Goal: Task Accomplishment & Management: Manage account settings

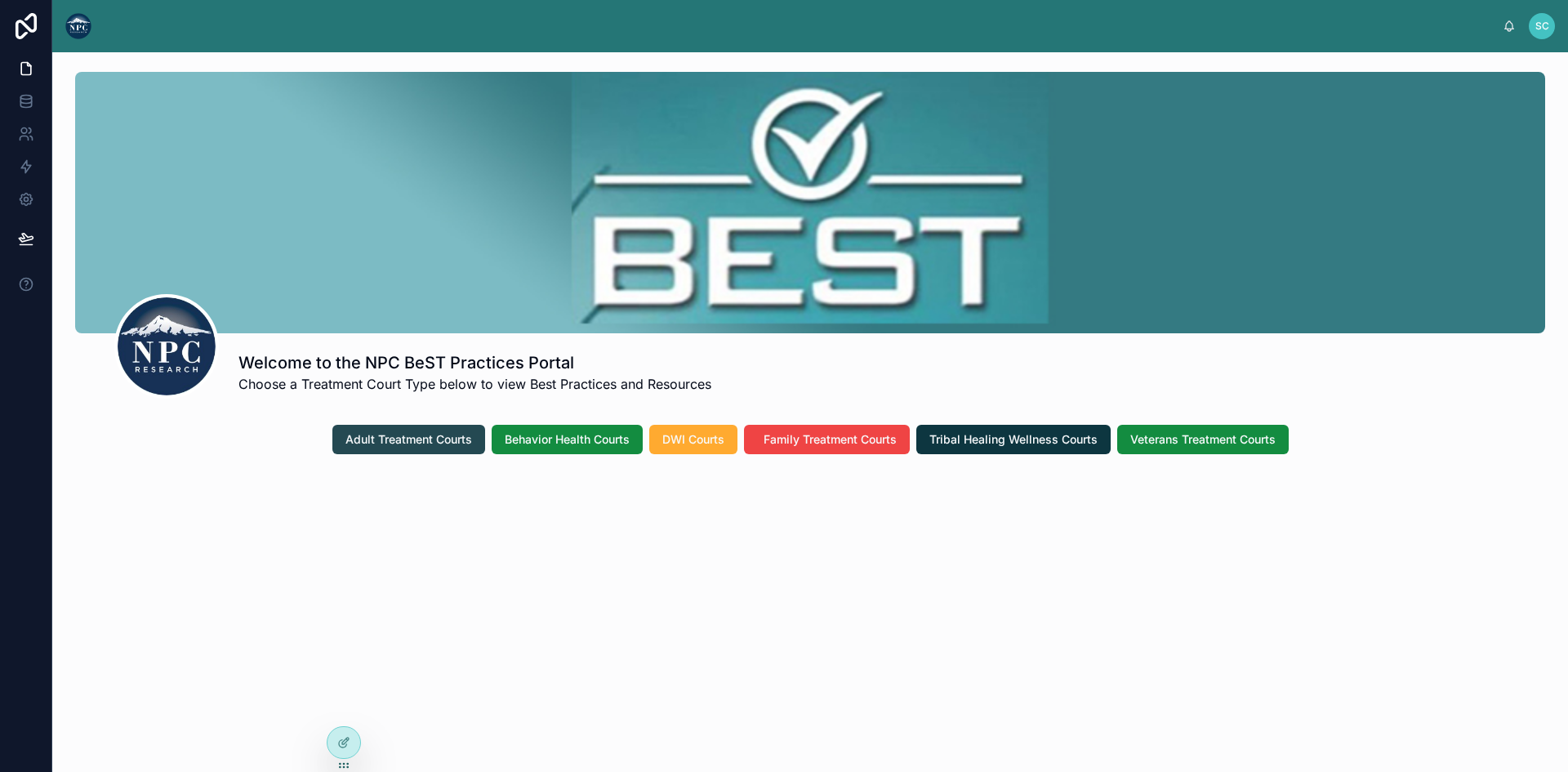
click at [407, 444] on span "Adult Treatment Courts" at bounding box center [408, 439] width 126 height 16
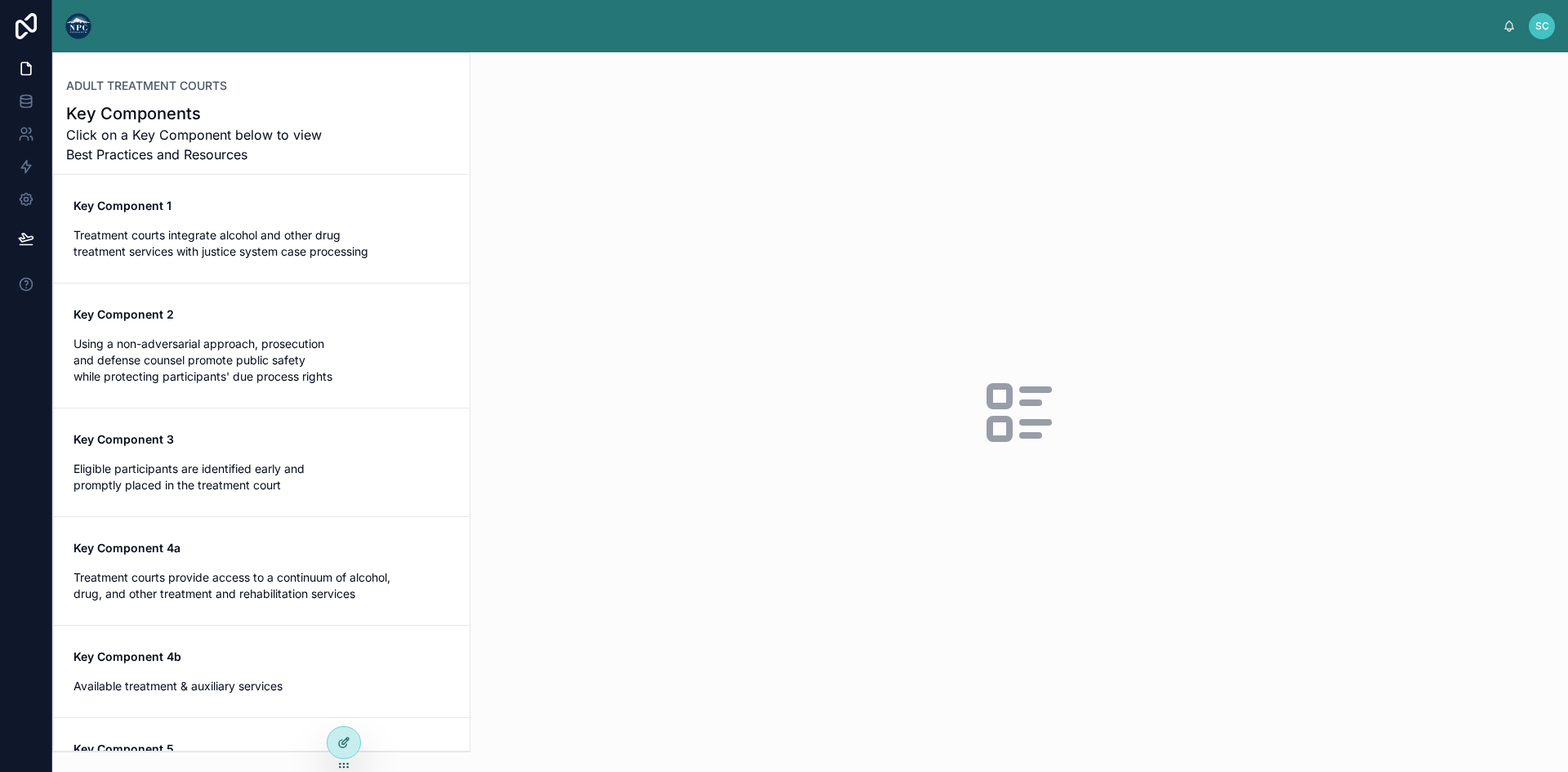
click at [348, 746] on icon at bounding box center [344, 743] width 13 height 13
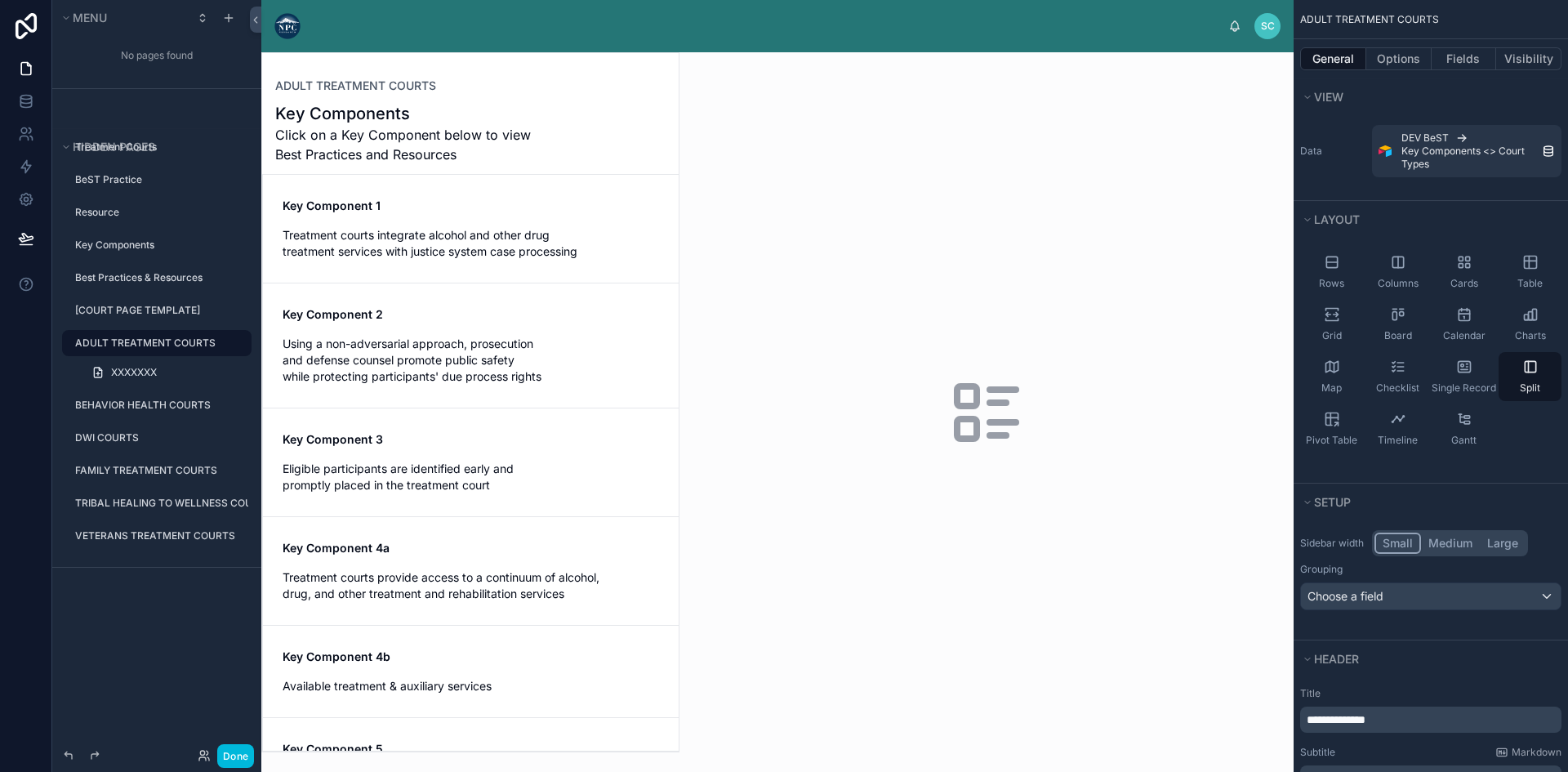
click at [406, 238] on div at bounding box center [471, 402] width 416 height 699
click at [324, 226] on div "Key Component 1 Treatment courts integrate alcohol and other drug treatment ser…" at bounding box center [471, 229] width 376 height 62
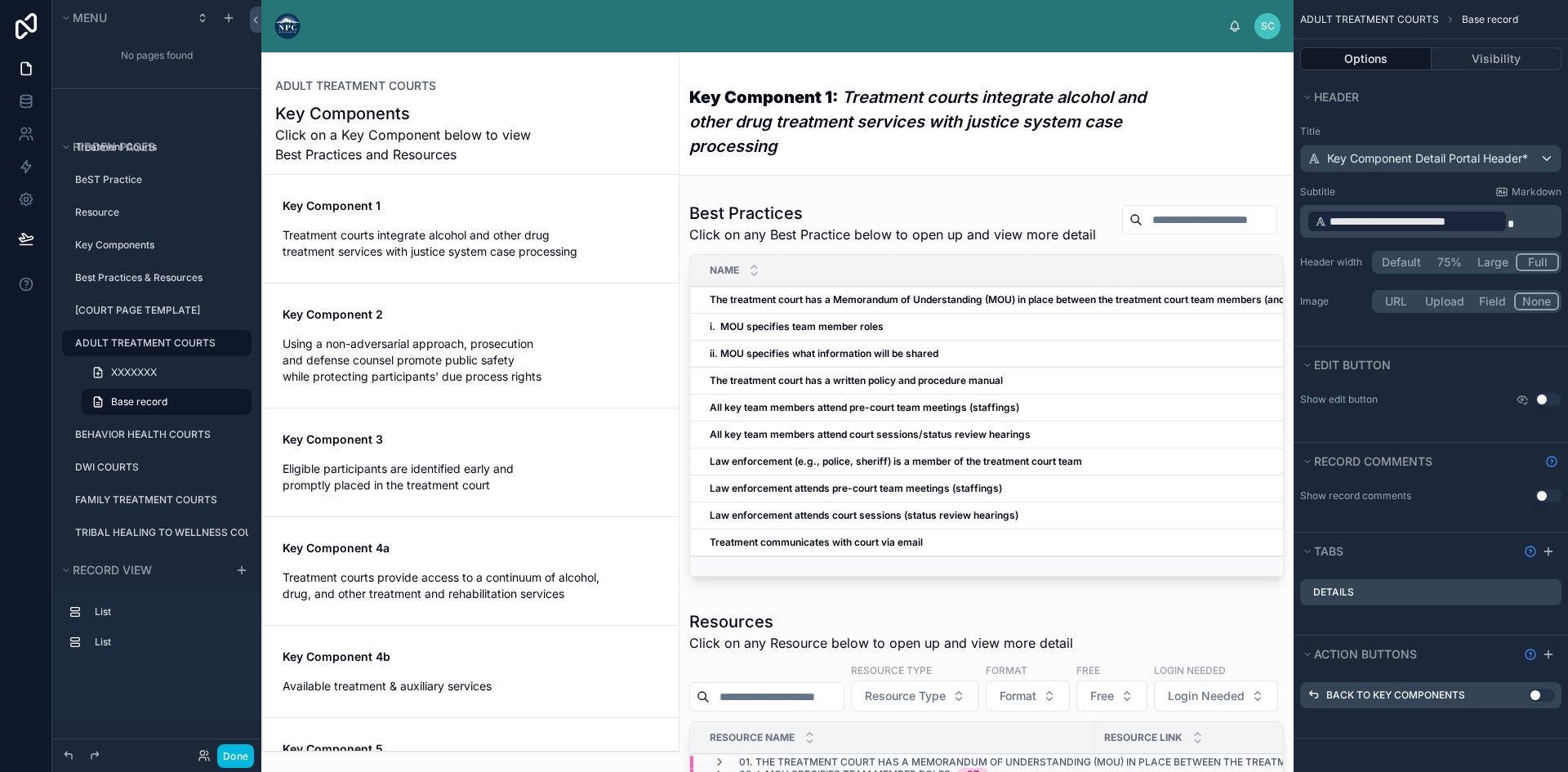
click at [368, 232] on span "Treatment courts integrate alcohol and other drug treatment services with justi…" at bounding box center [471, 243] width 376 height 33
click at [557, 224] on div "Key Component 1 Treatment courts integrate alcohol and other drug treatment ser…" at bounding box center [471, 229] width 376 height 62
drag, startPoint x: 437, startPoint y: 213, endPoint x: 480, endPoint y: 218, distance: 43.3
click at [243, 756] on button "Done" at bounding box center [235, 755] width 37 height 24
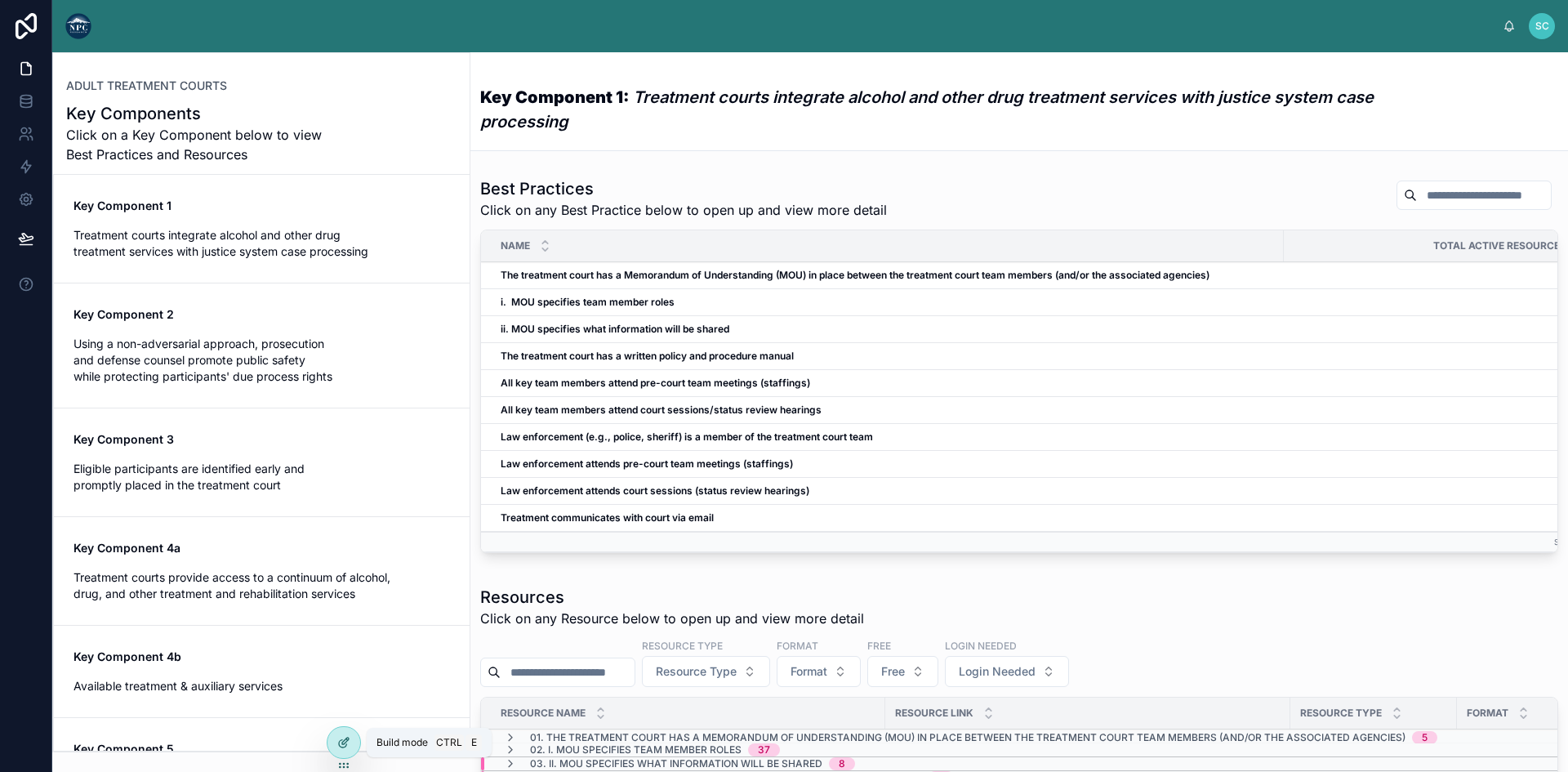
click at [341, 739] on icon at bounding box center [344, 743] width 13 height 13
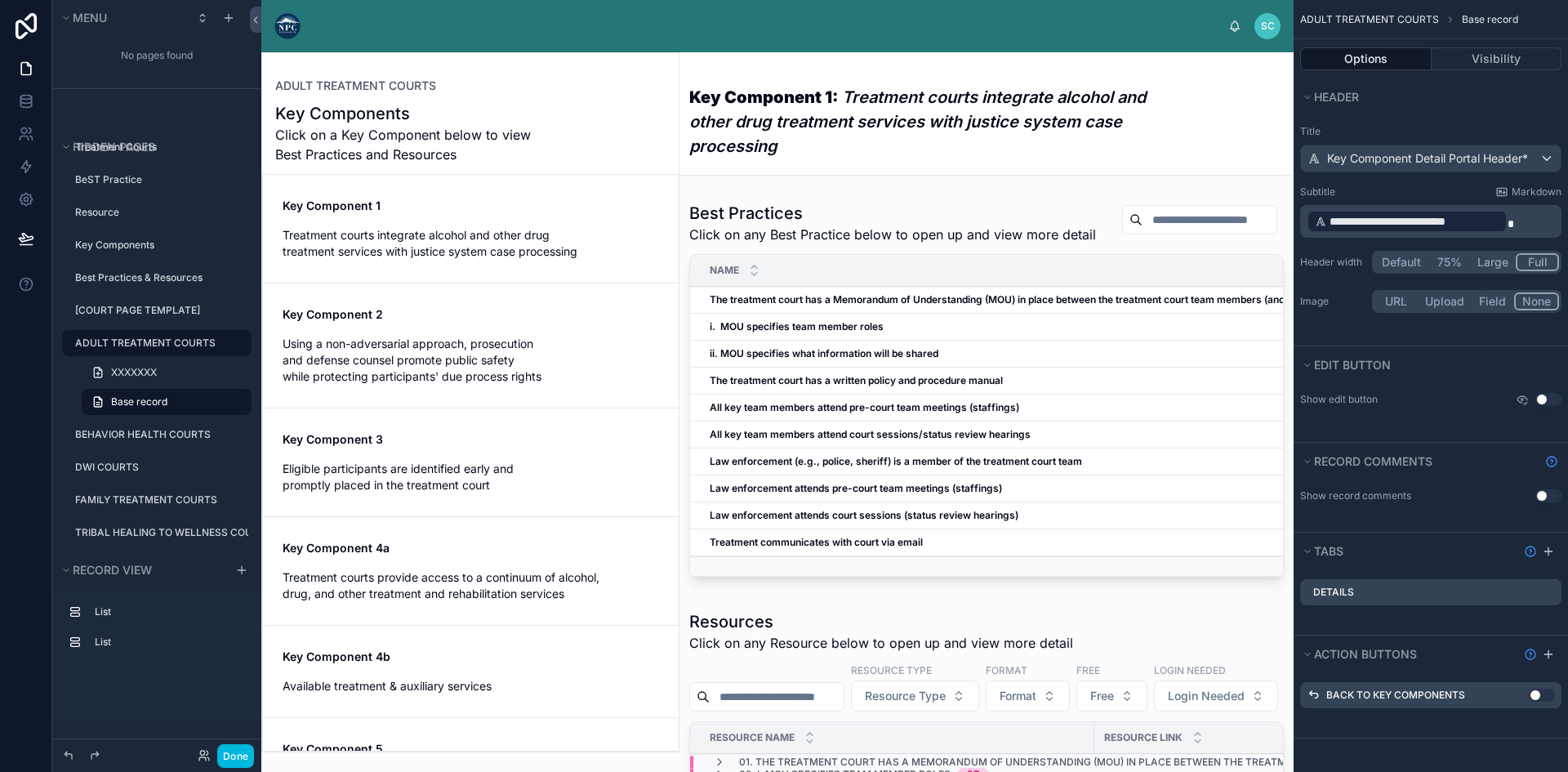
click at [856, 115] on em "Treatment courts integrate alcohol and other drug treatment services with justi…" at bounding box center [917, 121] width 456 height 69
click at [179, 404] on link "Base record" at bounding box center [167, 402] width 169 height 26
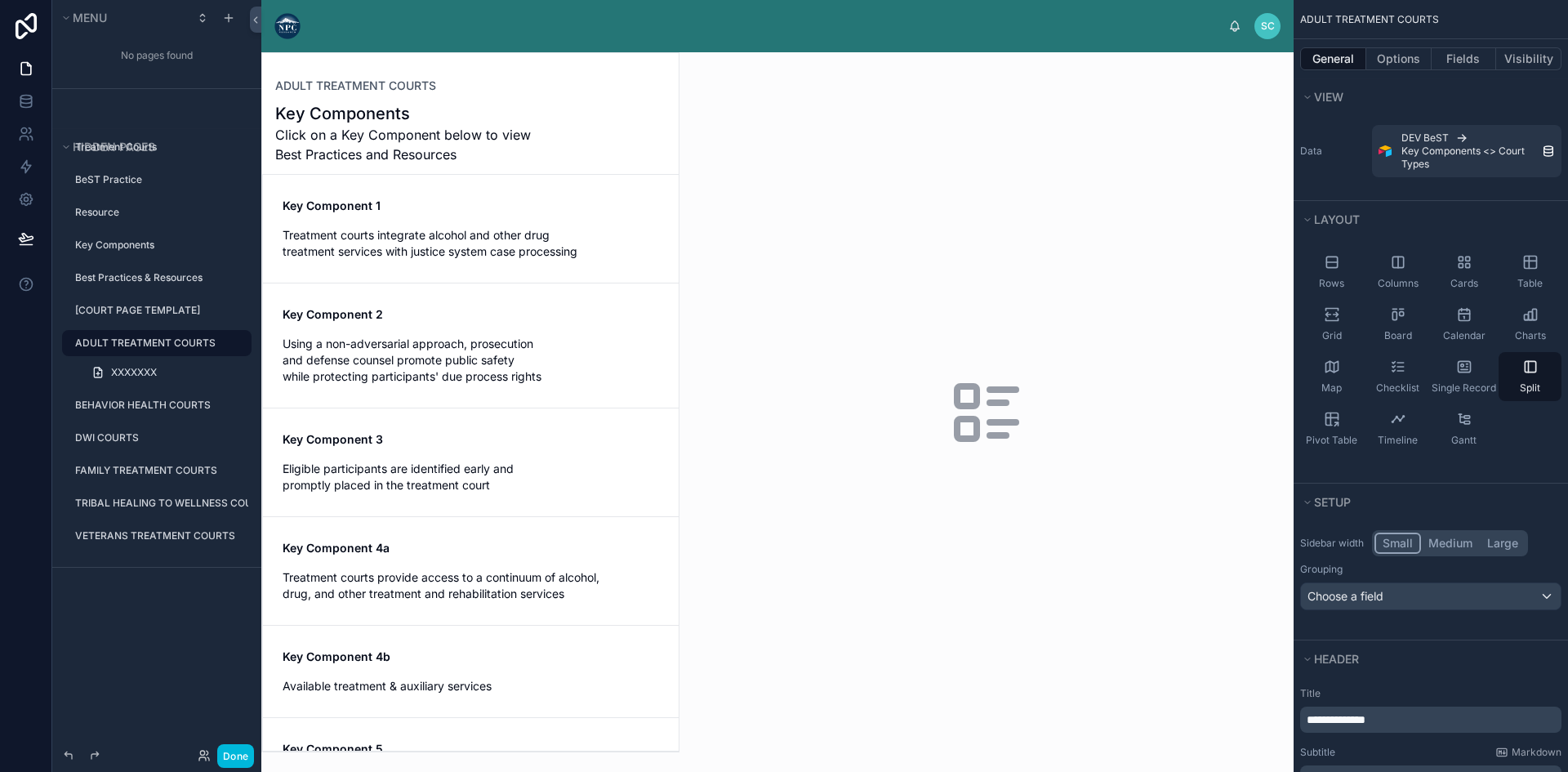
click at [150, 340] on label "ADULT TREATMENT COURTS" at bounding box center [158, 343] width 167 height 13
click at [0, 0] on icon "scrollable content" at bounding box center [0, 0] width 0 height 0
click at [234, 342] on icon "scrollable content" at bounding box center [238, 343] width 13 height 13
click at [152, 367] on span "XXXXXXX" at bounding box center [134, 373] width 46 height 13
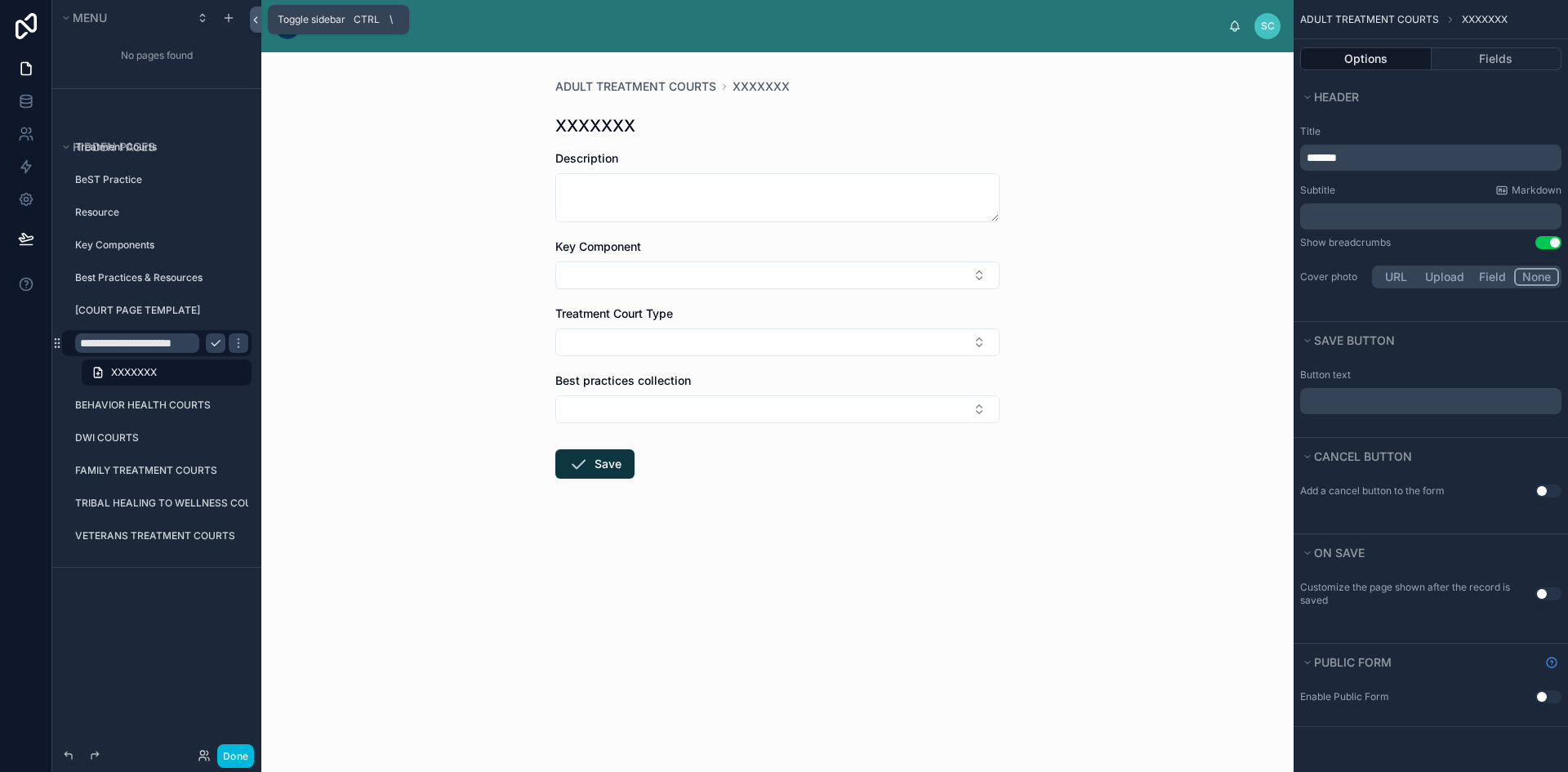
click at [259, 15] on icon at bounding box center [255, 20] width 11 height 12
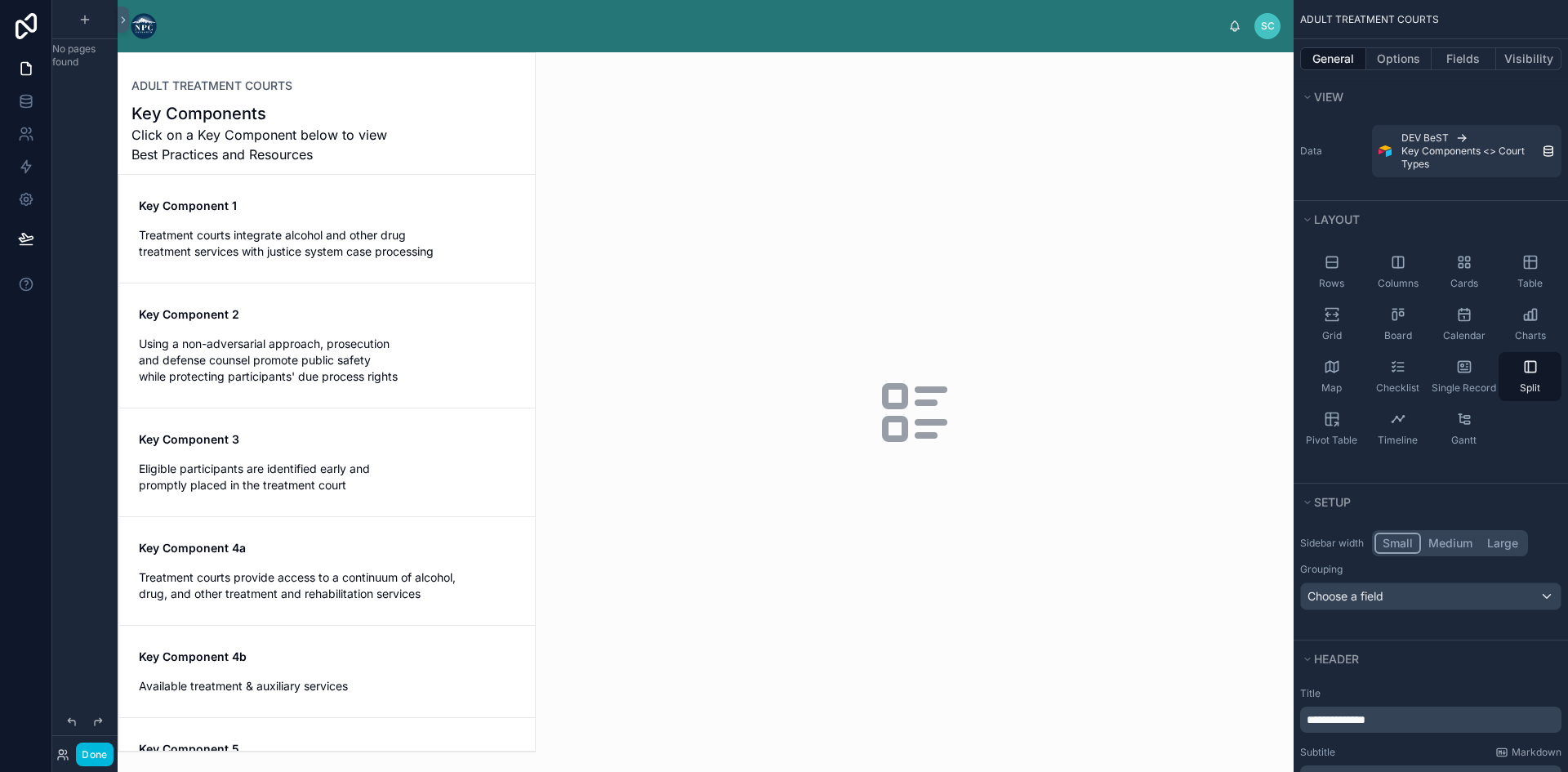
click at [282, 203] on span "Key Component 1" at bounding box center [327, 205] width 376 height 16
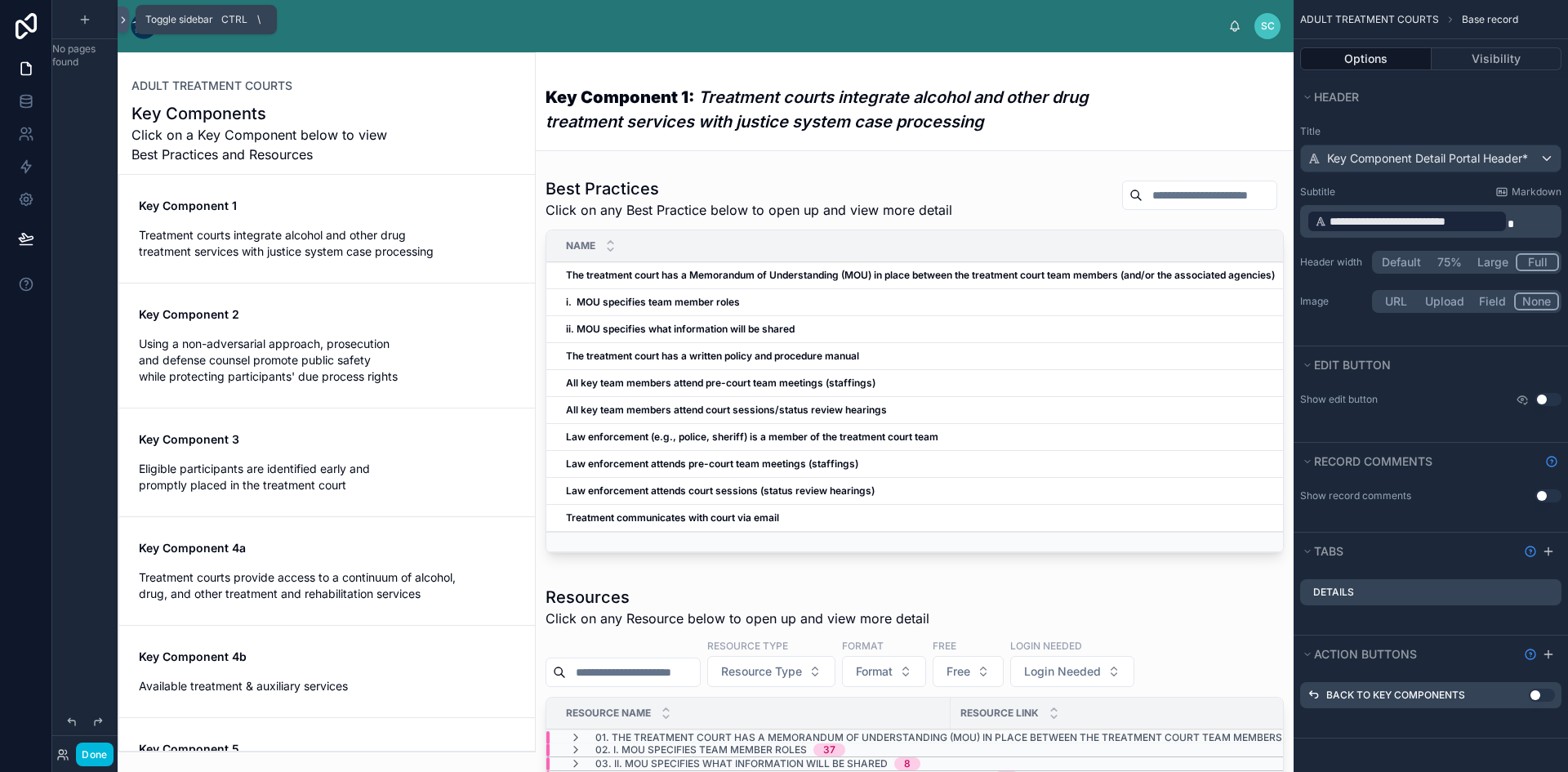
click at [124, 19] on icon at bounding box center [122, 20] width 3 height 6
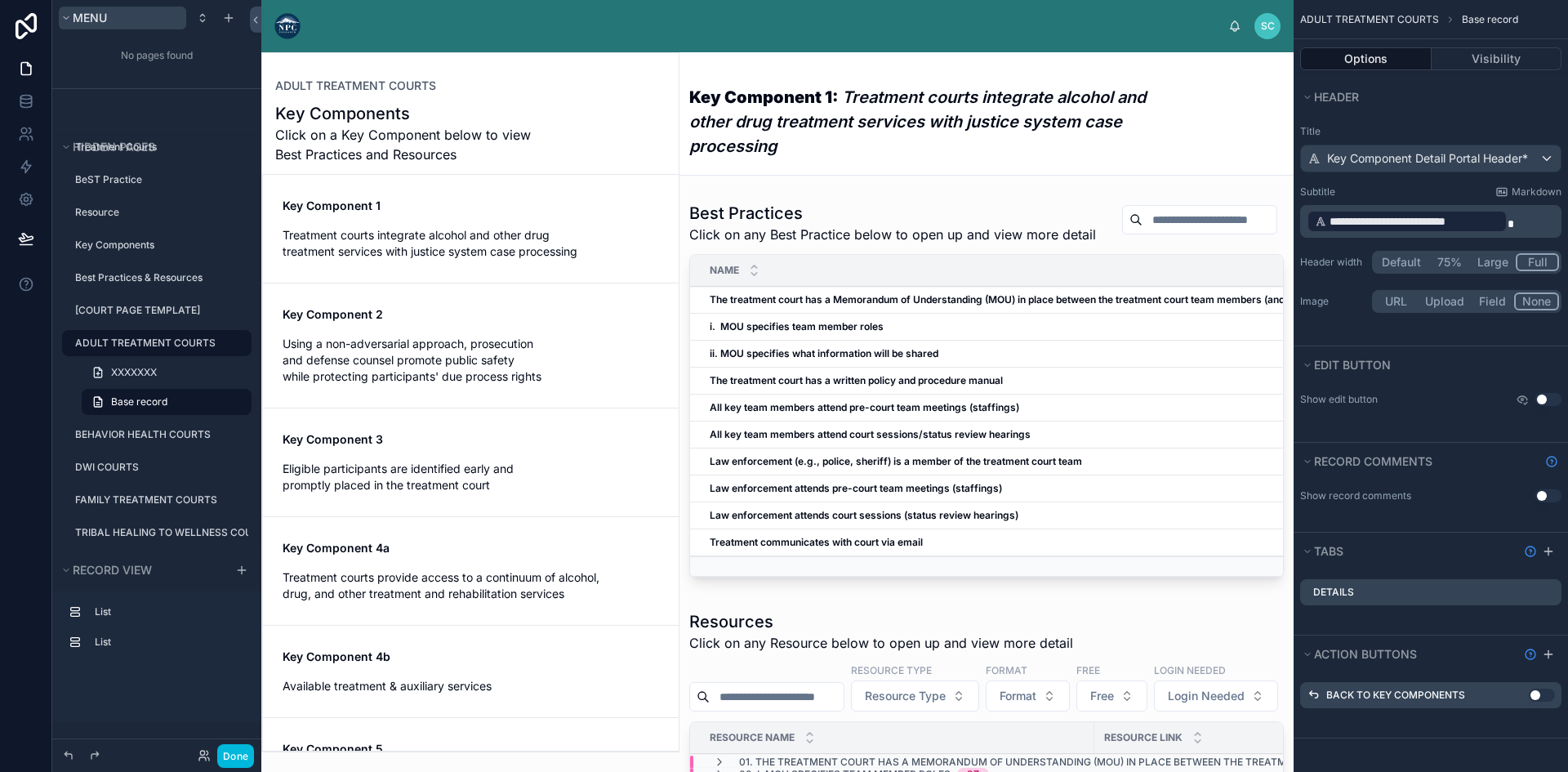
click at [65, 17] on icon "scrollable content" at bounding box center [66, 18] width 9 height 9
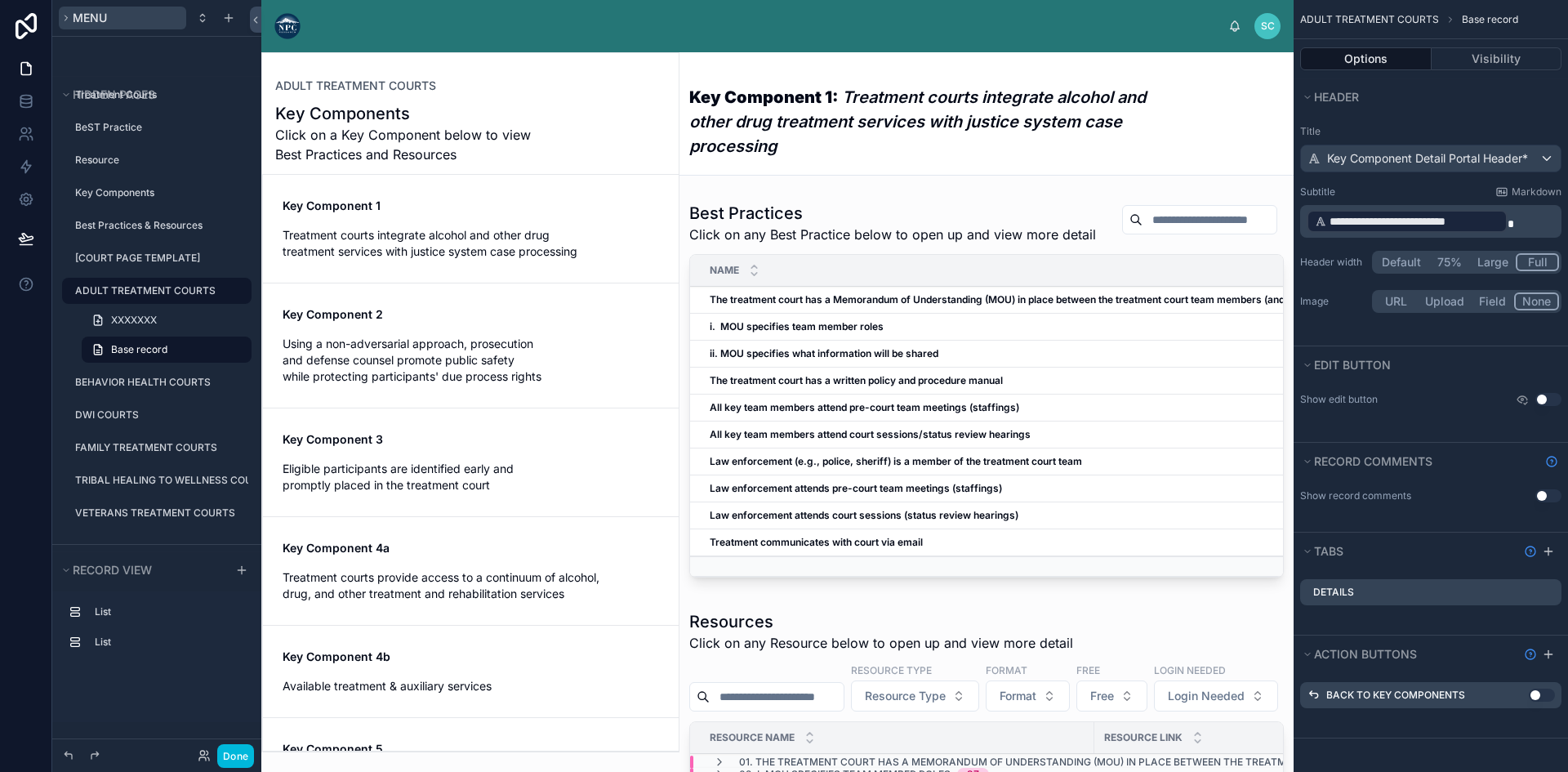
click at [65, 17] on icon "scrollable content" at bounding box center [66, 18] width 9 height 9
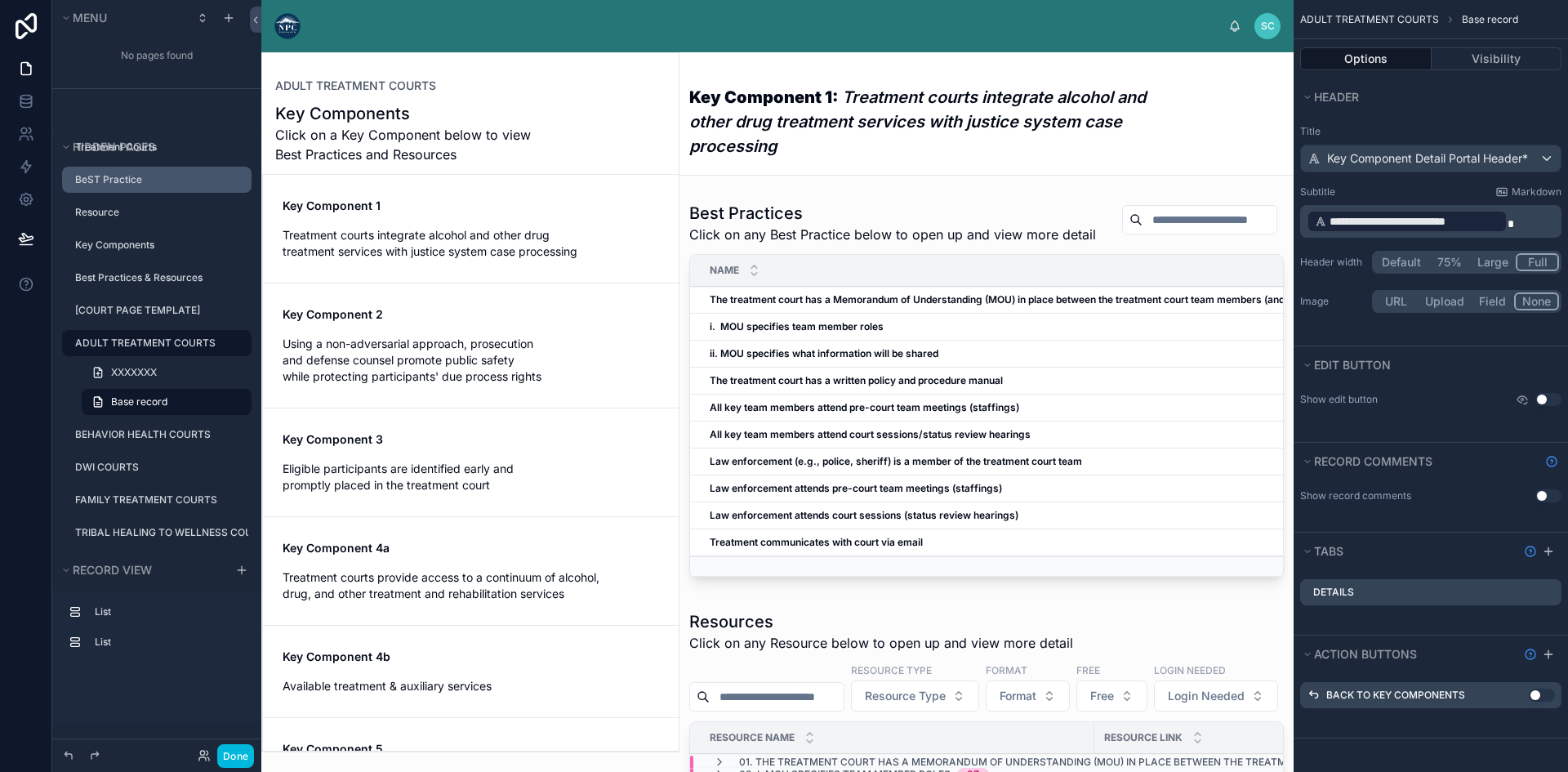
click at [186, 182] on label "BeST Practice" at bounding box center [158, 180] width 167 height 13
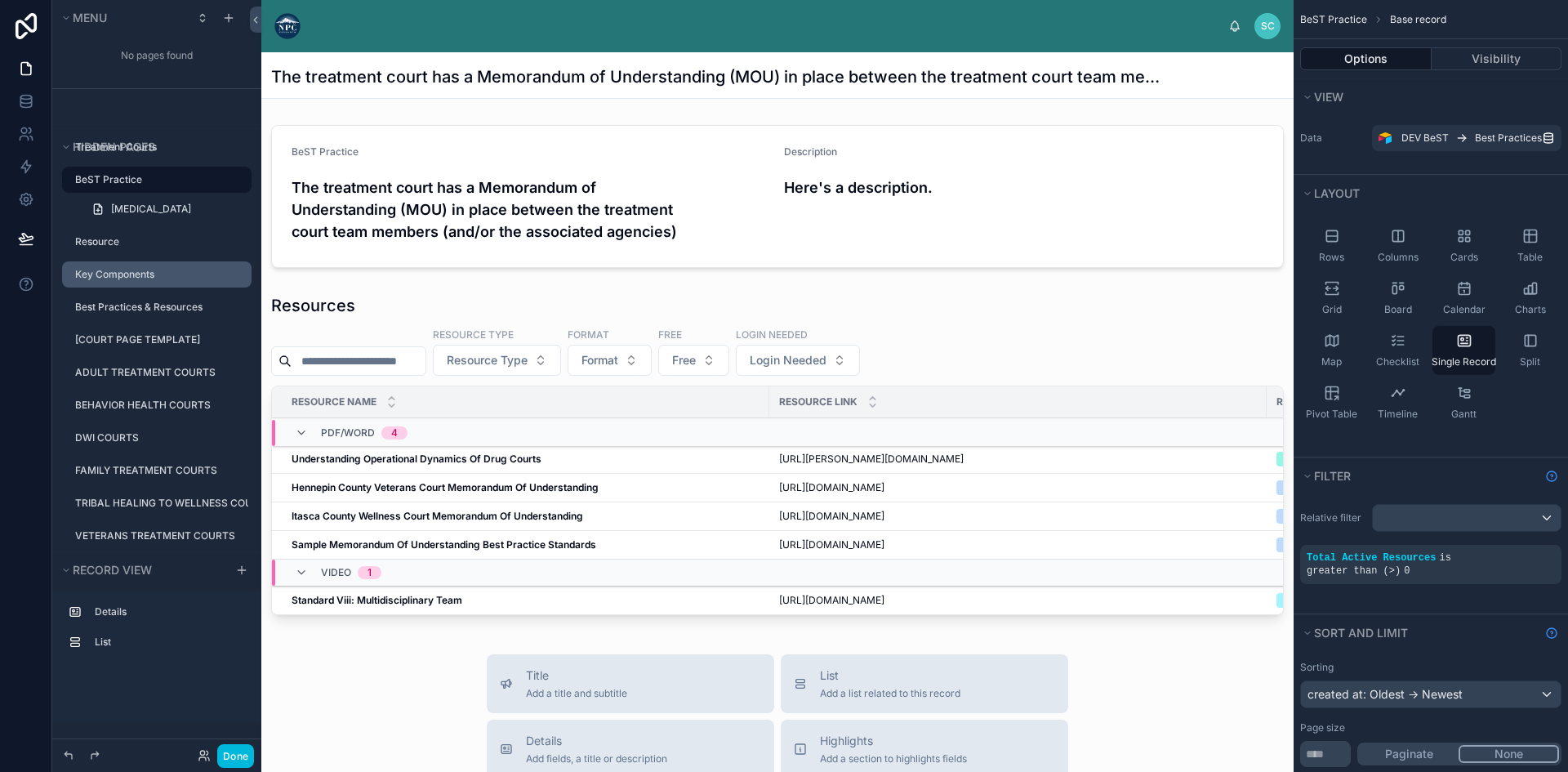
click at [140, 268] on div "Key Components" at bounding box center [162, 275] width 173 height 13
click at [162, 366] on label "ADULT TREATMENT COURTS" at bounding box center [158, 373] width 167 height 13
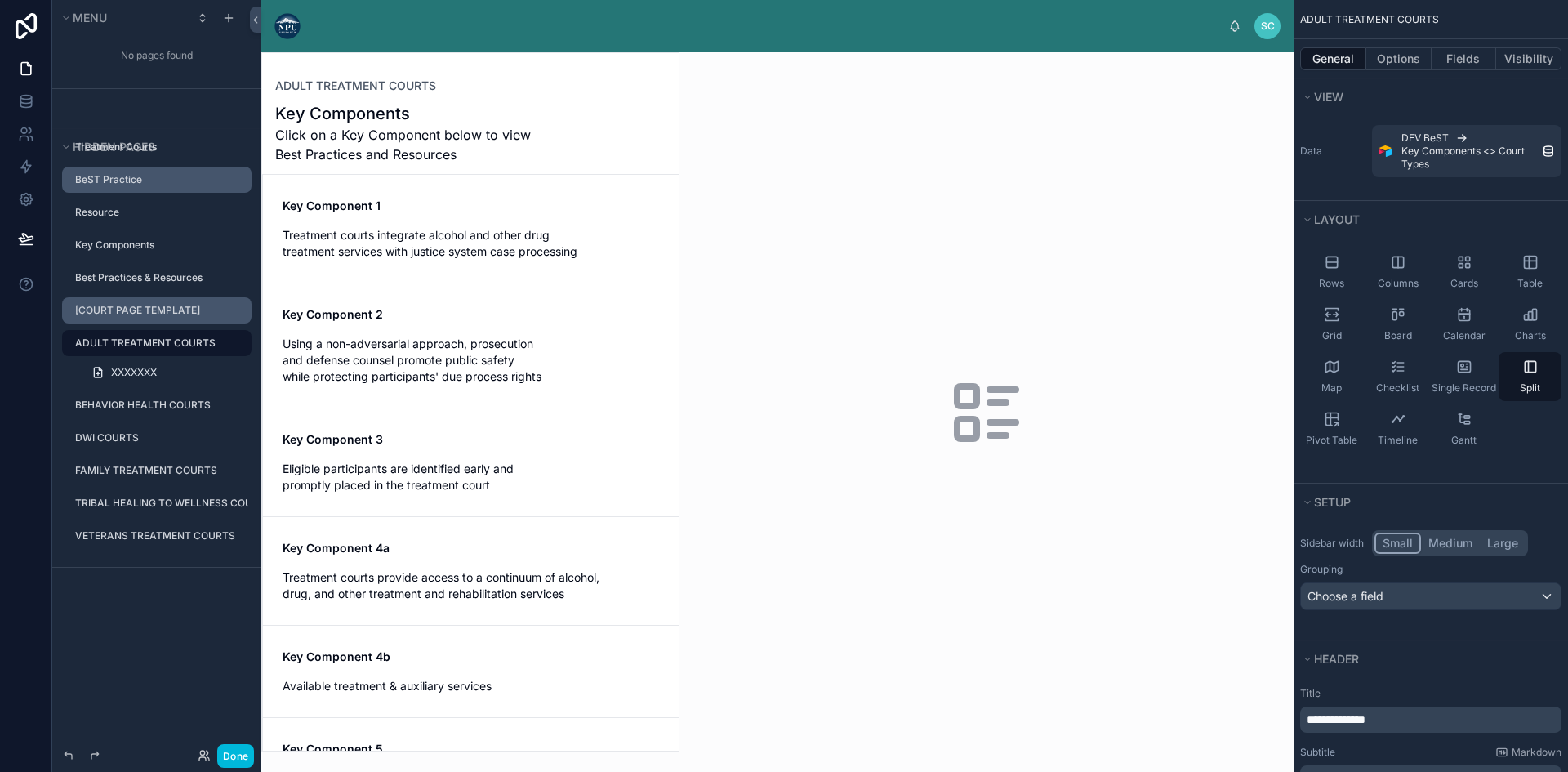
click at [163, 308] on label "[COURT PAGE TEMPLATE]" at bounding box center [158, 311] width 167 height 13
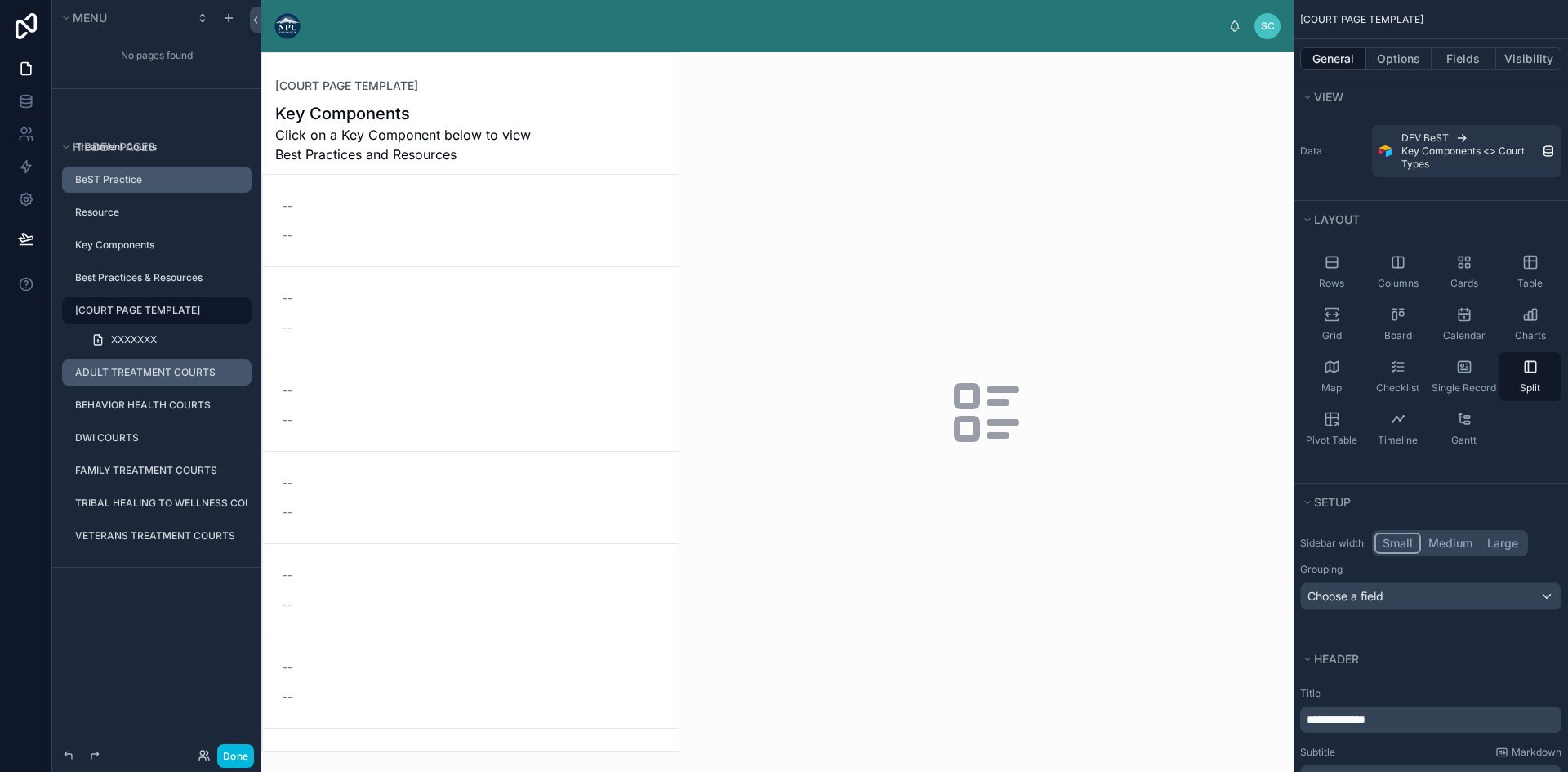
click at [0, 0] on icon "scrollable content" at bounding box center [0, 0] width 0 height 0
click at [420, 135] on div at bounding box center [471, 402] width 416 height 699
click at [237, 314] on icon "scrollable content" at bounding box center [237, 314] width 1 height 1
click at [122, 342] on span "XXXXXXX" at bounding box center [134, 340] width 46 height 13
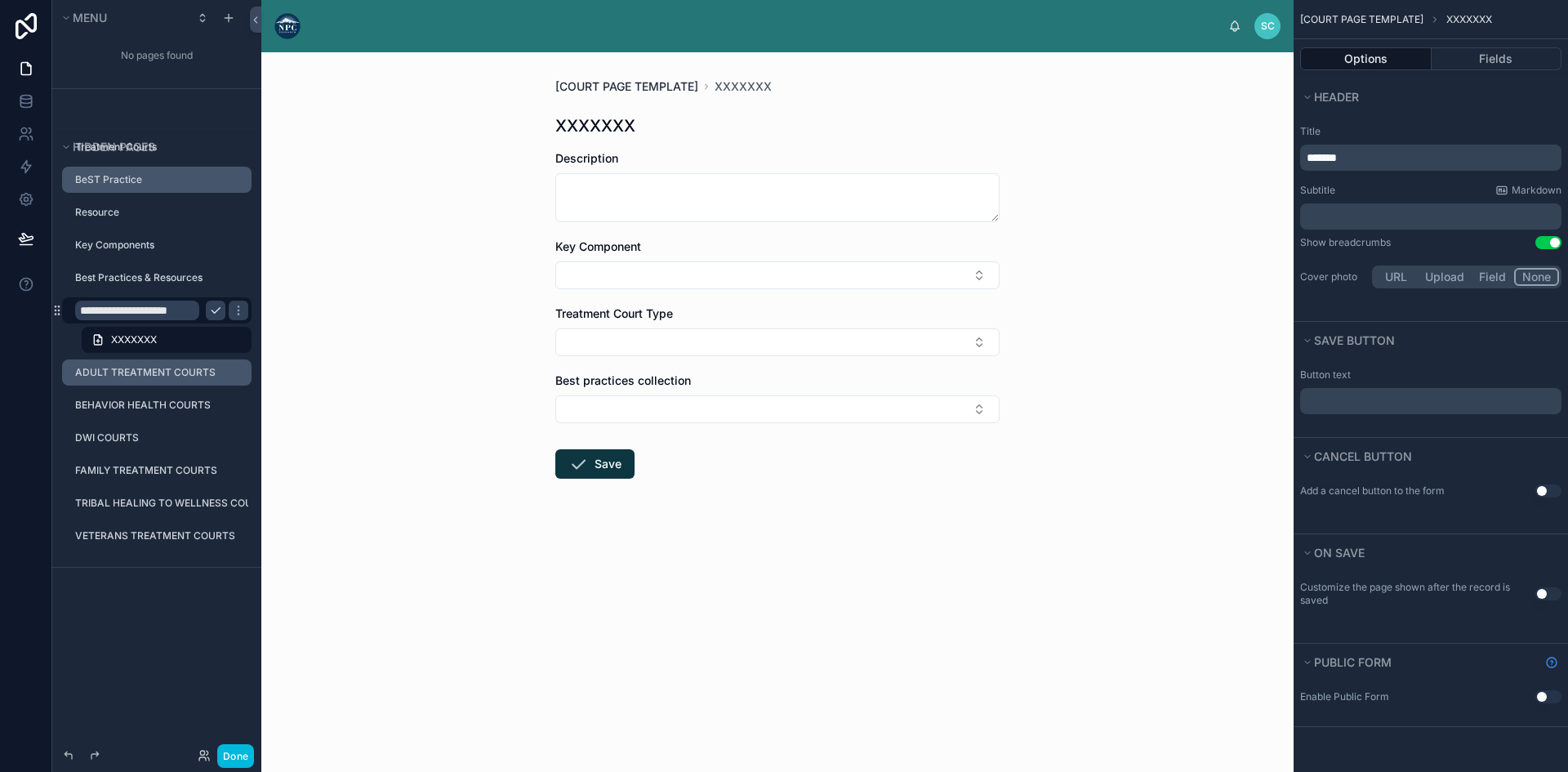
click at [645, 87] on span "[COURT PAGE TEMPLATE]" at bounding box center [627, 86] width 143 height 16
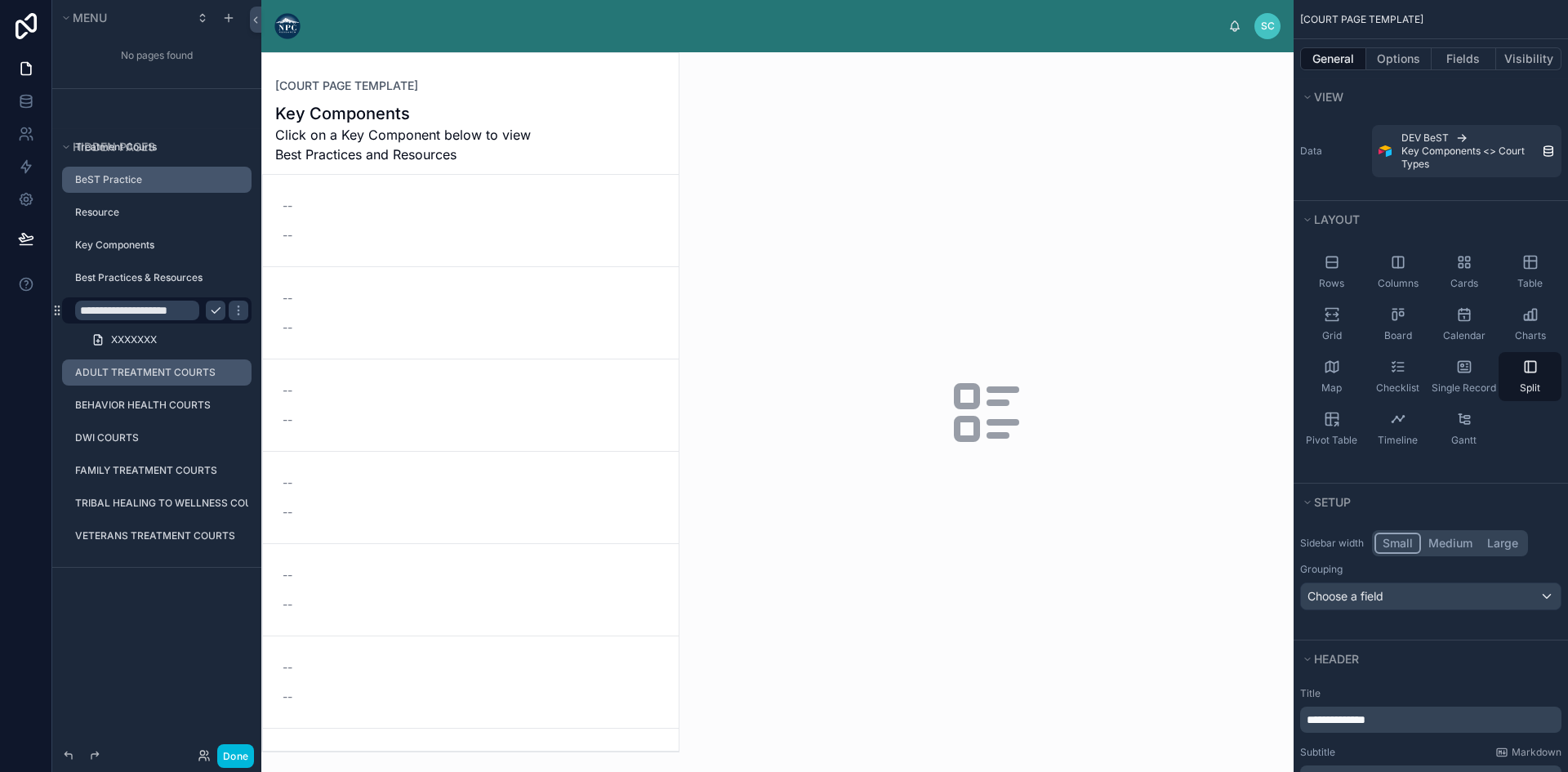
click at [319, 223] on div "-- --" at bounding box center [471, 220] width 376 height 46
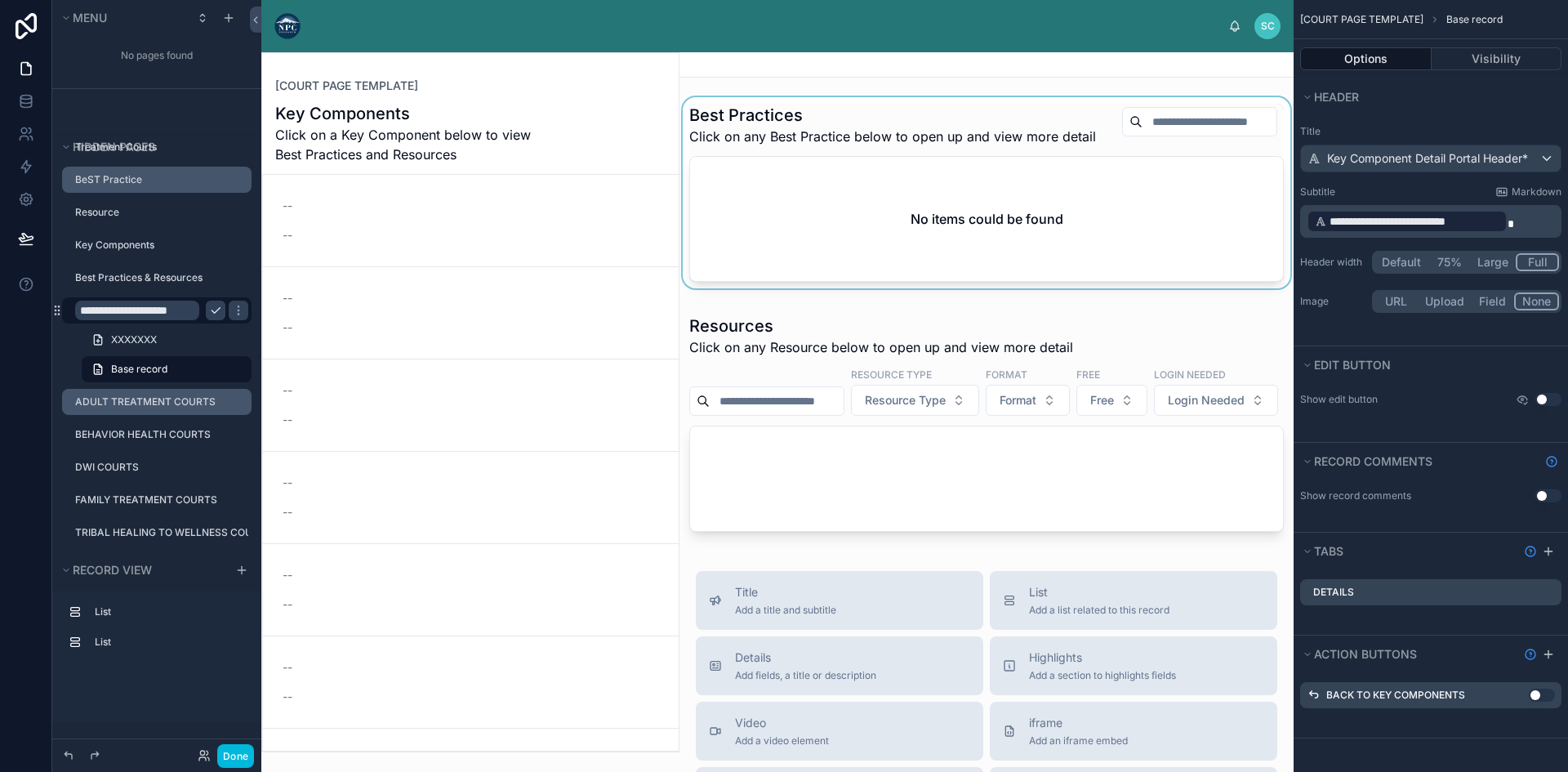
click at [749, 141] on div at bounding box center [986, 196] width 614 height 198
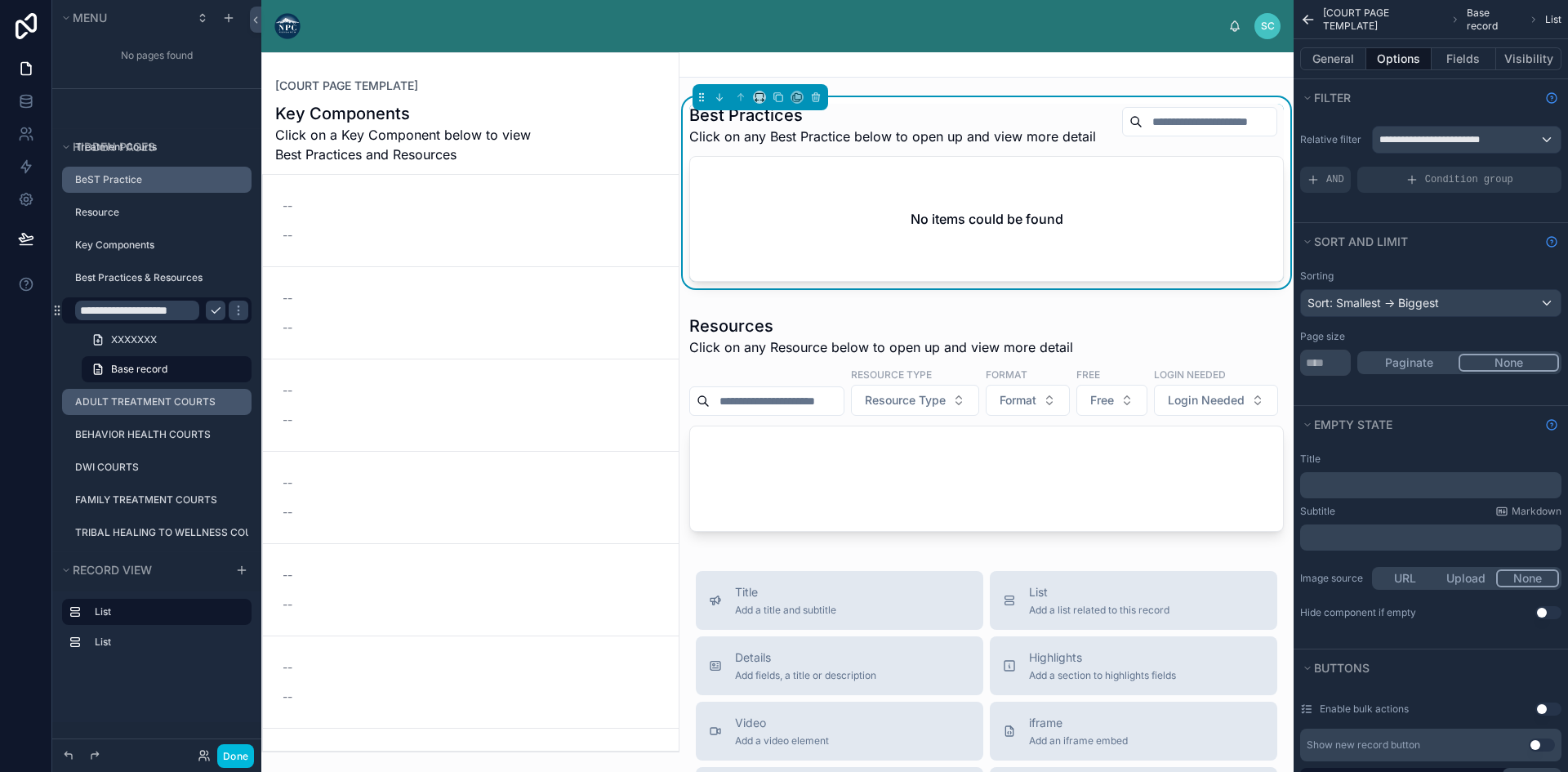
click at [435, 313] on div "-- --" at bounding box center [471, 313] width 376 height 46
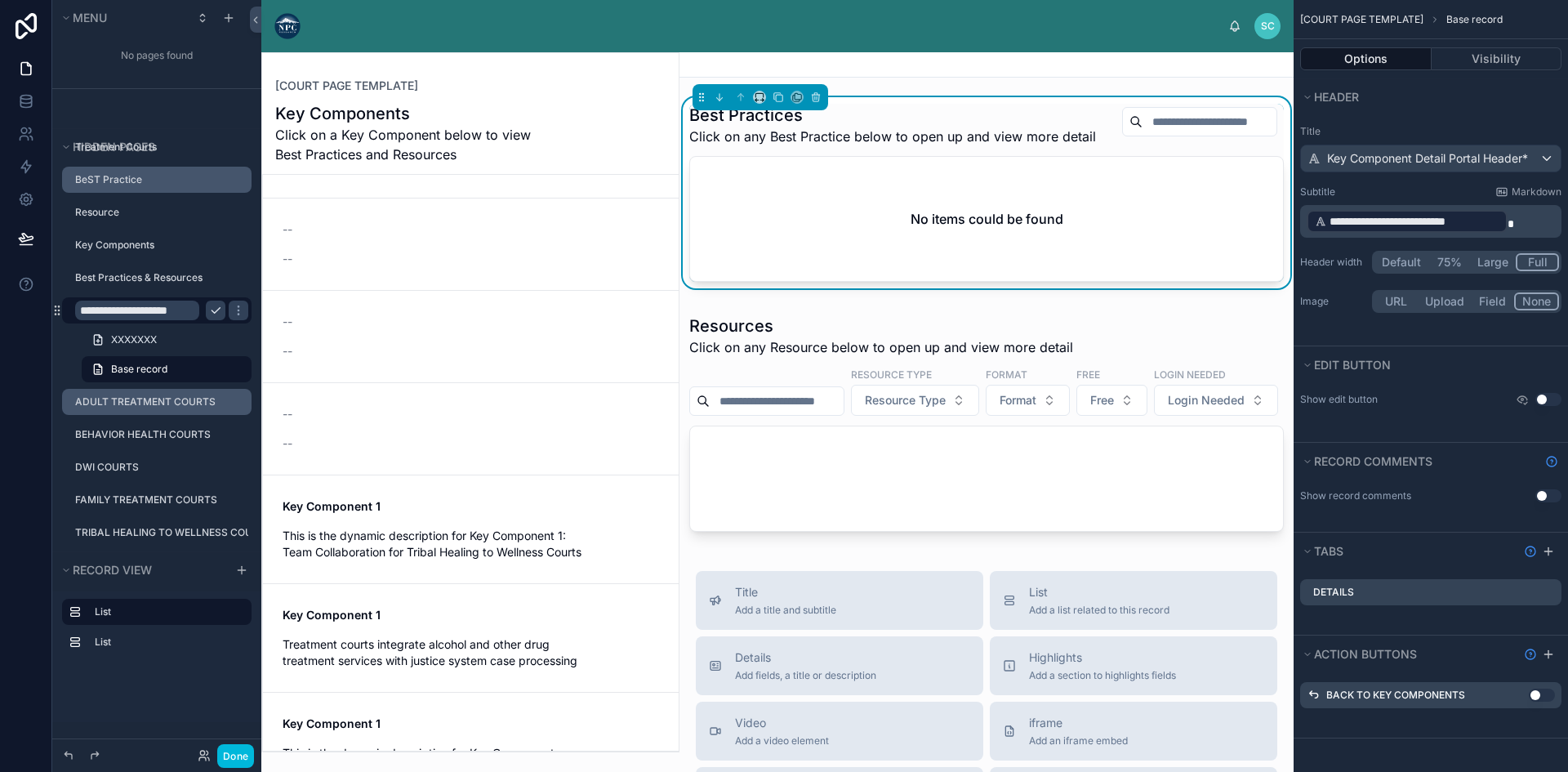
scroll to position [664, 0]
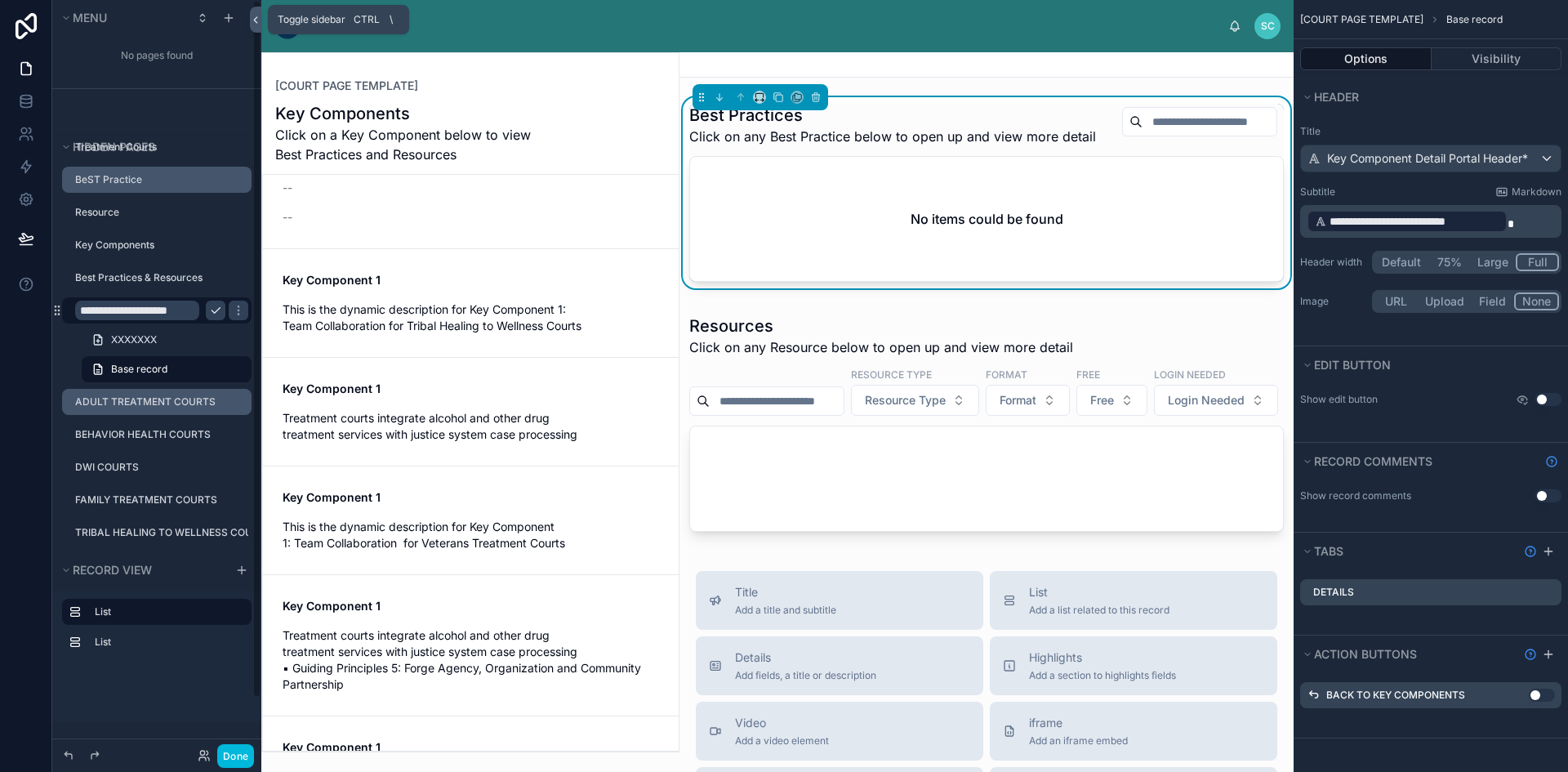
click at [256, 18] on icon at bounding box center [255, 20] width 3 height 6
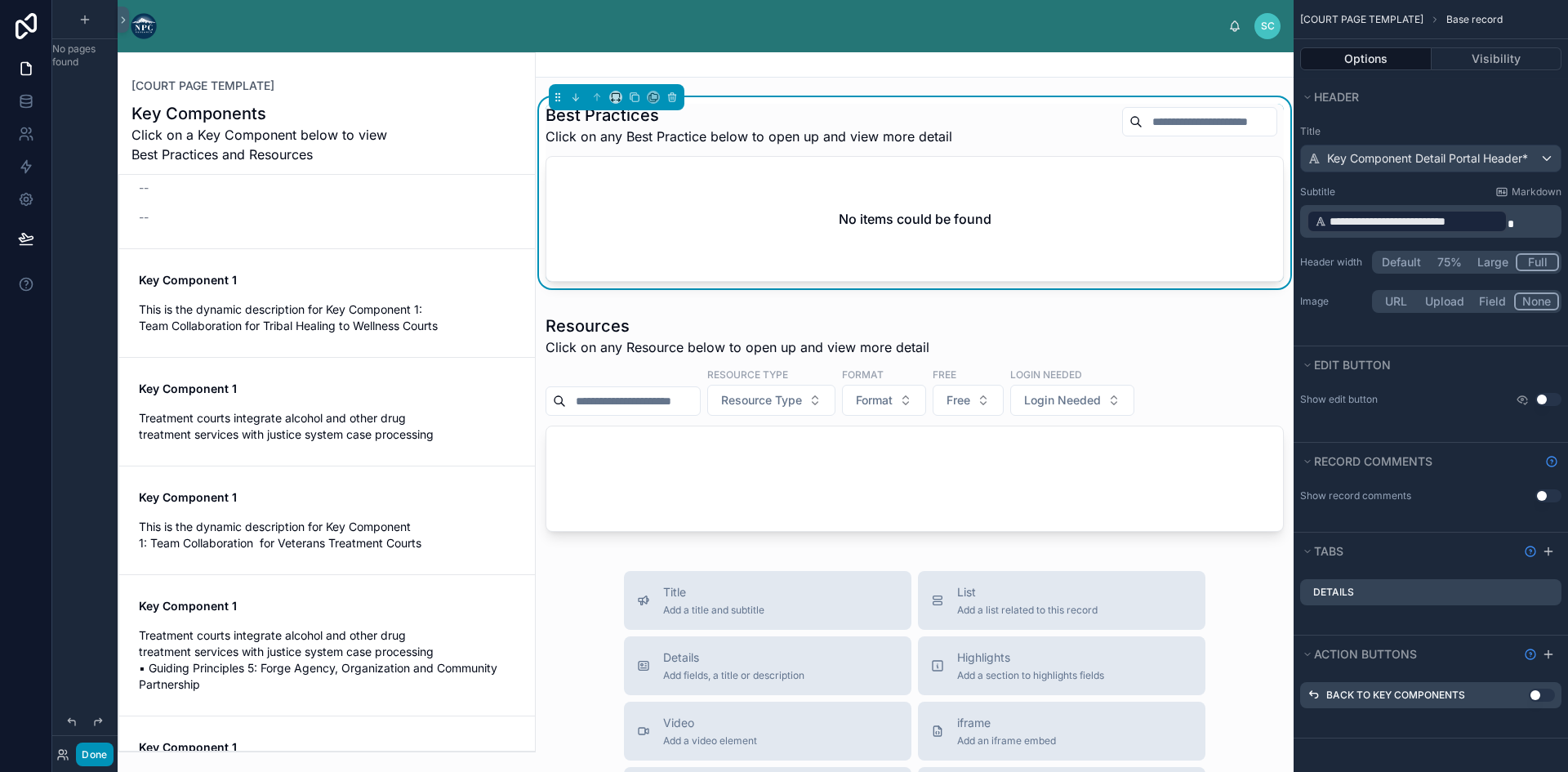
click at [96, 749] on button "Done" at bounding box center [94, 754] width 37 height 24
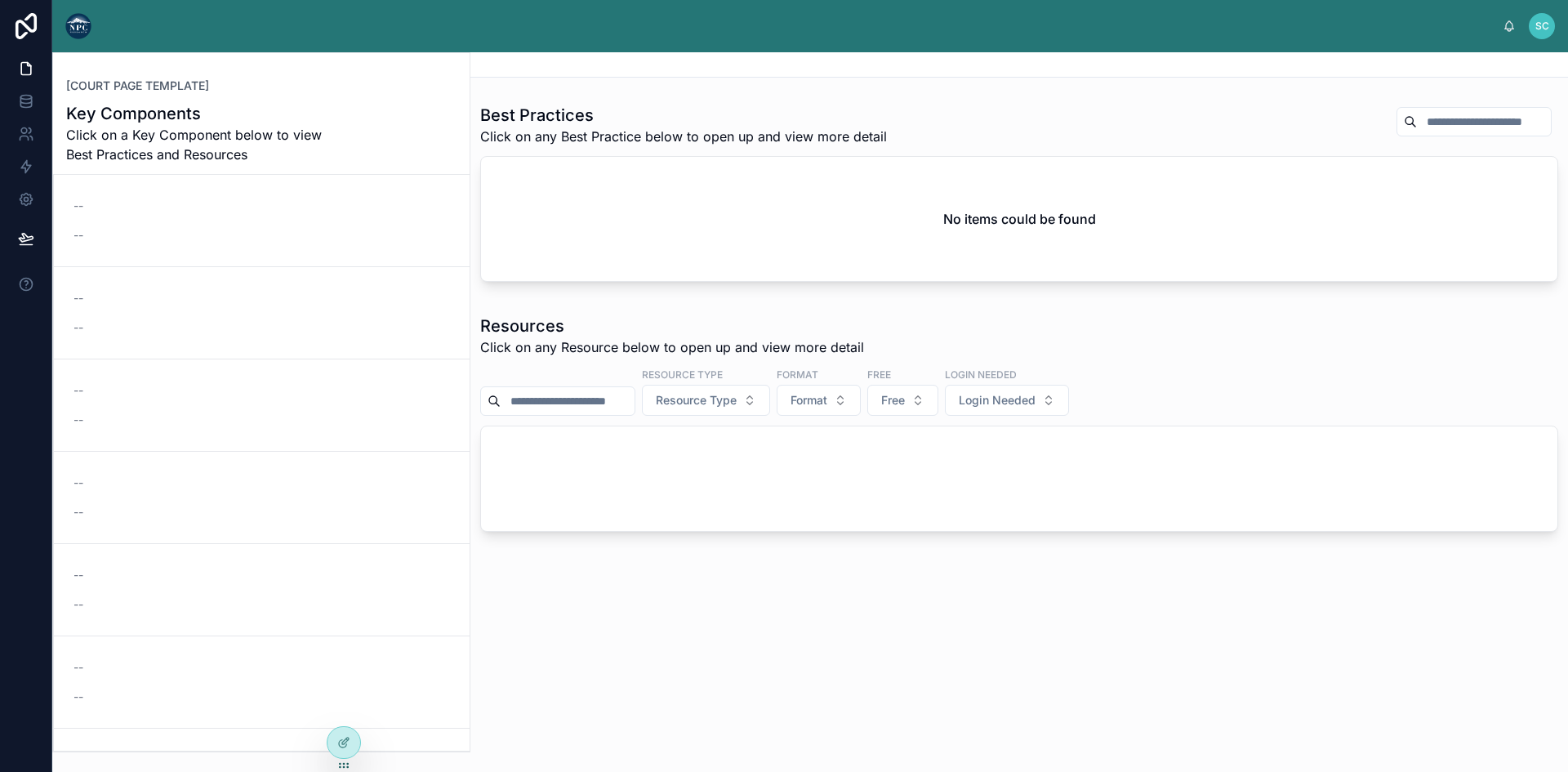
scroll to position [92, 0]
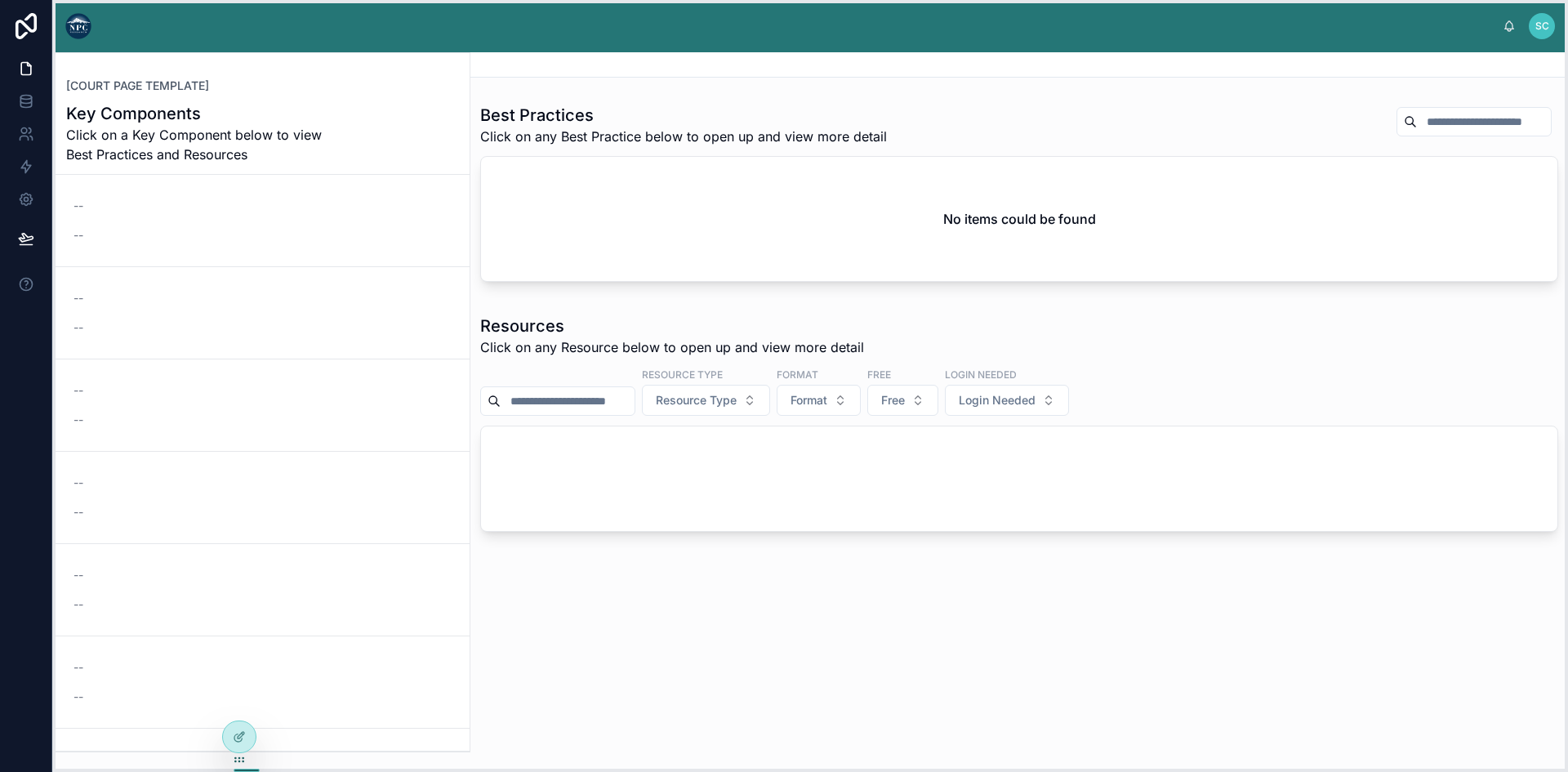
drag, startPoint x: 346, startPoint y: 768, endPoint x: 242, endPoint y: 762, distance: 104.2
click at [242, 762] on icon at bounding box center [239, 760] width 13 height 13
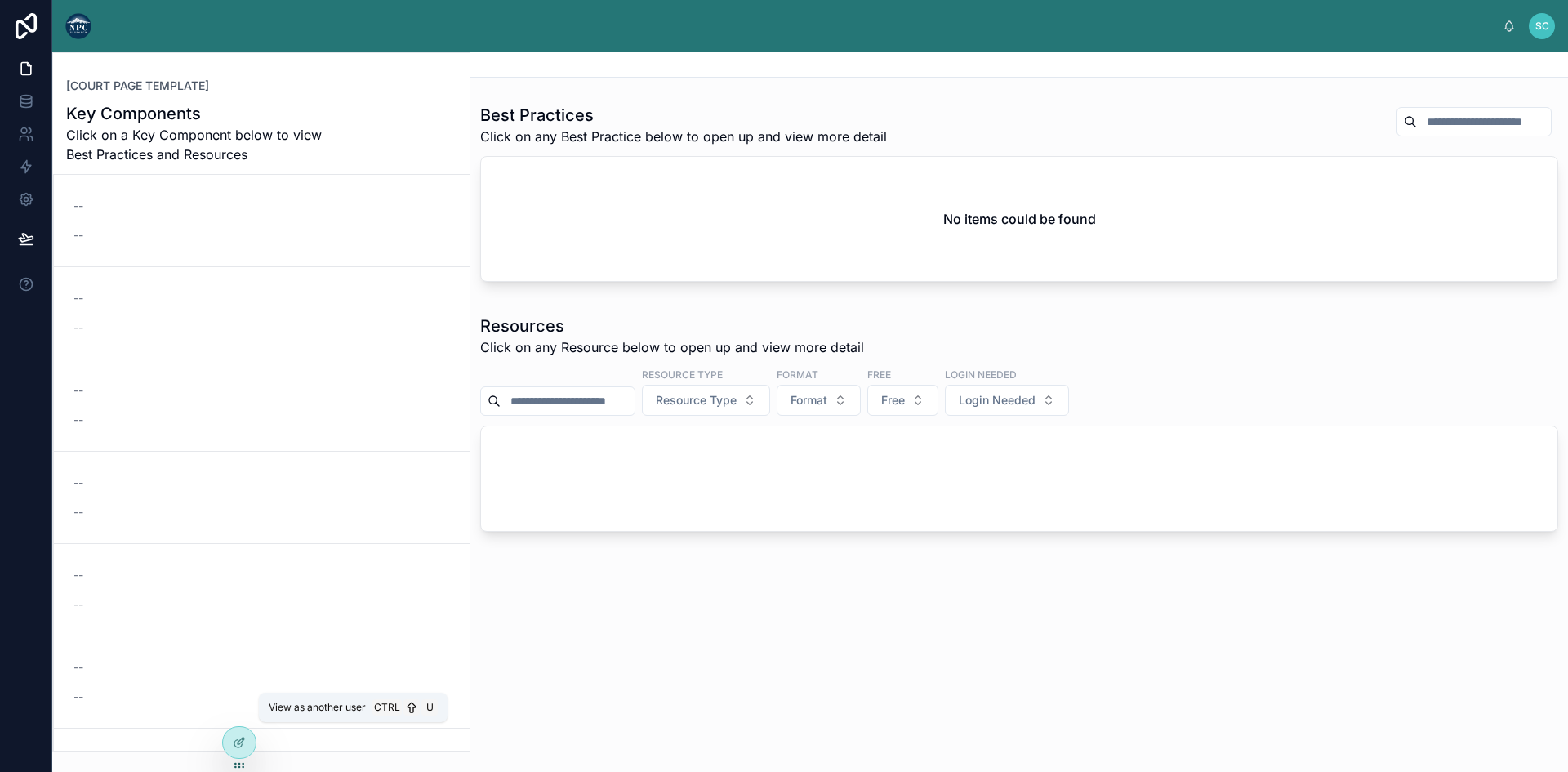
click at [0, 0] on icon at bounding box center [0, 0] width 0 height 0
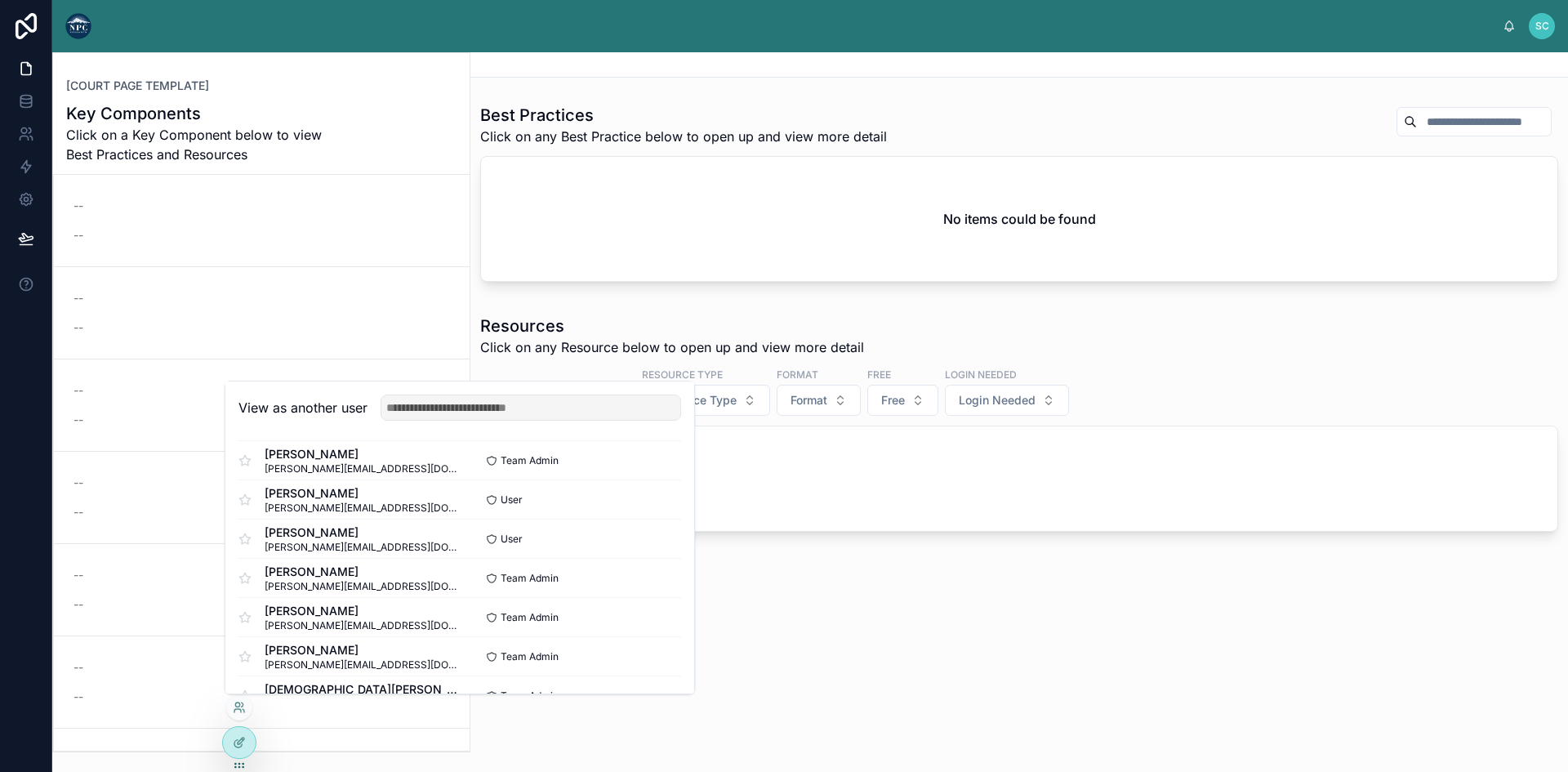
scroll to position [237, 0]
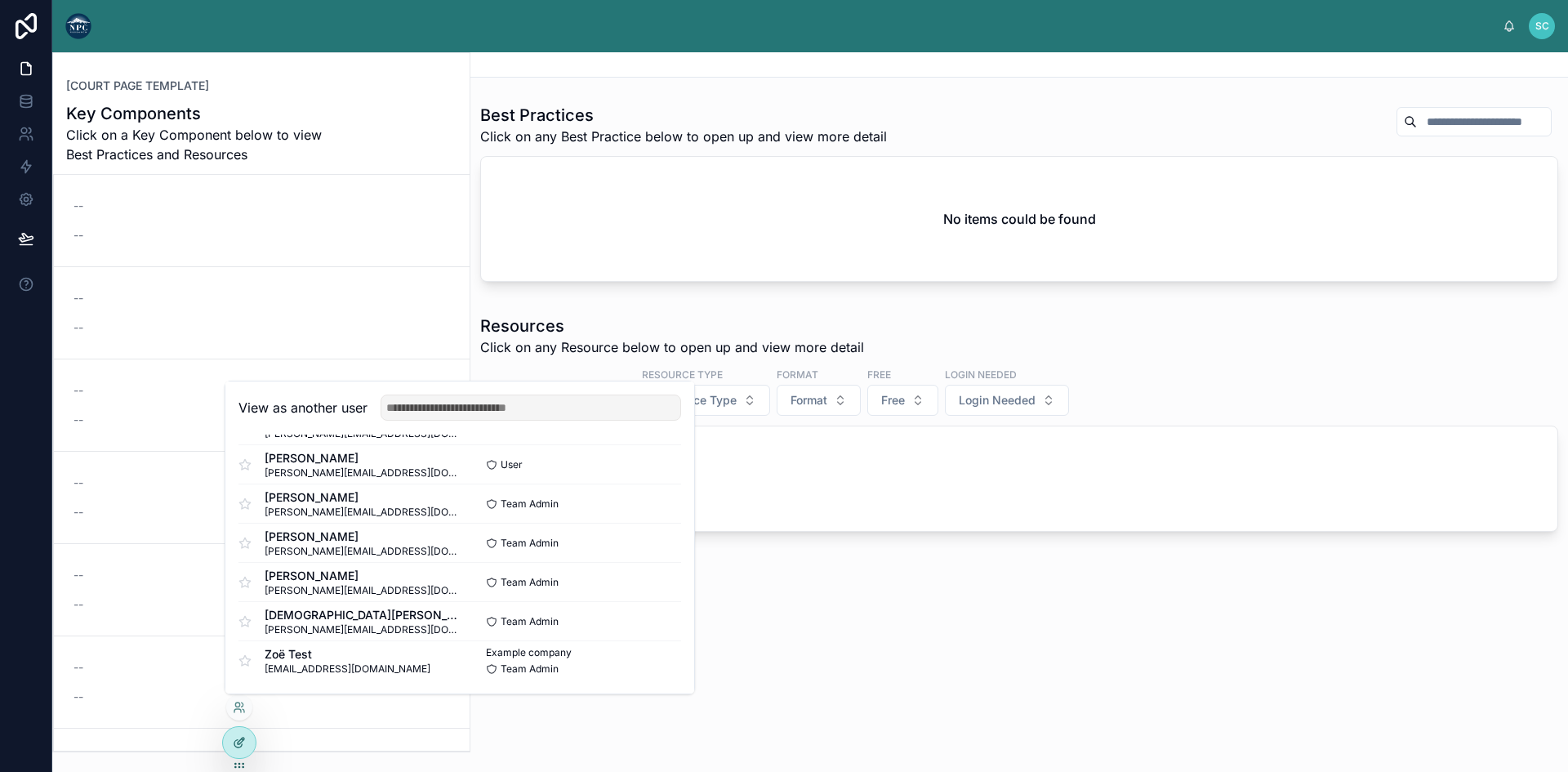
click at [233, 737] on icon at bounding box center [239, 743] width 13 height 13
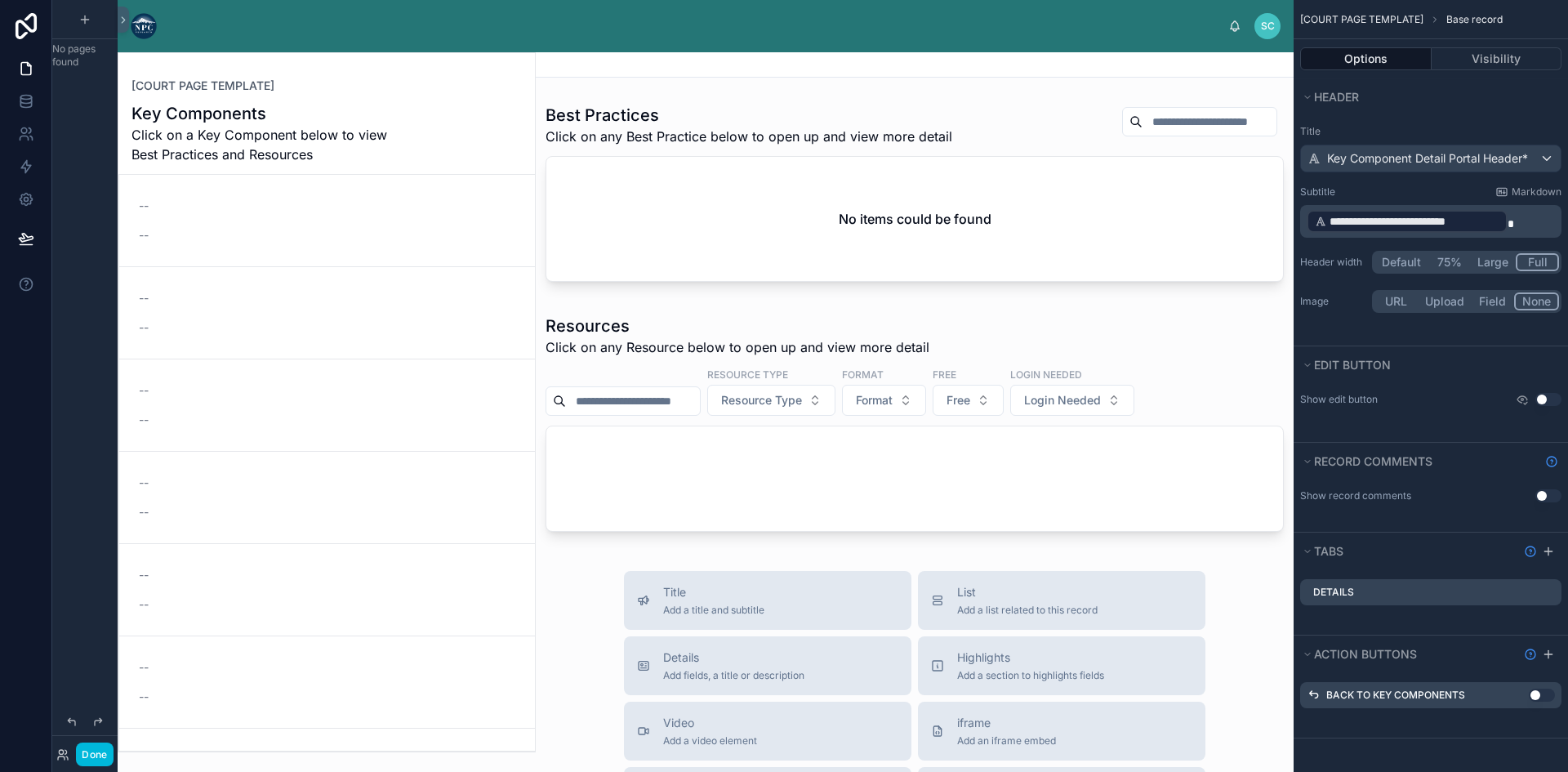
scroll to position [92, 0]
click at [90, 752] on button "Done" at bounding box center [94, 754] width 37 height 24
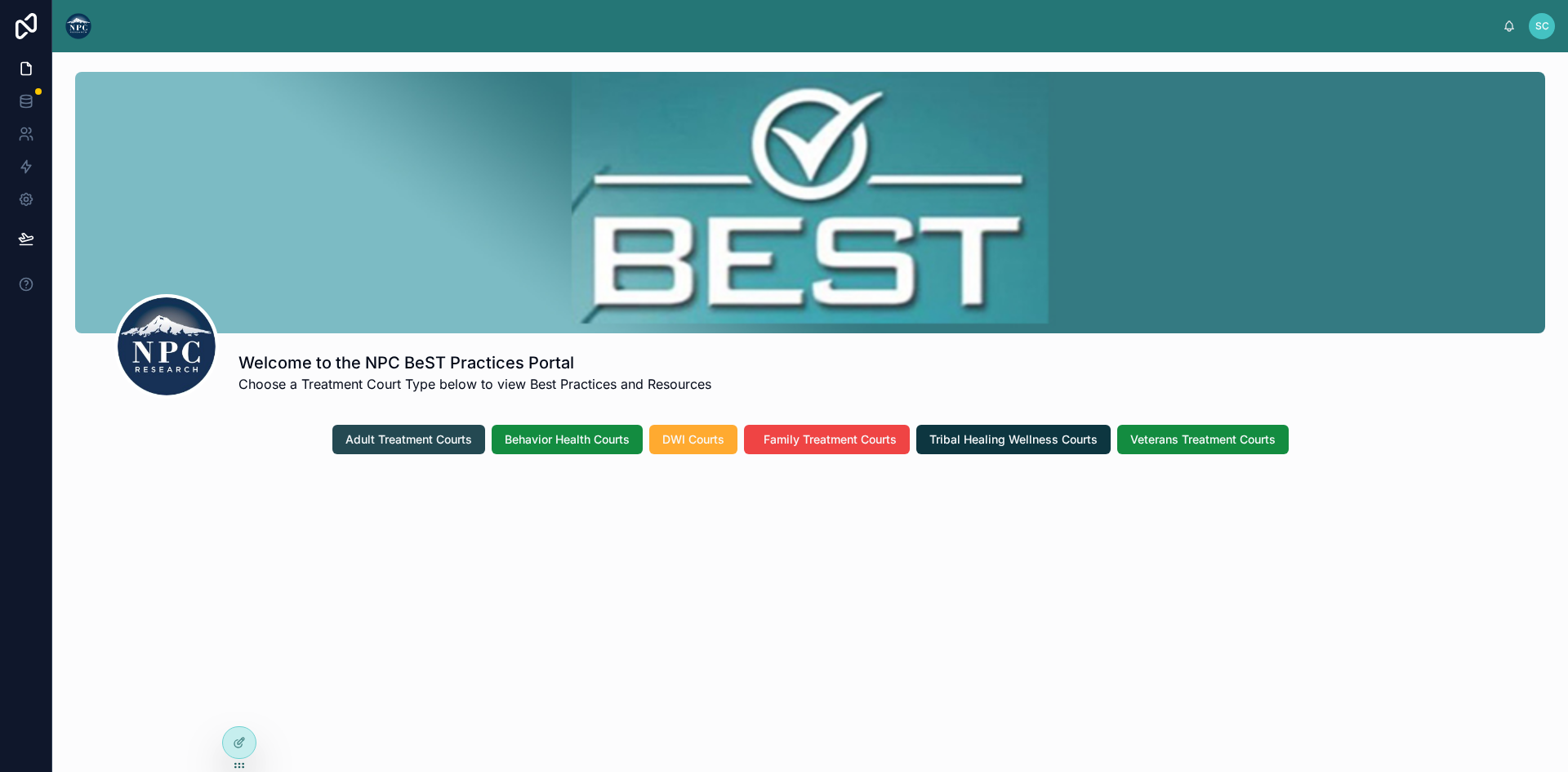
click at [424, 437] on span "Adult Treatment Courts" at bounding box center [408, 439] width 126 height 16
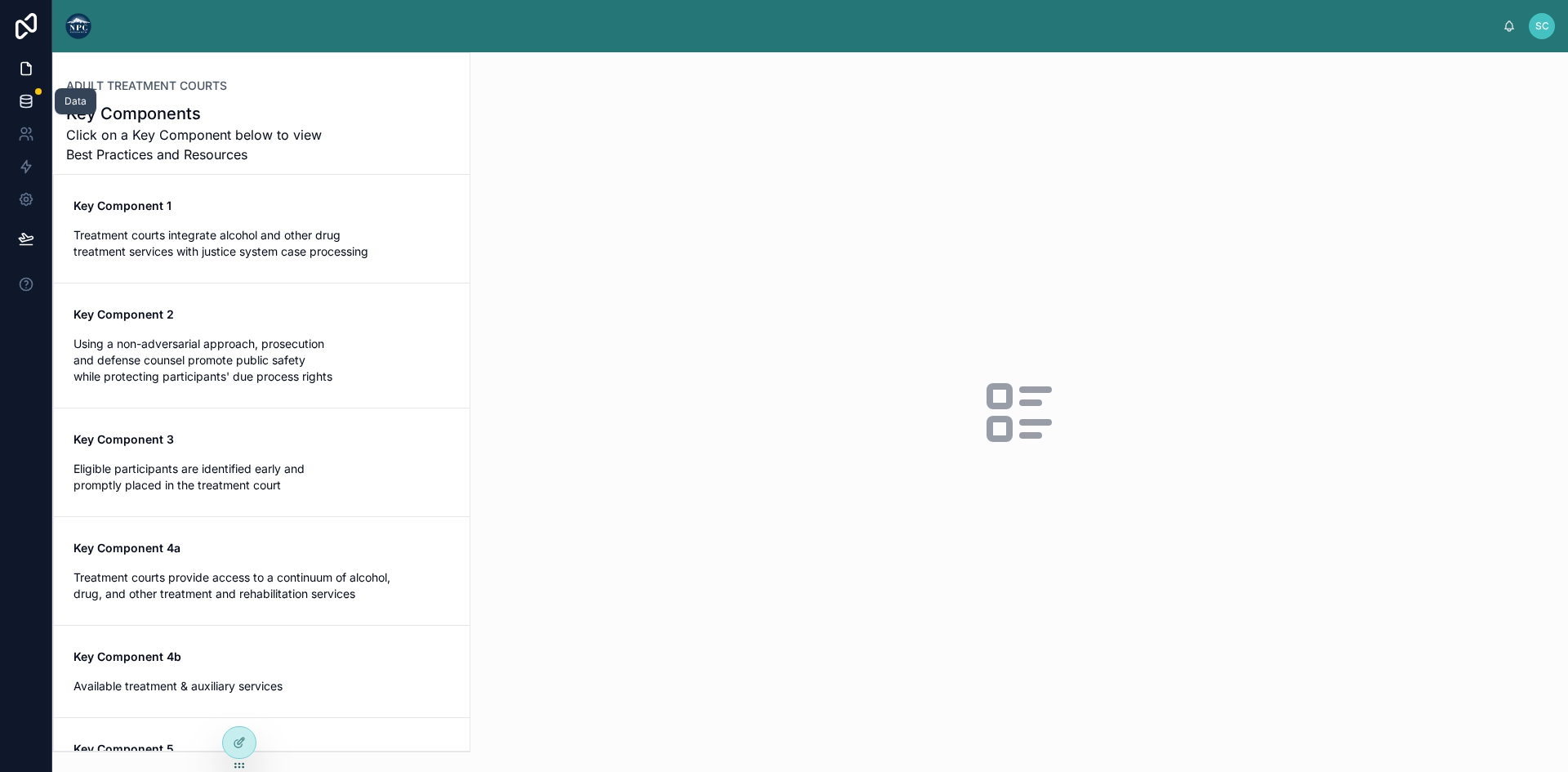
click at [24, 93] on icon at bounding box center [25, 101] width 16 height 16
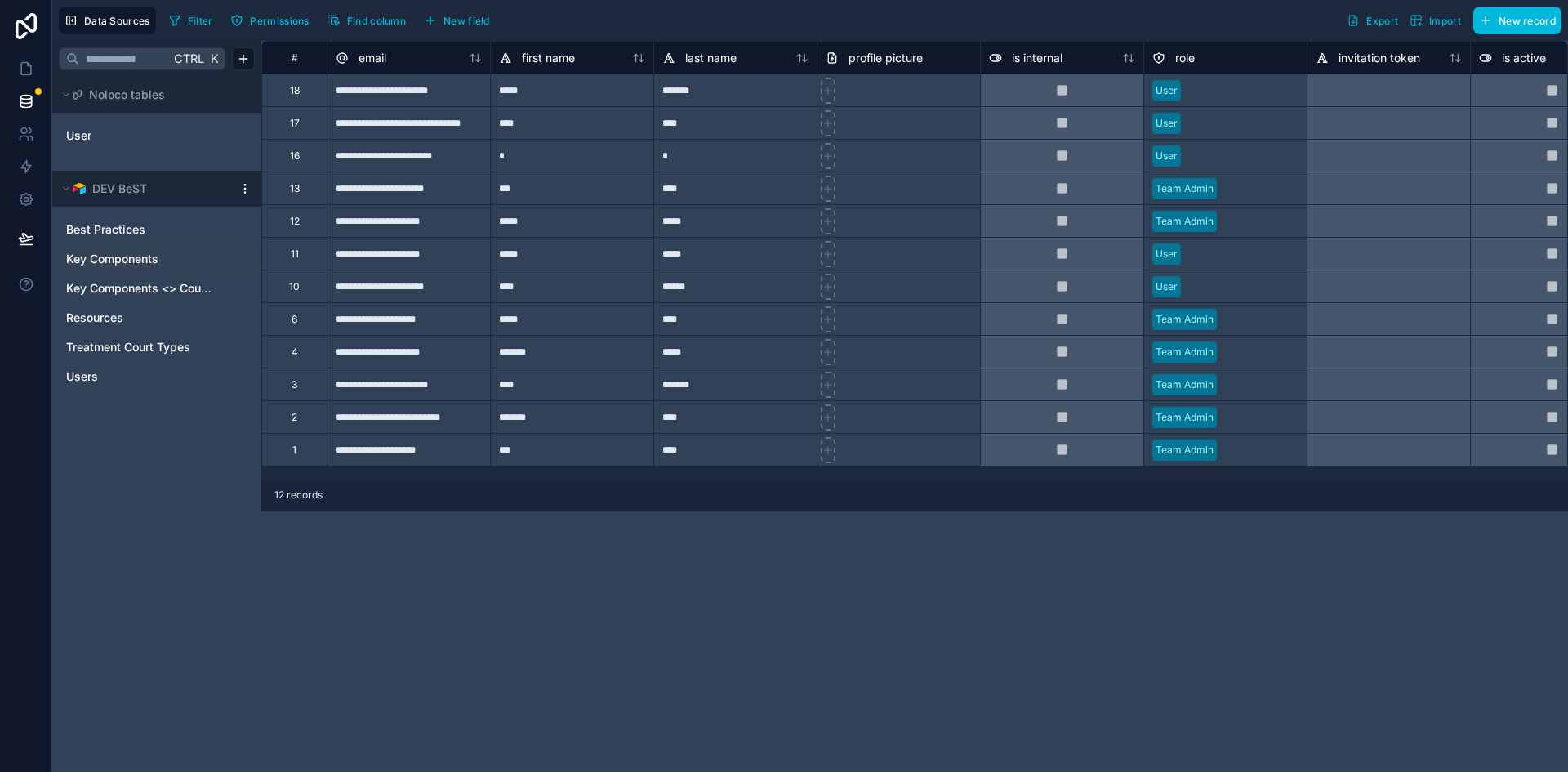
click at [139, 260] on span "Key Components" at bounding box center [112, 258] width 92 height 16
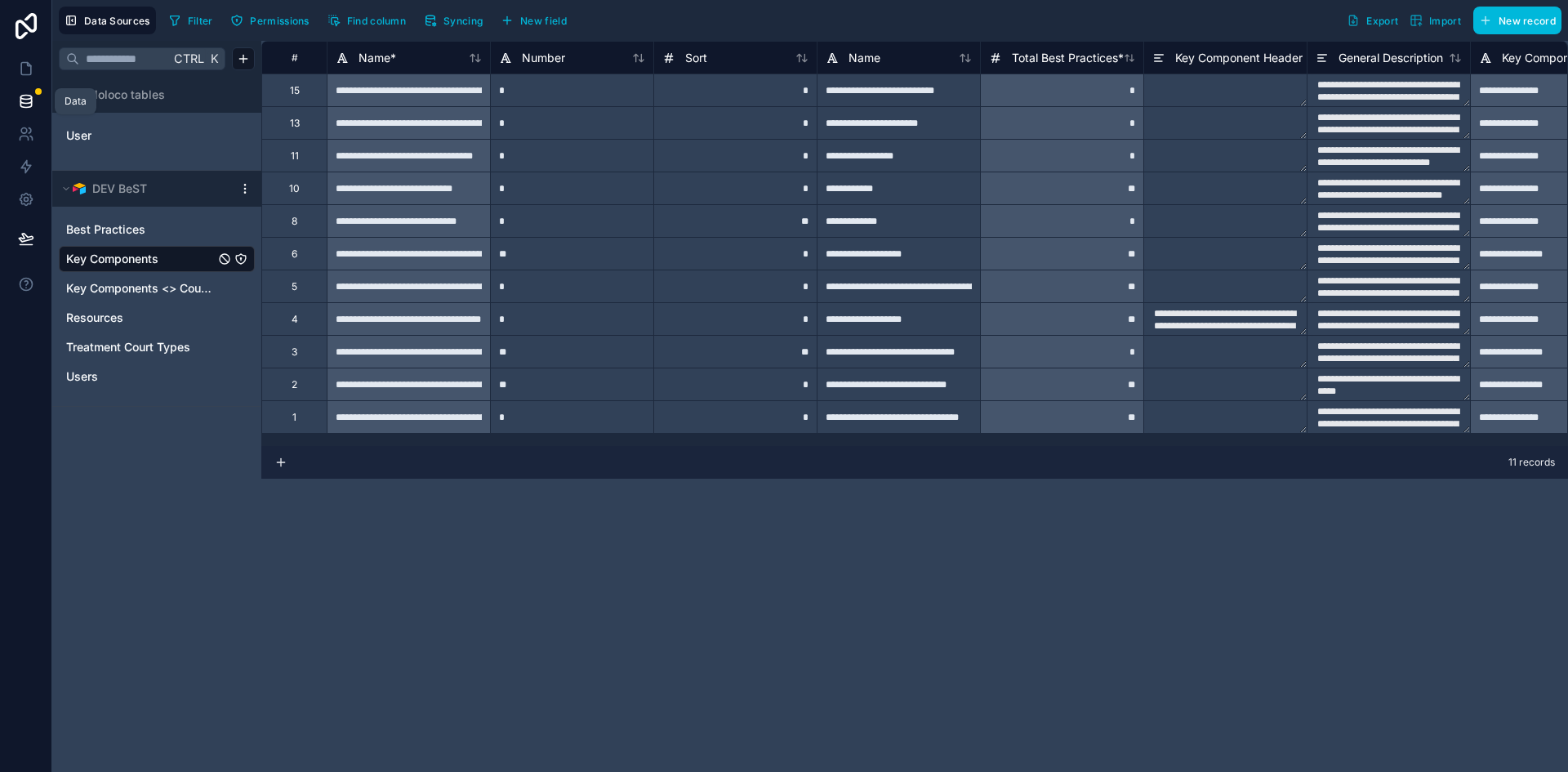
click at [31, 102] on icon at bounding box center [25, 105] width 10 height 7
click at [23, 164] on icon at bounding box center [25, 166] width 16 height 16
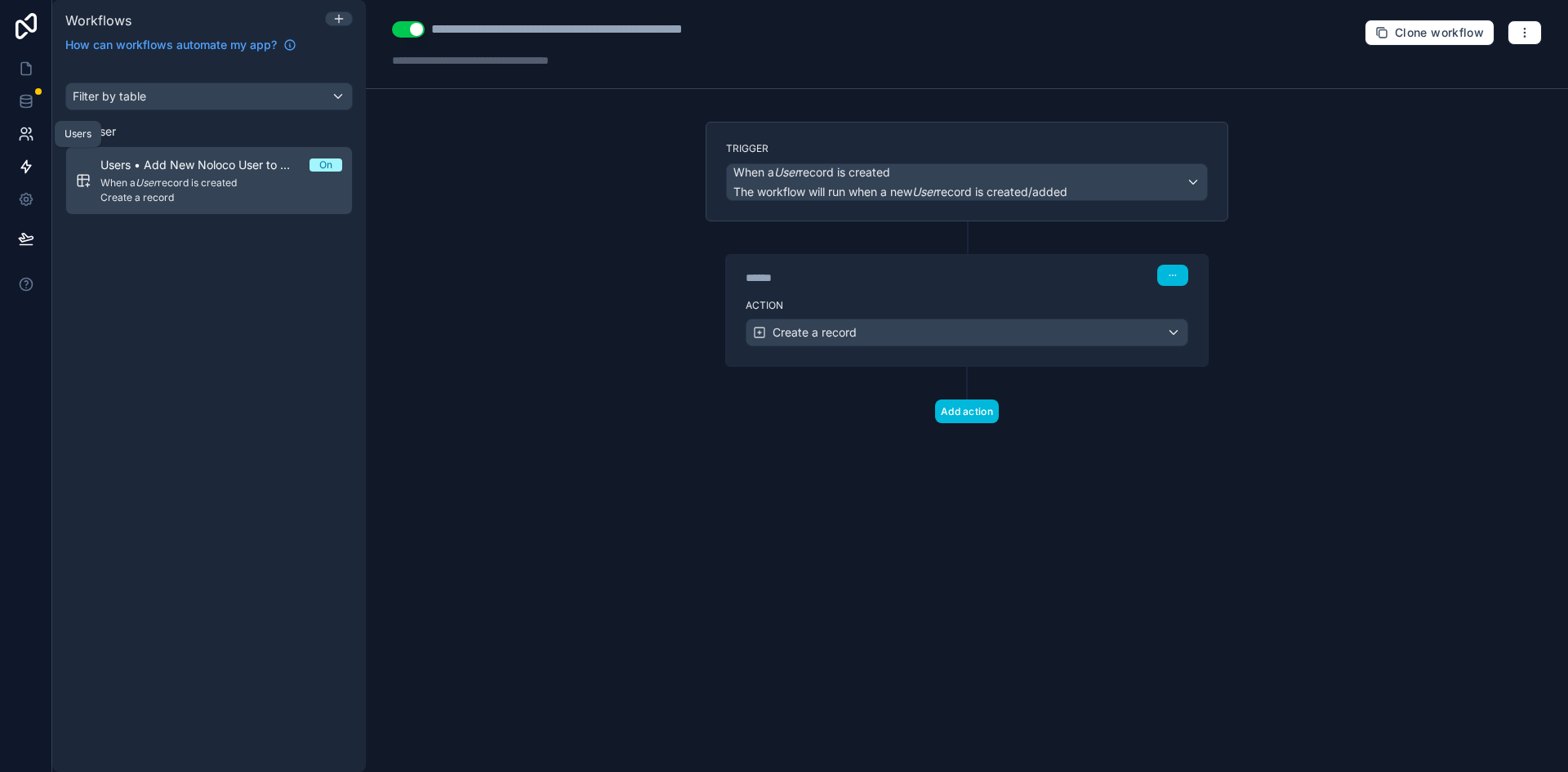
click at [25, 126] on icon at bounding box center [25, 134] width 16 height 16
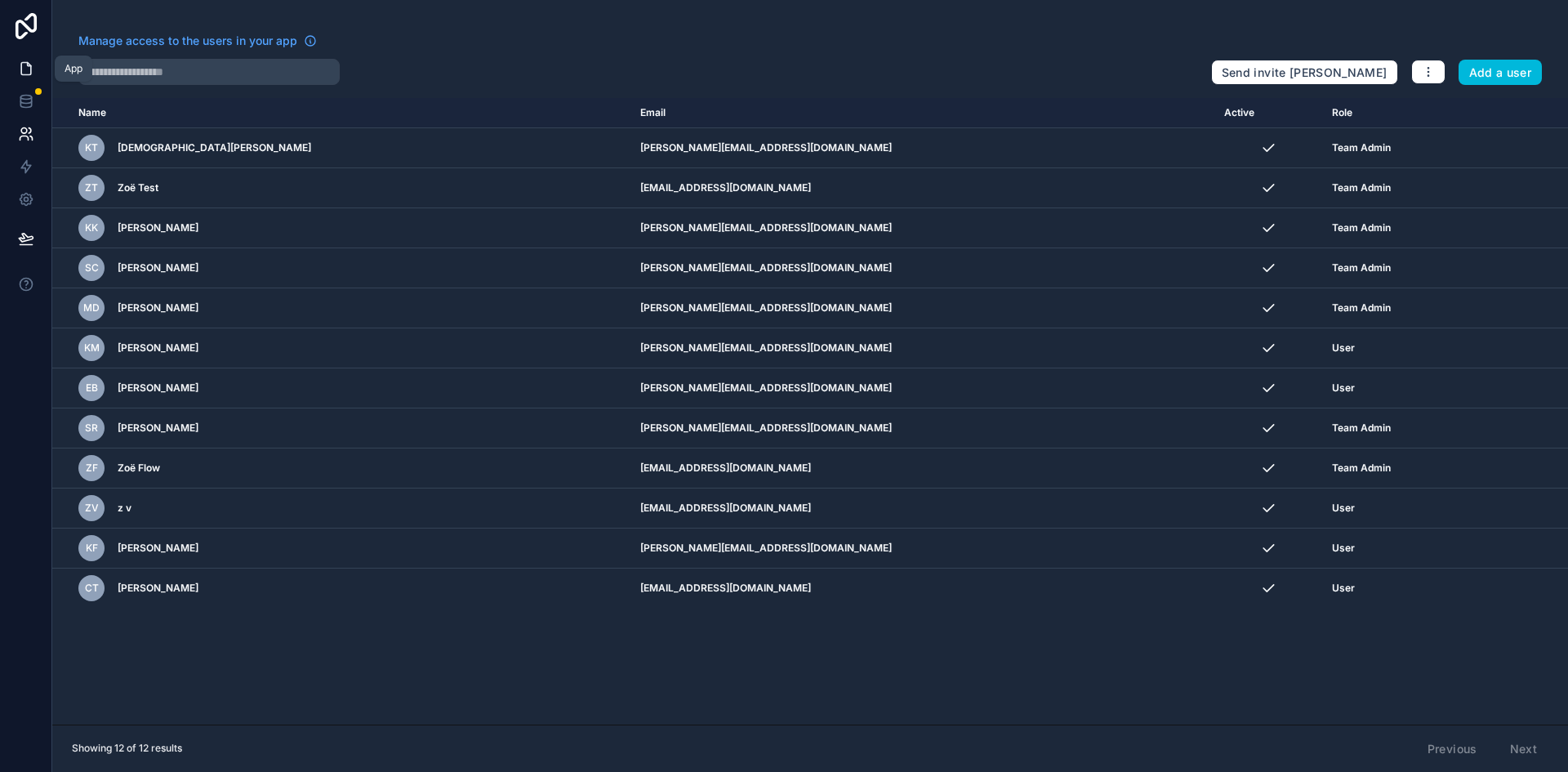
click at [27, 71] on icon at bounding box center [25, 68] width 16 height 16
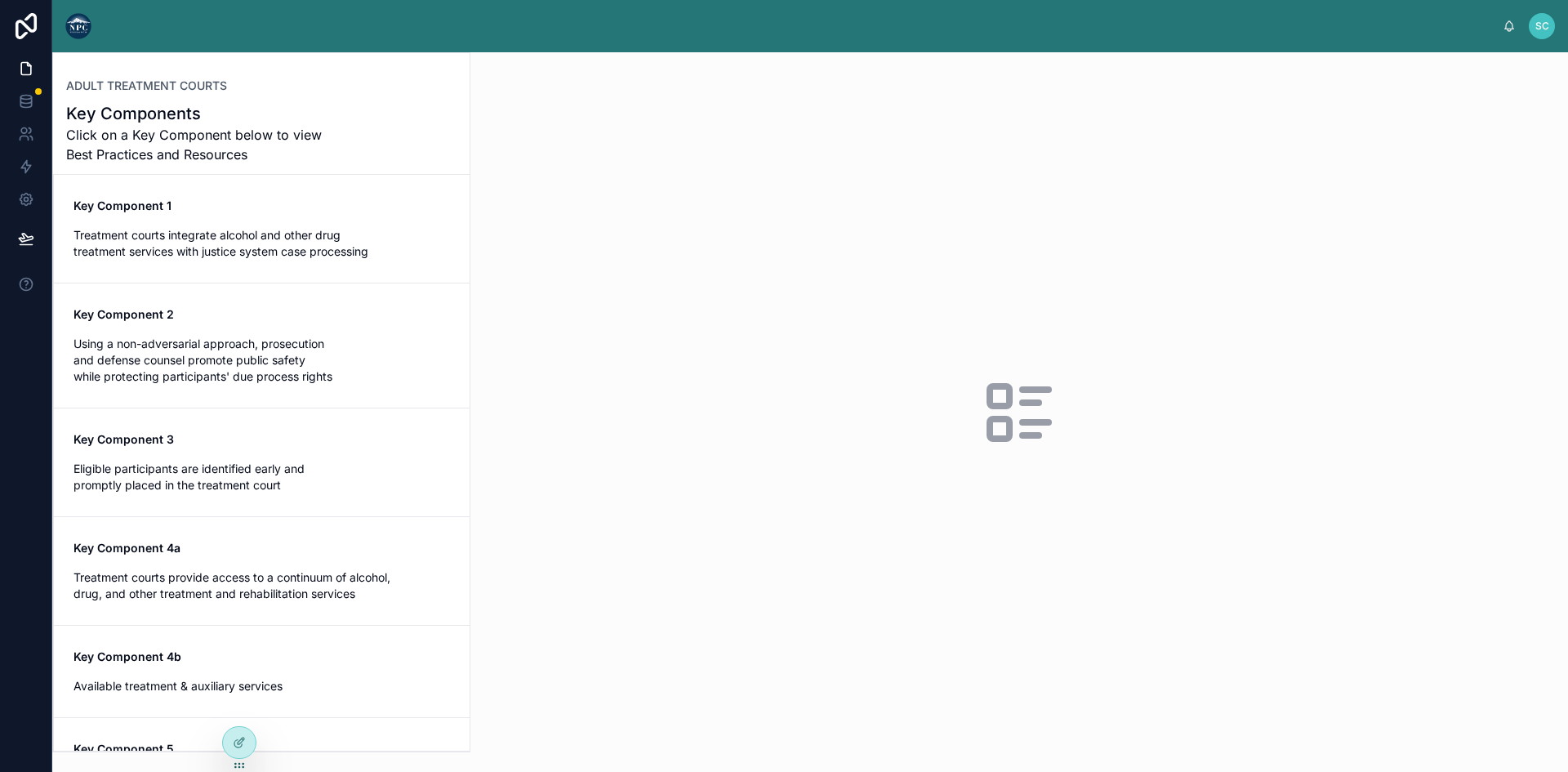
click at [305, 187] on link "Key Component 1 Treatment courts integrate alcohol and other drug treatment ser…" at bounding box center [262, 229] width 416 height 108
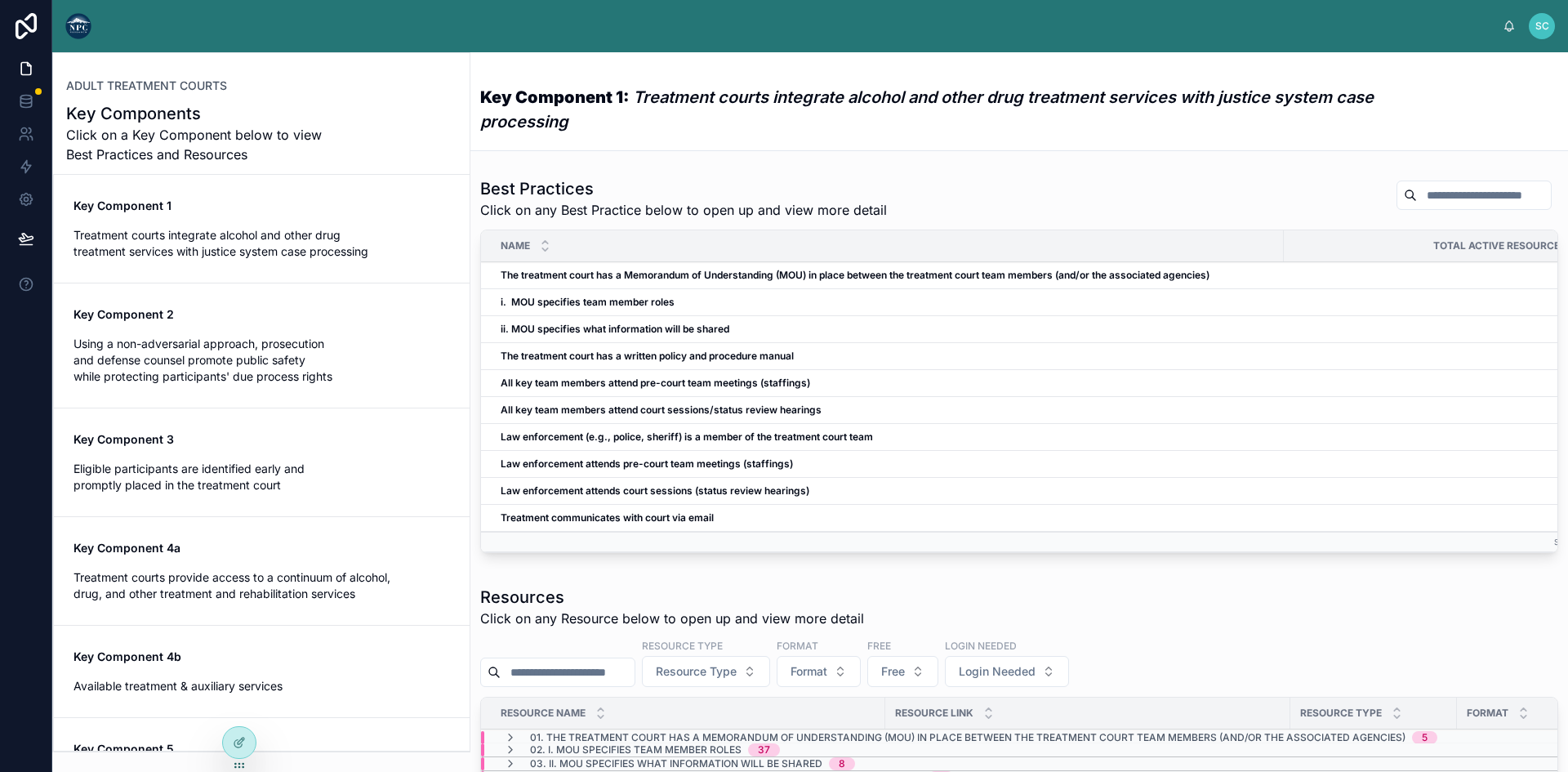
click at [328, 115] on h1 "Key Components" at bounding box center [200, 113] width 268 height 23
click at [234, 733] on div at bounding box center [239, 742] width 33 height 31
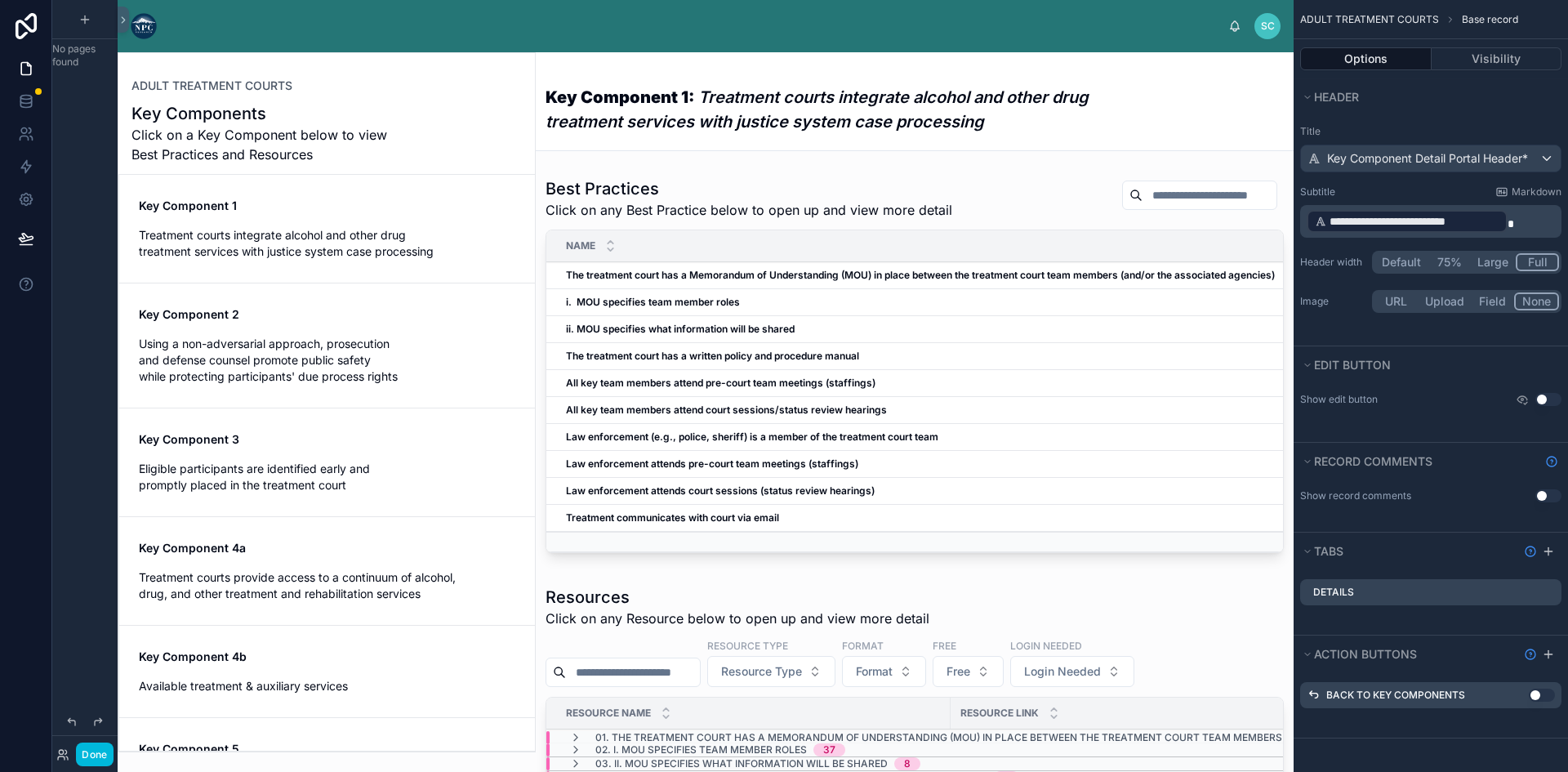
click at [1487, 259] on button "Large" at bounding box center [1493, 262] width 46 height 18
click at [1532, 256] on button "Full" at bounding box center [1538, 262] width 41 height 18
click at [759, 116] on em "Treatment courts integrate alcohol and other drug treatment services with justi…" at bounding box center [817, 109] width 543 height 44
click at [1371, 223] on span "**********" at bounding box center [1414, 220] width 169 height 16
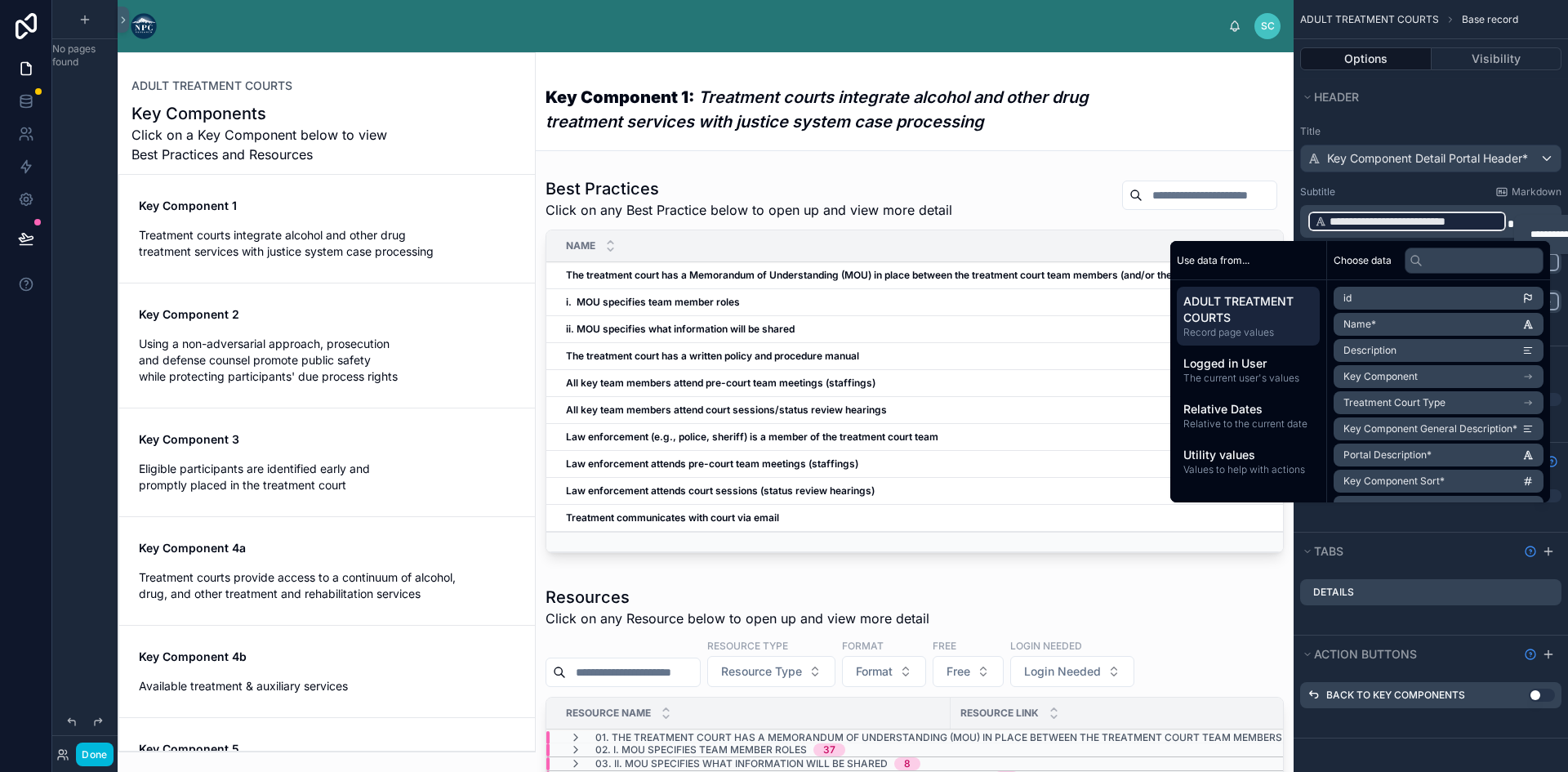
click at [1379, 189] on div "Subtitle Markdown" at bounding box center [1431, 192] width 262 height 13
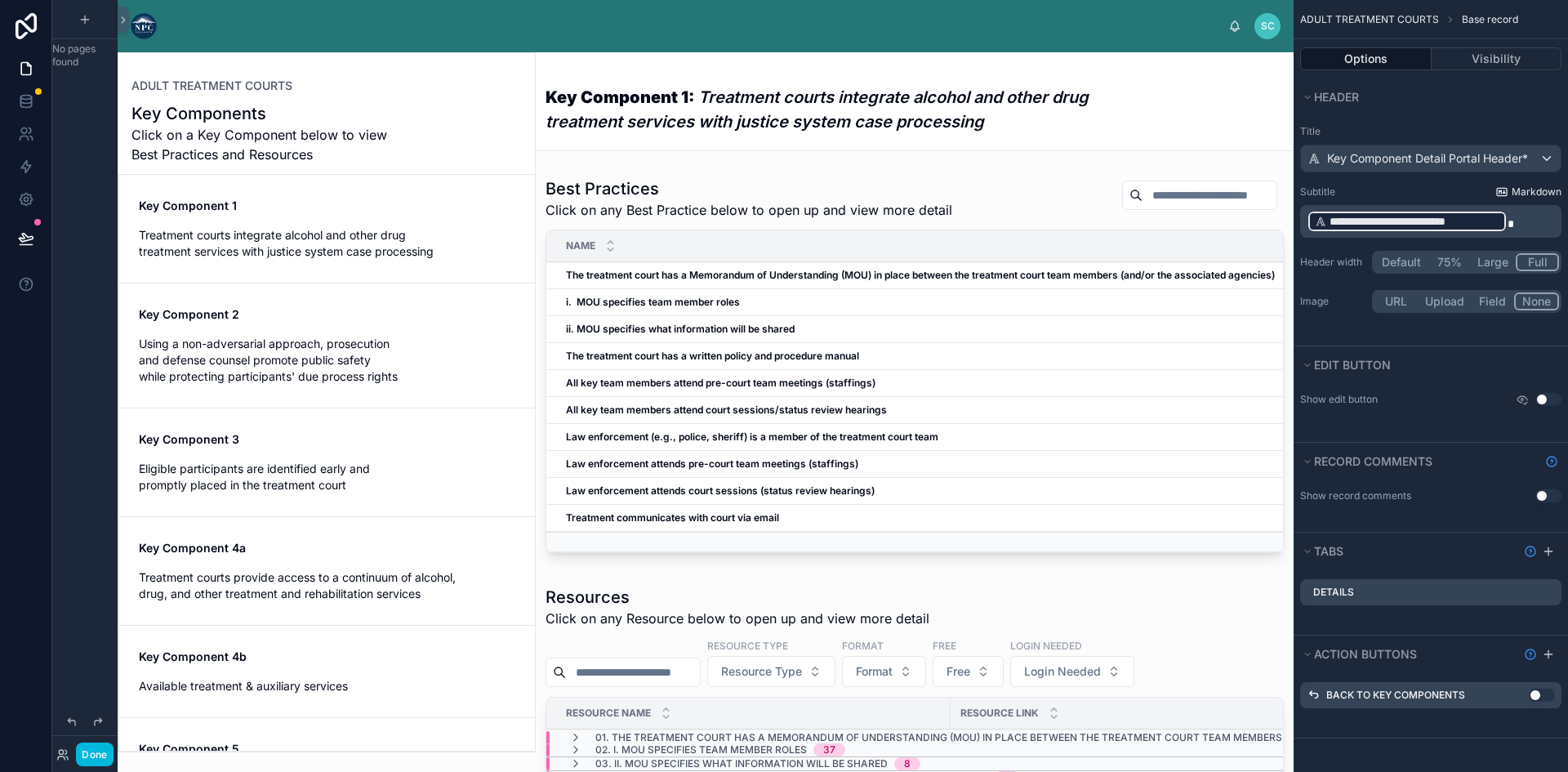
click at [1523, 186] on span "Markdown" at bounding box center [1536, 192] width 50 height 13
click at [1542, 157] on div "Key Component Detail Portal Header*" at bounding box center [1431, 158] width 260 height 26
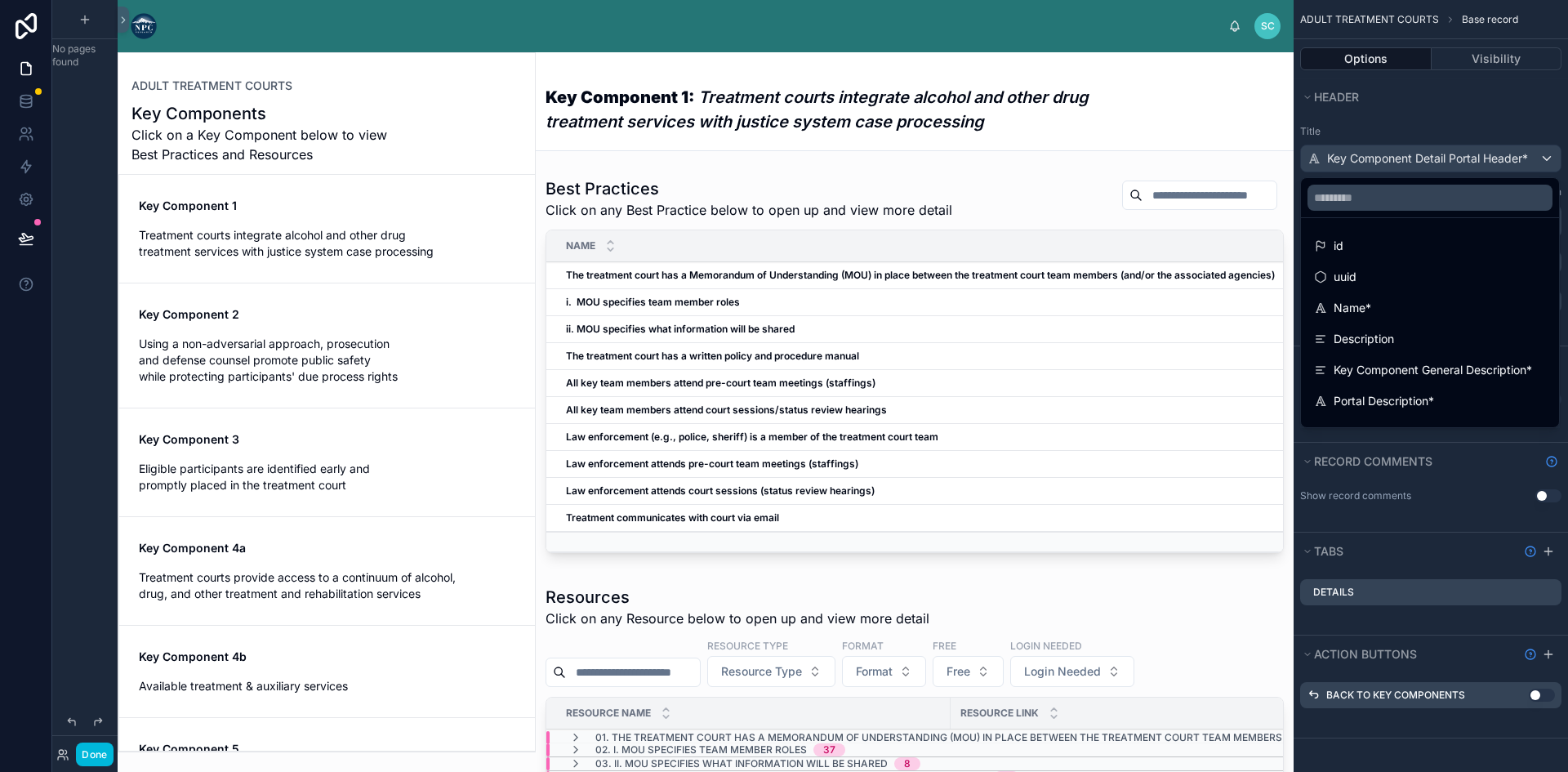
click at [1513, 115] on div "scrollable content" at bounding box center [784, 386] width 1568 height 772
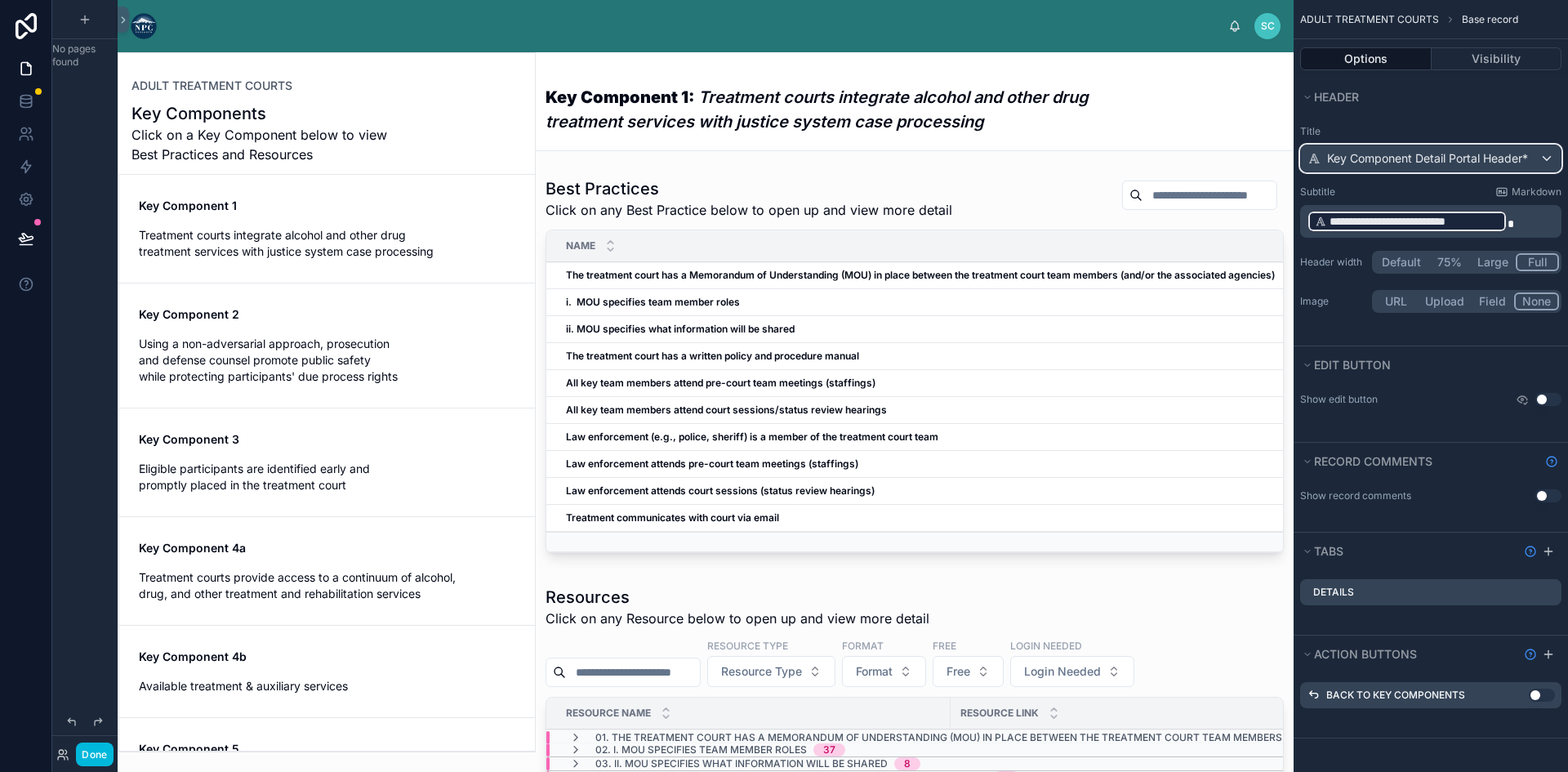
click at [1480, 154] on span "Key Component Detail Portal Header*" at bounding box center [1427, 158] width 200 height 16
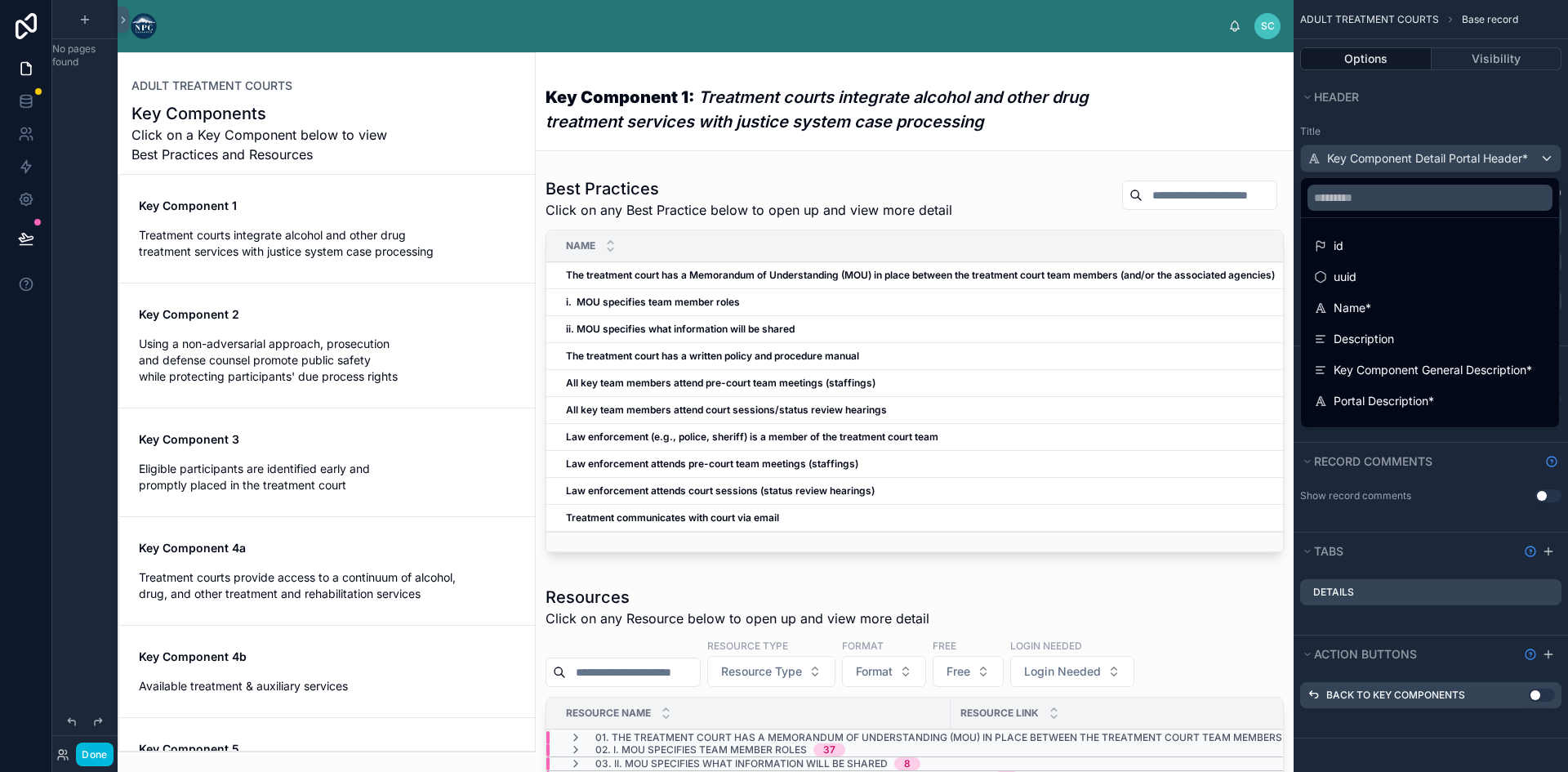
click at [1471, 117] on div "scrollable content" at bounding box center [784, 386] width 1568 height 772
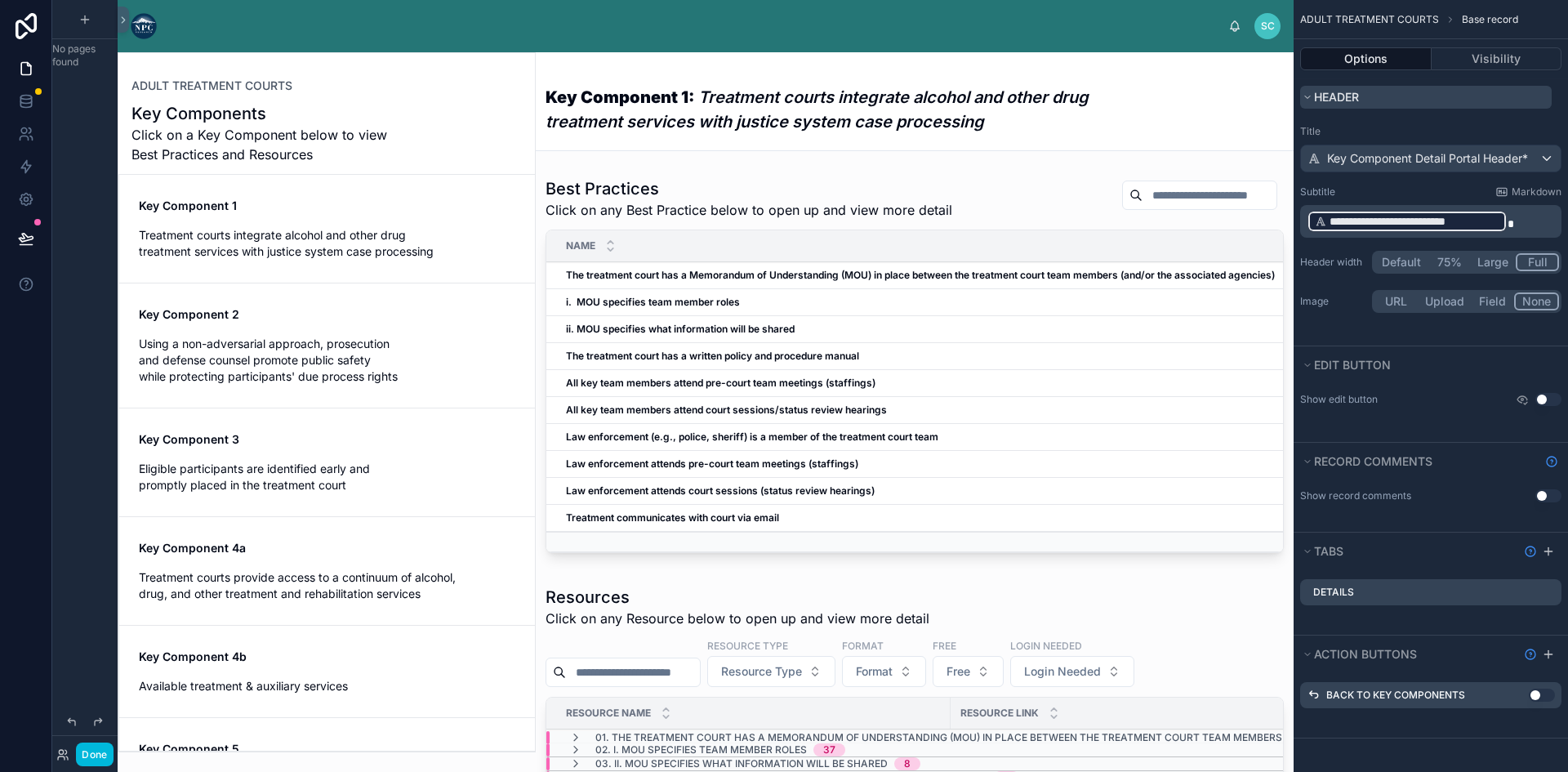
click at [1309, 96] on icon "scrollable content" at bounding box center [1307, 97] width 9 height 9
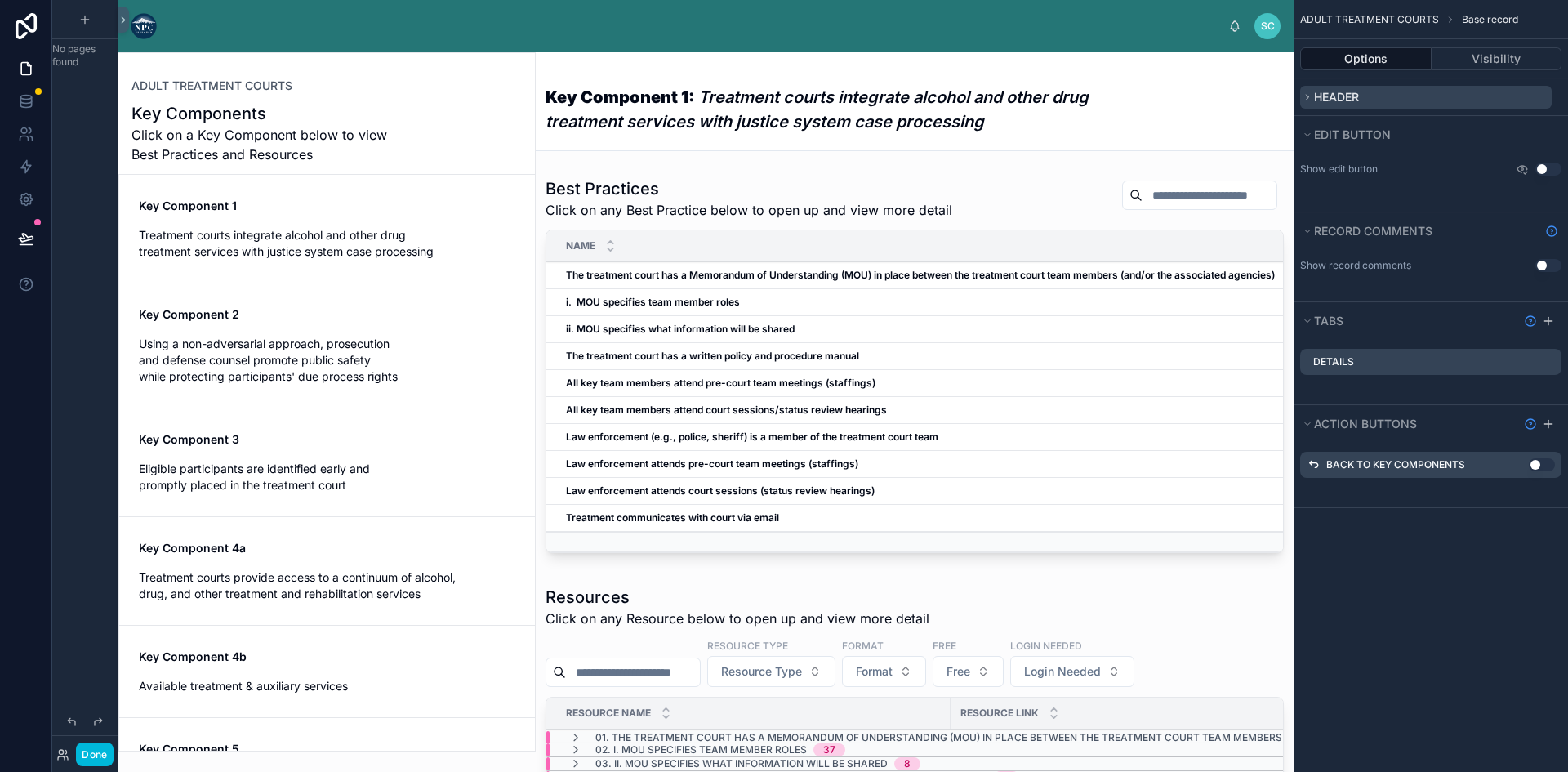
click at [1304, 96] on icon "scrollable content" at bounding box center [1307, 97] width 9 height 9
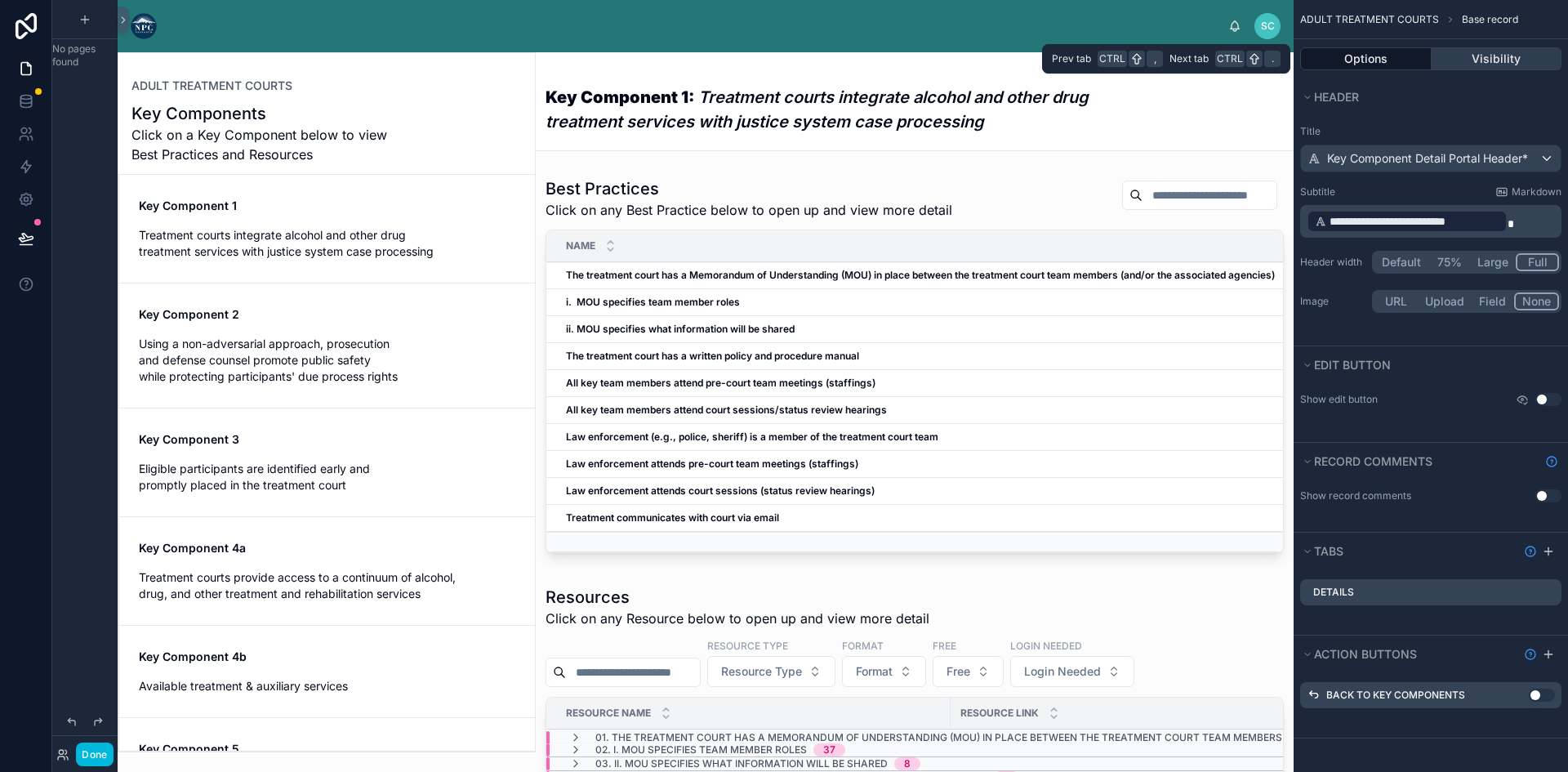
click at [1459, 52] on button "Visibility" at bounding box center [1496, 58] width 131 height 23
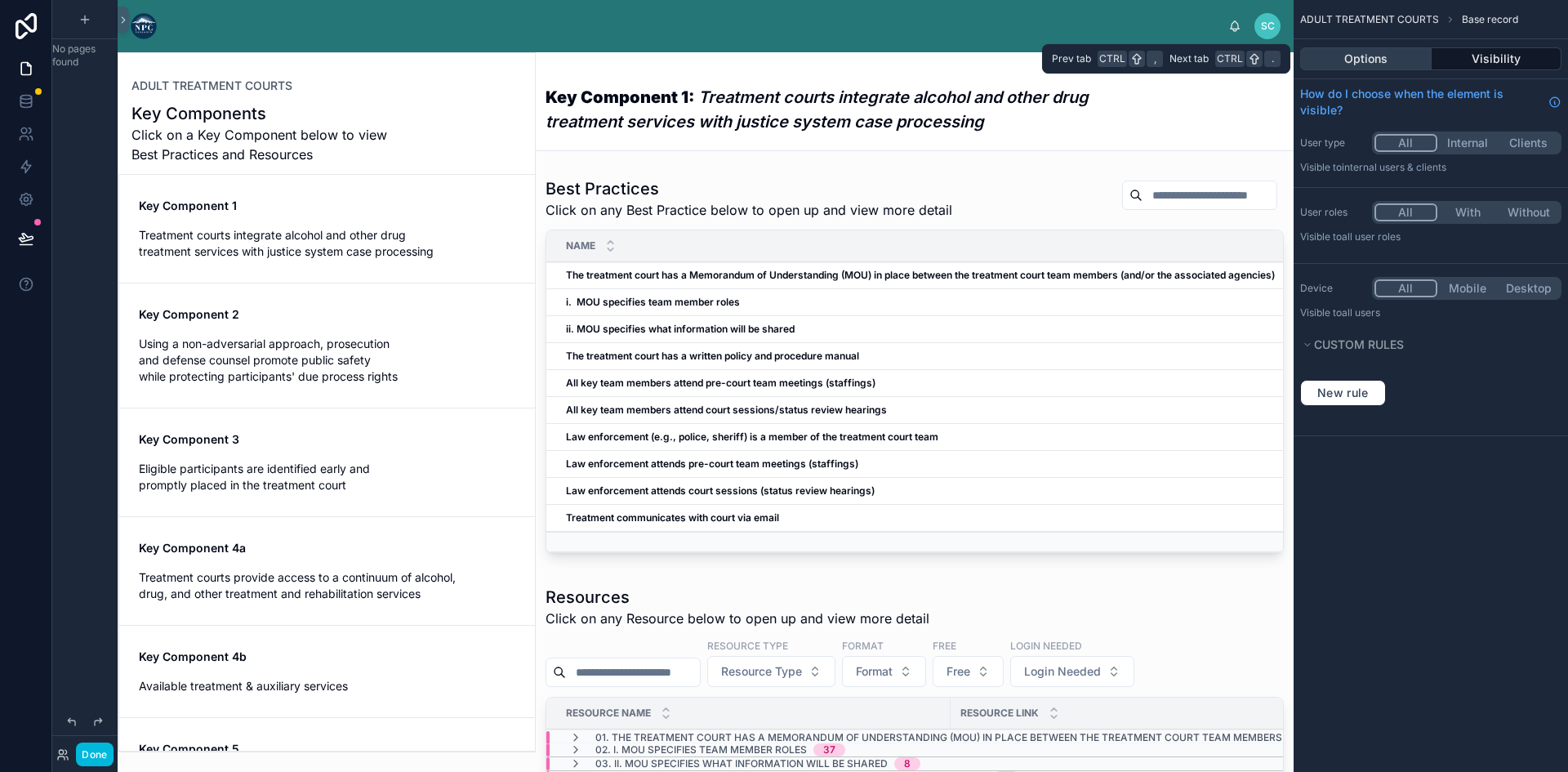
click at [1384, 64] on button "Options" at bounding box center [1366, 58] width 132 height 23
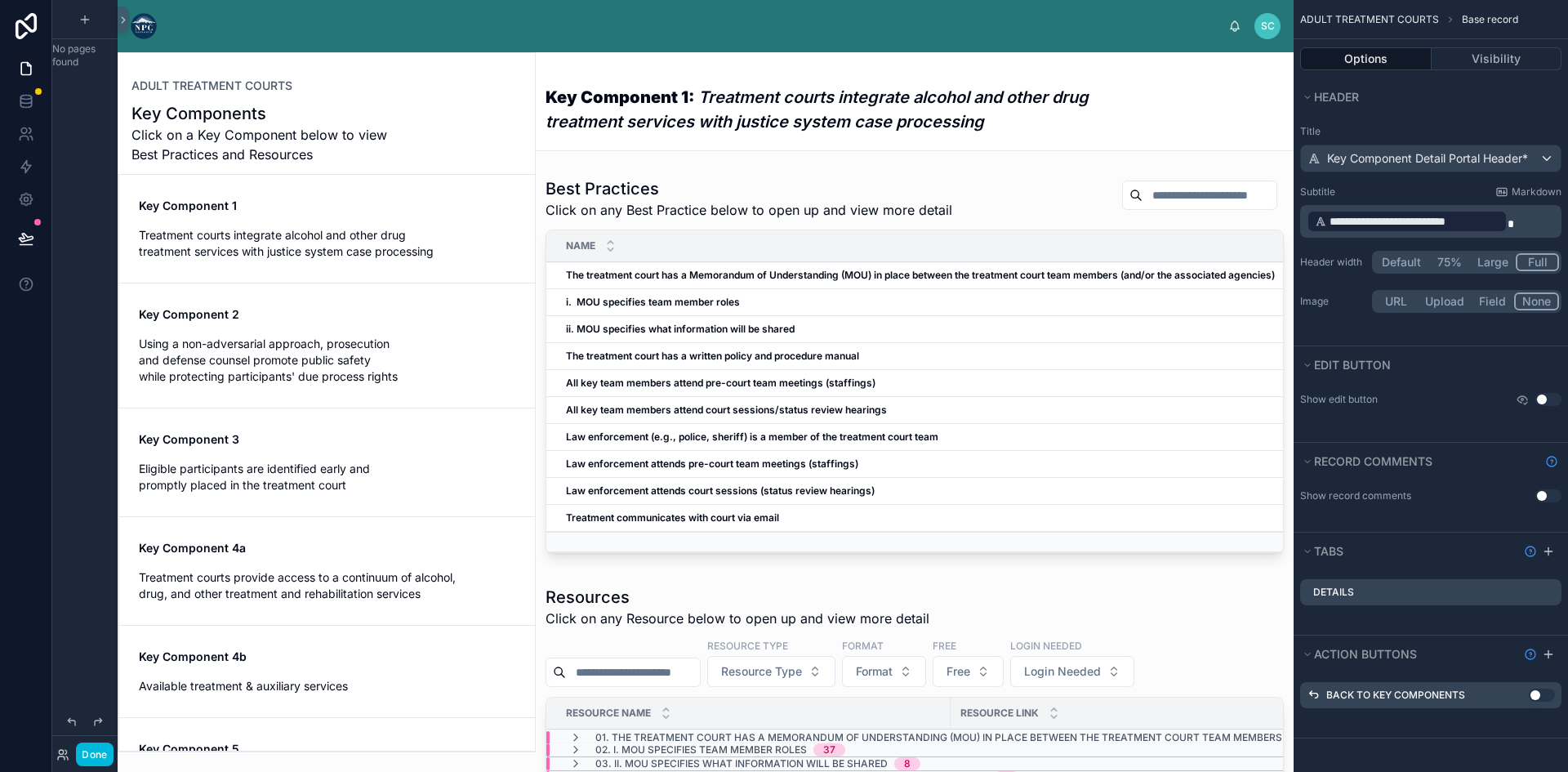
click at [1436, 18] on span "ADULT TREATMENT COURTS" at bounding box center [1368, 20] width 138 height 13
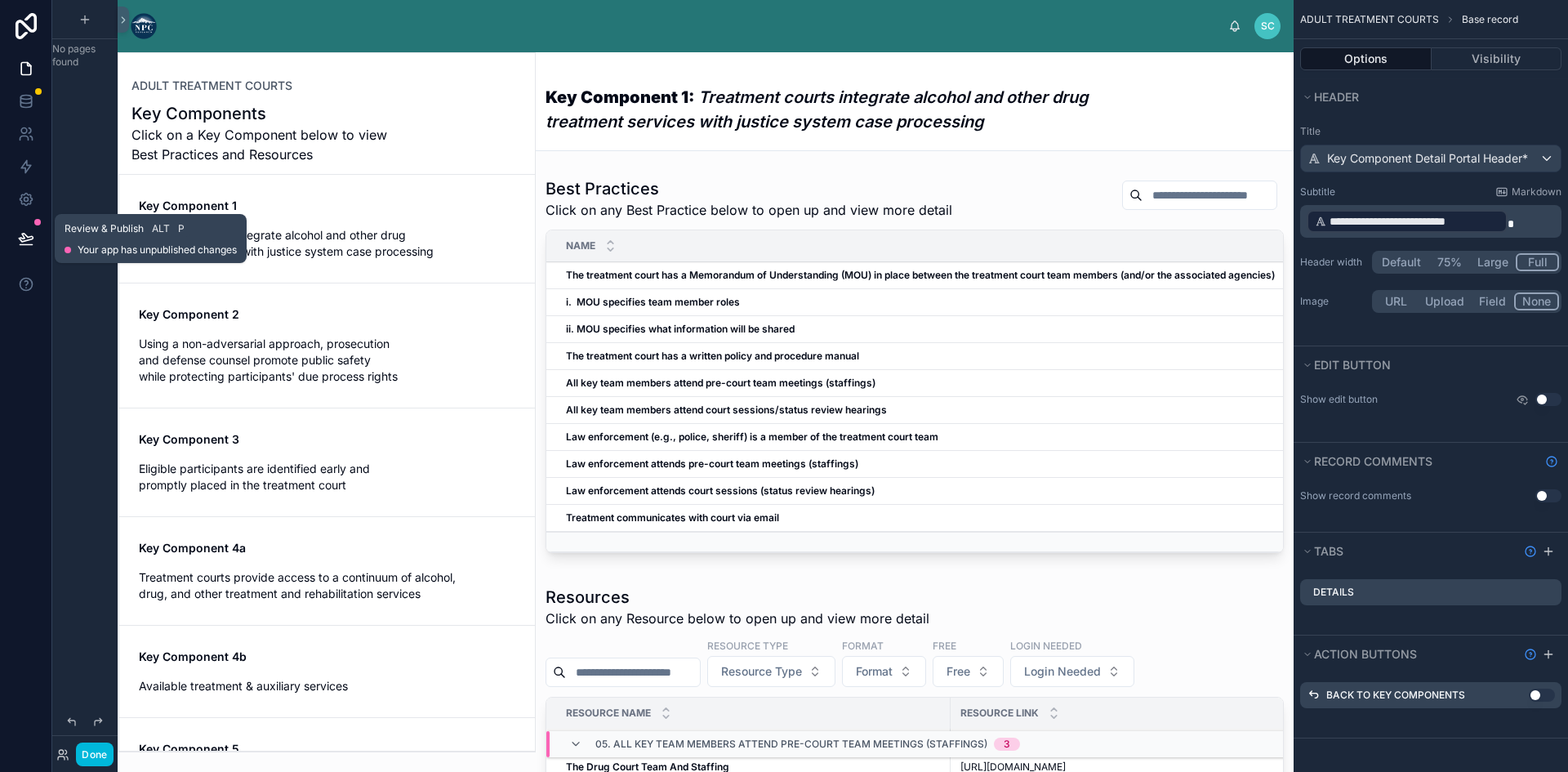
click at [24, 225] on button at bounding box center [26, 238] width 36 height 46
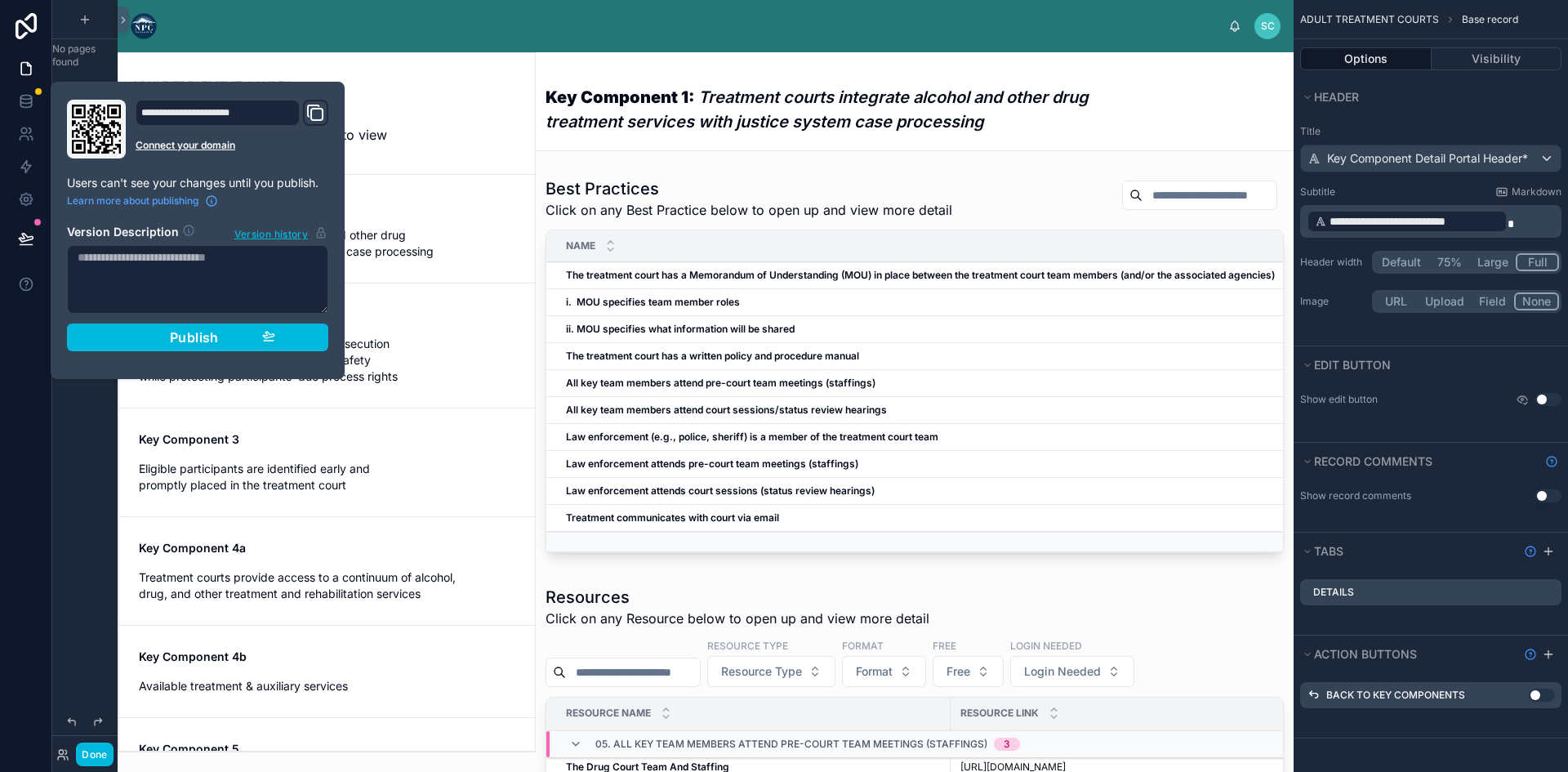
click at [91, 581] on div "No pages found" at bounding box center [85, 376] width 65 height 752
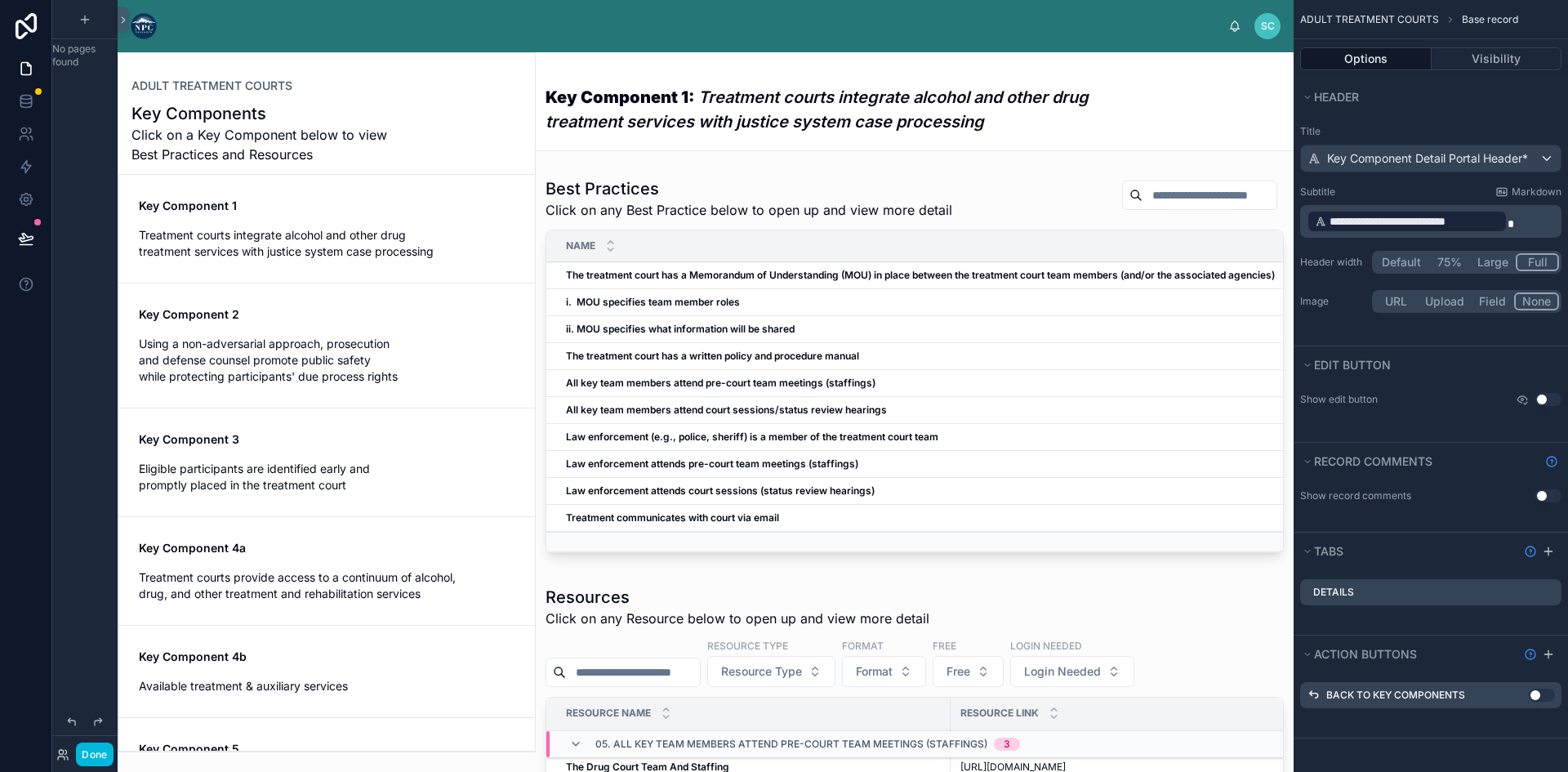
click at [299, 137] on span "Click on a Key Component below to view Best Practices and Resources" at bounding box center [265, 145] width 268 height 40
click at [1458, 153] on span "Key Component Detail Portal Header*" at bounding box center [1427, 158] width 200 height 16
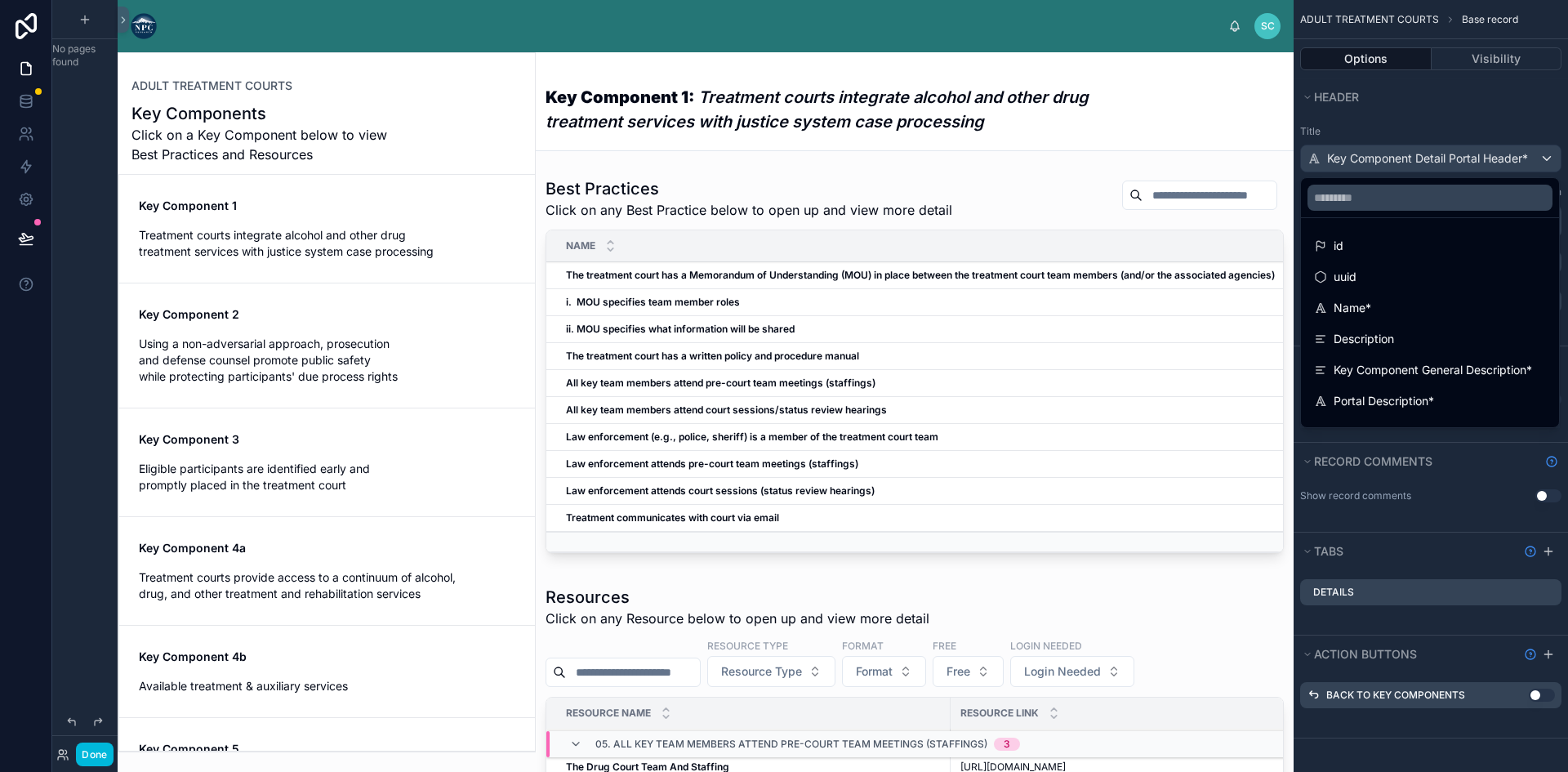
click at [1438, 109] on div "scrollable content" at bounding box center [784, 386] width 1568 height 772
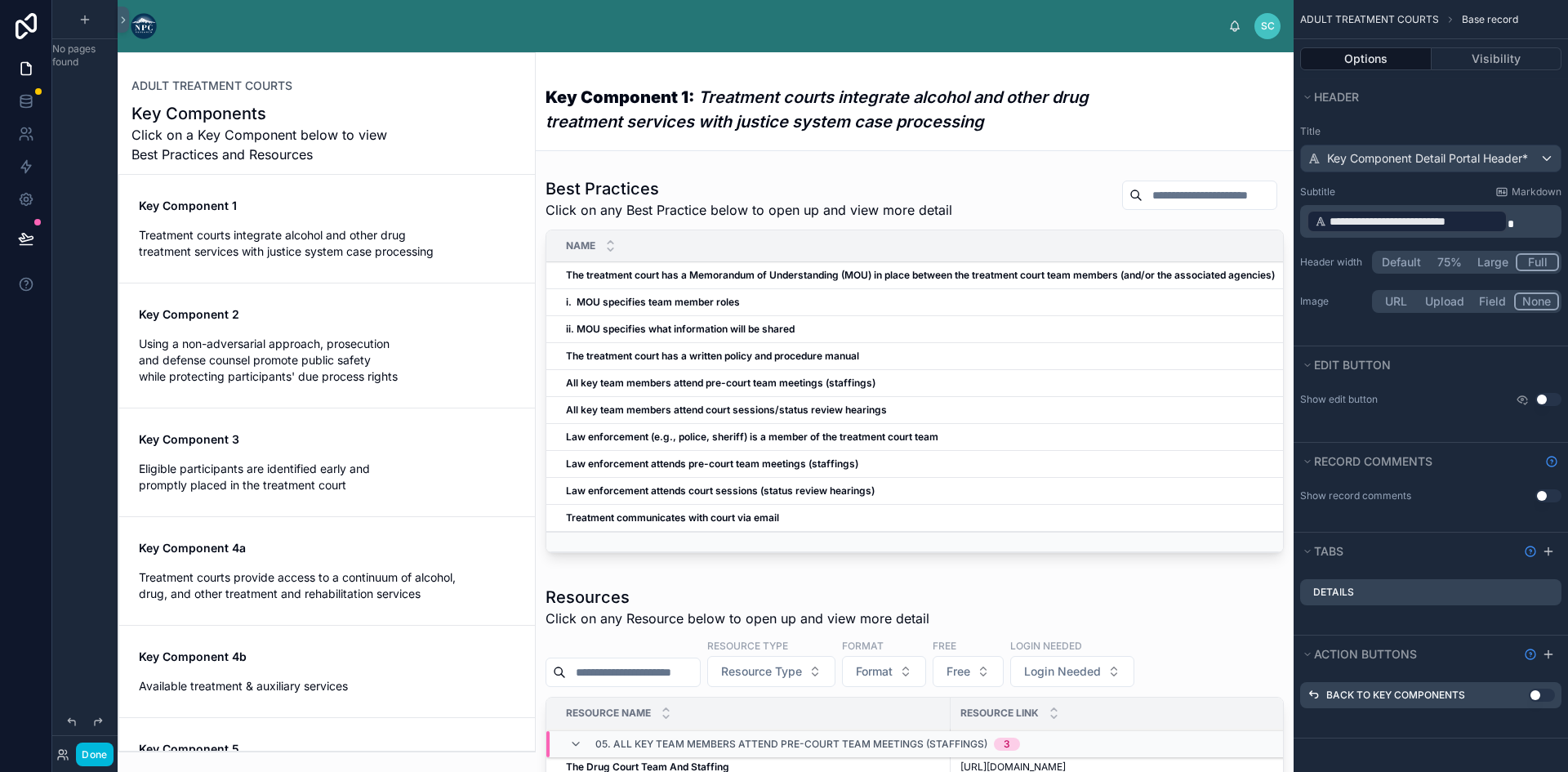
click at [331, 214] on div "Key Component 1 Treatment courts integrate alcohol and other drug treatment ser…" at bounding box center [327, 229] width 376 height 62
click at [314, 223] on div "Key Component 1 Treatment courts integrate alcohol and other drug treatment ser…" at bounding box center [327, 229] width 376 height 62
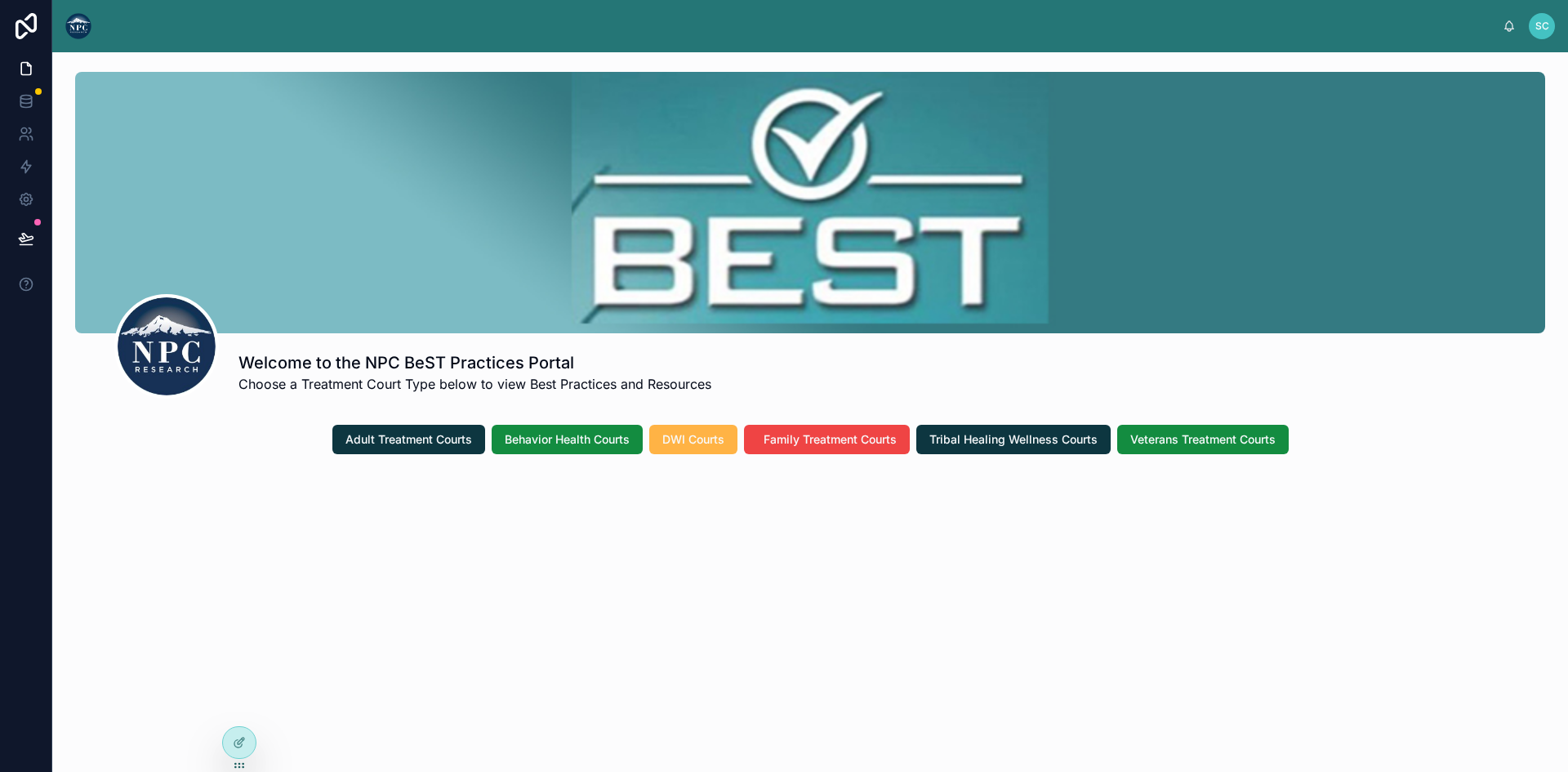
click at [667, 435] on span "DWI Courts" at bounding box center [694, 439] width 62 height 16
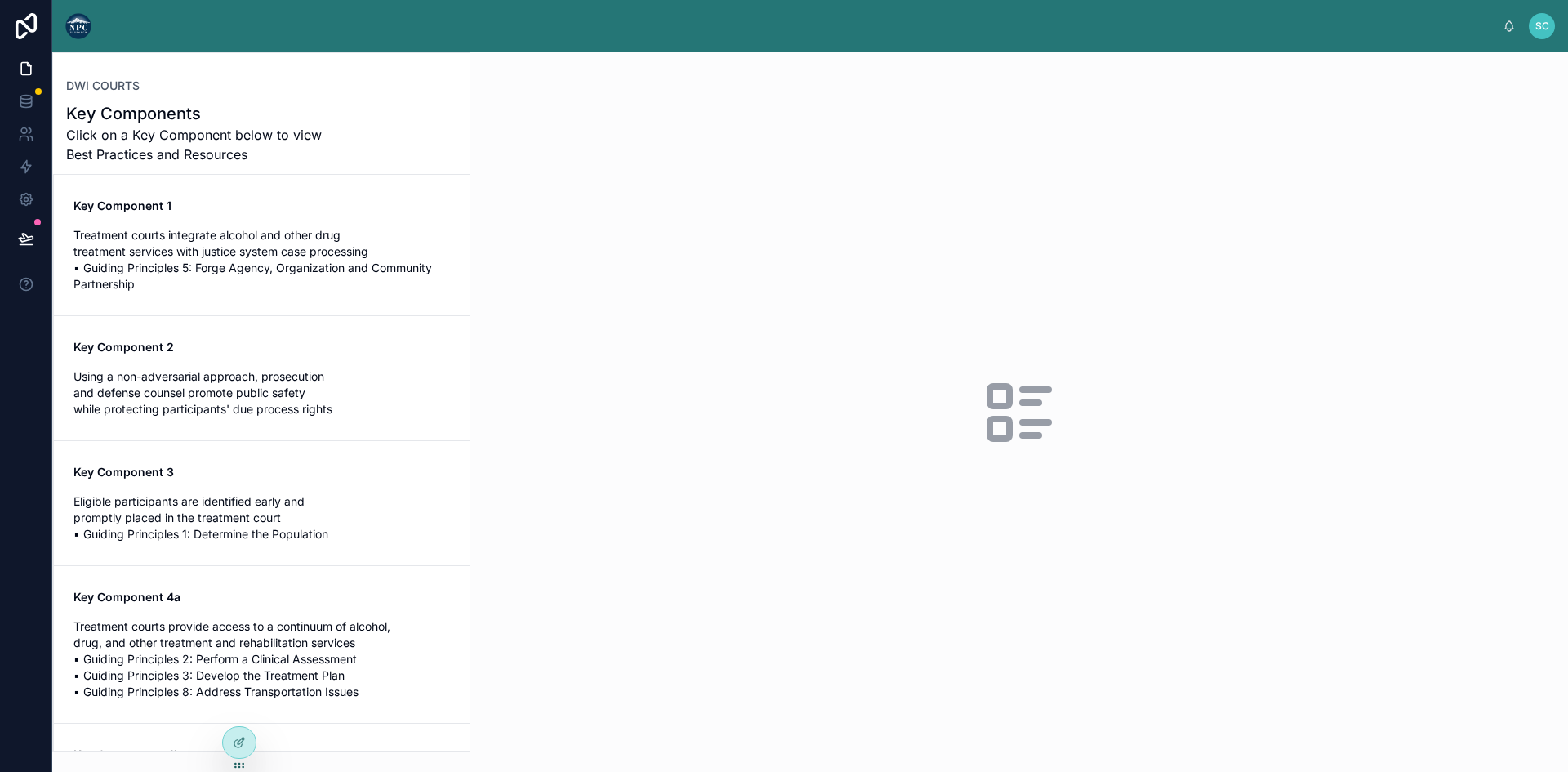
click at [244, 263] on span "Treatment courts integrate alcohol and other drug treatment services with justi…" at bounding box center [262, 259] width 376 height 65
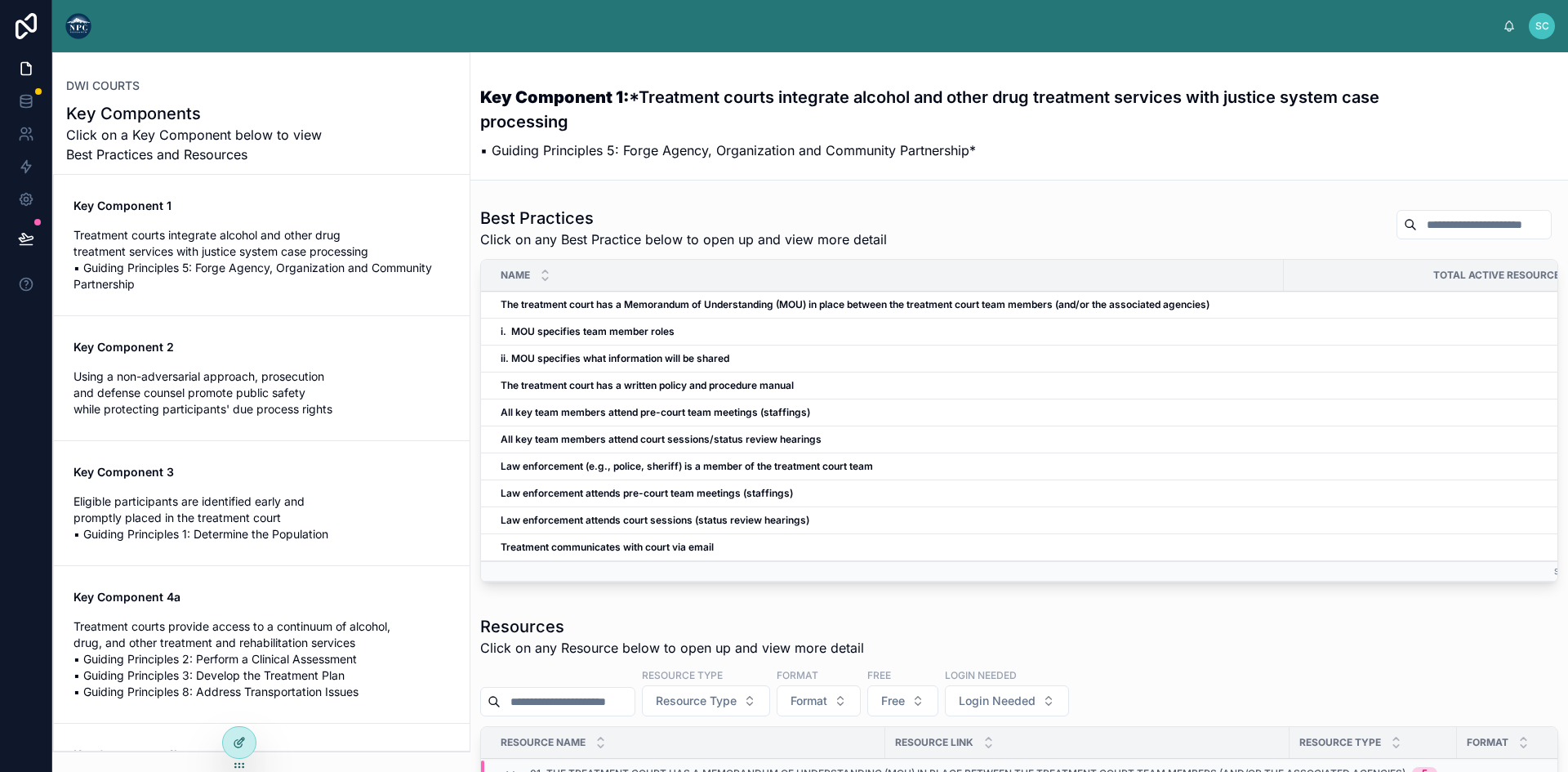
click at [241, 732] on div at bounding box center [239, 742] width 33 height 31
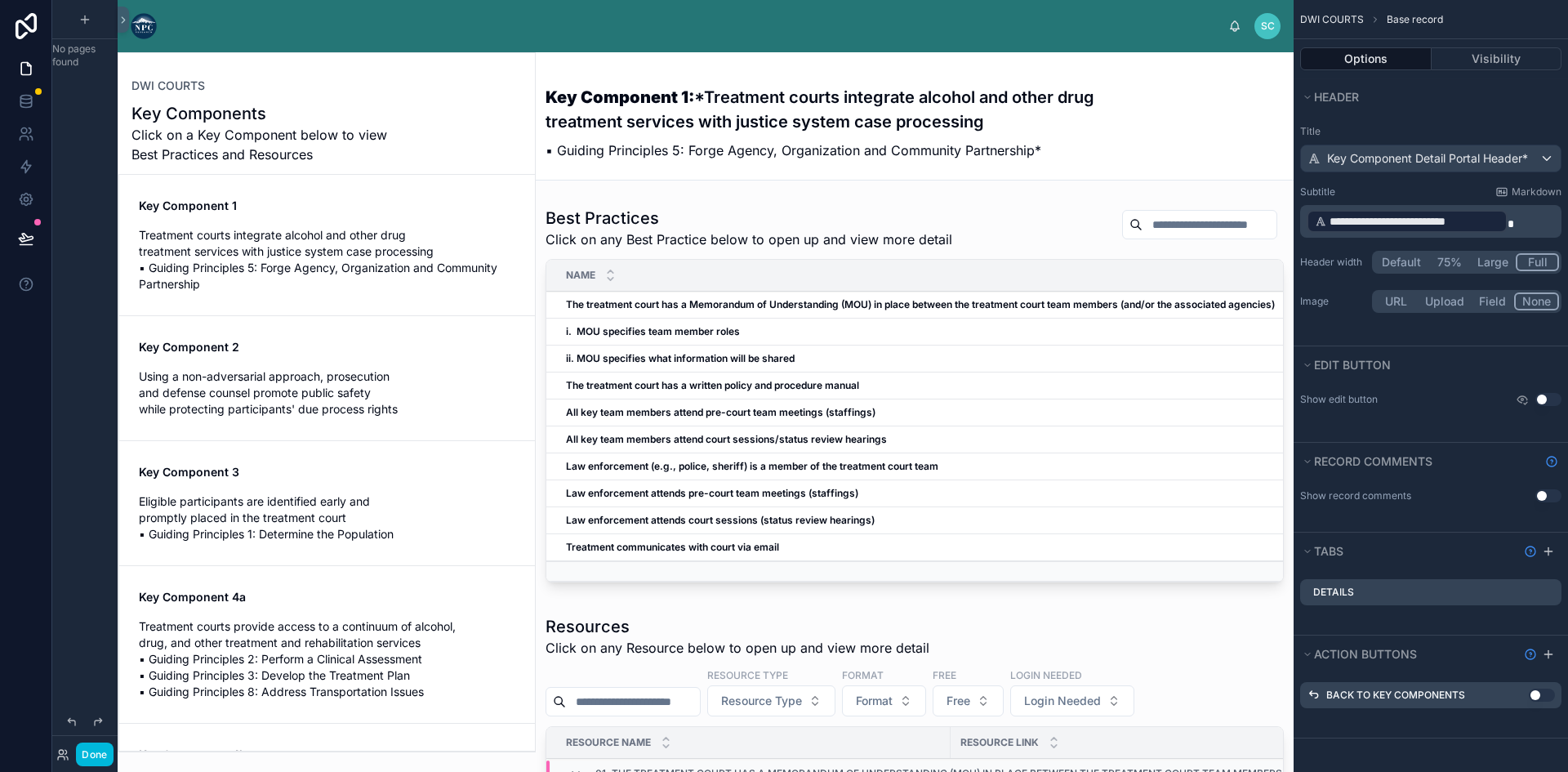
click at [1428, 185] on div "**********" at bounding box center [1431, 220] width 275 height 204
click at [1392, 129] on label "Title" at bounding box center [1431, 132] width 262 height 13
click at [756, 152] on p "▪ Guiding Principles 5: Forge Agency, Organization and Community Partnership*" at bounding box center [854, 150] width 616 height 20
click at [822, 243] on div at bounding box center [914, 398] width 758 height 395
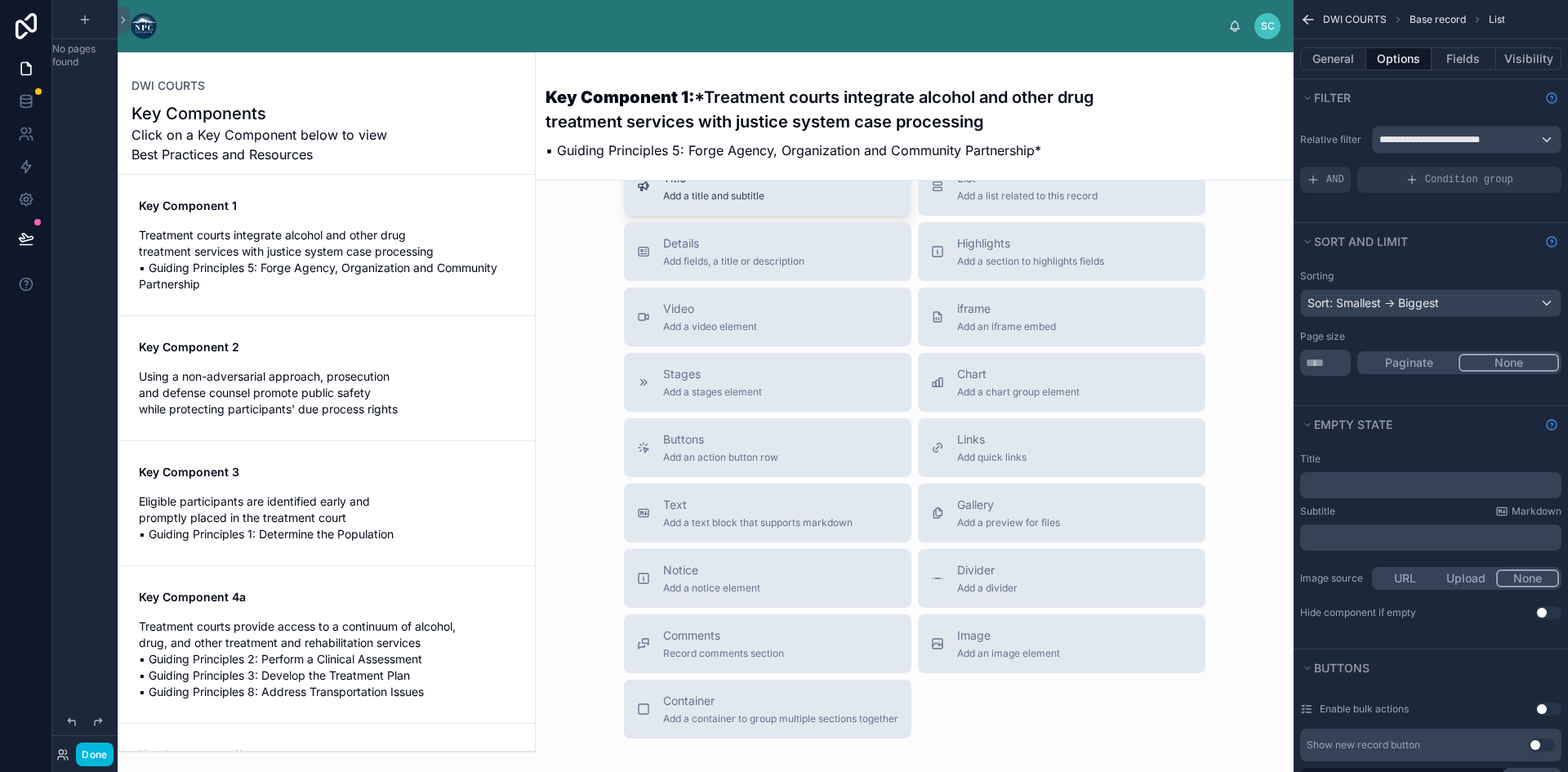
scroll to position [1217, 0]
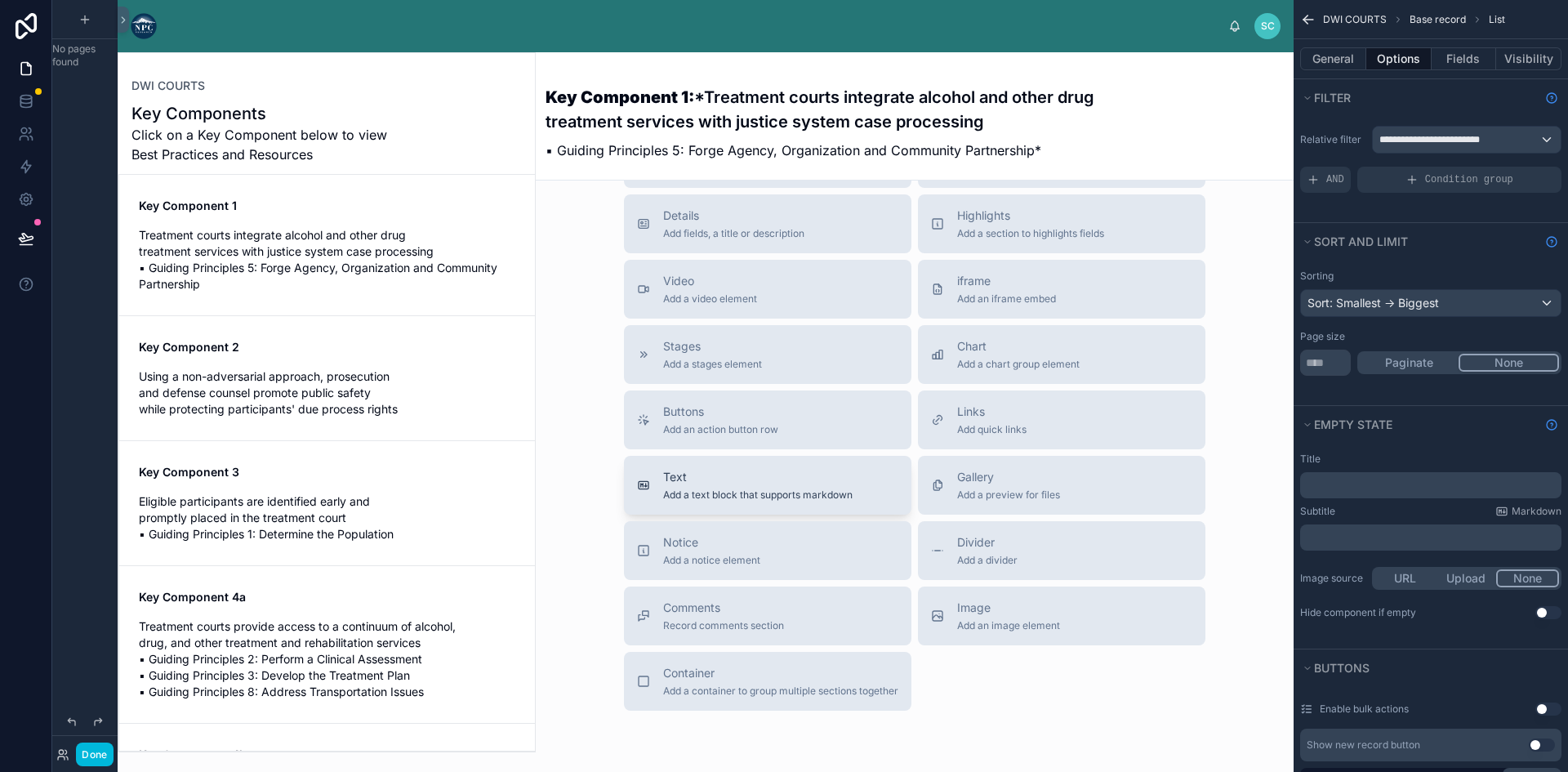
click at [773, 502] on span "Add a text block that supports markdown" at bounding box center [757, 495] width 189 height 13
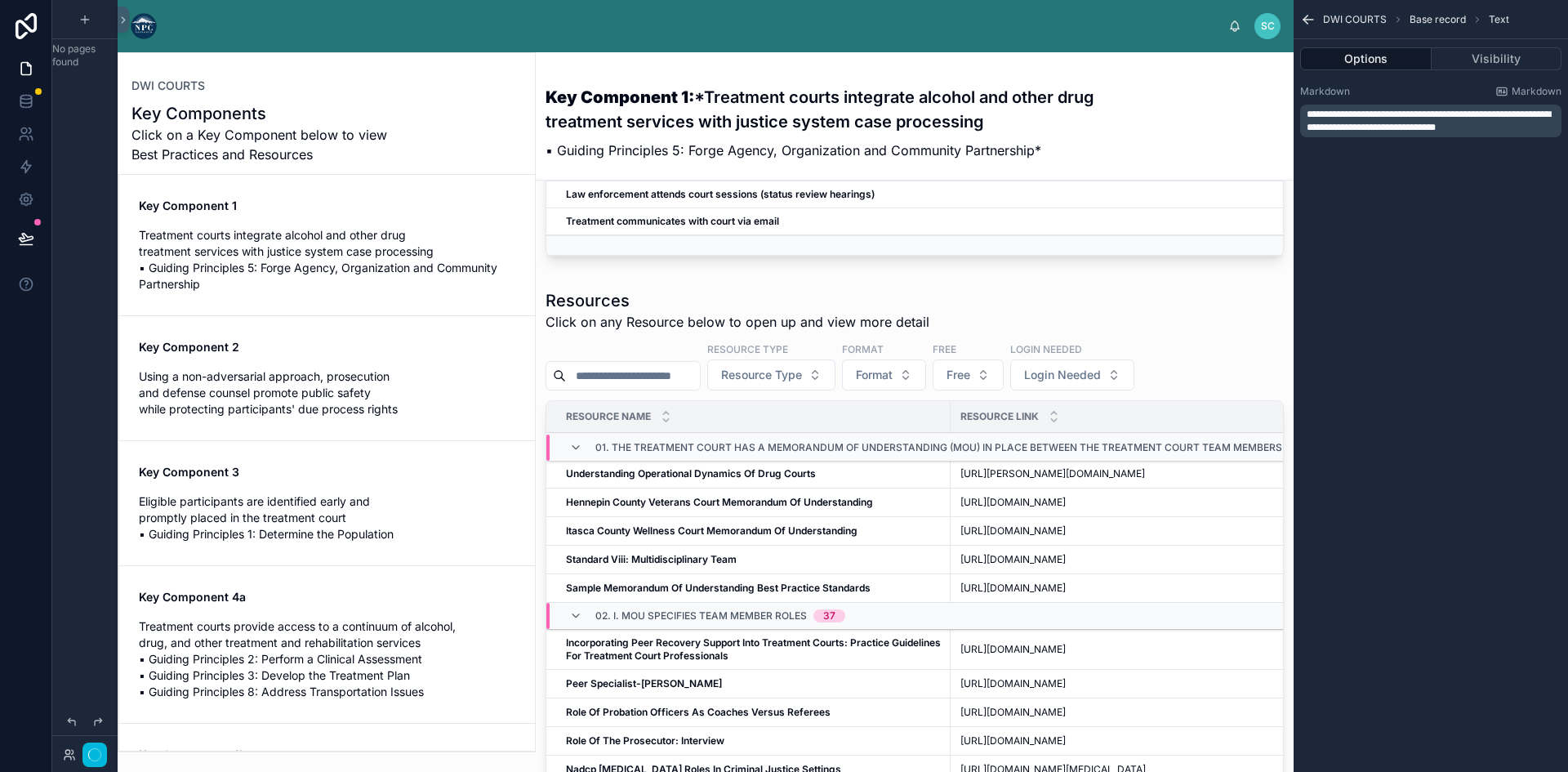
scroll to position [949, 0]
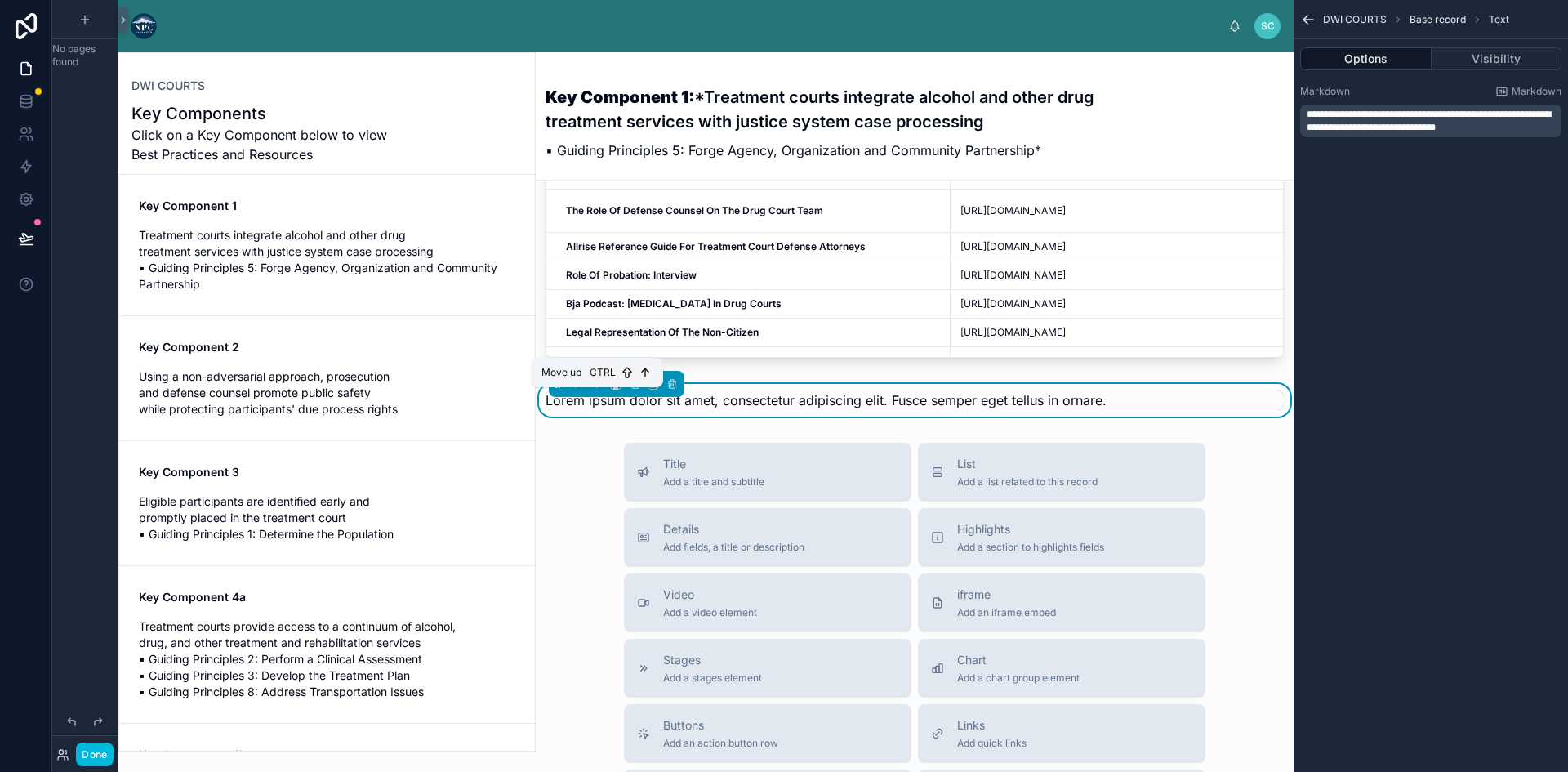
click at [596, 390] on icon at bounding box center [597, 384] width 11 height 11
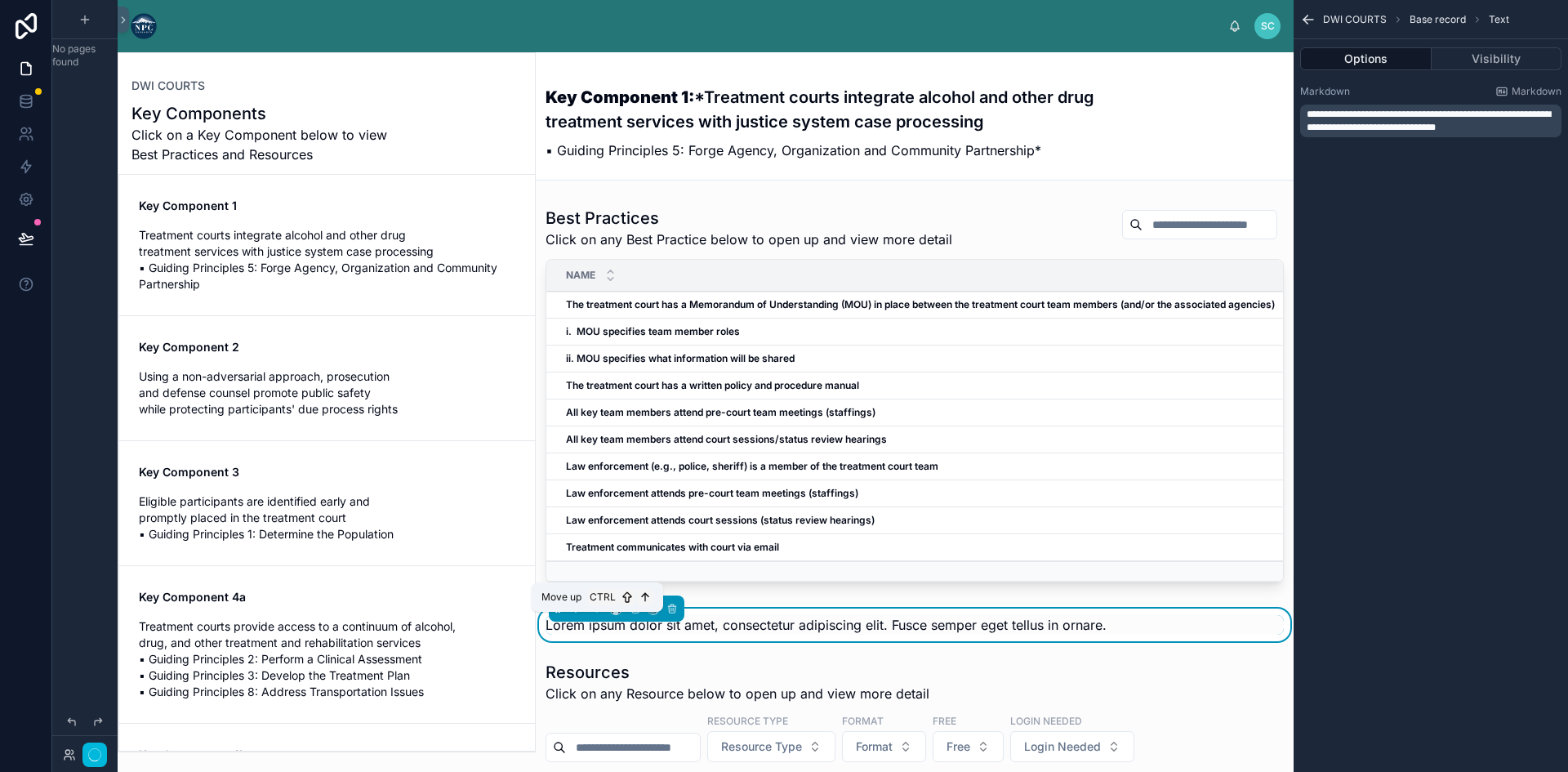
click at [600, 614] on icon at bounding box center [597, 608] width 11 height 11
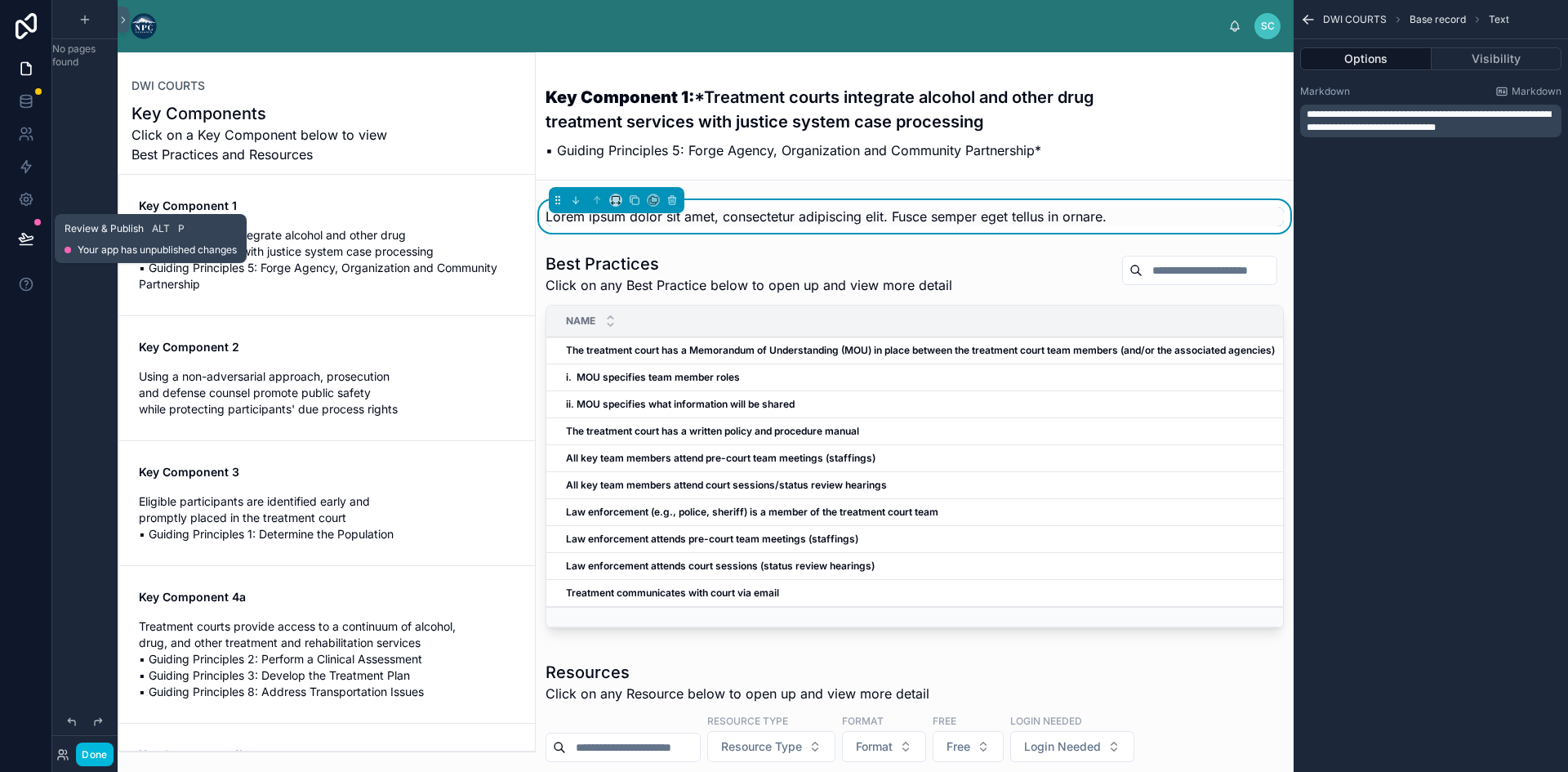
click at [24, 237] on icon at bounding box center [25, 238] width 16 height 16
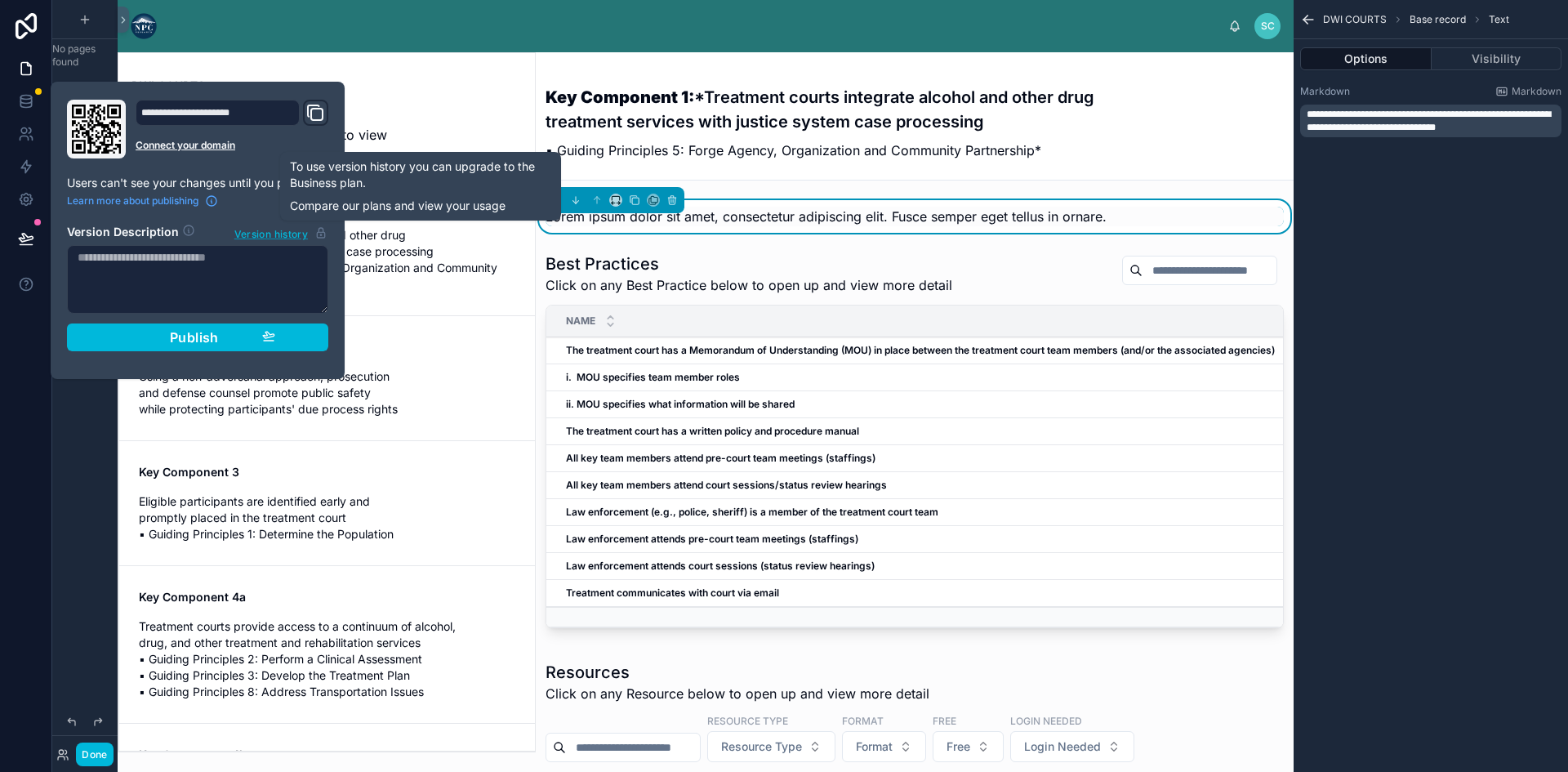
click at [273, 236] on span "Version history" at bounding box center [271, 233] width 73 height 16
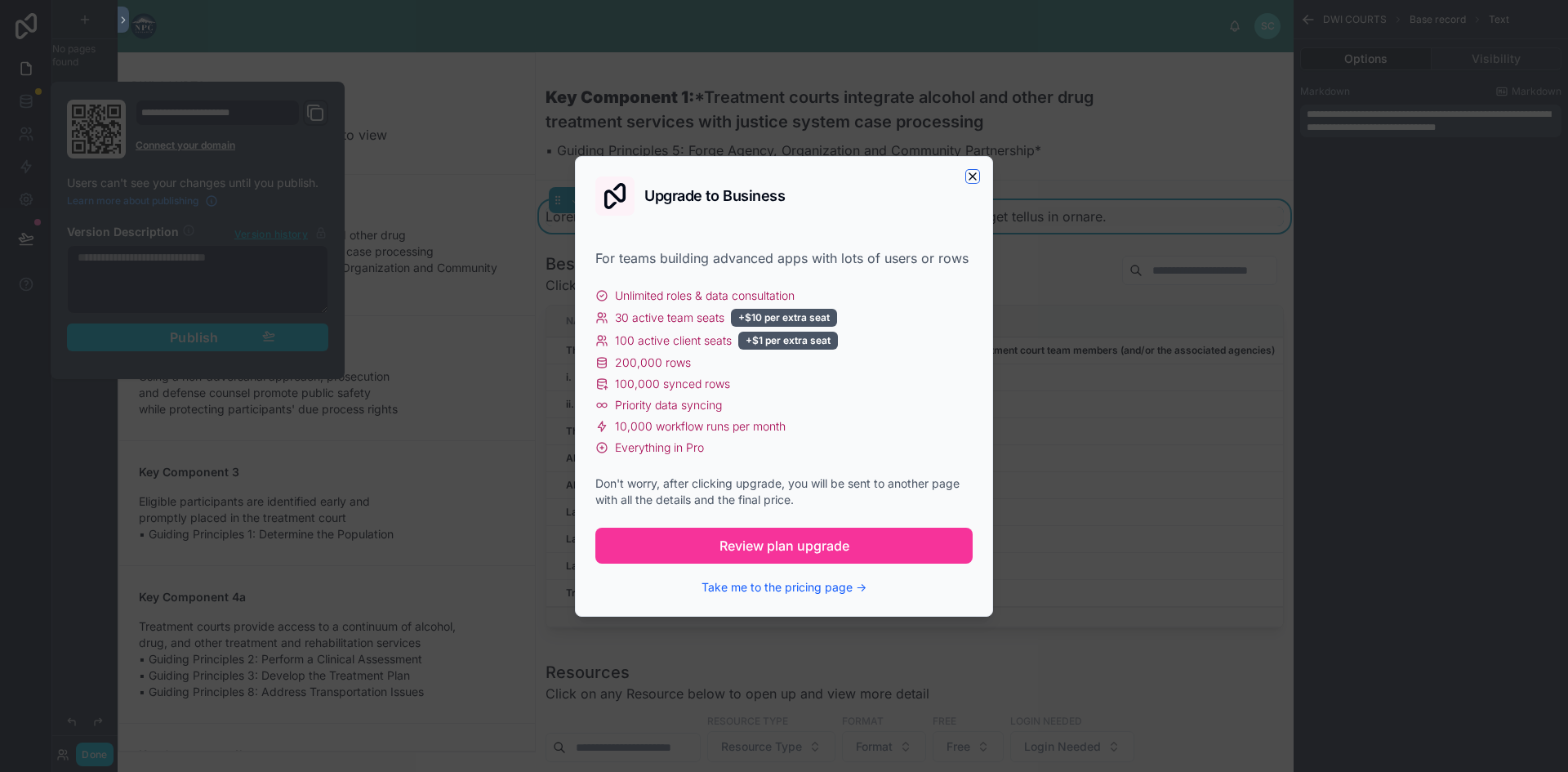
click at [974, 174] on icon "button" at bounding box center [972, 176] width 7 height 7
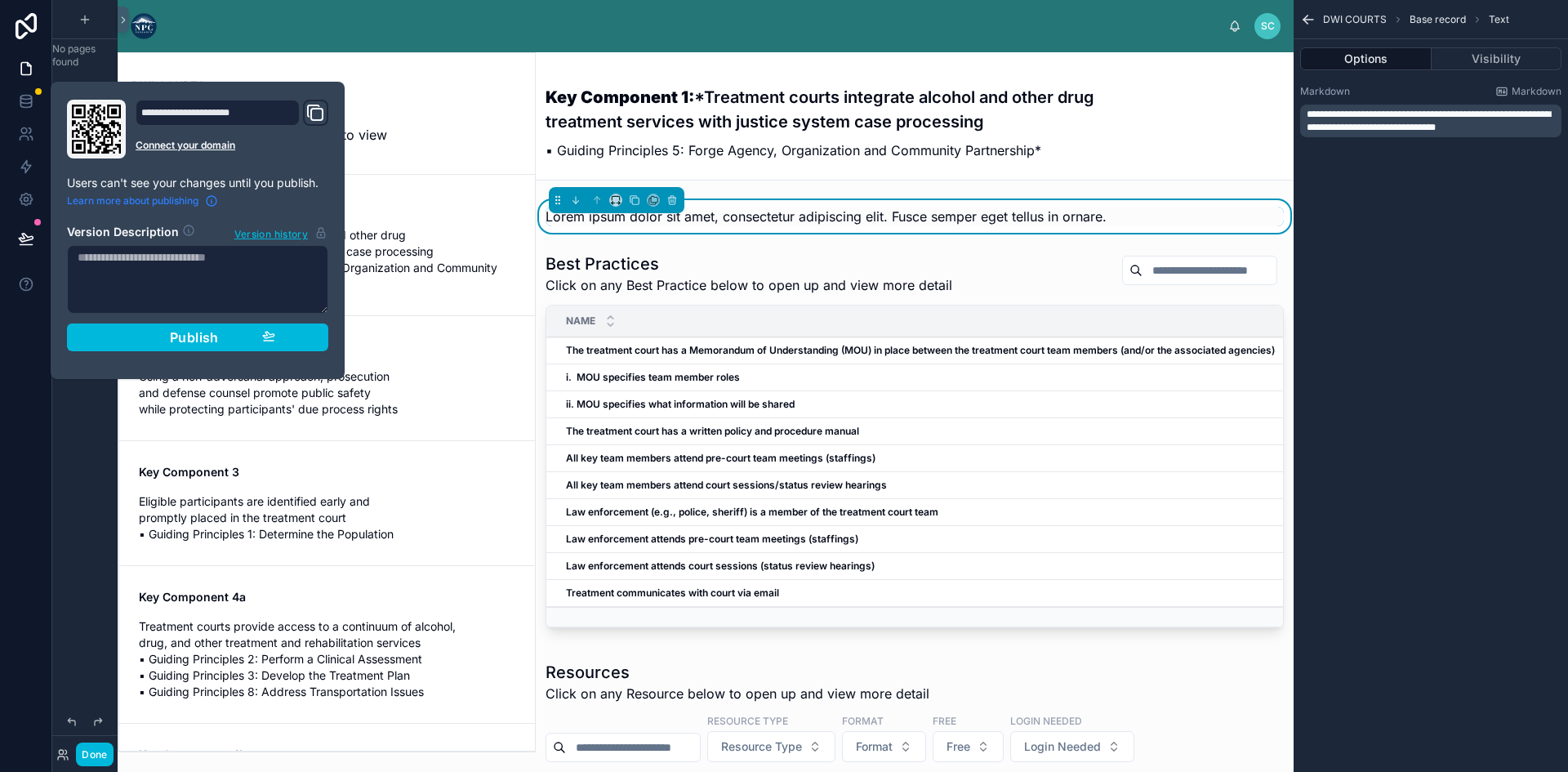
click at [208, 197] on icon at bounding box center [212, 201] width 13 height 13
click at [58, 476] on div "No pages found" at bounding box center [85, 376] width 65 height 752
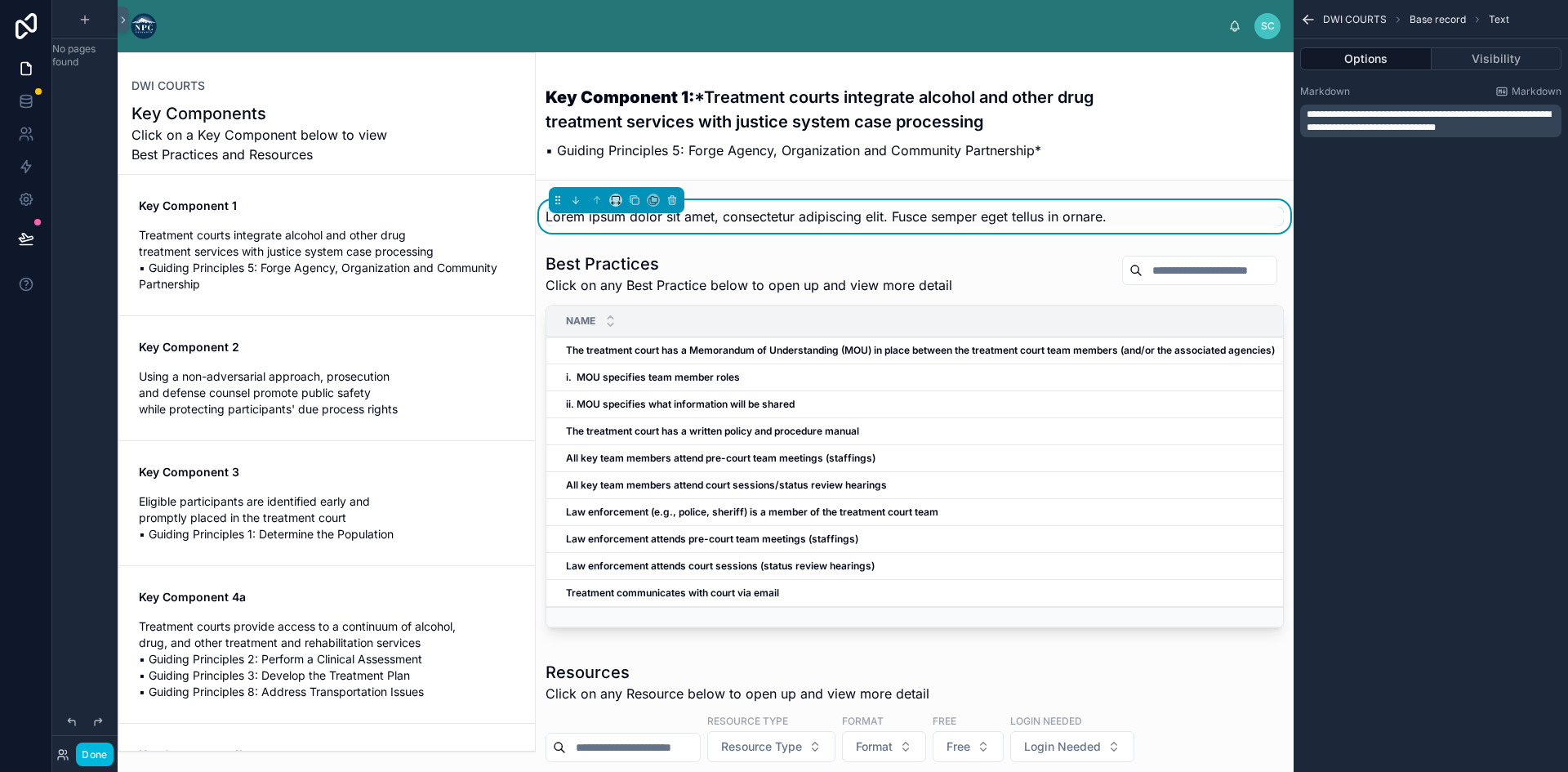
click at [792, 216] on span "Lorem ipsum dolor sit amet, consectetur adipiscing elit. Fusce semper eget tell…" at bounding box center [826, 216] width 561 height 16
click at [770, 217] on span "Lorem ipsum dolor sit amet, consectetur adipiscing elit. Fusce semper eget tell…" at bounding box center [826, 216] width 561 height 16
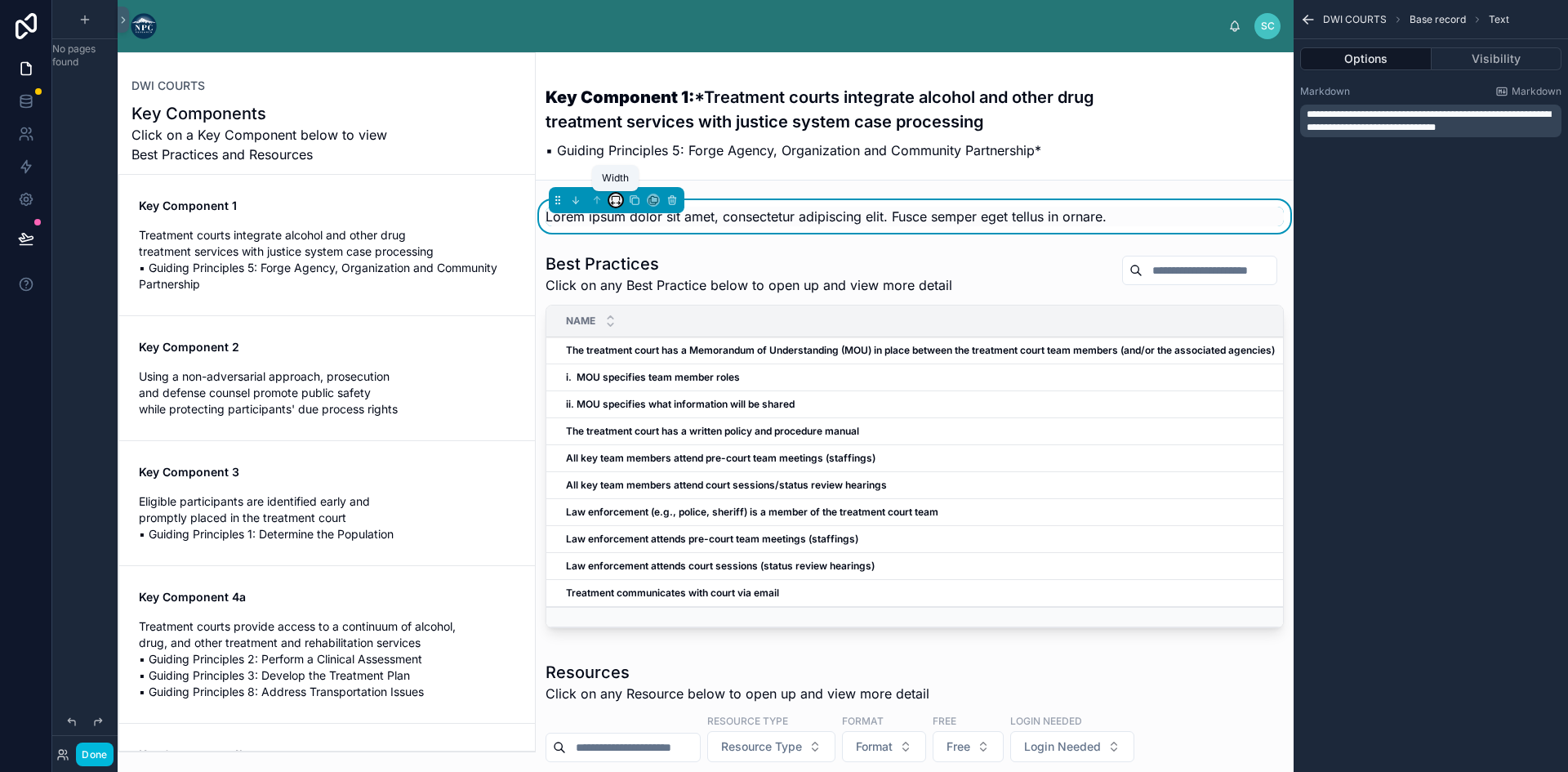
click at [617, 197] on icon at bounding box center [616, 200] width 11 height 11
click at [745, 219] on div at bounding box center [784, 386] width 1568 height 772
click at [710, 214] on span "Lorem ipsum dolor sit amet, consectetur adipiscing elit. Fusce semper eget tell…" at bounding box center [826, 216] width 561 height 16
click at [699, 214] on span "Lorem ipsum dolor sit amet, consectetur adipiscing elit. Fusce semper eget tell…" at bounding box center [826, 216] width 561 height 16
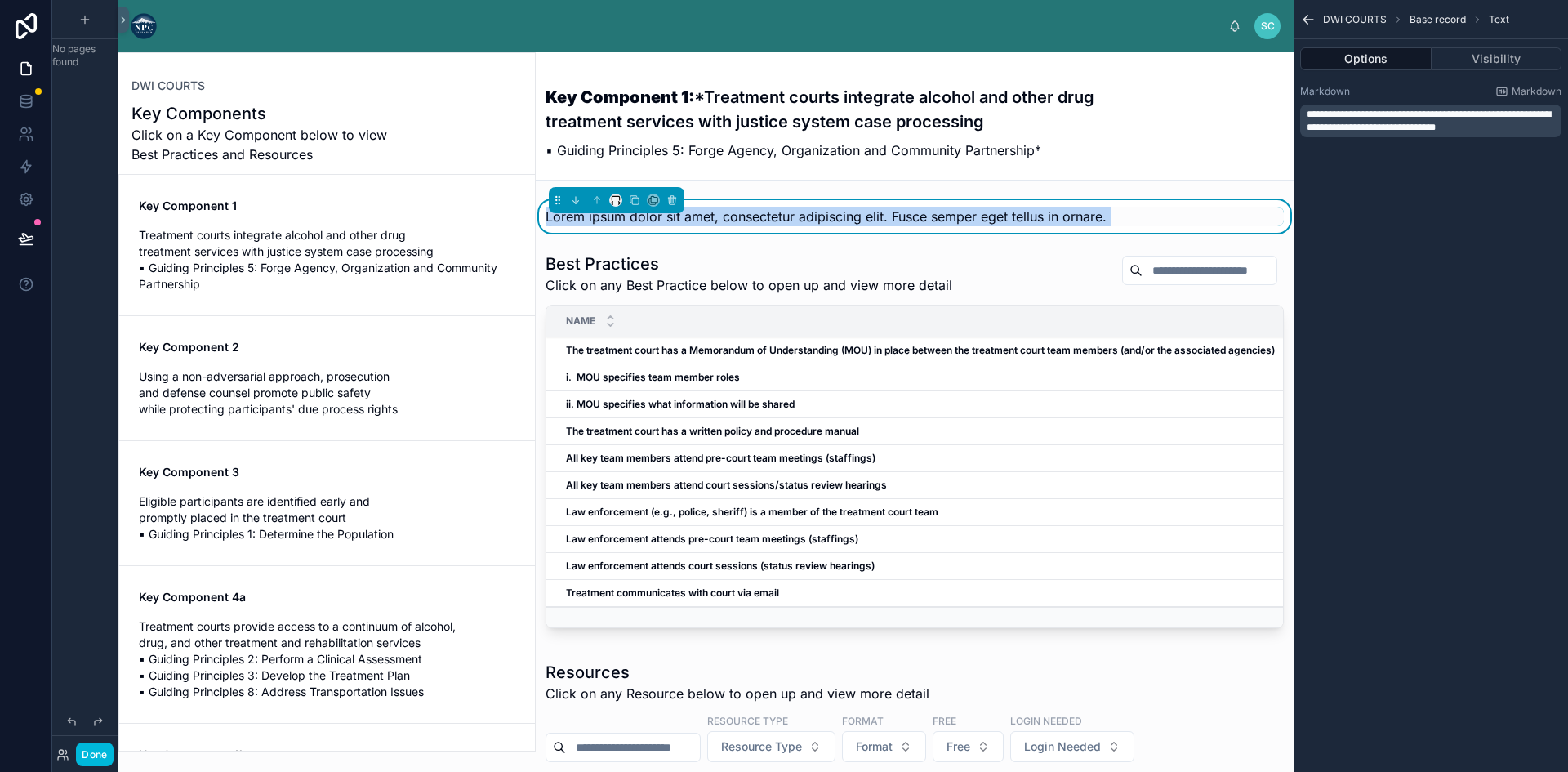
click at [699, 214] on span "Lorem ipsum dolor sit amet, consectetur adipiscing elit. Fusce semper eget tell…" at bounding box center [826, 216] width 561 height 16
click at [854, 211] on span "Lorem ipsum dolor sit amet, consectetur adipiscing elit. Fusce semper eget tell…" at bounding box center [826, 216] width 561 height 16
click at [859, 219] on span "Lorem ipsum dolor sit amet, consectetur adipiscing elit. Fusce semper eget tell…" at bounding box center [826, 216] width 561 height 16
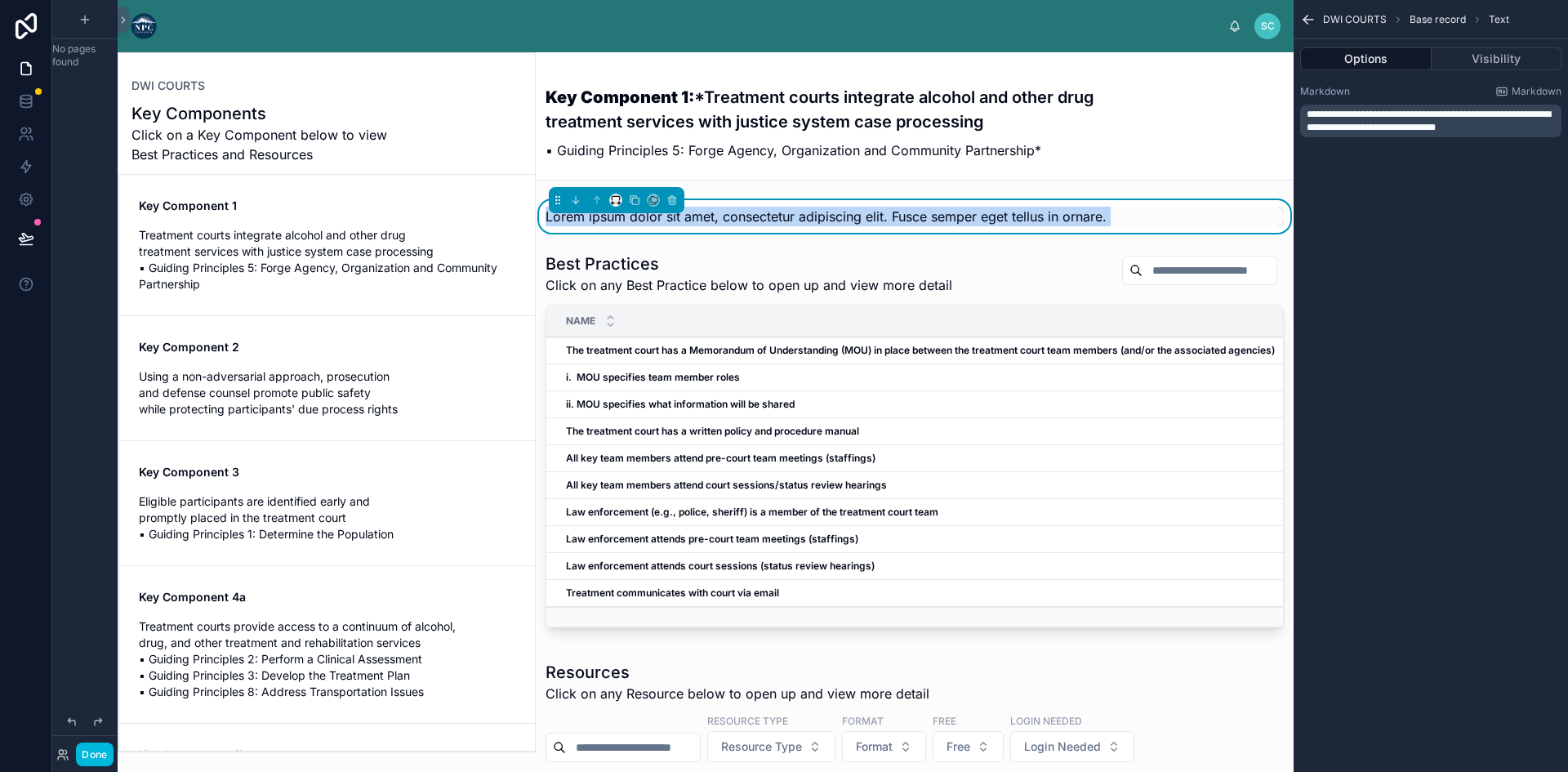
click at [907, 217] on span "Lorem ipsum dolor sit amet, consectetur adipiscing elit. Fusce semper eget tell…" at bounding box center [826, 216] width 561 height 16
click at [1014, 211] on span "Lorem ipsum dolor sit amet, consectetur adipiscing elit. Fusce semper eget tell…" at bounding box center [826, 216] width 561 height 16
click at [420, 386] on span "Using a non-adversarial approach, prosecution and defense counsel promote publi…" at bounding box center [327, 393] width 376 height 49
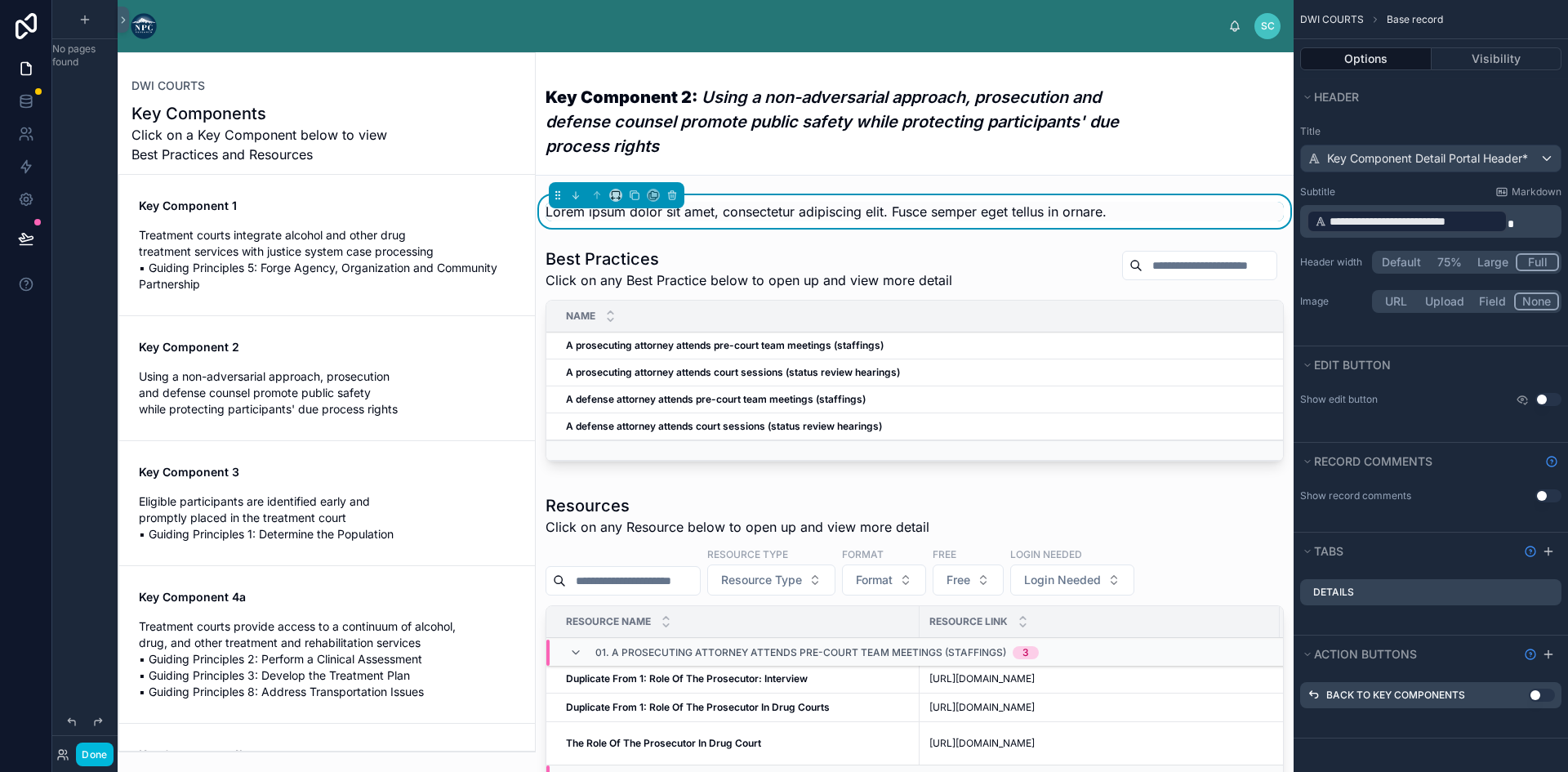
click at [840, 211] on span "Lorem ipsum dolor sit amet, consectetur adipiscing elit. Fusce semper eget tell…" at bounding box center [826, 211] width 561 height 16
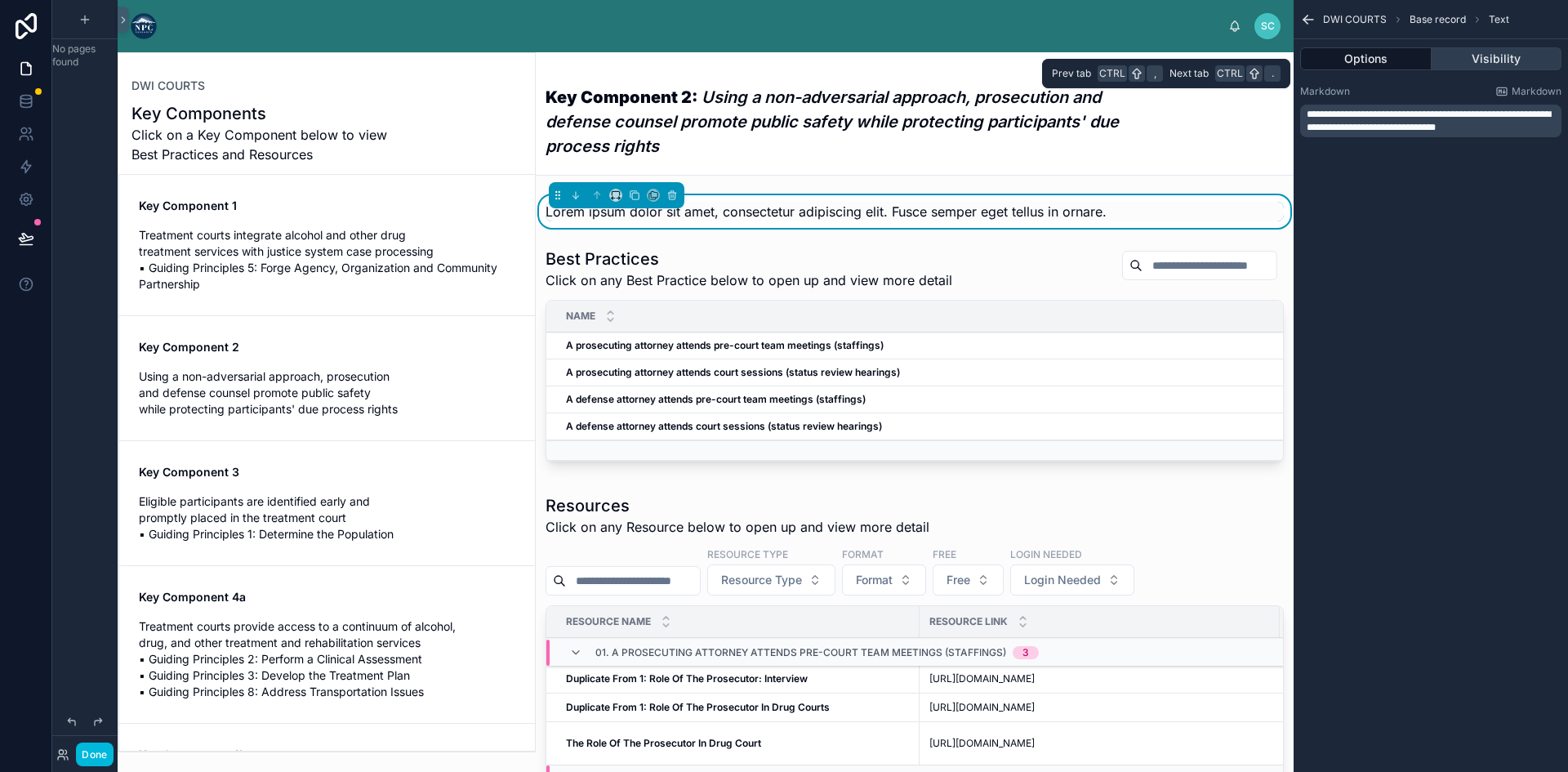
click at [1492, 56] on button "Visibility" at bounding box center [1496, 58] width 131 height 23
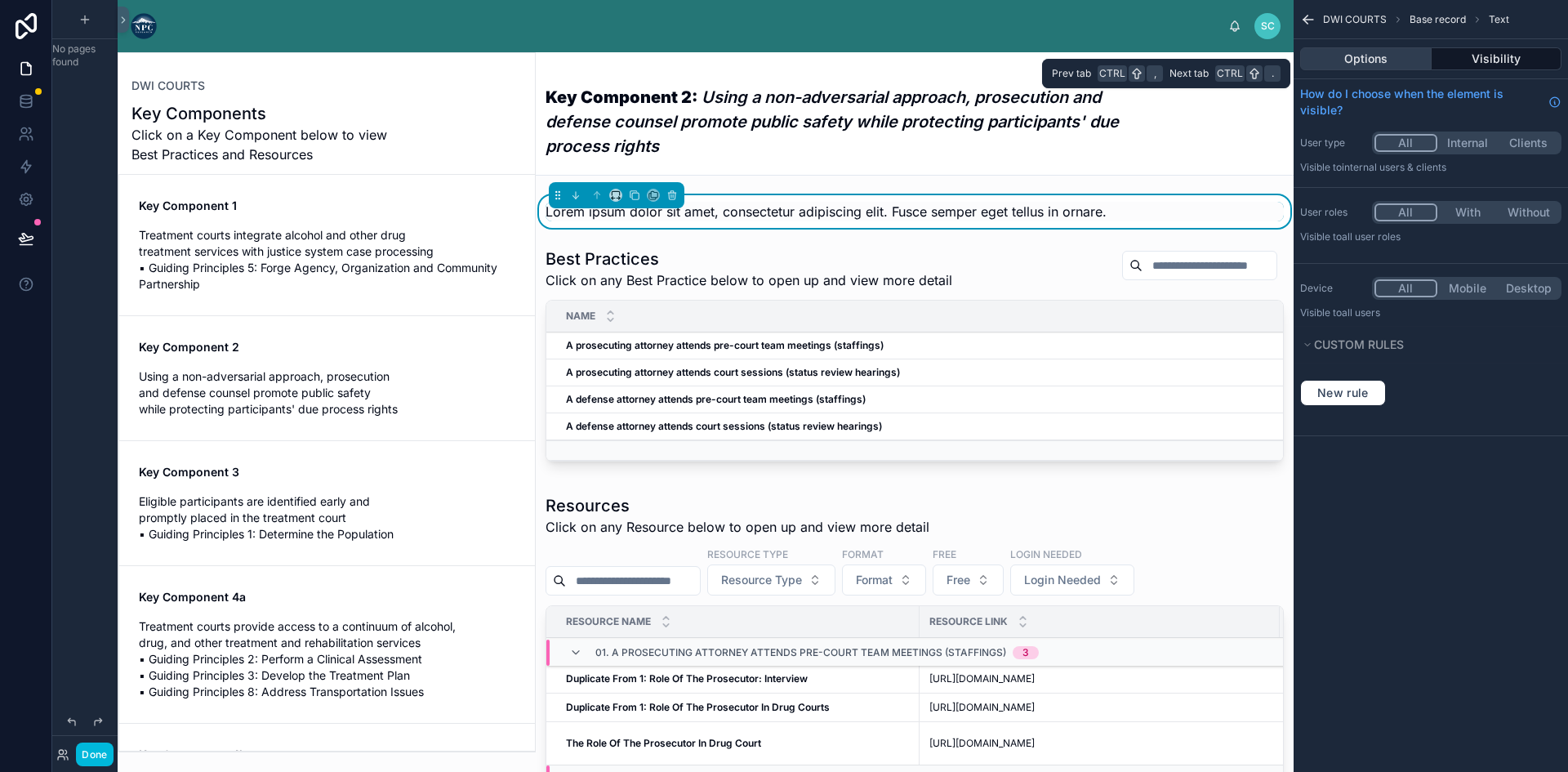
click at [1400, 53] on button "Options" at bounding box center [1366, 58] width 132 height 23
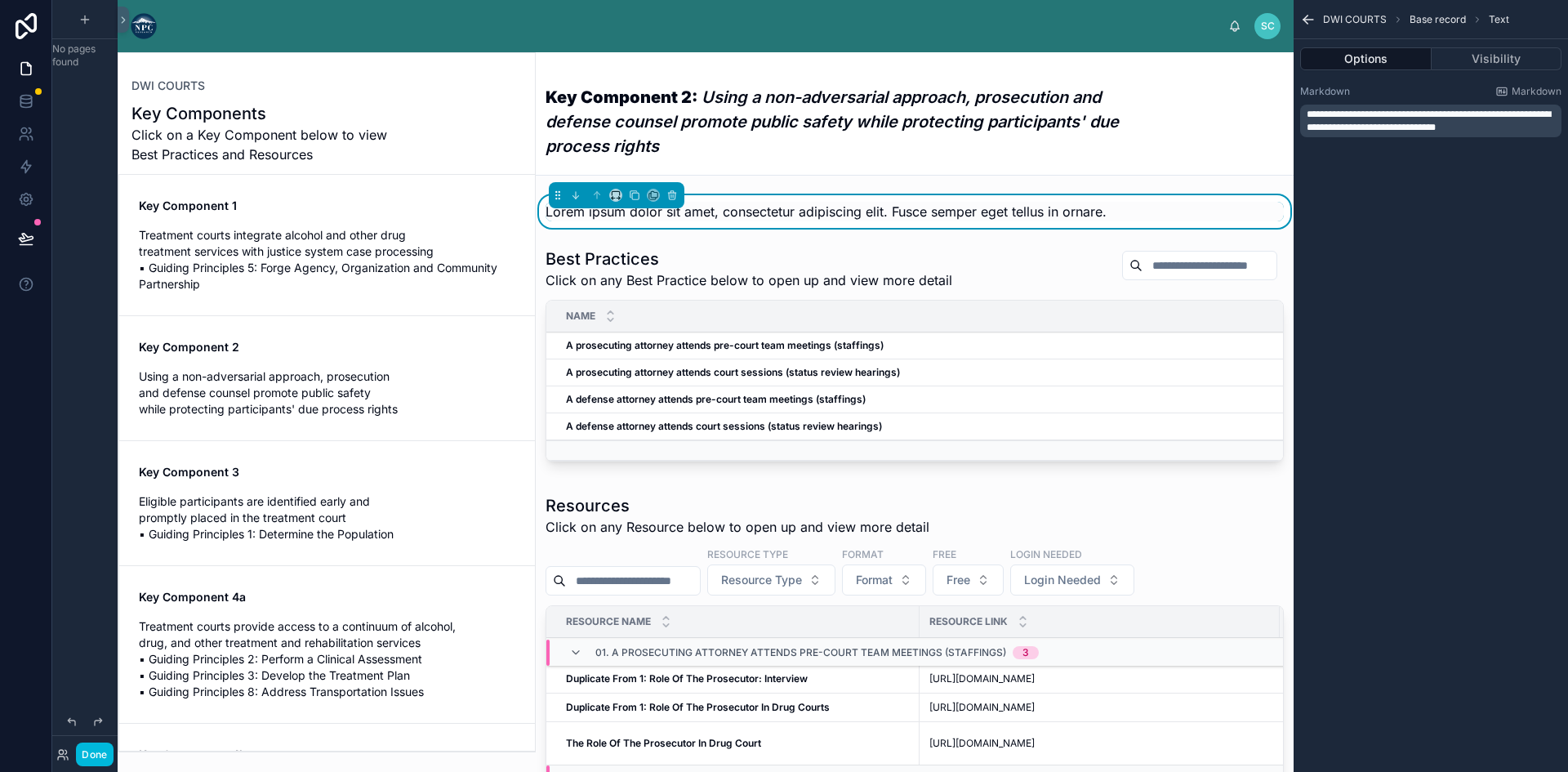
click at [731, 121] on em "Using a non-adversarial approach, prosecution and defense counsel promote publi…" at bounding box center [832, 121] width 573 height 69
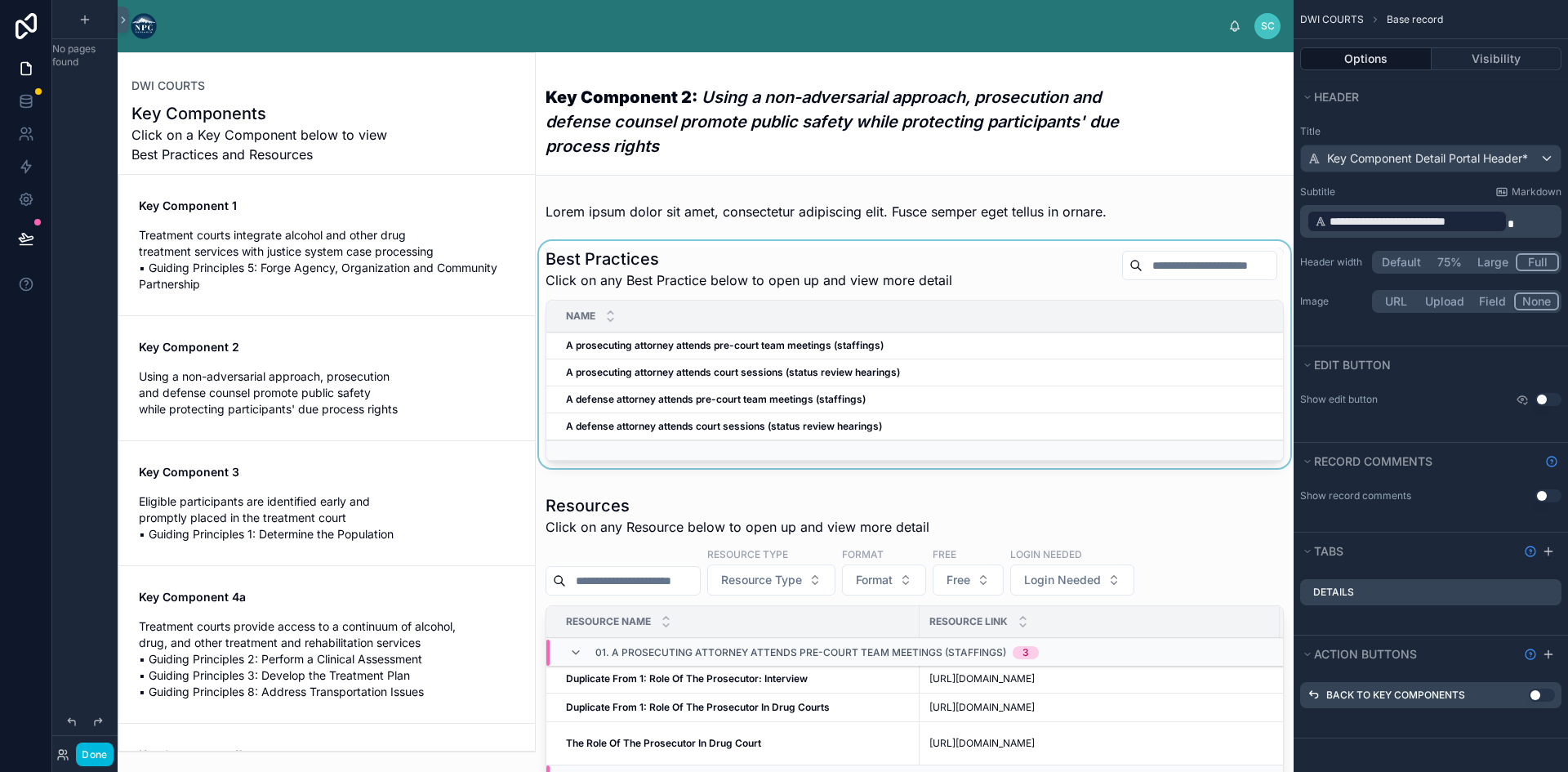
drag, startPoint x: 694, startPoint y: 278, endPoint x: 703, endPoint y: 290, distance: 15.0
click at [694, 278] on div at bounding box center [914, 358] width 758 height 233
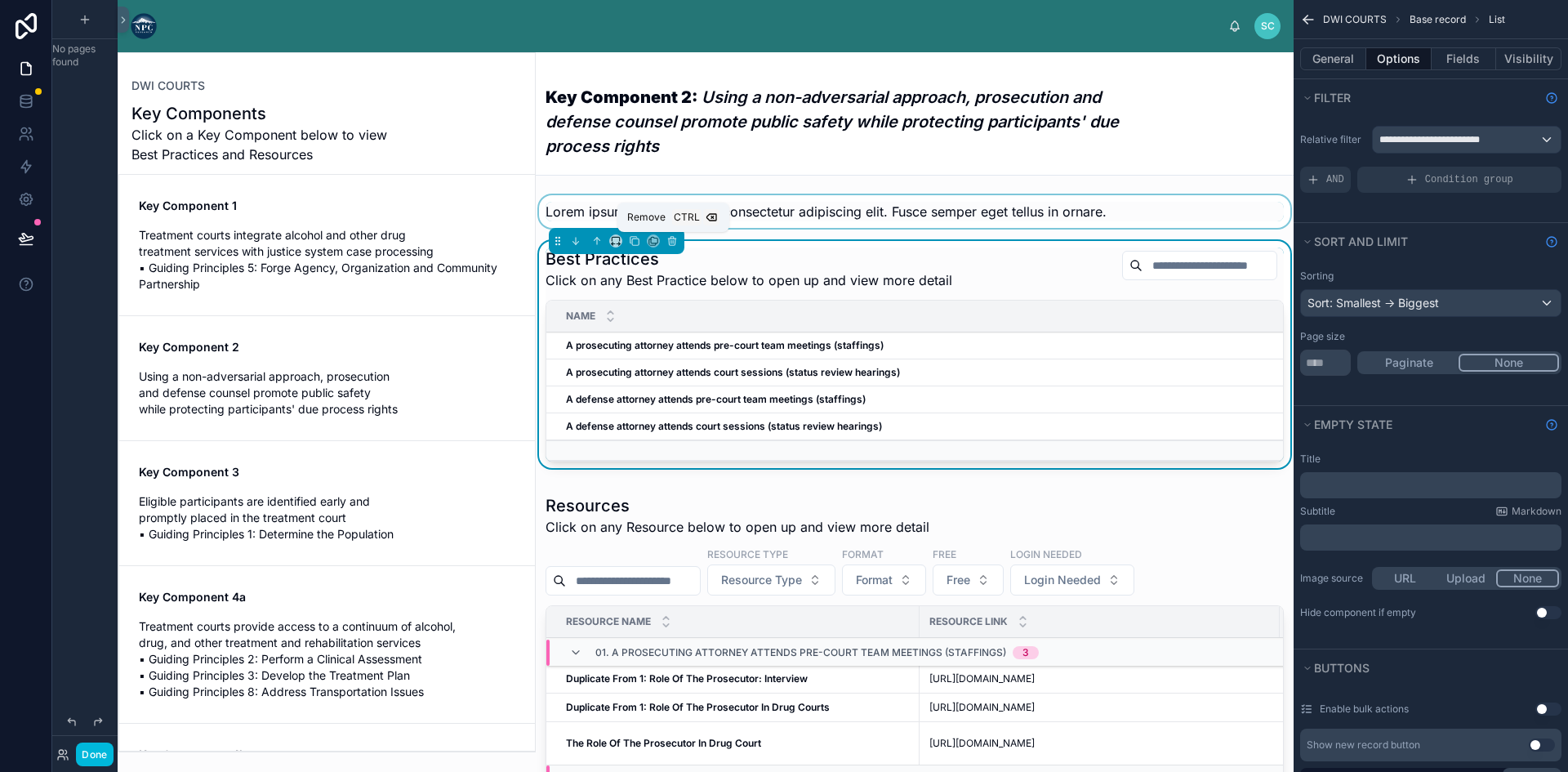
click at [740, 200] on div at bounding box center [914, 211] width 758 height 33
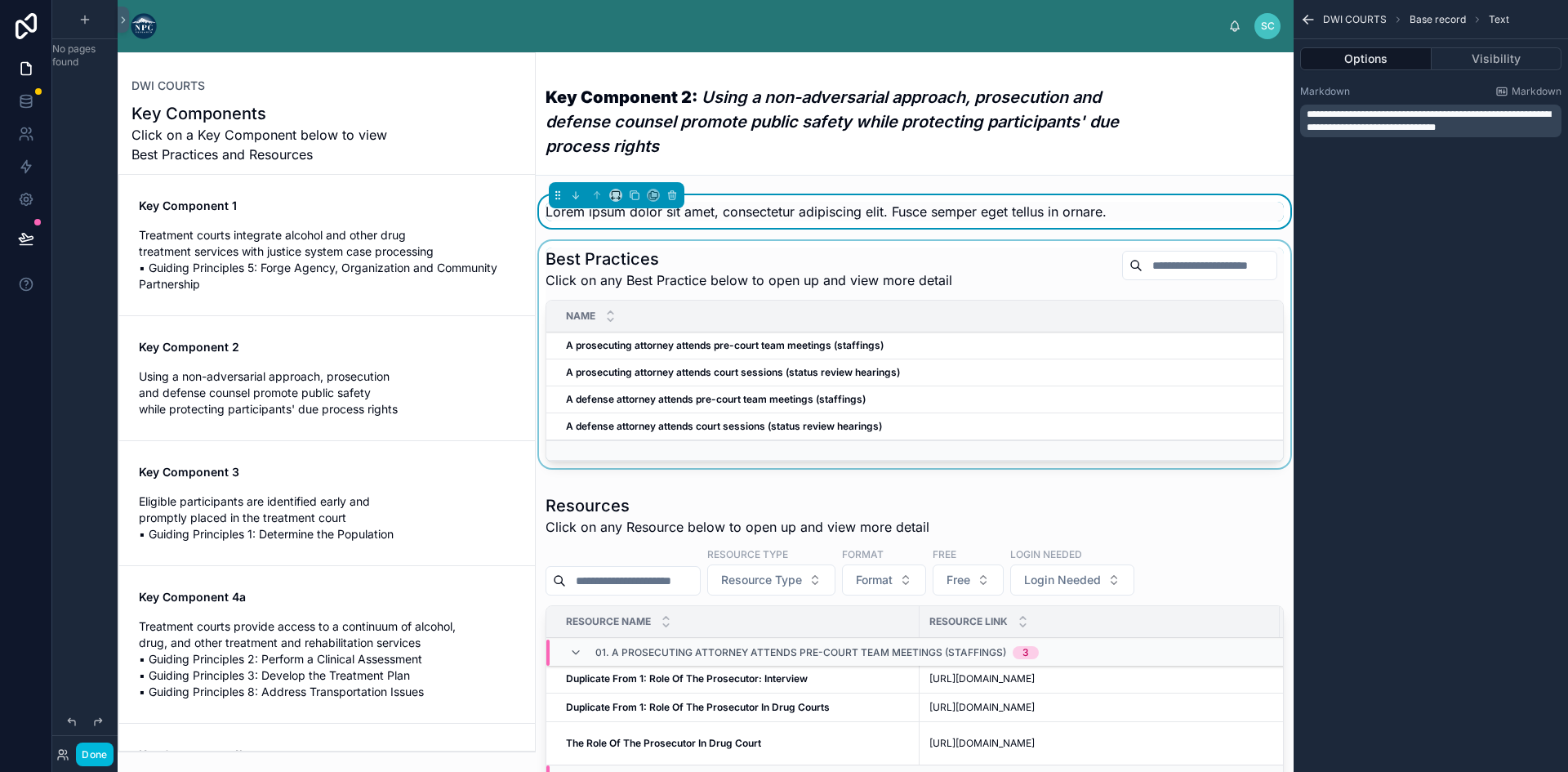
click at [628, 258] on div at bounding box center [914, 358] width 758 height 233
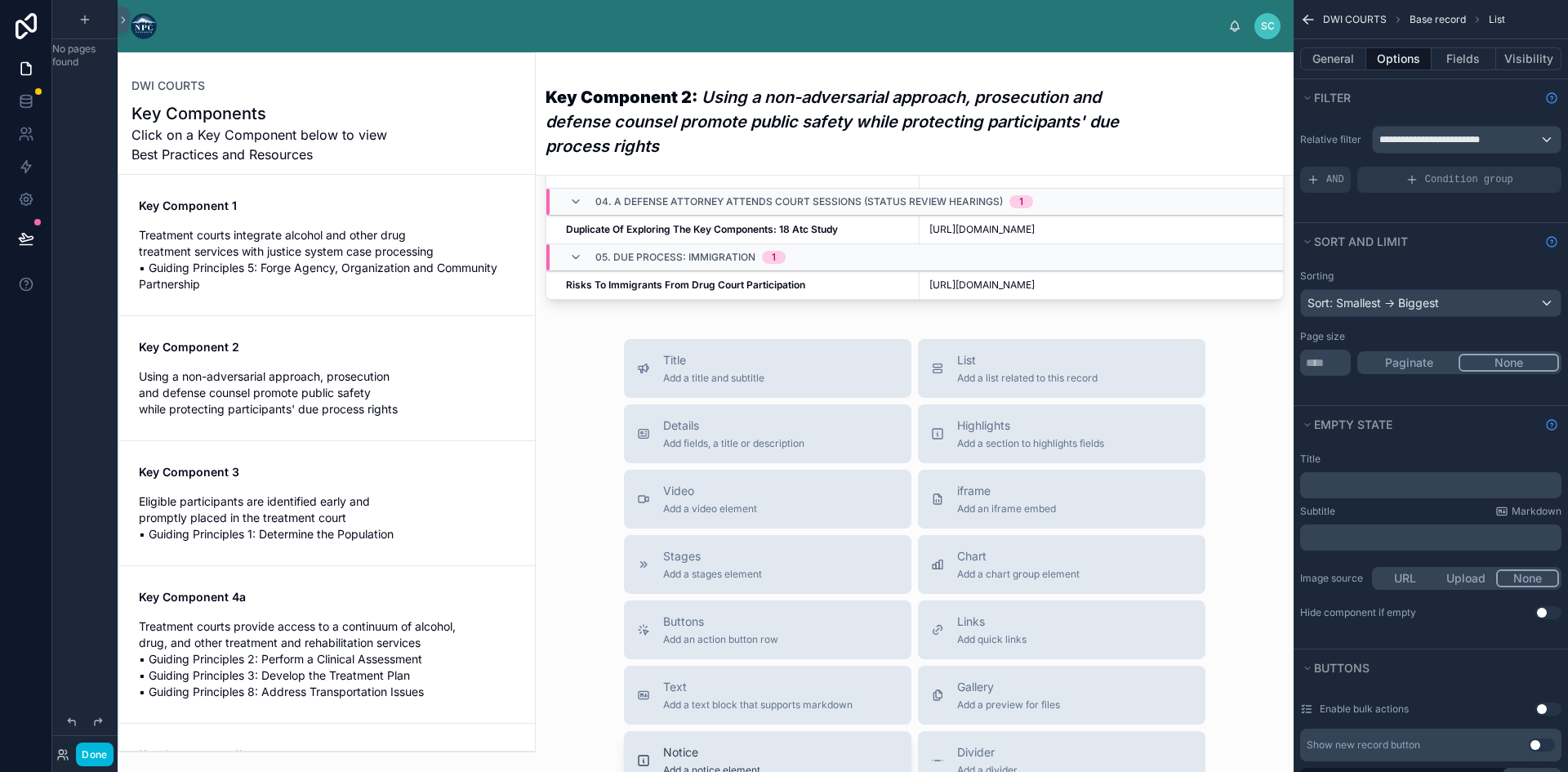
scroll to position [933, 0]
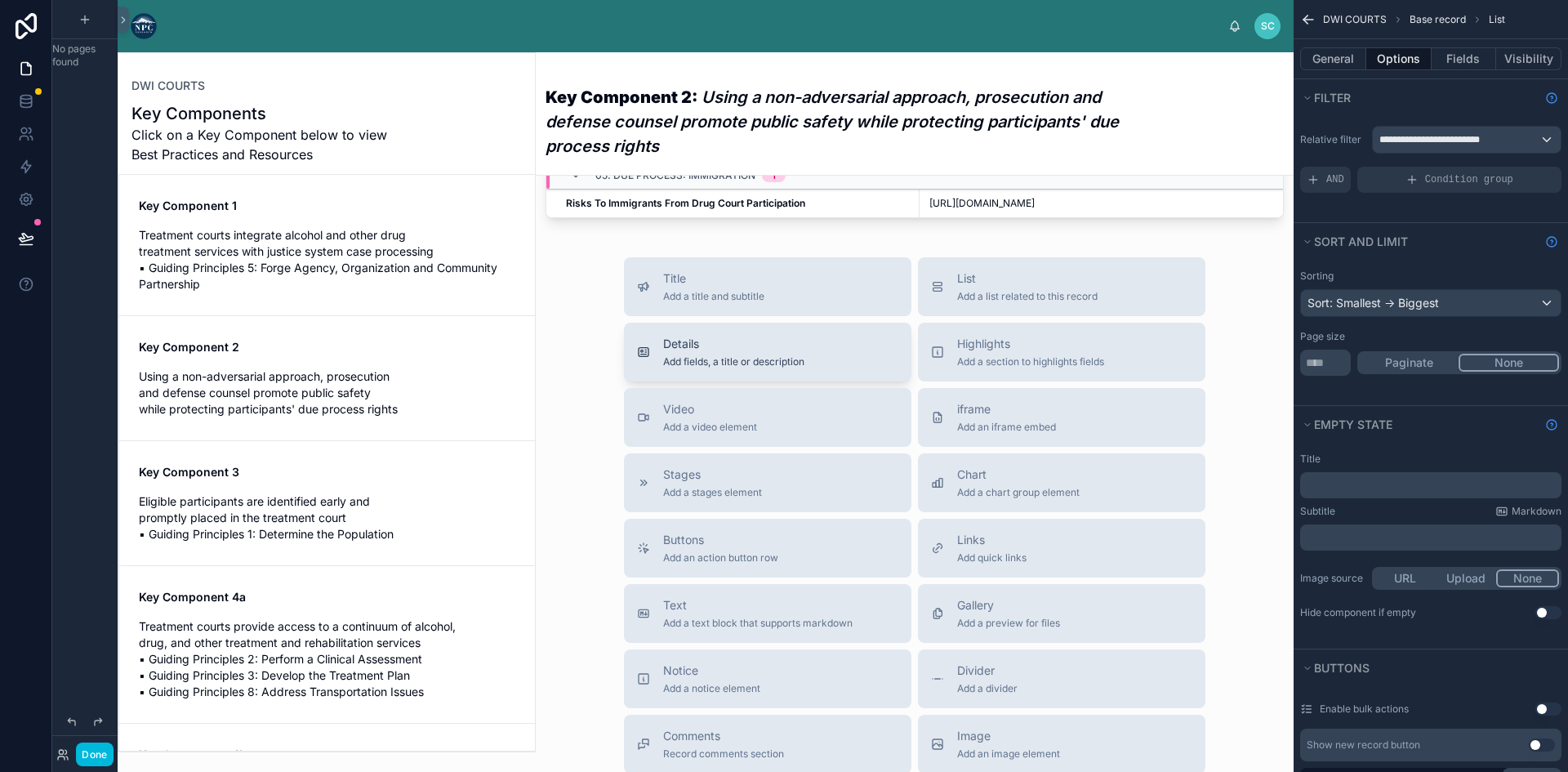
click at [772, 352] on span "Details" at bounding box center [733, 344] width 141 height 16
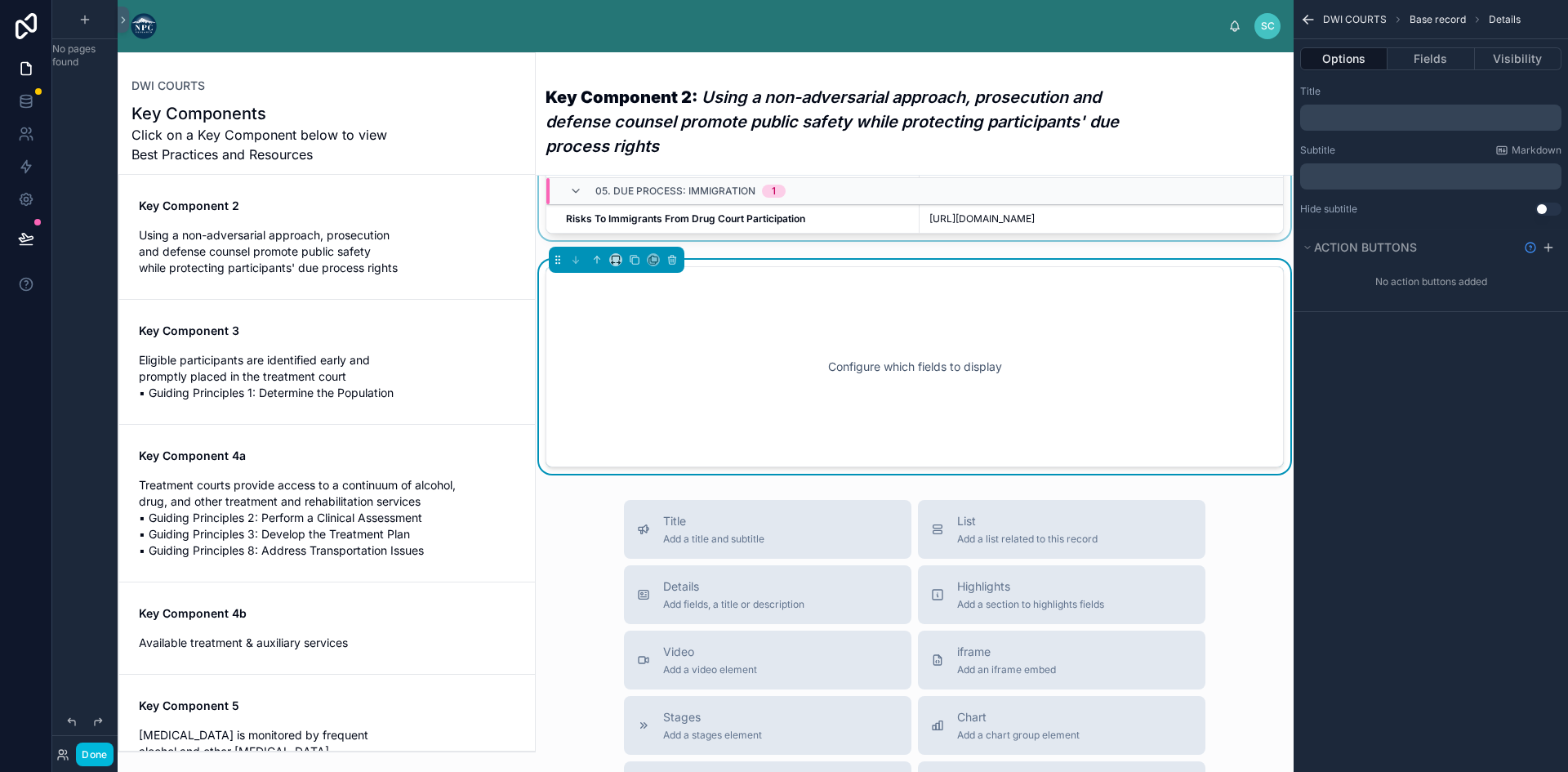
scroll to position [919, 0]
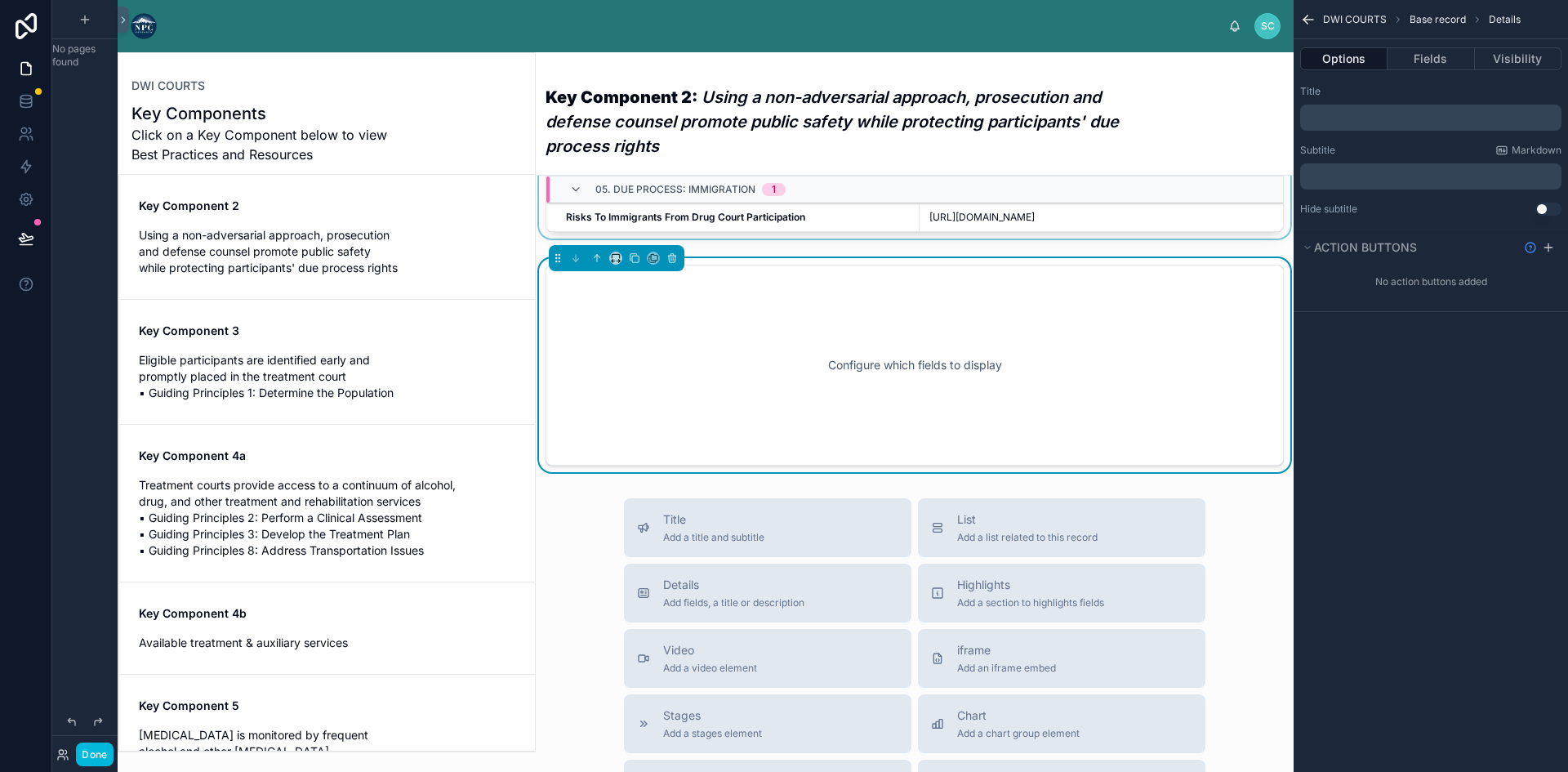
click at [990, 428] on div "Configure which fields to display" at bounding box center [914, 365] width 684 height 147
click at [1430, 53] on button "Fields" at bounding box center [1431, 58] width 87 height 23
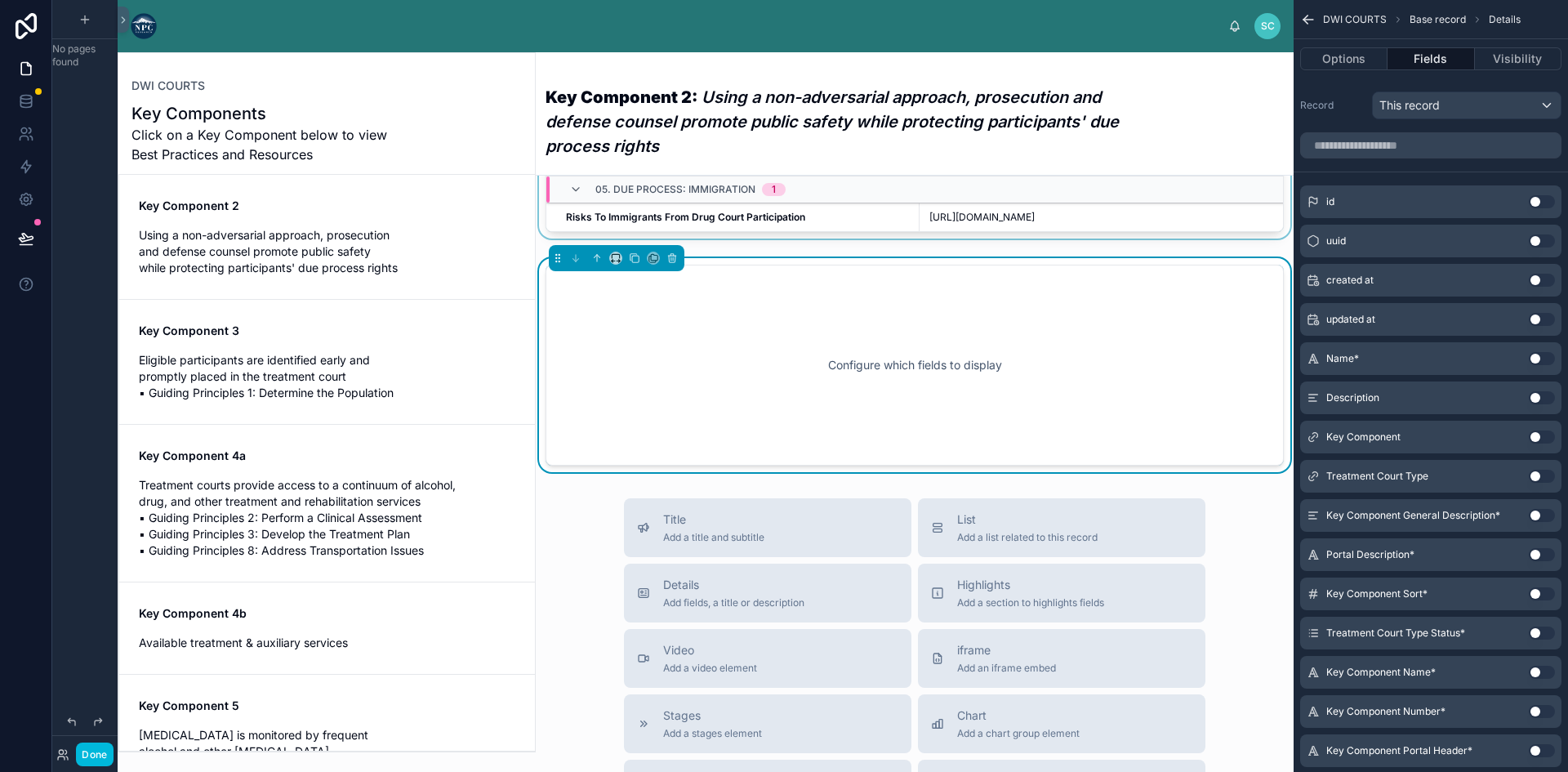
click at [1535, 515] on button "Use setting" at bounding box center [1542, 516] width 26 height 13
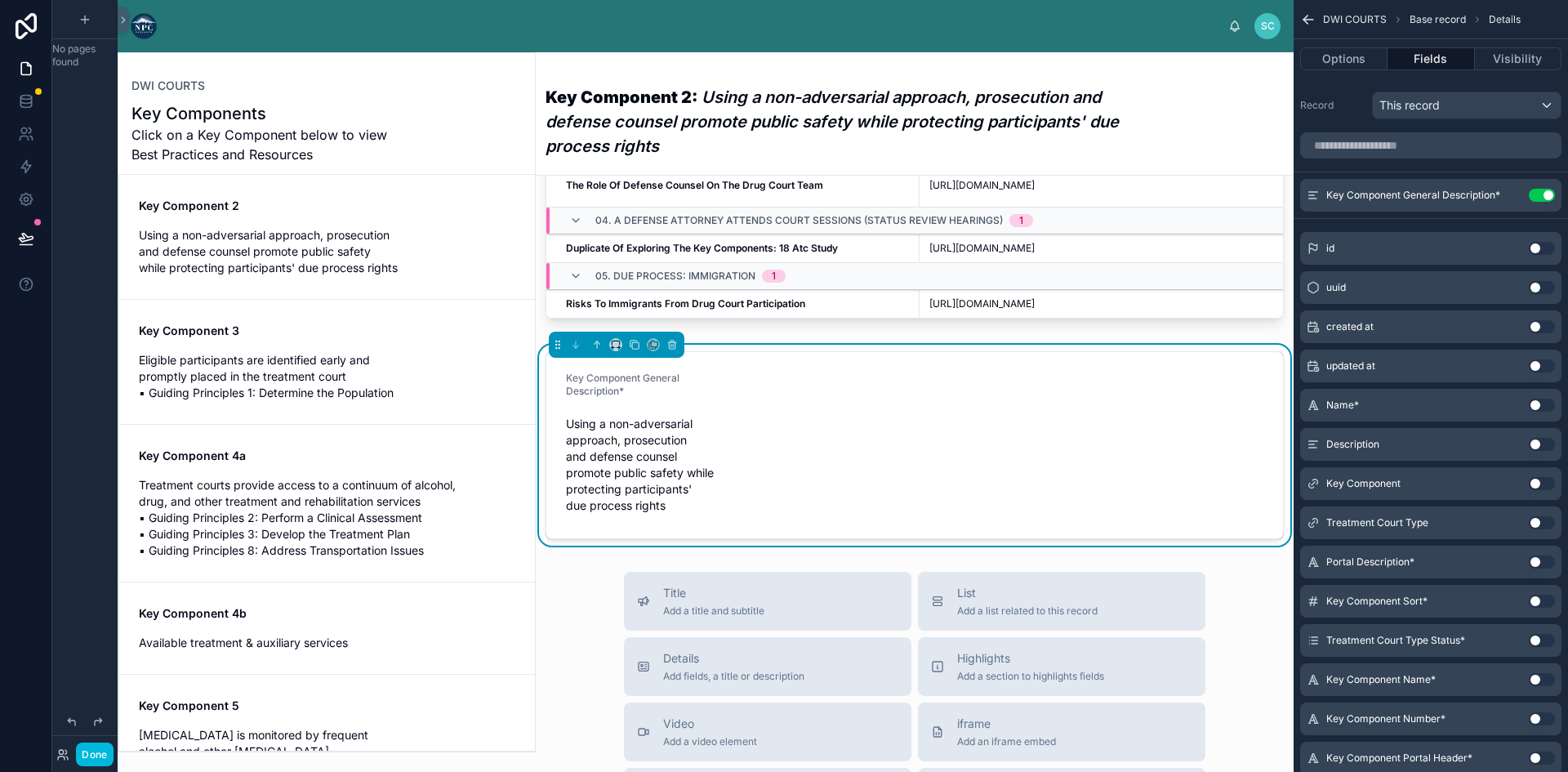
scroll to position [820, 0]
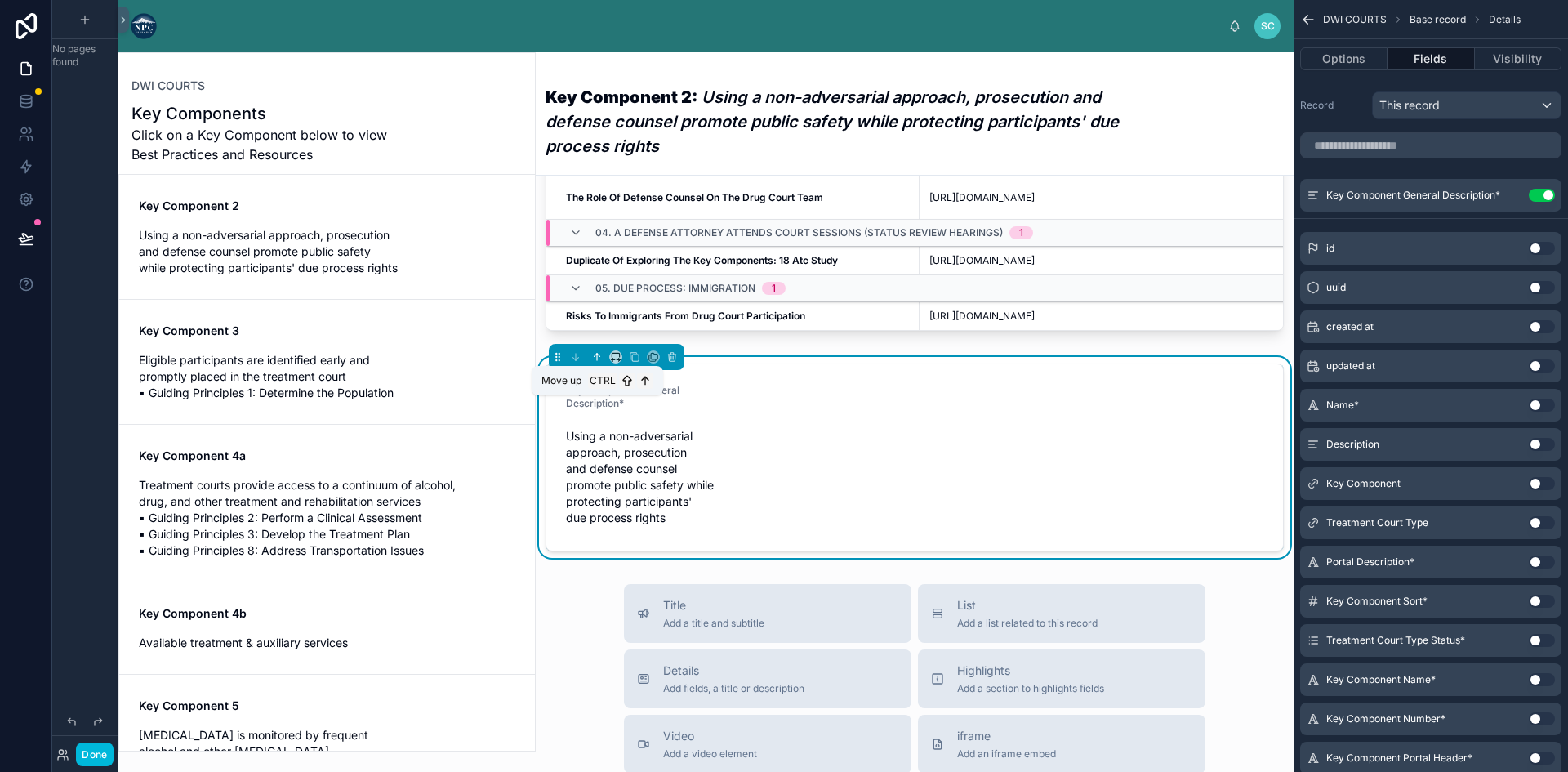
click at [595, 362] on icon at bounding box center [597, 357] width 11 height 11
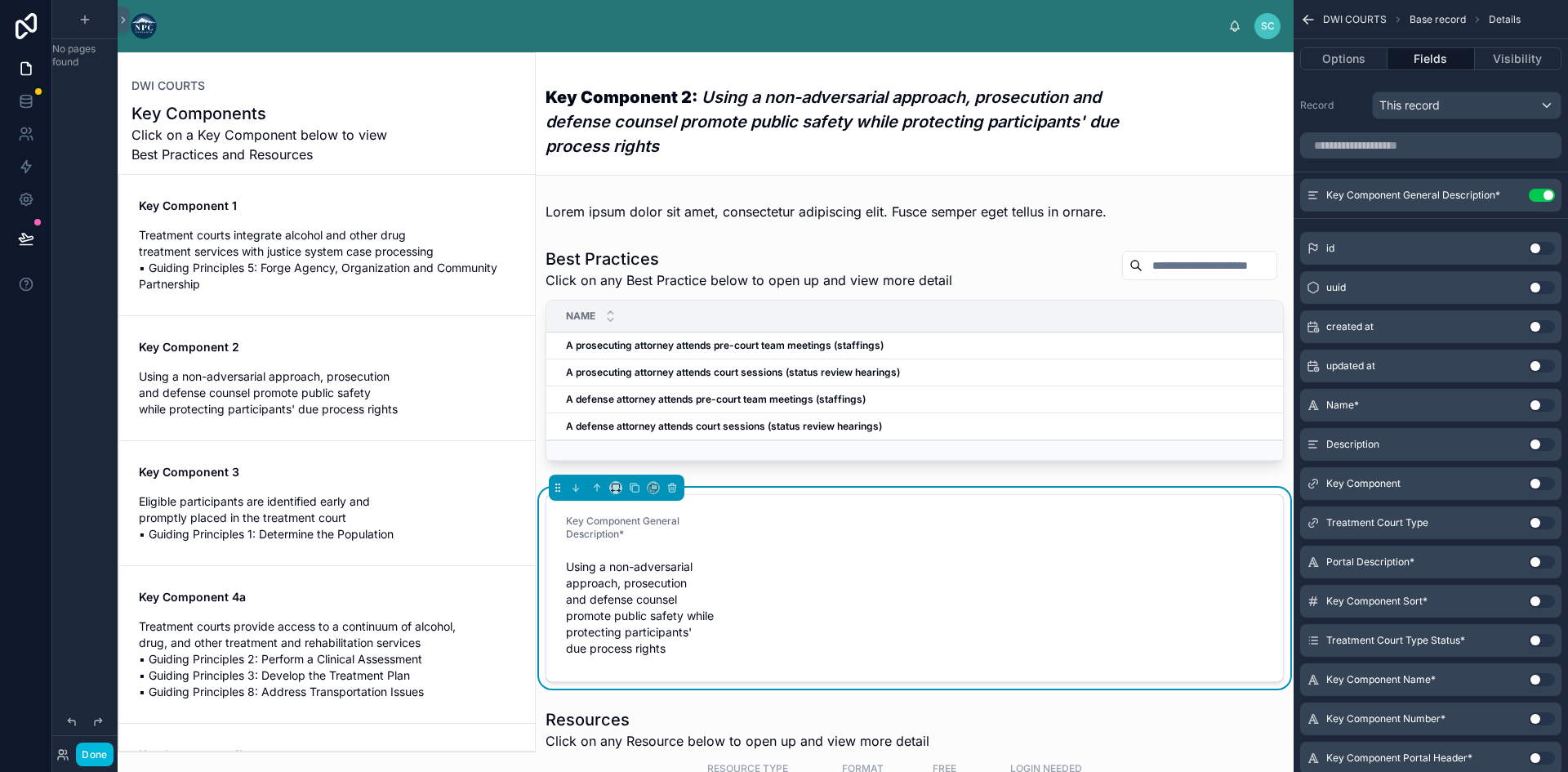
scroll to position [141, 0]
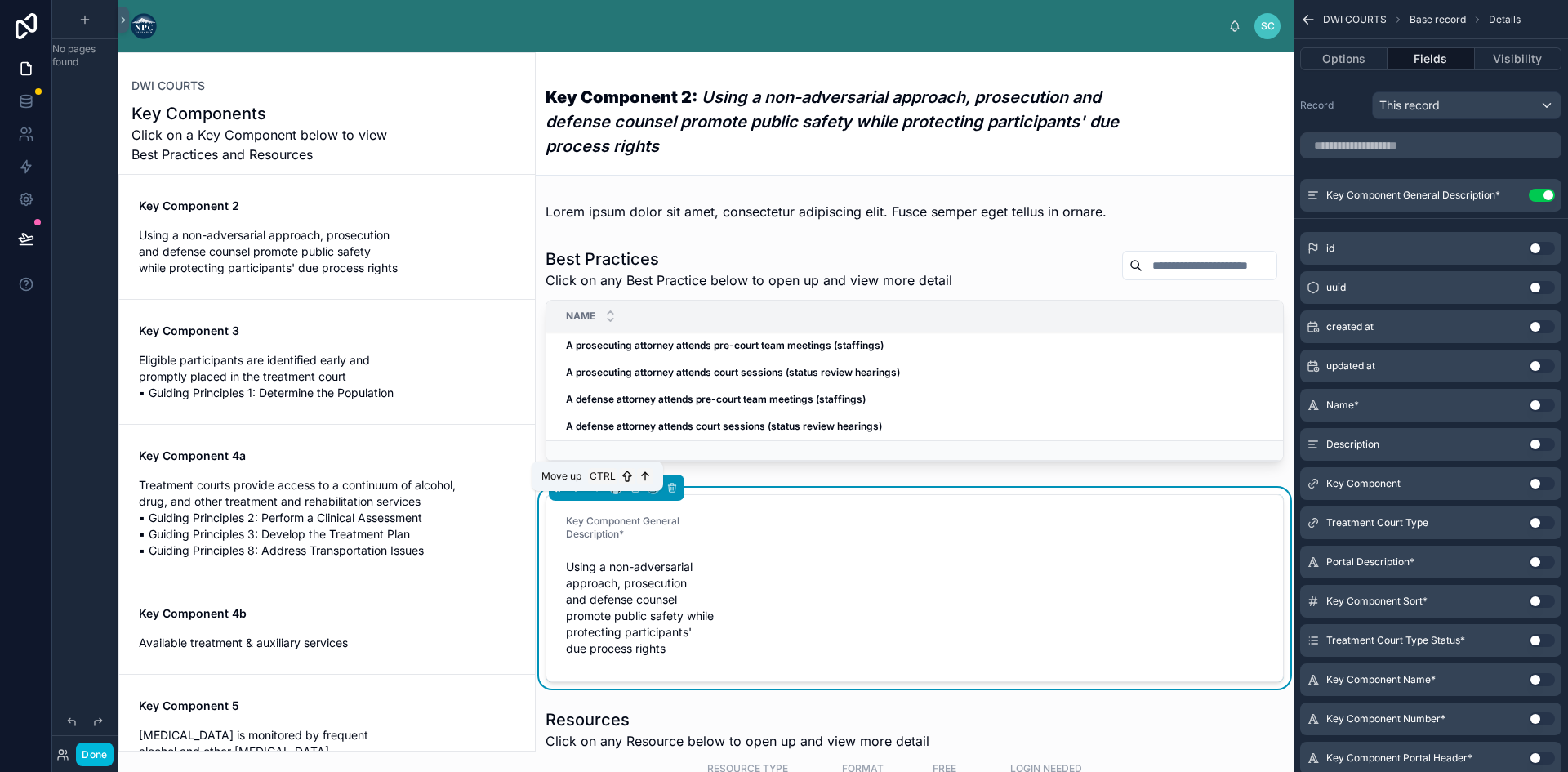
click at [594, 493] on icon at bounding box center [597, 488] width 11 height 11
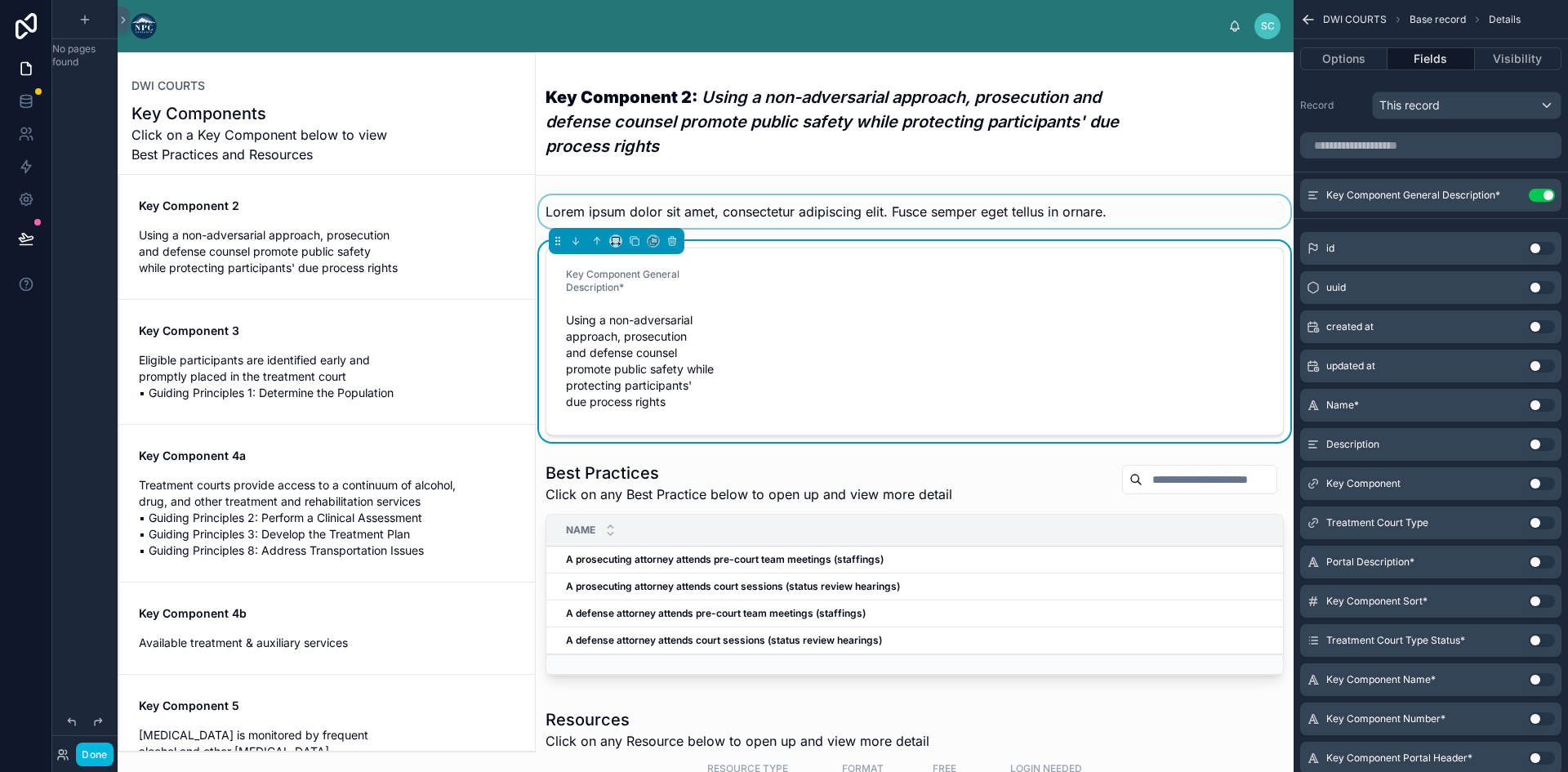
click at [811, 211] on div at bounding box center [914, 211] width 758 height 33
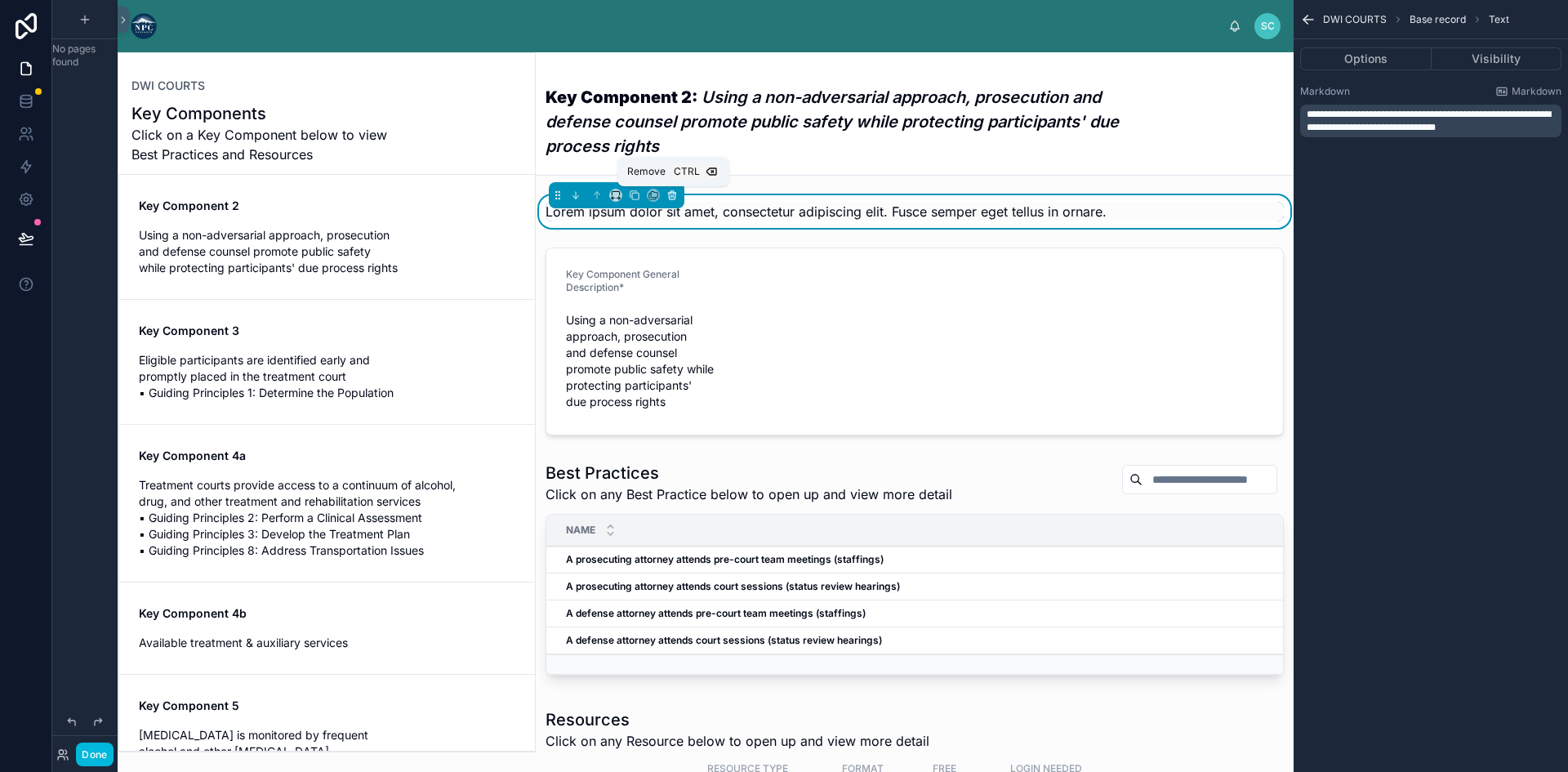
click at [674, 188] on button at bounding box center [671, 195] width 18 height 18
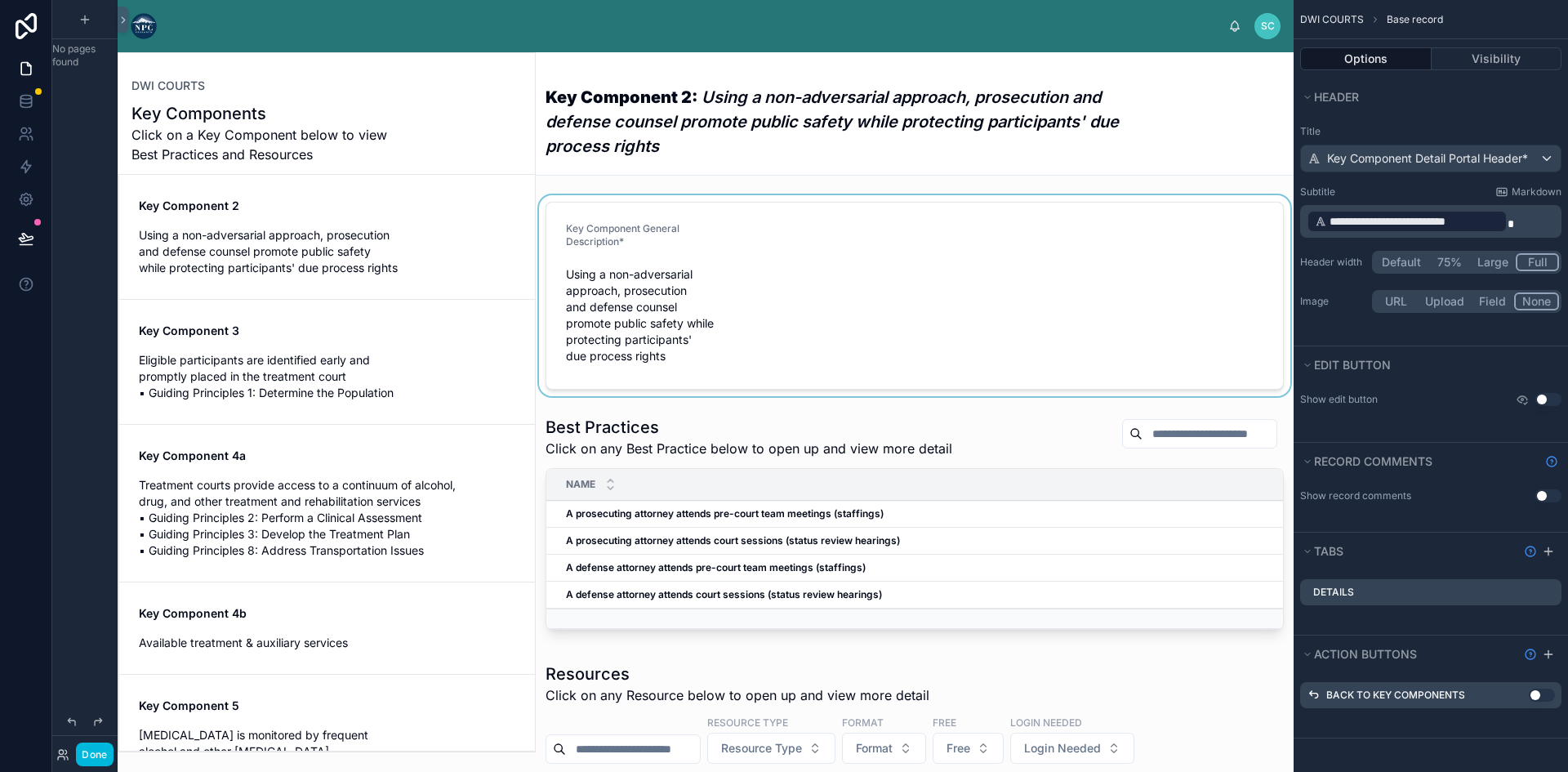
click at [764, 279] on div at bounding box center [914, 295] width 758 height 201
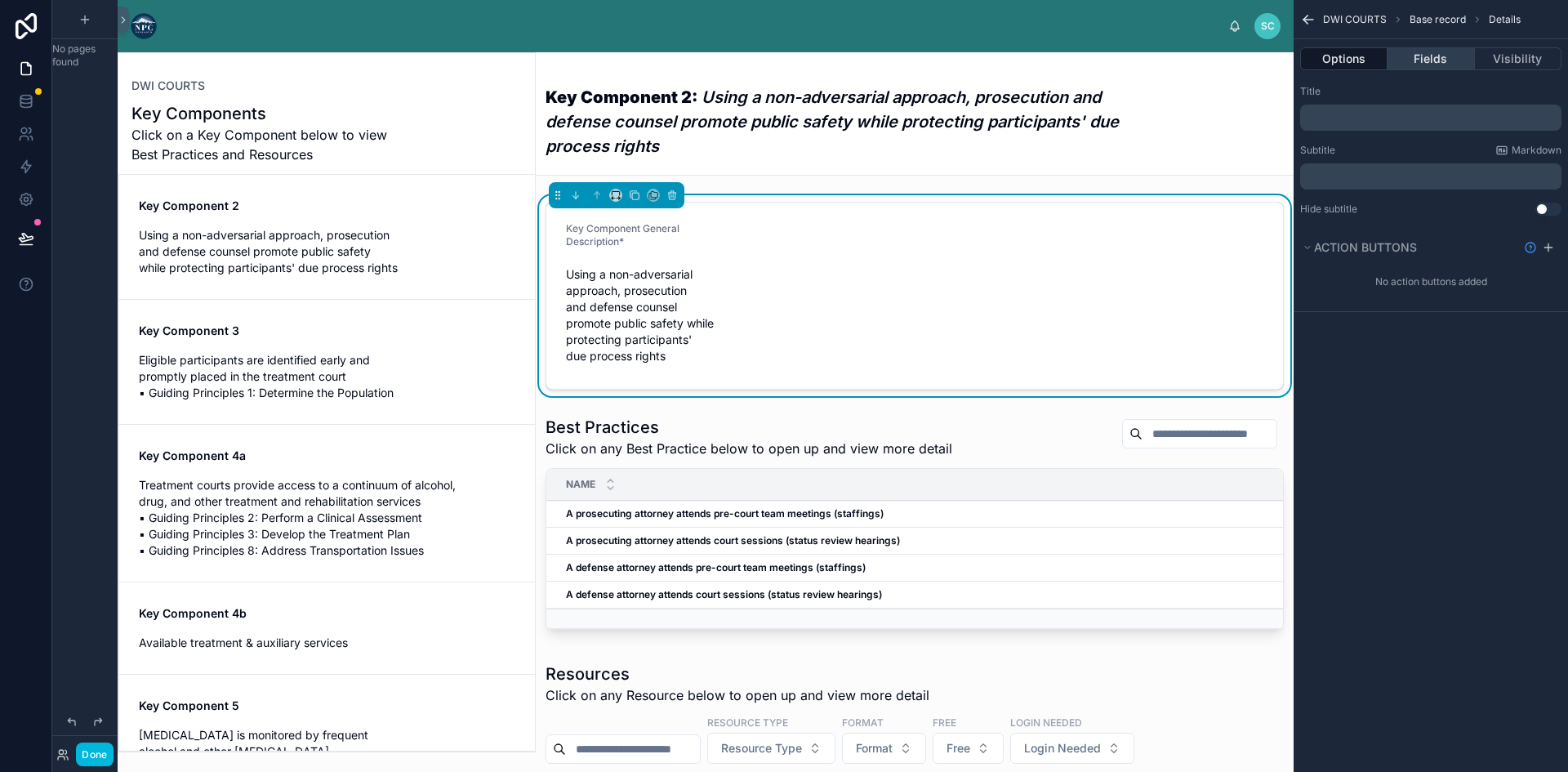
click at [1423, 53] on button "Fields" at bounding box center [1431, 58] width 87 height 23
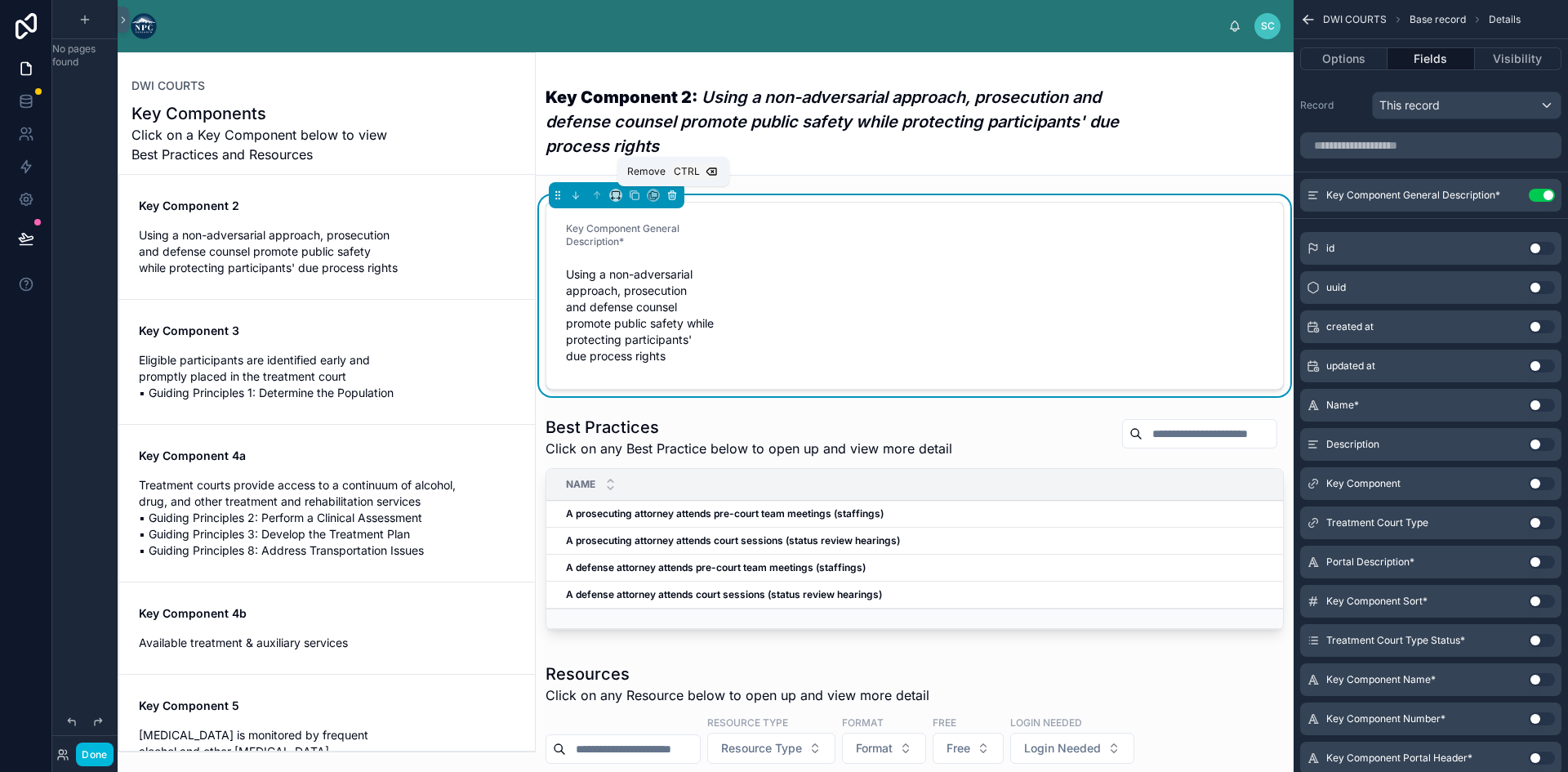
click at [671, 194] on icon at bounding box center [672, 195] width 11 height 11
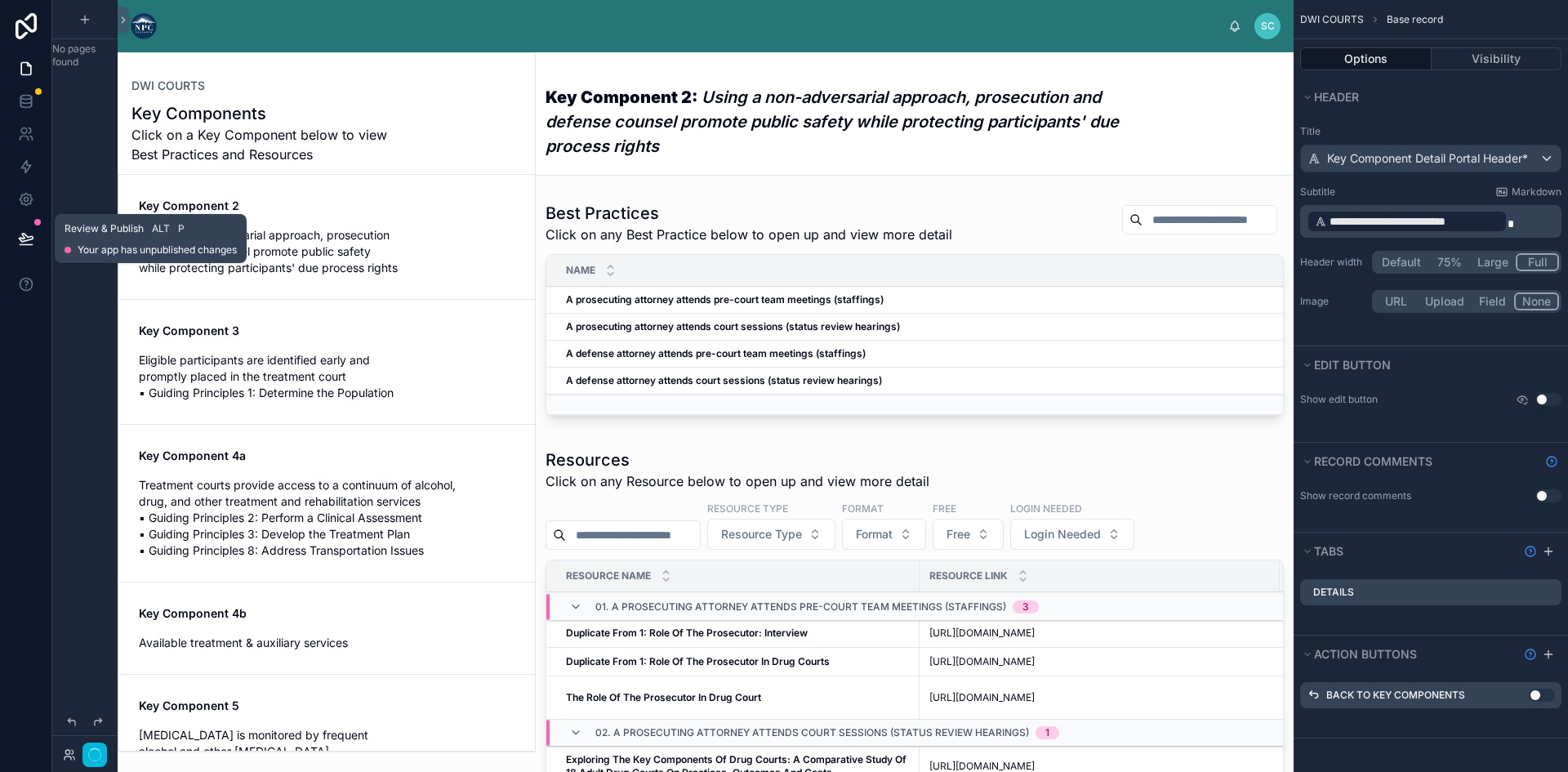
click at [25, 225] on button at bounding box center [26, 238] width 36 height 46
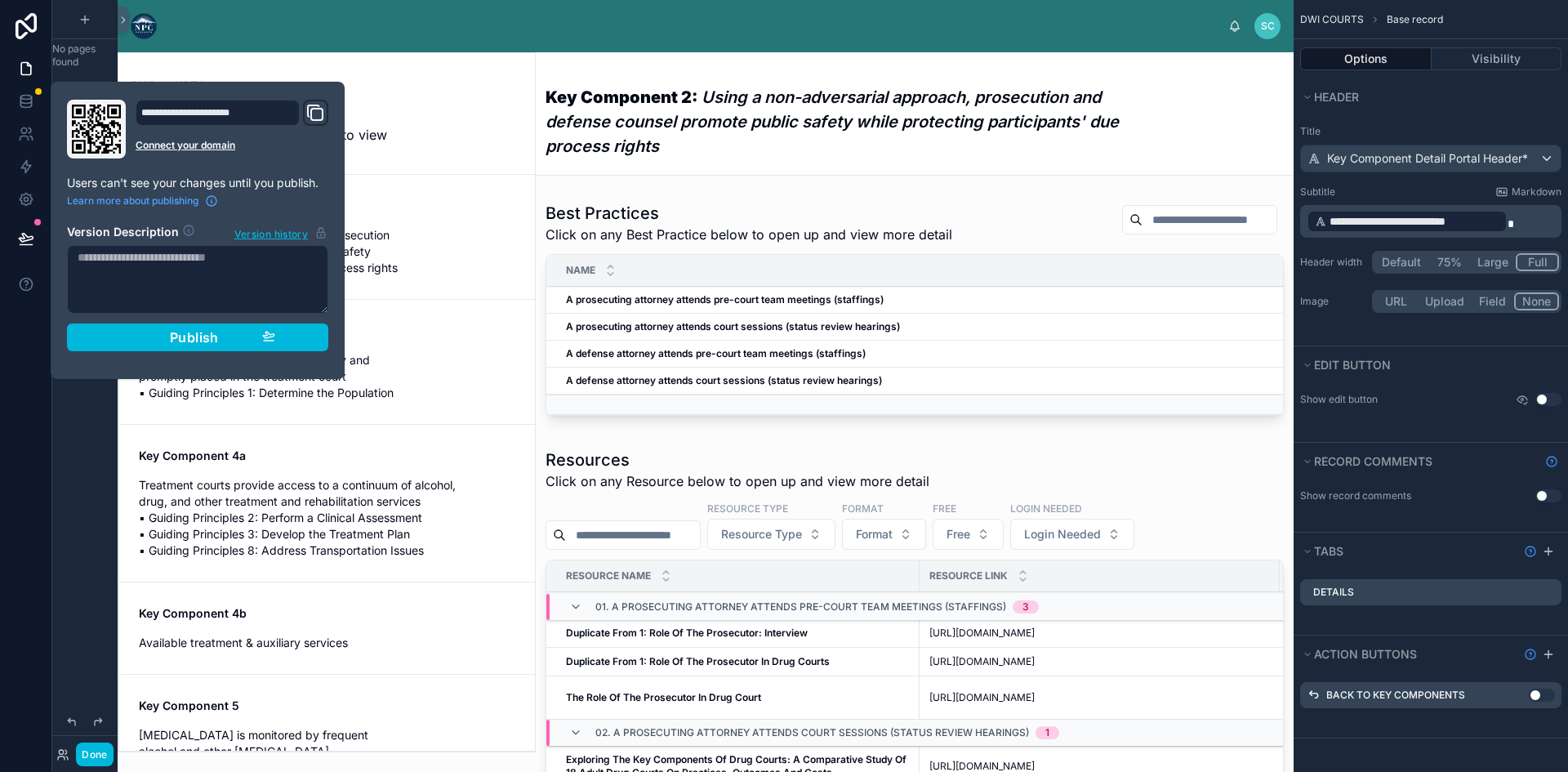
click at [82, 473] on div "No pages found" at bounding box center [85, 376] width 65 height 752
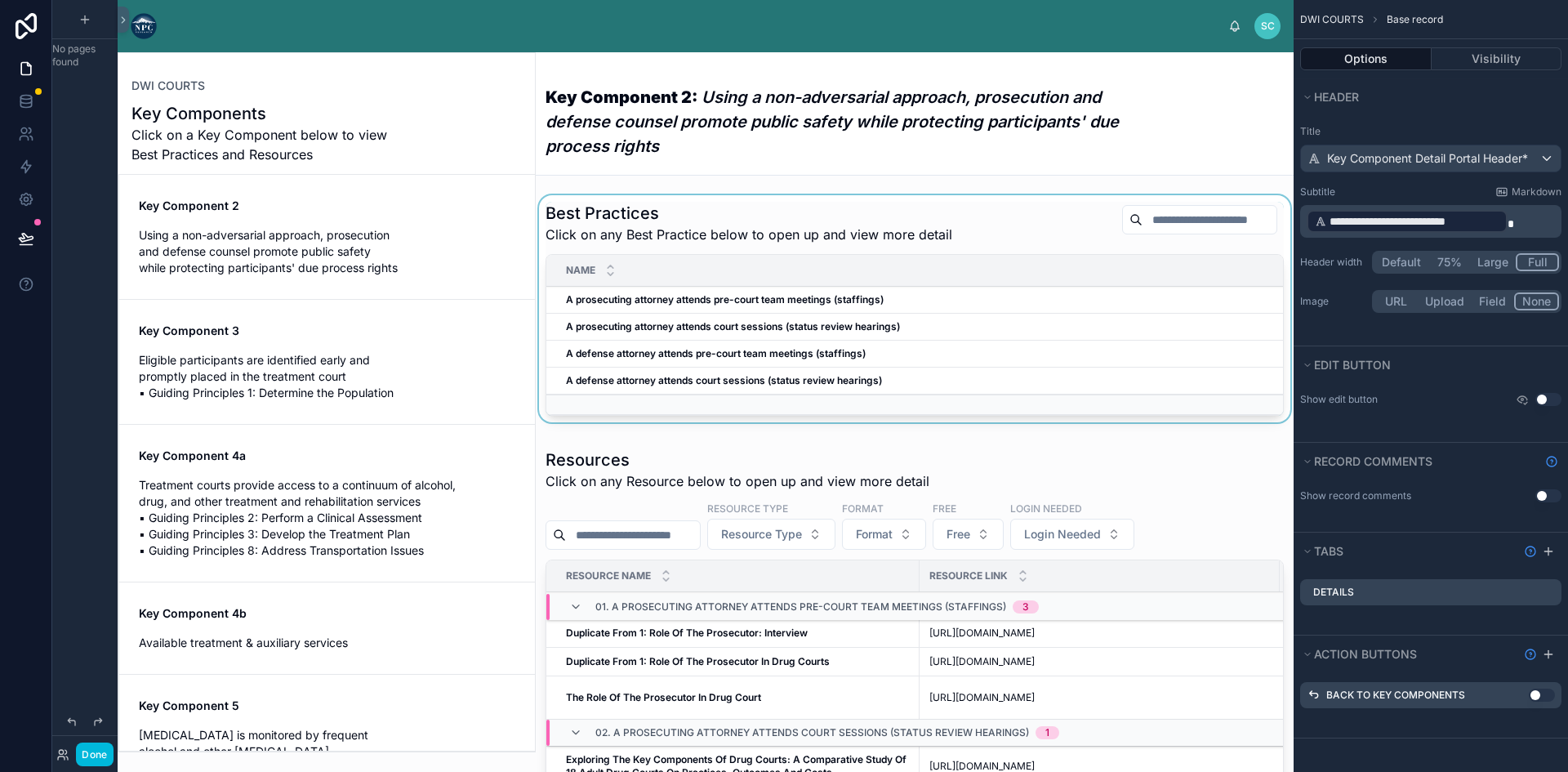
click at [648, 214] on div at bounding box center [914, 312] width 758 height 233
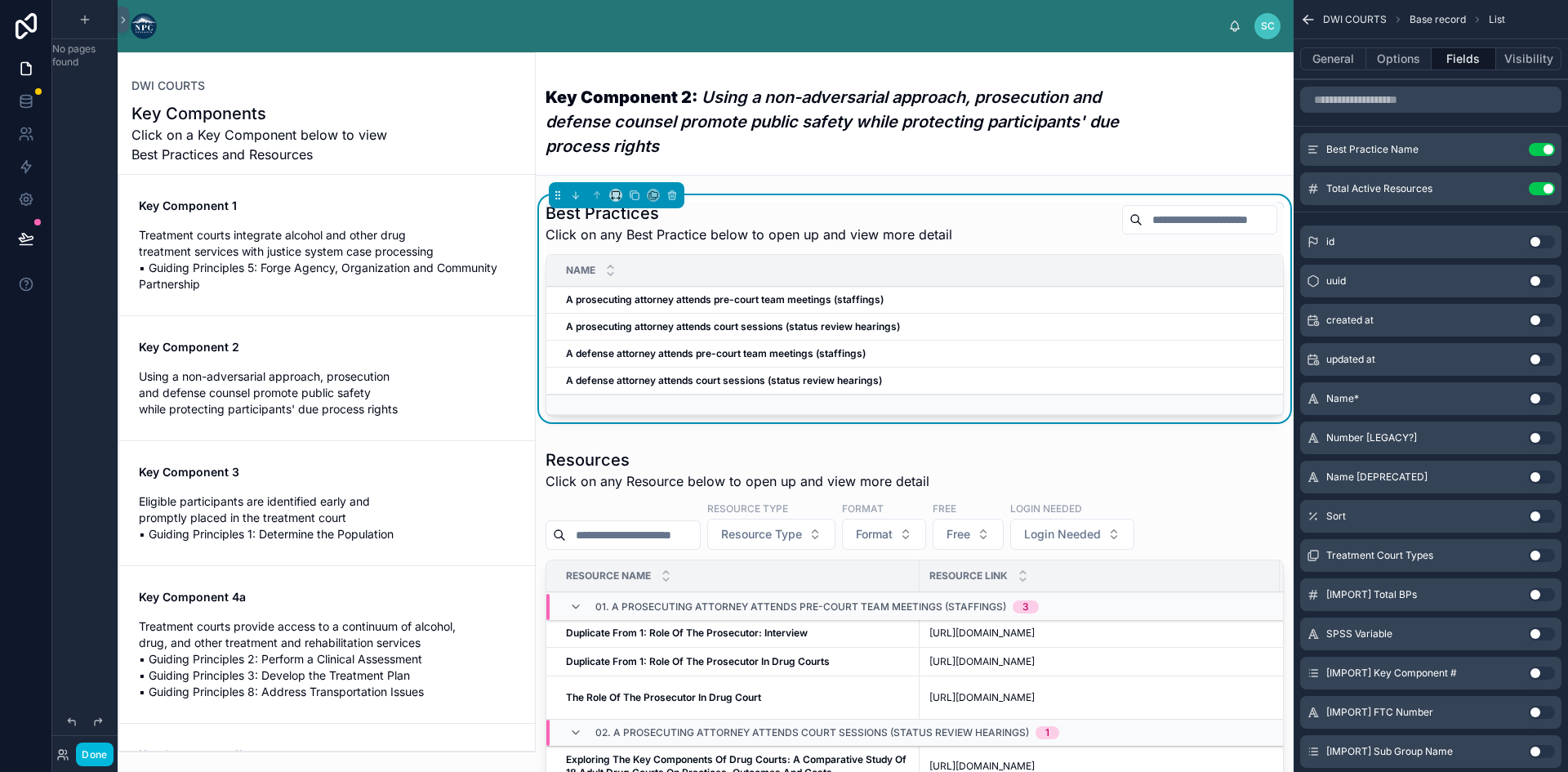
scroll to position [141, 0]
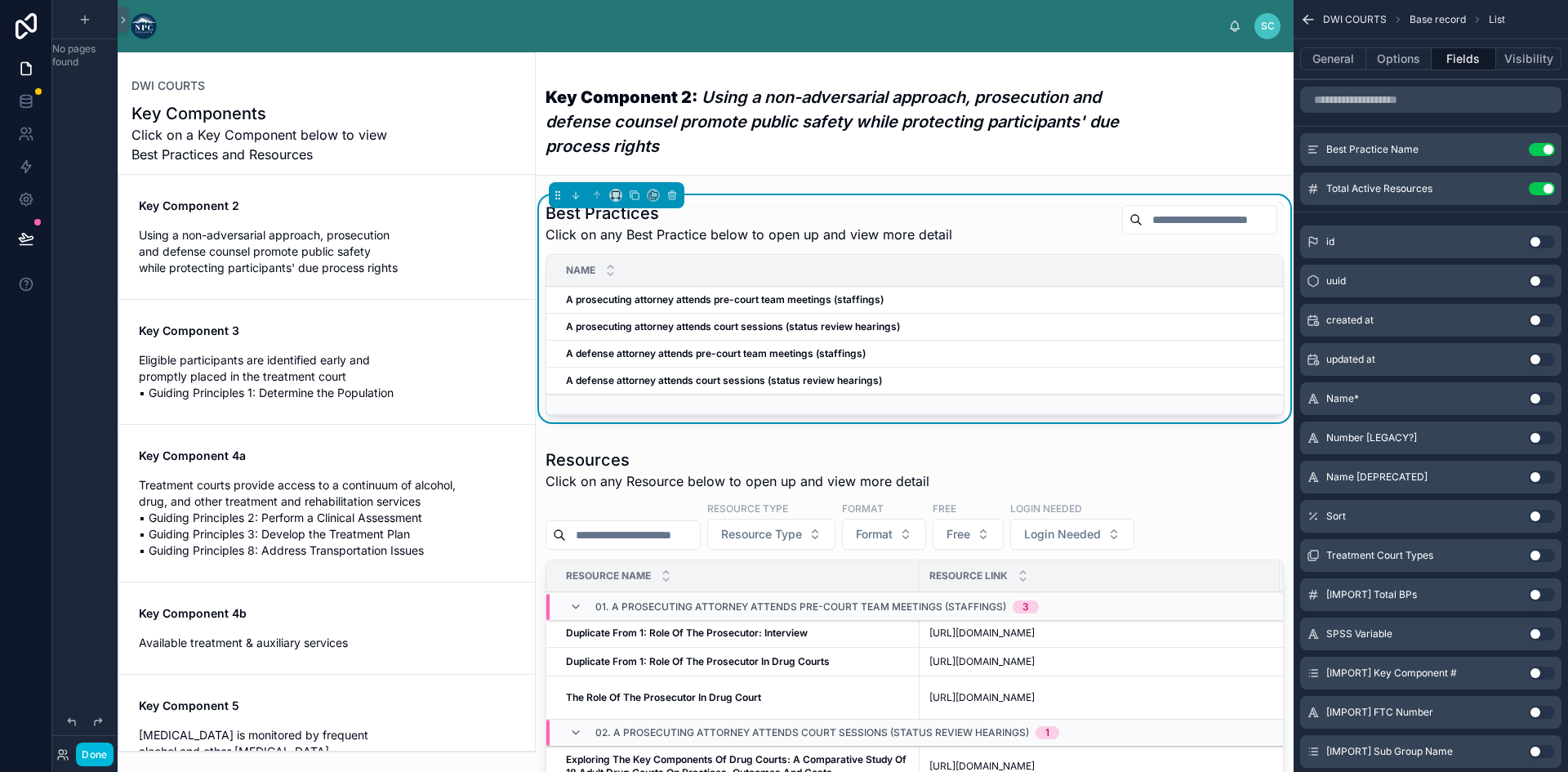
click at [723, 127] on em "Using a non-adversarial approach, prosecution and defense counsel promote publi…" at bounding box center [832, 121] width 573 height 69
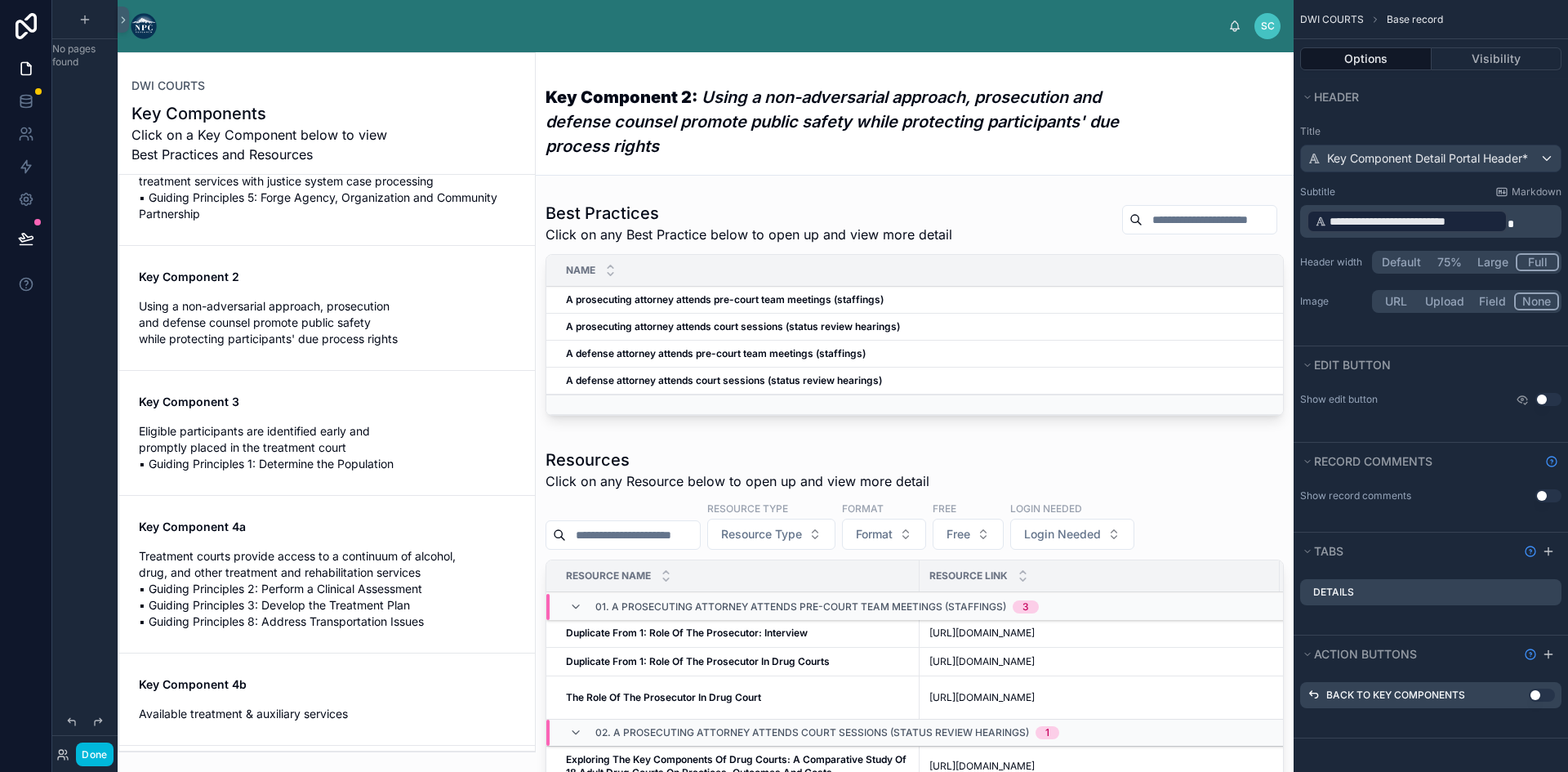
scroll to position [0, 0]
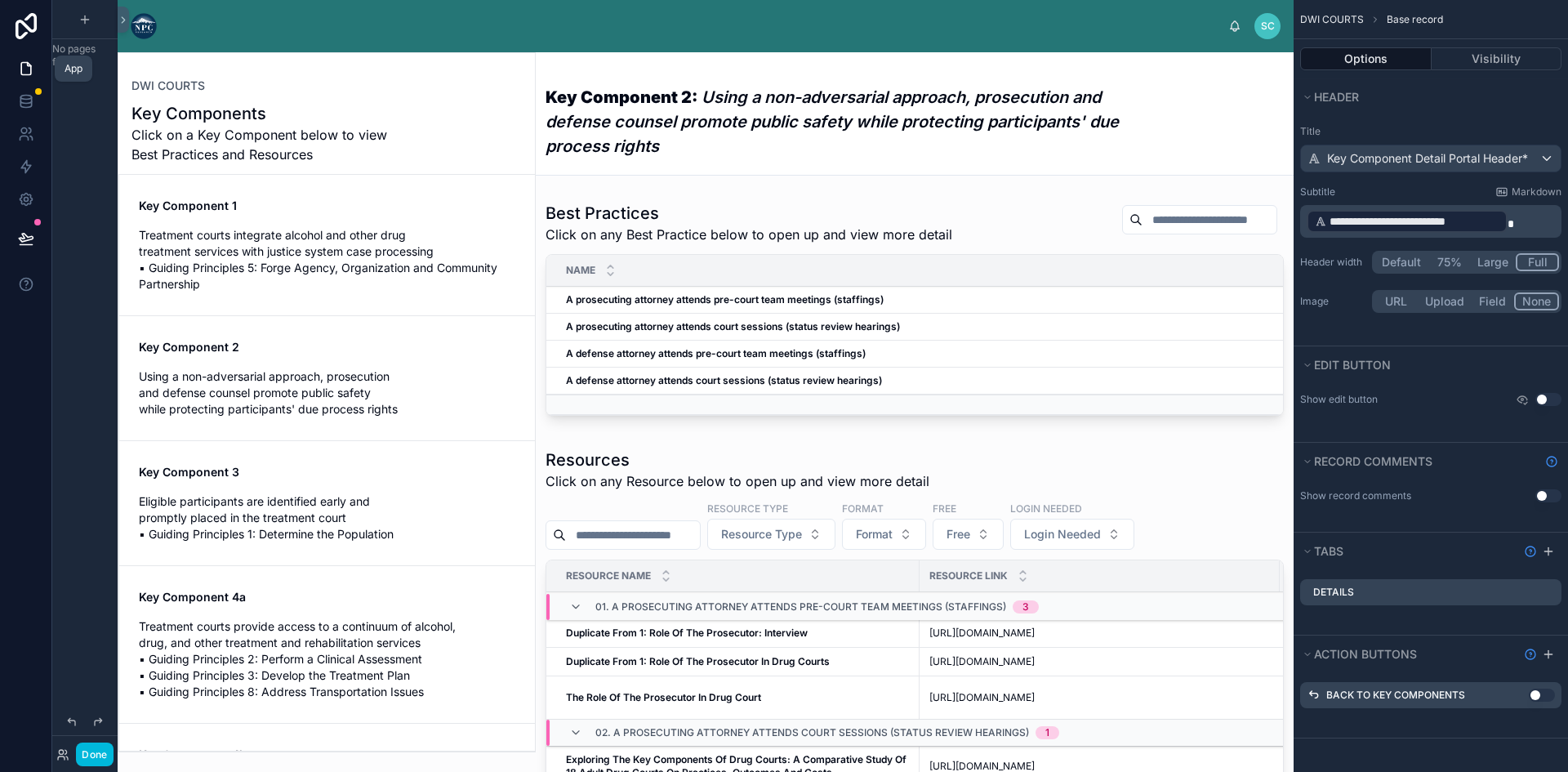
click at [18, 65] on icon at bounding box center [25, 68] width 16 height 16
click at [25, 63] on icon at bounding box center [26, 69] width 9 height 12
click at [23, 65] on icon at bounding box center [25, 68] width 16 height 16
click at [26, 67] on icon at bounding box center [25, 68] width 16 height 16
click at [27, 59] on link at bounding box center [25, 69] width 52 height 33
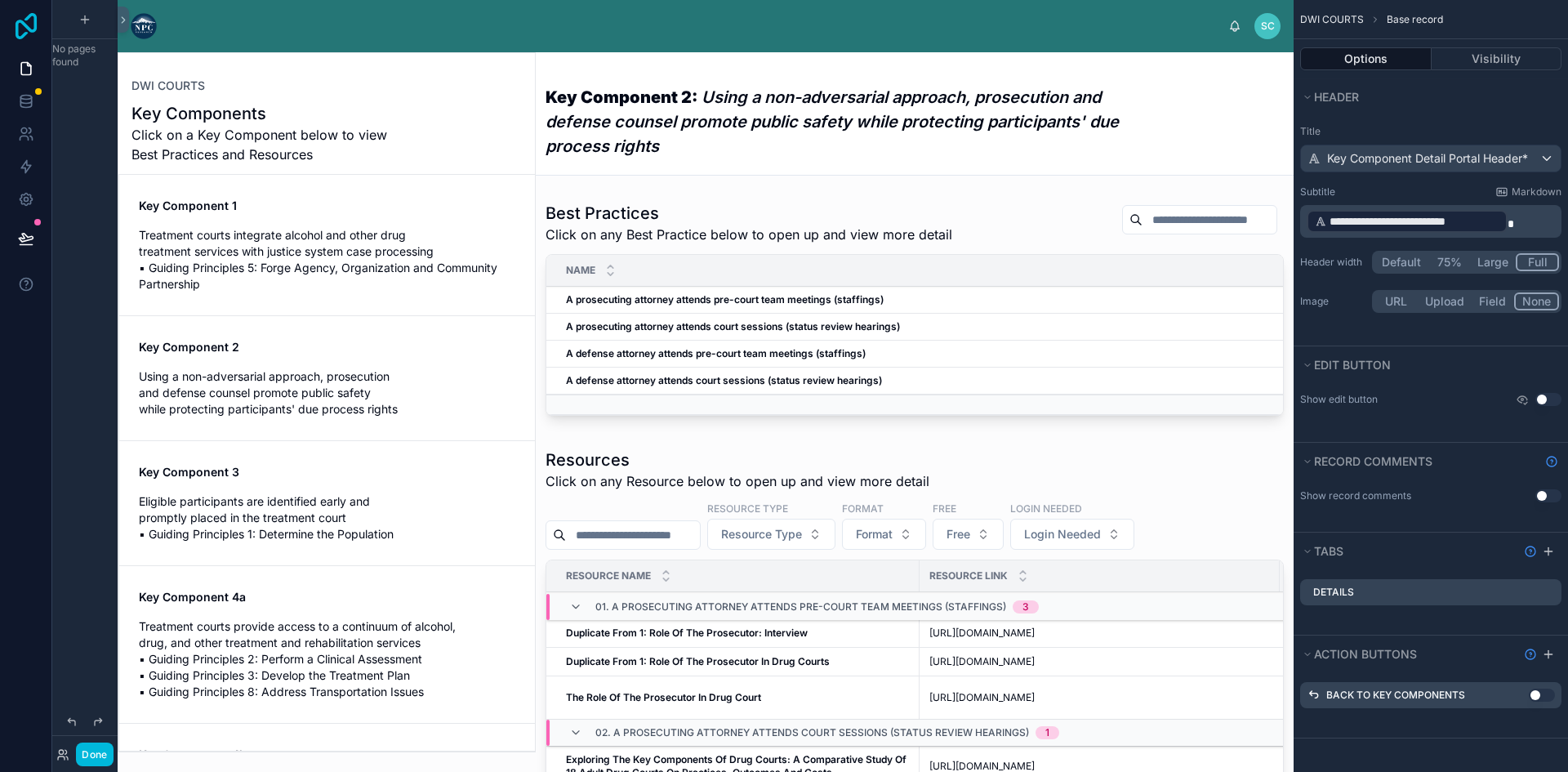
click at [28, 24] on icon at bounding box center [25, 26] width 33 height 26
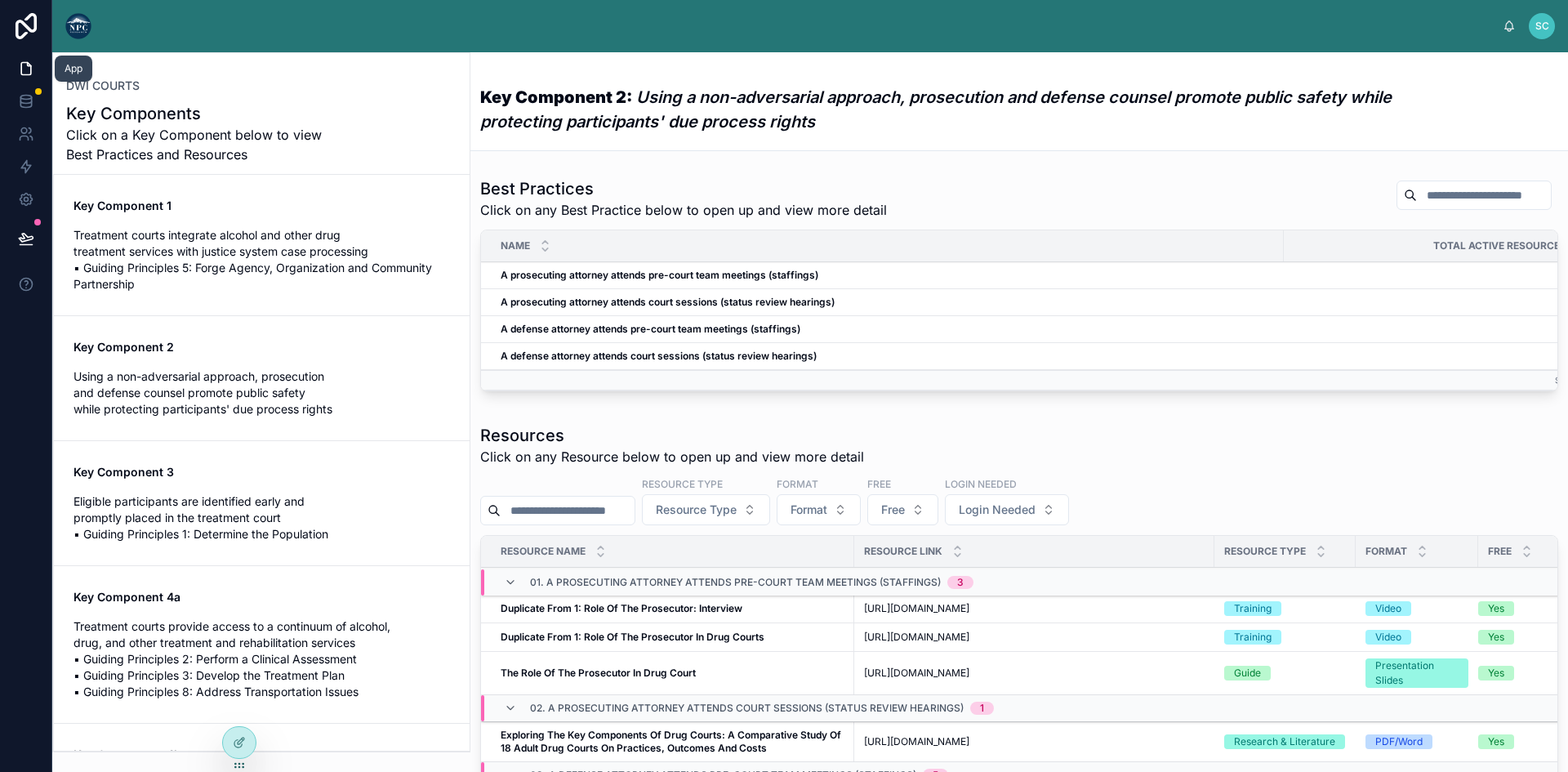
scroll to position [141, 0]
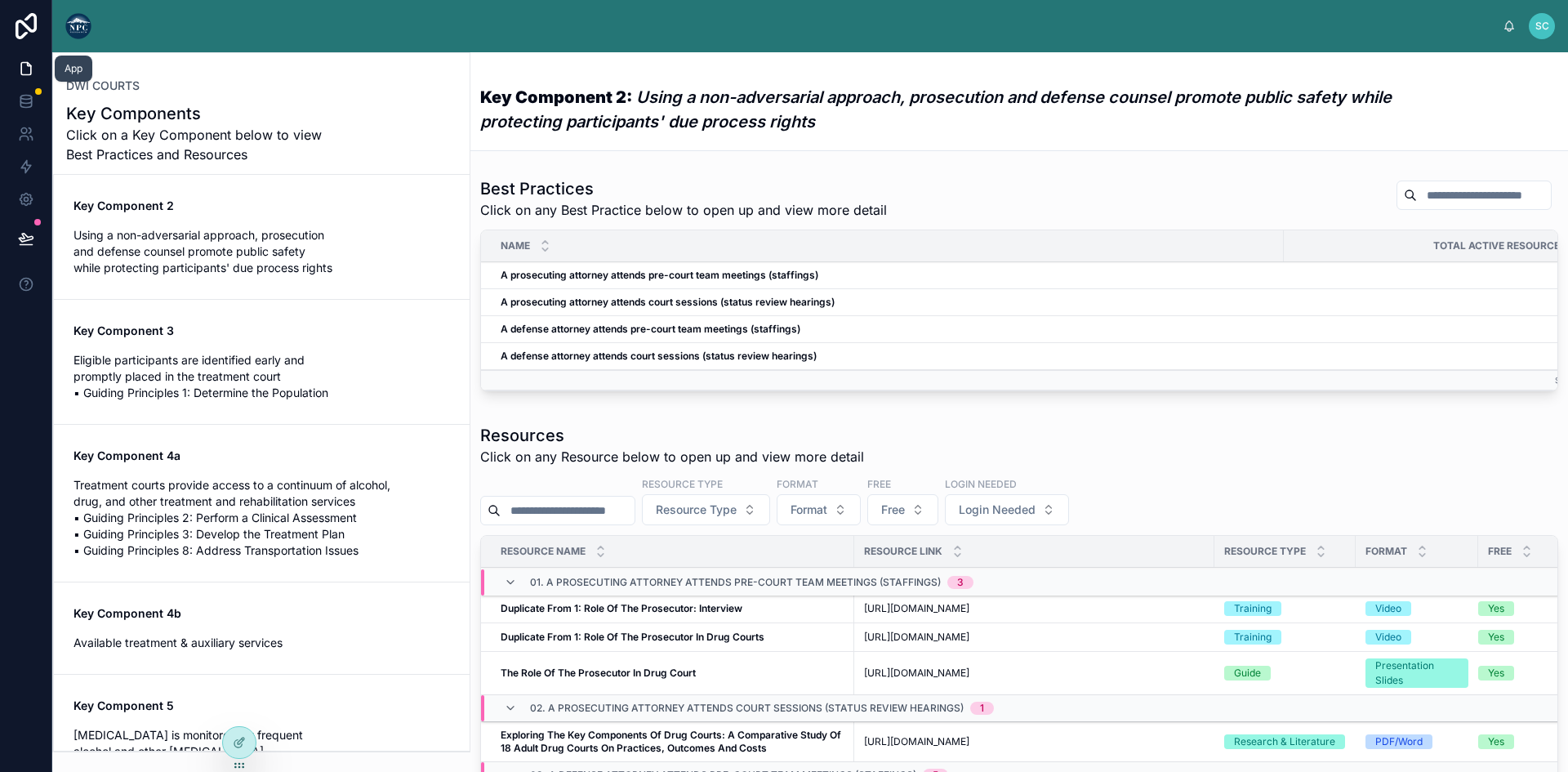
click at [27, 63] on icon at bounding box center [26, 69] width 9 height 12
click at [28, 22] on icon at bounding box center [25, 26] width 33 height 26
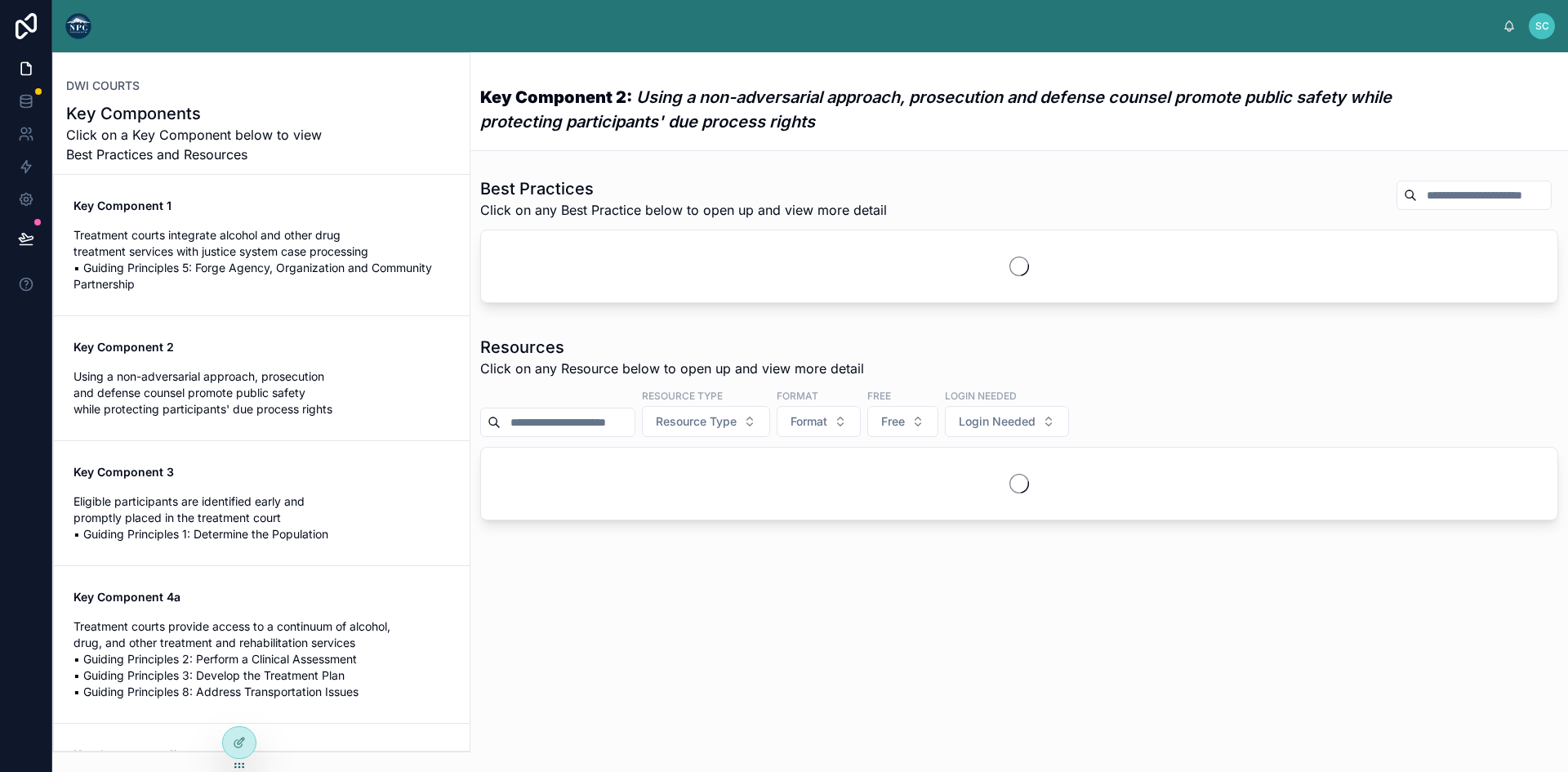
scroll to position [141, 0]
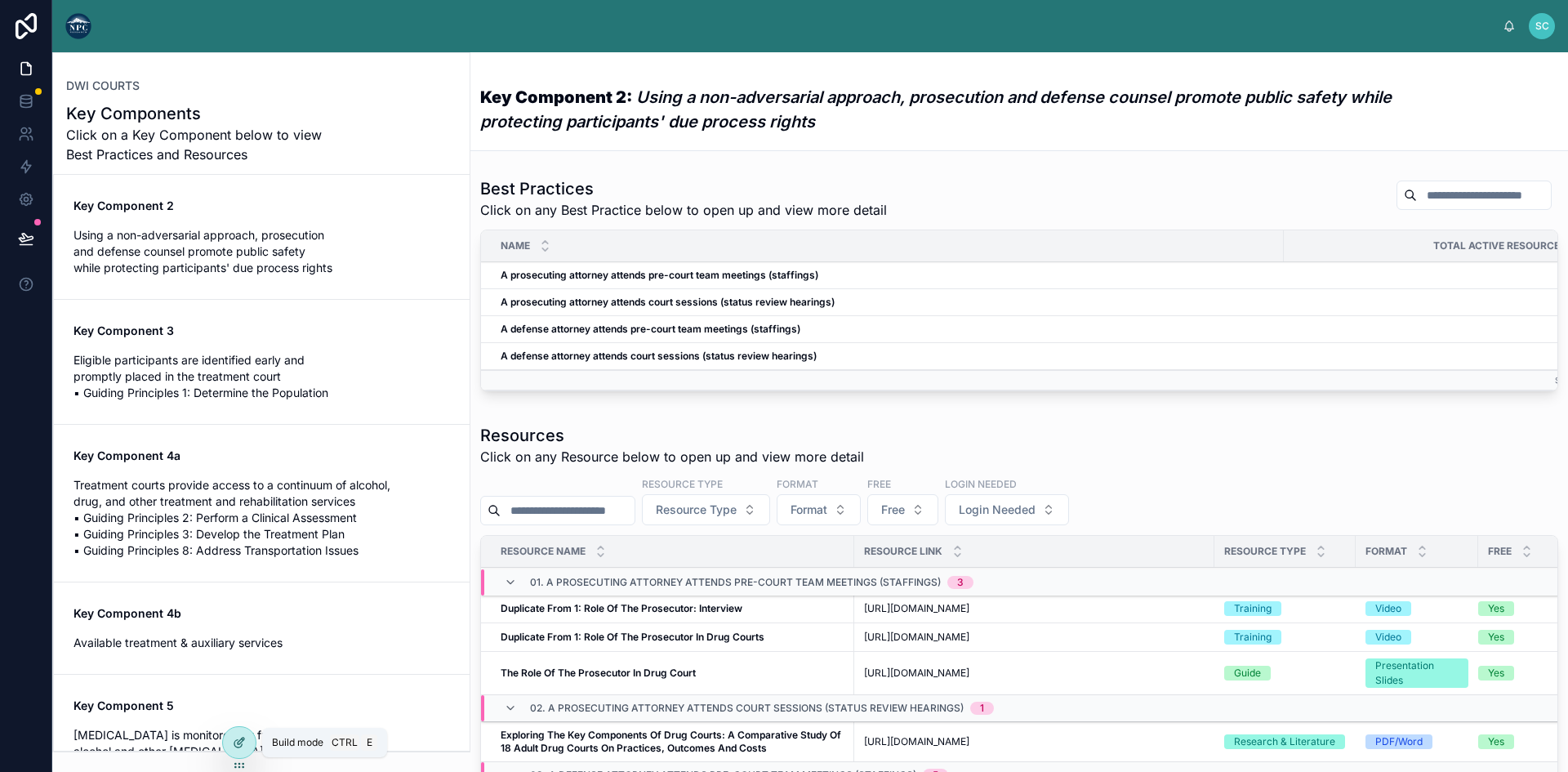
click at [240, 732] on div at bounding box center [239, 742] width 33 height 31
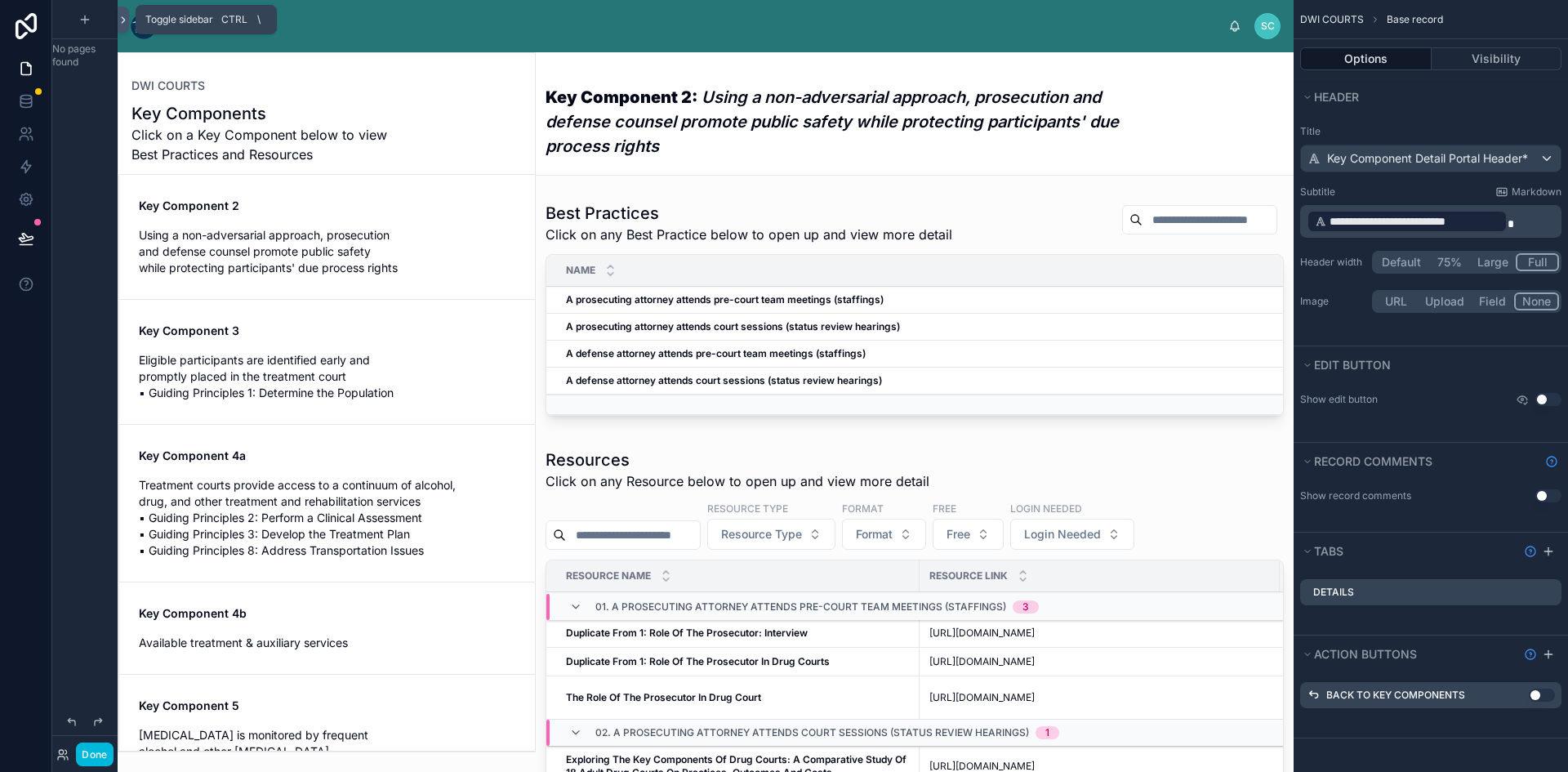
click at [124, 20] on icon at bounding box center [122, 20] width 3 height 6
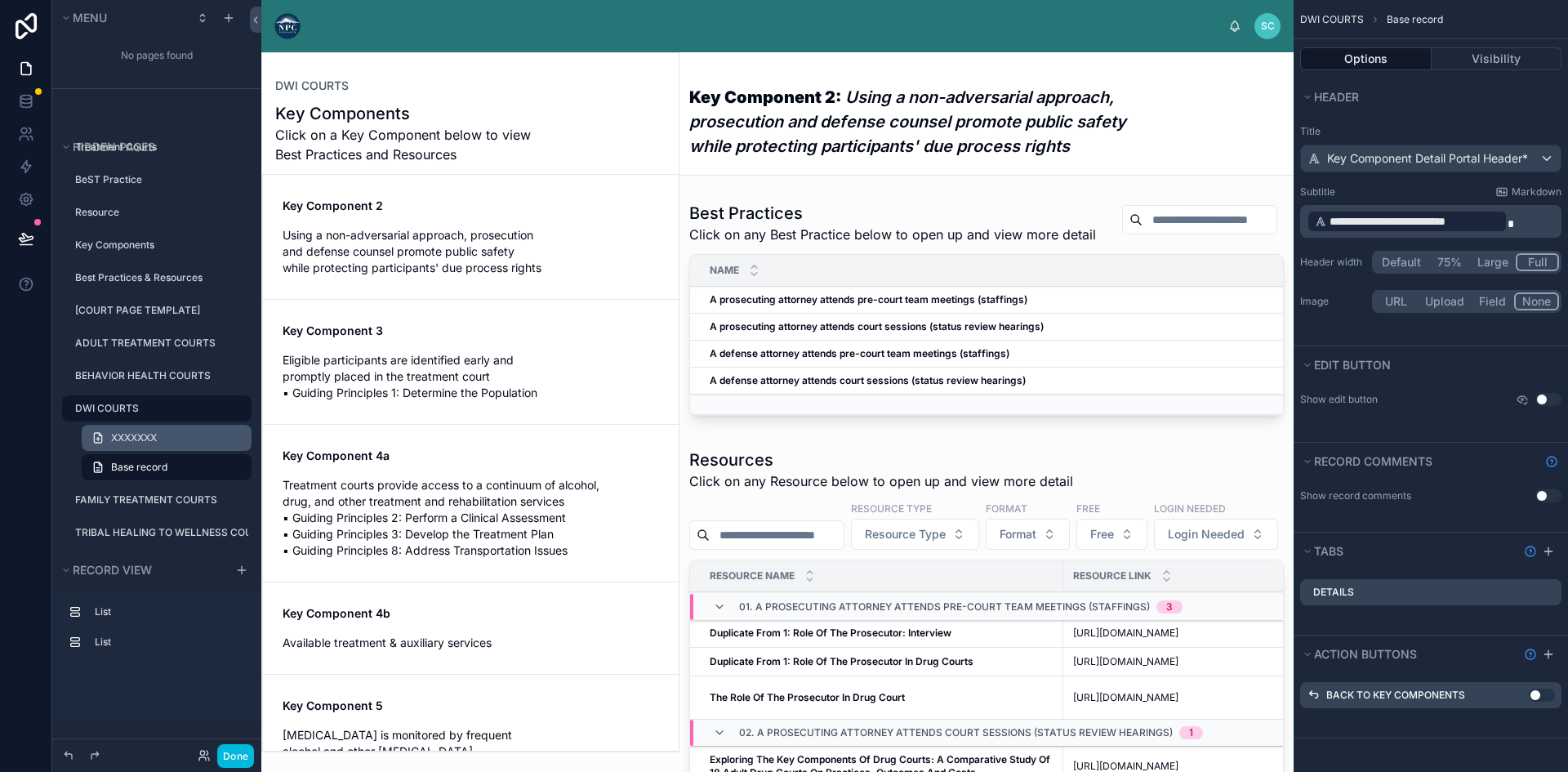
click at [145, 436] on span "XXXXXXX" at bounding box center [134, 438] width 46 height 13
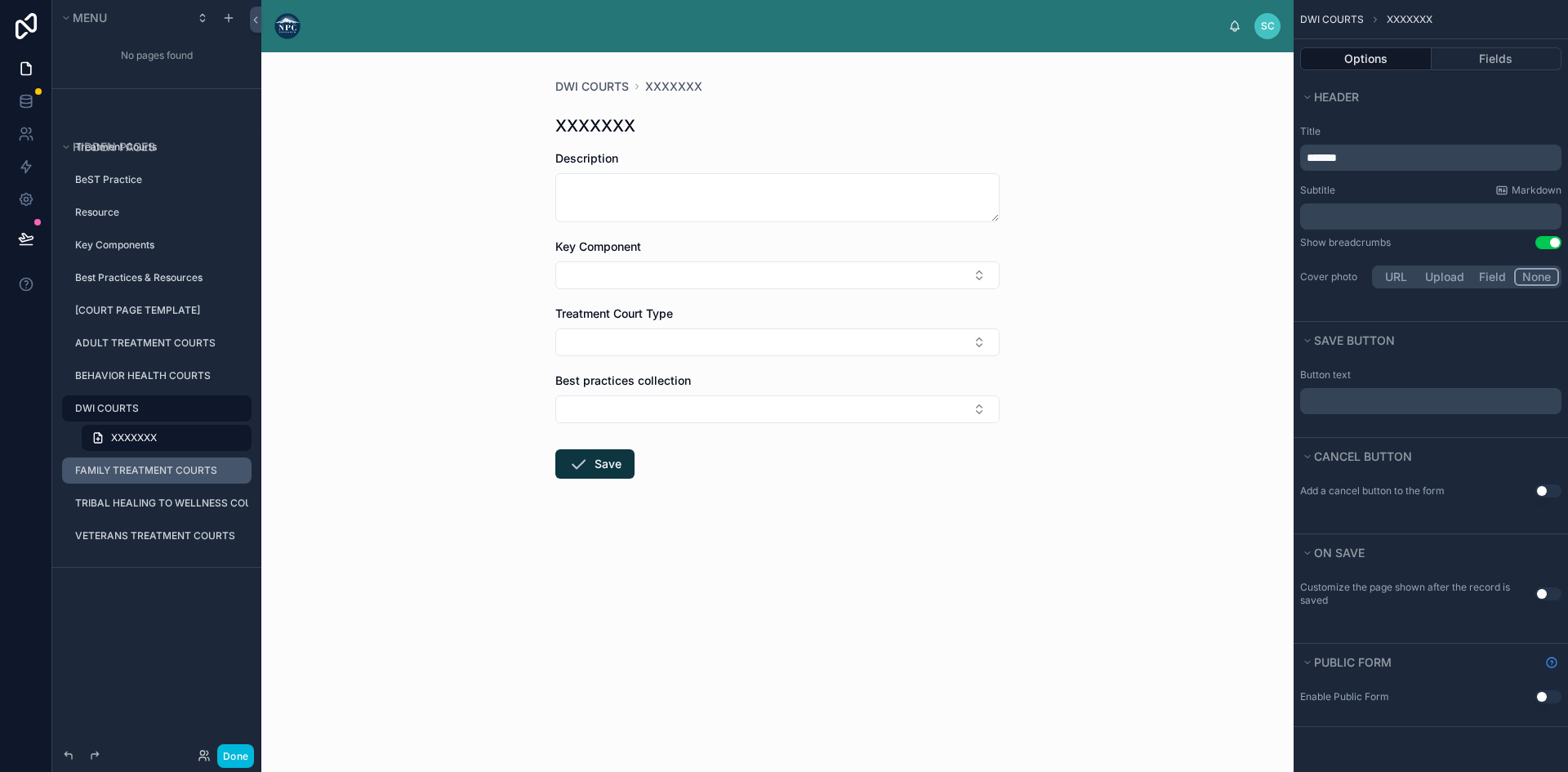
click at [143, 464] on div "FAMILY TREATMENT COURTS" at bounding box center [162, 471] width 173 height 13
click at [153, 401] on div "DWI COURTS" at bounding box center [162, 408] width 173 height 20
click at [140, 436] on span "XXXXXXX" at bounding box center [134, 438] width 46 height 13
click at [92, 436] on icon "scrollable content" at bounding box center [98, 438] width 13 height 13
click at [99, 437] on icon "scrollable content" at bounding box center [98, 438] width 13 height 13
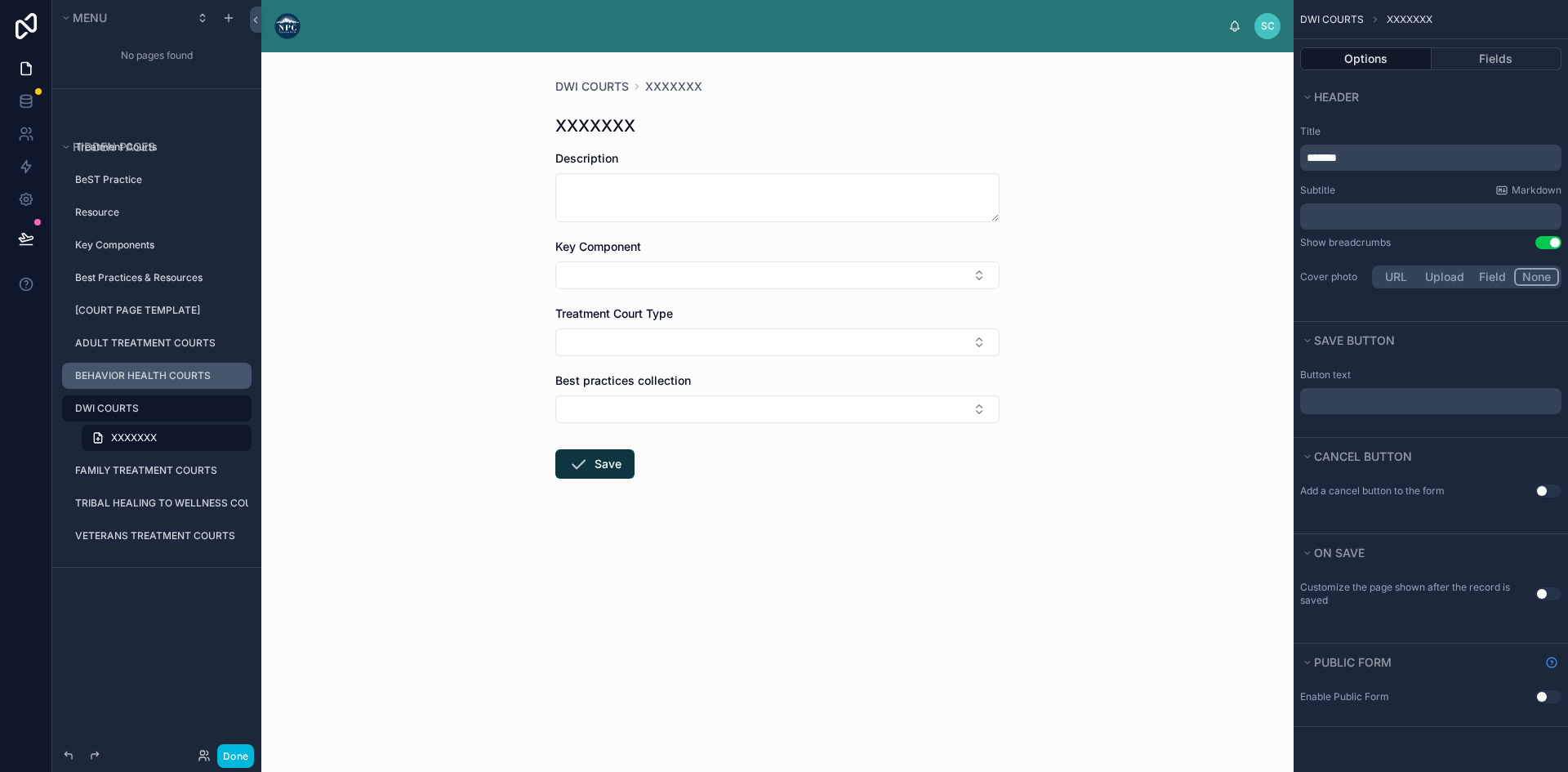
click at [150, 369] on label "BEHAVIOR HEALTH COURTS" at bounding box center [158, 376] width 167 height 13
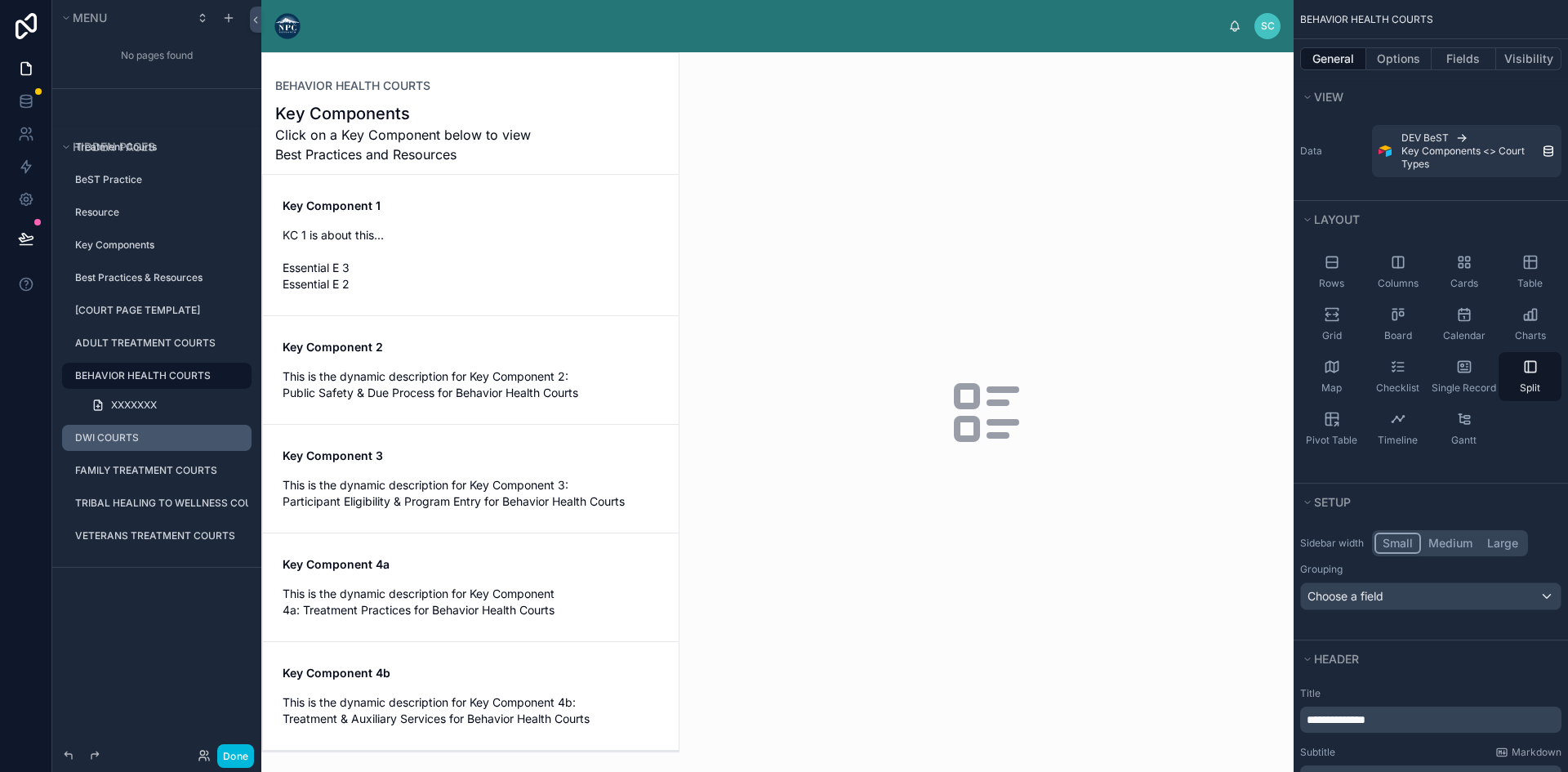
click at [116, 431] on div "DWI COURTS" at bounding box center [162, 438] width 173 height 13
click at [403, 257] on div at bounding box center [471, 402] width 416 height 699
click at [112, 433] on label "DWI COURTS" at bounding box center [158, 438] width 167 height 13
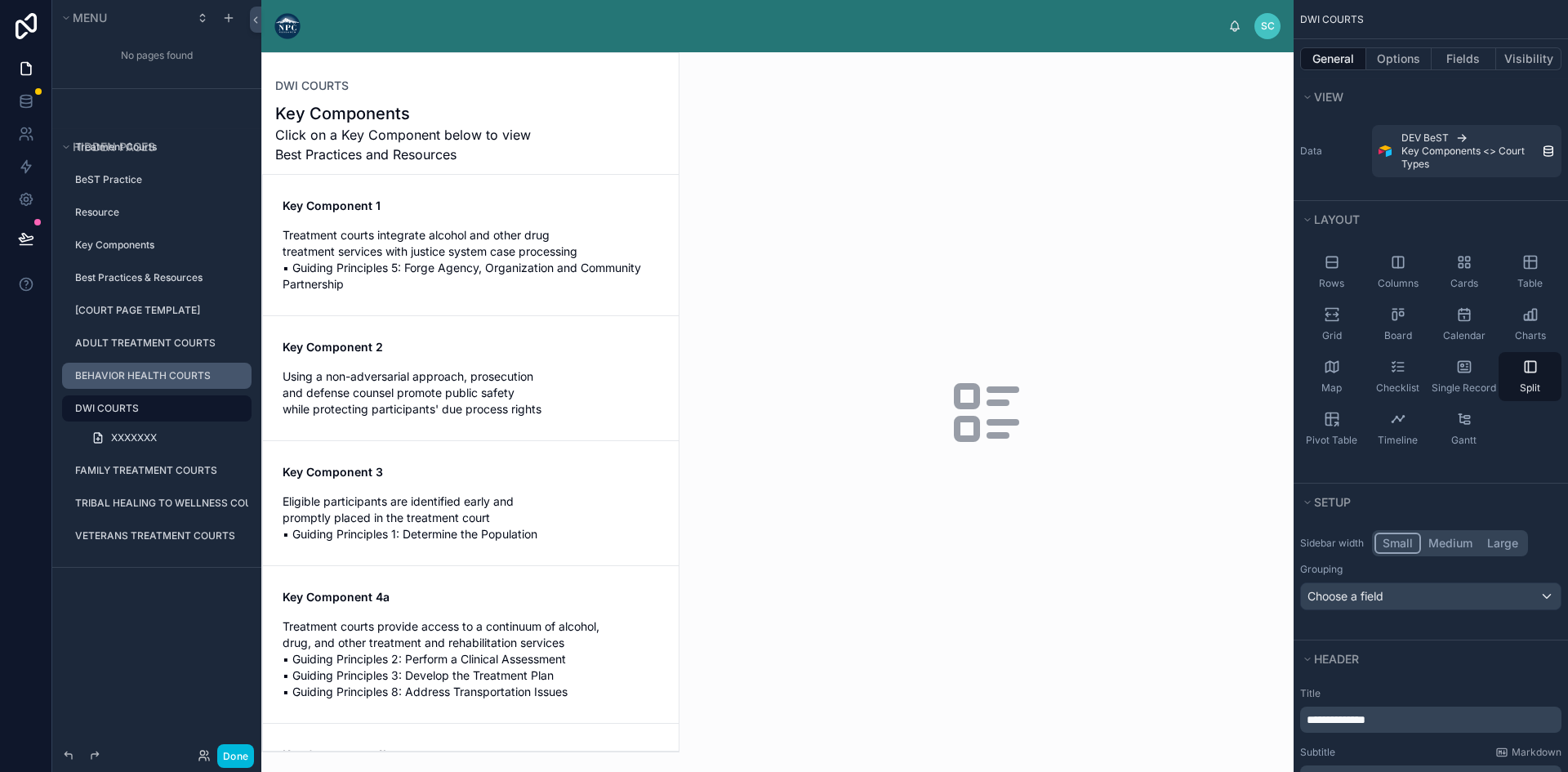
click at [416, 251] on div at bounding box center [471, 402] width 416 height 699
click at [870, 303] on div at bounding box center [986, 412] width 614 height 719
click at [522, 259] on span "Treatment courts integrate alcohol and other drug treatment services with justi…" at bounding box center [471, 259] width 376 height 65
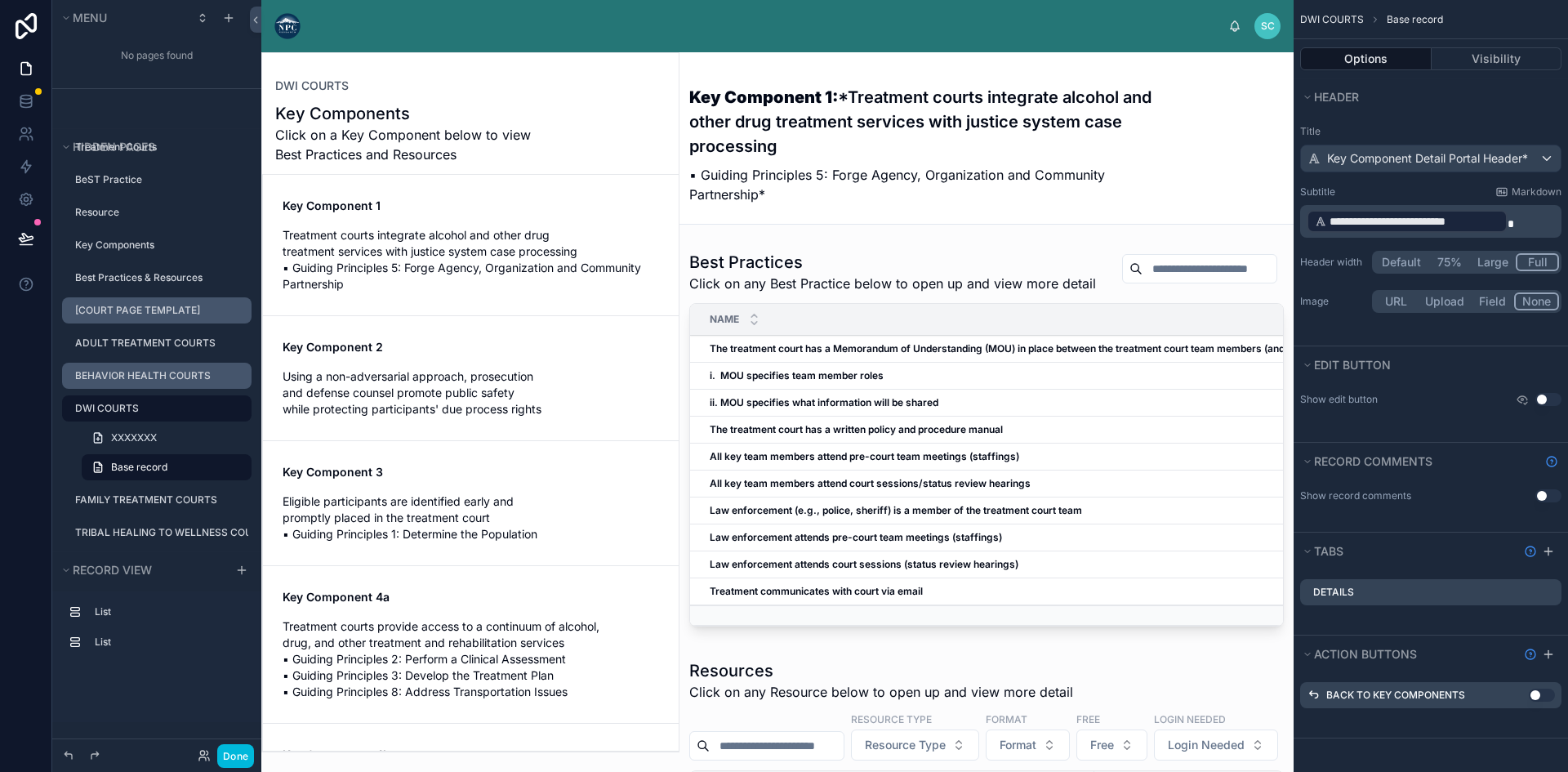
click at [141, 304] on label "[COURT PAGE TEMPLATE]" at bounding box center [158, 311] width 167 height 13
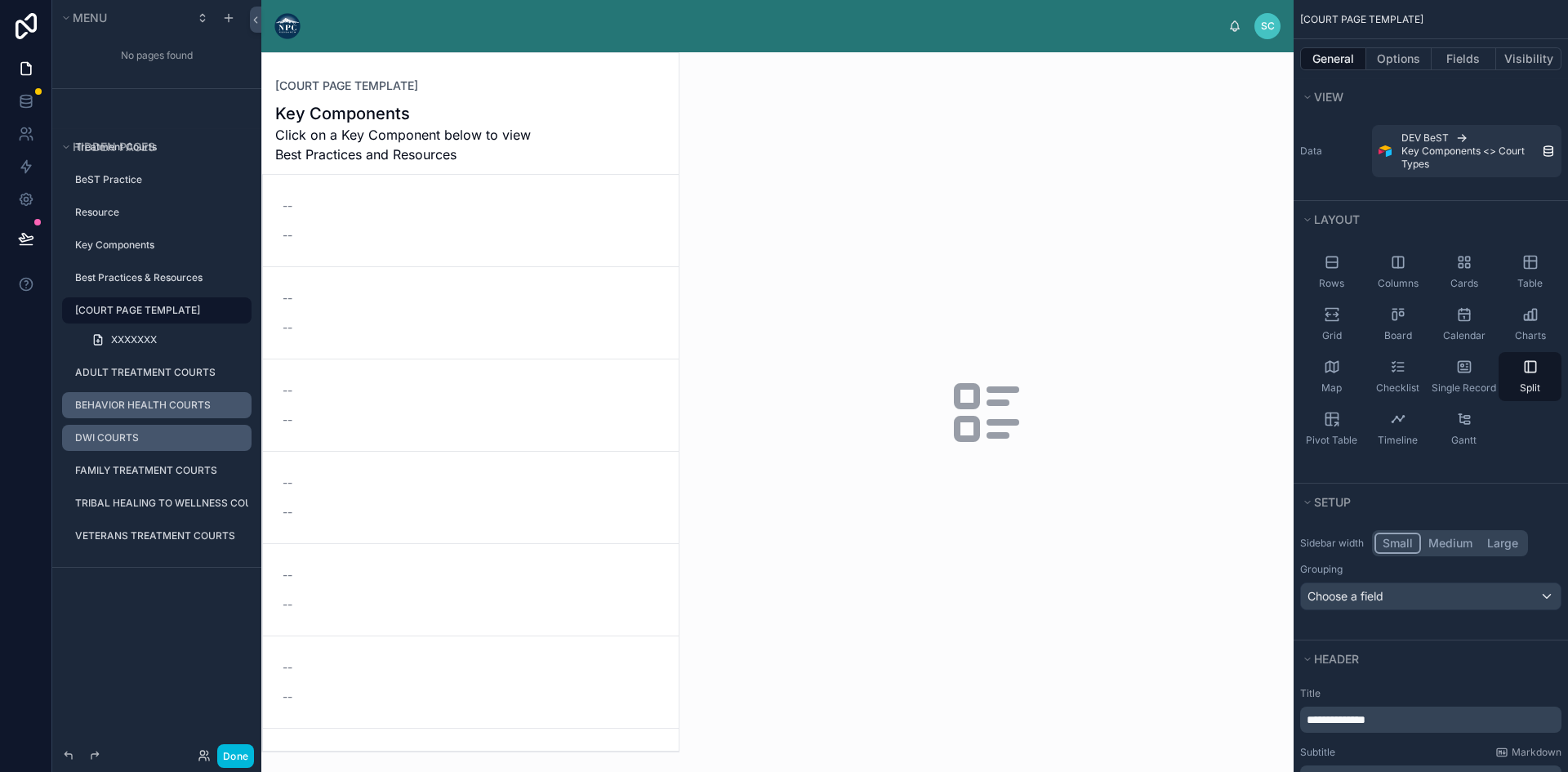
drag, startPoint x: 671, startPoint y: 273, endPoint x: 669, endPoint y: 333, distance: 60.0
click at [669, 333] on div at bounding box center [471, 402] width 416 height 699
click at [496, 412] on div "--" at bounding box center [471, 419] width 376 height 16
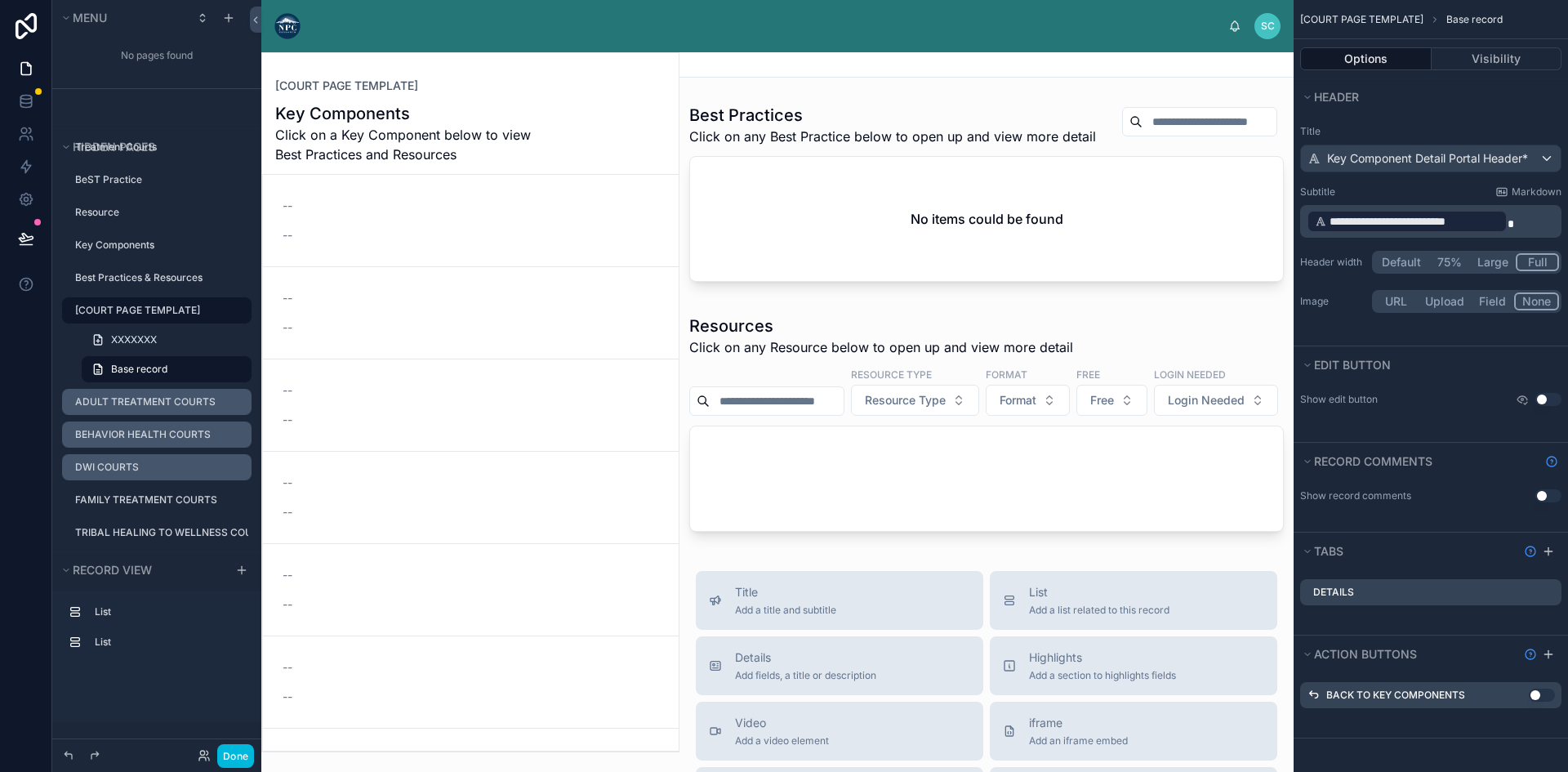
click at [165, 403] on label "ADULT TREATMENT COURTS" at bounding box center [158, 402] width 167 height 13
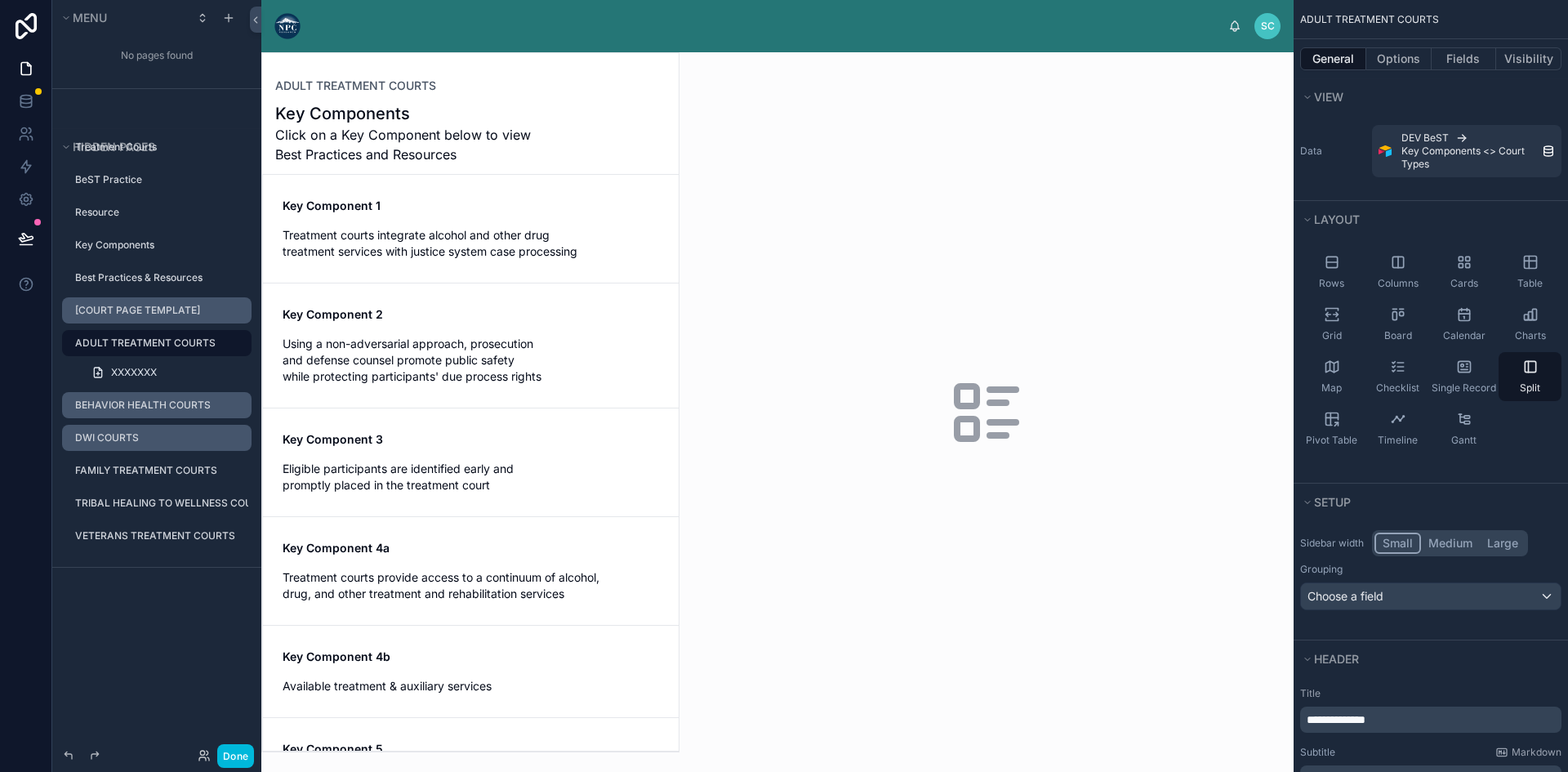
click at [152, 435] on label "DWI COURTS" at bounding box center [158, 438] width 167 height 13
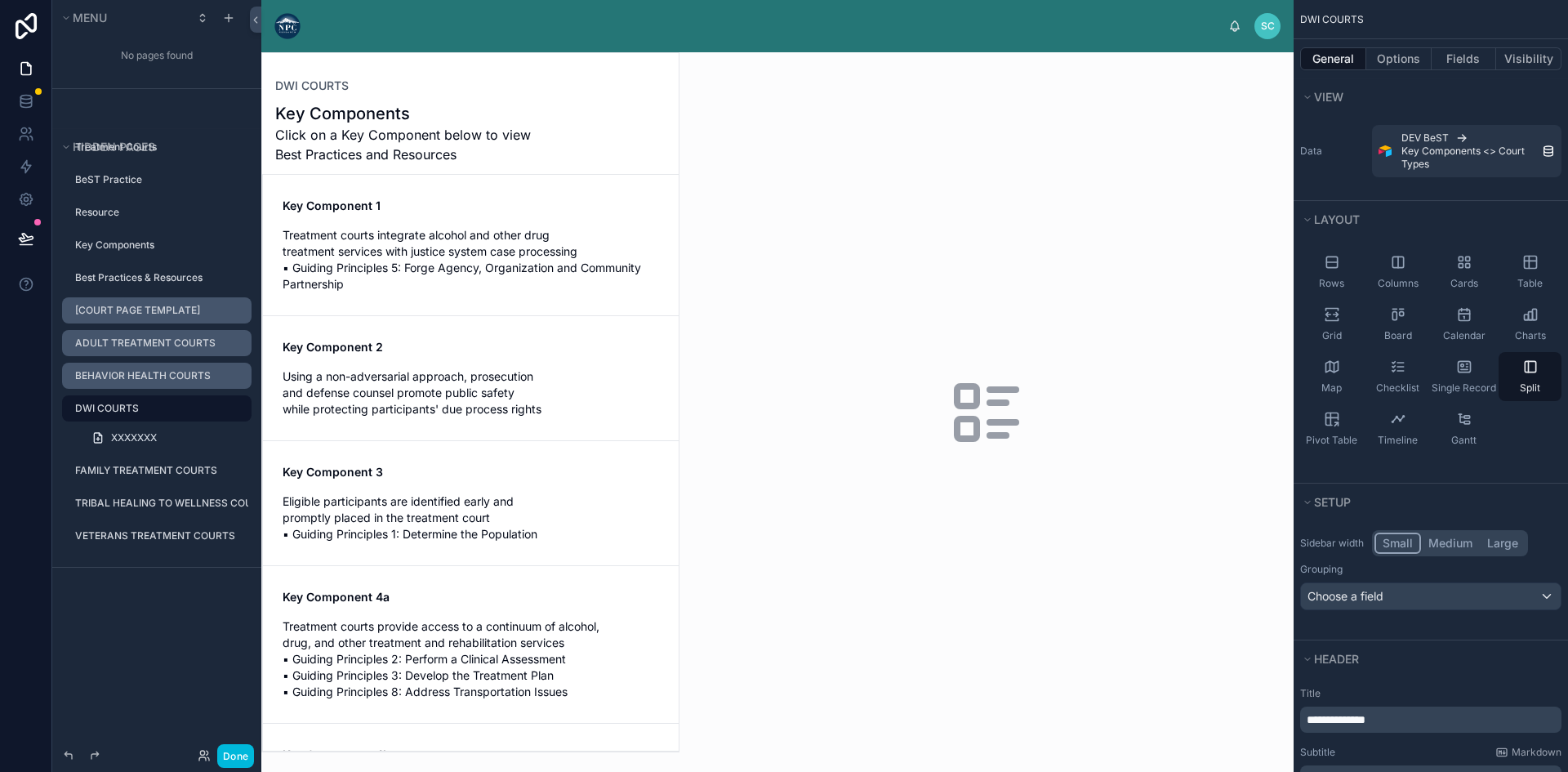
click at [458, 245] on div at bounding box center [471, 402] width 416 height 699
click at [921, 303] on div at bounding box center [986, 412] width 614 height 719
click at [512, 226] on div "Key Component 1 Treatment courts integrate alcohol and other drug treatment ser…" at bounding box center [471, 245] width 376 height 95
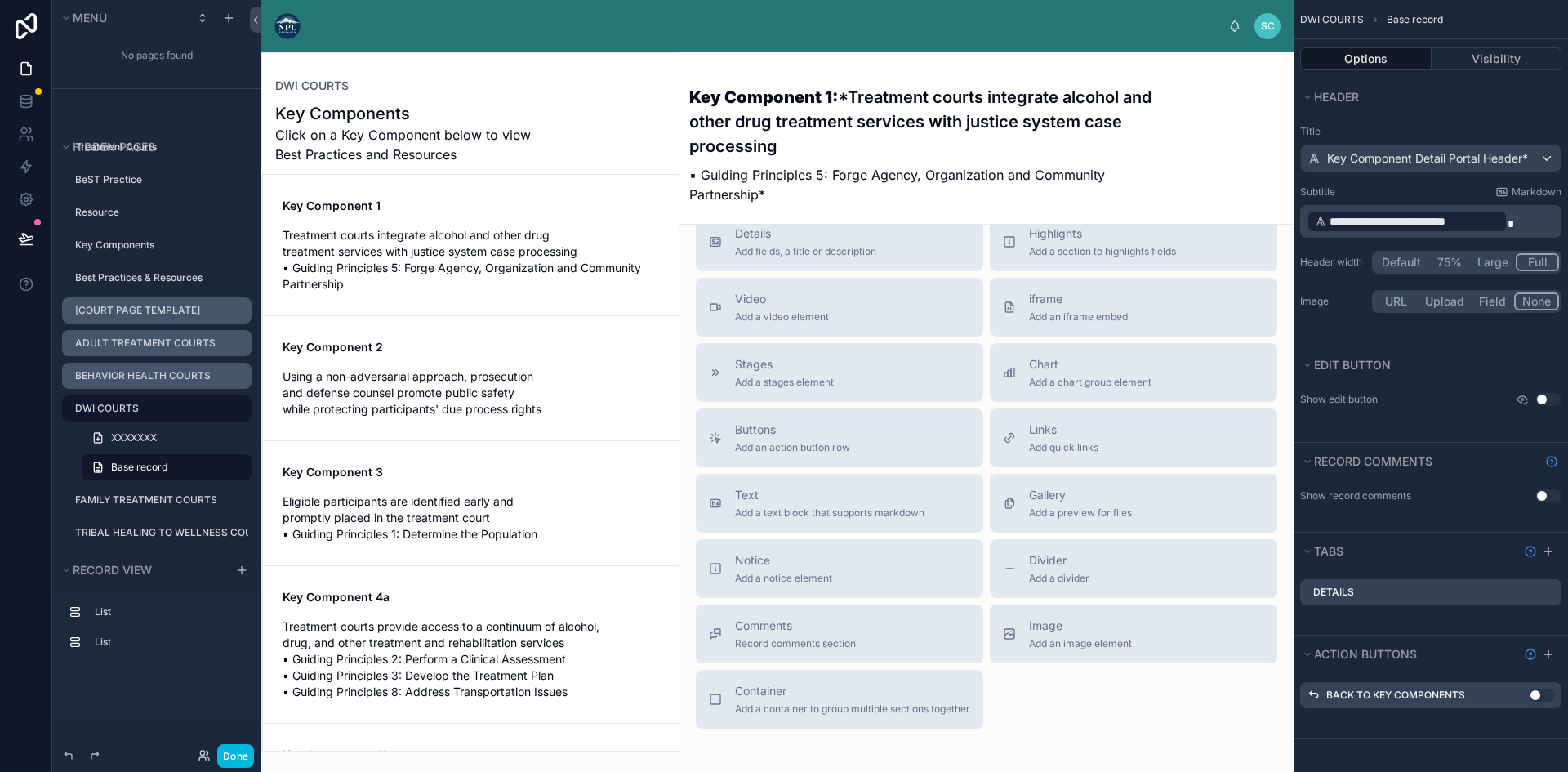
scroll to position [1186, 0]
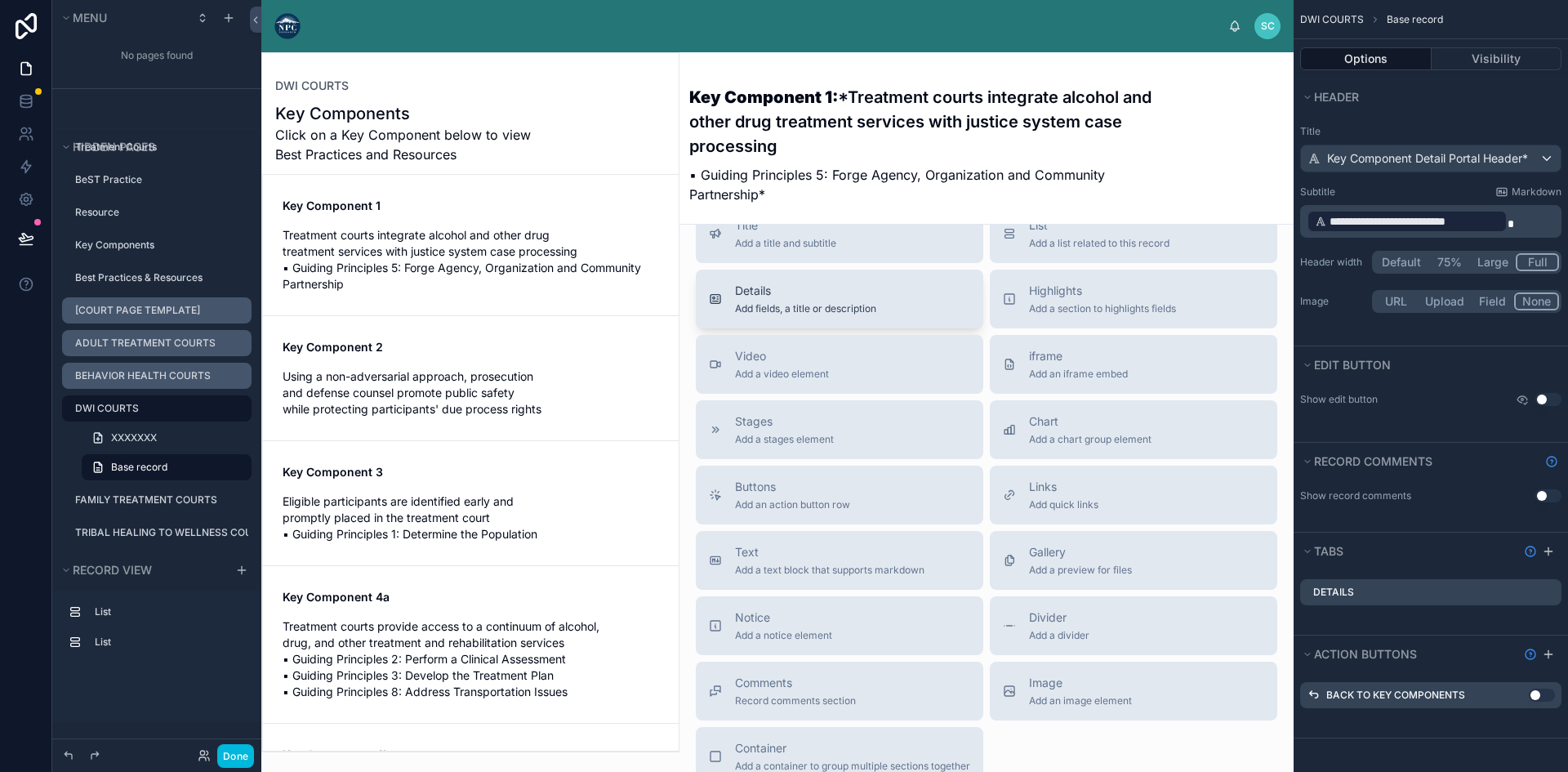
click at [814, 299] on span "Details" at bounding box center [806, 290] width 141 height 16
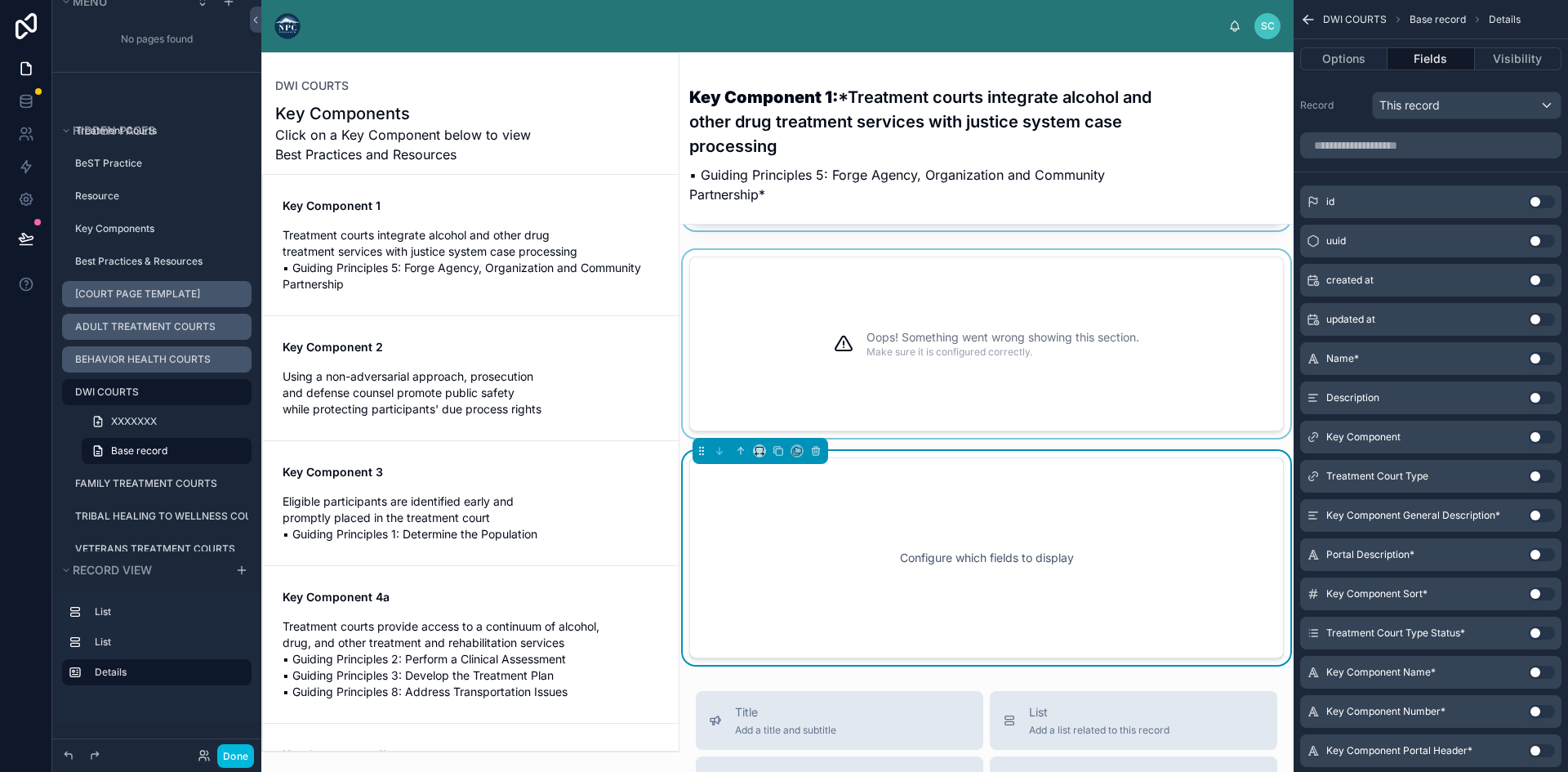
scroll to position [409, 0]
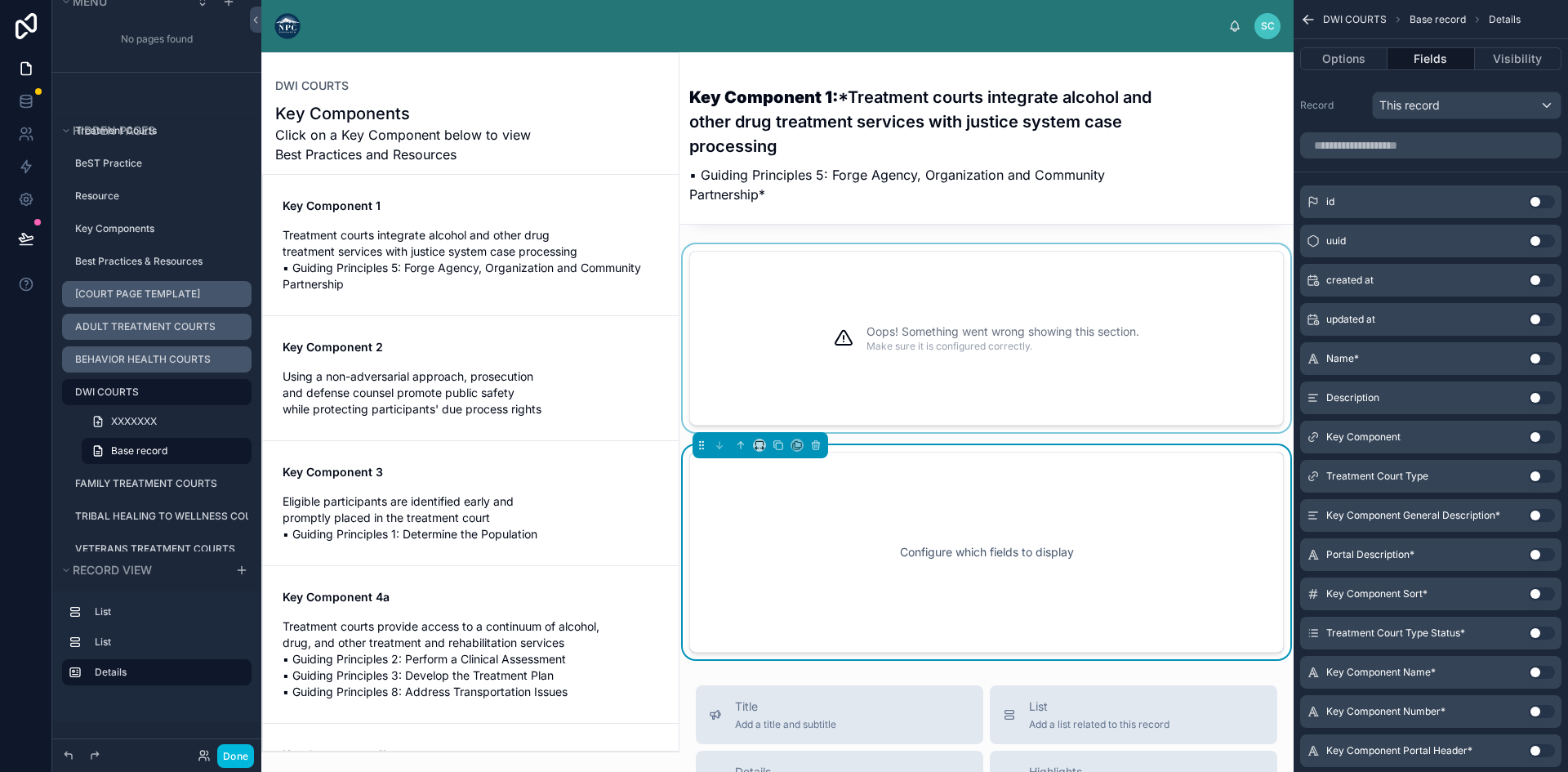
click at [890, 353] on p "Make sure it is configured correctly." at bounding box center [1003, 346] width 273 height 13
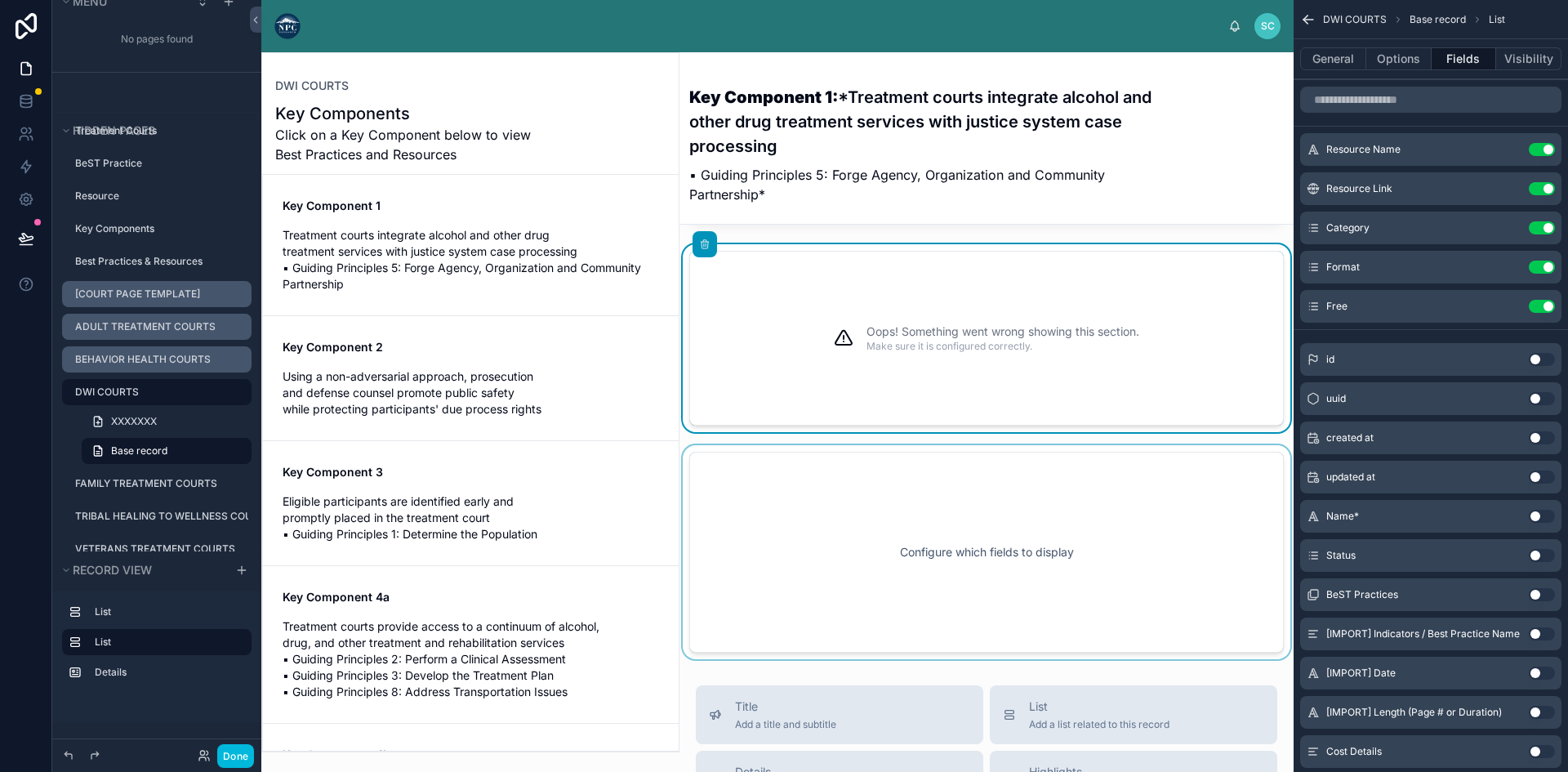
click at [880, 525] on div at bounding box center [986, 552] width 614 height 214
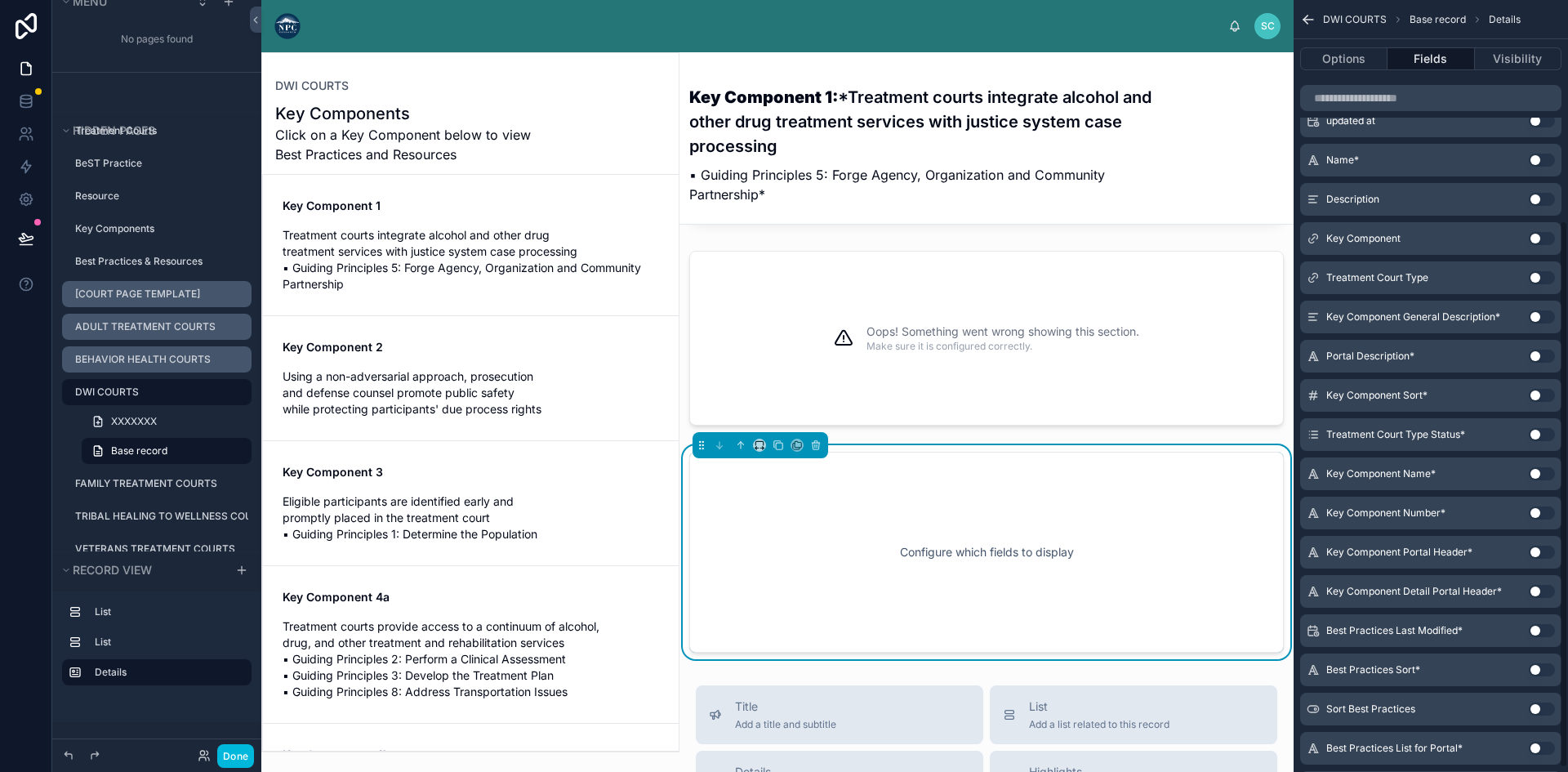
scroll to position [315, 0]
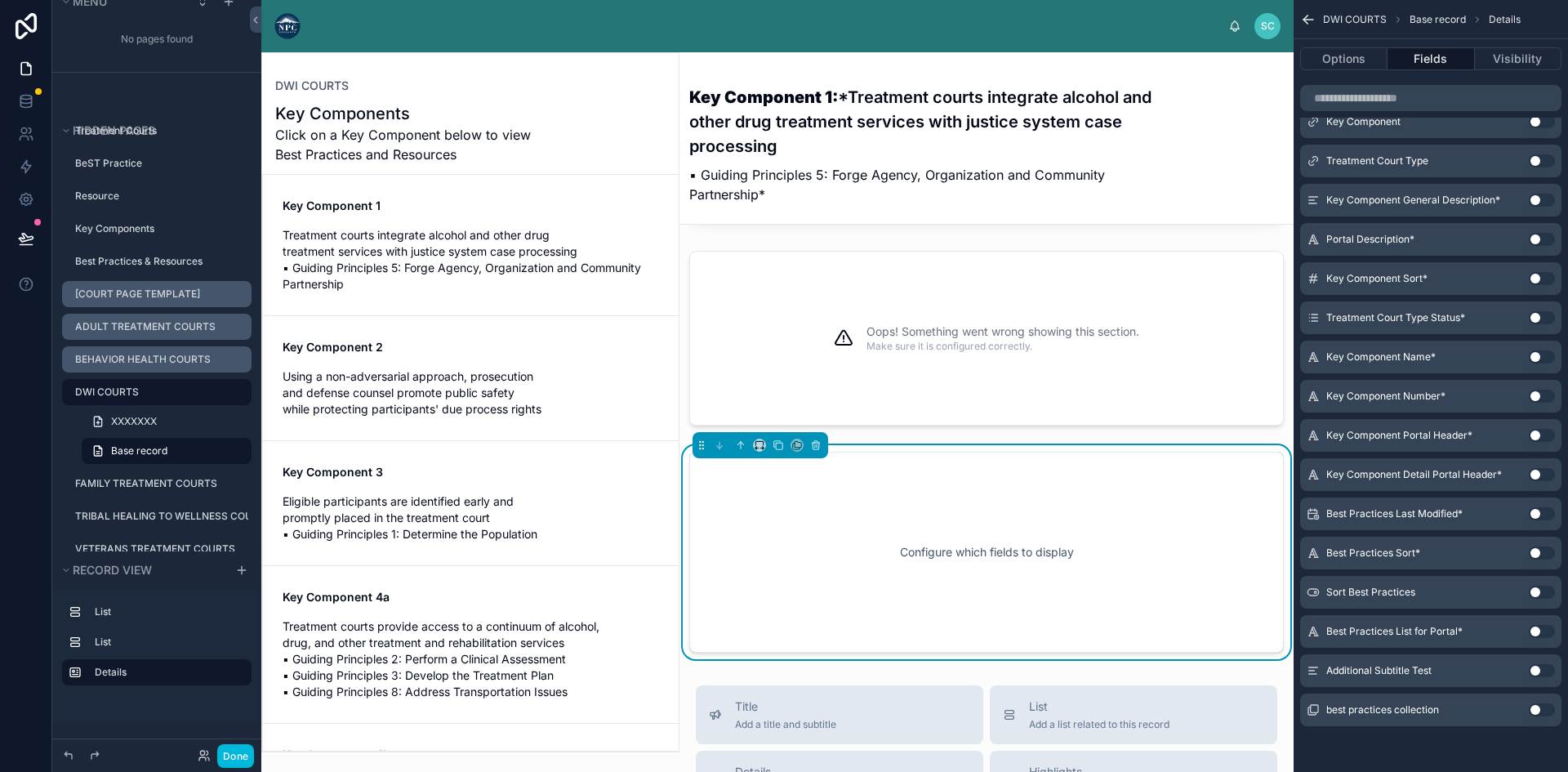
click at [1534, 667] on button "Use setting" at bounding box center [1542, 670] width 26 height 13
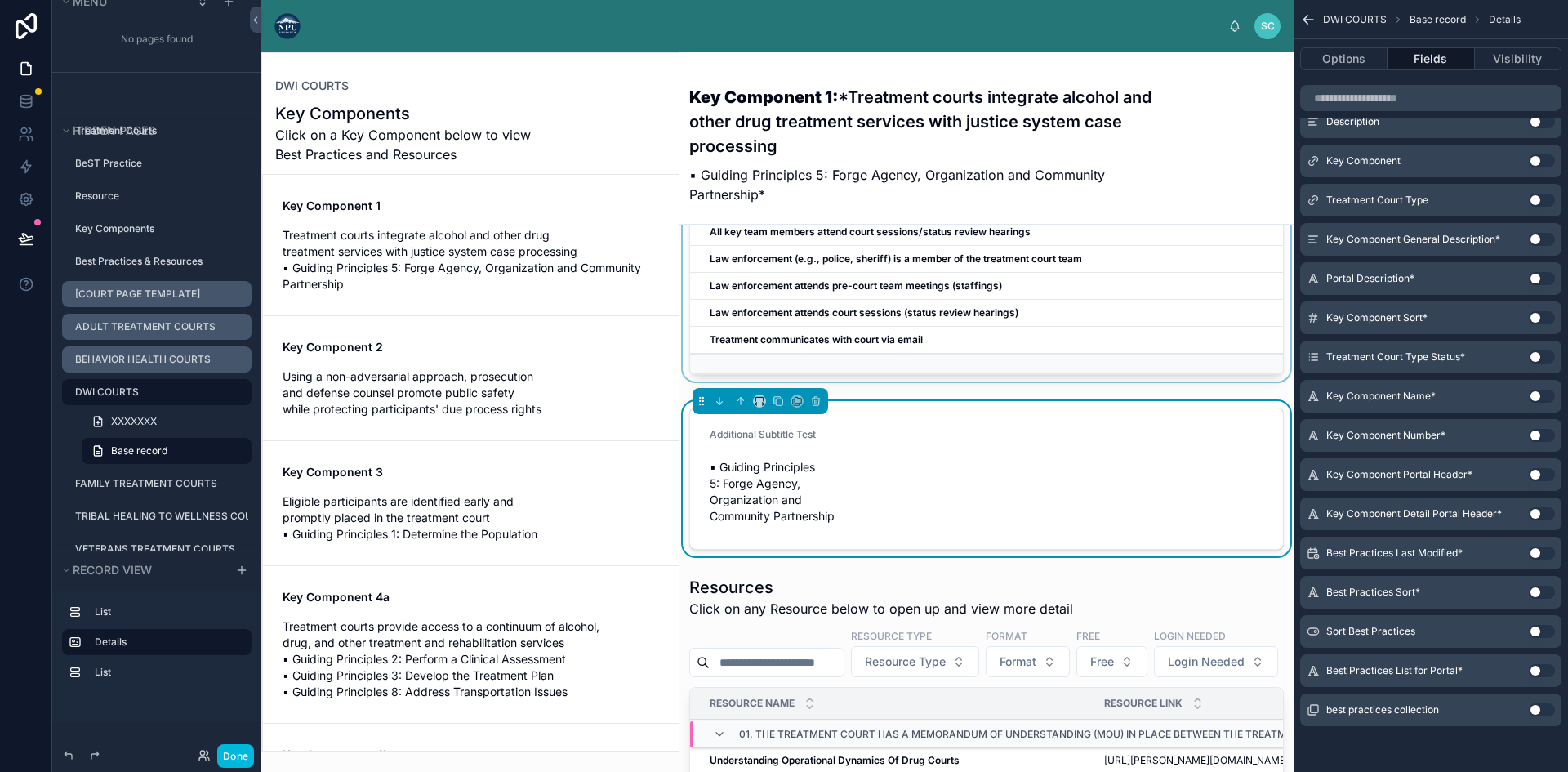
scroll to position [245, 0]
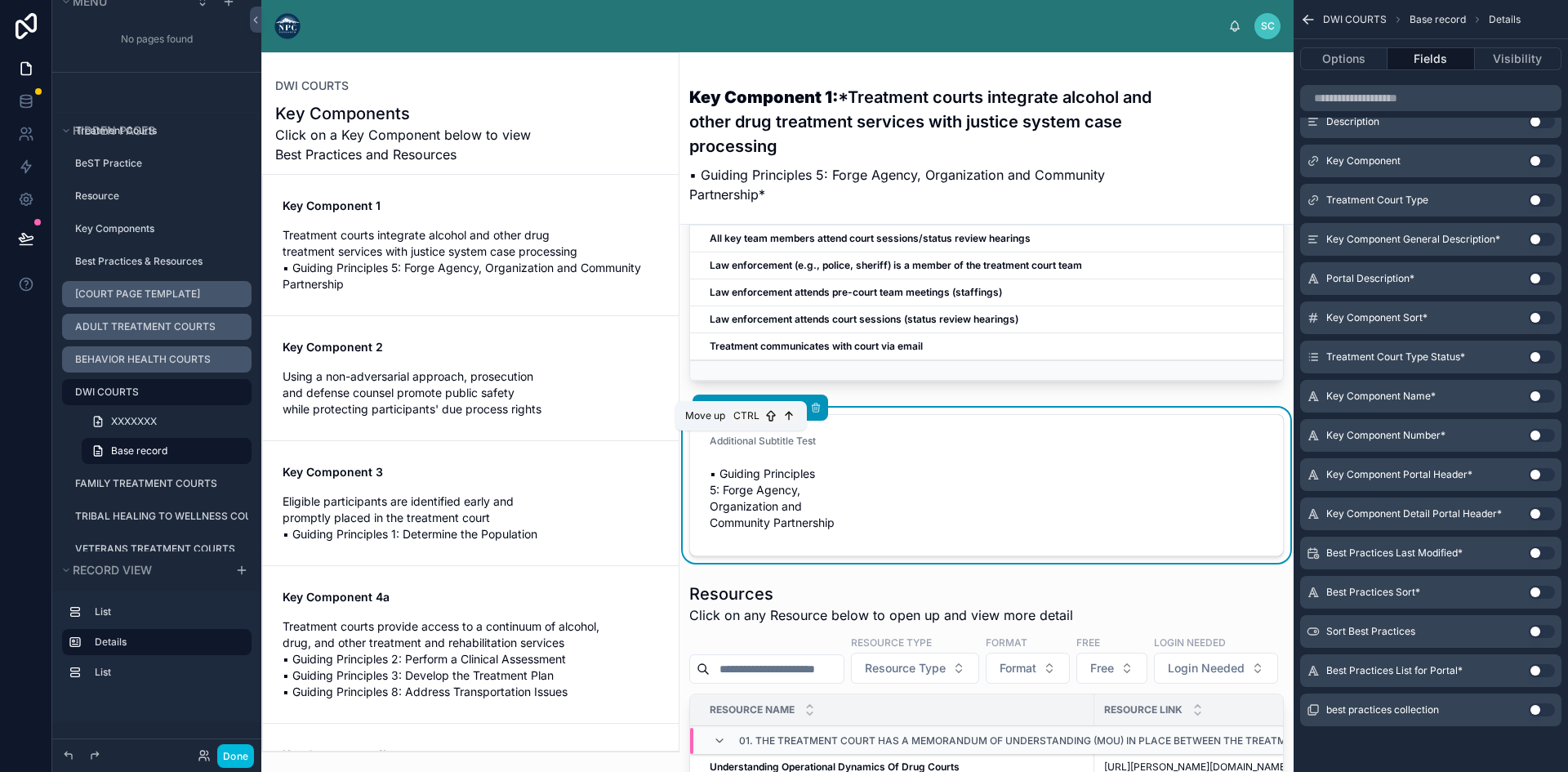
click at [744, 408] on icon at bounding box center [742, 405] width 3 height 3
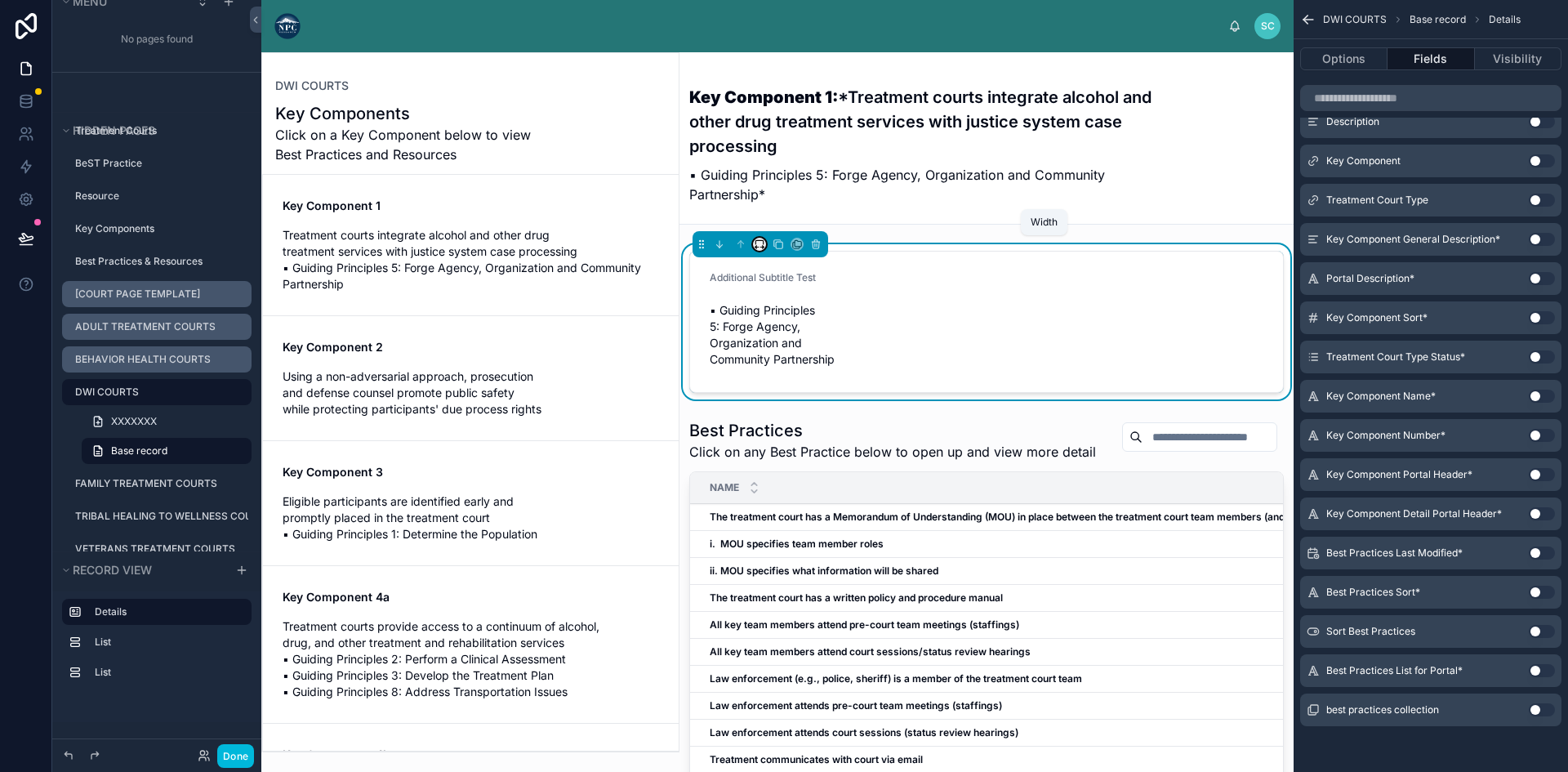
click at [756, 243] on icon at bounding box center [760, 244] width 11 height 11
click at [776, 414] on span "Full width" at bounding box center [794, 416] width 56 height 20
click at [807, 330] on span "▪ Guiding Principles 5: Forge Agency, Organization and Community Partnership" at bounding box center [774, 334] width 129 height 65
click at [1343, 58] on button "Options" at bounding box center [1343, 58] width 88 height 23
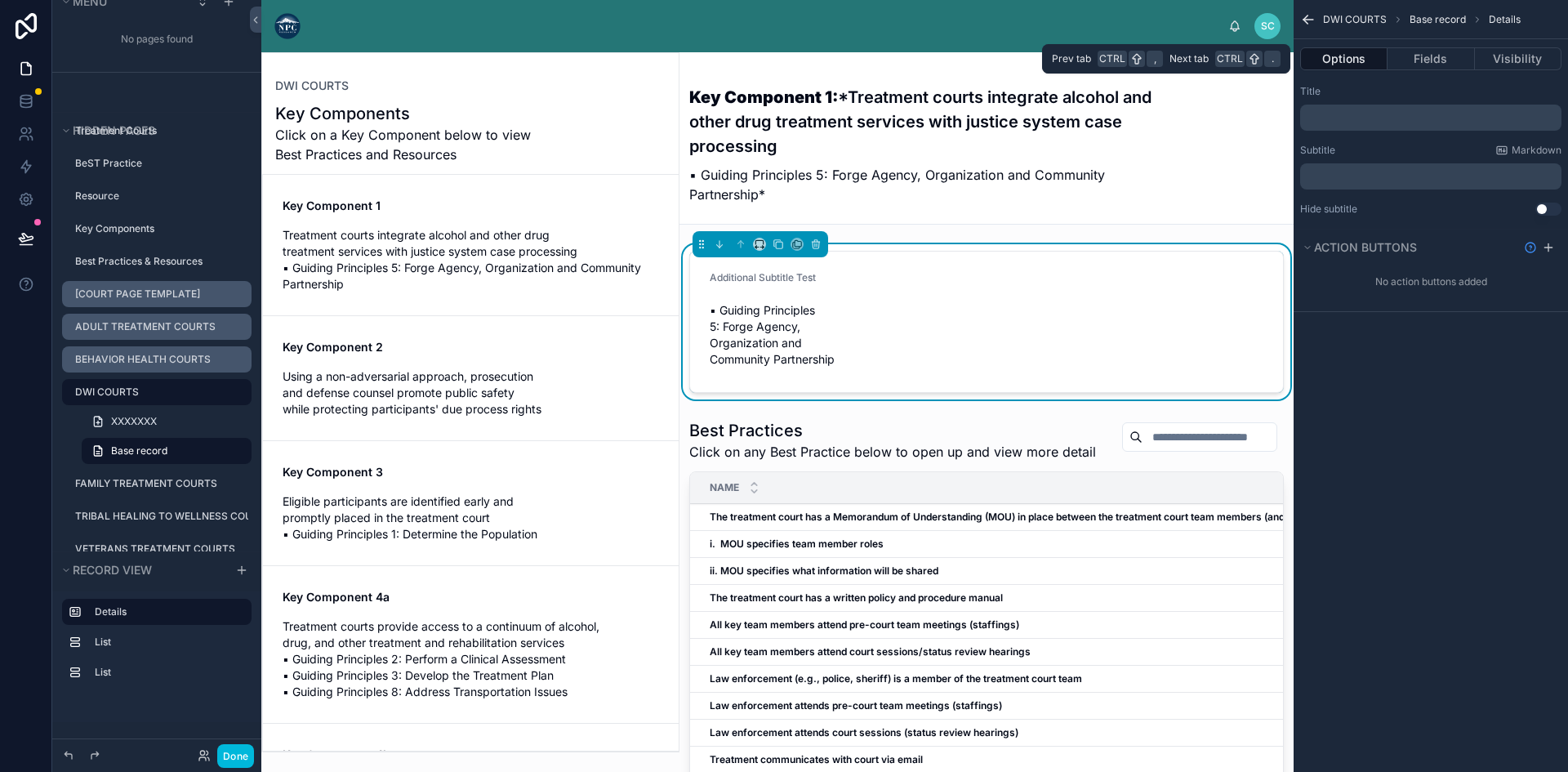
scroll to position [0, 0]
click at [816, 336] on span "▪ Guiding Principles 5: Forge Agency, Organization and Community Partnership" at bounding box center [774, 334] width 129 height 65
click at [767, 324] on span "▪ Guiding Principles 5: Forge Agency, Organization and Community Partnership" at bounding box center [774, 334] width 129 height 65
click at [761, 244] on icon at bounding box center [760, 244] width 11 height 11
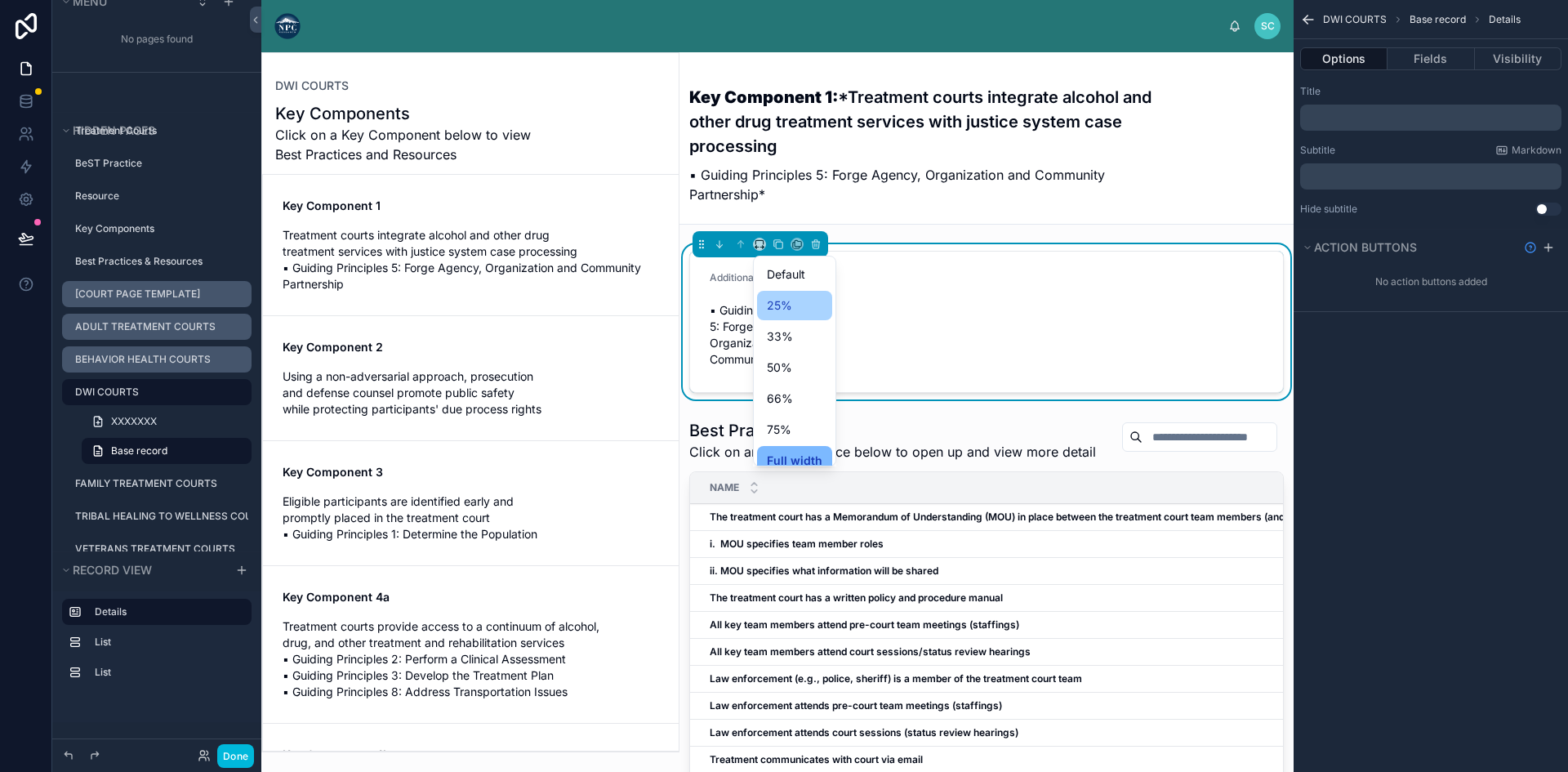
click at [782, 308] on span "25%" at bounding box center [779, 305] width 25 height 20
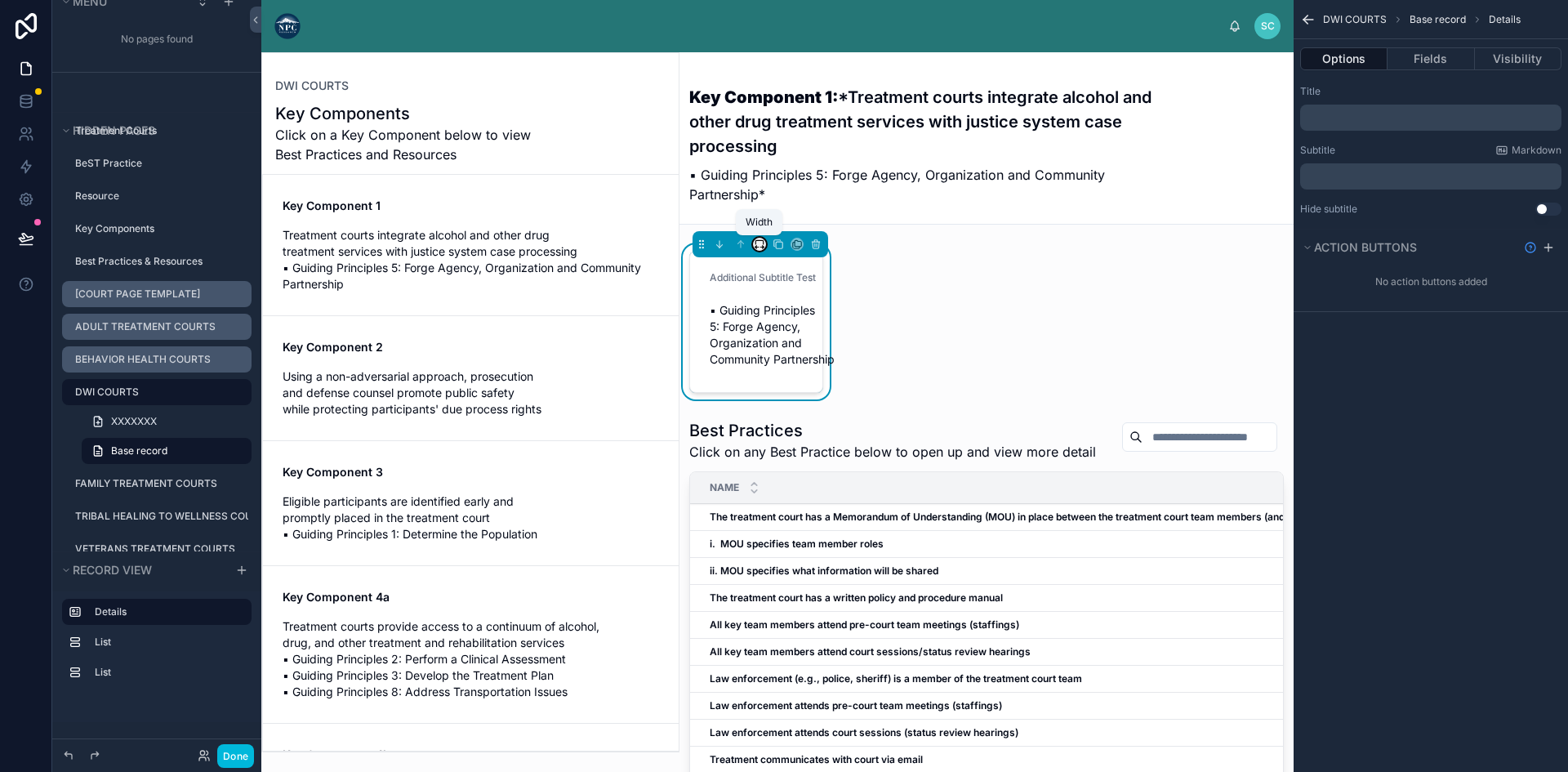
click at [762, 249] on icon at bounding box center [763, 247] width 2 height 3
click at [788, 423] on span "Full width" at bounding box center [792, 416] width 51 height 20
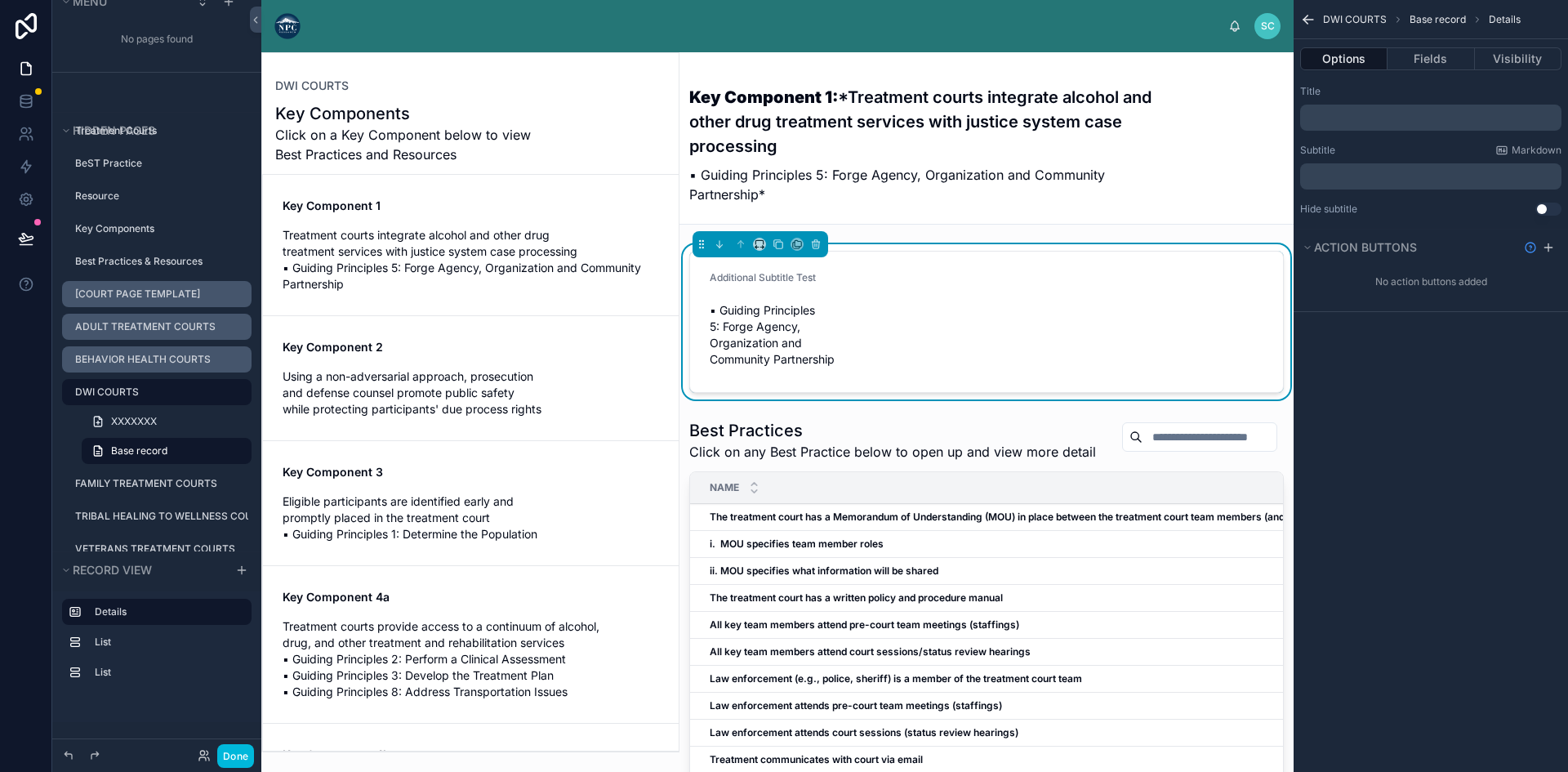
click at [792, 355] on span "▪ Guiding Principles 5: Forge Agency, Organization and Community Partnership" at bounding box center [774, 334] width 129 height 65
click at [1008, 322] on form "Additional Subtitle Test ▪ Guiding Principles 5: Forge Agency, Organization and…" at bounding box center [986, 321] width 593 height 140
click at [1350, 58] on button "Options" at bounding box center [1343, 58] width 88 height 23
click at [1415, 56] on button "Fields" at bounding box center [1431, 58] width 87 height 23
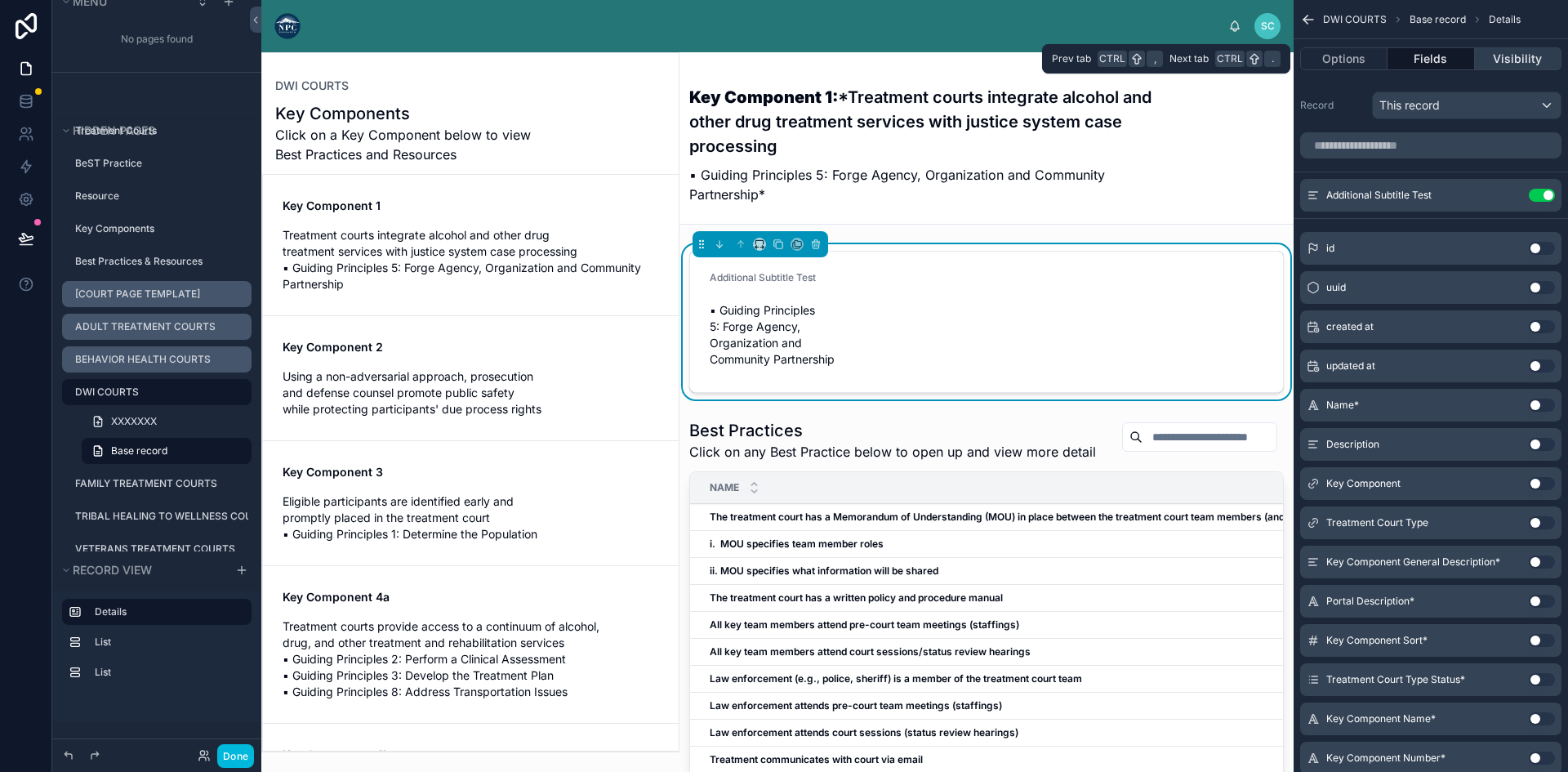
click at [1528, 53] on button "Visibility" at bounding box center [1518, 58] width 87 height 23
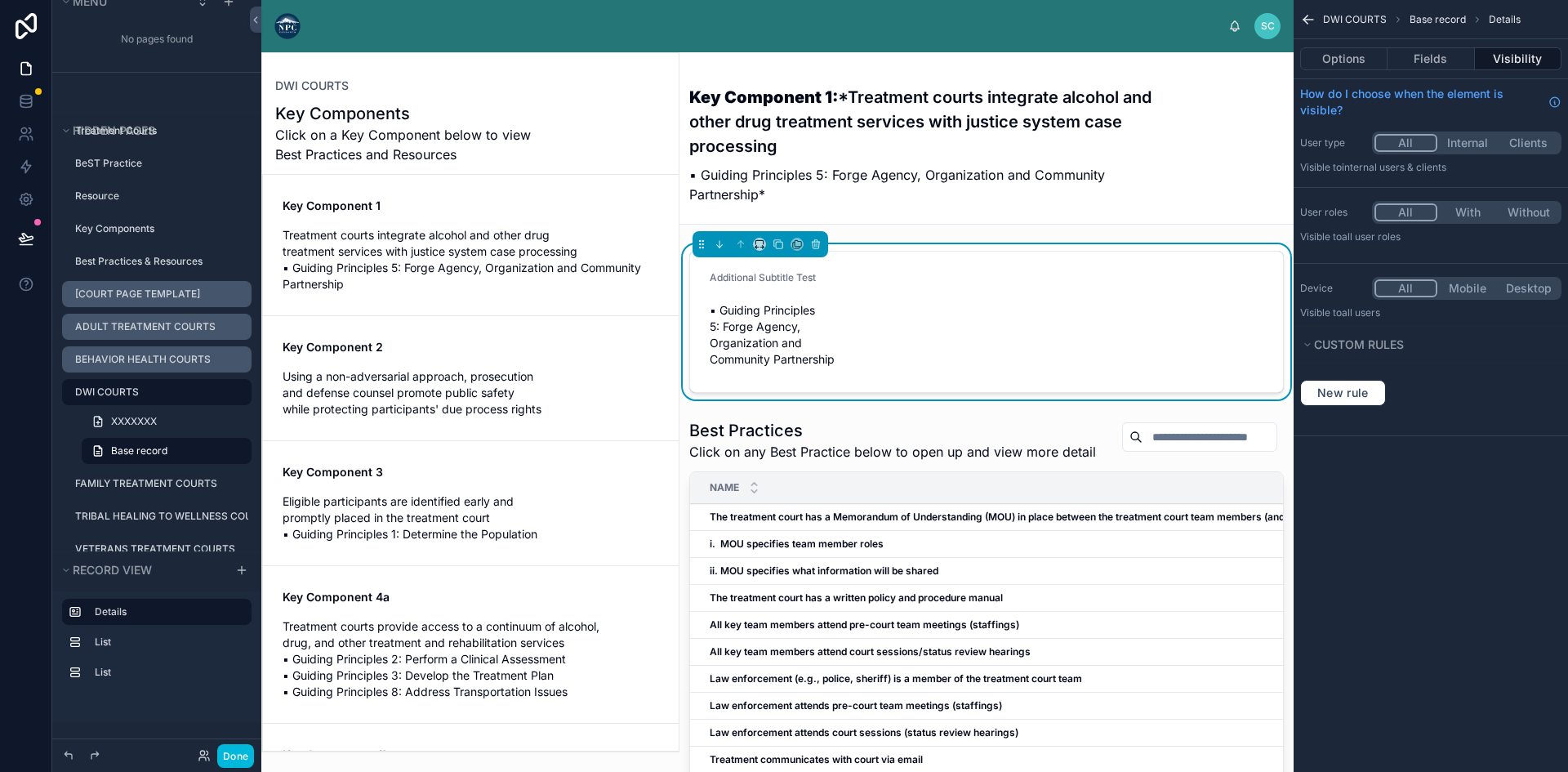
drag, startPoint x: 849, startPoint y: 315, endPoint x: 816, endPoint y: 346, distance: 45.3
click at [849, 317] on form "Additional Subtitle Test ▪ Guiding Principles 5: Forge Agency, Organization and…" at bounding box center [986, 321] width 593 height 140
click at [759, 342] on span "▪ Guiding Principles 5: Forge Agency, Organization and Community Partnership" at bounding box center [774, 334] width 129 height 65
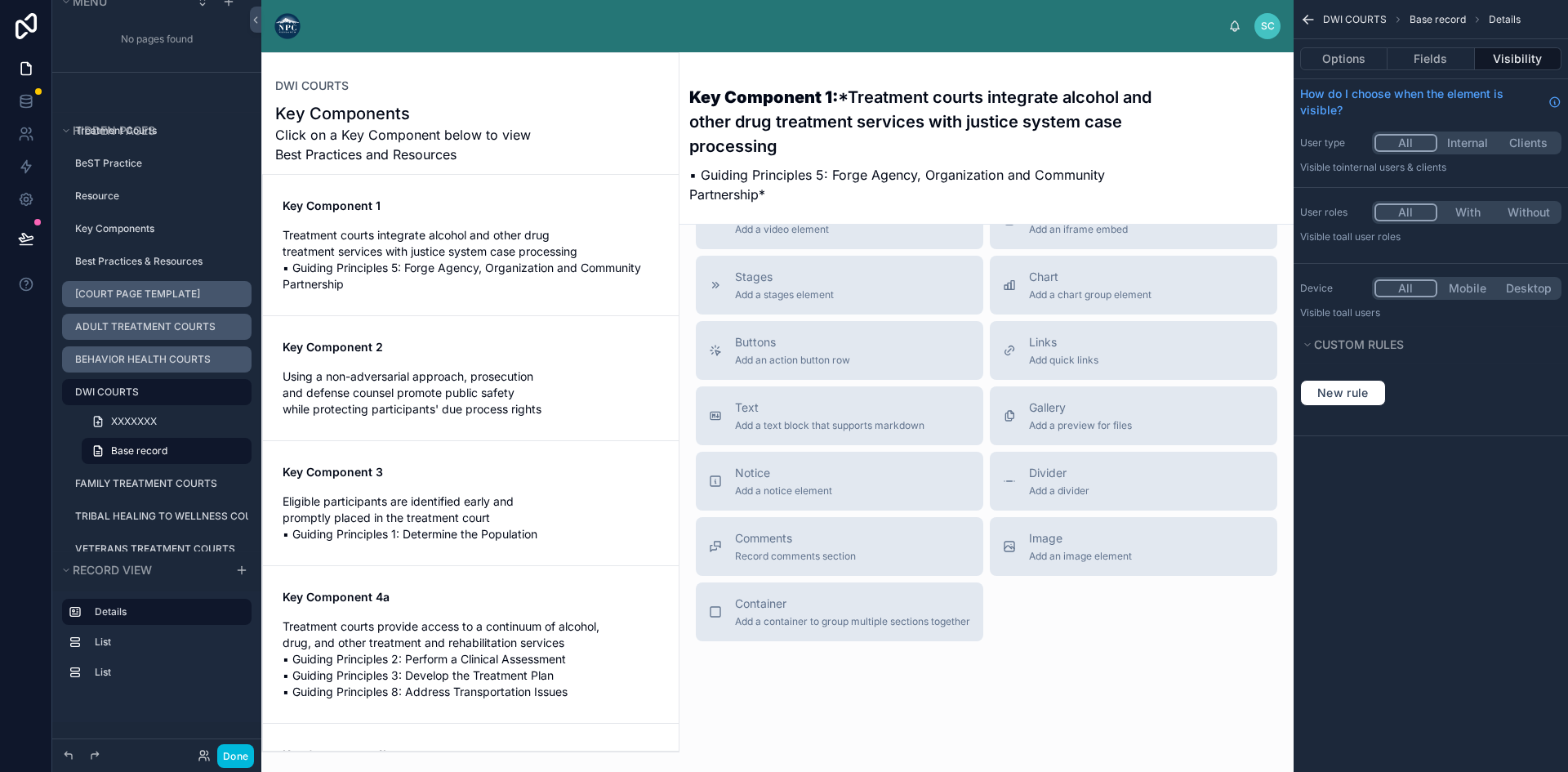
scroll to position [1534, 0]
click at [819, 416] on span "Text" at bounding box center [829, 407] width 189 height 16
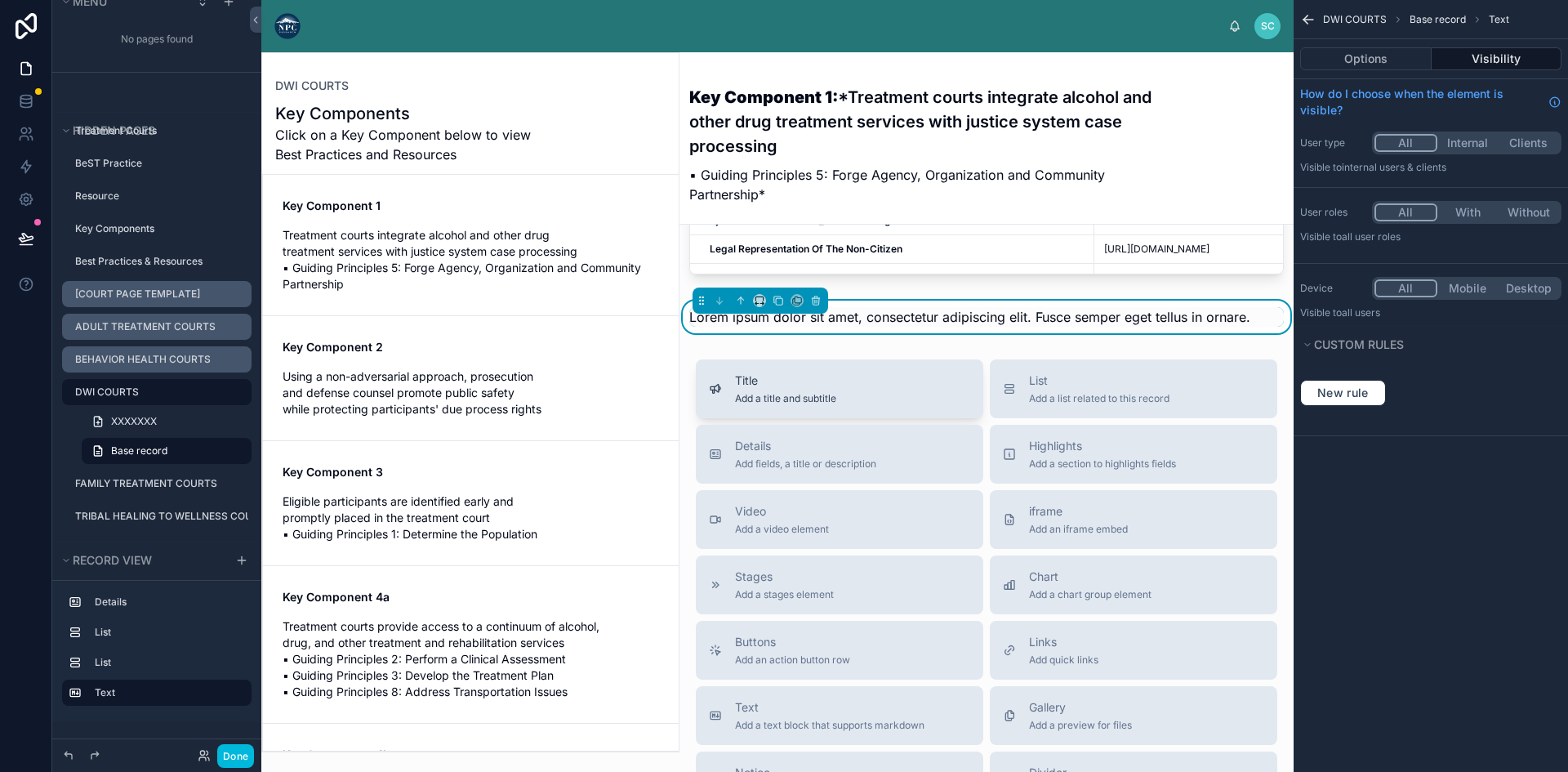
scroll to position [1253, 0]
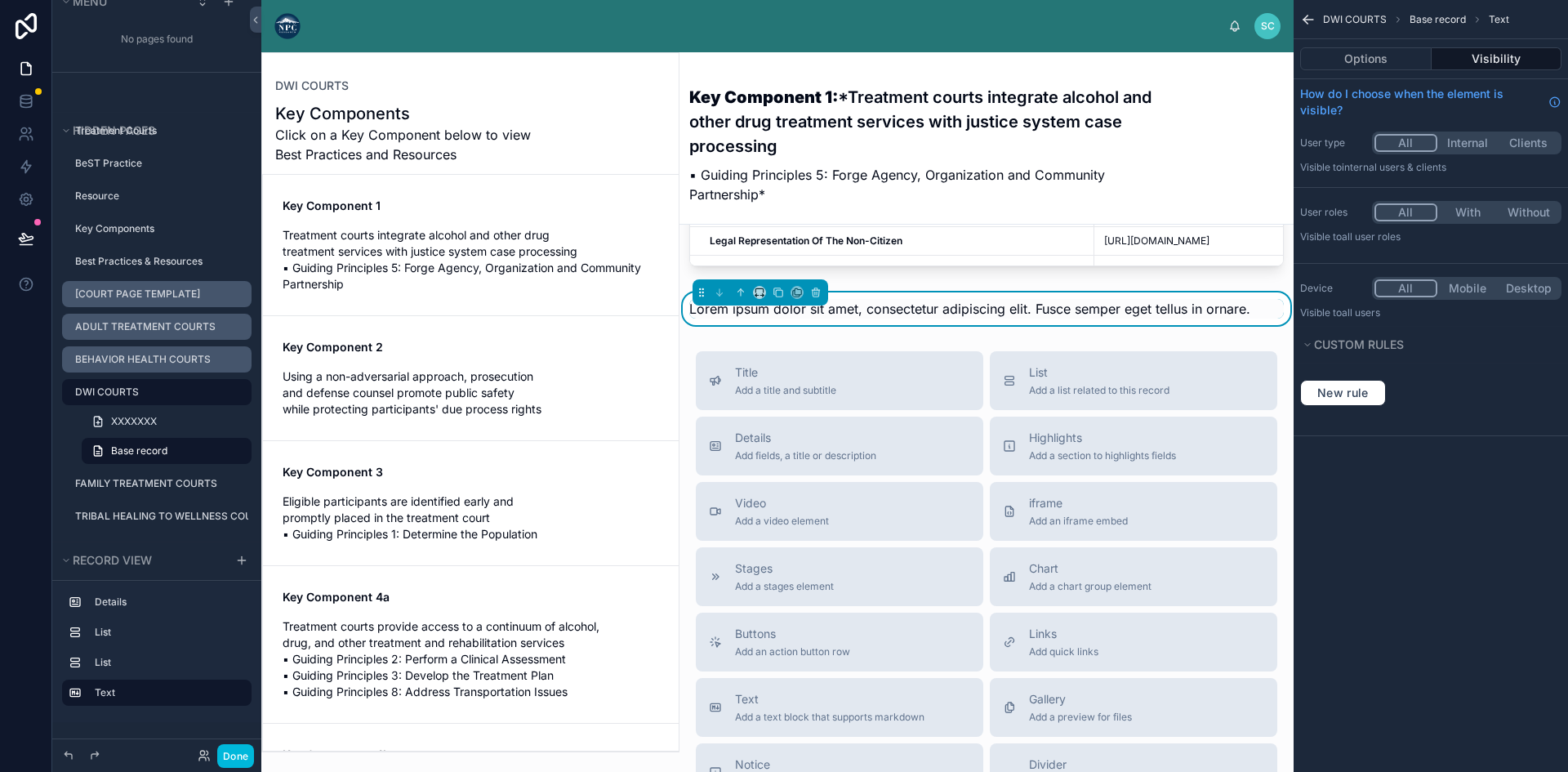
click at [884, 317] on span "Lorem ipsum dolor sit amet, consectetur adipiscing elit. Fusce semper eget tell…" at bounding box center [969, 308] width 561 height 16
click at [1052, 317] on span "Lorem ipsum dolor sit amet, consectetur adipiscing elit. Fusce semper eget tell…" at bounding box center [969, 308] width 561 height 16
drag, startPoint x: 1353, startPoint y: 44, endPoint x: 1359, endPoint y: 53, distance: 10.8
click at [1353, 45] on div "Options Visibility" at bounding box center [1431, 59] width 275 height 40
click at [1360, 53] on button "Options" at bounding box center [1366, 58] width 132 height 23
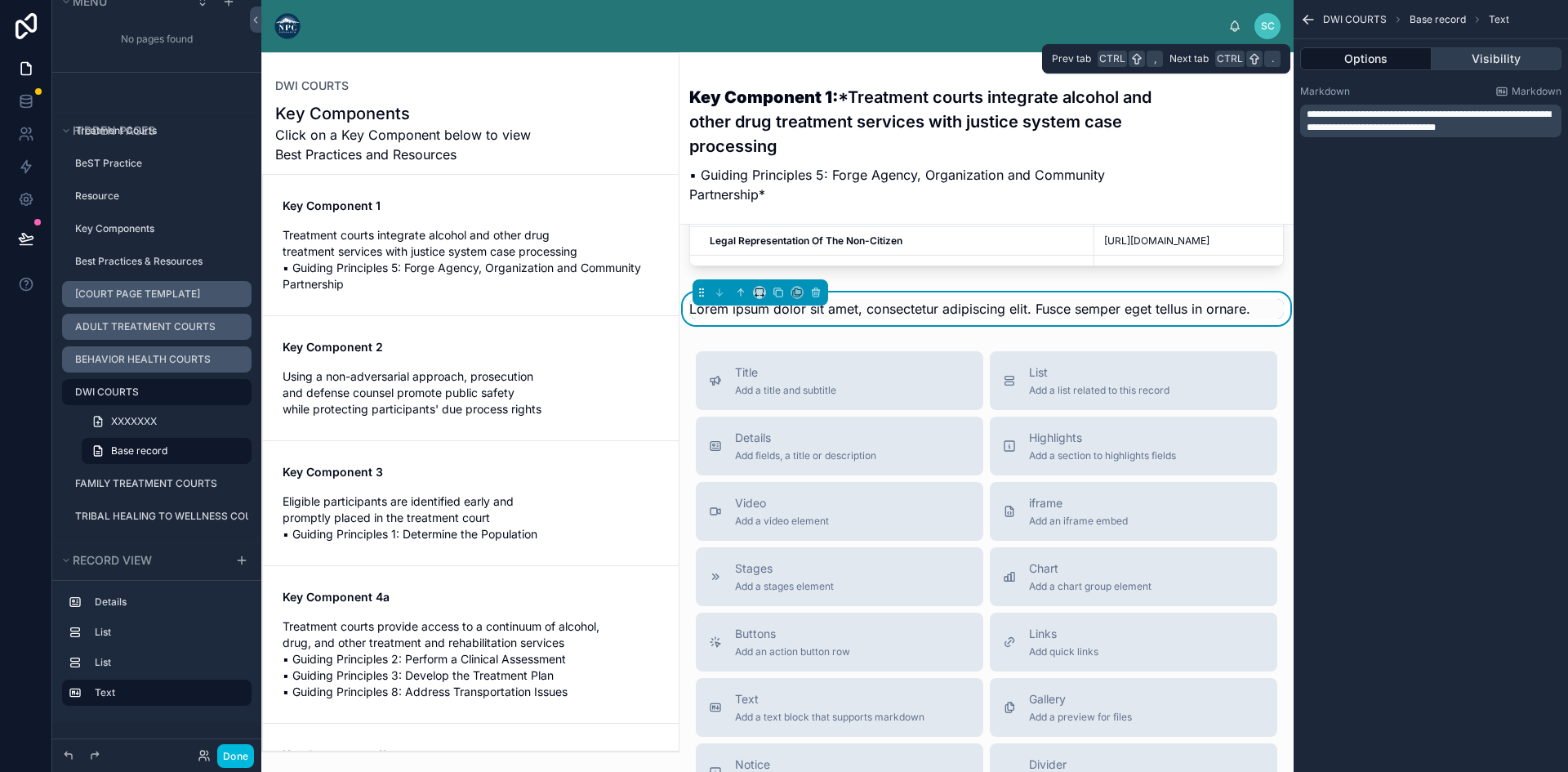
click at [1490, 57] on button "Visibility" at bounding box center [1496, 58] width 131 height 23
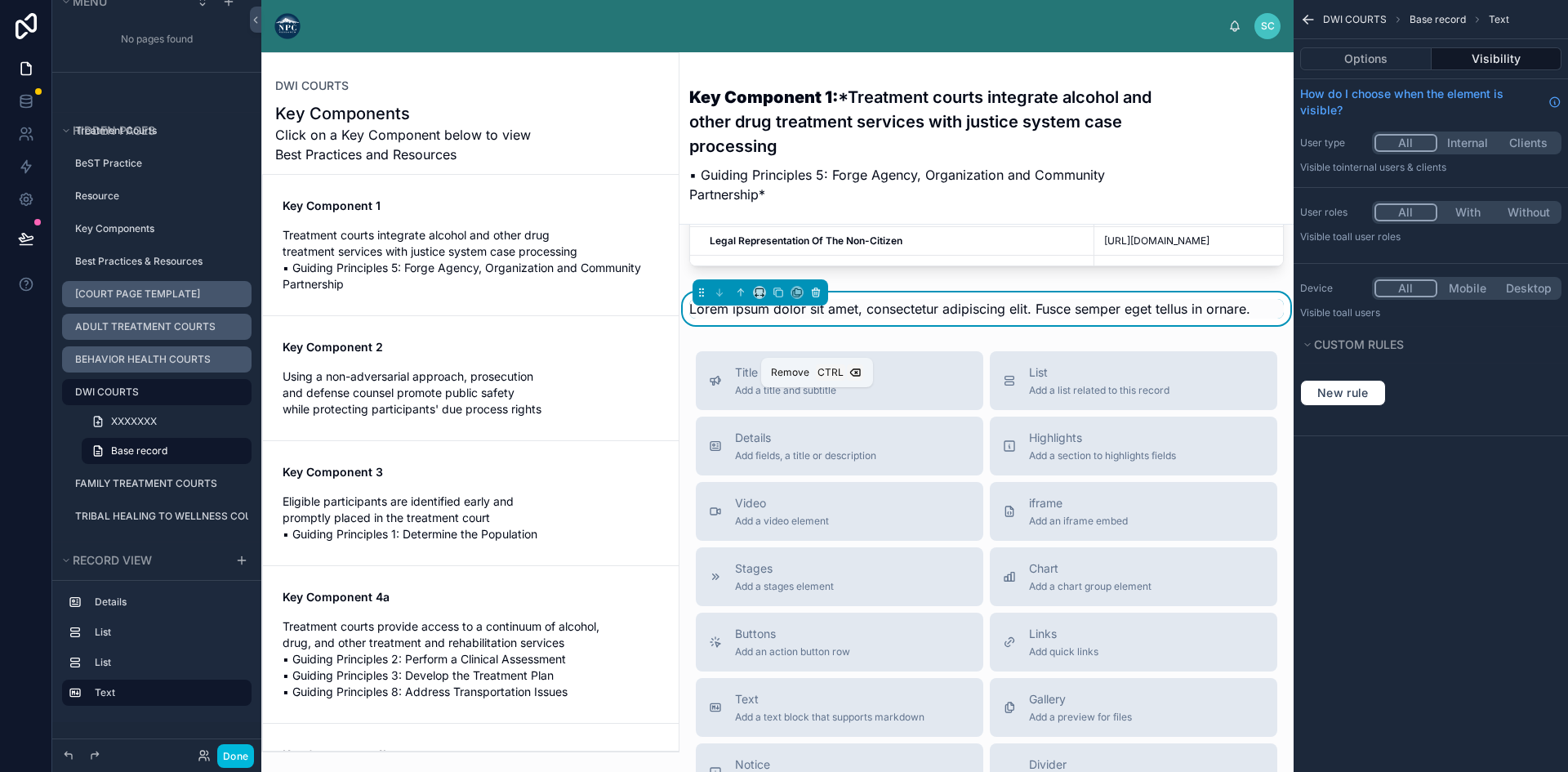
click at [818, 298] on icon at bounding box center [816, 293] width 11 height 11
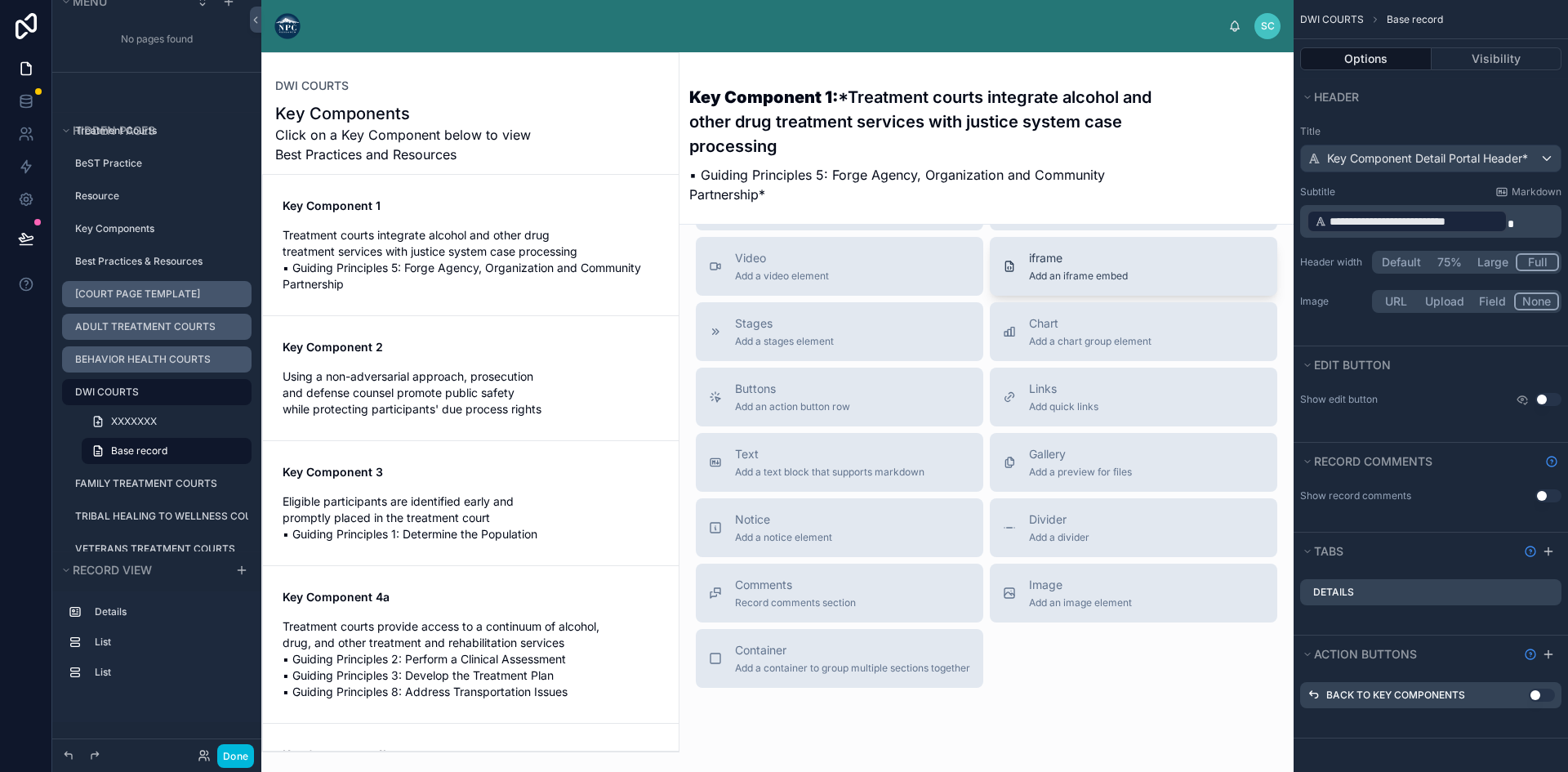
scroll to position [1371, 0]
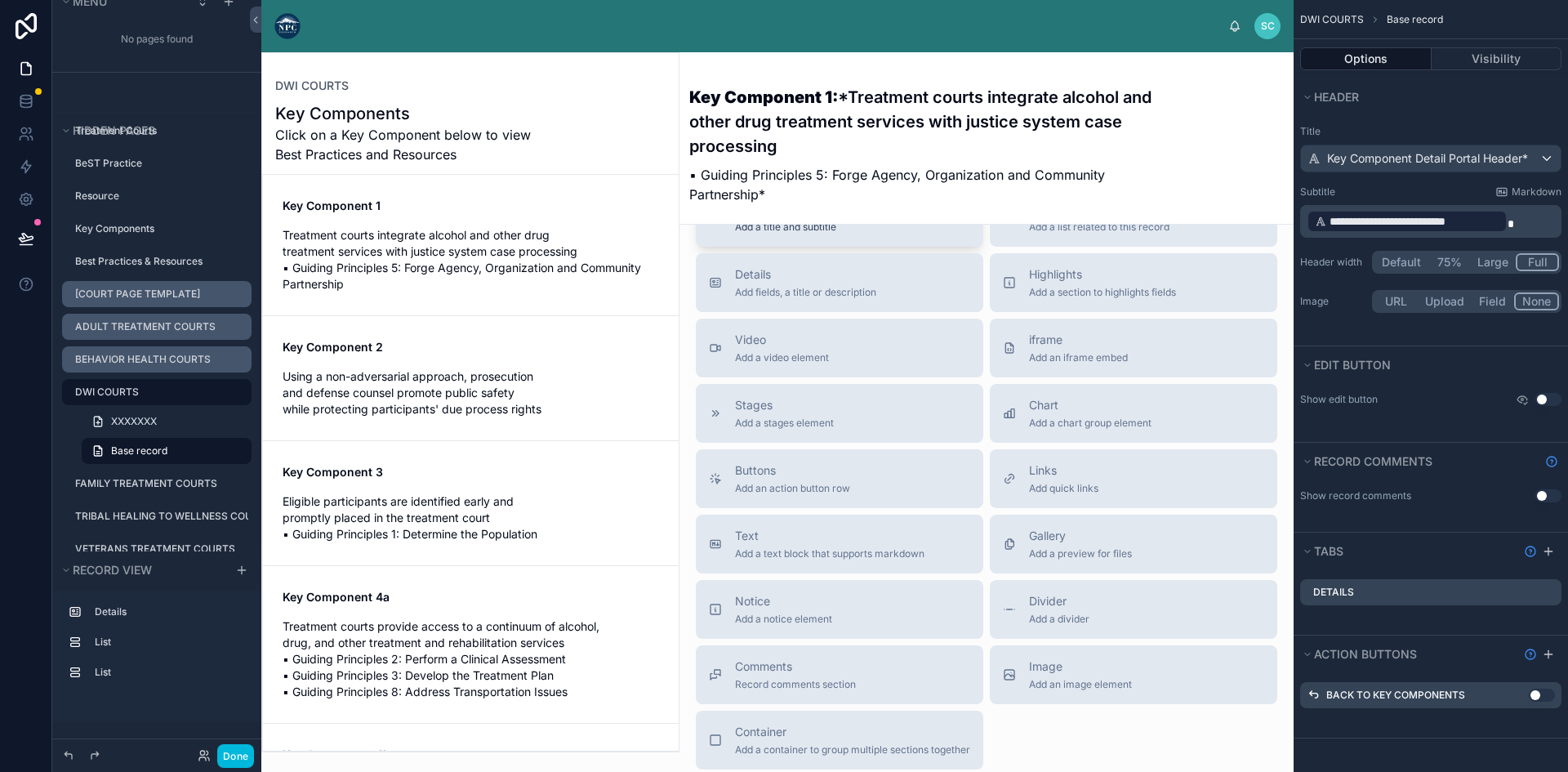
click at [897, 233] on div "Title Add a title and subtitle" at bounding box center [840, 217] width 262 height 33
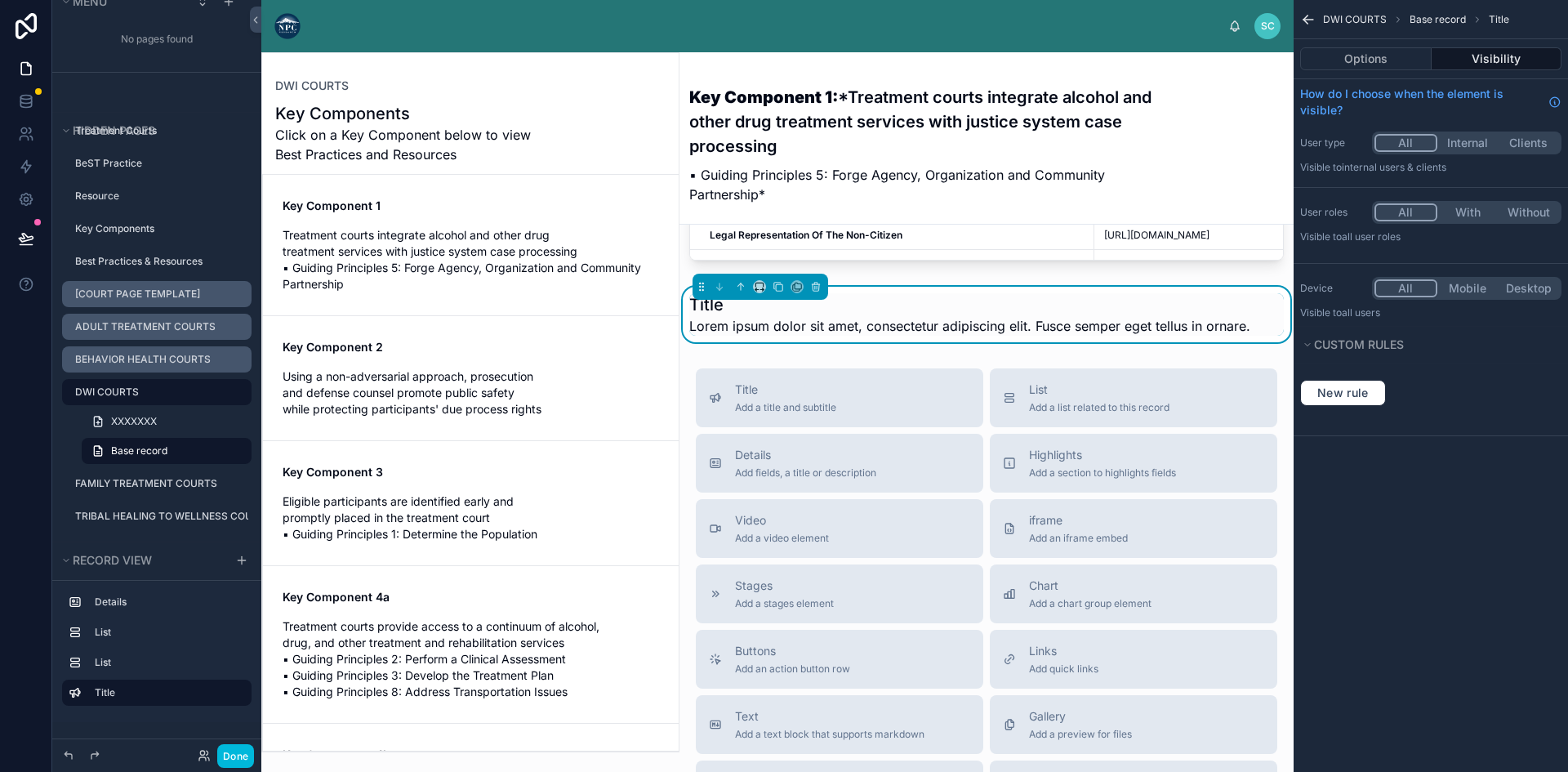
scroll to position [1264, 0]
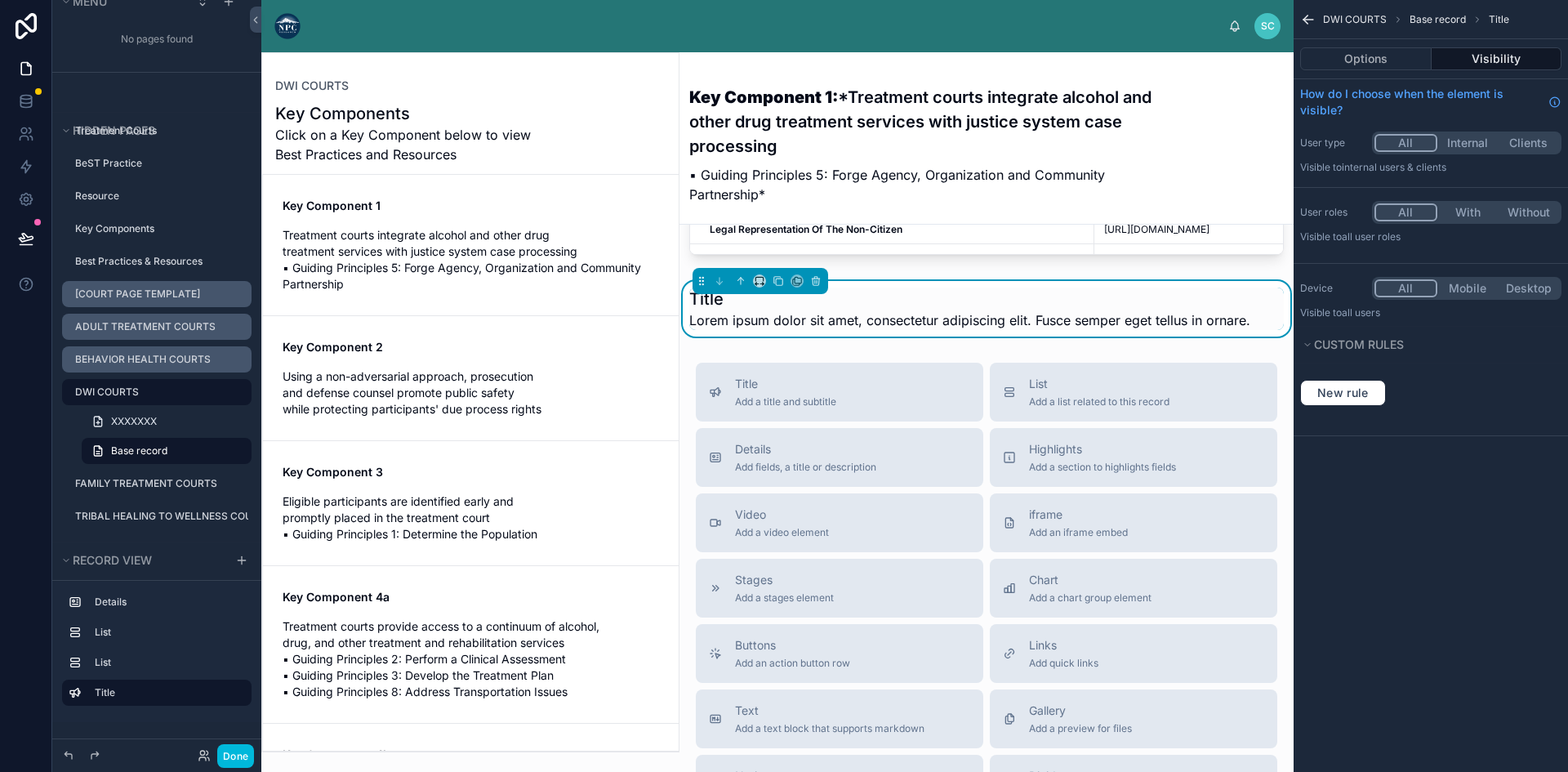
click at [951, 330] on span "Lorem ipsum dolor sit amet, consectetur adipiscing elit. Fusce semper eget tell…" at bounding box center [969, 320] width 561 height 20
click at [1392, 50] on button "Options" at bounding box center [1366, 58] width 132 height 23
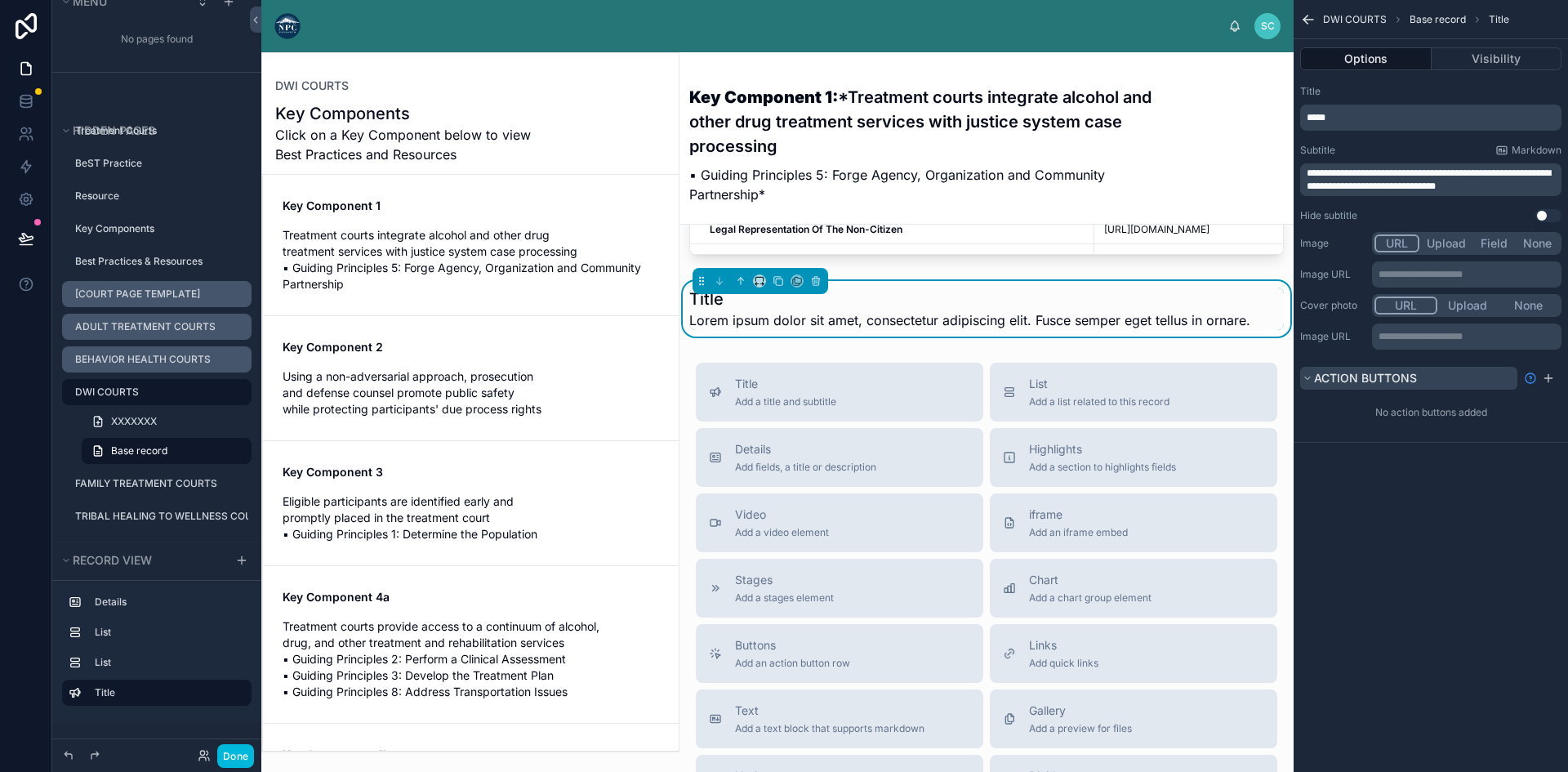
click at [1307, 374] on icon "scrollable content" at bounding box center [1307, 378] width 9 height 9
click at [814, 287] on icon at bounding box center [816, 281] width 11 height 11
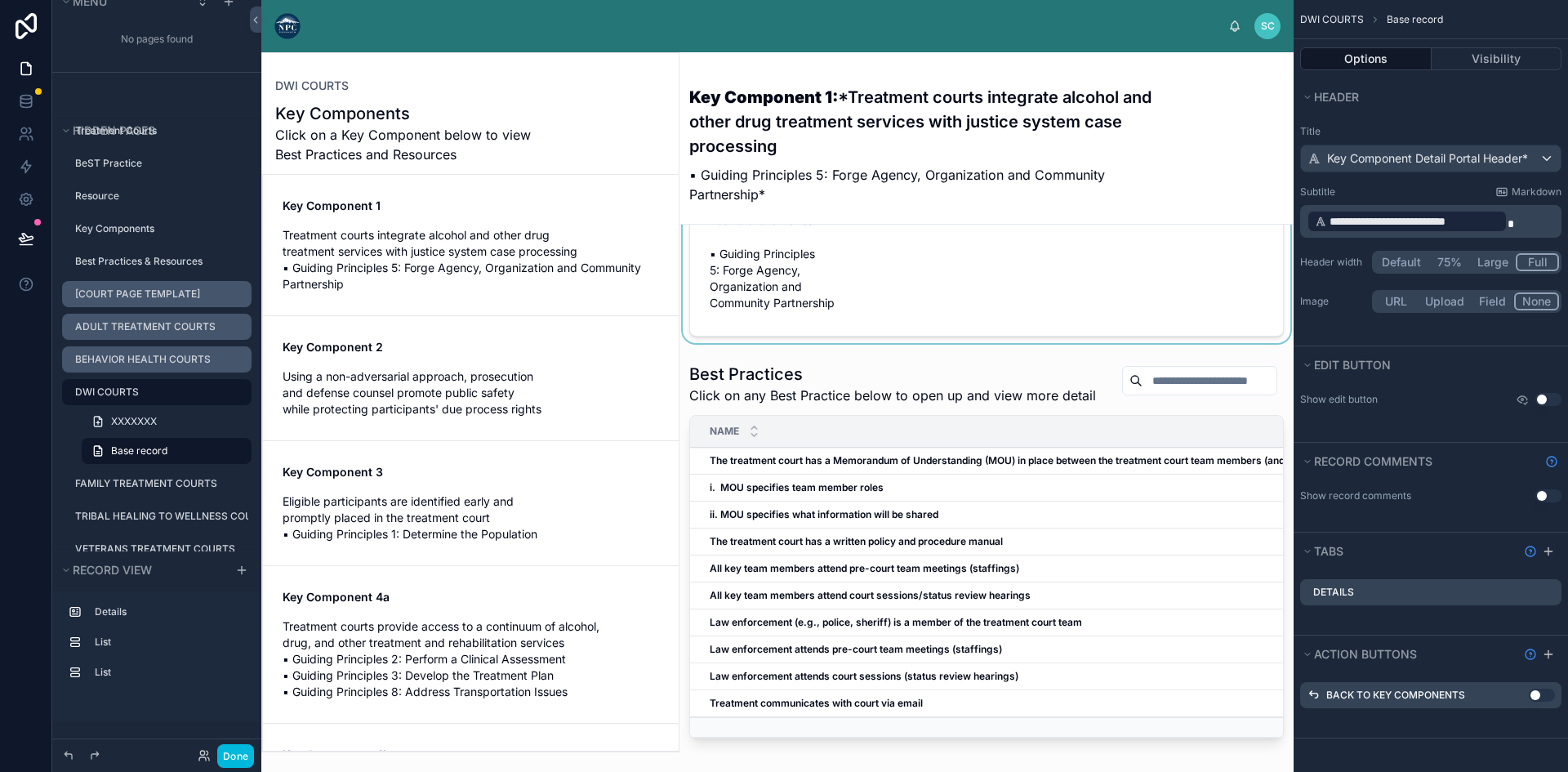
scroll to position [82, 0]
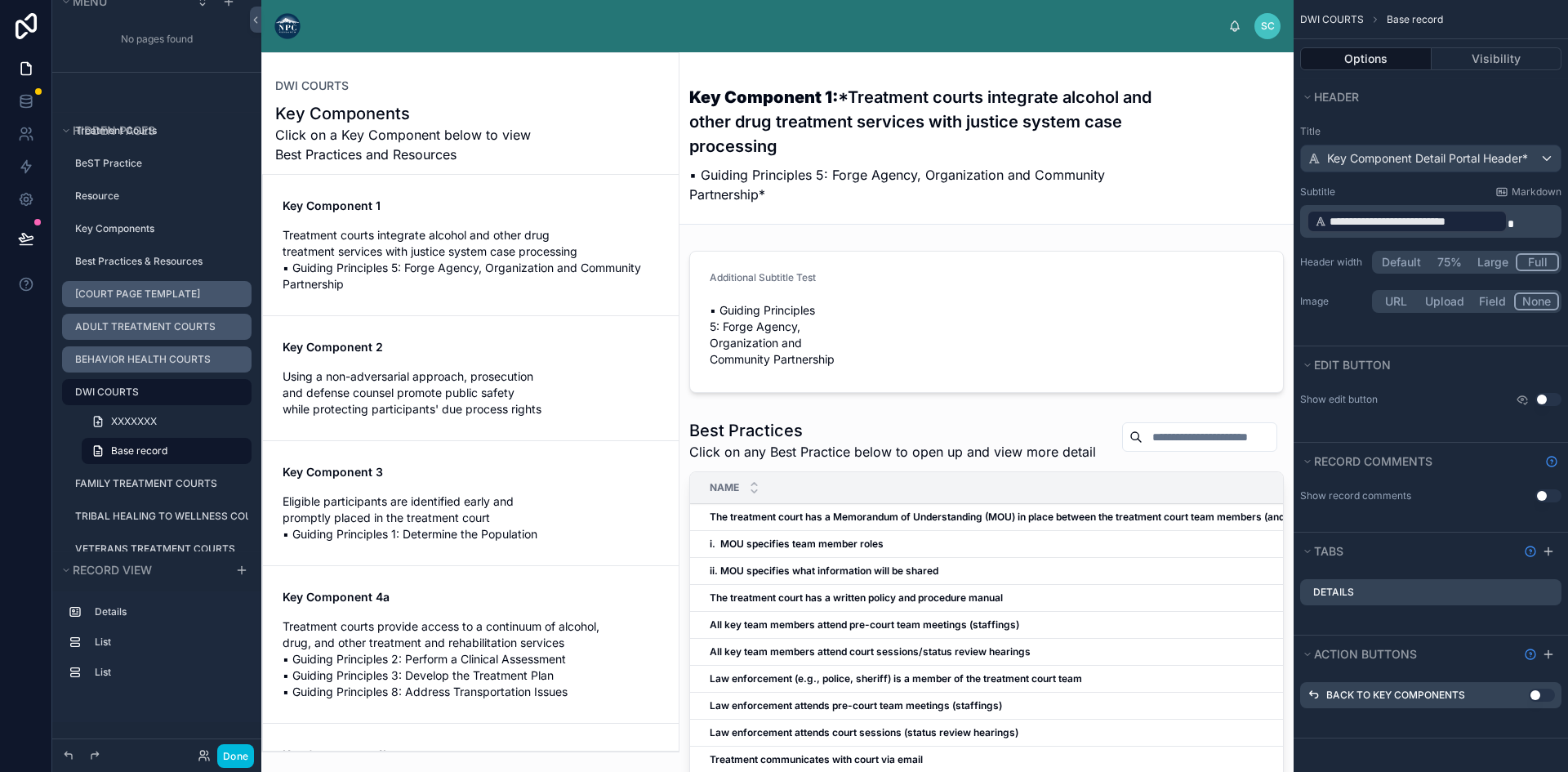
click at [856, 277] on div at bounding box center [986, 321] width 614 height 155
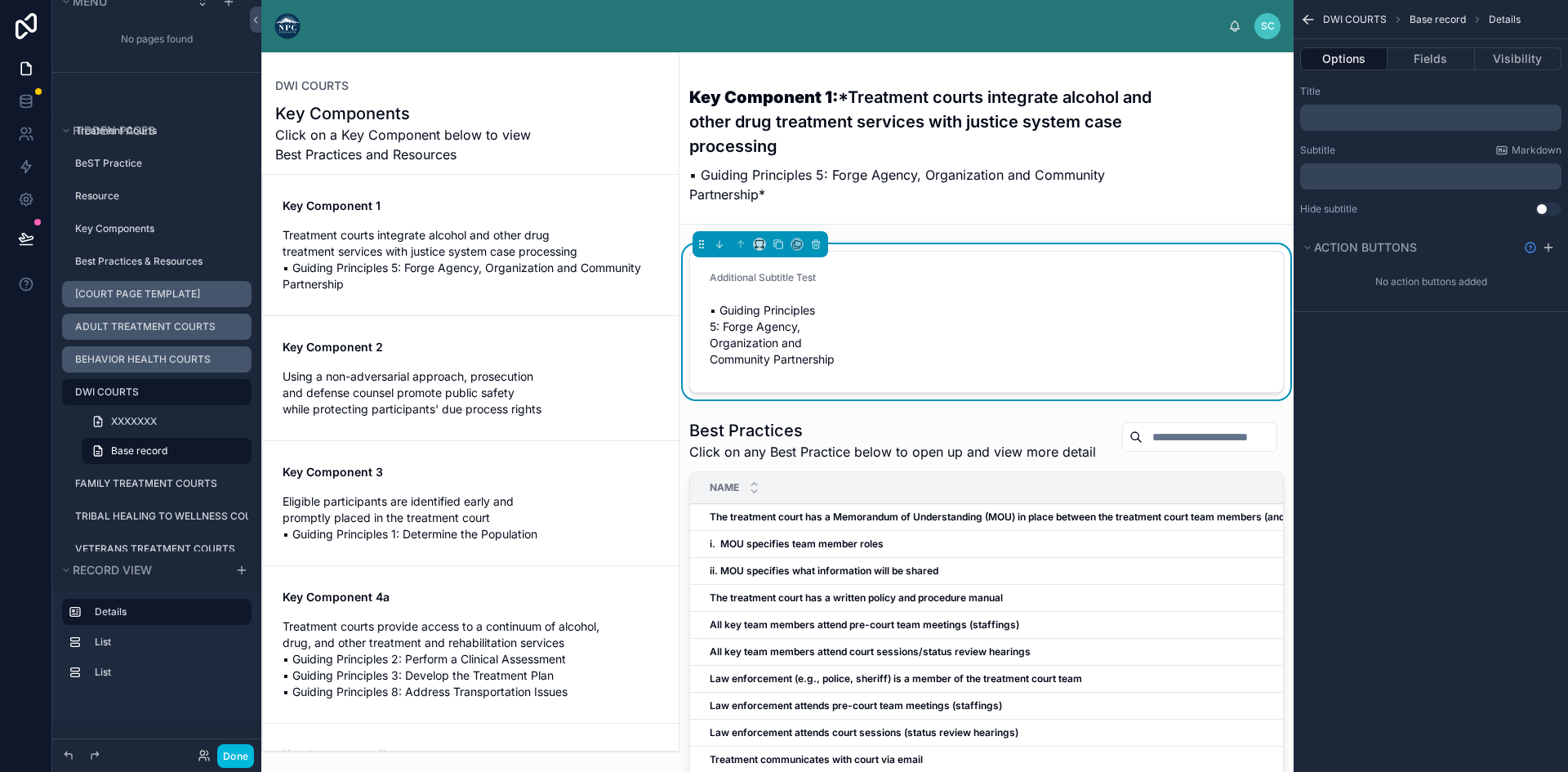
click at [780, 341] on span "▪ Guiding Principles 5: Forge Agency, Organization and Community Partnership" at bounding box center [774, 334] width 129 height 65
click at [1348, 244] on span "Action buttons" at bounding box center [1365, 247] width 103 height 14
click at [1431, 56] on button "Fields" at bounding box center [1431, 58] width 87 height 23
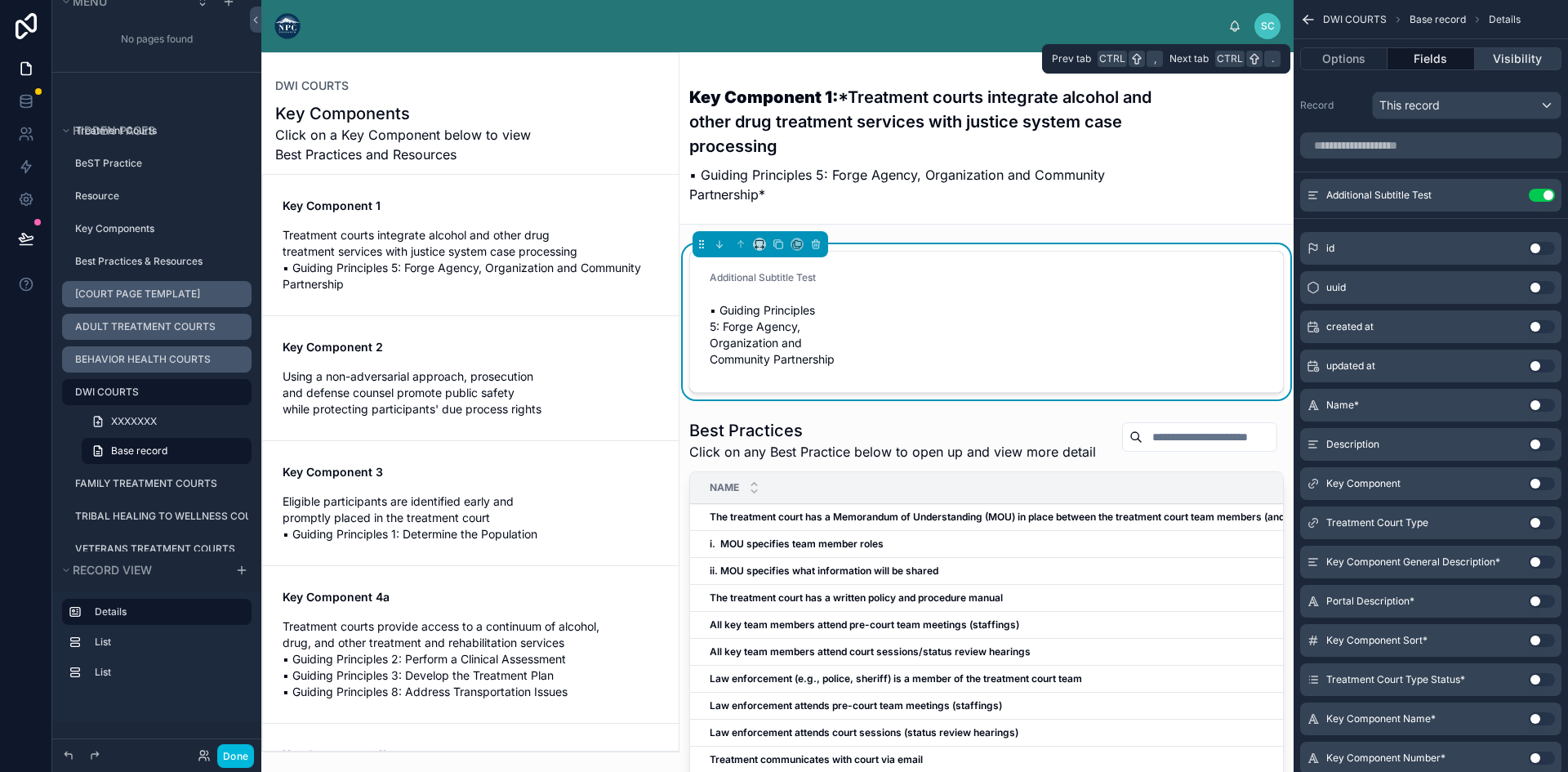
click at [1517, 53] on button "Visibility" at bounding box center [1518, 58] width 87 height 23
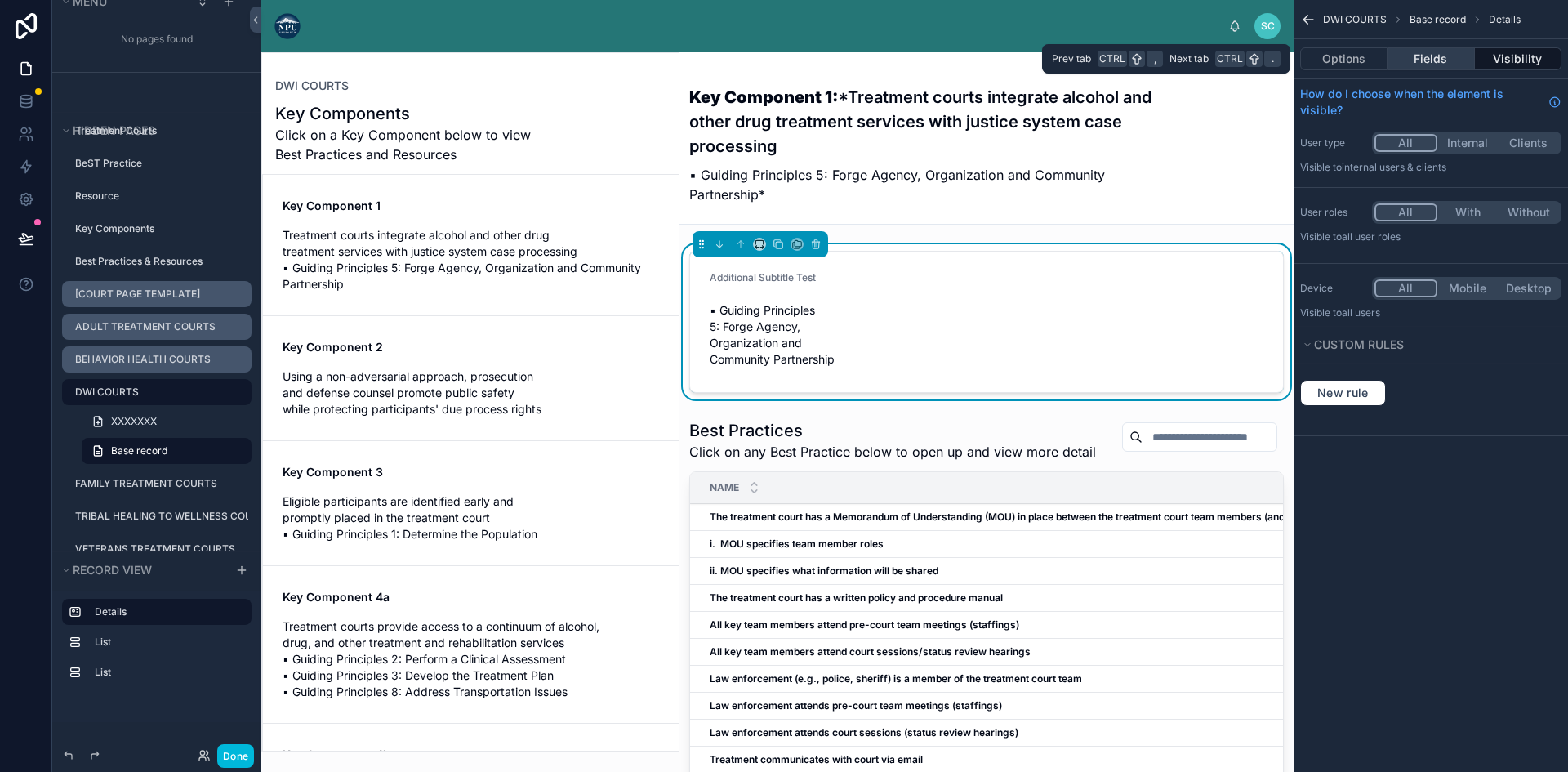
click at [1434, 58] on button "Fields" at bounding box center [1431, 58] width 87 height 23
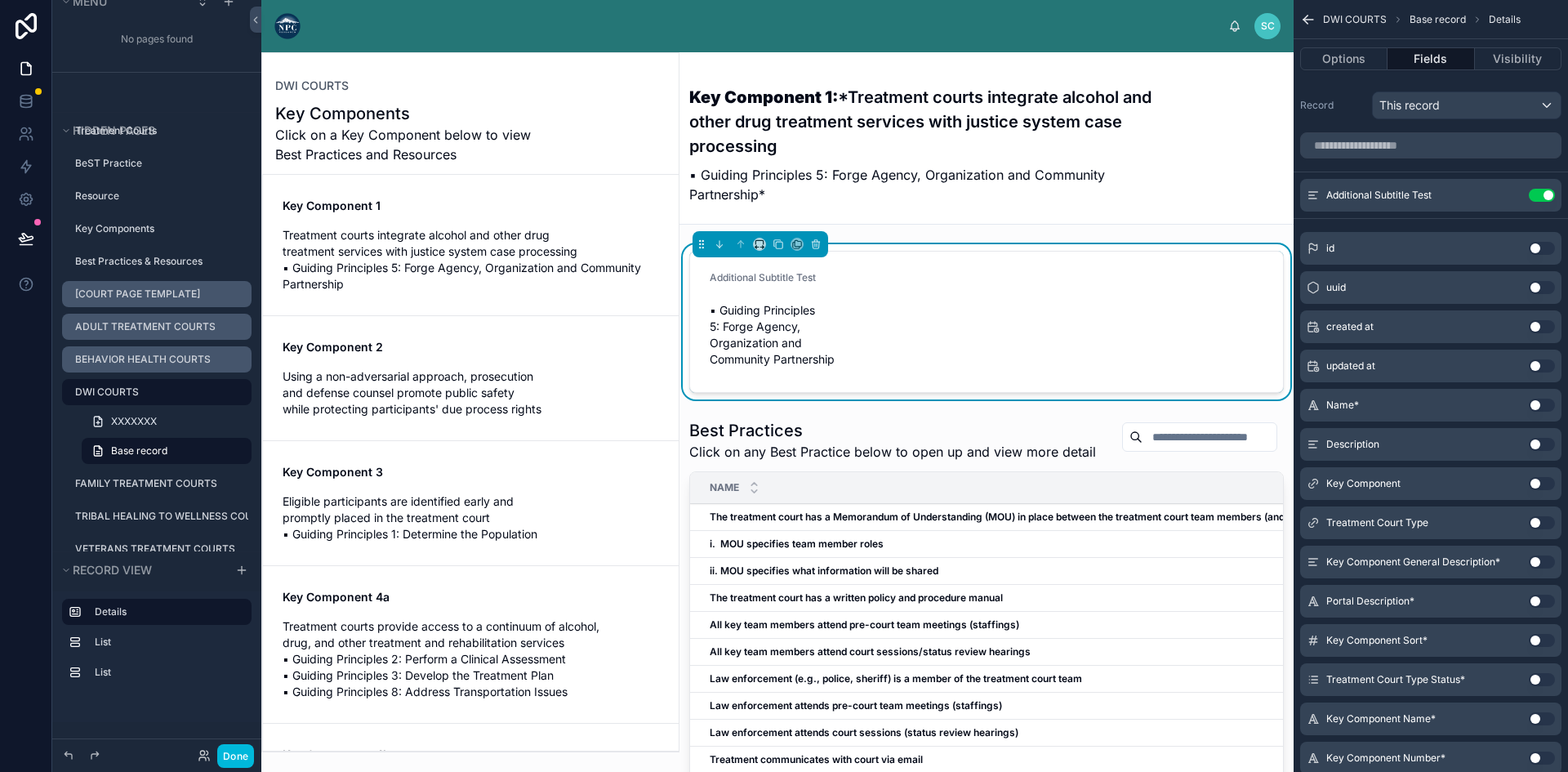
click at [994, 297] on form "Additional Subtitle Test ▪ Guiding Principles 5: Forge Agency, Organization and…" at bounding box center [986, 321] width 593 height 140
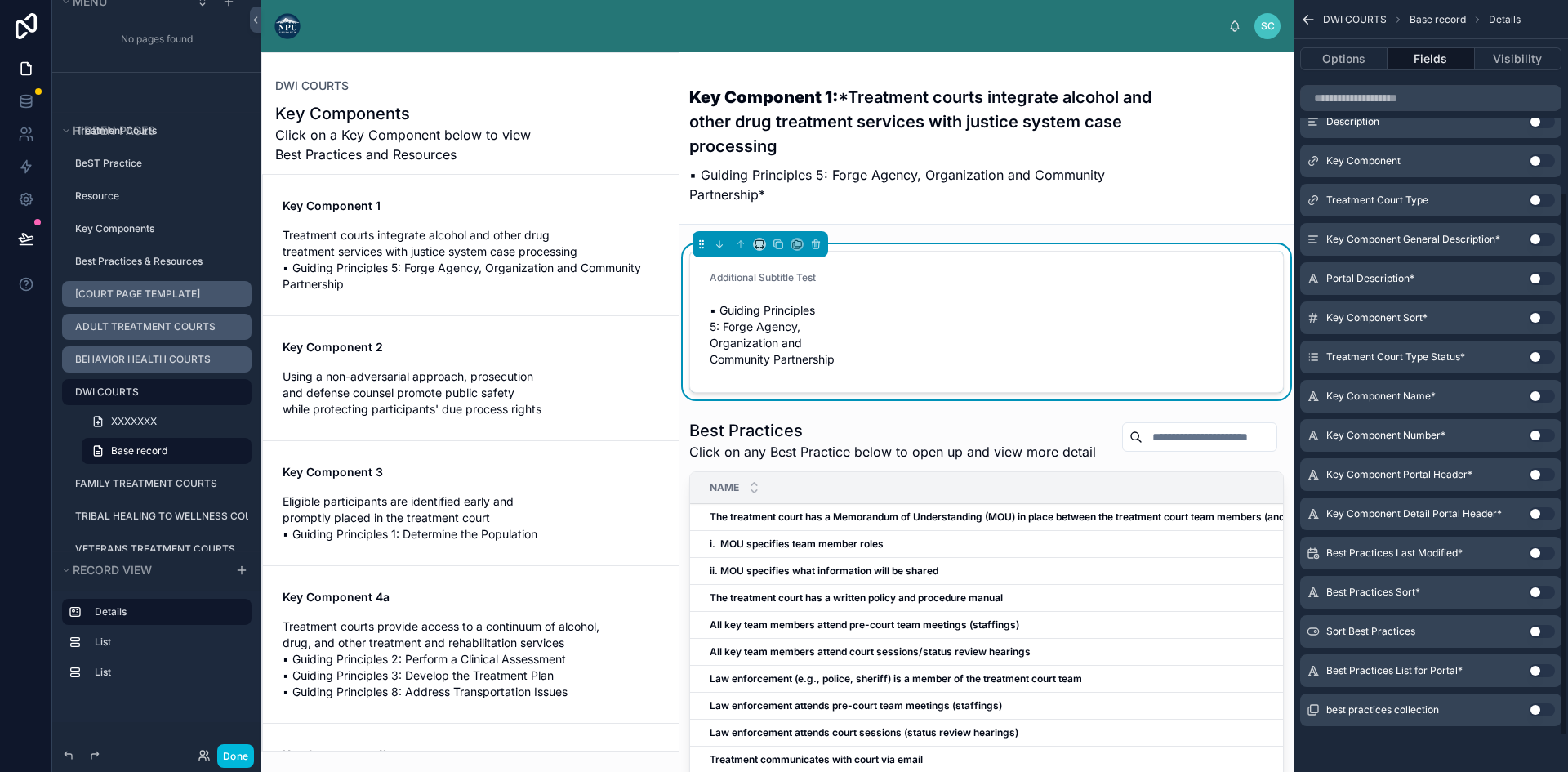
scroll to position [0, 0]
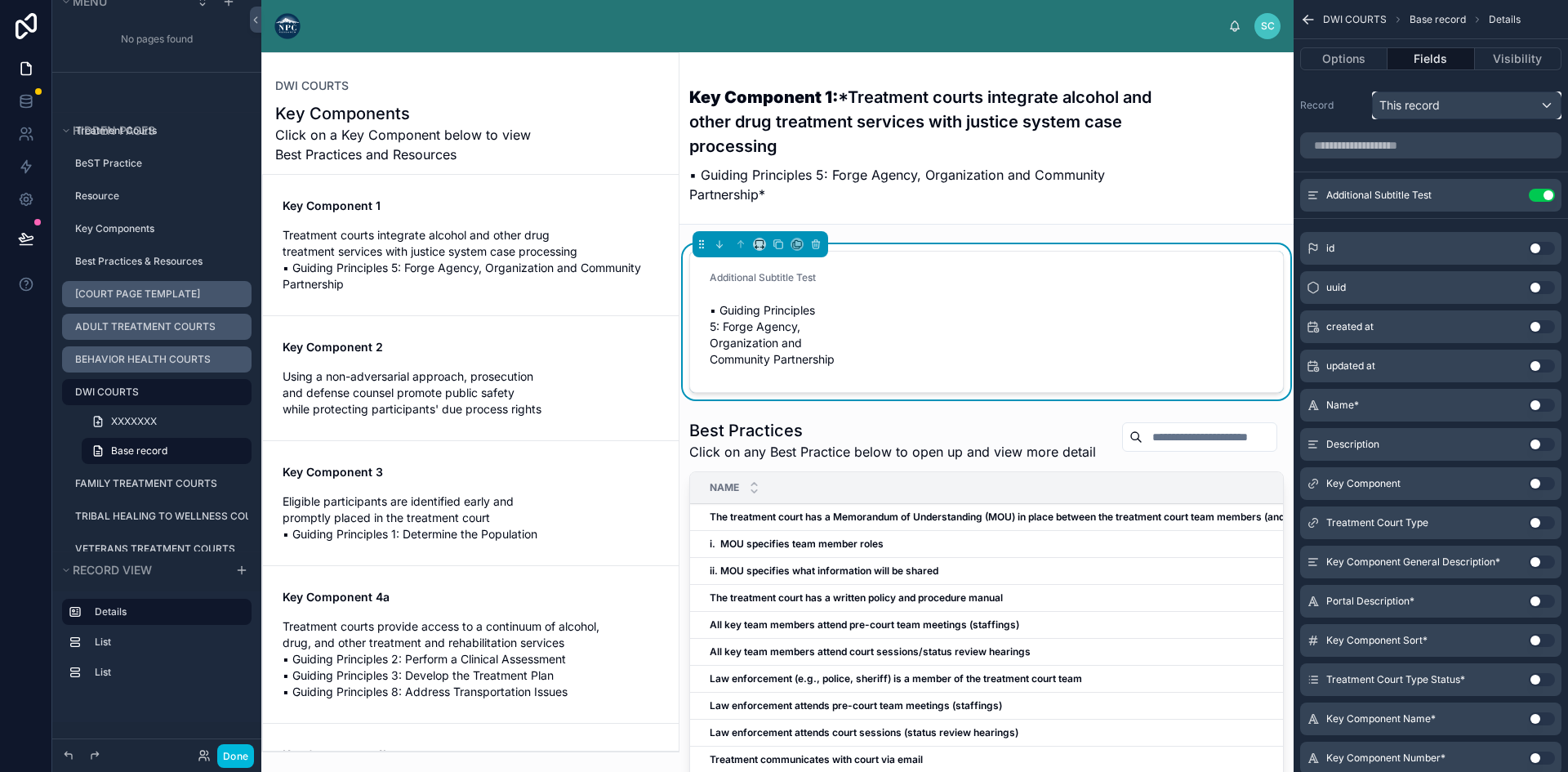
click at [1444, 108] on div "This record" at bounding box center [1466, 105] width 188 height 26
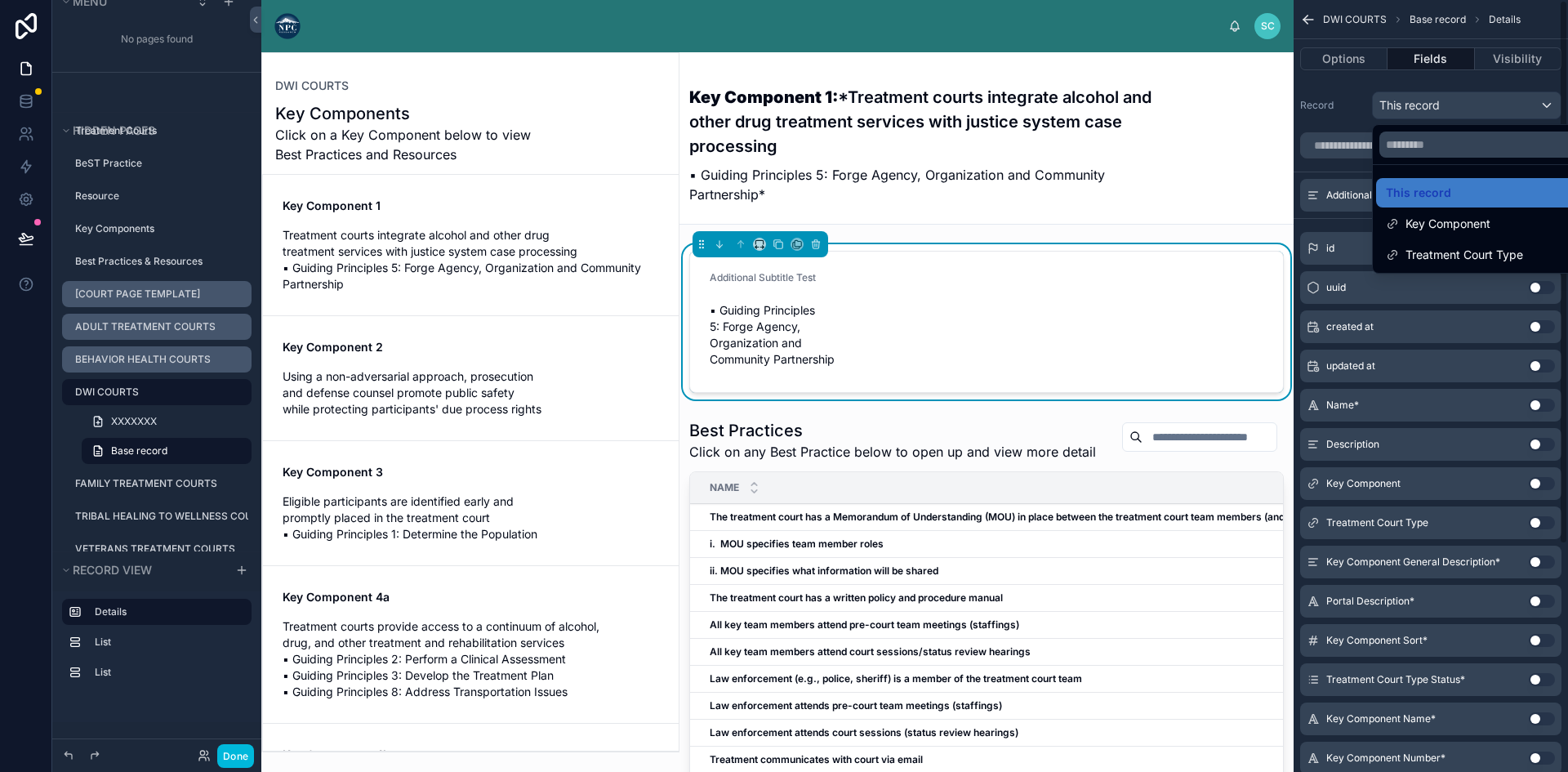
click at [1353, 103] on div "scrollable content" at bounding box center [784, 386] width 1568 height 772
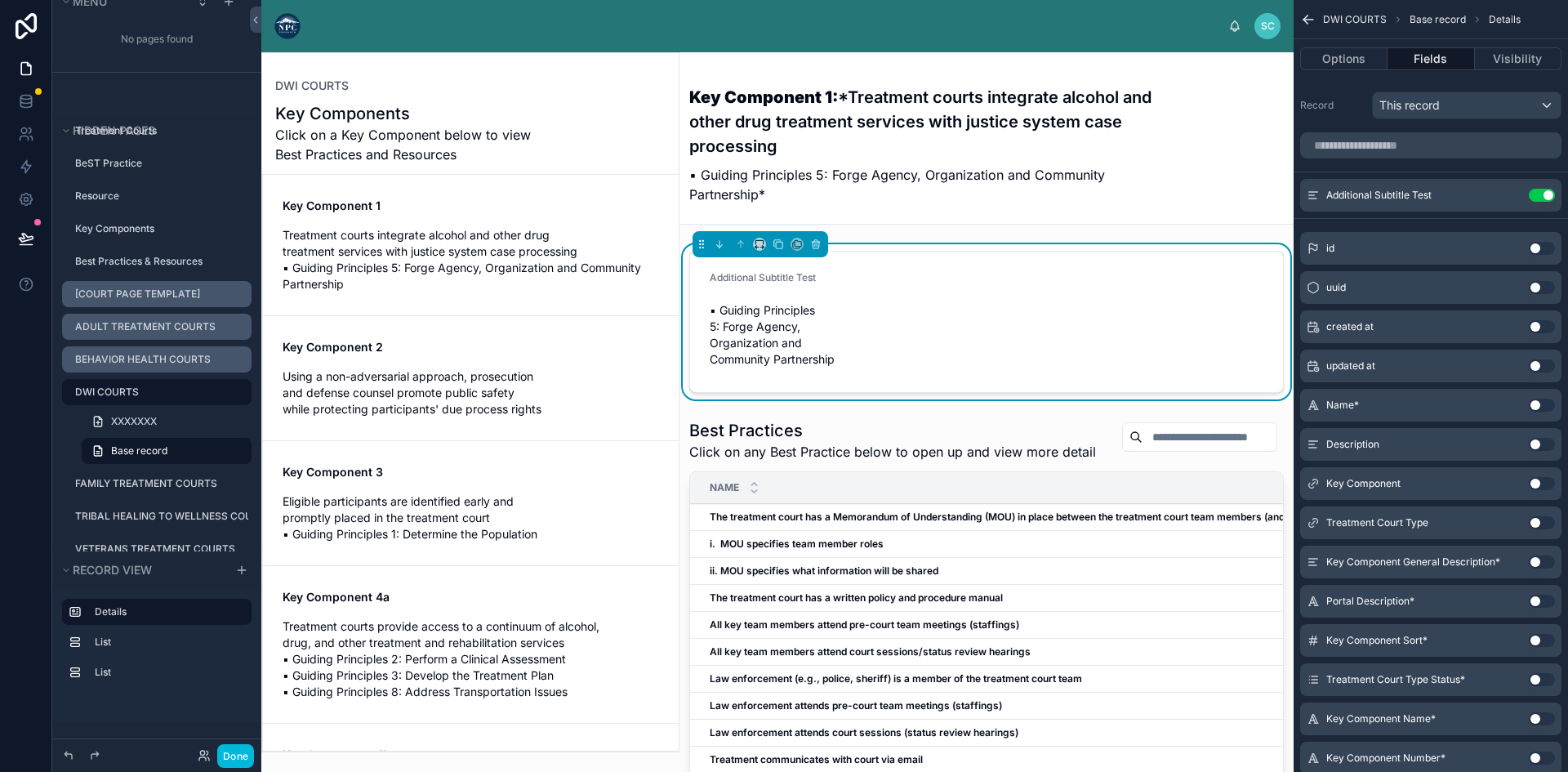
click at [0, 0] on icon "scrollable content" at bounding box center [0, 0] width 0 height 0
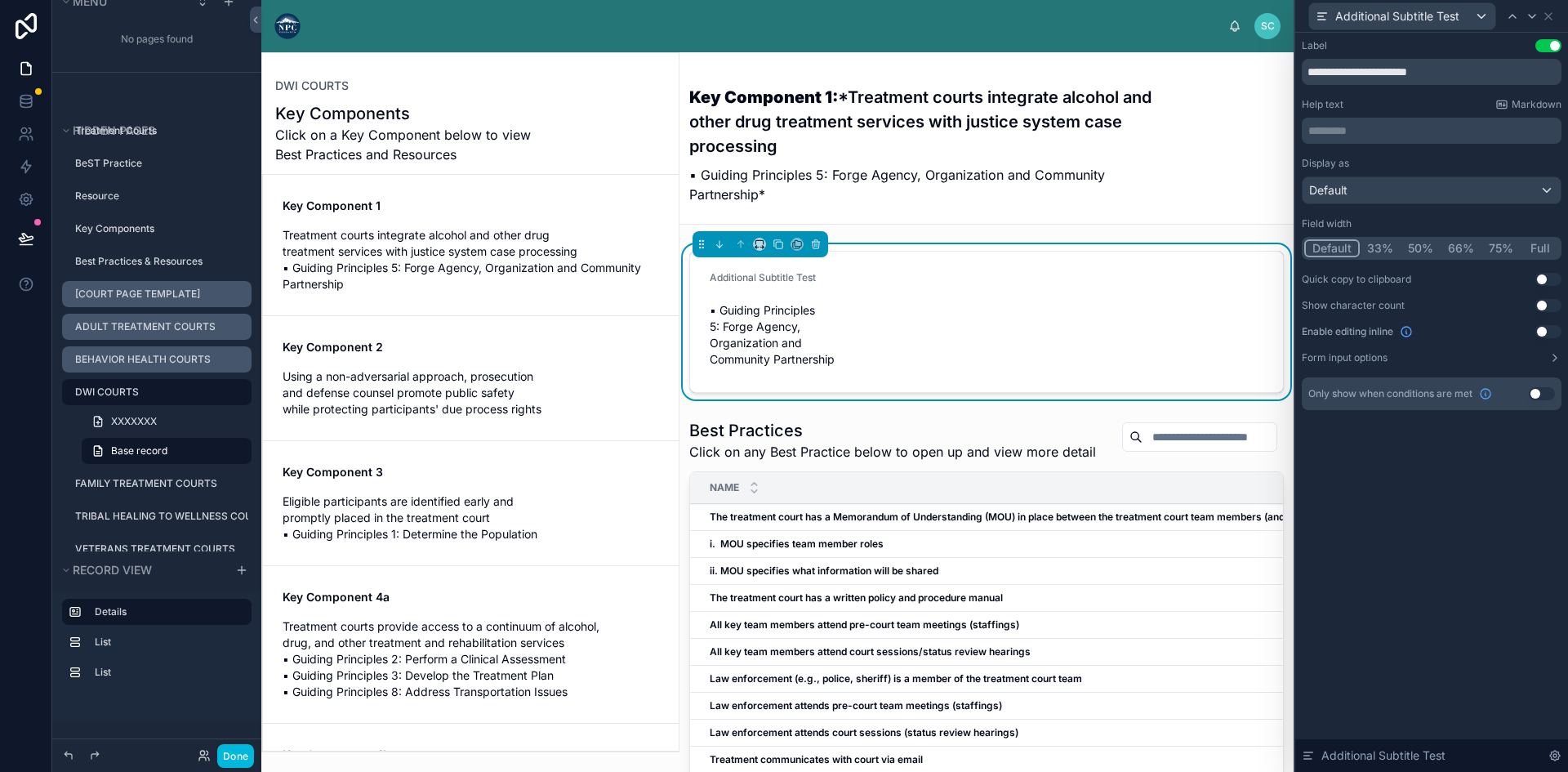
click at [1545, 246] on button "Full" at bounding box center [1539, 248] width 39 height 18
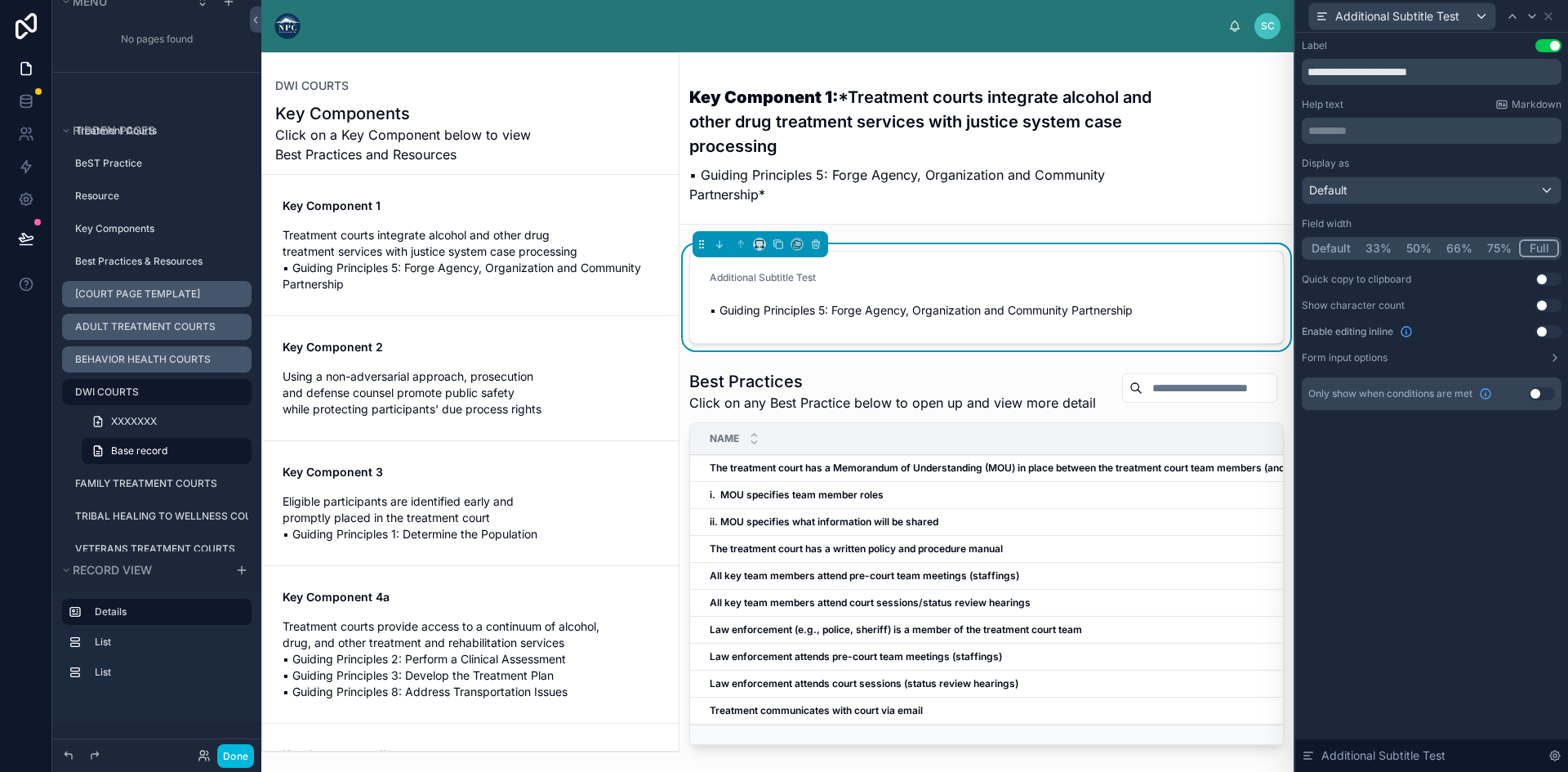
click at [1353, 129] on p "********* ﻿" at bounding box center [1432, 130] width 249 height 16
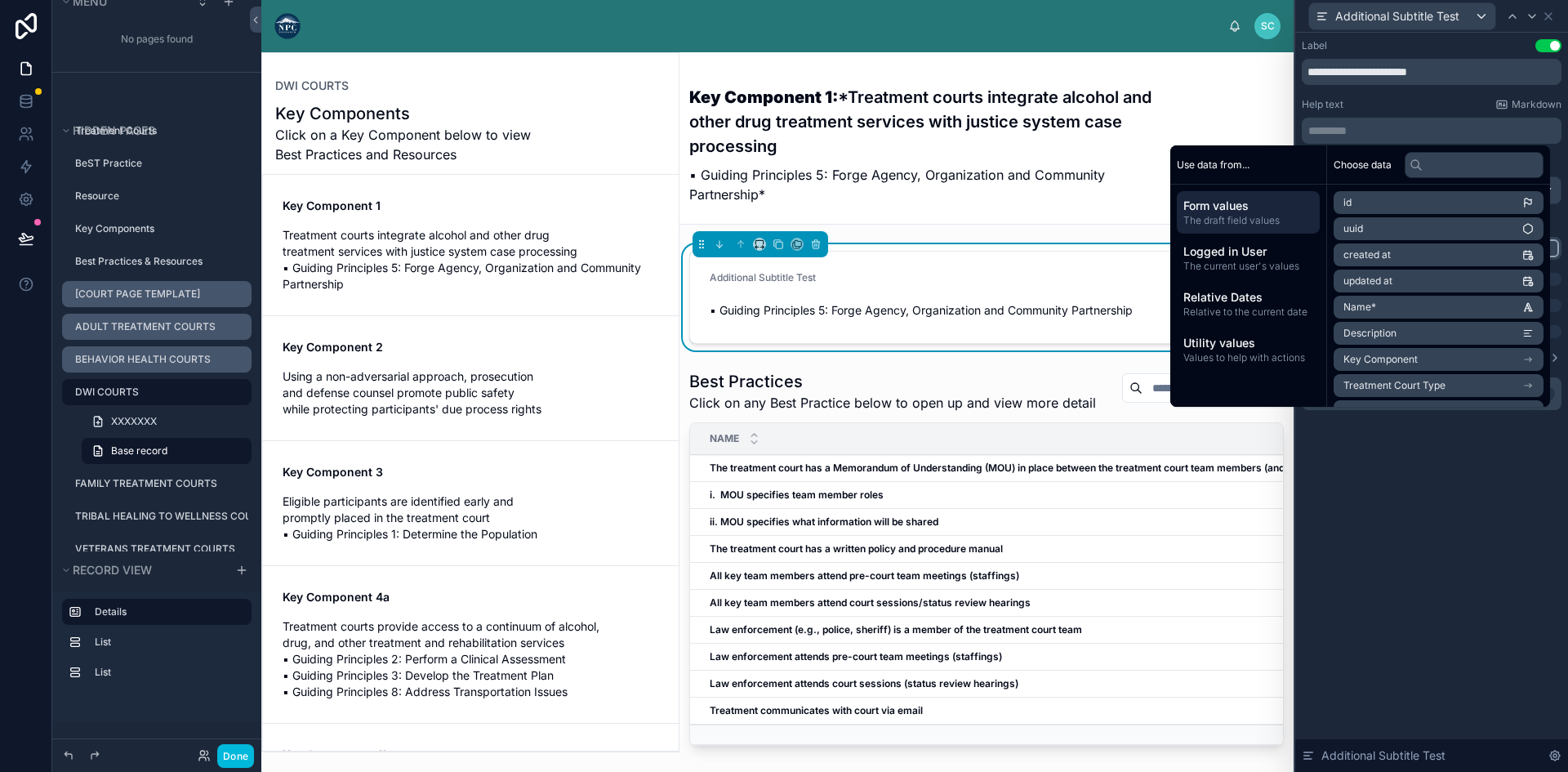
click at [1372, 100] on div "Help text Markdown" at bounding box center [1432, 105] width 260 height 13
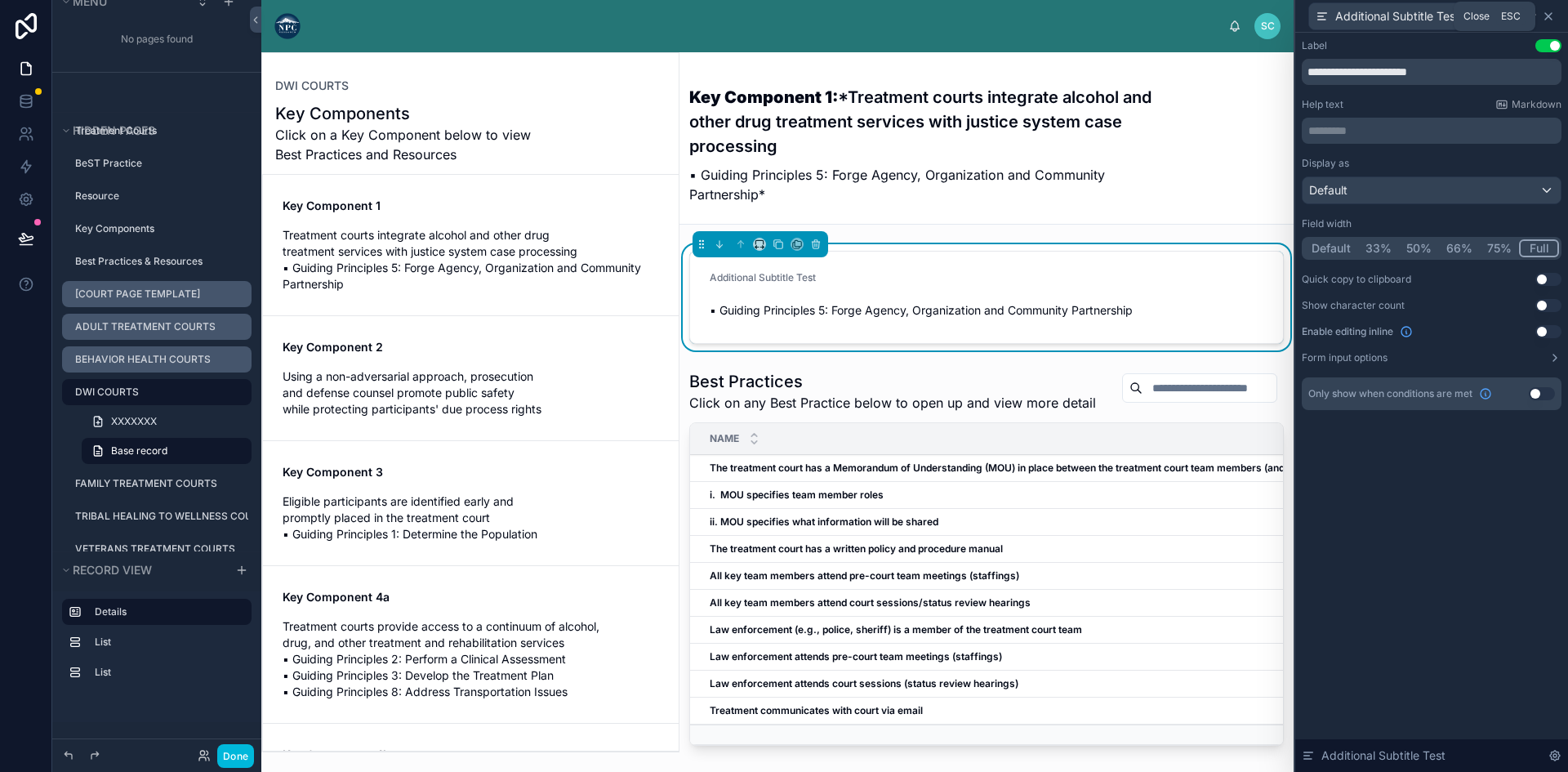
click at [1548, 15] on icon at bounding box center [1548, 16] width 13 height 13
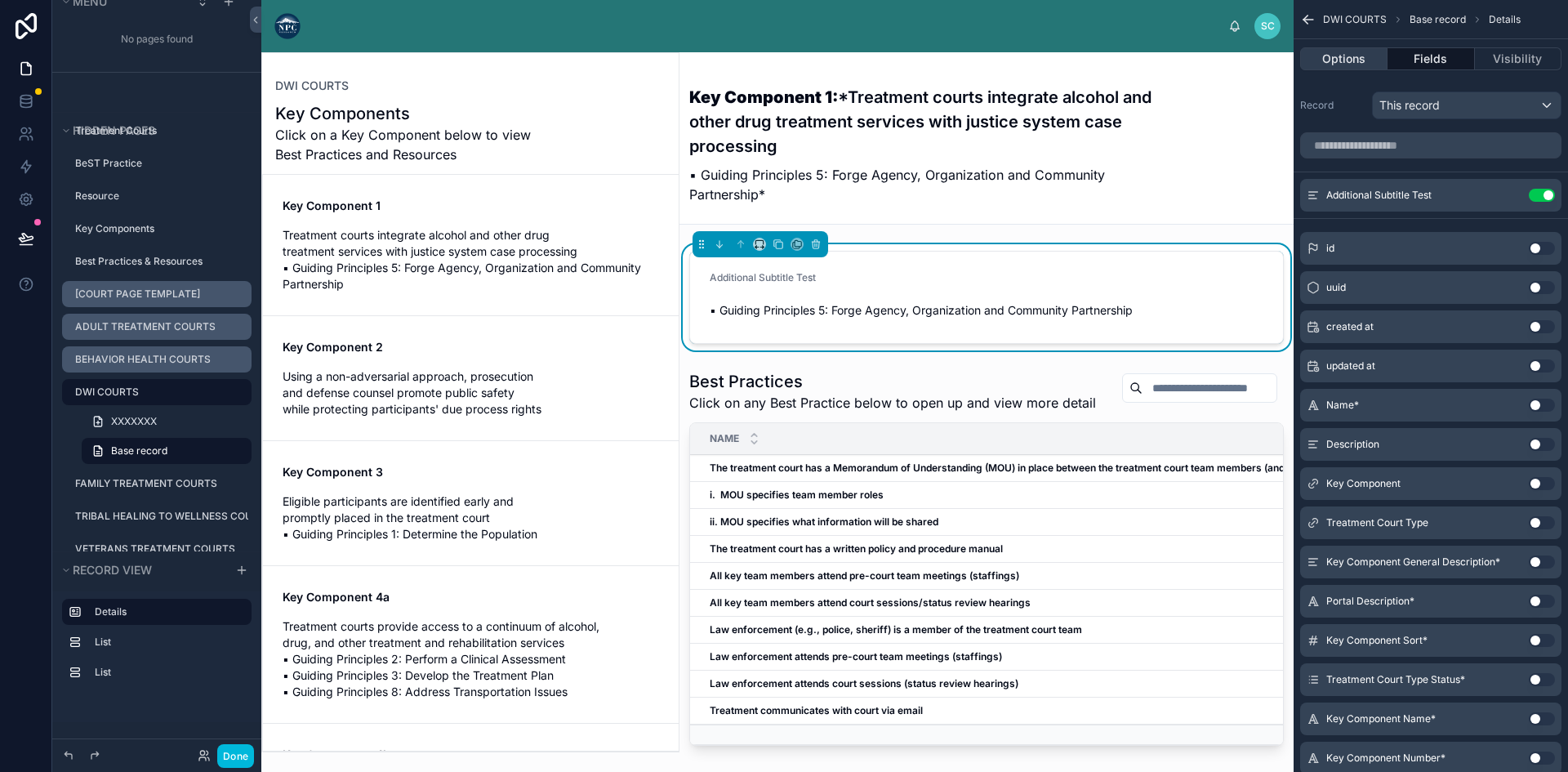
click at [1348, 57] on button "Options" at bounding box center [1343, 58] width 88 height 23
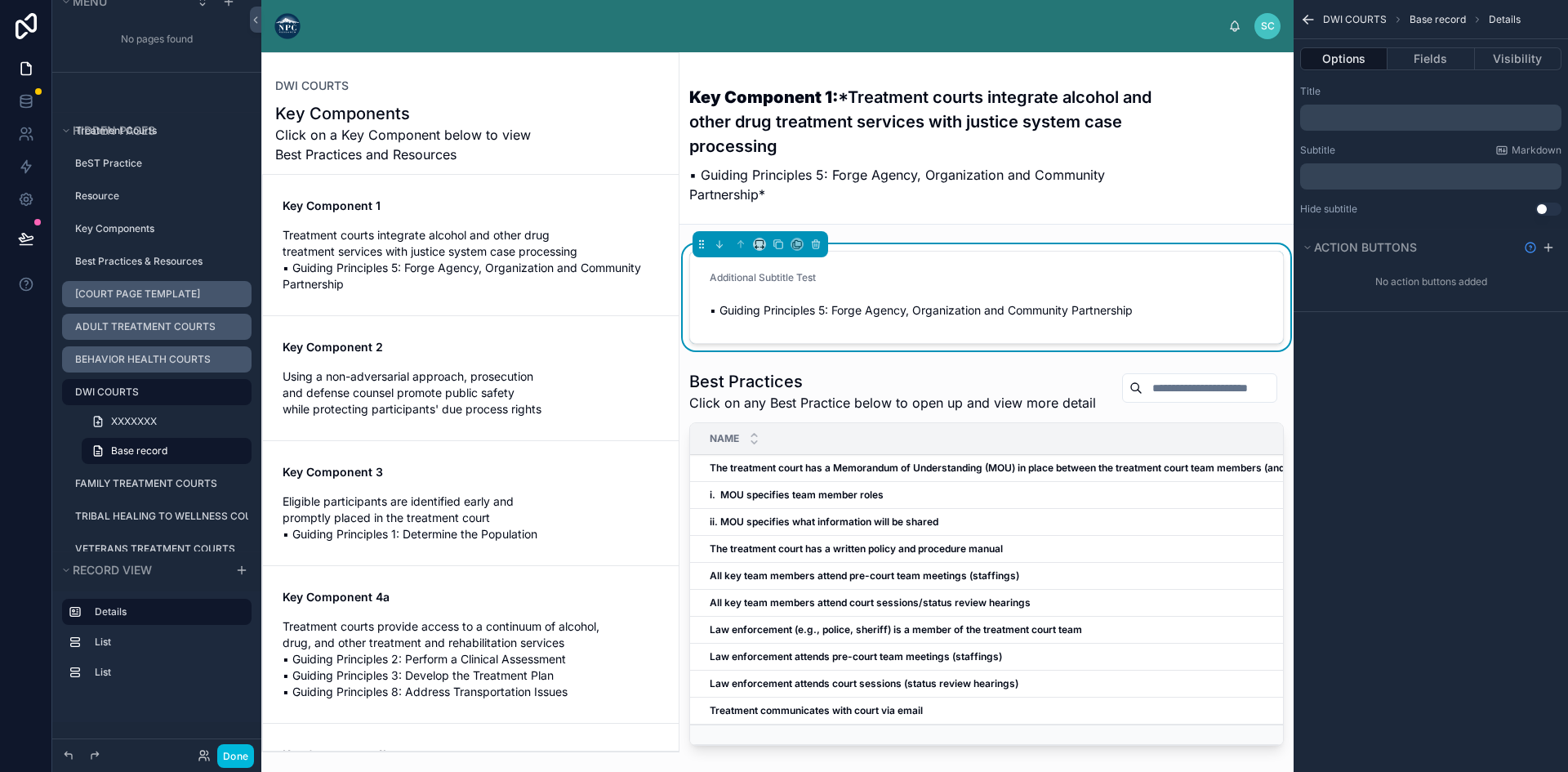
click at [1331, 203] on label "Hide subtitle" at bounding box center [1328, 209] width 57 height 13
click at [1546, 207] on button "Use setting" at bounding box center [1548, 209] width 26 height 13
click at [1547, 207] on button "Use setting" at bounding box center [1548, 209] width 26 height 13
click at [1422, 58] on button "Fields" at bounding box center [1431, 58] width 87 height 23
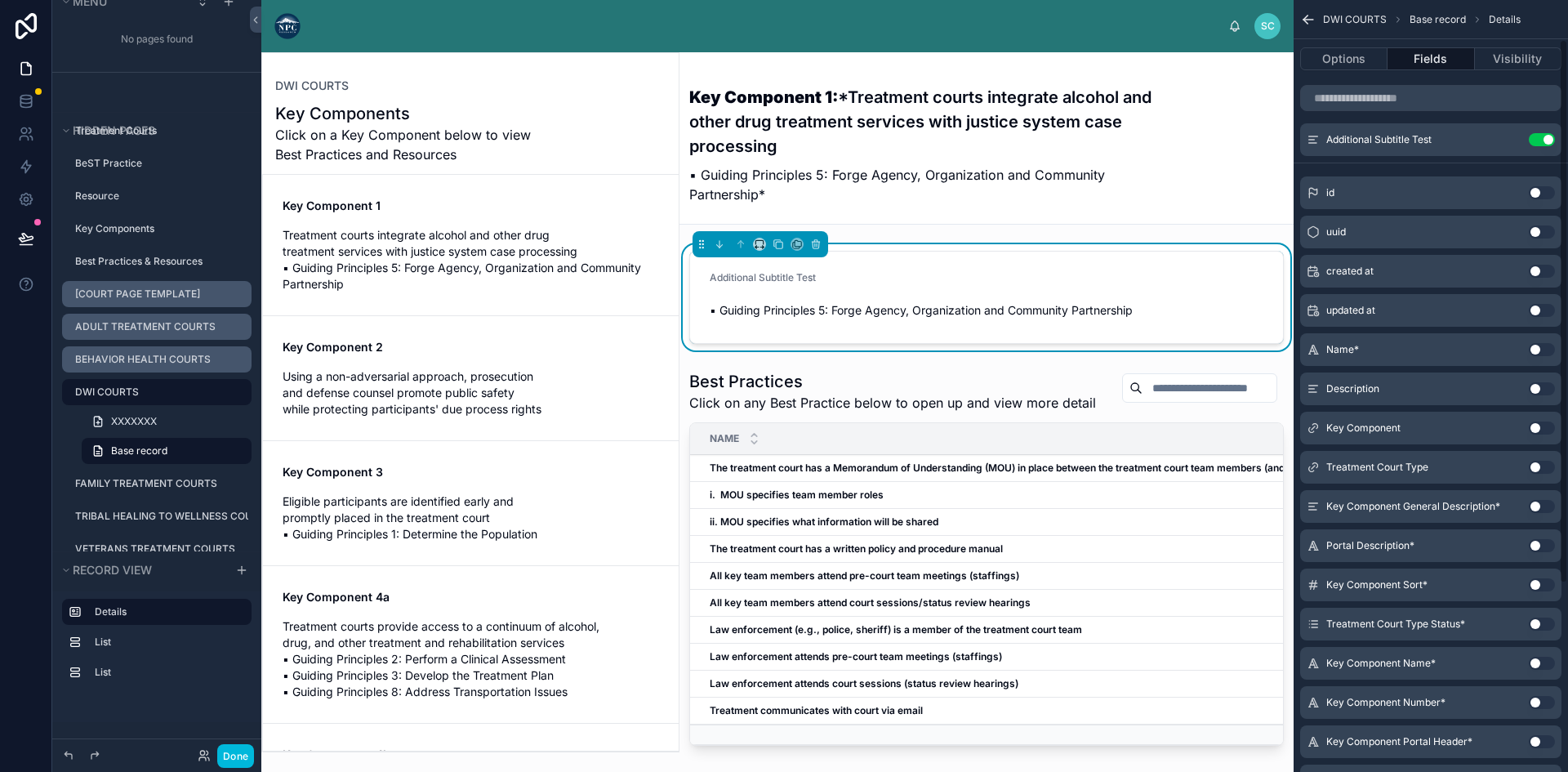
scroll to position [82, 0]
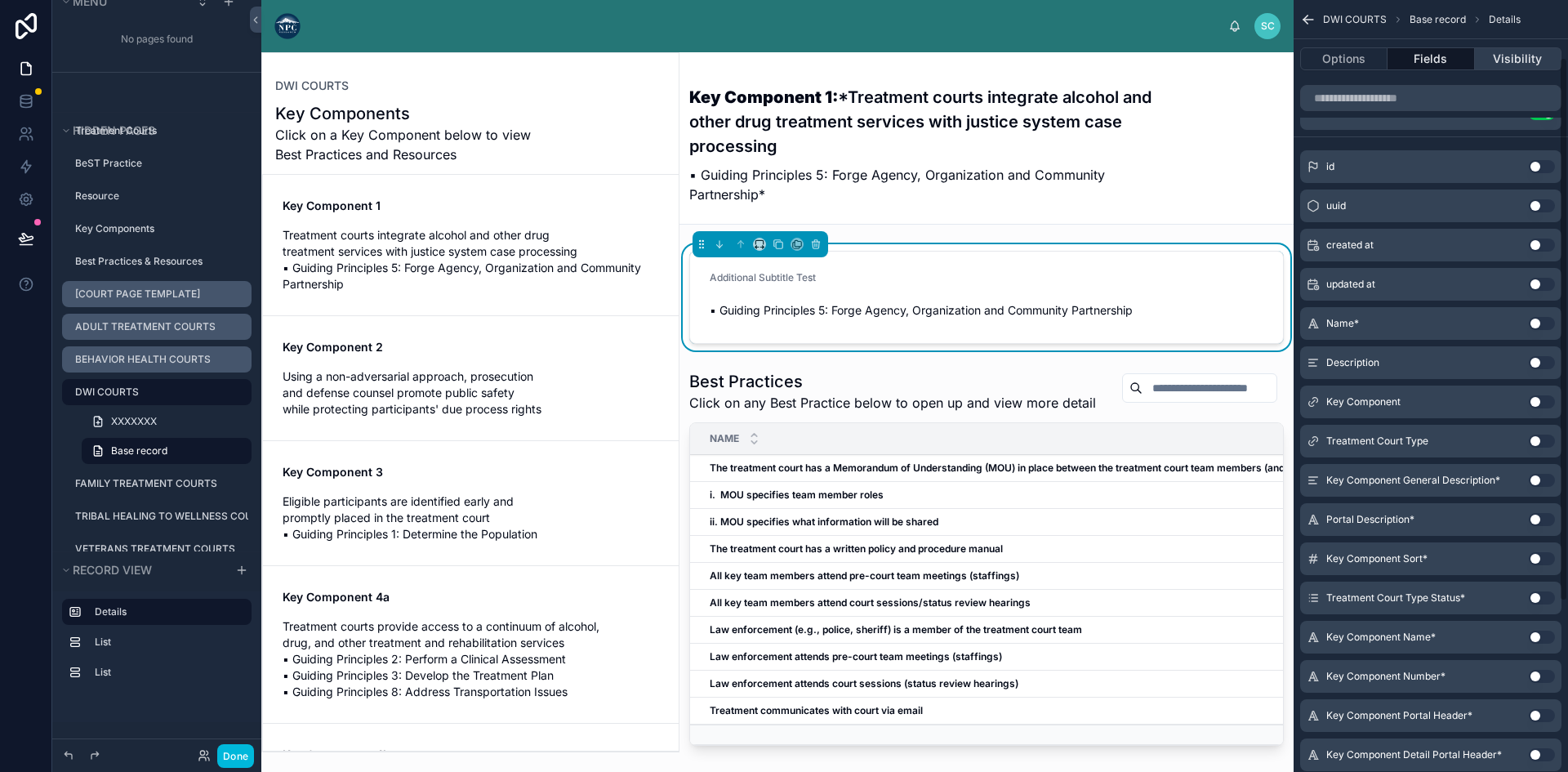
click at [1492, 57] on button "Visibility" at bounding box center [1518, 58] width 87 height 23
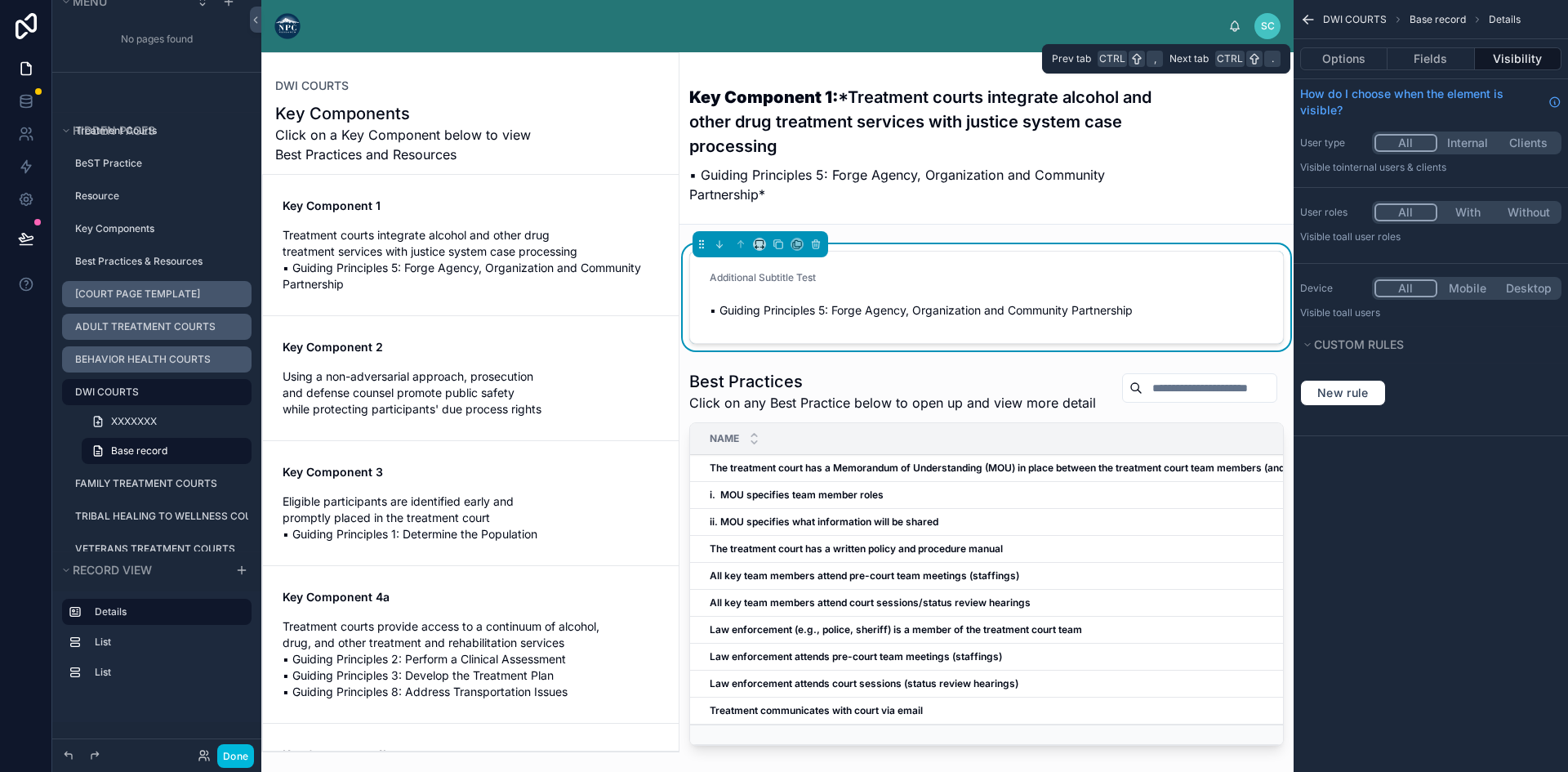
scroll to position [0, 0]
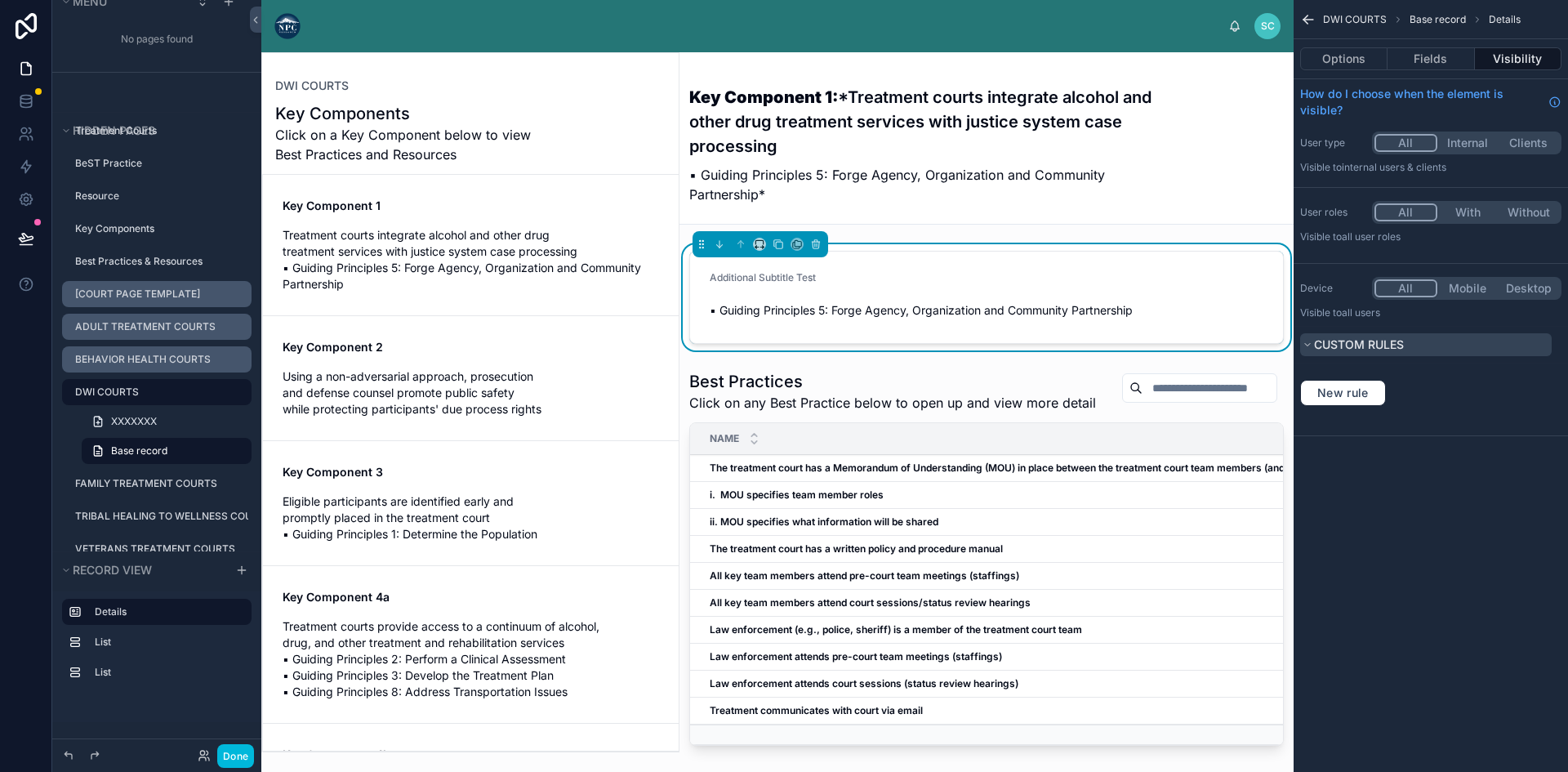
click at [1304, 337] on button "Custom rules" at bounding box center [1425, 345] width 251 height 23
click at [1428, 16] on span "Base record" at bounding box center [1437, 20] width 56 height 13
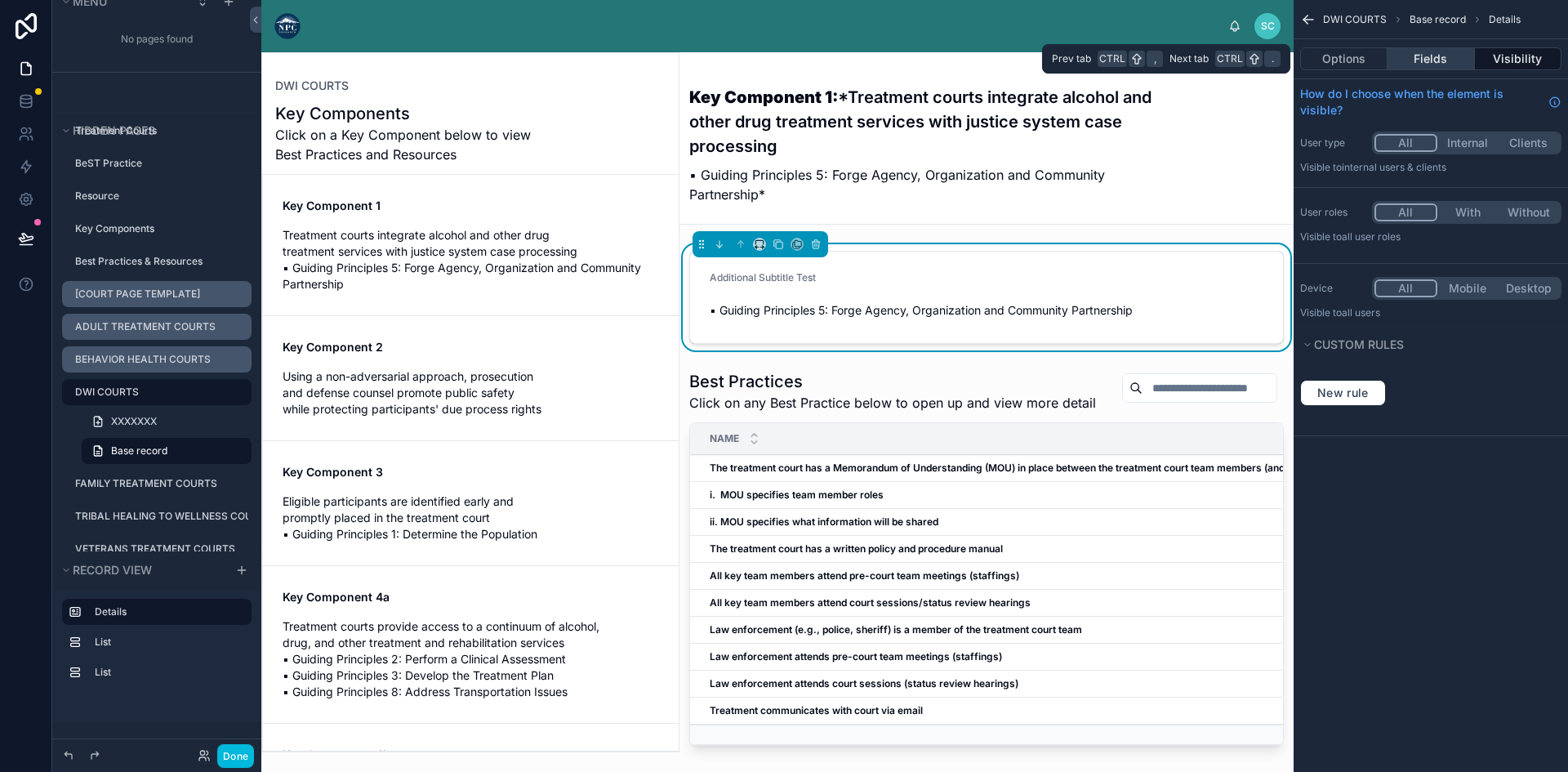
click at [1436, 56] on button "Fields" at bounding box center [1431, 58] width 87 height 23
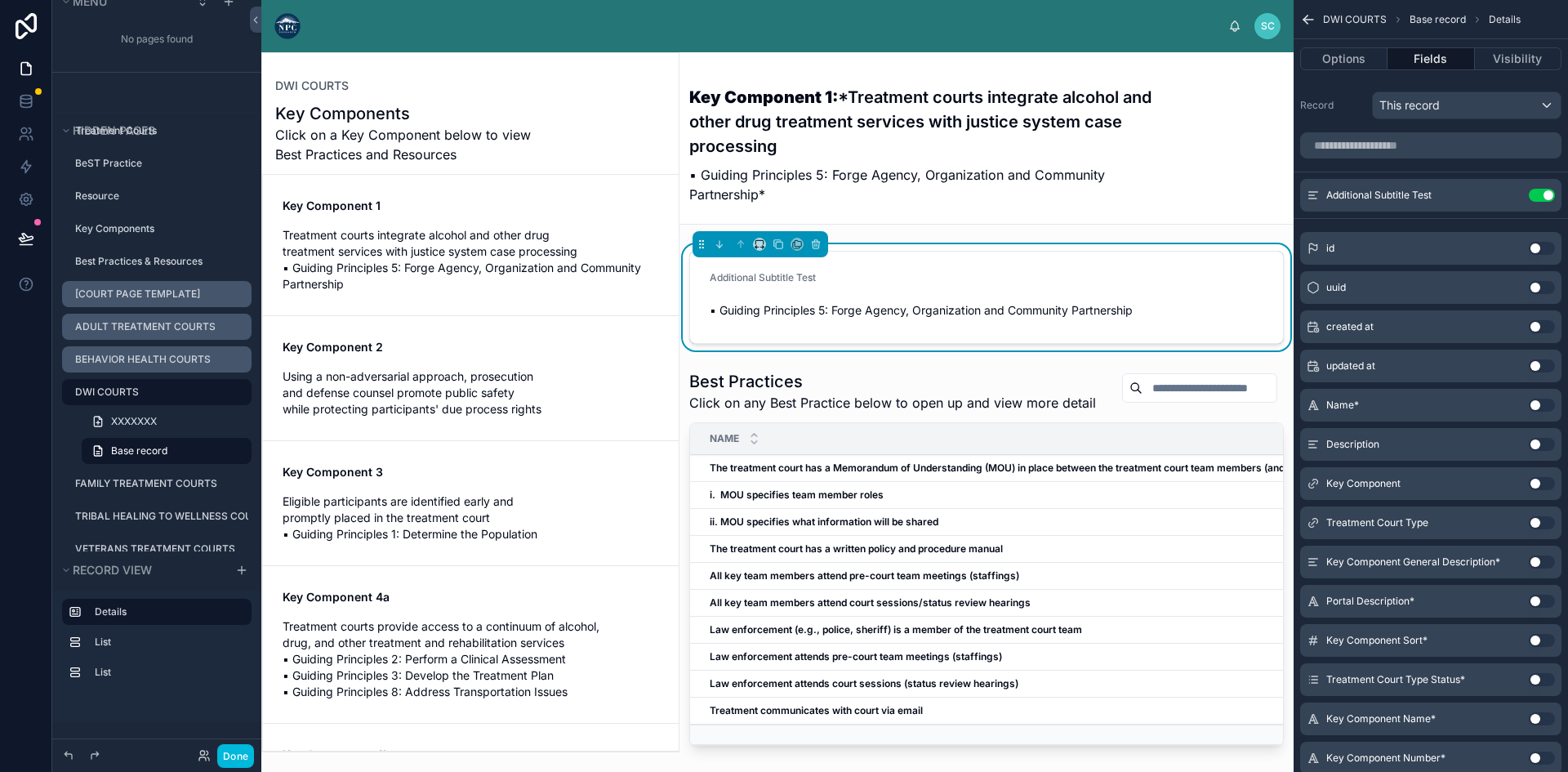
click at [0, 0] on icon "scrollable content" at bounding box center [0, 0] width 0 height 0
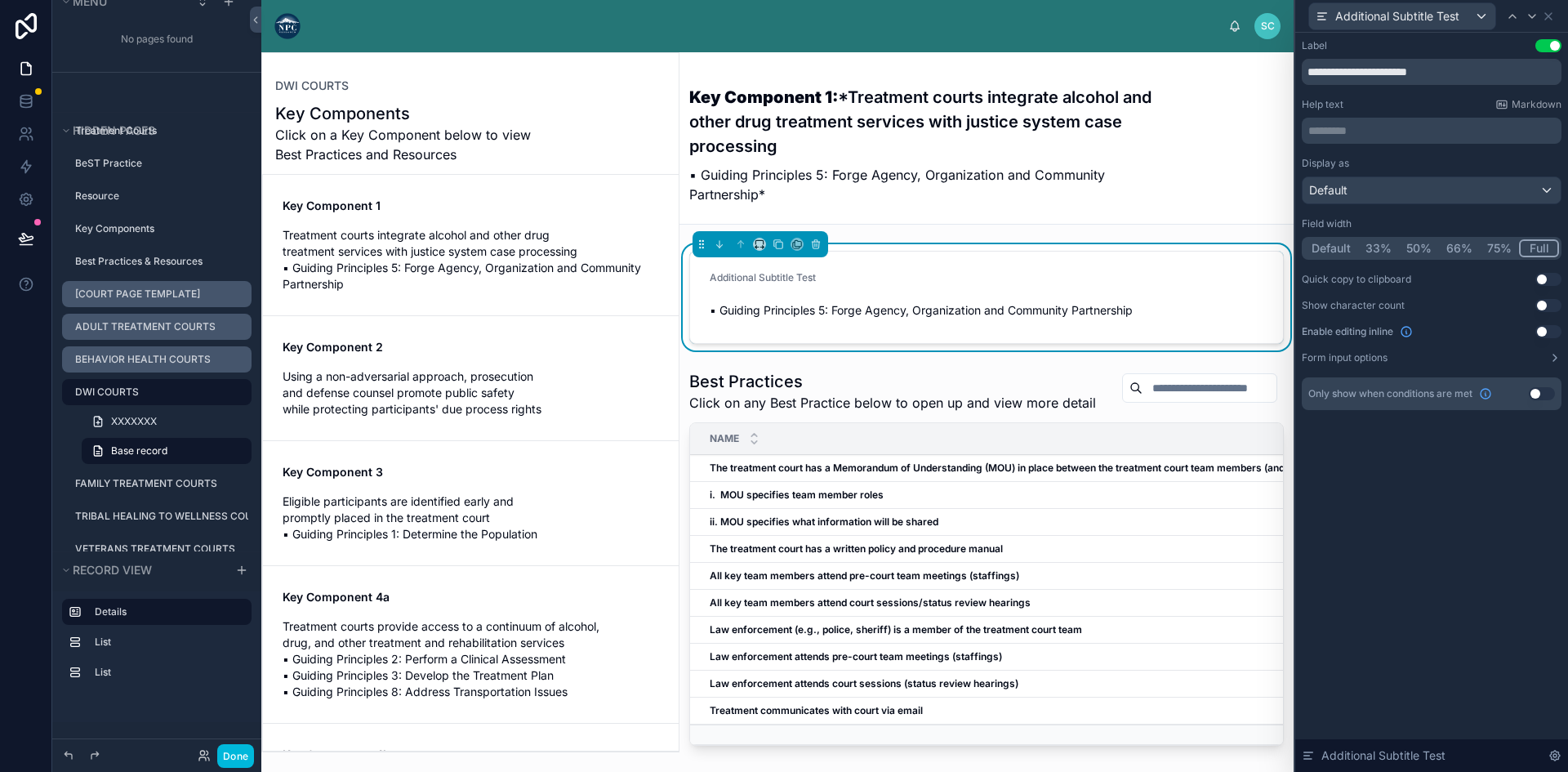
click at [1396, 359] on button "Form input options" at bounding box center [1432, 358] width 260 height 13
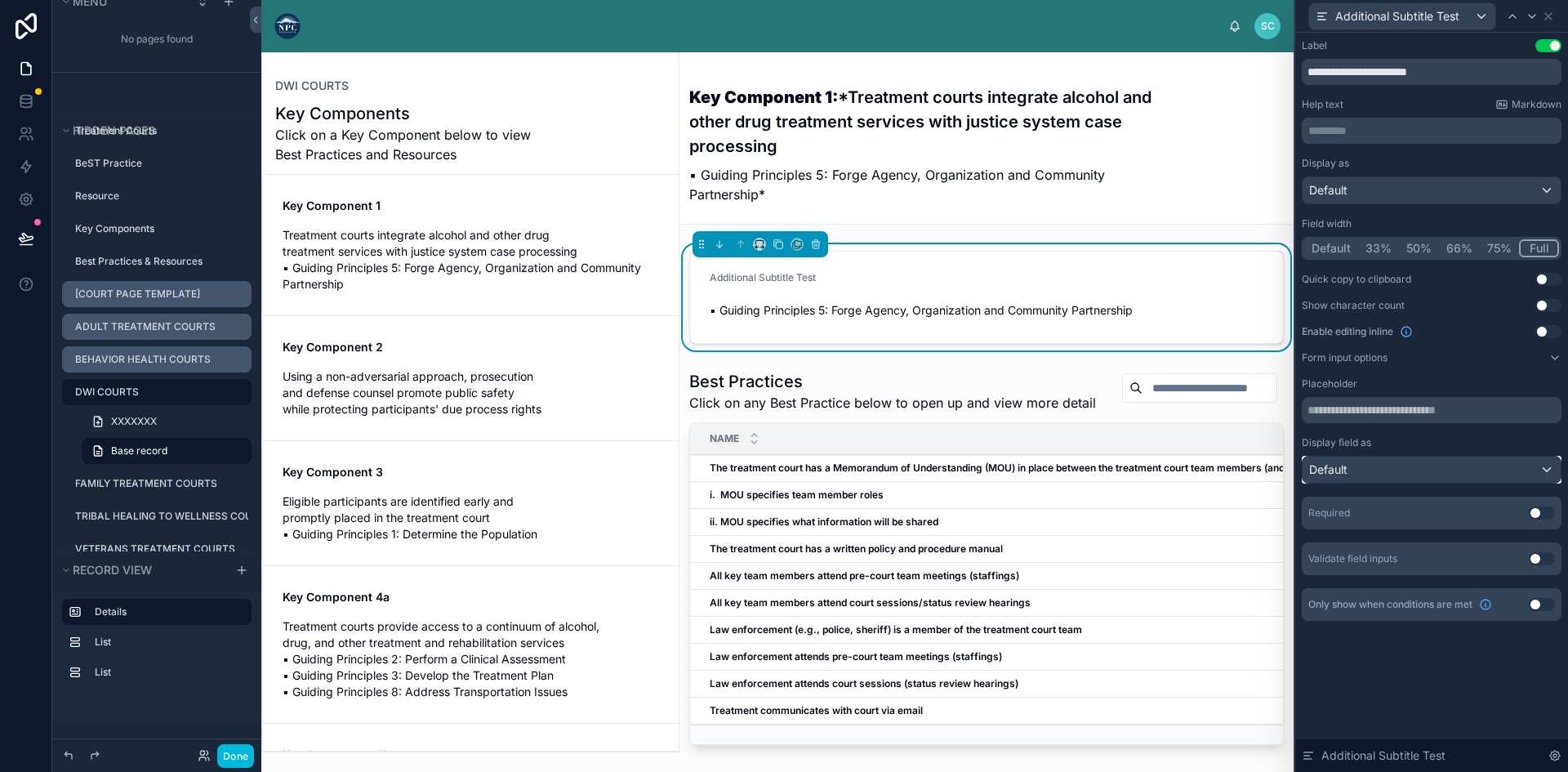
click at [1542, 462] on div "Default" at bounding box center [1432, 470] width 258 height 26
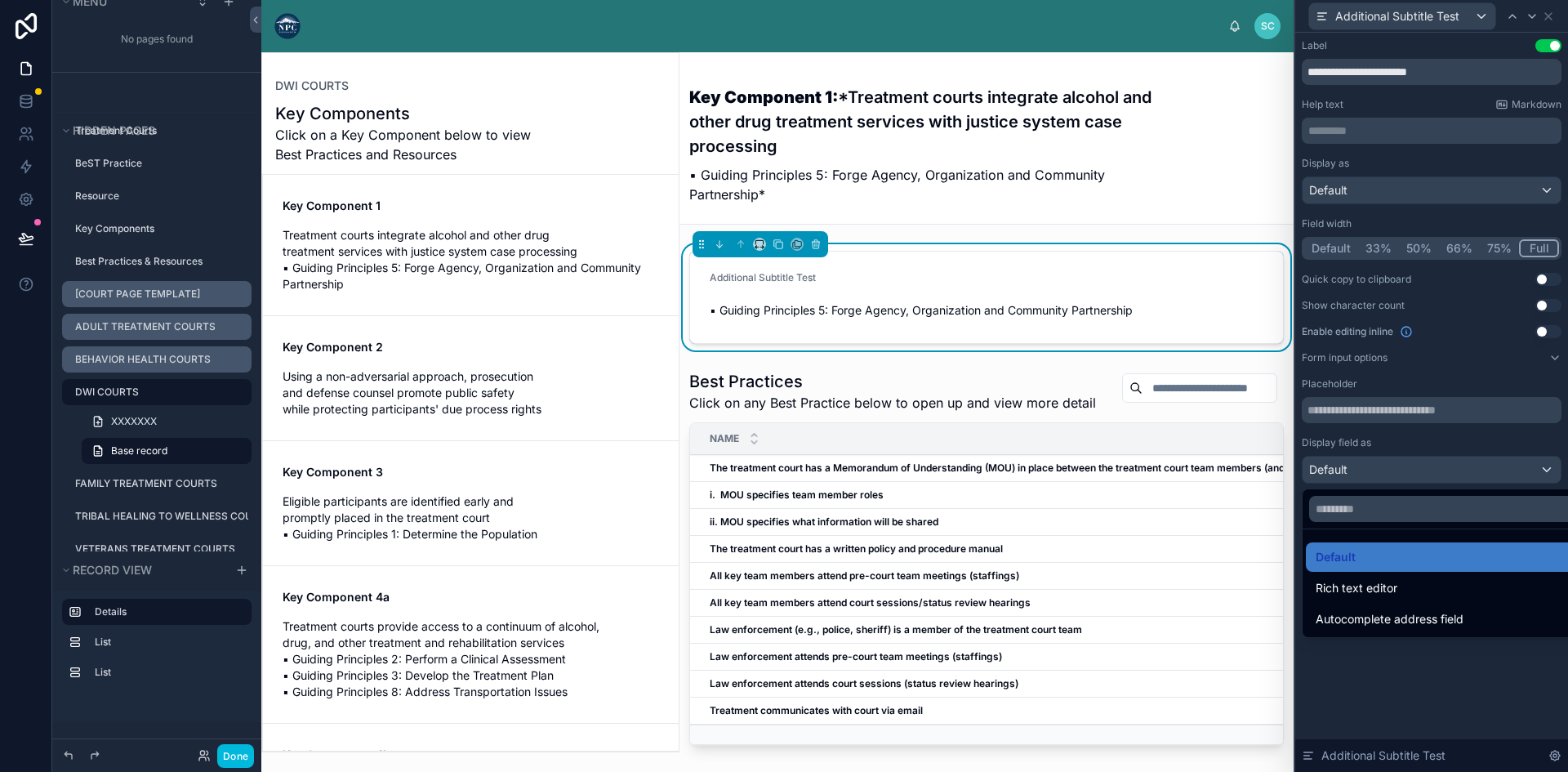
click at [1544, 470] on div at bounding box center [1432, 386] width 273 height 772
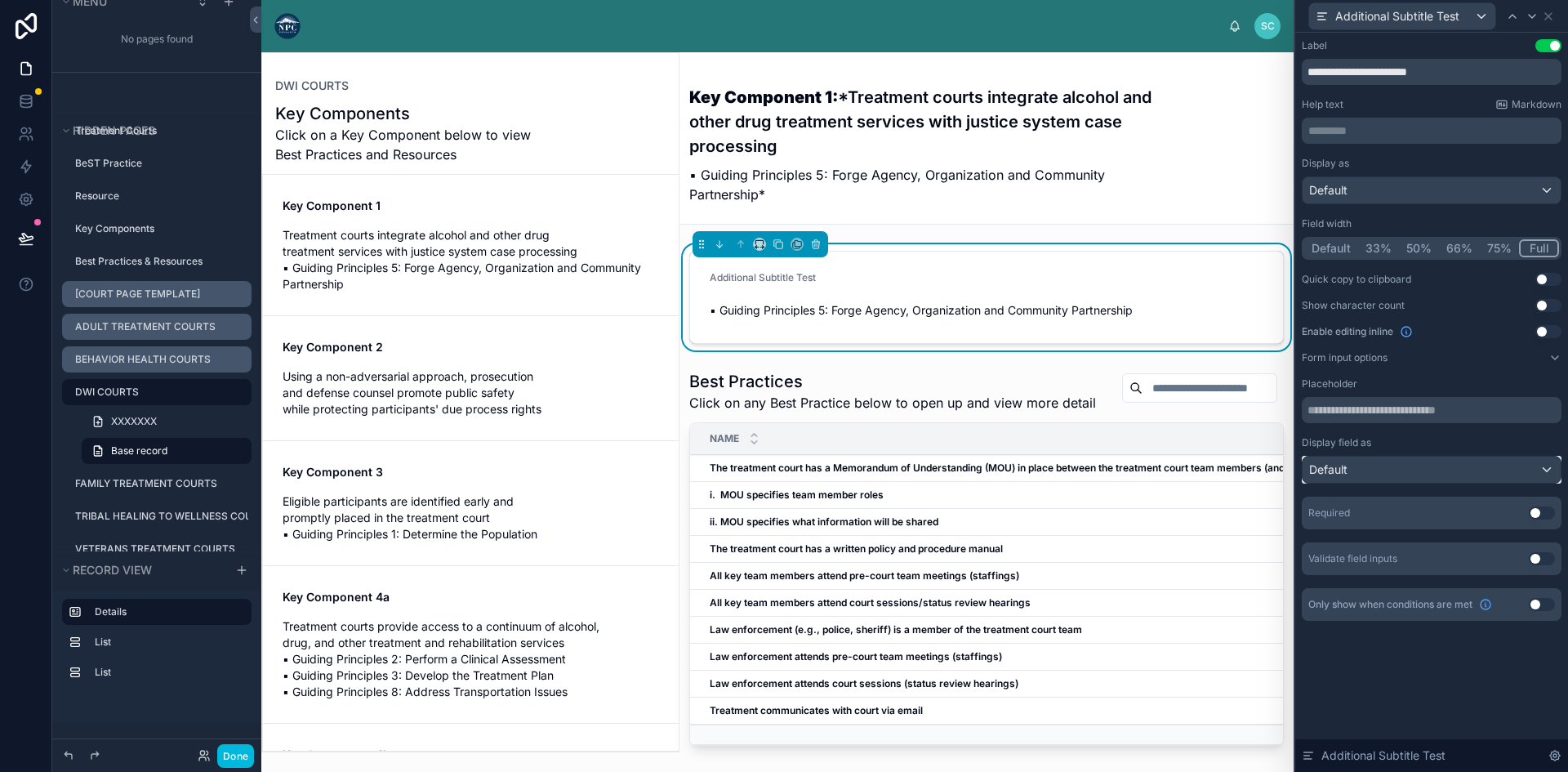
click at [1544, 470] on div "Default" at bounding box center [1432, 470] width 258 height 26
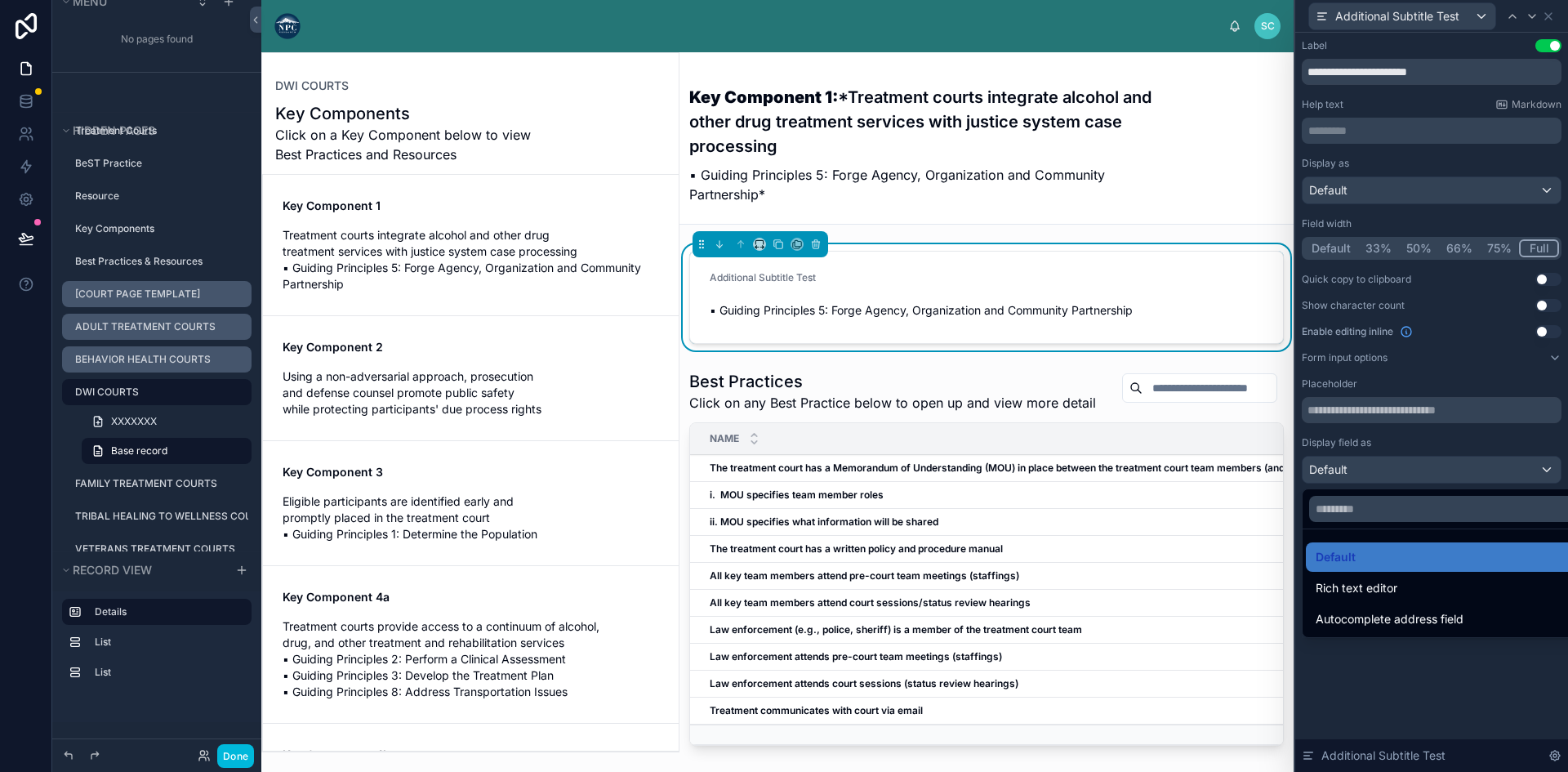
click at [1500, 435] on div at bounding box center [1432, 386] width 273 height 772
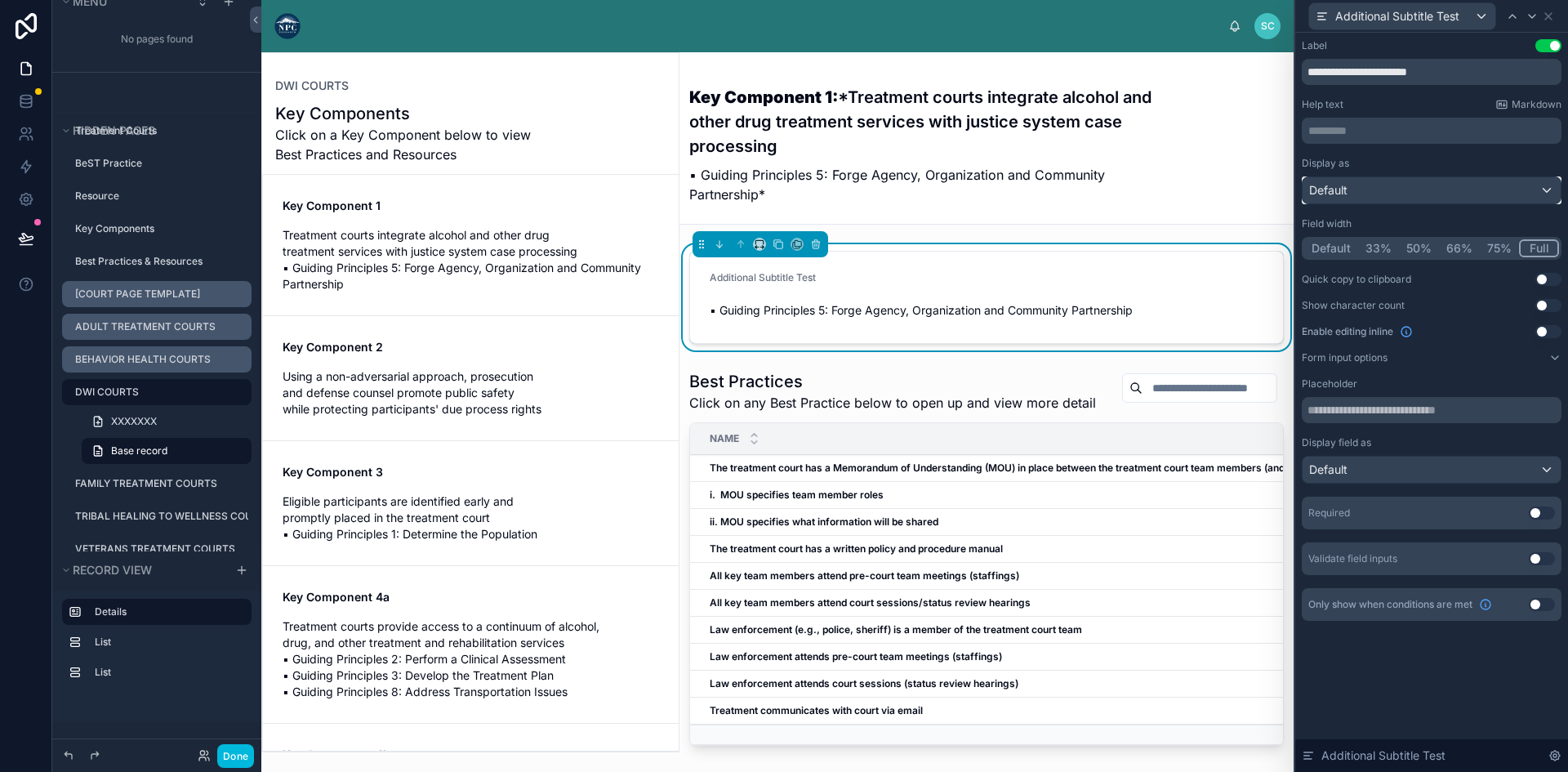
click at [1386, 187] on div "Default" at bounding box center [1432, 190] width 258 height 26
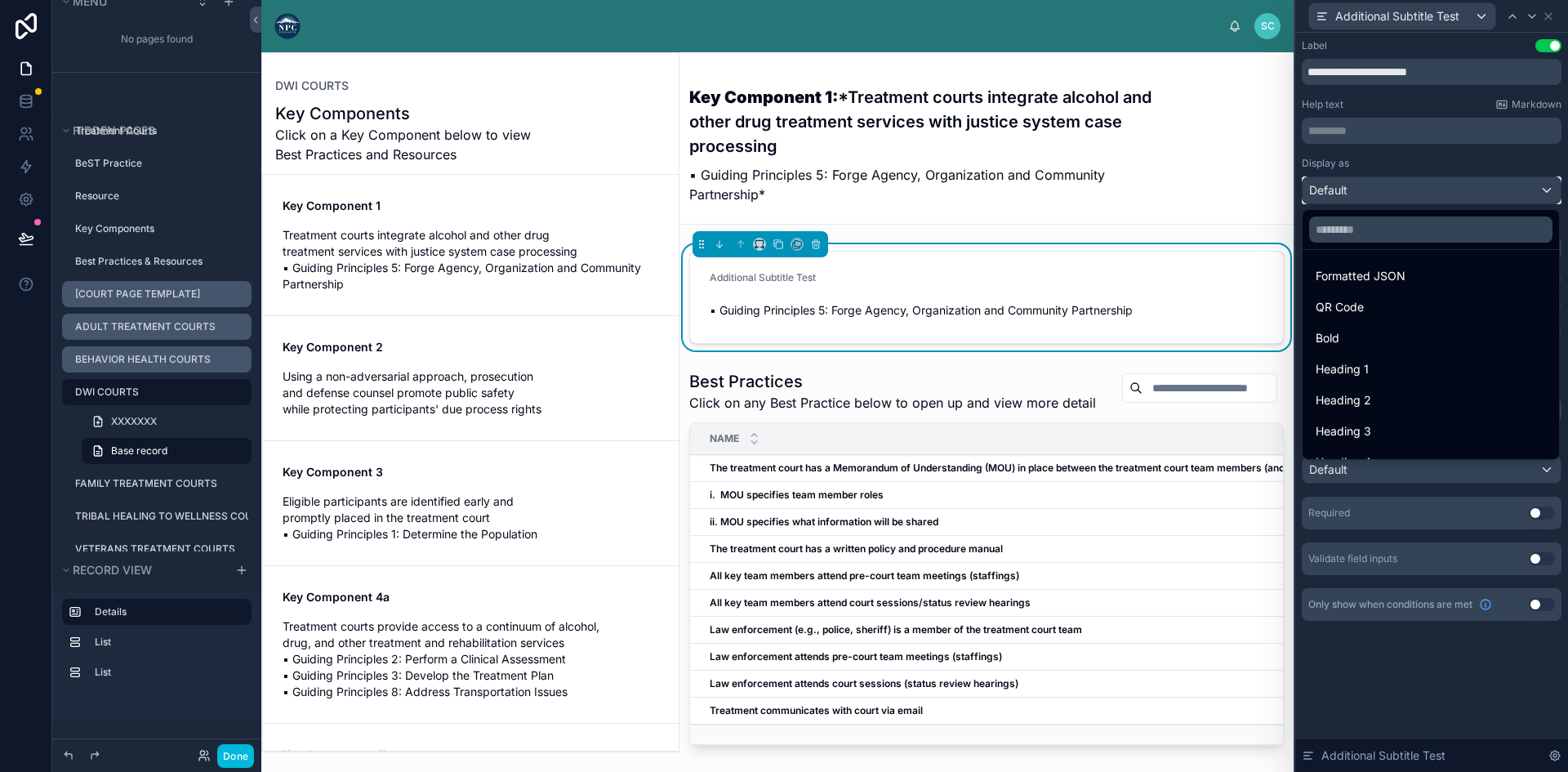
scroll to position [178, 0]
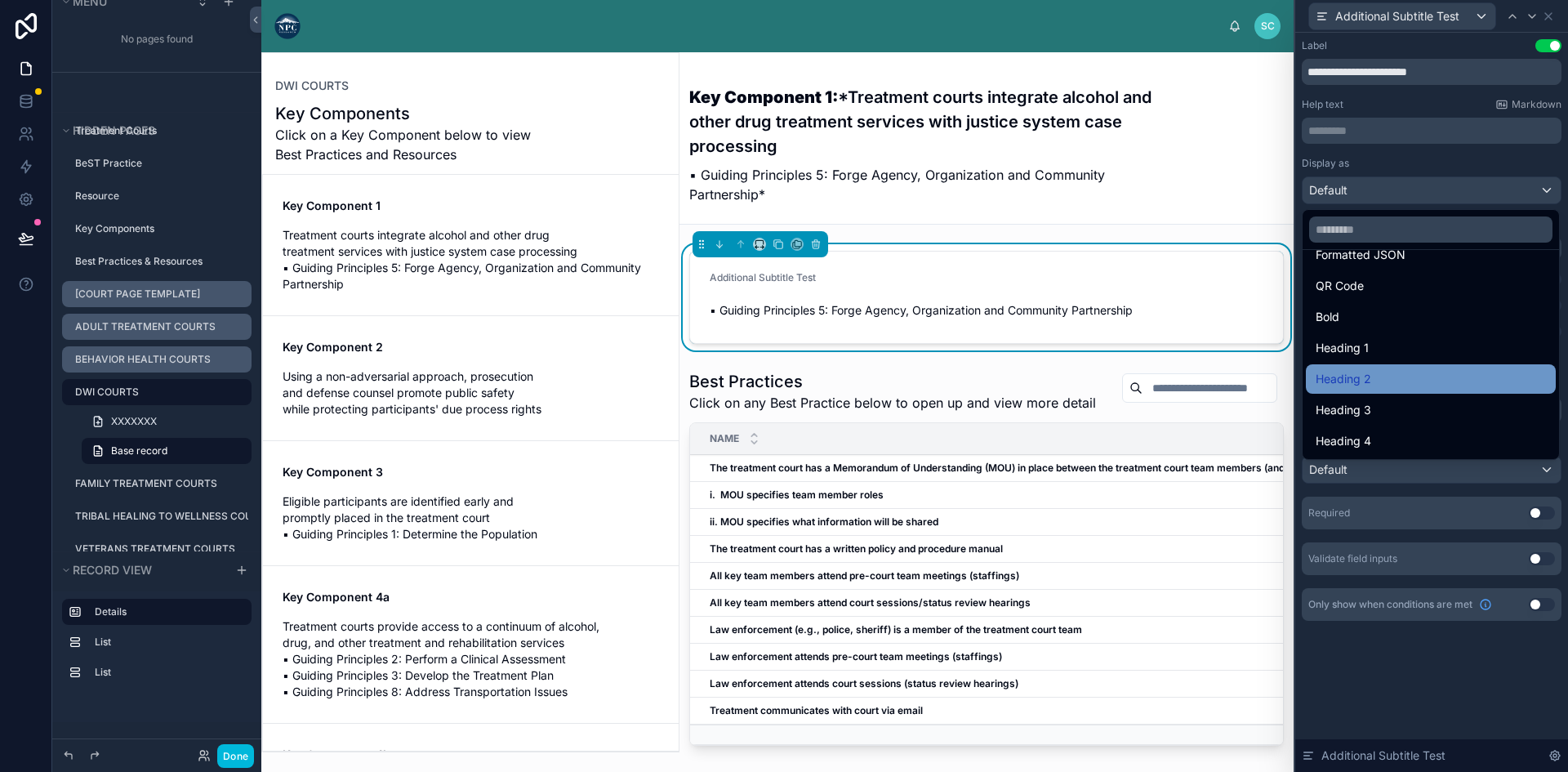
click at [1373, 385] on div "Heading 2" at bounding box center [1431, 378] width 231 height 20
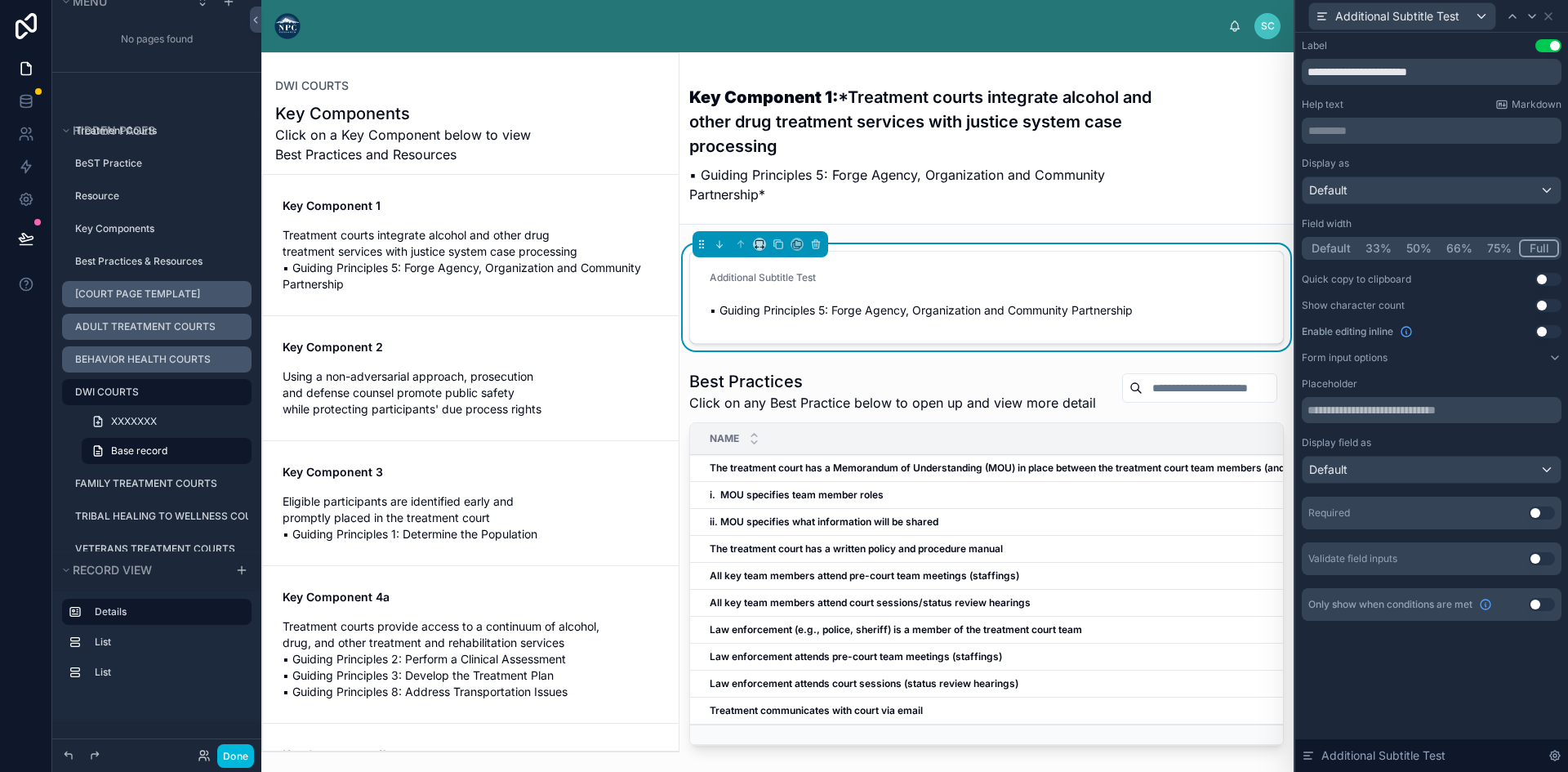
scroll to position [0, 0]
click at [1333, 13] on div "Additional Subtitle Test" at bounding box center [1387, 16] width 144 height 16
click at [1407, 105] on span "Additional Subtitle Test" at bounding box center [1407, 104] width 132 height 20
click at [1548, 12] on icon at bounding box center [1548, 16] width 13 height 13
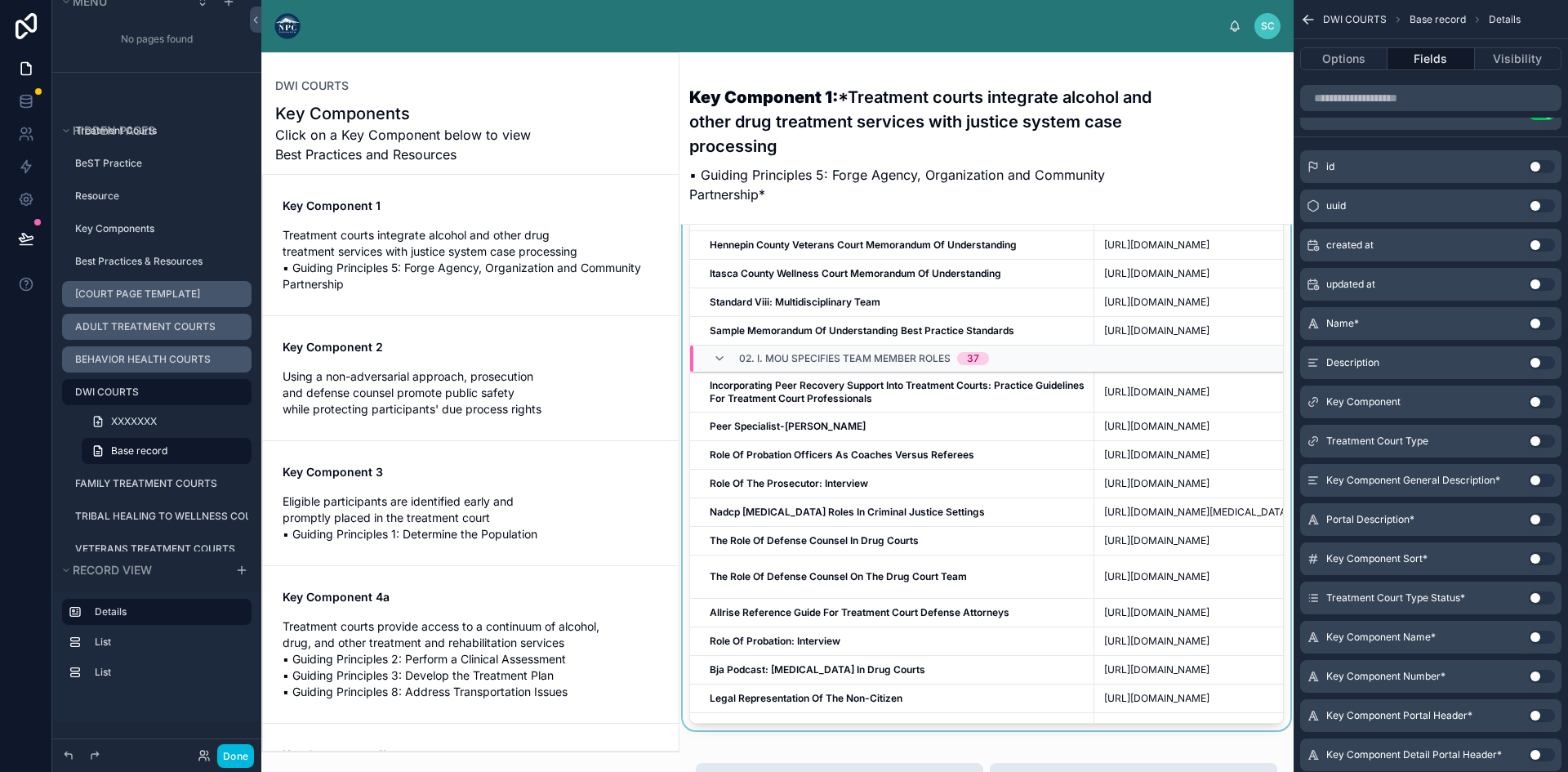
scroll to position [733, 0]
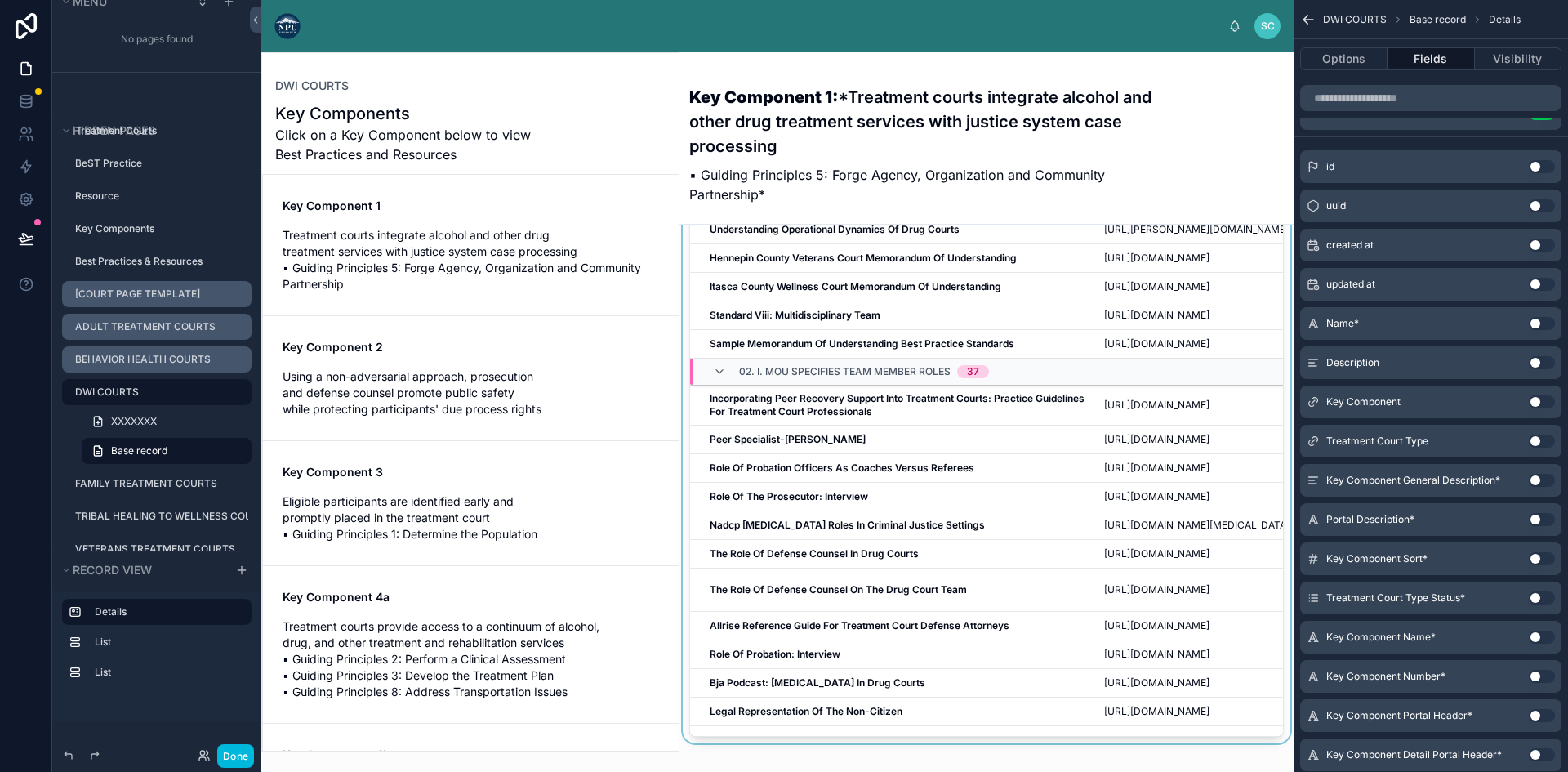
drag, startPoint x: 1000, startPoint y: 248, endPoint x: 962, endPoint y: 265, distance: 41.6
click at [1000, 188] on div "Resource Name" at bounding box center [891, 172] width 404 height 31
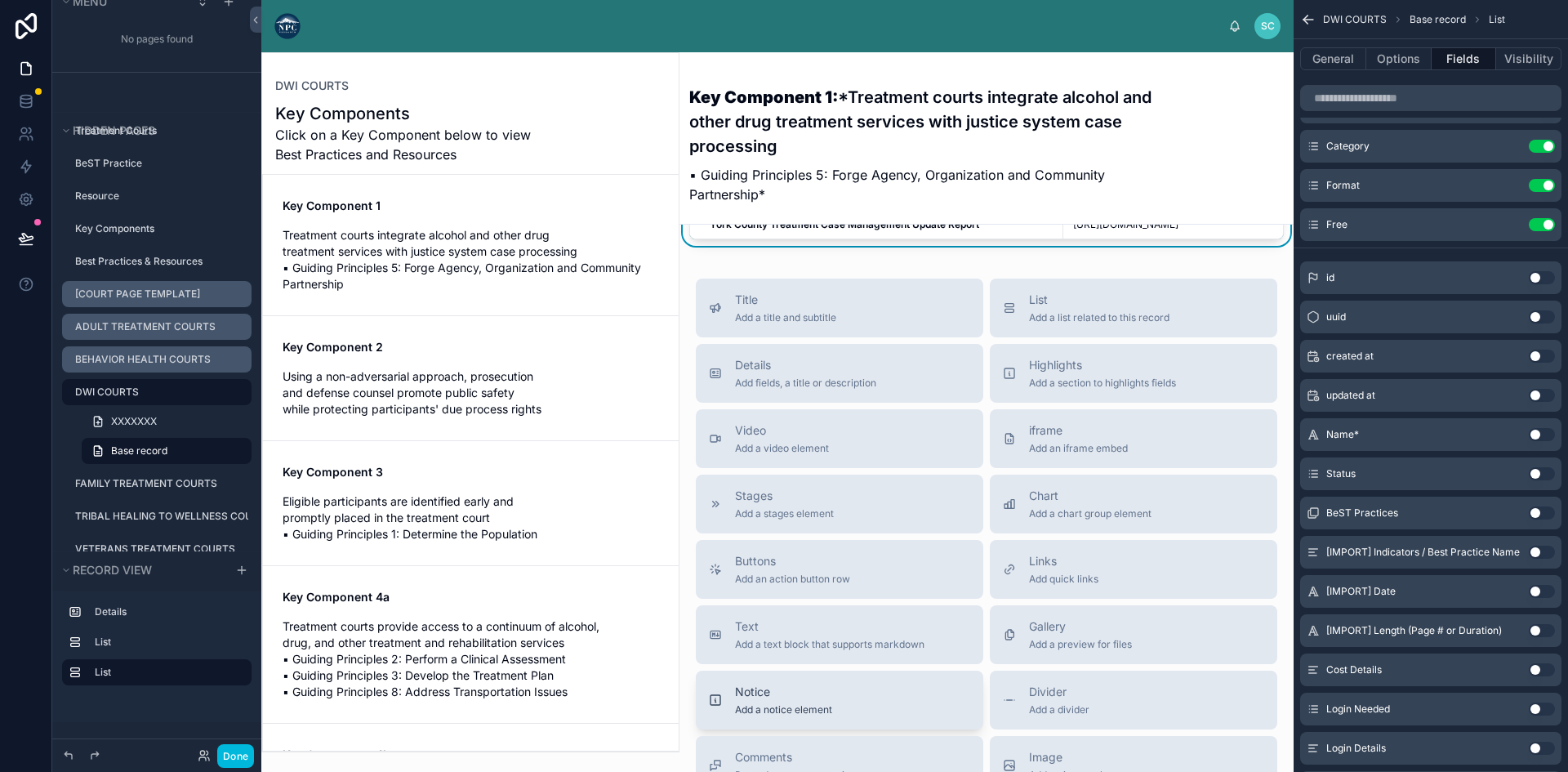
scroll to position [1142, 0]
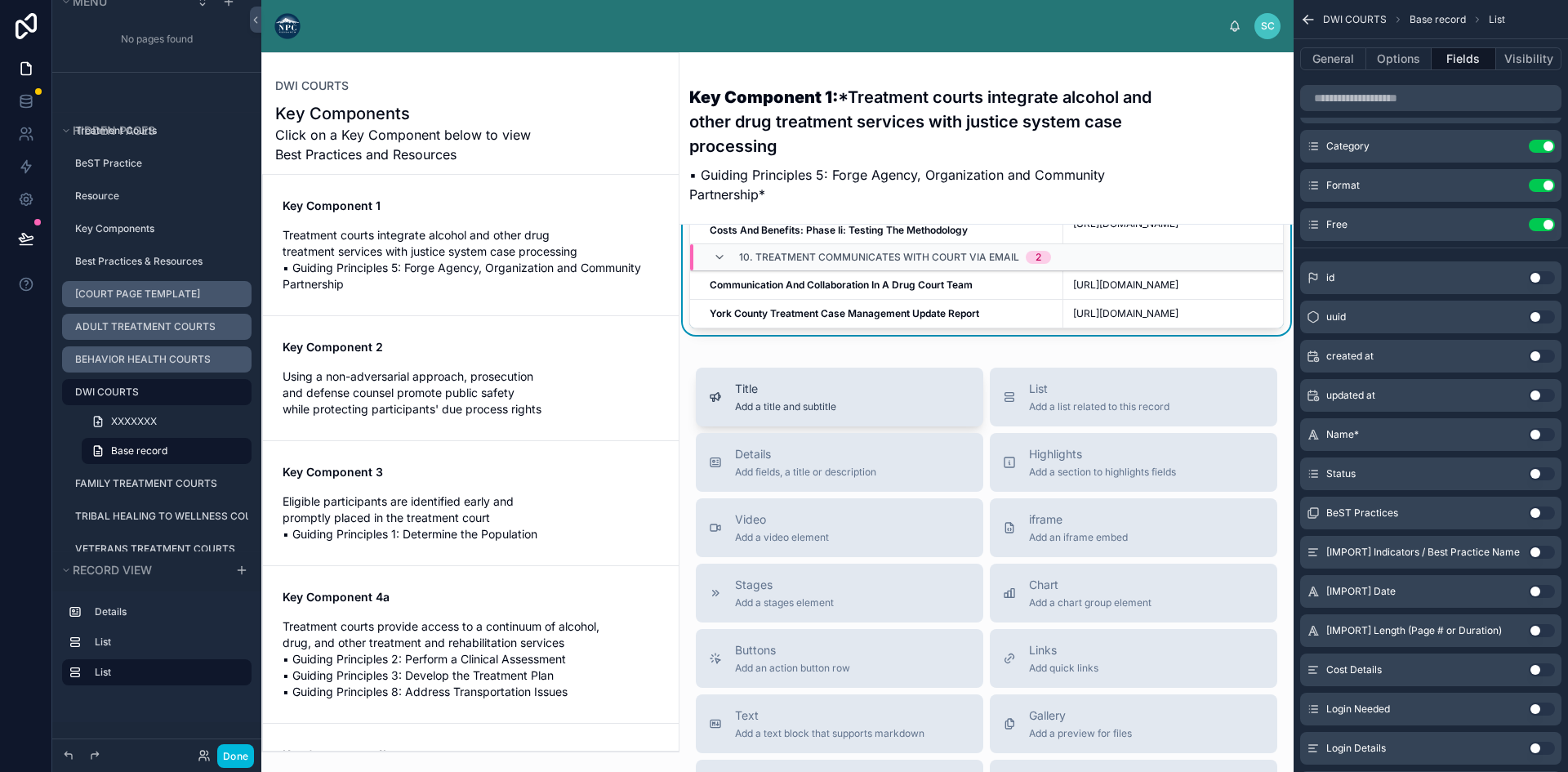
click at [855, 413] on div "Title Add a title and subtitle" at bounding box center [840, 396] width 262 height 33
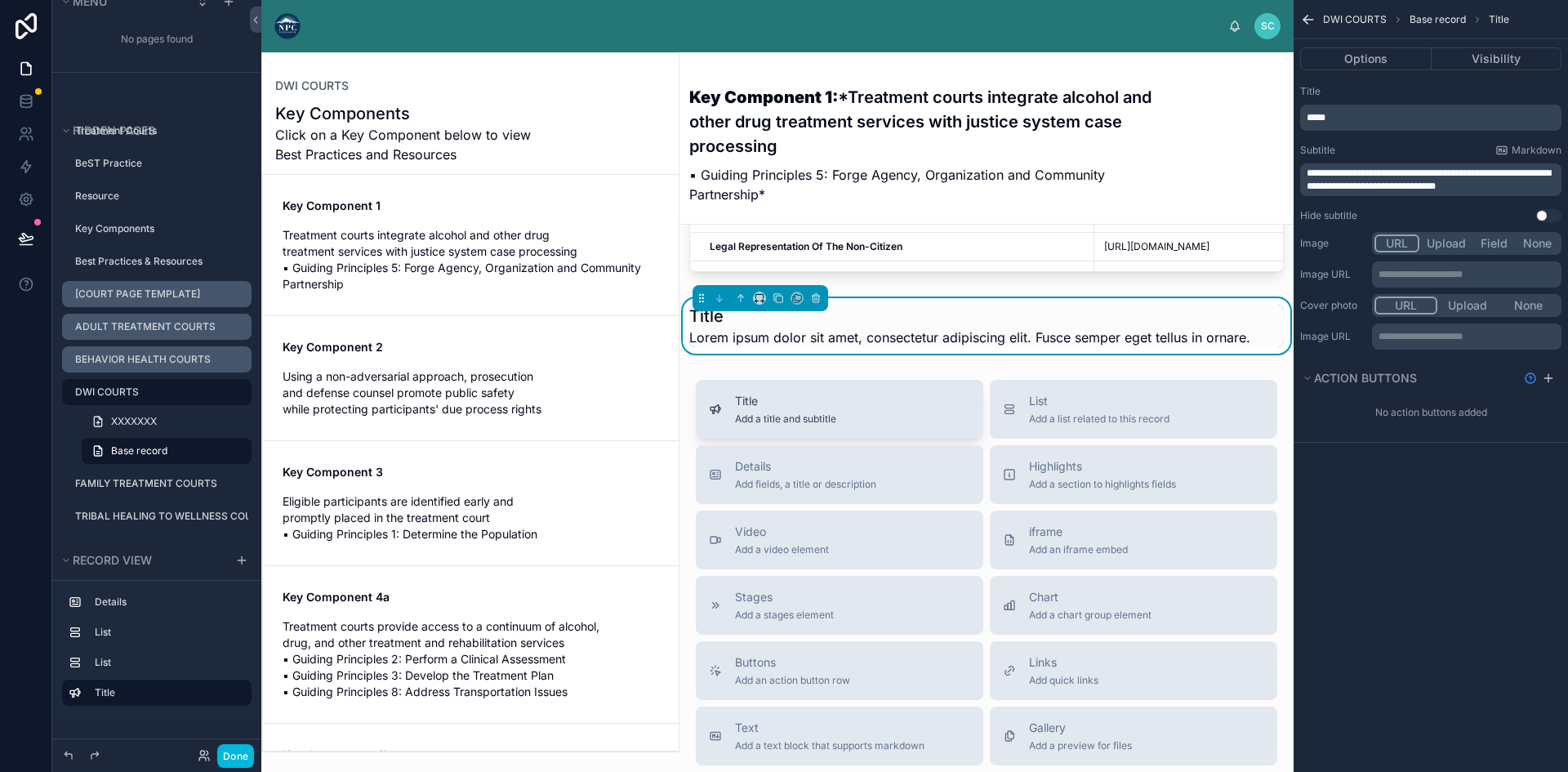
scroll to position [1199, 0]
click at [1385, 56] on button "Options" at bounding box center [1366, 58] width 132 height 23
click at [1505, 21] on span "Title" at bounding box center [1499, 20] width 21 height 13
click at [1499, 118] on p "*****" at bounding box center [1432, 118] width 251 height 13
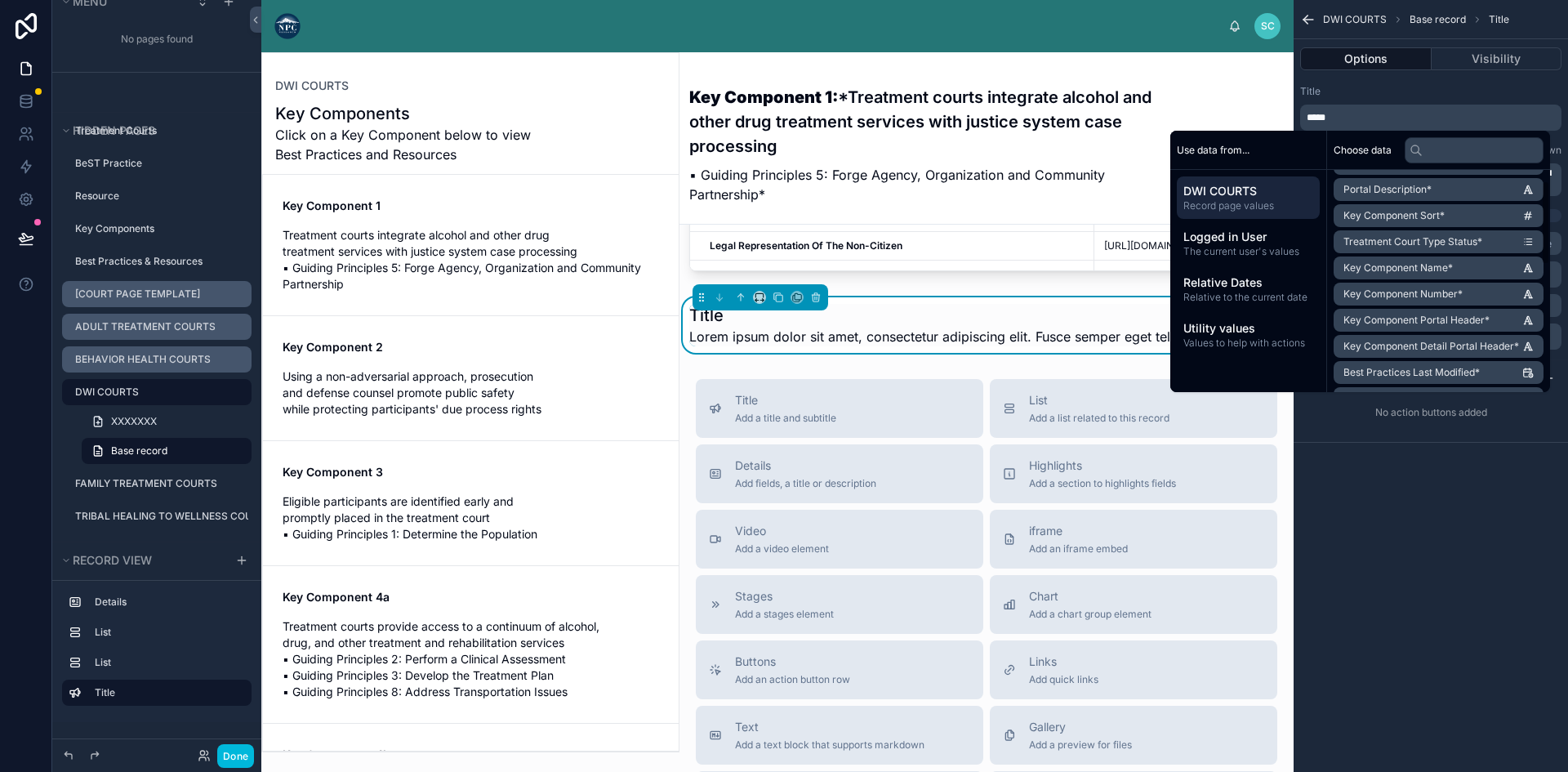
scroll to position [362, 0]
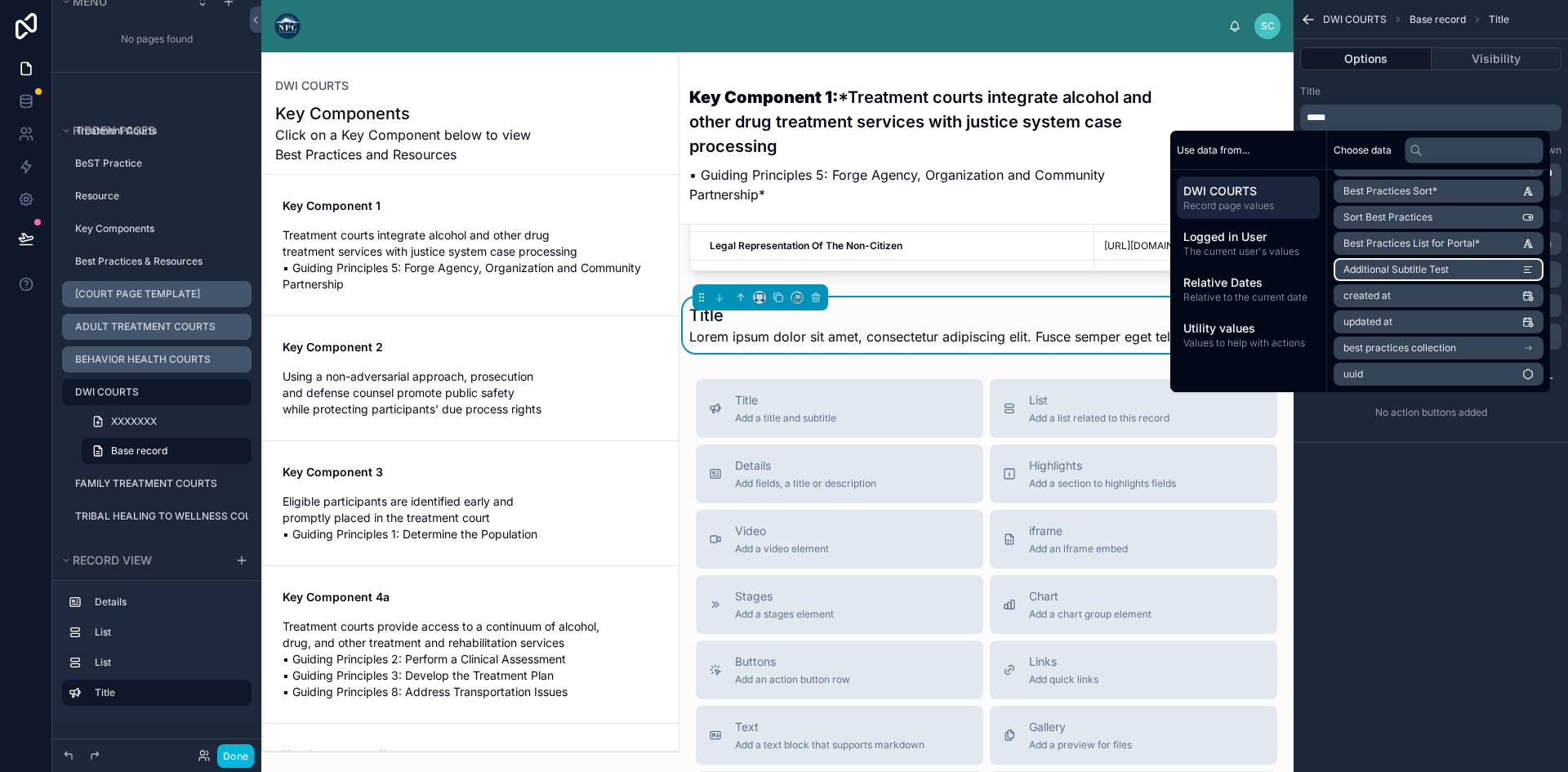
click at [1403, 265] on span "Additional Subtitle Test" at bounding box center [1396, 269] width 105 height 13
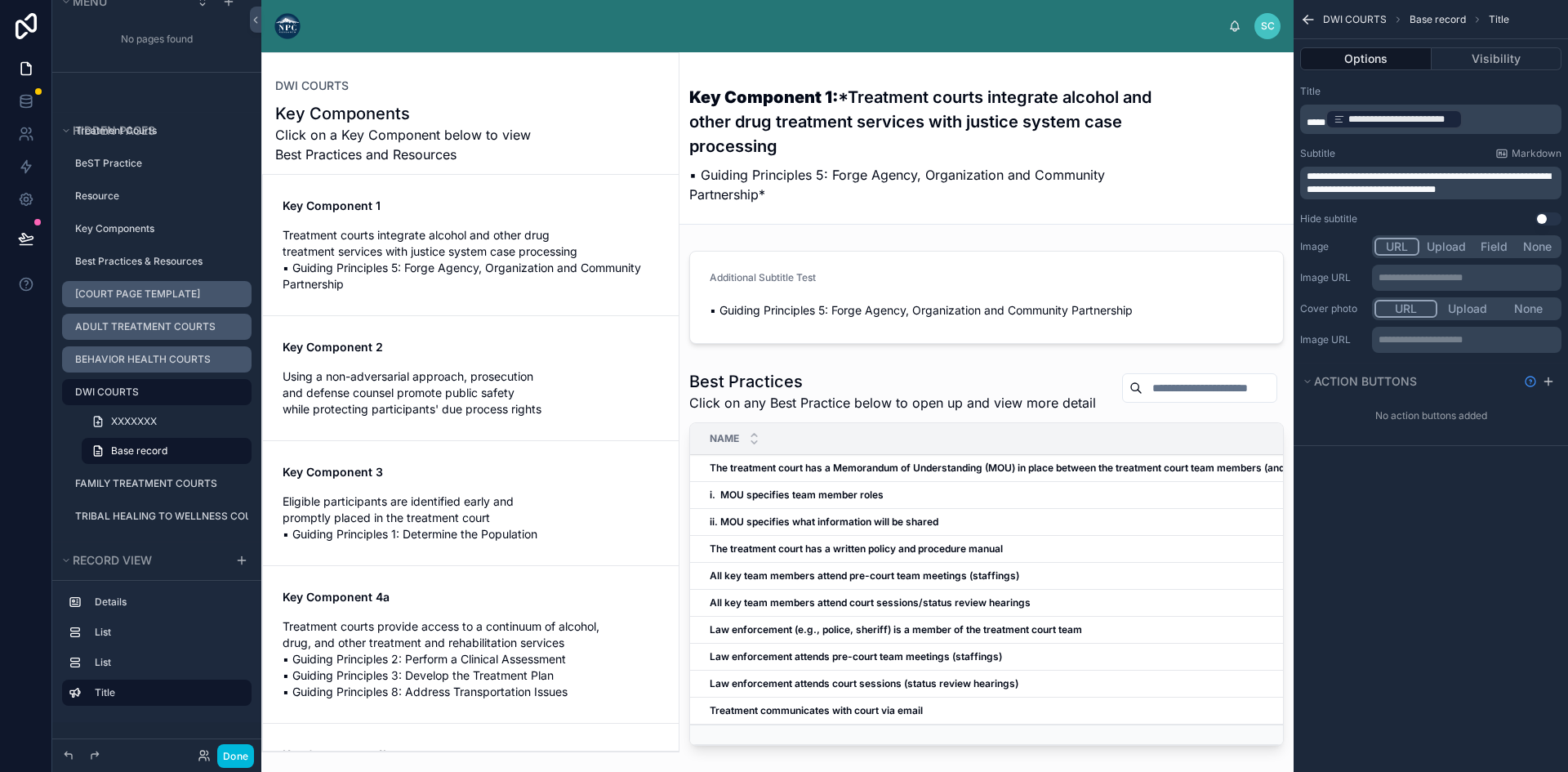
click at [1318, 118] on span "*****" at bounding box center [1316, 122] width 19 height 9
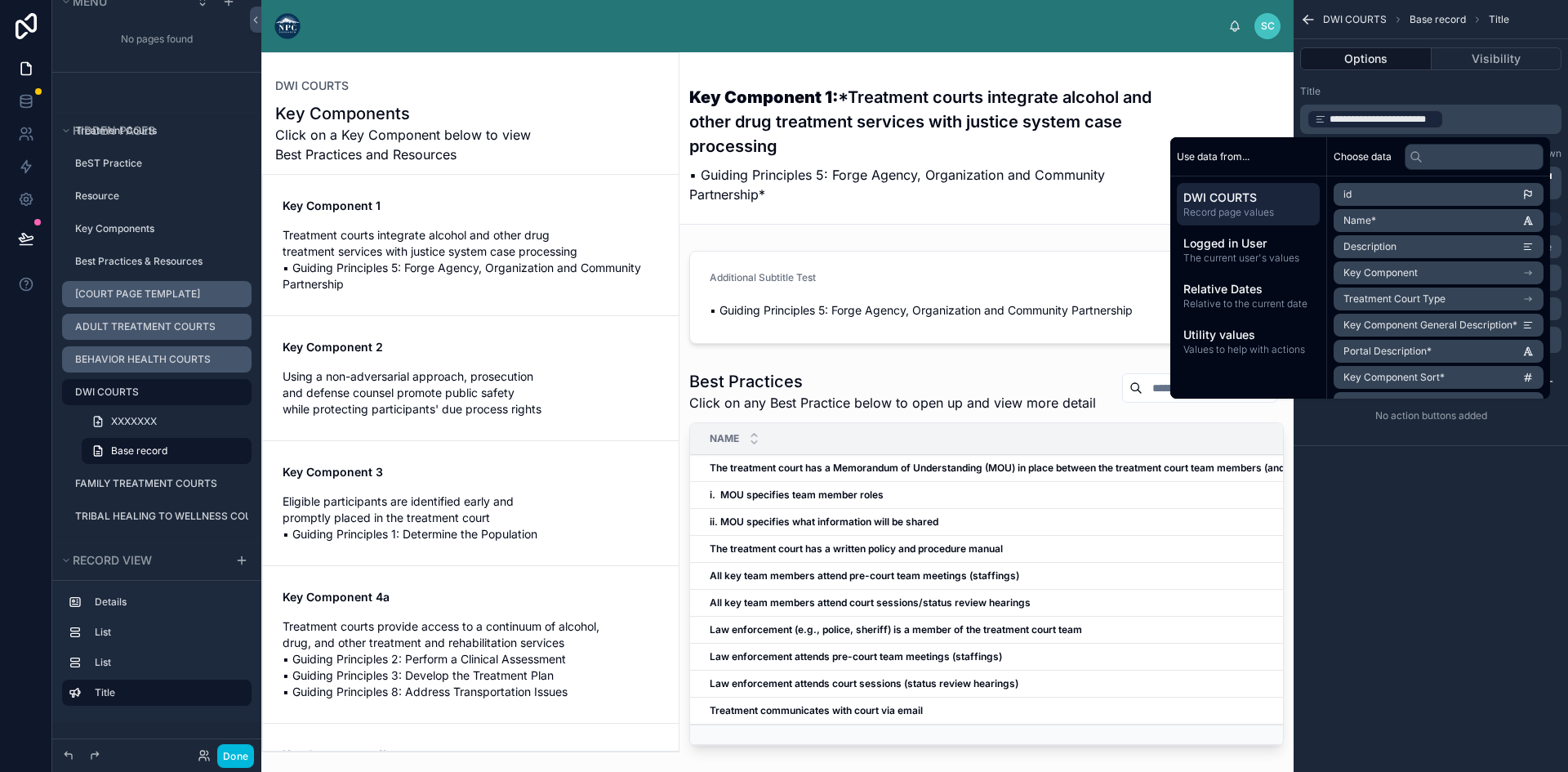
click at [1427, 582] on div "**********" at bounding box center [1431, 386] width 275 height 772
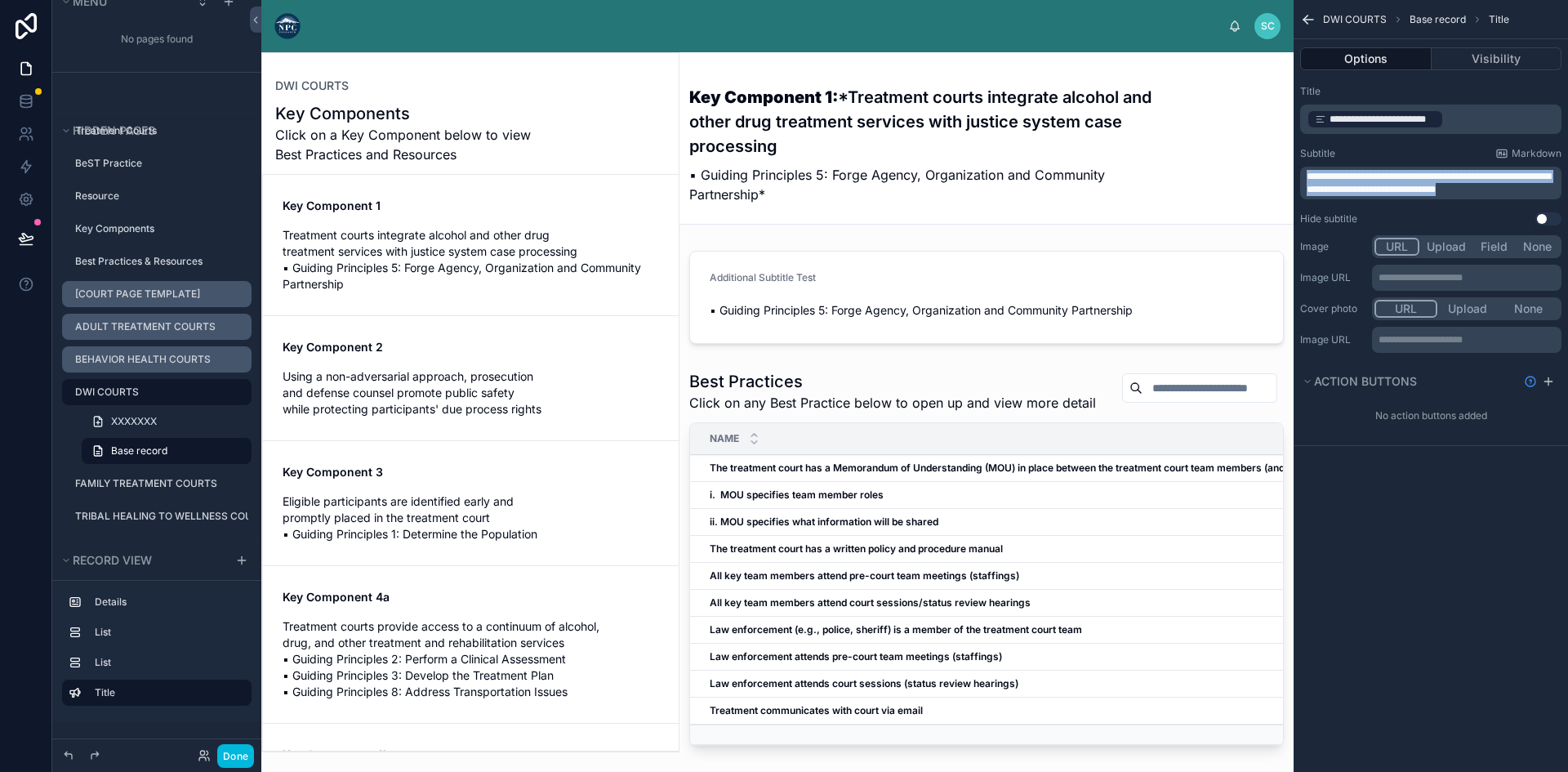
drag, startPoint x: 1497, startPoint y: 189, endPoint x: 1216, endPoint y: 151, distance: 283.6
click at [1216, 151] on div "SC Shannon Carey DWI COURTS Key Components Click on a Key Component below to vi…" at bounding box center [915, 386] width 1306 height 772
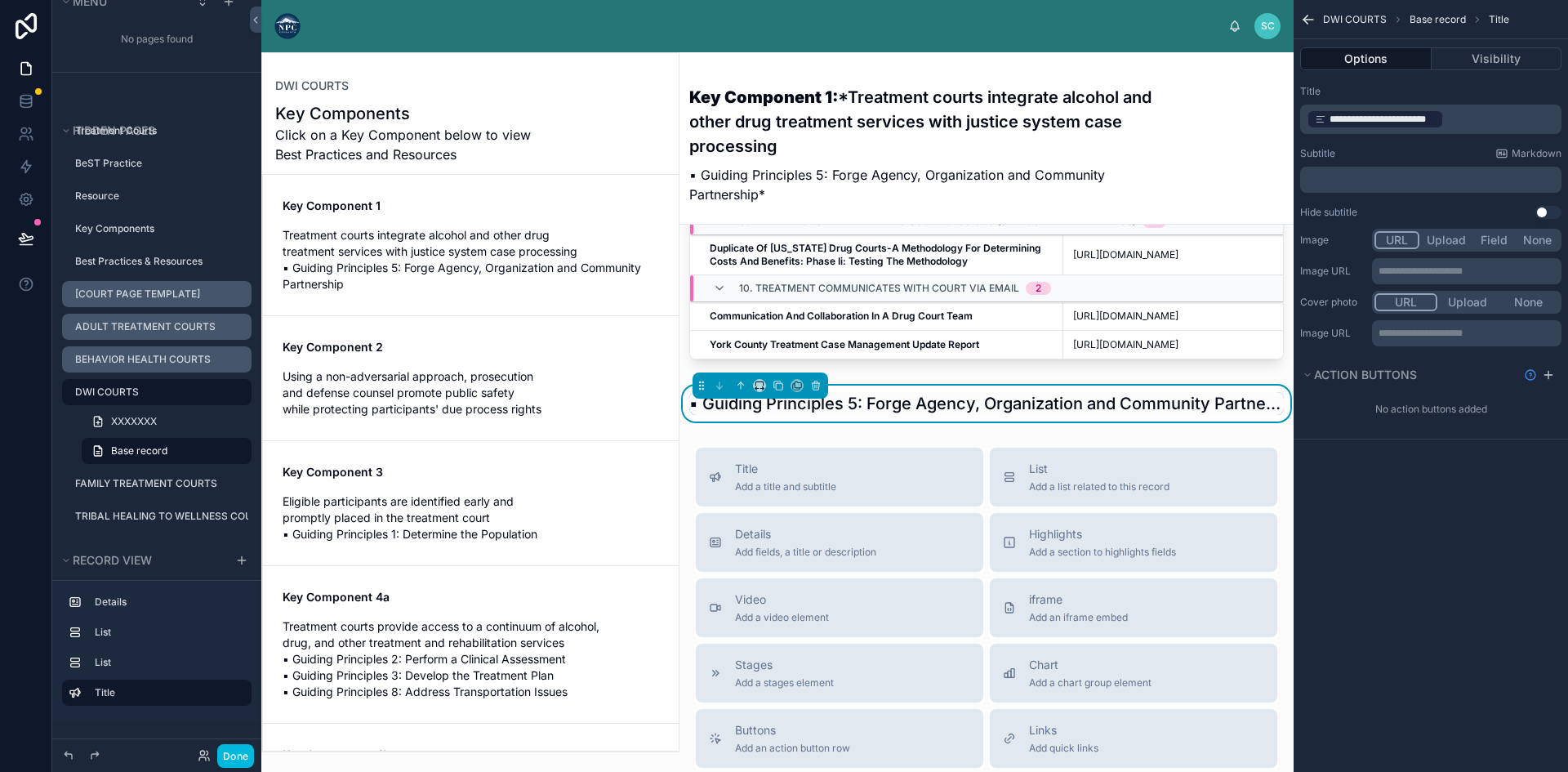
scroll to position [1109, 0]
click at [737, 393] on icon at bounding box center [741, 387] width 11 height 11
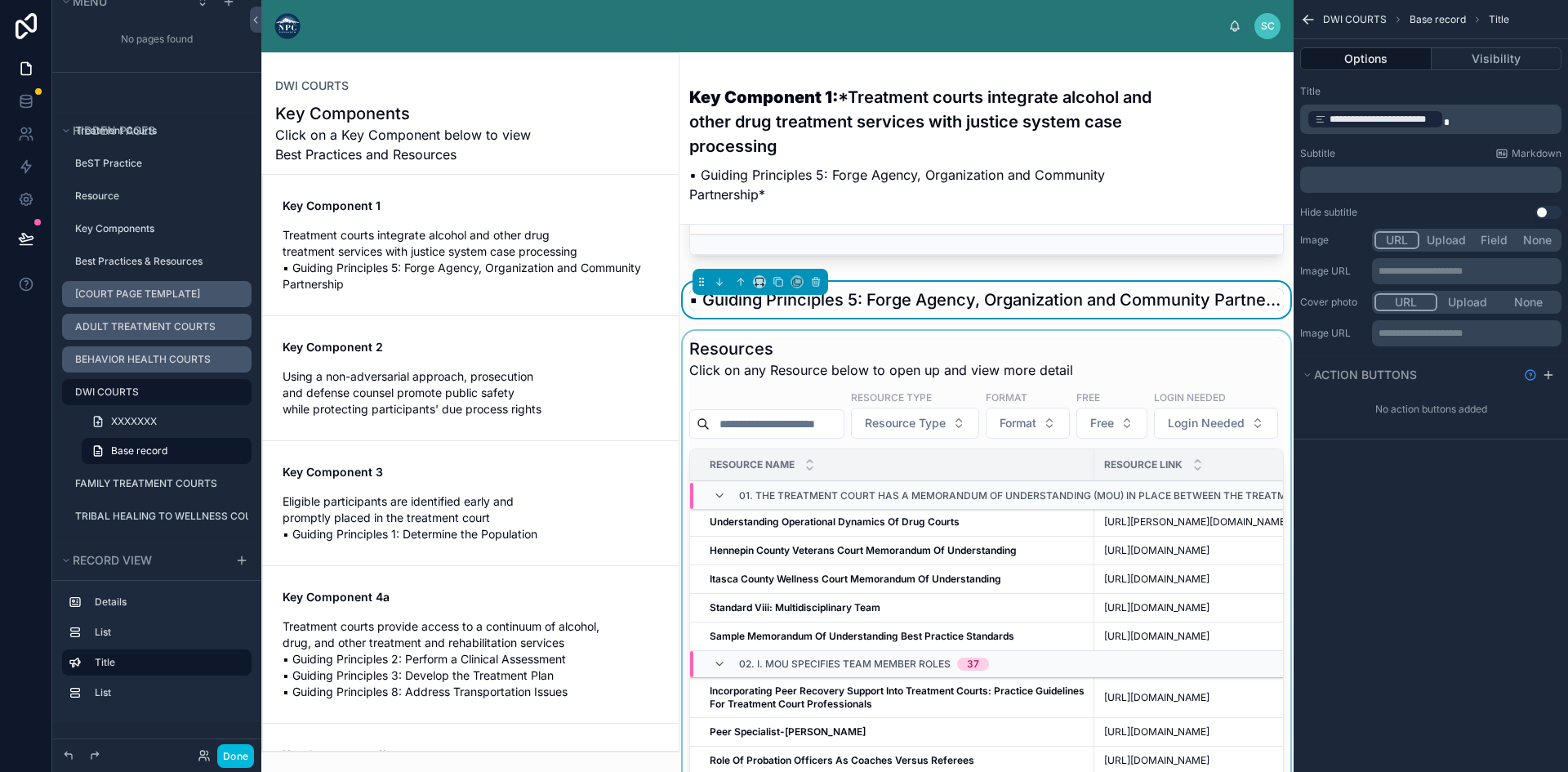
scroll to position [409, 0]
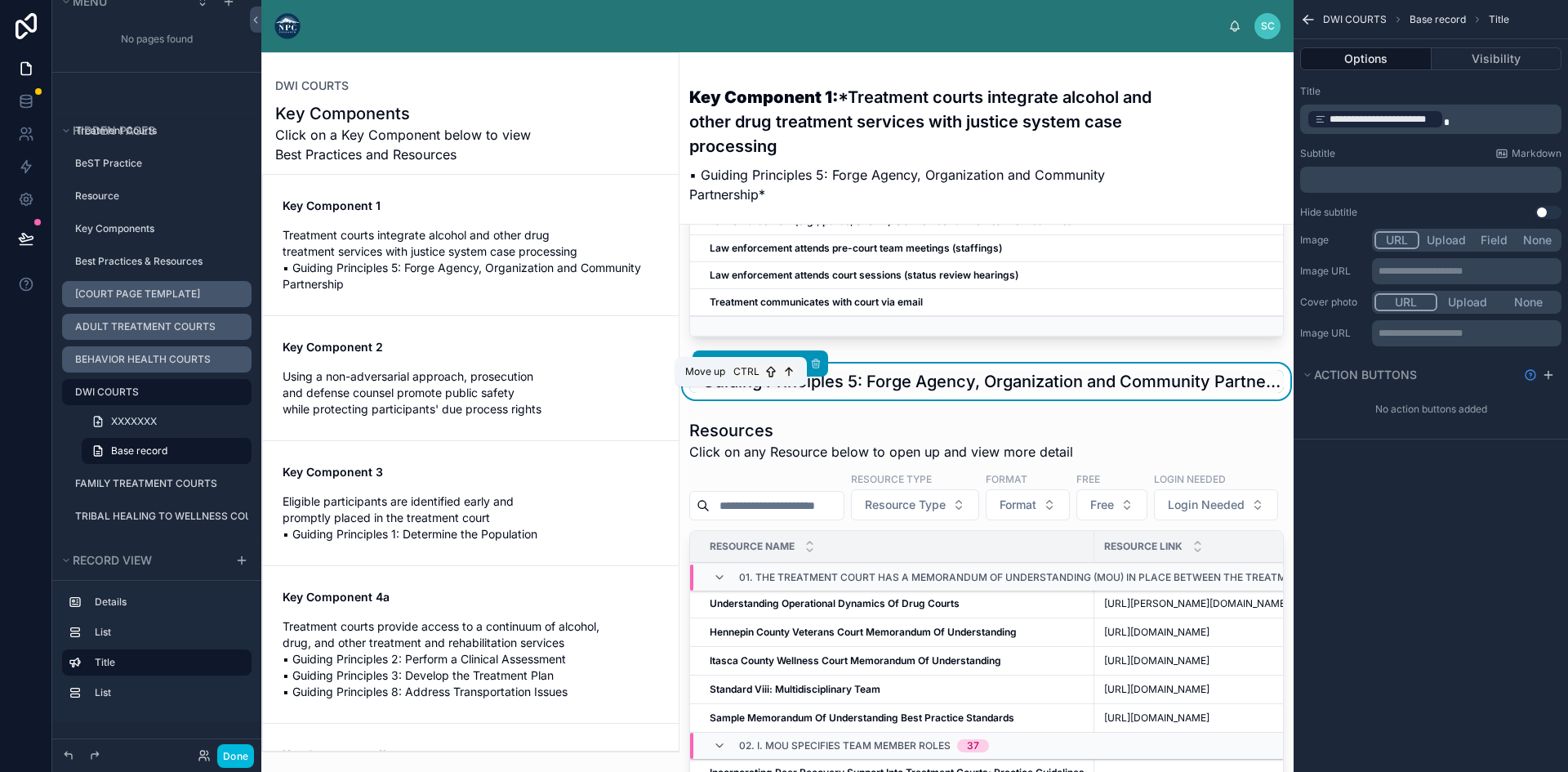
click at [739, 369] on icon at bounding box center [741, 363] width 11 height 11
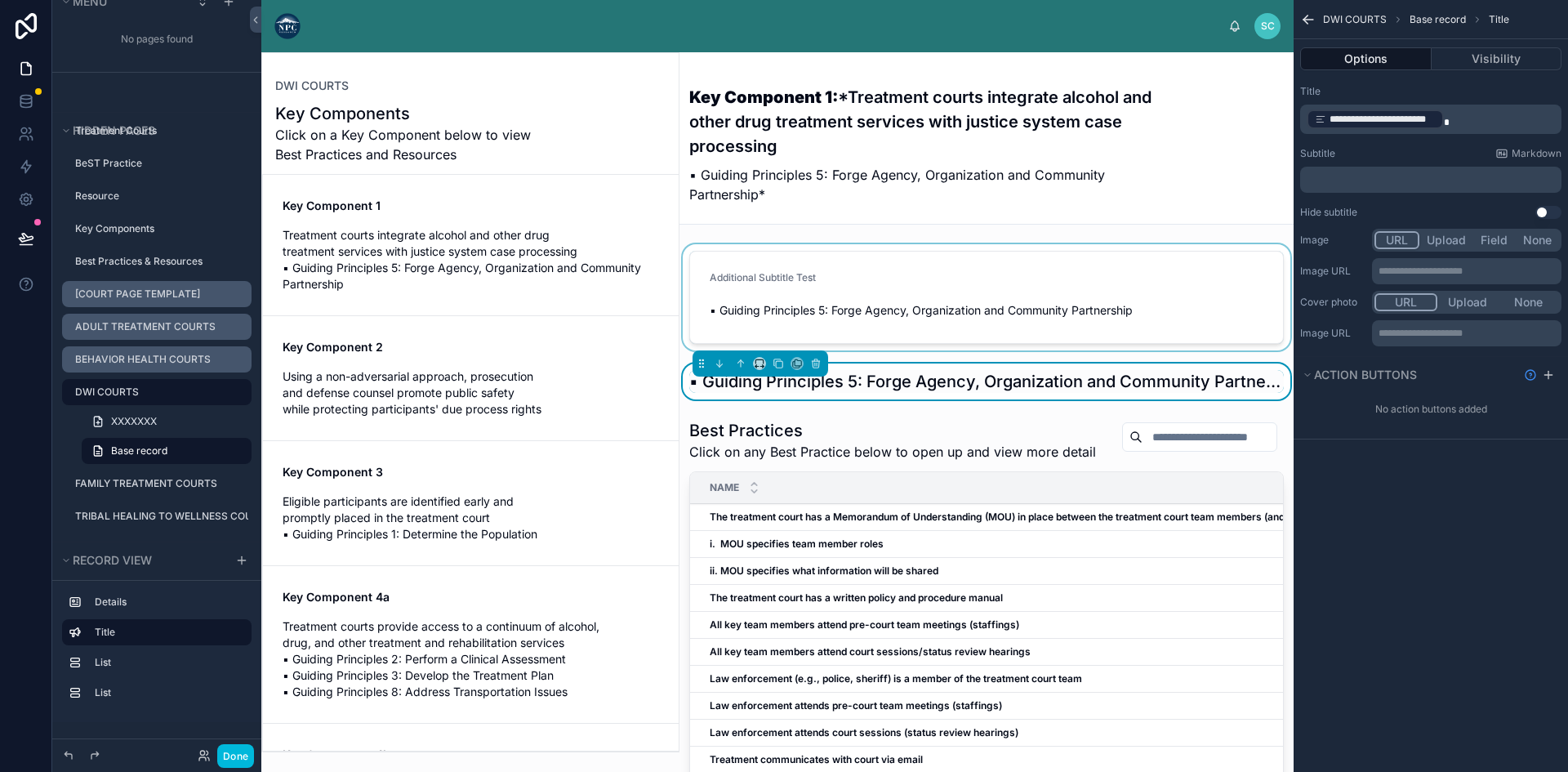
click at [870, 282] on div at bounding box center [986, 297] width 614 height 106
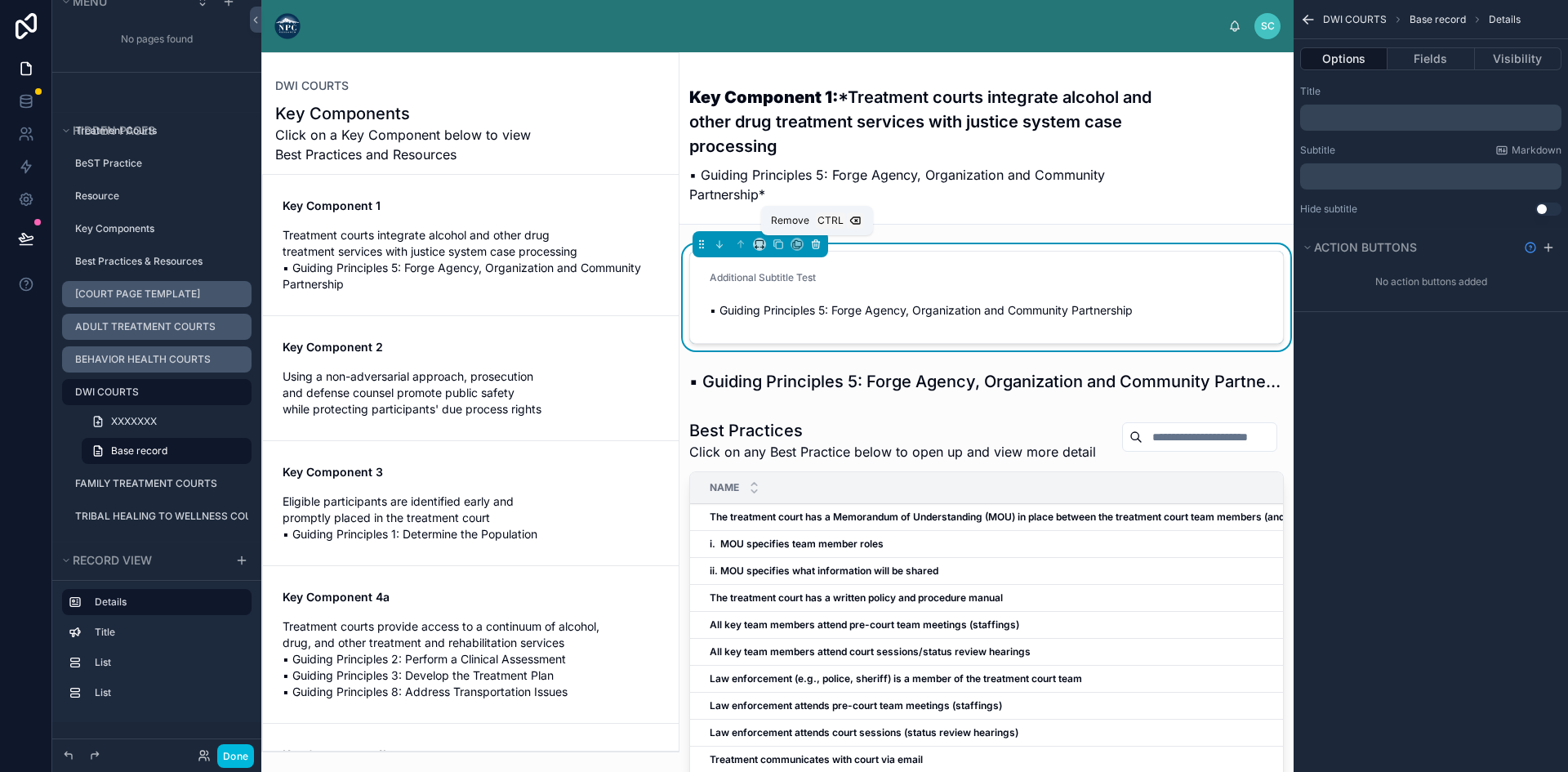
click at [812, 239] on icon at bounding box center [816, 244] width 11 height 11
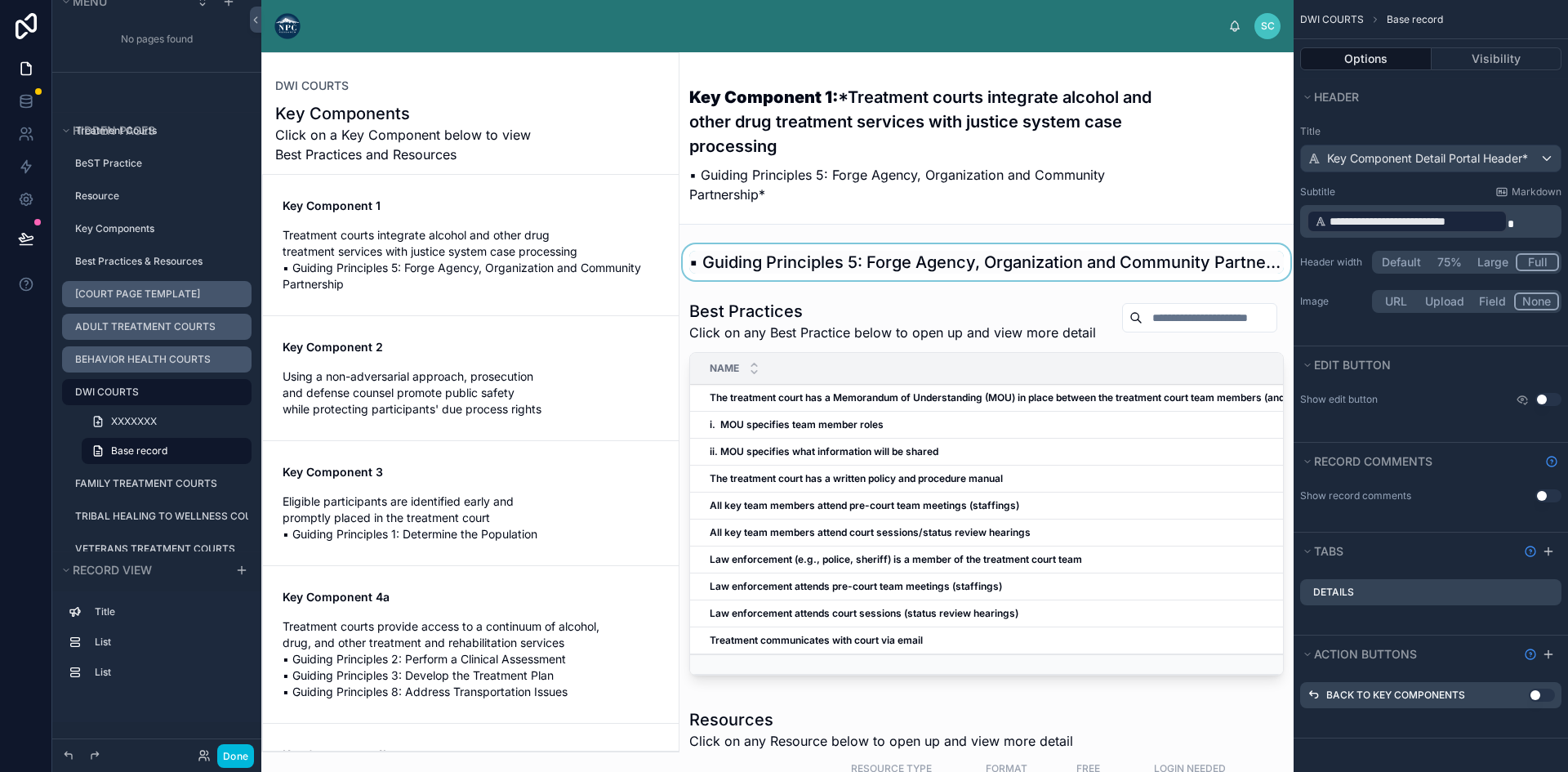
click at [1046, 263] on div at bounding box center [986, 262] width 614 height 36
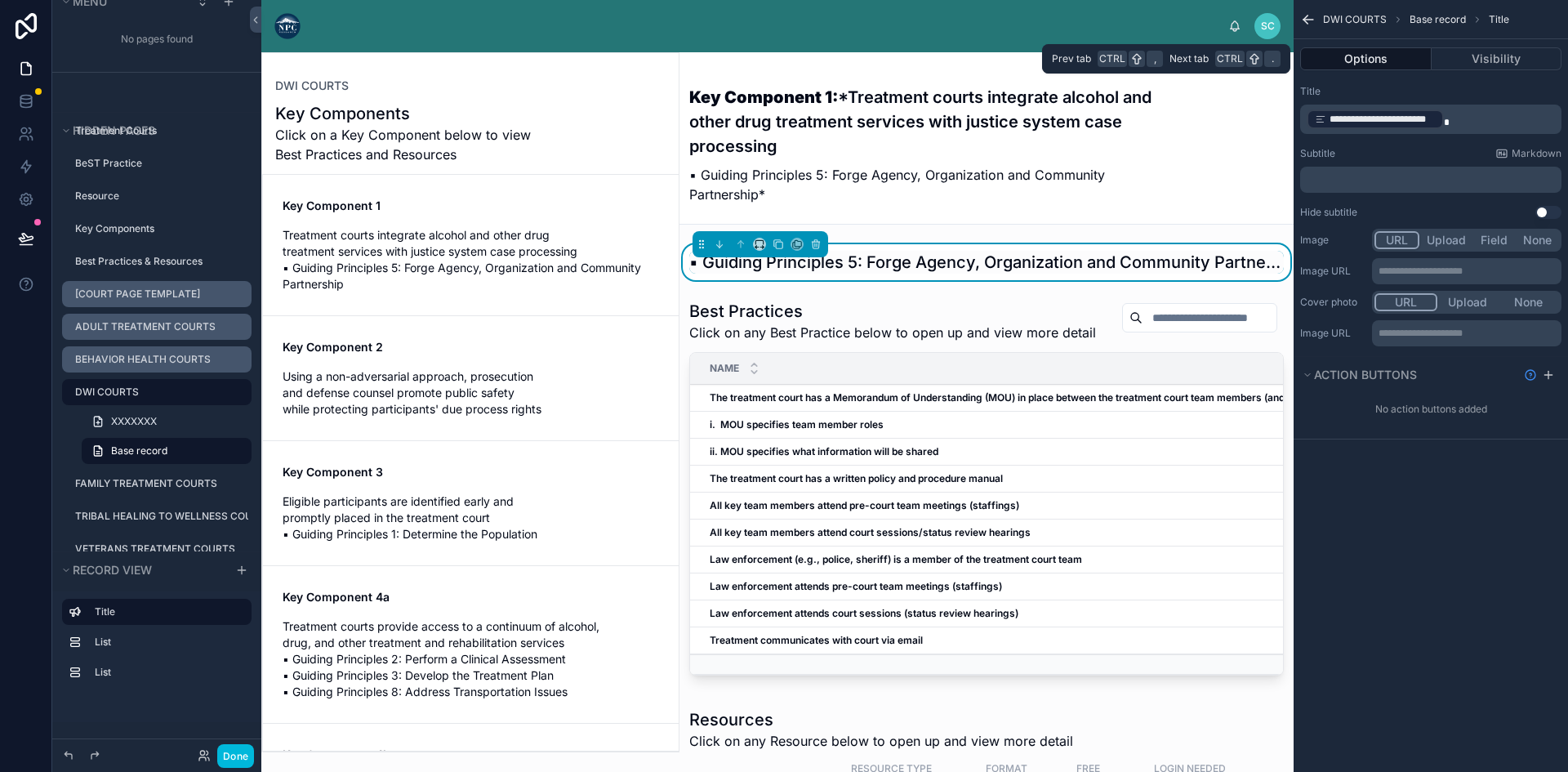
click at [1385, 58] on button "Options" at bounding box center [1366, 58] width 132 height 23
click at [1515, 152] on span "Markdown" at bounding box center [1536, 153] width 50 height 13
click at [1381, 120] on span "**********" at bounding box center [1382, 120] width 106 height 13
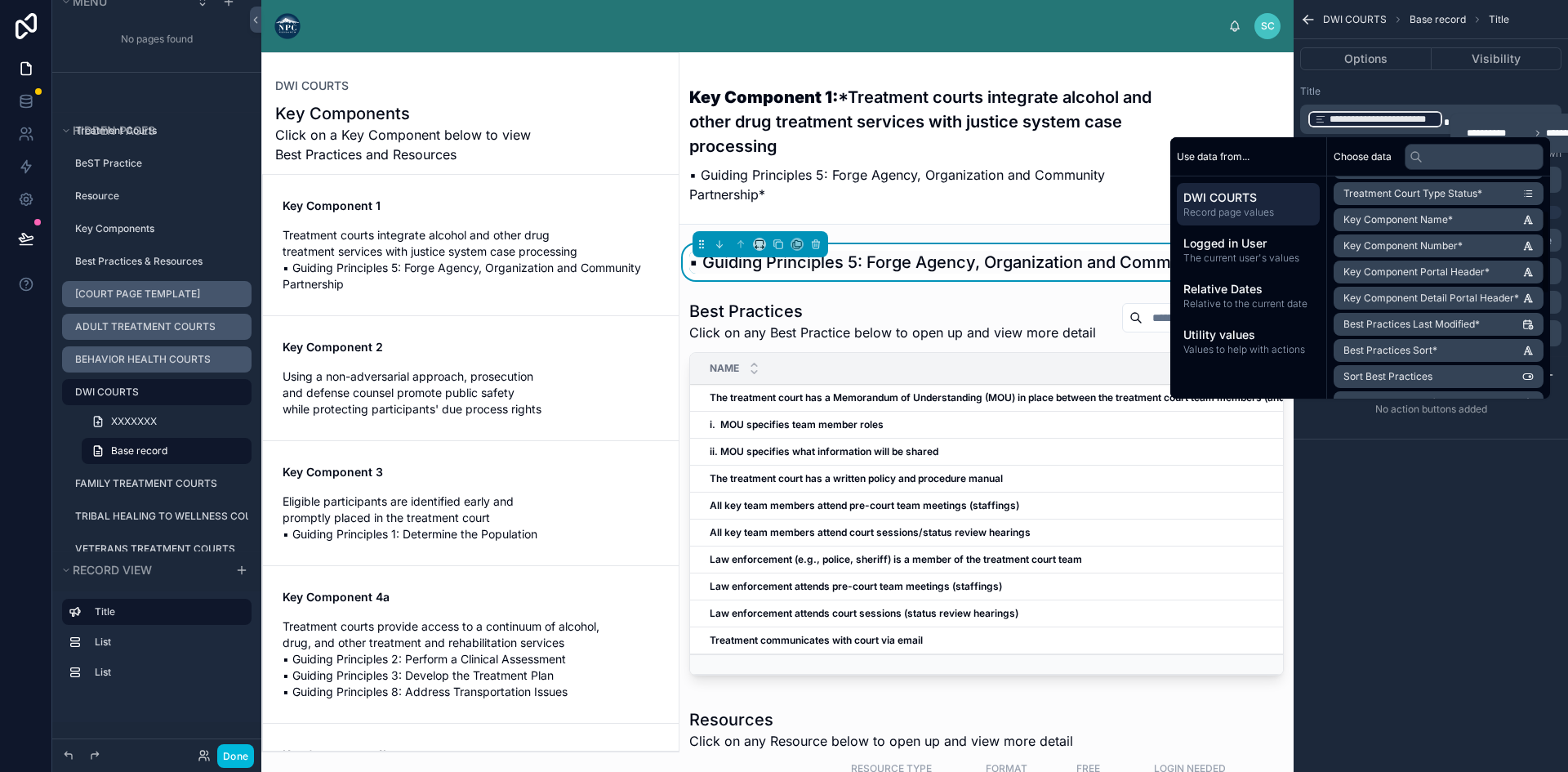
scroll to position [362, 0]
click at [1411, 514] on div "**********" at bounding box center [1431, 386] width 275 height 772
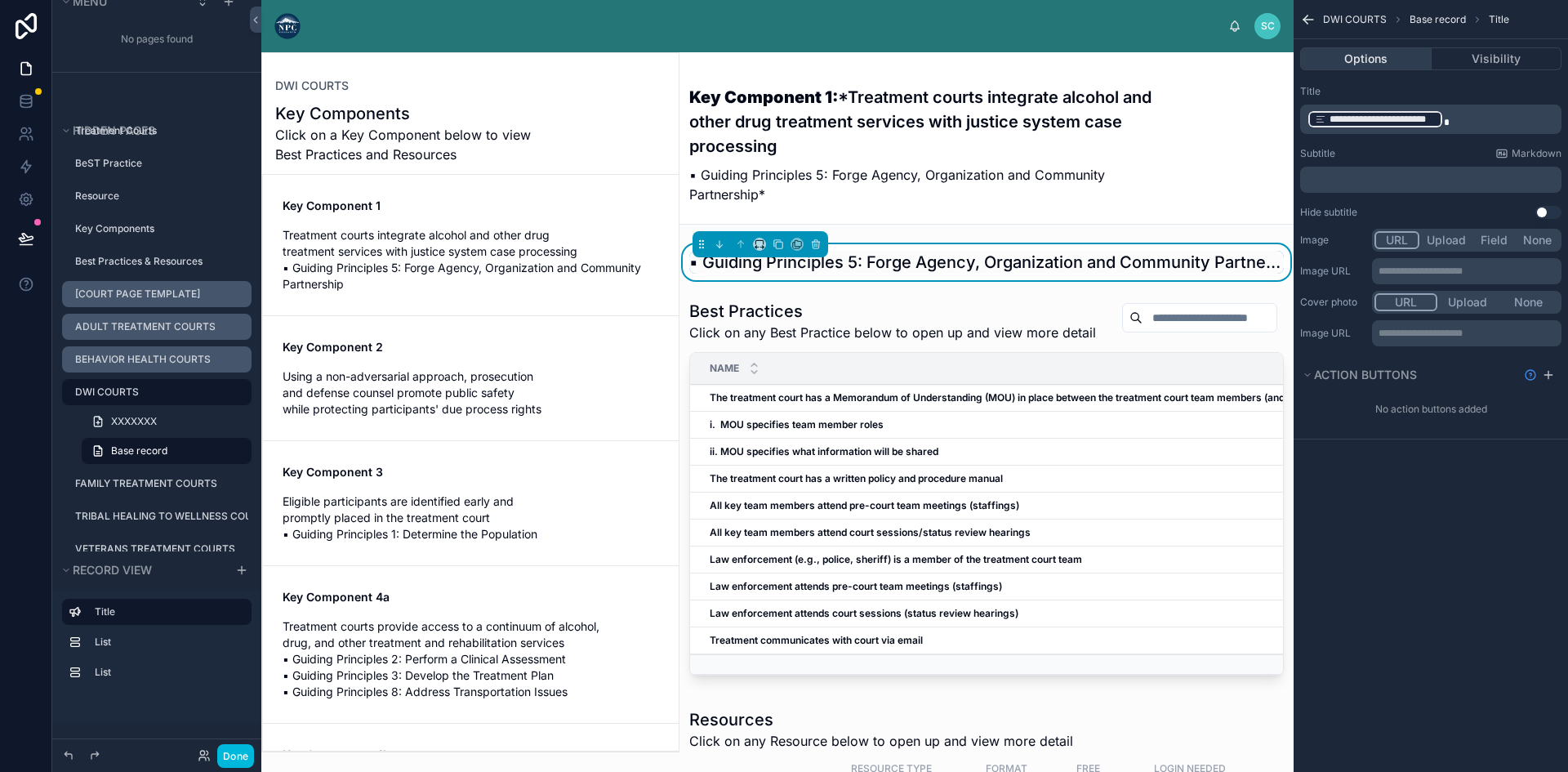
click at [1403, 61] on button "Options" at bounding box center [1366, 58] width 132 height 23
click at [1403, 60] on button "Options" at bounding box center [1366, 58] width 132 height 23
click at [1378, 59] on button "Options" at bounding box center [1366, 58] width 132 height 23
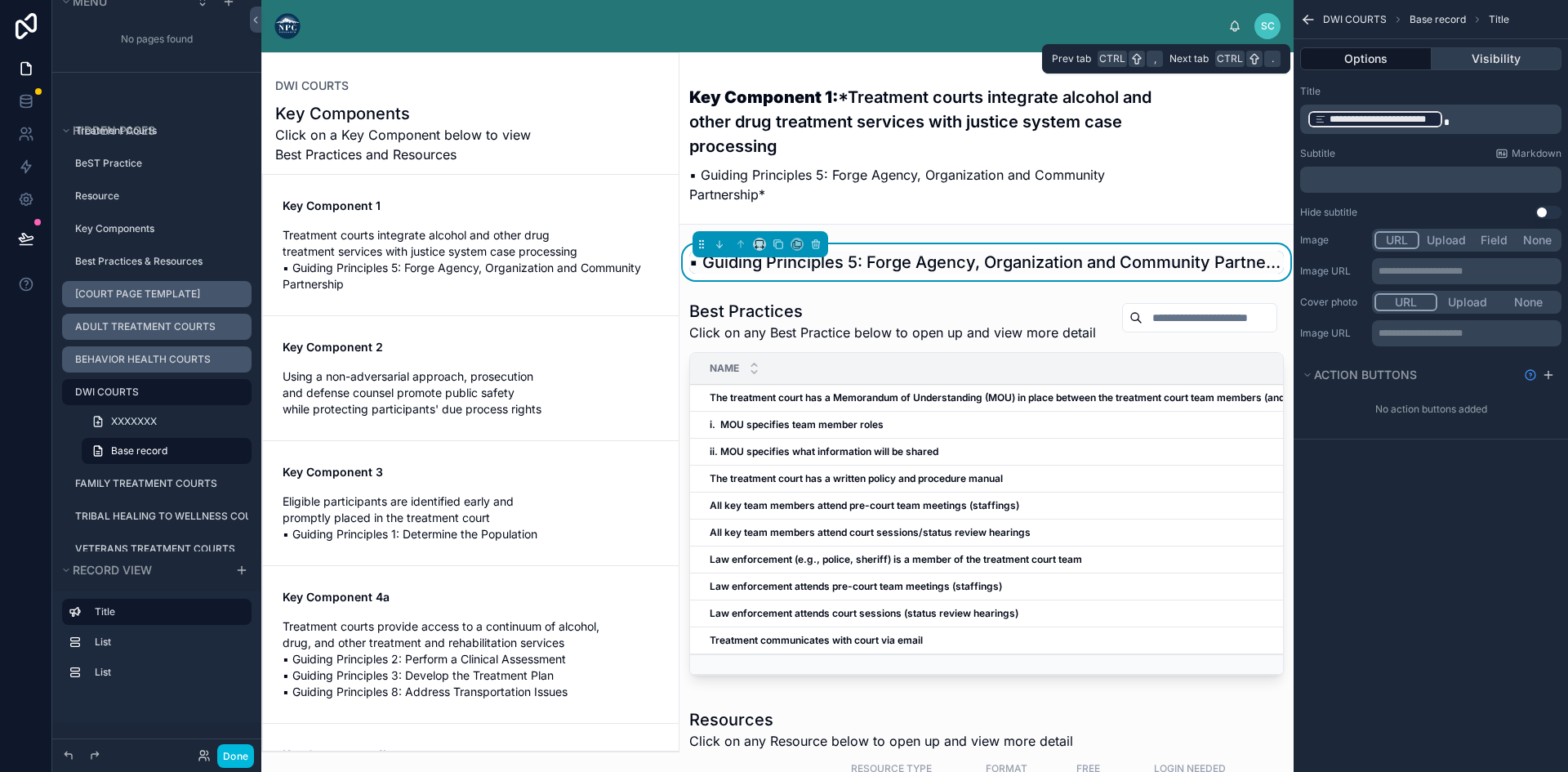
click at [1502, 51] on button "Visibility" at bounding box center [1496, 58] width 131 height 23
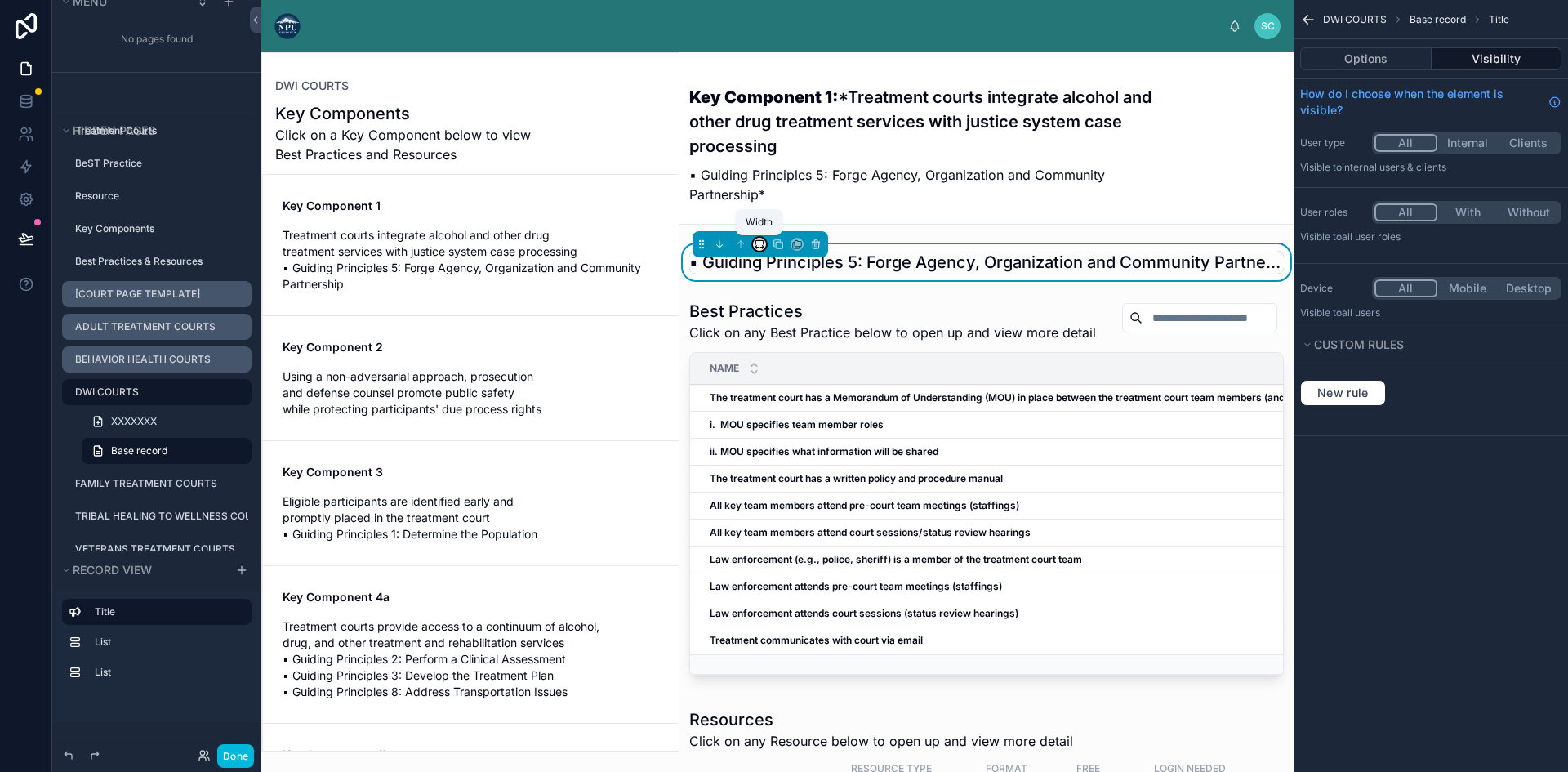
click at [760, 241] on icon at bounding box center [760, 244] width 11 height 11
click at [774, 299] on span "25%" at bounding box center [779, 305] width 25 height 20
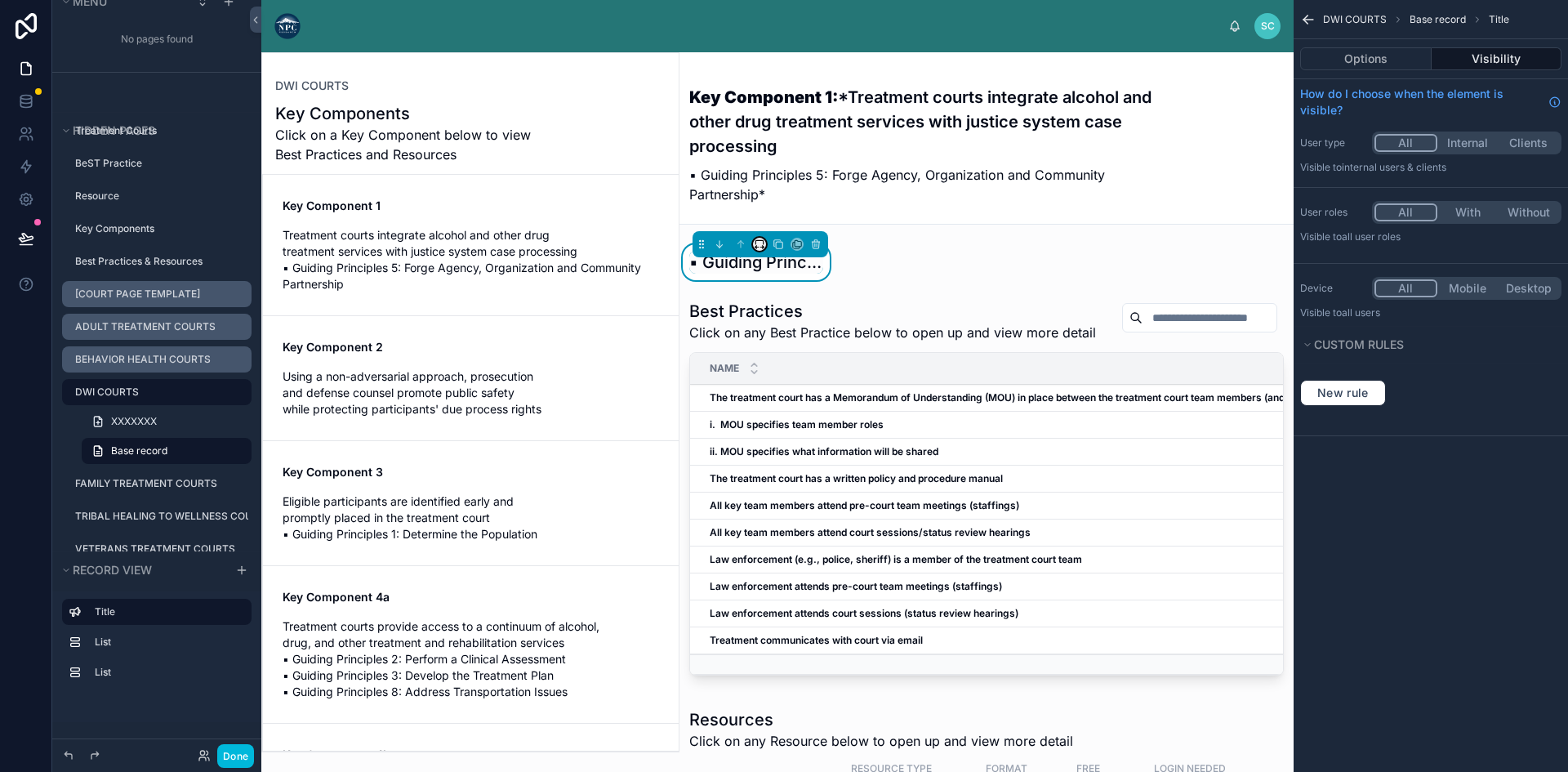
click at [760, 239] on icon at bounding box center [760, 244] width 11 height 11
click at [802, 451] on span "Full width" at bounding box center [792, 460] width 51 height 20
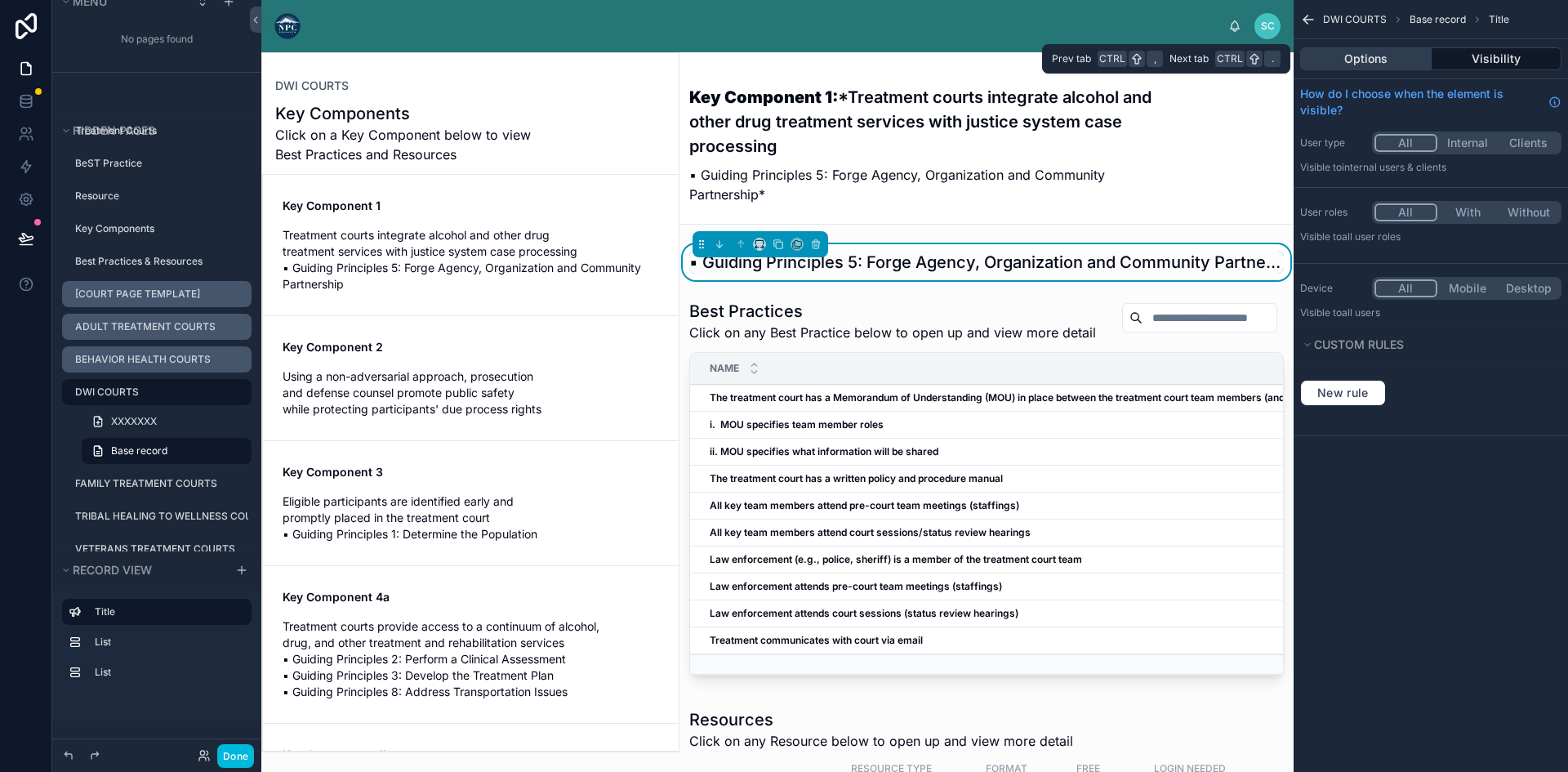
click at [1373, 56] on button "Options" at bounding box center [1366, 58] width 132 height 23
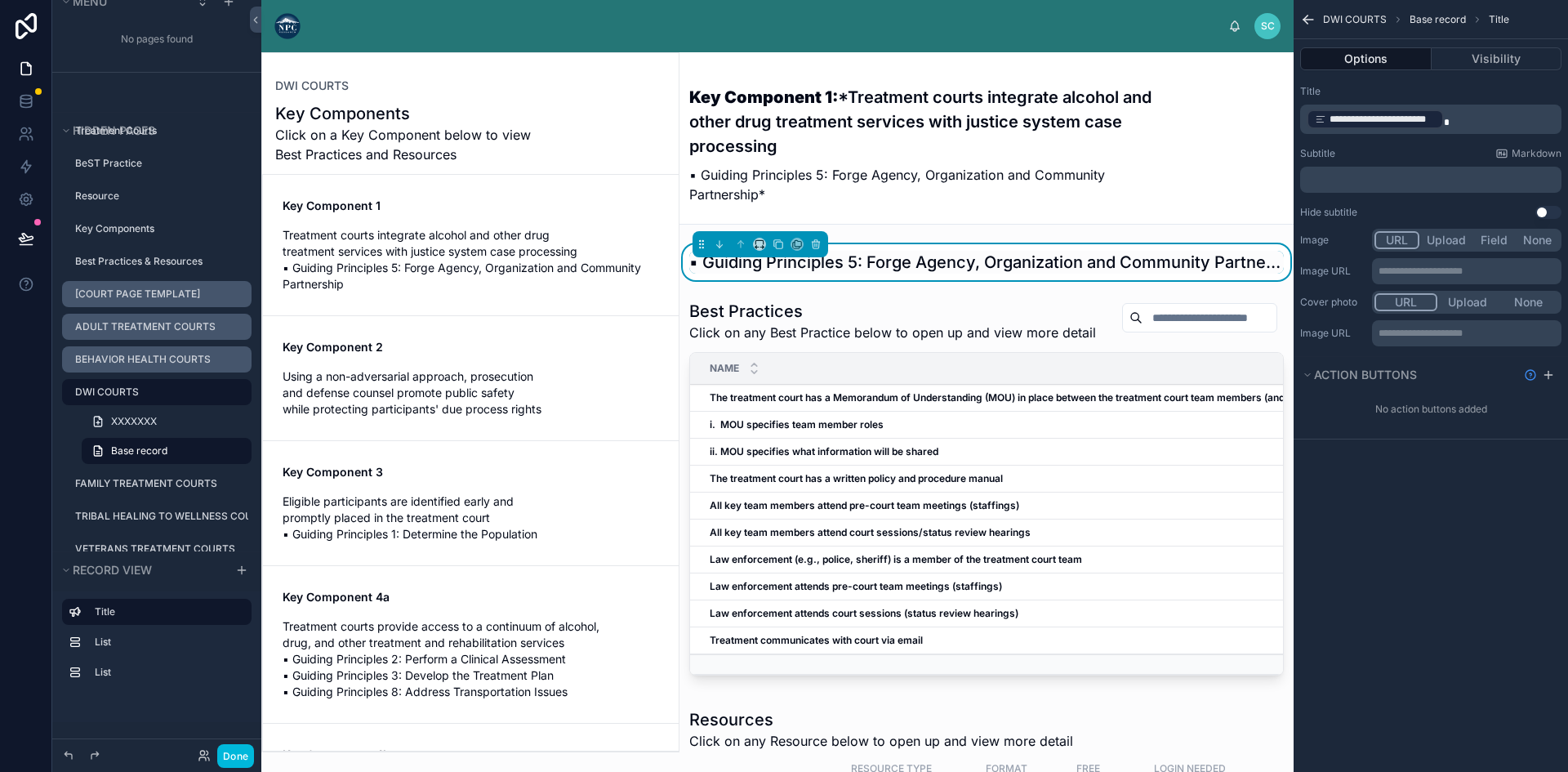
click at [1448, 240] on button "Upload" at bounding box center [1446, 240] width 54 height 18
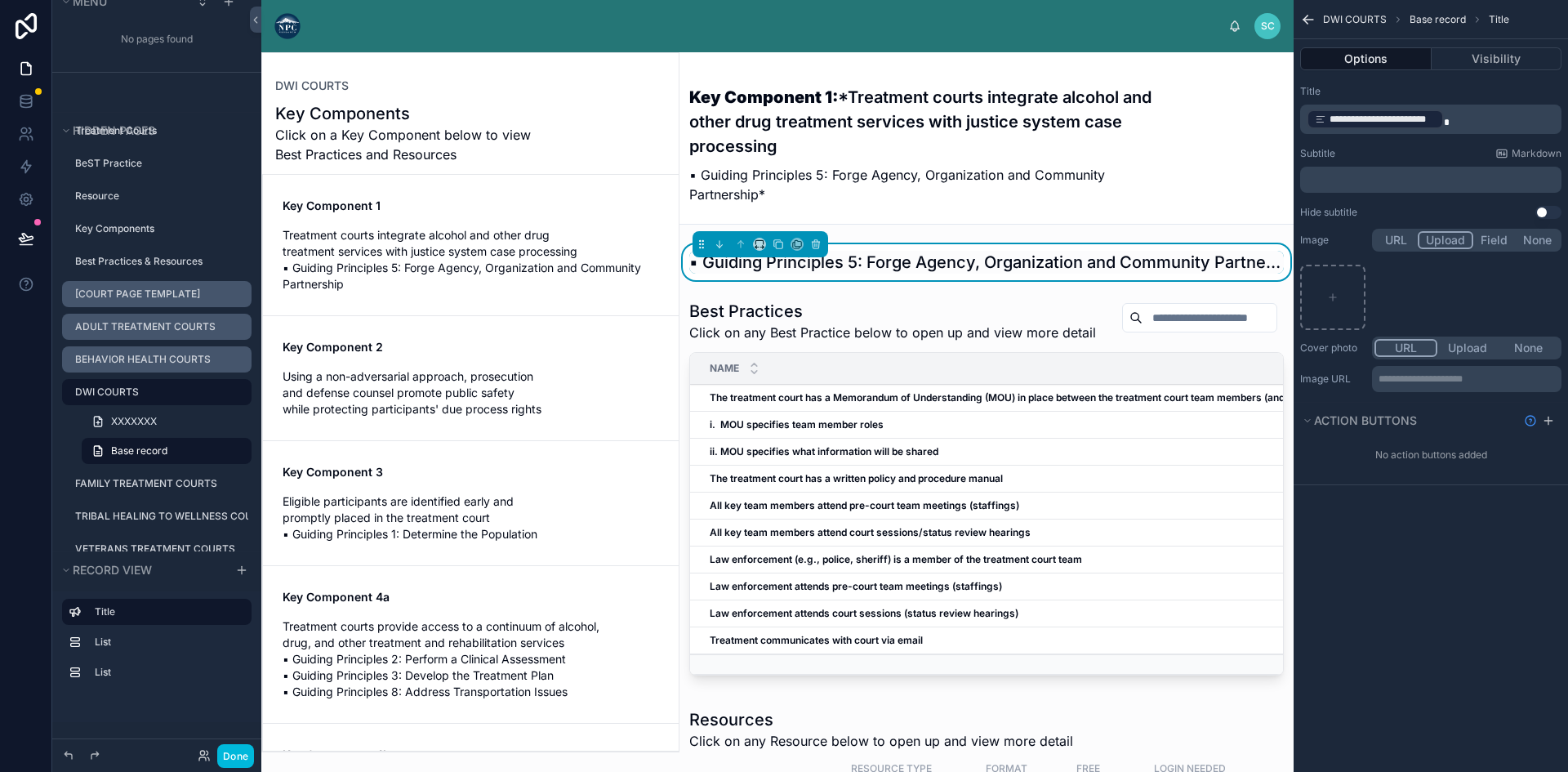
click at [1391, 235] on button "URL" at bounding box center [1396, 240] width 43 height 18
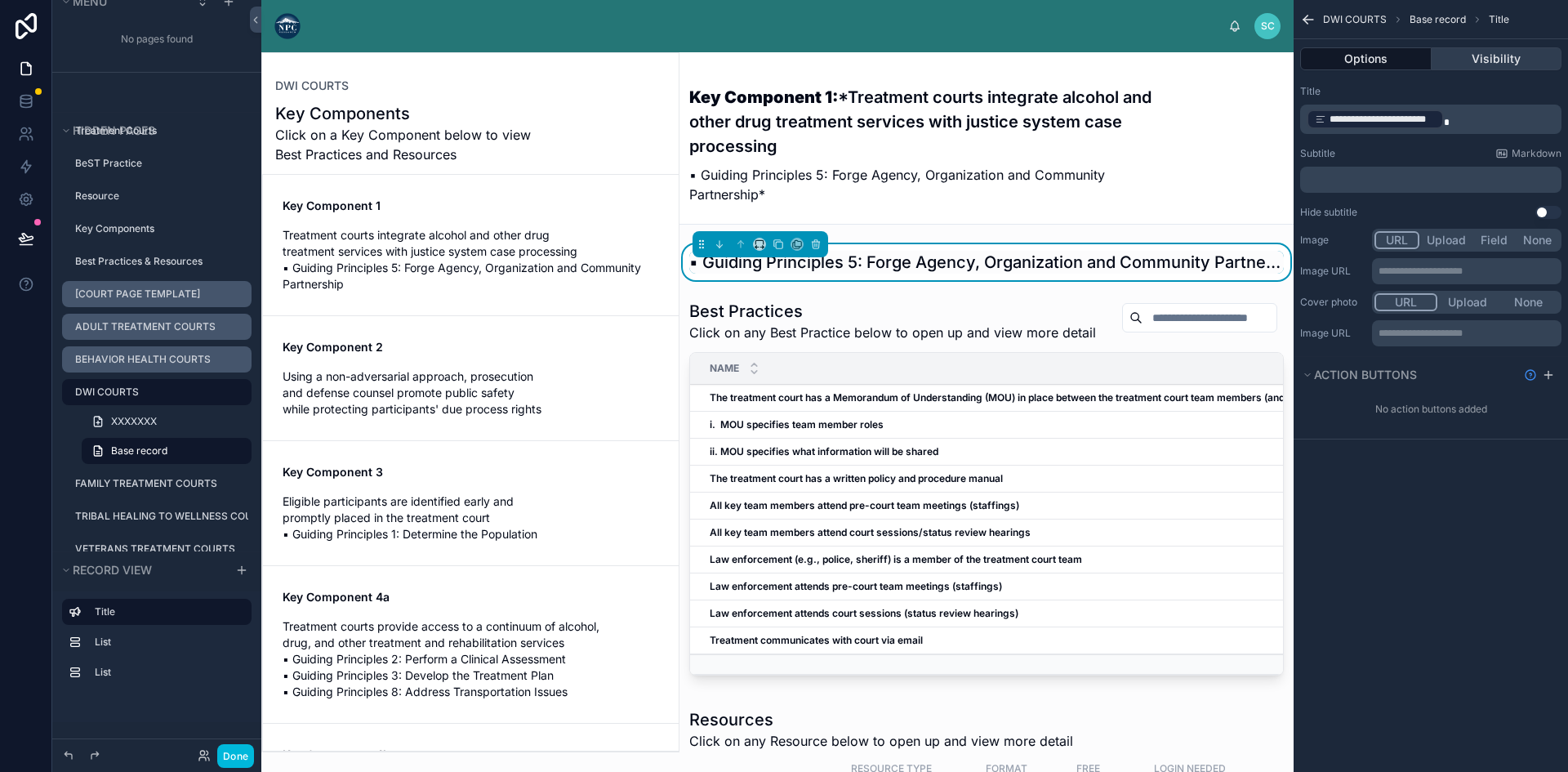
click at [1502, 55] on button "Visibility" at bounding box center [1496, 58] width 131 height 23
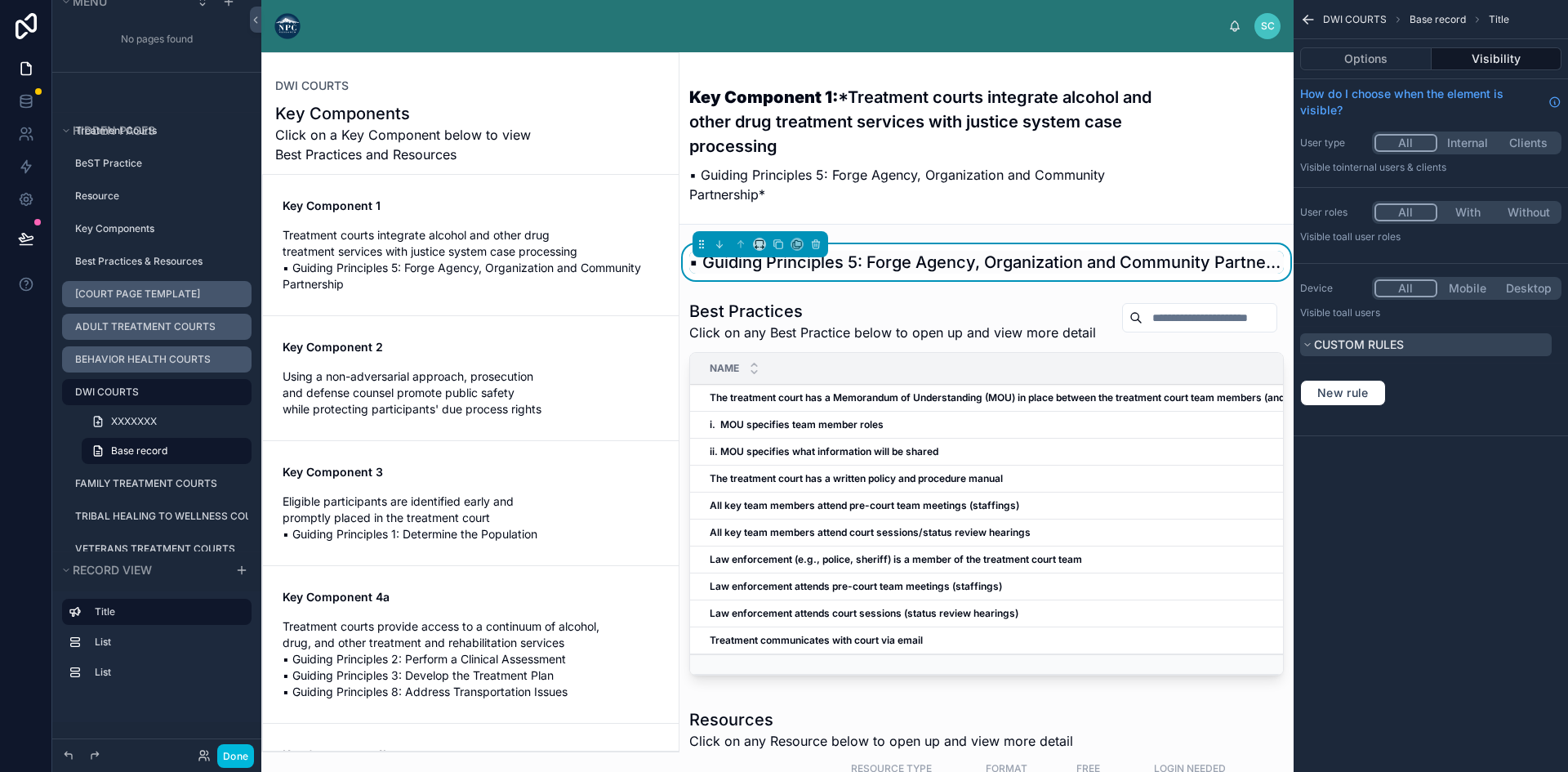
click at [1306, 340] on icon "scrollable content" at bounding box center [1307, 345] width 9 height 9
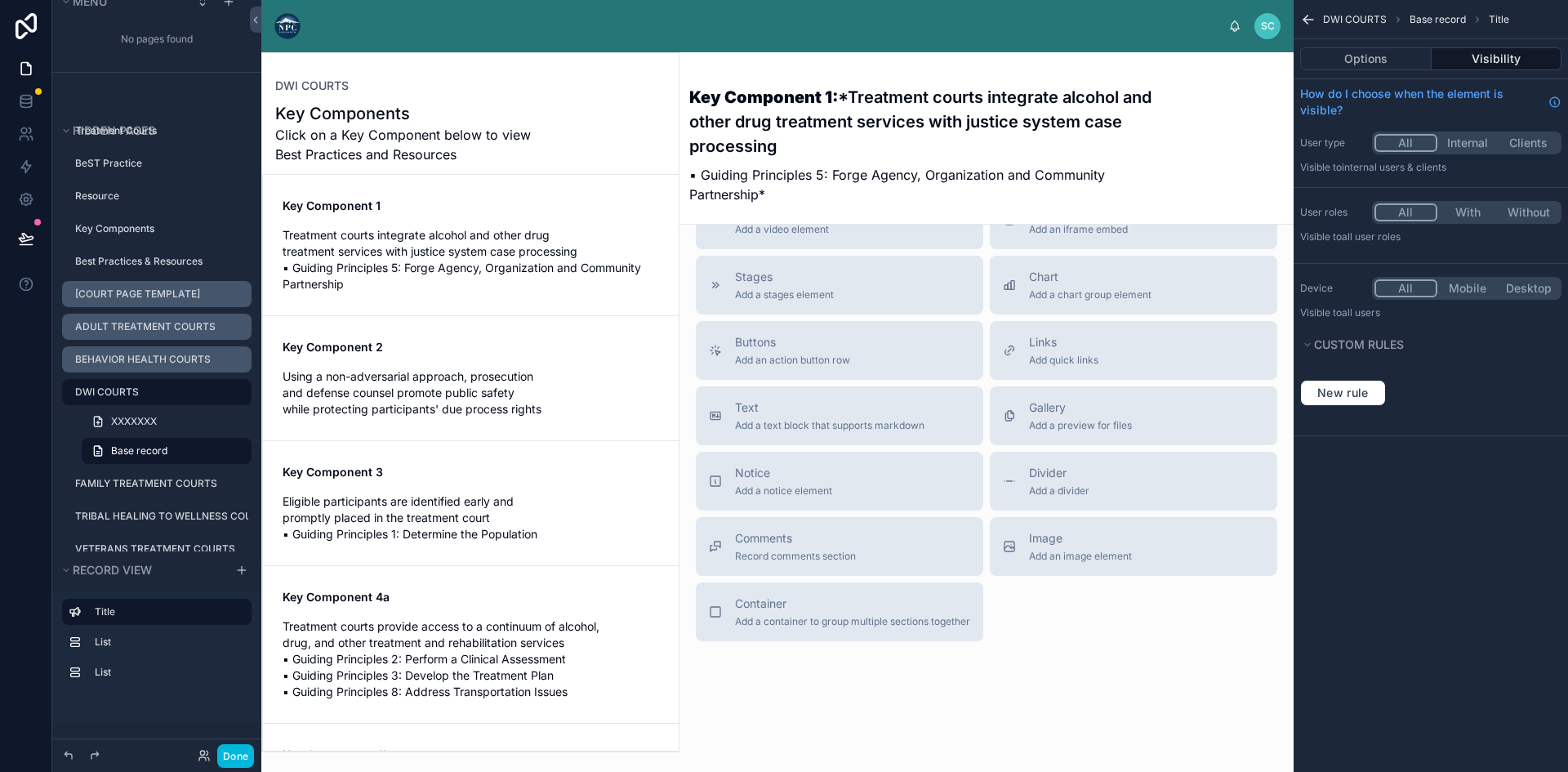
scroll to position [1480, 0]
click at [862, 399] on span "Text" at bounding box center [829, 407] width 189 height 16
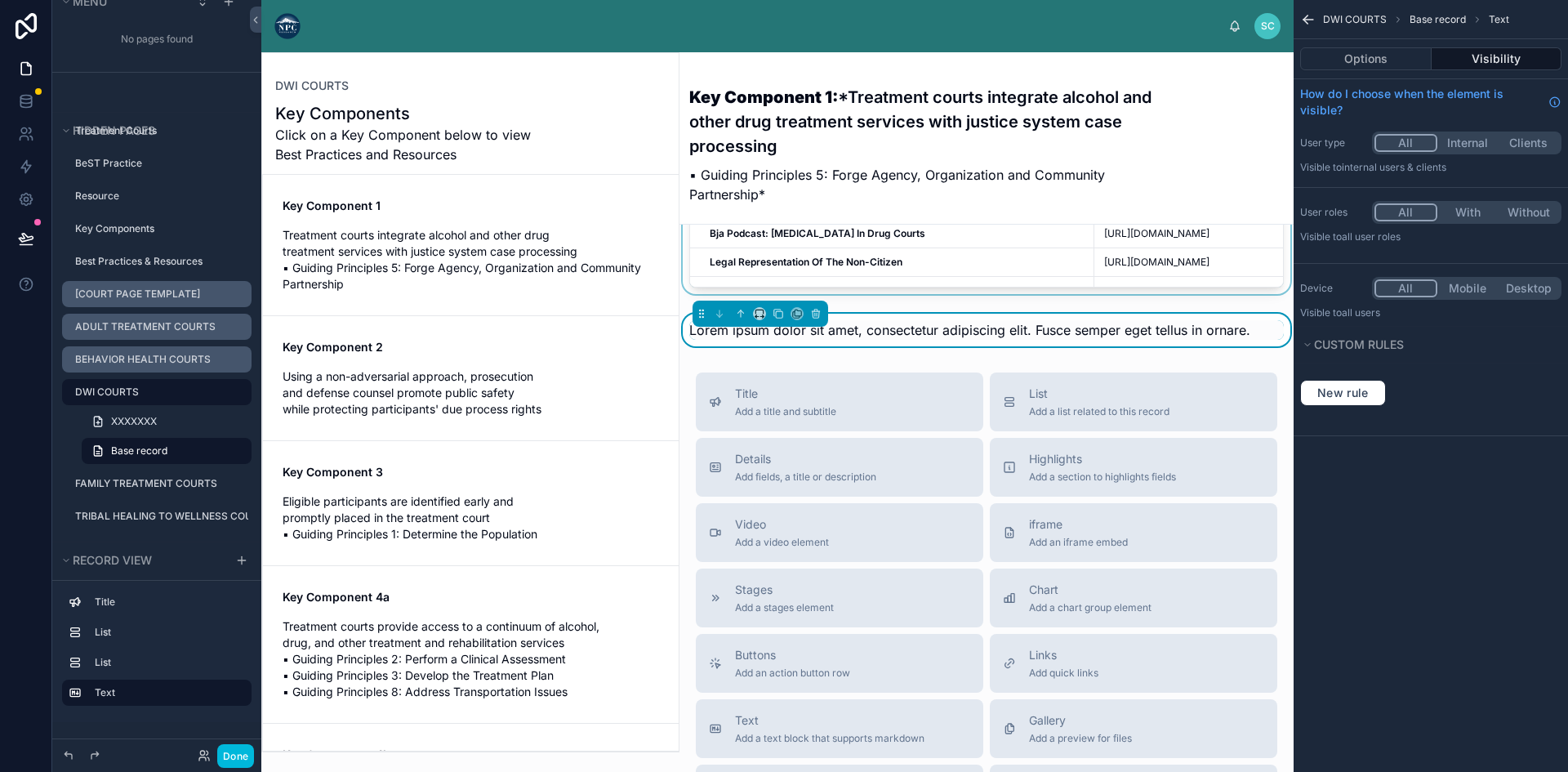
scroll to position [1118, 0]
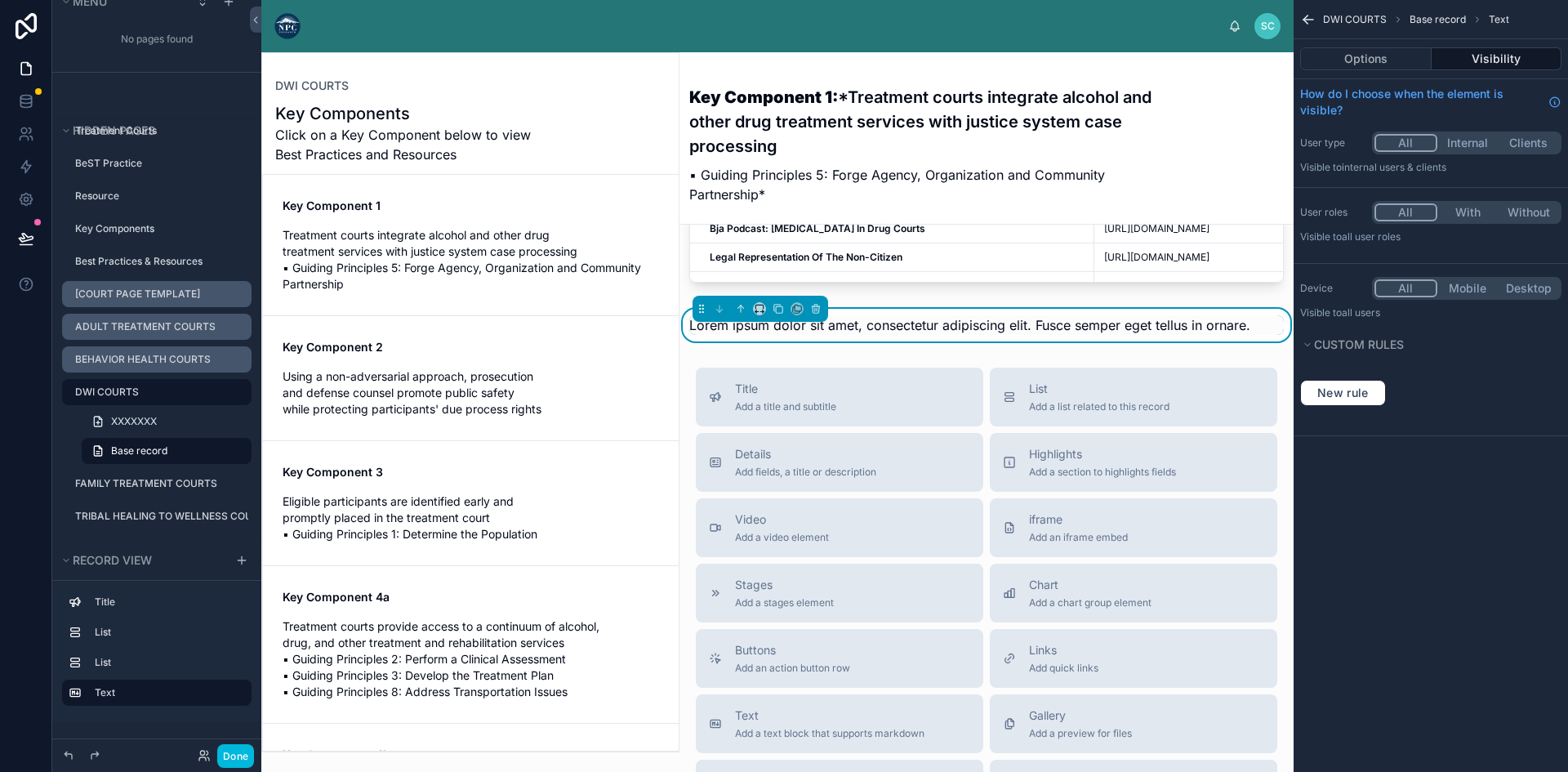
click at [865, 333] on span "Lorem ipsum dolor sit amet, consectetur adipiscing elit. Fusce semper eget tell…" at bounding box center [969, 325] width 561 height 16
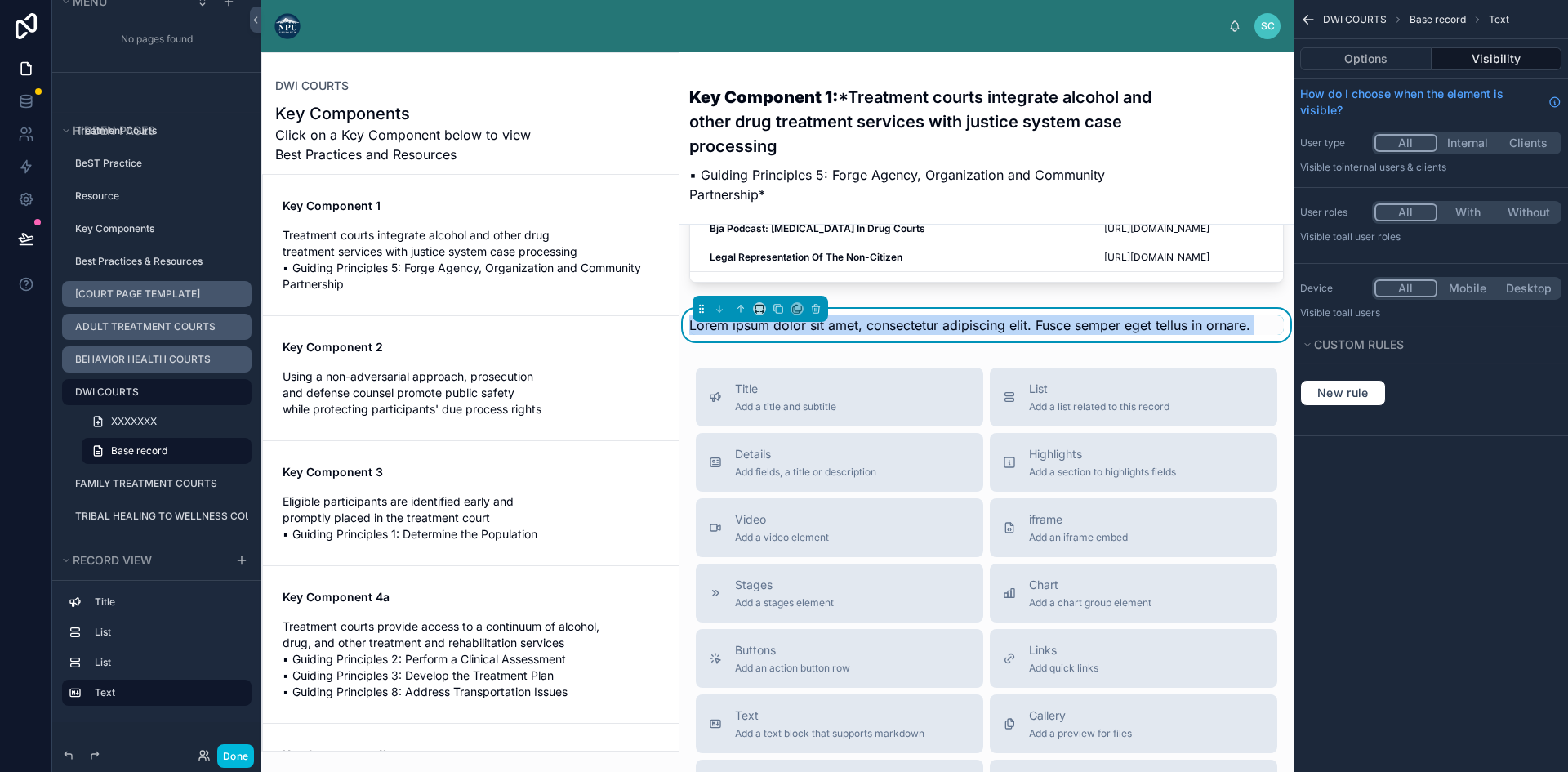
click at [865, 333] on span "Lorem ipsum dolor sit amet, consectetur adipiscing elit. Fusce semper eget tell…" at bounding box center [969, 325] width 561 height 16
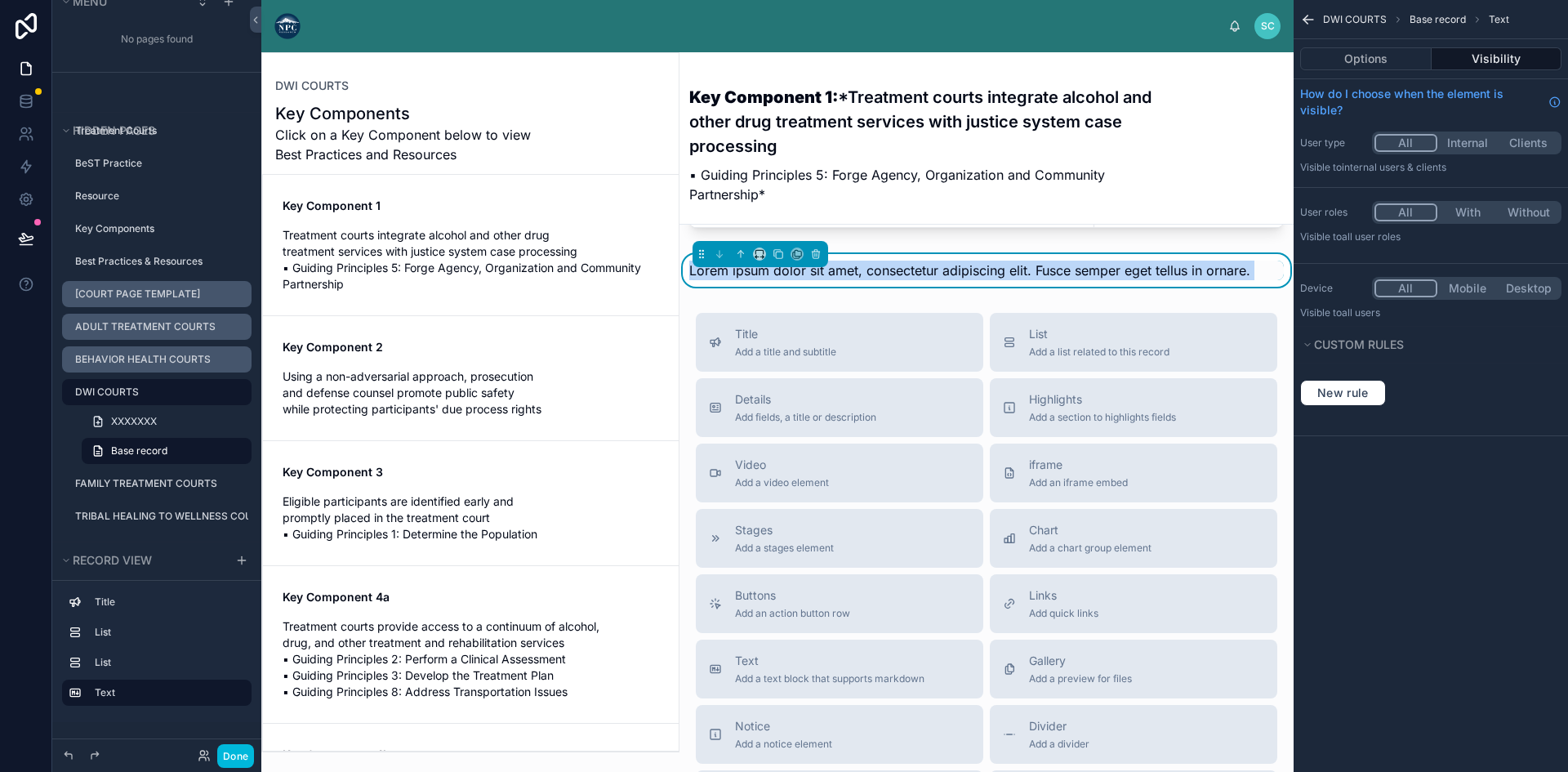
scroll to position [1199, 0]
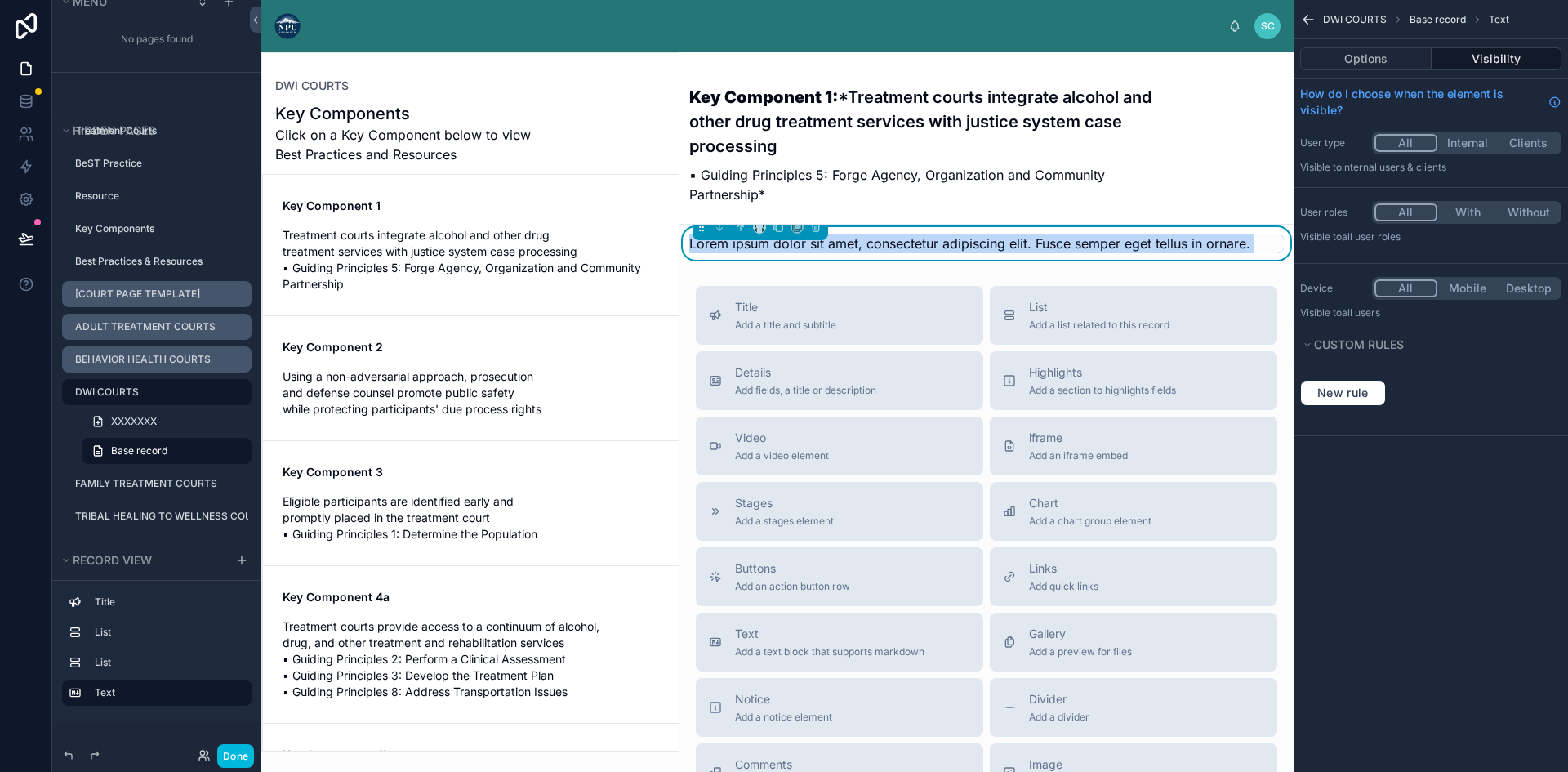
click at [998, 251] on span "Lorem ipsum dolor sit amet, consectetur adipiscing elit. Fusce semper eget tell…" at bounding box center [969, 243] width 561 height 16
click at [995, 251] on span "Lorem ipsum dolor sit amet, consectetur adipiscing elit. Fusce semper eget tell…" at bounding box center [969, 243] width 561 height 16
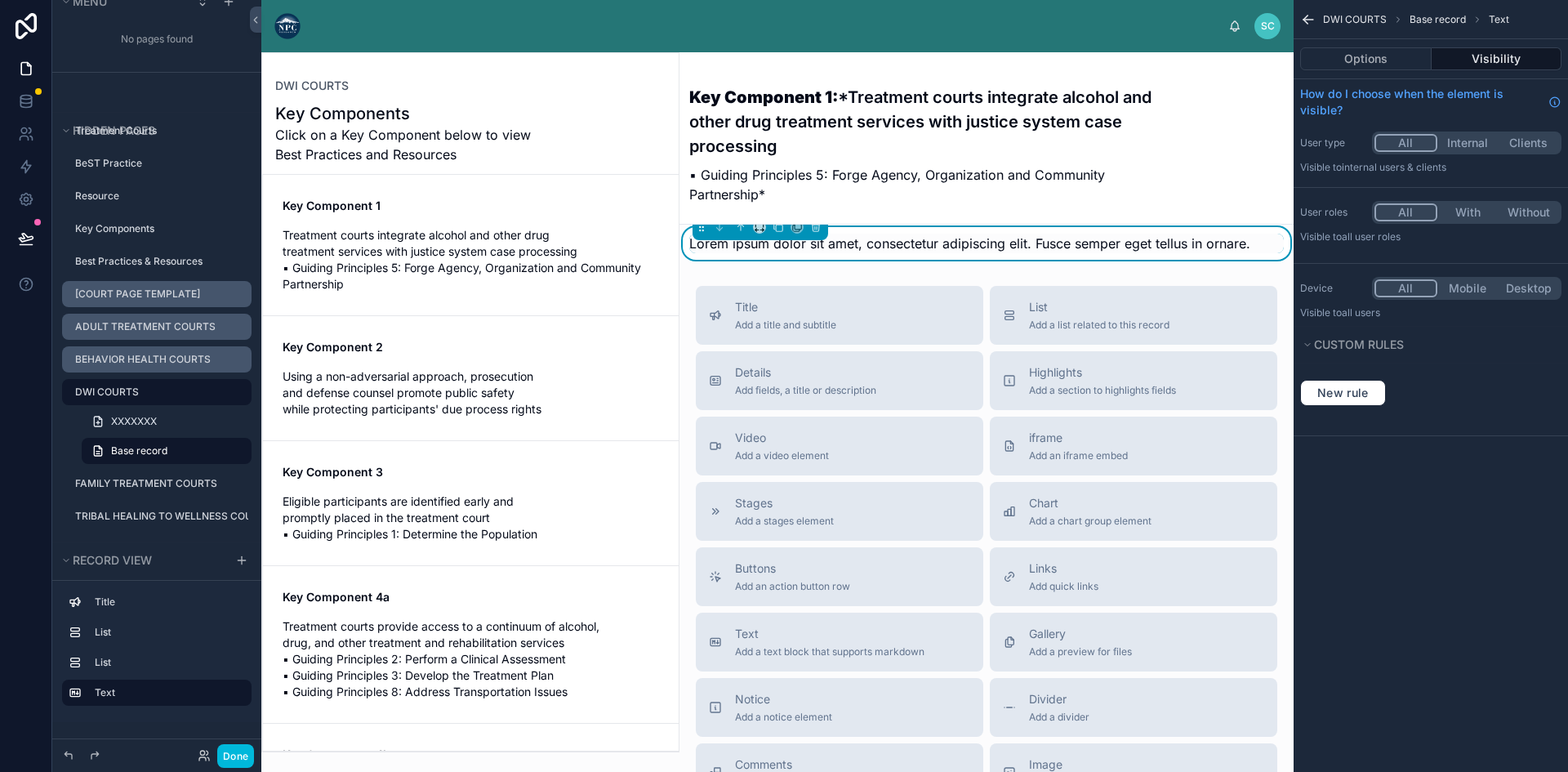
click at [885, 251] on span "Lorem ipsum dolor sit amet, consectetur adipiscing elit. Fusce semper eget tell…" at bounding box center [969, 243] width 561 height 16
click at [1373, 53] on button "Options" at bounding box center [1366, 58] width 132 height 23
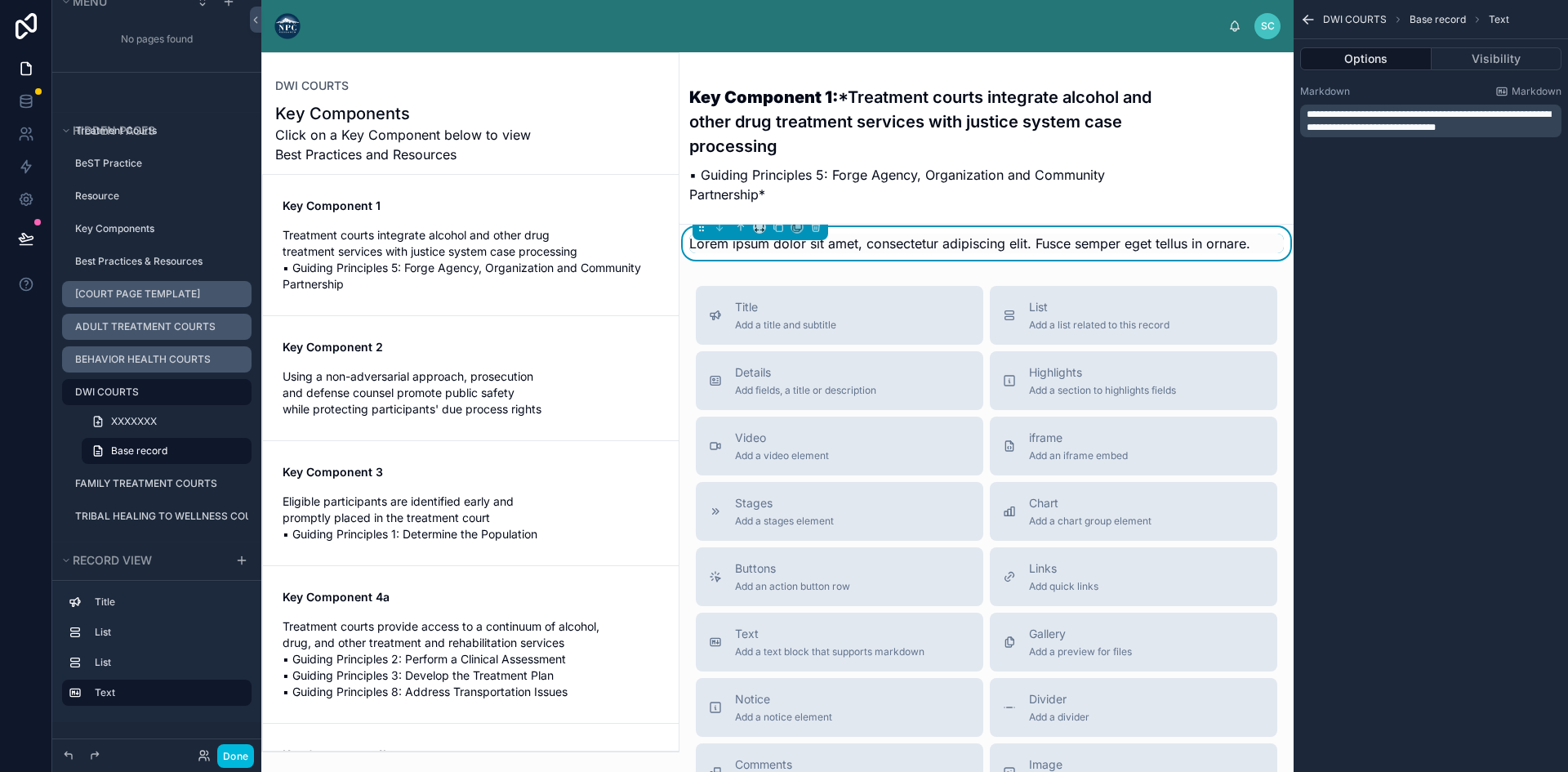
click at [1502, 122] on p "**********" at bounding box center [1432, 121] width 251 height 26
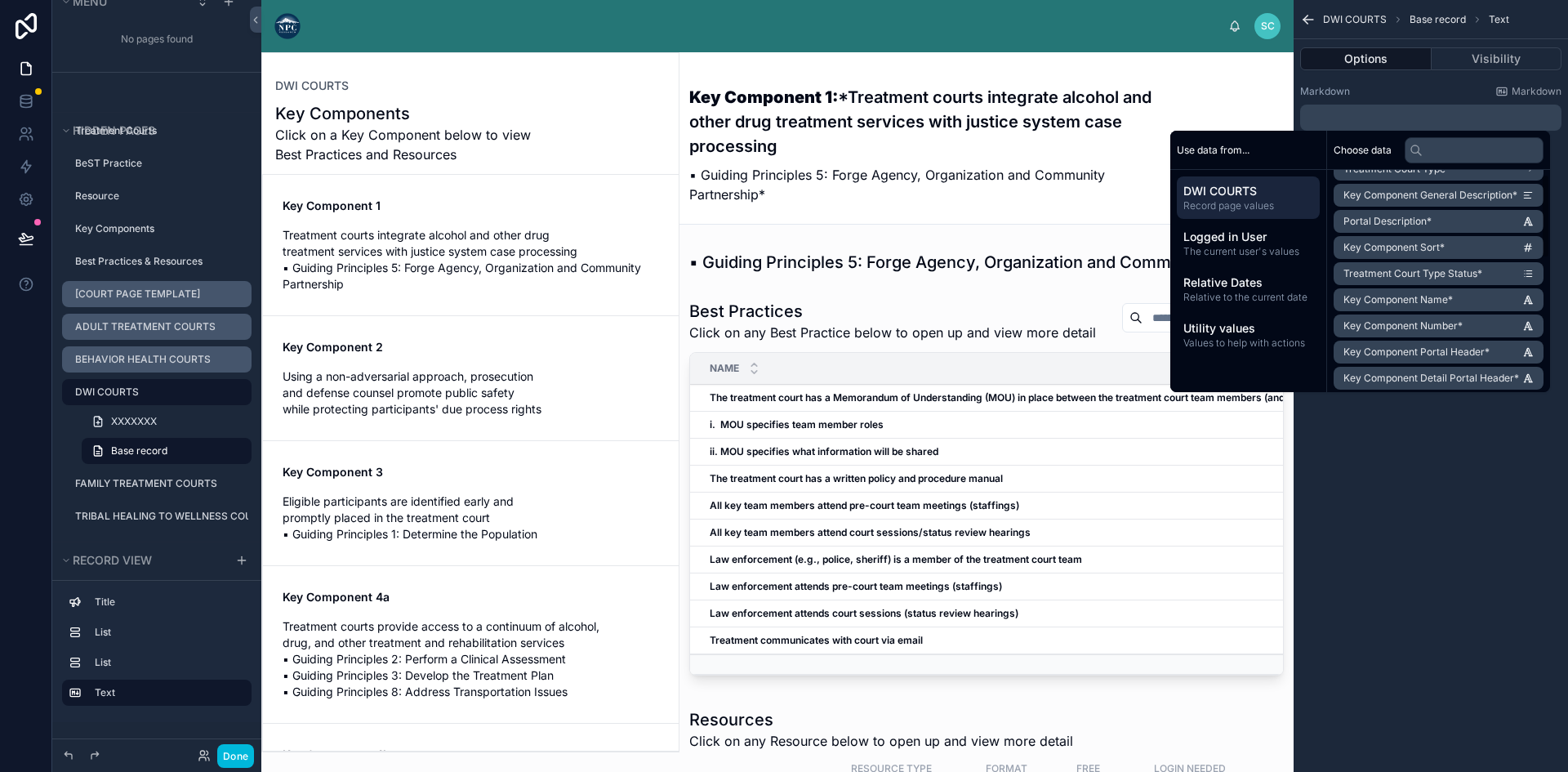
scroll to position [362, 0]
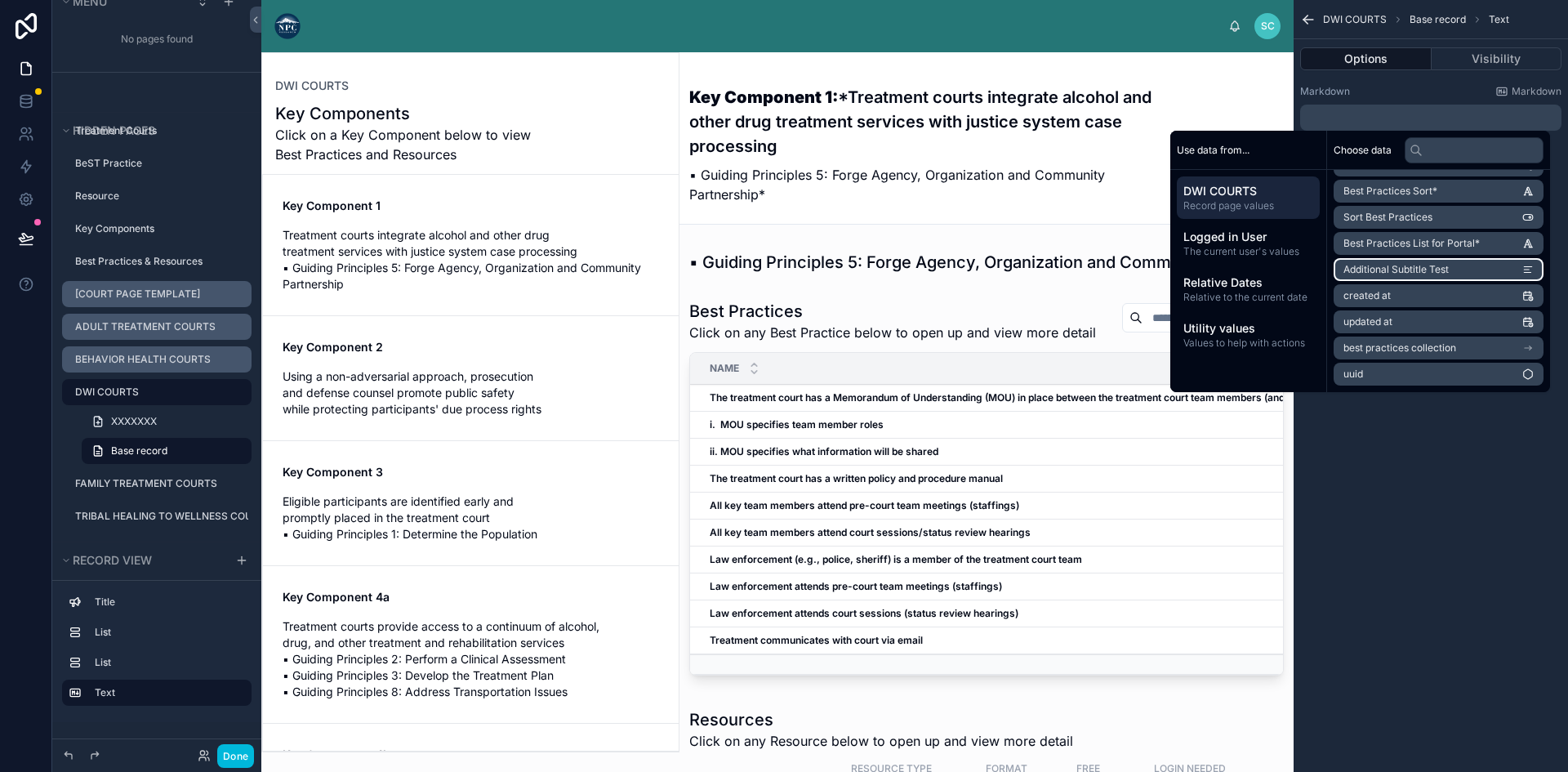
click at [1409, 271] on span "Additional Subtitle Test" at bounding box center [1396, 269] width 105 height 13
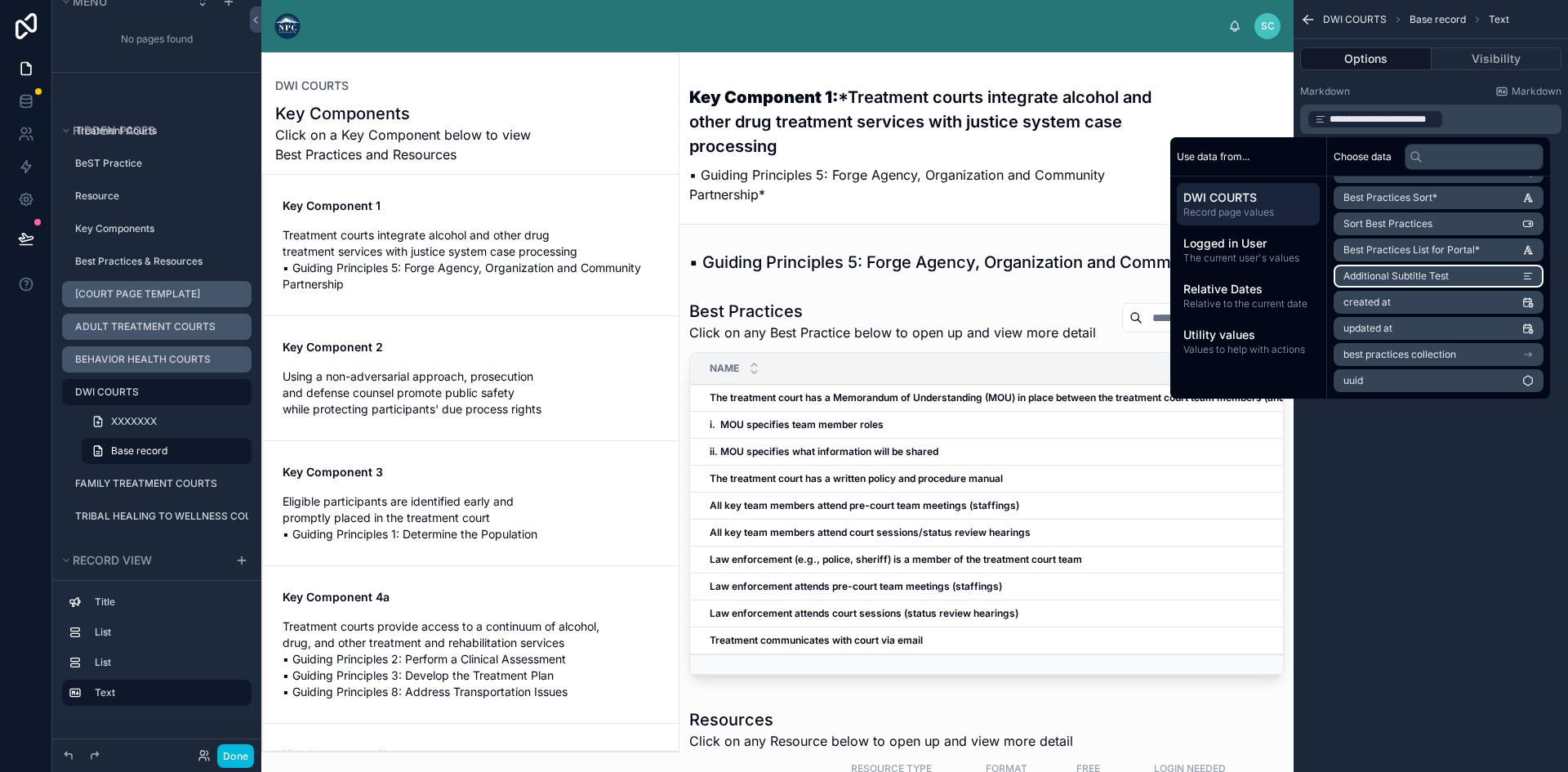
click at [1528, 272] on icon "scrollable content" at bounding box center [1528, 276] width 11 height 11
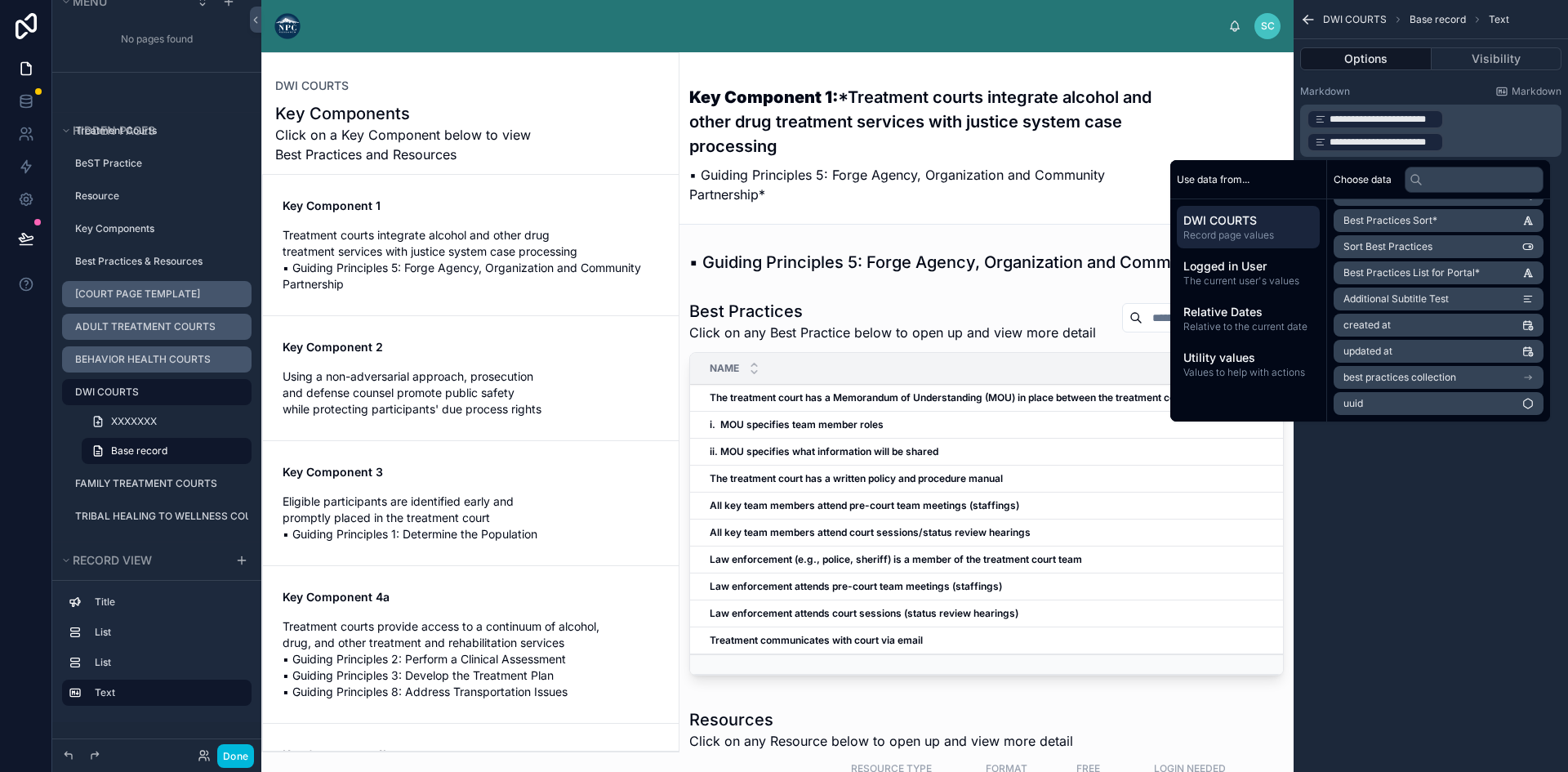
click at [1464, 145] on p "**********" at bounding box center [1432, 131] width 251 height 46
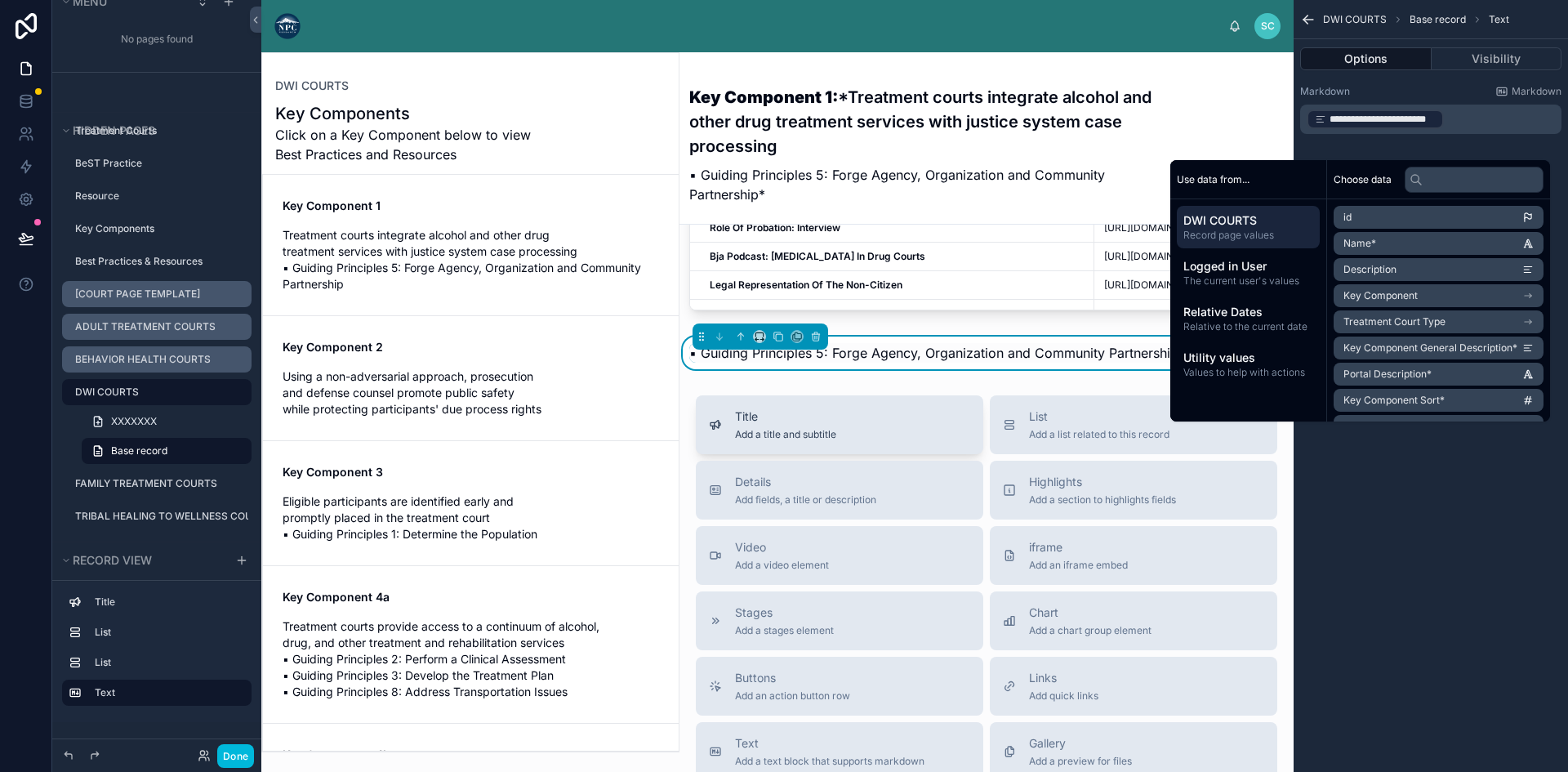
scroll to position [1118, 0]
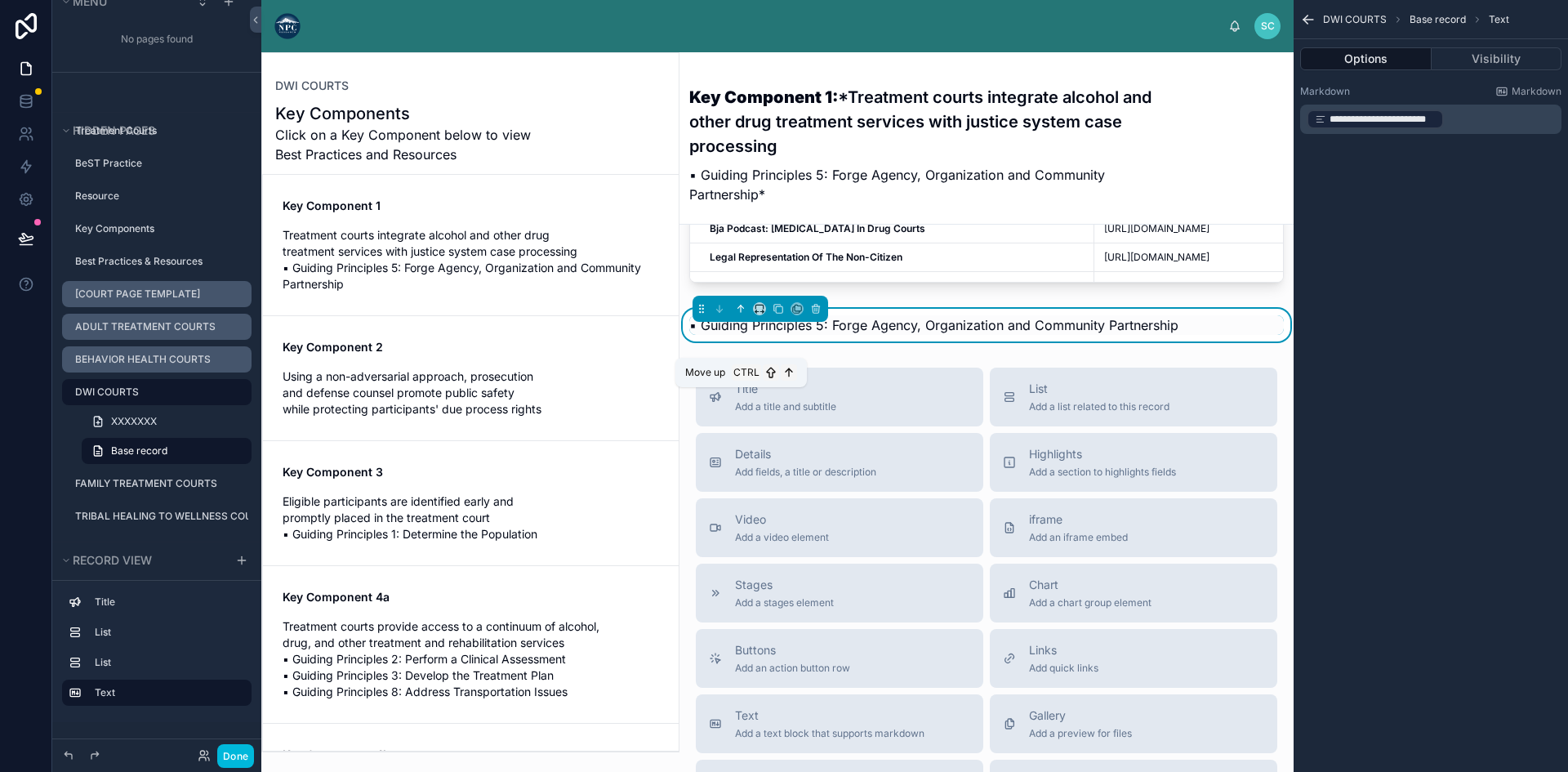
click at [743, 314] on icon at bounding box center [741, 309] width 11 height 11
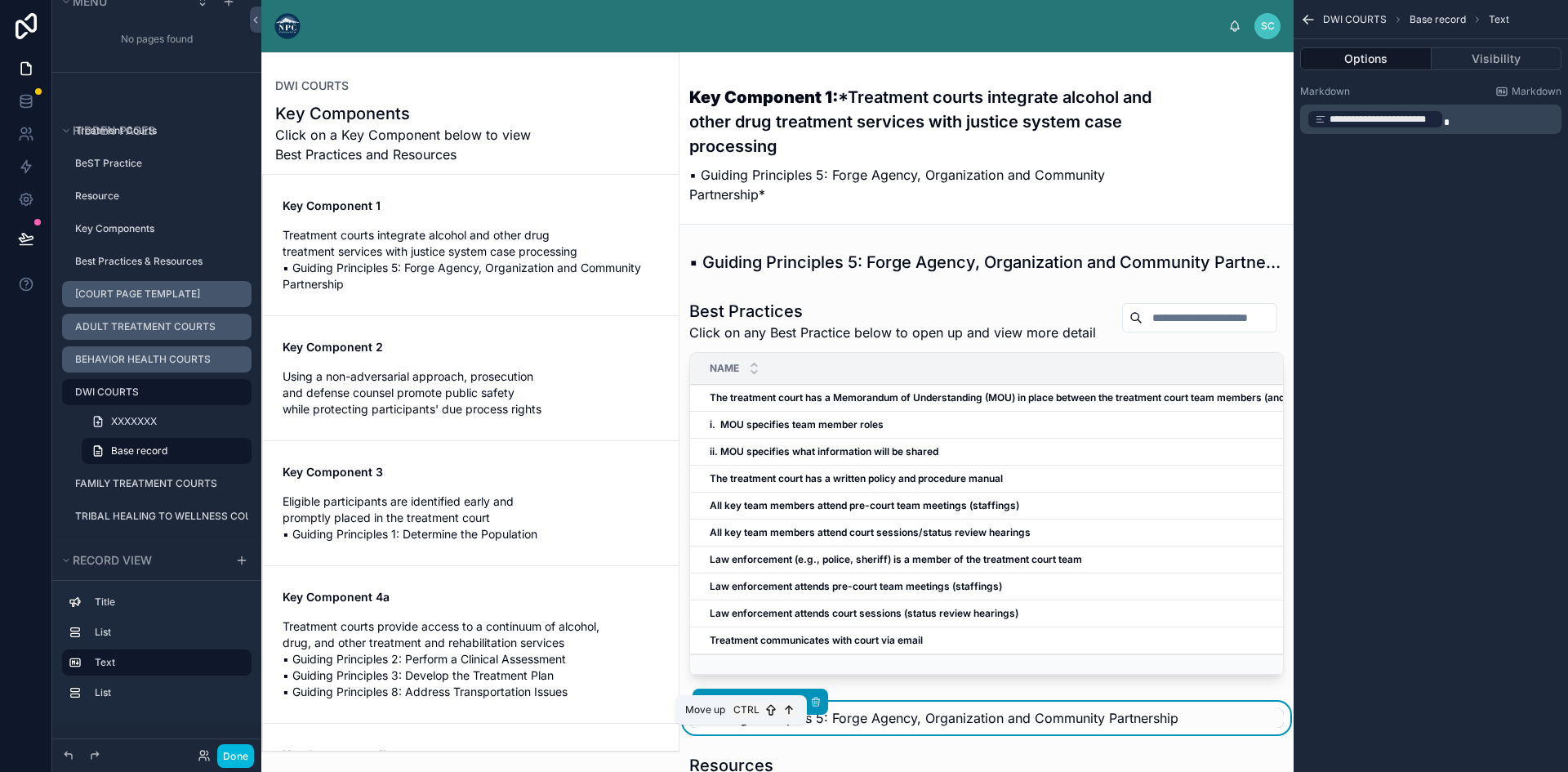
click at [737, 707] on icon at bounding box center [741, 701] width 11 height 11
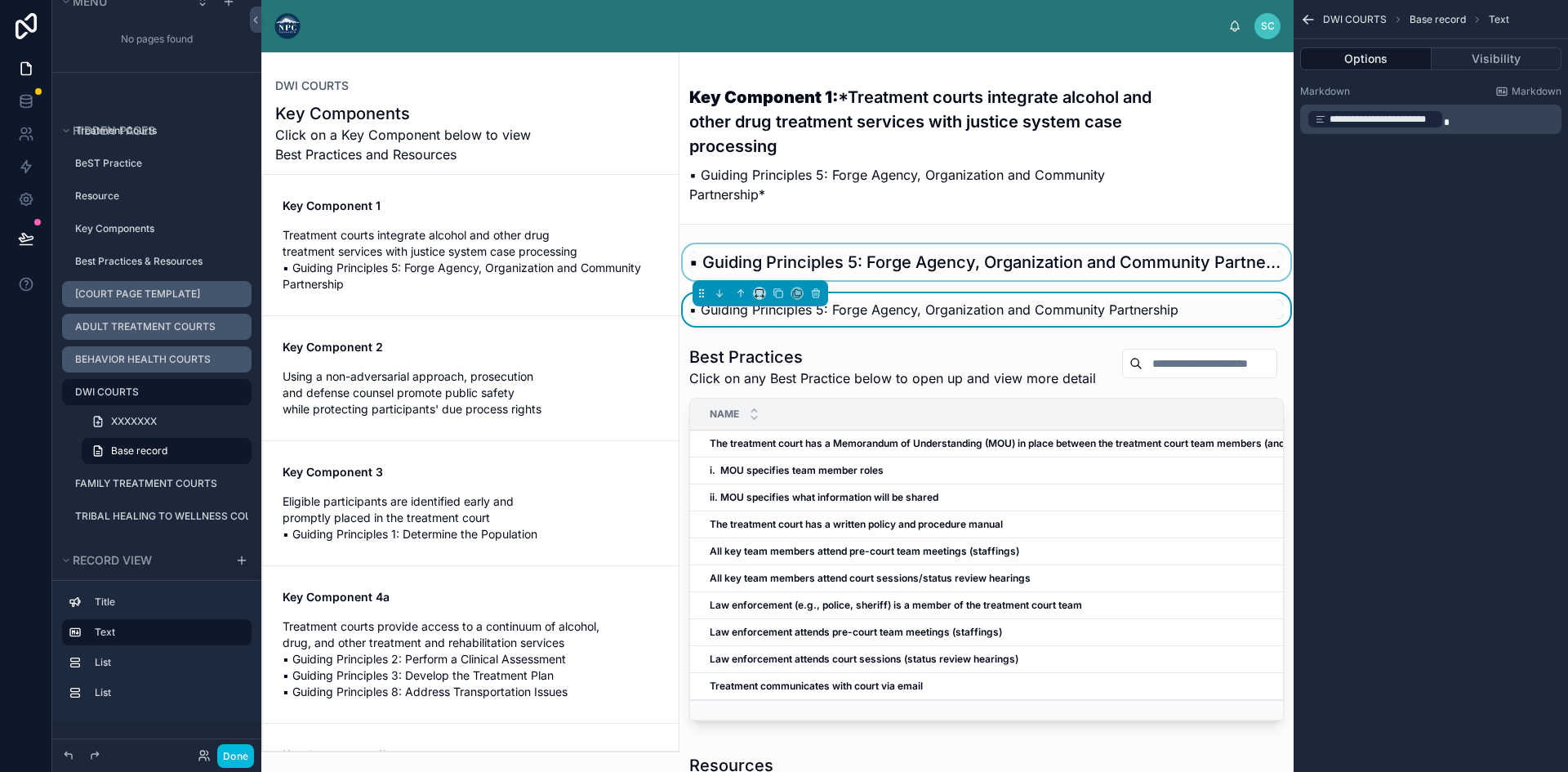
click at [878, 268] on div at bounding box center [986, 262] width 614 height 36
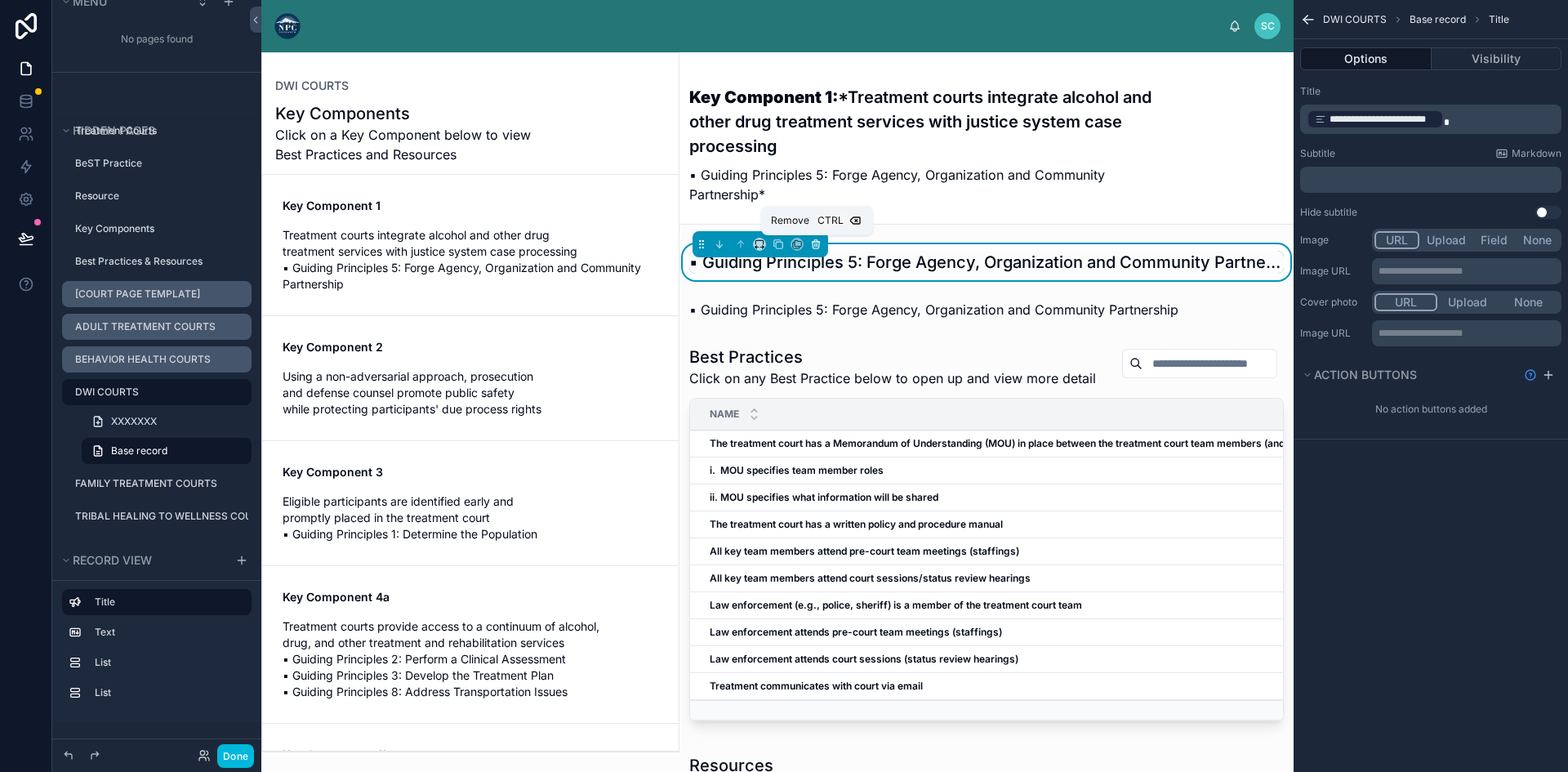
click at [818, 242] on icon at bounding box center [815, 242] width 8 height 0
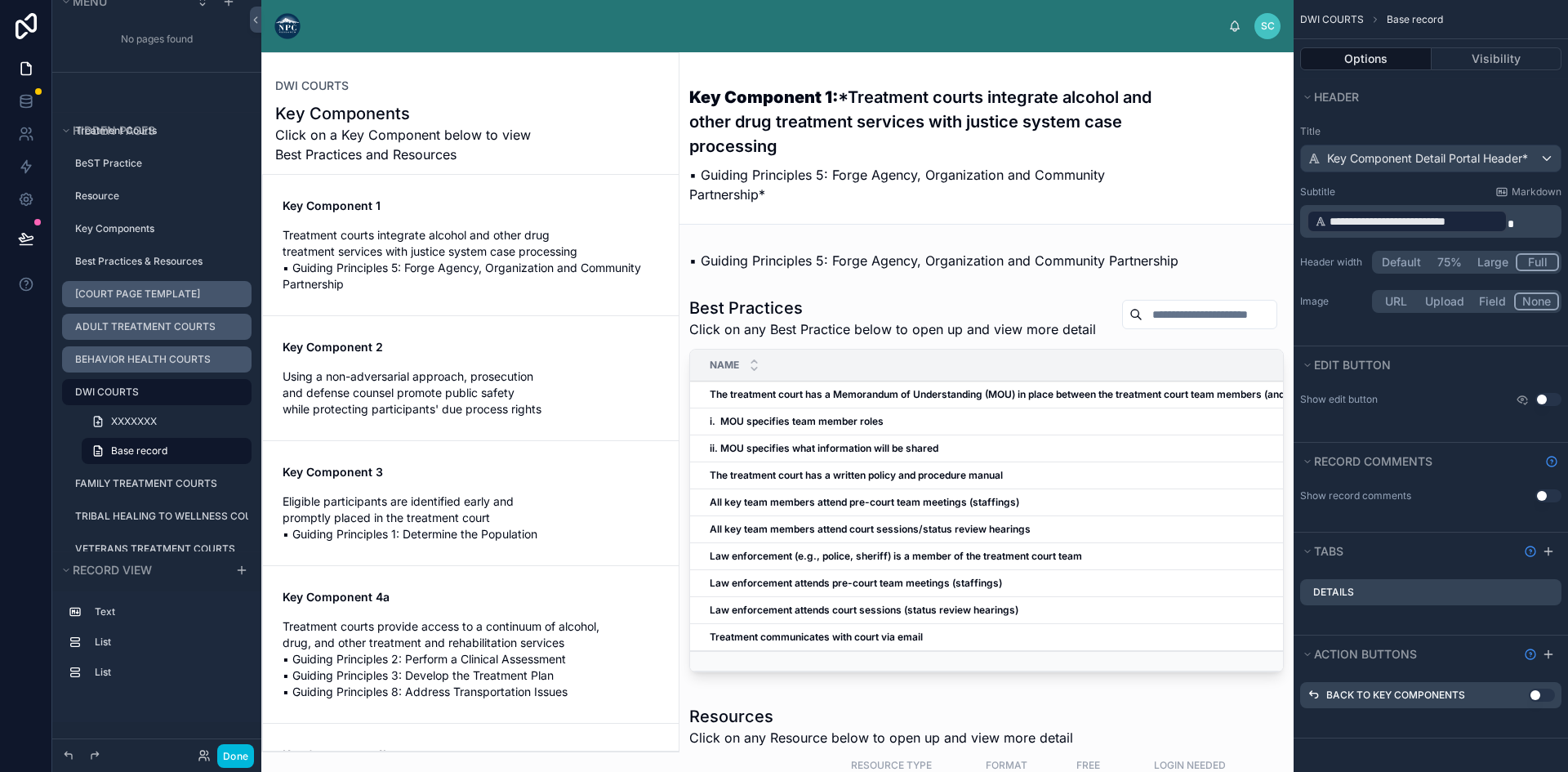
click at [564, 126] on div at bounding box center [471, 402] width 416 height 699
click at [1456, 51] on button "Visibility" at bounding box center [1496, 58] width 131 height 23
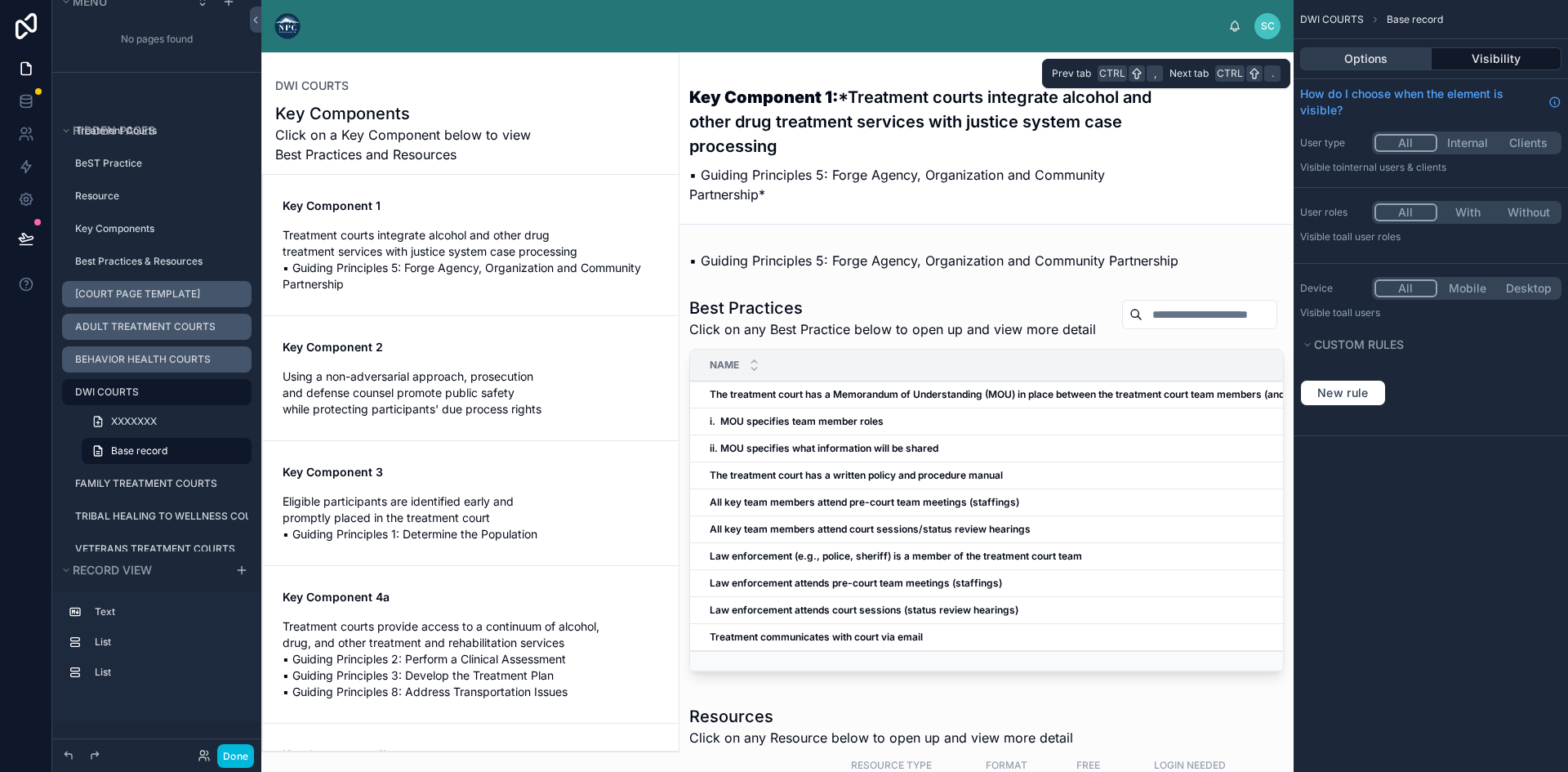
click at [1383, 52] on button "Options" at bounding box center [1366, 58] width 132 height 23
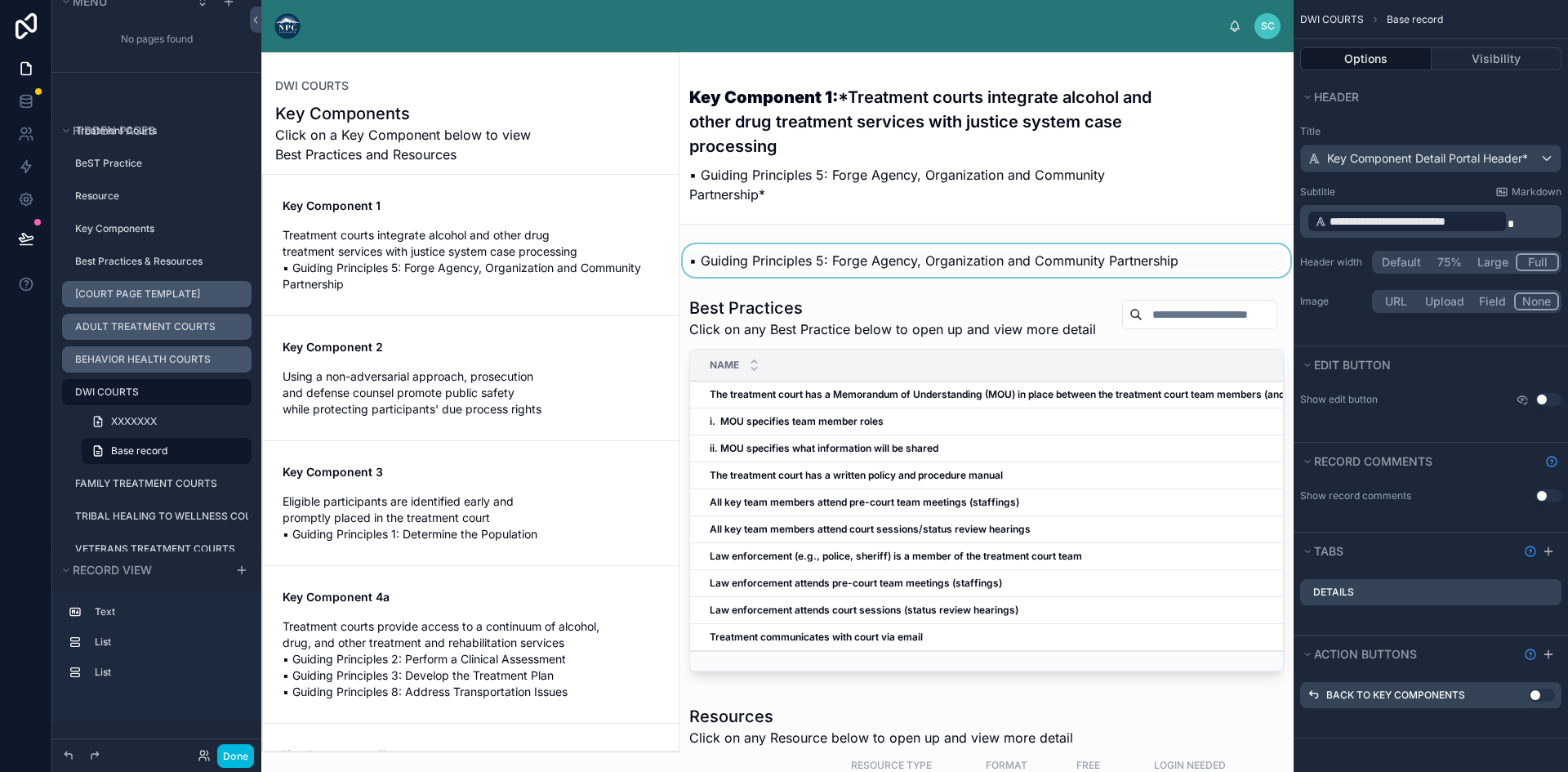
click at [882, 249] on div at bounding box center [986, 260] width 614 height 33
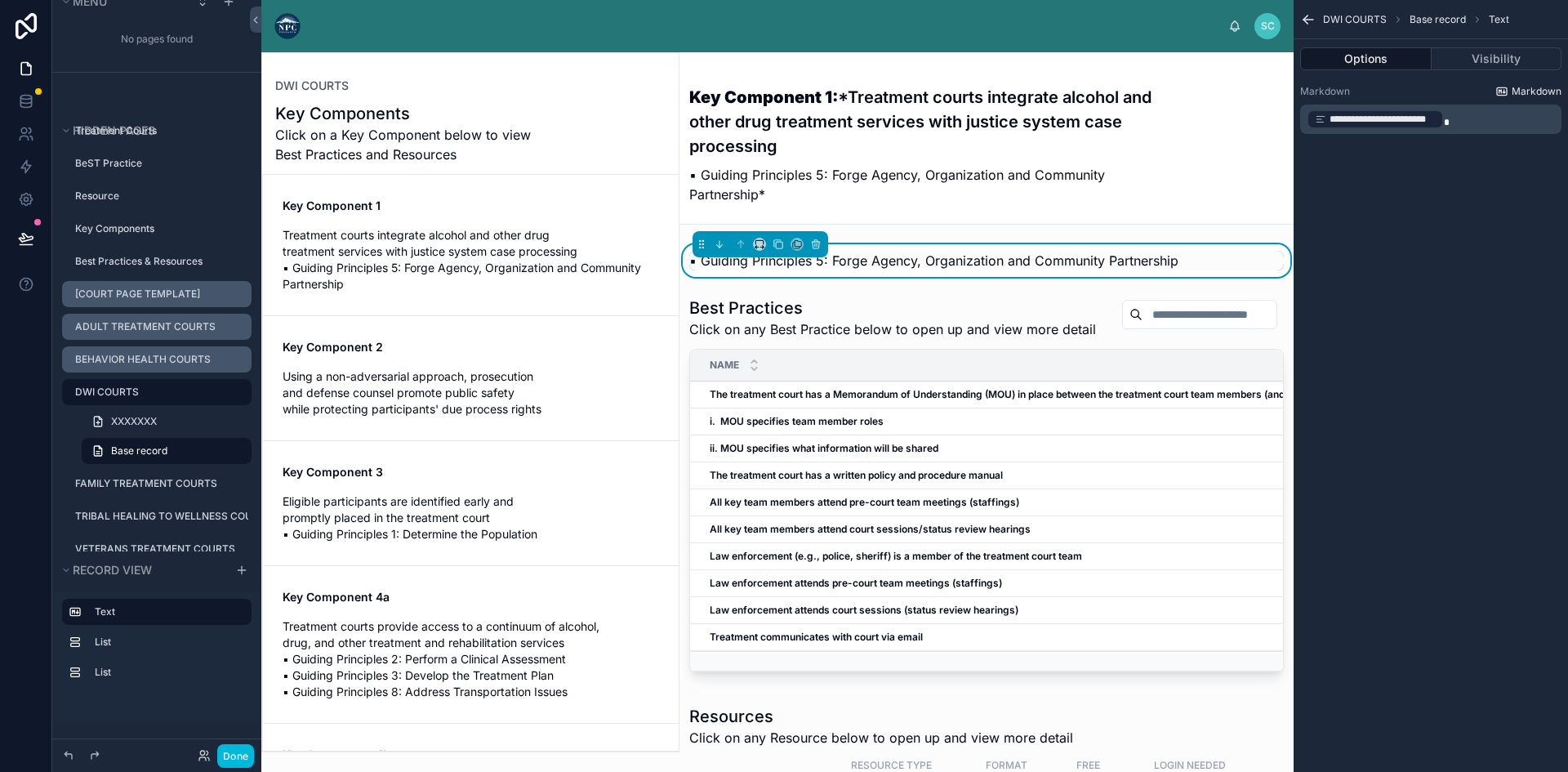
click at [1544, 91] on span "Markdown" at bounding box center [1536, 91] width 50 height 13
click at [699, 262] on span "▪ Guiding Principles 5: Forge Agency, Organization and Community Partnership" at bounding box center [934, 260] width 489 height 16
click at [890, 170] on p "▪ Guiding Principles 5: Forge Agency, Organization and Community Partnership*" at bounding box center [924, 185] width 472 height 40
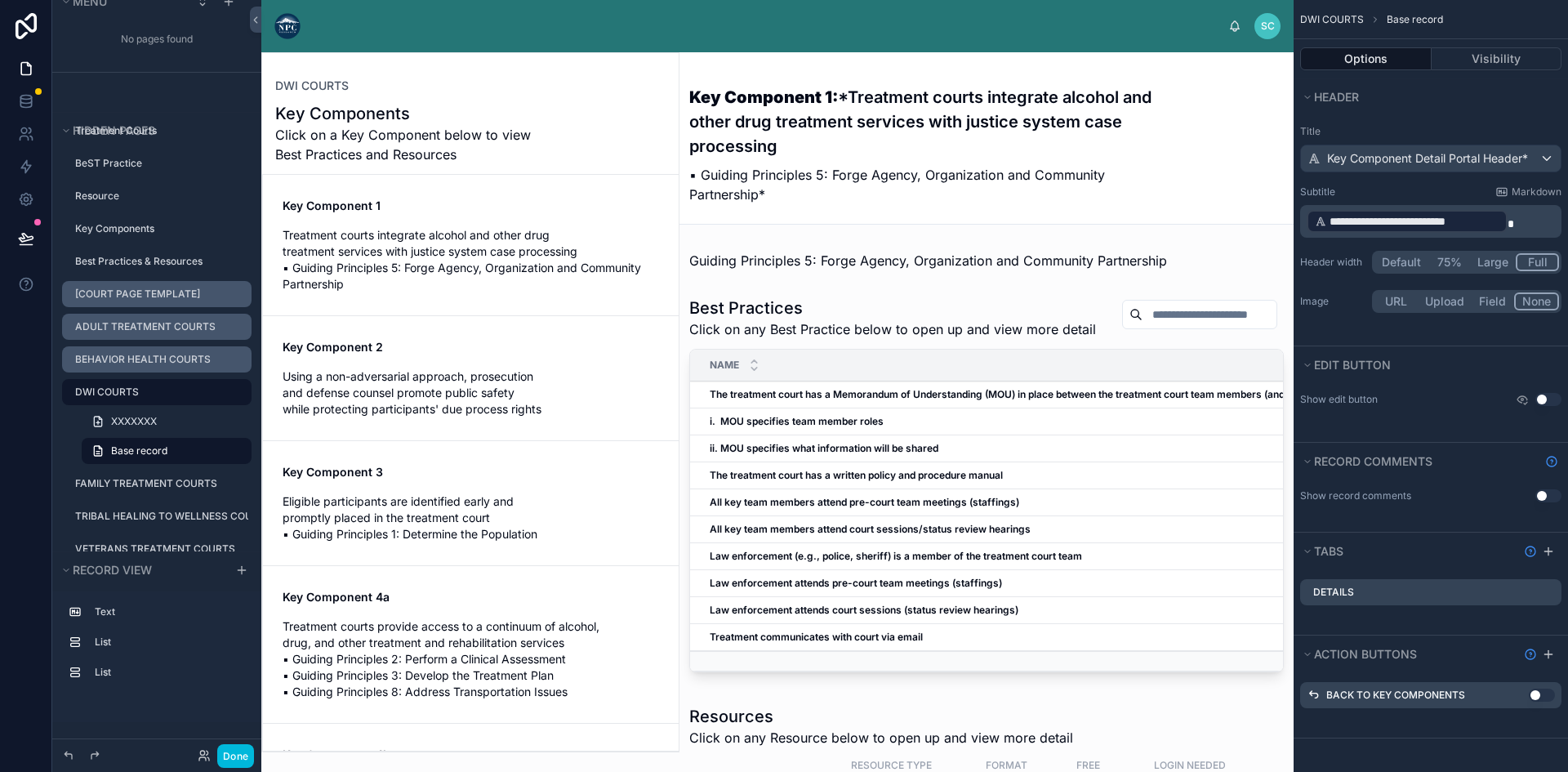
click at [1383, 262] on button "Default" at bounding box center [1400, 262] width 54 height 18
click at [1456, 262] on button "75%" at bounding box center [1450, 262] width 41 height 18
click at [1486, 261] on button "Large" at bounding box center [1494, 262] width 46 height 18
click at [1539, 264] on button "Full" at bounding box center [1538, 262] width 41 height 18
click at [1470, 48] on button "Visibility" at bounding box center [1496, 58] width 131 height 23
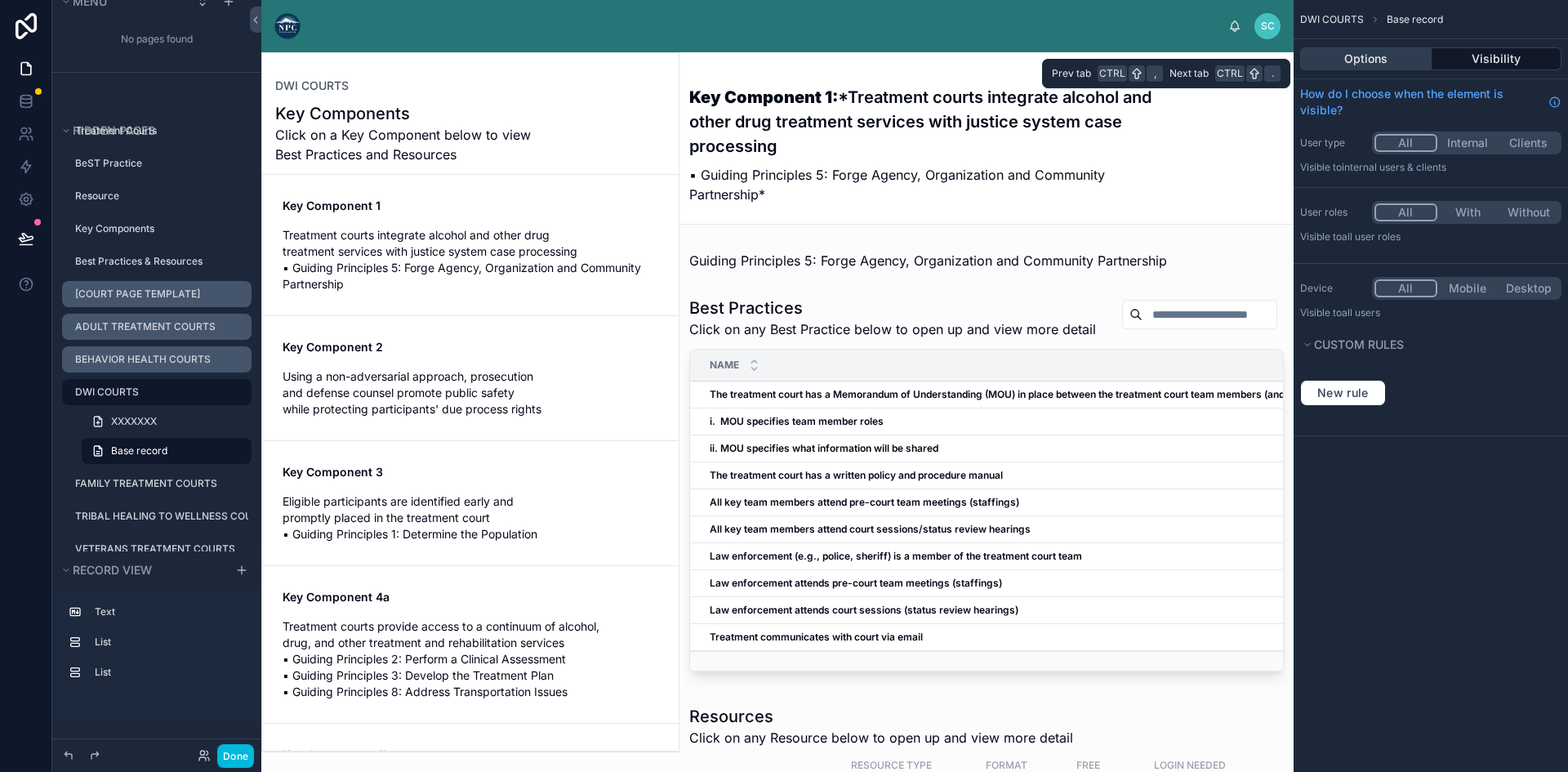
click at [1375, 52] on button "Options" at bounding box center [1366, 58] width 132 height 23
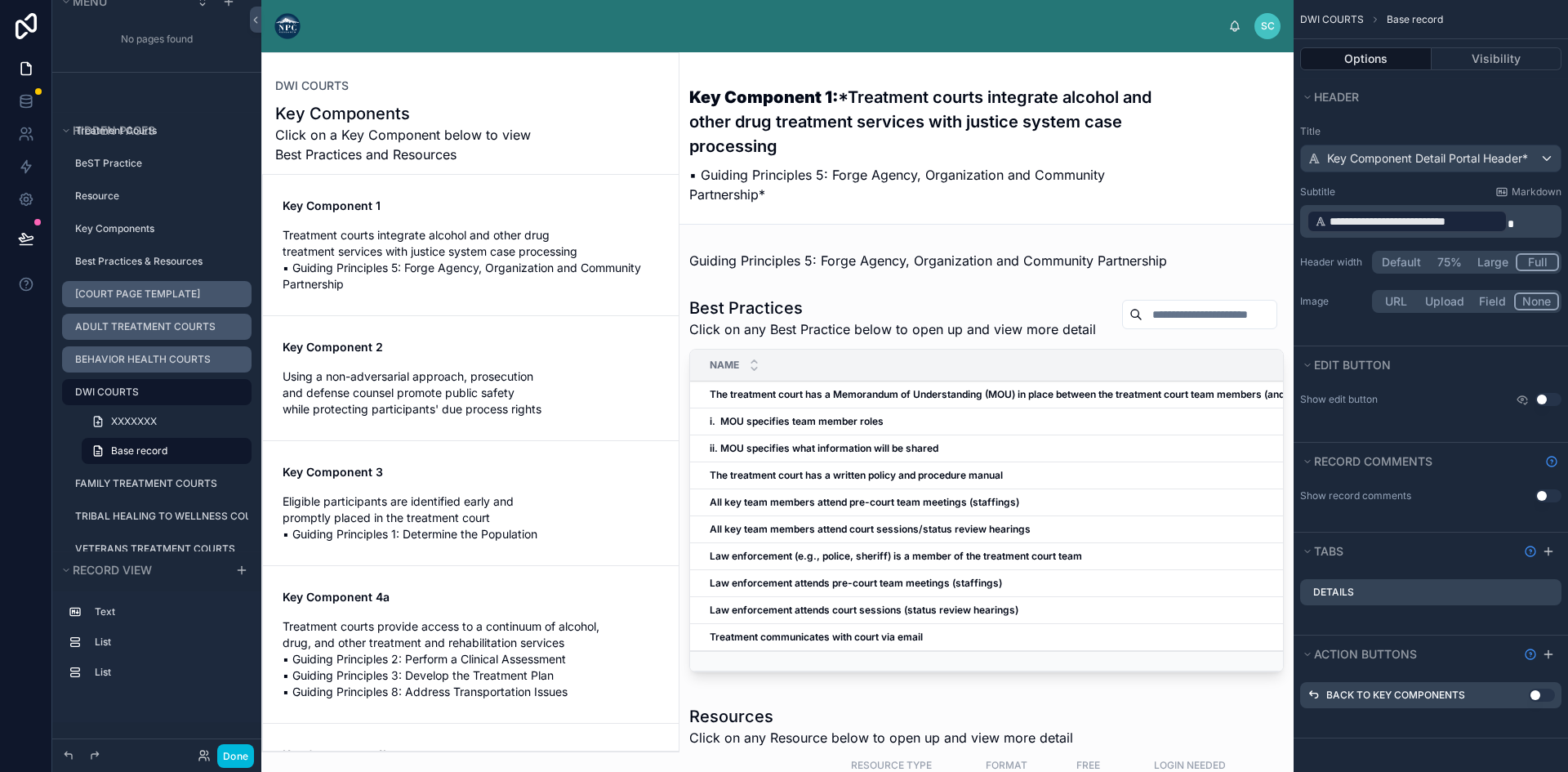
click at [1353, 400] on label "Show edit button" at bounding box center [1338, 399] width 77 height 13
click at [875, 260] on div at bounding box center [986, 260] width 614 height 33
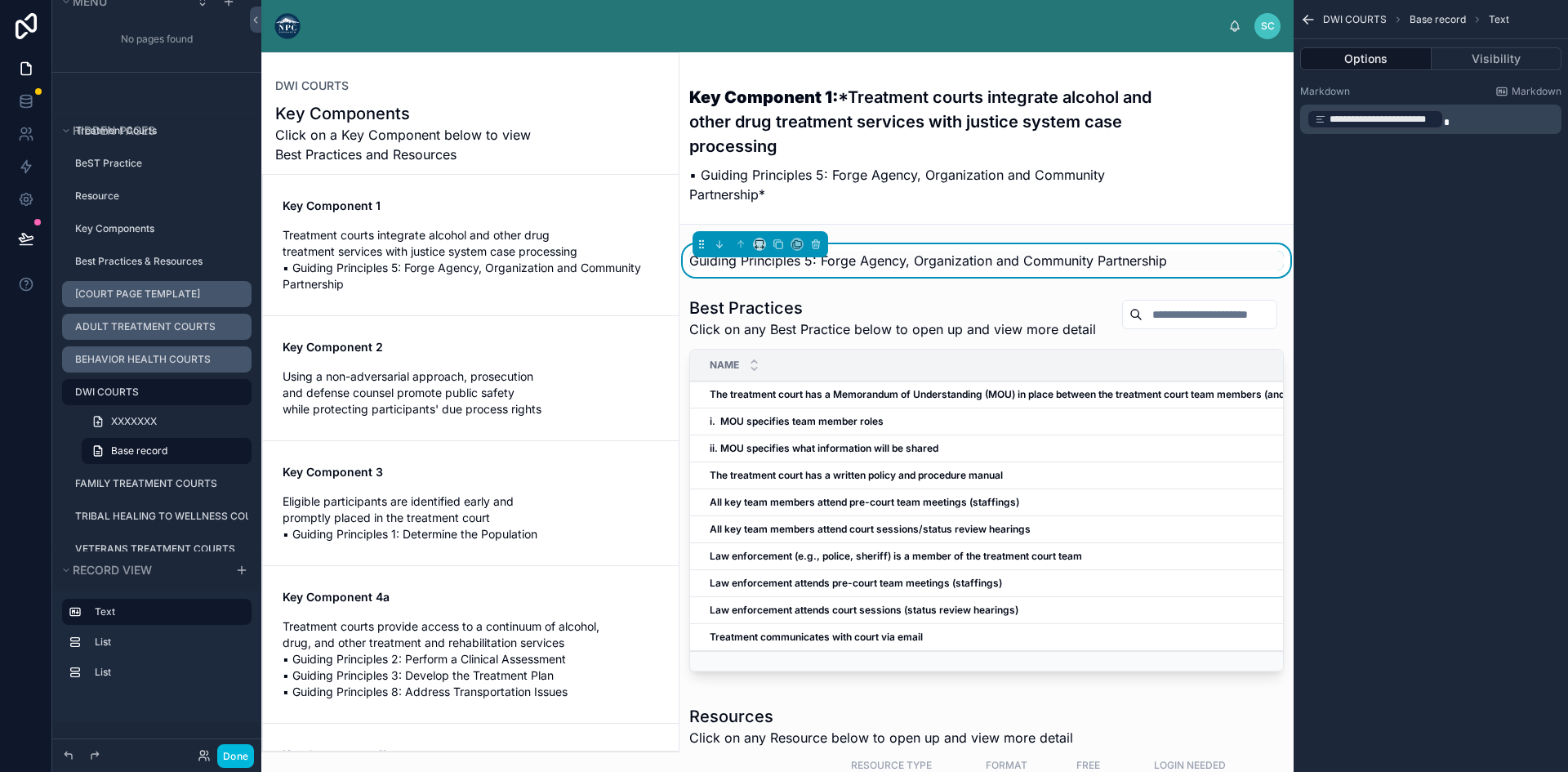
click at [1382, 121] on span "**********" at bounding box center [1382, 120] width 106 height 13
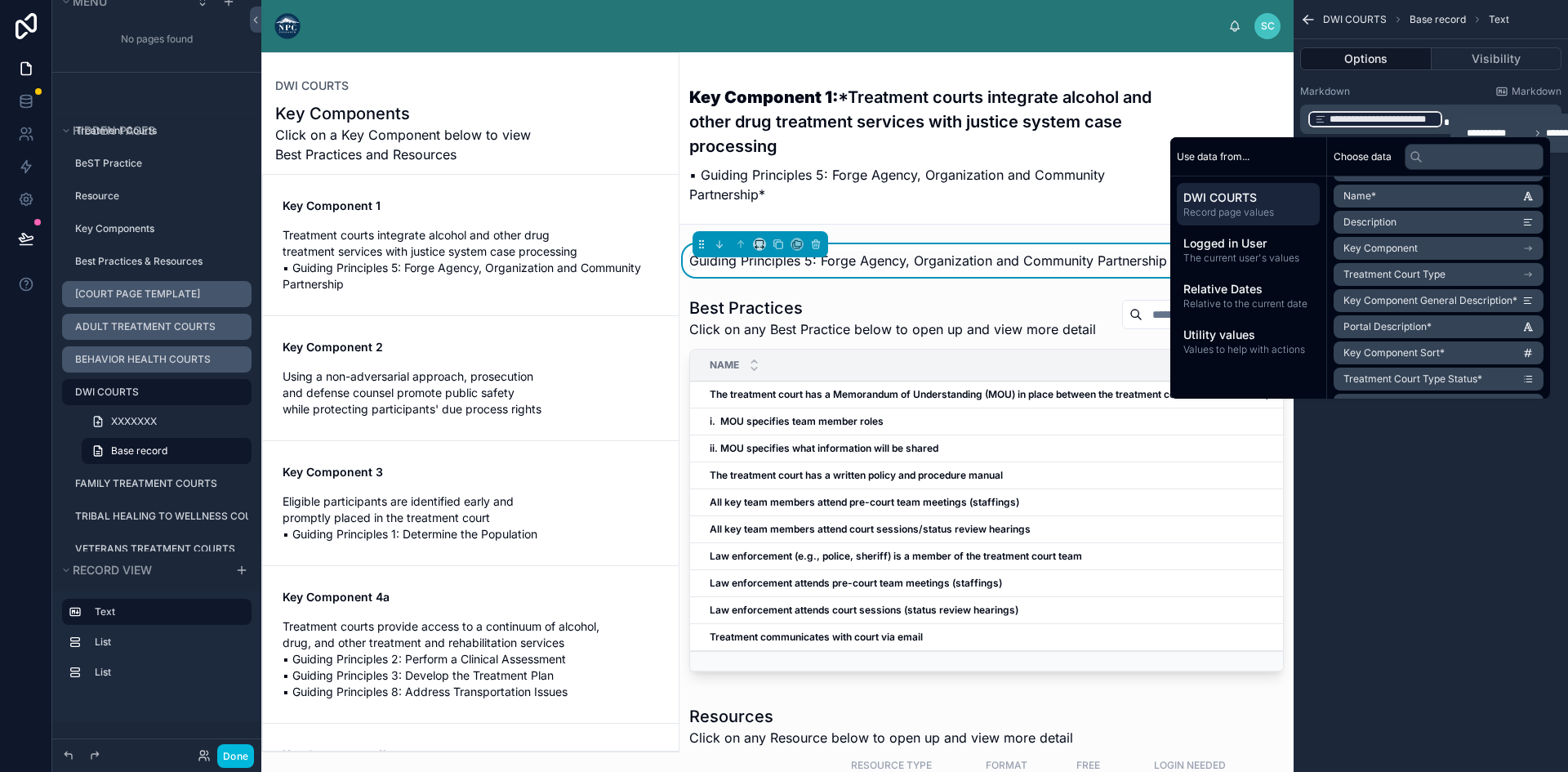
scroll to position [0, 0]
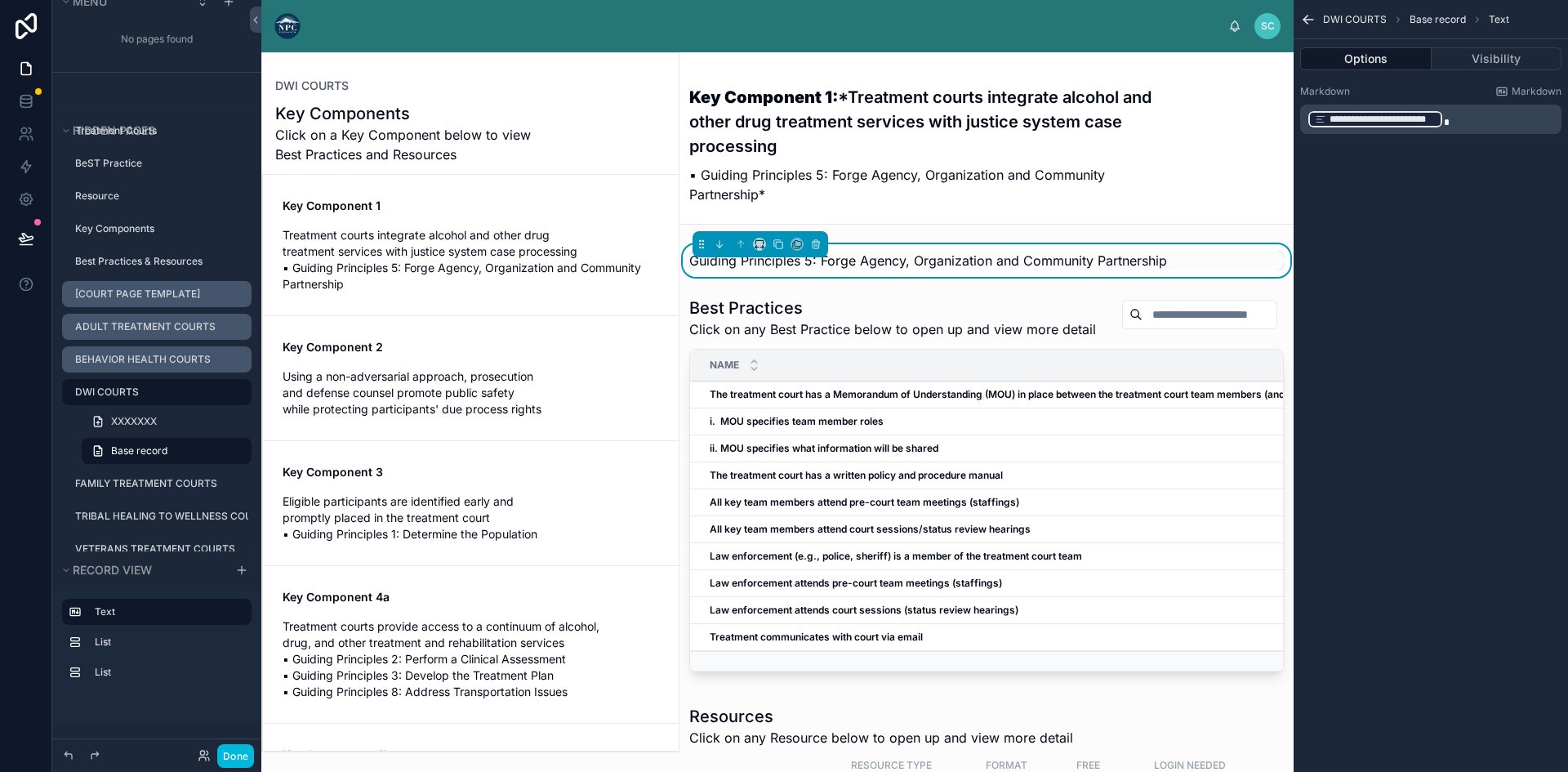
click at [1439, 496] on div "**********" at bounding box center [1431, 386] width 275 height 772
click at [1307, 18] on icon "scrollable content" at bounding box center [1307, 19] width 16 height 16
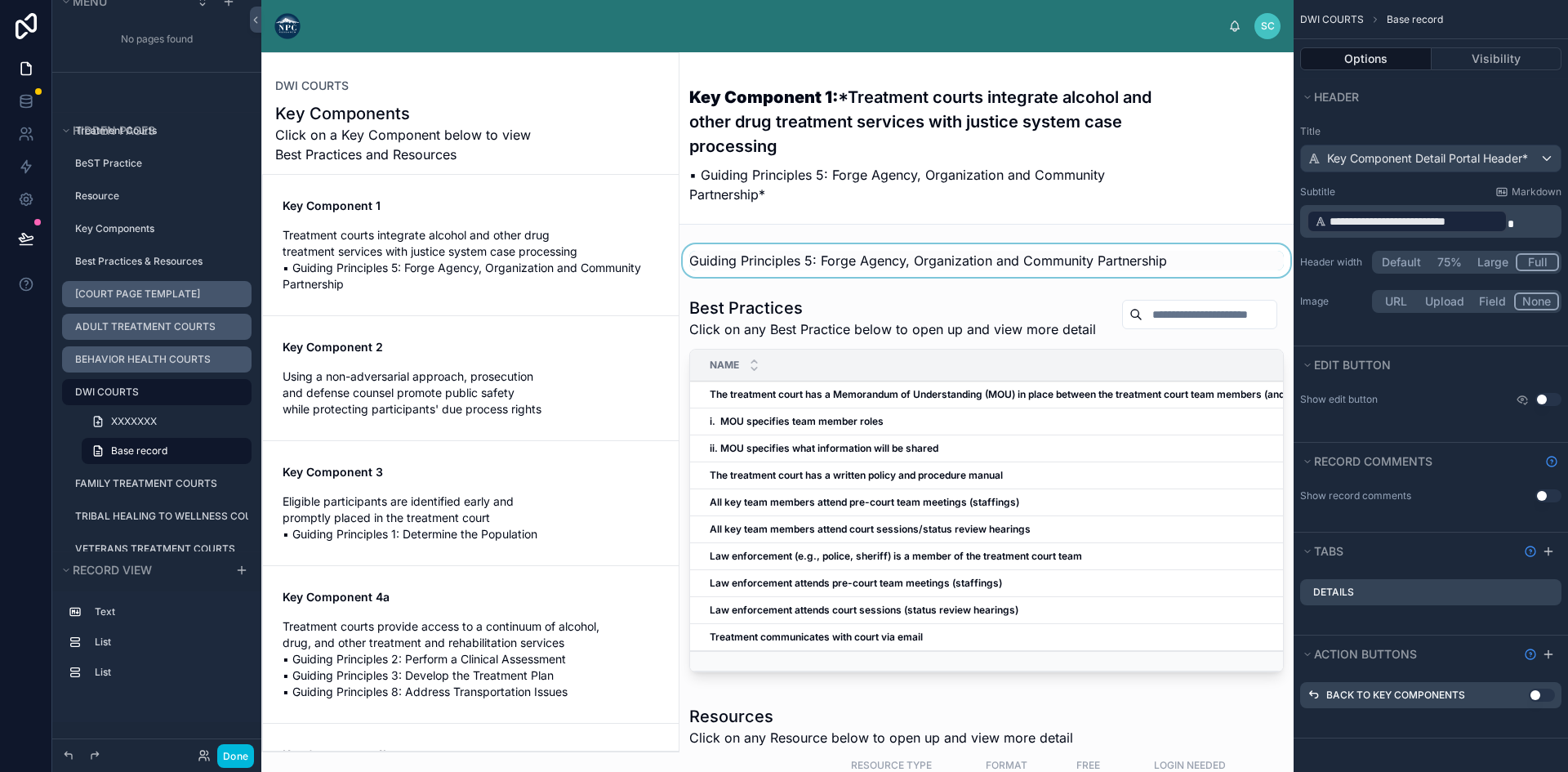
click at [1502, 263] on button "Large" at bounding box center [1493, 262] width 46 height 18
click at [1480, 260] on button "Large" at bounding box center [1494, 262] width 47 height 18
click at [1442, 261] on button "75%" at bounding box center [1448, 262] width 41 height 18
click at [1411, 265] on button "Default" at bounding box center [1400, 262] width 54 height 18
click at [1443, 264] on button "75%" at bounding box center [1450, 262] width 41 height 18
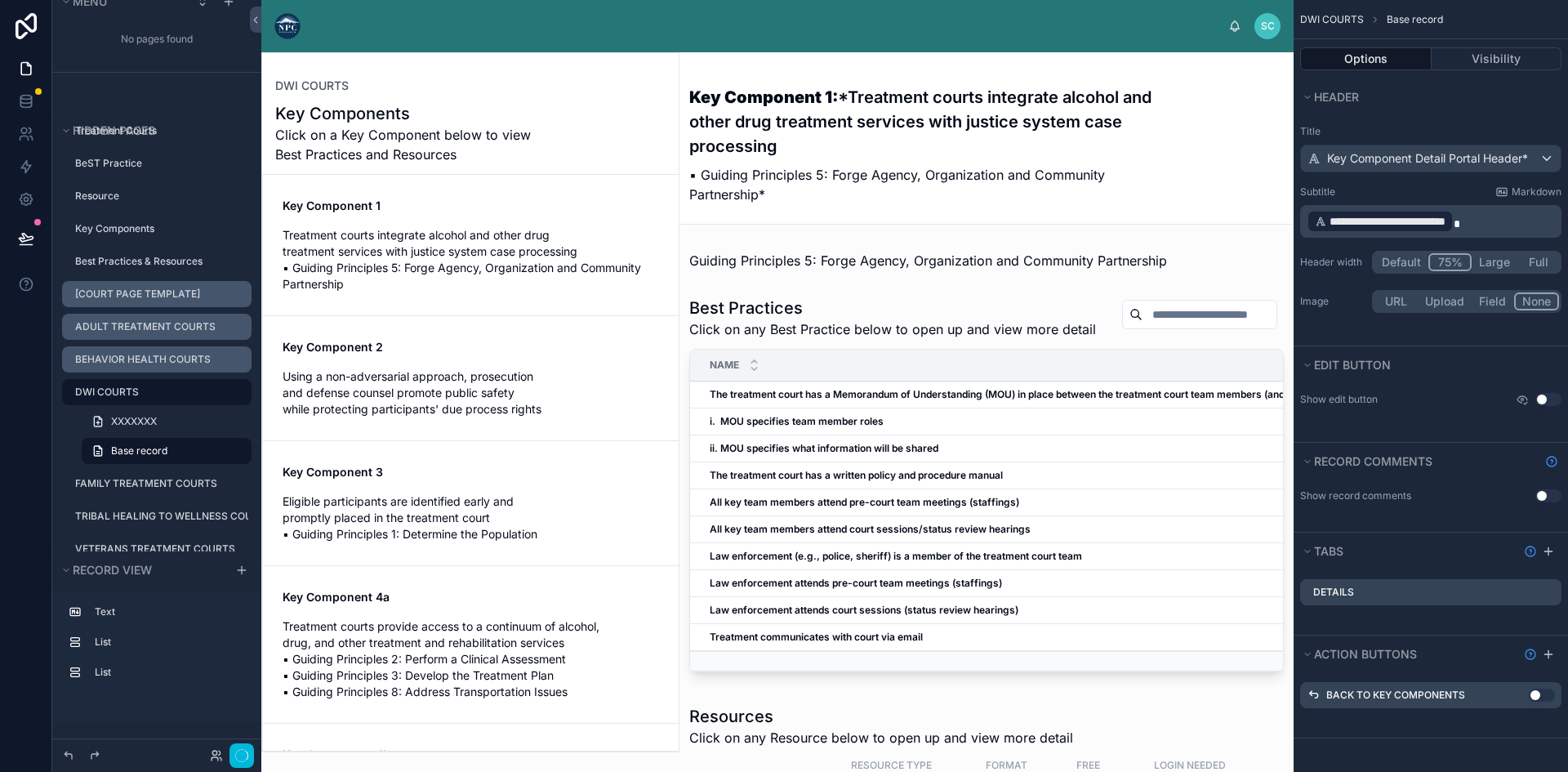
click at [1488, 263] on button "Large" at bounding box center [1494, 262] width 46 height 18
click at [1528, 263] on button "Full" at bounding box center [1538, 262] width 41 height 18
click at [867, 268] on div at bounding box center [986, 260] width 614 height 33
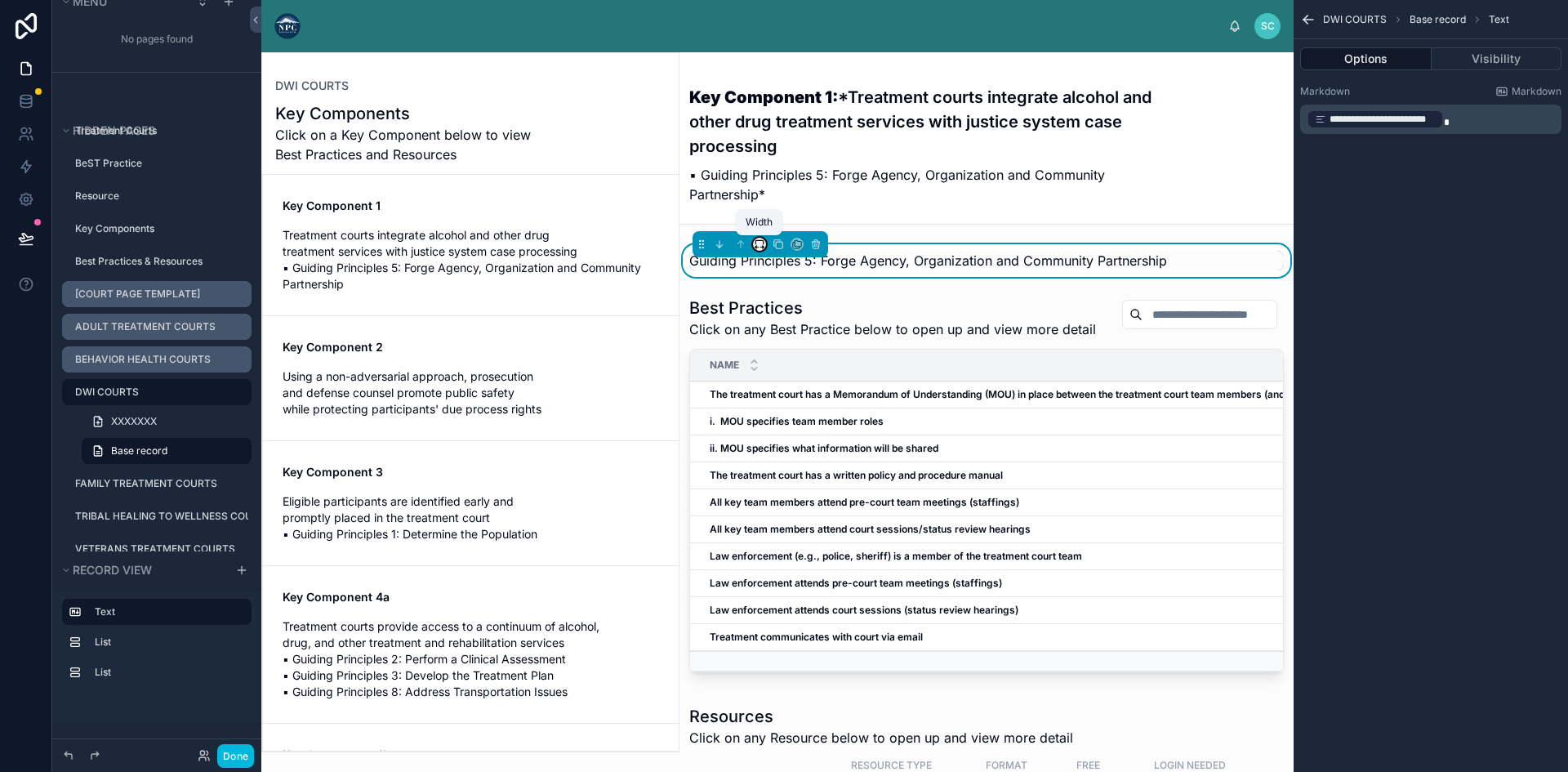
click at [756, 244] on icon at bounding box center [760, 242] width 8 height 4
click at [780, 268] on span "Default" at bounding box center [787, 274] width 40 height 20
click at [1504, 122] on p "**********" at bounding box center [1432, 120] width 251 height 23
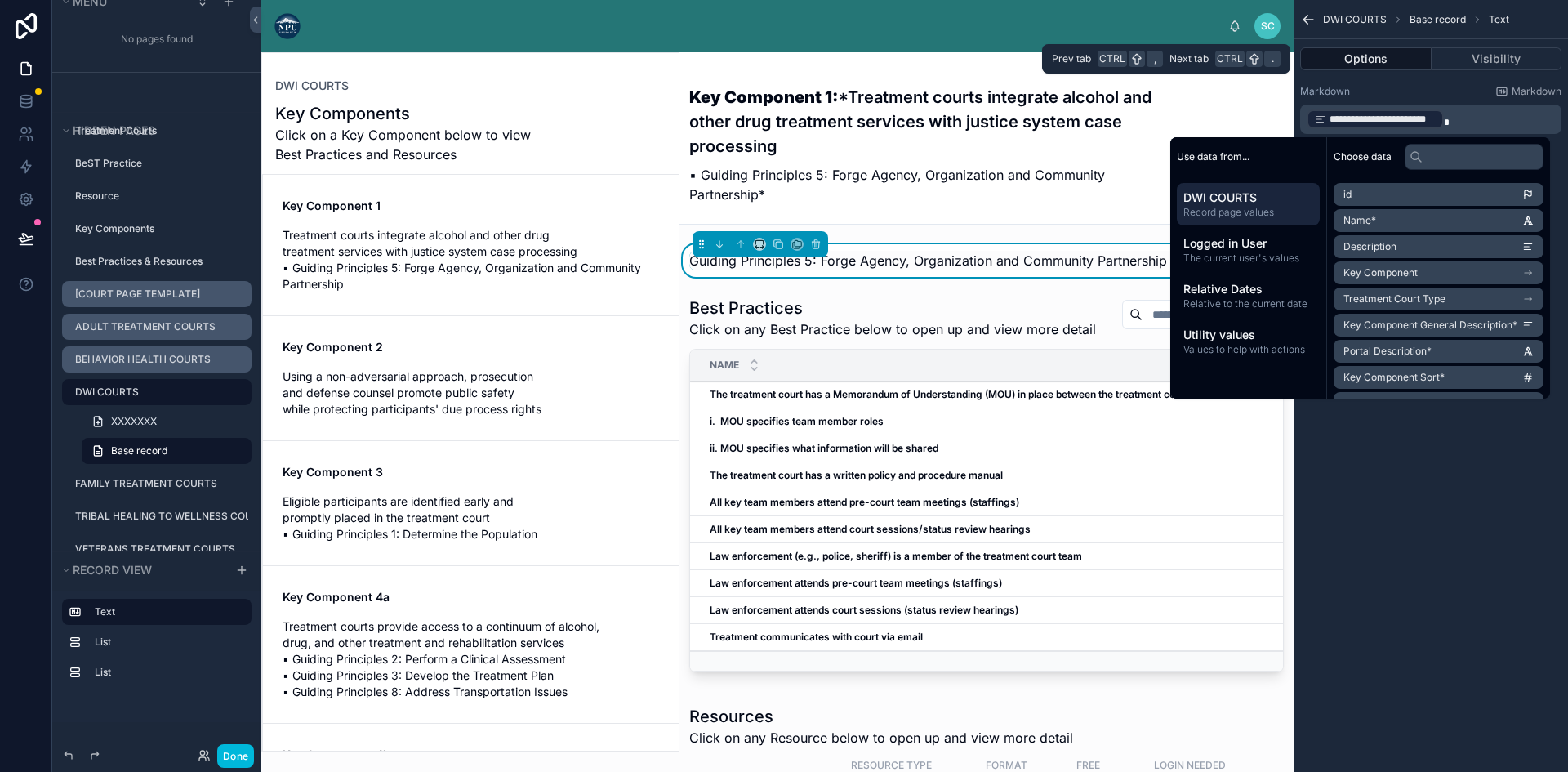
click at [1368, 57] on button "Options" at bounding box center [1366, 58] width 132 height 23
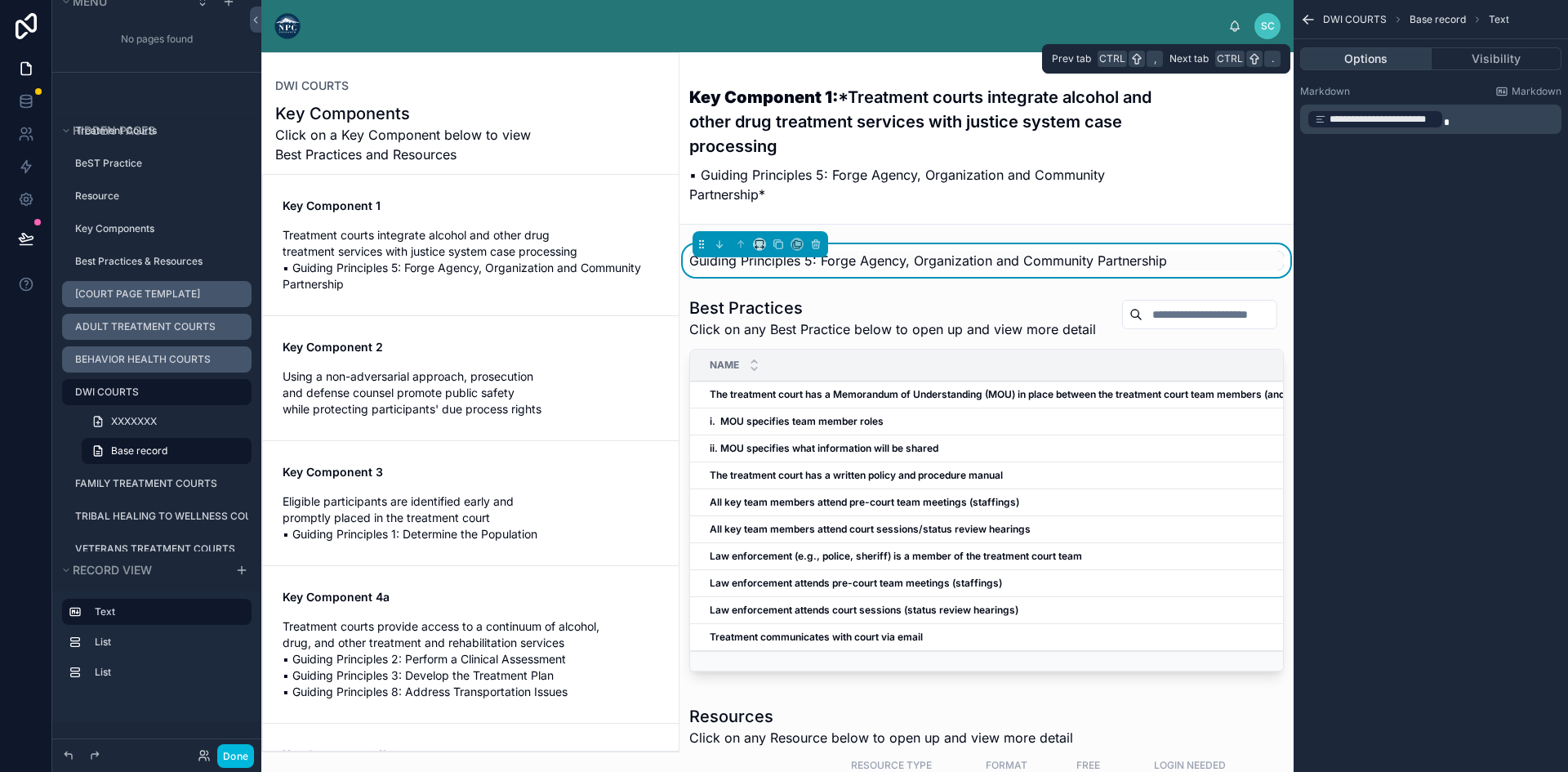
click at [1368, 57] on button "Options" at bounding box center [1366, 58] width 132 height 23
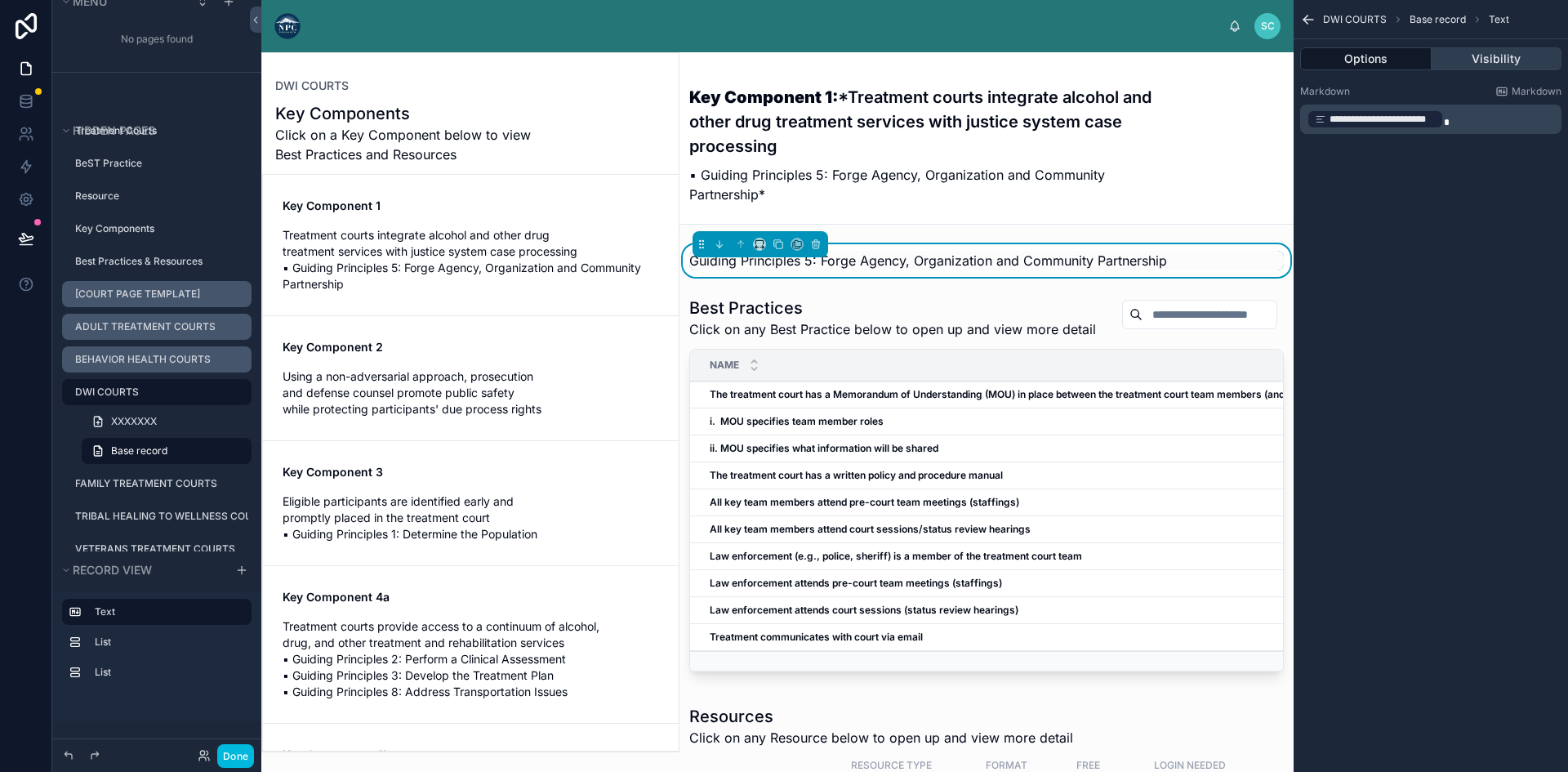
click at [1501, 54] on button "Visibility" at bounding box center [1496, 58] width 131 height 23
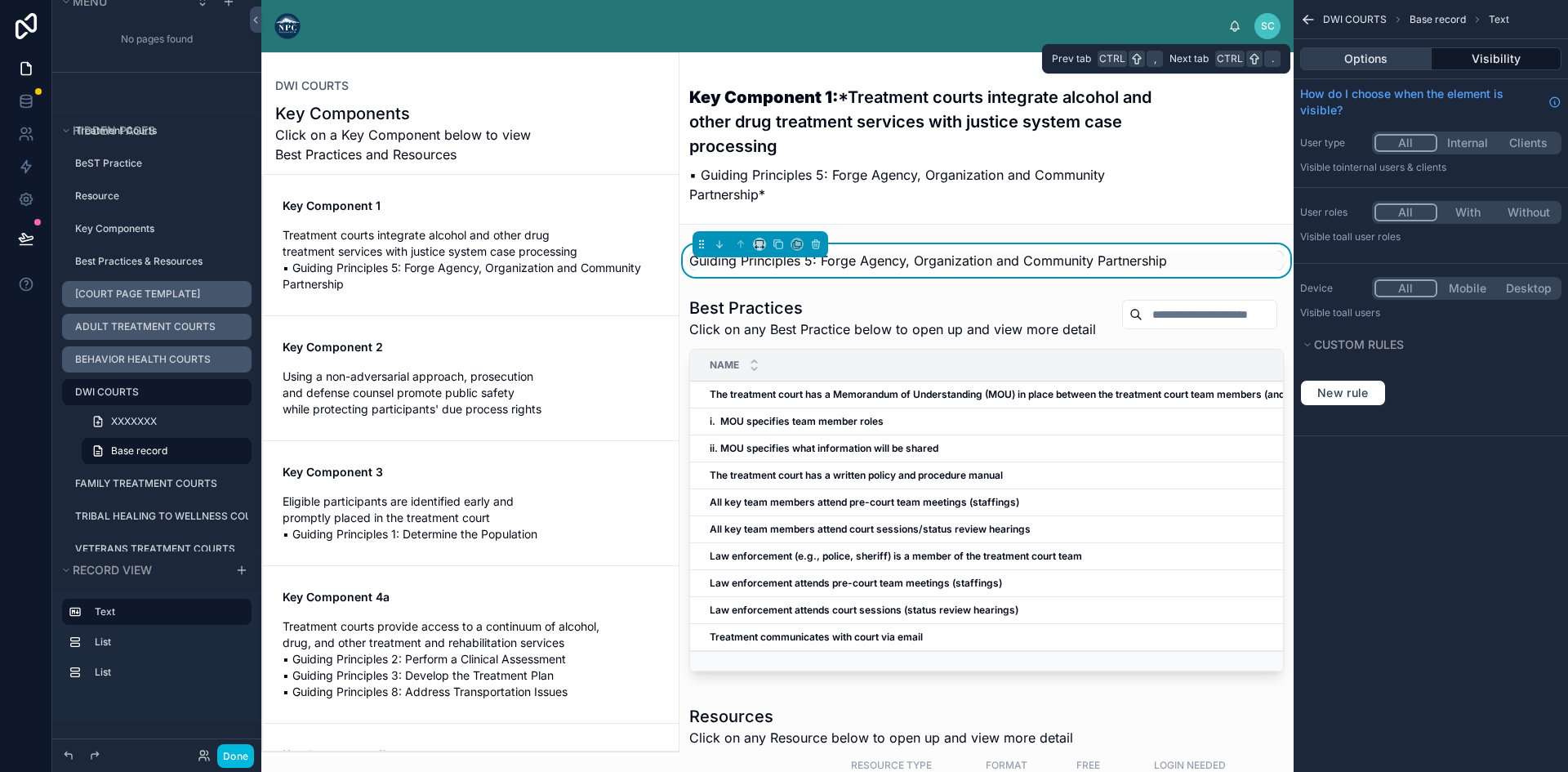
click at [1378, 63] on button "Options" at bounding box center [1366, 58] width 132 height 23
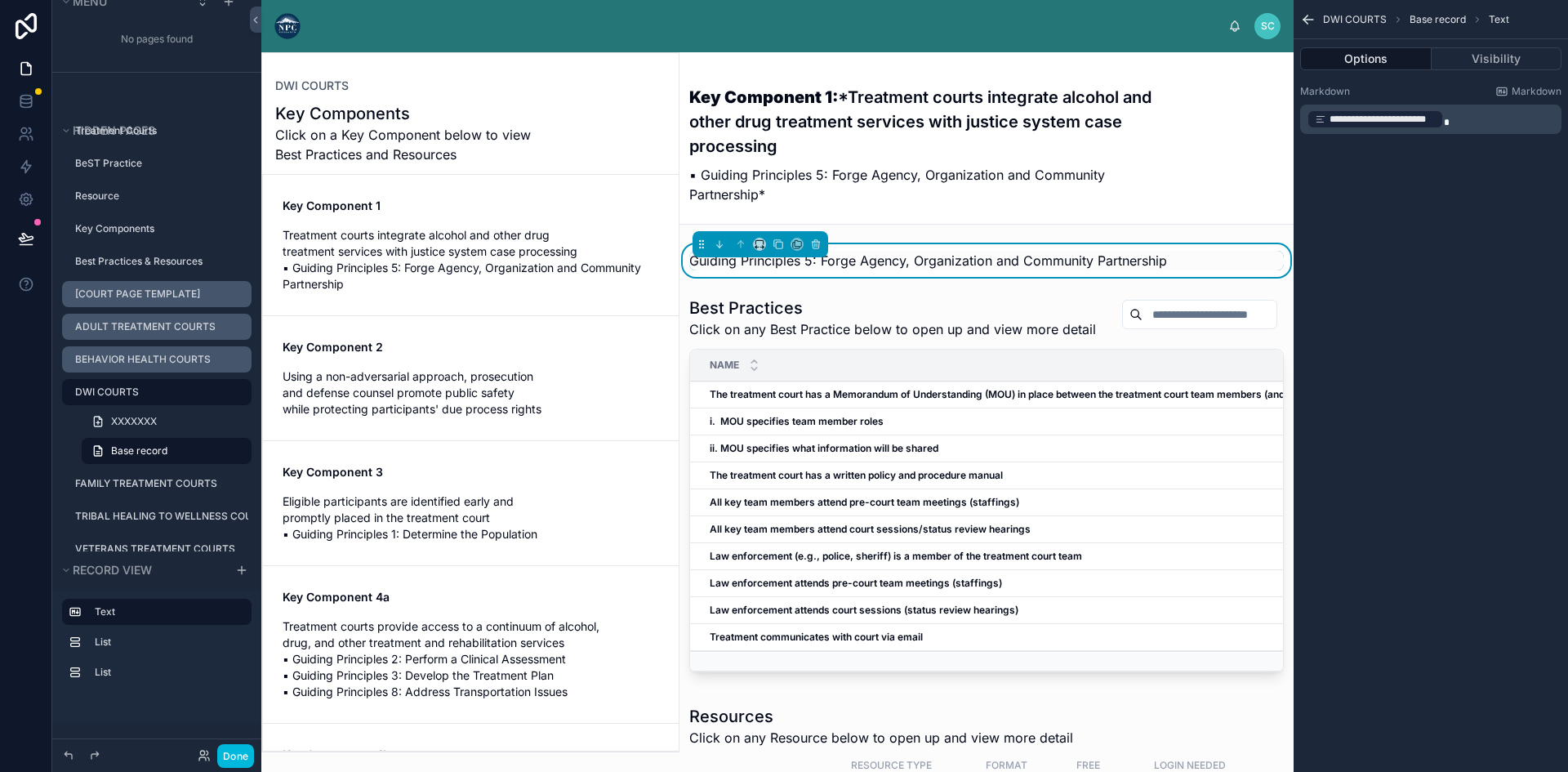
click at [1311, 18] on icon "scrollable content" at bounding box center [1307, 19] width 16 height 16
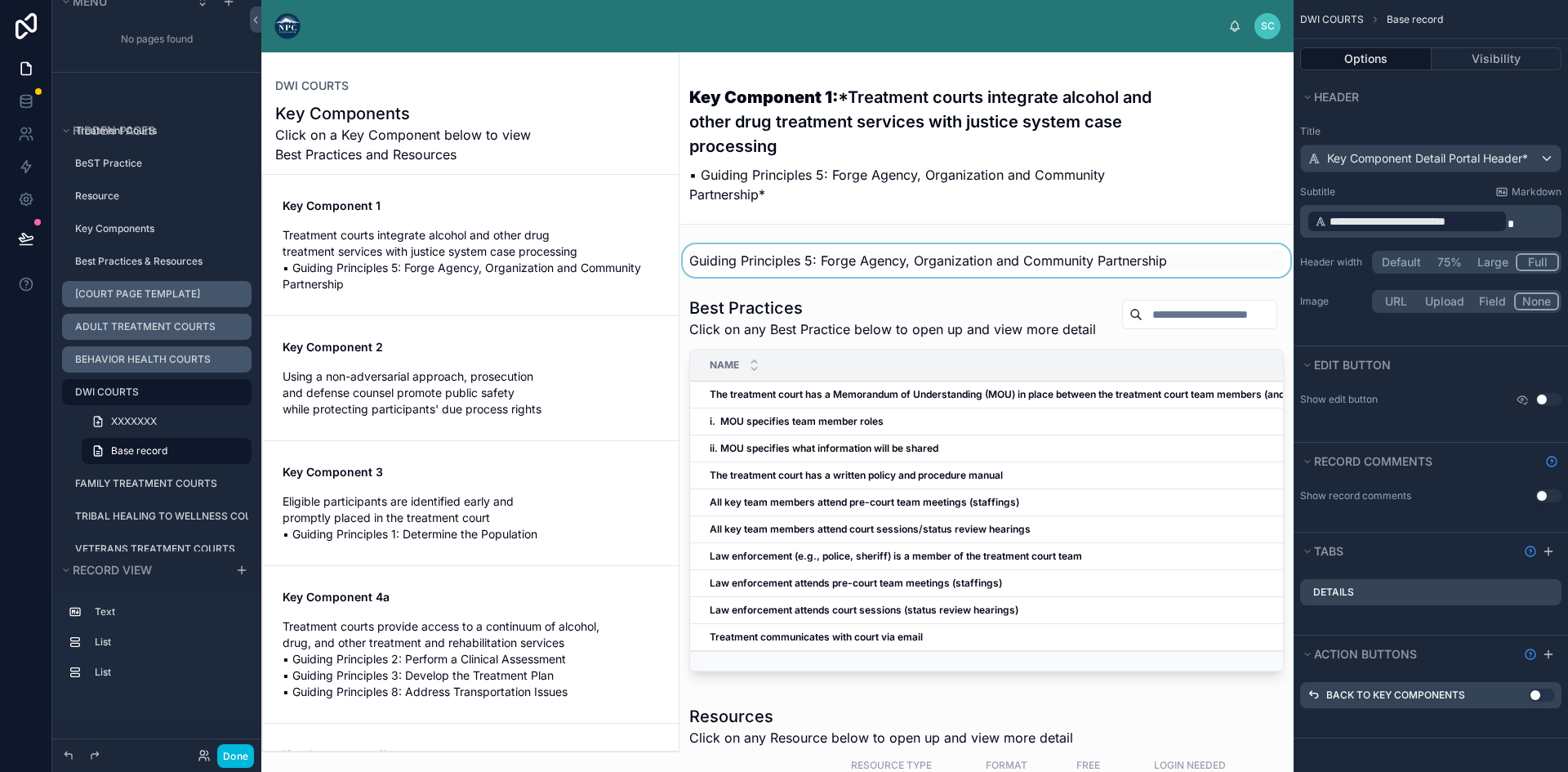
click at [942, 263] on div at bounding box center [986, 260] width 614 height 33
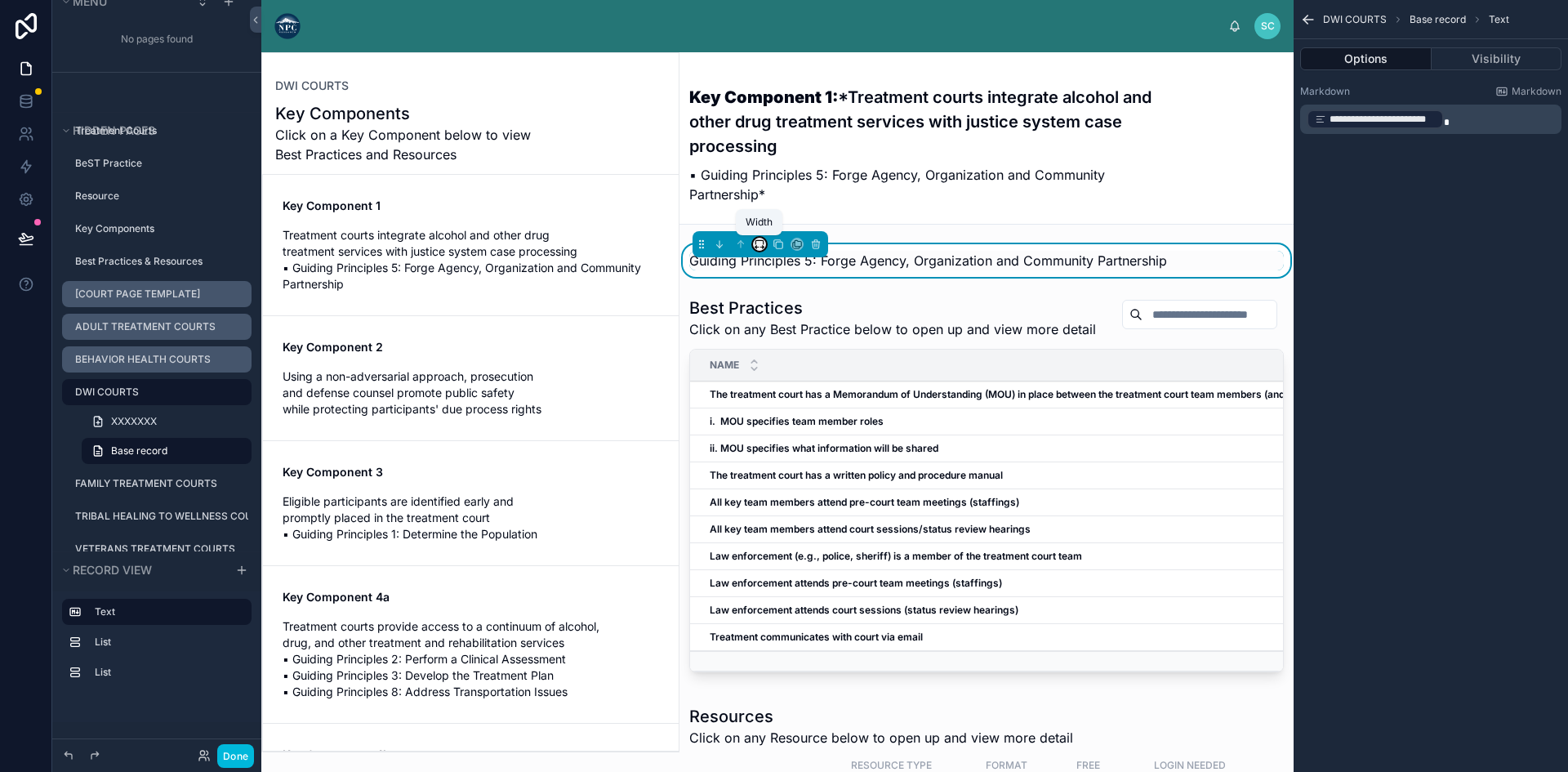
click at [760, 247] on icon at bounding box center [760, 244] width 11 height 11
click at [779, 310] on span "25%" at bounding box center [779, 305] width 25 height 20
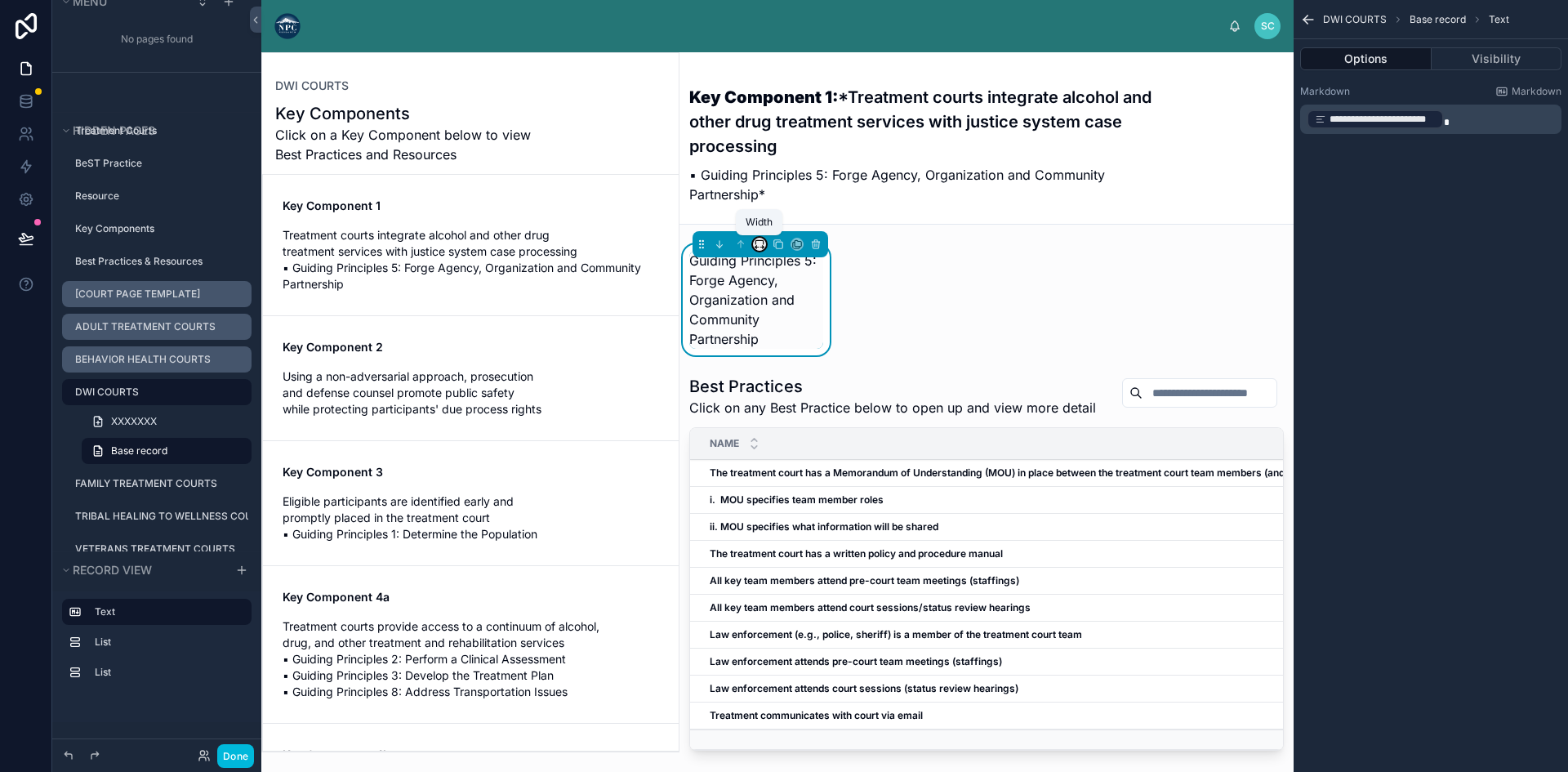
click at [757, 242] on icon at bounding box center [760, 244] width 11 height 11
click at [792, 413] on span "Full width" at bounding box center [792, 416] width 51 height 20
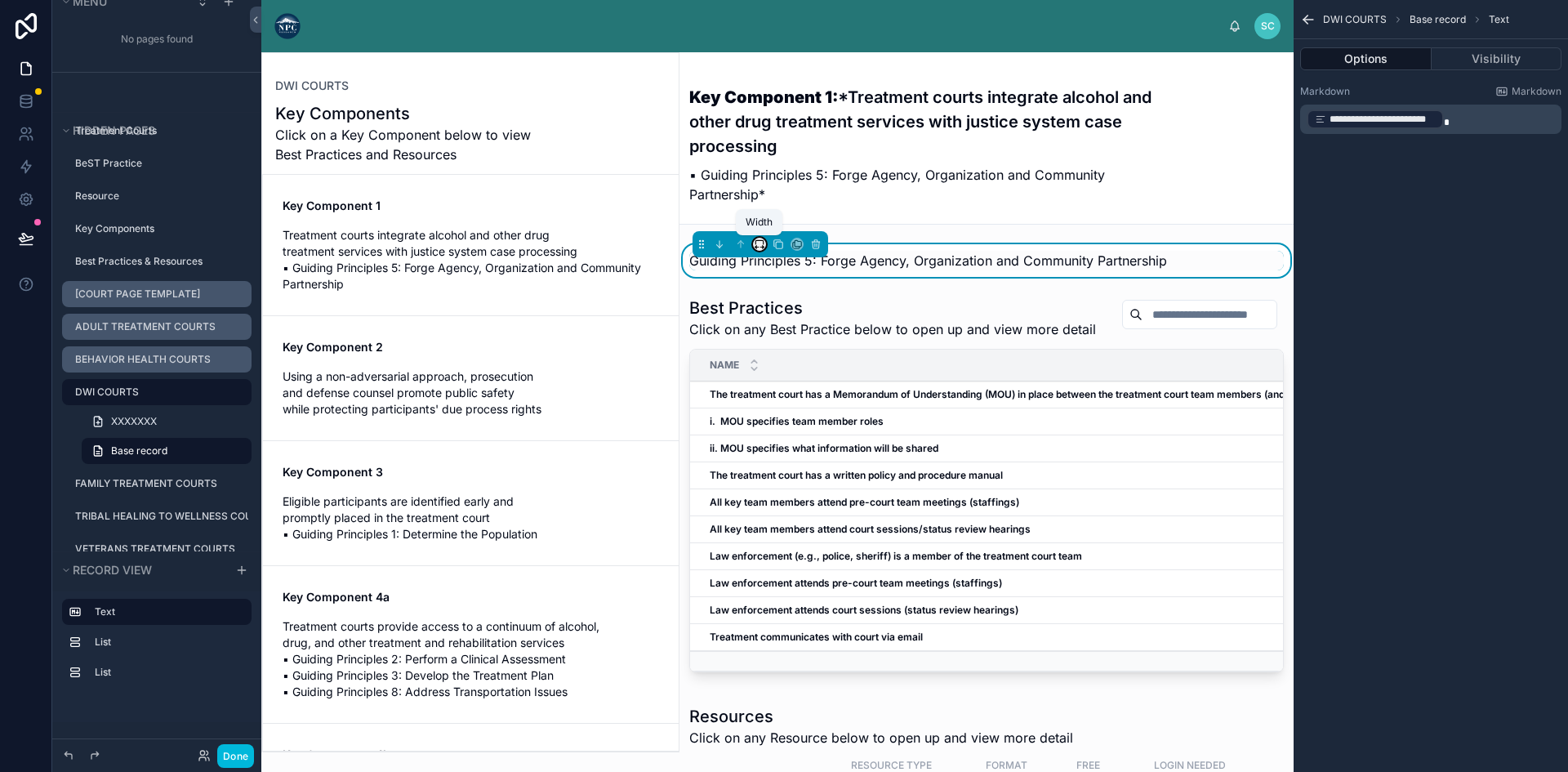
click at [755, 245] on icon at bounding box center [760, 244] width 11 height 11
click at [1304, 16] on div at bounding box center [784, 386] width 1568 height 772
click at [1018, 130] on h3 "Key Component 1: *Treatment courts integrate alcohol and other drug treatment s…" at bounding box center [924, 121] width 472 height 73
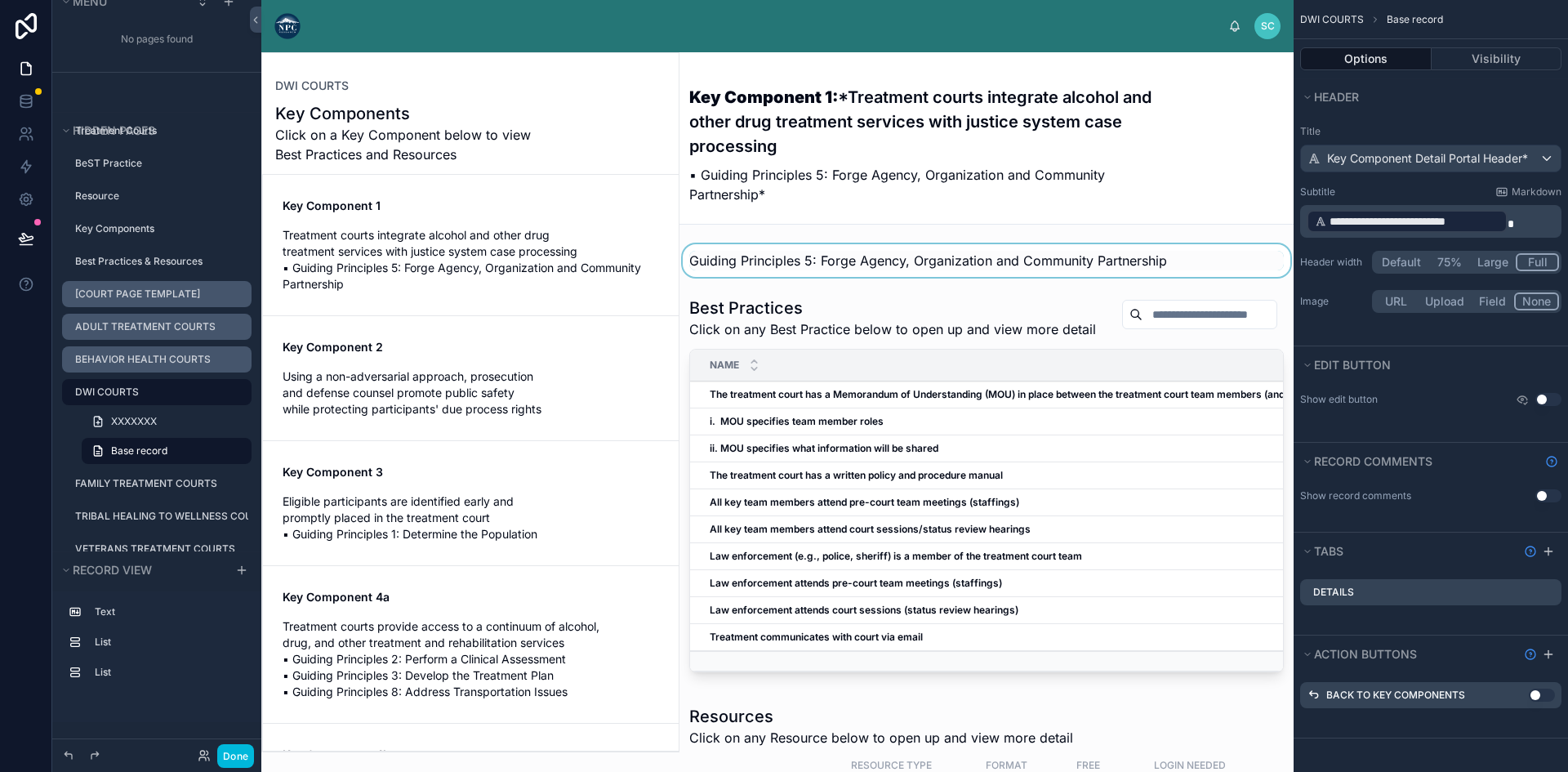
click at [1399, 256] on button "Default" at bounding box center [1400, 262] width 54 height 18
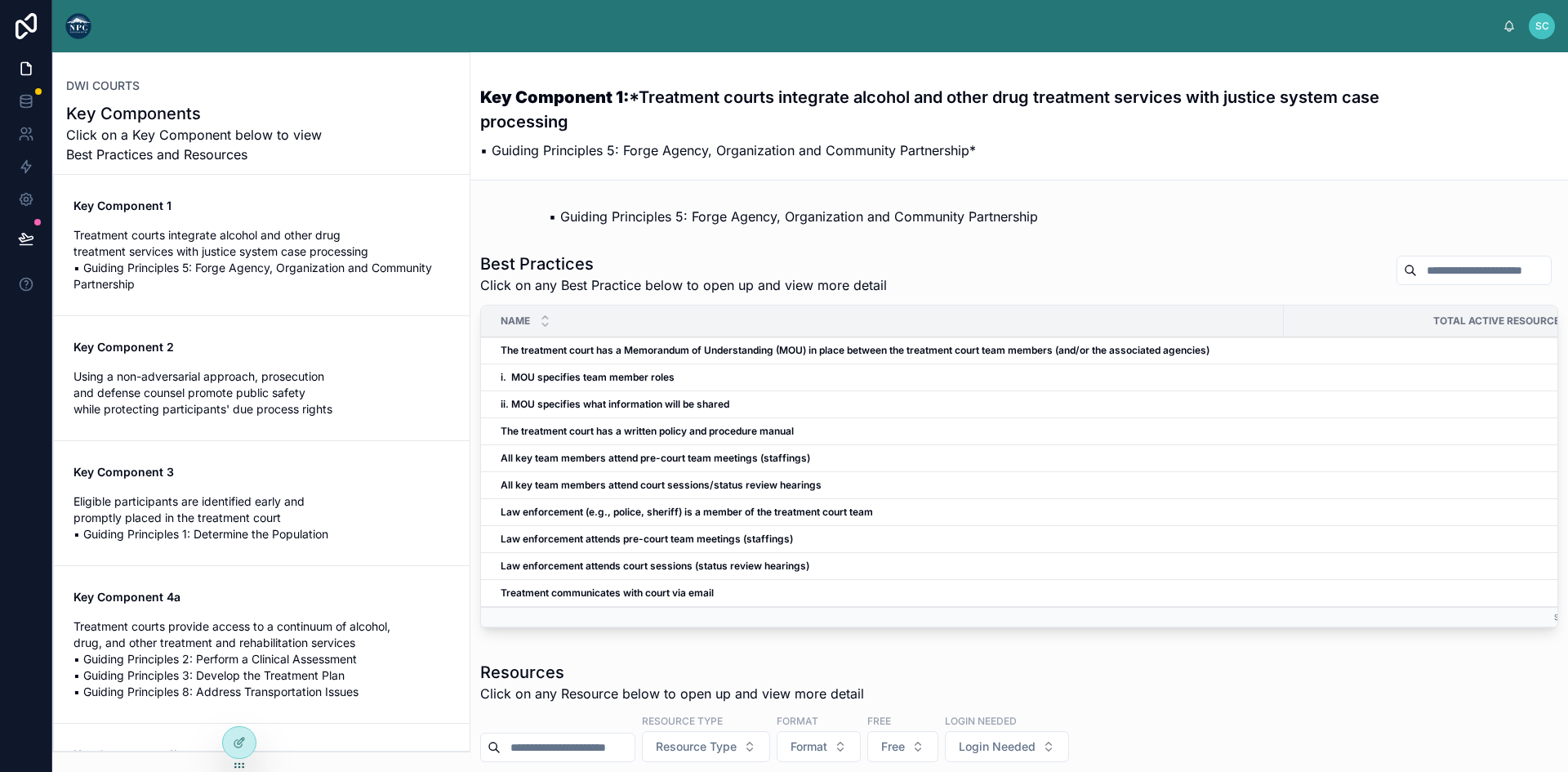
click at [855, 223] on span "▪ Guiding Principles 5: Forge Agency, Organization and Community Partnership" at bounding box center [793, 216] width 489 height 16
click at [855, 215] on span "▪ Guiding Principles 5: Forge Agency, Organization and Community Partnership" at bounding box center [793, 216] width 489 height 16
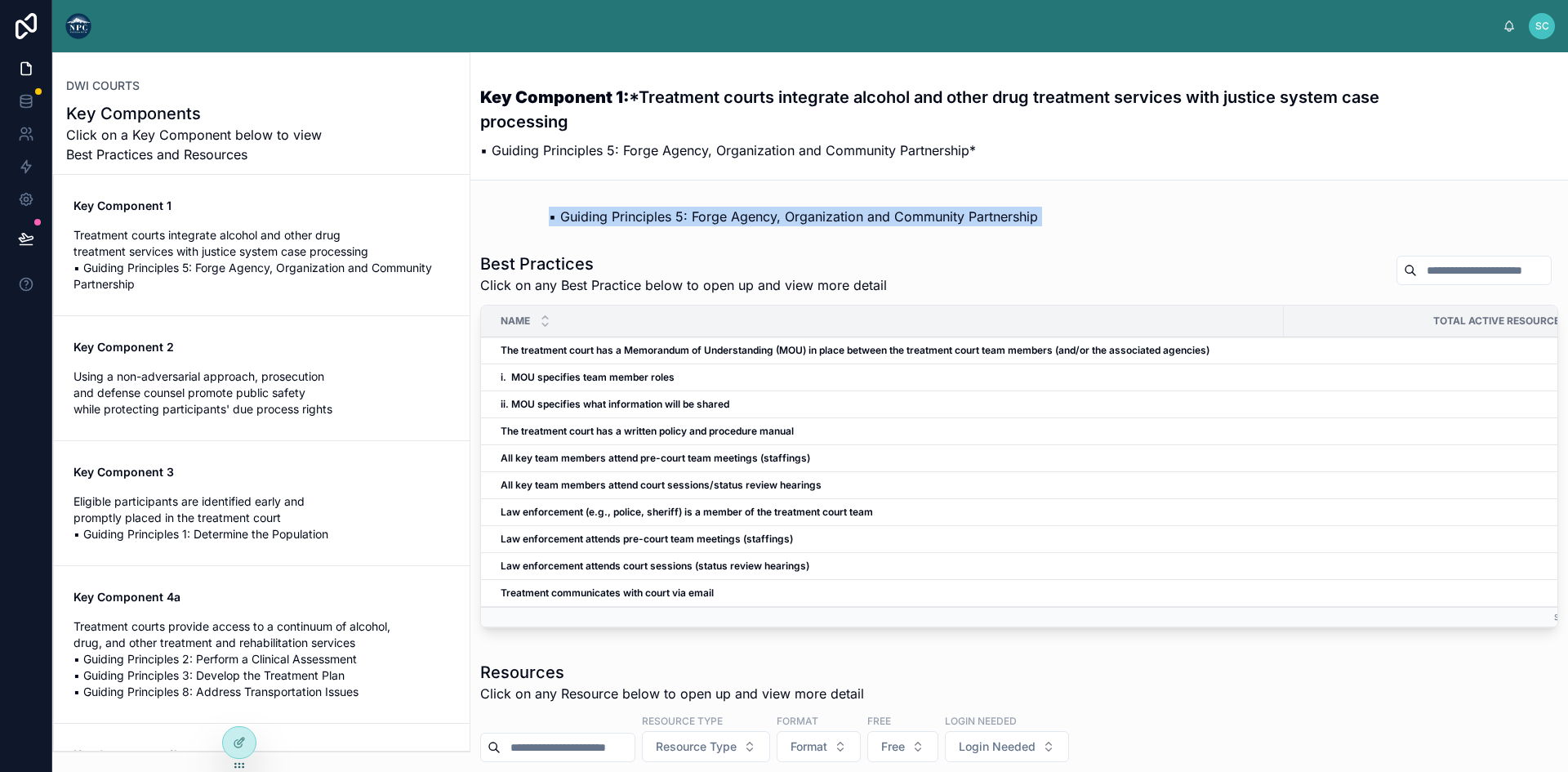
click at [855, 215] on span "▪ Guiding Principles 5: Forge Agency, Organization and Community Partnership" at bounding box center [793, 216] width 489 height 16
click at [856, 195] on div "Key Component 1: *Treatment courts integrate alcohol and other drug treatment s…" at bounding box center [1019, 762] width 1097 height 1418
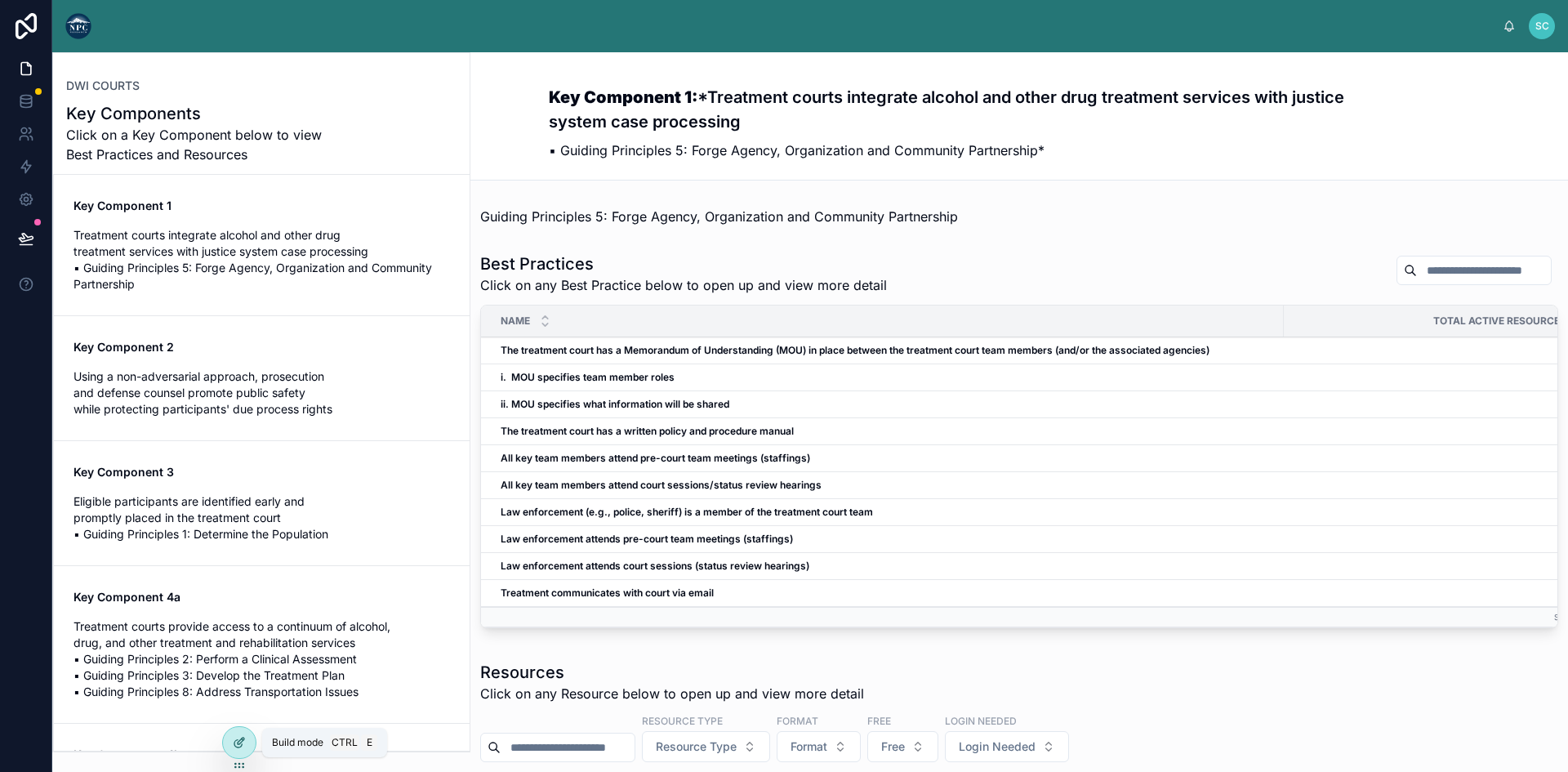
click at [240, 743] on icon at bounding box center [239, 743] width 13 height 13
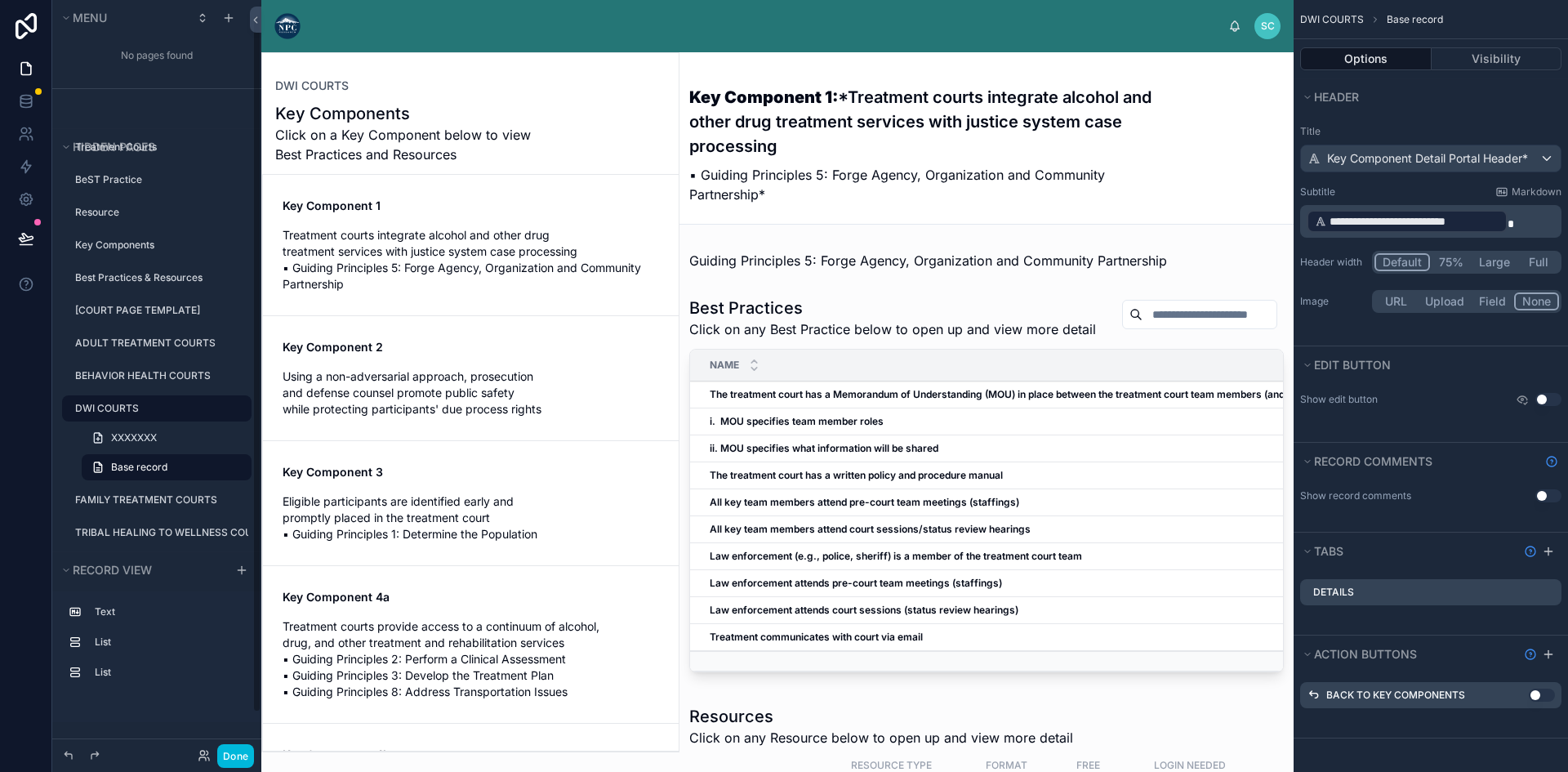
scroll to position [16, 0]
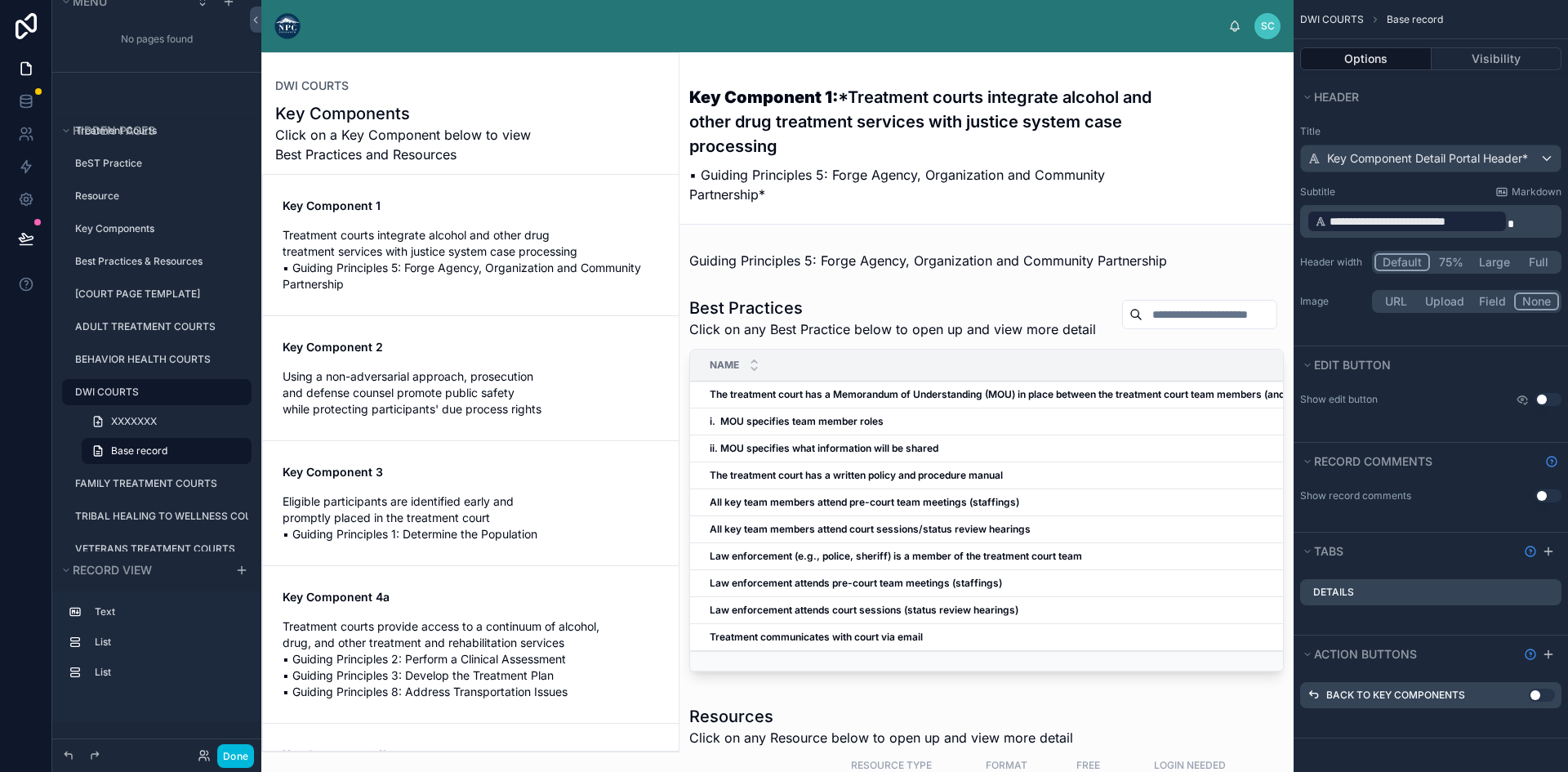
click at [863, 175] on p "▪ Guiding Principles 5: Forge Agency, Organization and Community Partnership*" at bounding box center [924, 185] width 472 height 40
click at [856, 258] on div at bounding box center [986, 260] width 614 height 33
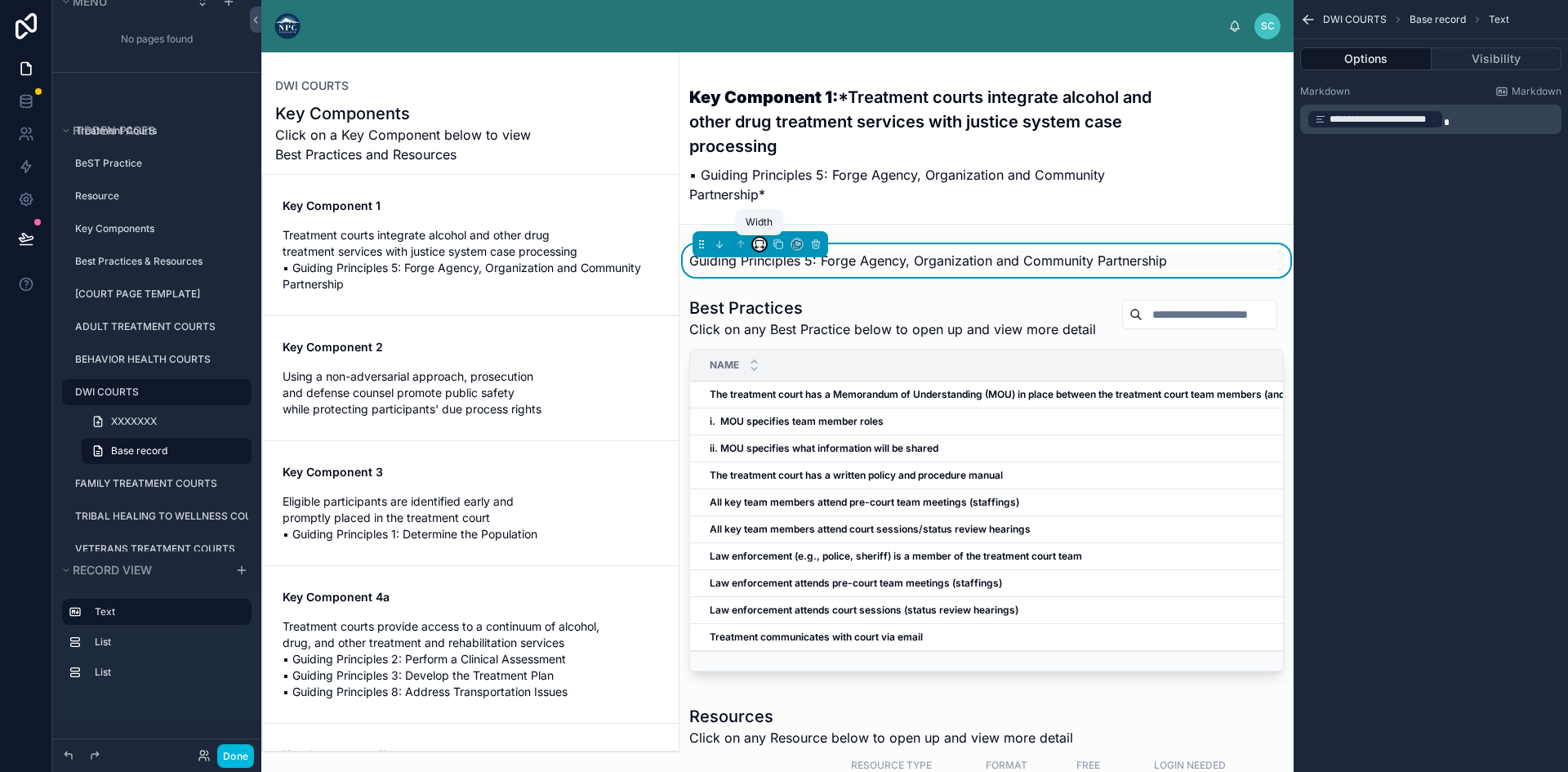
click at [760, 242] on icon at bounding box center [760, 244] width 11 height 11
click at [792, 309] on span "25%" at bounding box center [779, 305] width 25 height 20
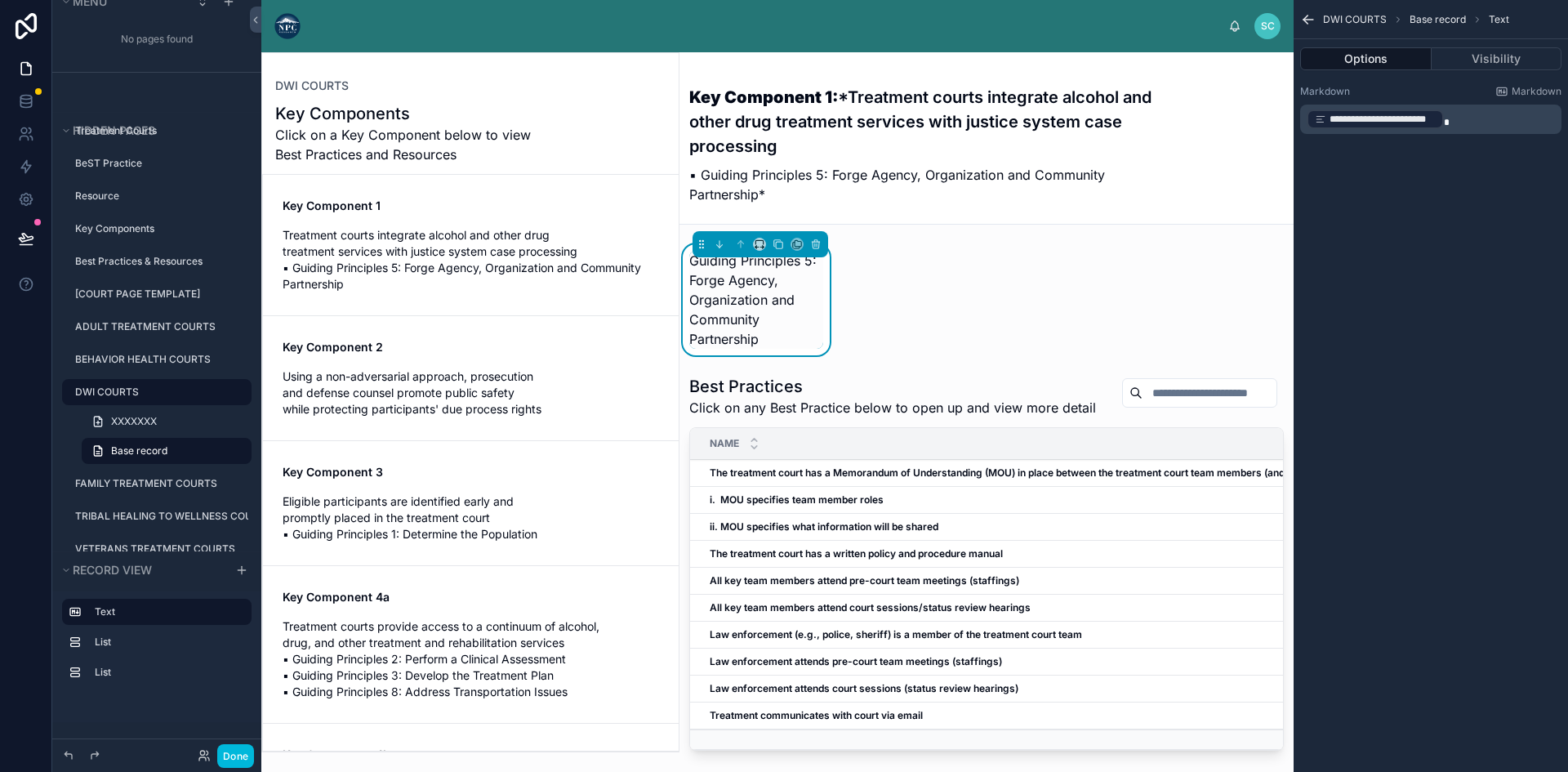
click at [1312, 18] on icon "scrollable content" at bounding box center [1307, 19] width 16 height 16
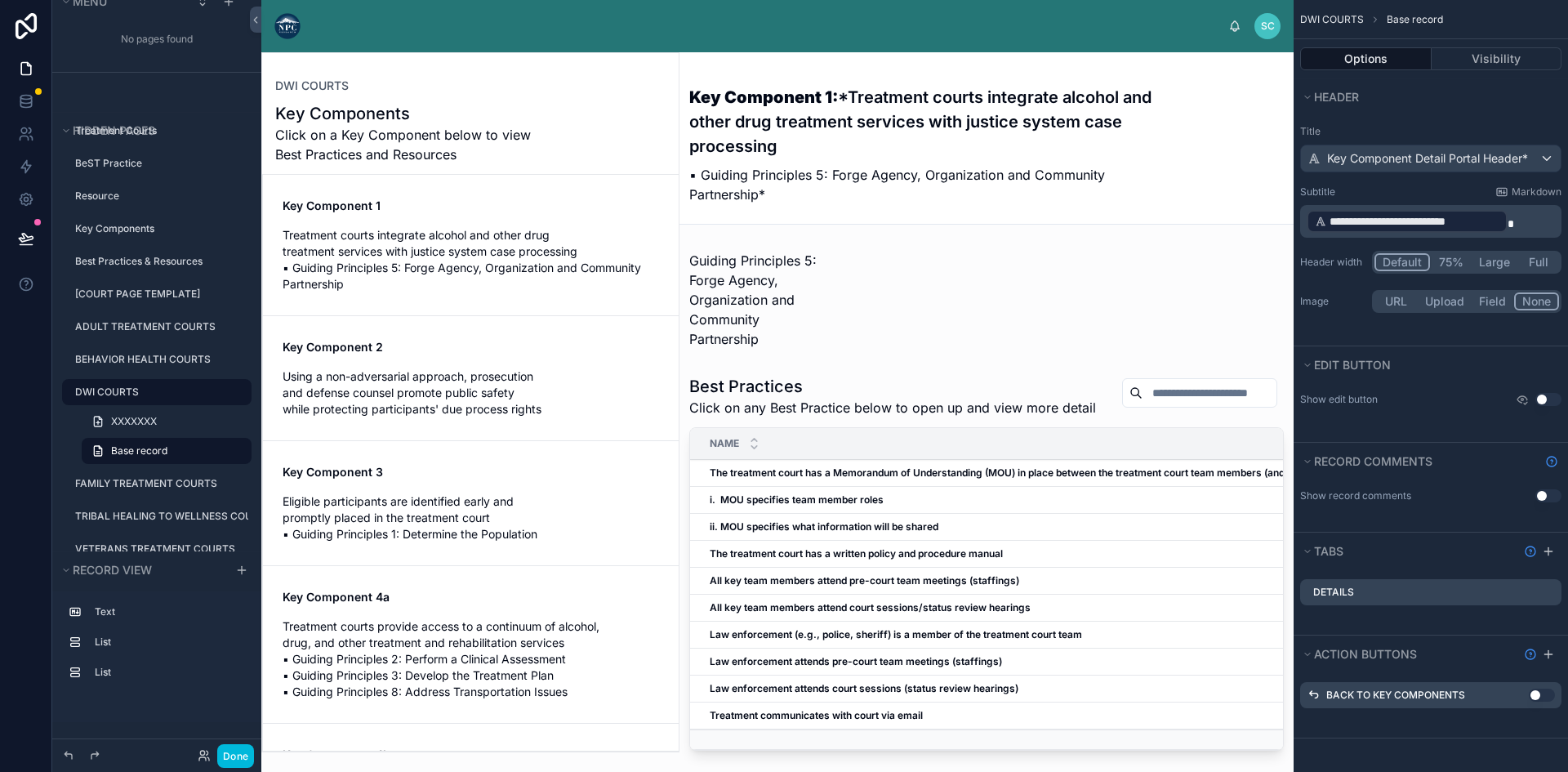
click at [1535, 257] on button "Full" at bounding box center [1538, 262] width 41 height 18
click at [783, 109] on h3 "Key Component 1: *Treatment courts integrate alcohol and other drug treatment s…" at bounding box center [924, 121] width 472 height 73
click at [766, 296] on div at bounding box center [756, 299] width 153 height 111
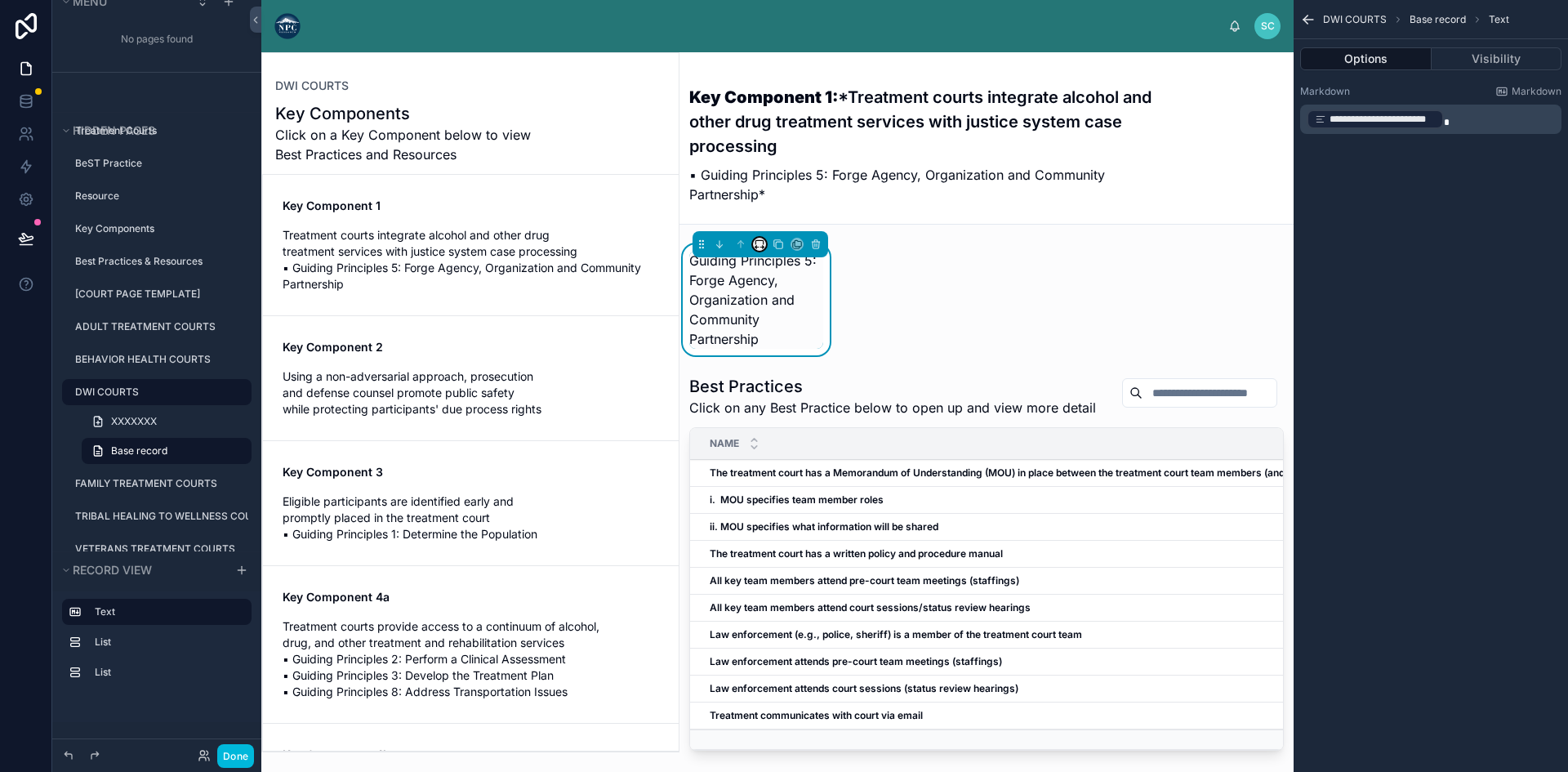
click at [754, 240] on button at bounding box center [760, 244] width 13 height 13
click at [776, 419] on span "Full width" at bounding box center [792, 416] width 51 height 20
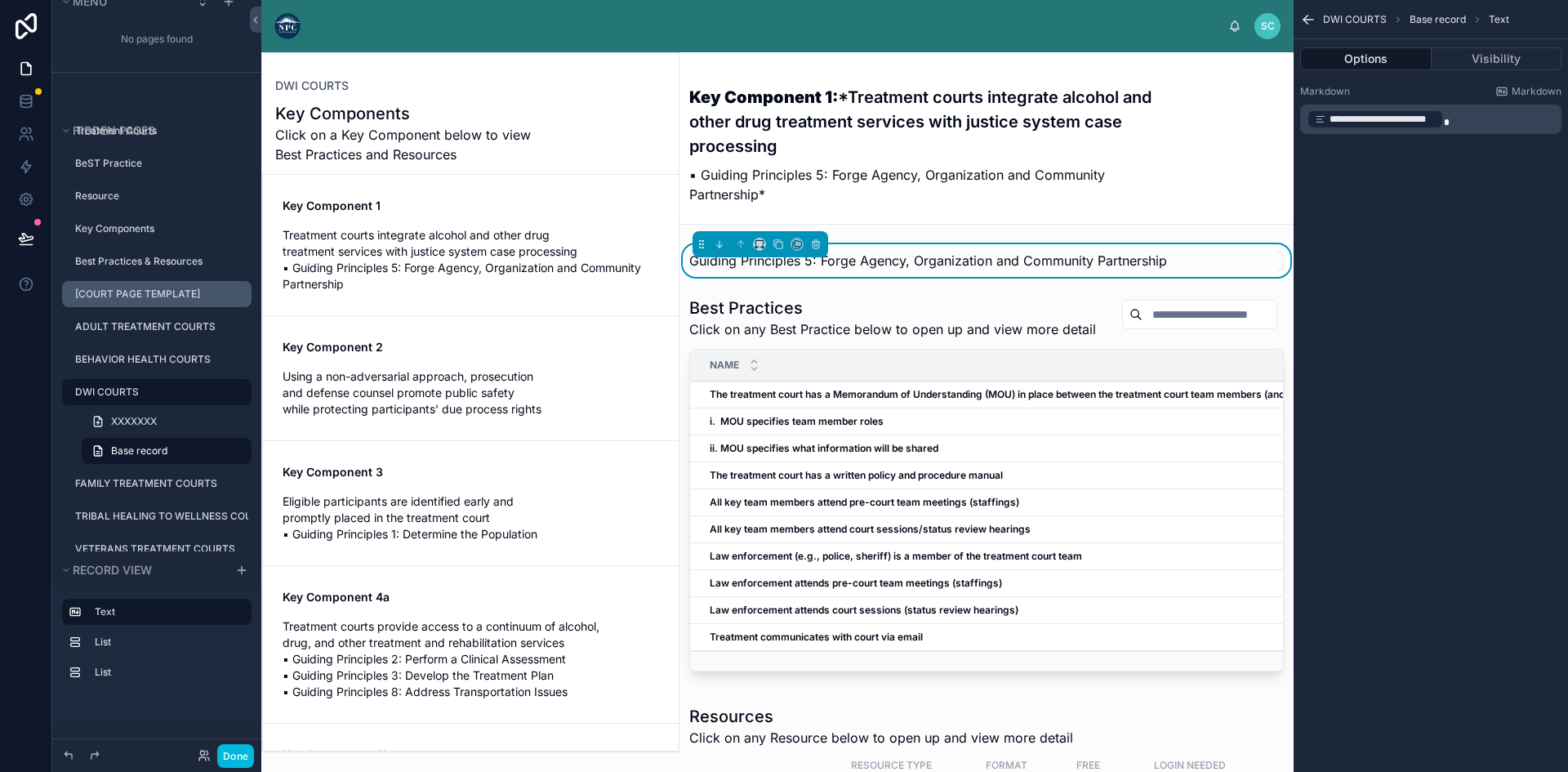
click at [152, 298] on label "[COURT PAGE TEMPLATE]" at bounding box center [158, 294] width 167 height 13
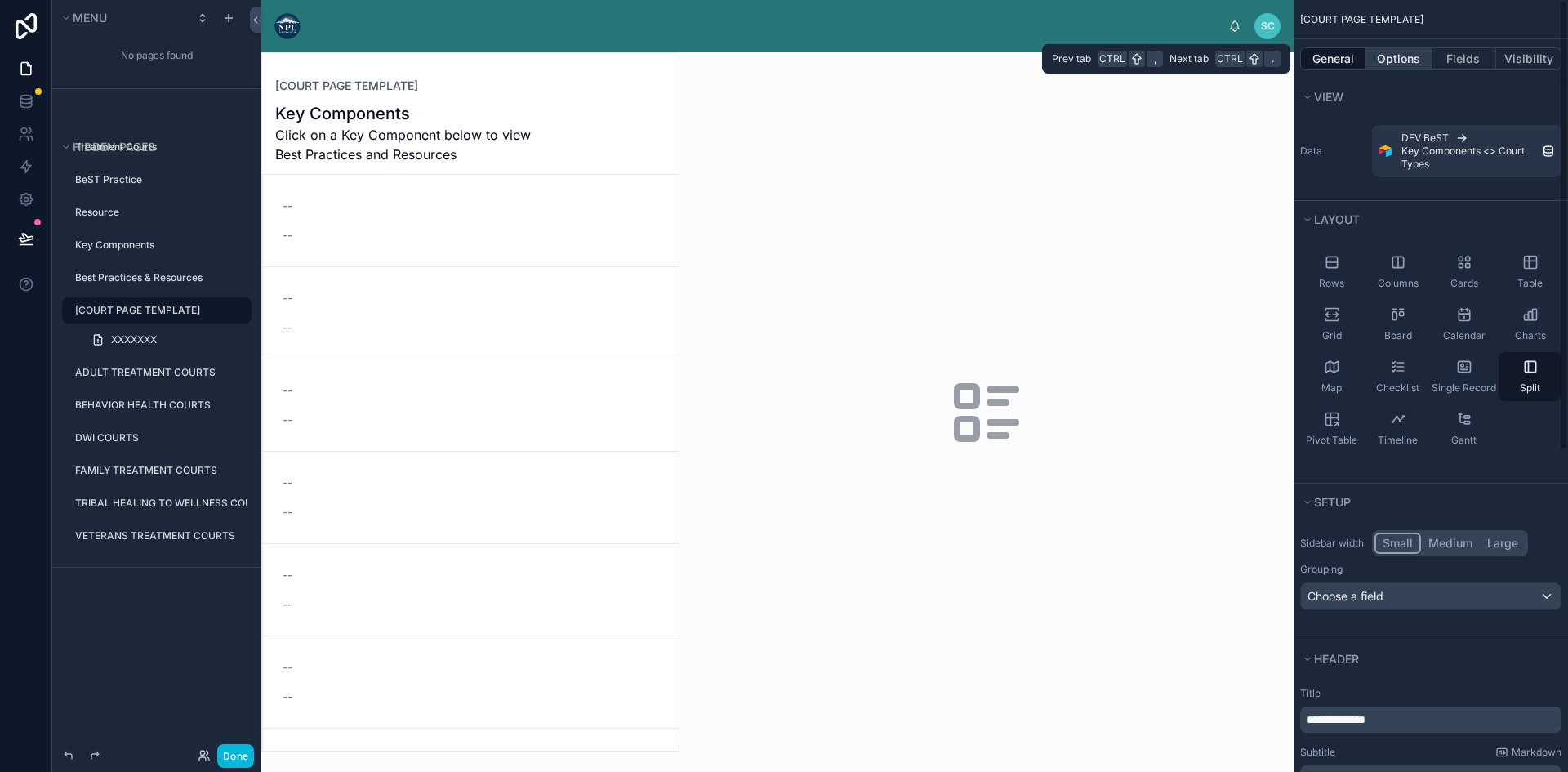
click at [1400, 64] on button "Options" at bounding box center [1399, 58] width 65 height 23
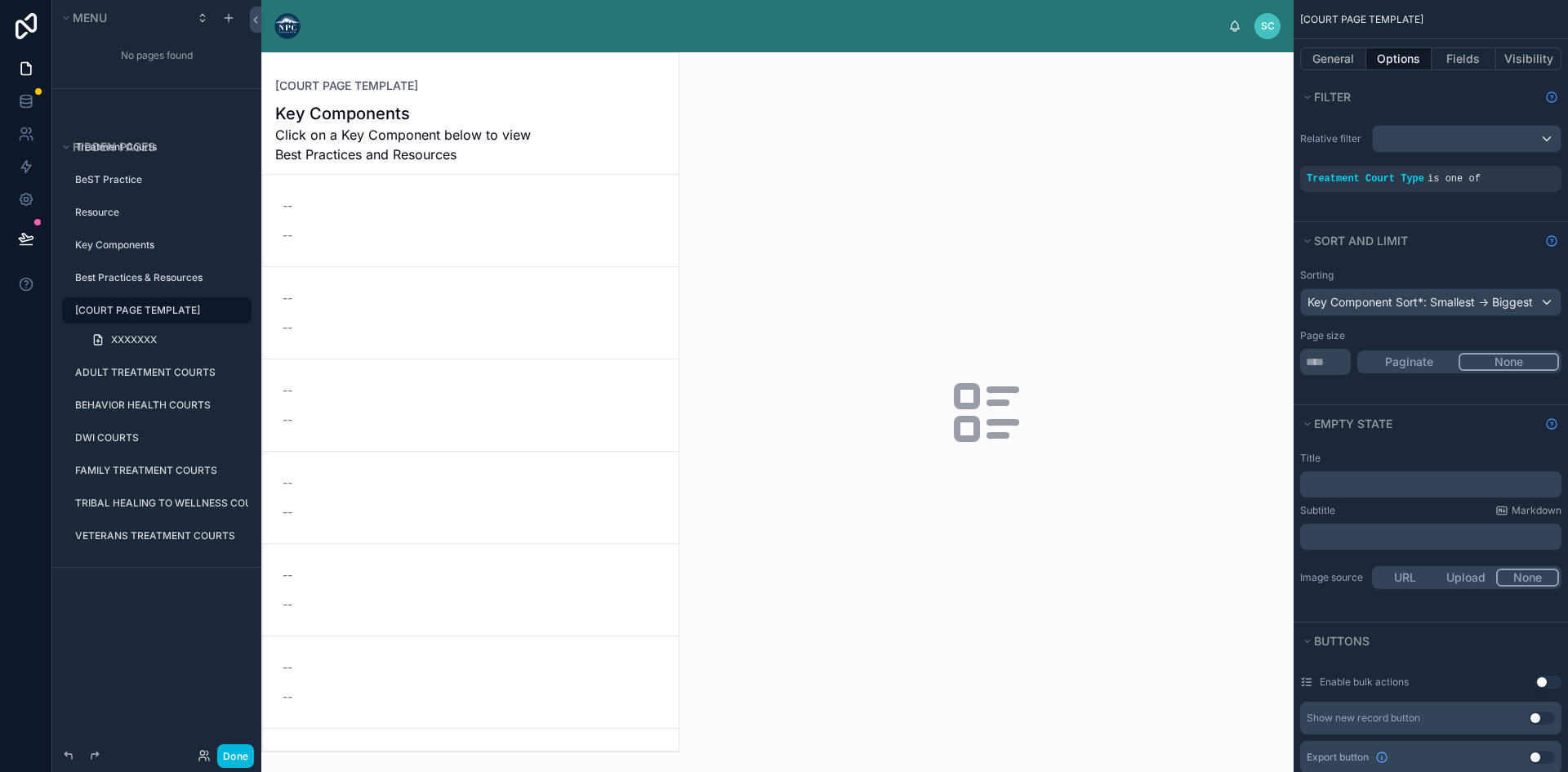
drag, startPoint x: 672, startPoint y: 276, endPoint x: 669, endPoint y: 351, distance: 75.1
click at [669, 351] on div at bounding box center [471, 402] width 416 height 699
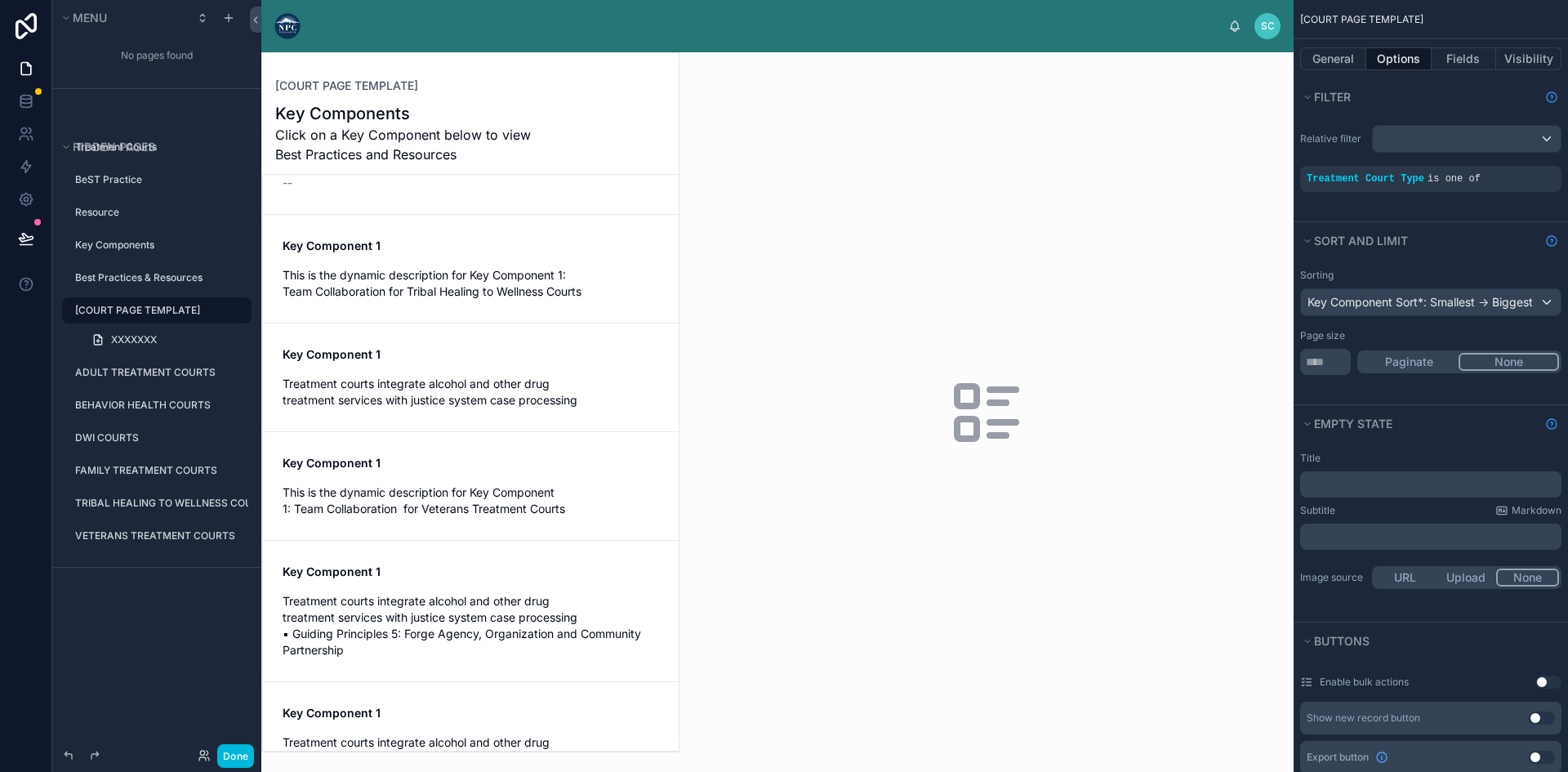
scroll to position [663, 0]
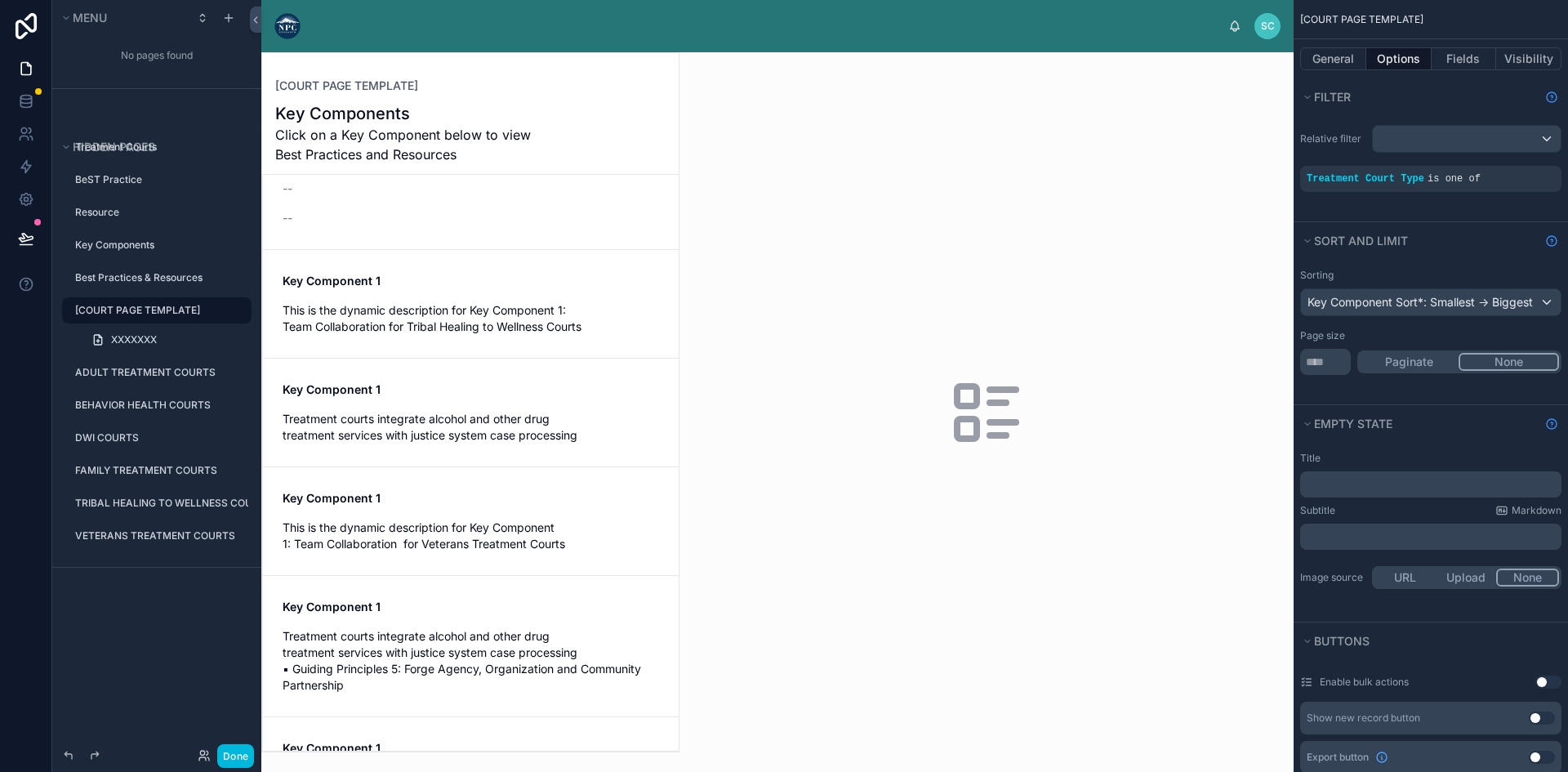
click at [510, 304] on span "This is the dynamic description for Key Component 1: Team Collaboration for Tri…" at bounding box center [471, 318] width 376 height 33
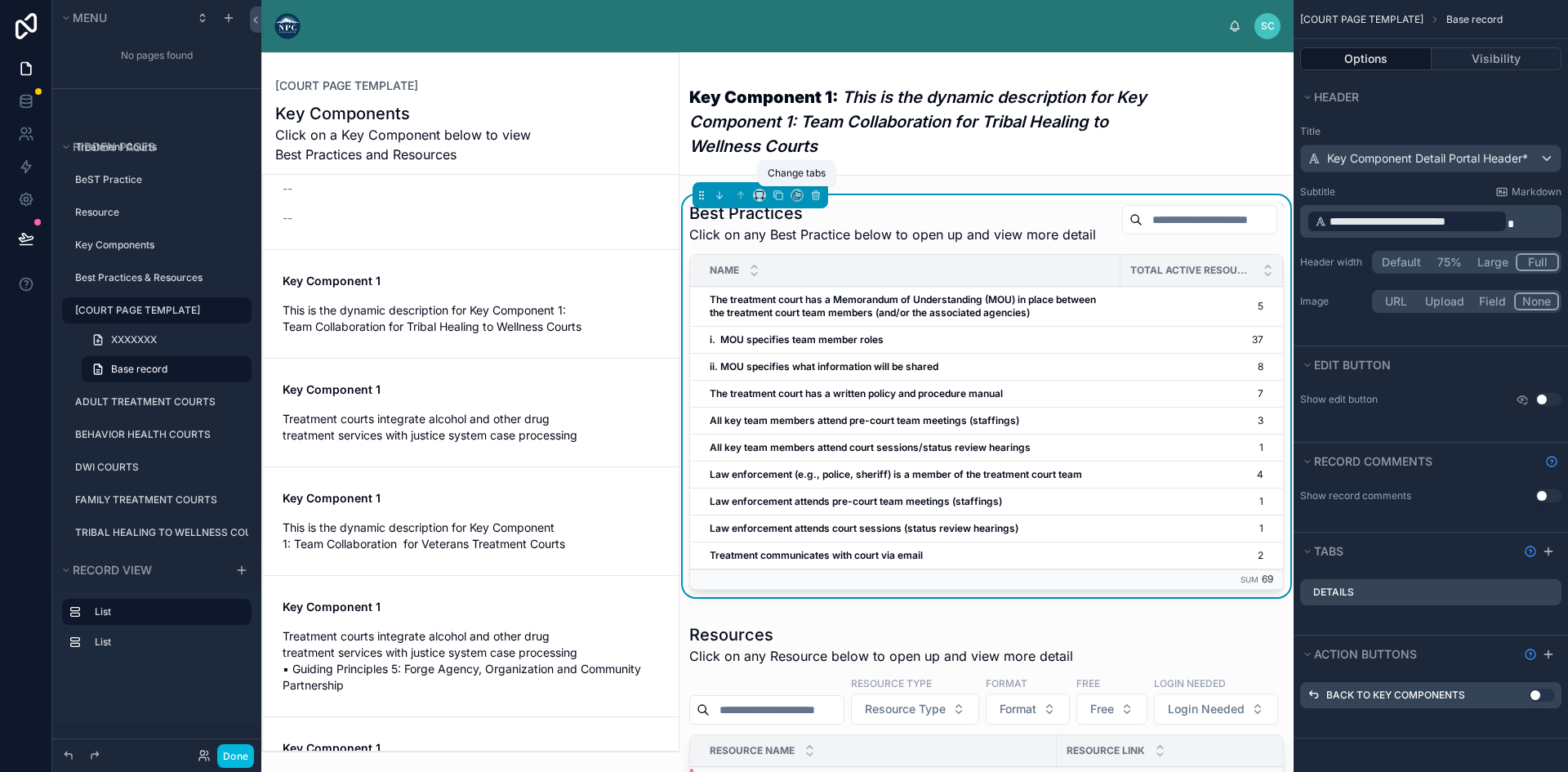
click at [856, 106] on em "This is the dynamic description for Key Component 1: Team Collaboration for Tri…" at bounding box center [918, 121] width 457 height 69
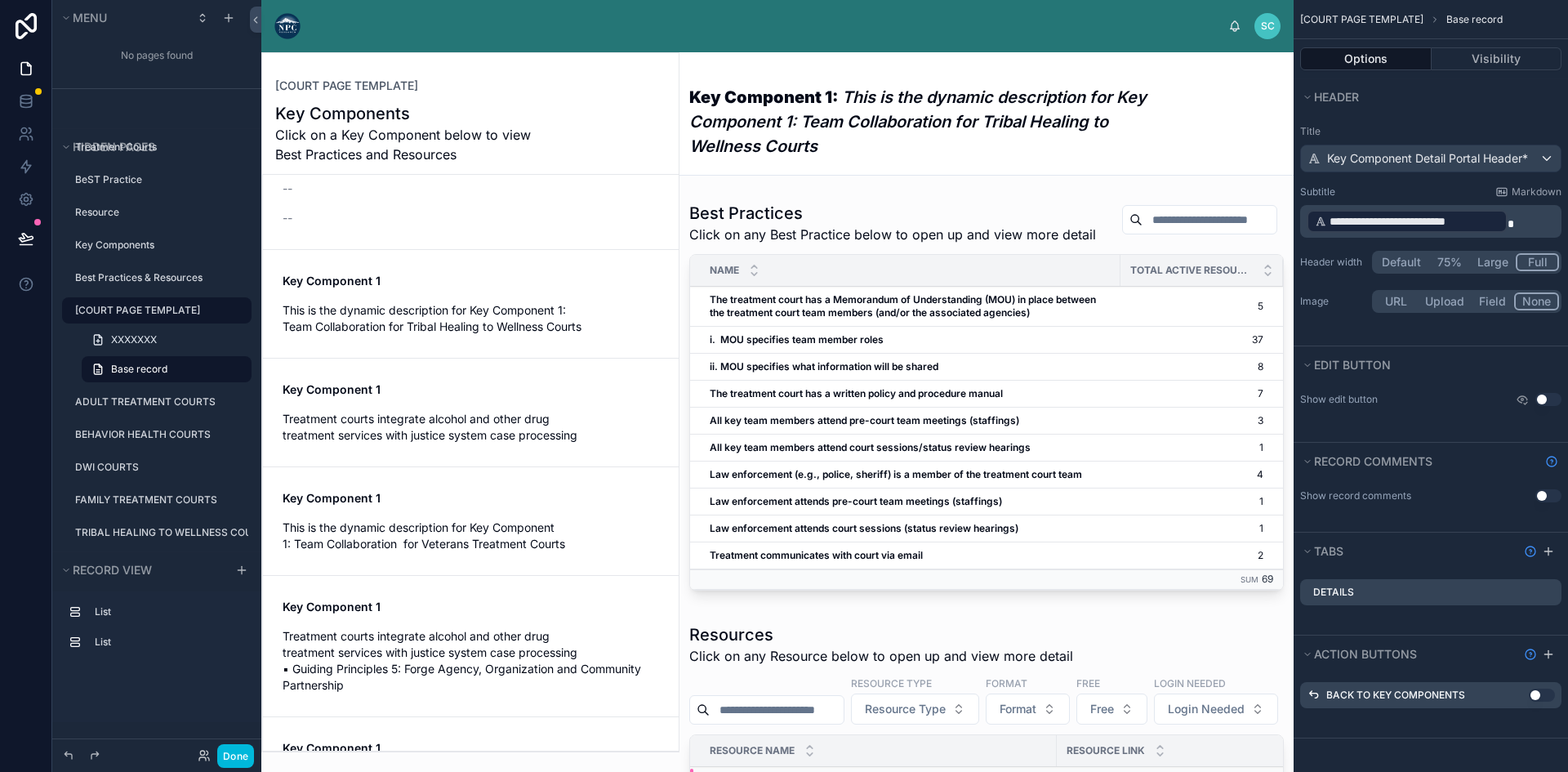
click at [780, 113] on em "This is the dynamic description for Key Component 1: Team Collaboration for Tri…" at bounding box center [918, 121] width 457 height 69
click at [1391, 260] on button "Default" at bounding box center [1400, 262] width 54 height 18
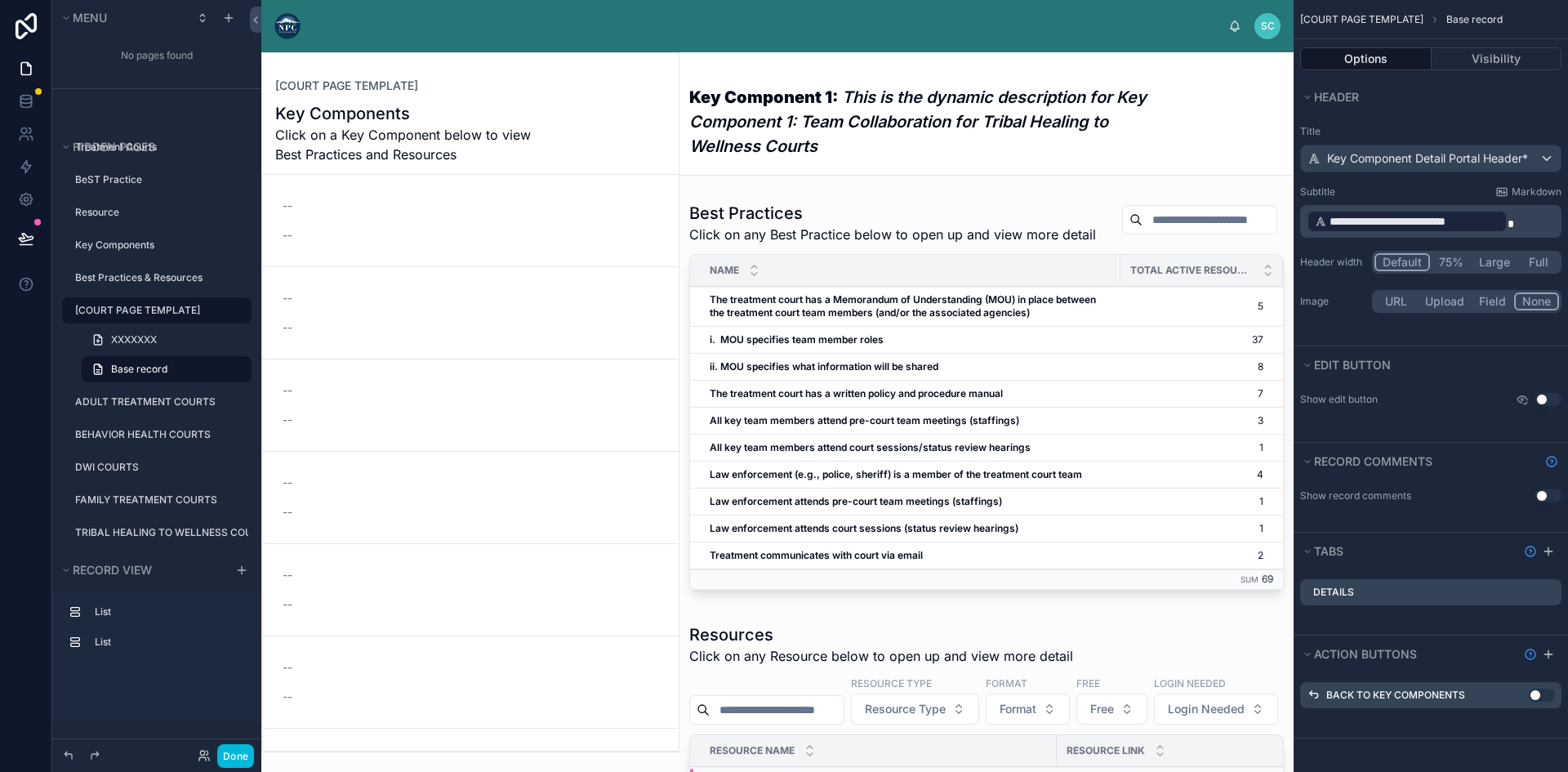
scroll to position [738, 0]
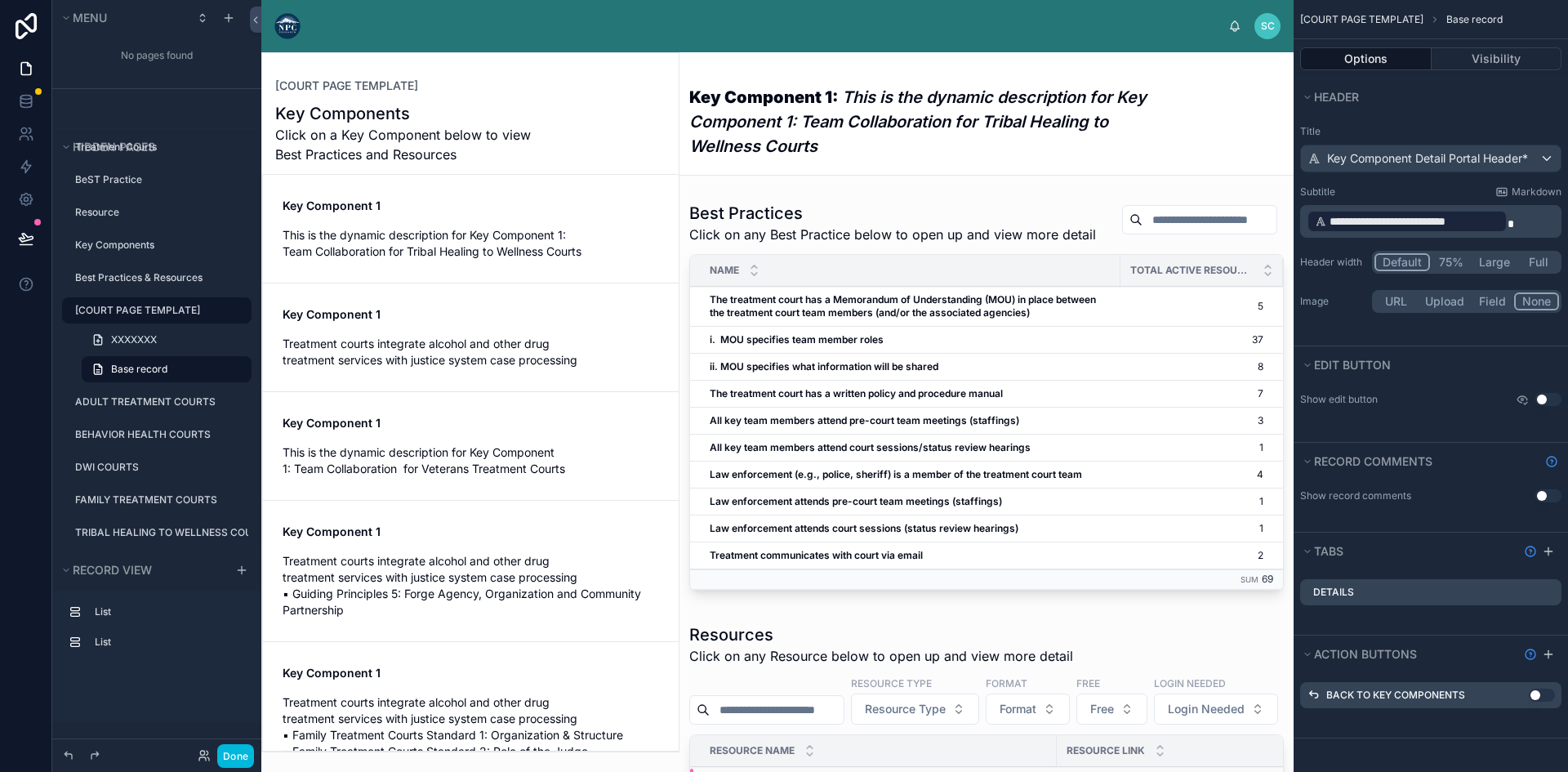
click at [823, 129] on em "This is the dynamic description for Key Component 1: Team Collaboration for Tri…" at bounding box center [918, 121] width 457 height 69
click at [1545, 256] on button "Full" at bounding box center [1538, 262] width 41 height 18
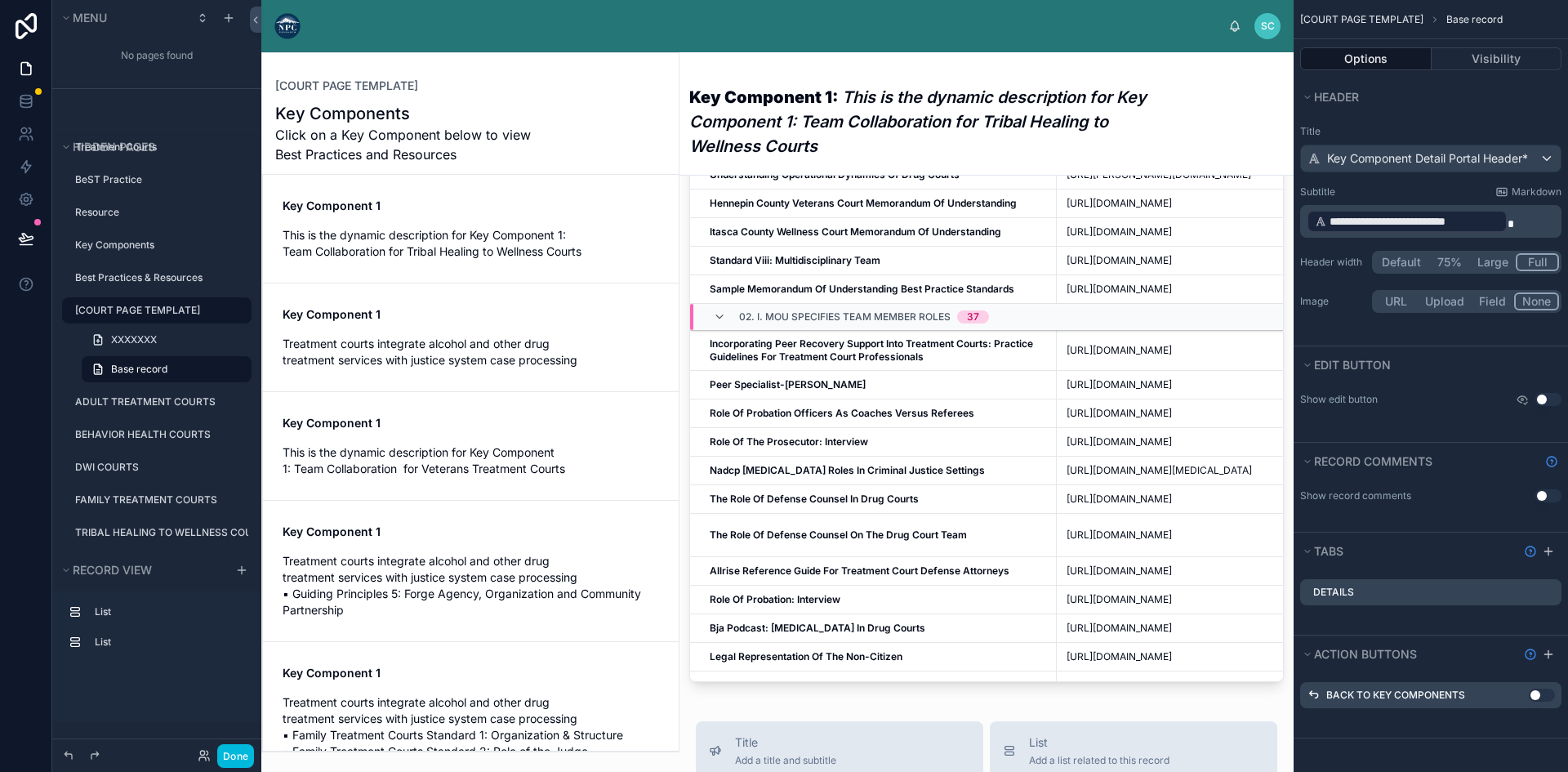
scroll to position [0, 0]
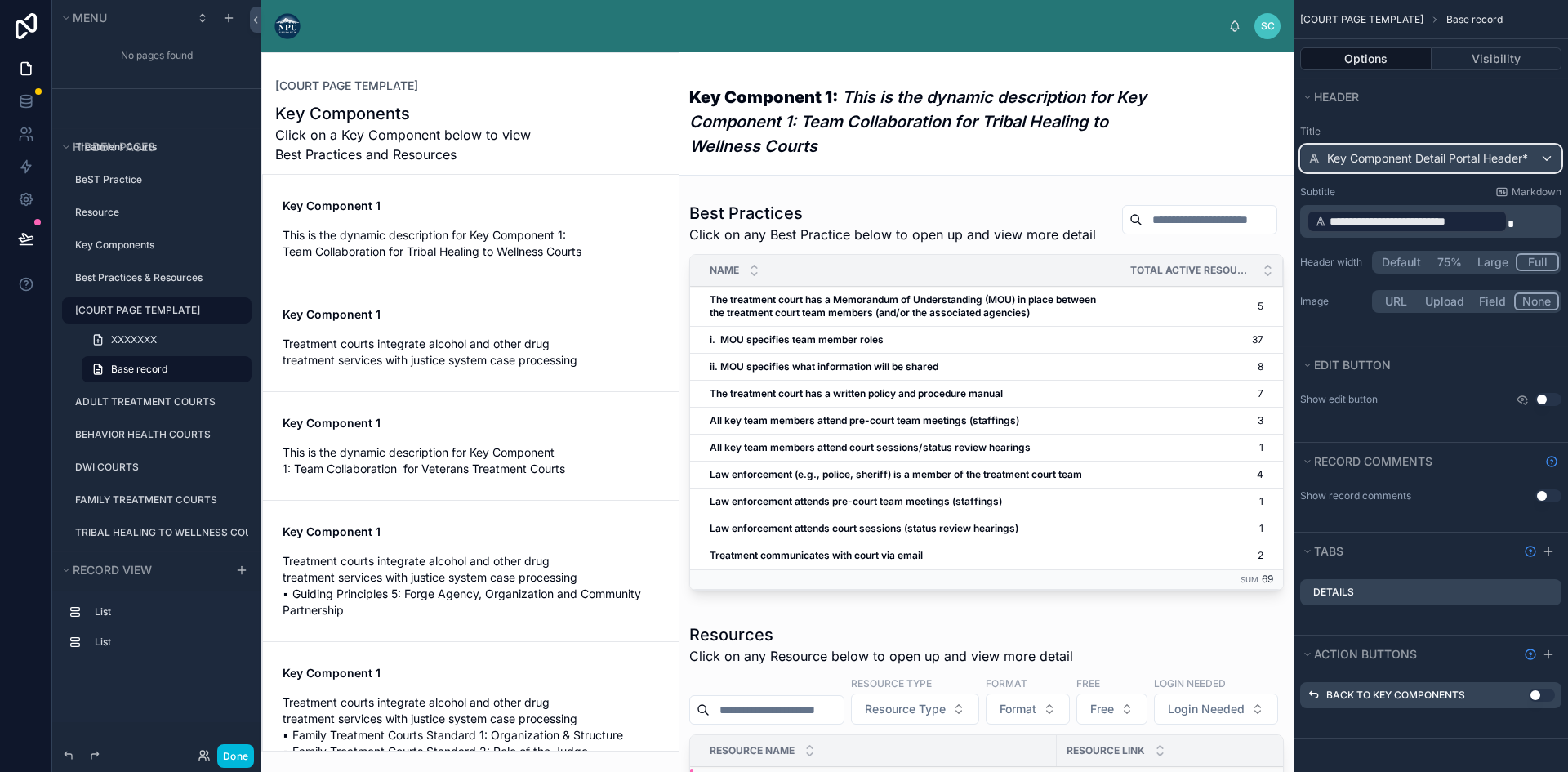
click at [1408, 160] on span "Key Component Detail Portal Header*" at bounding box center [1427, 158] width 200 height 16
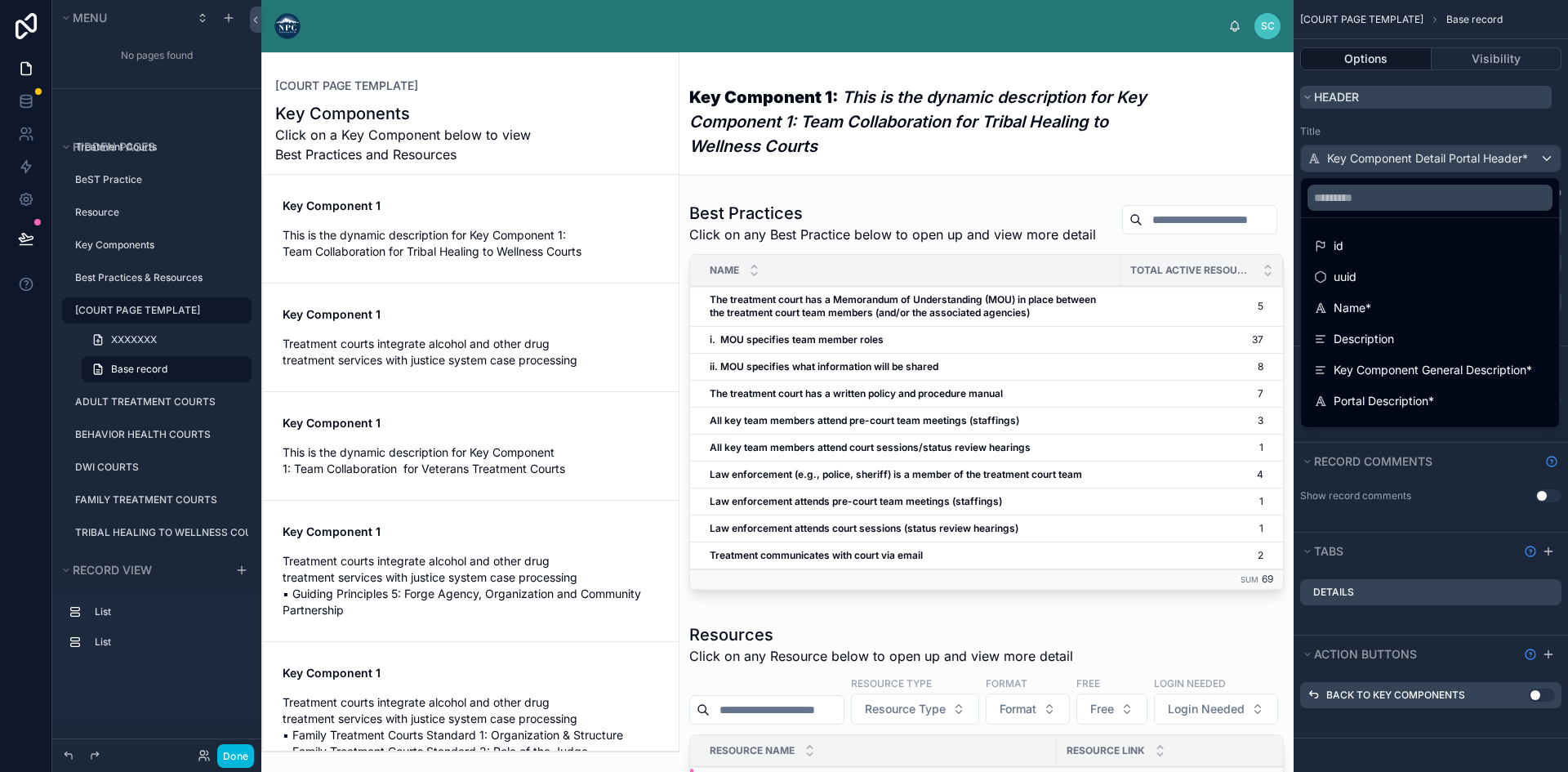
click at [1416, 105] on div "scrollable content" at bounding box center [784, 386] width 1568 height 772
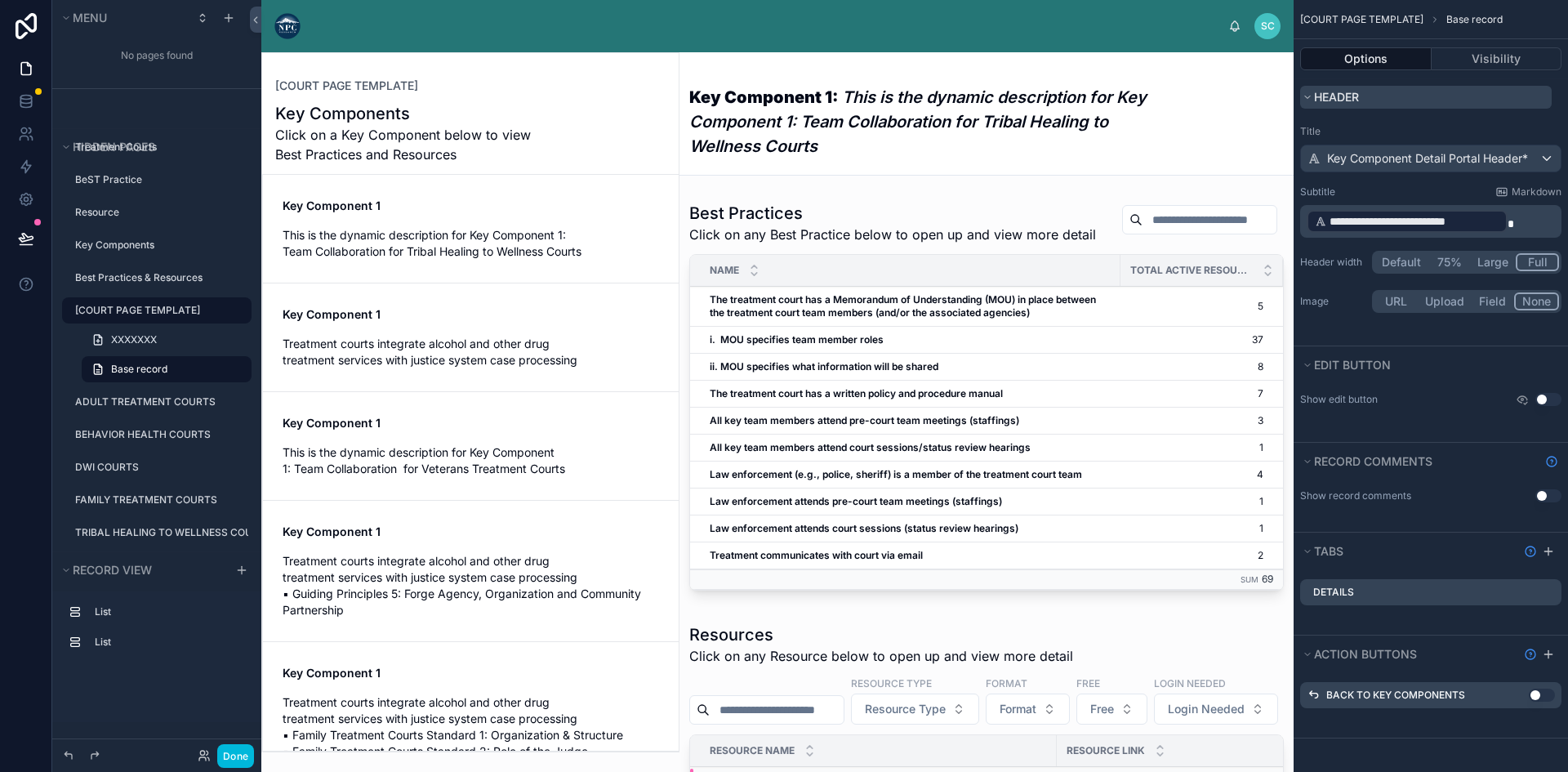
click at [1306, 94] on icon "scrollable content" at bounding box center [1307, 97] width 9 height 9
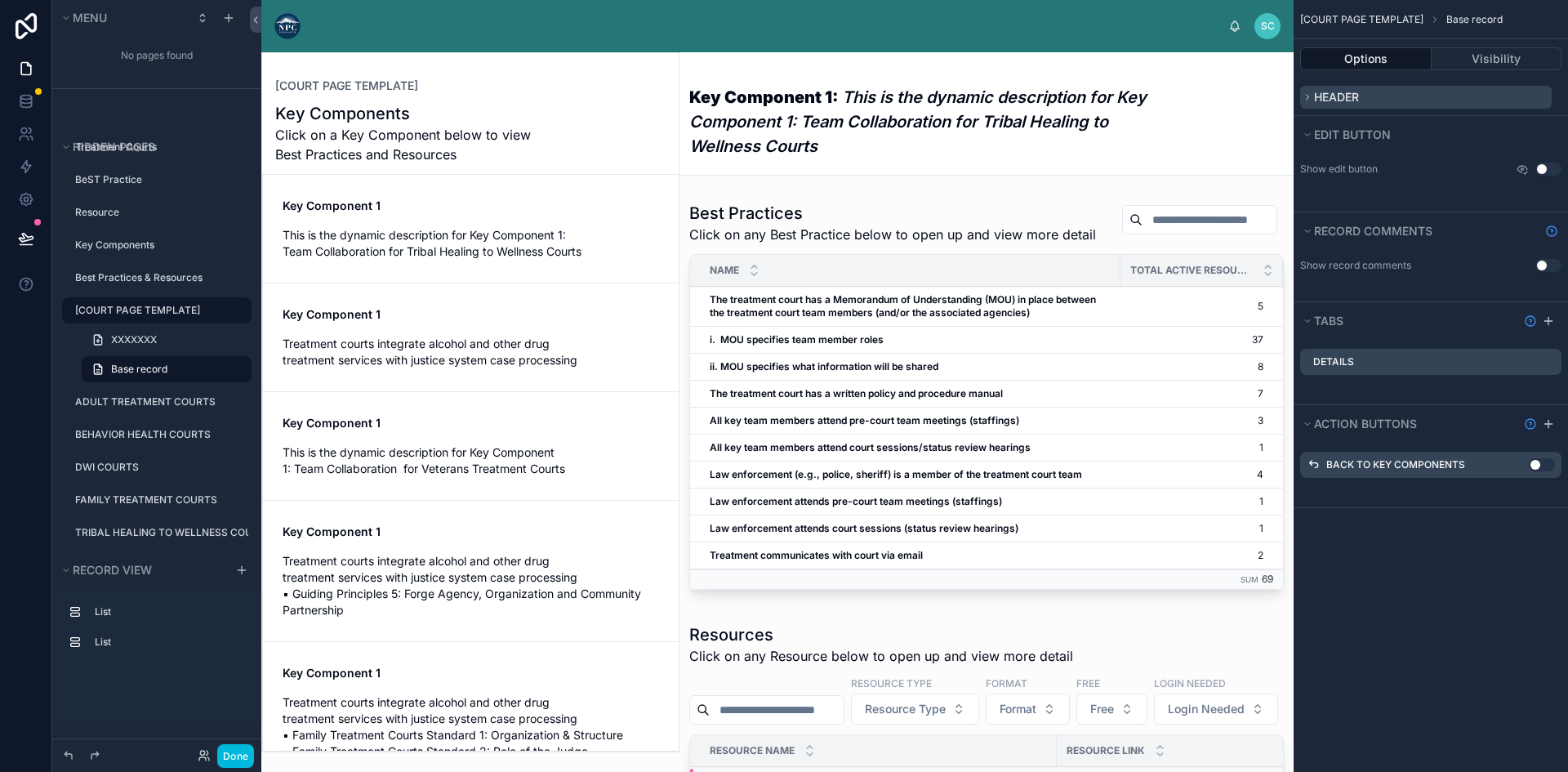
click at [1306, 94] on icon "scrollable content" at bounding box center [1307, 97] width 9 height 9
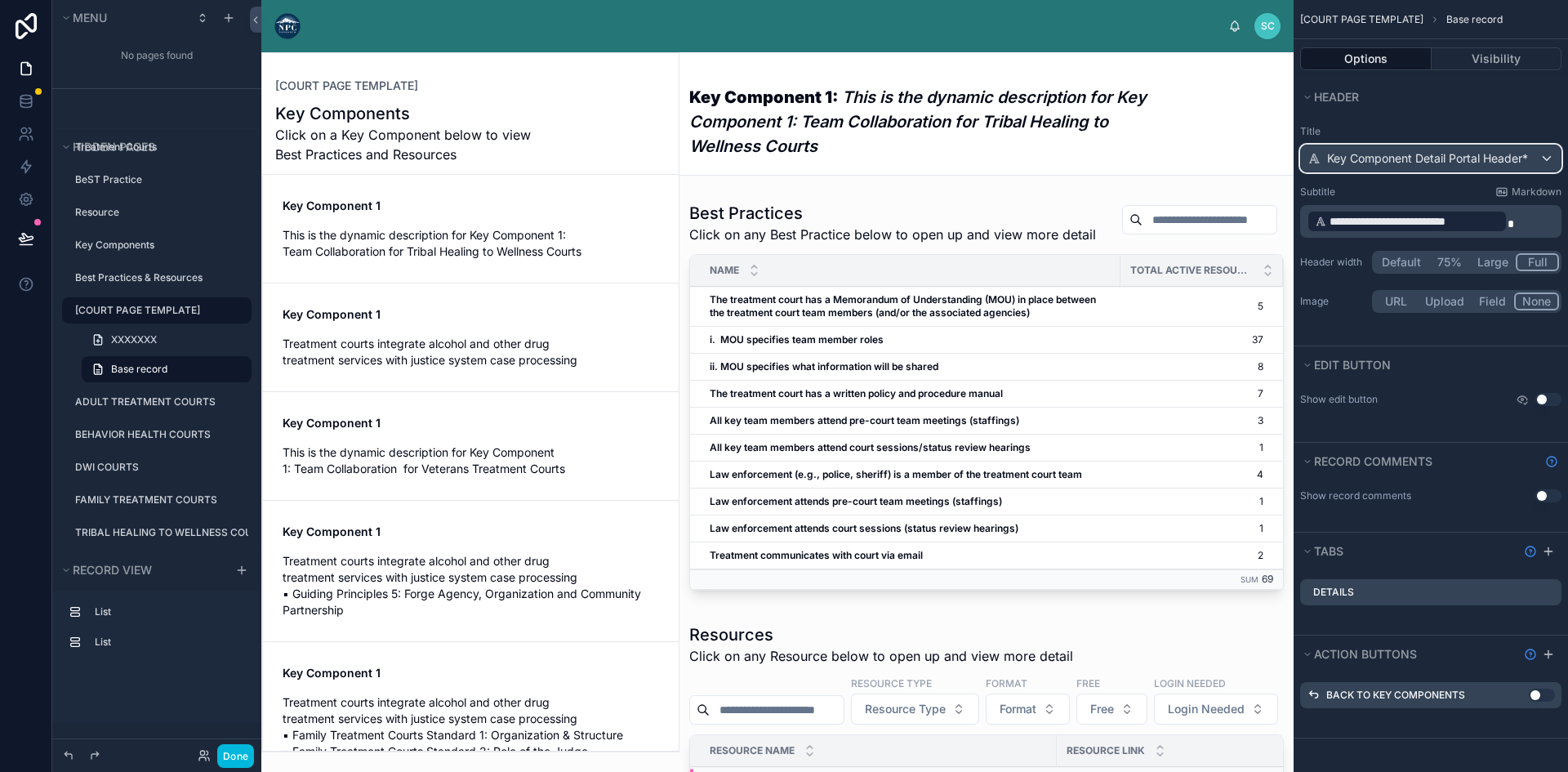
click at [1400, 154] on span "Key Component Detail Portal Header*" at bounding box center [1427, 158] width 200 height 16
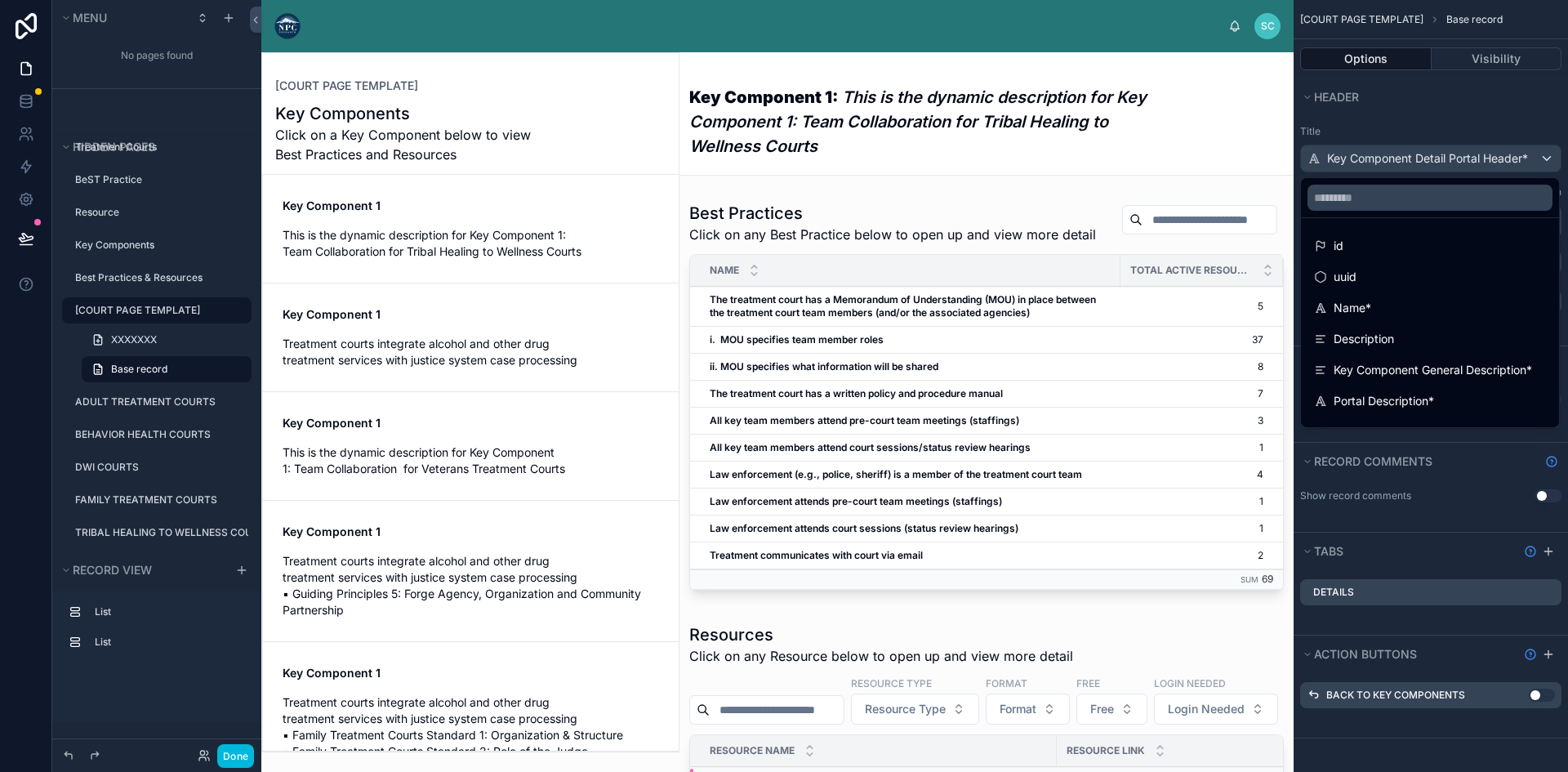
click at [1453, 117] on div "scrollable content" at bounding box center [784, 386] width 1568 height 772
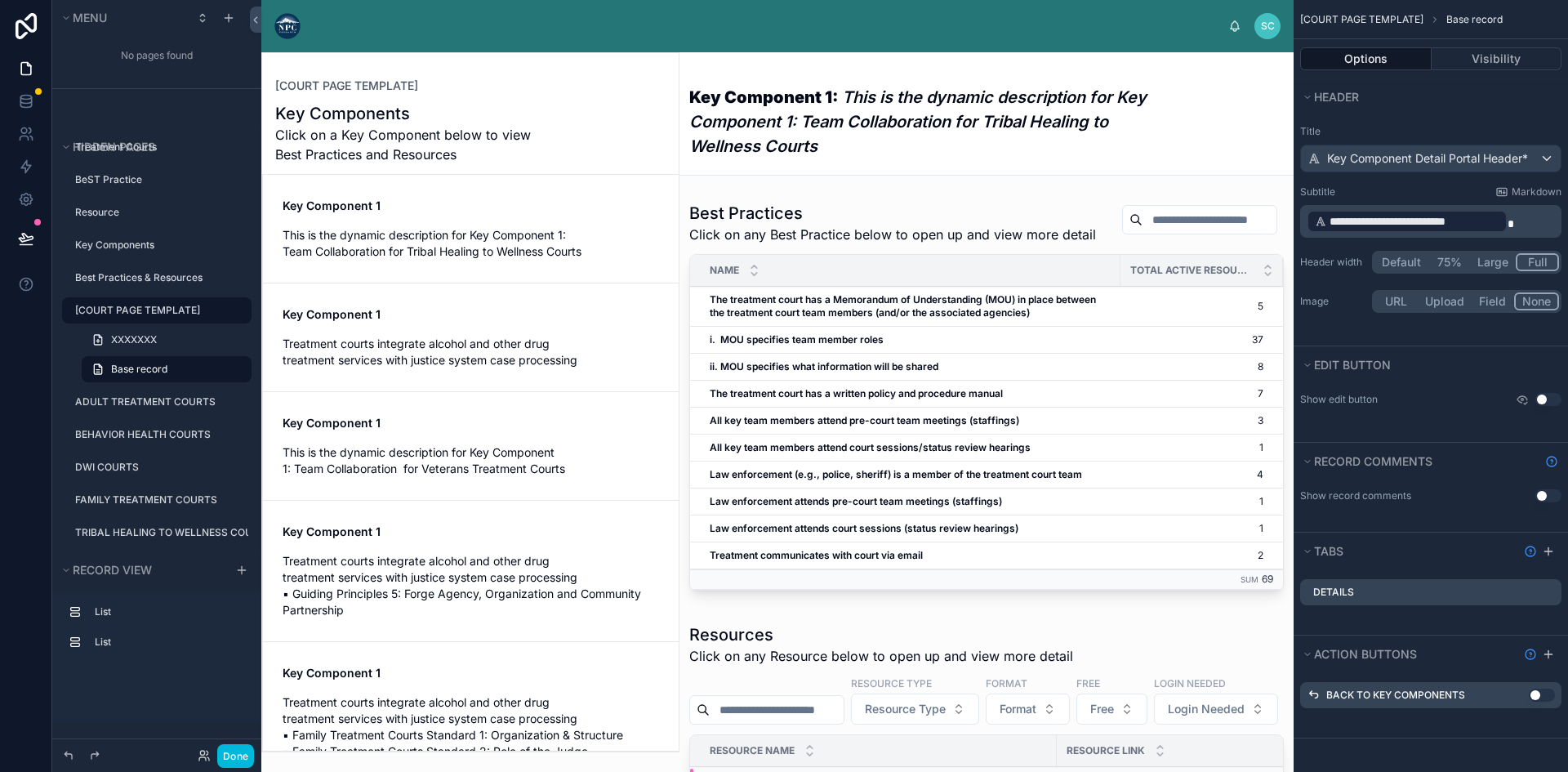
click at [1521, 220] on p "**********" at bounding box center [1432, 221] width 251 height 26
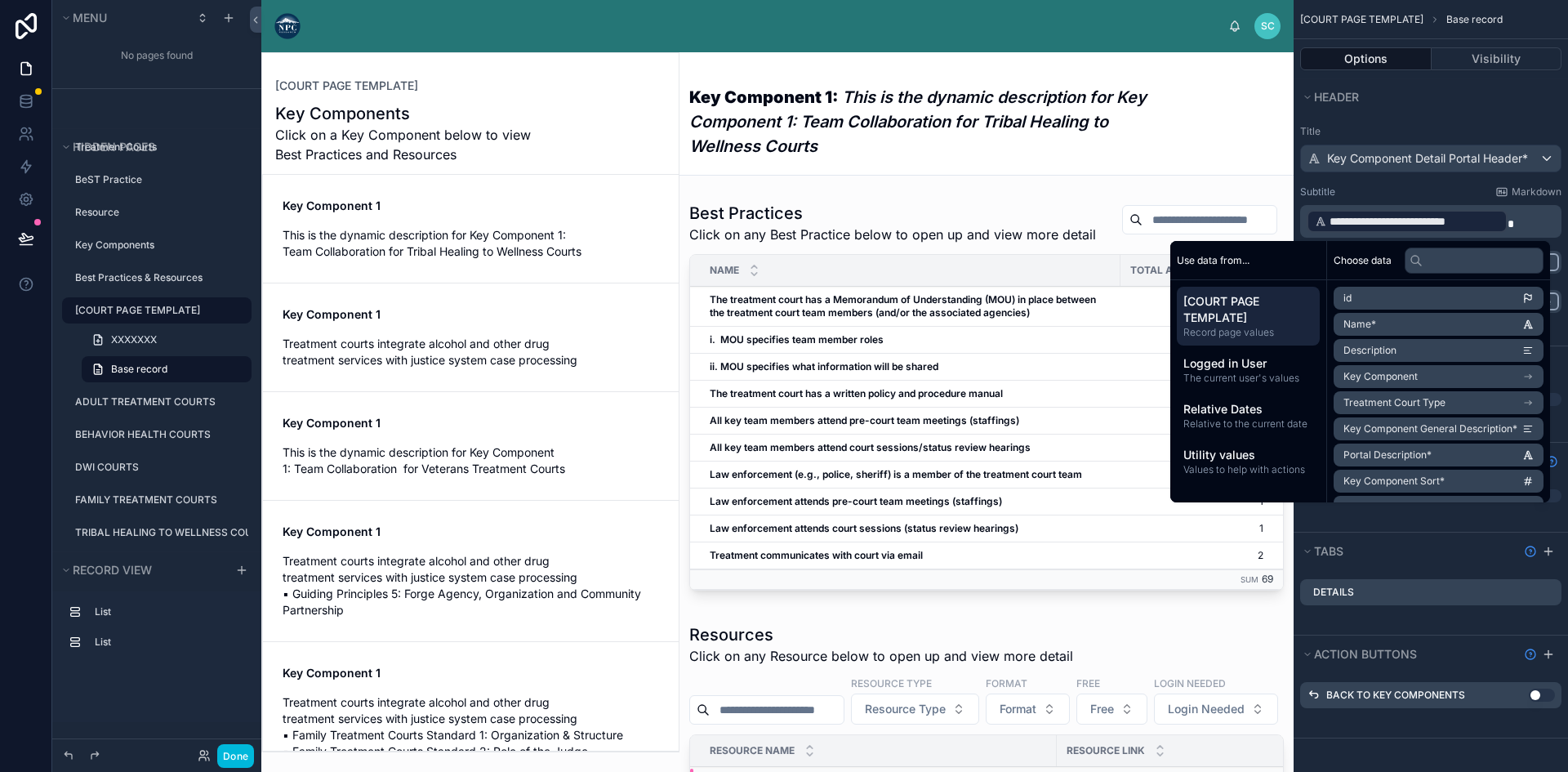
click at [1471, 114] on div "Header" at bounding box center [1431, 96] width 275 height 37
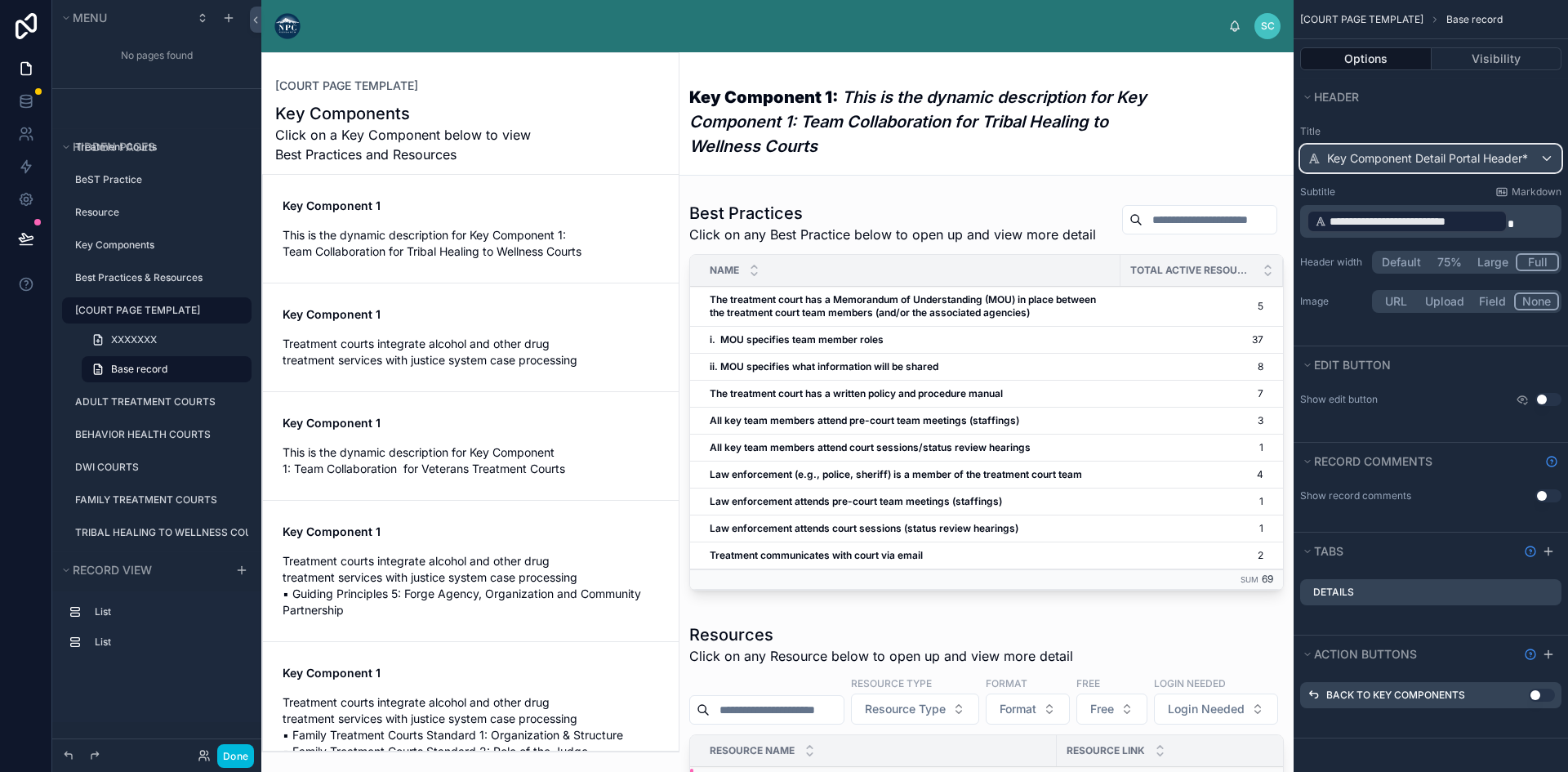
click at [1470, 152] on span "Key Component Detail Portal Header*" at bounding box center [1427, 158] width 200 height 16
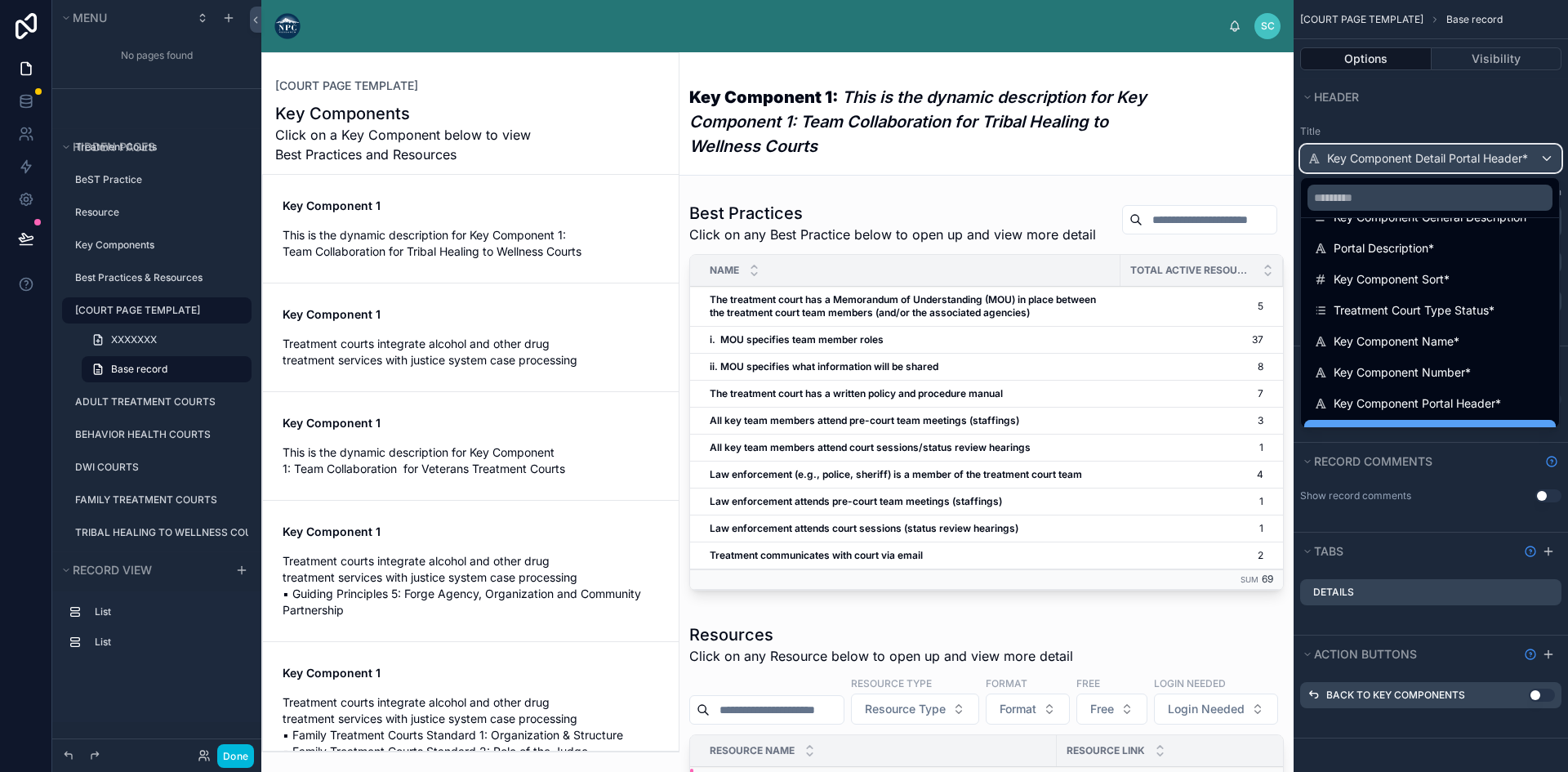
scroll to position [271, 0]
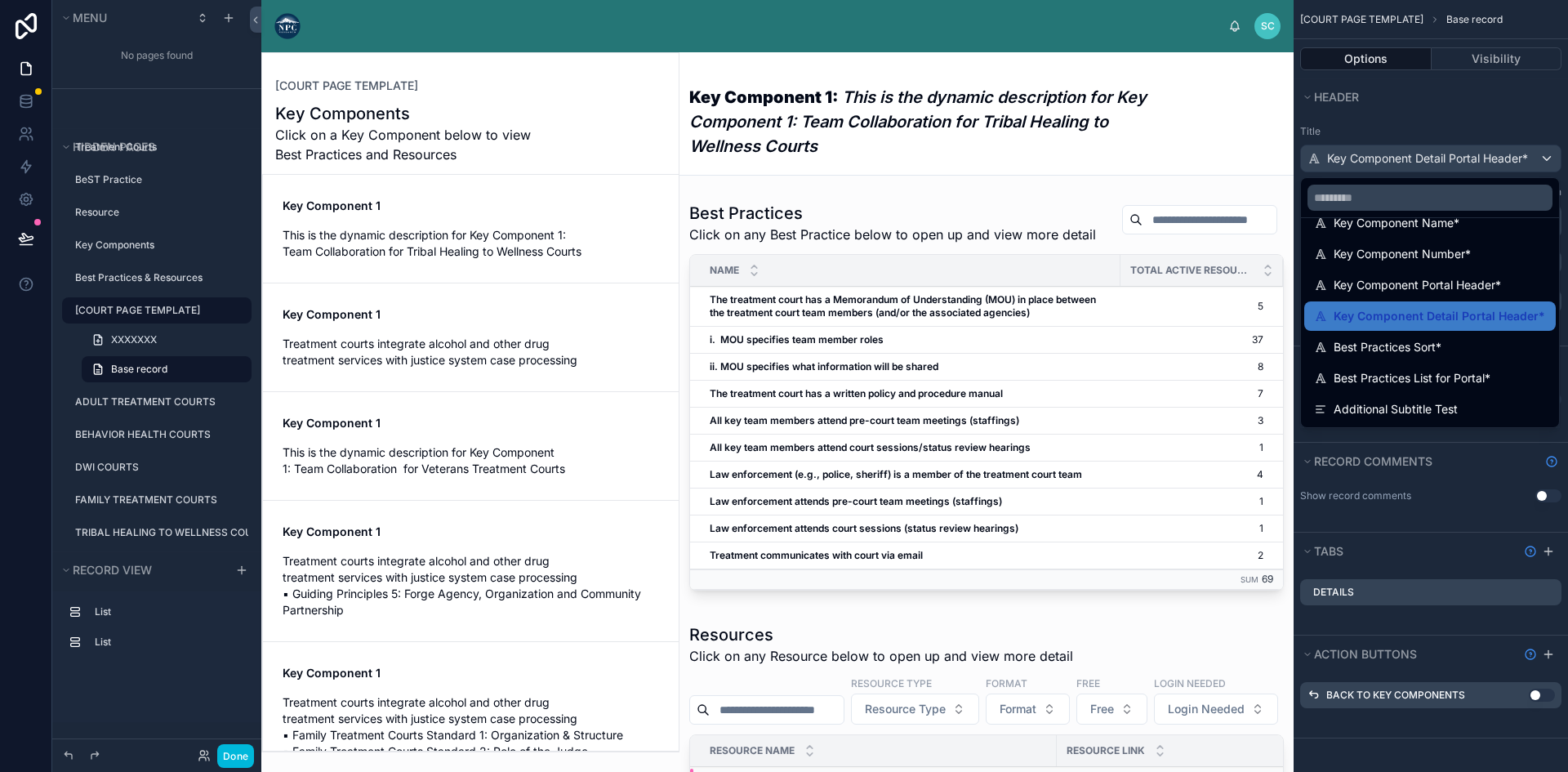
click at [1444, 111] on div "scrollable content" at bounding box center [784, 386] width 1568 height 772
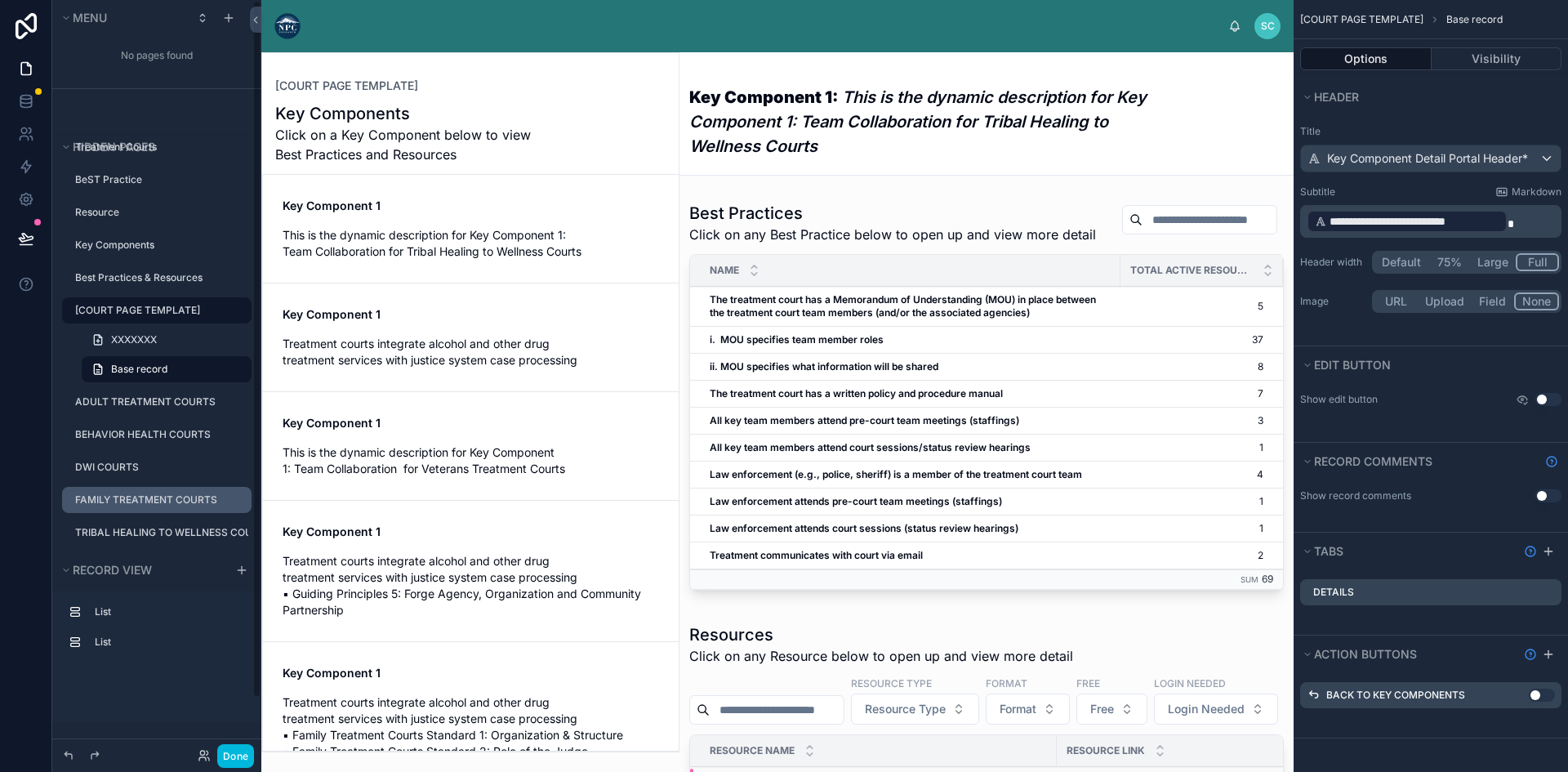
click at [111, 505] on label "FAMILY TREATMENT COURTS" at bounding box center [158, 500] width 167 height 13
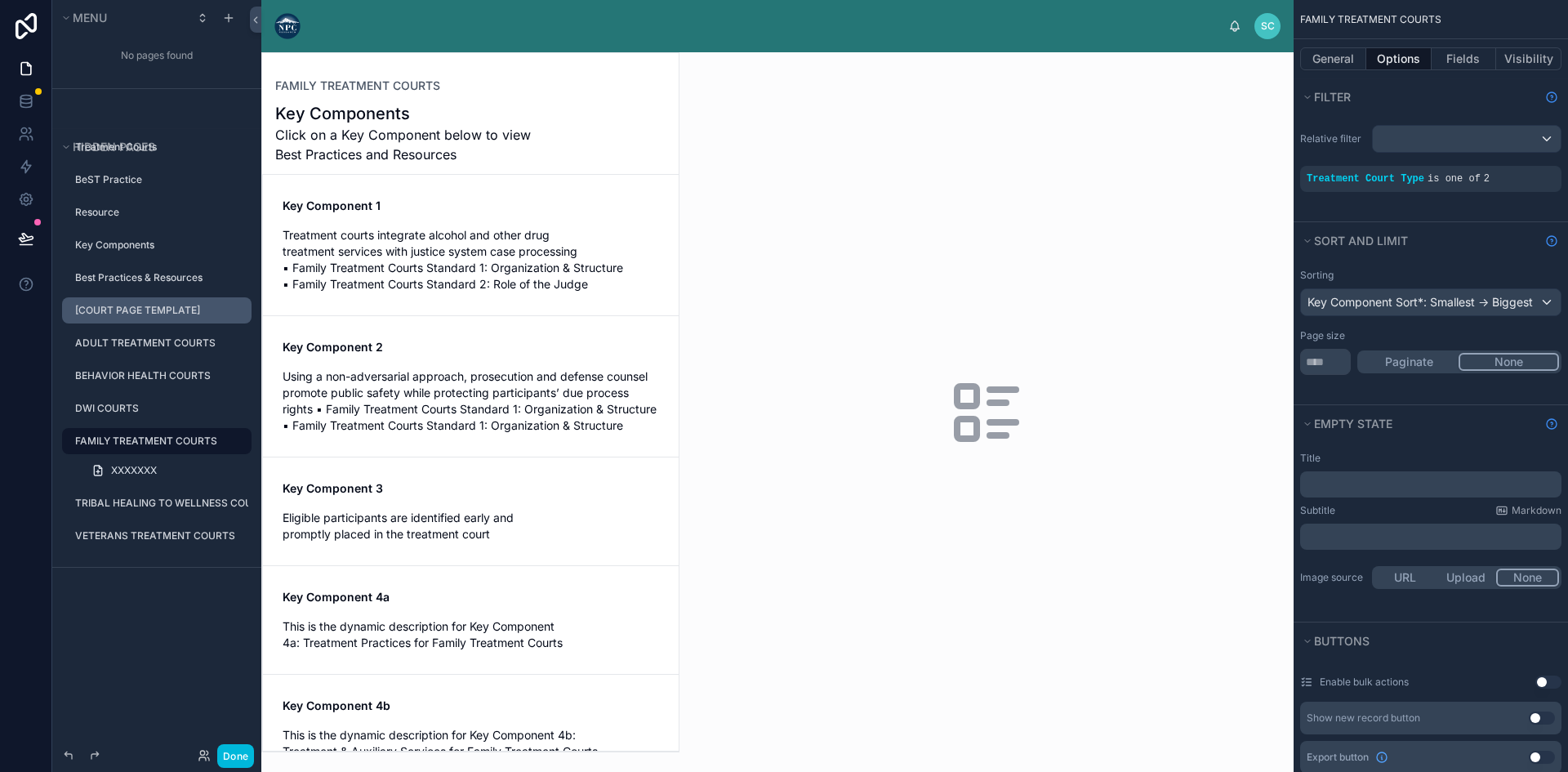
click at [527, 241] on div at bounding box center [471, 402] width 416 height 699
click at [482, 255] on span "Treatment courts integrate alcohol and other drug treatment services with justi…" at bounding box center [471, 259] width 376 height 65
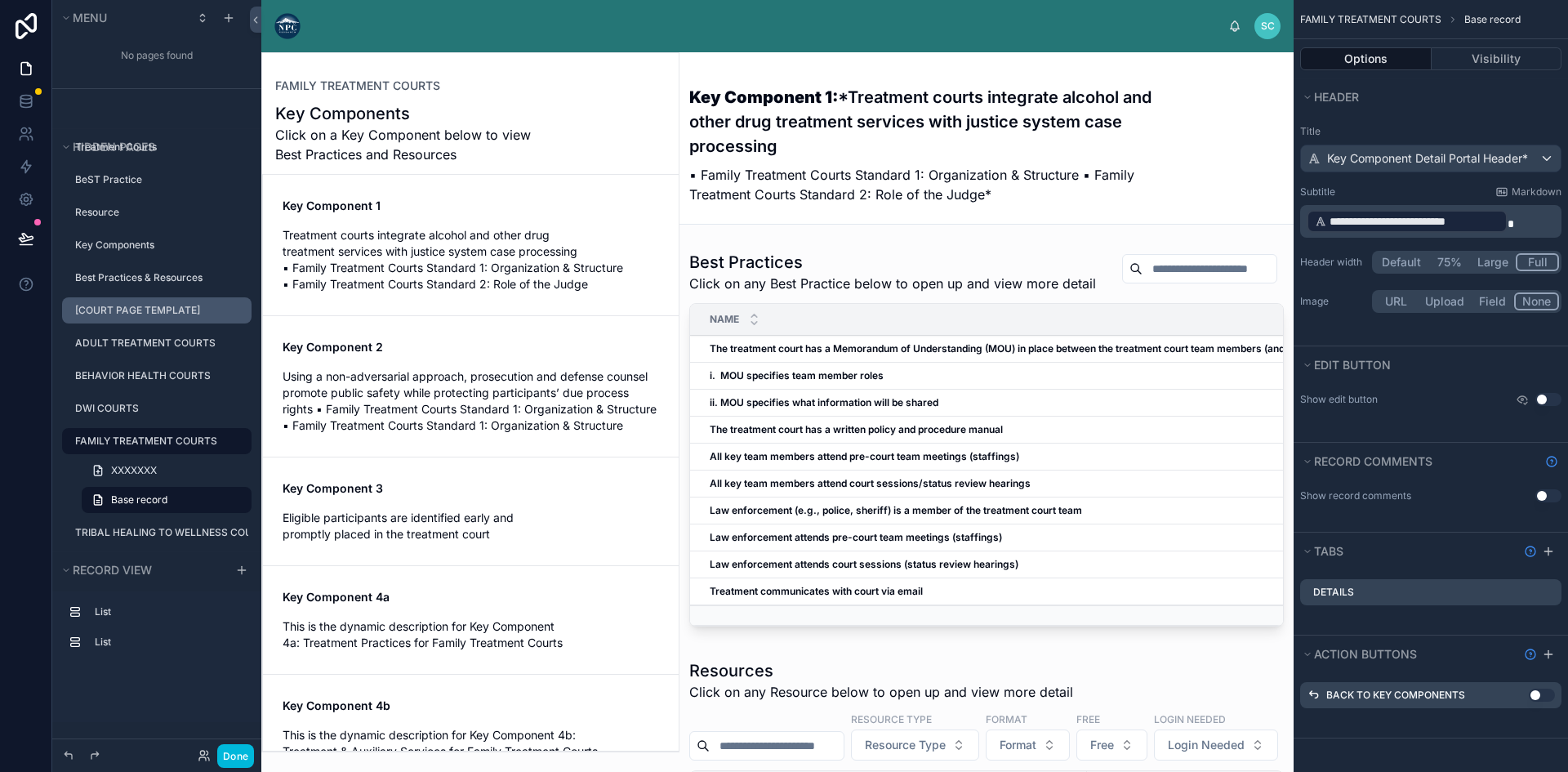
click at [978, 164] on div "Key Component 1: *Treatment courts integrate alcohol and other drug treatment s…" at bounding box center [924, 139] width 472 height 149
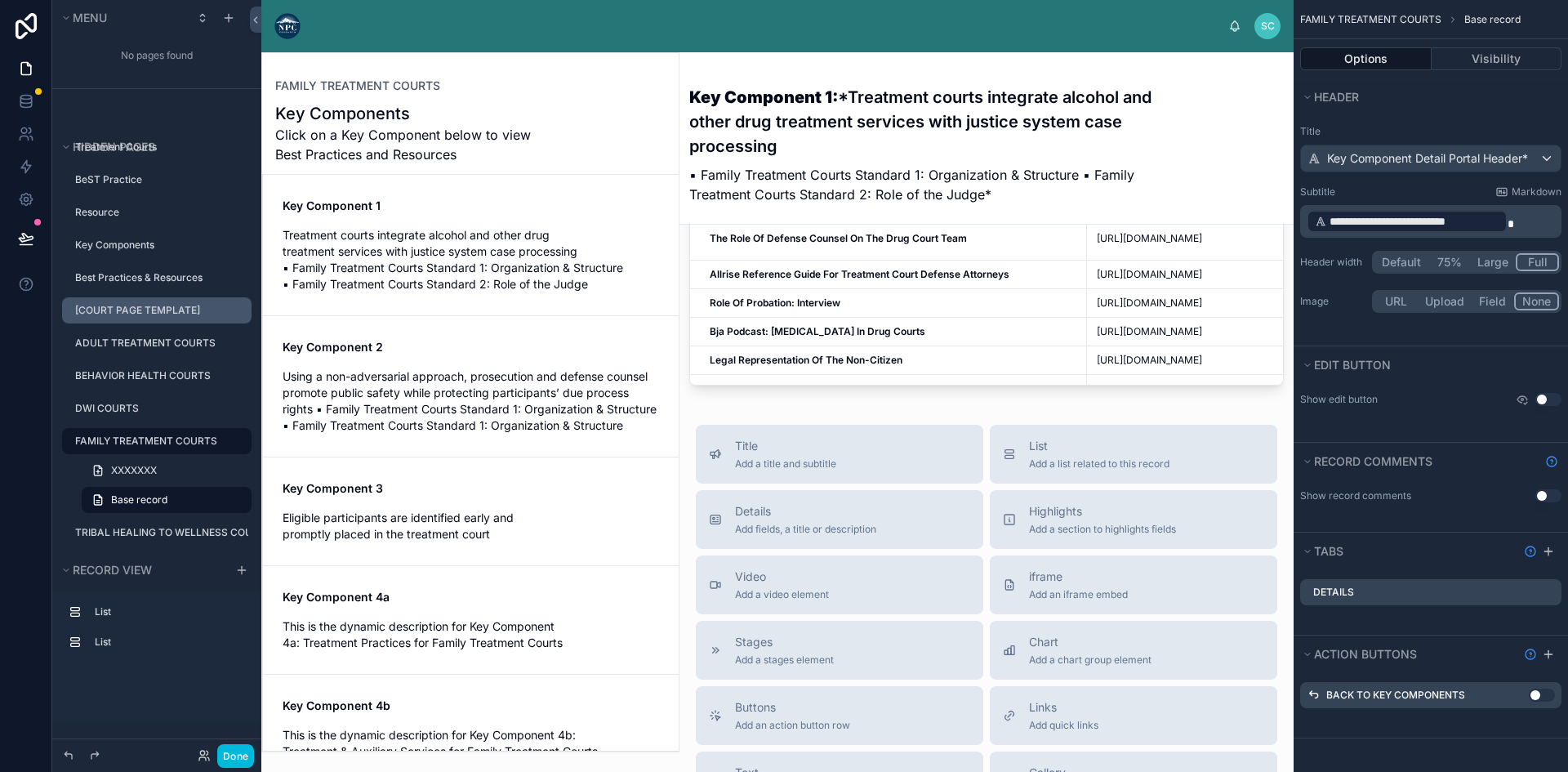
scroll to position [941, 0]
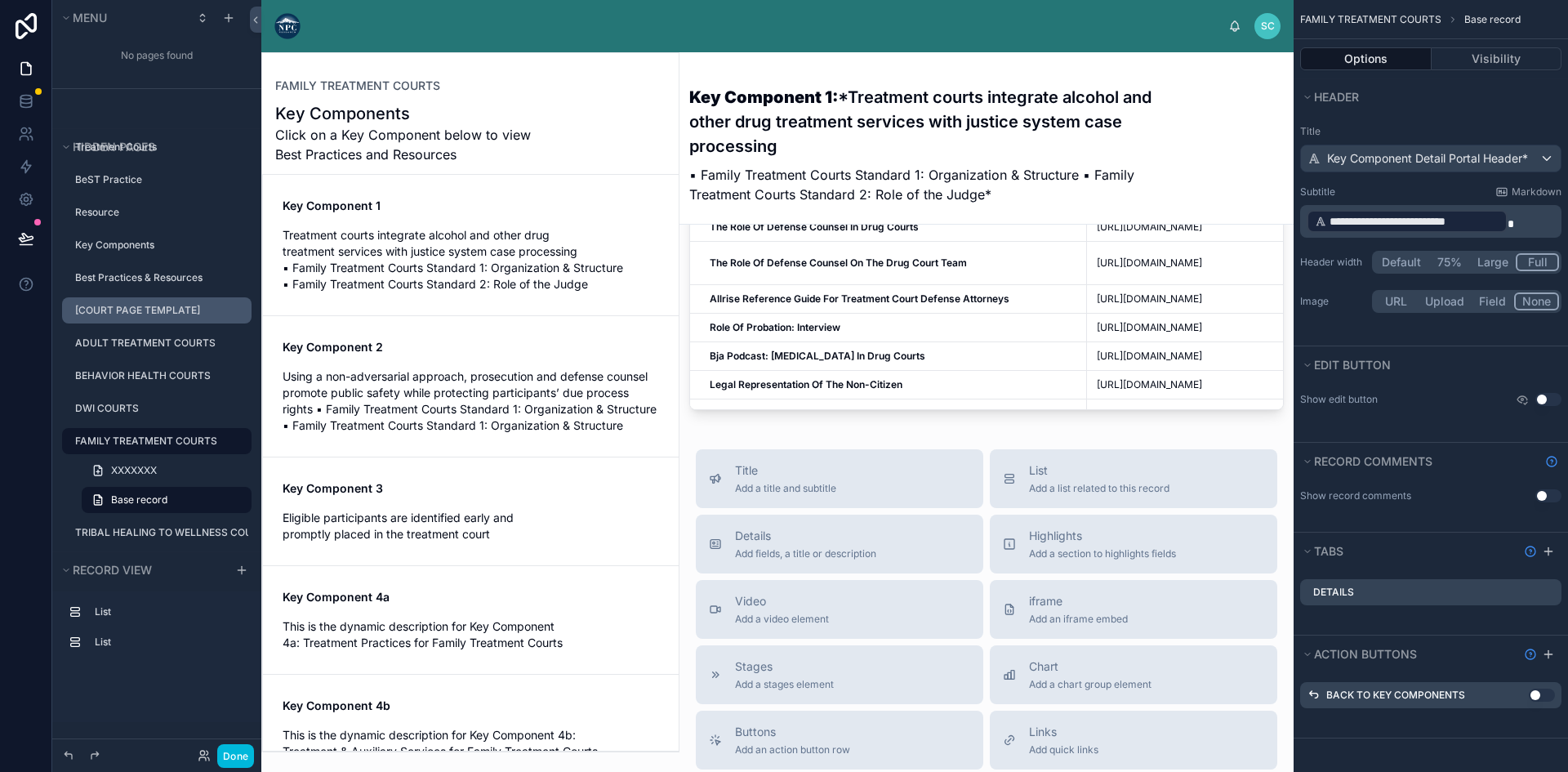
click at [1527, 229] on p "**********" at bounding box center [1432, 221] width 251 height 26
click at [152, 413] on label "DWI COURTS" at bounding box center [158, 409] width 167 height 13
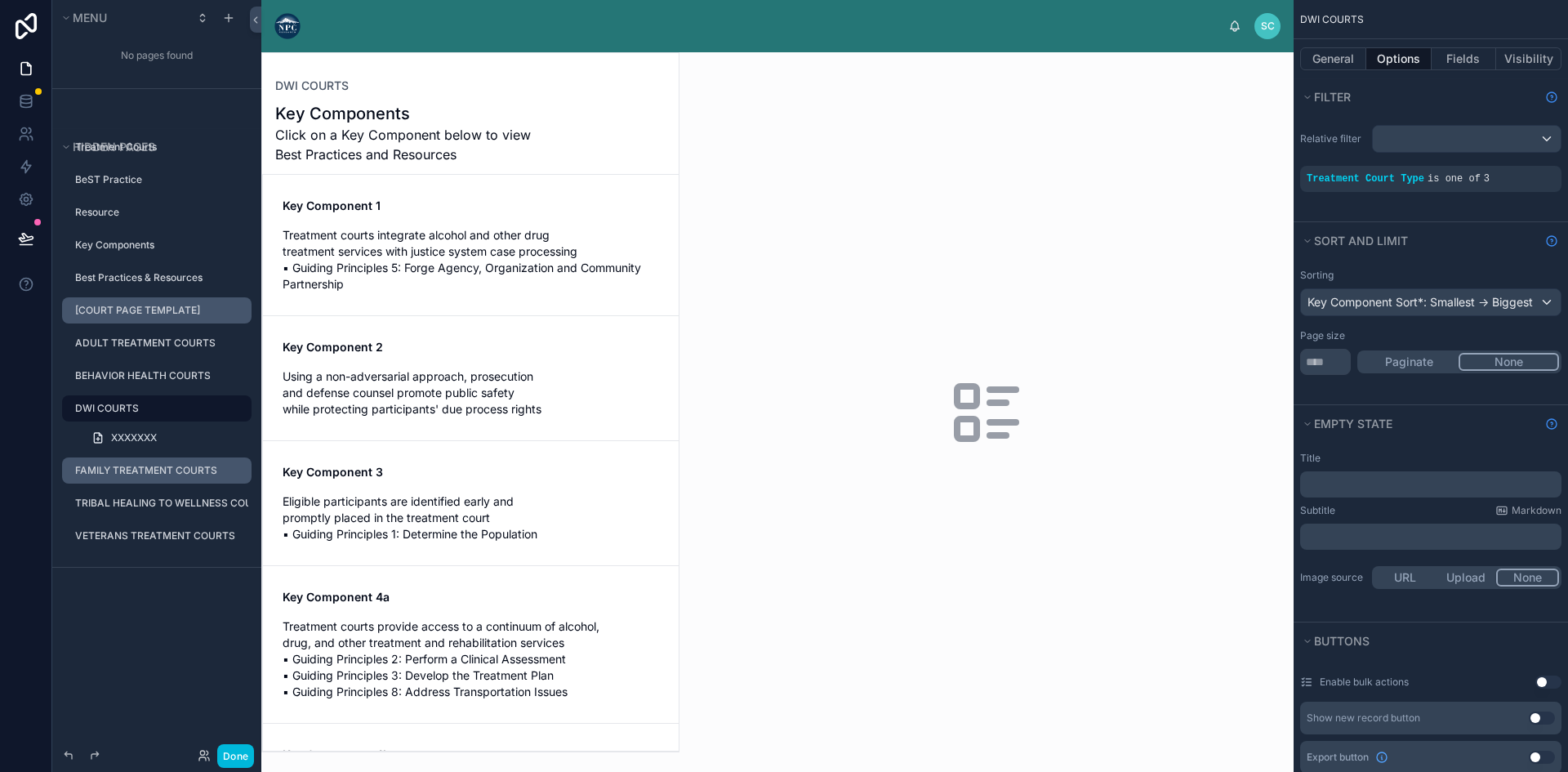
click at [0, 0] on icon "scrollable content" at bounding box center [0, 0] width 0 height 0
click at [1336, 55] on button "General" at bounding box center [1333, 58] width 66 height 23
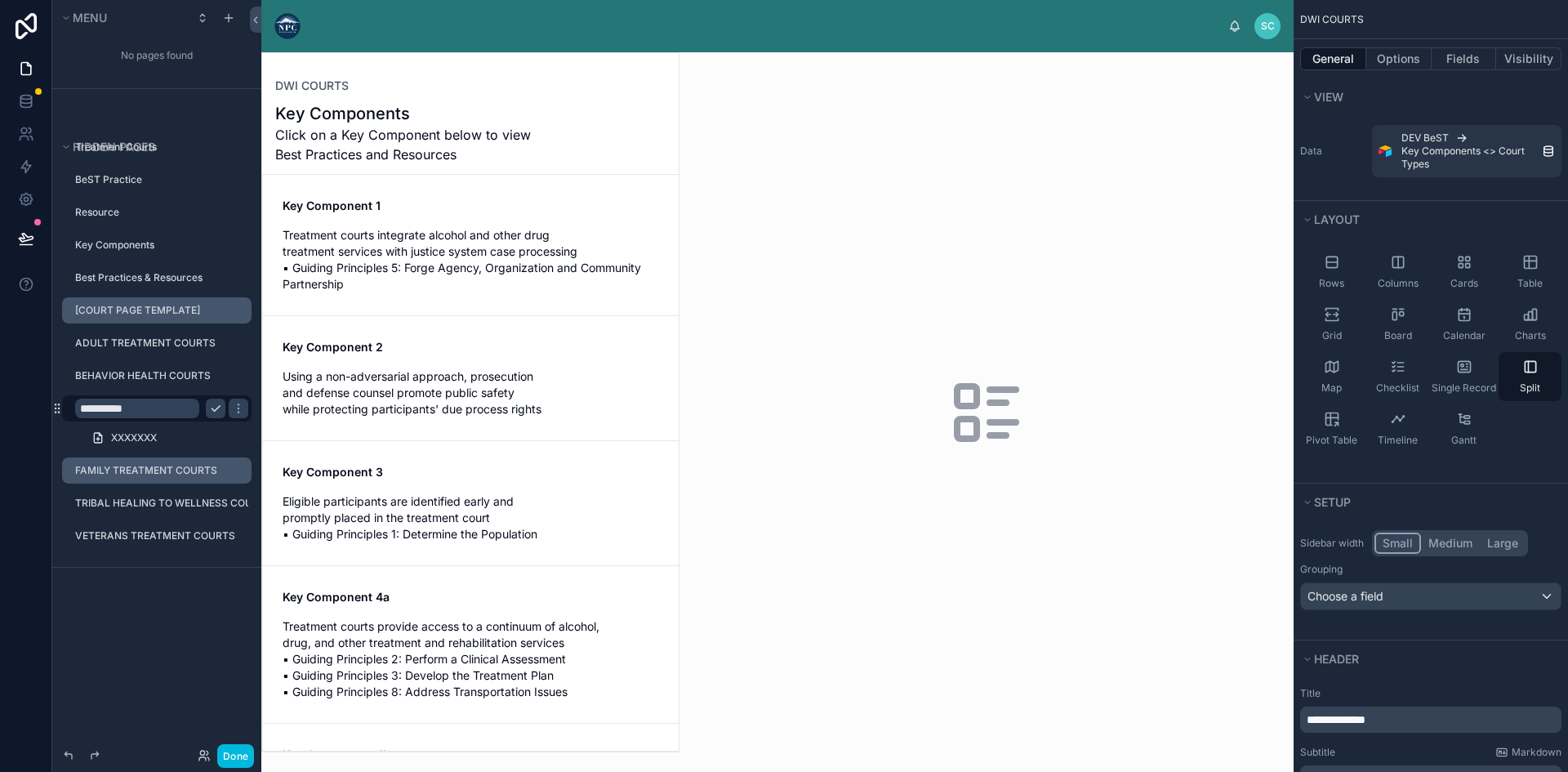
click at [523, 138] on div at bounding box center [471, 402] width 416 height 699
click at [216, 409] on icon "scrollable content" at bounding box center [216, 409] width 13 height 13
click at [0, 0] on div "scrollable content" at bounding box center [0, 0] width 0 height 0
click at [389, 351] on span "Key Component 2" at bounding box center [471, 346] width 376 height 16
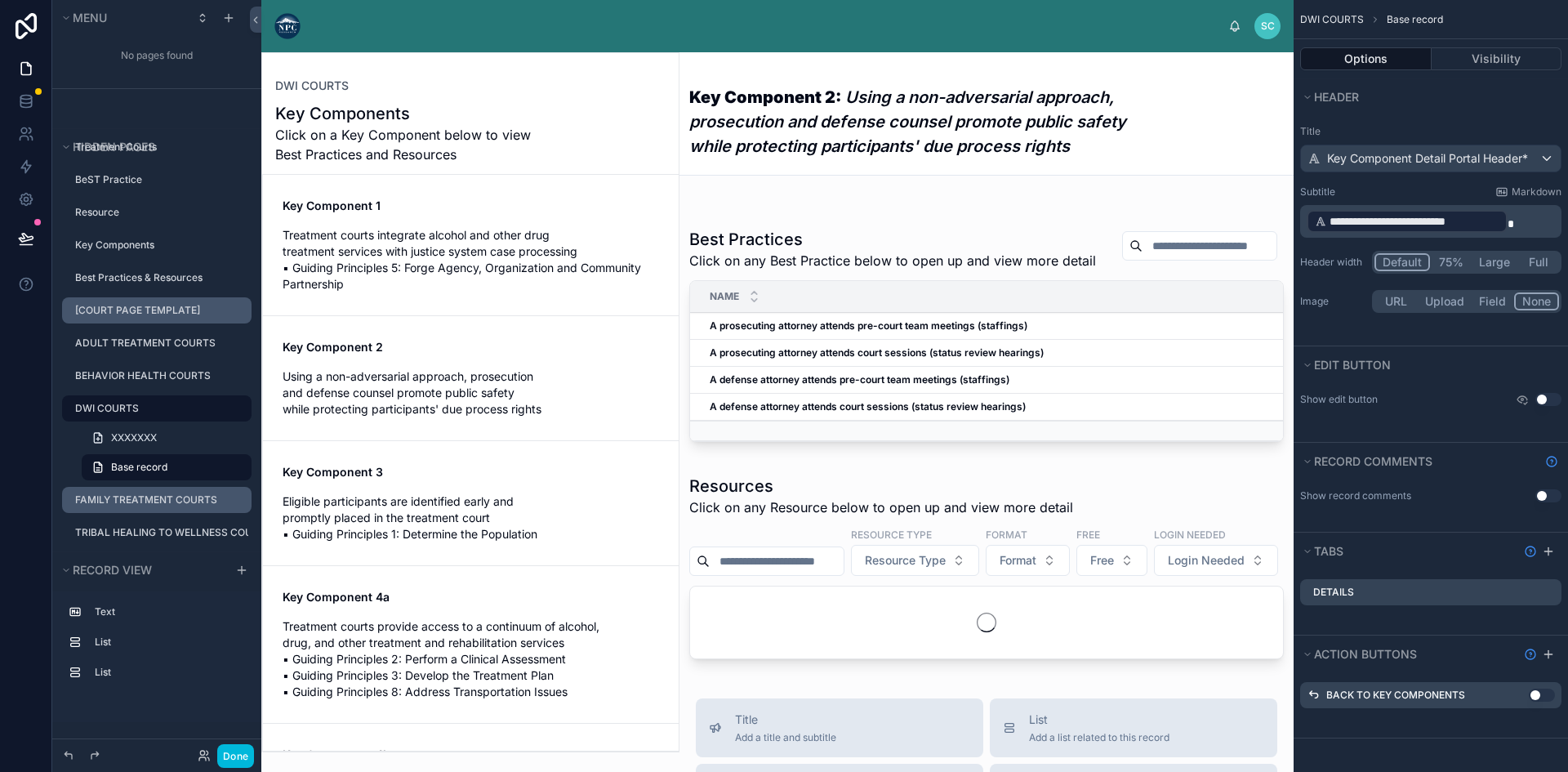
click at [826, 128] on em "Using a non-adversarial approach, prosecution and defense counsel promote publi…" at bounding box center [907, 121] width 437 height 69
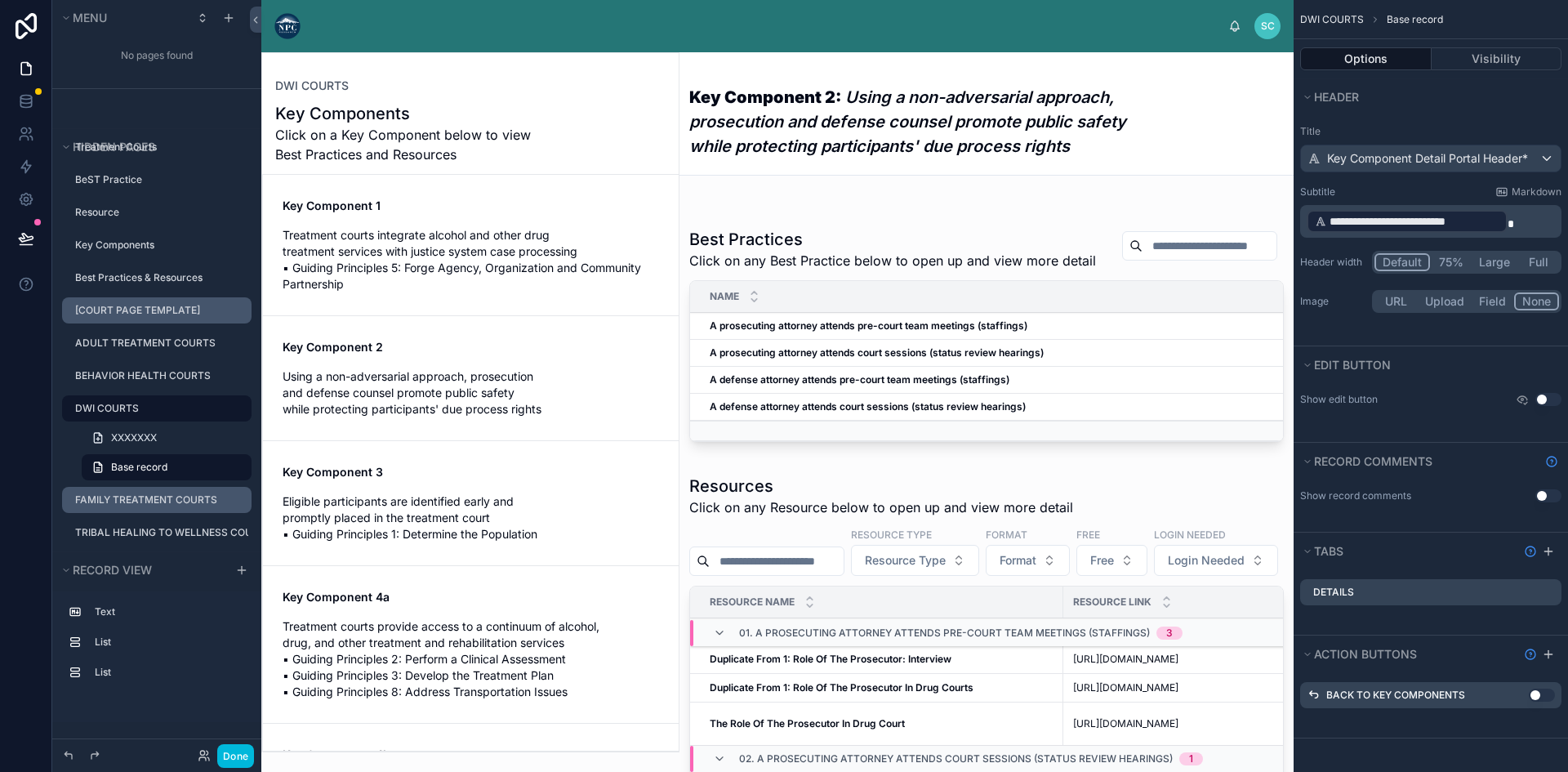
click at [1535, 262] on button "Full" at bounding box center [1538, 262] width 41 height 18
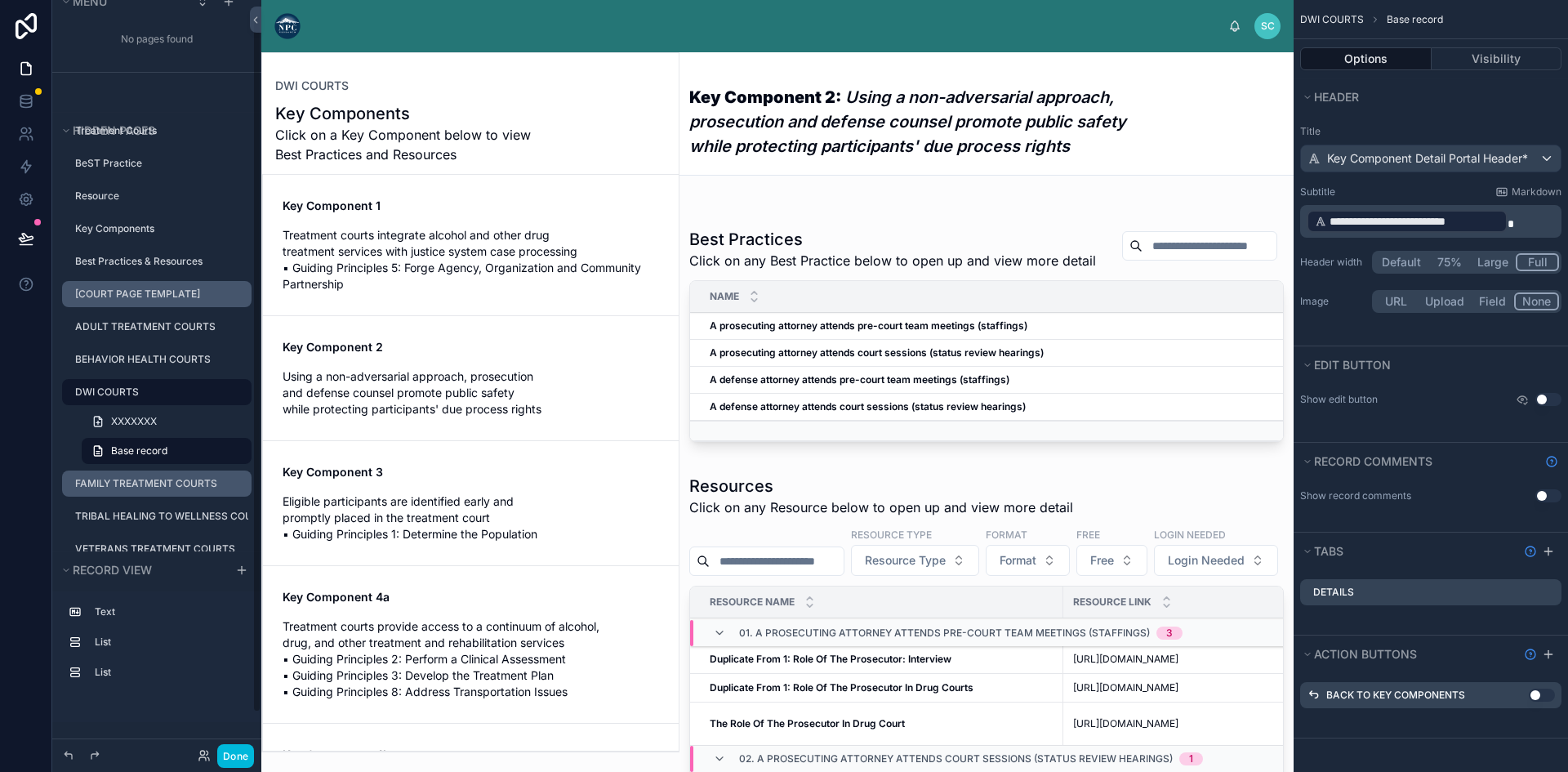
scroll to position [141, 0]
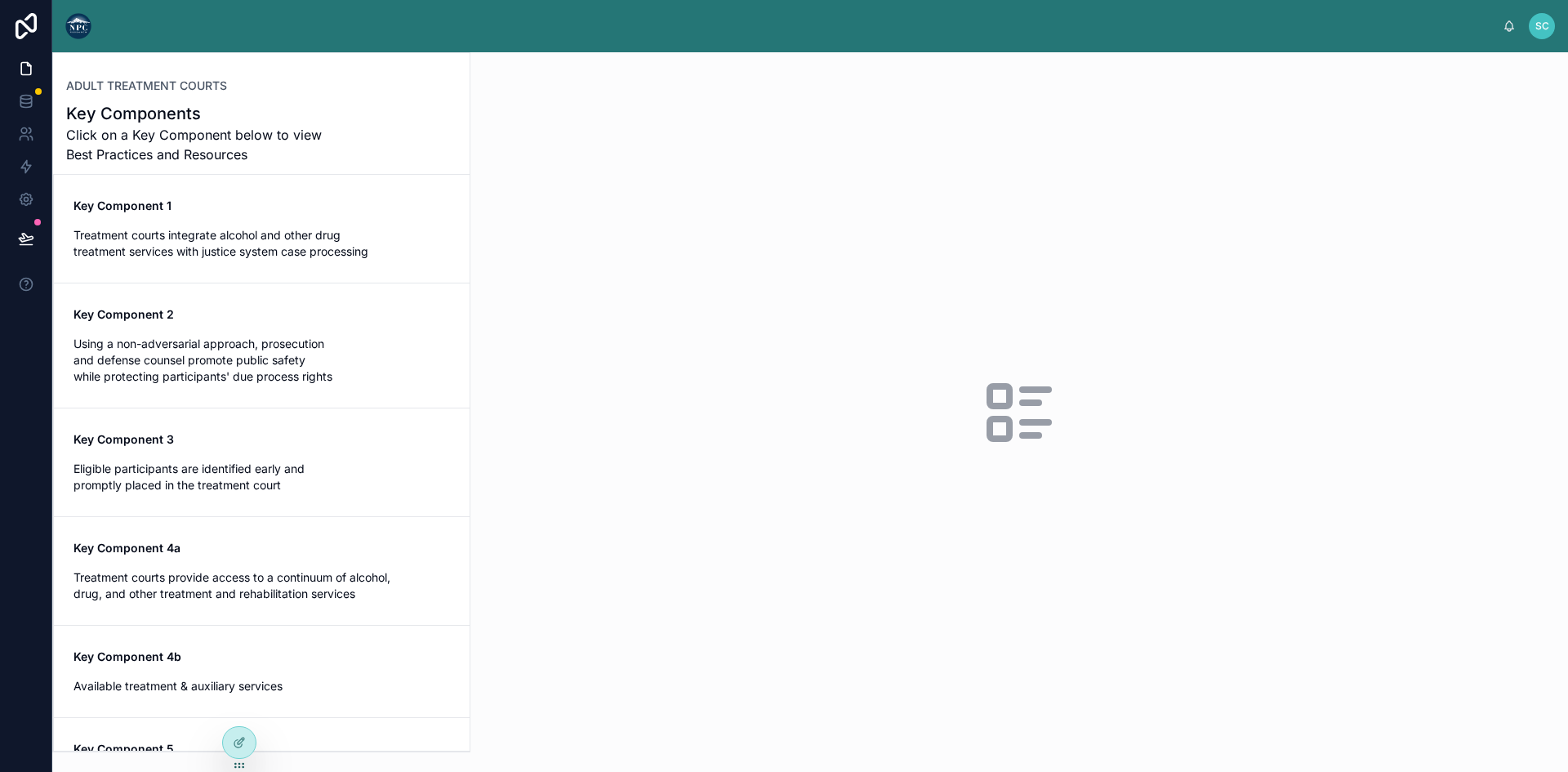
click at [195, 197] on link "Key Component 1 Treatment courts integrate alcohol and other drug treatment ser…" at bounding box center [262, 229] width 416 height 108
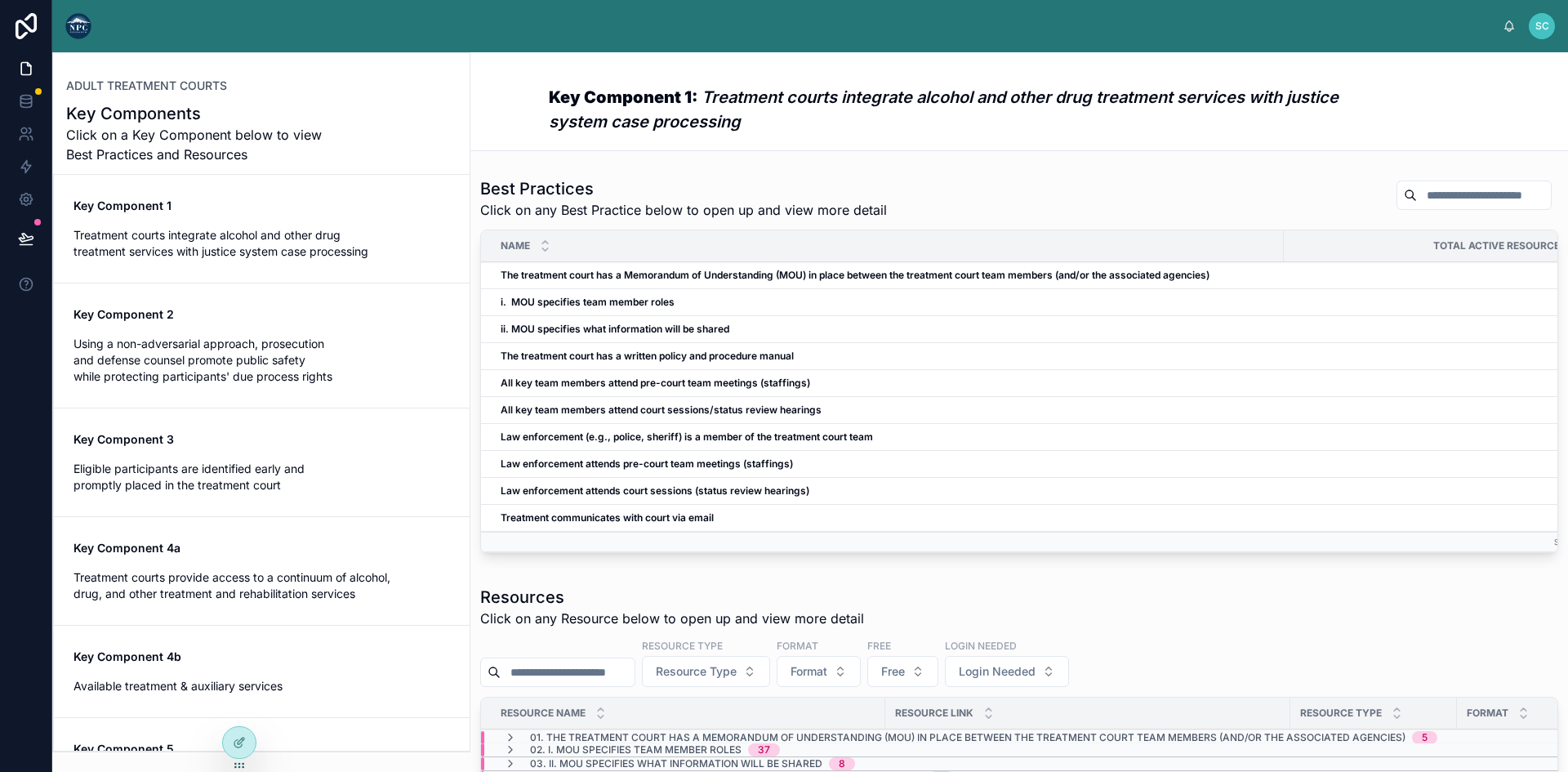
click at [266, 379] on span "Using a non-adversarial approach, prosecution and defense counsel promote publi…" at bounding box center [262, 361] width 376 height 49
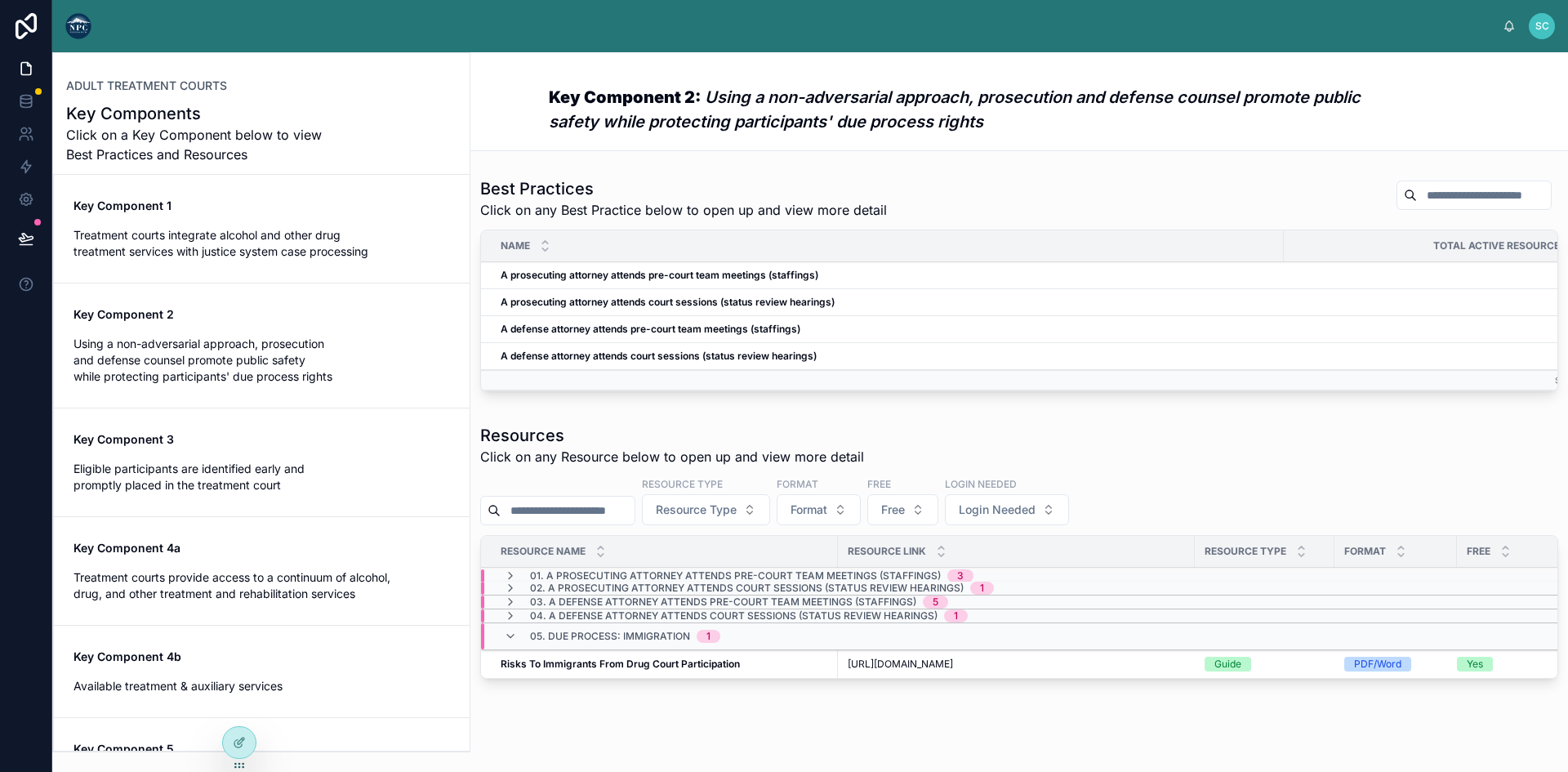
click at [253, 239] on span "Treatment courts integrate alcohol and other drug treatment services with justi…" at bounding box center [262, 243] width 376 height 33
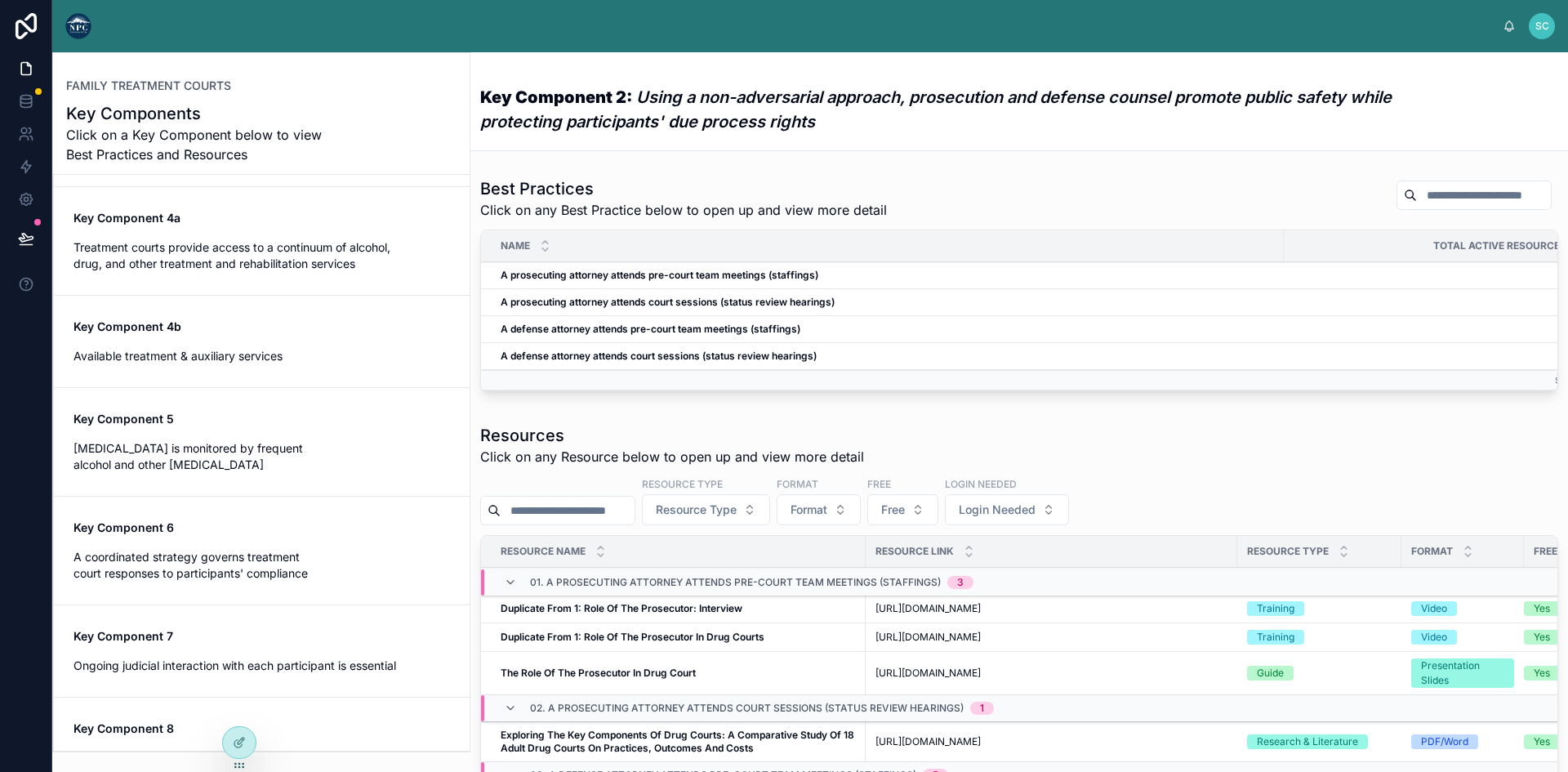
scroll to position [602, 0]
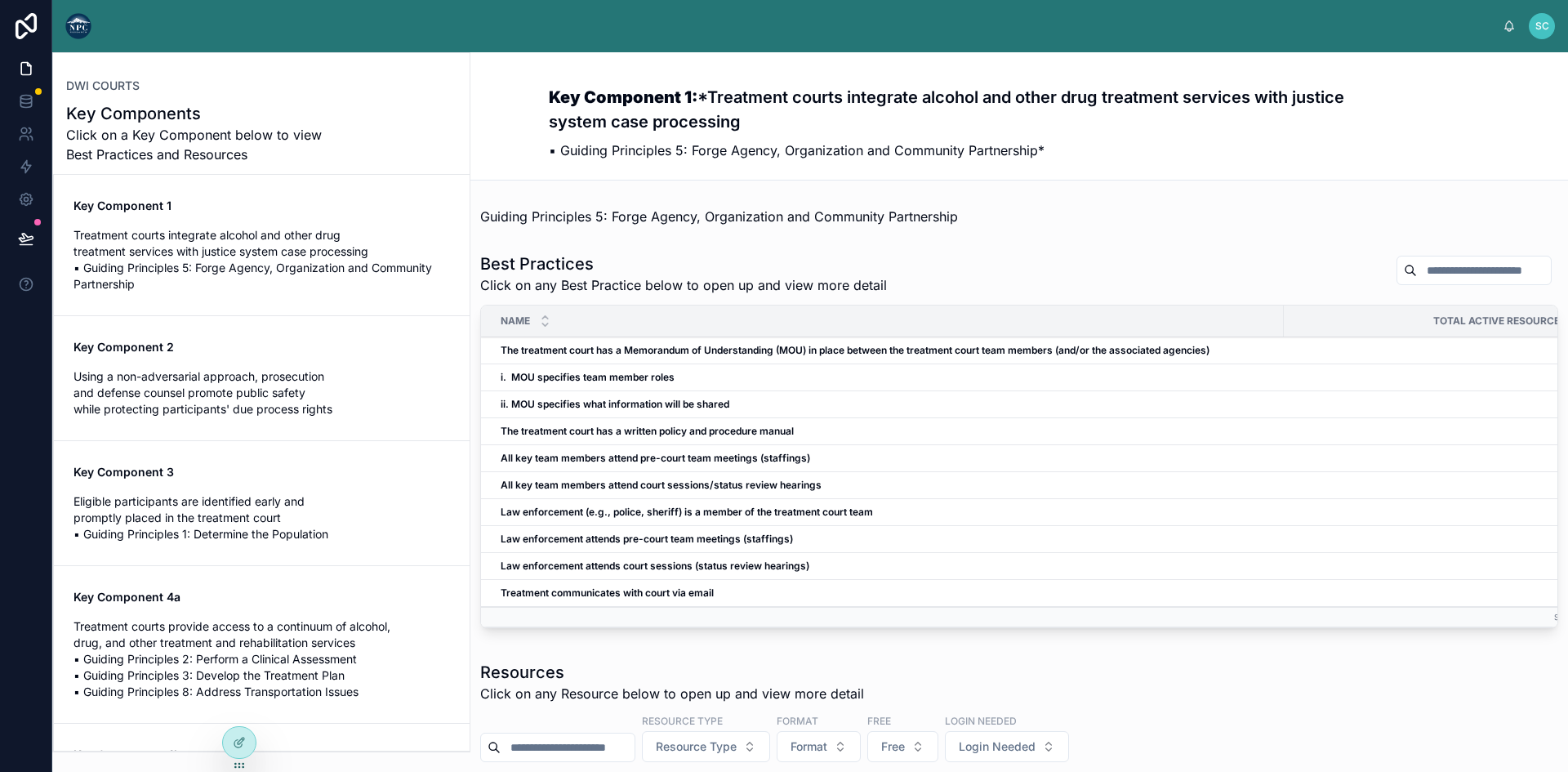
click at [711, 217] on span "Guiding Principles 5: Forge Agency, Organization and Community Partnership" at bounding box center [719, 216] width 478 height 16
drag, startPoint x: 550, startPoint y: 156, endPoint x: 537, endPoint y: 157, distance: 13.0
click at [537, 157] on div "Key Component 1: *Treatment courts integrate alcohol and other drug treatment s…" at bounding box center [1019, 117] width 1097 height 128
copy p "▪"
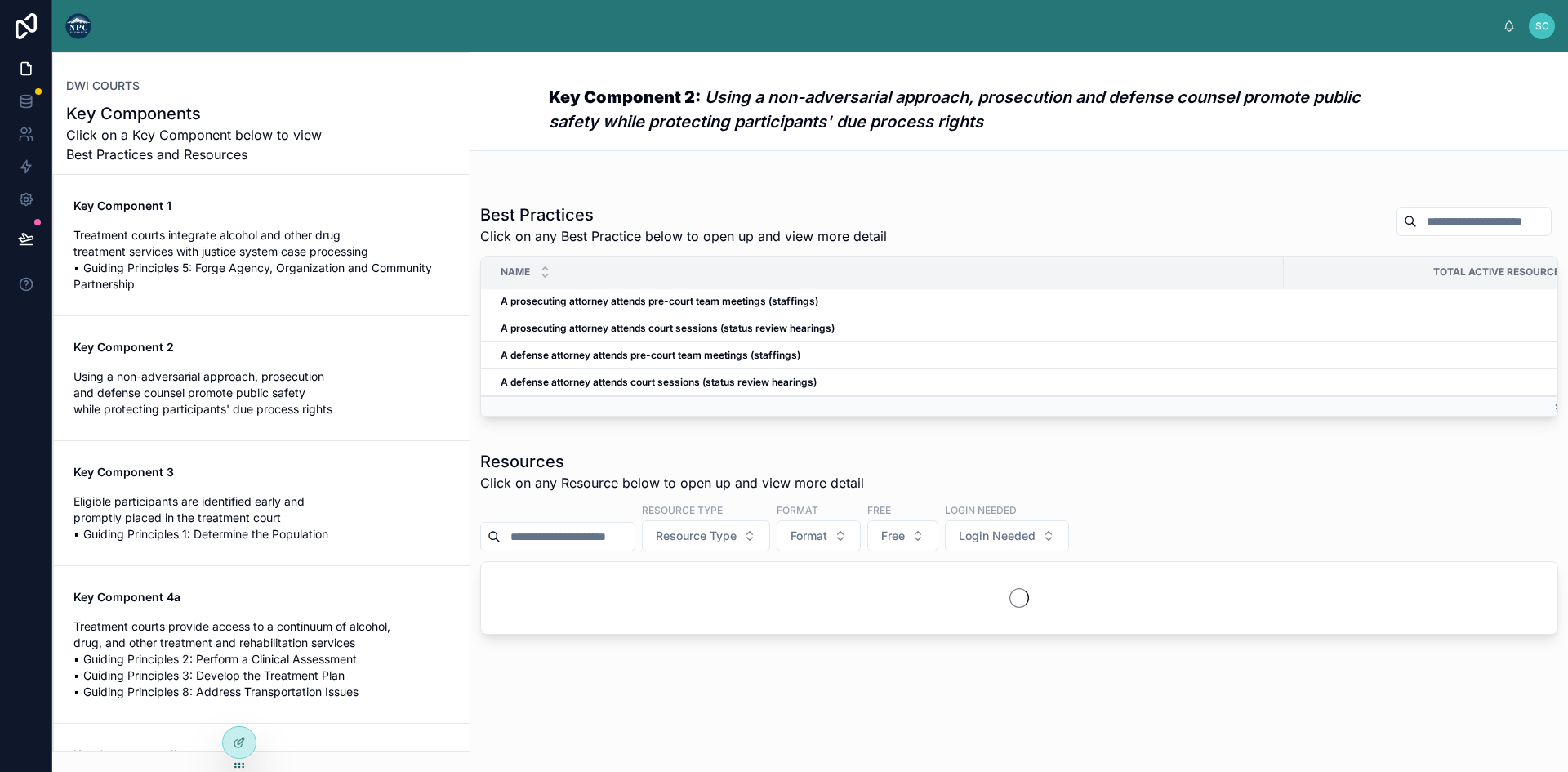
scroll to position [141, 0]
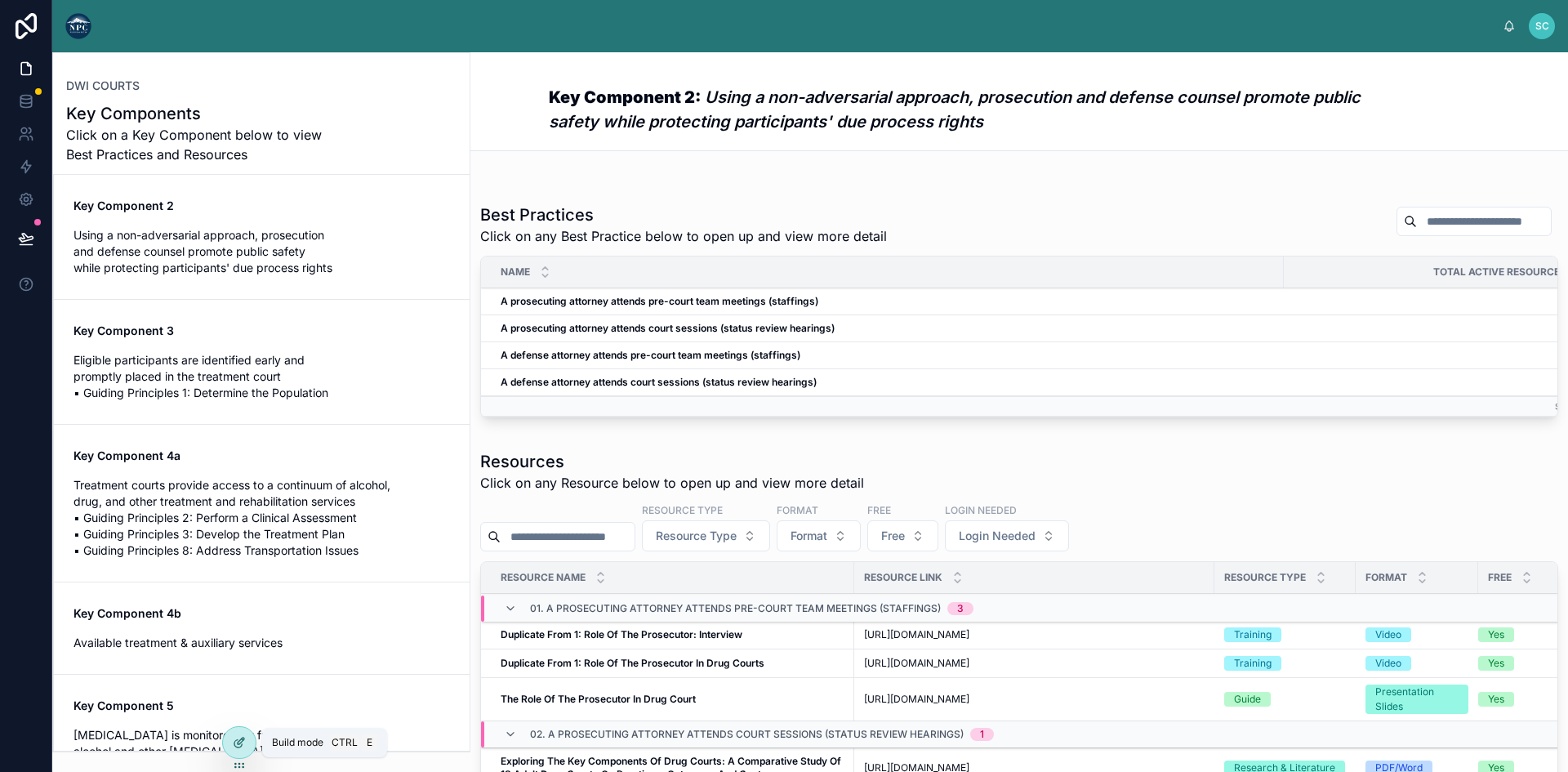
click at [240, 746] on icon at bounding box center [239, 743] width 13 height 13
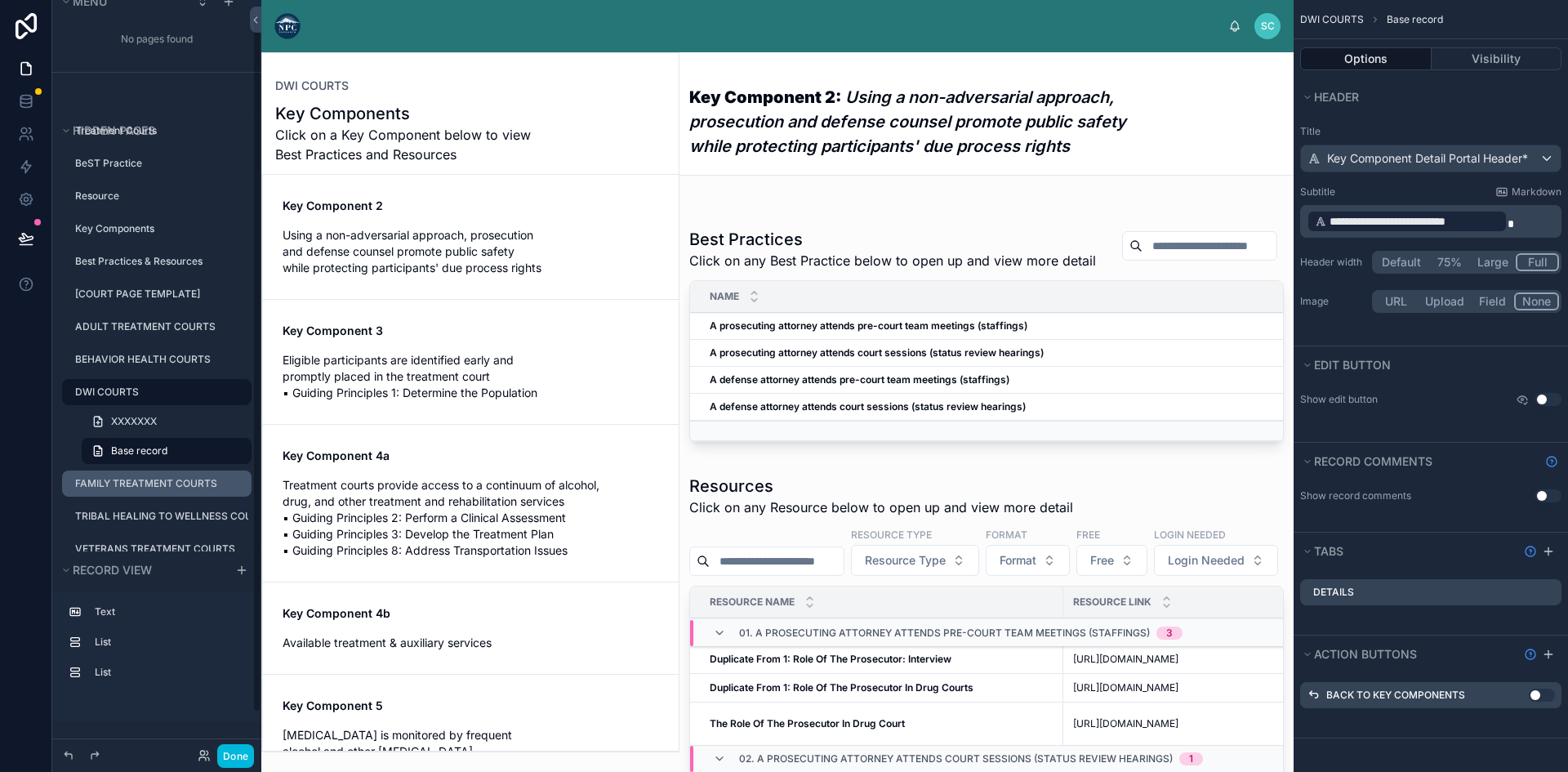
click at [163, 484] on label "FAMILY TREATMENT COURTS" at bounding box center [158, 484] width 167 height 13
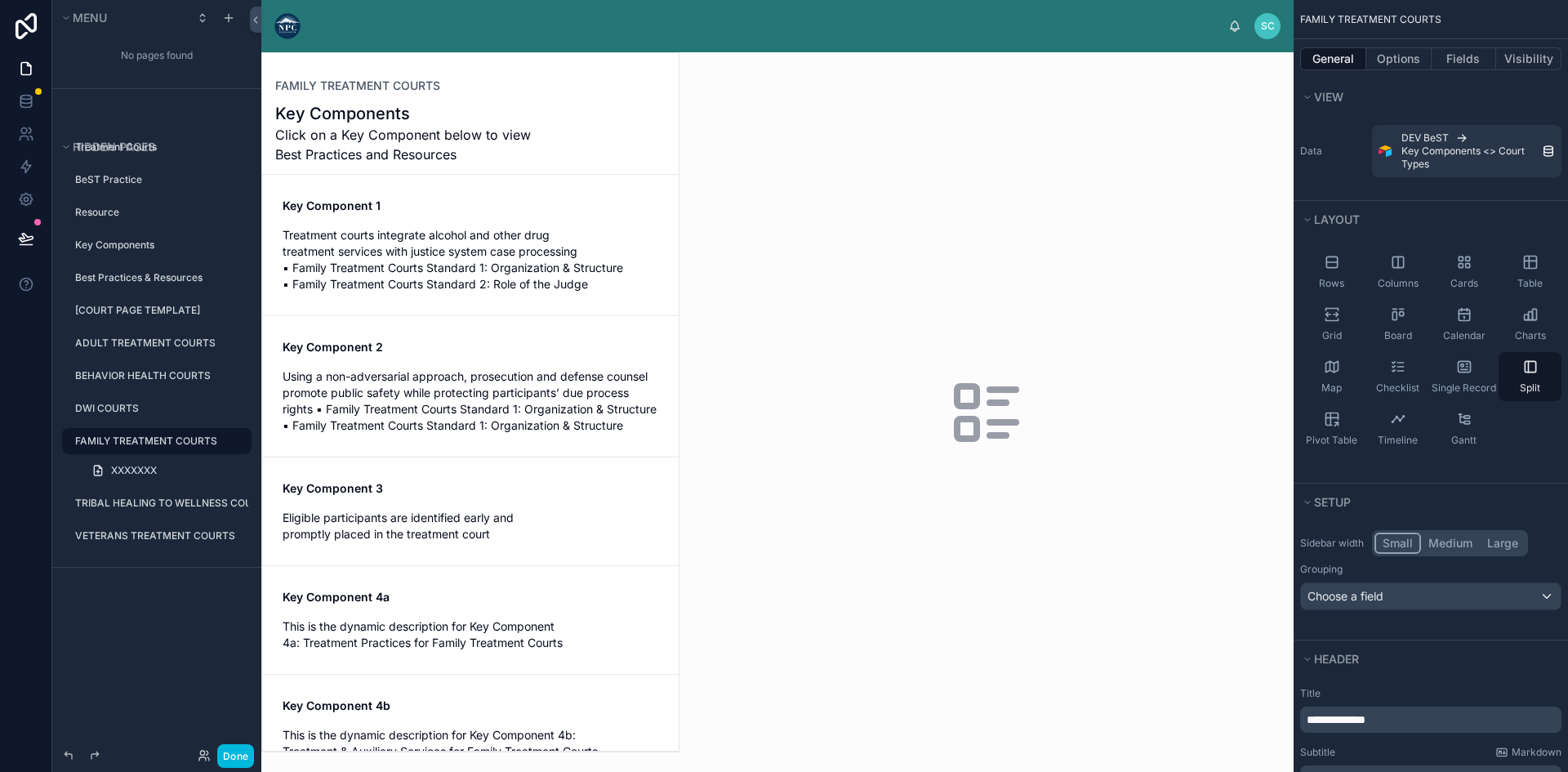
click at [470, 238] on div at bounding box center [471, 402] width 416 height 699
click at [1400, 55] on button "Options" at bounding box center [1399, 58] width 65 height 23
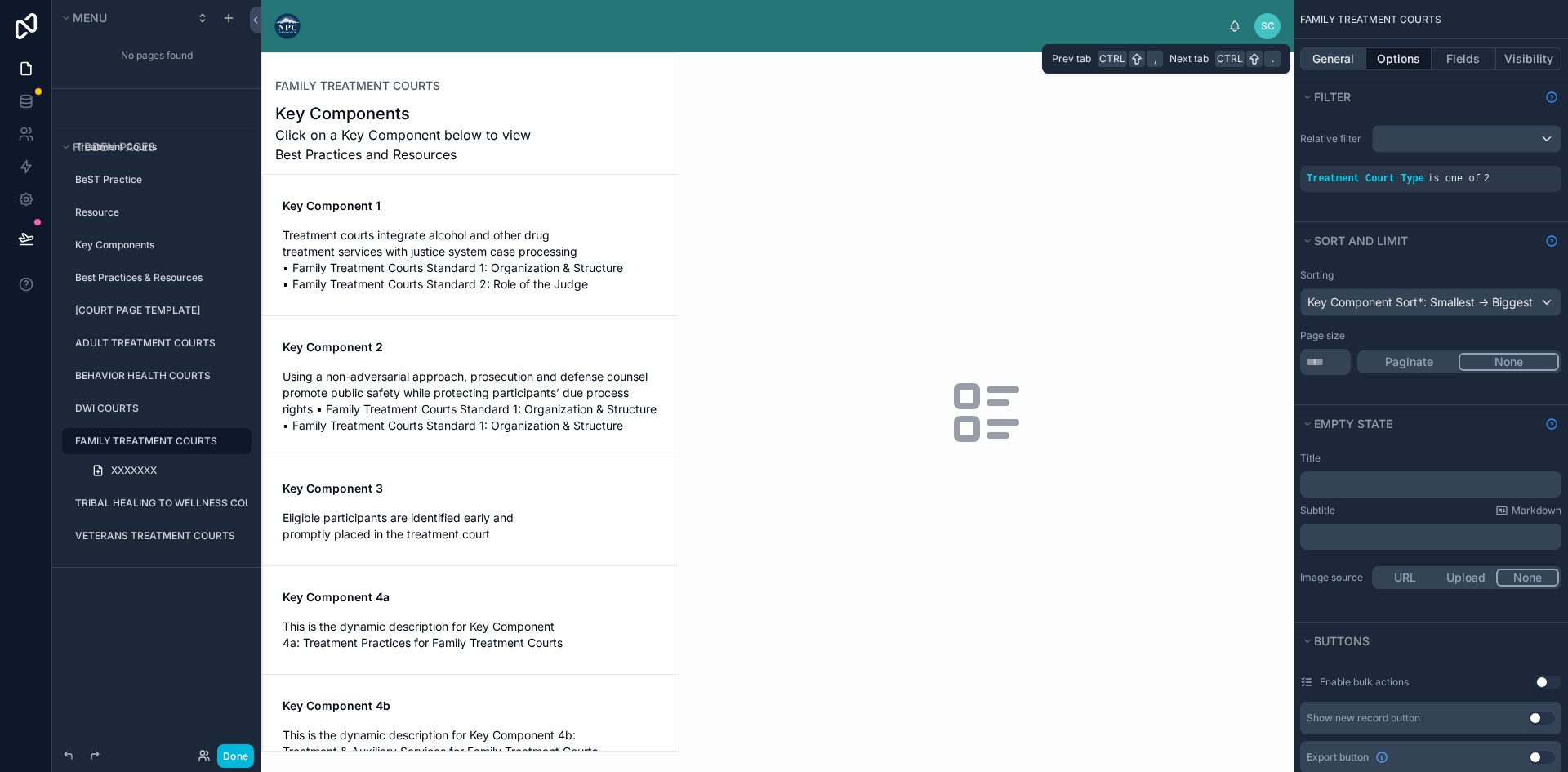
click at [1340, 58] on button "General" at bounding box center [1333, 58] width 66 height 23
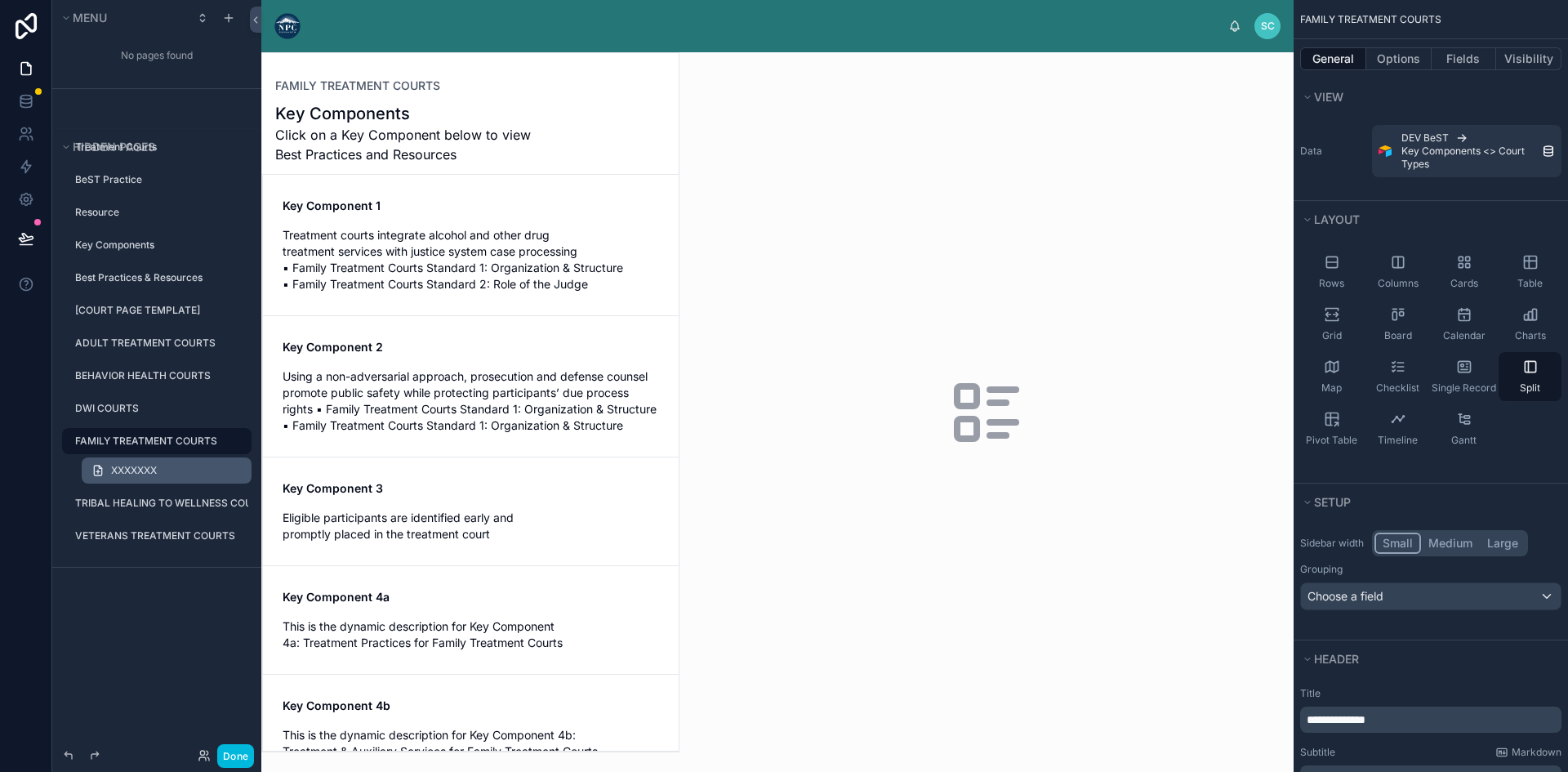
click at [147, 465] on span "XXXXXXX" at bounding box center [134, 471] width 46 height 13
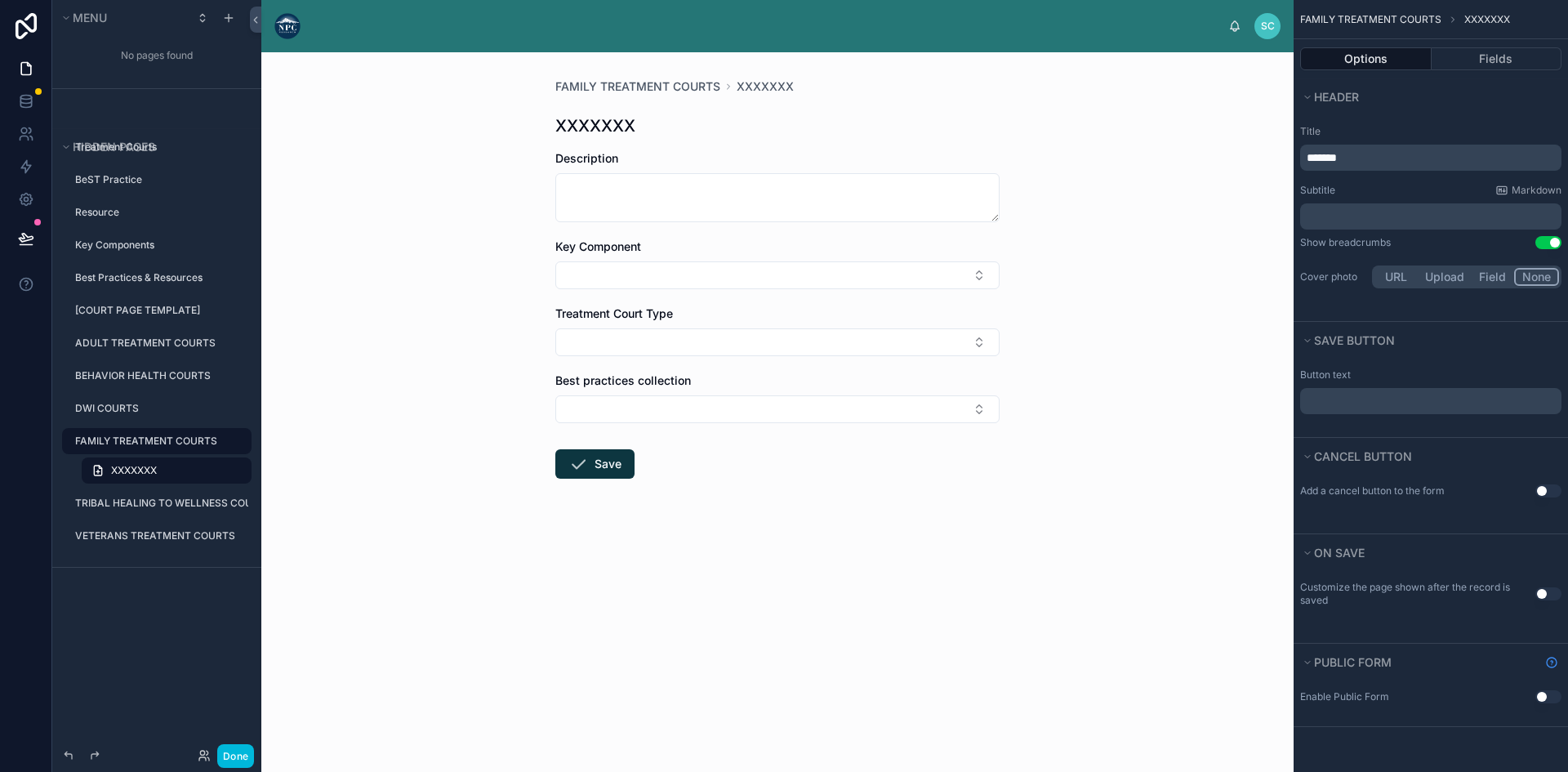
click at [149, 442] on label "FAMILY TREATMENT COURTS" at bounding box center [158, 442] width 167 height 13
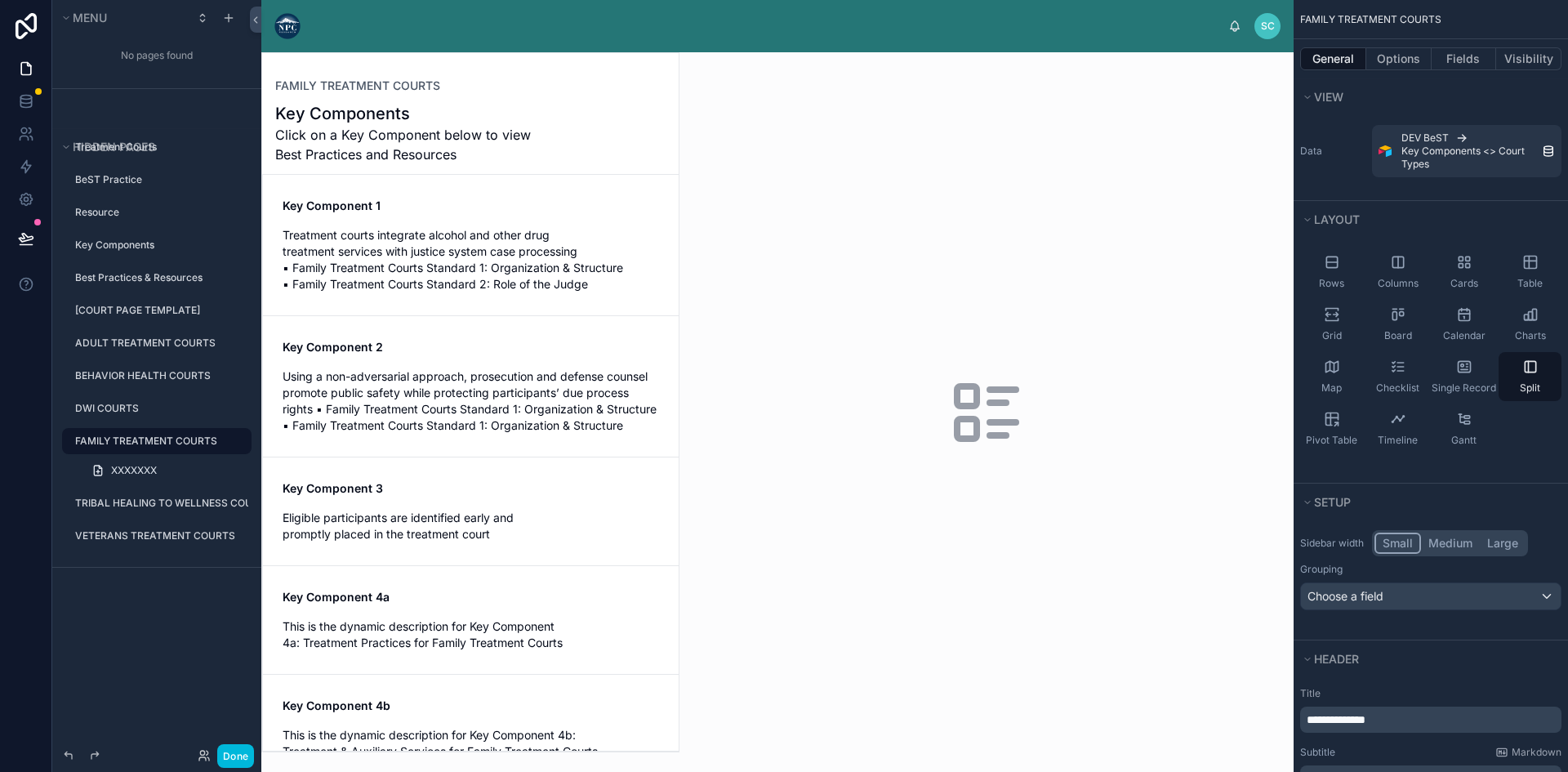
click at [625, 249] on span "Treatment courts integrate alcohol and other drug treatment services with justi…" at bounding box center [471, 259] width 376 height 65
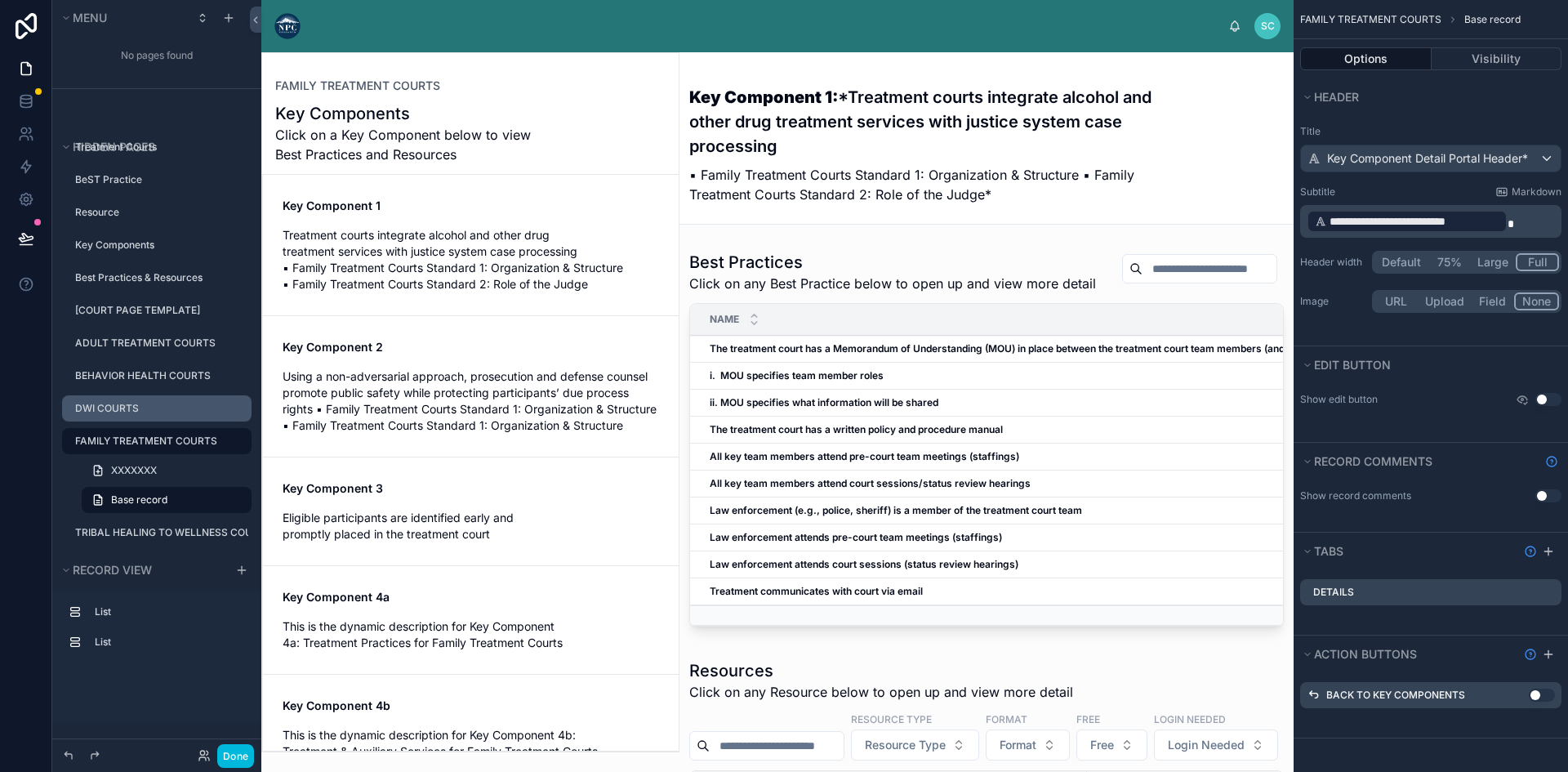
click at [136, 414] on label "DWI COURTS" at bounding box center [158, 409] width 167 height 13
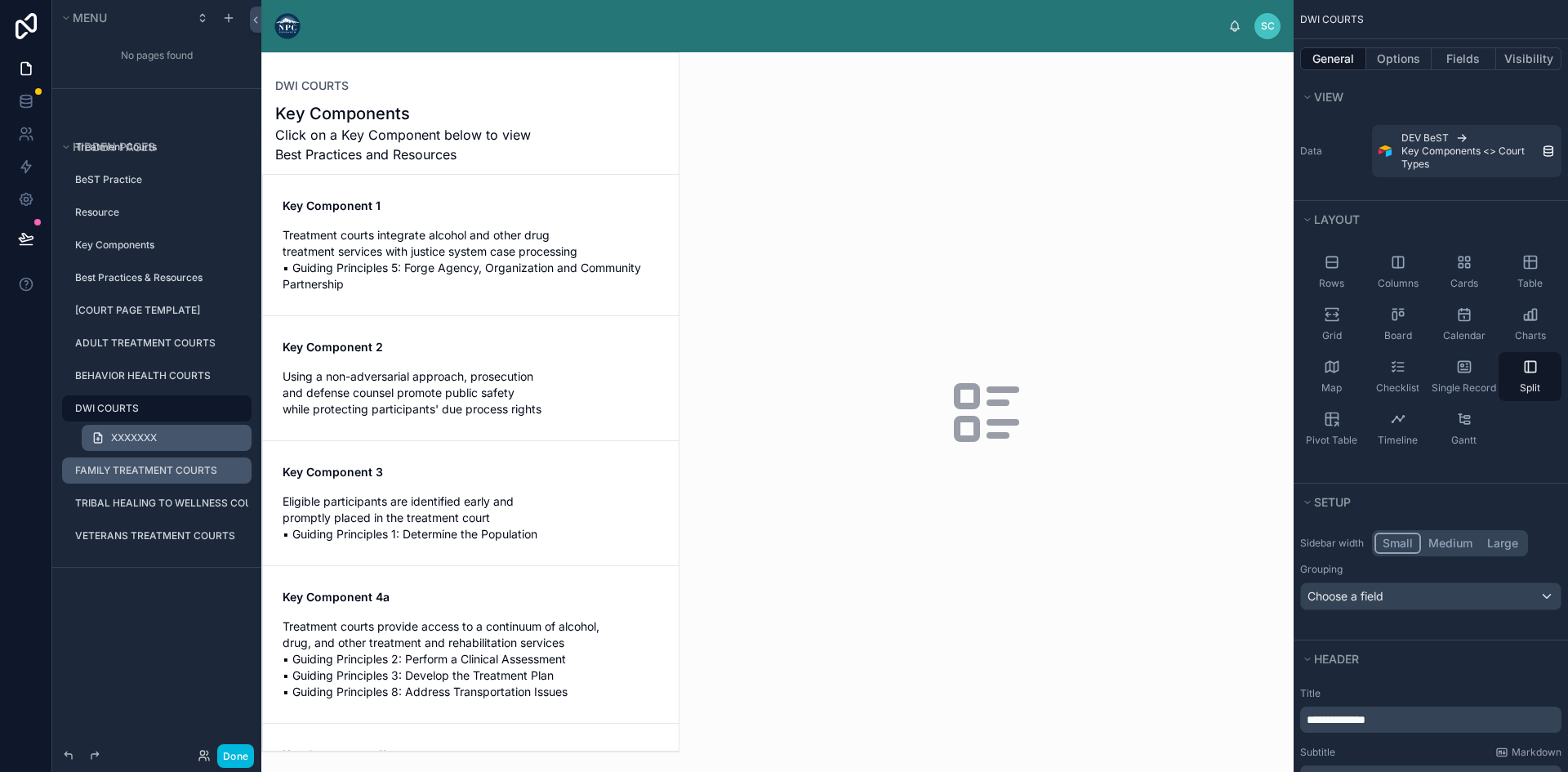
click at [163, 432] on link "XXXXXXX" at bounding box center [167, 438] width 169 height 26
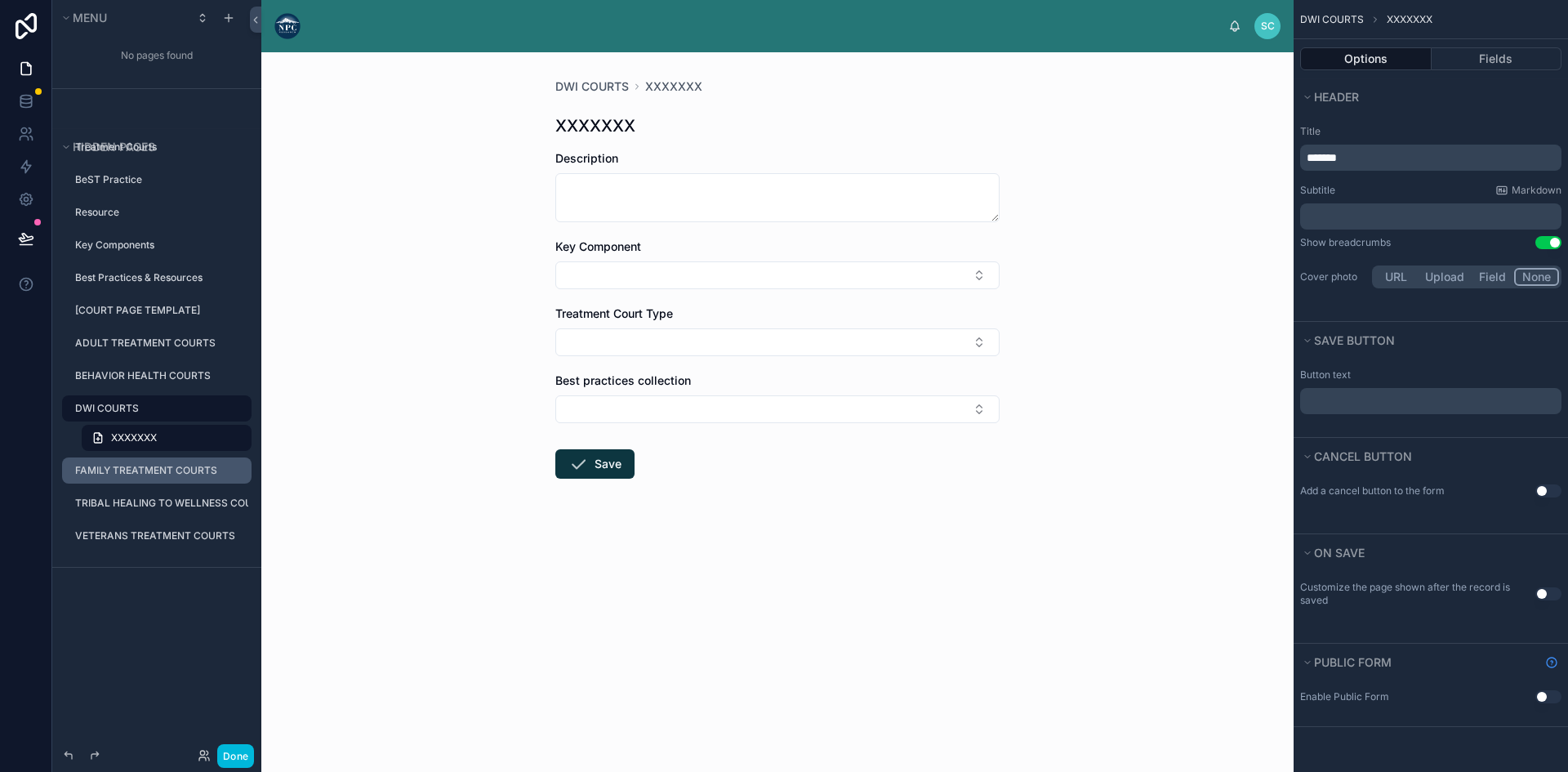
click at [170, 407] on label "DWI COURTS" at bounding box center [158, 409] width 167 height 13
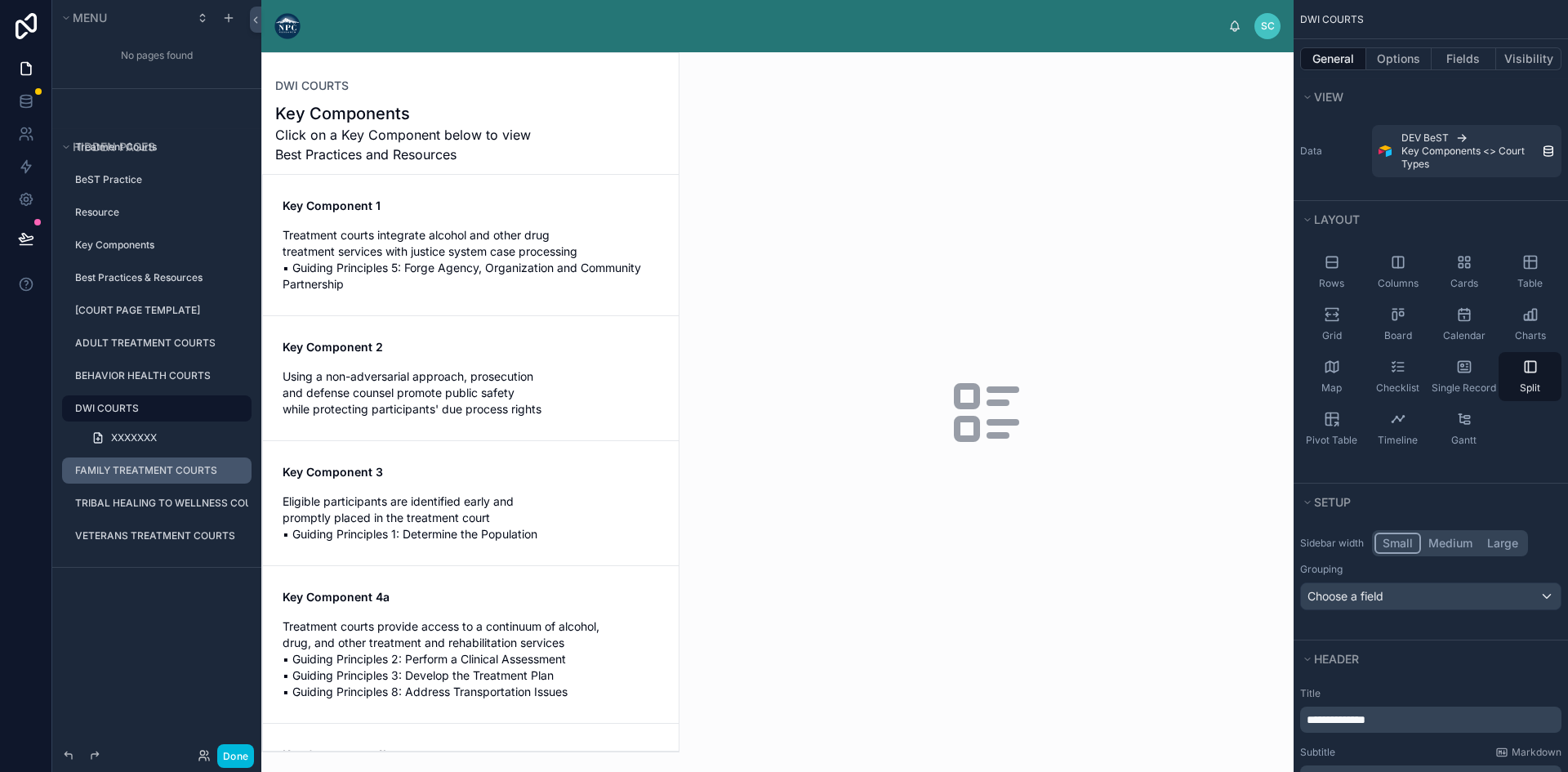
click at [446, 384] on div at bounding box center [471, 402] width 416 height 699
click at [461, 375] on span "Using a non-adversarial approach, prosecution and defense counsel promote publi…" at bounding box center [471, 393] width 376 height 49
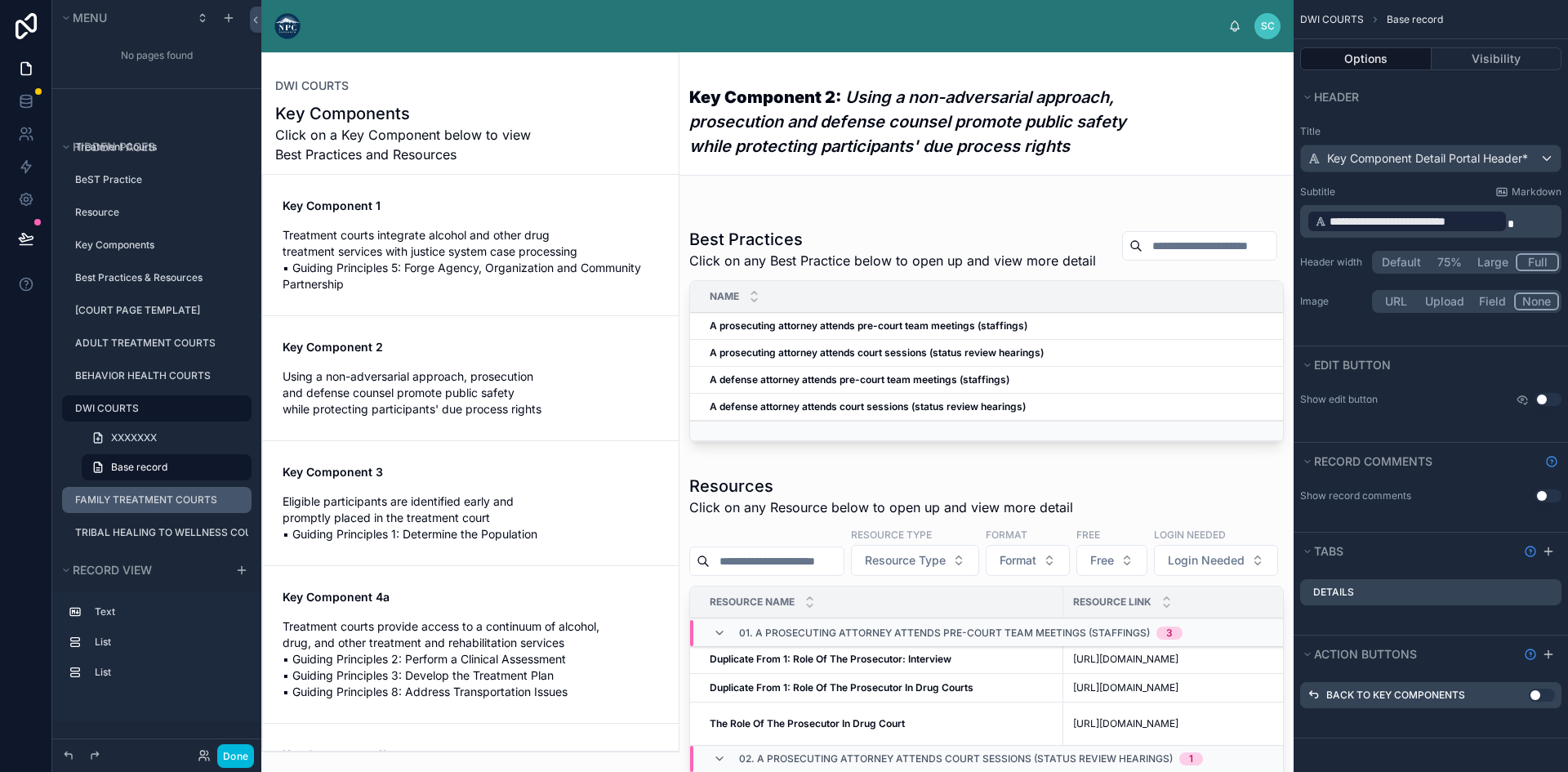
click at [463, 258] on span "Treatment courts integrate alcohol and other drug treatment services with justi…" at bounding box center [471, 259] width 376 height 65
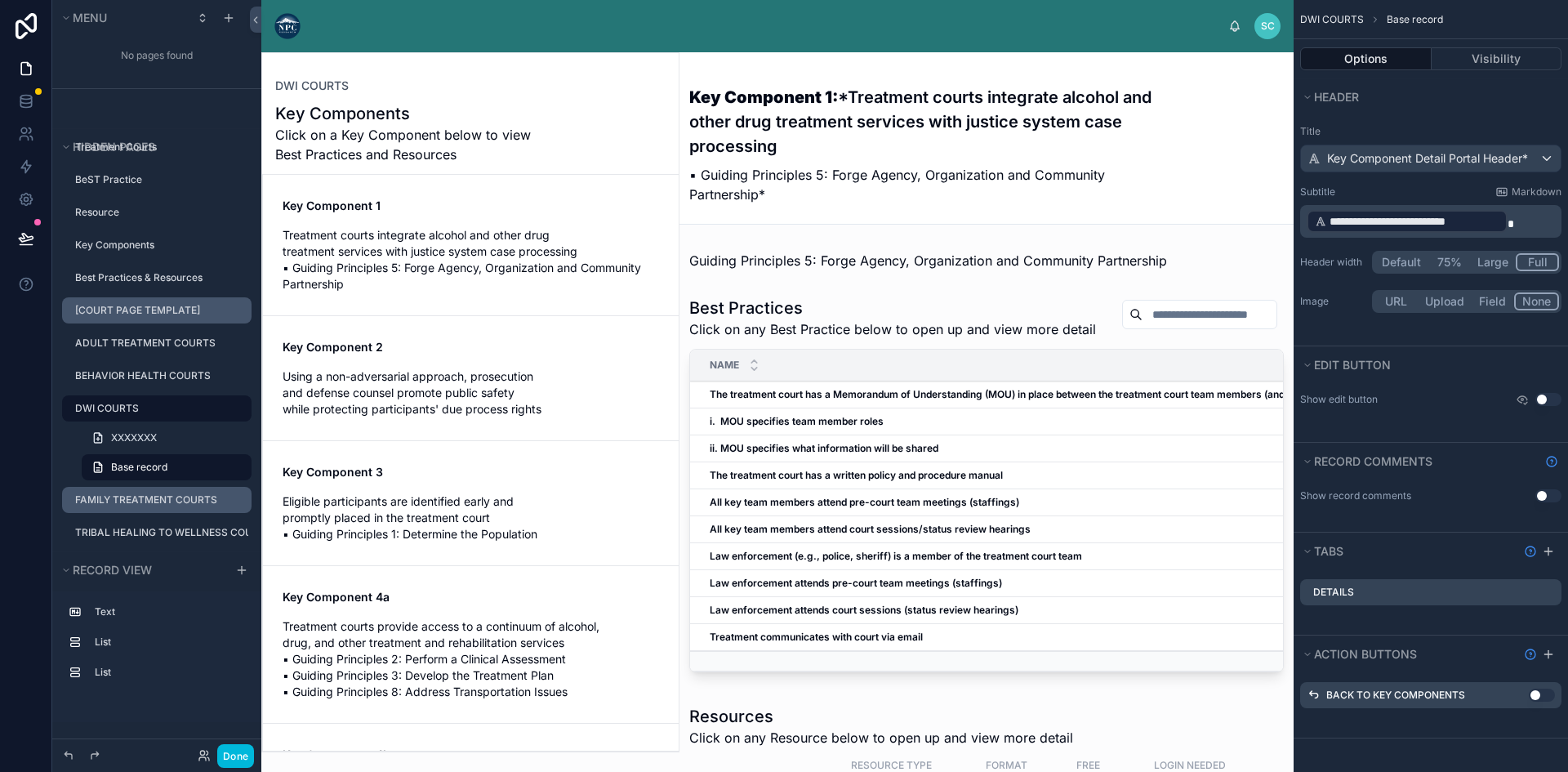
click at [138, 312] on label "[COURT PAGE TEMPLATE]" at bounding box center [158, 311] width 167 height 13
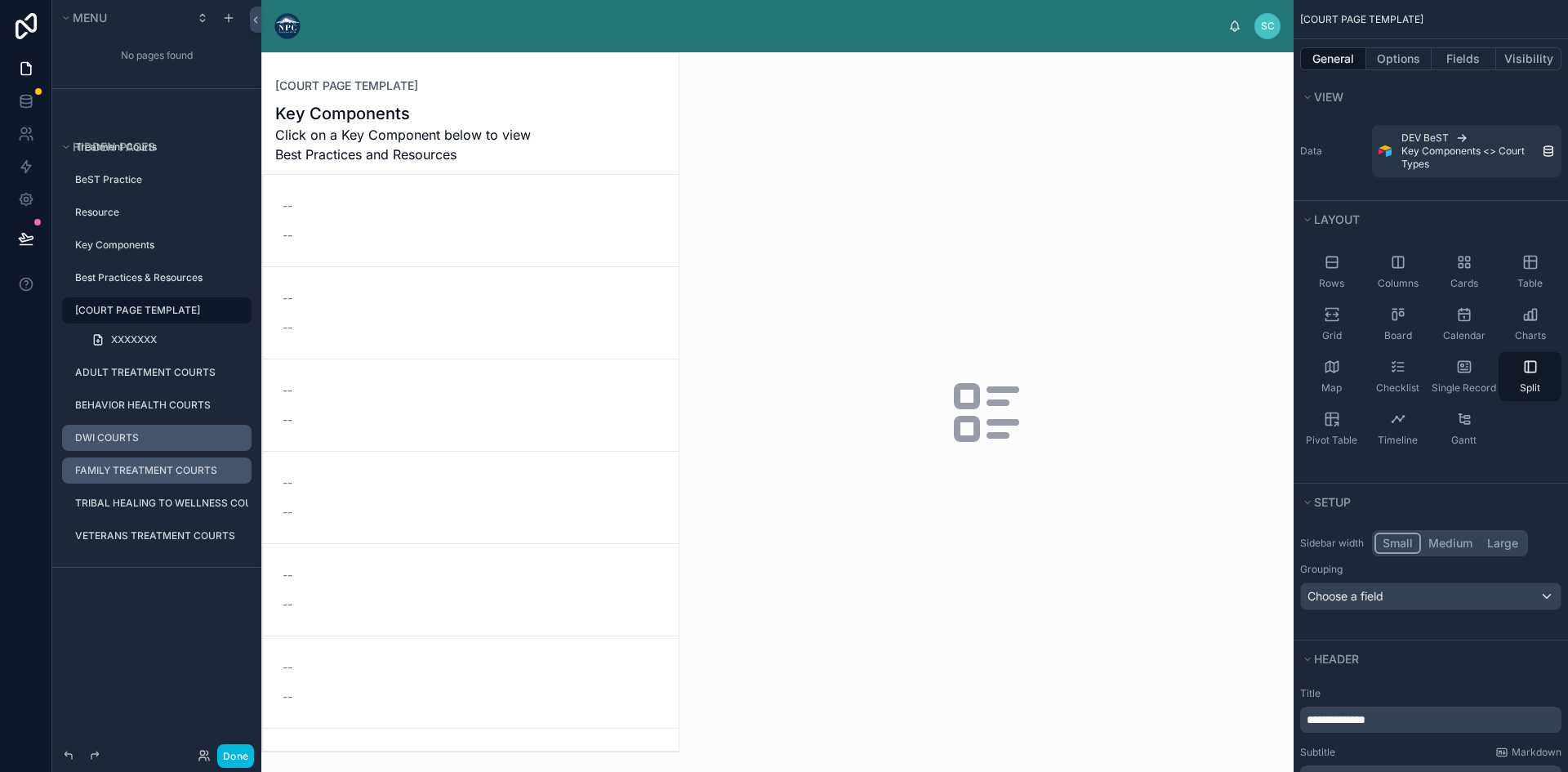
click at [488, 218] on div at bounding box center [471, 402] width 416 height 699
click at [475, 309] on div "-- --" at bounding box center [471, 313] width 376 height 46
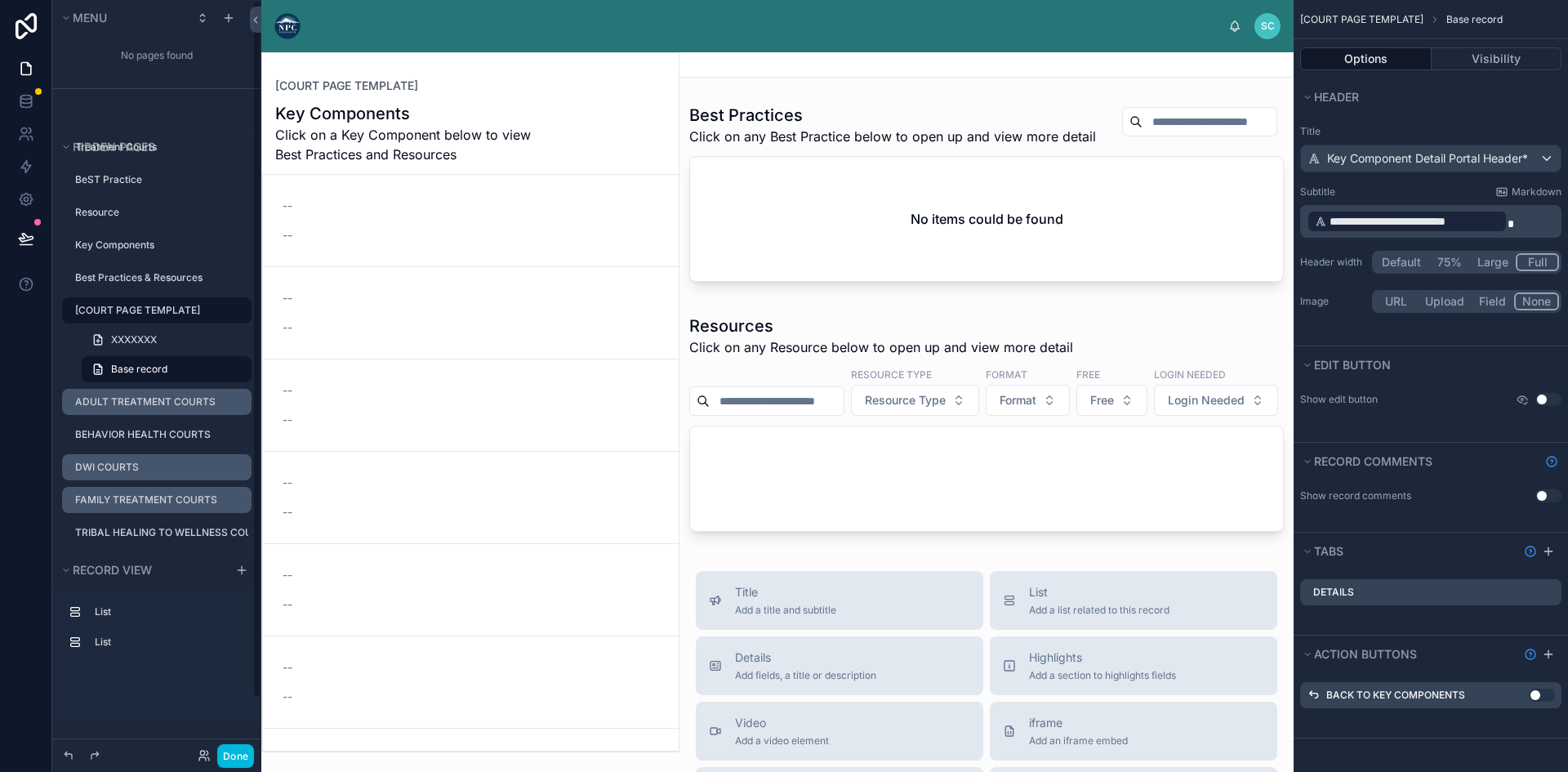
click at [130, 404] on label "ADULT TREATMENT COURTS" at bounding box center [158, 402] width 167 height 13
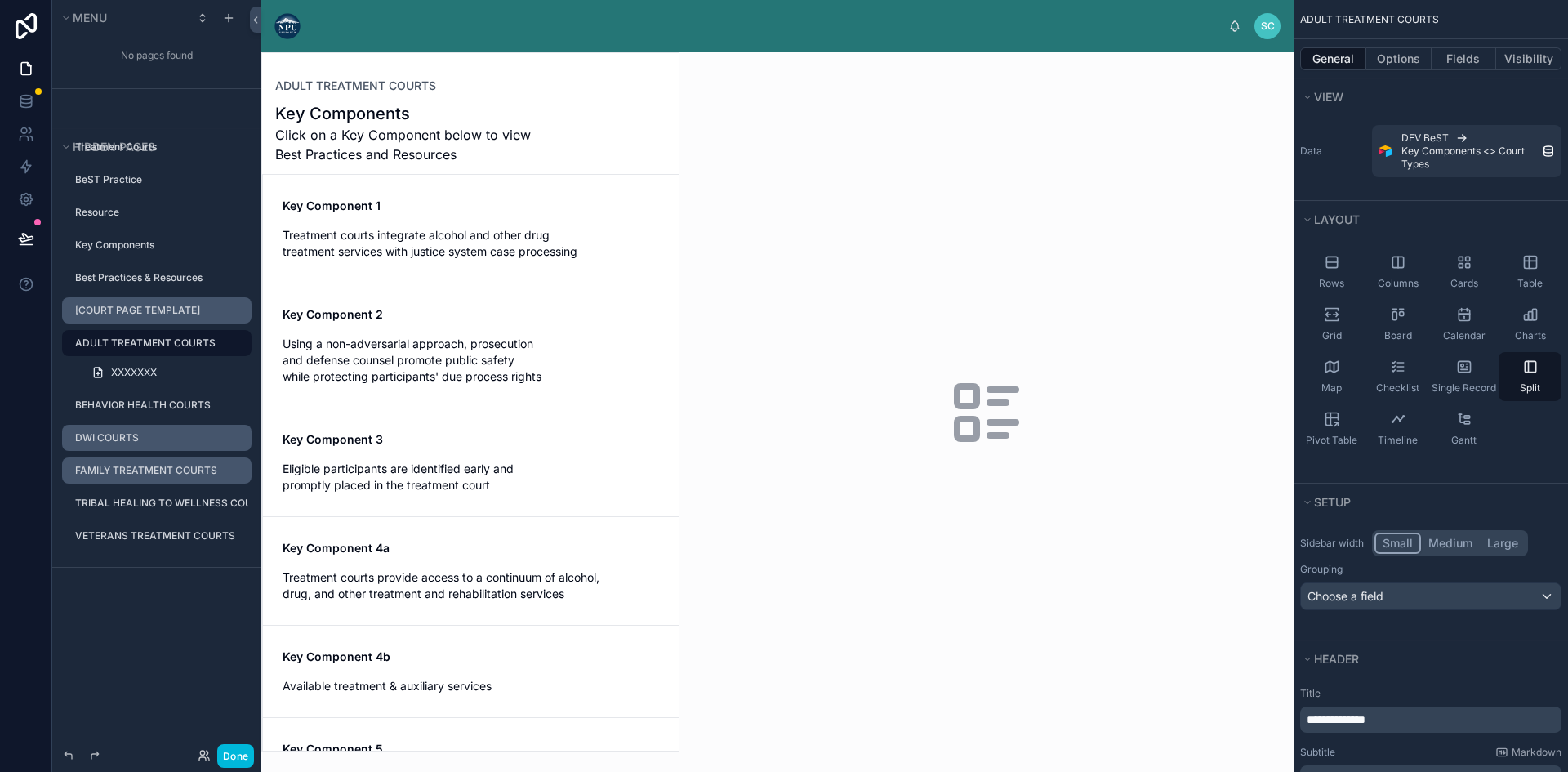
click at [485, 223] on div at bounding box center [471, 402] width 416 height 699
click at [127, 436] on label "DWI COURTS" at bounding box center [158, 438] width 167 height 13
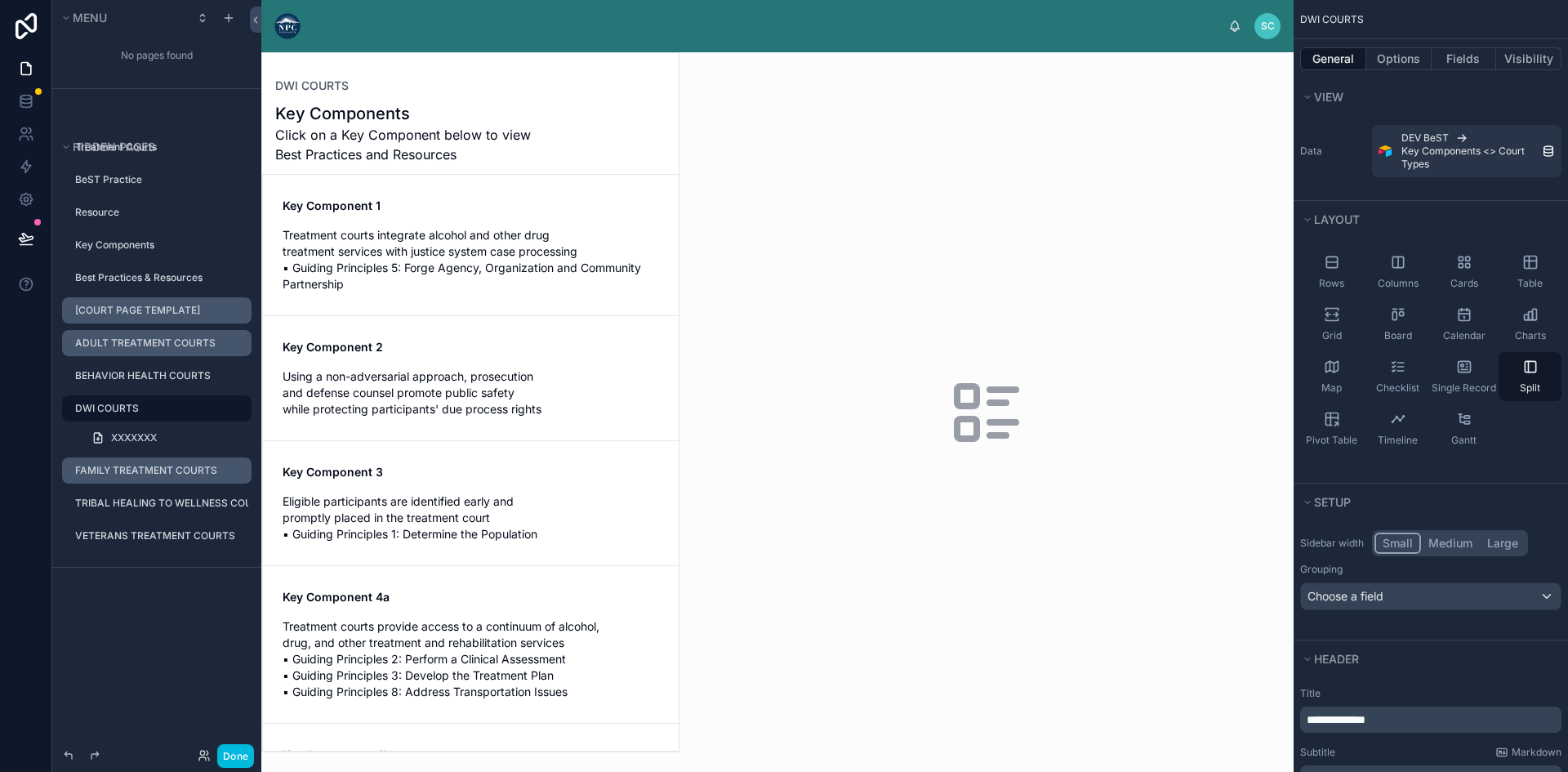
click at [465, 240] on div at bounding box center [471, 402] width 416 height 699
click at [456, 249] on span "Treatment courts integrate alcohol and other drug treatment services with justi…" at bounding box center [471, 259] width 376 height 65
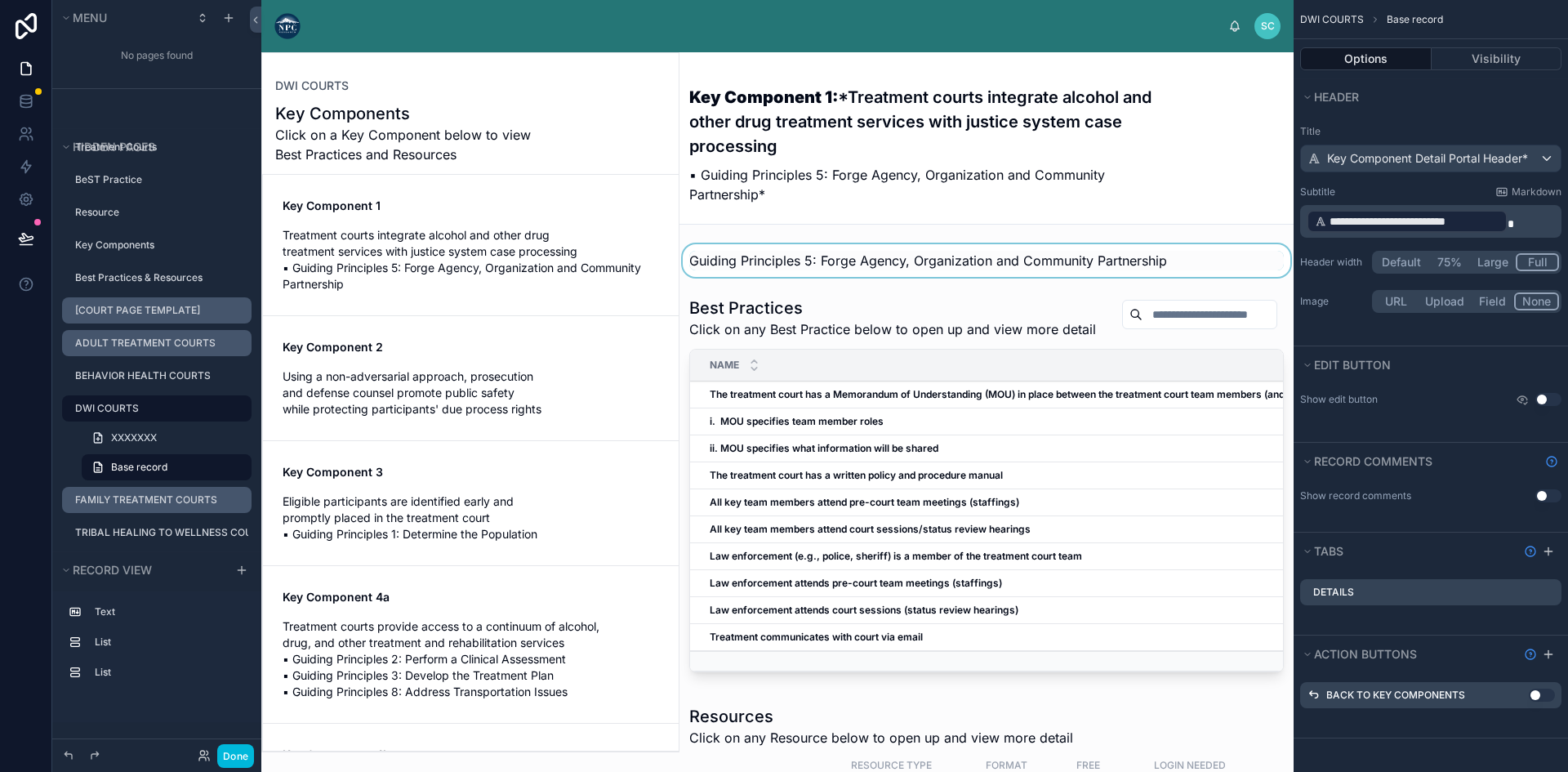
click at [808, 258] on div at bounding box center [986, 260] width 614 height 33
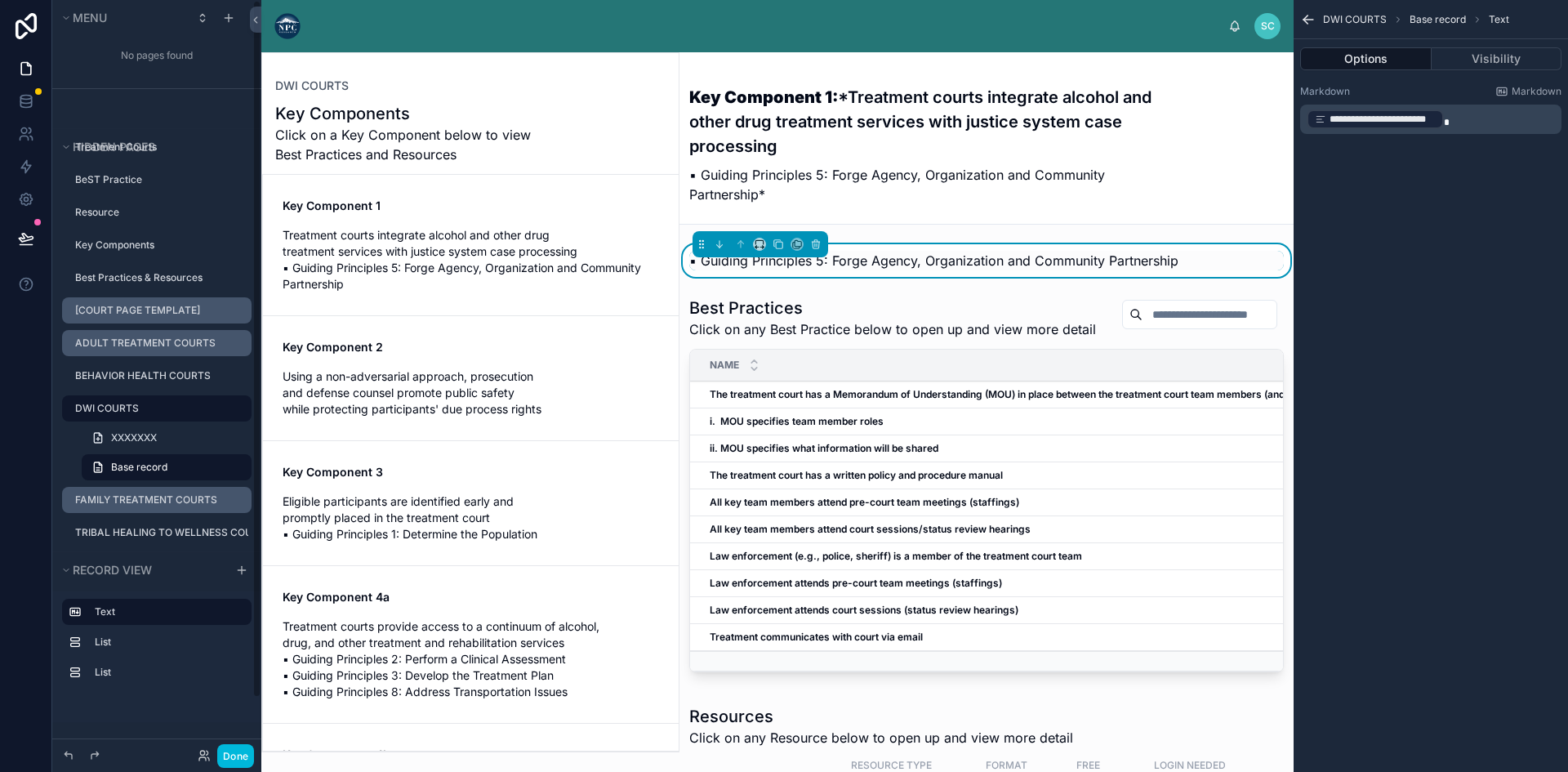
click at [134, 496] on label "FAMILY TREATMENT COURTS" at bounding box center [158, 500] width 167 height 13
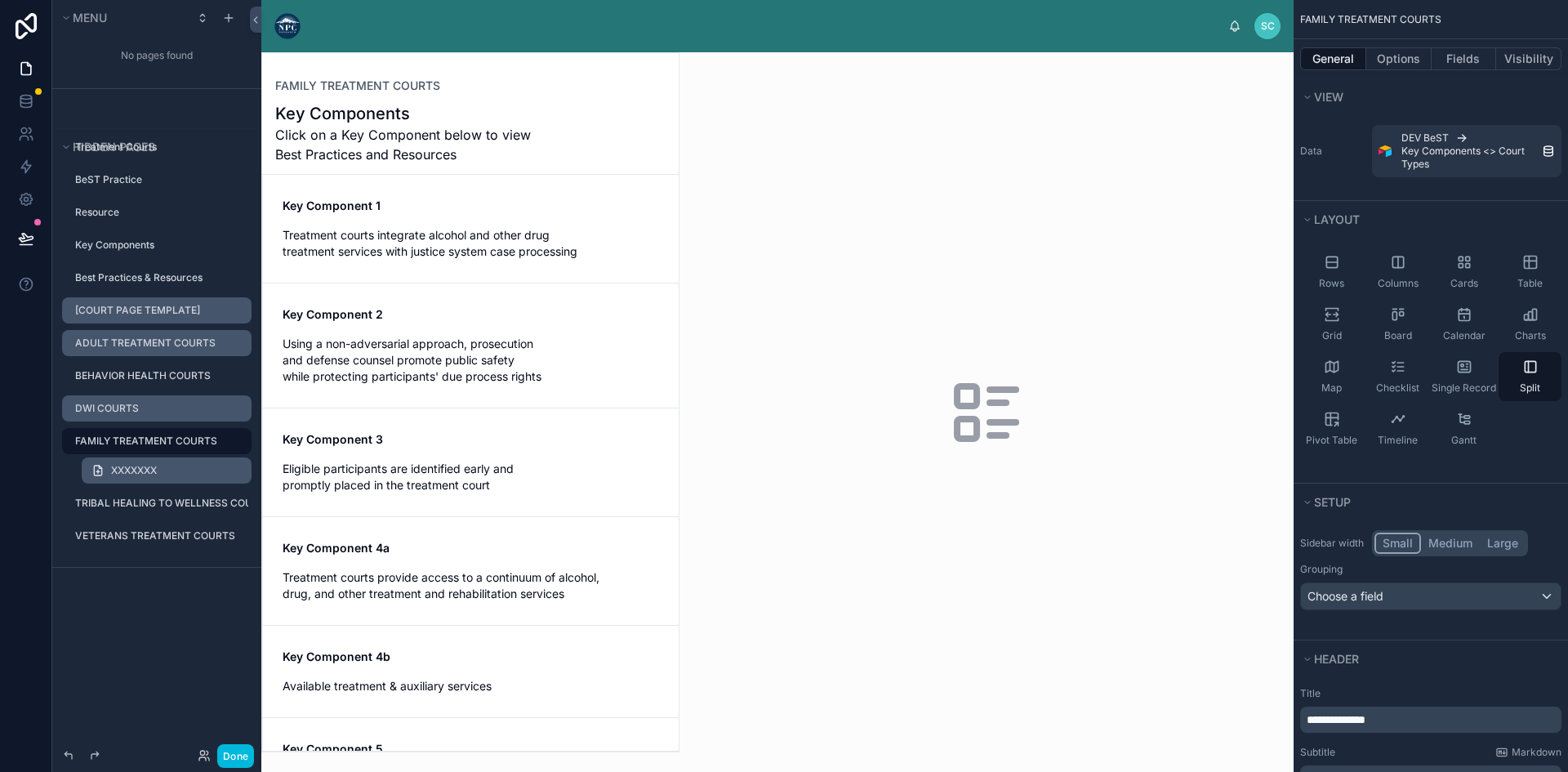
click at [169, 459] on link "XXXXXXX" at bounding box center [167, 471] width 169 height 26
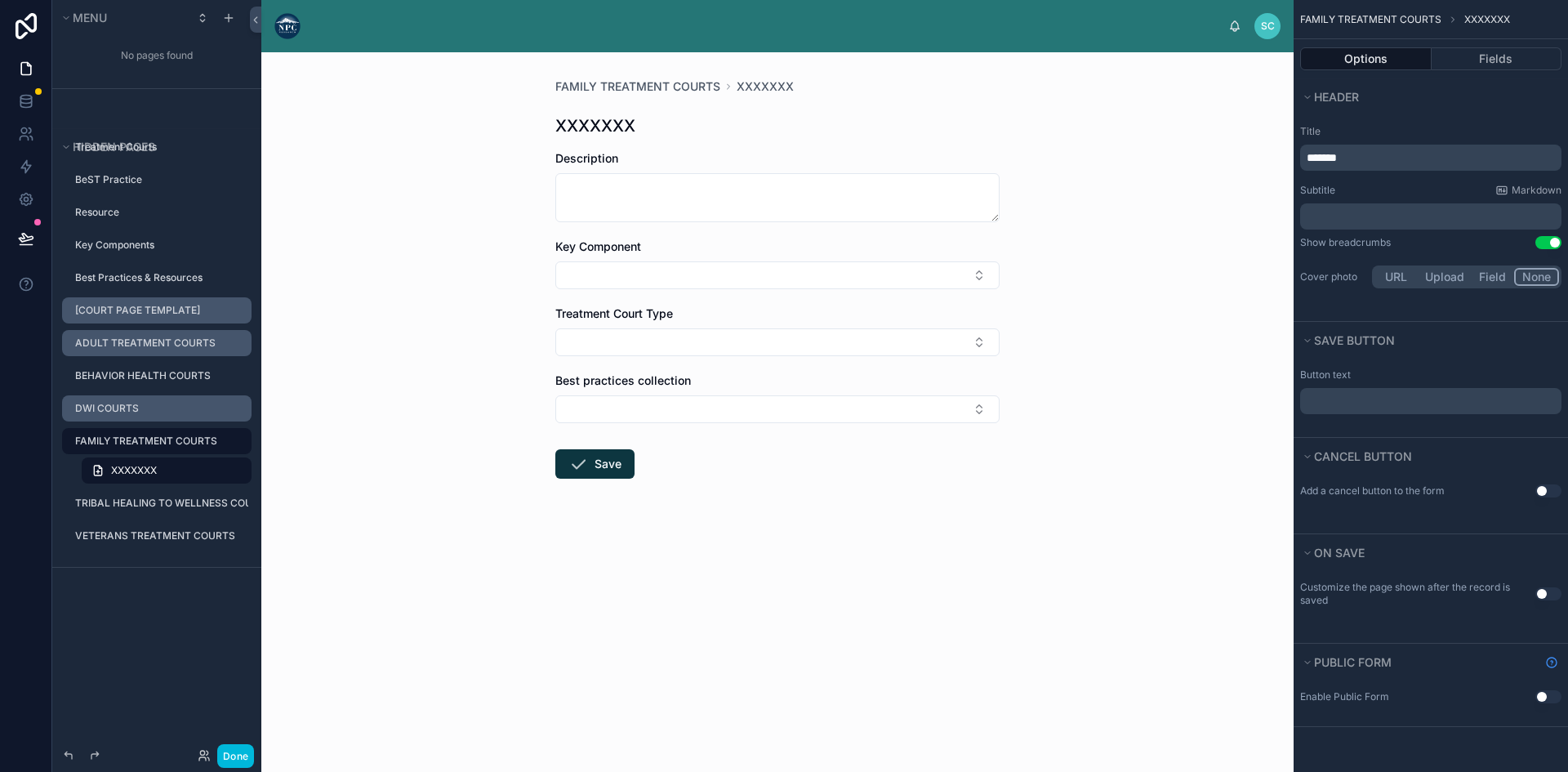
click at [0, 0] on icon "scrollable content" at bounding box center [0, 0] width 0 height 0
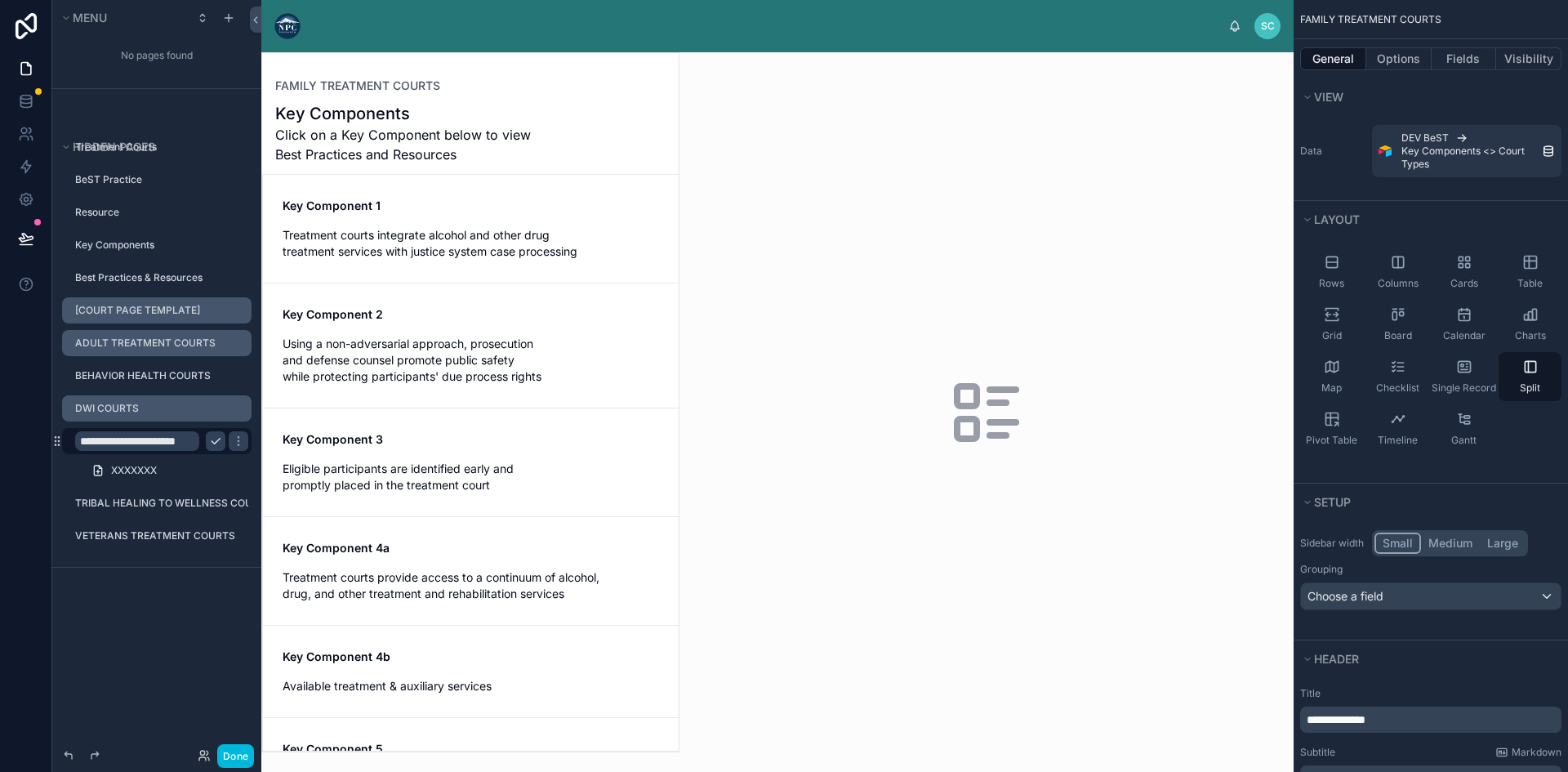
click at [446, 232] on div at bounding box center [471, 402] width 416 height 699
click at [1396, 55] on button "Options" at bounding box center [1399, 58] width 65 height 23
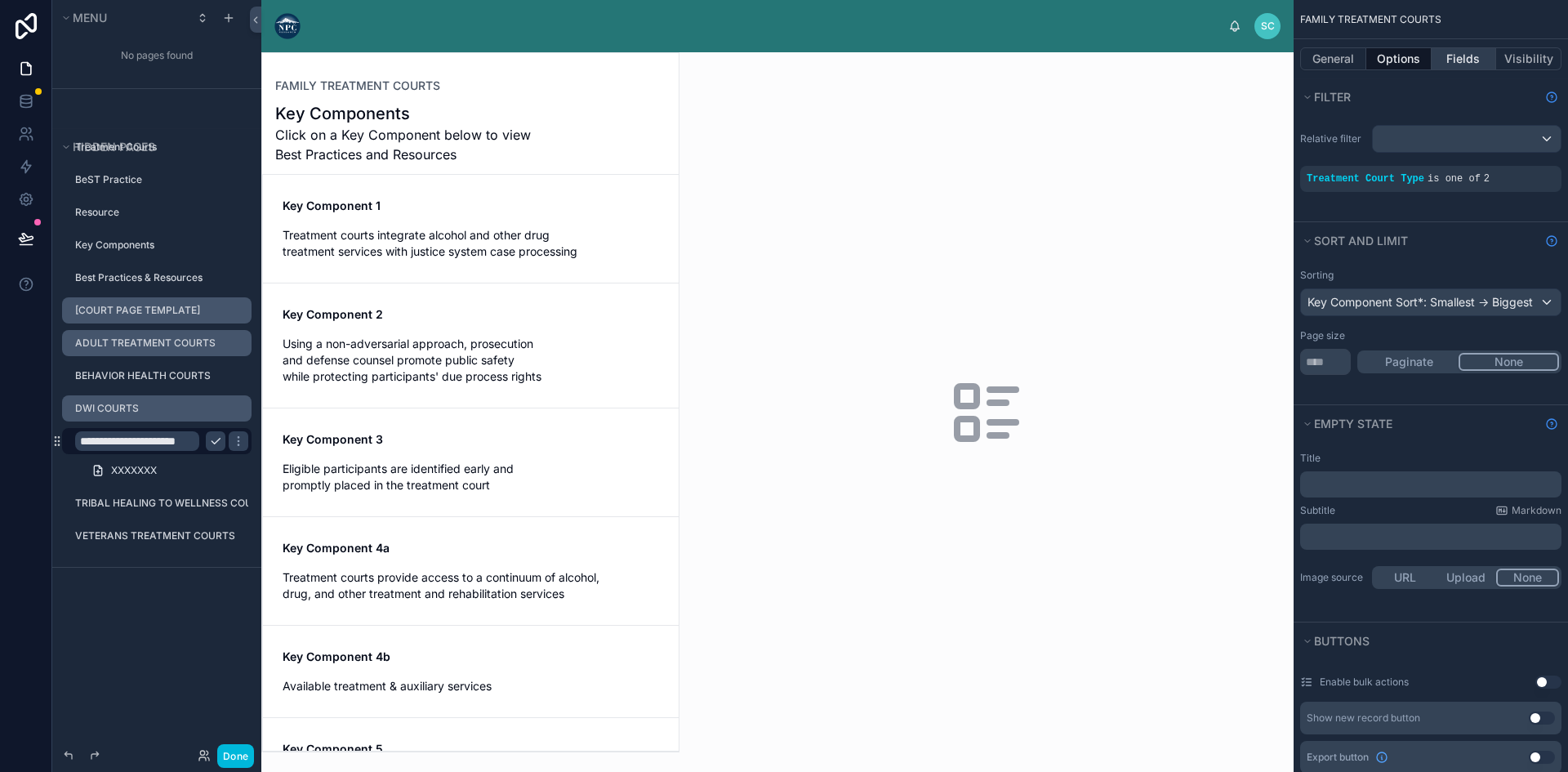
click at [1455, 56] on button "Fields" at bounding box center [1464, 58] width 65 height 23
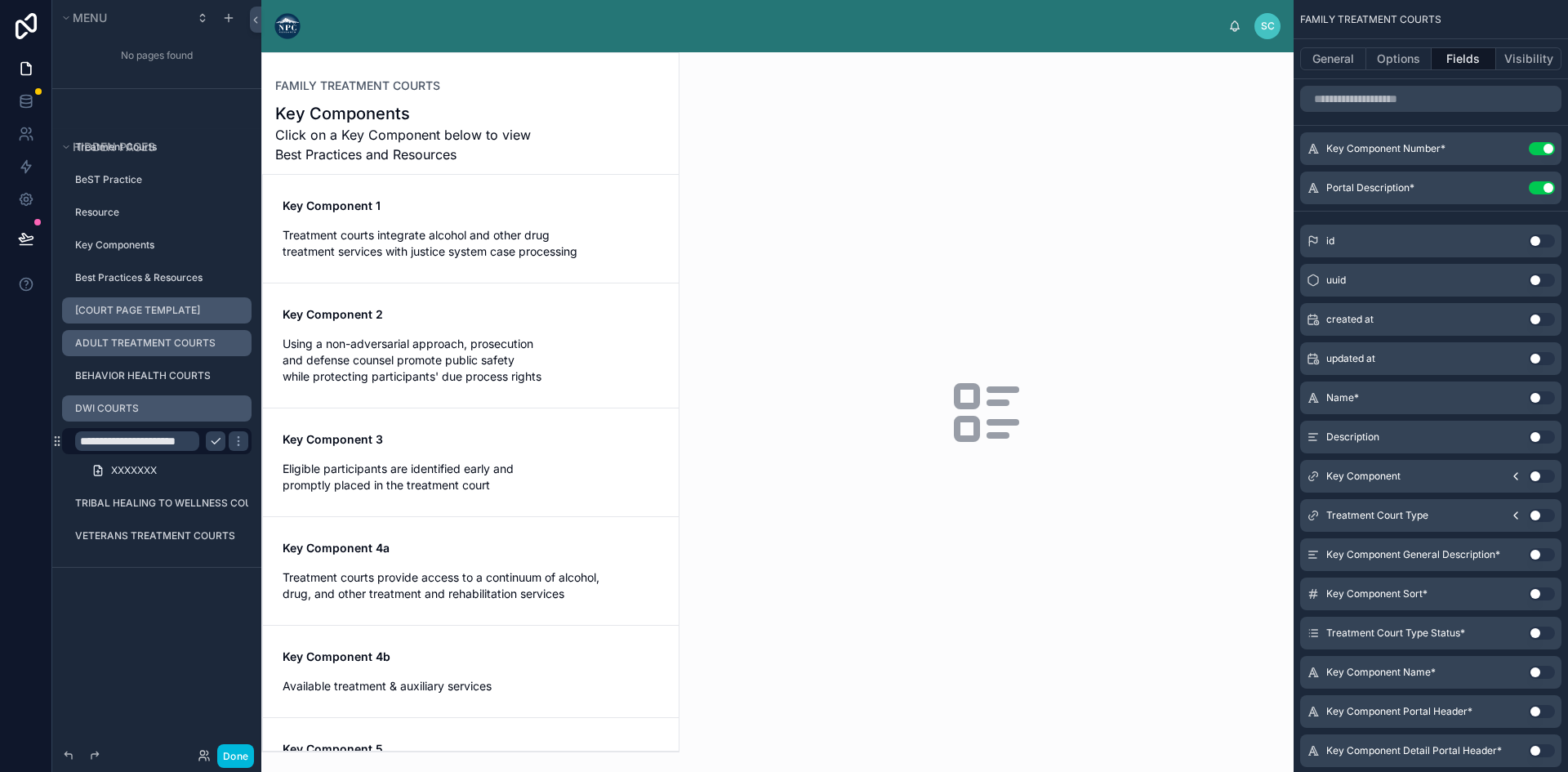
click at [469, 225] on div "Key Component 1 Treatment courts integrate alcohol and other drug treatment ser…" at bounding box center [471, 229] width 376 height 62
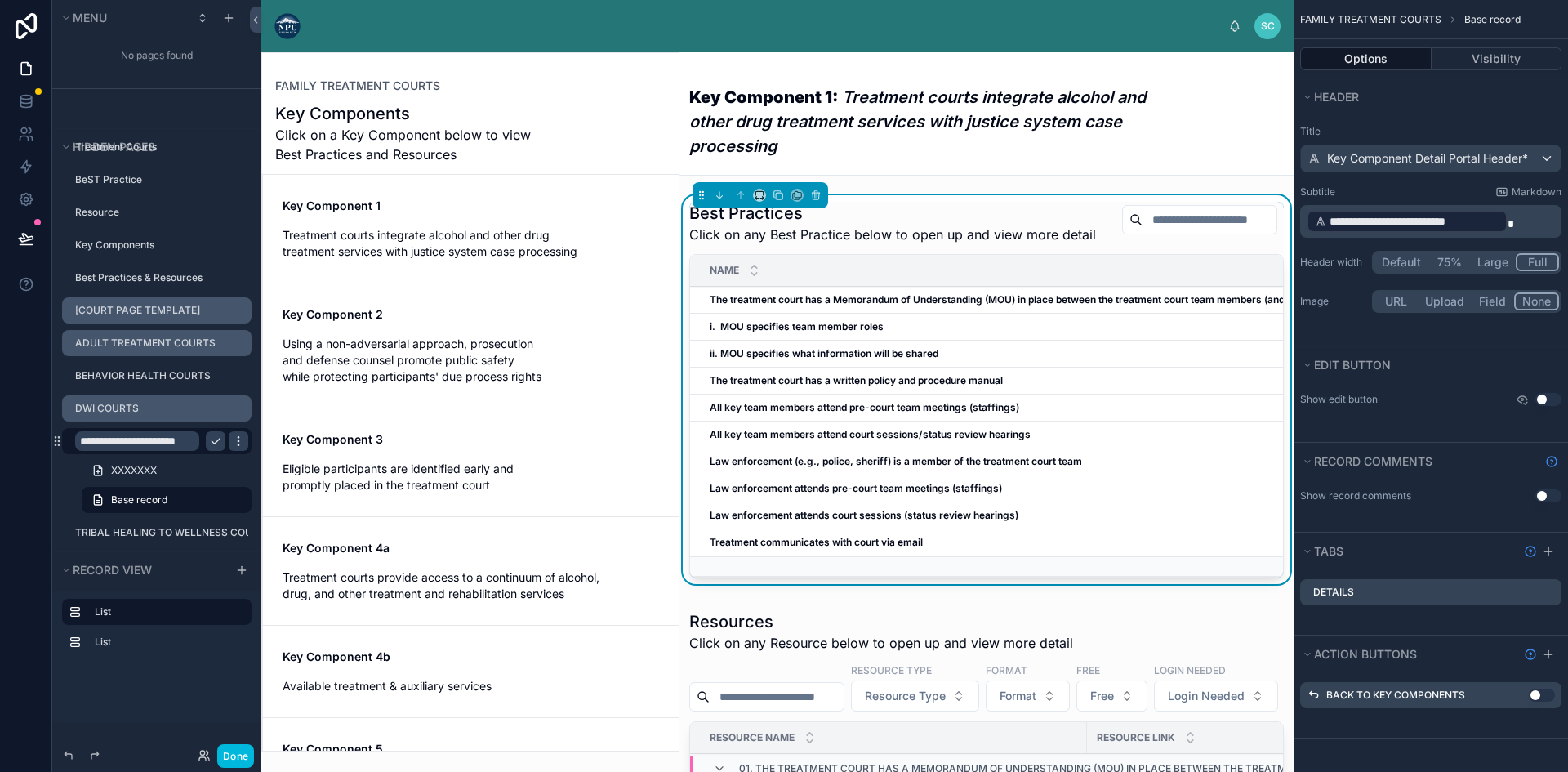
click at [238, 439] on icon "scrollable content" at bounding box center [238, 442] width 13 height 13
click at [213, 445] on icon "scrollable content" at bounding box center [216, 442] width 13 height 13
click at [0, 0] on button "scrollable content" at bounding box center [0, 0] width 0 height 0
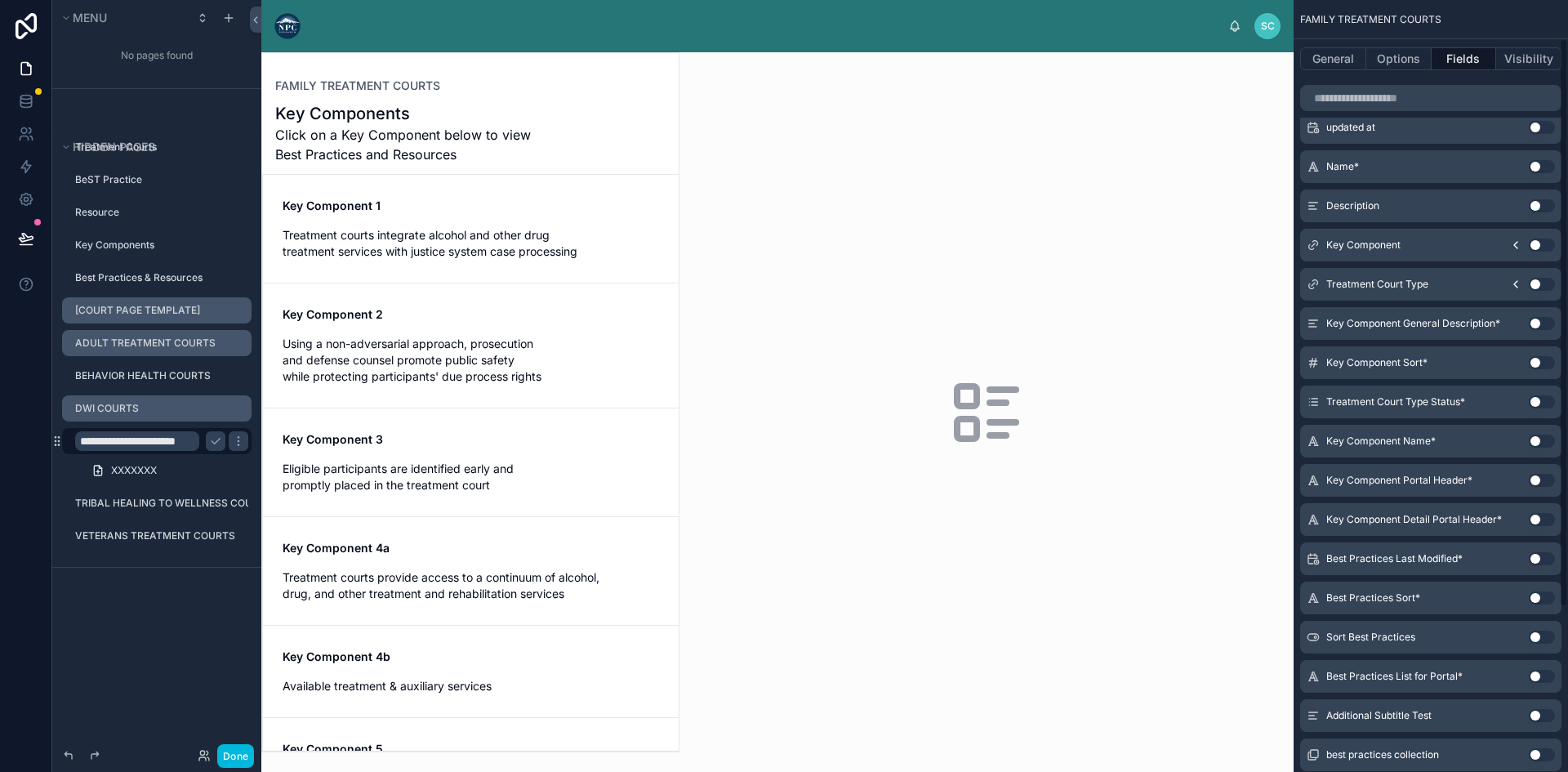
scroll to position [276, 0]
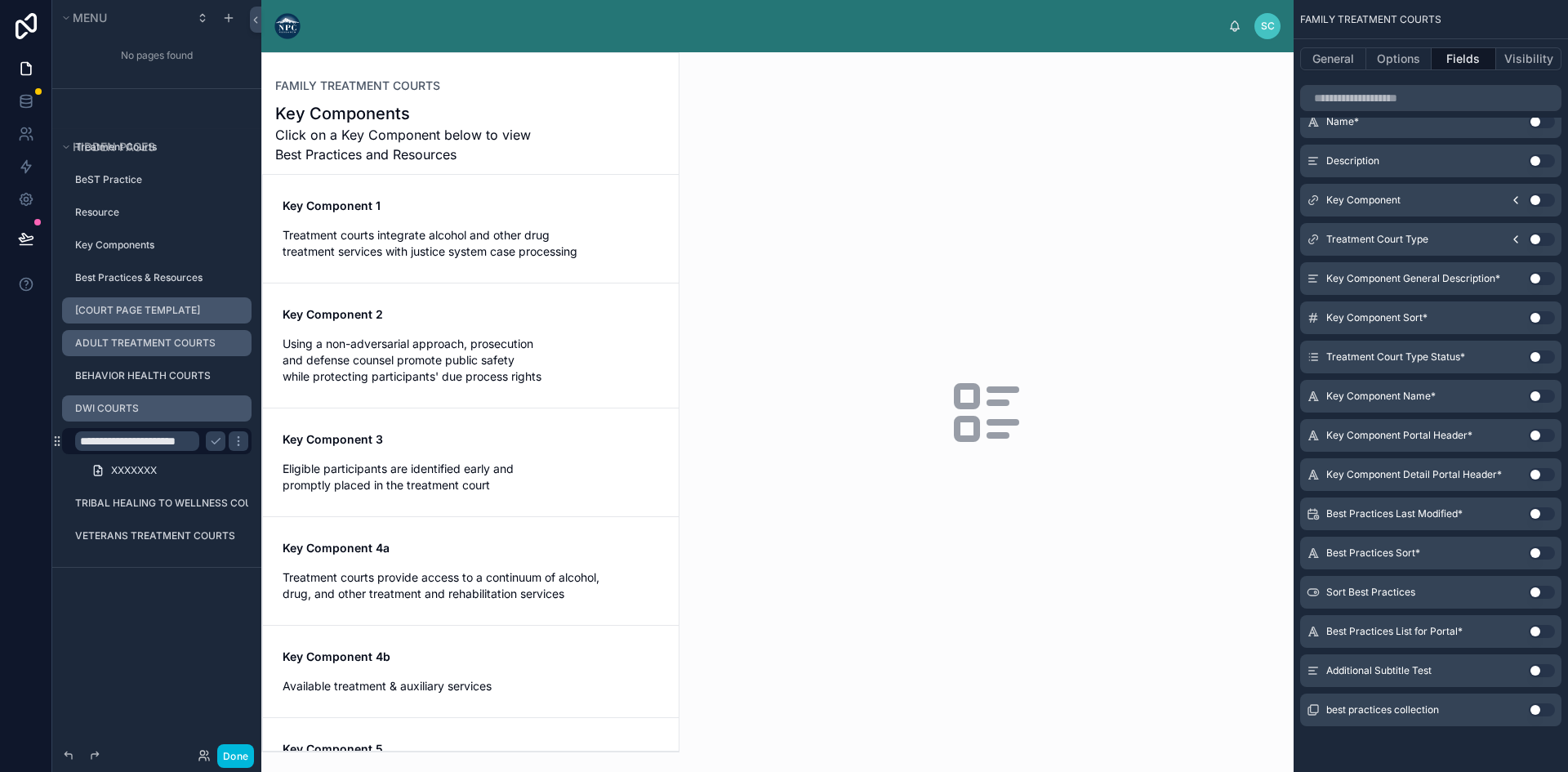
click at [1535, 668] on button "Use setting" at bounding box center [1542, 670] width 26 height 13
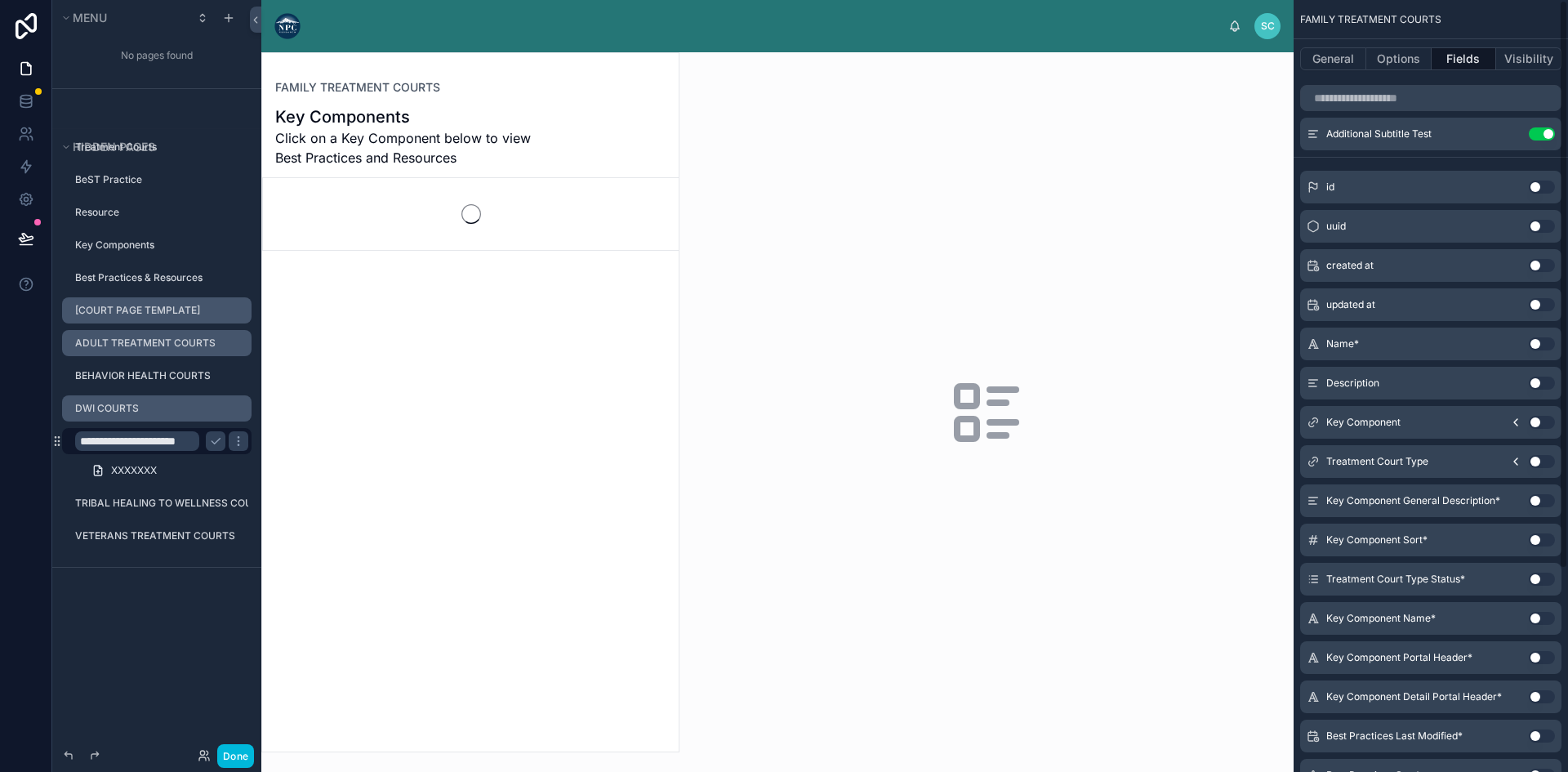
scroll to position [0, 0]
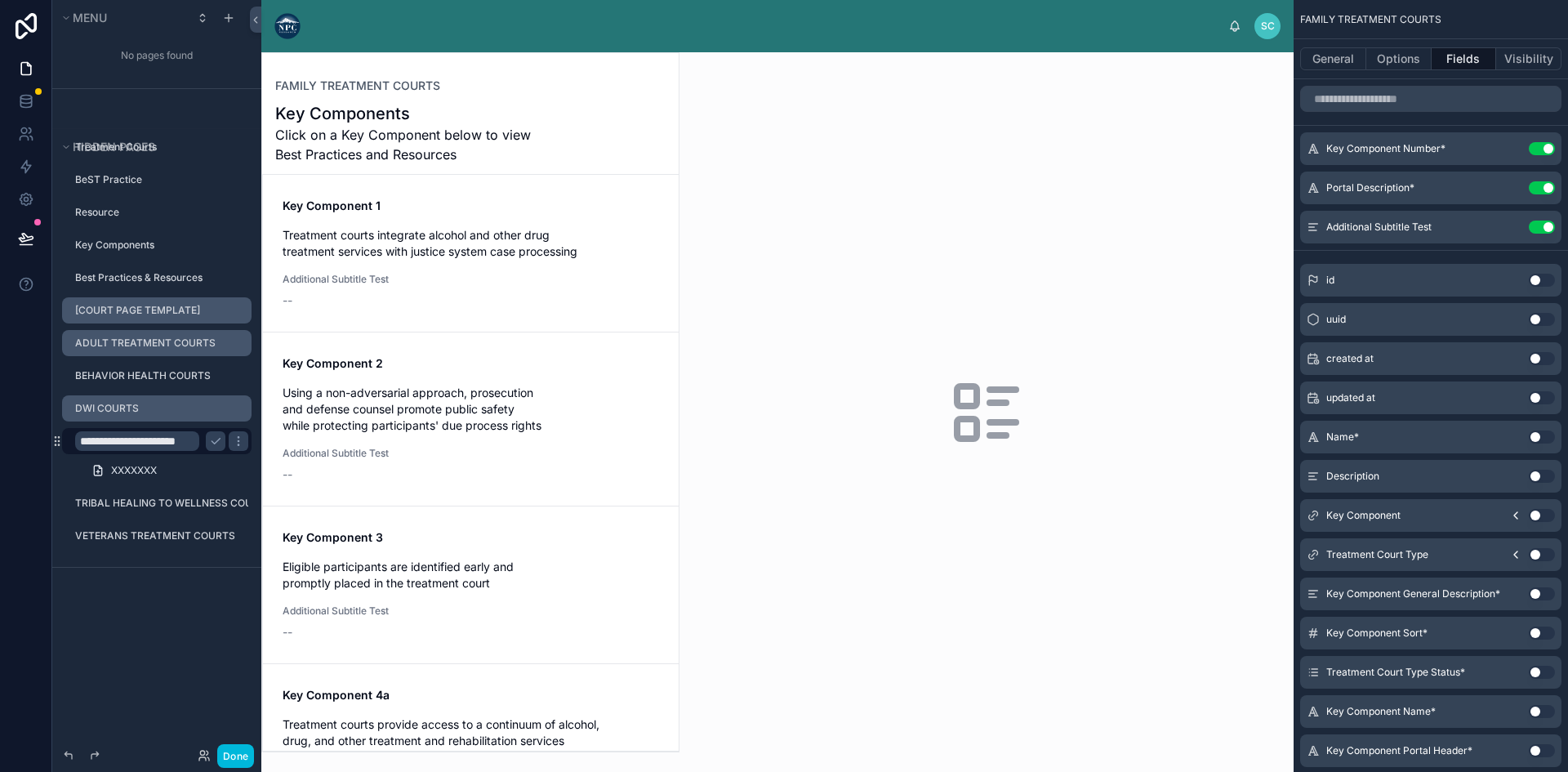
click at [454, 232] on span "Treatment courts integrate alcohol and other drug treatment services with justi…" at bounding box center [471, 243] width 376 height 33
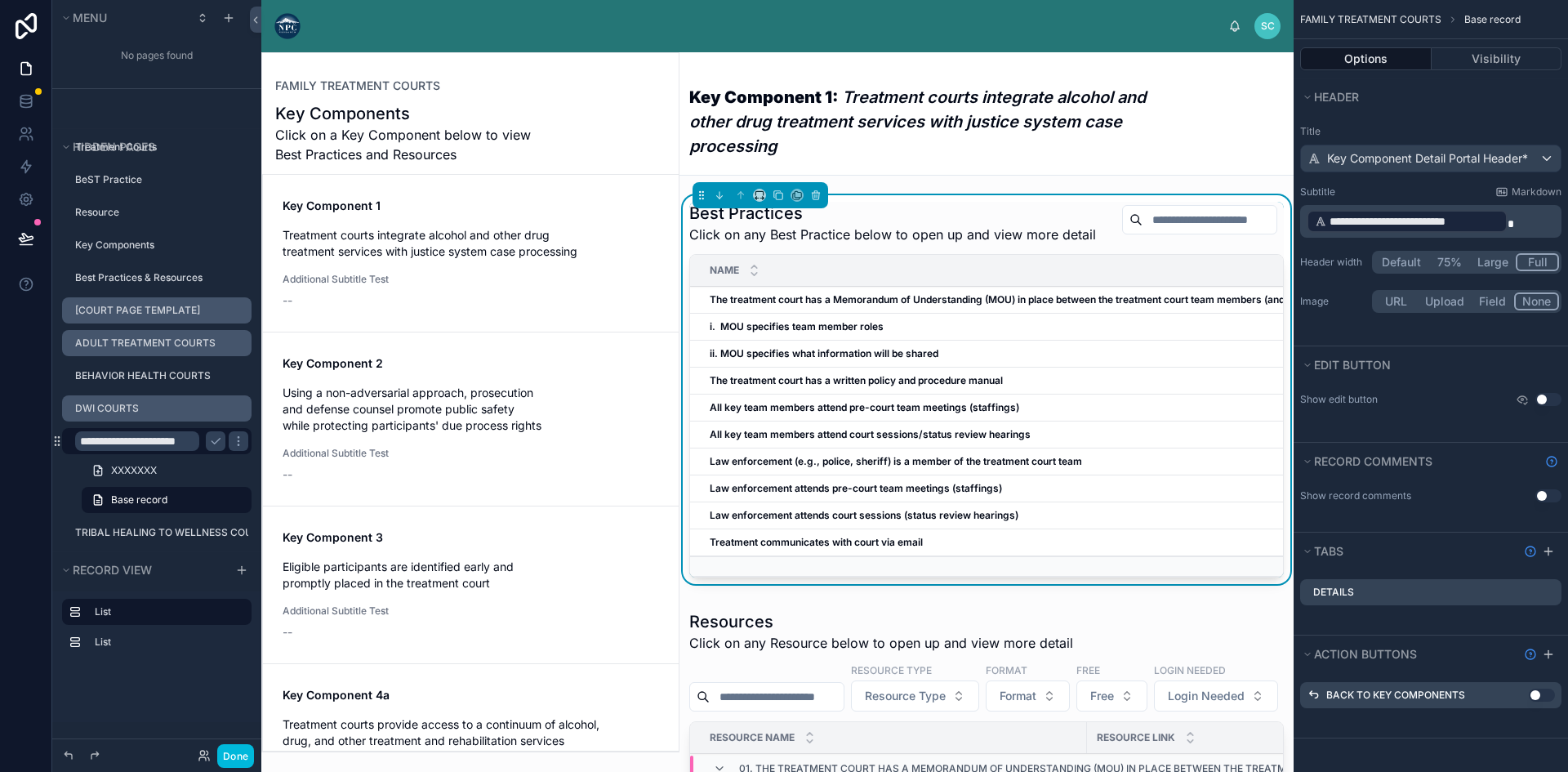
click at [903, 145] on h3 "Key Component 1: Treatment courts integrate alcohol and other drug treatment se…" at bounding box center [924, 121] width 472 height 73
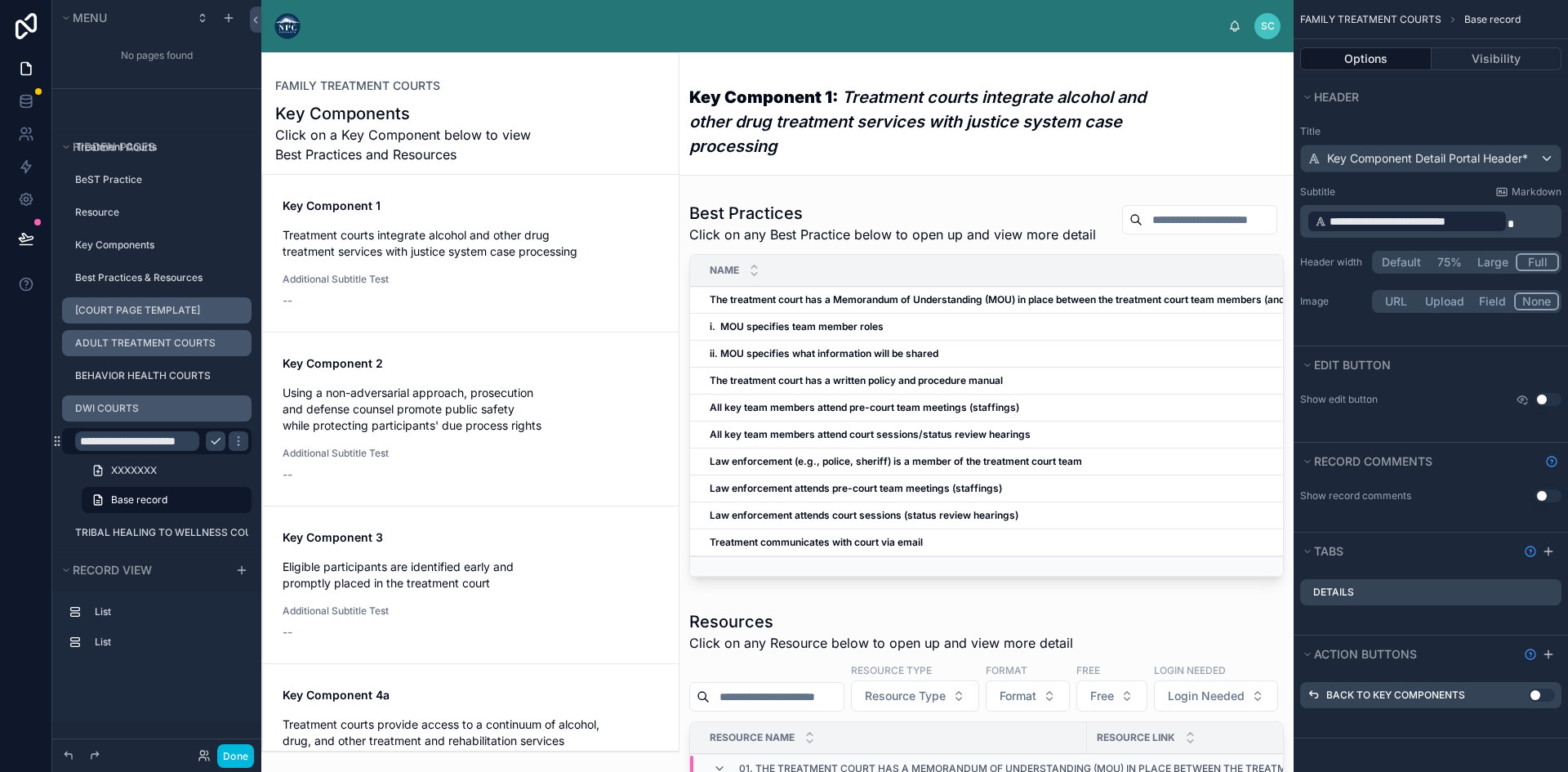
click at [213, 436] on icon "scrollable content" at bounding box center [216, 442] width 13 height 13
click at [0, 0] on icon "scrollable content" at bounding box center [0, 0] width 0 height 0
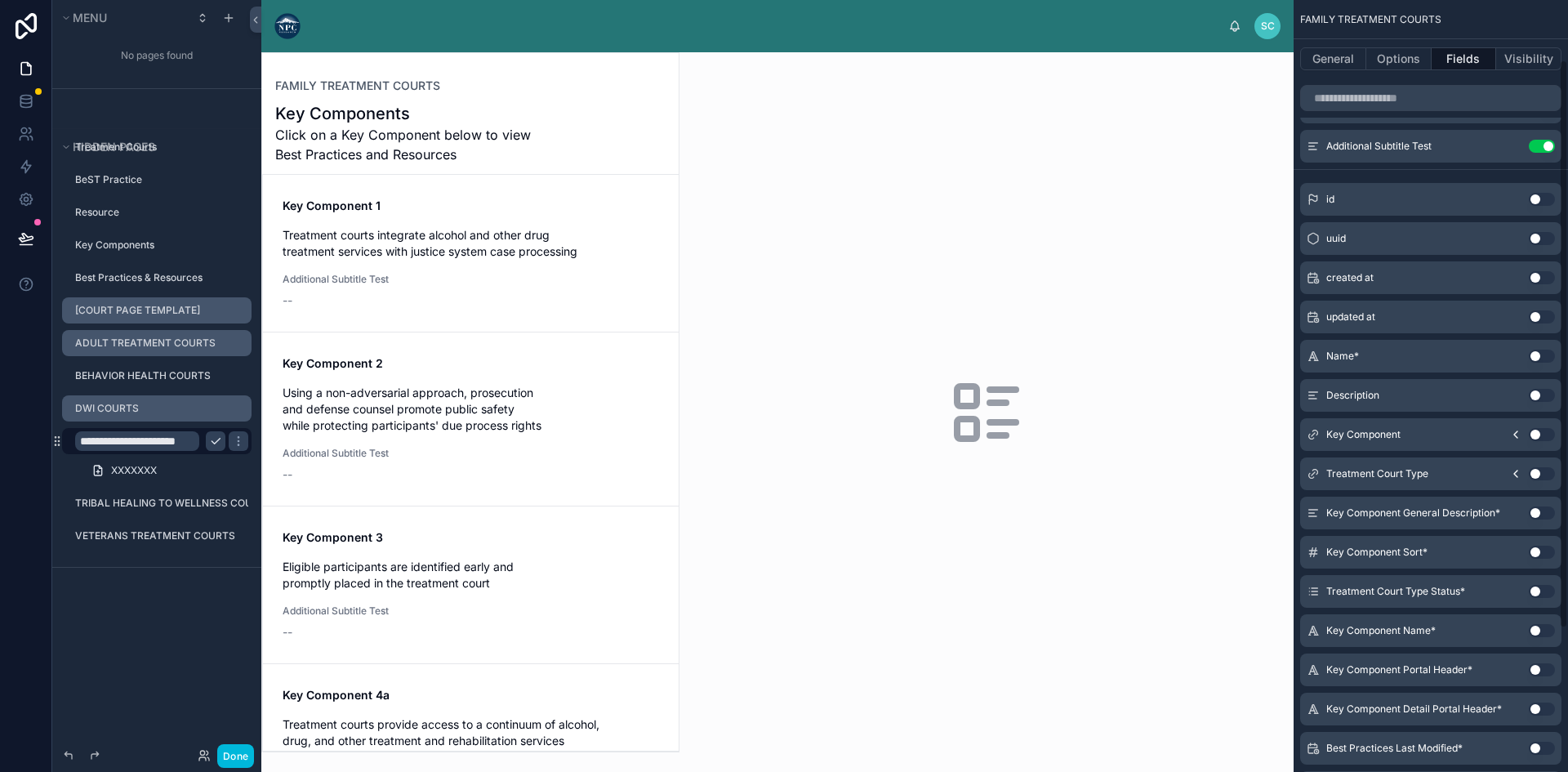
scroll to position [82, 0]
click at [1384, 52] on button "Options" at bounding box center [1399, 58] width 65 height 23
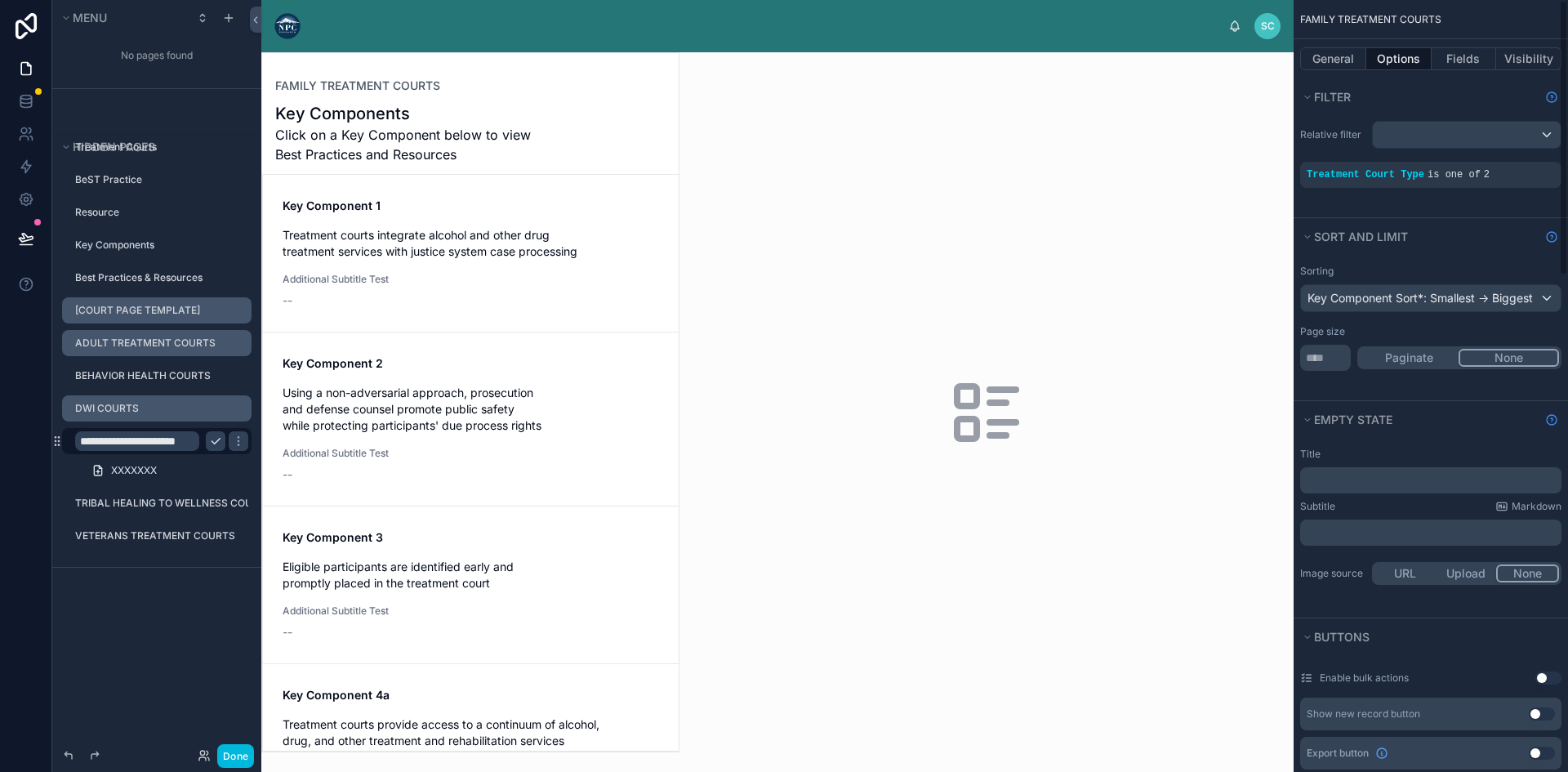
scroll to position [0, 0]
click at [1346, 55] on button "General" at bounding box center [1333, 58] width 66 height 23
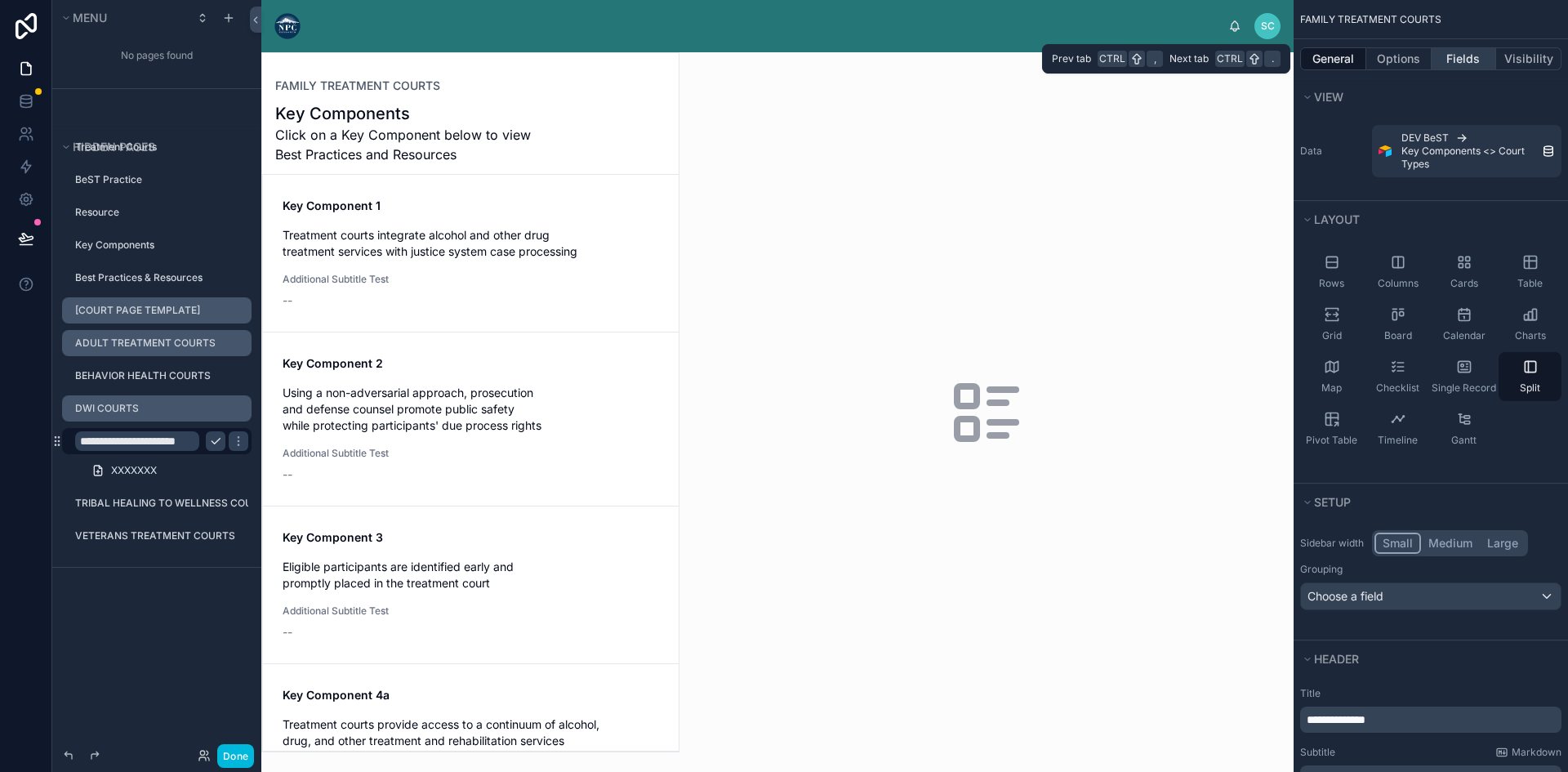
click at [1451, 53] on button "Fields" at bounding box center [1464, 58] width 65 height 23
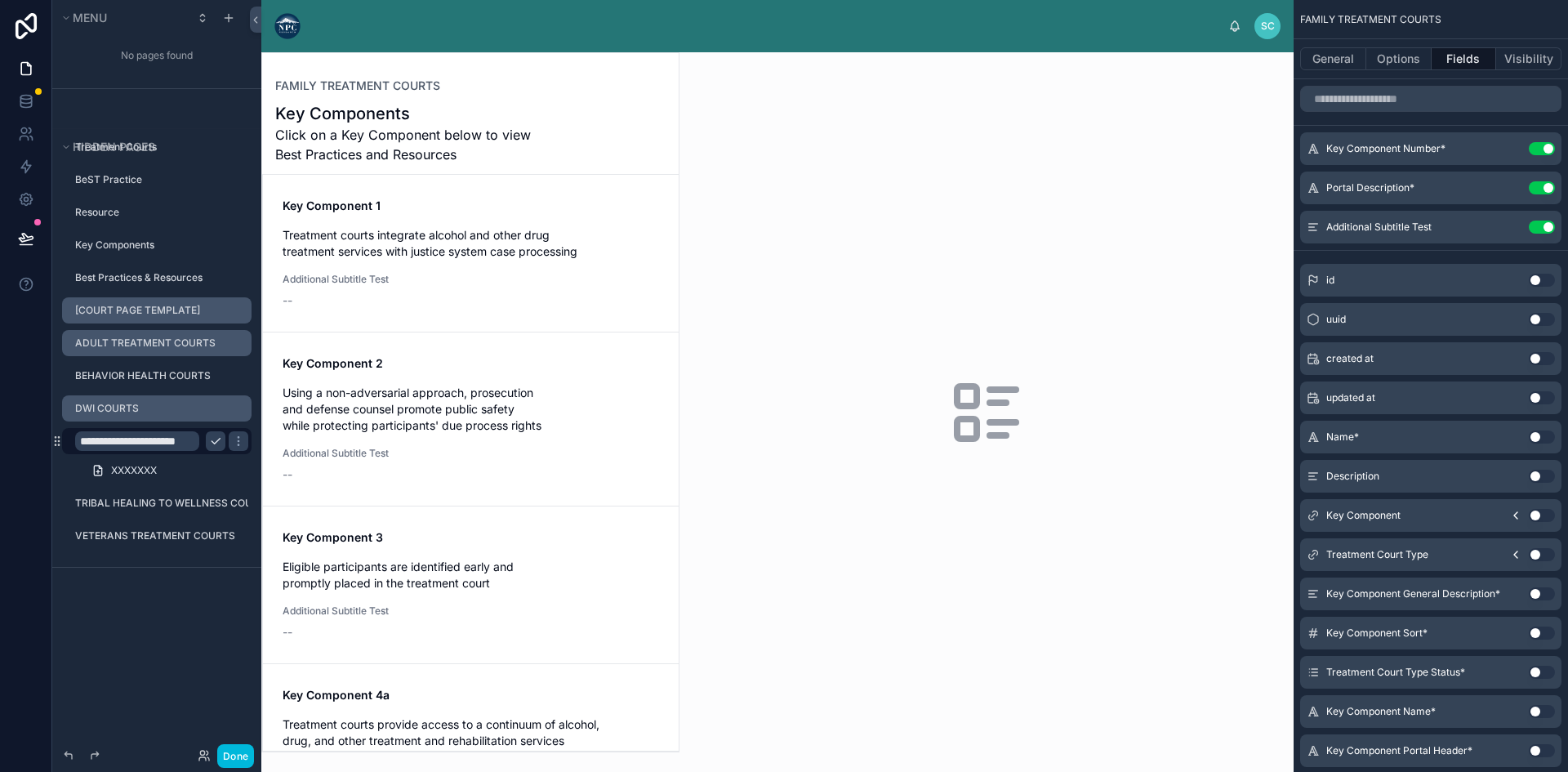
click at [0, 0] on icon "scrollable content" at bounding box center [0, 0] width 0 height 0
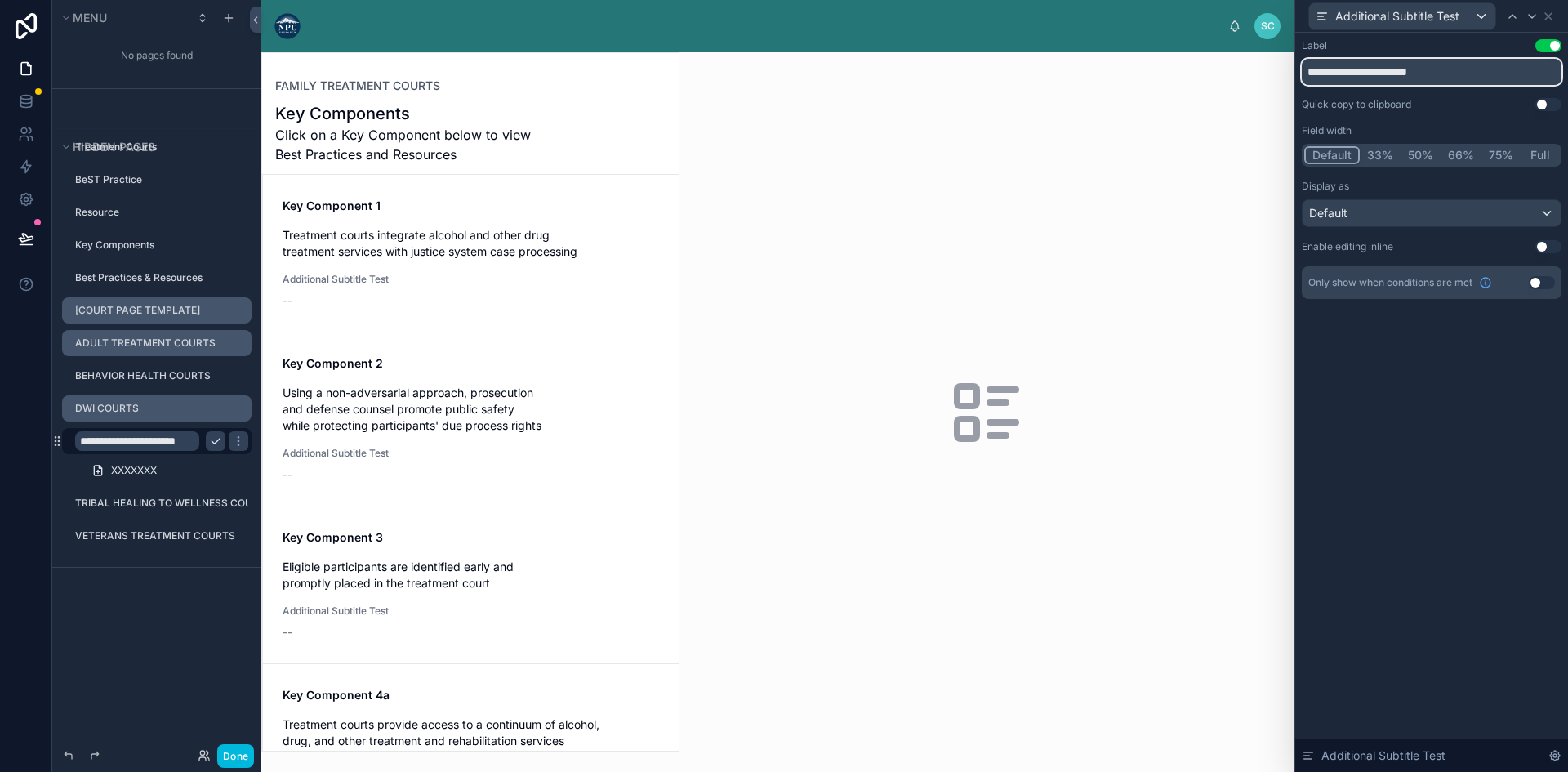
drag, startPoint x: 1355, startPoint y: 81, endPoint x: 1368, endPoint y: 93, distance: 17.7
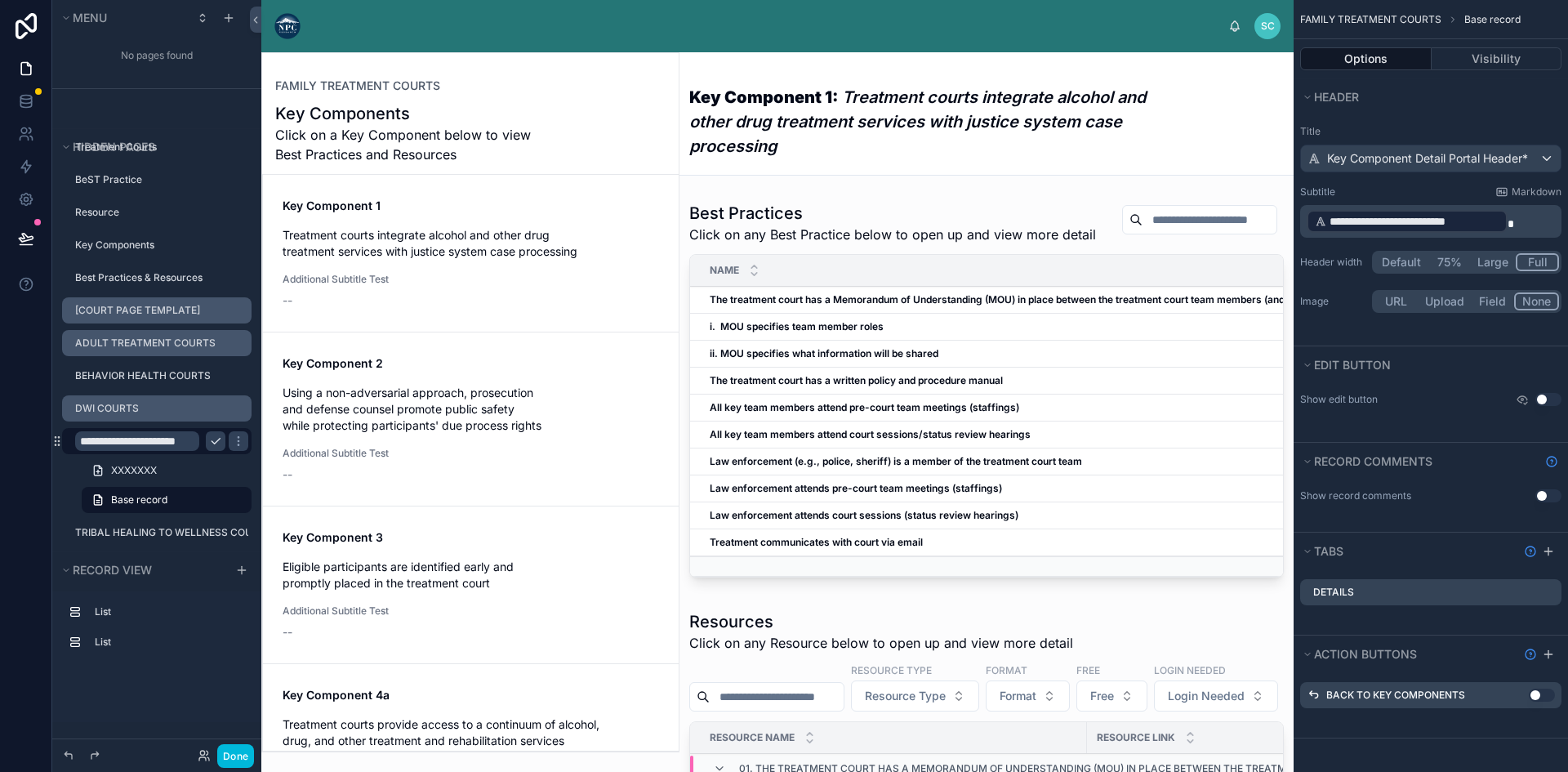
click at [216, 430] on div "**********" at bounding box center [156, 442] width 183 height 26
click at [210, 435] on icon "scrollable content" at bounding box center [216, 442] width 13 height 13
click at [0, 0] on icon "scrollable content" at bounding box center [0, 0] width 0 height 0
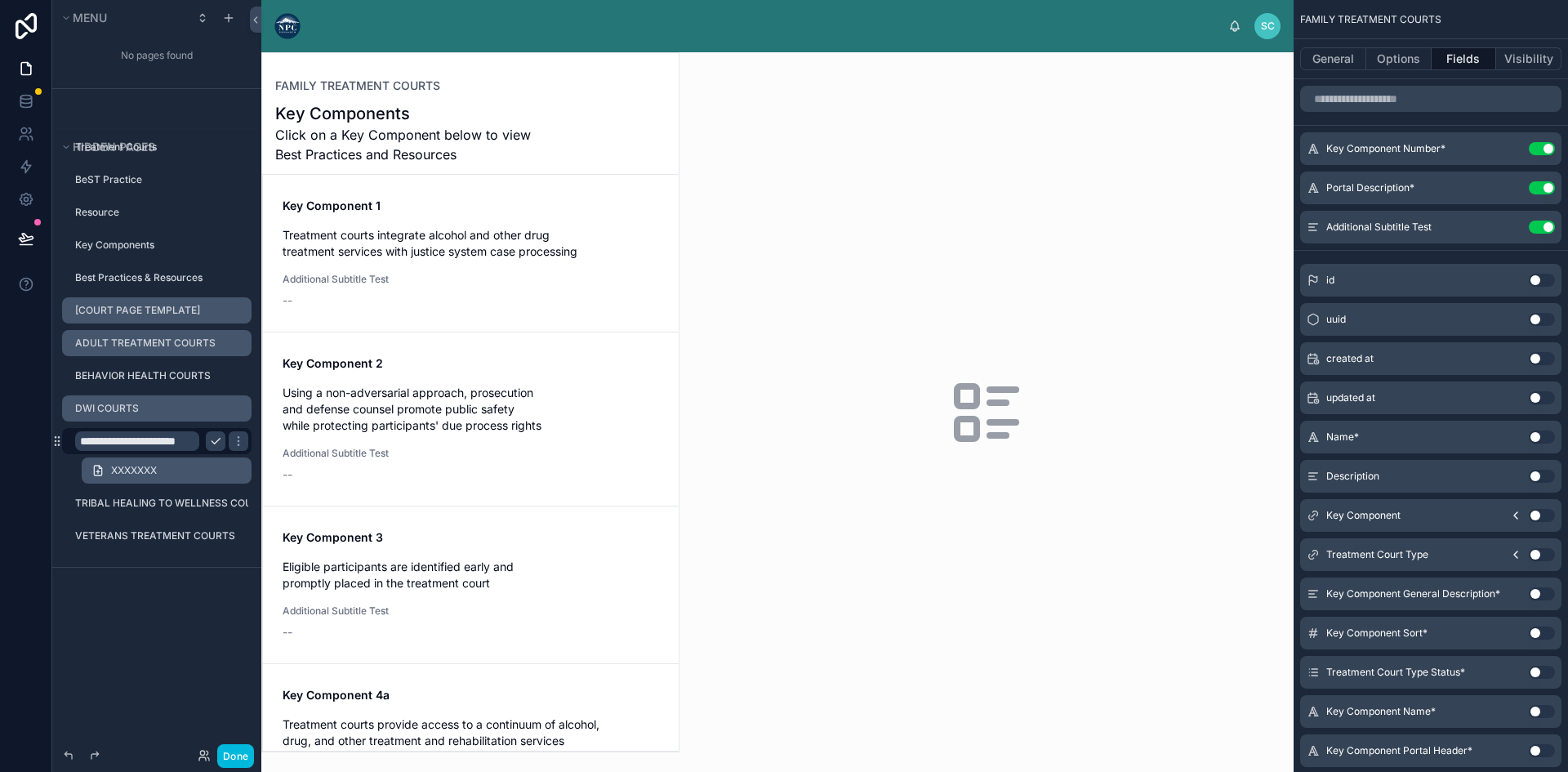
click at [180, 470] on link "XXXXXXX" at bounding box center [167, 471] width 169 height 26
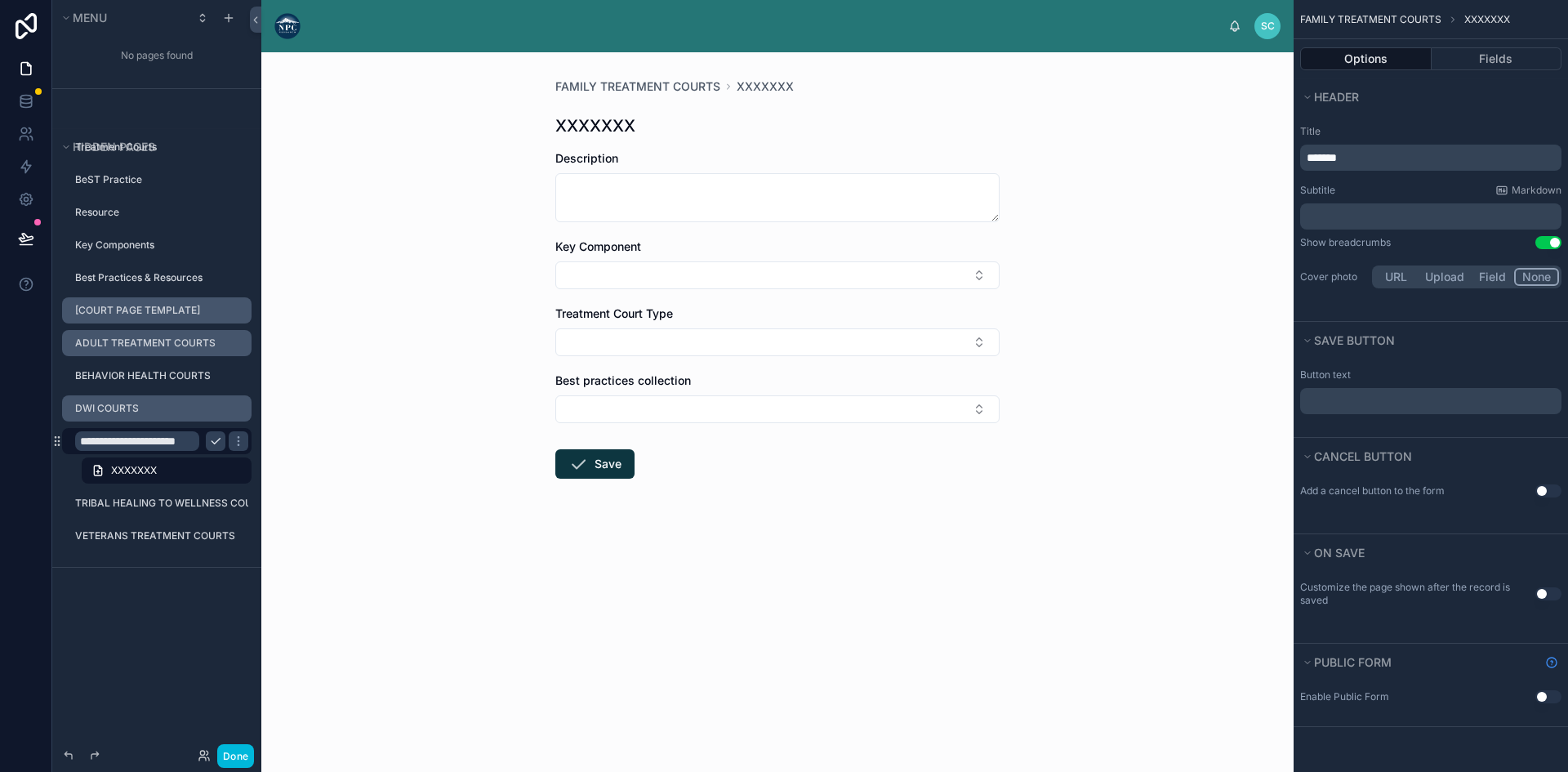
click at [169, 457] on div "XXXXXXX" at bounding box center [157, 470] width 209 height 29
click at [158, 462] on link "XXXXXXX" at bounding box center [167, 471] width 169 height 26
click at [237, 438] on icon "scrollable content" at bounding box center [238, 442] width 13 height 13
click at [192, 458] on link "XXXXXXX" at bounding box center [167, 471] width 169 height 26
click at [153, 440] on input "**********" at bounding box center [137, 441] width 124 height 20
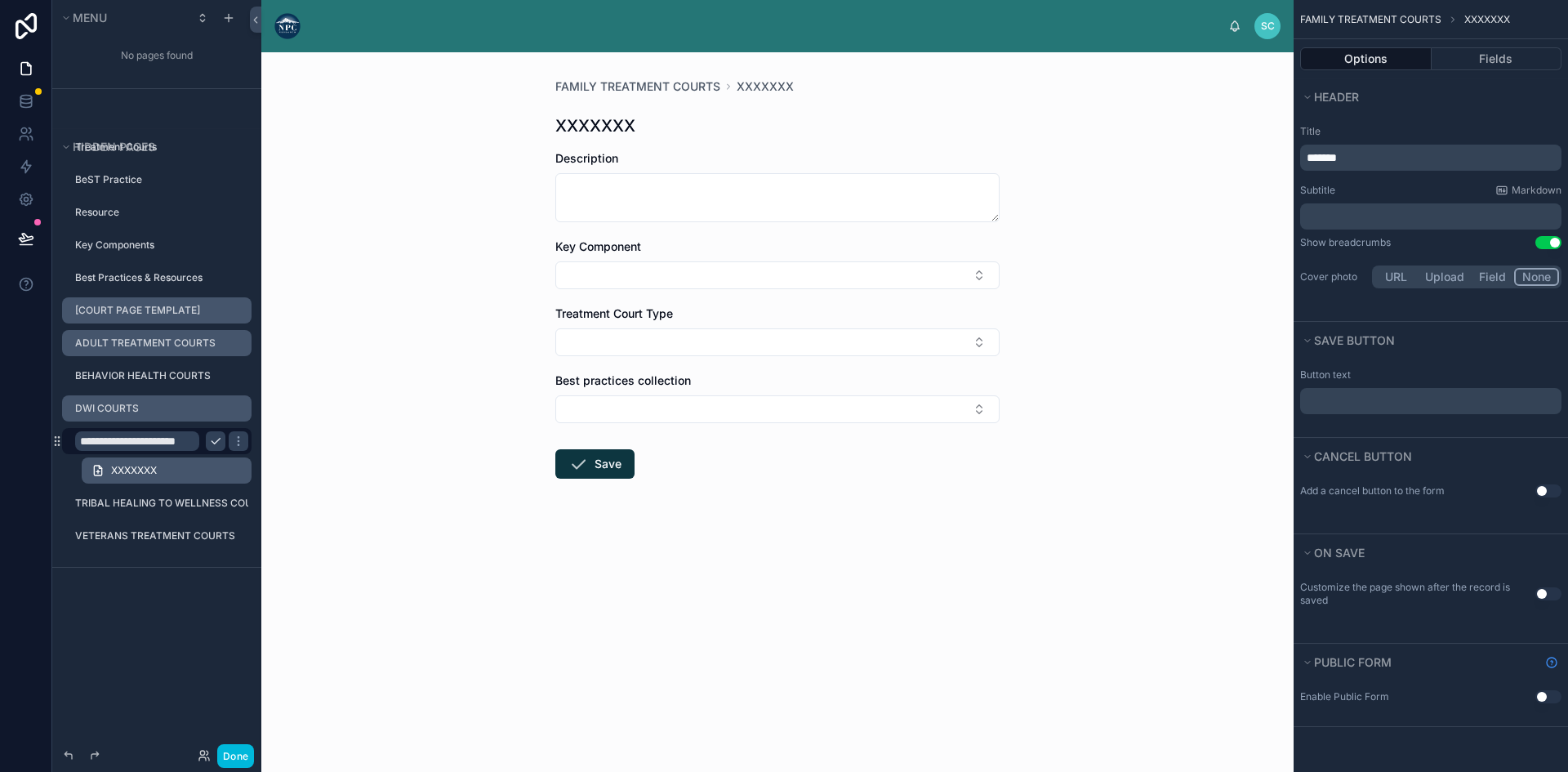
click at [157, 465] on span "XXXXXXX" at bounding box center [134, 471] width 46 height 13
click at [163, 437] on label "FAMILY TREATMENT COURTS" at bounding box center [147, 442] width 144 height 13
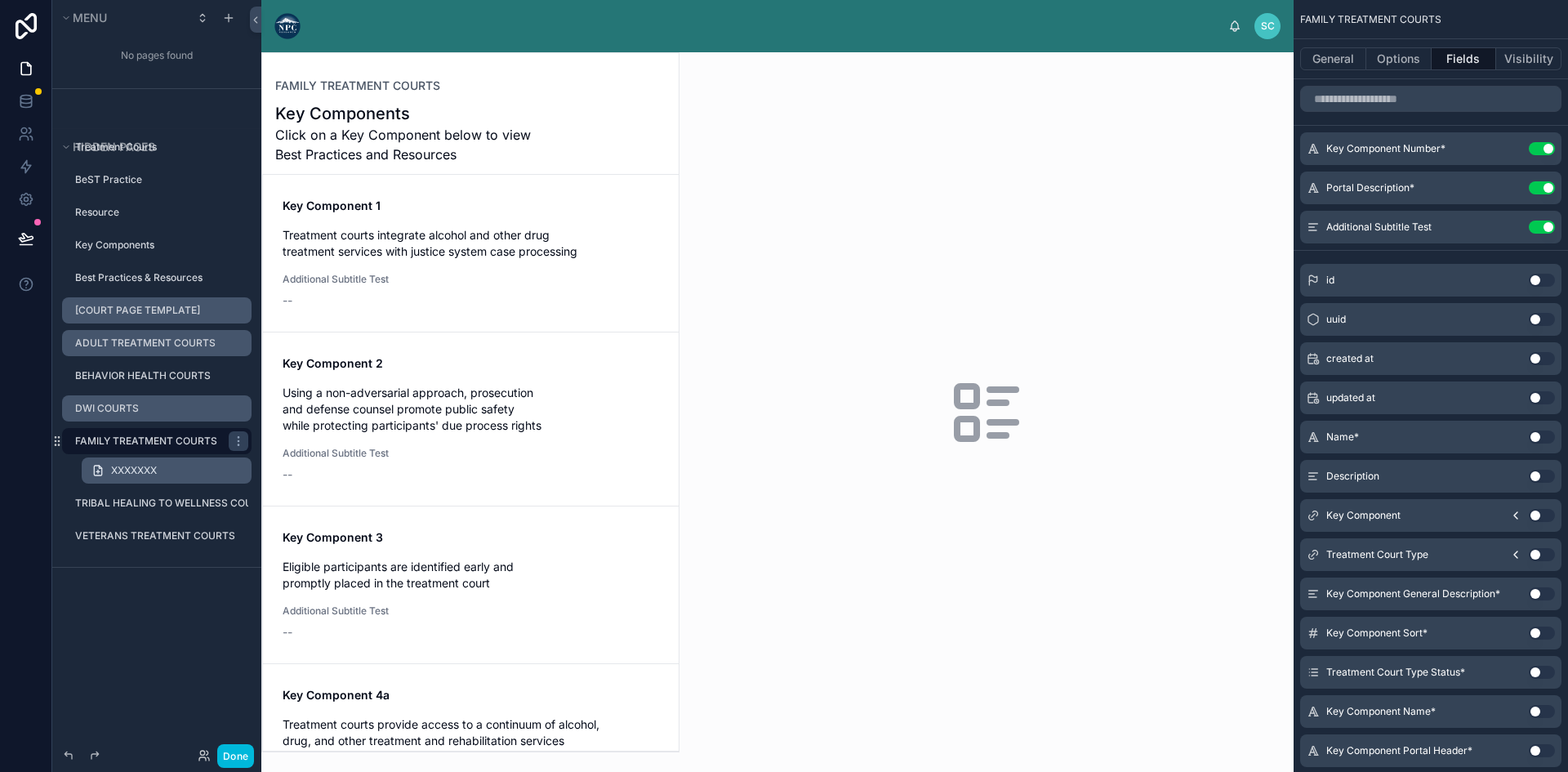
click at [188, 463] on link "XXXXXXX" at bounding box center [167, 471] width 169 height 26
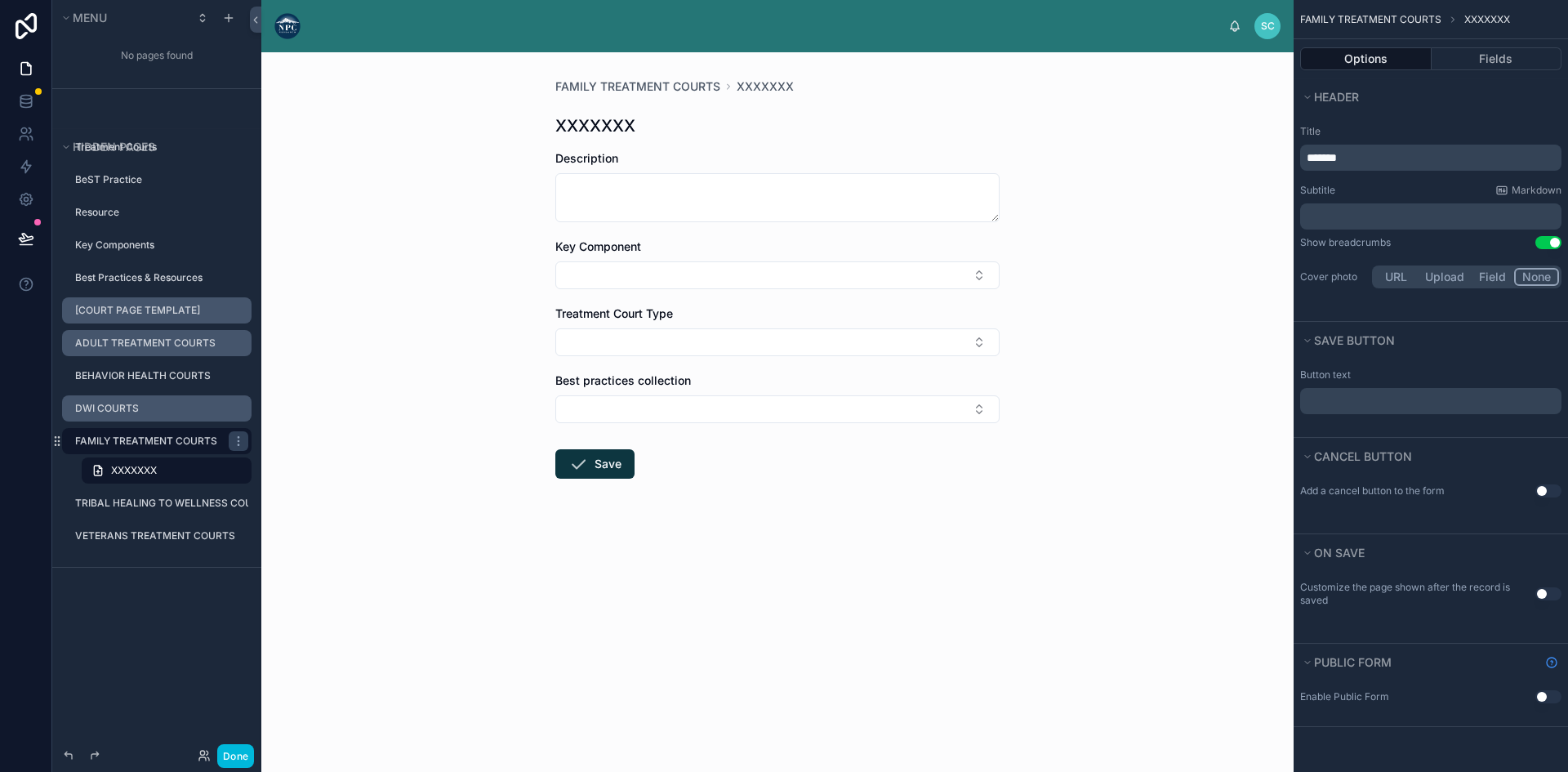
click at [176, 434] on div "FAMILY TREATMENT COURTS" at bounding box center [151, 441] width 151 height 20
click at [160, 440] on label "FAMILY TREATMENT COURTS" at bounding box center [147, 442] width 144 height 13
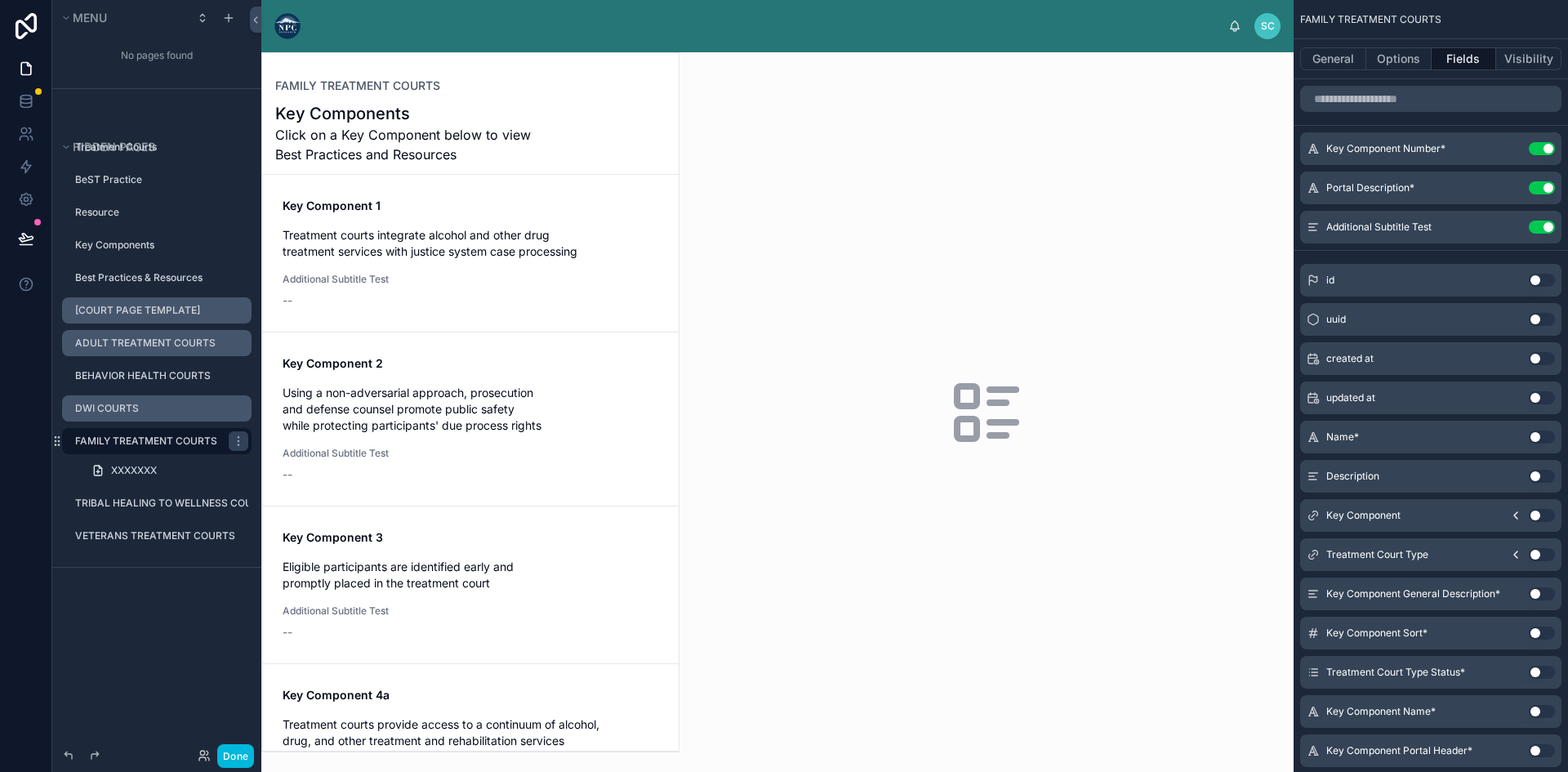
click at [1546, 223] on button "Use setting" at bounding box center [1542, 227] width 26 height 13
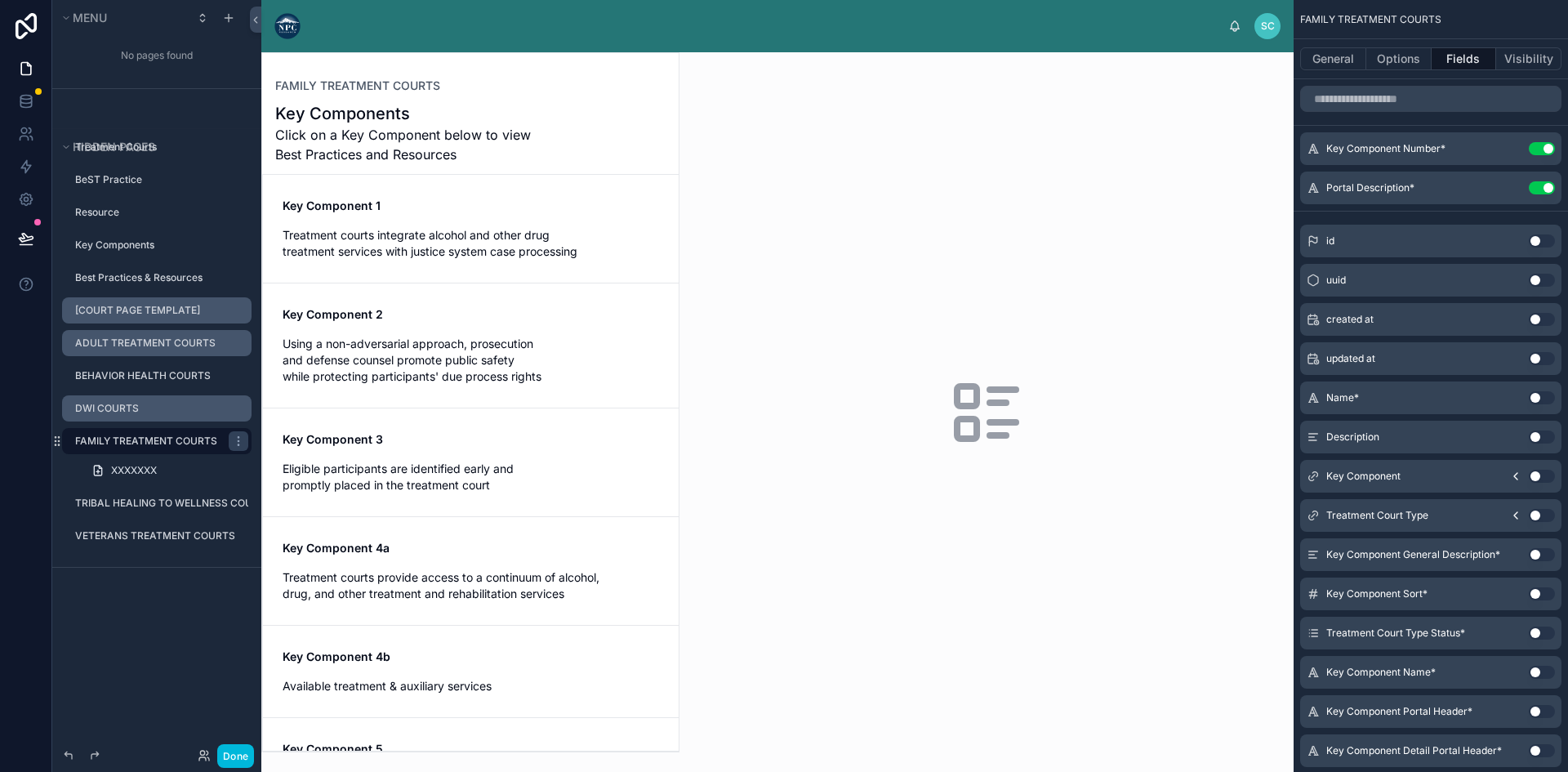
click at [407, 127] on span "Click on a Key Component below to view Best Practices and Resources" at bounding box center [408, 145] width 268 height 40
click at [403, 84] on span "FAMILY TREATMENT COURTS" at bounding box center [357, 85] width 165 height 16
click at [422, 218] on div "Key Component 1 Treatment courts integrate alcohol and other drug treatment ser…" at bounding box center [471, 229] width 376 height 62
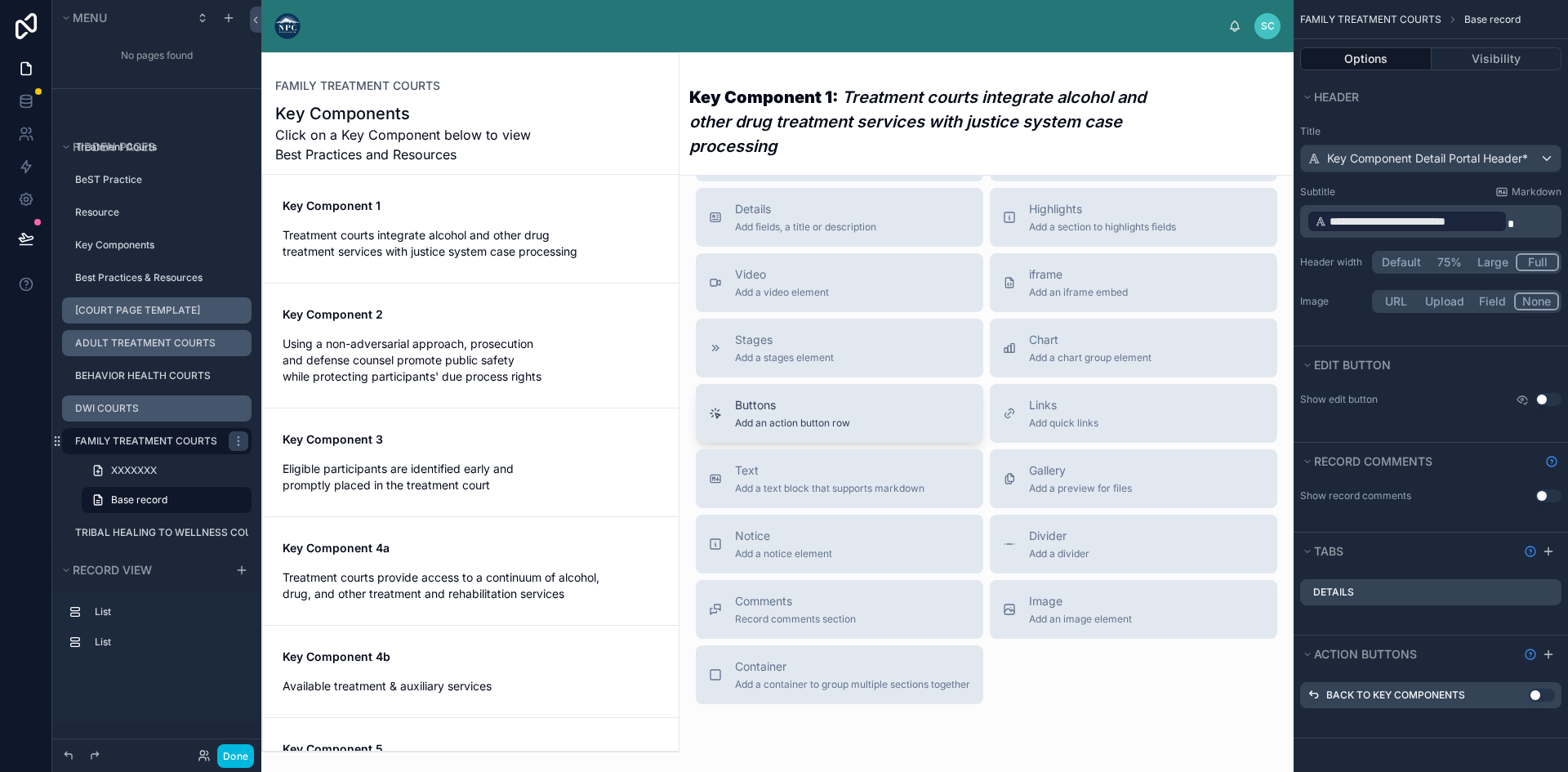
scroll to position [1137, 0]
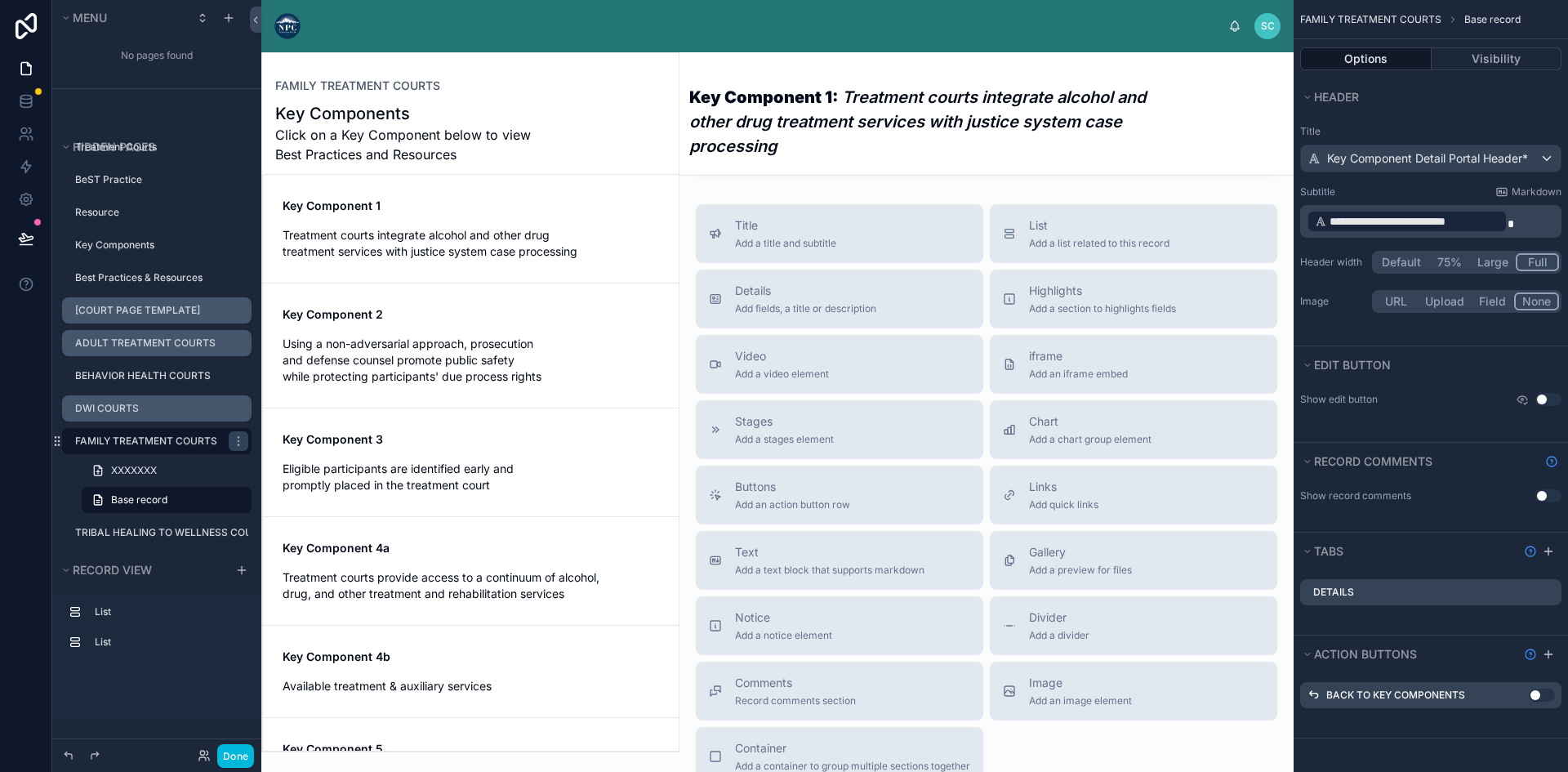
click at [500, 348] on span "Using a non-adversarial approach, prosecution and defense counsel promote publi…" at bounding box center [471, 361] width 376 height 49
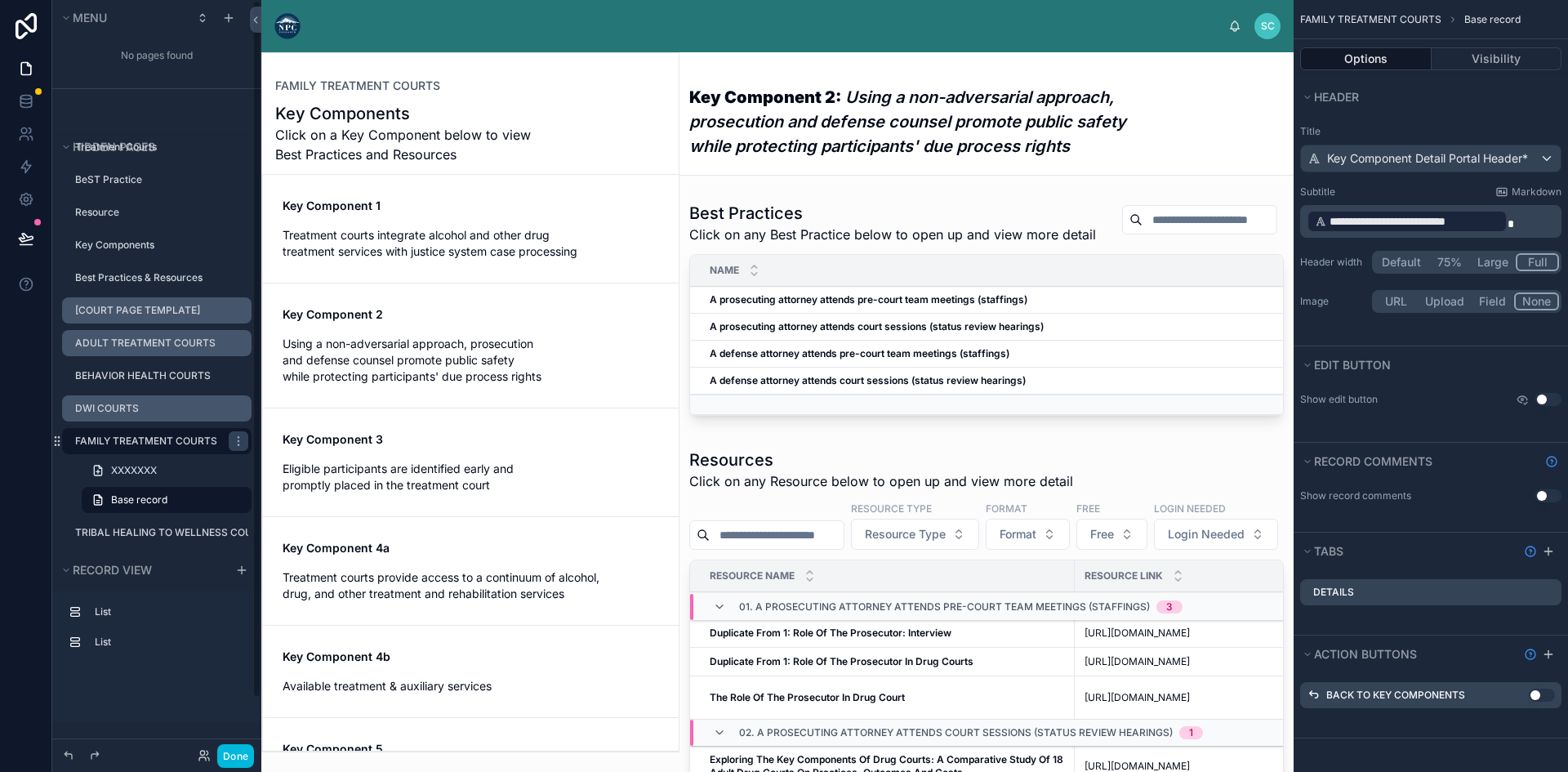
click at [124, 407] on label "DWI COURTS" at bounding box center [158, 409] width 167 height 13
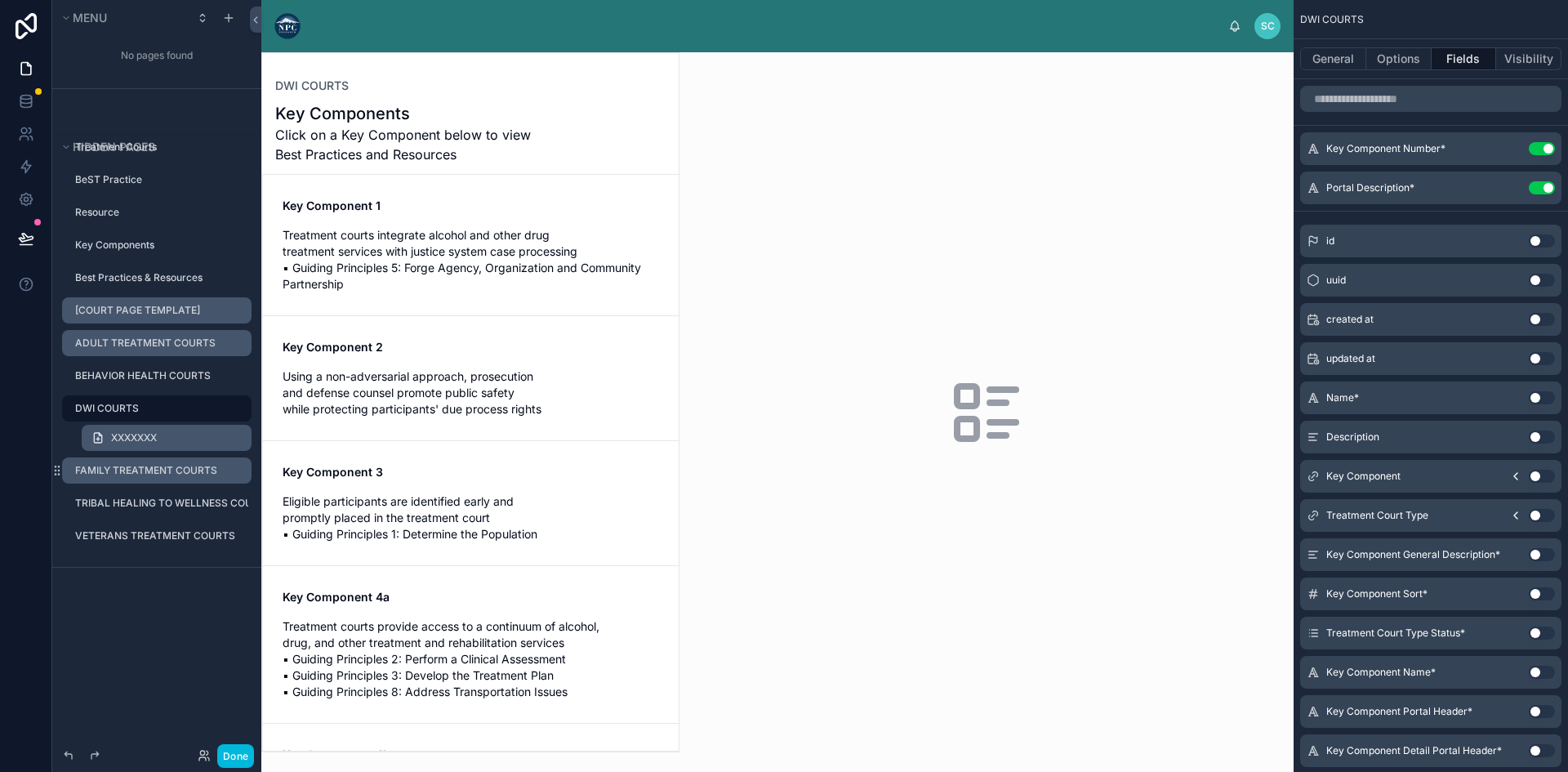
click at [130, 434] on span "XXXXXXX" at bounding box center [134, 438] width 46 height 13
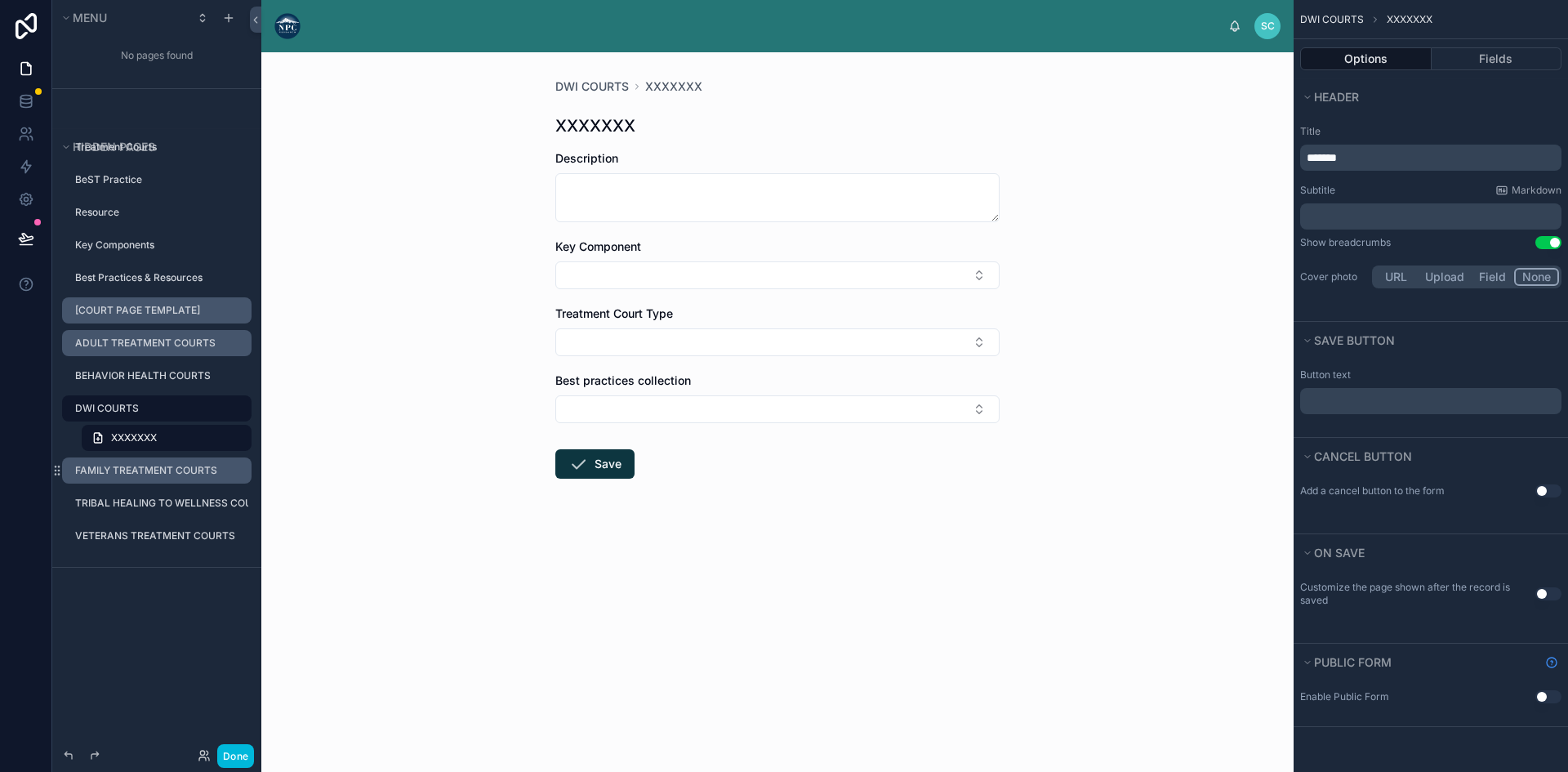
click at [126, 411] on label "DWI COURTS" at bounding box center [158, 409] width 167 height 13
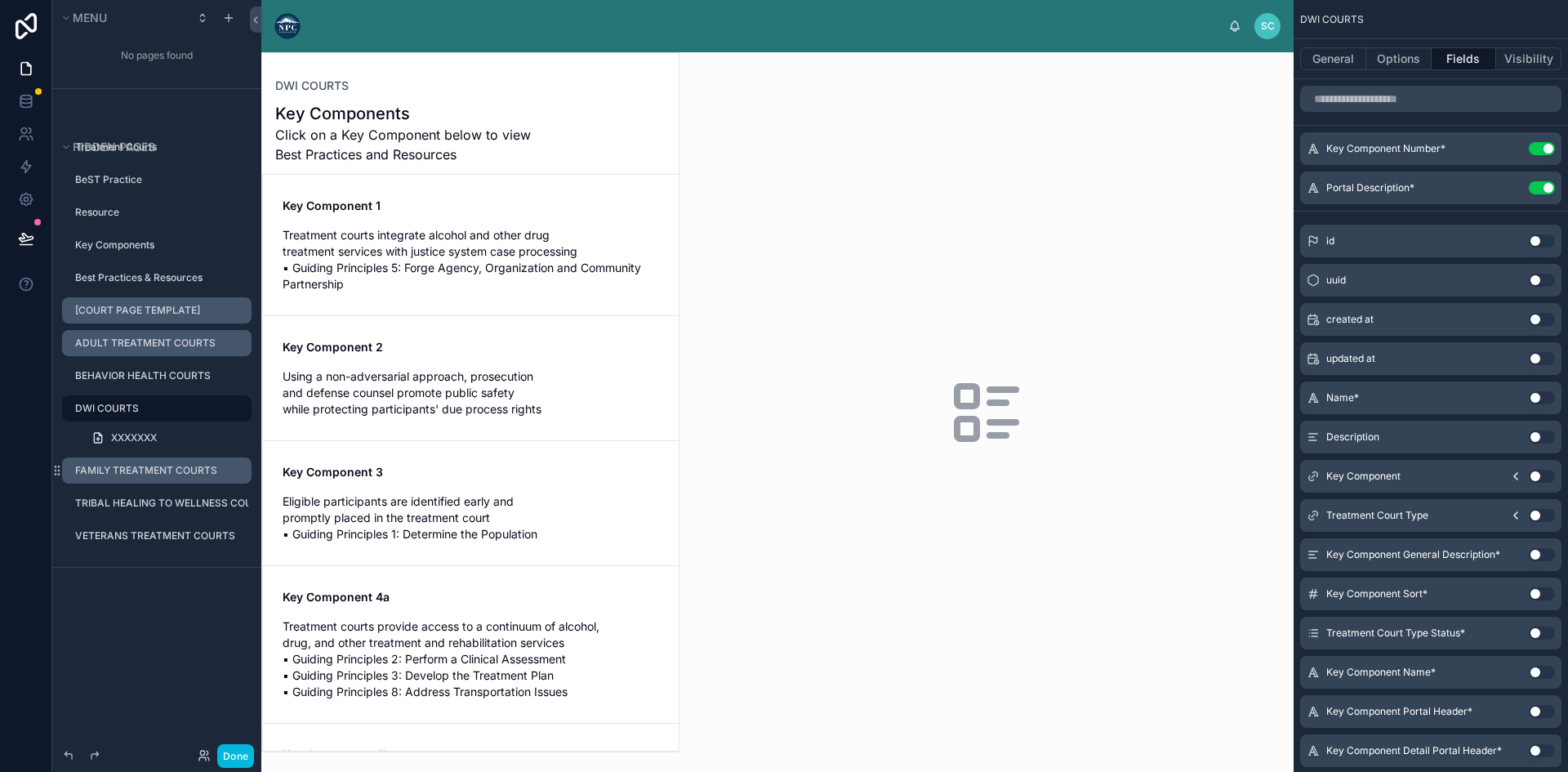
click at [480, 292] on div at bounding box center [471, 402] width 416 height 699
click at [484, 264] on span "Treatment courts integrate alcohol and other drug treatment services with justi…" at bounding box center [471, 259] width 376 height 65
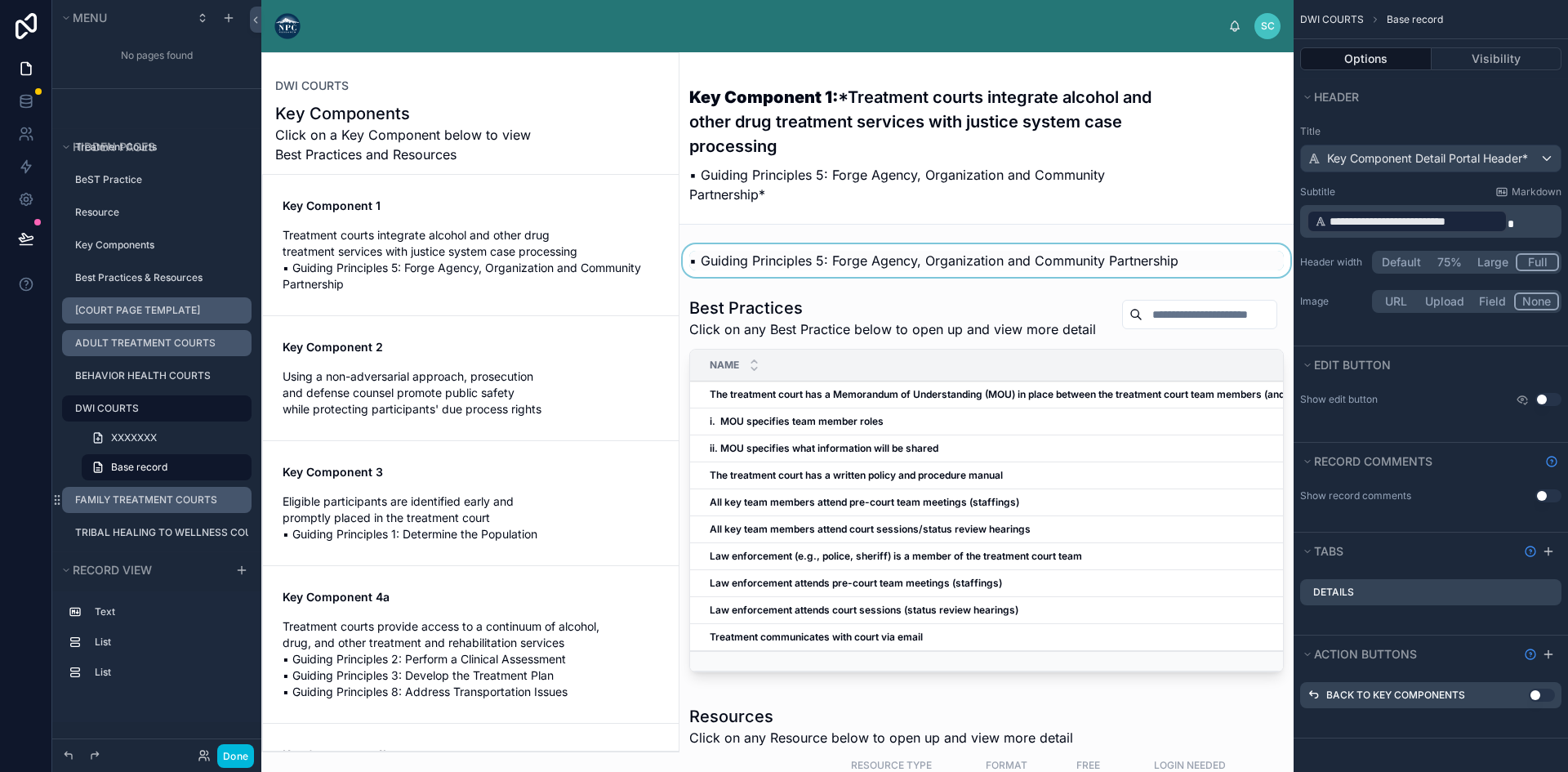
click at [885, 263] on div at bounding box center [986, 260] width 614 height 33
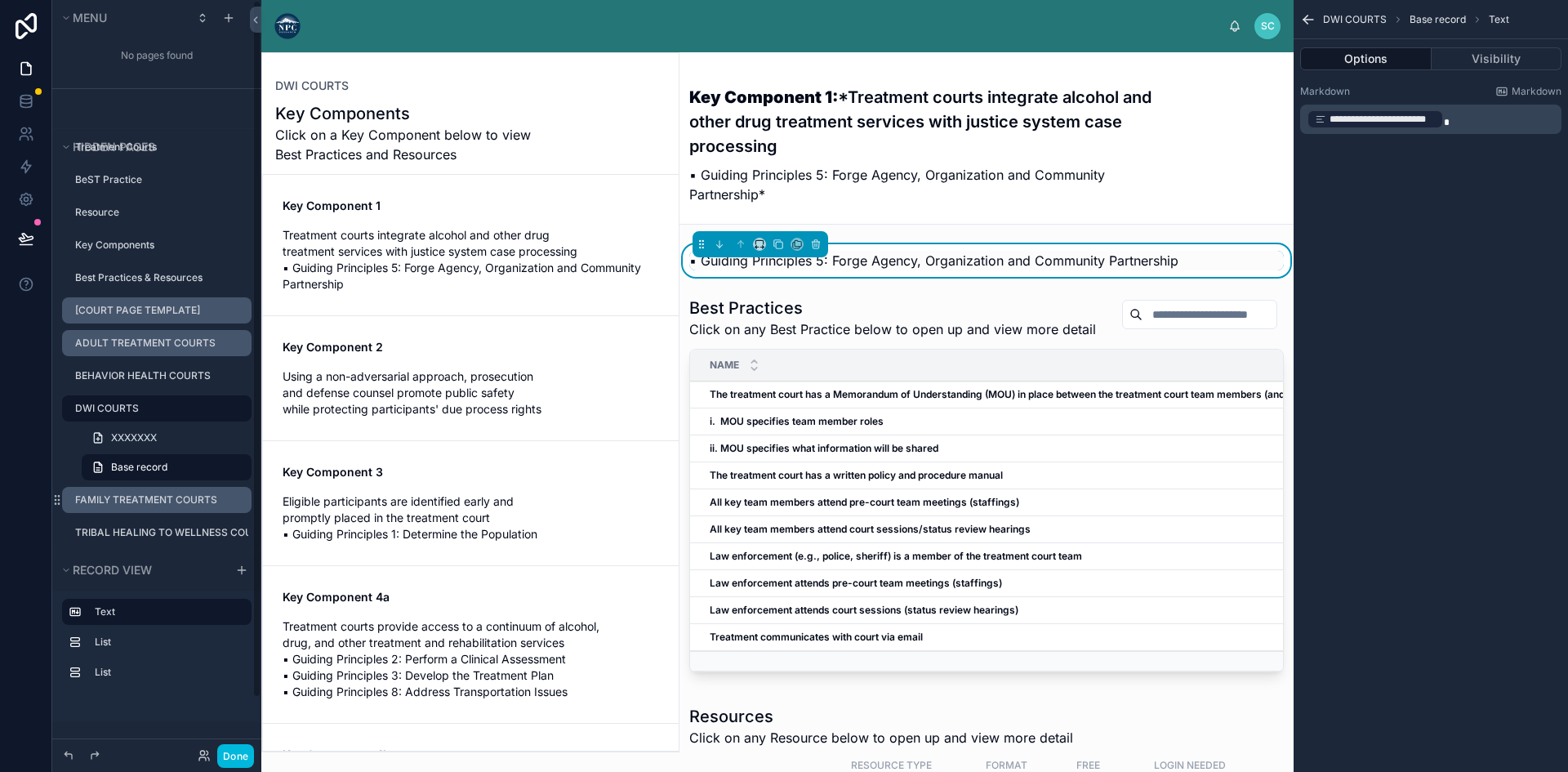
click at [138, 507] on div "FAMILY TREATMENT COURTS" at bounding box center [162, 500] width 173 height 13
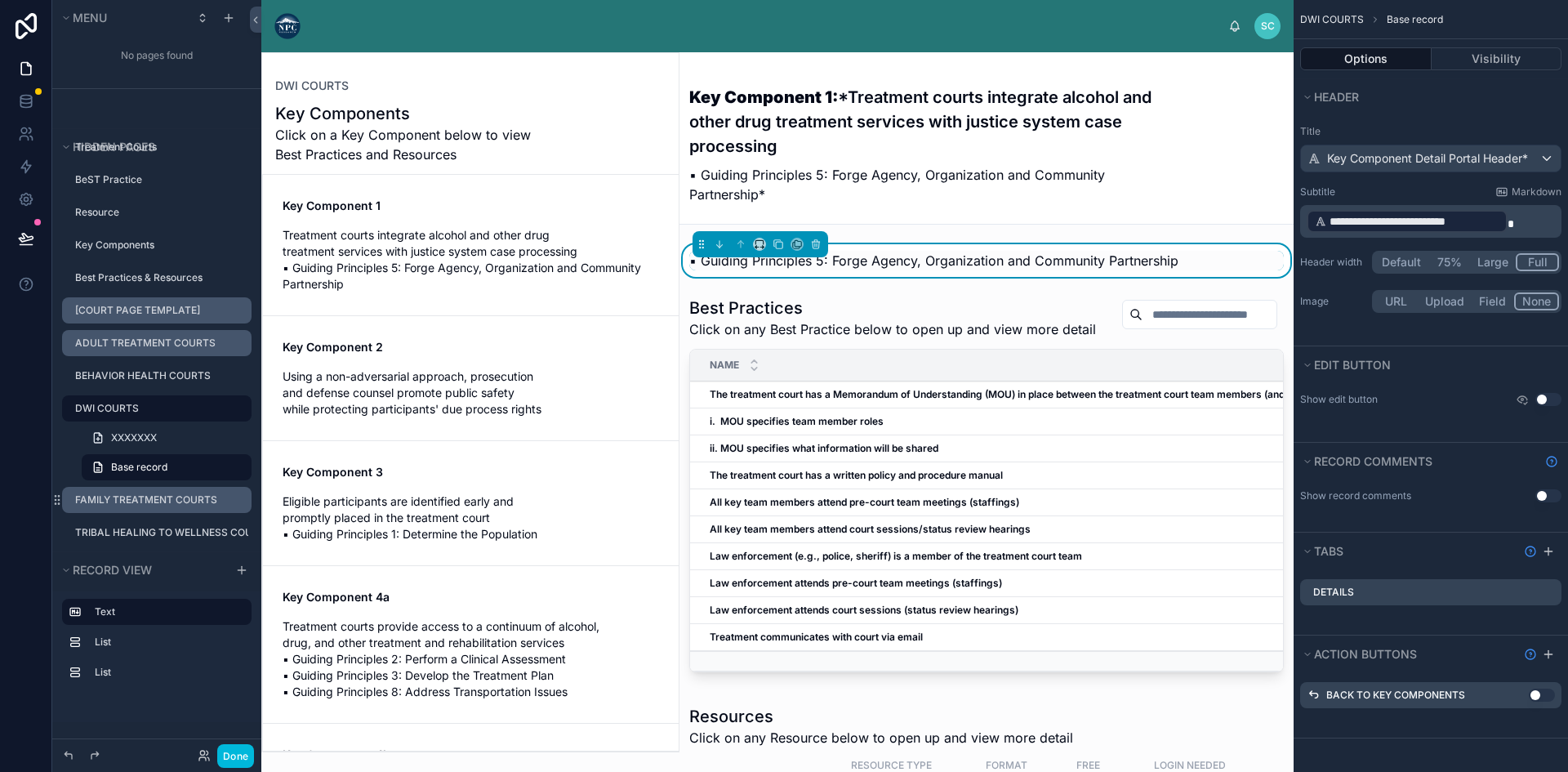
click at [133, 499] on label "FAMILY TREATMENT COURTS" at bounding box center [158, 500] width 167 height 13
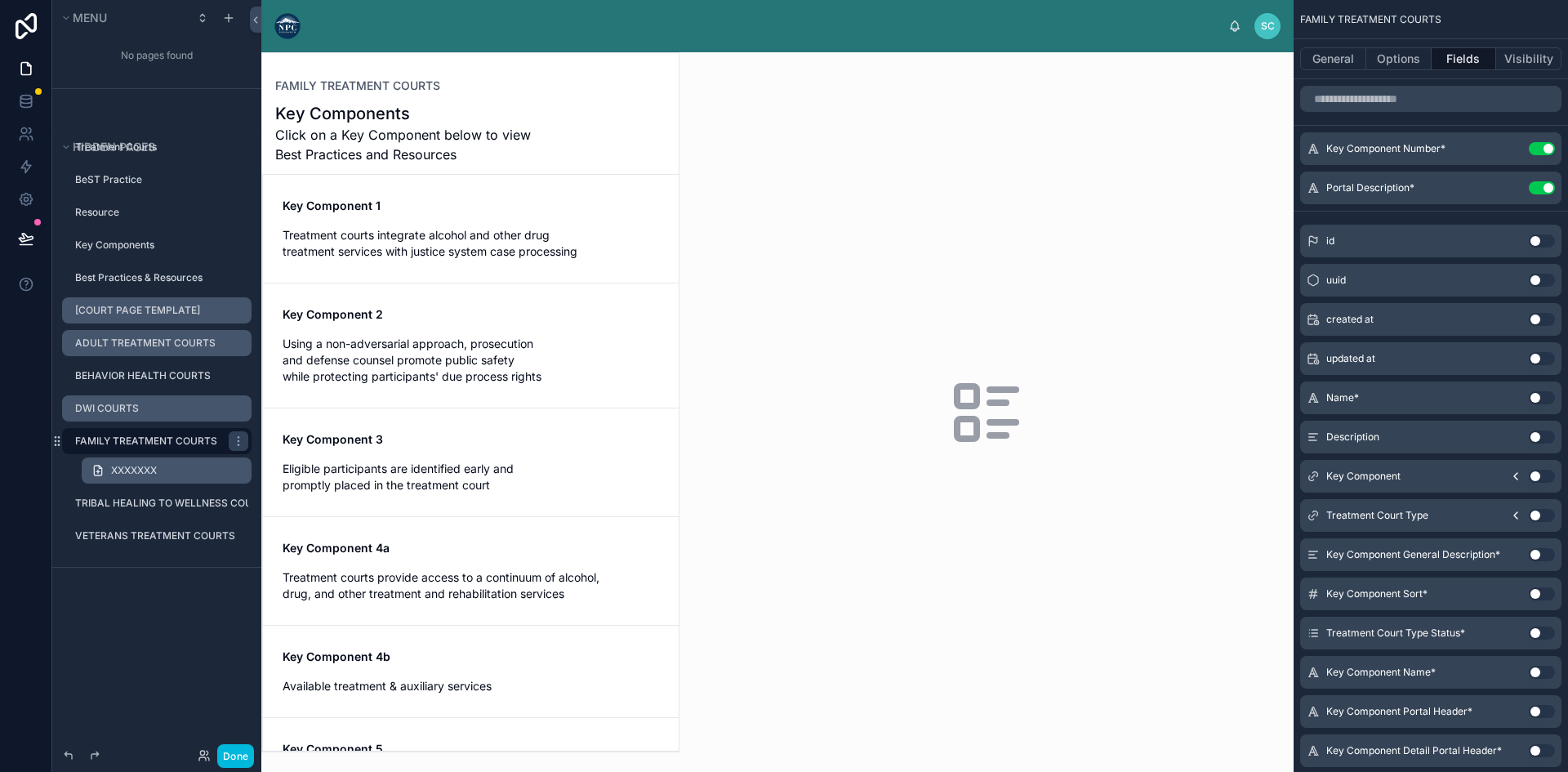
click at [145, 465] on span "XXXXXXX" at bounding box center [134, 471] width 46 height 13
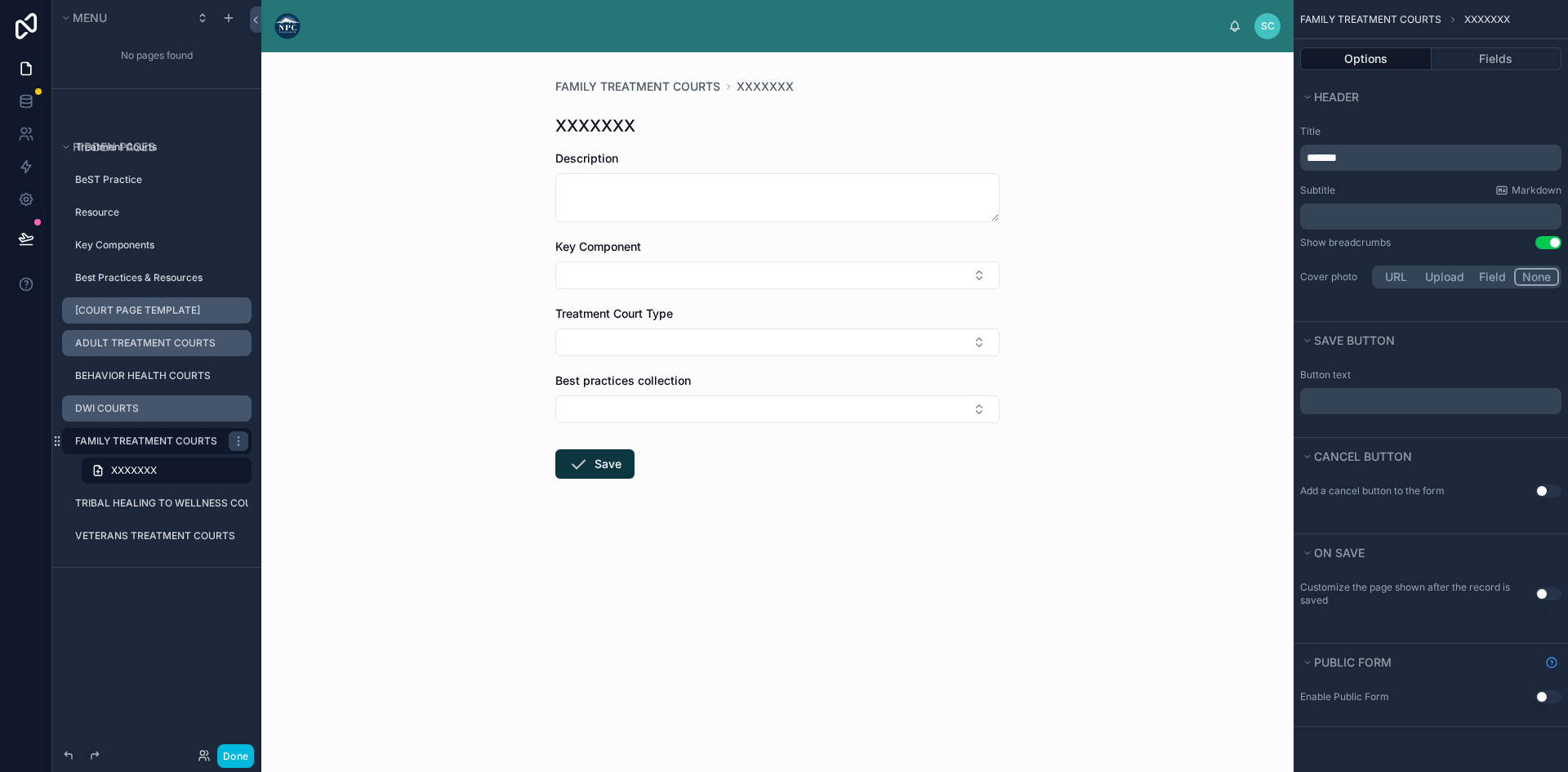
click at [159, 439] on label "FAMILY TREATMENT COURTS" at bounding box center [147, 442] width 144 height 13
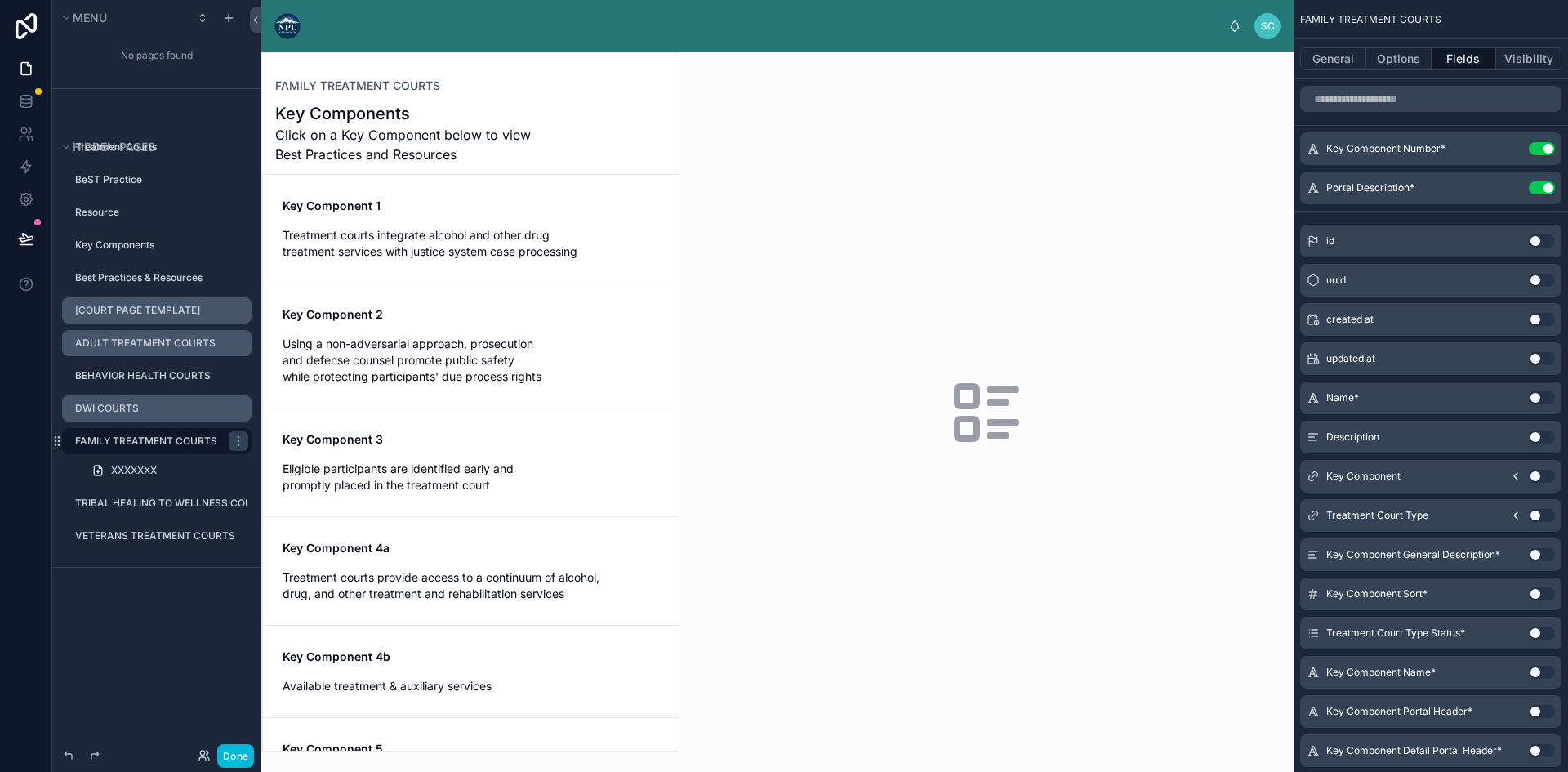
click at [464, 225] on div at bounding box center [471, 402] width 416 height 699
click at [451, 245] on span "Treatment courts integrate alcohol and other drug treatment services with justi…" at bounding box center [471, 243] width 376 height 33
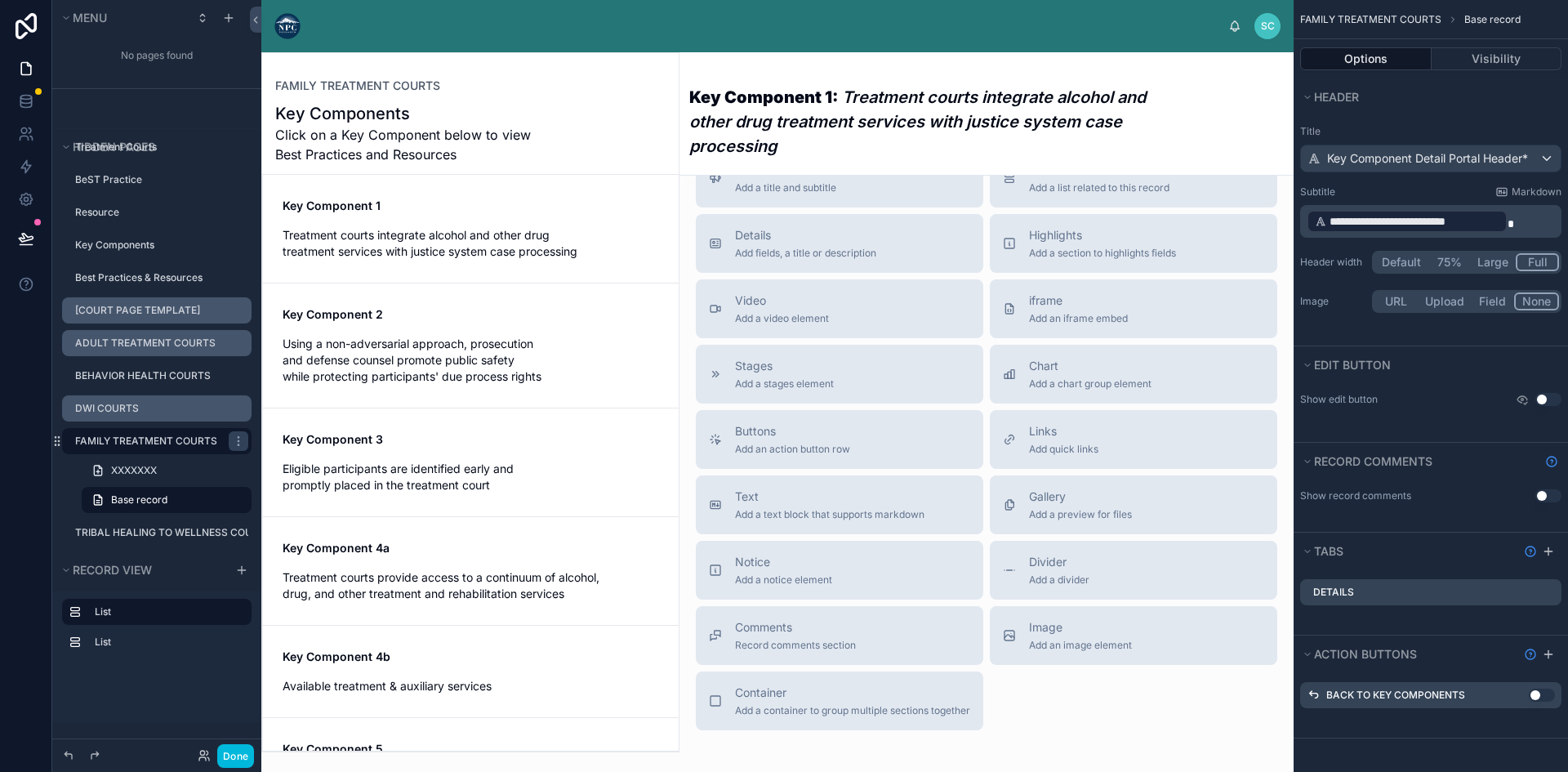
scroll to position [1137, 0]
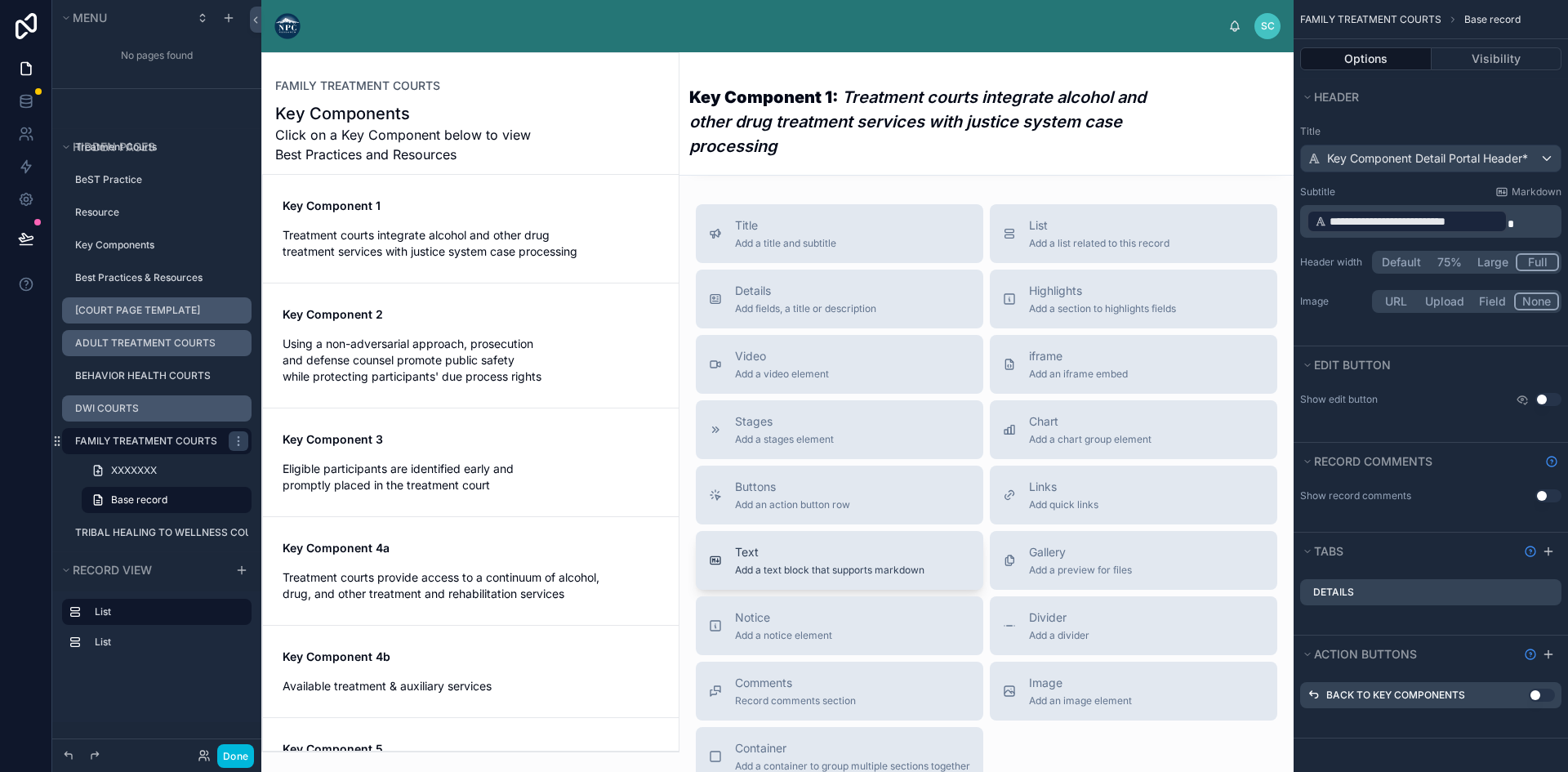
click at [808, 577] on span "Add a text block that supports markdown" at bounding box center [829, 571] width 189 height 13
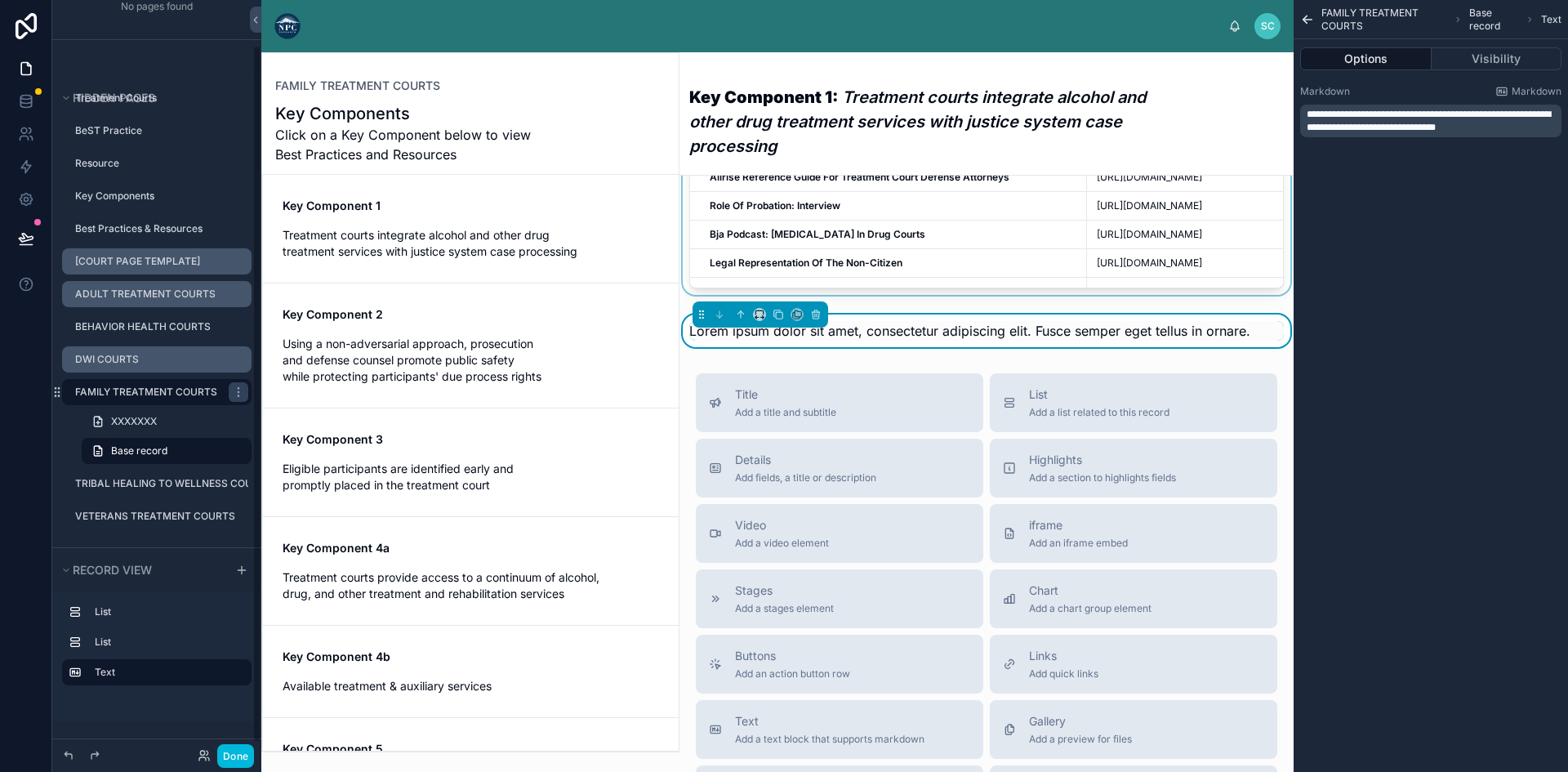
scroll to position [1020, 0]
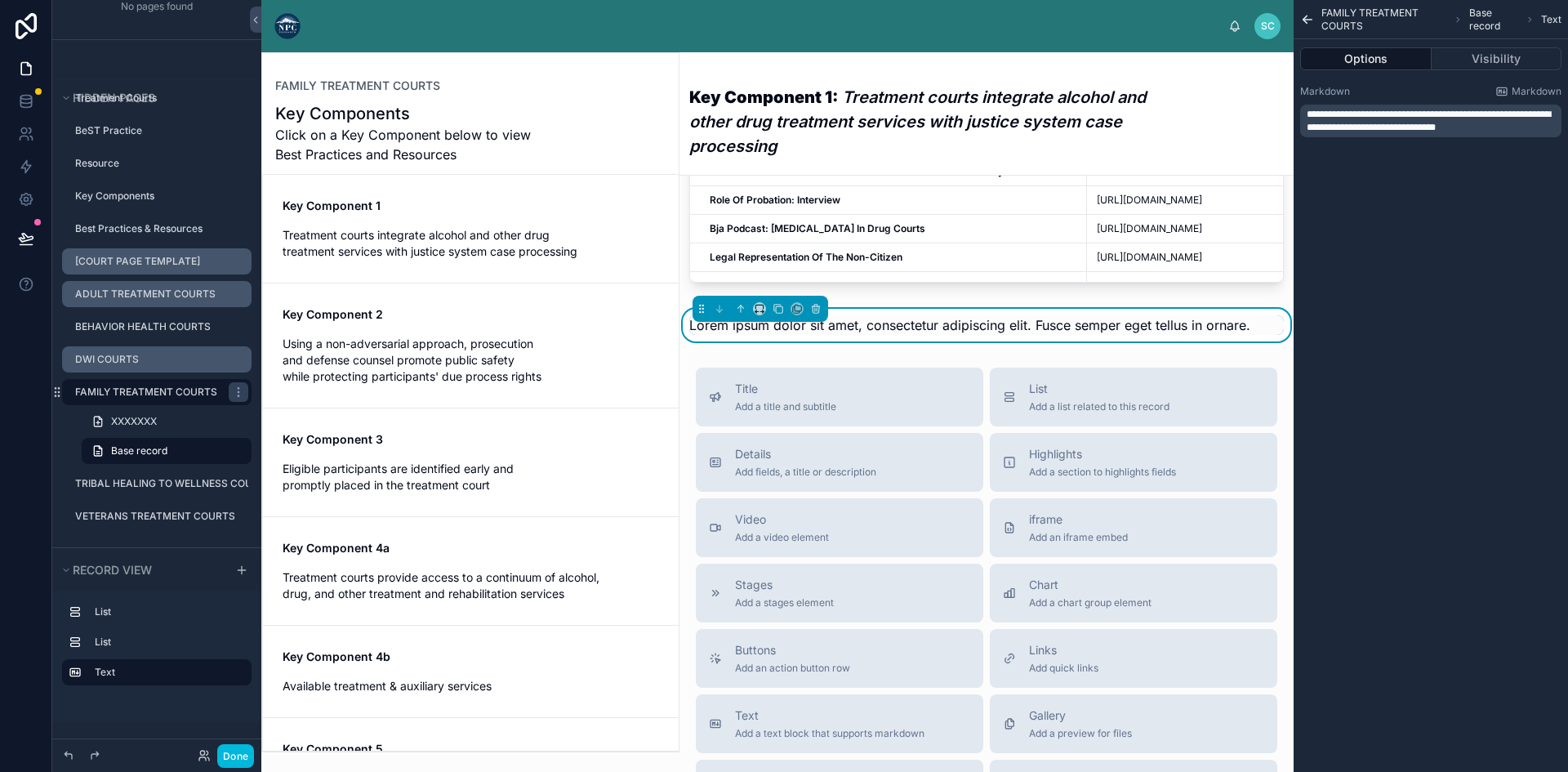
click at [935, 333] on span "Lorem ipsum dolor sit amet, consectetur adipiscing elit. Fusce semper eget tell…" at bounding box center [969, 325] width 561 height 16
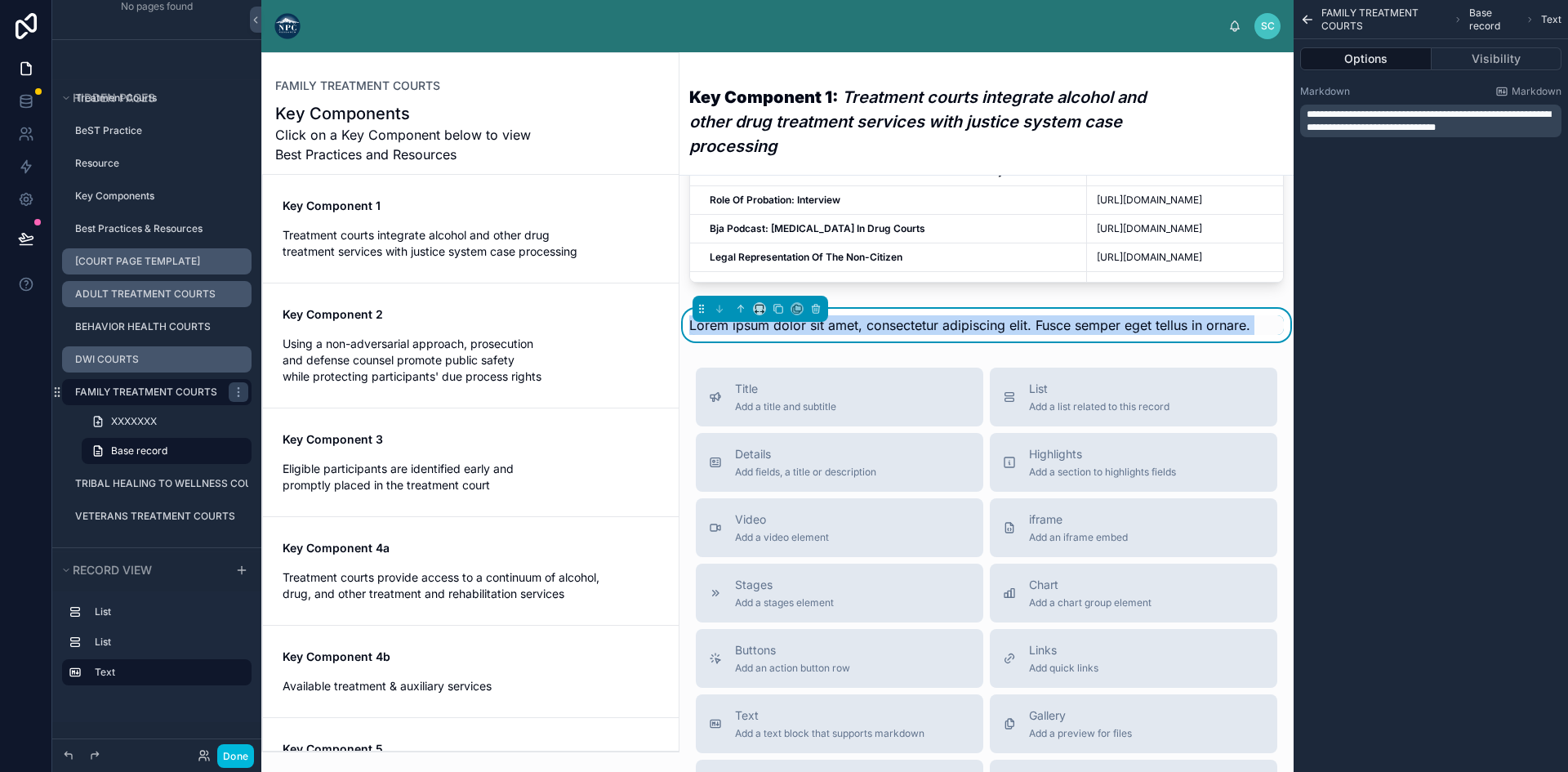
click at [935, 333] on span "Lorem ipsum dolor sit amet, consectetur adipiscing elit. Fusce semper eget tell…" at bounding box center [969, 325] width 561 height 16
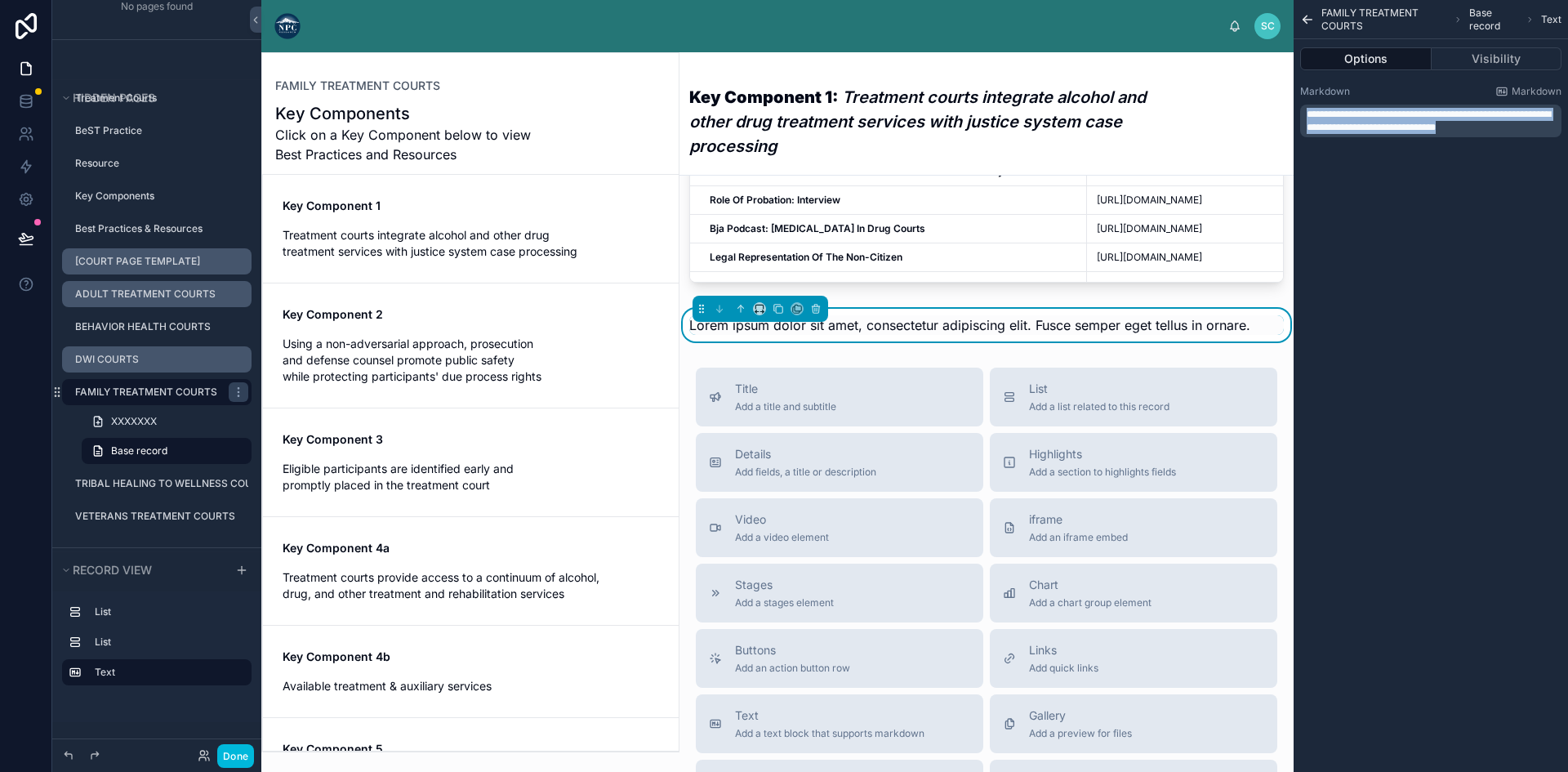
drag, startPoint x: 1510, startPoint y: 121, endPoint x: 1177, endPoint y: 88, distance: 334.6
click at [1177, 88] on div "SC Shannon Carey FAMILY TREATMENT COURTS Key Components Click on a Key Componen…" at bounding box center [915, 386] width 1306 height 772
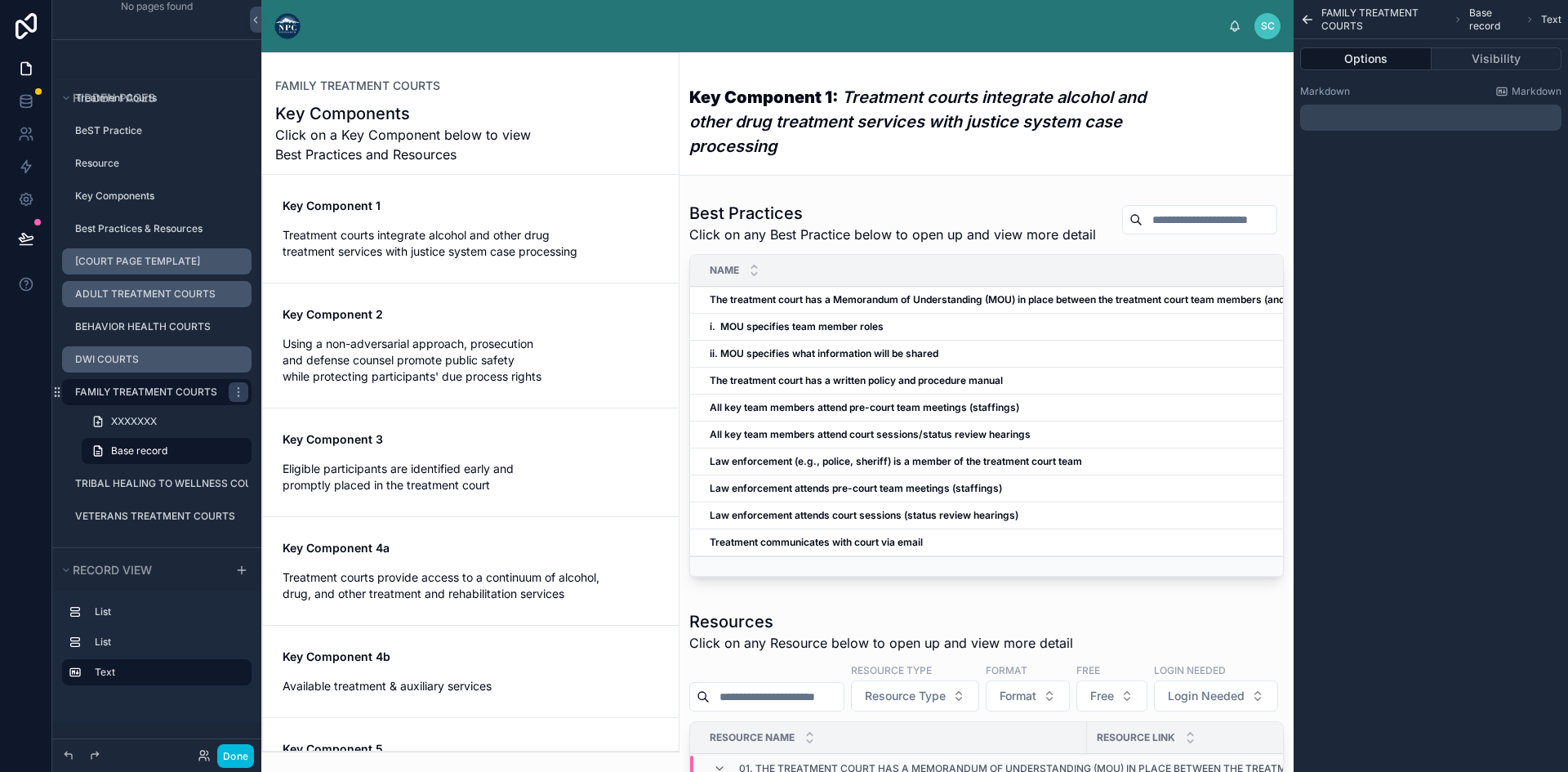
click at [1317, 112] on p "﻿" at bounding box center [1432, 118] width 251 height 13
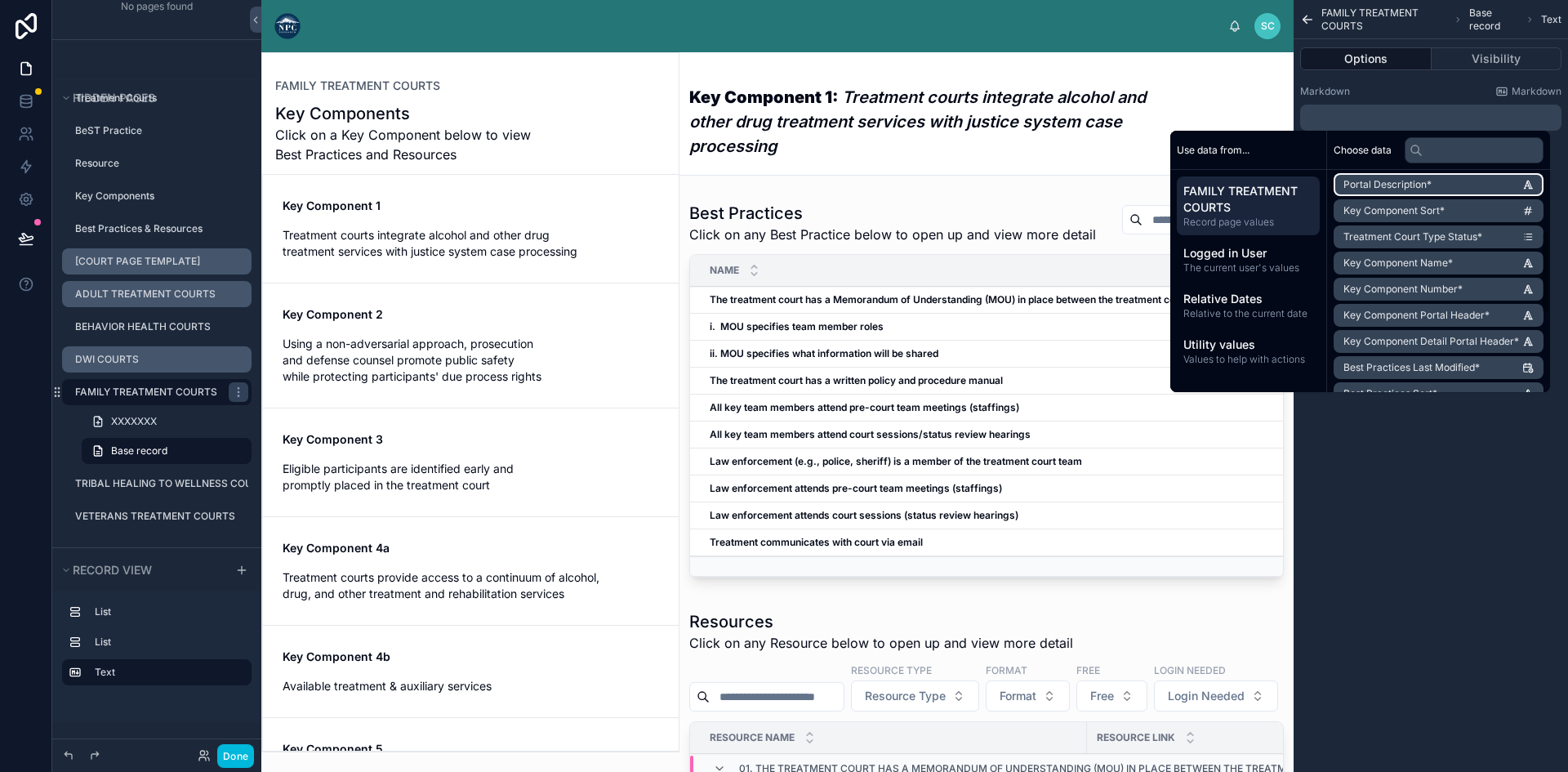
scroll to position [362, 0]
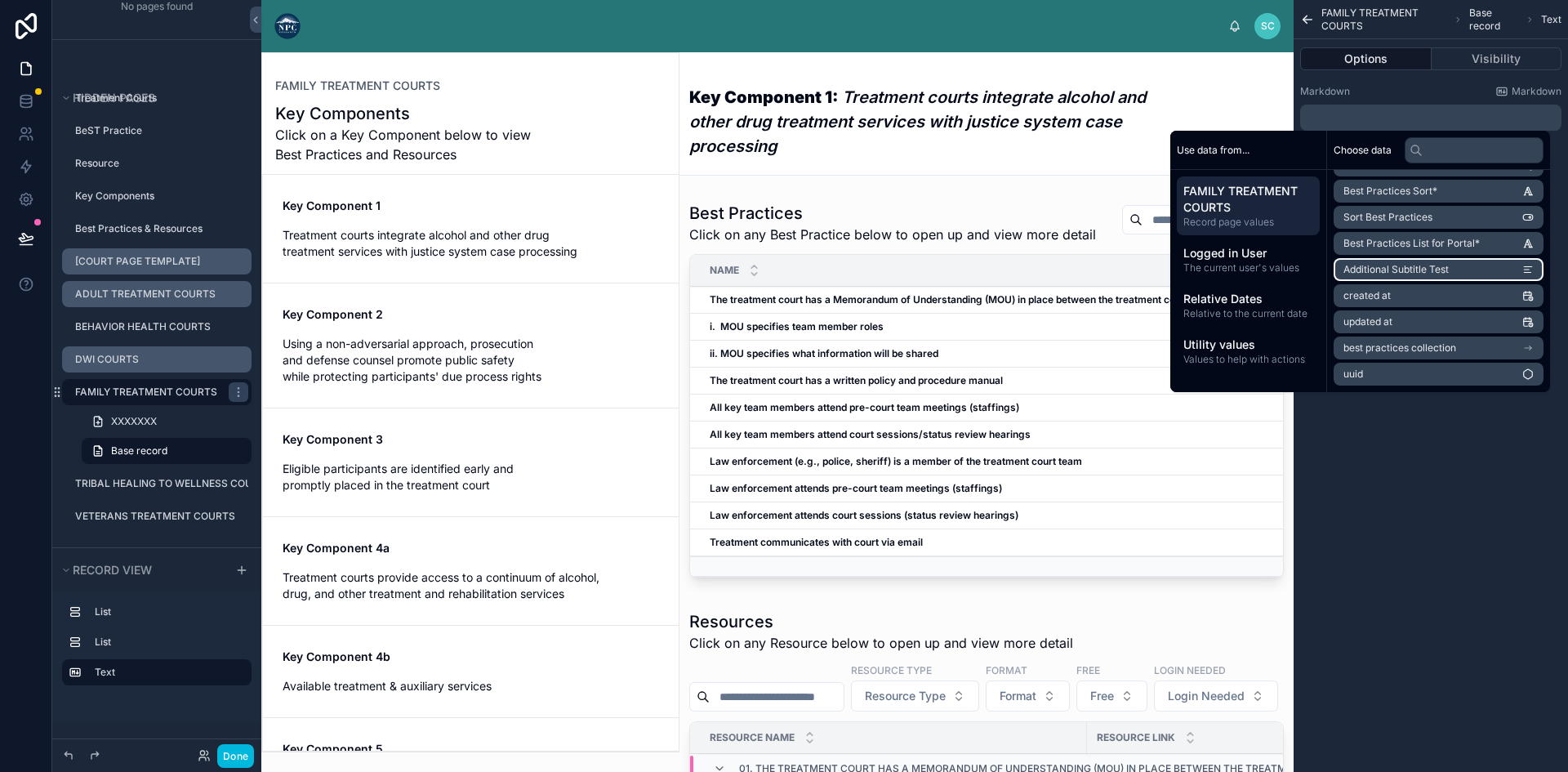
click at [1406, 268] on span "Additional Subtitle Test" at bounding box center [1396, 269] width 105 height 13
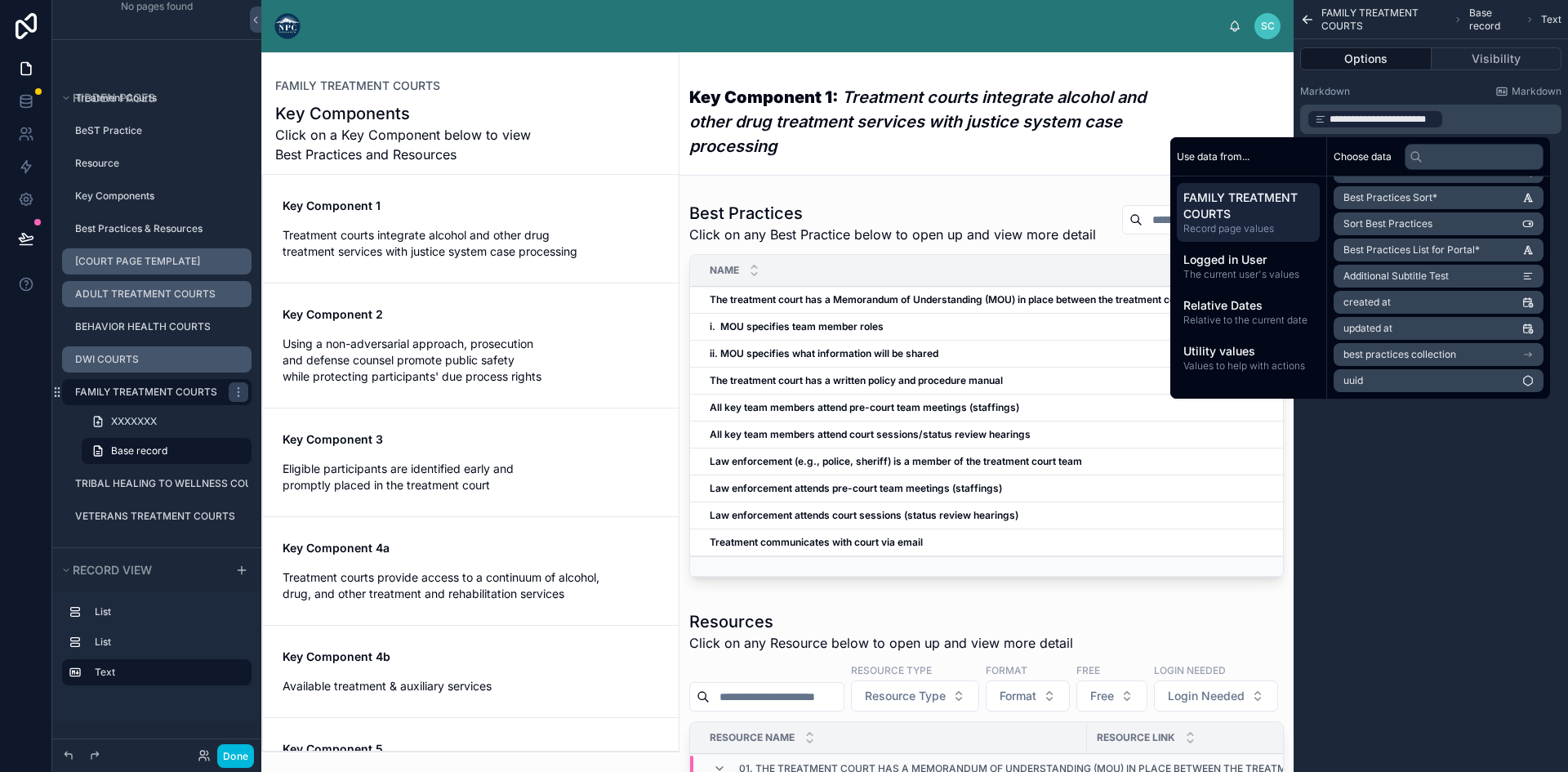
click at [1446, 466] on div "**********" at bounding box center [1431, 386] width 275 height 772
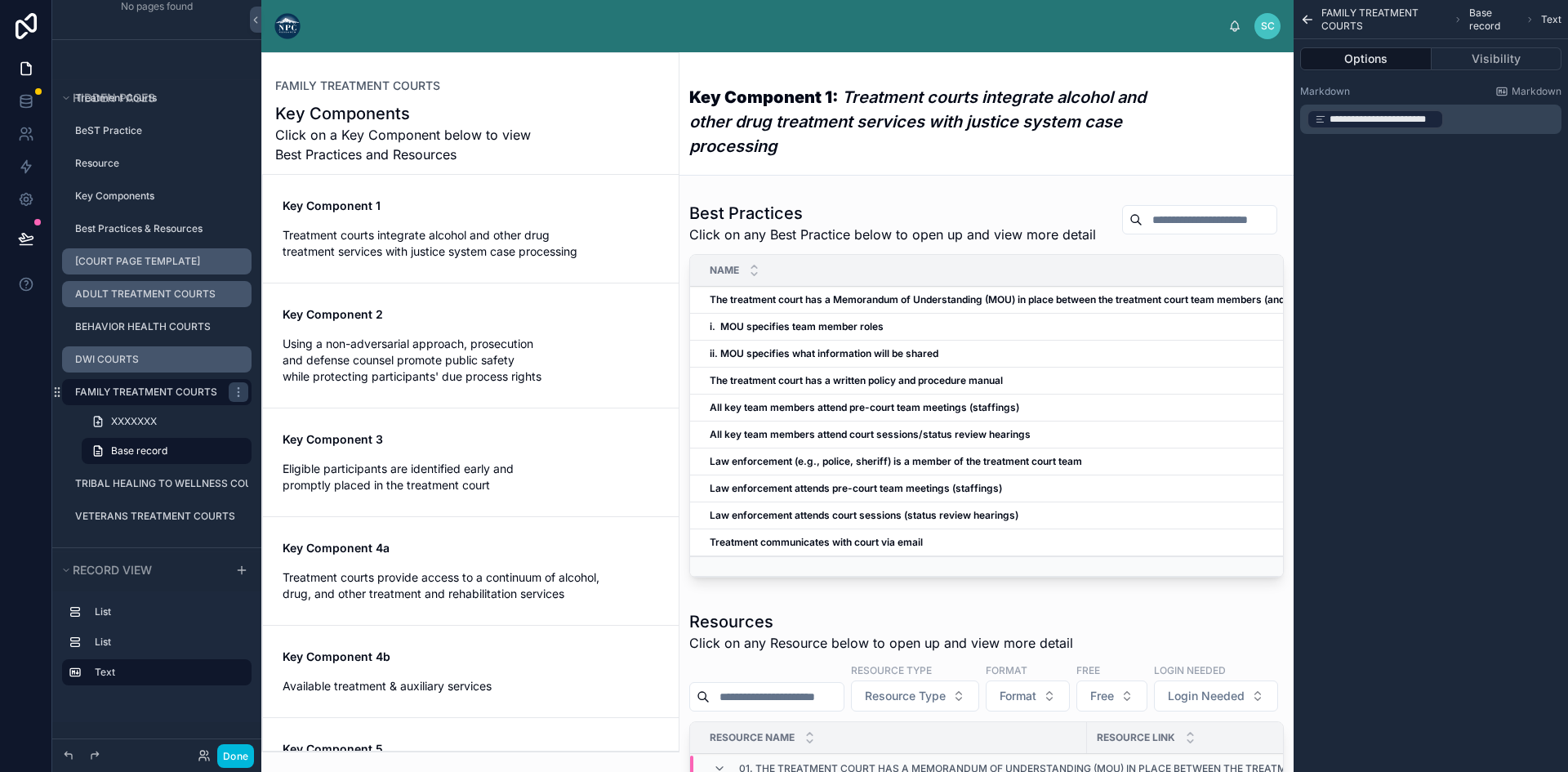
click at [1420, 115] on span "**********" at bounding box center [1382, 120] width 106 height 13
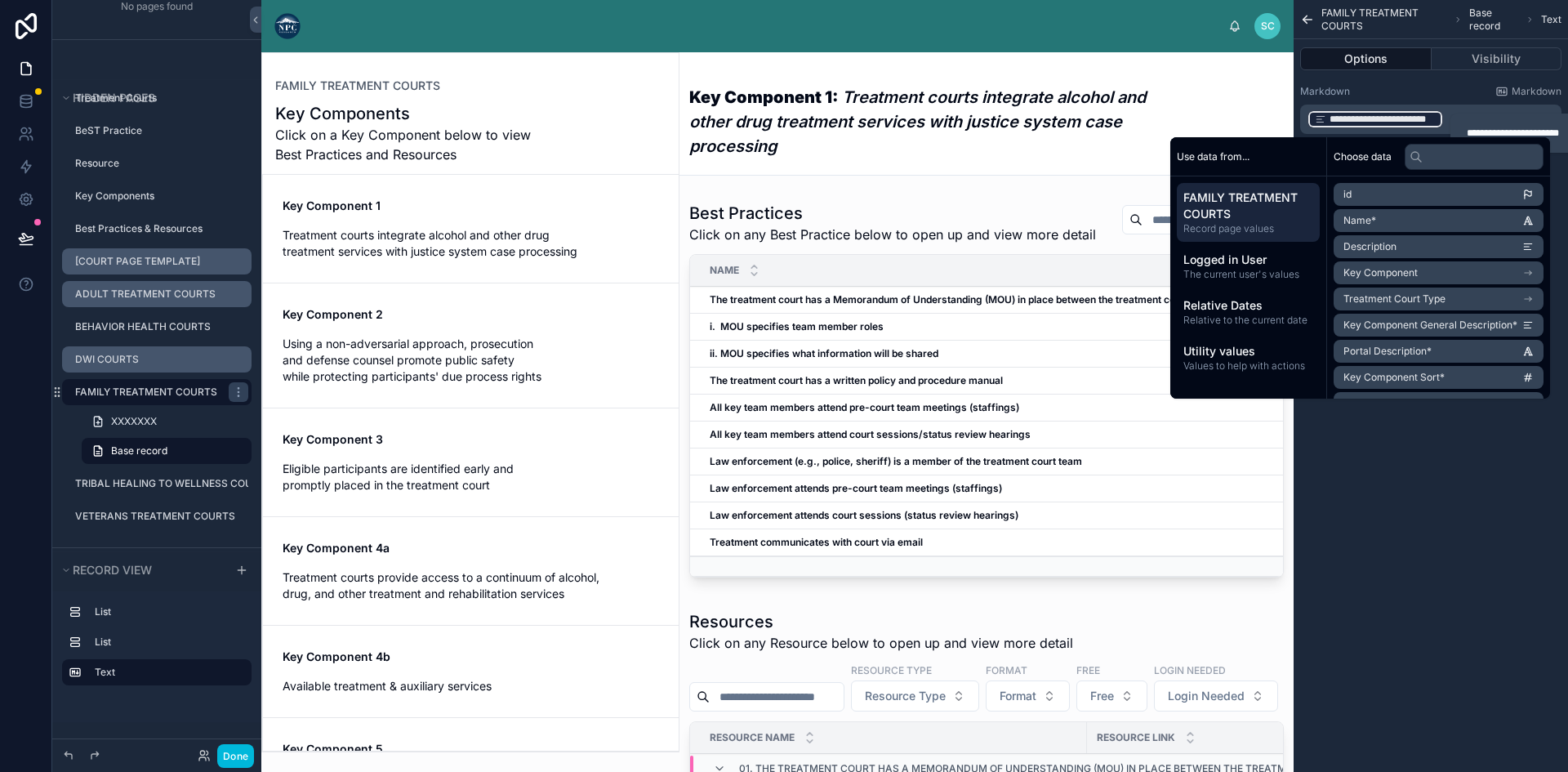
click at [1398, 467] on div "**********" at bounding box center [1431, 386] width 275 height 772
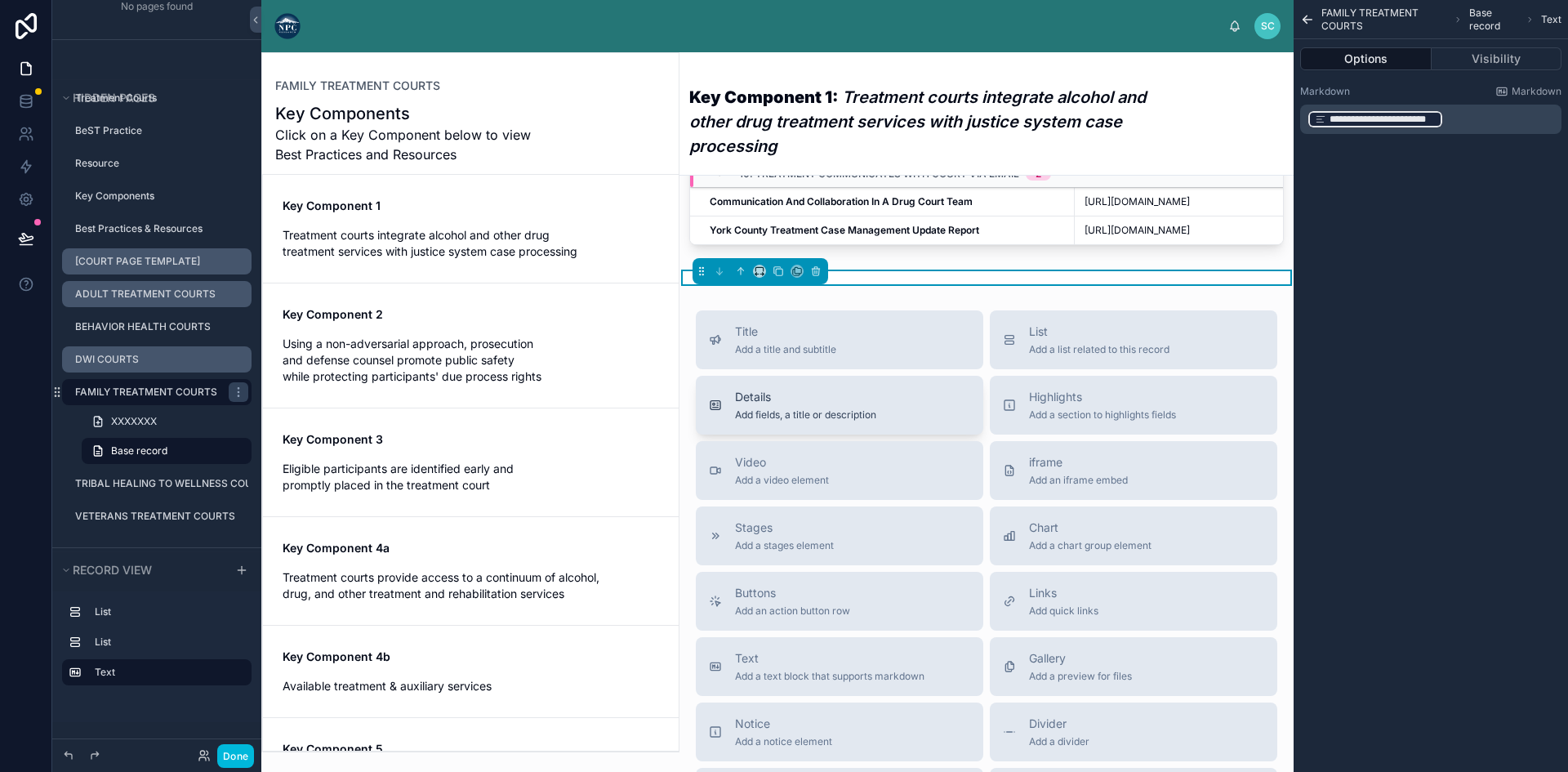
scroll to position [1163, 0]
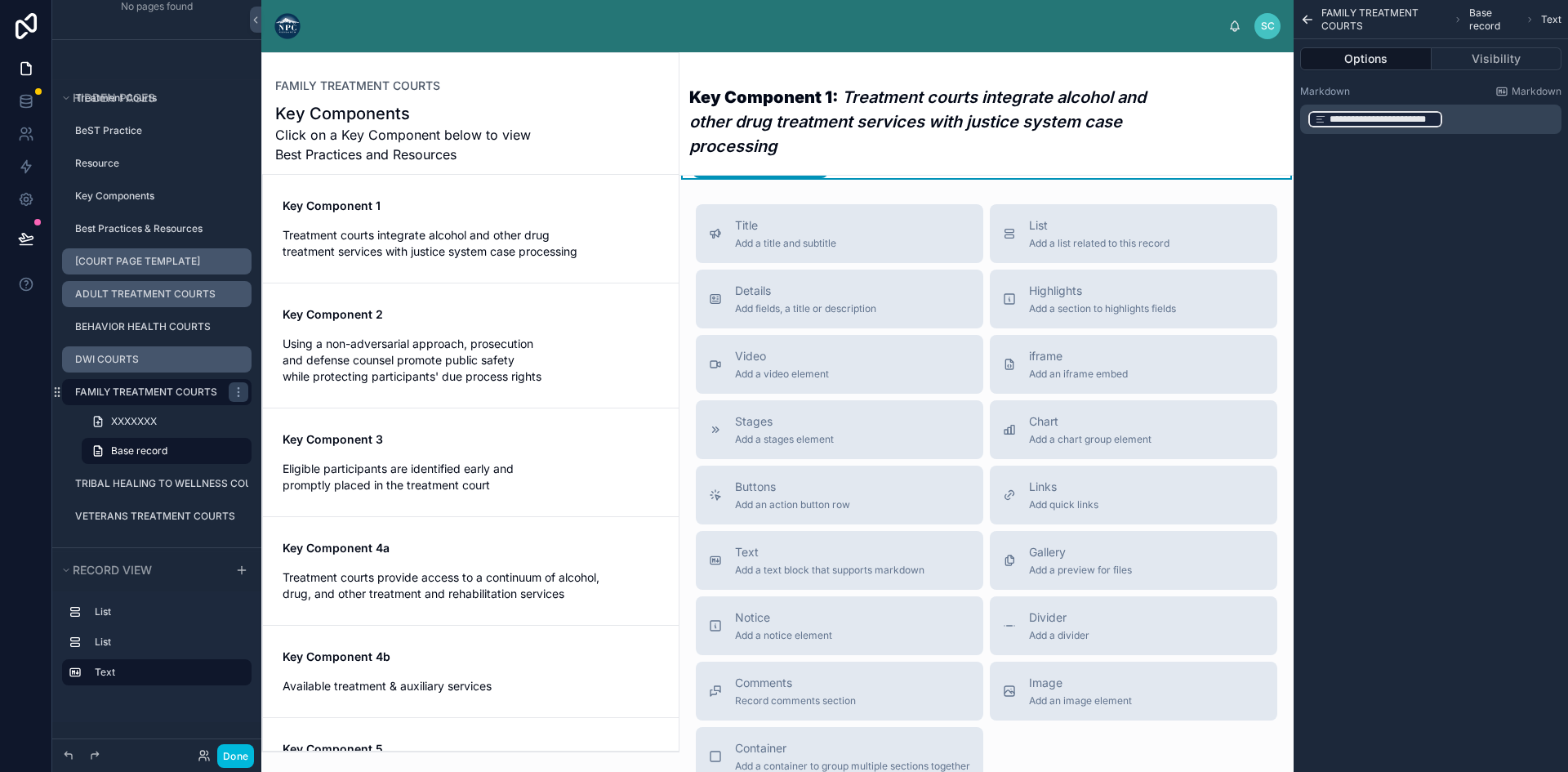
click at [1014, 131] on div "York County Treatment Case Management Update Report York County Treatment Case …" at bounding box center [887, 124] width 355 height 13
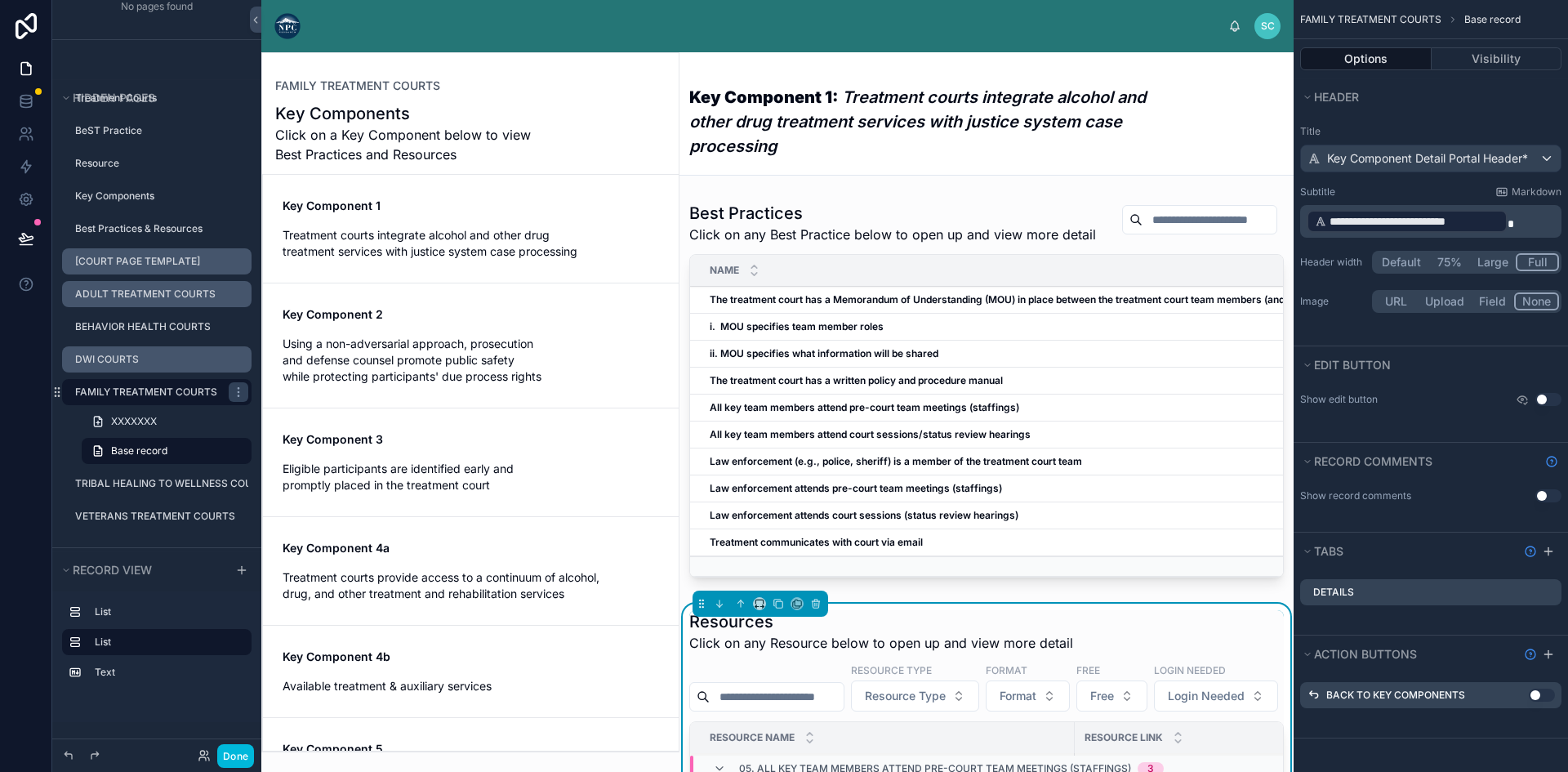
click at [418, 196] on link "Key Component 1 Treatment courts integrate alcohol and other drug treatment ser…" at bounding box center [471, 229] width 416 height 108
click at [418, 223] on div "Key Component 1 Treatment courts integrate alcohol and other drug treatment ser…" at bounding box center [471, 229] width 376 height 62
click at [416, 333] on div "Key Component 2 Using a non-adversarial approach, prosecution and defense couns…" at bounding box center [471, 345] width 376 height 78
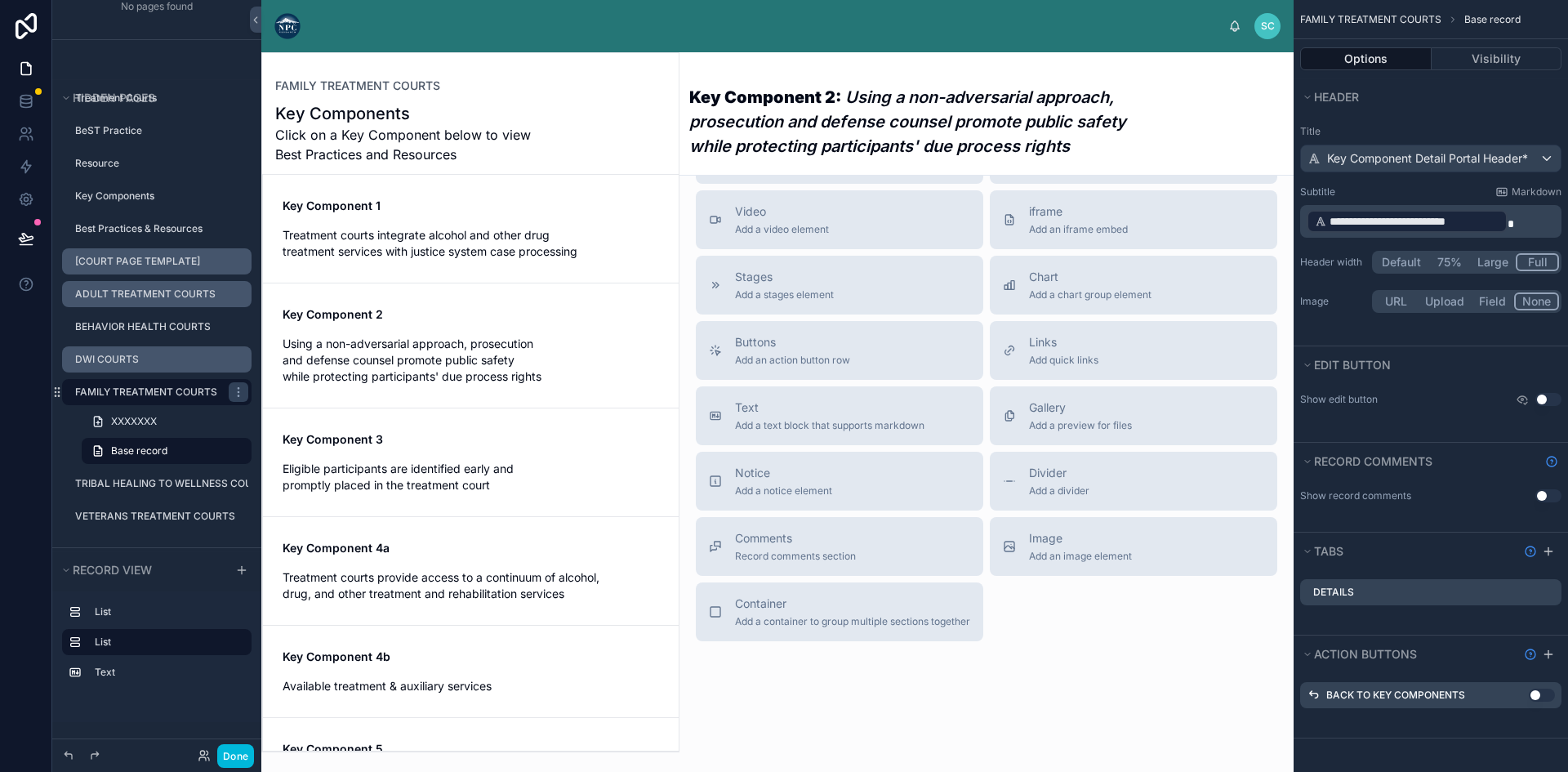
scroll to position [1246, 0]
click at [163, 413] on link "XXXXXXX" at bounding box center [167, 422] width 169 height 26
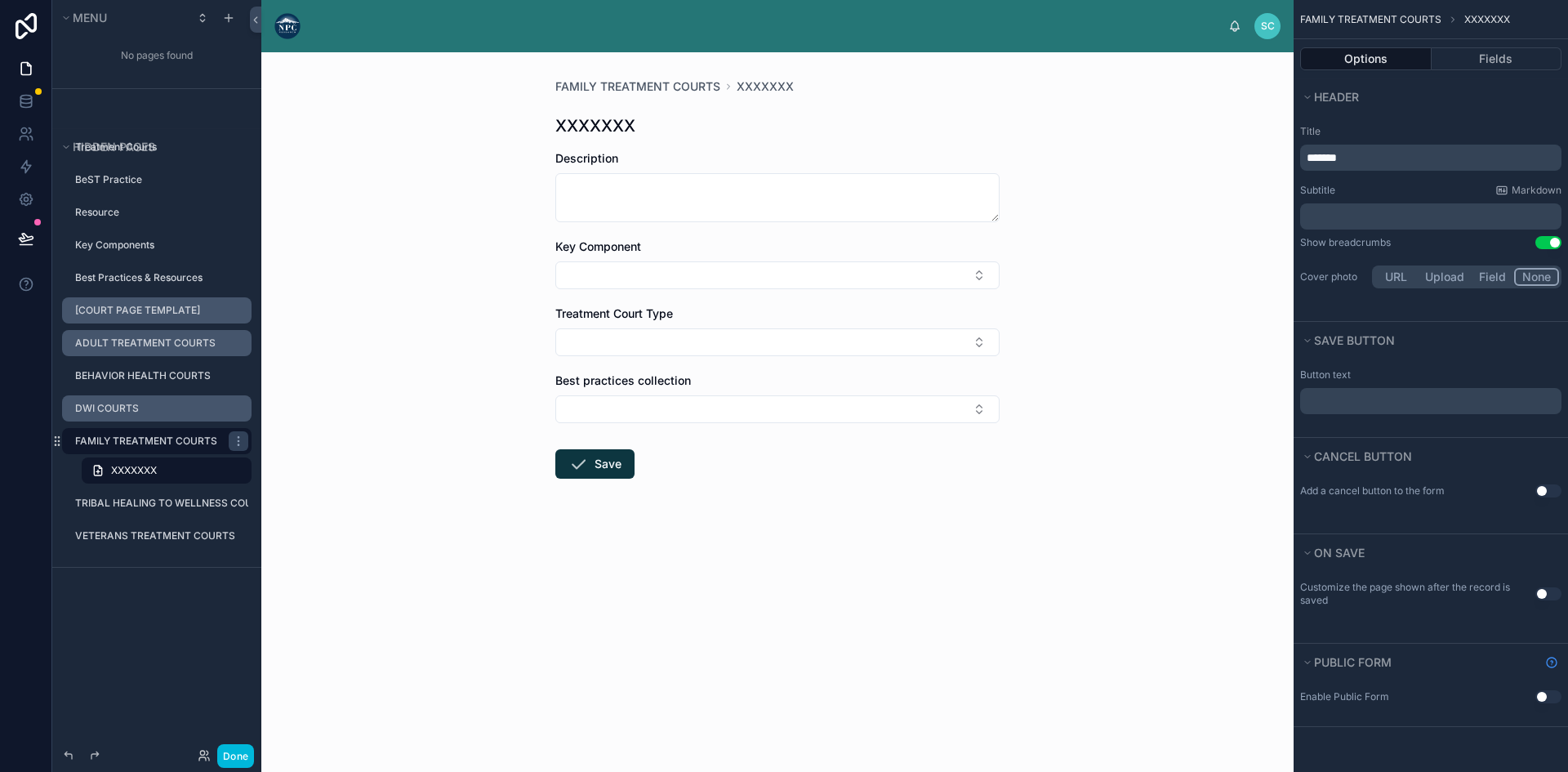
click at [147, 442] on label "FAMILY TREATMENT COURTS" at bounding box center [147, 442] width 144 height 13
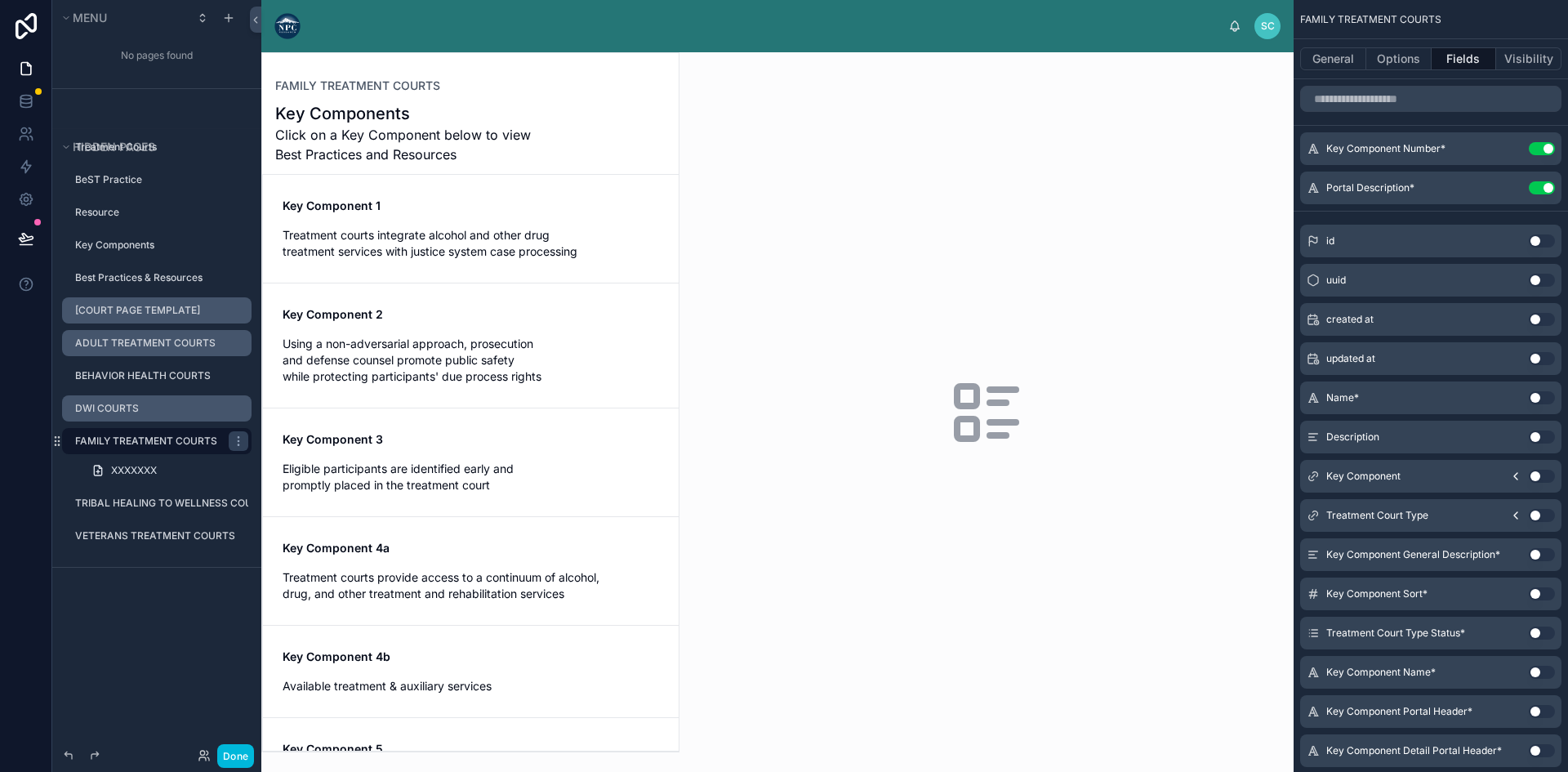
click at [479, 242] on span "Treatment courts integrate alcohol and other drug treatment services with justi…" at bounding box center [471, 243] width 376 height 33
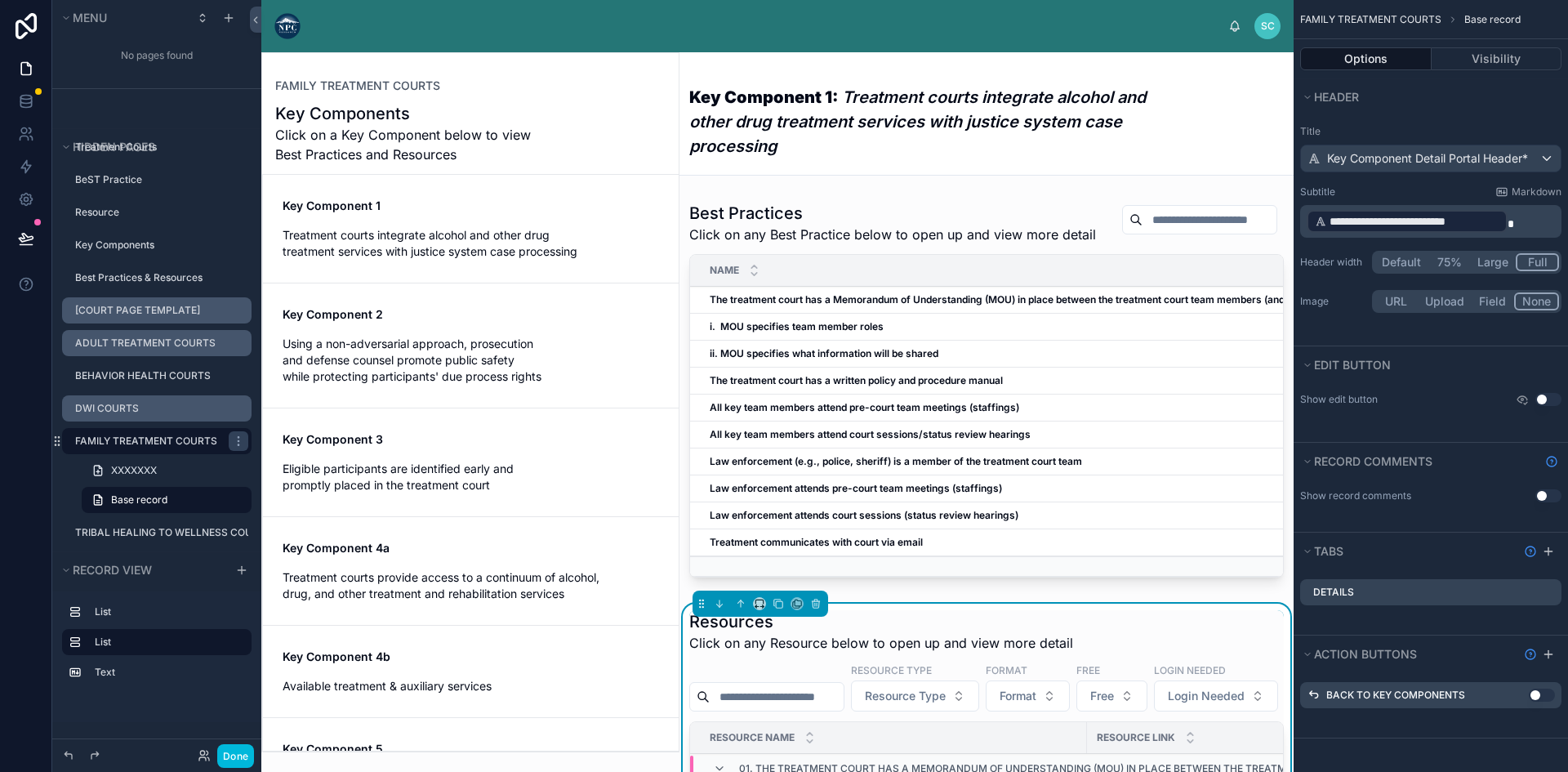
click at [360, 332] on div "Key Component 2 Using a non-adversarial approach, prosecution and defense couns…" at bounding box center [471, 345] width 376 height 78
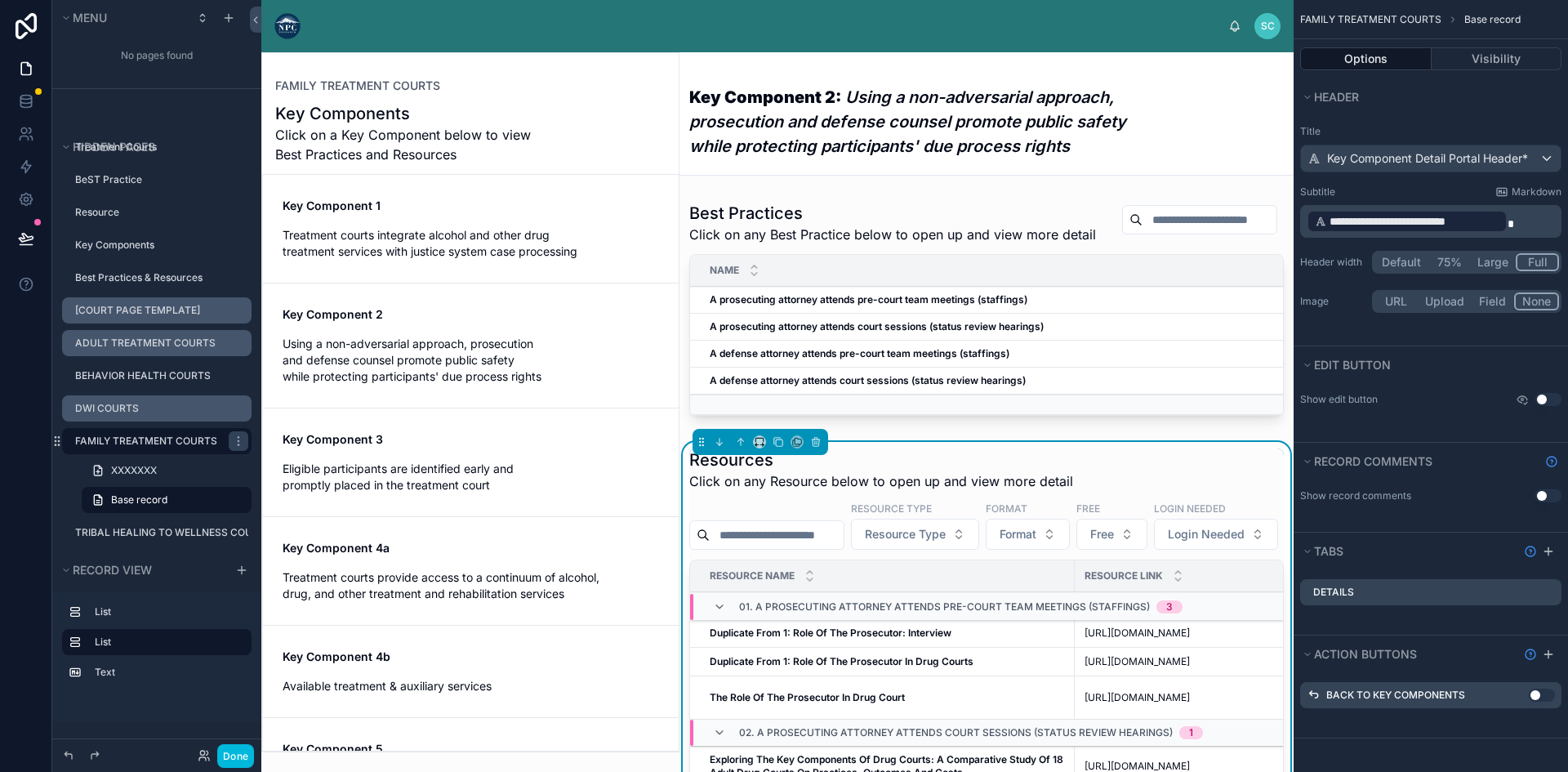
click at [375, 316] on strong "Key Component 2" at bounding box center [332, 314] width 101 height 14
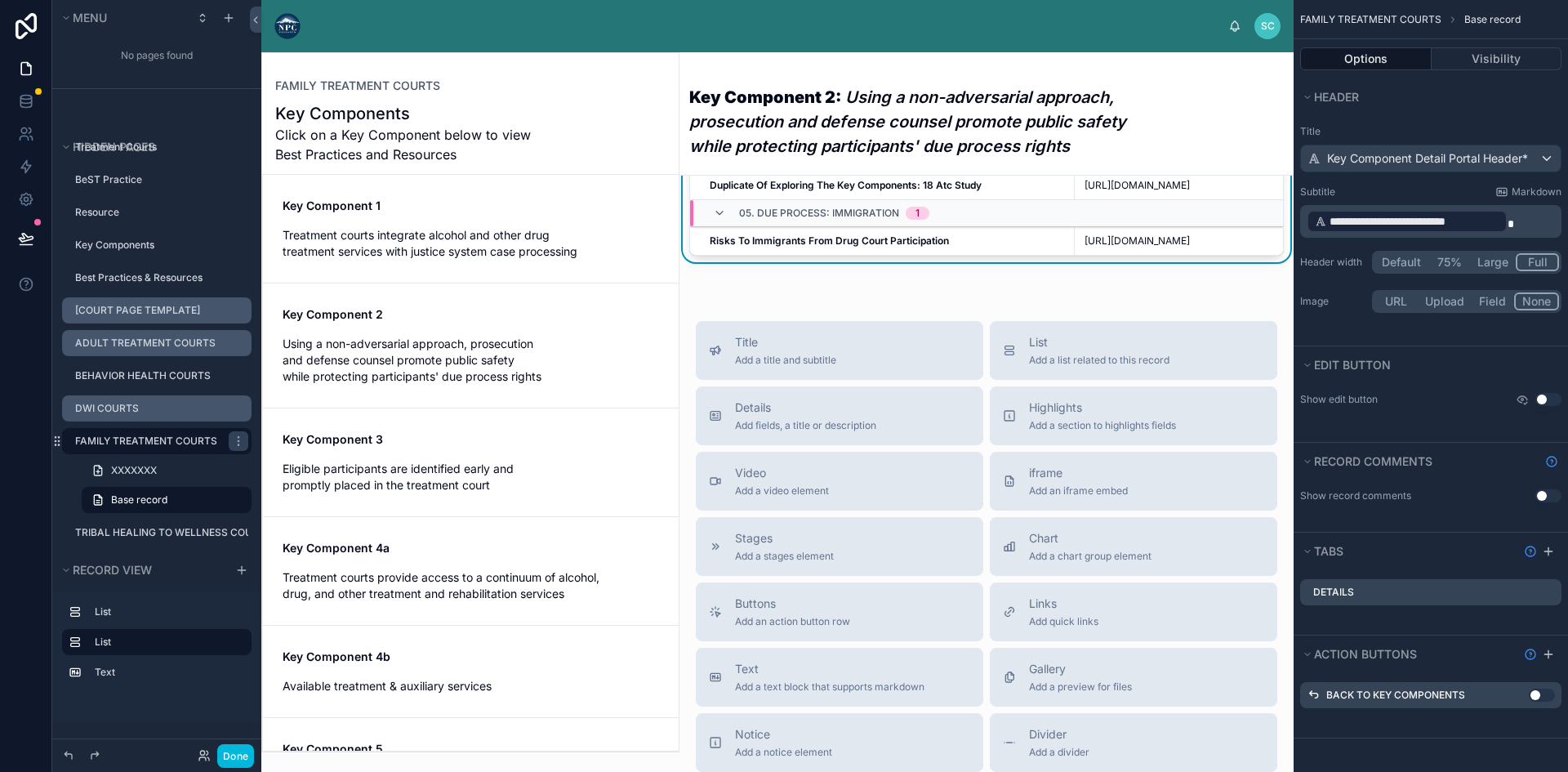
scroll to position [22, 0]
click at [143, 473] on span "XXXXXXX" at bounding box center [134, 471] width 46 height 13
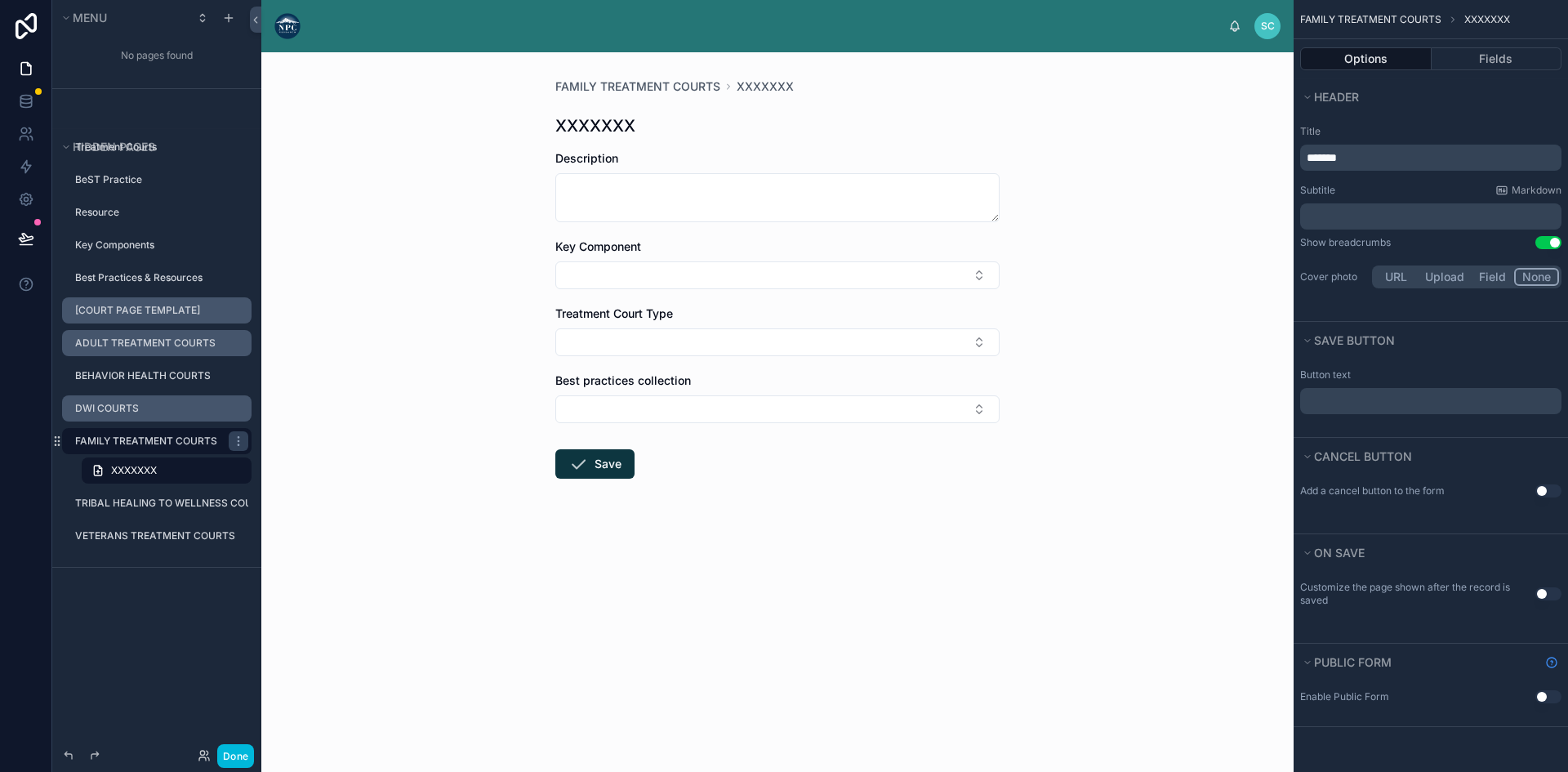
click at [162, 439] on label "FAMILY TREATMENT COURTS" at bounding box center [147, 442] width 144 height 13
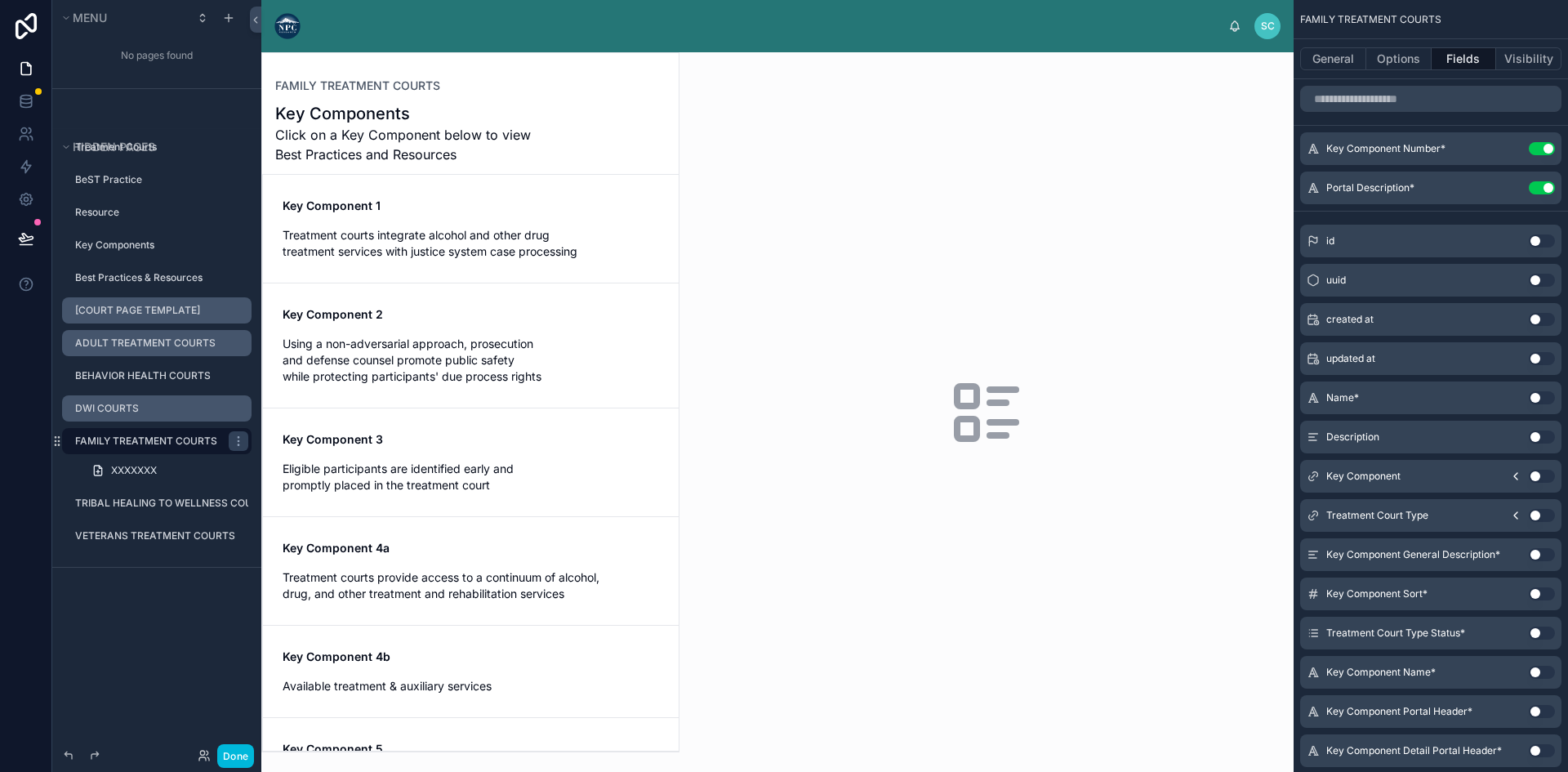
click at [0, 0] on icon "scrollable content" at bounding box center [0, 0] width 0 height 0
click at [1348, 57] on button "General" at bounding box center [1333, 58] width 66 height 23
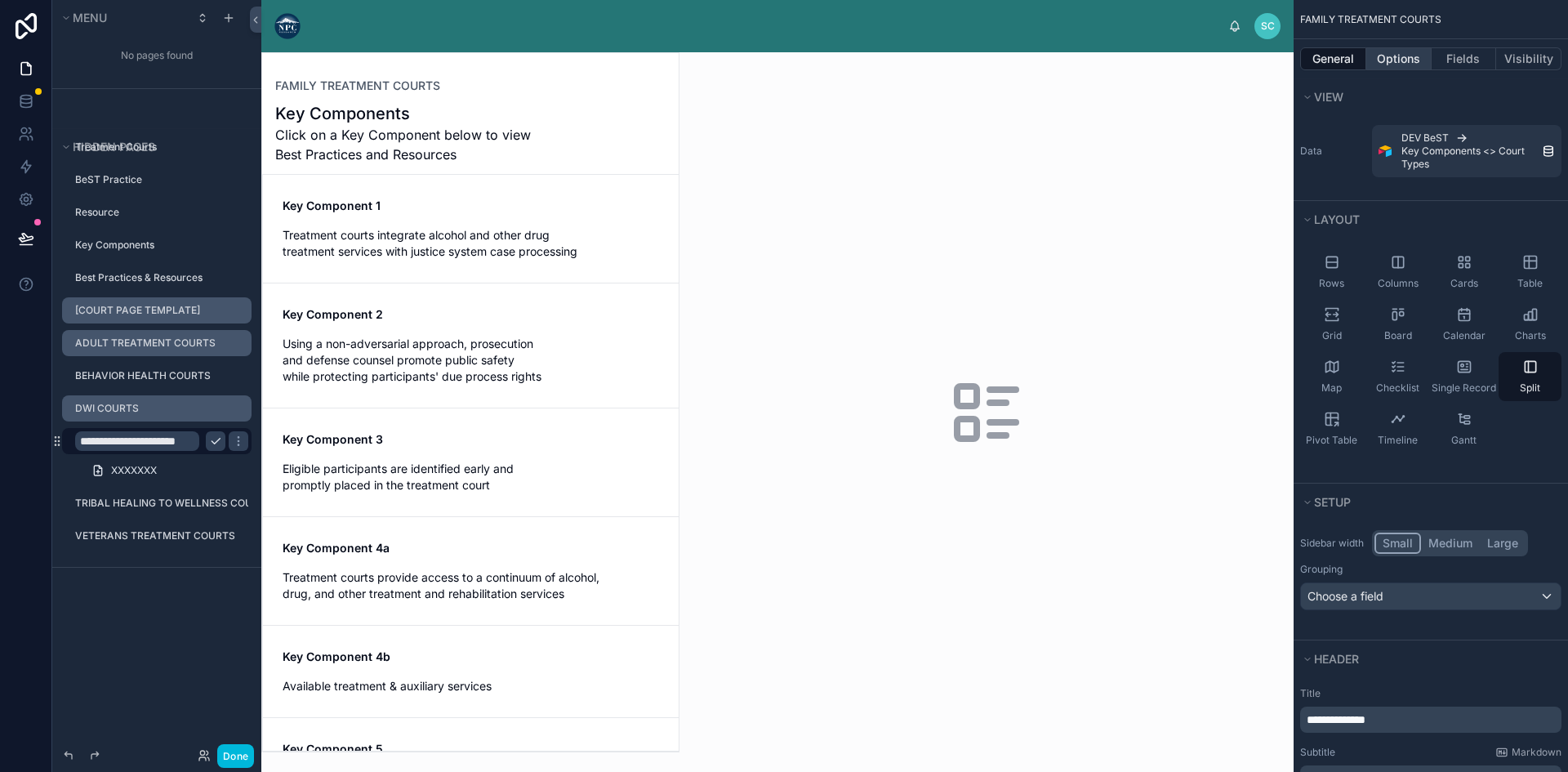
click at [1398, 62] on button "Options" at bounding box center [1399, 58] width 65 height 23
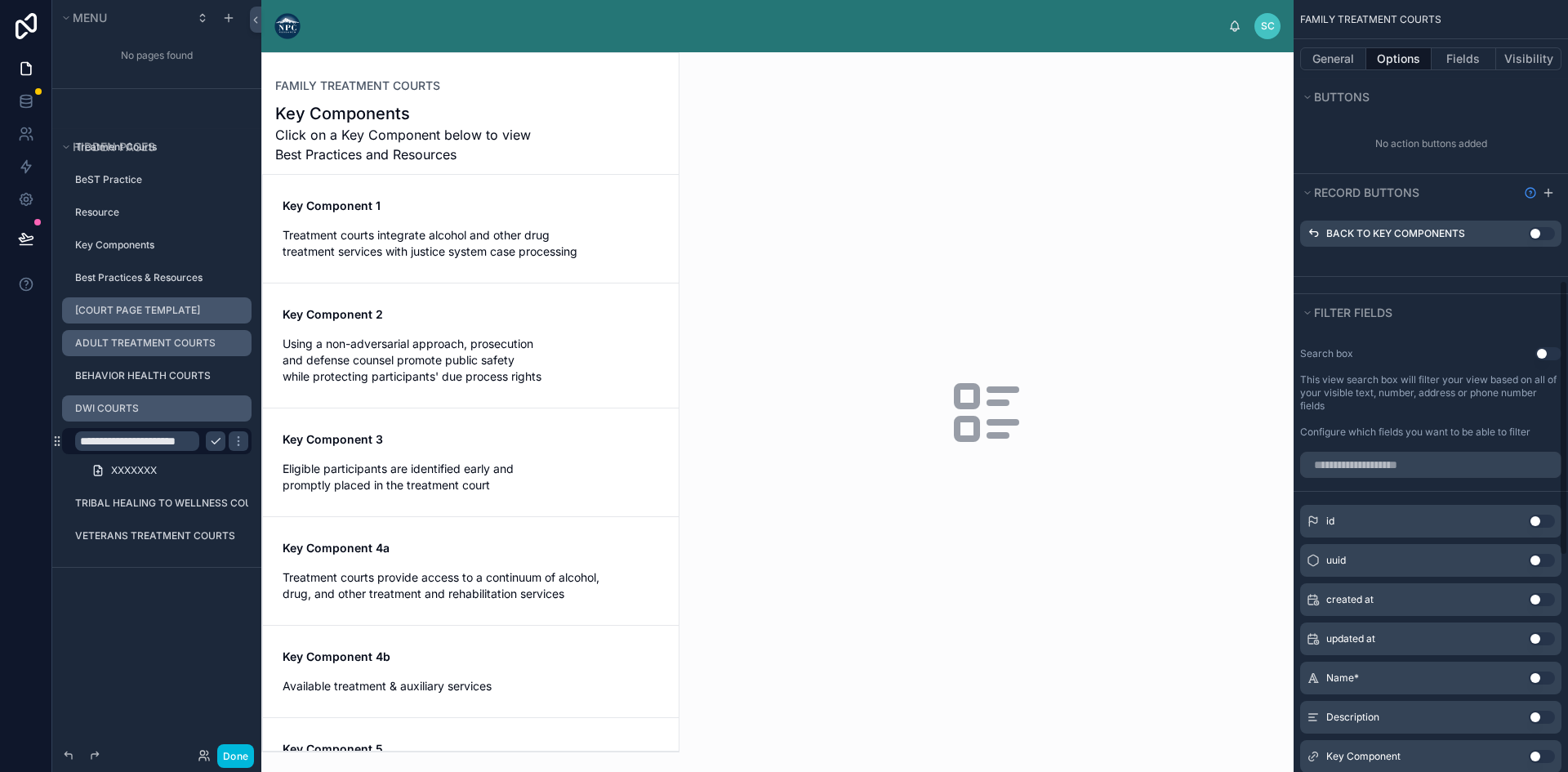
scroll to position [1387, 0]
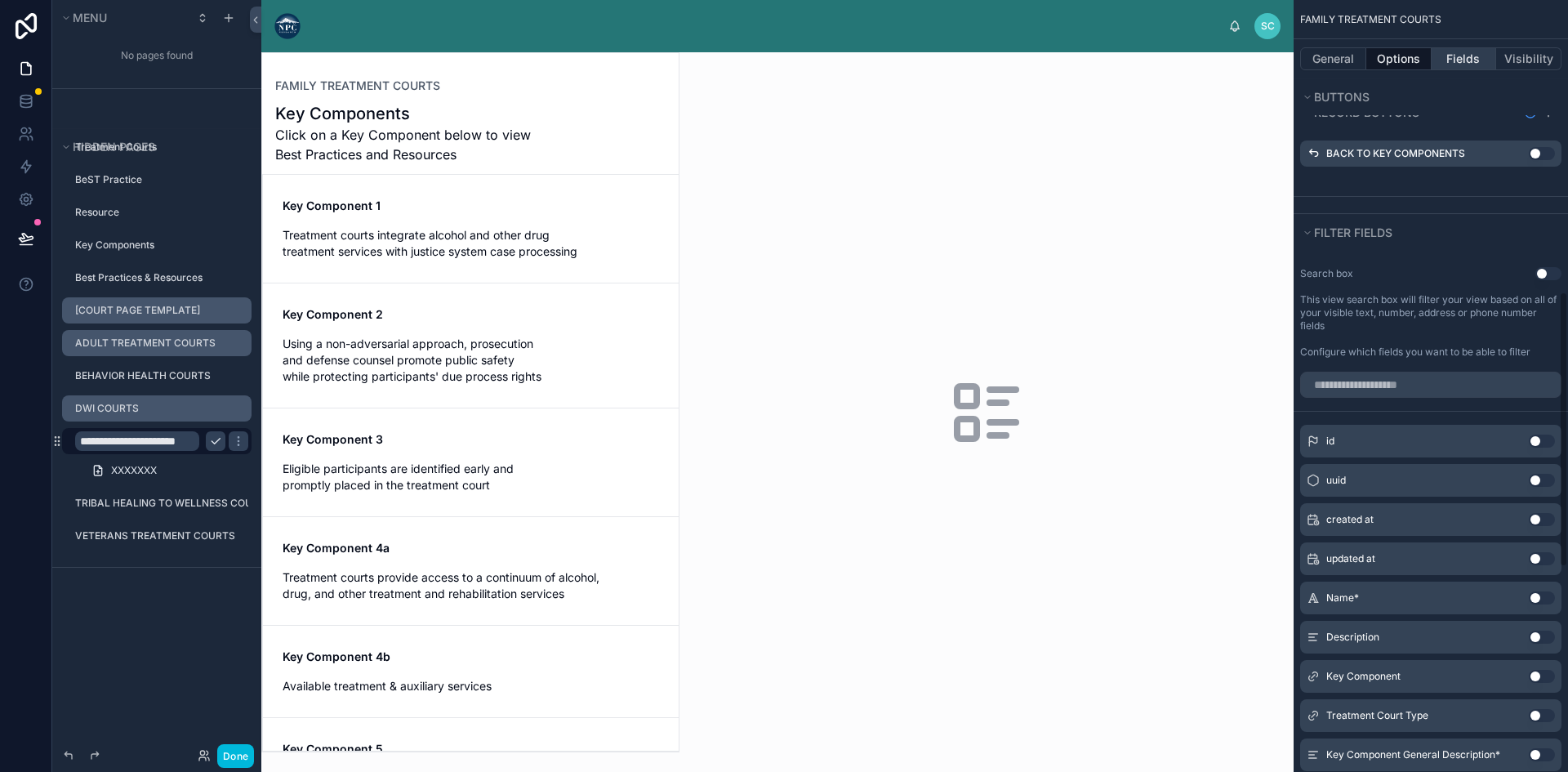
click at [1442, 56] on button "Fields" at bounding box center [1464, 58] width 65 height 23
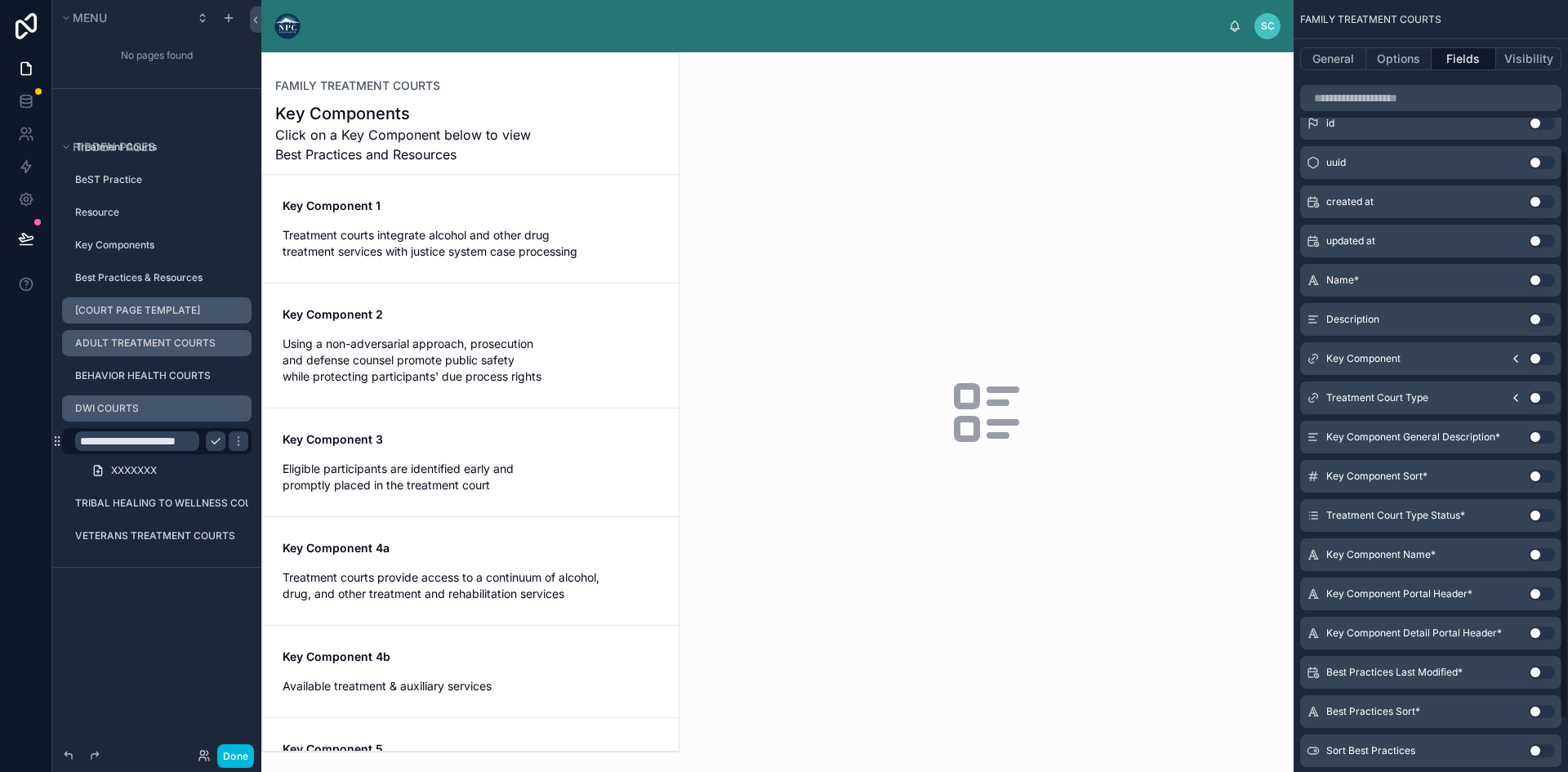
scroll to position [276, 0]
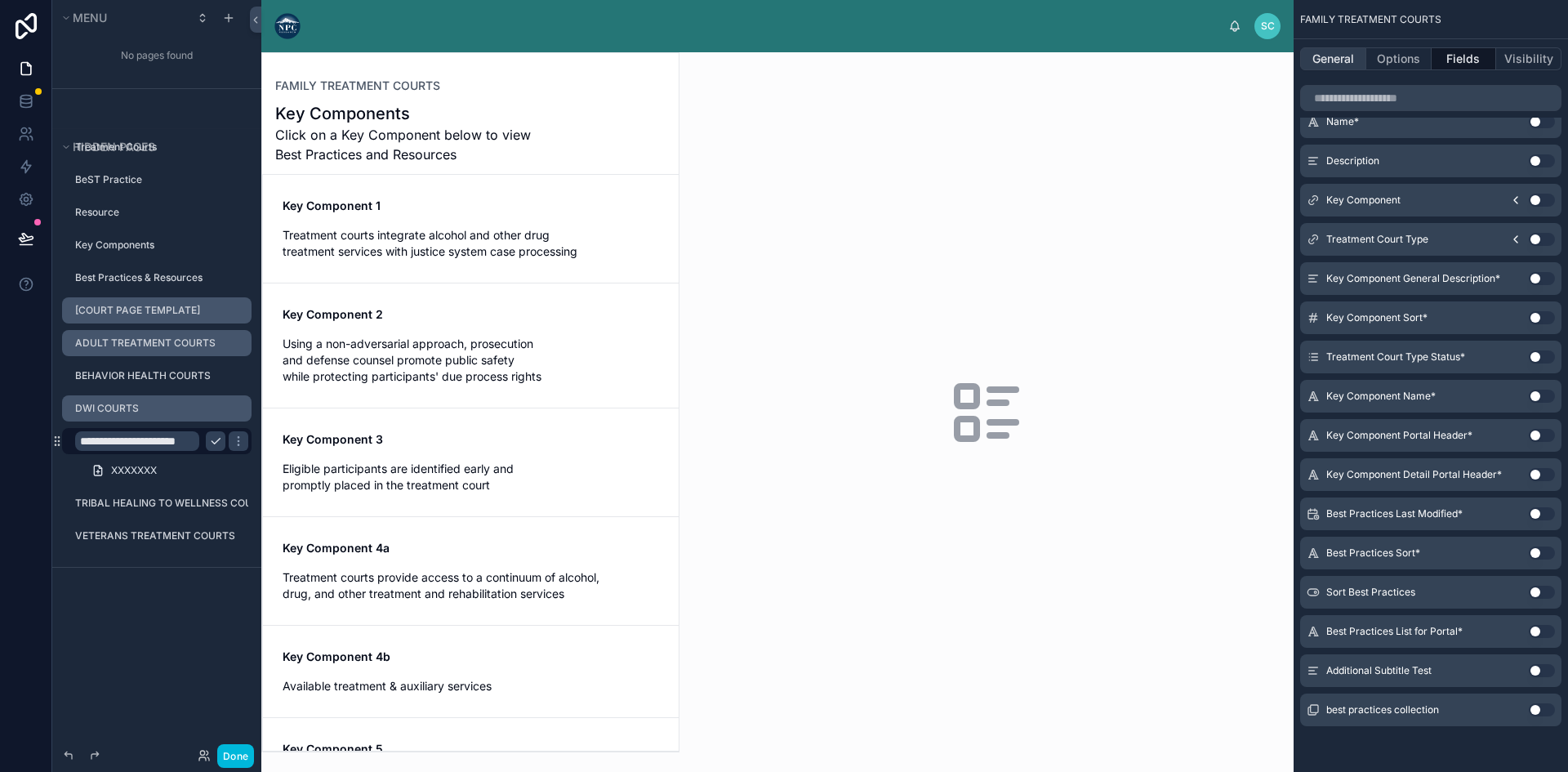
click at [1317, 56] on button "General" at bounding box center [1333, 58] width 66 height 23
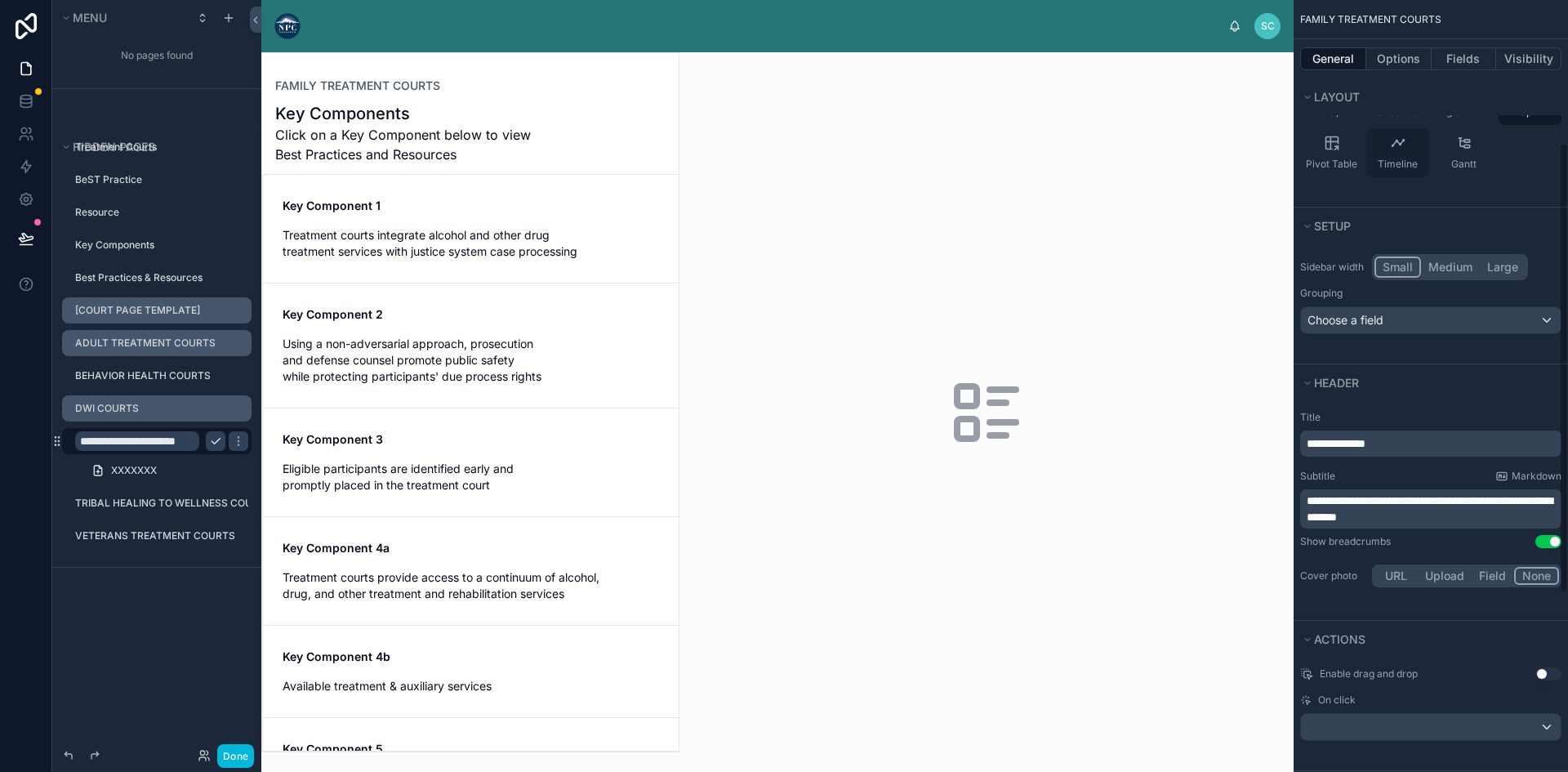
scroll to position [0, 0]
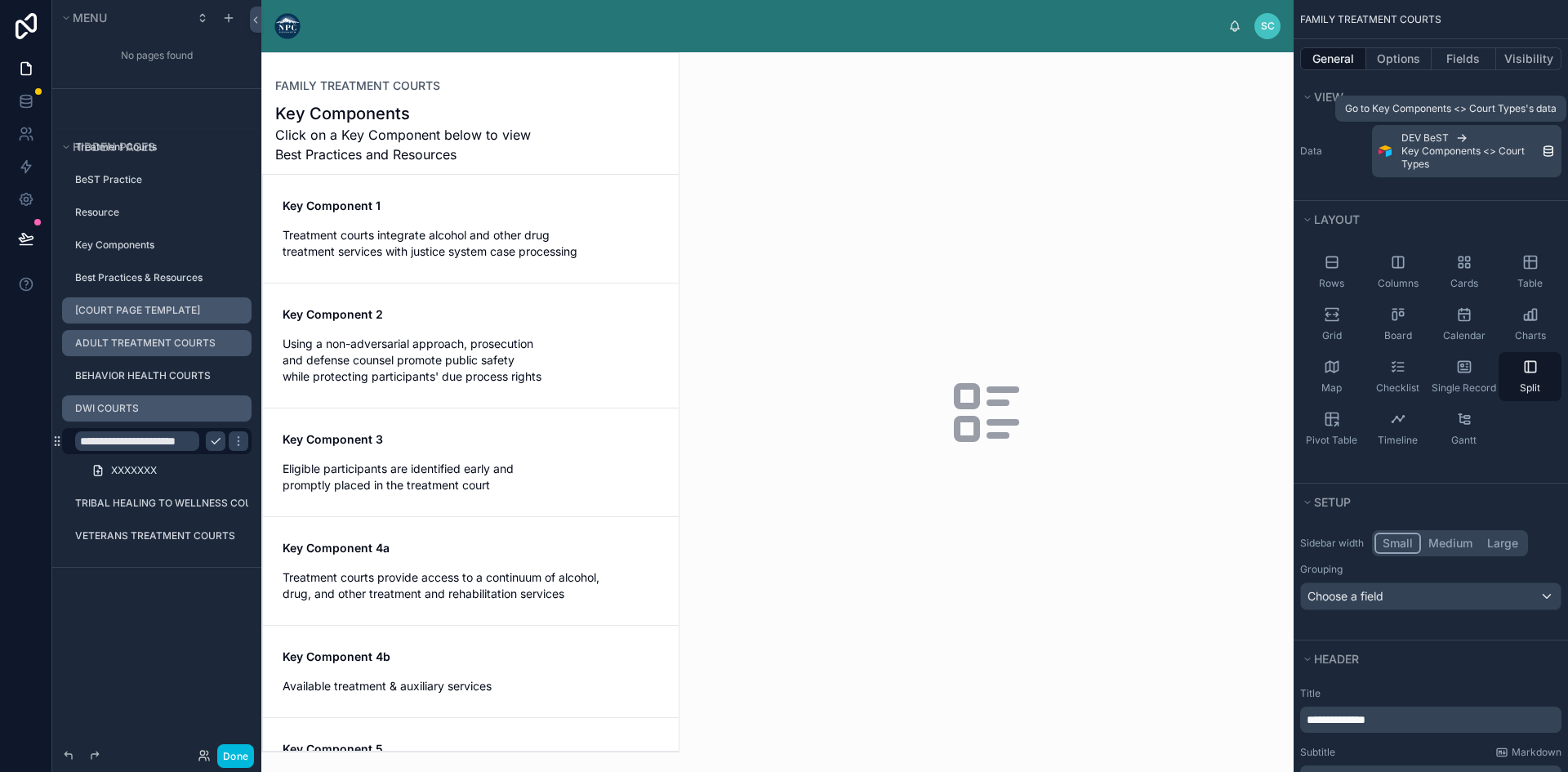
click at [1440, 145] on span "Key Components <> Court Types" at bounding box center [1471, 158] width 140 height 26
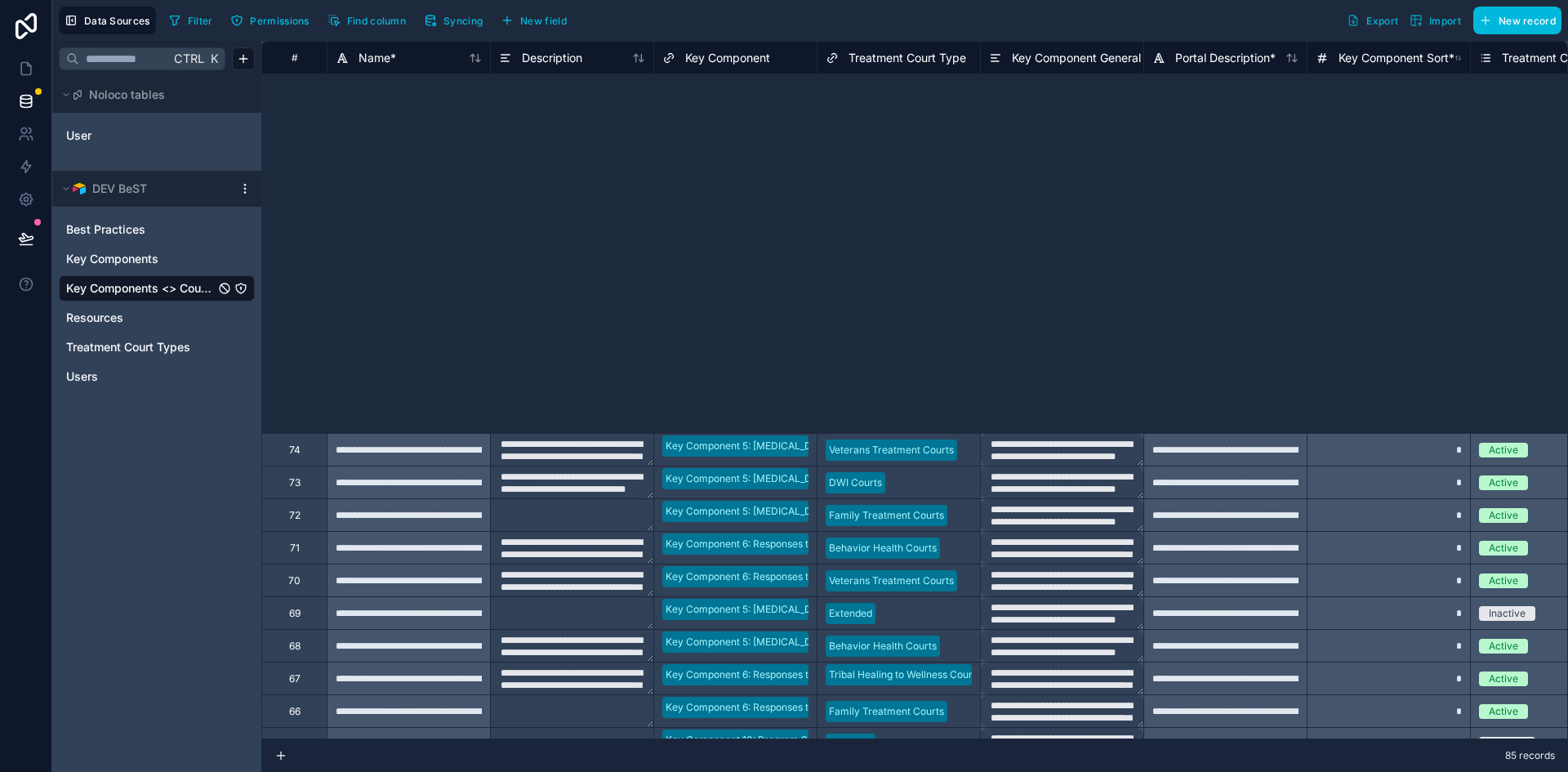
type input "**********"
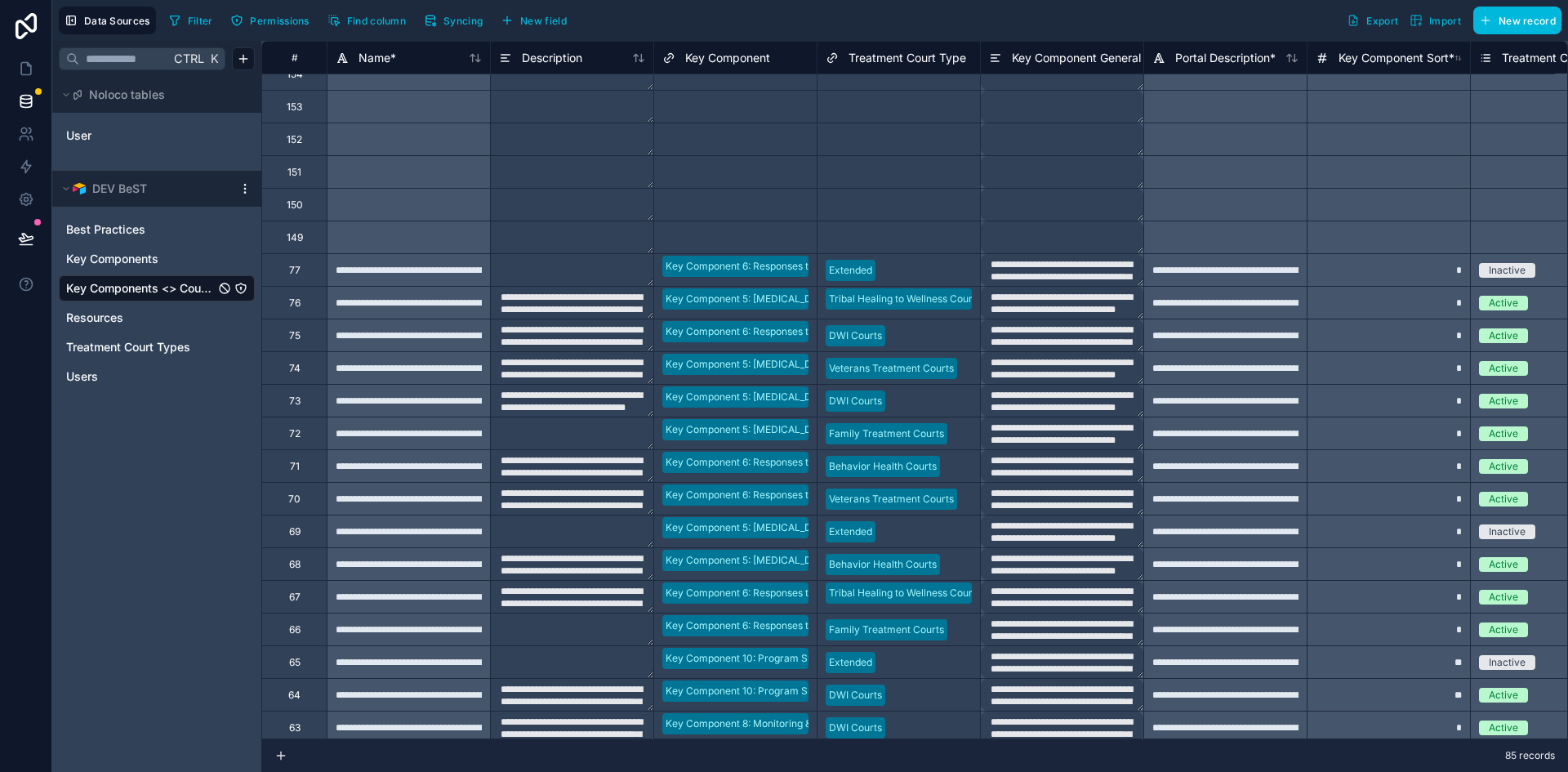
type input "**********"
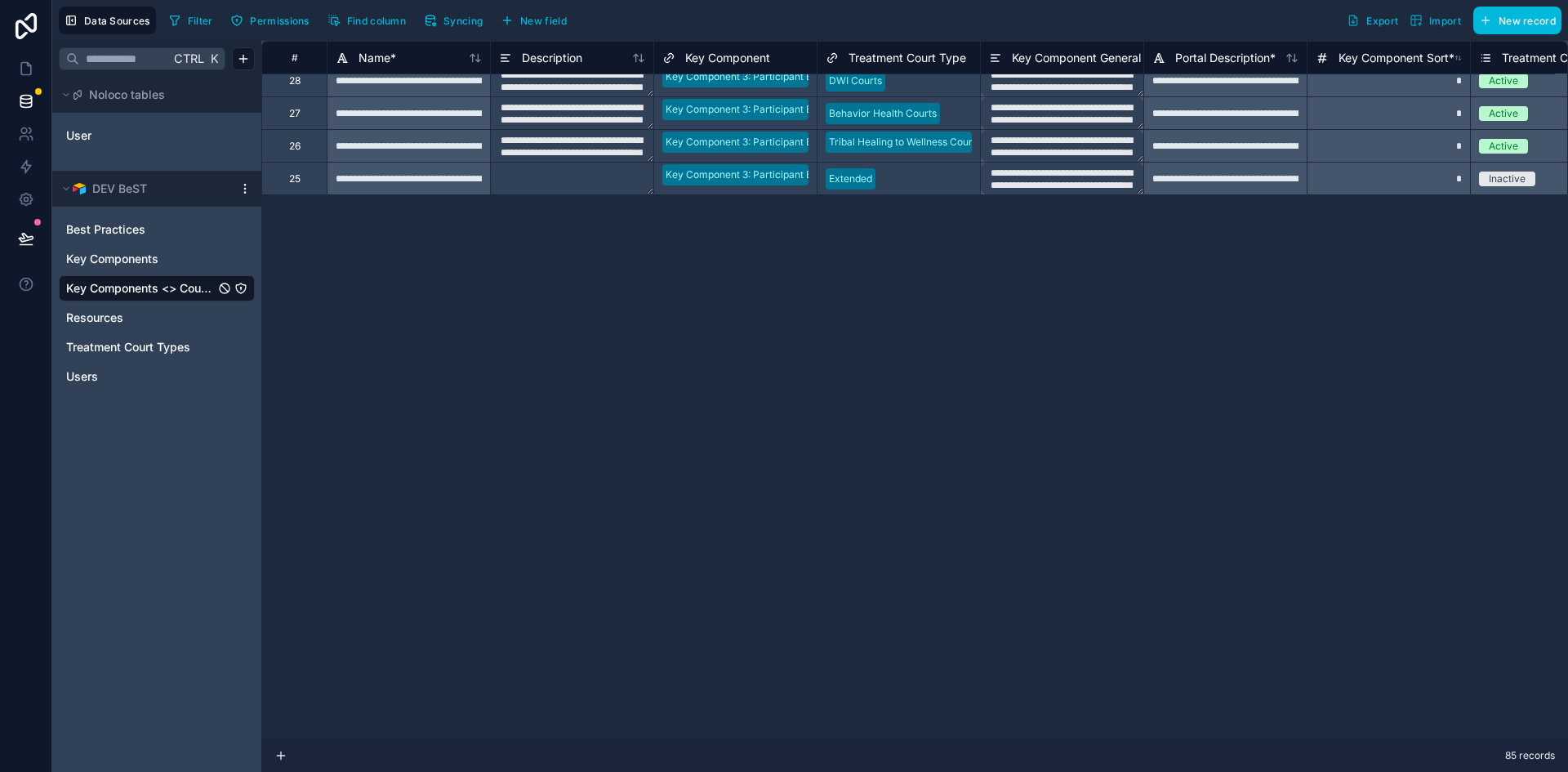
type input "**********"
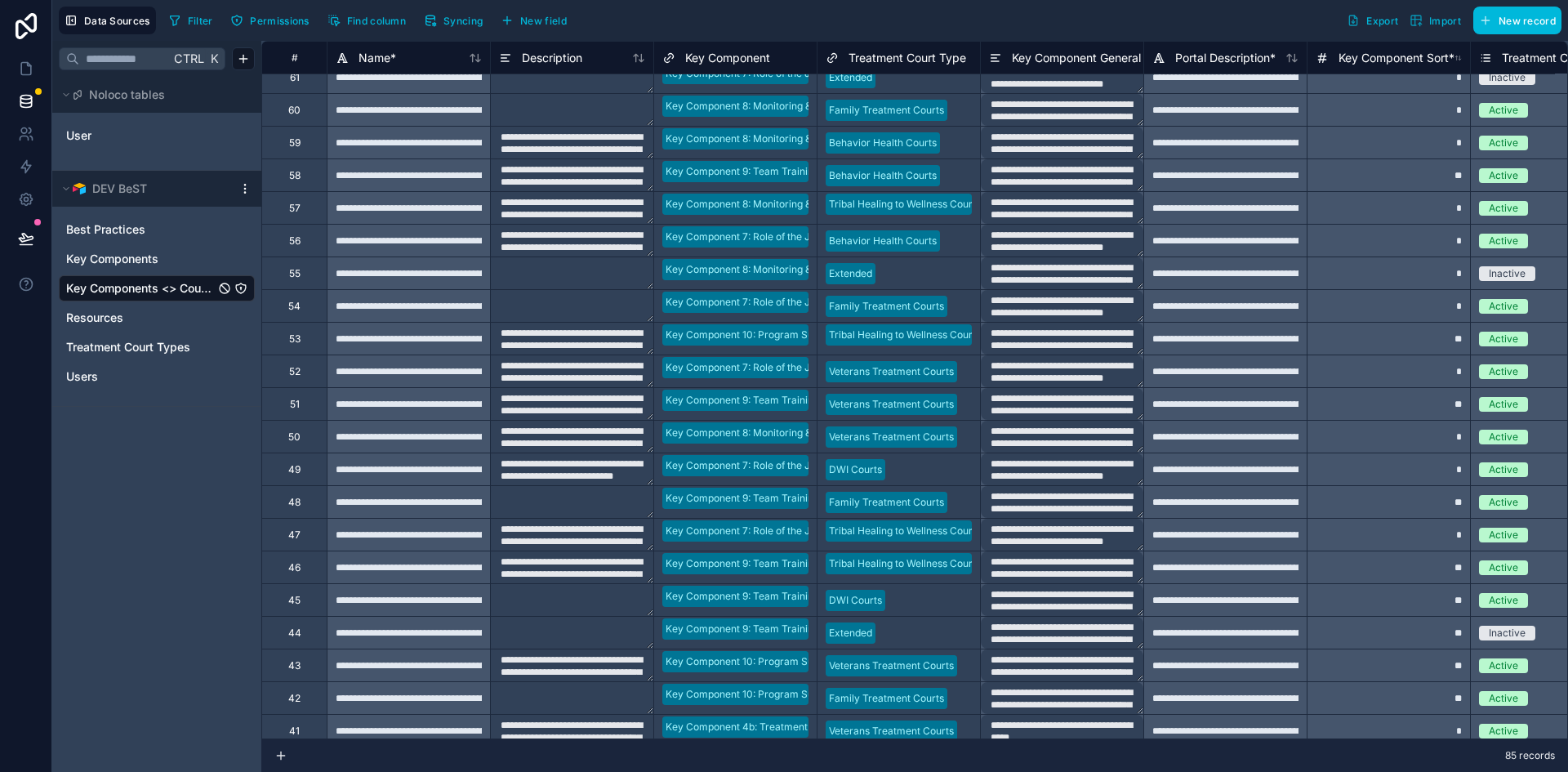
scroll to position [653, 0]
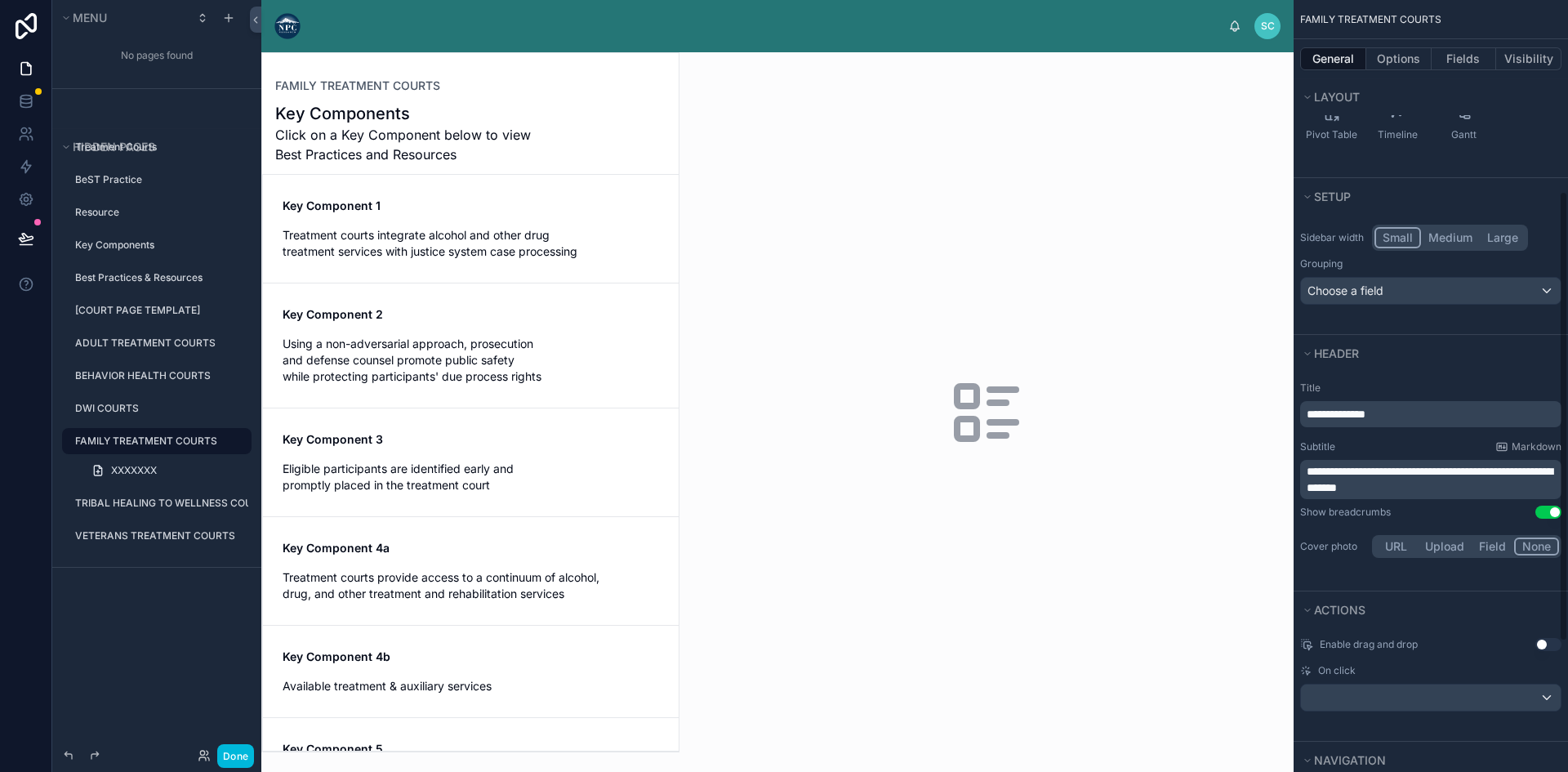
scroll to position [327, 0]
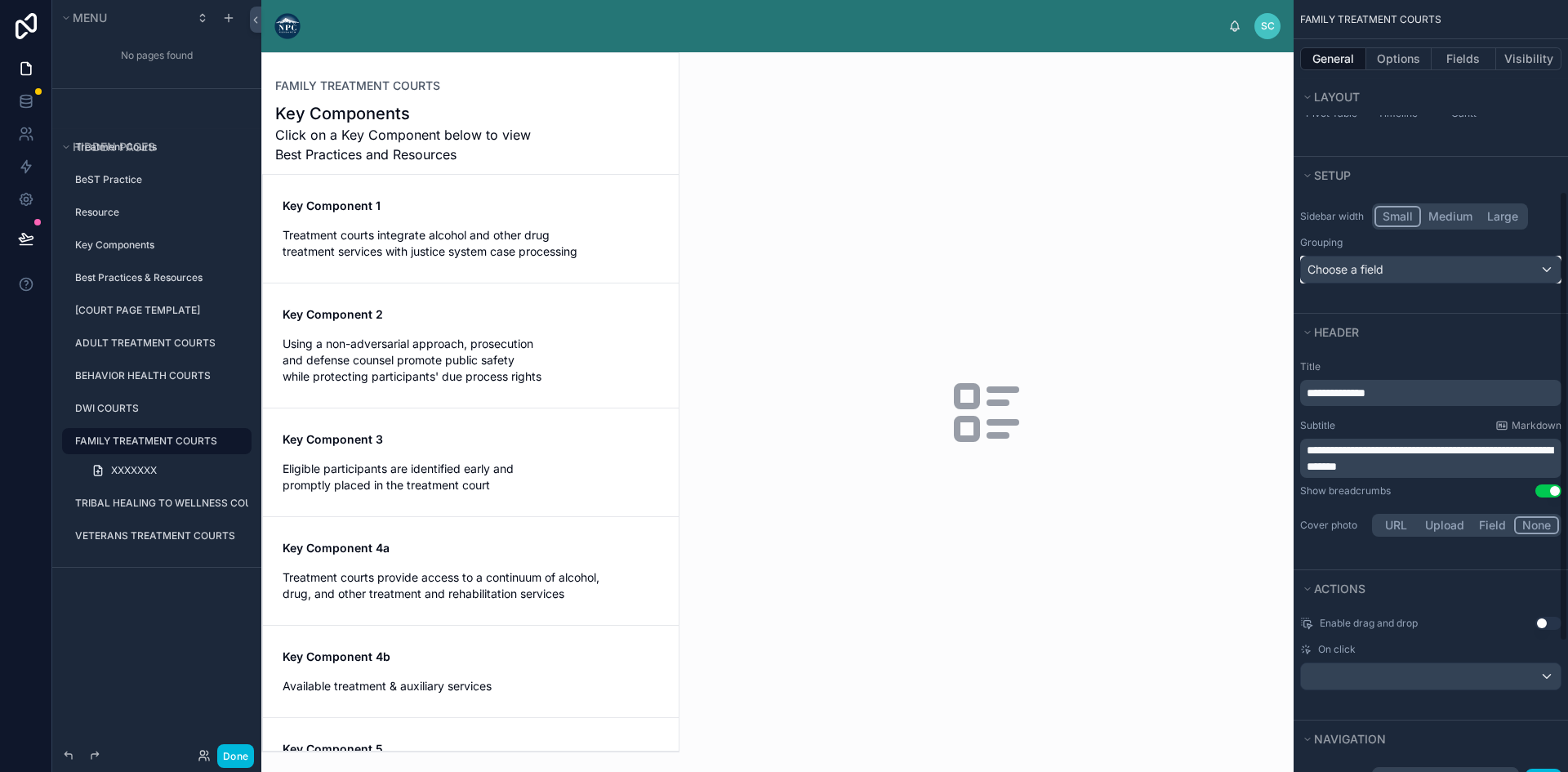
click at [1440, 261] on div "Choose a field" at bounding box center [1431, 269] width 260 height 26
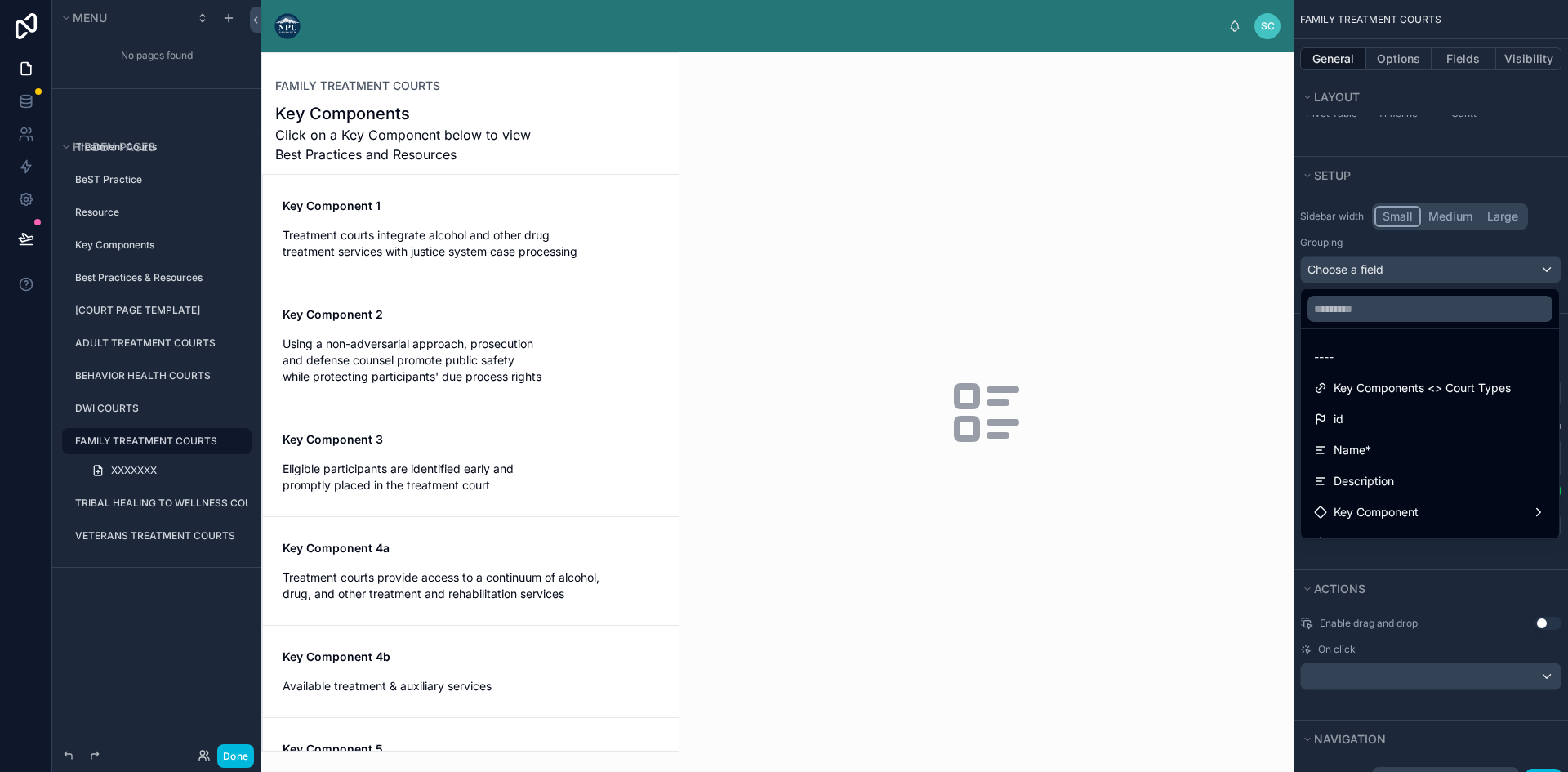
click at [1526, 242] on div "scrollable content" at bounding box center [784, 386] width 1568 height 772
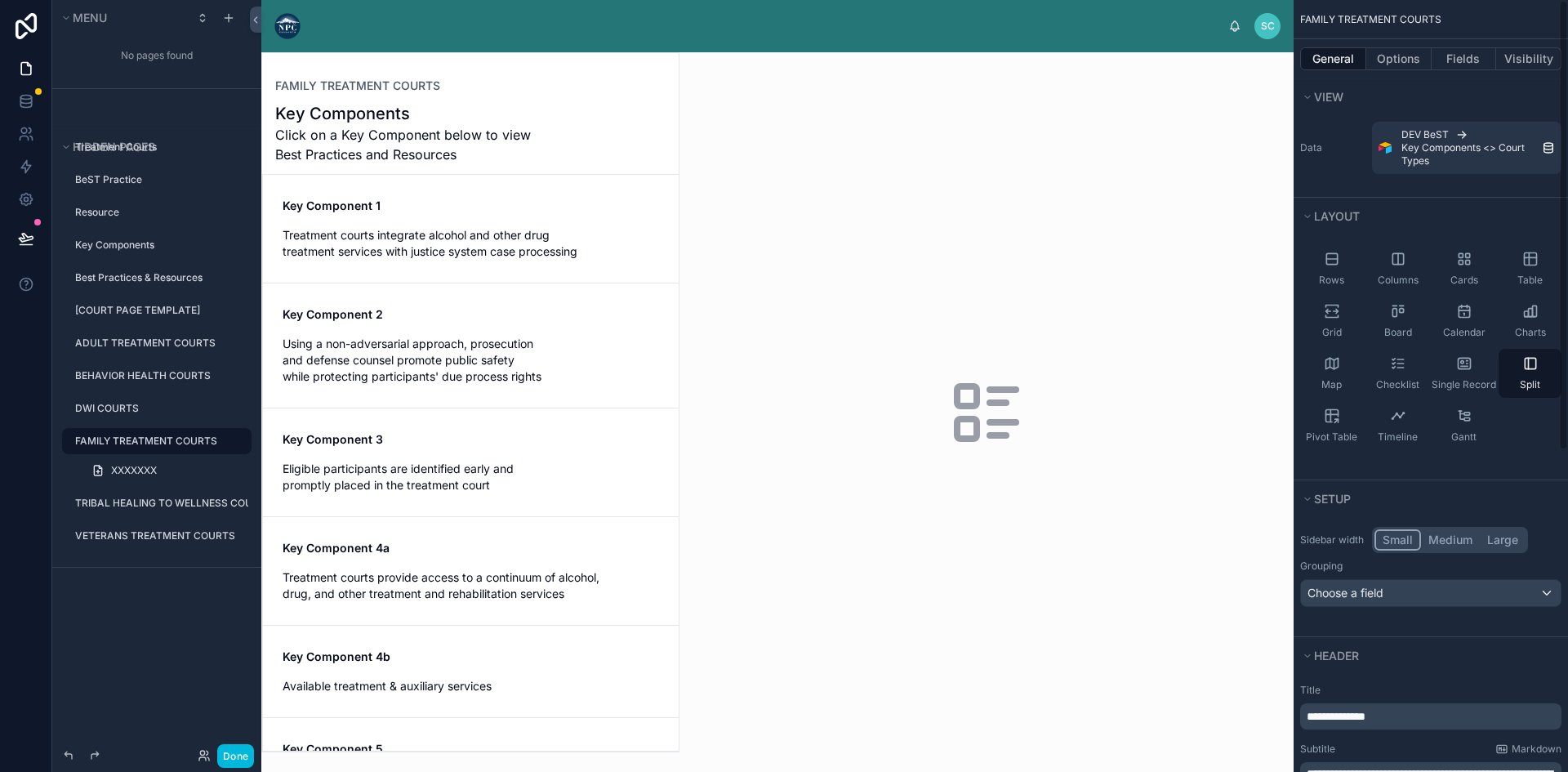
scroll to position [0, 0]
click at [1382, 52] on button "Options" at bounding box center [1399, 58] width 65 height 23
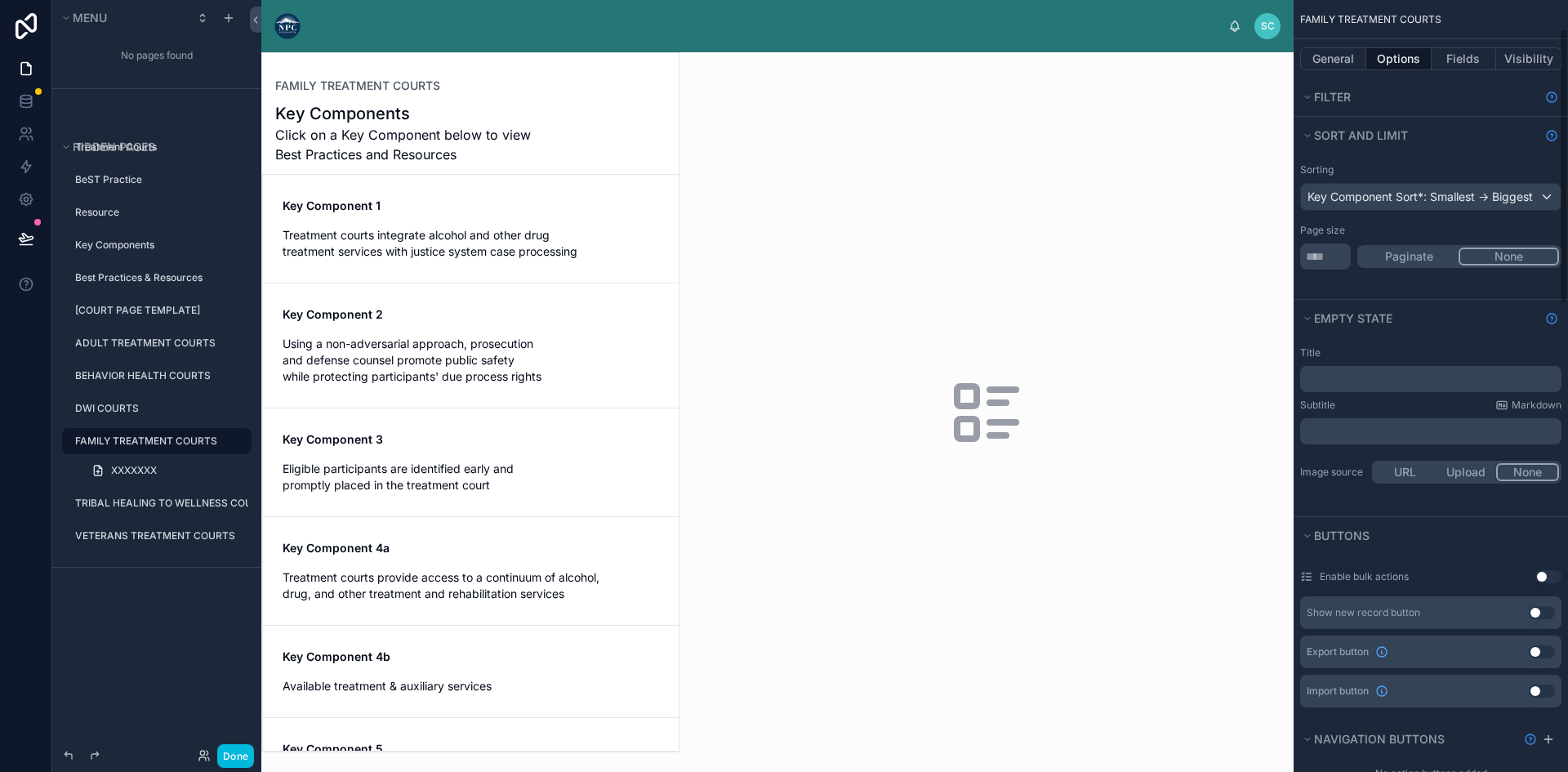
scroll to position [82, 0]
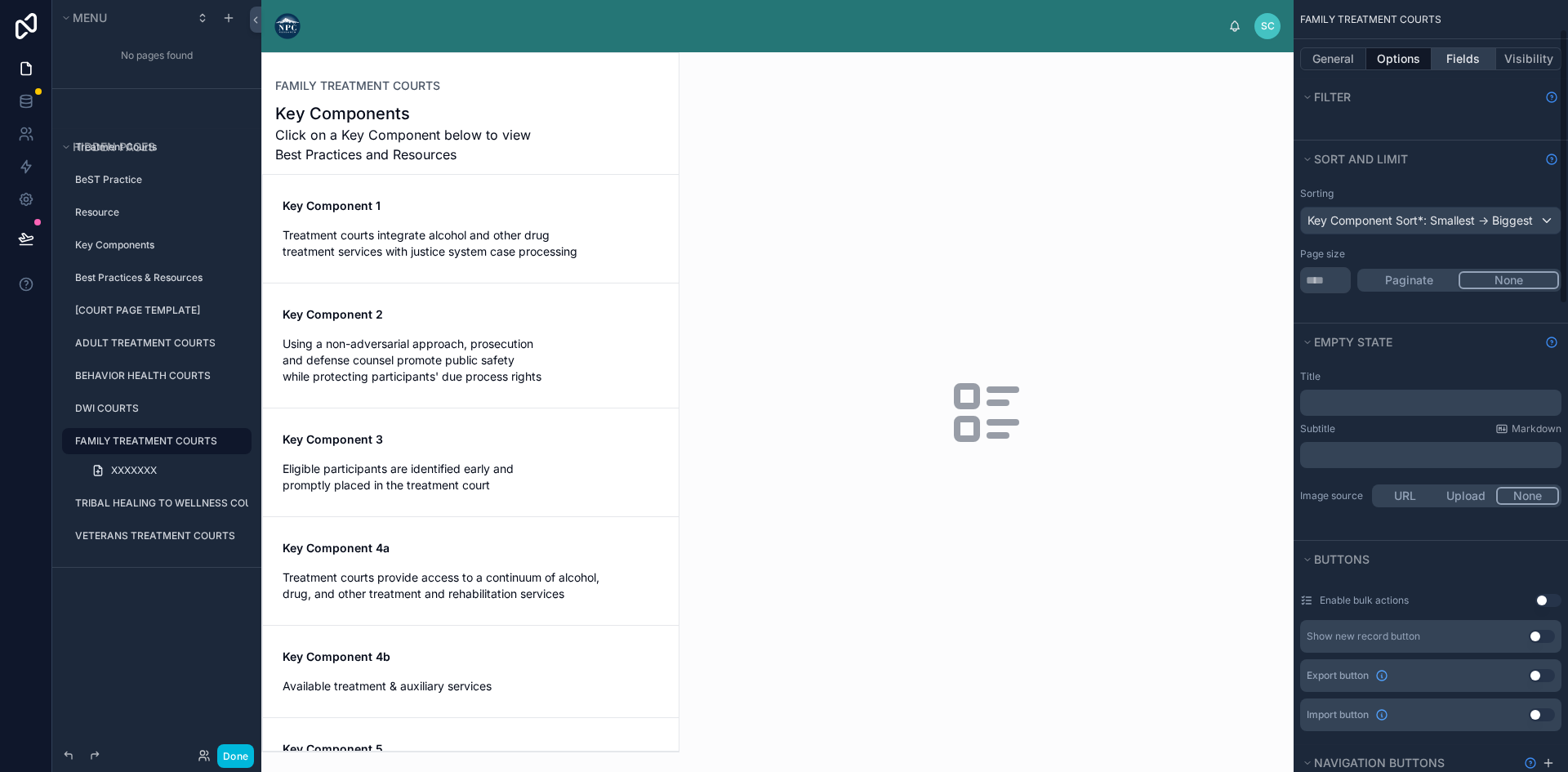
click at [1465, 53] on button "Fields" at bounding box center [1464, 58] width 65 height 23
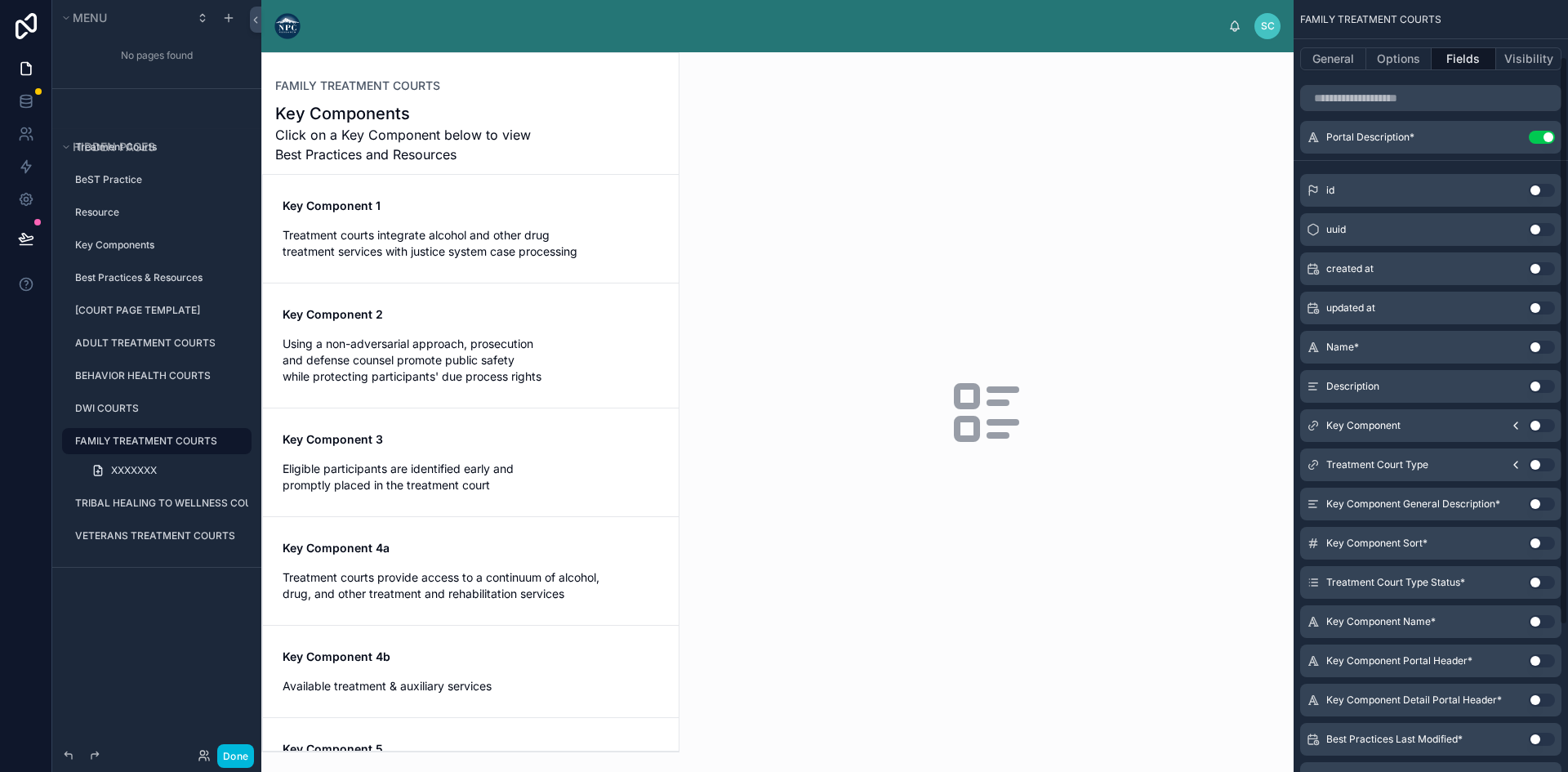
scroll to position [0, 0]
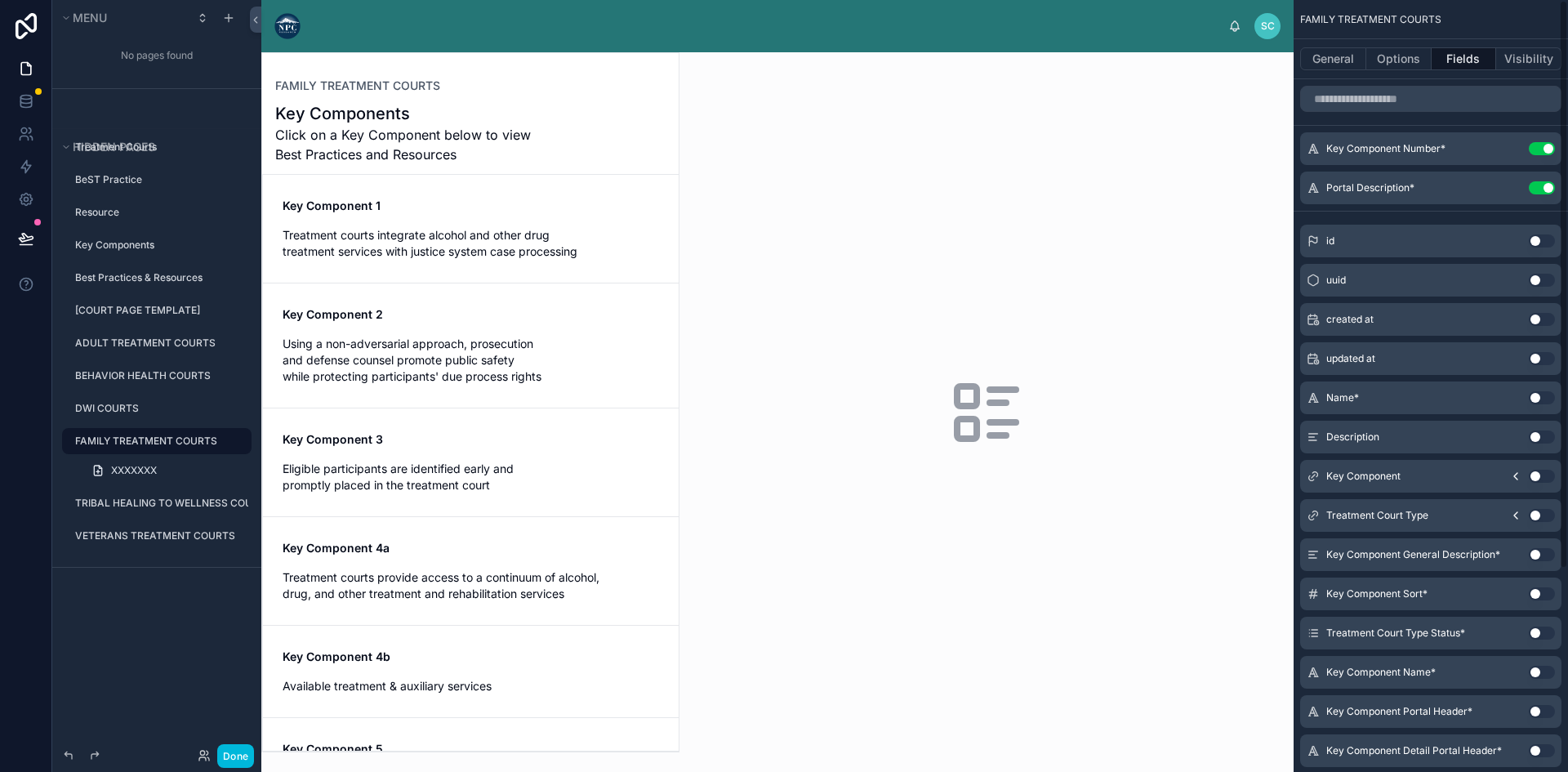
click at [0, 0] on icon "scrollable content" at bounding box center [0, 0] width 0 height 0
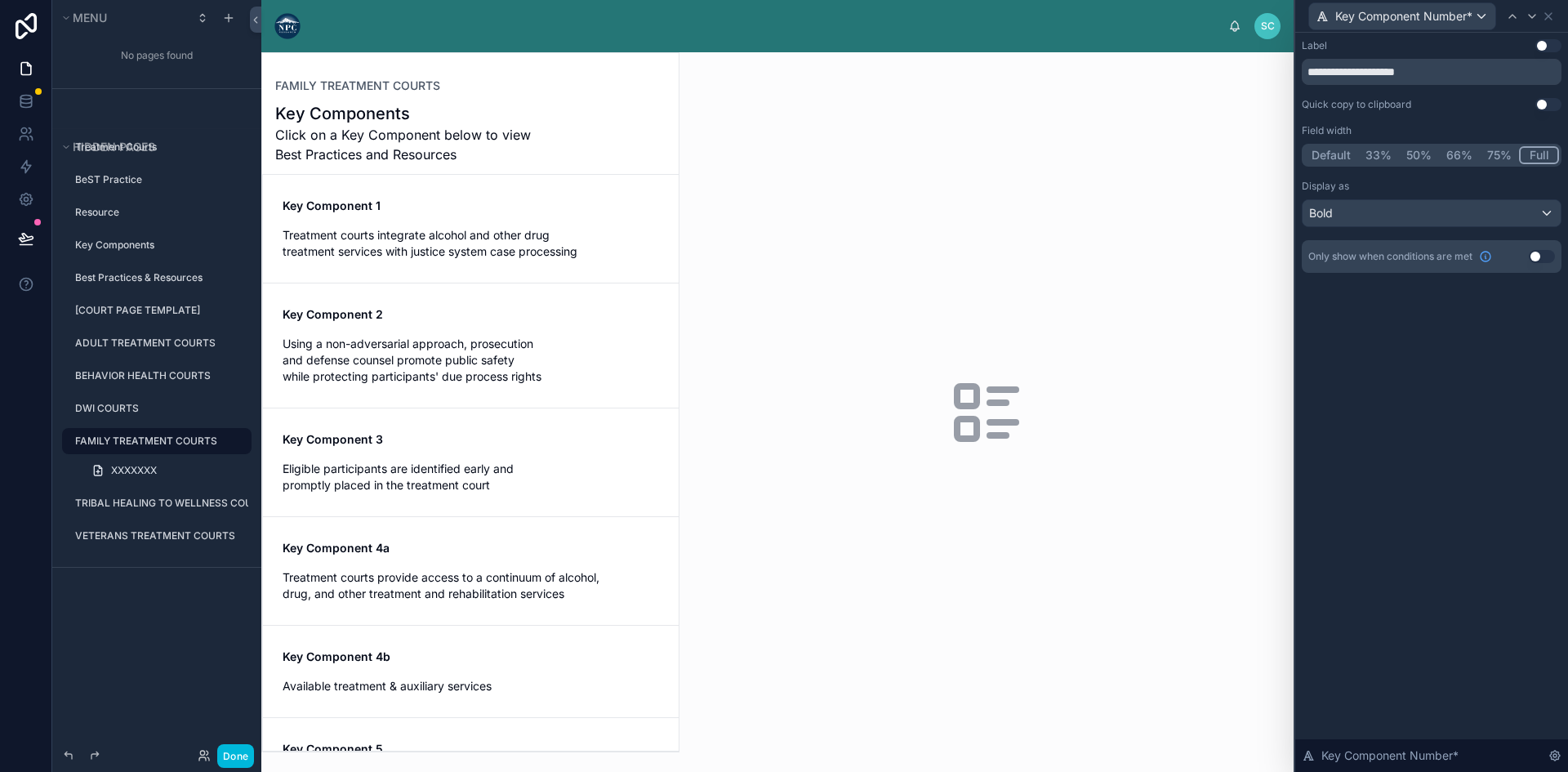
click at [1192, 345] on div at bounding box center [986, 412] width 614 height 719
click at [1551, 17] on icon at bounding box center [1548, 16] width 13 height 13
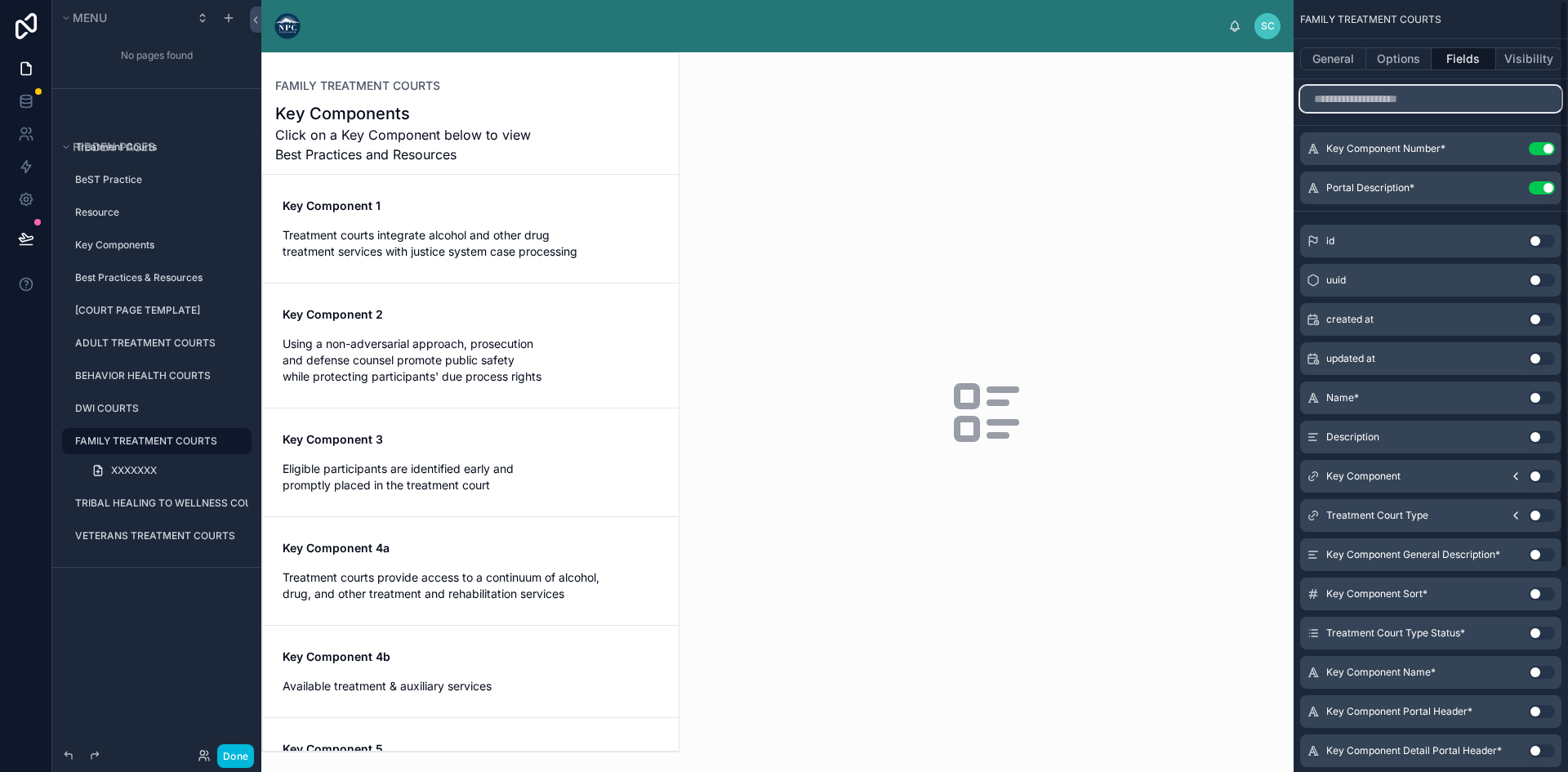
click at [1414, 103] on input "scrollable content" at bounding box center [1431, 99] width 262 height 26
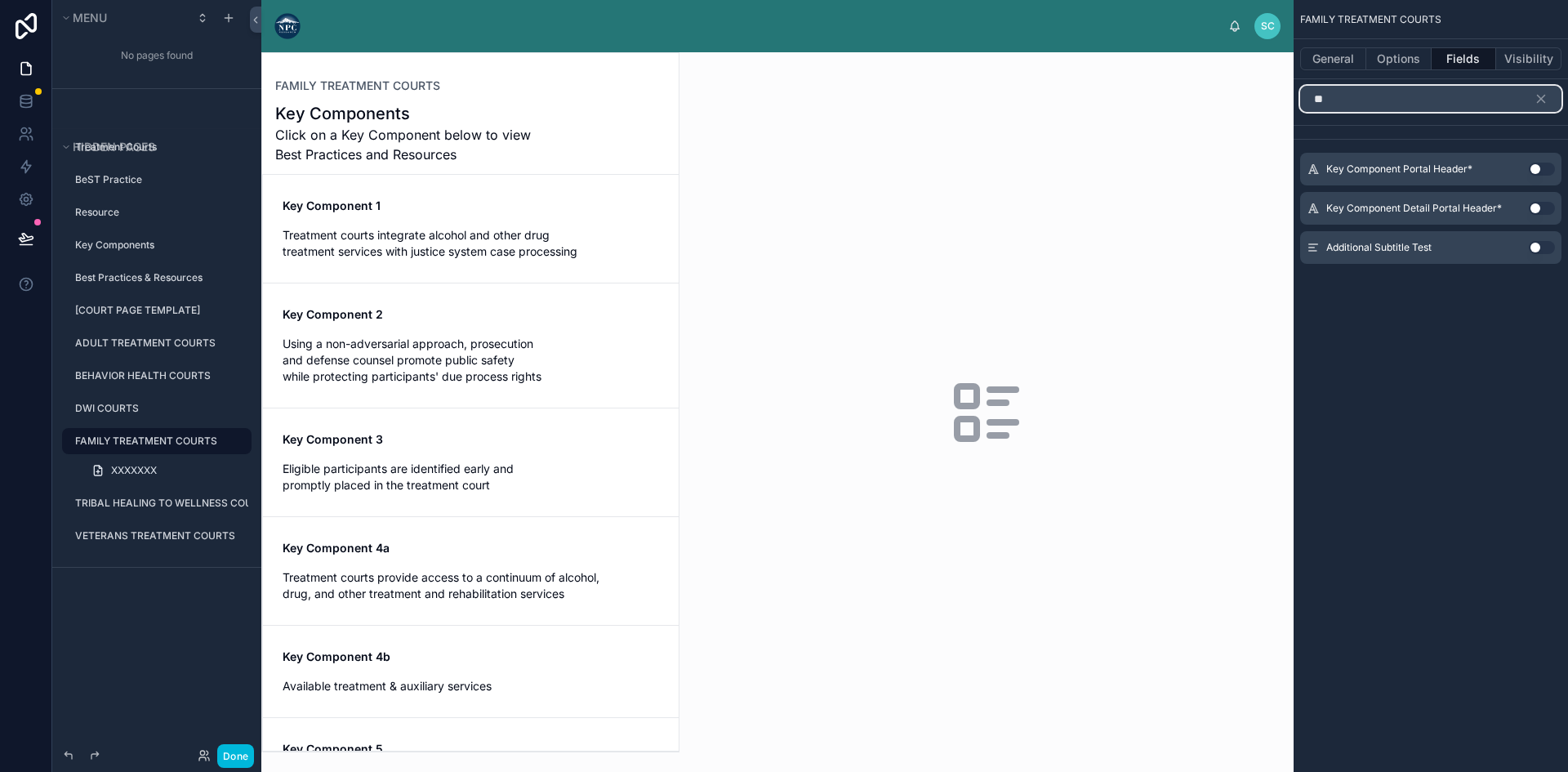
type input "**"
click at [1532, 239] on div "Additional Subtitle Test Use setting" at bounding box center [1431, 248] width 262 height 33
click at [1537, 245] on button "Use setting" at bounding box center [1542, 248] width 26 height 13
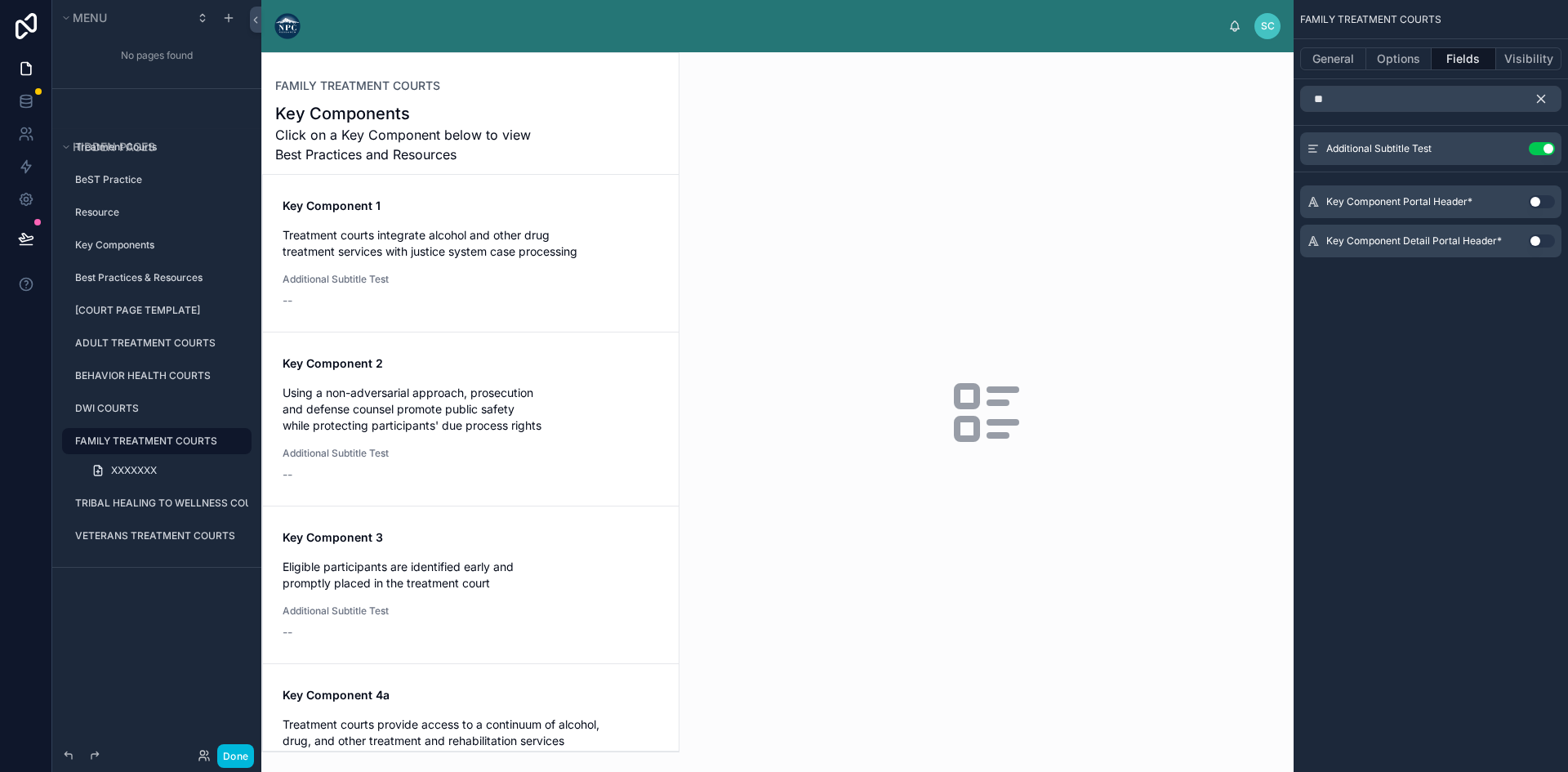
click at [1544, 97] on icon "scrollable content" at bounding box center [1542, 100] width 8 height 8
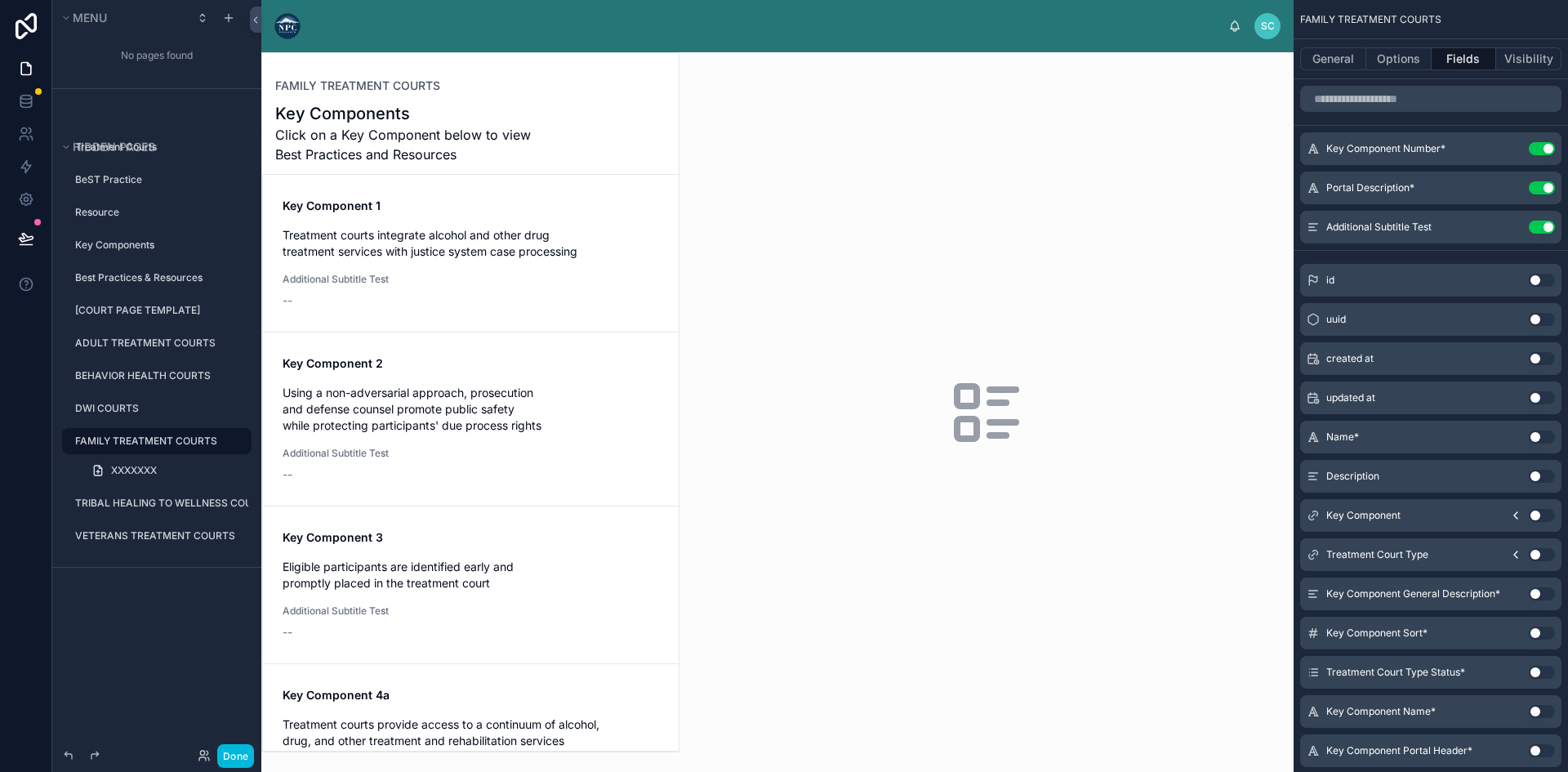
click at [472, 227] on span "Treatment courts integrate alcohol and other drug treatment services with justi…" at bounding box center [471, 243] width 376 height 33
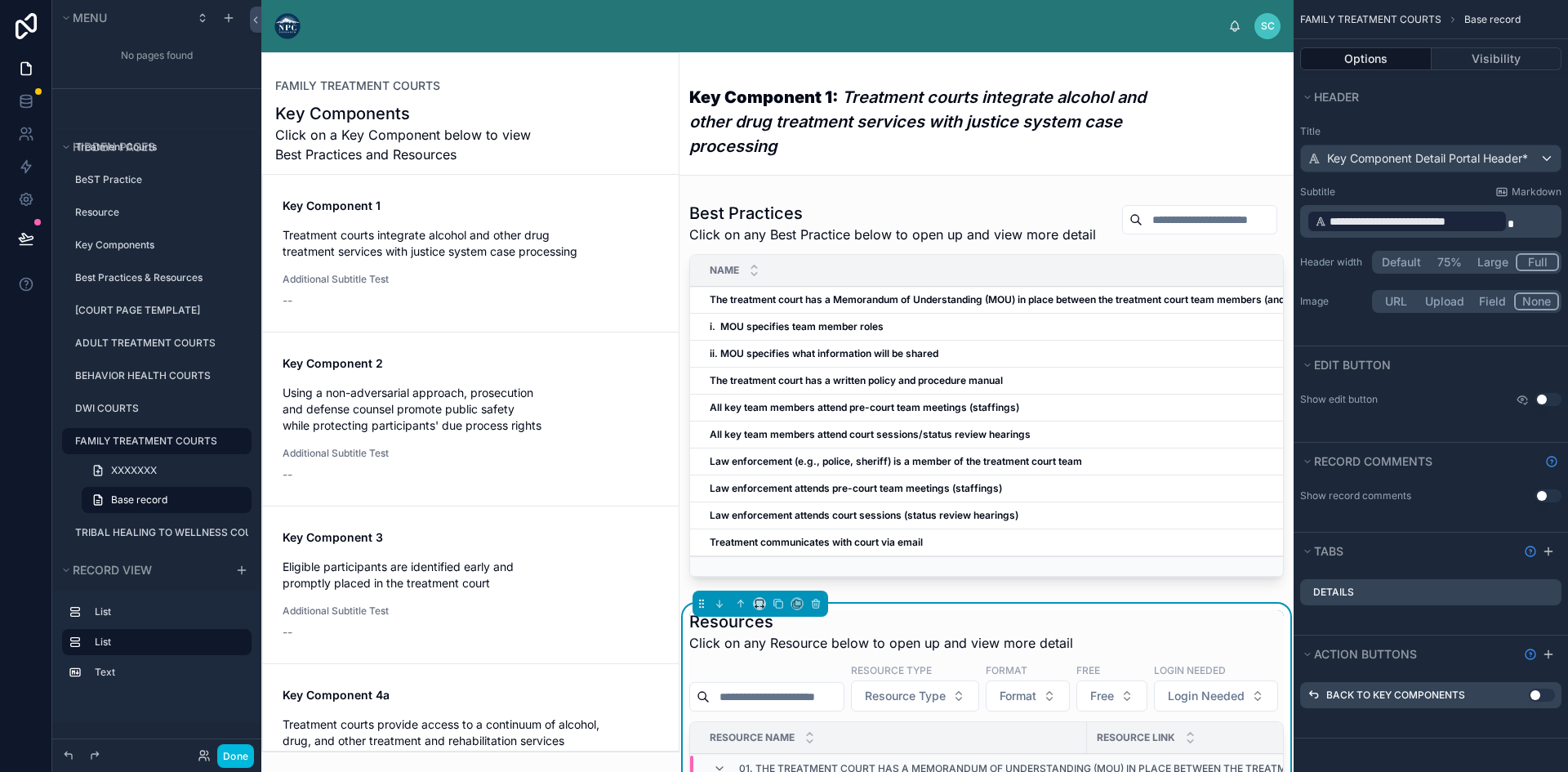
click at [344, 283] on span "Additional Subtitle Test" at bounding box center [339, 280] width 113 height 13
click at [531, 230] on span "Treatment courts integrate alcohol and other drug treatment services with justi…" at bounding box center [471, 243] width 376 height 33
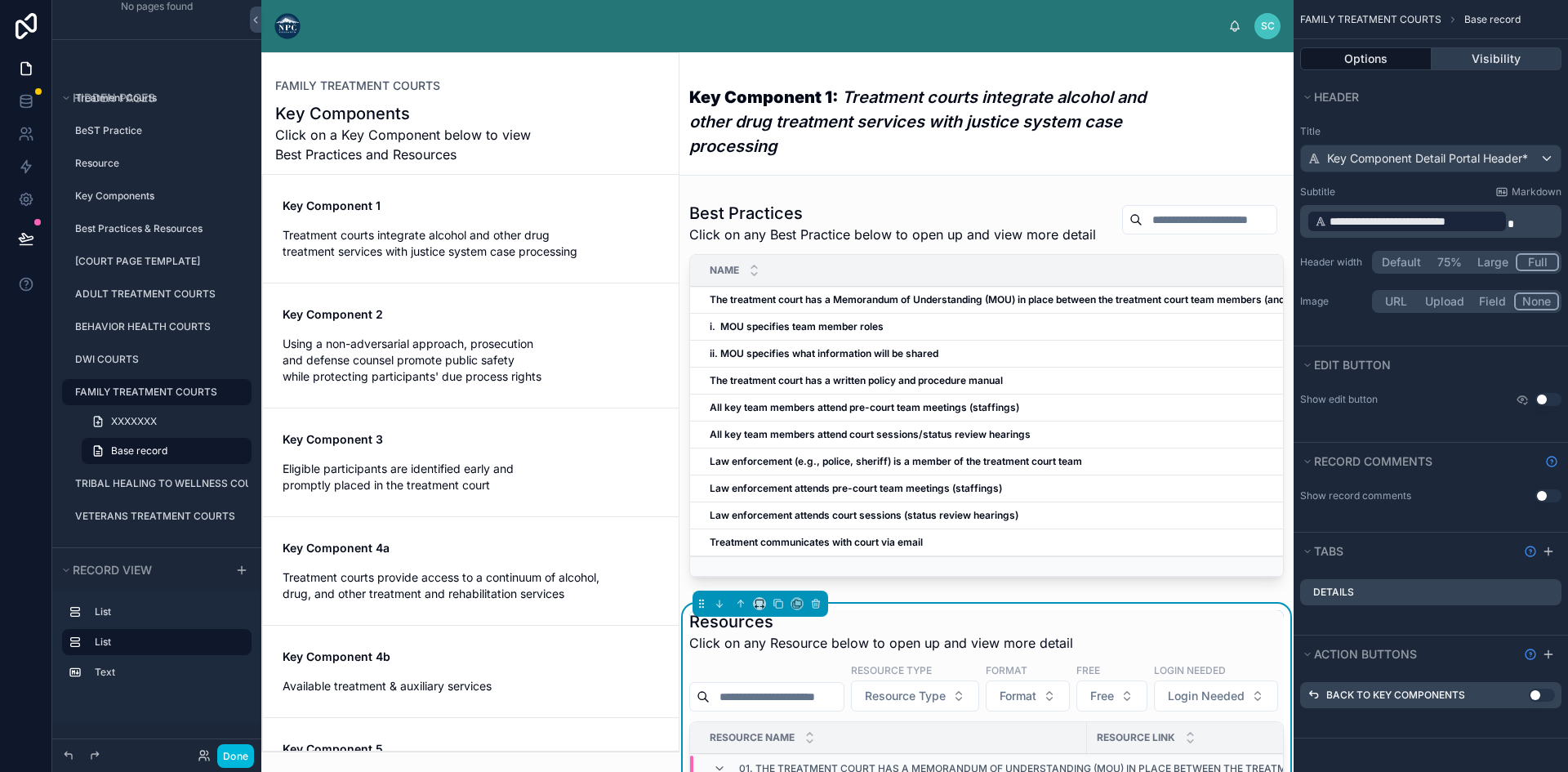
click at [1502, 55] on button "Visibility" at bounding box center [1496, 58] width 131 height 23
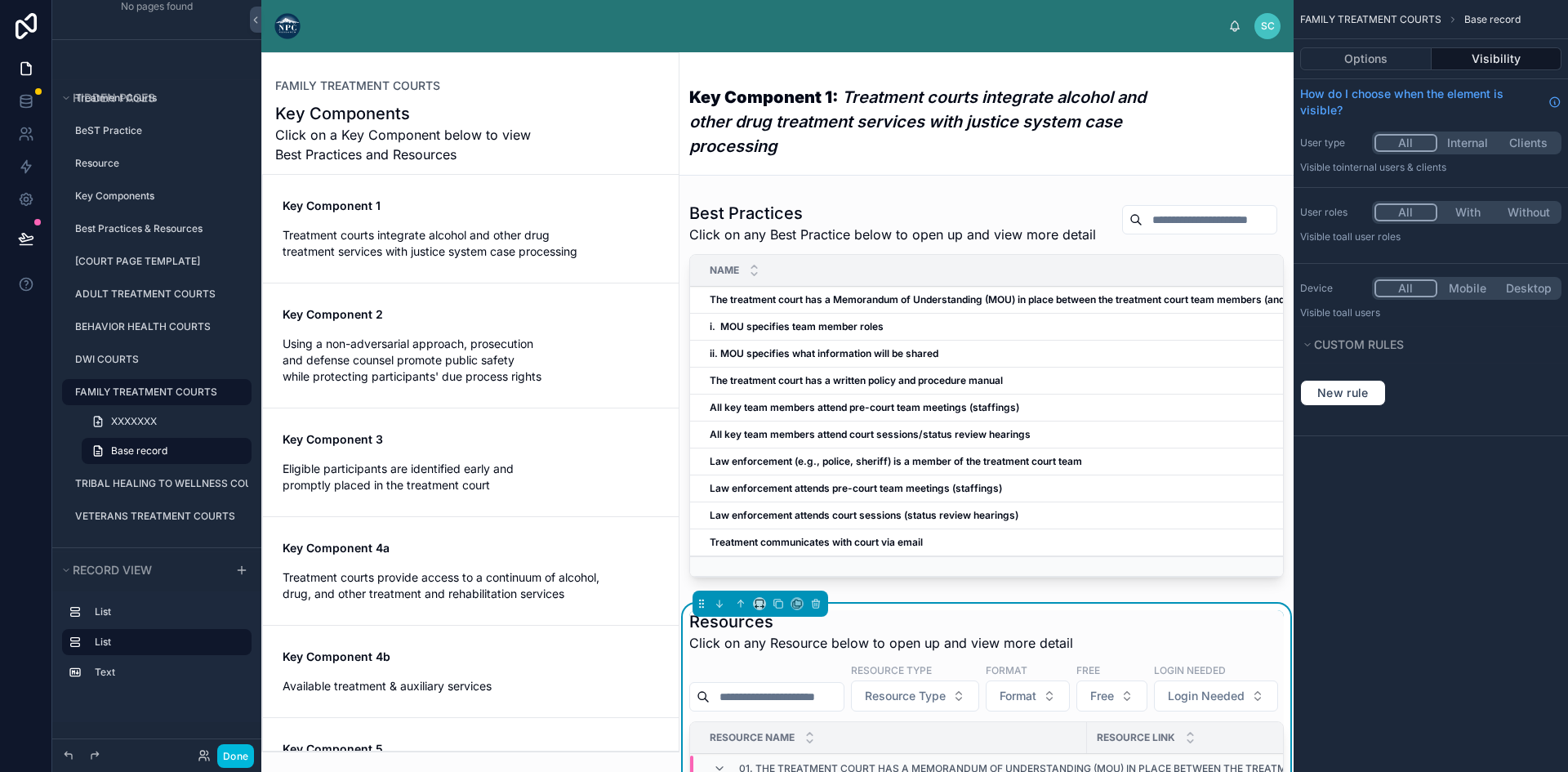
click at [794, 129] on em "Treatment courts integrate alcohol and other drug treatment services with justi…" at bounding box center [917, 121] width 456 height 69
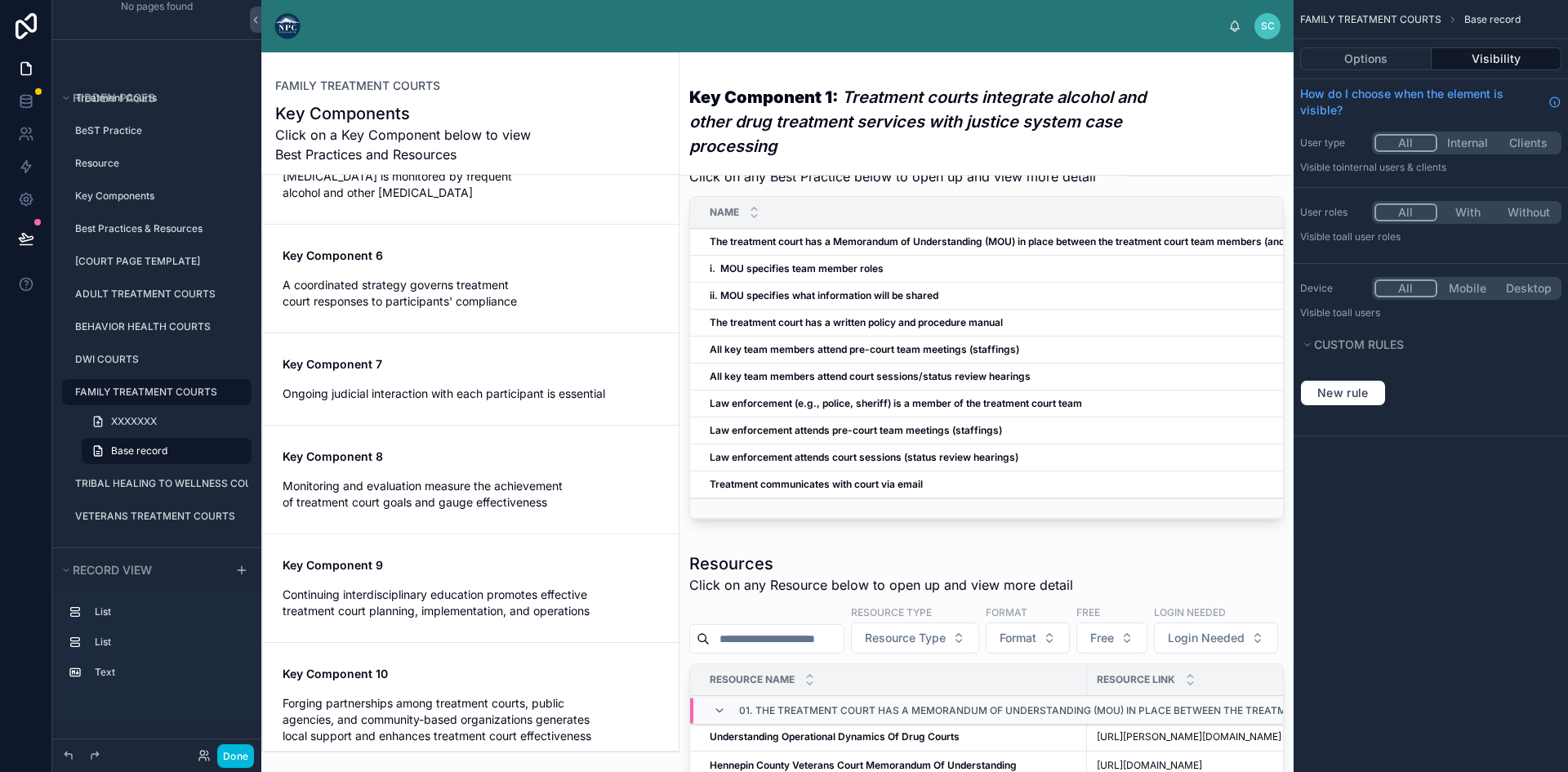
scroll to position [82, 0]
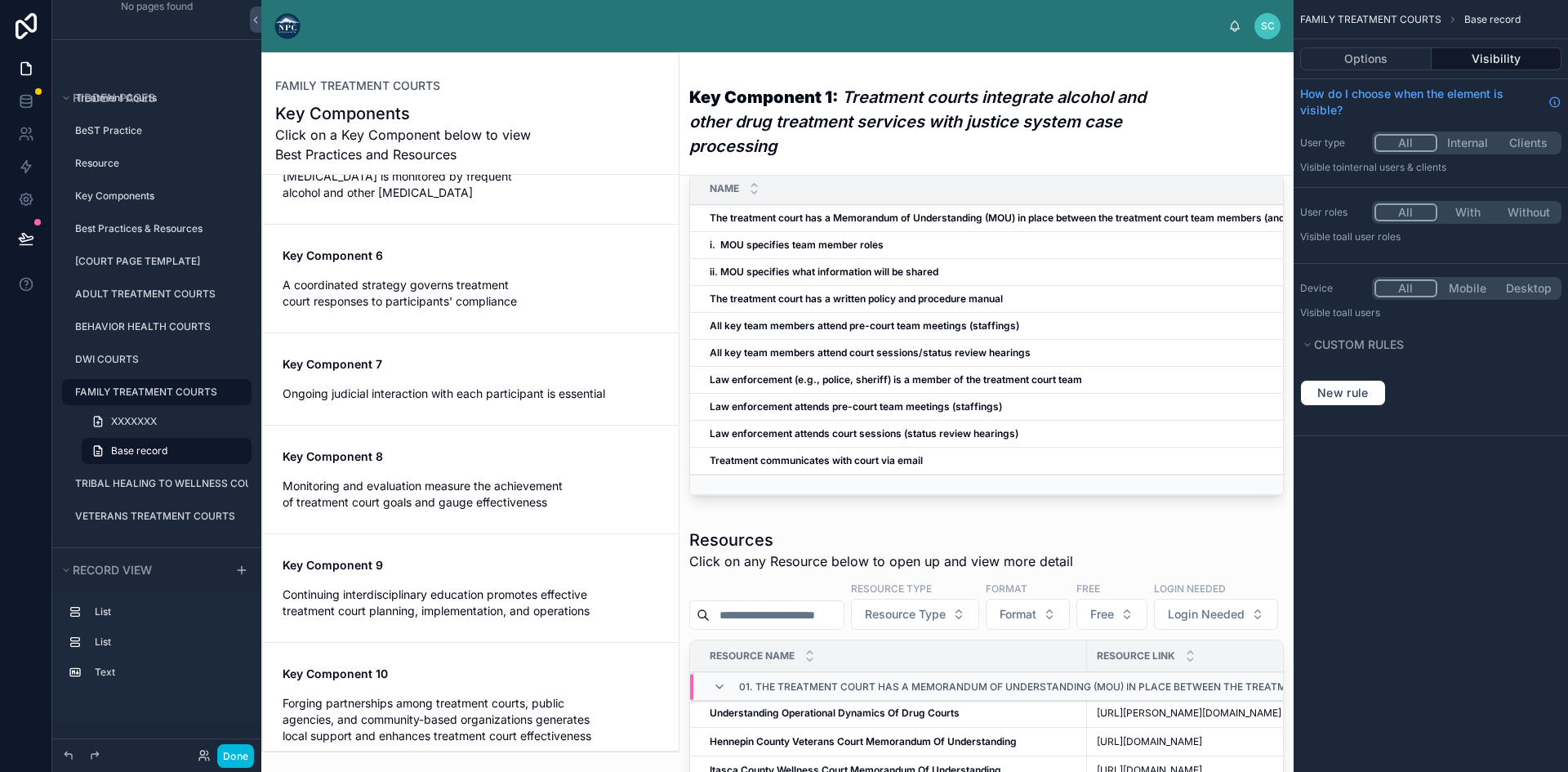
click at [1232, 22] on icon at bounding box center [1235, 26] width 13 height 13
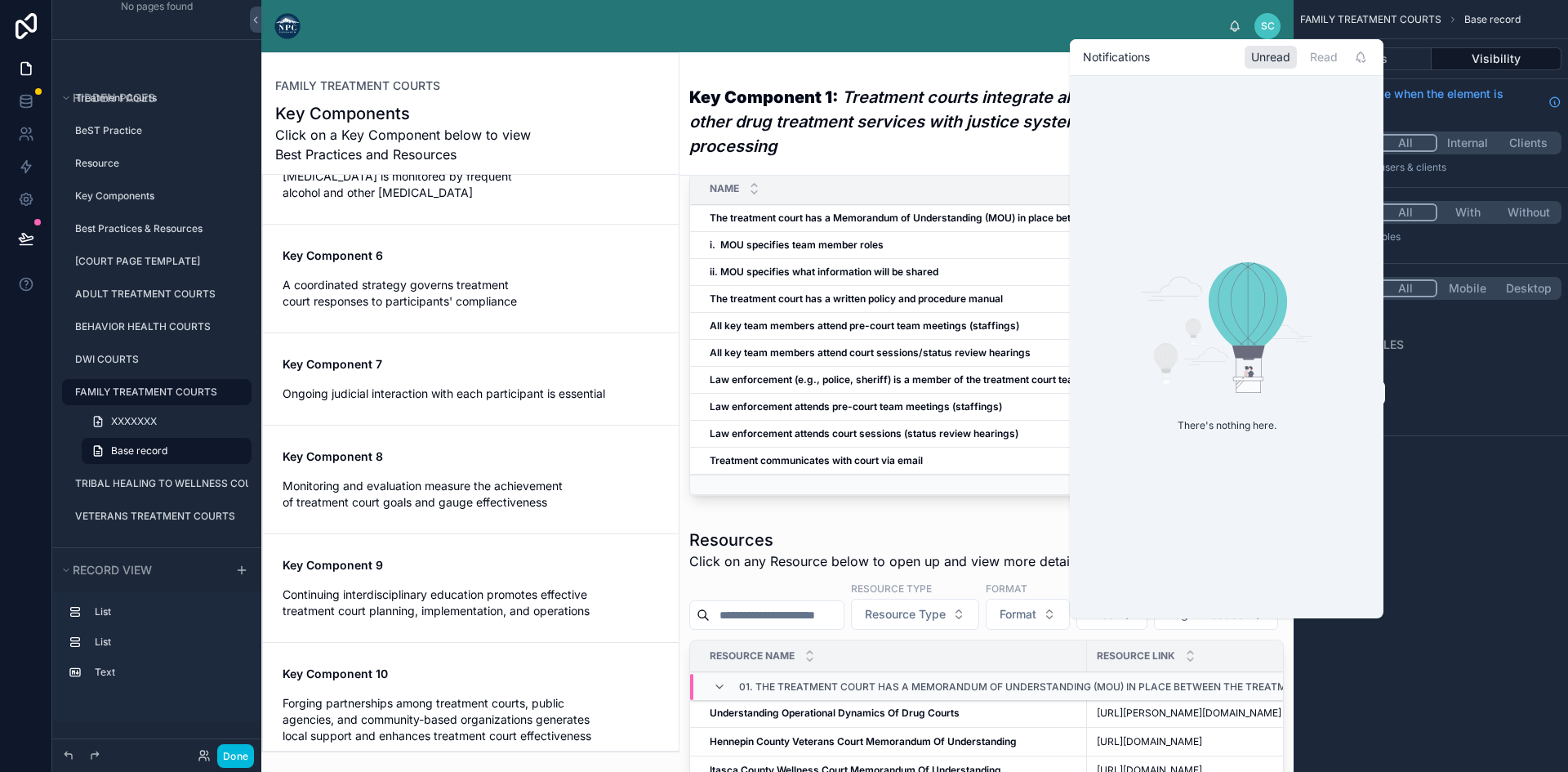
click at [903, 112] on em "Treatment courts integrate alcohol and other drug treatment services with justi…" at bounding box center [917, 121] width 456 height 69
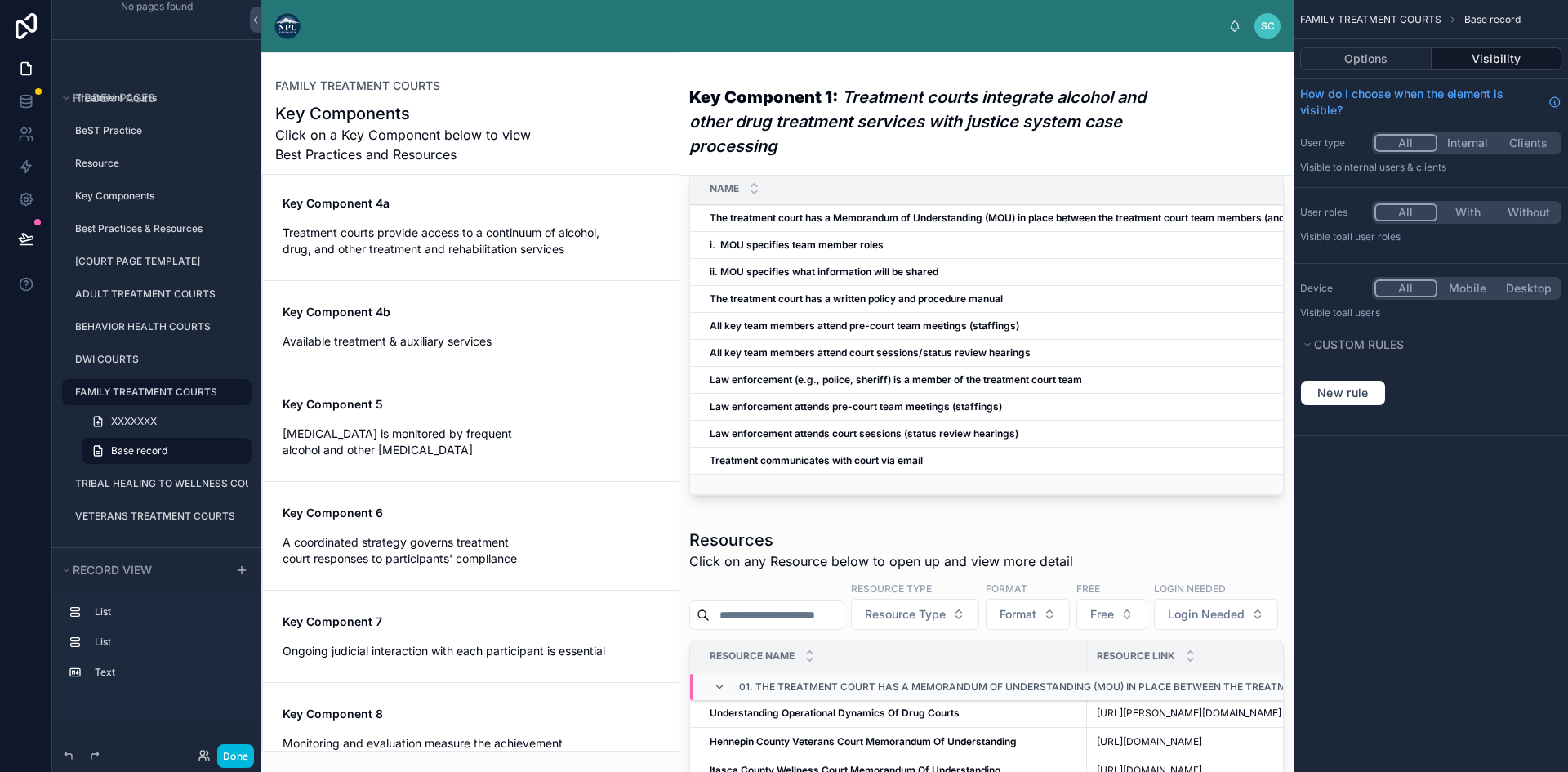
scroll to position [0, 0]
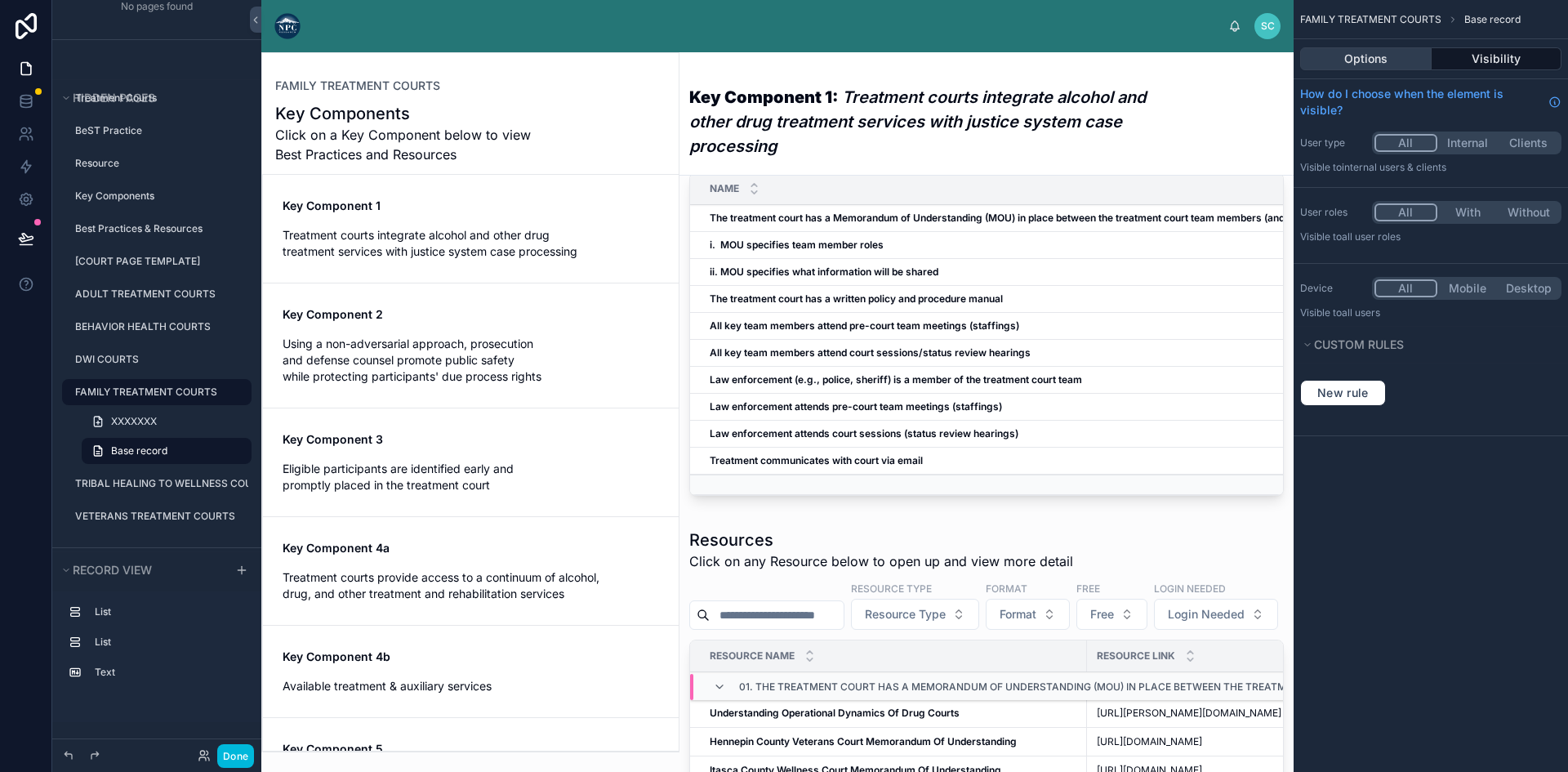
click at [1361, 63] on button "Options" at bounding box center [1366, 58] width 132 height 23
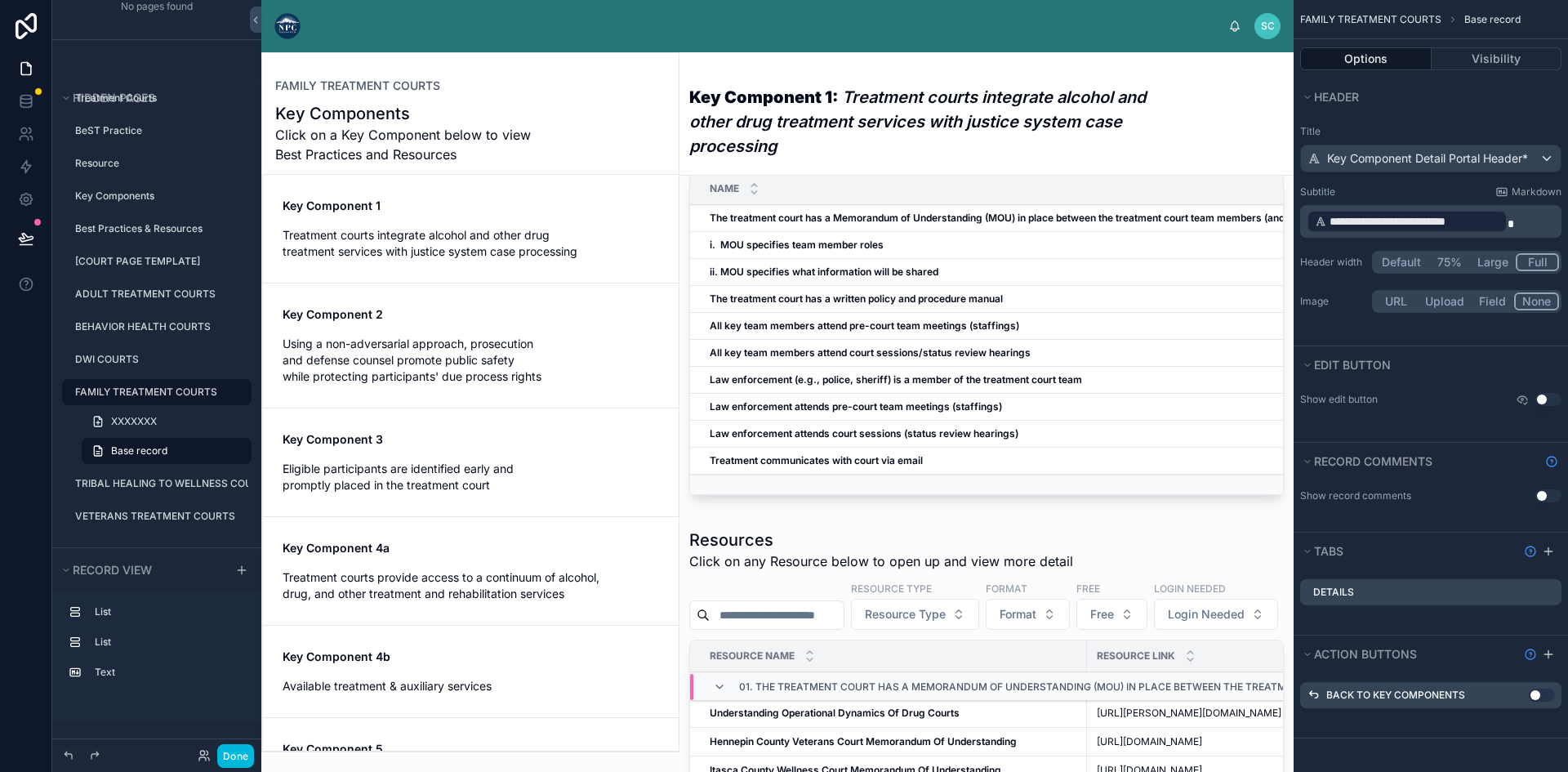
click at [1385, 591] on div "Details" at bounding box center [1431, 592] width 262 height 26
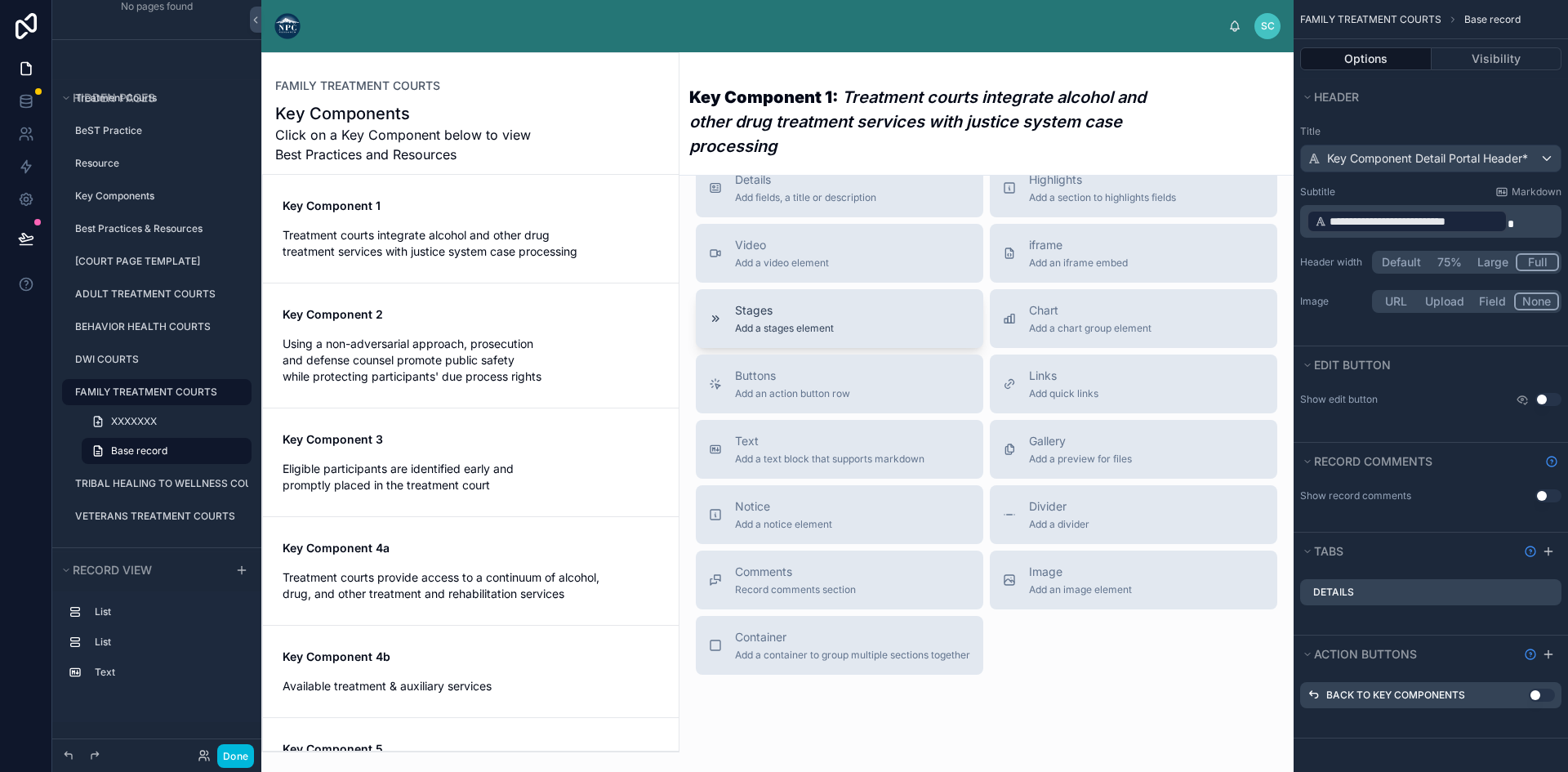
scroll to position [1245, 0]
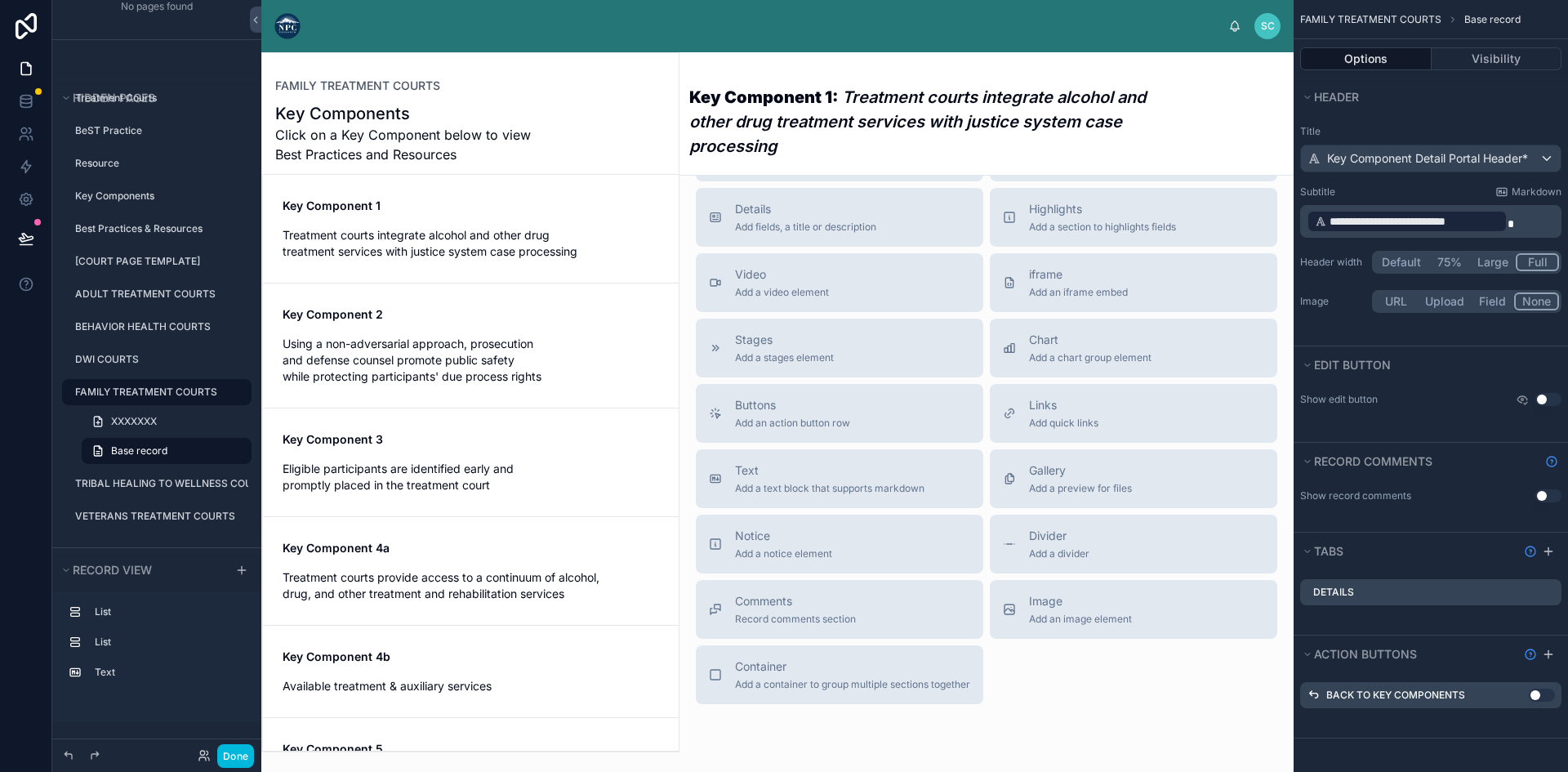
click at [0, 0] on icon "scrollable content" at bounding box center [0, 0] width 0 height 0
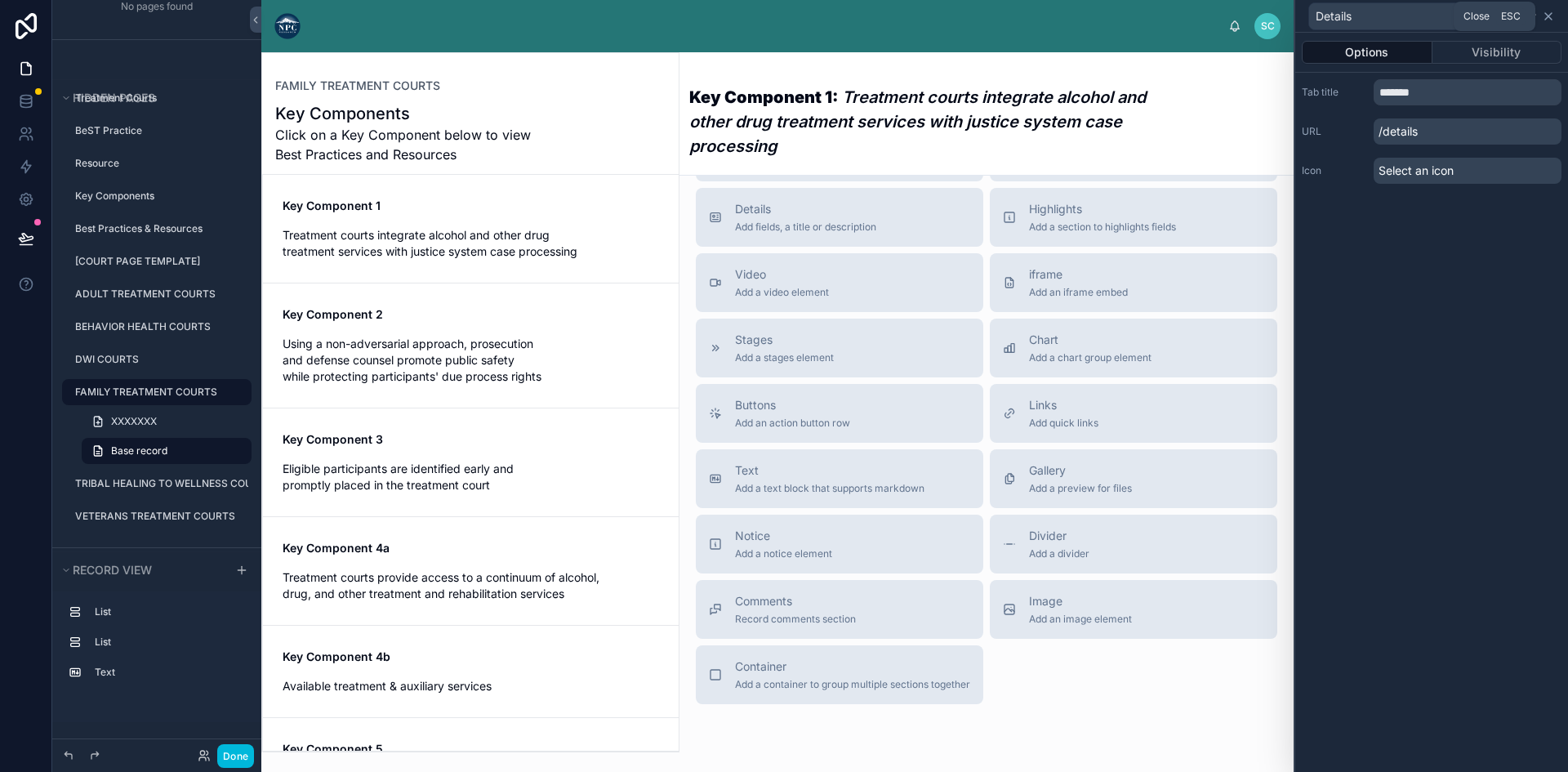
click at [1551, 15] on icon at bounding box center [1548, 16] width 13 height 13
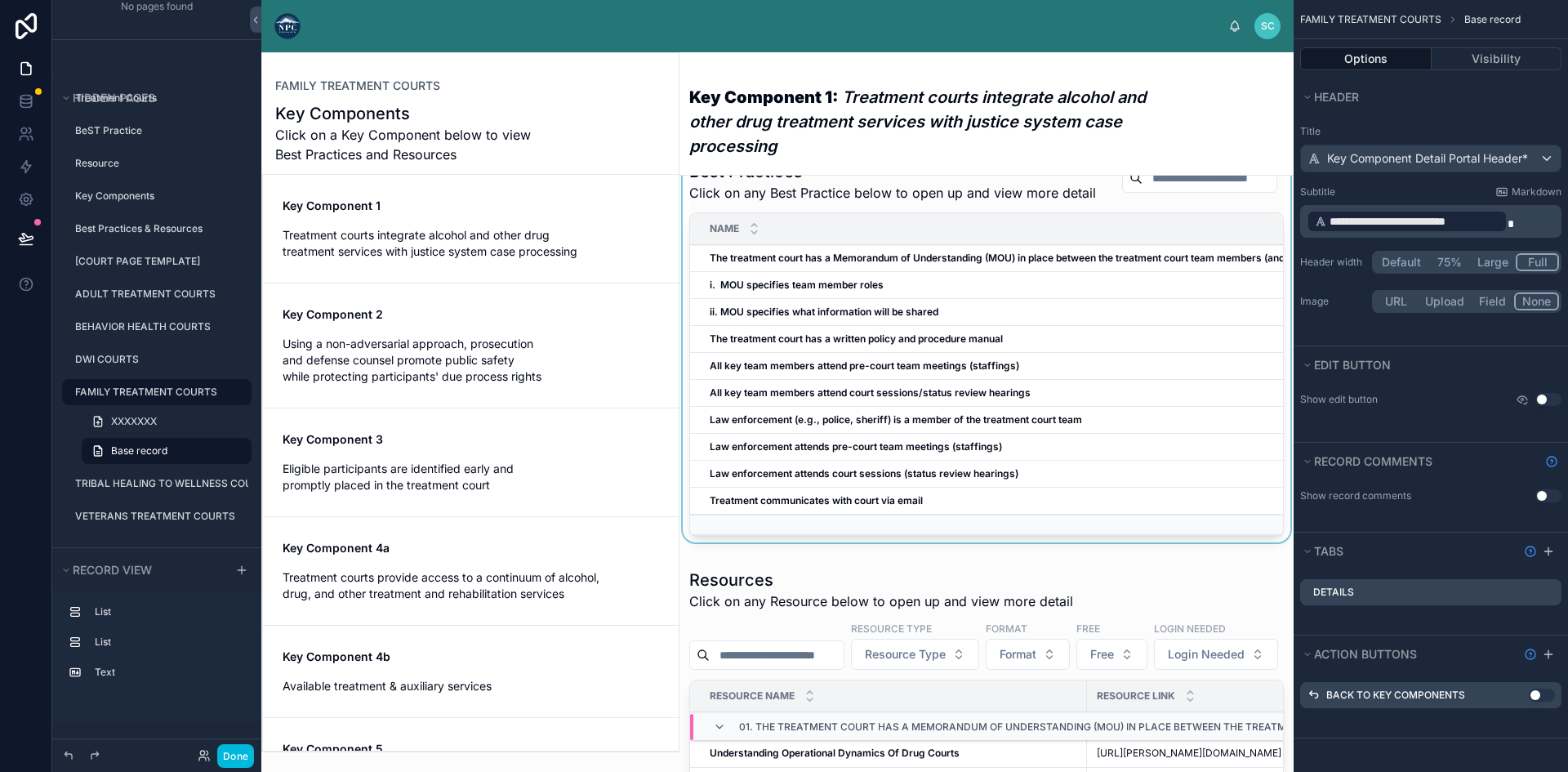
scroll to position [0, 0]
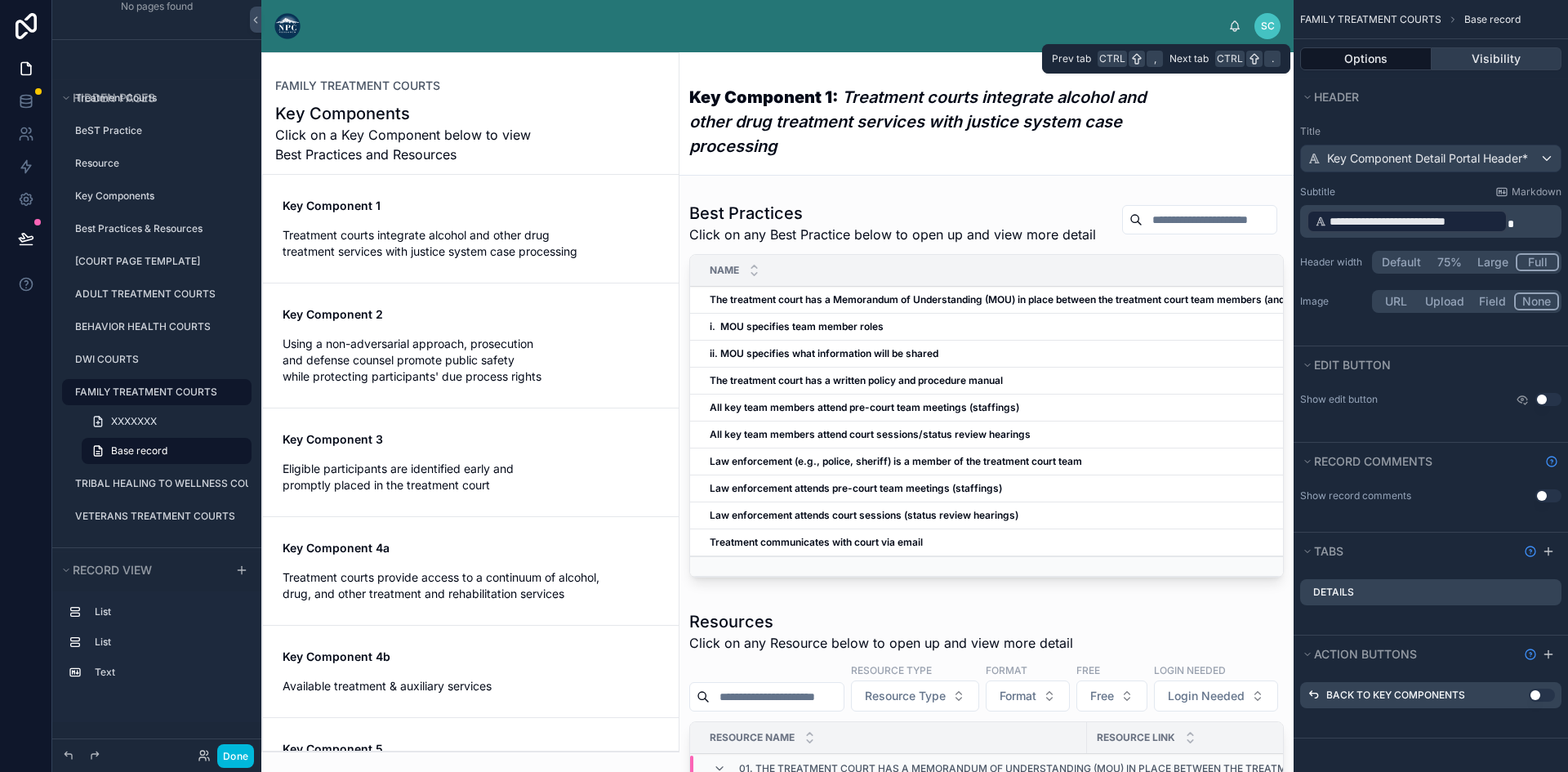
click at [1463, 62] on button "Visibility" at bounding box center [1496, 58] width 131 height 23
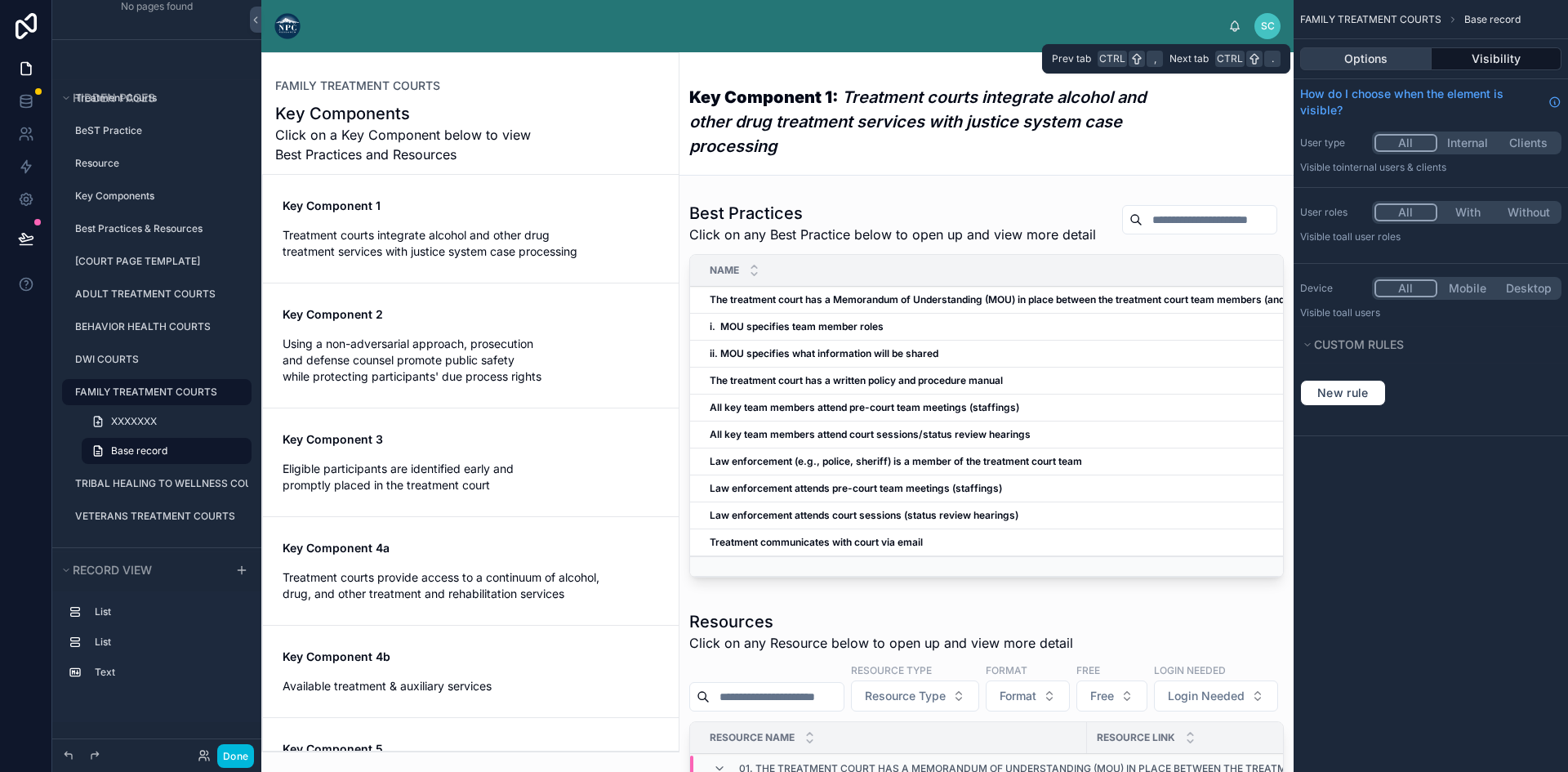
click at [1386, 51] on button "Options" at bounding box center [1366, 58] width 132 height 23
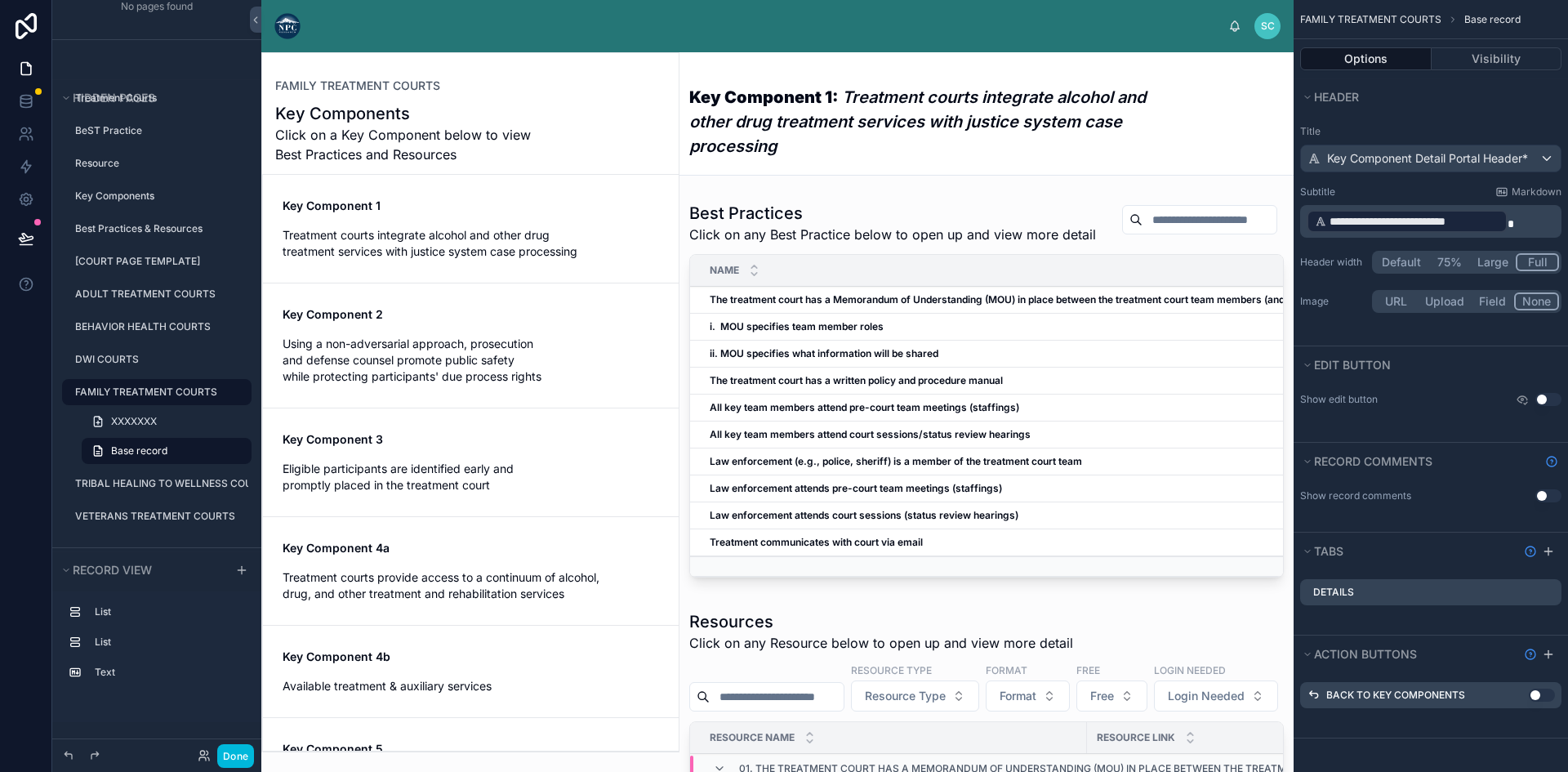
click at [1513, 217] on p "**********" at bounding box center [1432, 221] width 251 height 26
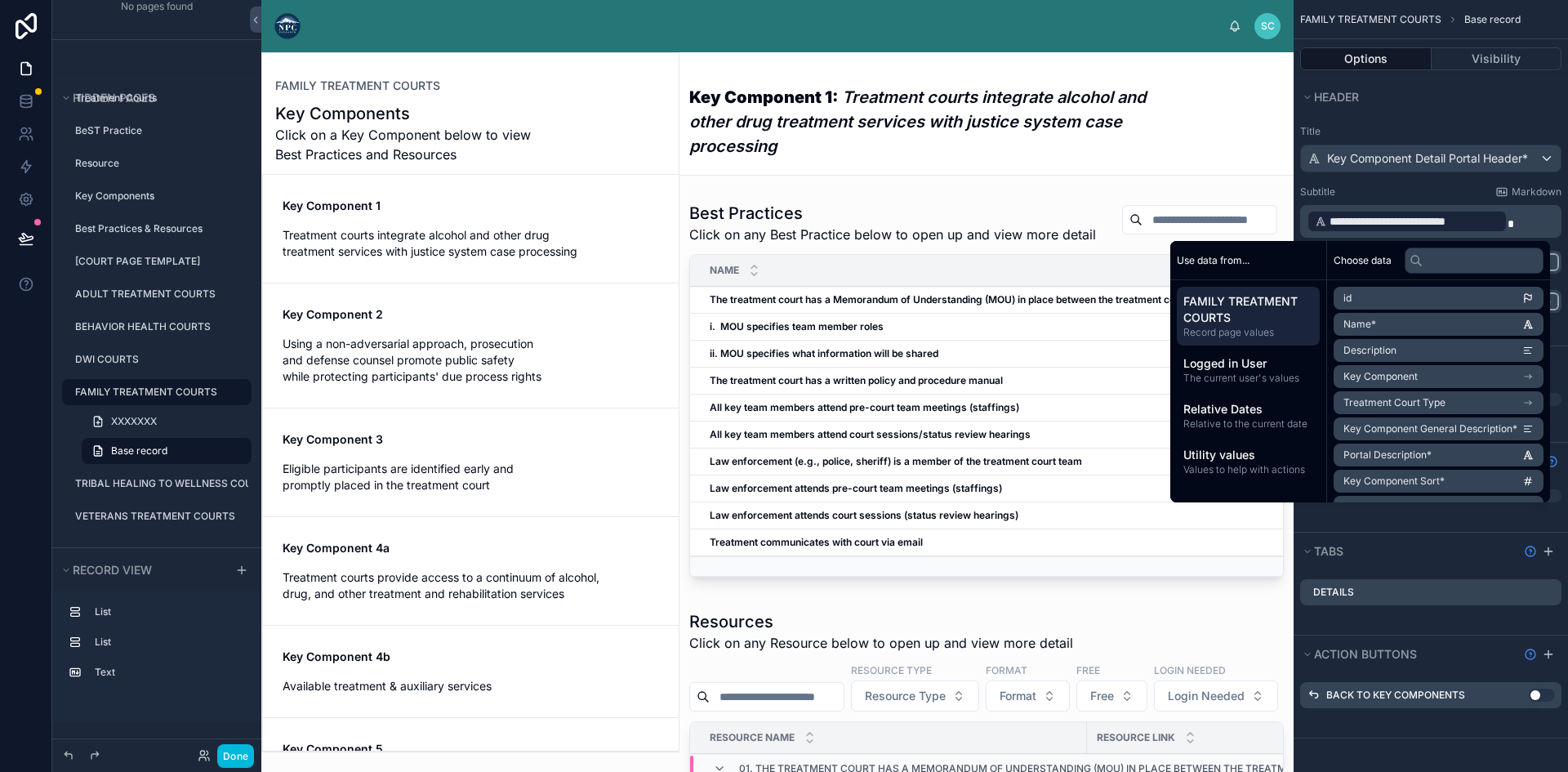
click at [1407, 117] on div "**********" at bounding box center [1431, 230] width 275 height 231
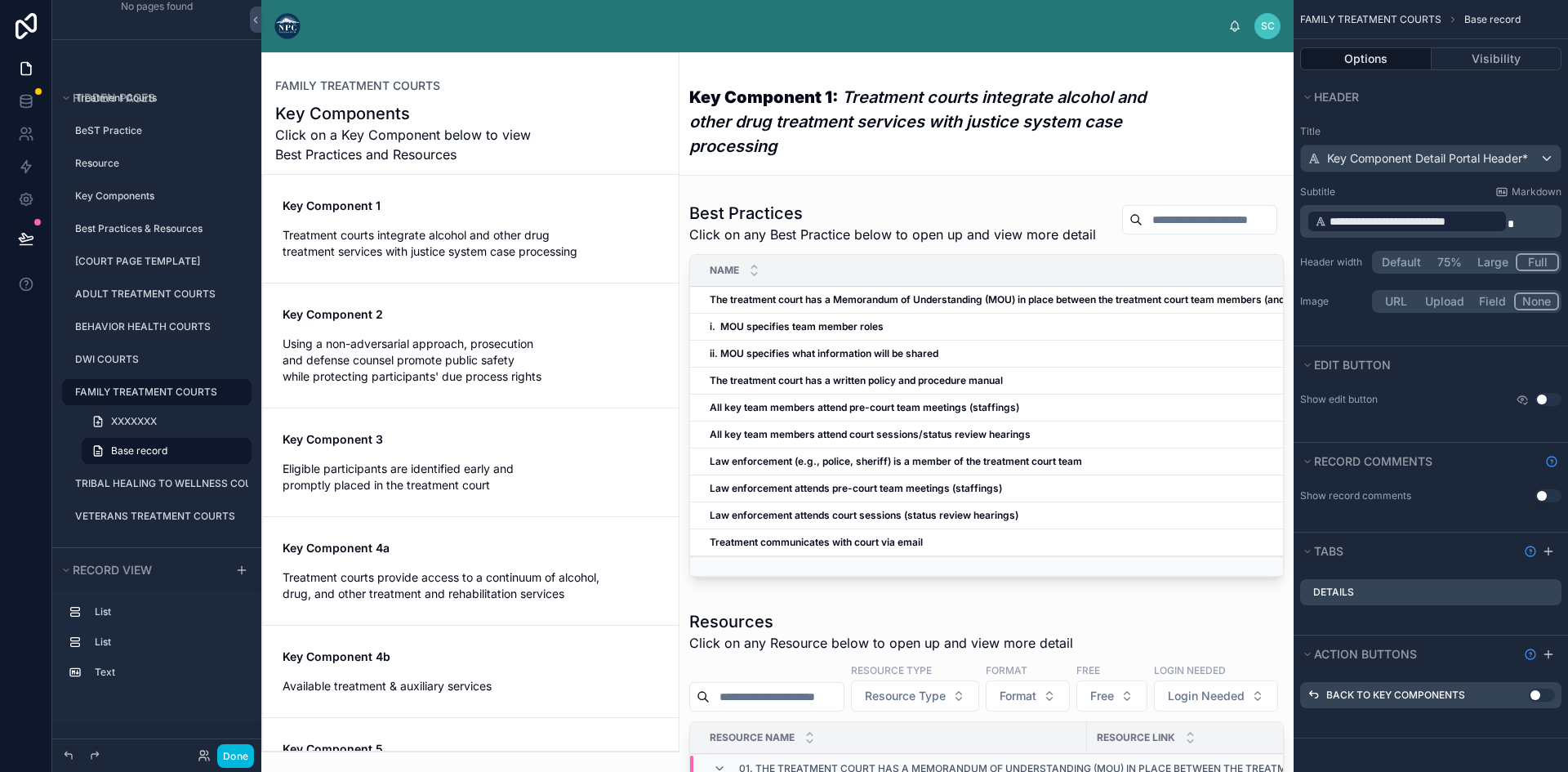
click at [1518, 218] on p "**********" at bounding box center [1432, 221] width 251 height 26
click at [1462, 120] on div "**********" at bounding box center [1431, 220] width 275 height 204
click at [1377, 587] on div "Details" at bounding box center [1431, 592] width 262 height 26
click at [1360, 590] on div "Details" at bounding box center [1431, 592] width 262 height 26
click at [0, 0] on icon "scrollable content" at bounding box center [0, 0] width 0 height 0
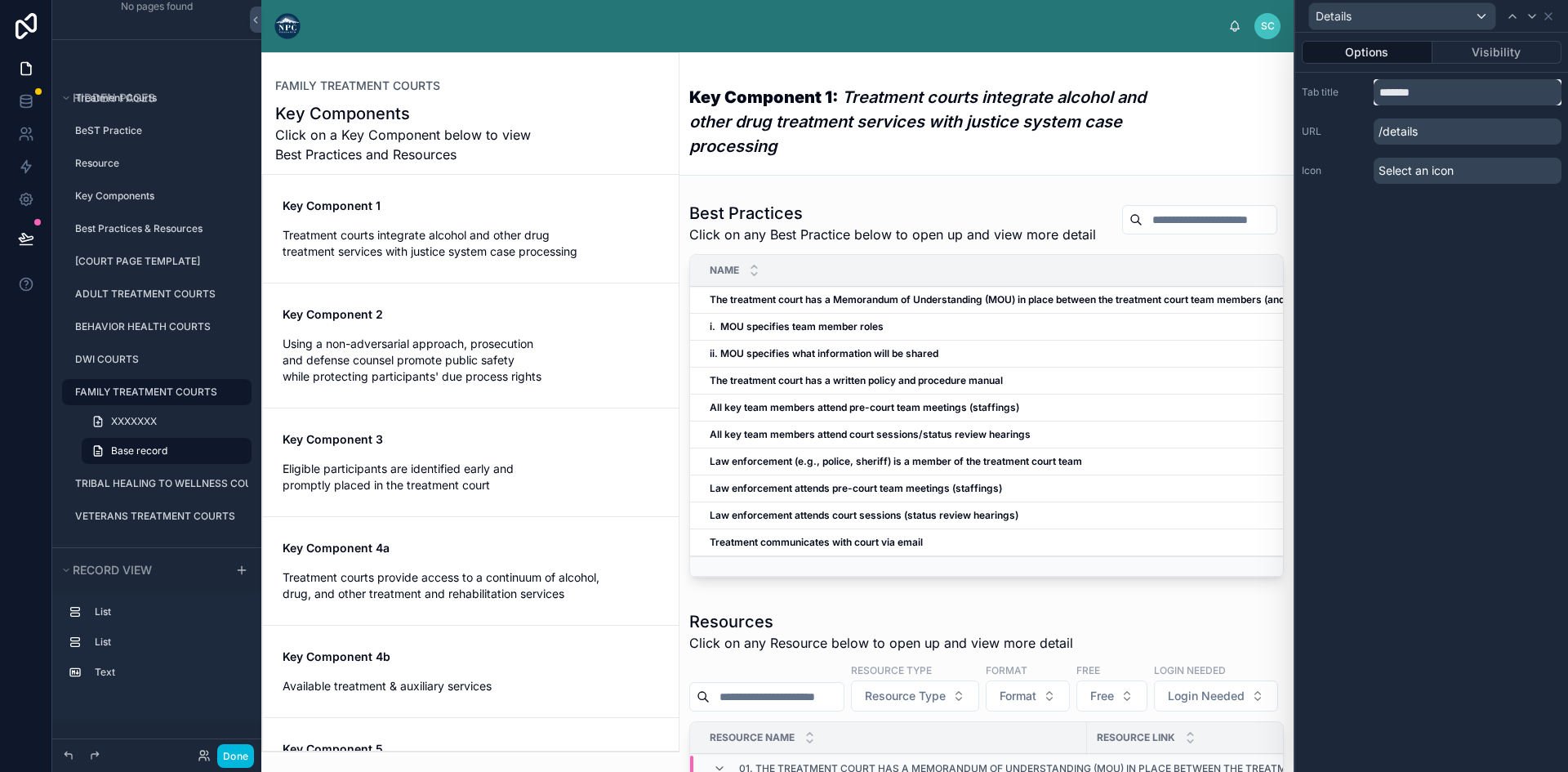
click at [1448, 83] on input "*******" at bounding box center [1467, 92] width 188 height 26
click at [1460, 130] on p "/details" at bounding box center [1467, 132] width 188 height 26
click at [1460, 169] on div "Select an icon" at bounding box center [1467, 170] width 188 height 26
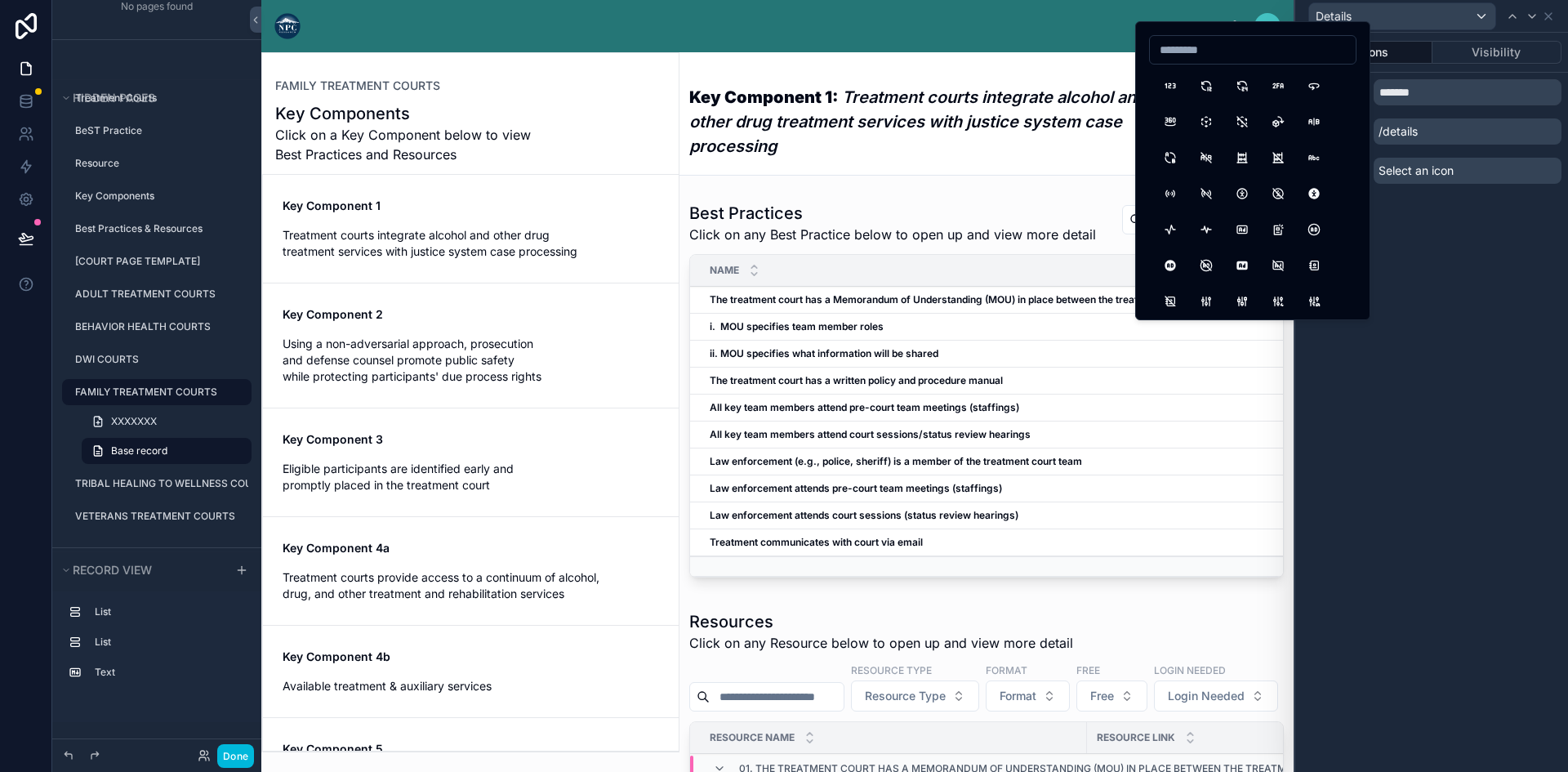
click at [1426, 237] on div "Options Visibility Tab title ******* URL /details Icon Select an icon" at bounding box center [1432, 402] width 273 height 739
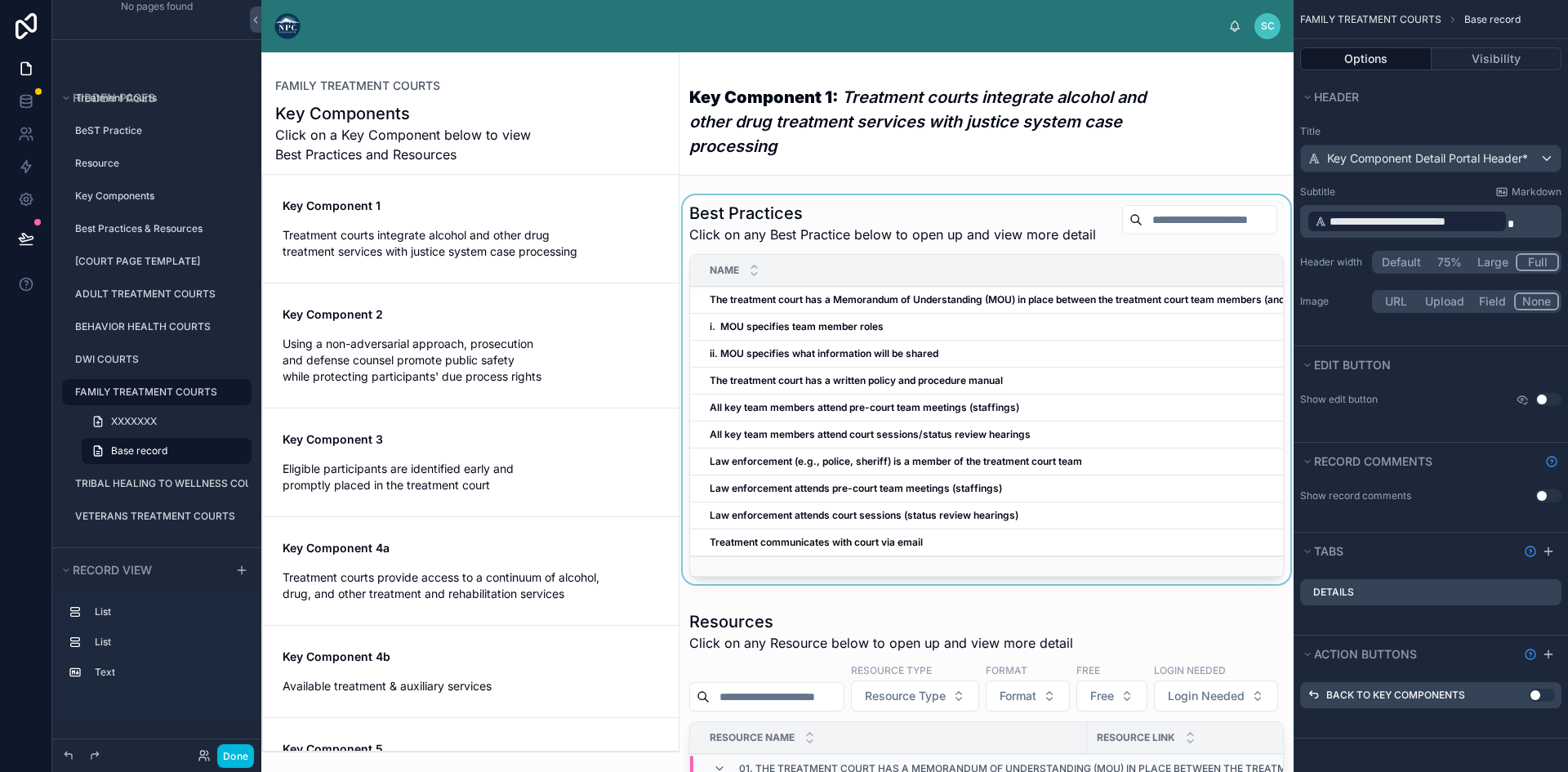
click at [886, 226] on div at bounding box center [986, 393] width 614 height 395
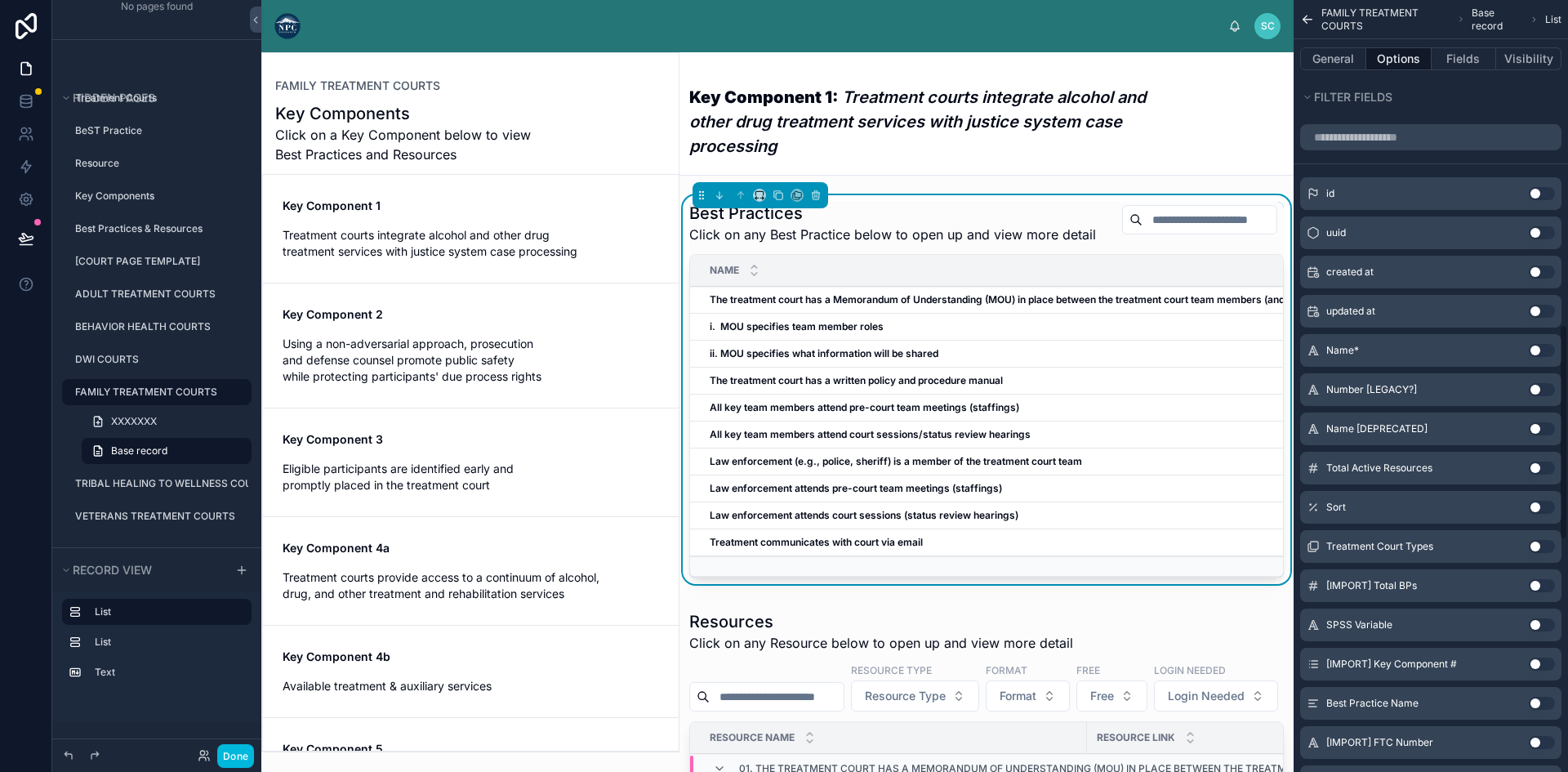
scroll to position [1166, 0]
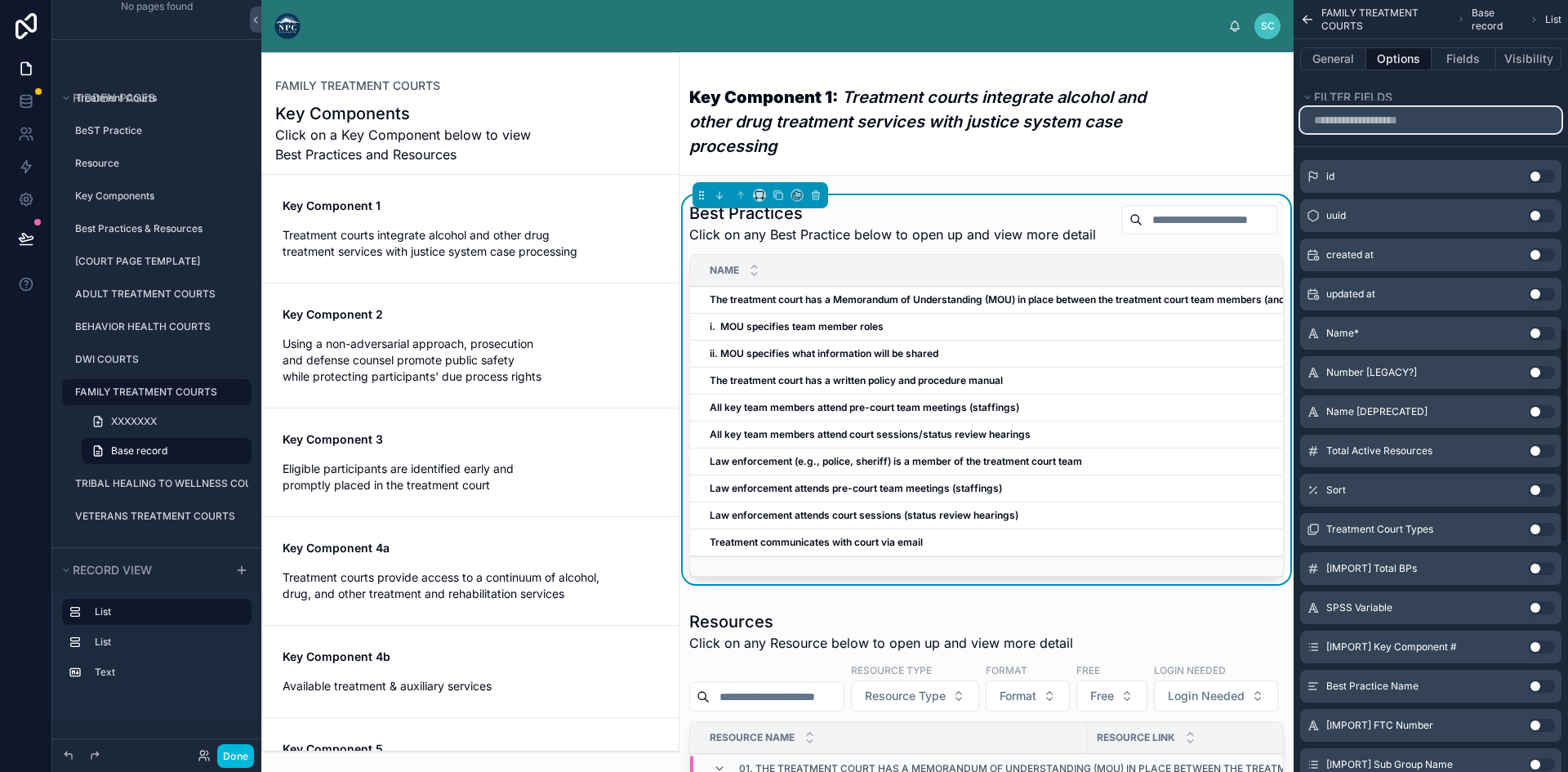
click at [1432, 121] on input "scrollable content" at bounding box center [1431, 121] width 262 height 26
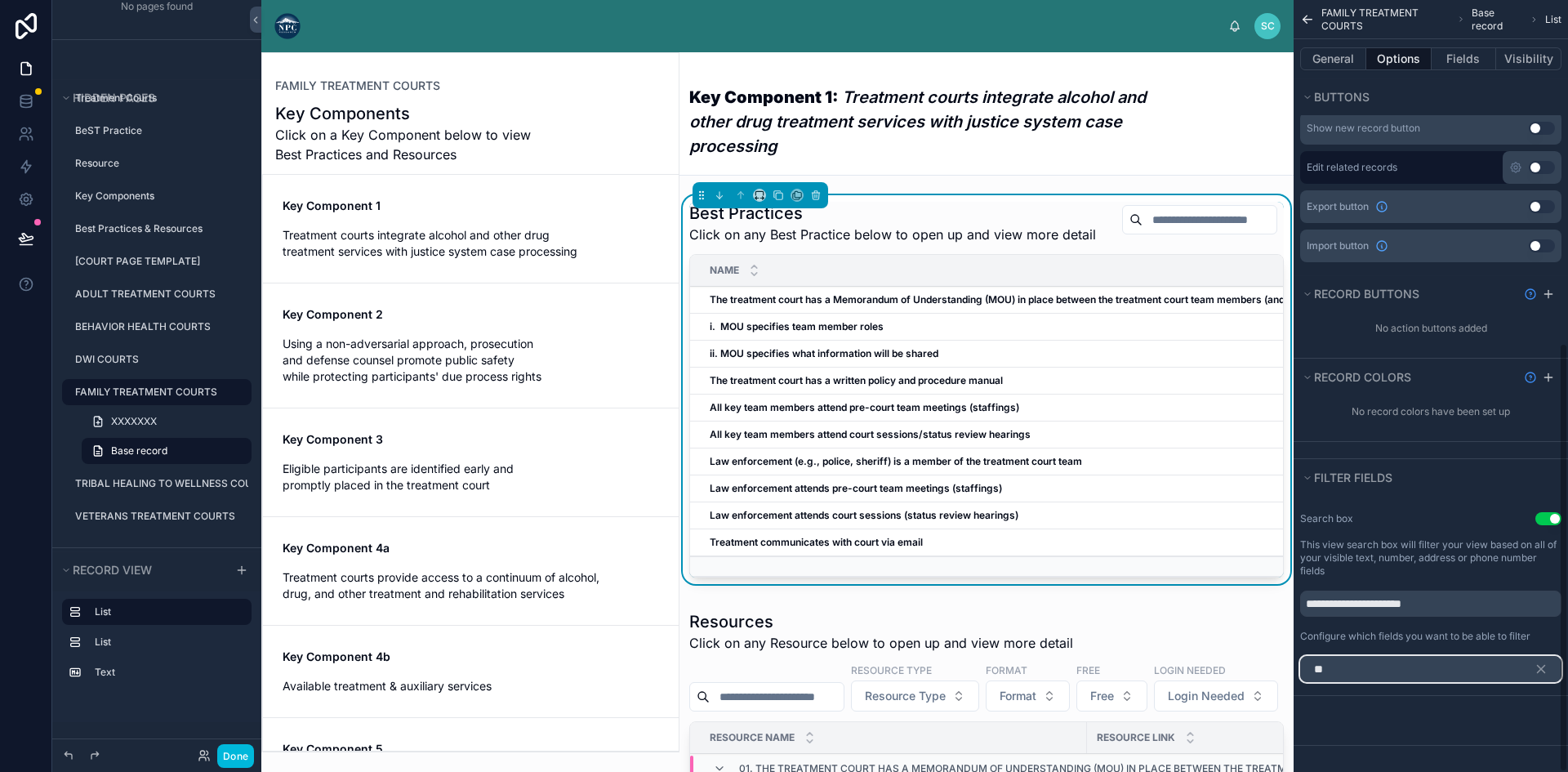
scroll to position [617, 0]
type input "*"
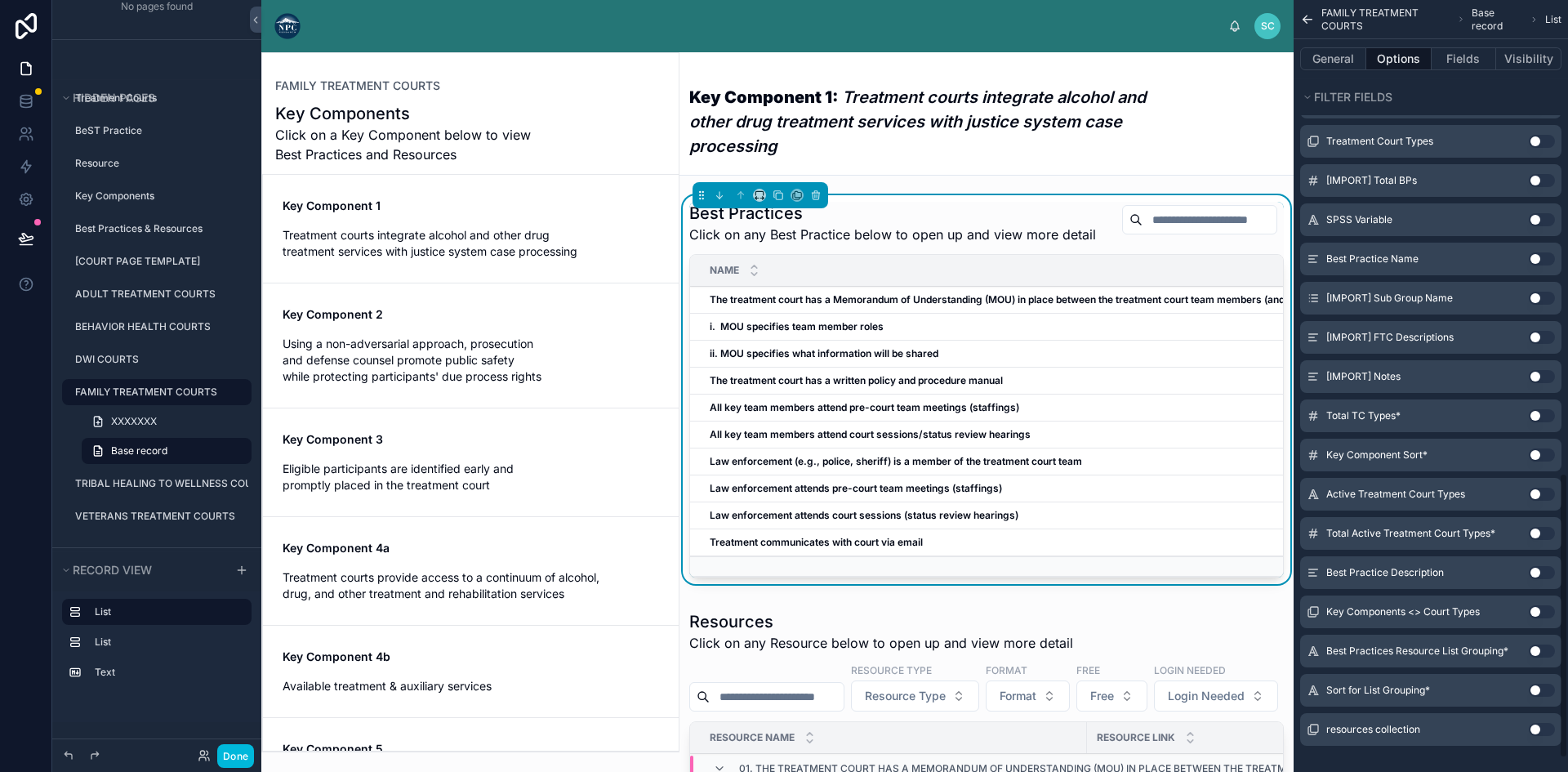
scroll to position [650, 0]
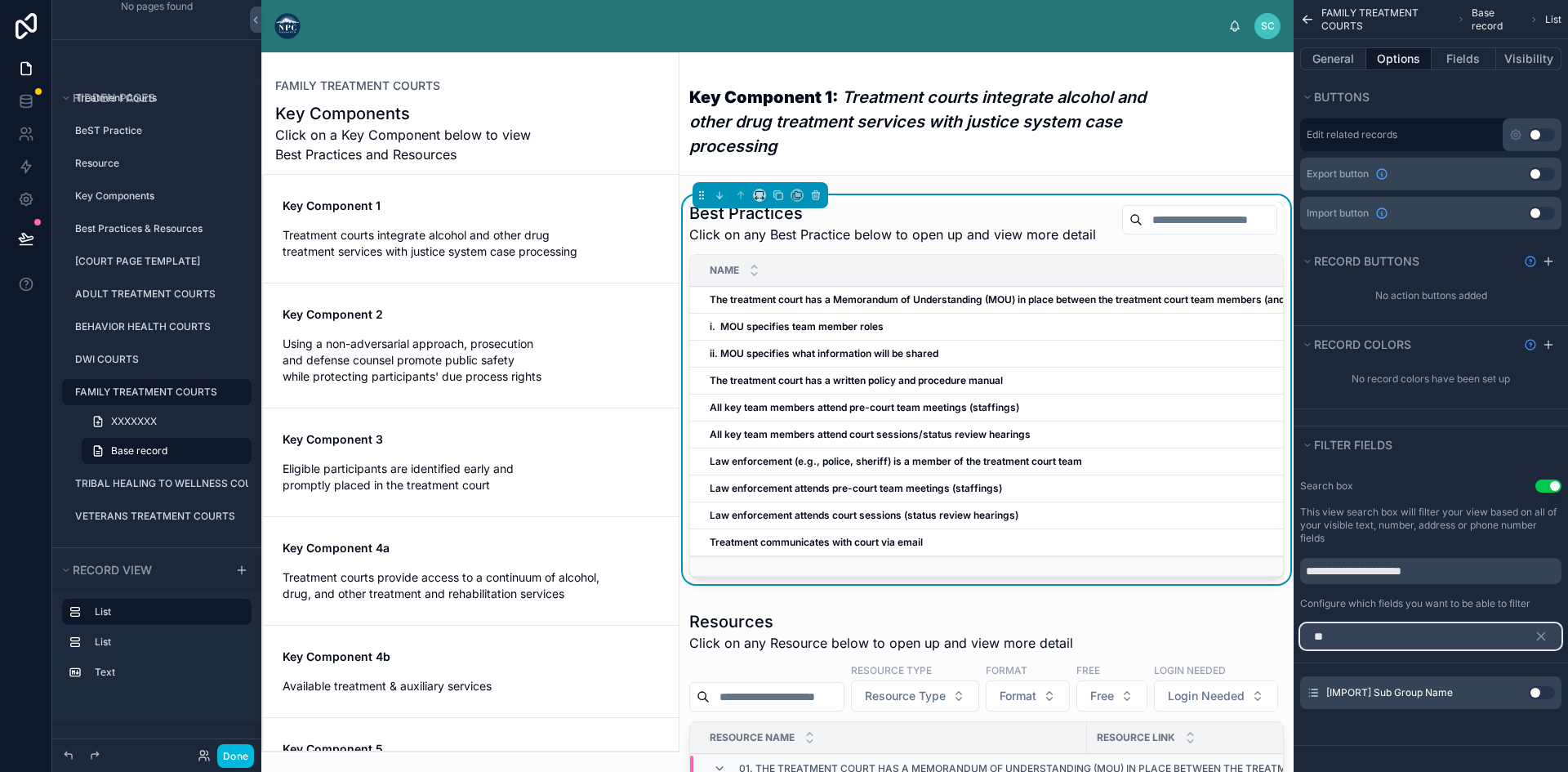
type input "*"
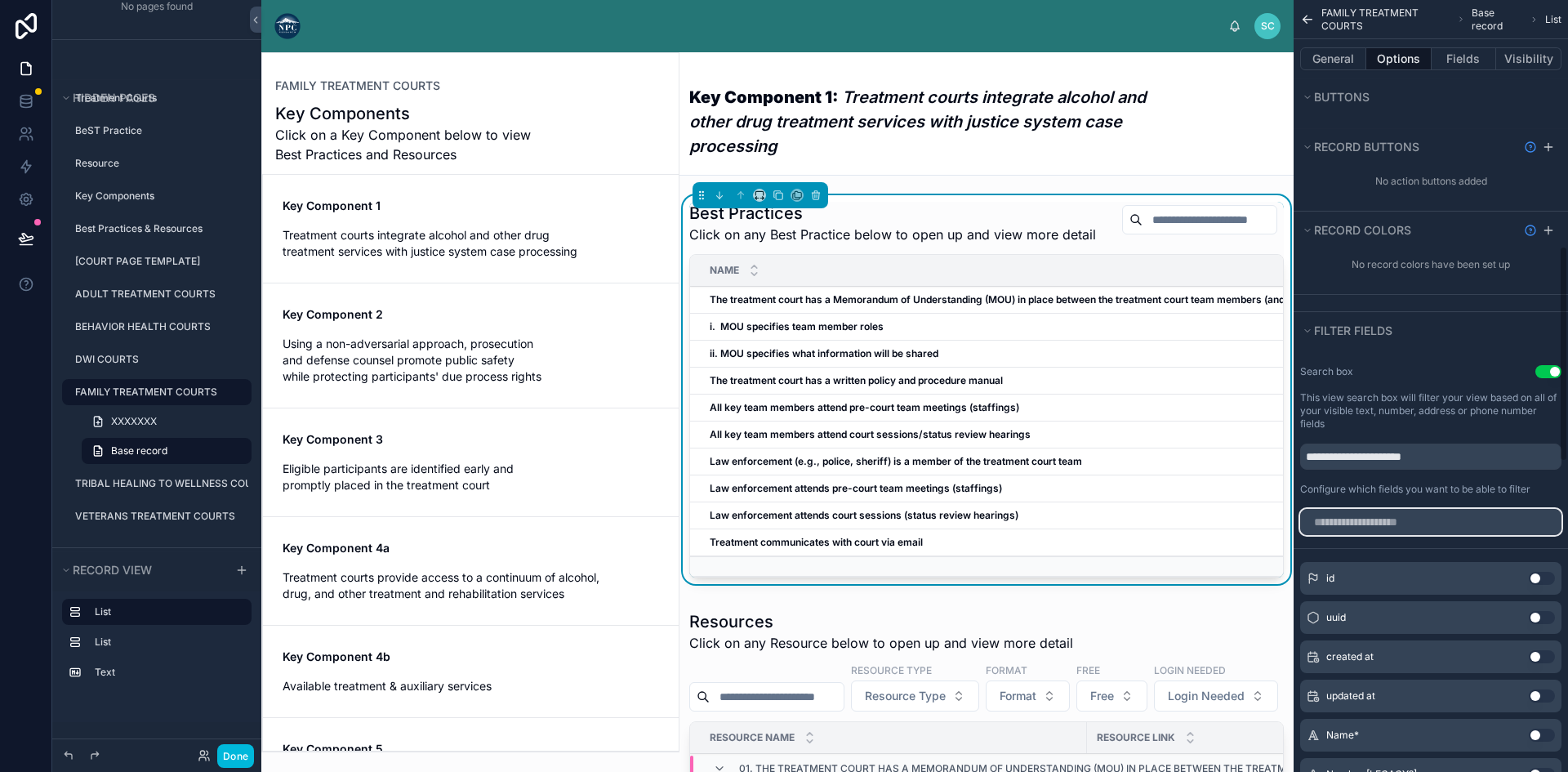
scroll to position [707, 0]
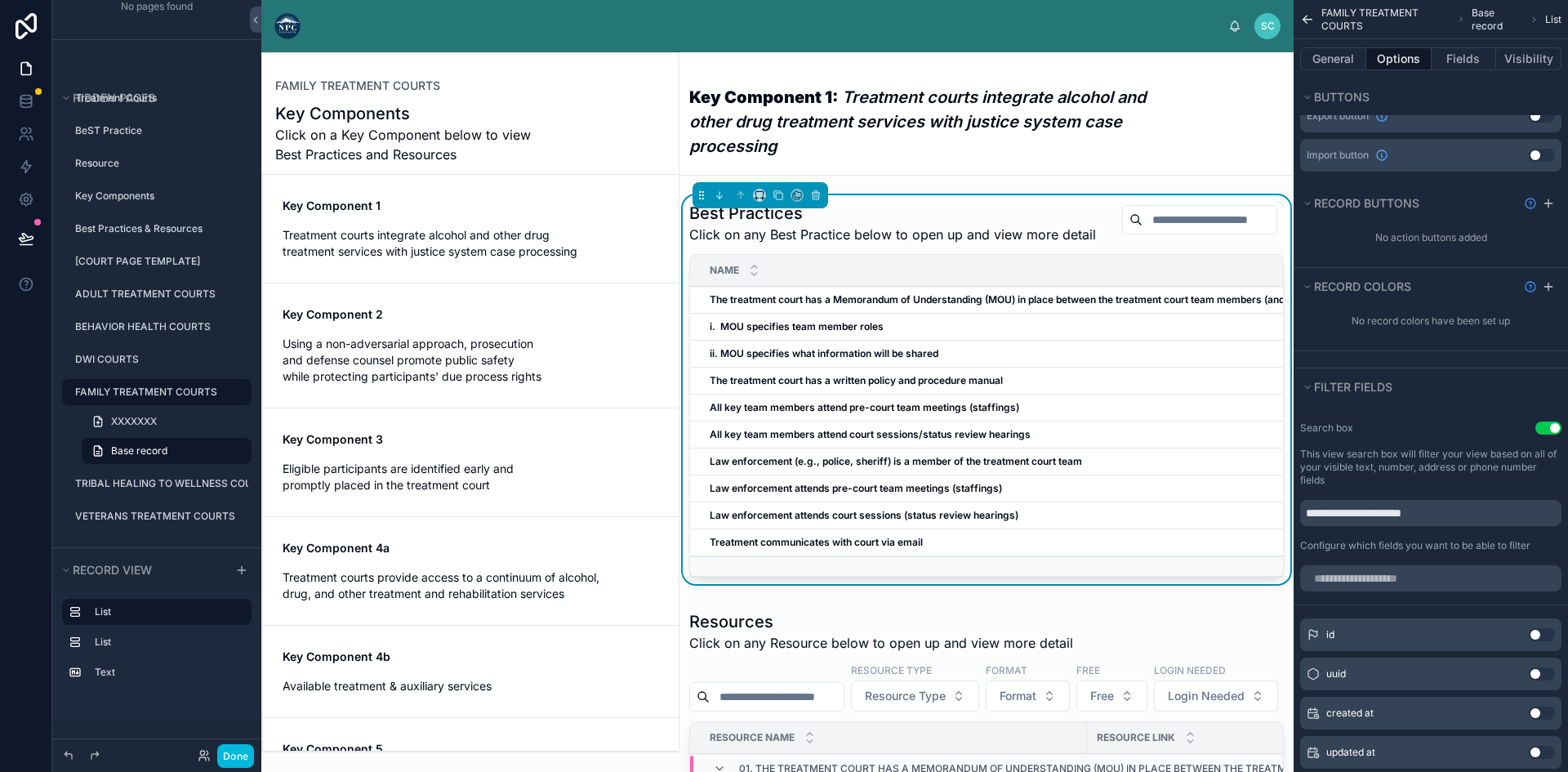
click at [1422, 534] on div "**********" at bounding box center [1431, 487] width 275 height 144
click at [1403, 508] on input "**********" at bounding box center [1431, 513] width 262 height 26
type input "**********"
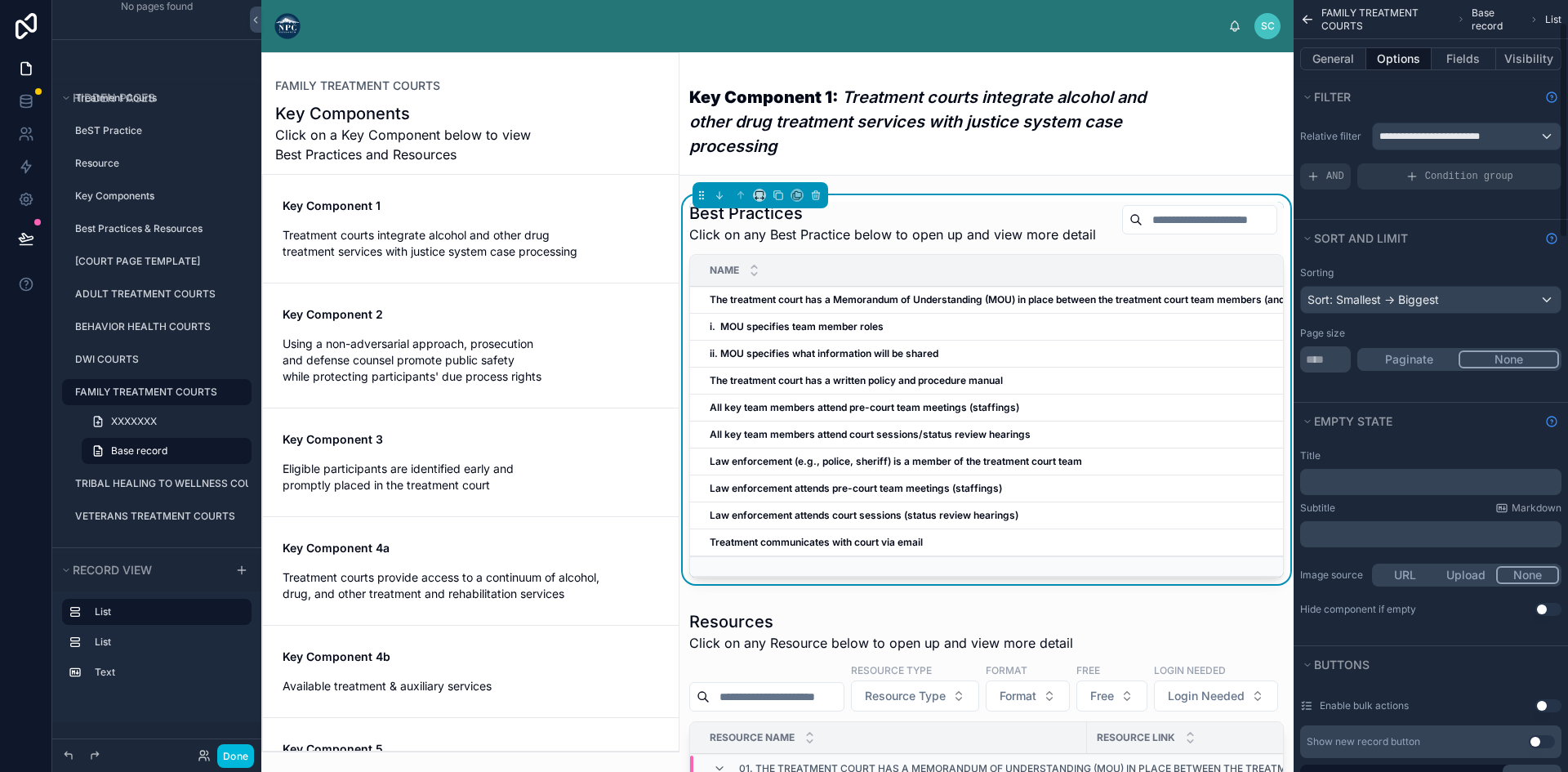
scroll to position [0, 0]
click at [1450, 53] on button "Fields" at bounding box center [1464, 58] width 65 height 23
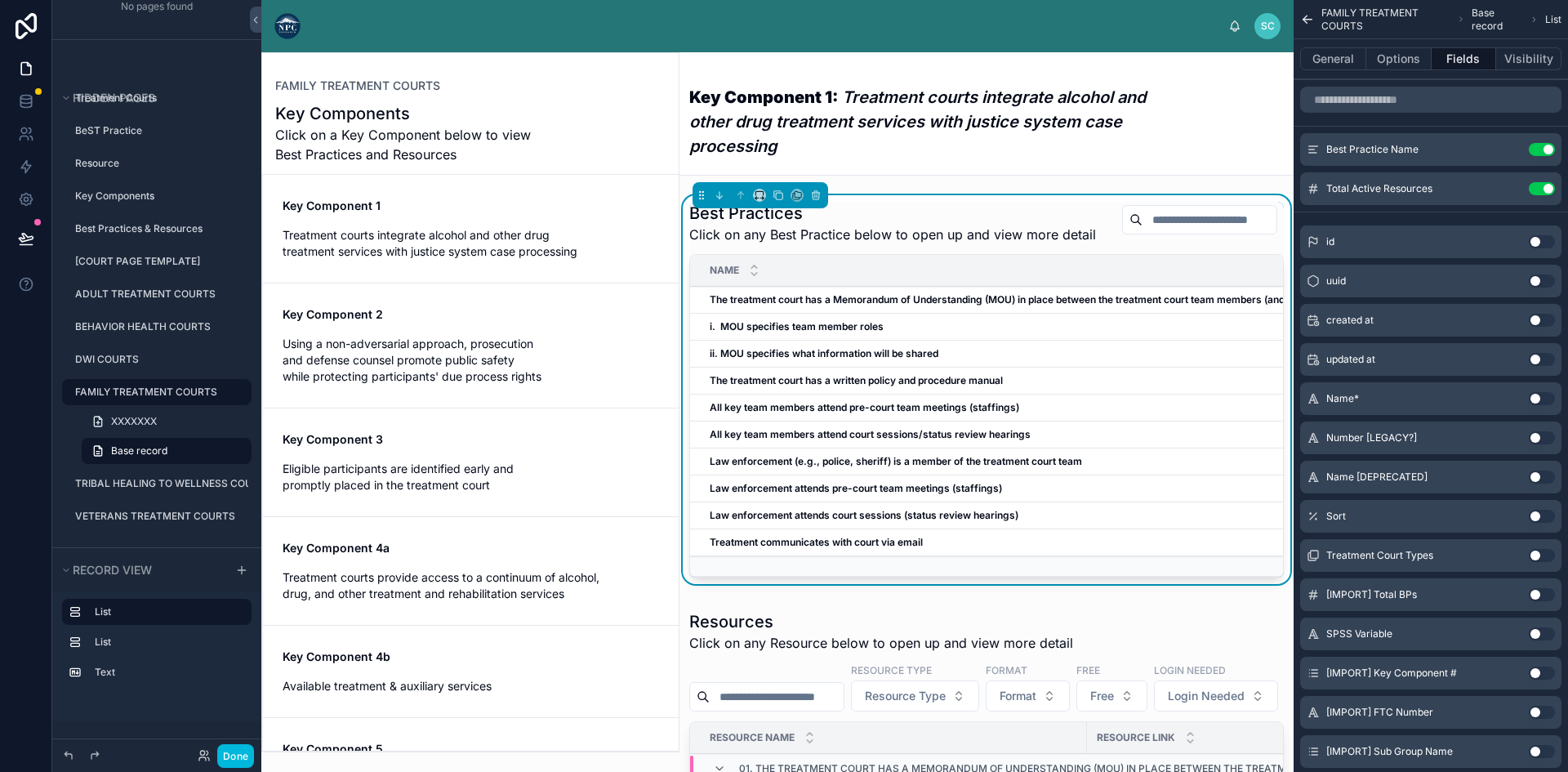
click at [1539, 242] on button "Use setting" at bounding box center [1542, 242] width 26 height 13
click at [1541, 225] on button "Use setting" at bounding box center [1542, 228] width 26 height 13
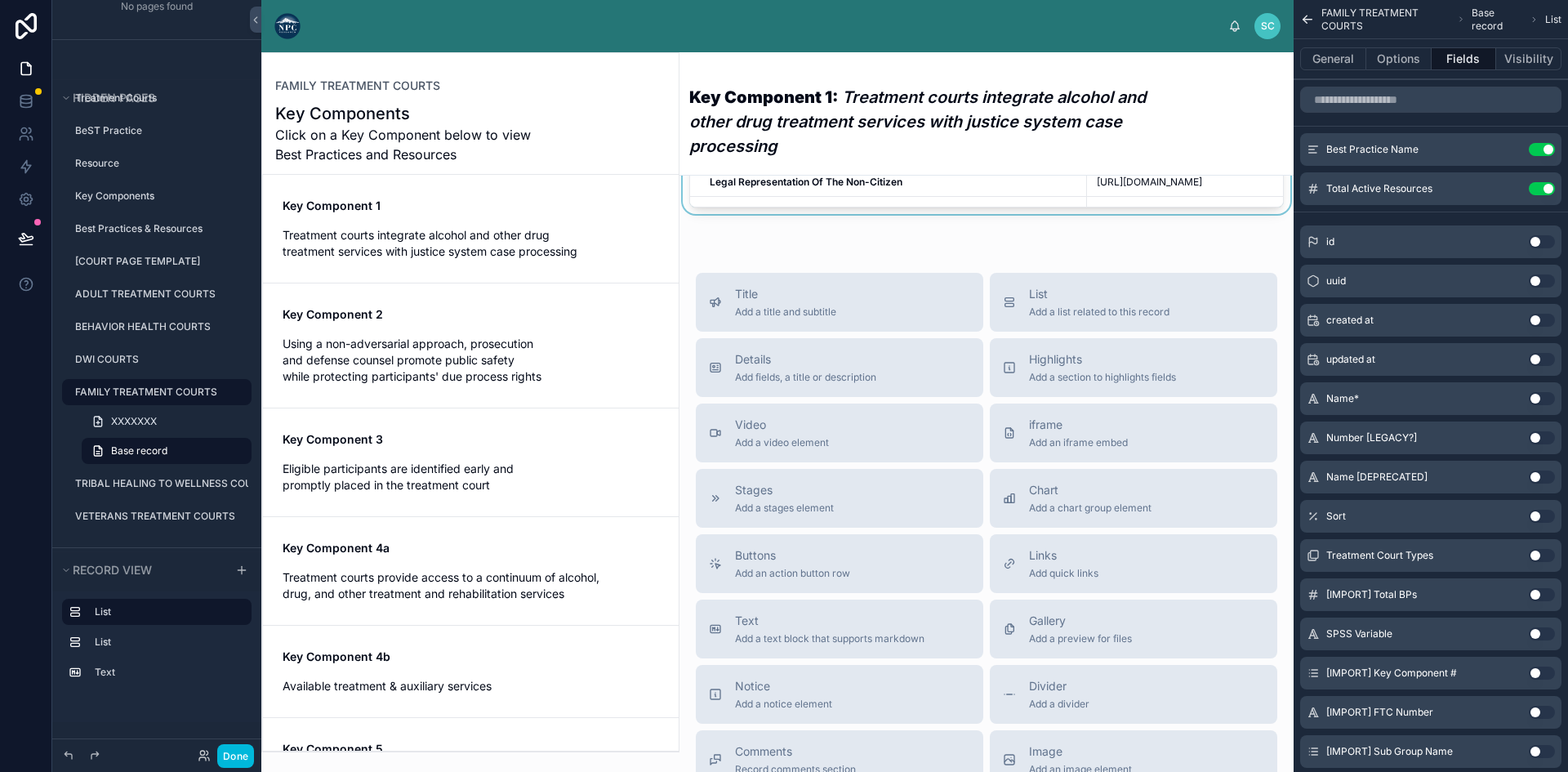
scroll to position [980, 0]
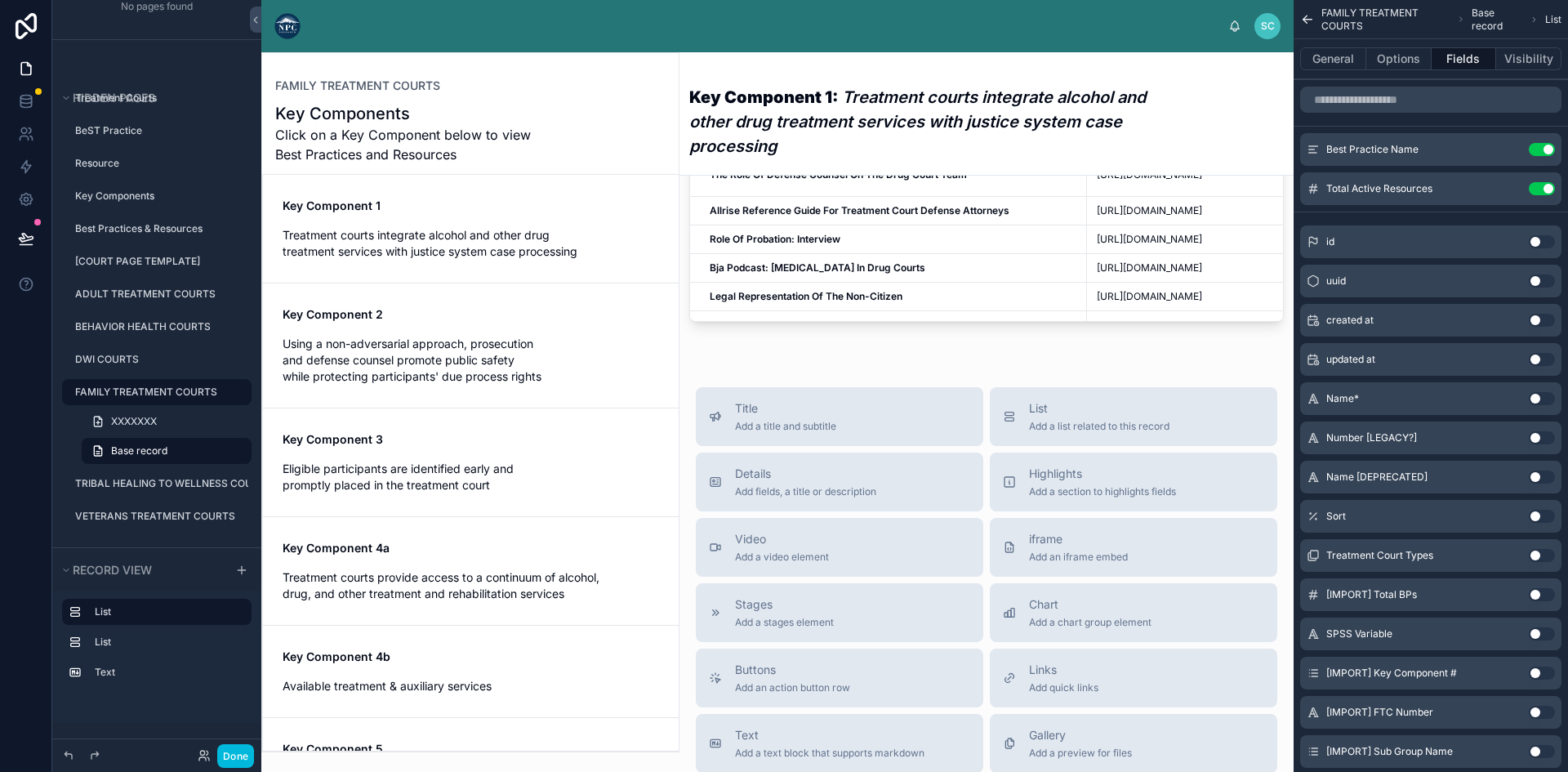
click at [1535, 318] on button "Use setting" at bounding box center [1542, 320] width 26 height 13
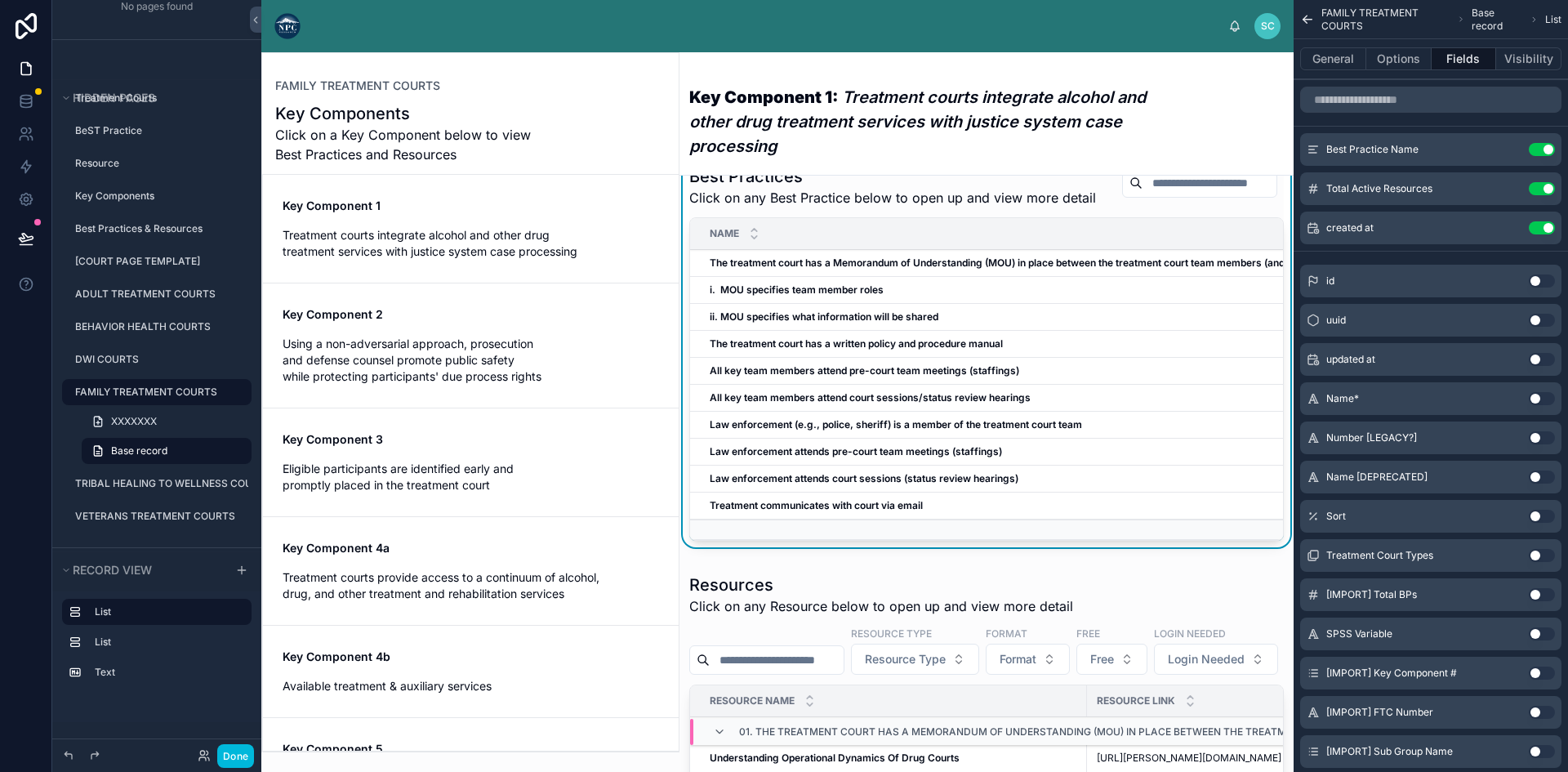
scroll to position [0, 0]
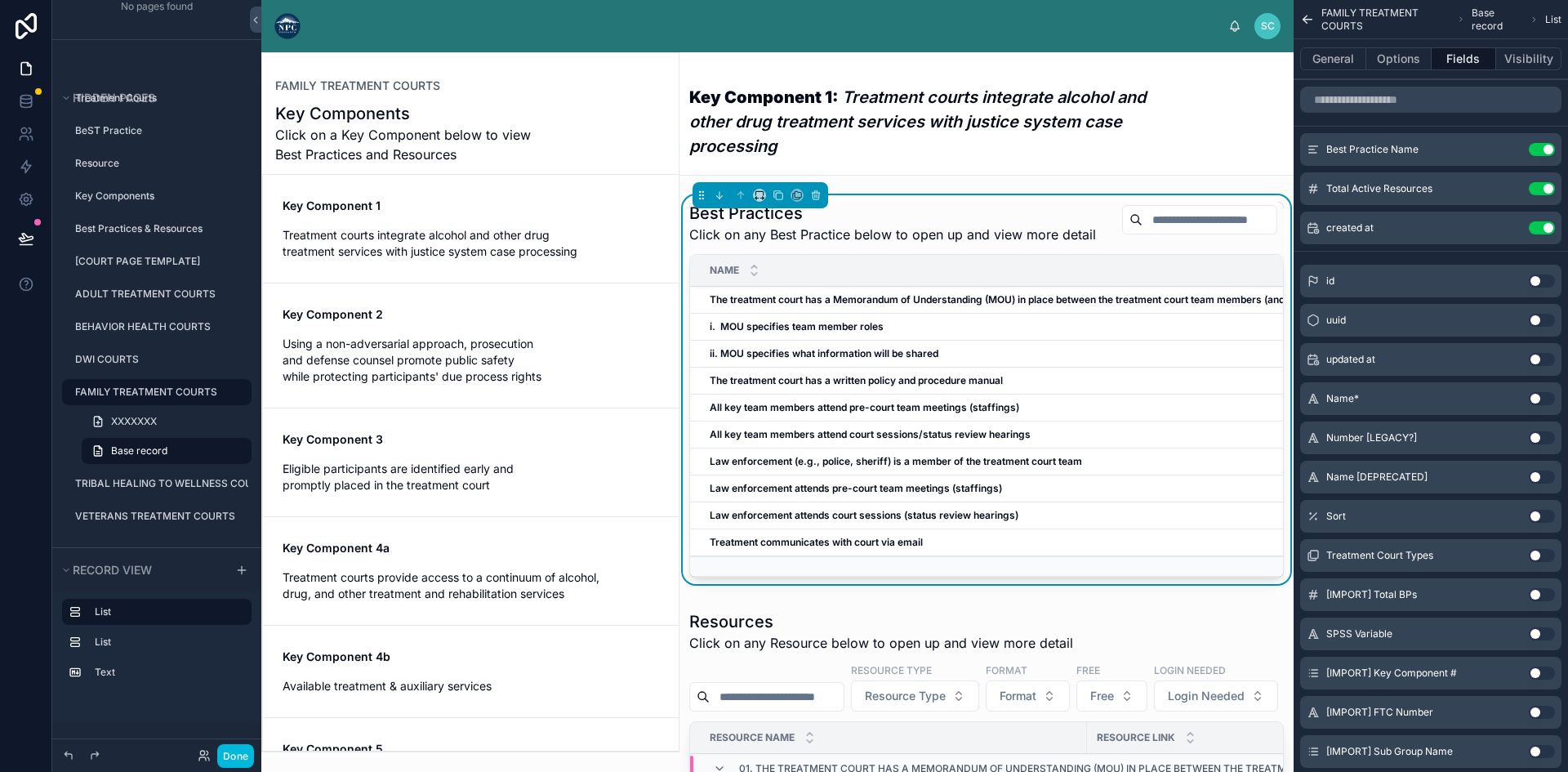
click at [1545, 225] on button "Use setting" at bounding box center [1542, 228] width 26 height 13
click at [971, 153] on h3 "Key Component 1: Treatment courts integrate alcohol and other drug treatment se…" at bounding box center [924, 121] width 472 height 73
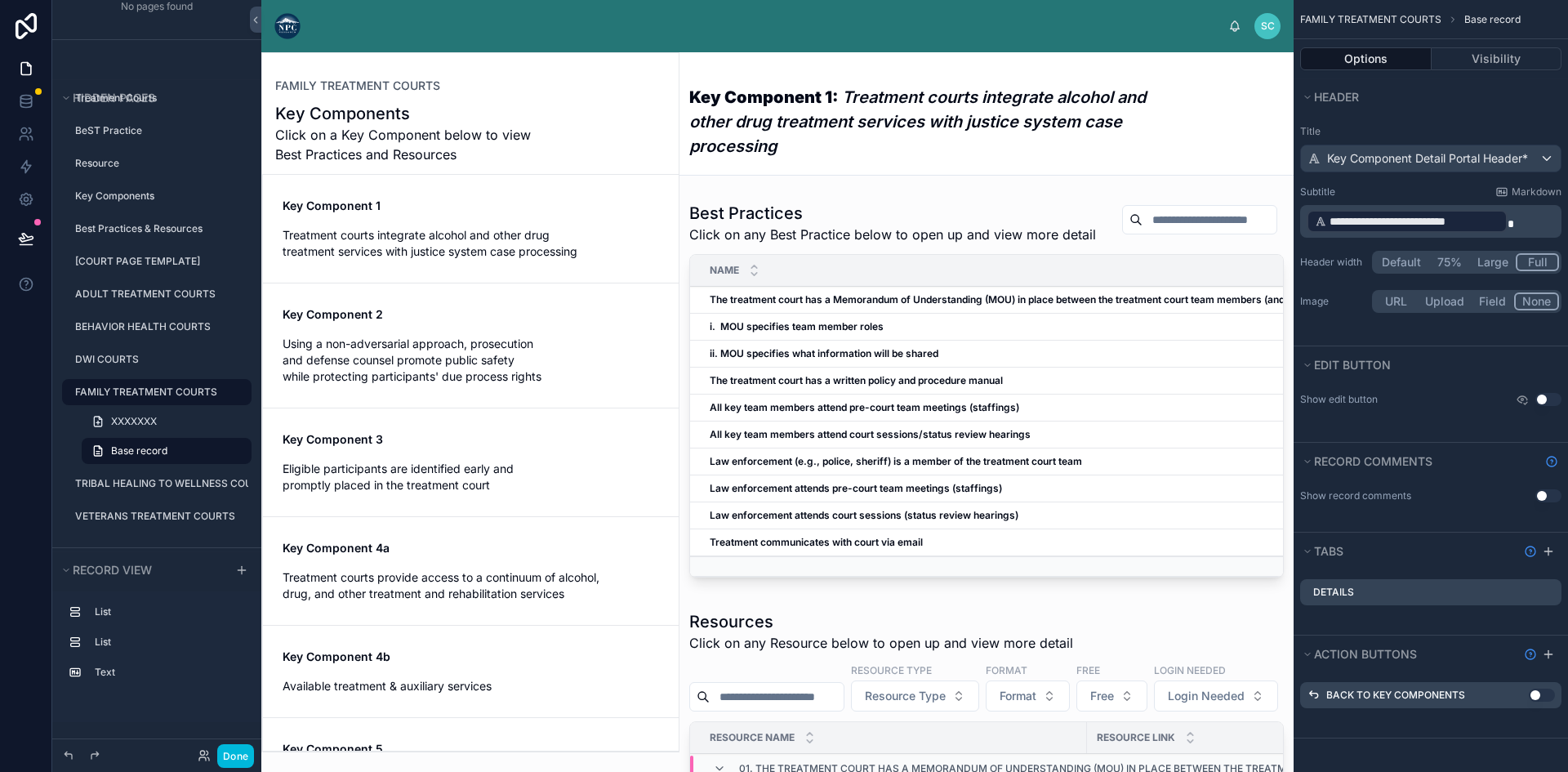
click at [1030, 98] on em "Treatment courts integrate alcohol and other drug treatment services with justi…" at bounding box center [917, 121] width 456 height 69
click at [130, 256] on label "[COURT PAGE TEMPLATE]" at bounding box center [158, 262] width 167 height 13
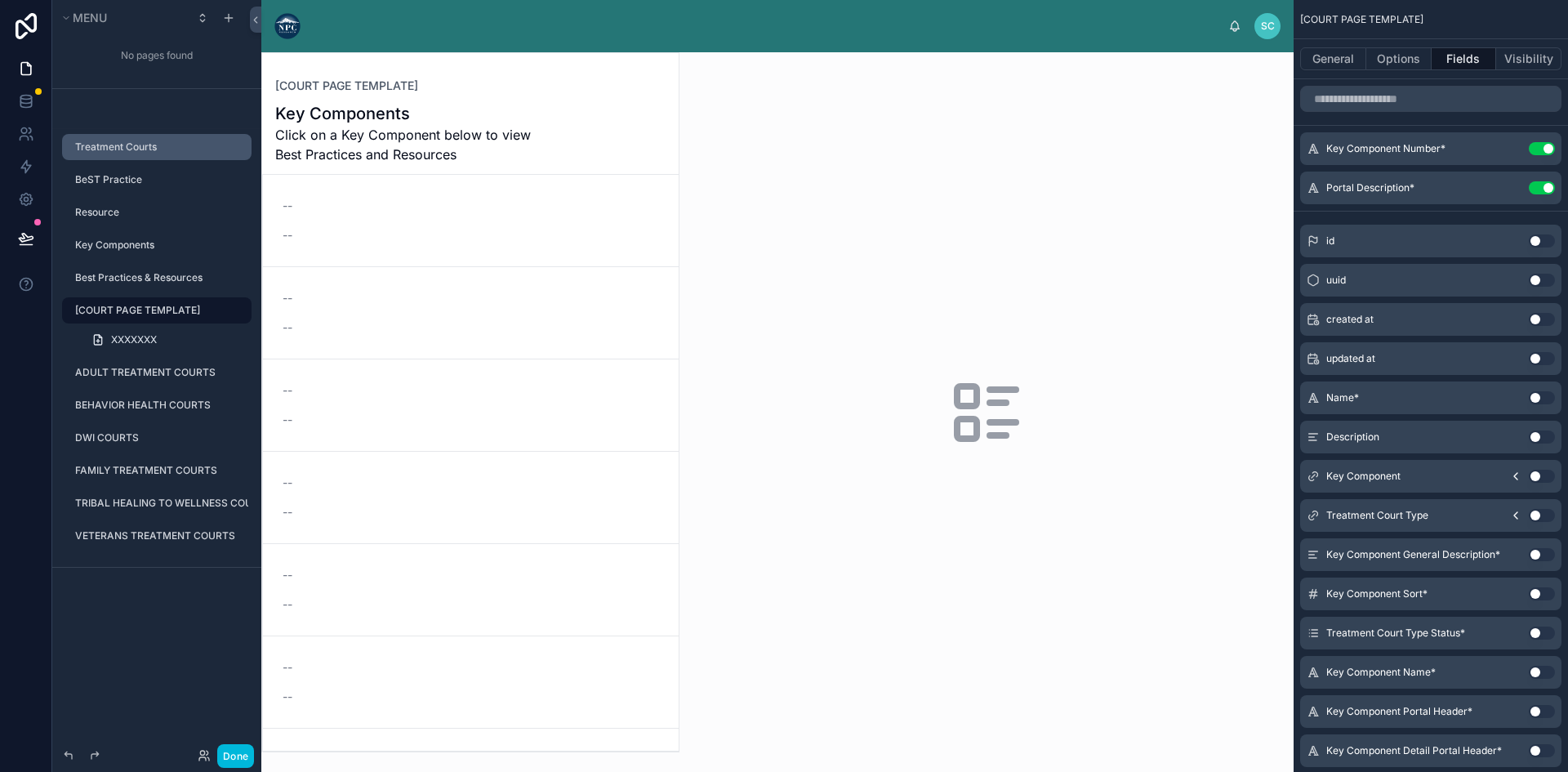
click at [75, 143] on label "Treatment Courts" at bounding box center [158, 147] width 167 height 13
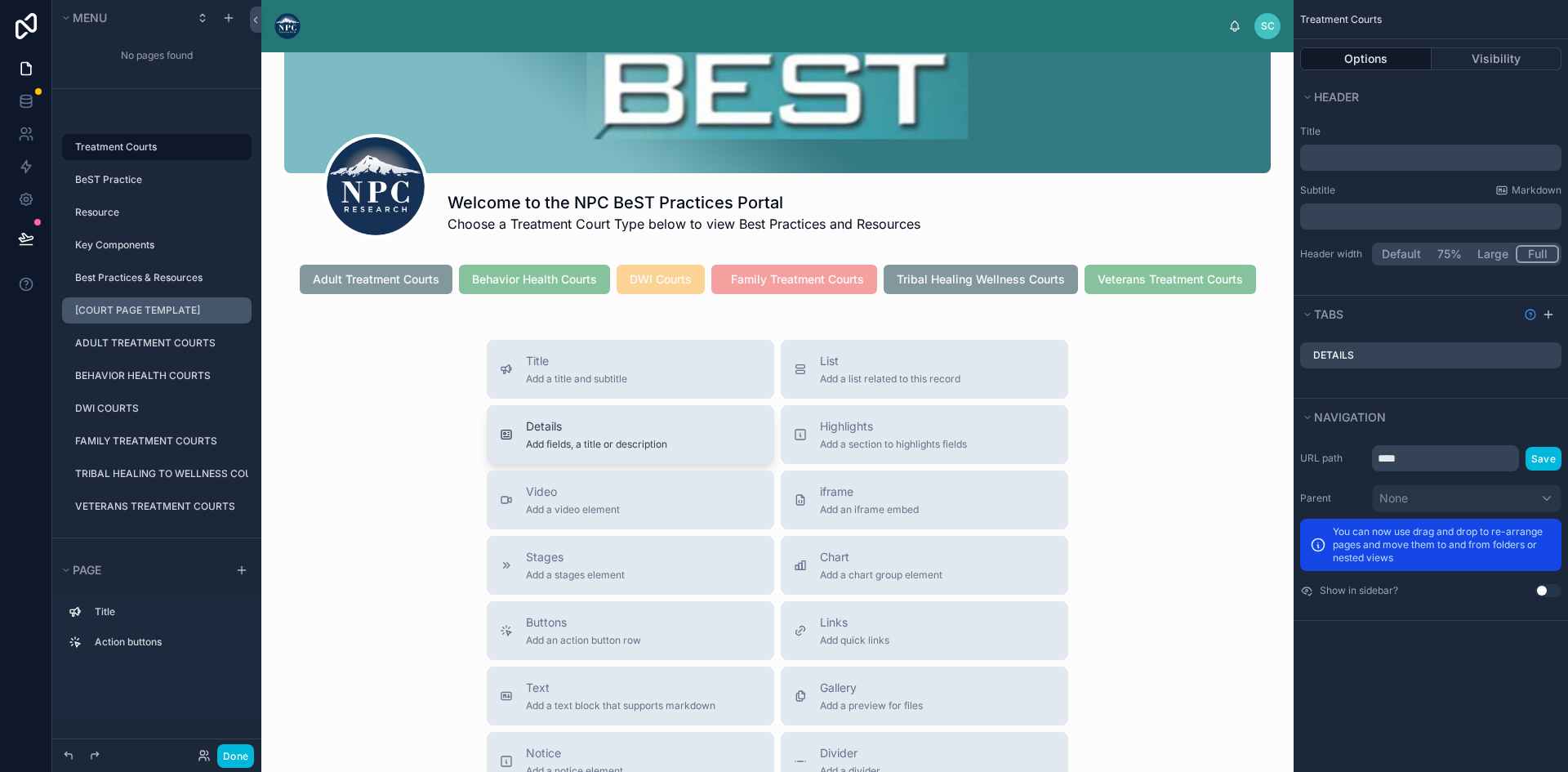
scroll to position [58, 0]
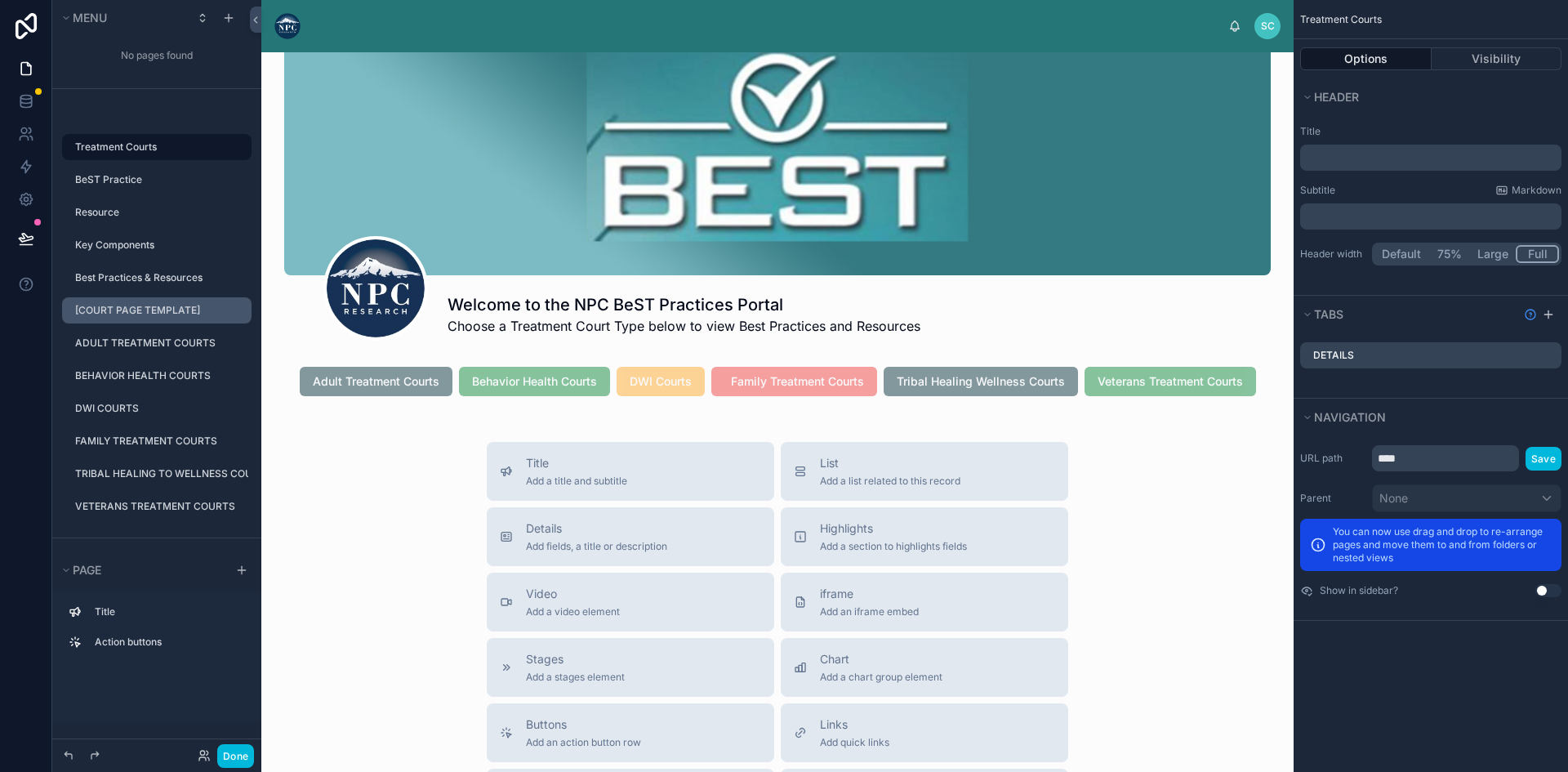
click at [0, 0] on icon "scrollable content" at bounding box center [0, 0] width 0 height 0
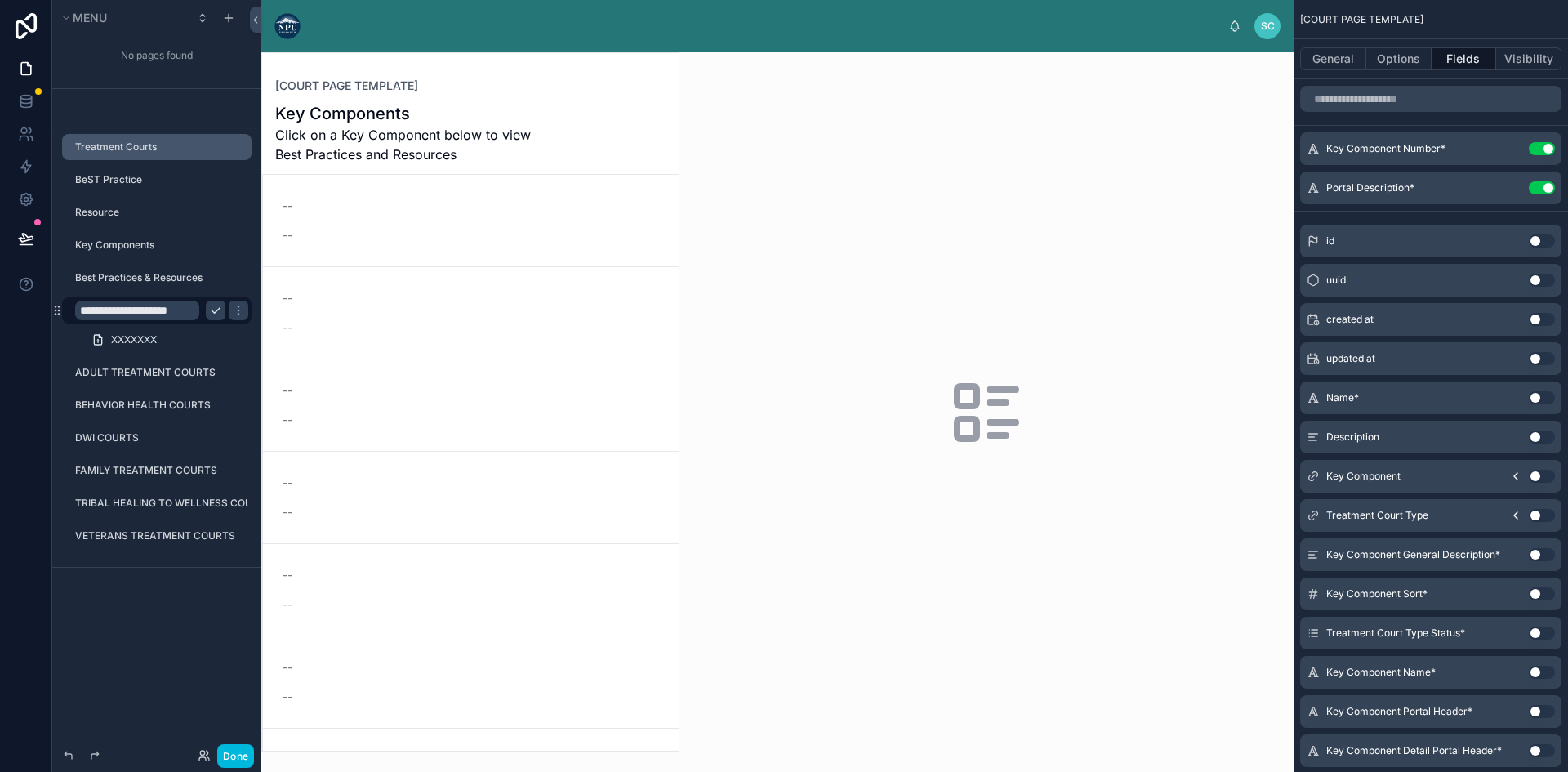
click at [359, 105] on div at bounding box center [471, 402] width 416 height 699
click at [354, 121] on h1 "Key Components" at bounding box center [408, 113] width 268 height 23
click at [354, 121] on h1 "Key Components" at bounding box center [408, 113] width 268 height 23
click at [1326, 51] on button "General" at bounding box center [1333, 58] width 66 height 23
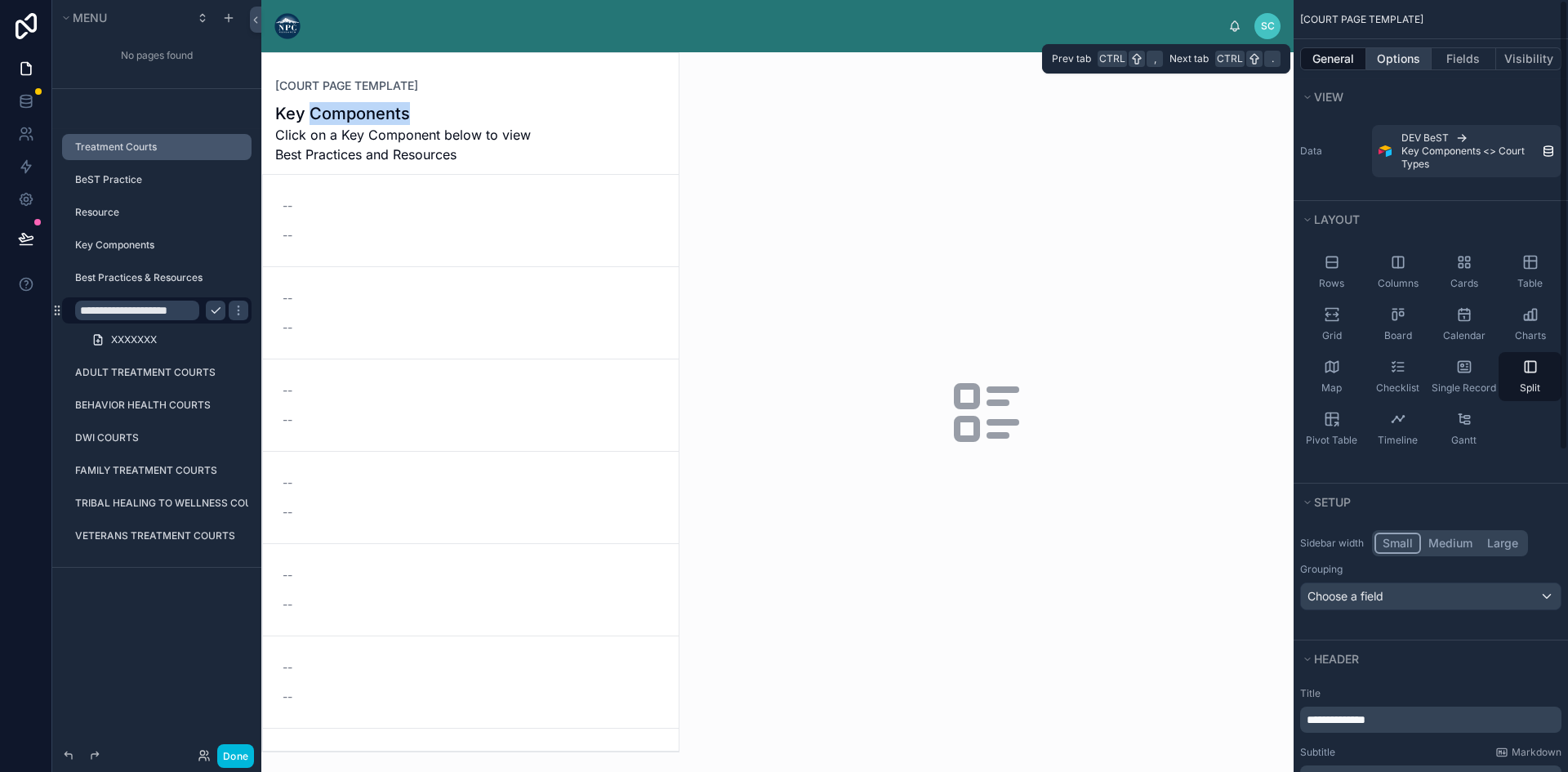
click at [1381, 59] on button "Options" at bounding box center [1399, 58] width 65 height 23
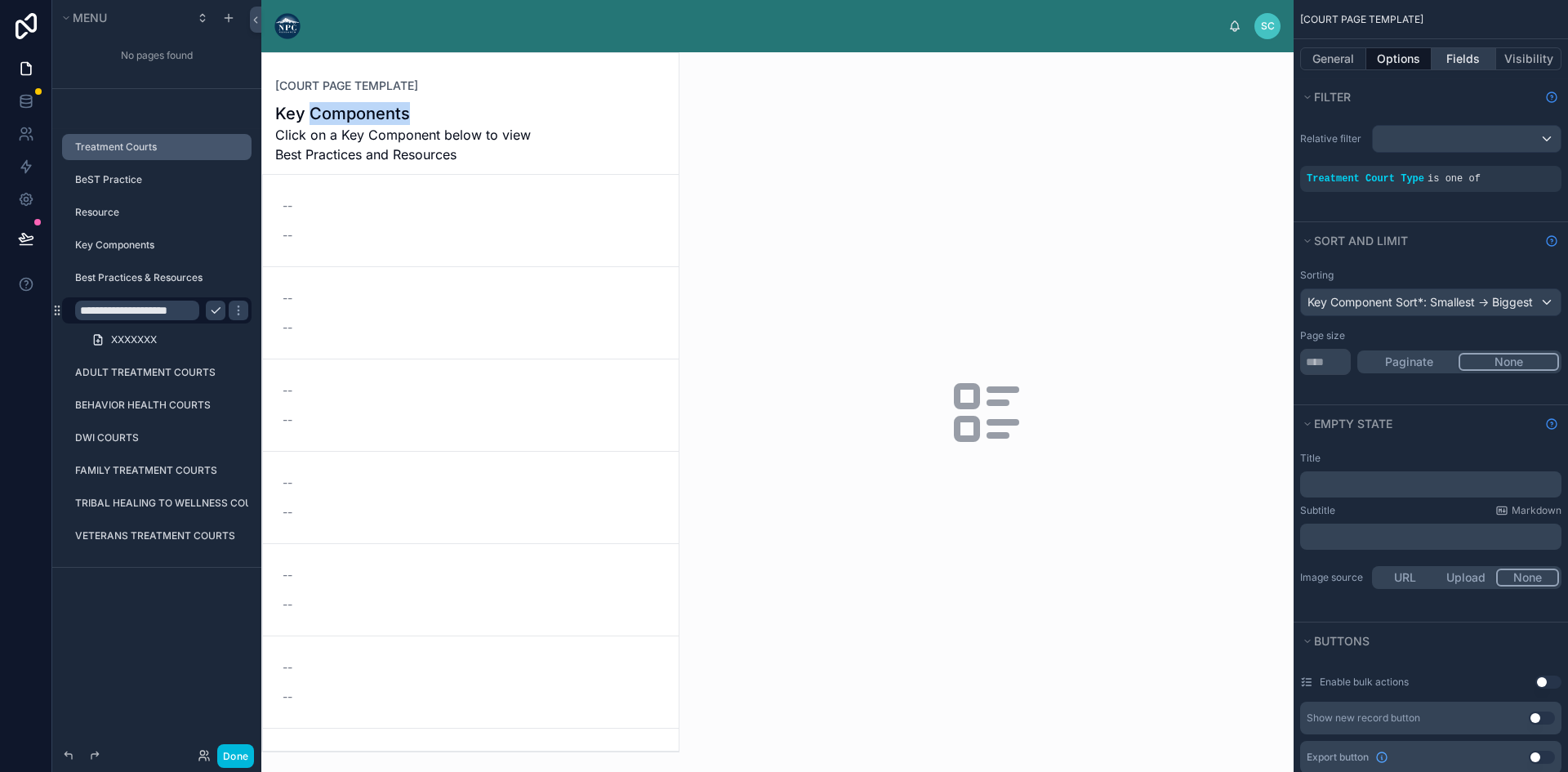
click at [1459, 52] on button "Fields" at bounding box center [1464, 58] width 65 height 23
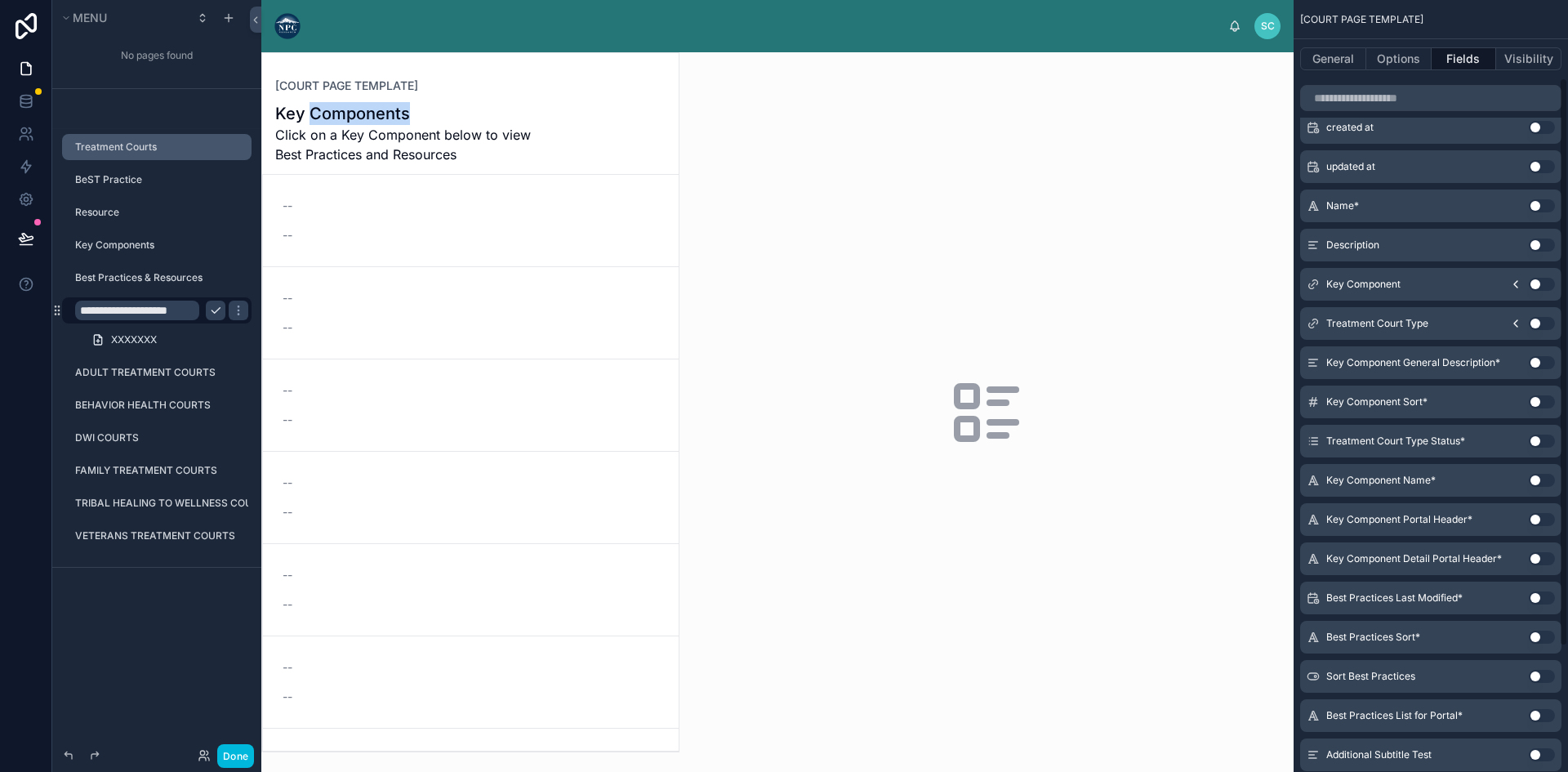
scroll to position [276, 0]
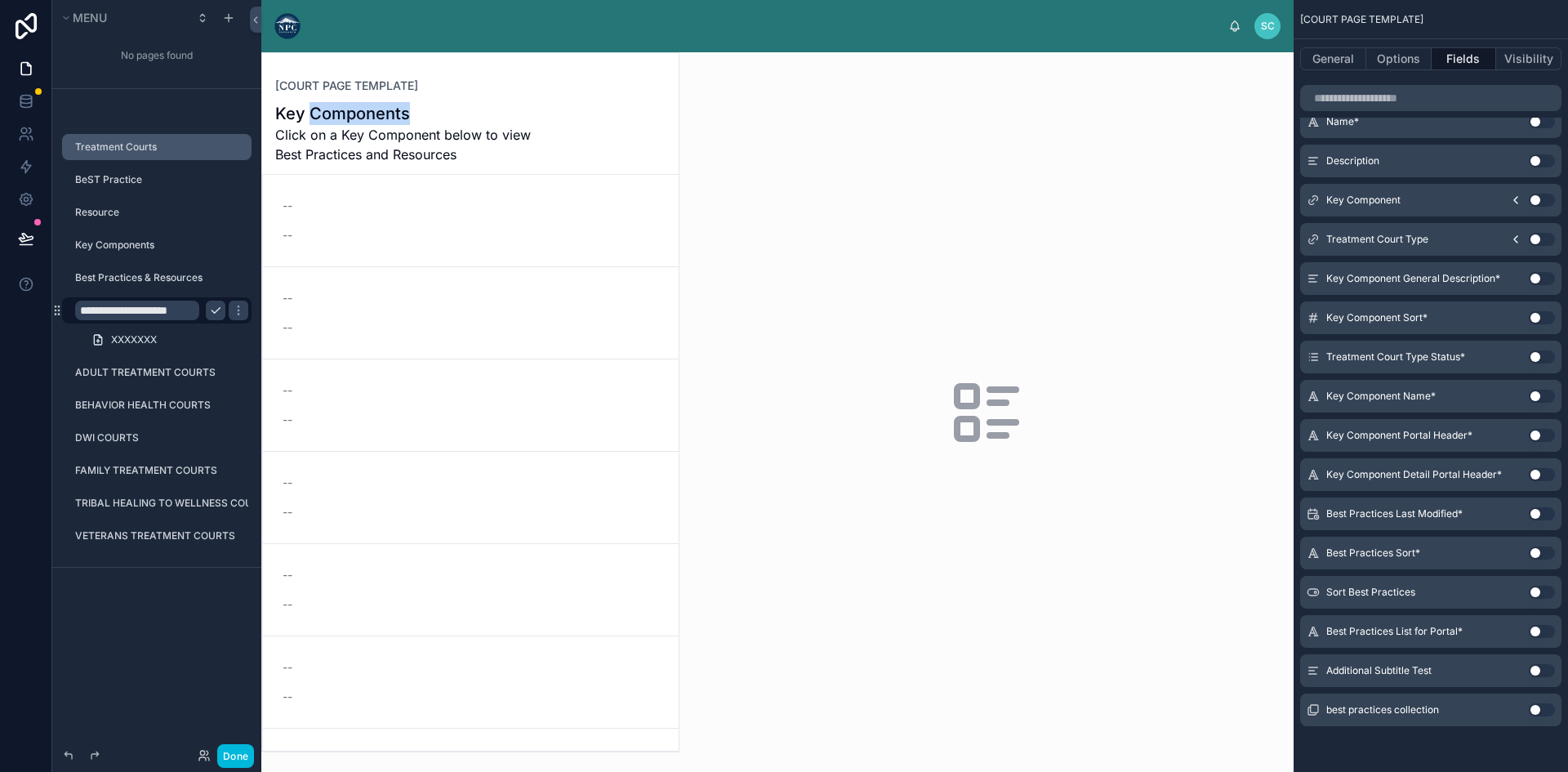
click at [1537, 670] on button "Use setting" at bounding box center [1542, 670] width 26 height 13
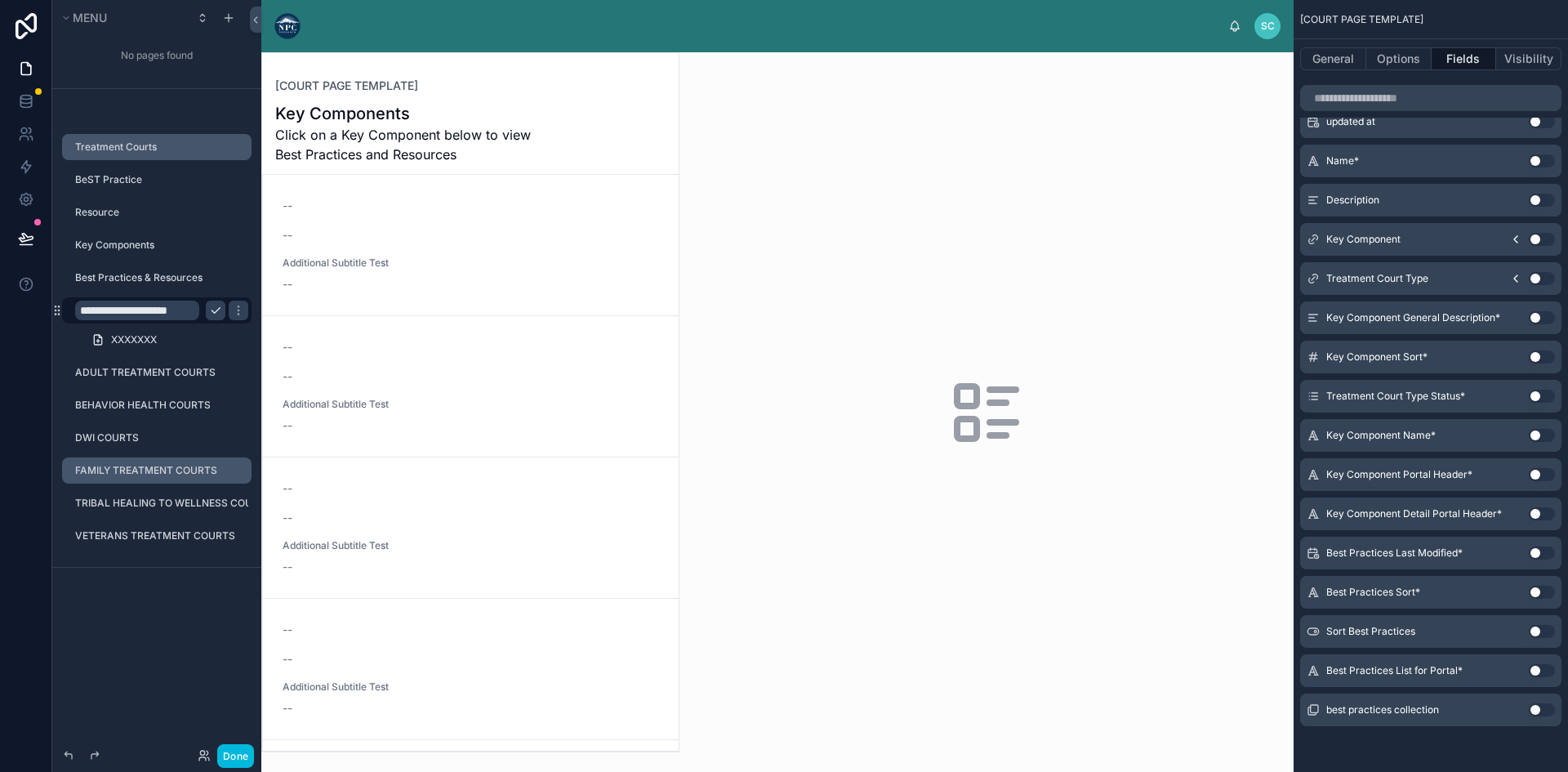
click at [141, 468] on label "FAMILY TREATMENT COURTS" at bounding box center [158, 471] width 167 height 13
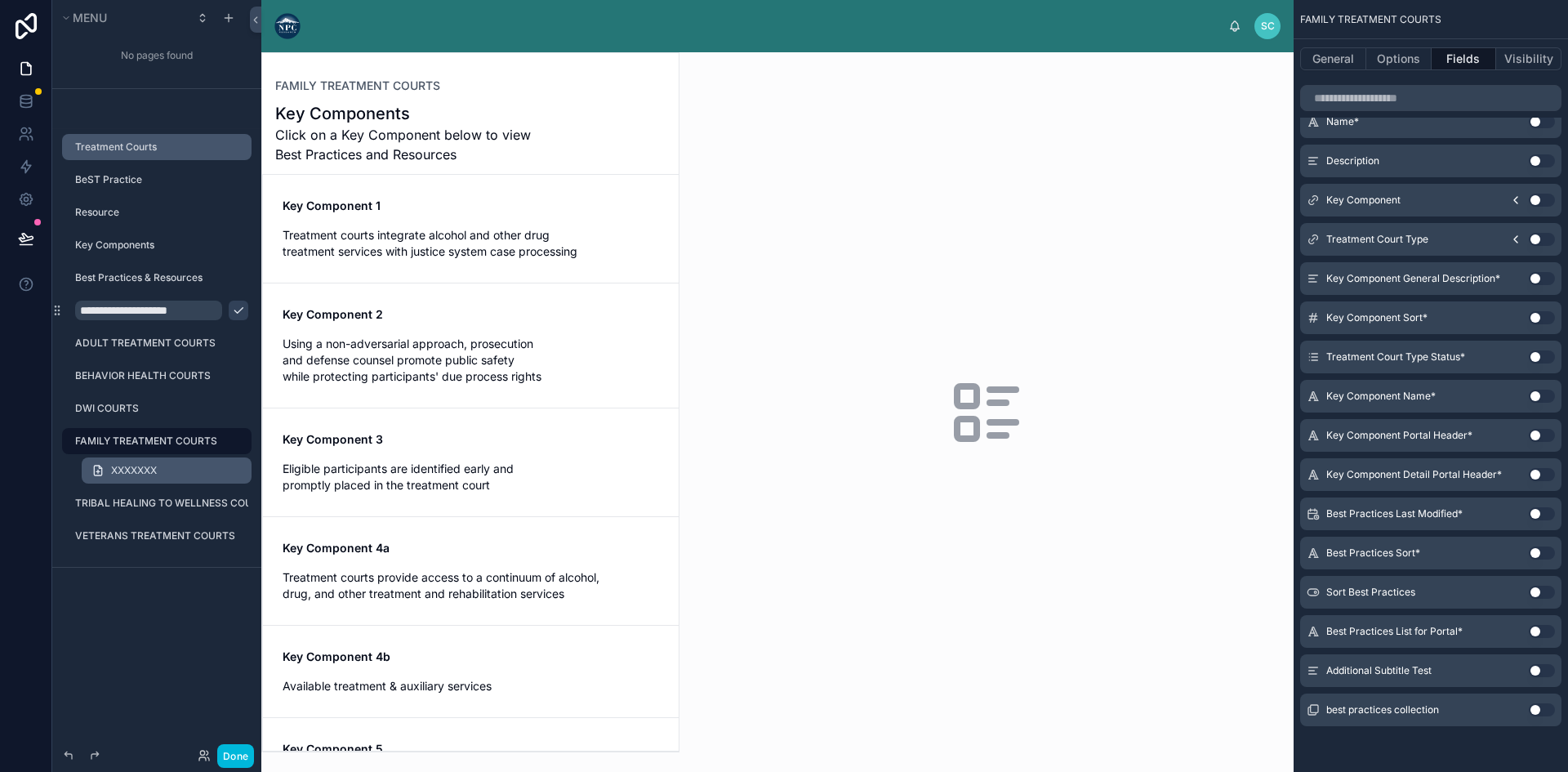
click at [145, 468] on span "XXXXXXX" at bounding box center [134, 471] width 46 height 13
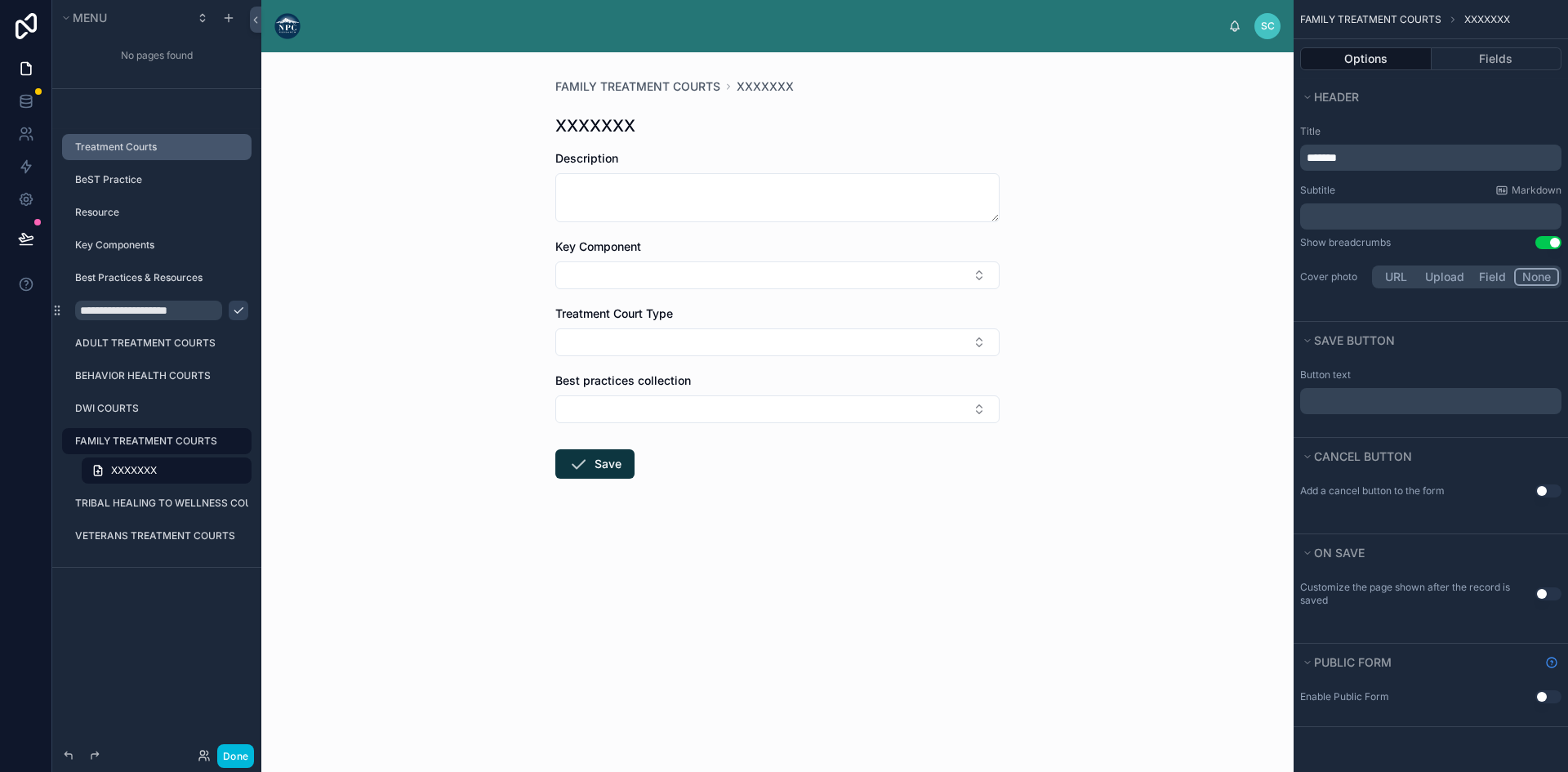
click at [159, 442] on label "FAMILY TREATMENT COURTS" at bounding box center [158, 442] width 167 height 13
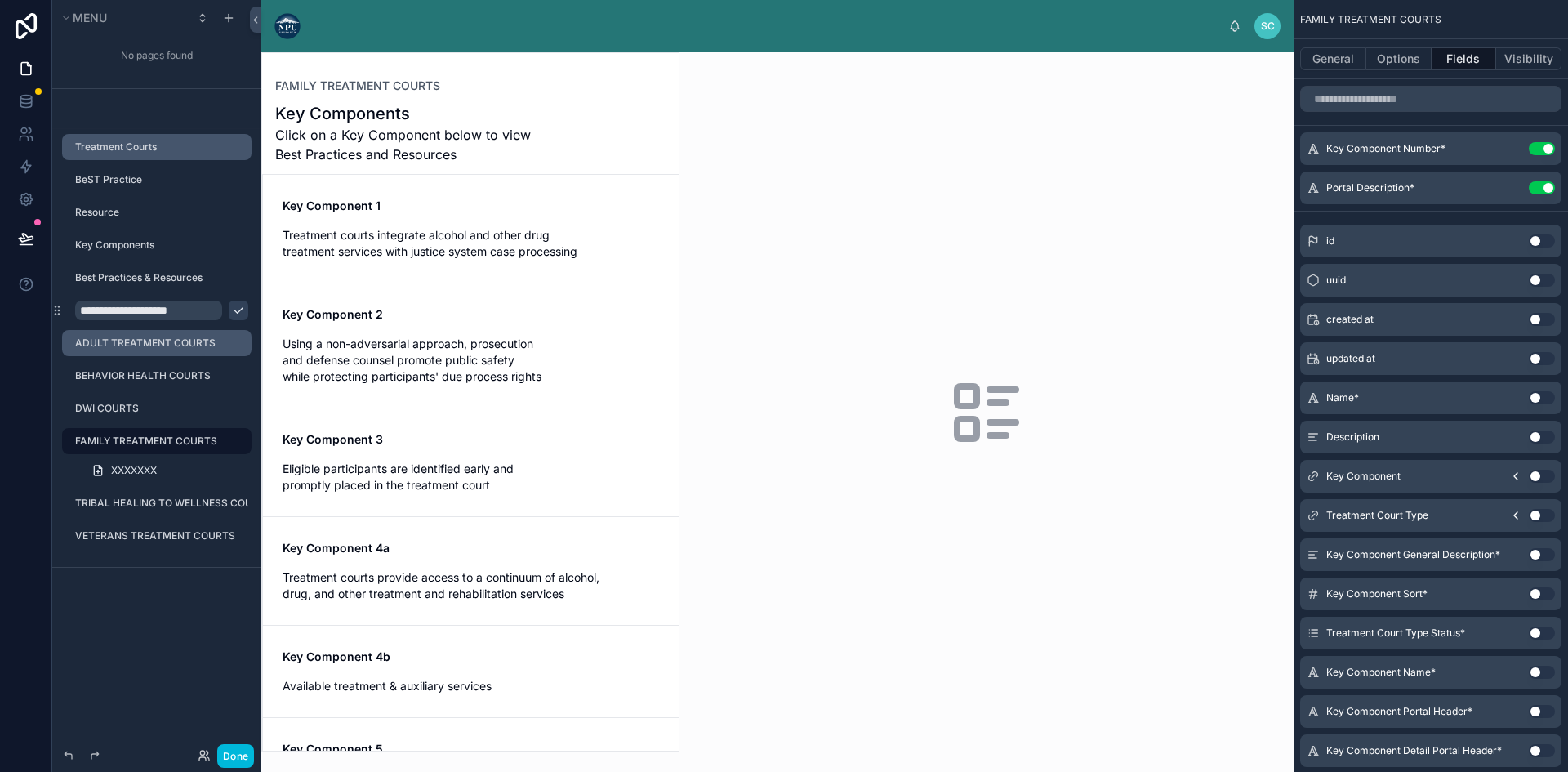
click at [168, 347] on label "ADULT TREATMENT COURTS" at bounding box center [158, 343] width 167 height 13
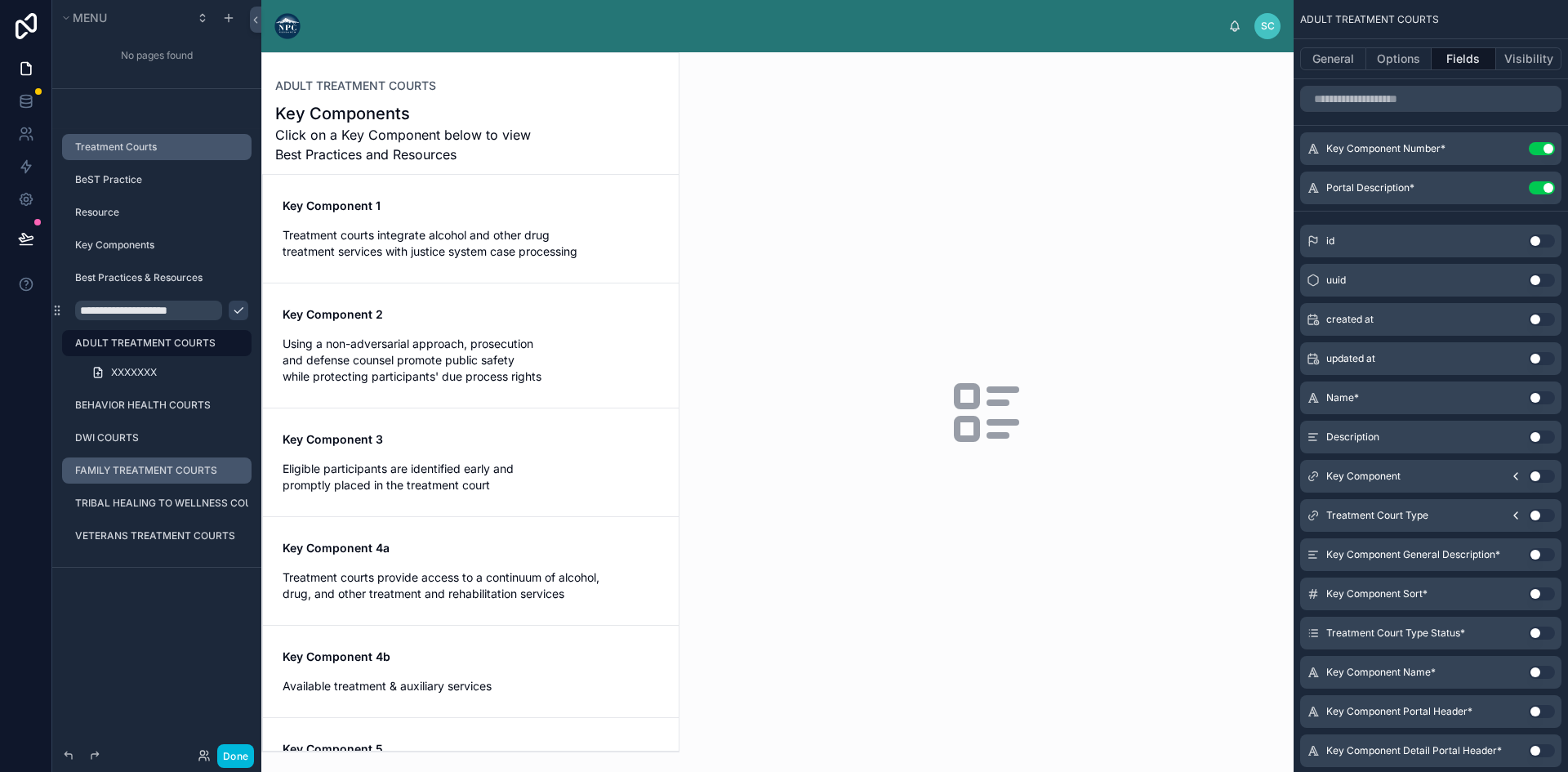
click at [139, 313] on input "**********" at bounding box center [149, 310] width 147 height 20
click at [534, 287] on div at bounding box center [471, 402] width 416 height 699
click at [143, 275] on label "Best Practices & Resources" at bounding box center [158, 278] width 167 height 13
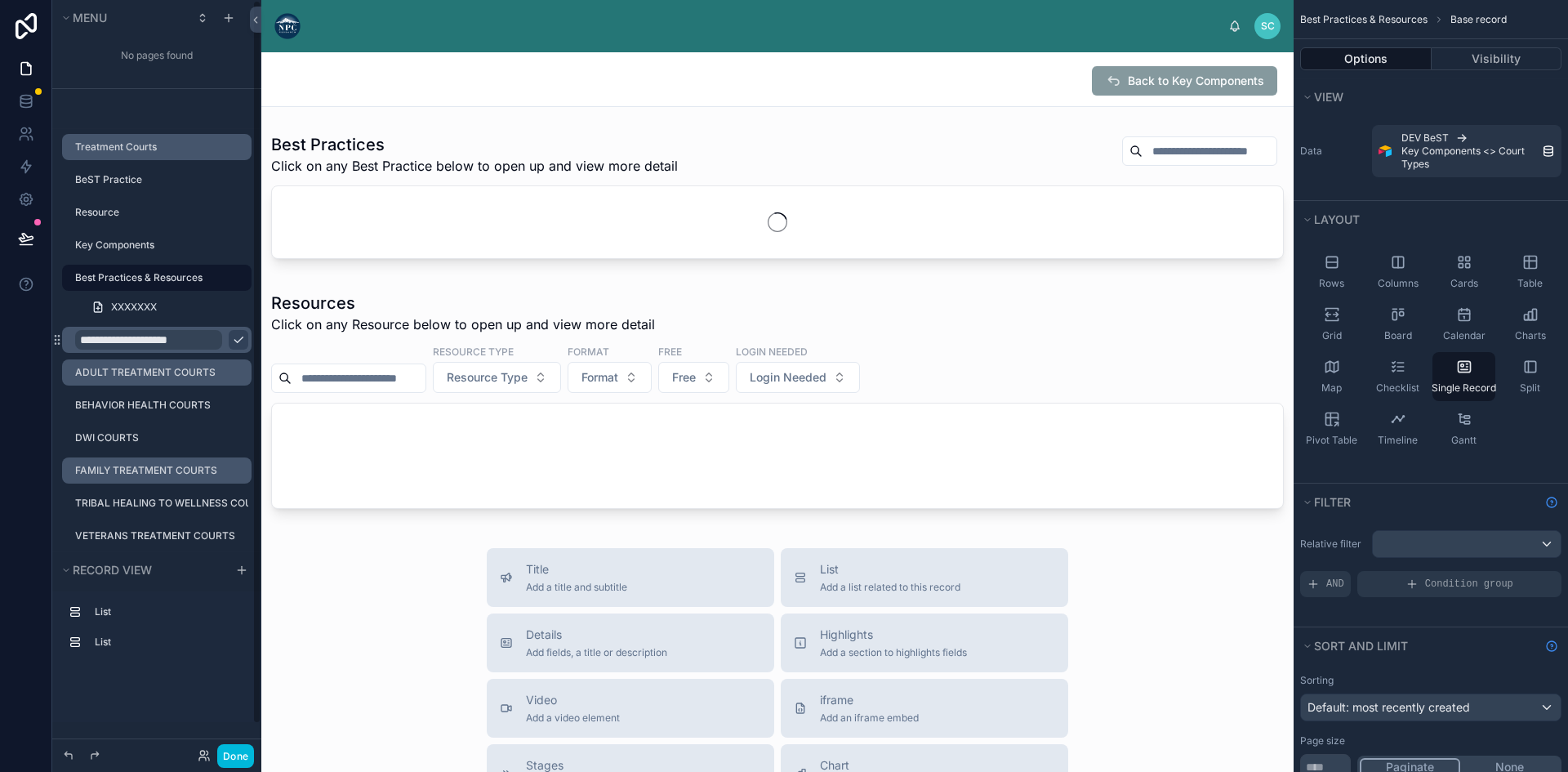
click at [135, 337] on input "**********" at bounding box center [149, 340] width 147 height 20
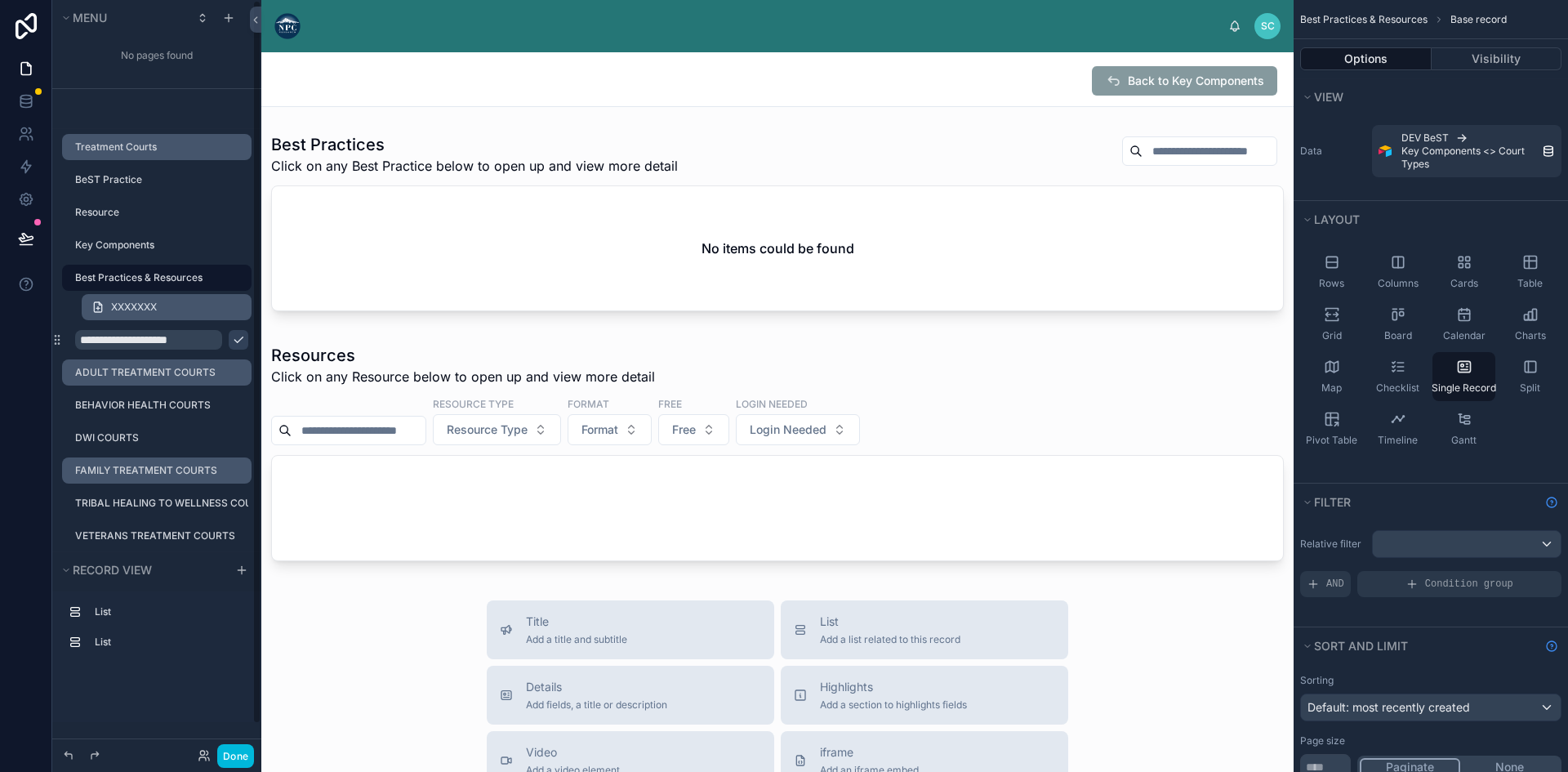
click at [137, 302] on span "XXXXXXX" at bounding box center [134, 307] width 46 height 13
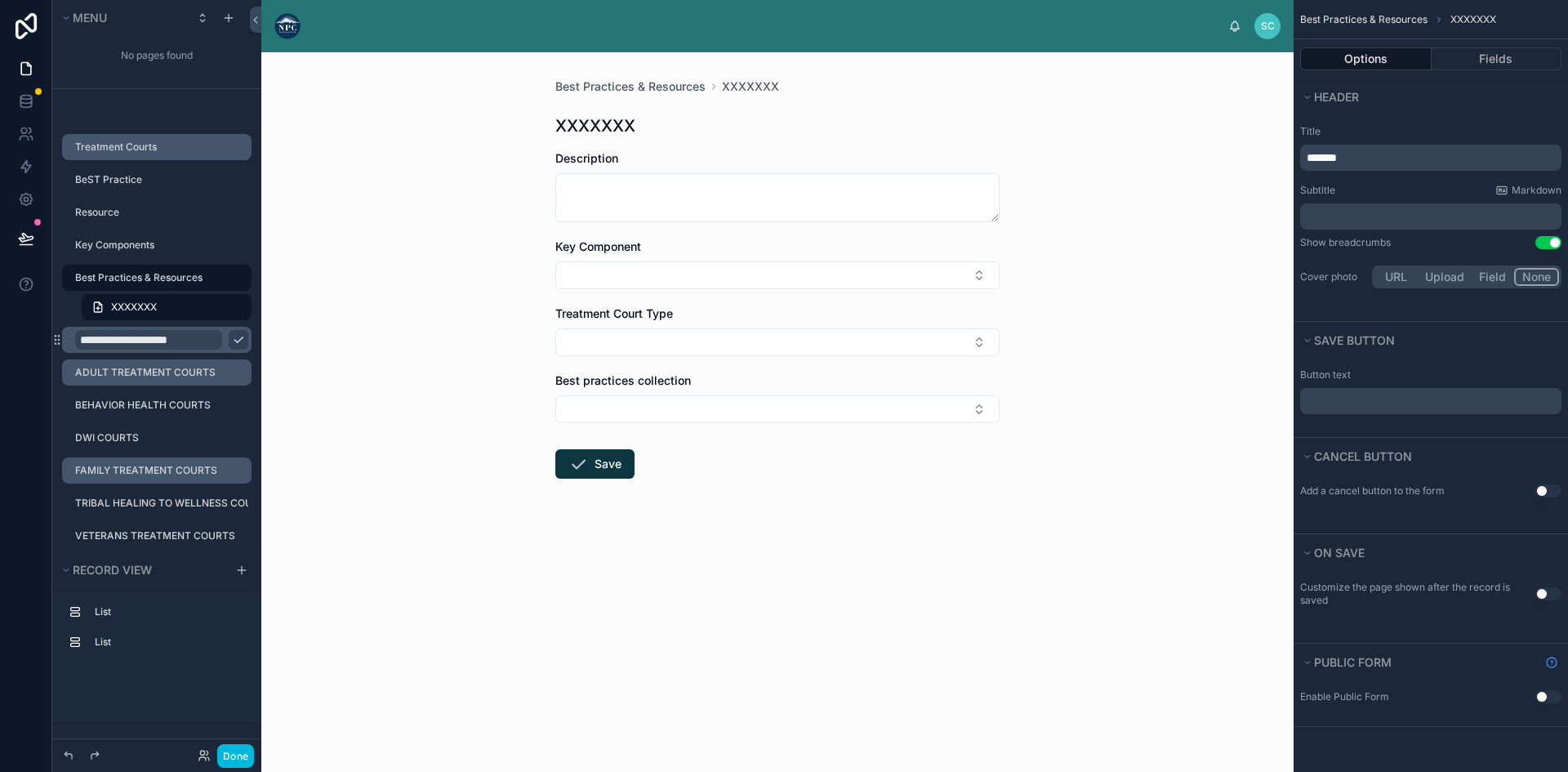
click at [0, 0] on icon "scrollable content" at bounding box center [0, 0] width 0 height 0
click at [161, 338] on input "**********" at bounding box center [149, 340] width 147 height 20
click at [167, 337] on label "[COURT PAGE TEMPLATE]" at bounding box center [158, 340] width 167 height 13
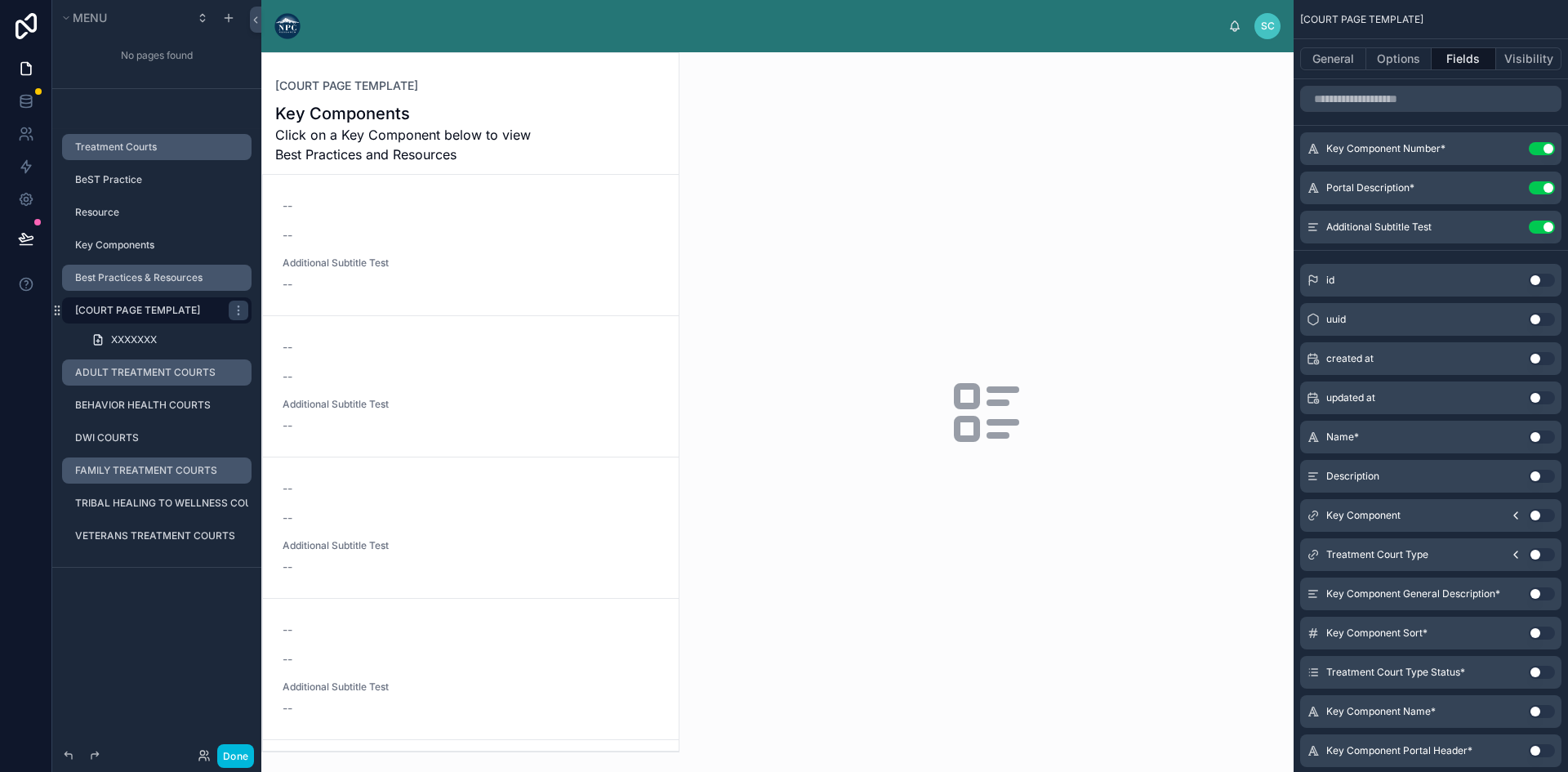
click at [410, 266] on div at bounding box center [471, 402] width 416 height 699
click at [1544, 223] on button "Use setting" at bounding box center [1542, 227] width 26 height 13
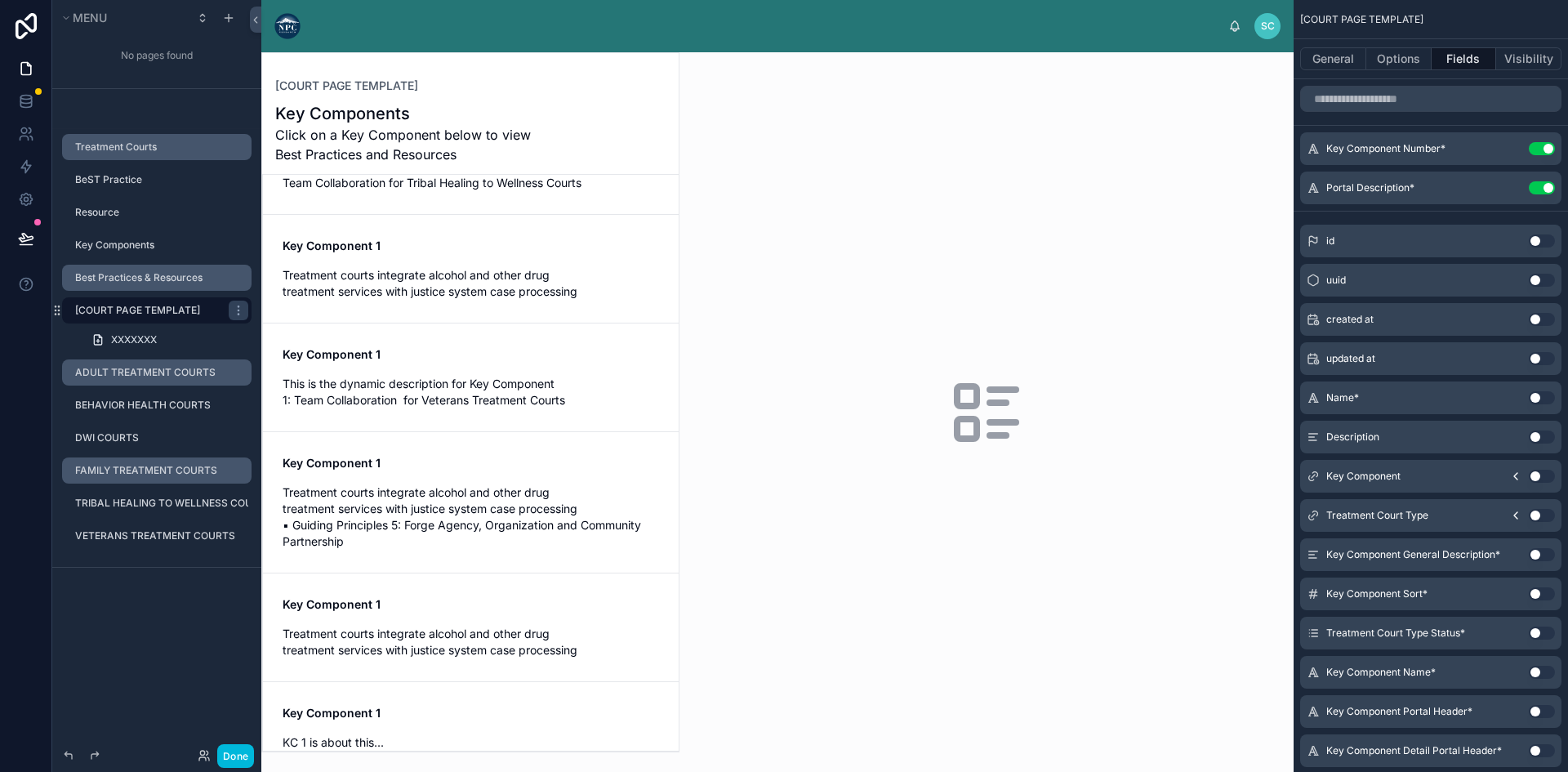
scroll to position [330, 0]
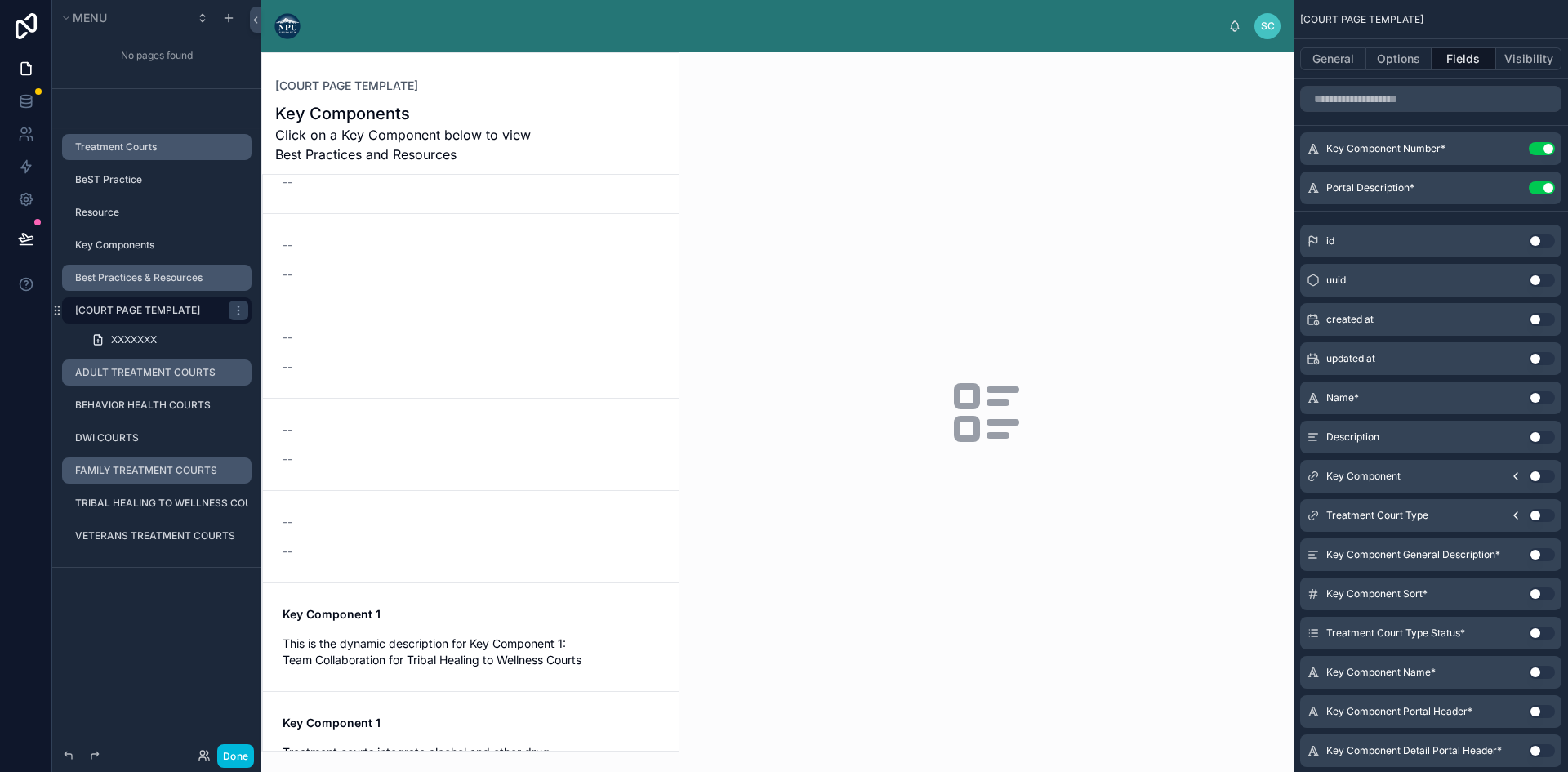
click at [410, 634] on div "Key Component 1 This is the dynamic description for Key Component 1: Team Colla…" at bounding box center [471, 637] width 376 height 62
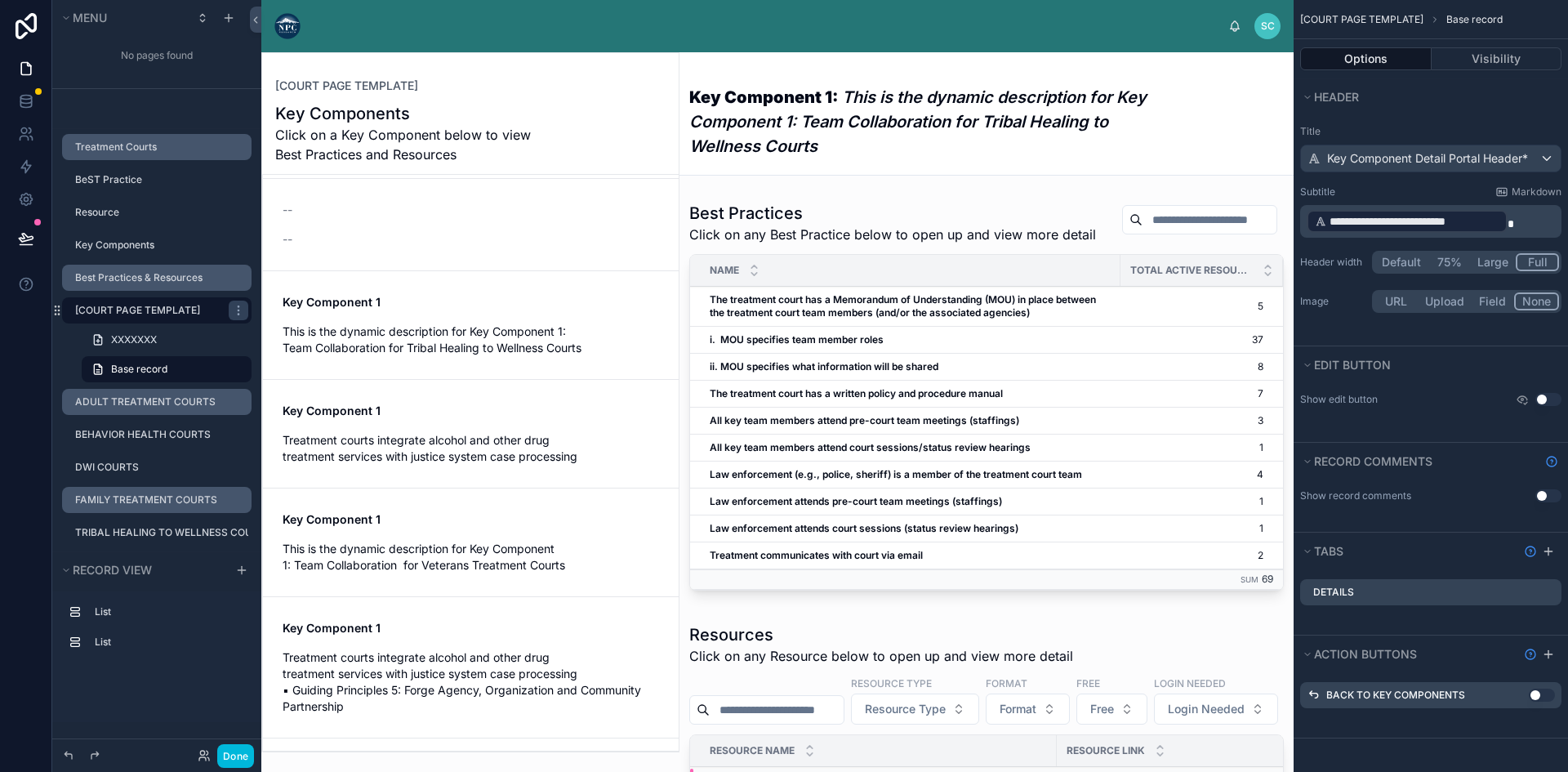
scroll to position [657, 0]
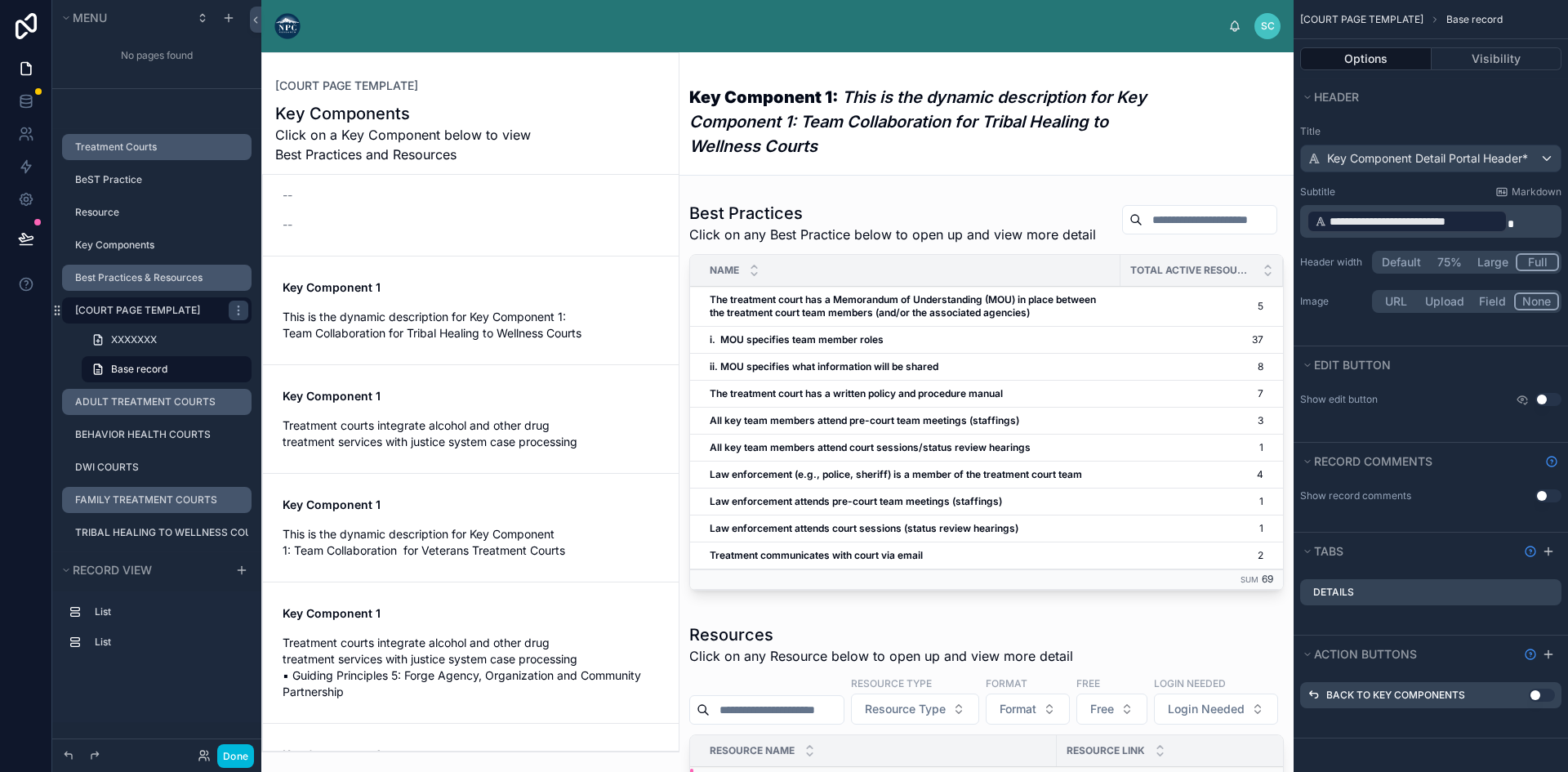
click at [412, 425] on span "Treatment courts integrate alcohol and other drug treatment services with justi…" at bounding box center [471, 433] width 376 height 33
click at [135, 400] on label "ADULT TREATMENT COURTS" at bounding box center [158, 402] width 167 height 13
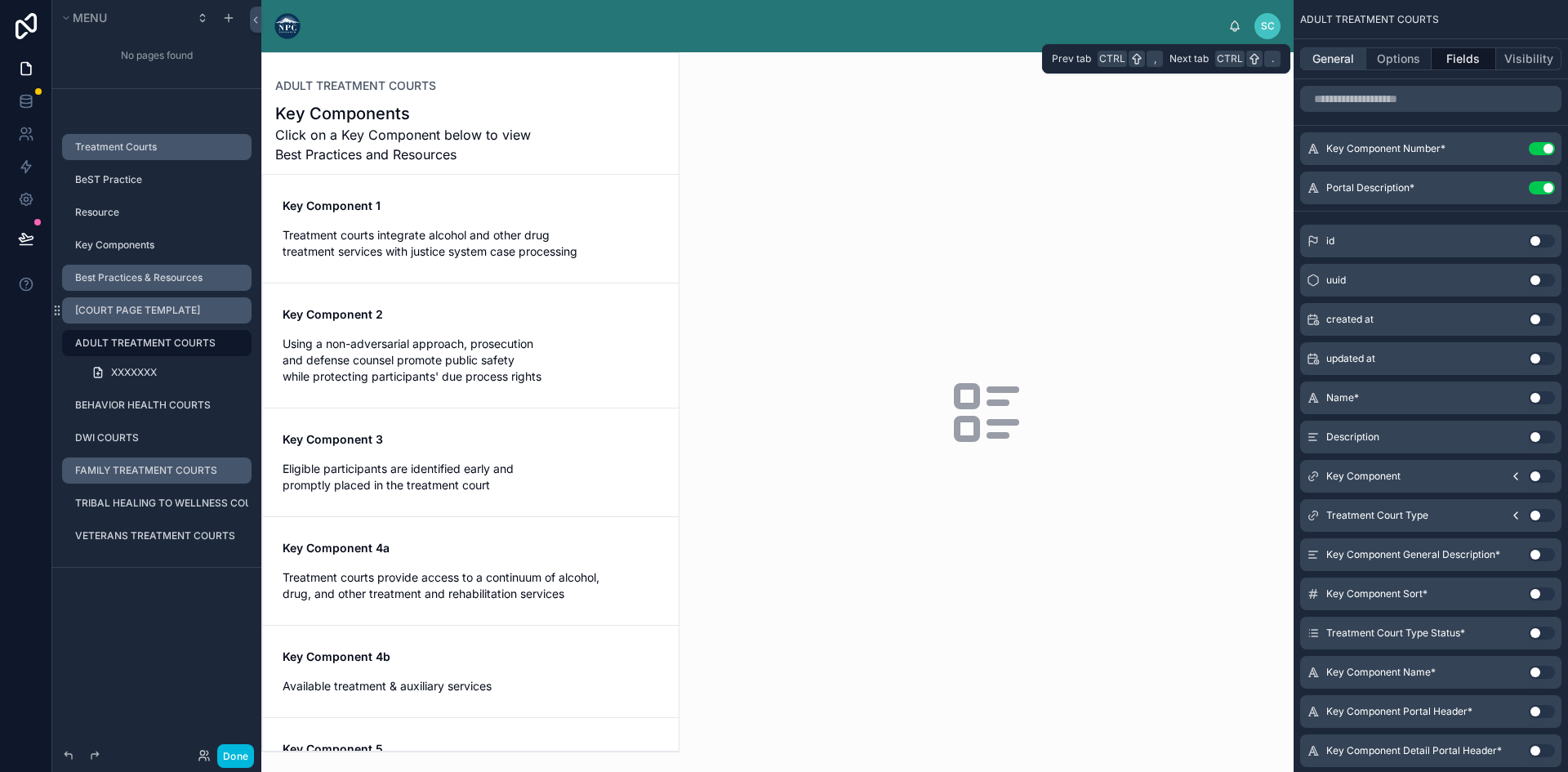
click at [1339, 57] on button "General" at bounding box center [1333, 58] width 66 height 23
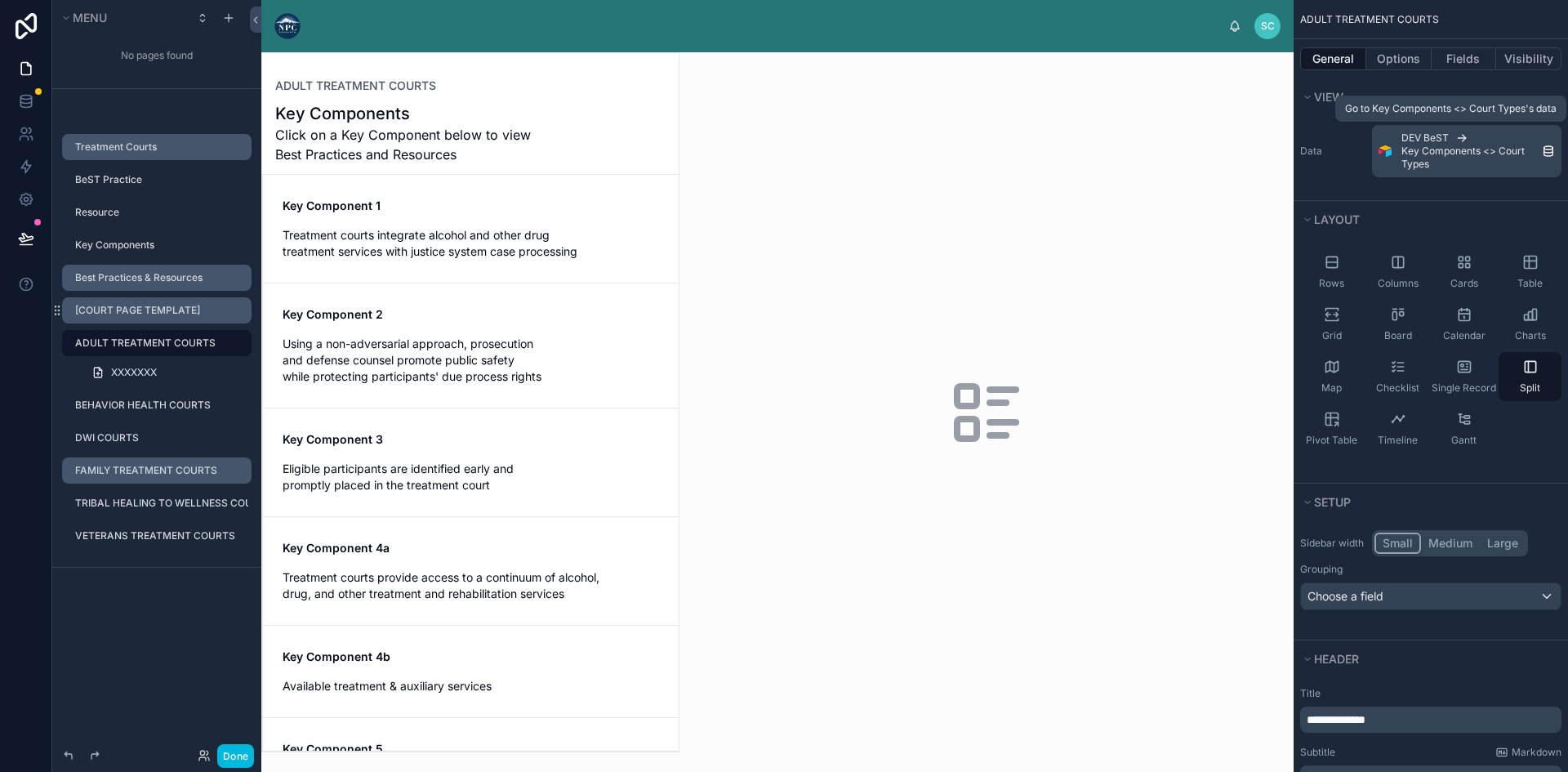
click at [1456, 151] on span "Key Components <> Court Types" at bounding box center [1471, 158] width 140 height 26
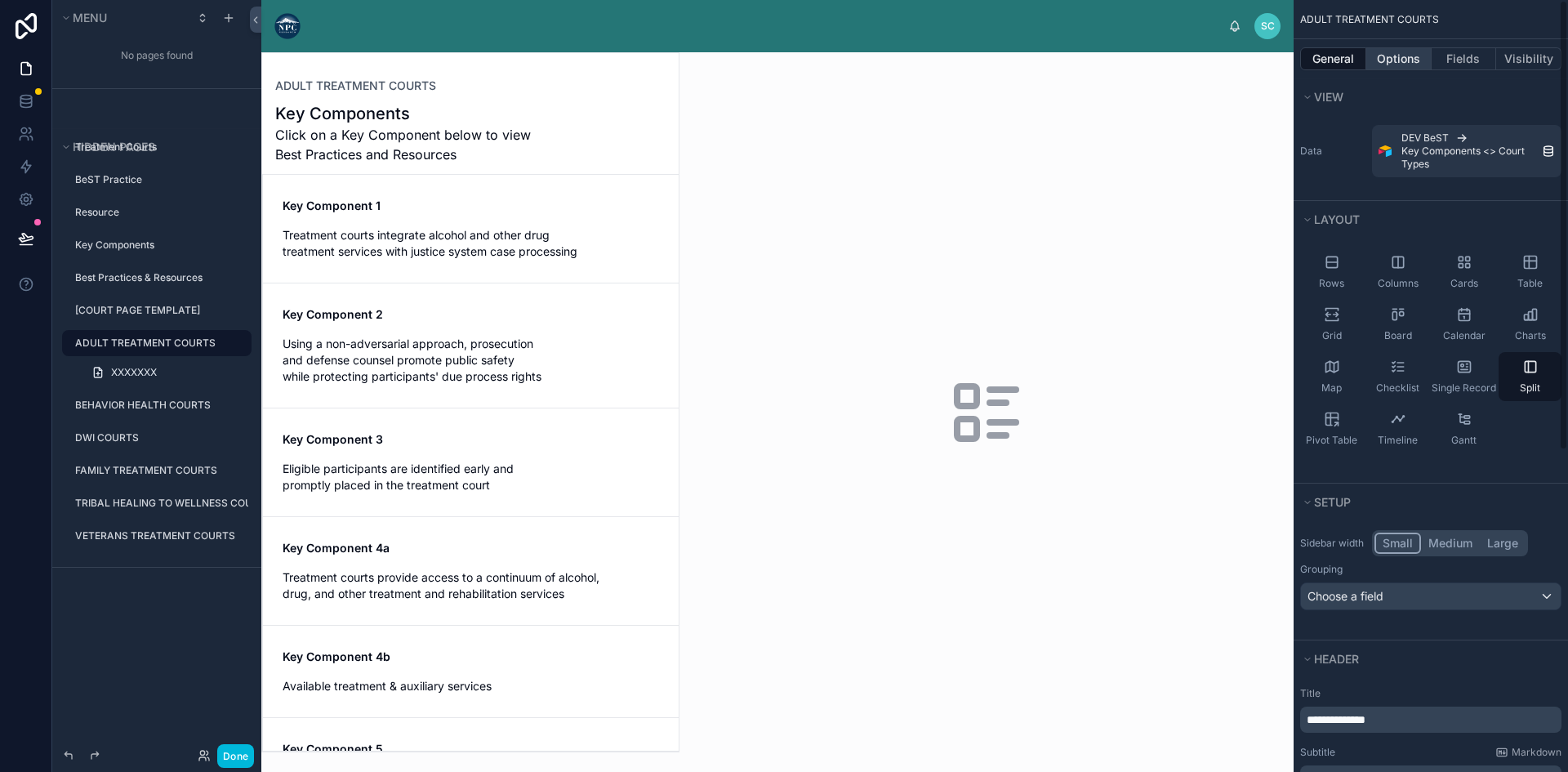
click at [1403, 58] on button "Options" at bounding box center [1399, 58] width 65 height 23
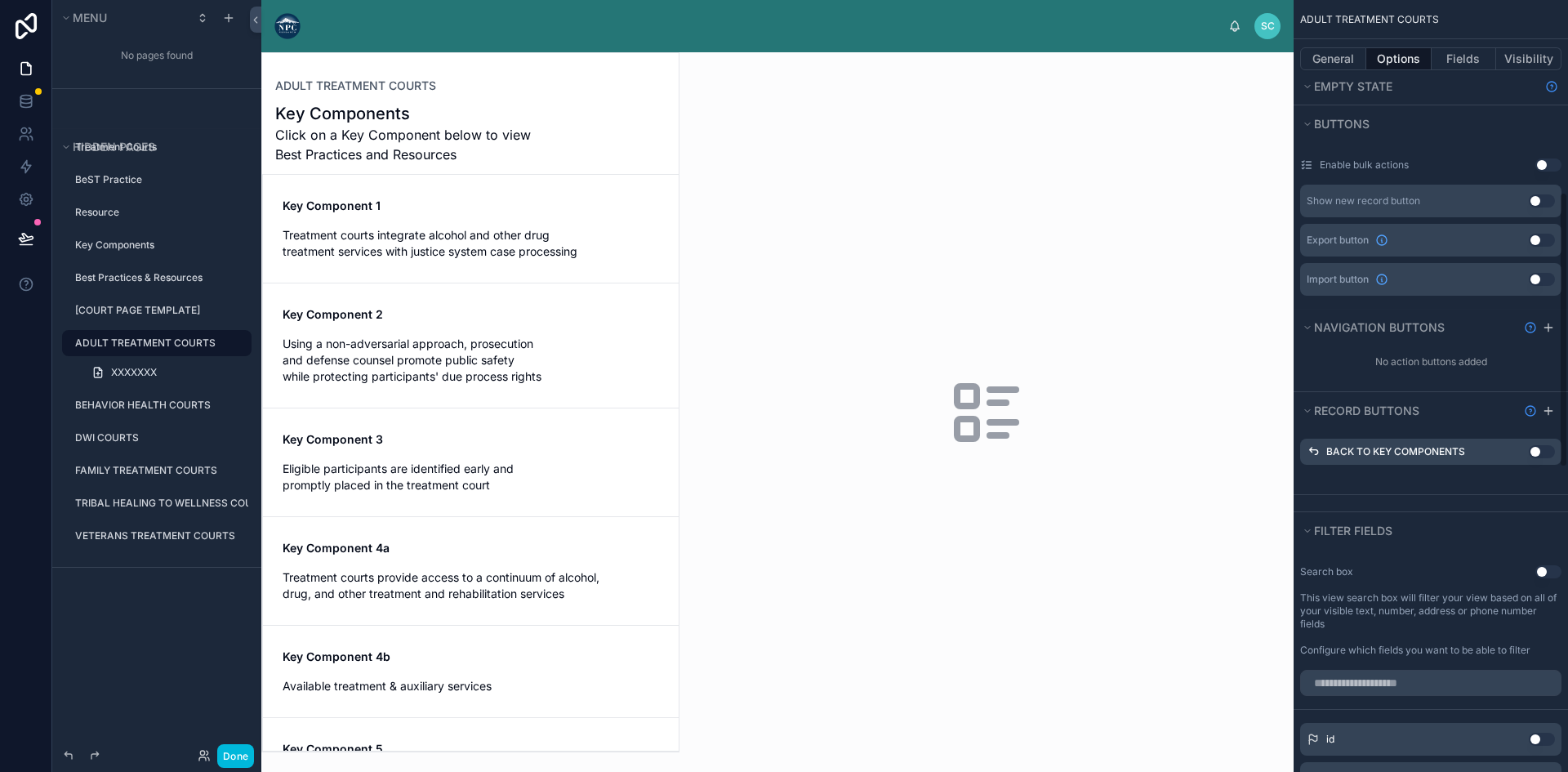
scroll to position [571, 0]
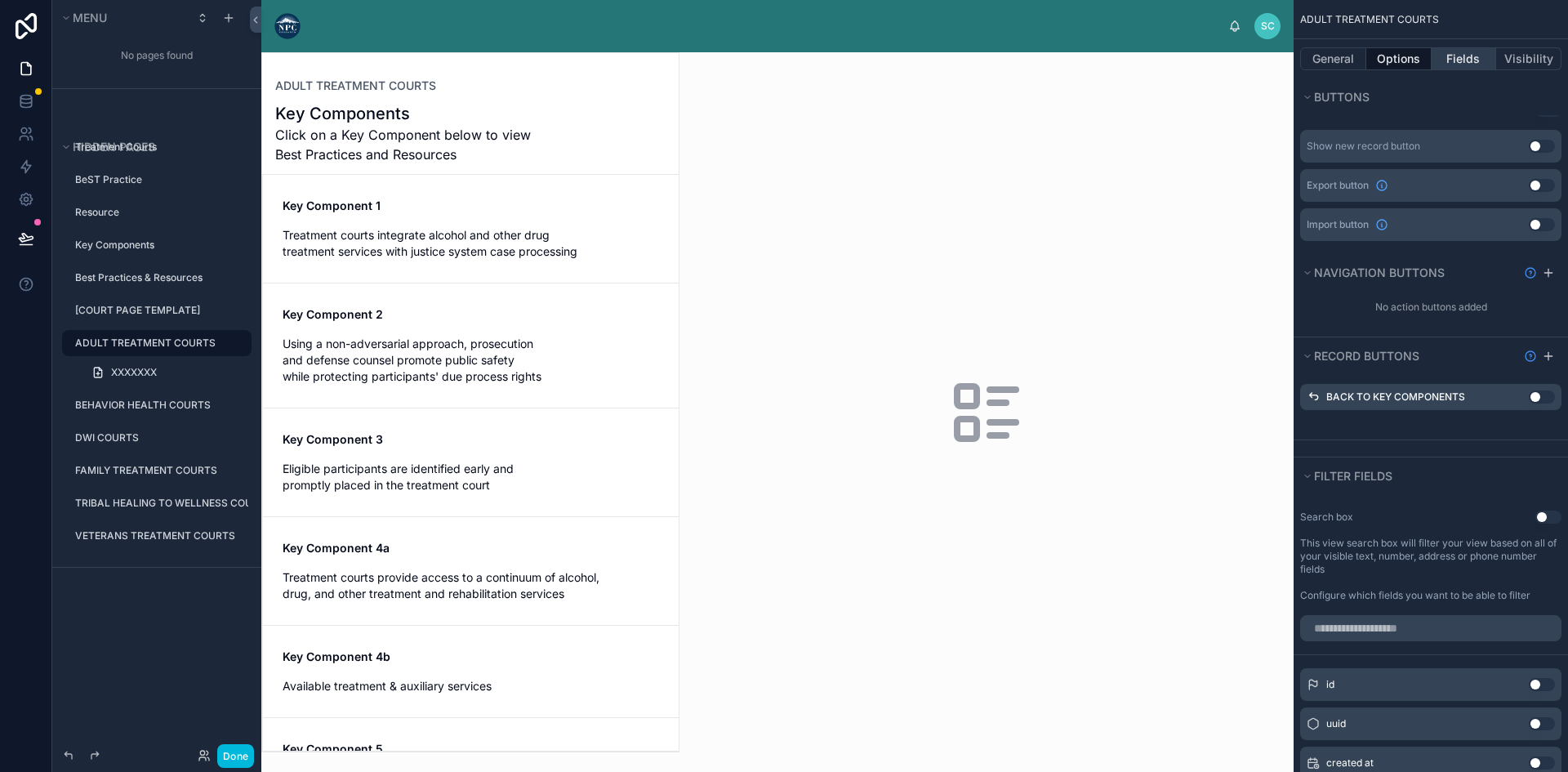
click at [1478, 60] on button "Fields" at bounding box center [1464, 58] width 65 height 23
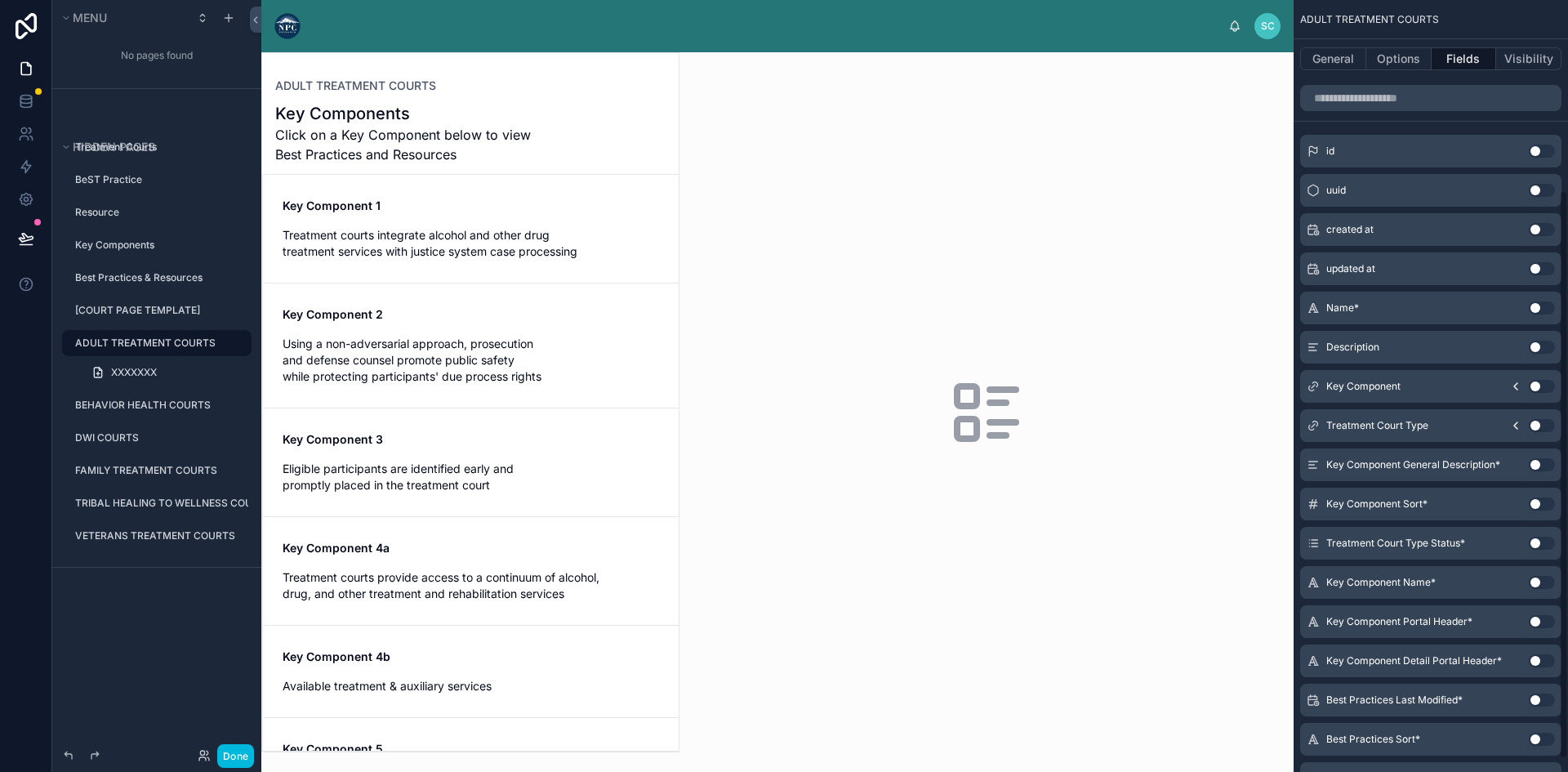
scroll to position [276, 0]
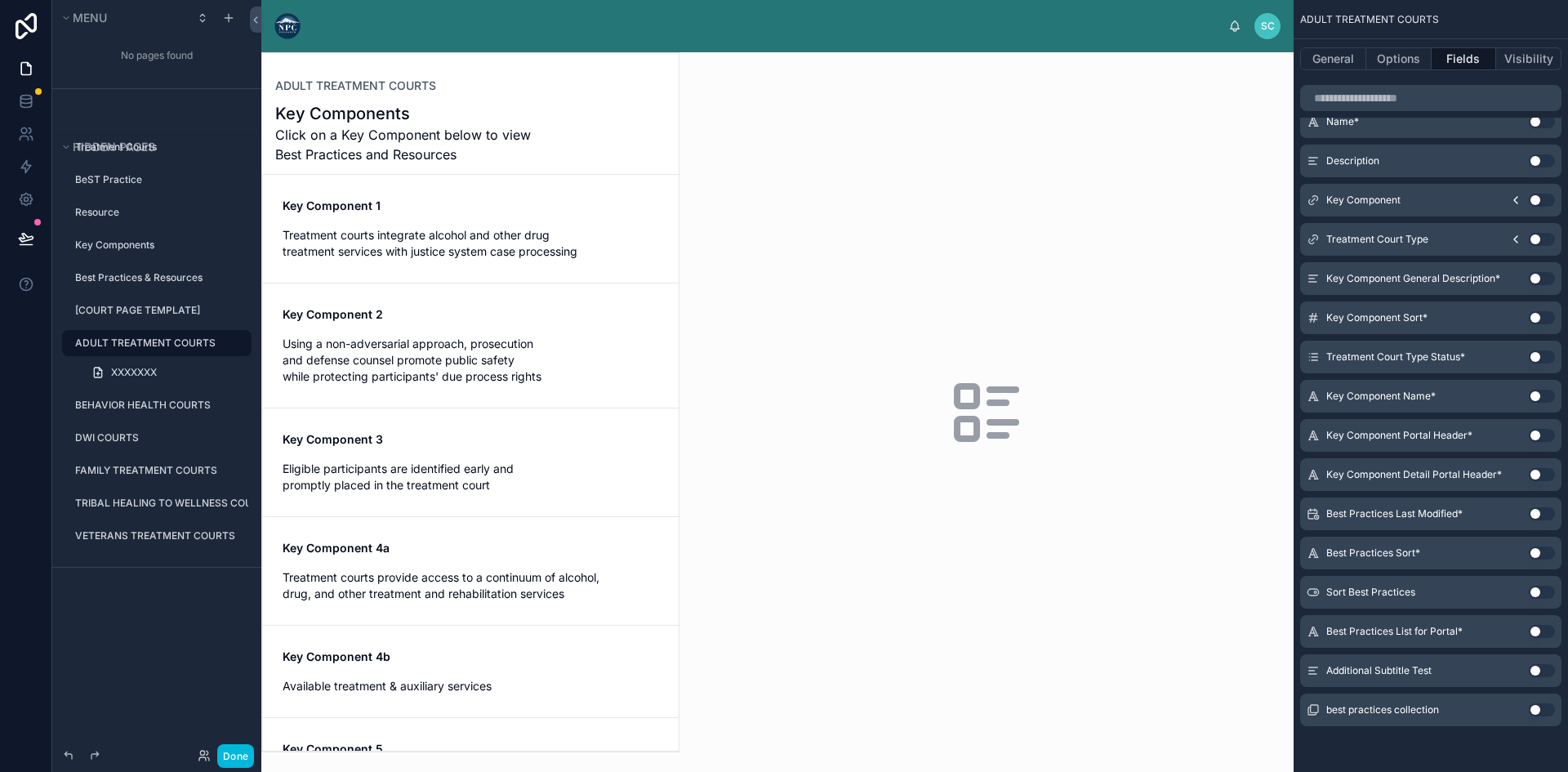
click at [1537, 666] on button "Use setting" at bounding box center [1542, 670] width 26 height 13
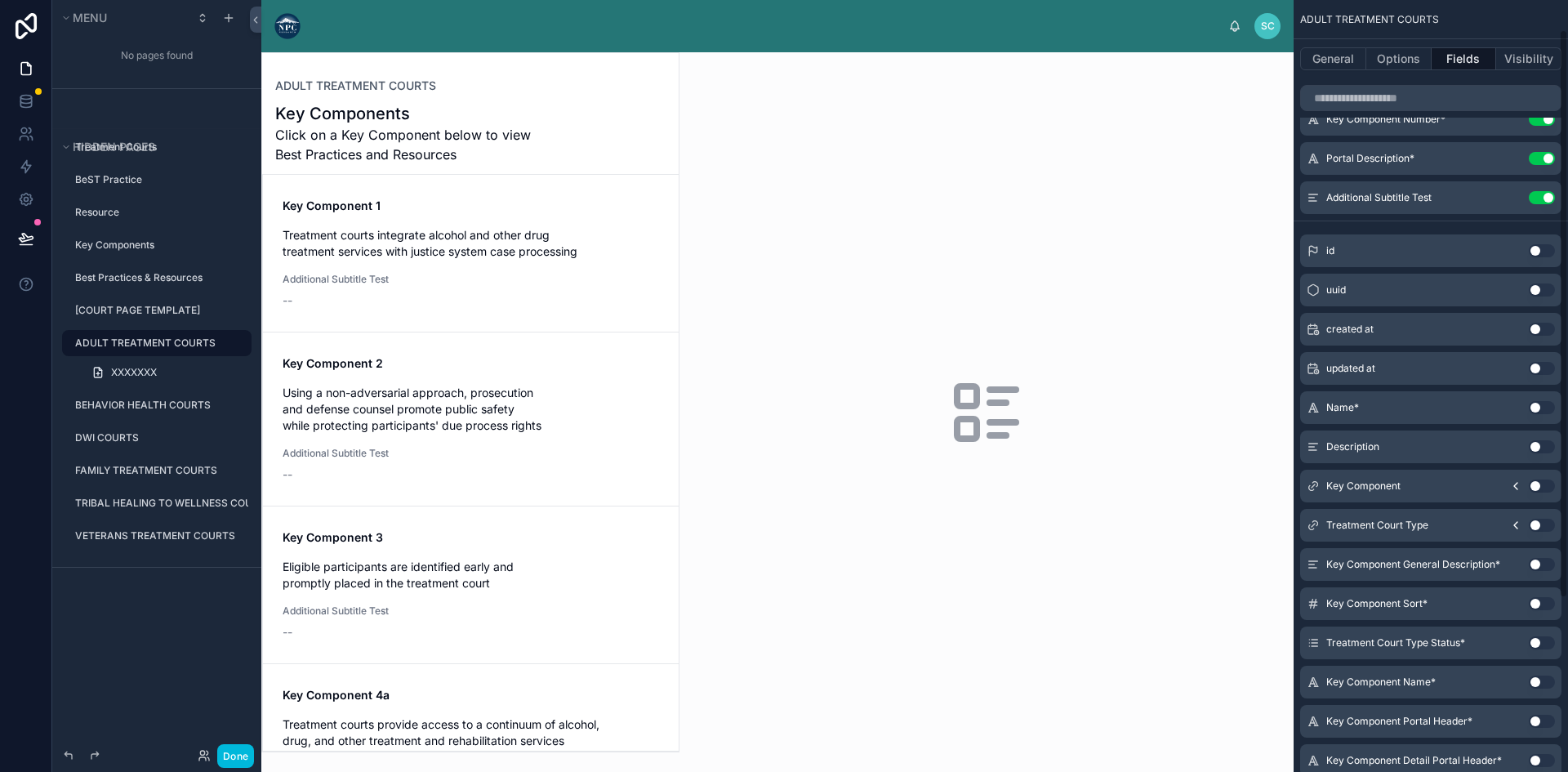
scroll to position [0, 0]
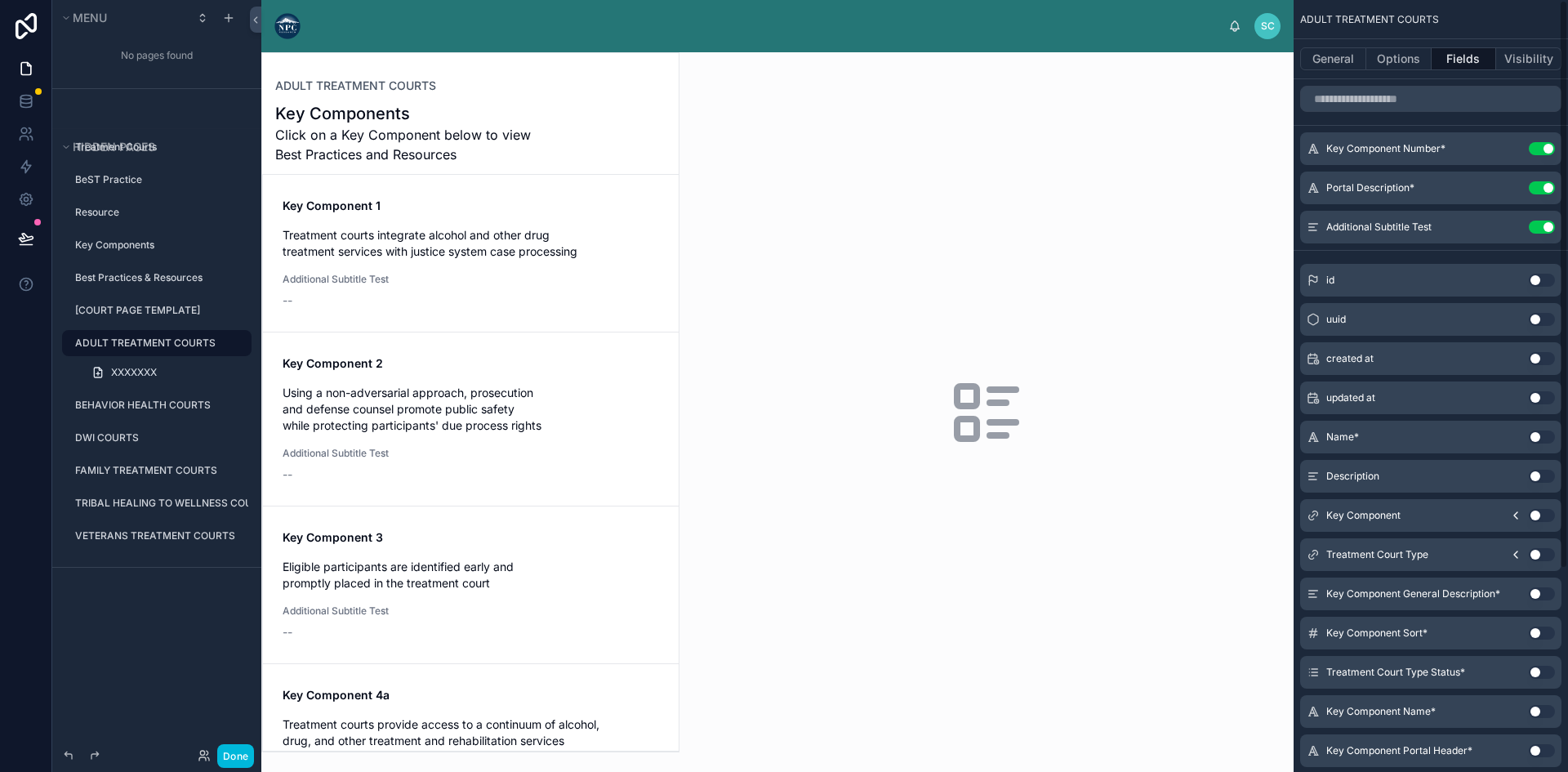
click at [0, 0] on icon "scrollable content" at bounding box center [0, 0] width 0 height 0
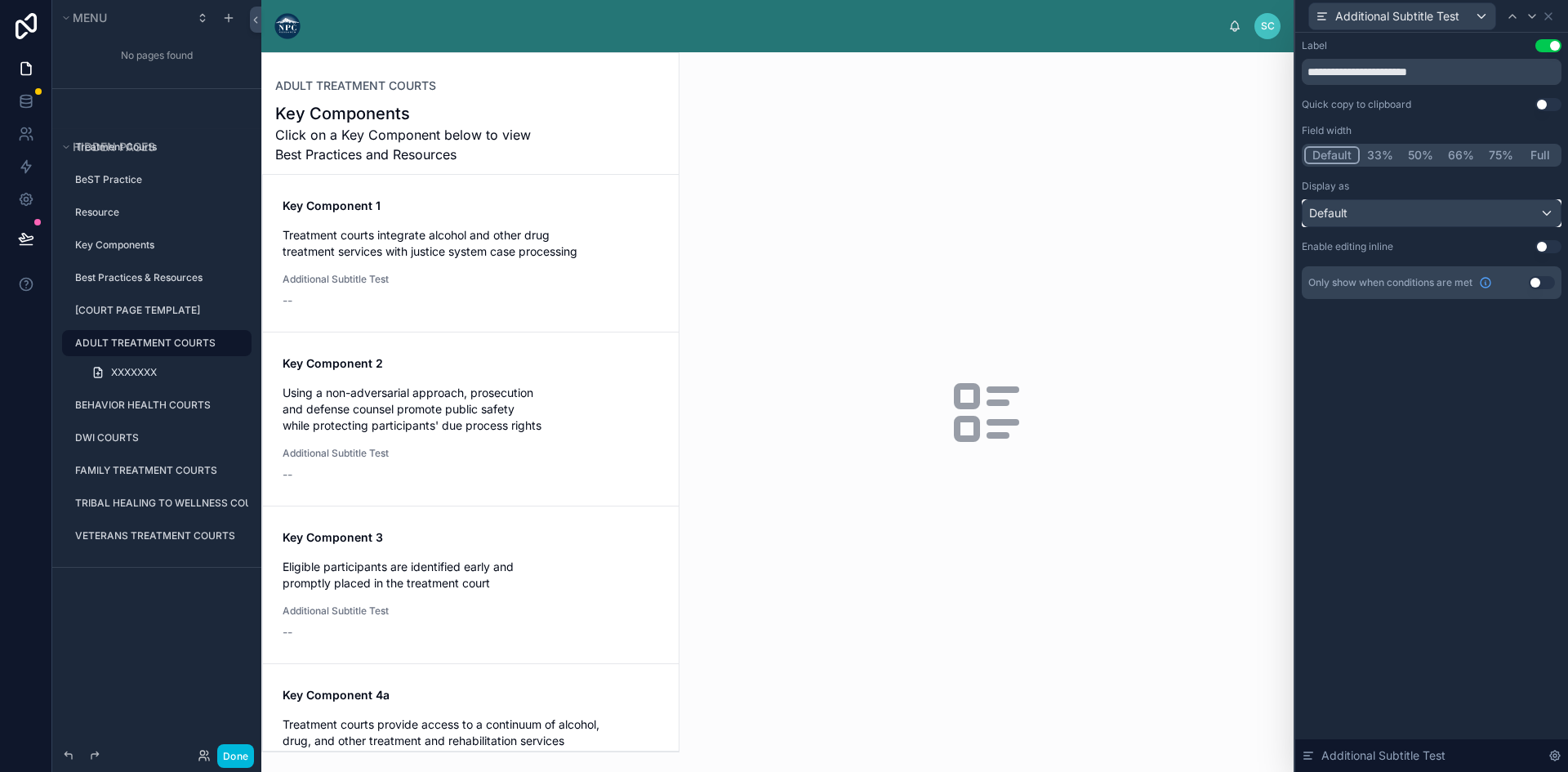
click at [1462, 205] on div "Default" at bounding box center [1432, 214] width 258 height 26
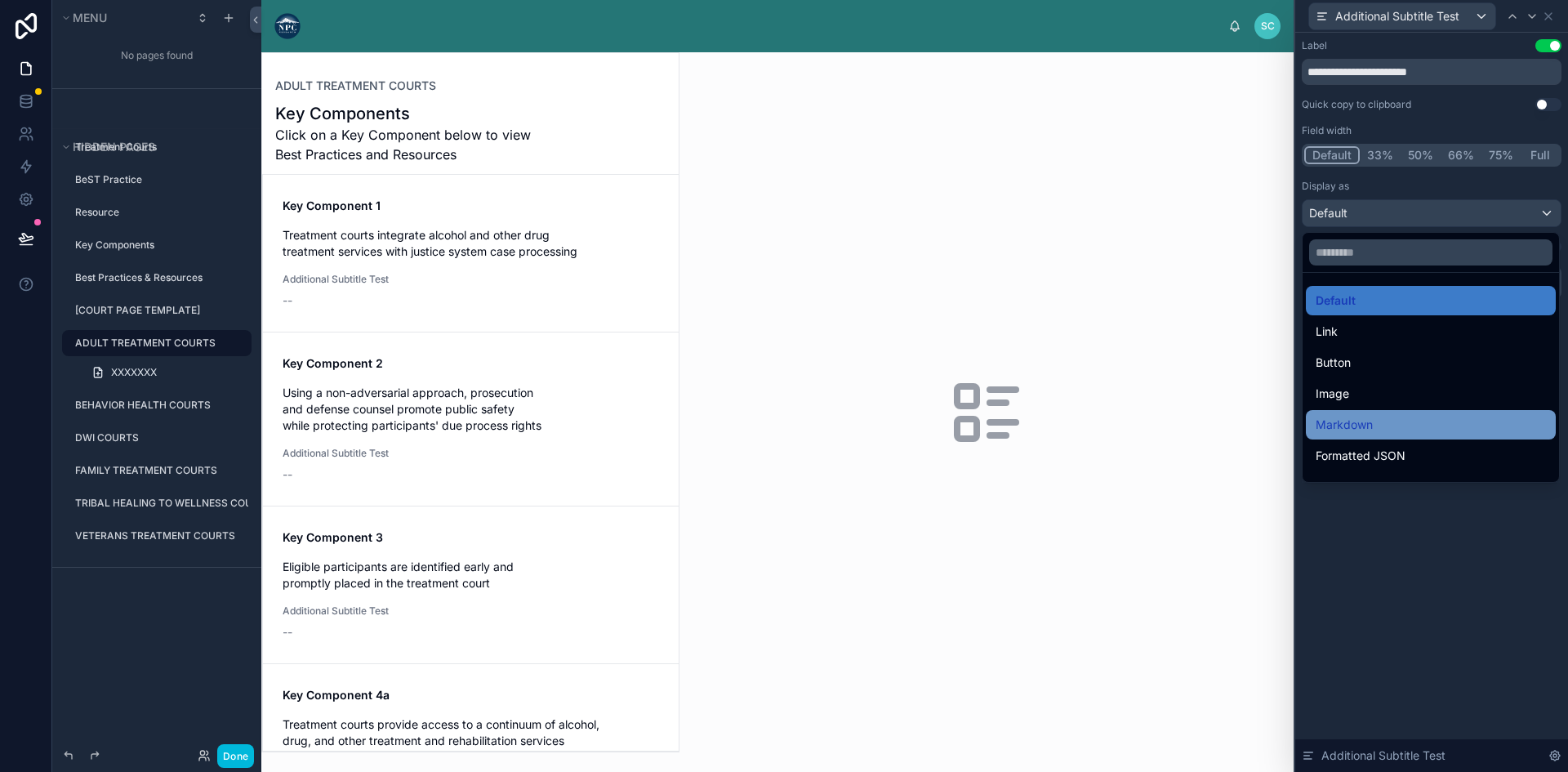
click at [1402, 423] on div "Markdown" at bounding box center [1431, 425] width 231 height 20
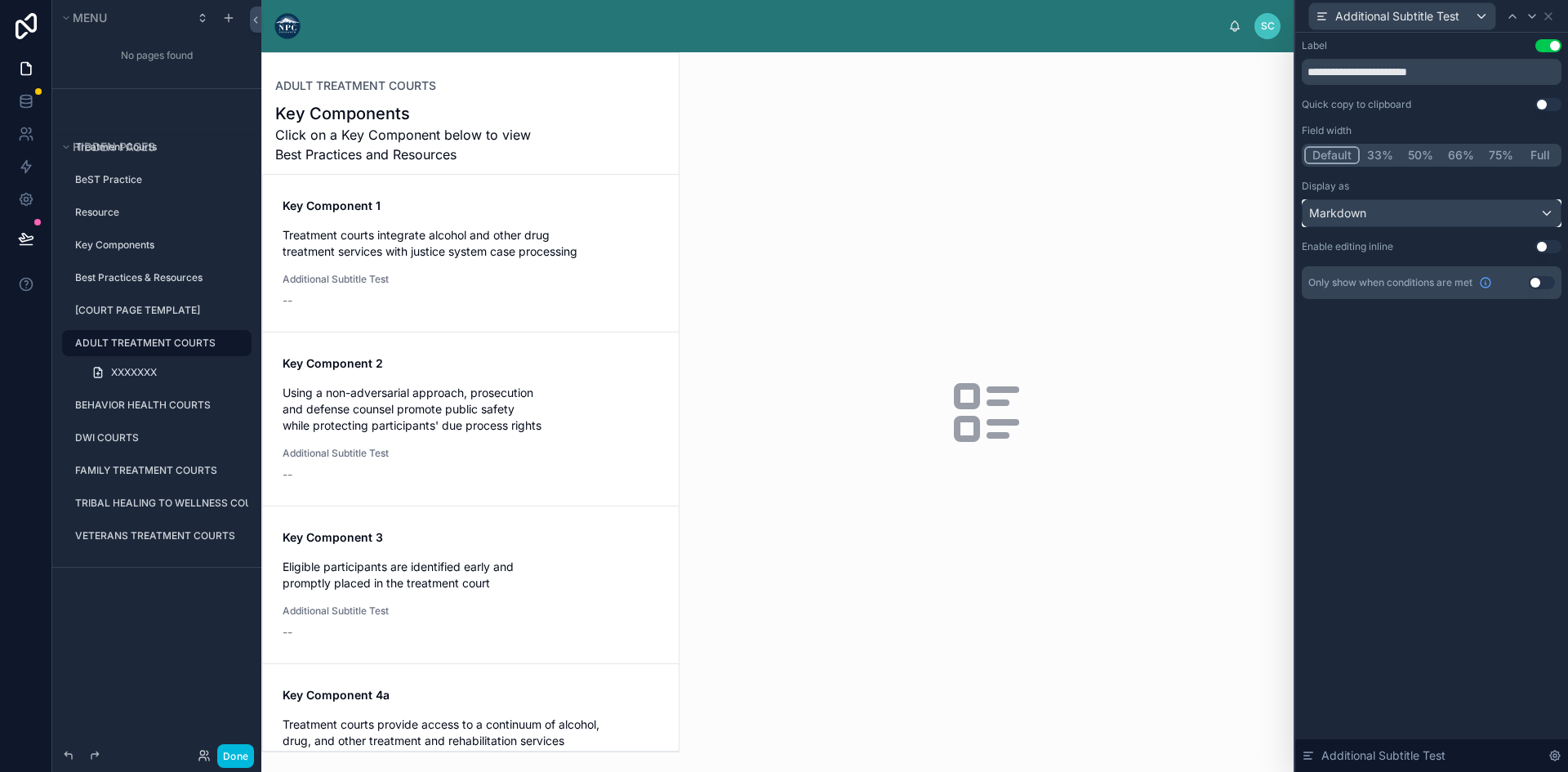
click at [1546, 201] on div "Markdown" at bounding box center [1432, 214] width 258 height 26
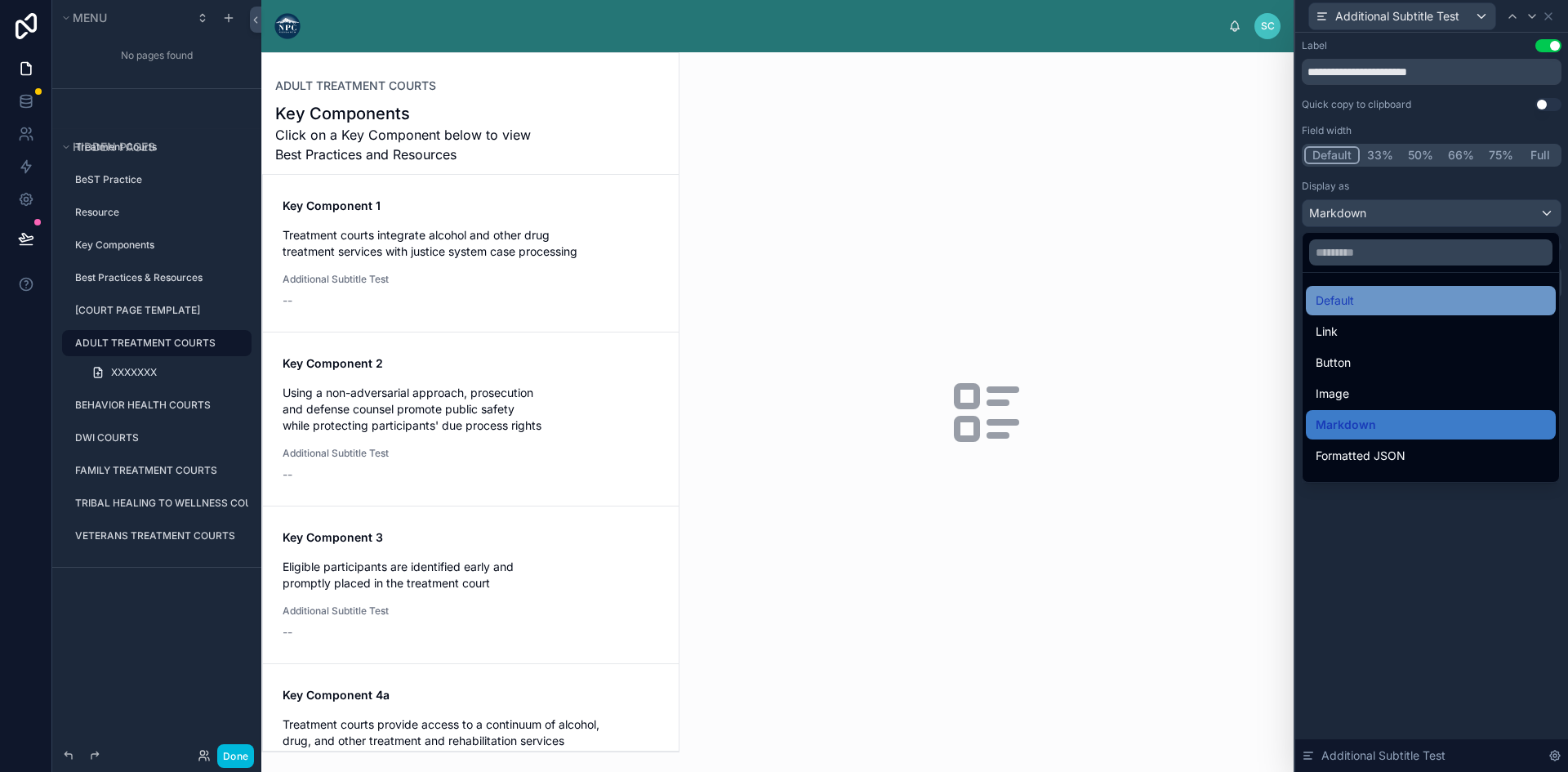
click at [1420, 293] on div "Default" at bounding box center [1431, 300] width 231 height 20
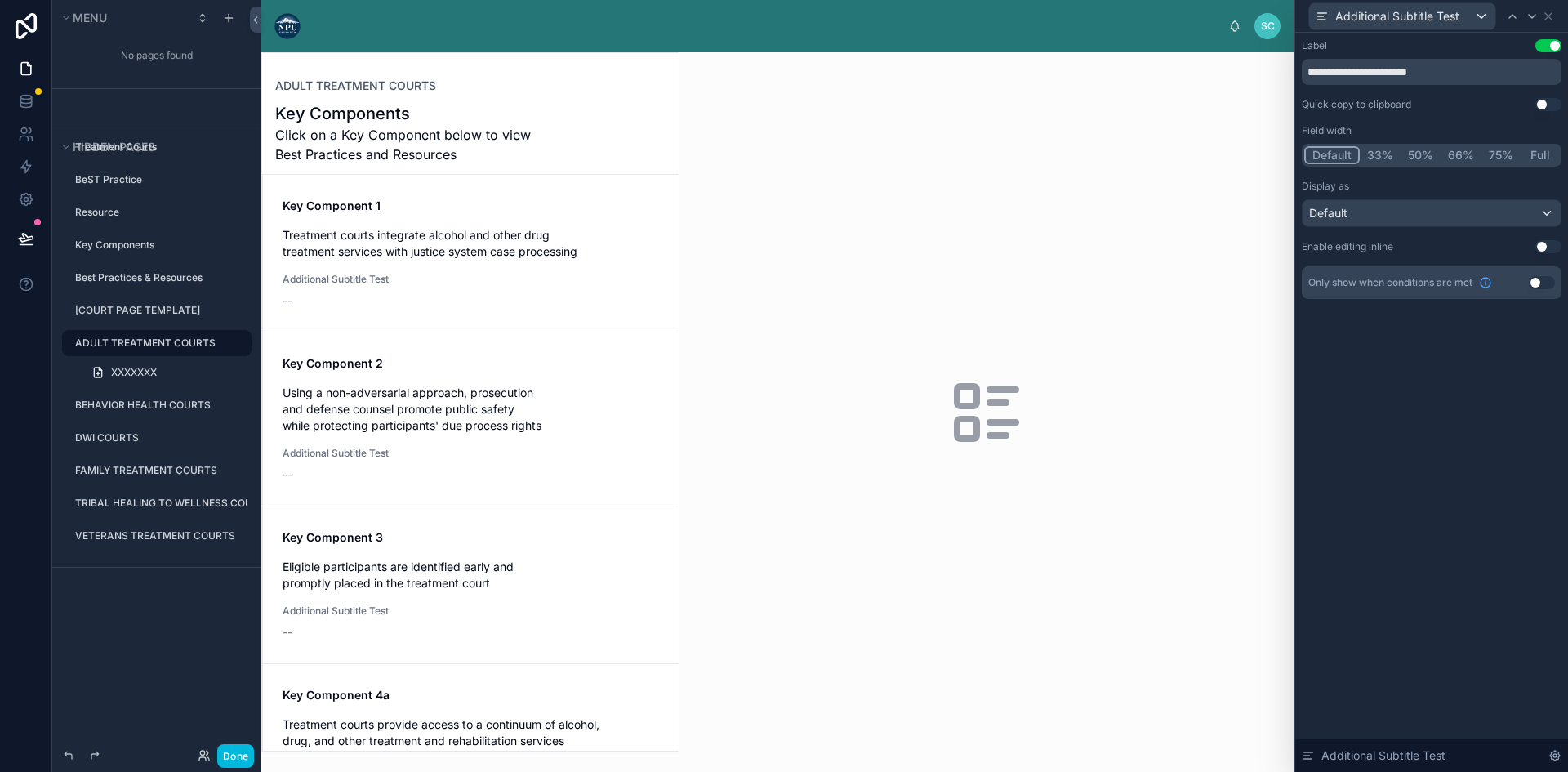
click at [1551, 42] on button "Use setting" at bounding box center [1548, 46] width 26 height 13
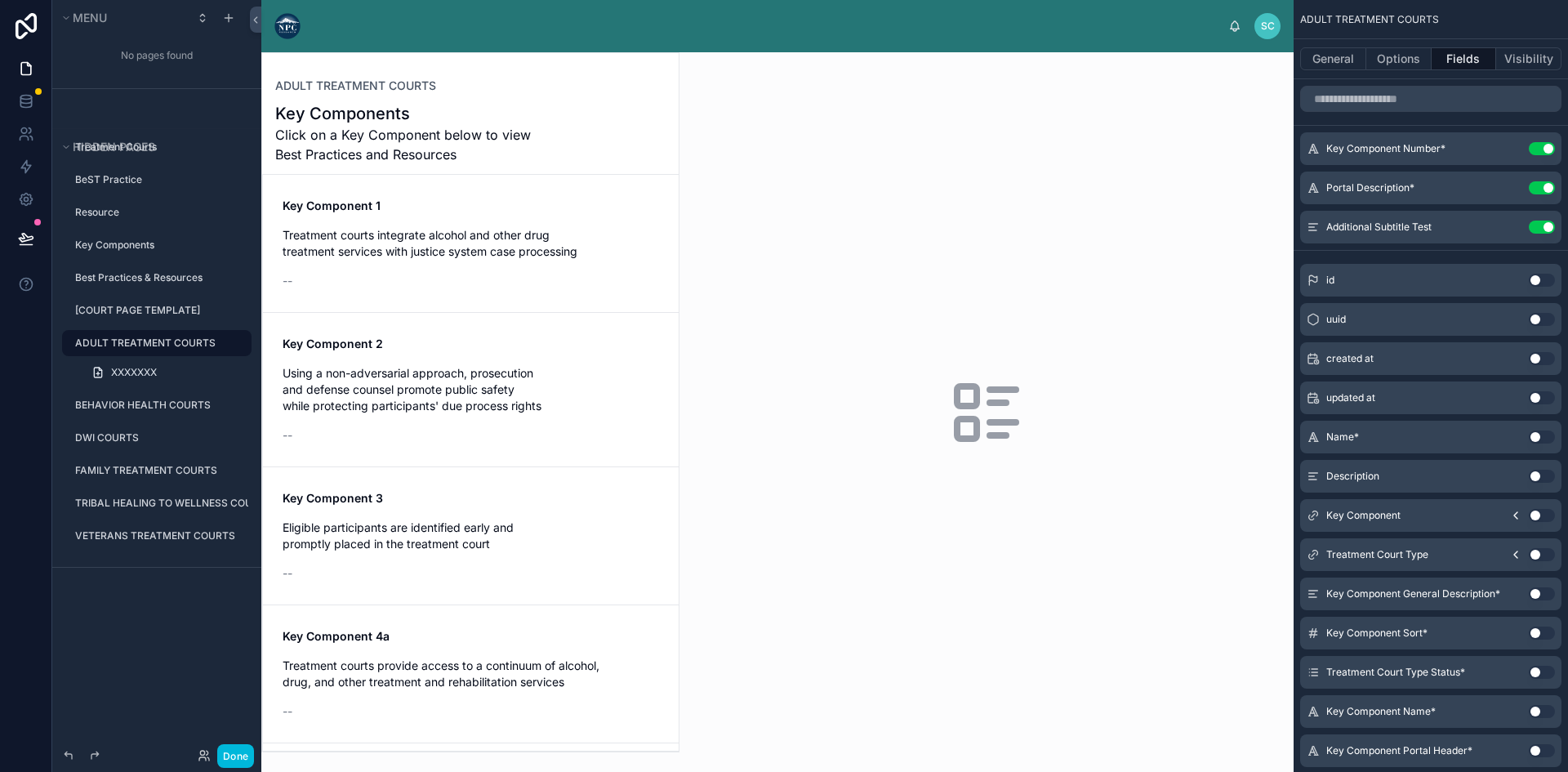
click at [1548, 225] on button "Use setting" at bounding box center [1542, 227] width 26 height 13
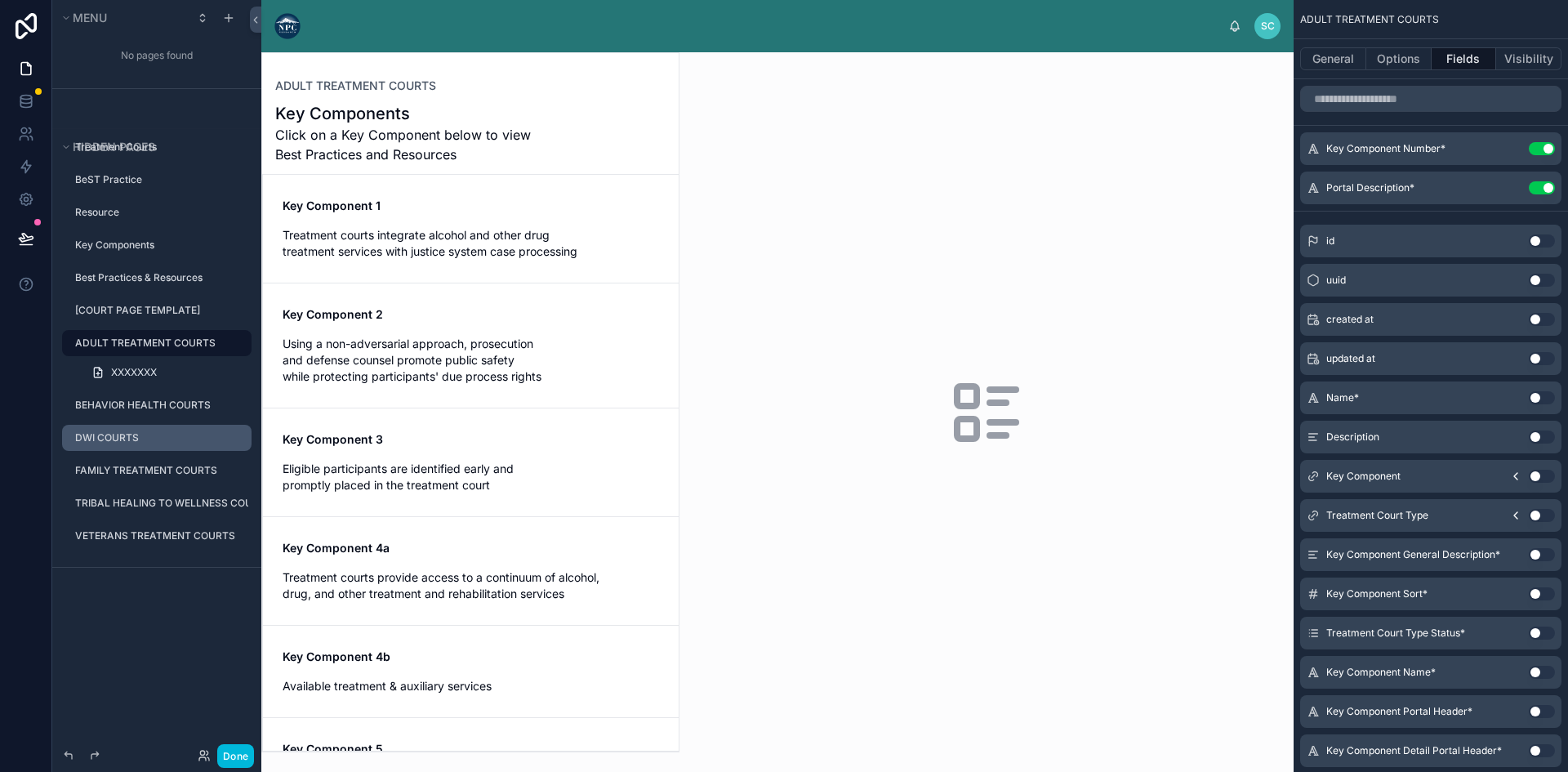
click at [134, 435] on label "DWI COURTS" at bounding box center [158, 438] width 167 height 13
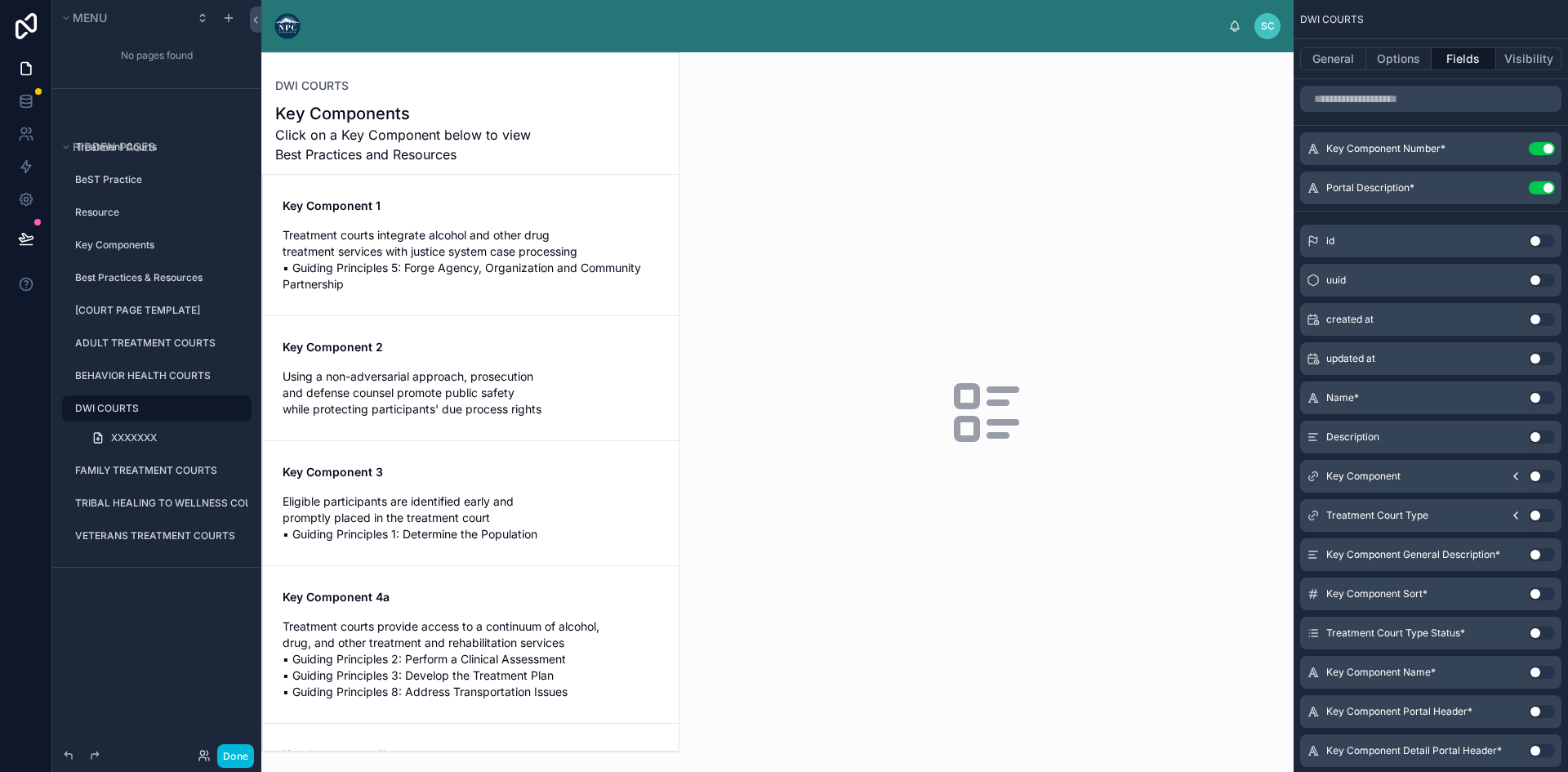
click at [460, 238] on div at bounding box center [471, 402] width 416 height 699
click at [454, 255] on span "Treatment courts integrate alcohol and other drug treatment services with justi…" at bounding box center [471, 259] width 376 height 65
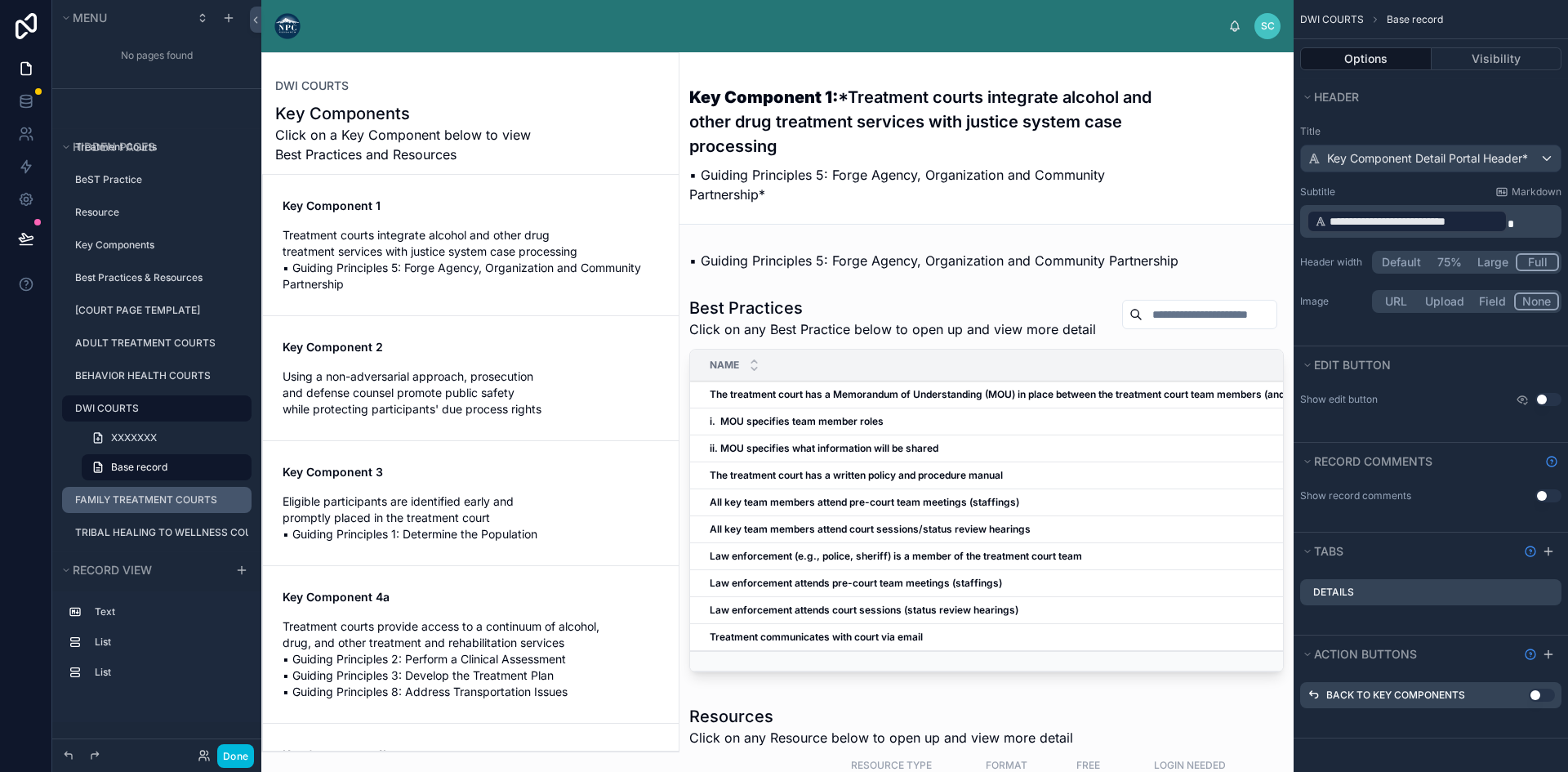
click at [159, 507] on div "FAMILY TREATMENT COURTS" at bounding box center [162, 500] width 173 height 13
click at [184, 493] on div "FAMILY TREATMENT COURTS" at bounding box center [162, 500] width 173 height 13
click at [176, 499] on label "FAMILY TREATMENT COURTS" at bounding box center [158, 500] width 167 height 13
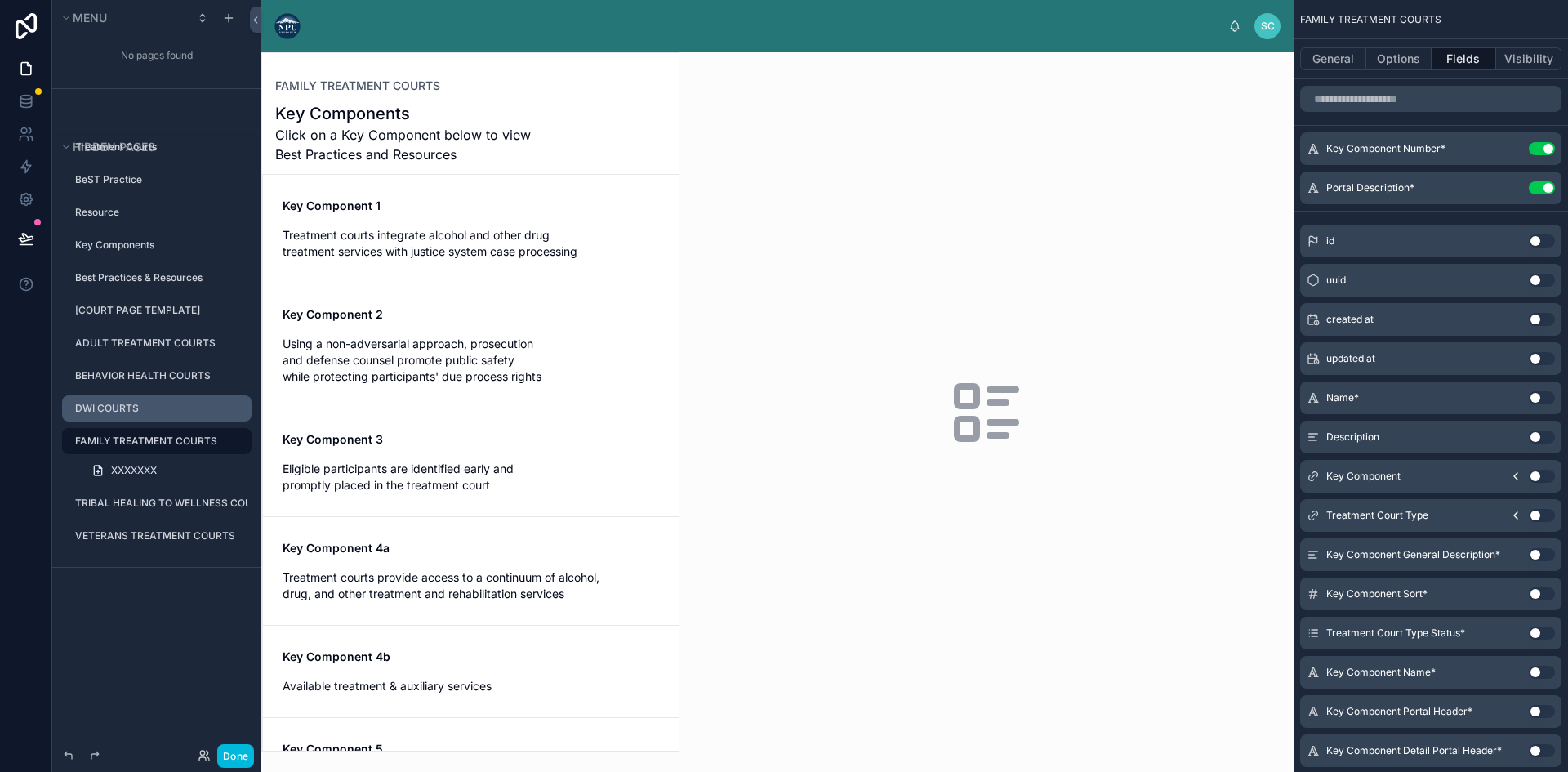
click at [443, 210] on div at bounding box center [471, 402] width 416 height 699
click at [490, 121] on h1 "Key Components" at bounding box center [408, 113] width 268 height 23
click at [494, 231] on span "Treatment courts integrate alcohol and other drug treatment services with justi…" at bounding box center [471, 243] width 376 height 33
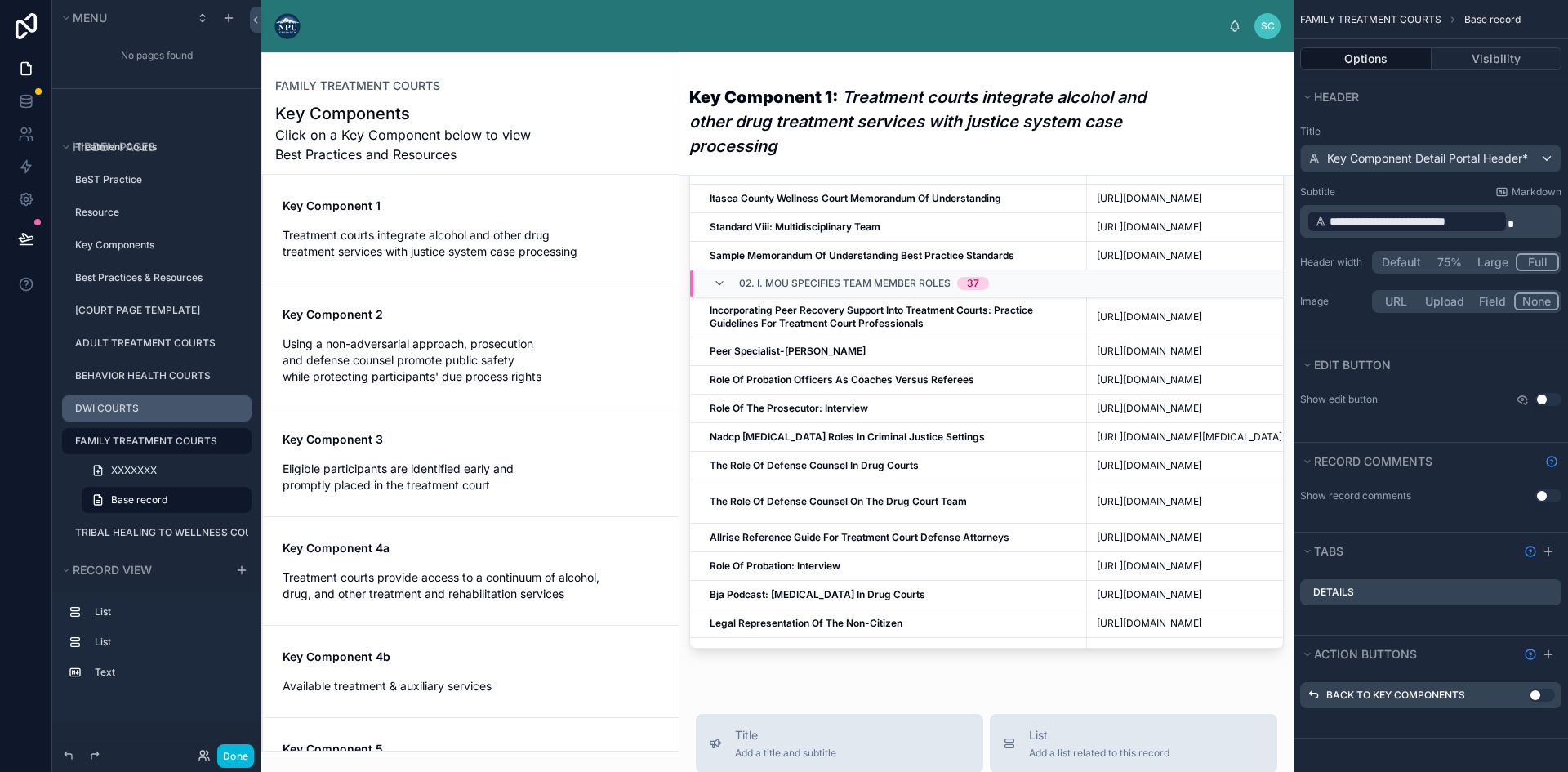
click at [1324, 592] on label "Details" at bounding box center [1333, 592] width 40 height 13
click at [1391, 692] on label "Back to Key Components" at bounding box center [1395, 695] width 138 height 13
click at [0, 0] on icon "scrollable content" at bounding box center [0, 0] width 0 height 0
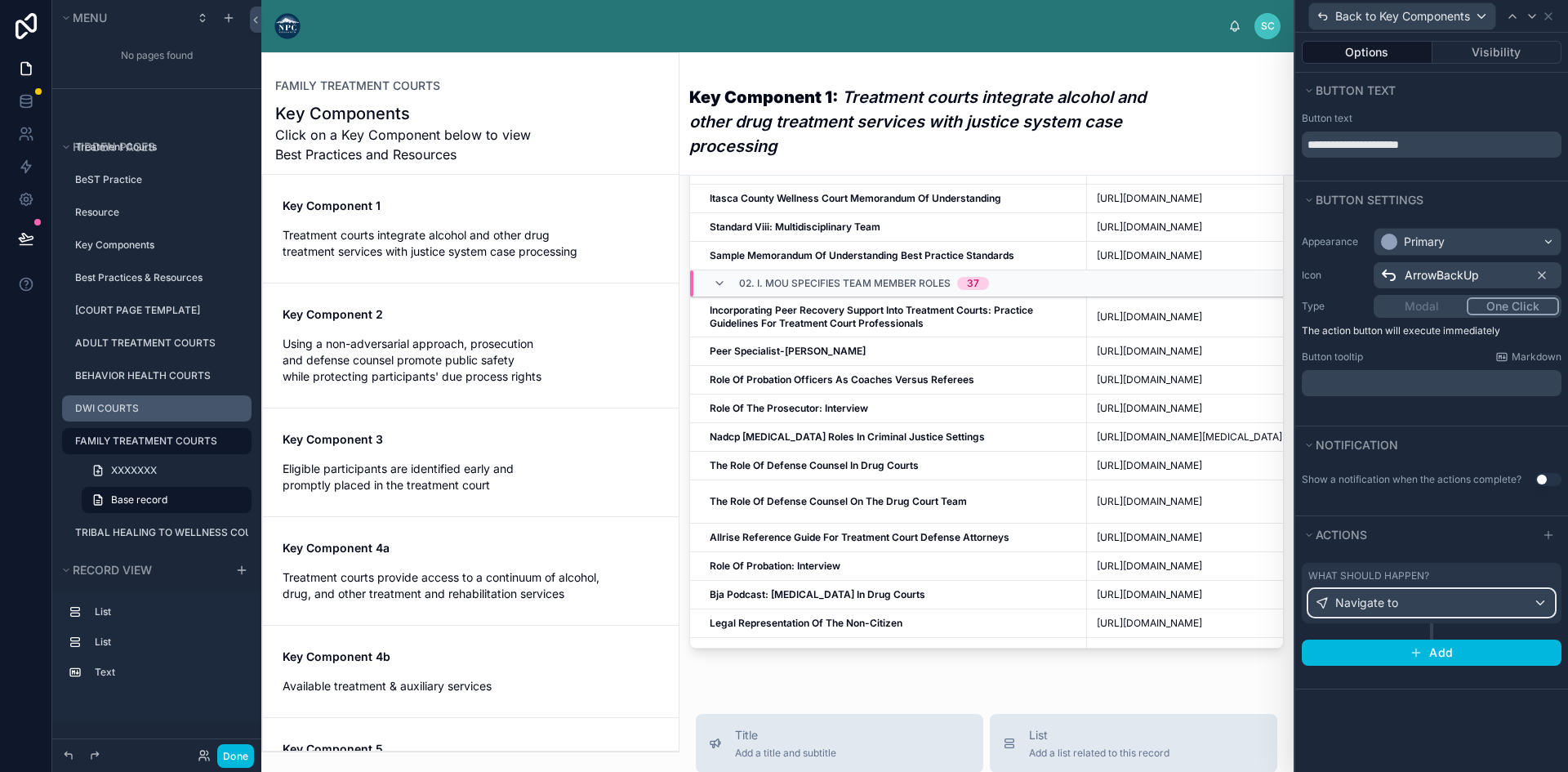
click at [1458, 605] on div "Navigate to" at bounding box center [1432, 603] width 245 height 26
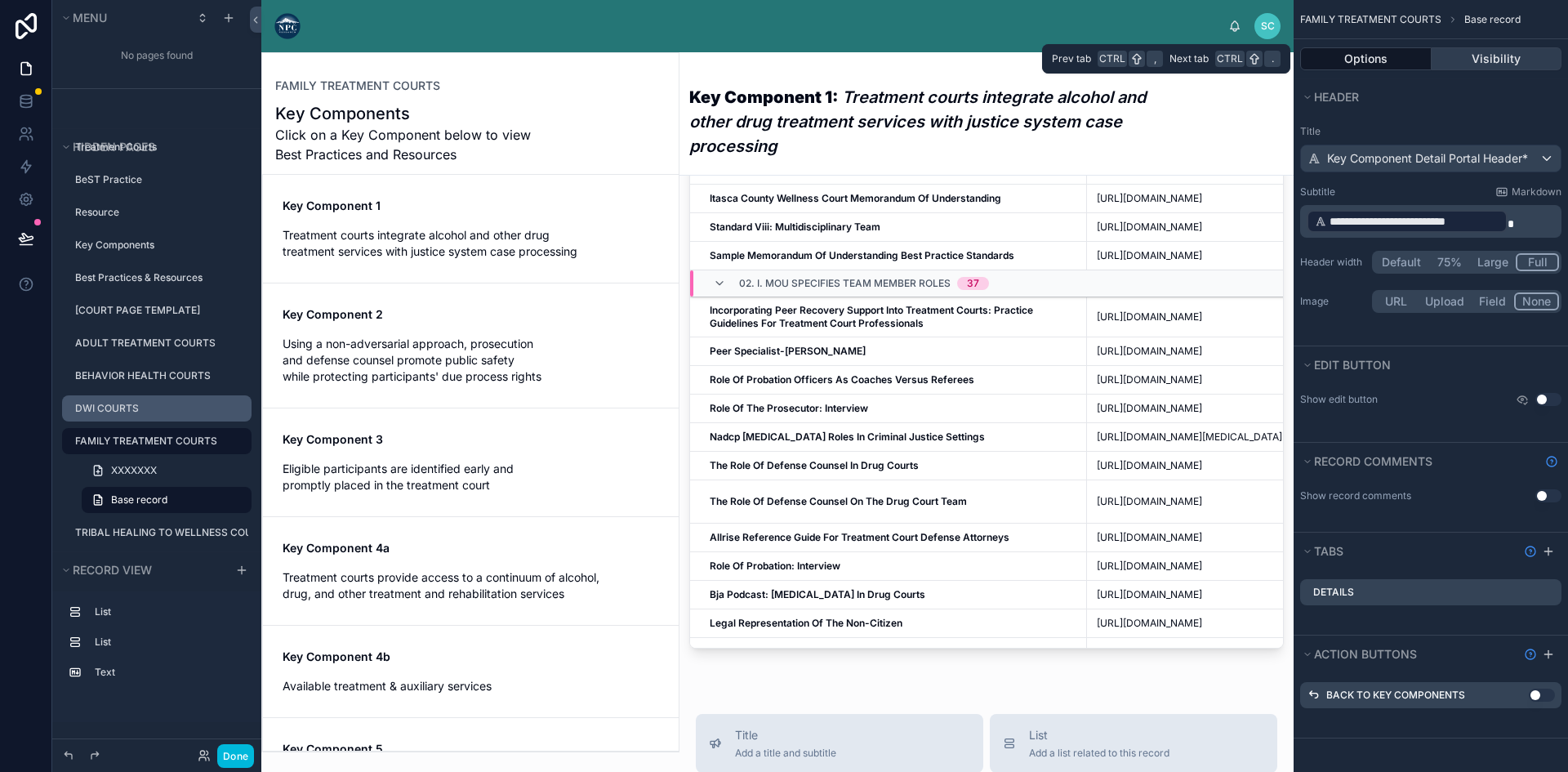
click at [1447, 56] on button "Visibility" at bounding box center [1496, 58] width 131 height 23
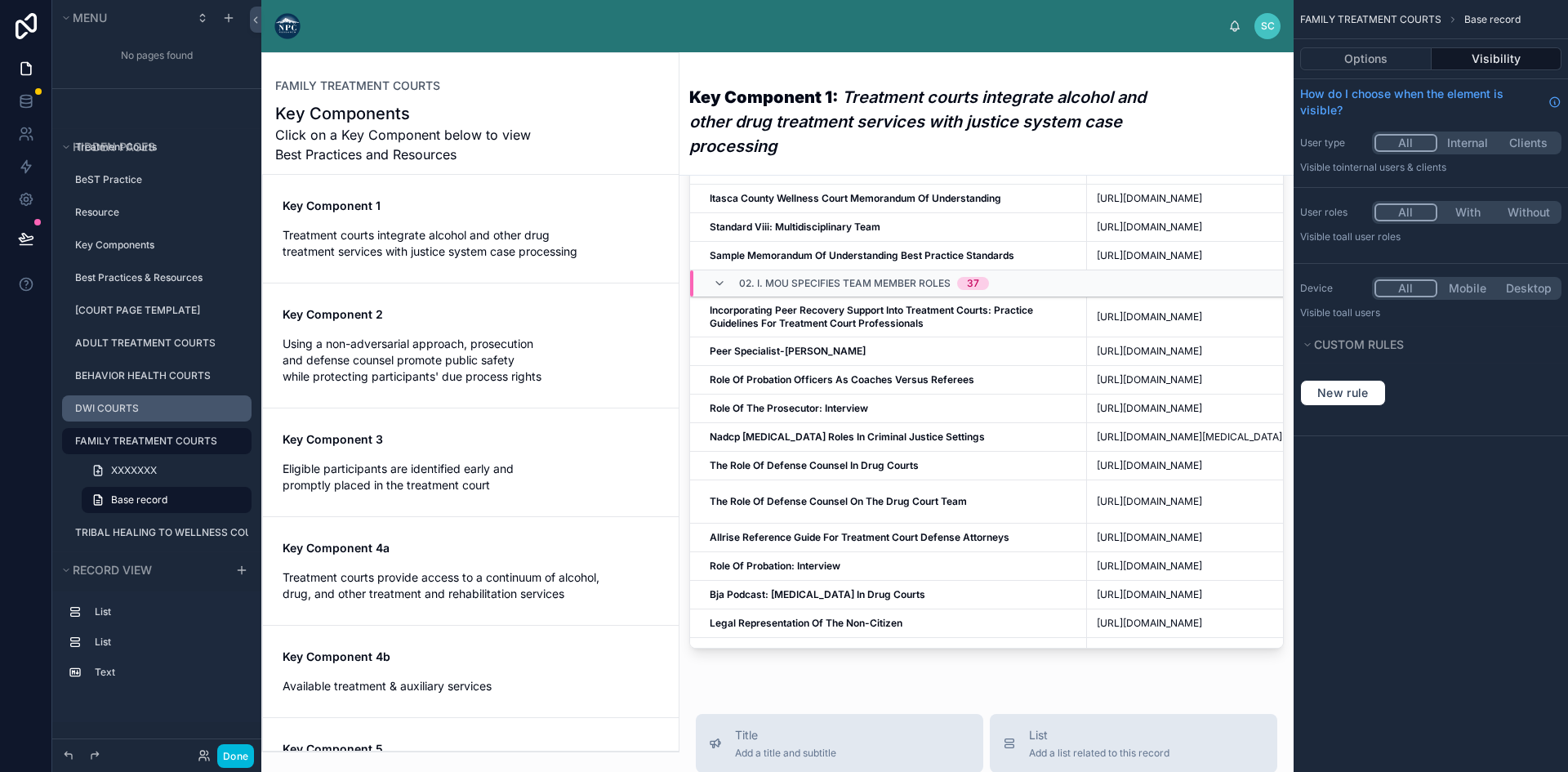
click at [156, 405] on label "DWI COURTS" at bounding box center [158, 409] width 167 height 13
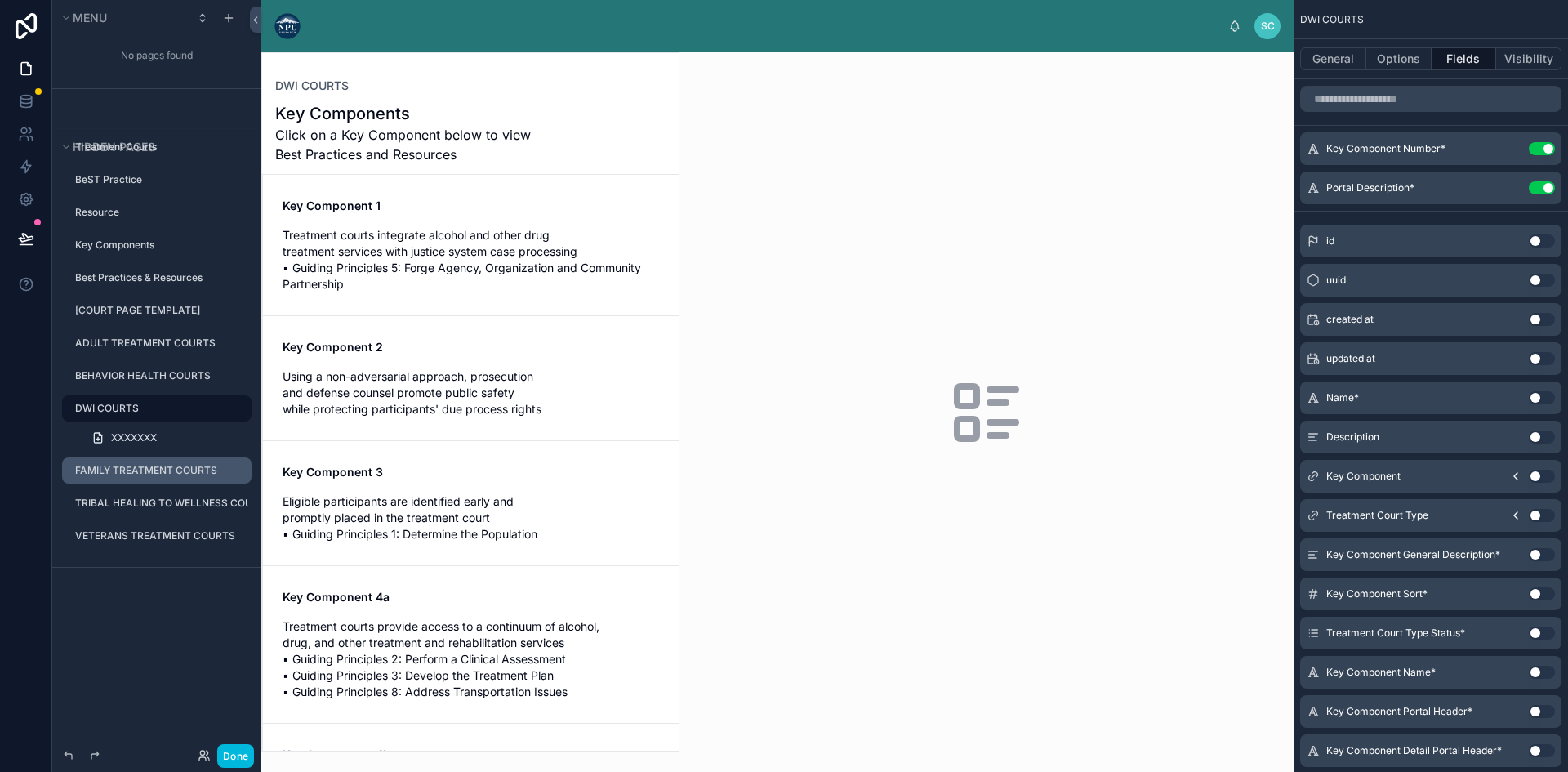
click at [185, 459] on div "FAMILY TREATMENT COURTS" at bounding box center [156, 471] width 183 height 26
click at [0, 0] on icon "scrollable content" at bounding box center [0, 0] width 0 height 0
click at [311, 457] on span "Clone" at bounding box center [306, 458] width 30 height 16
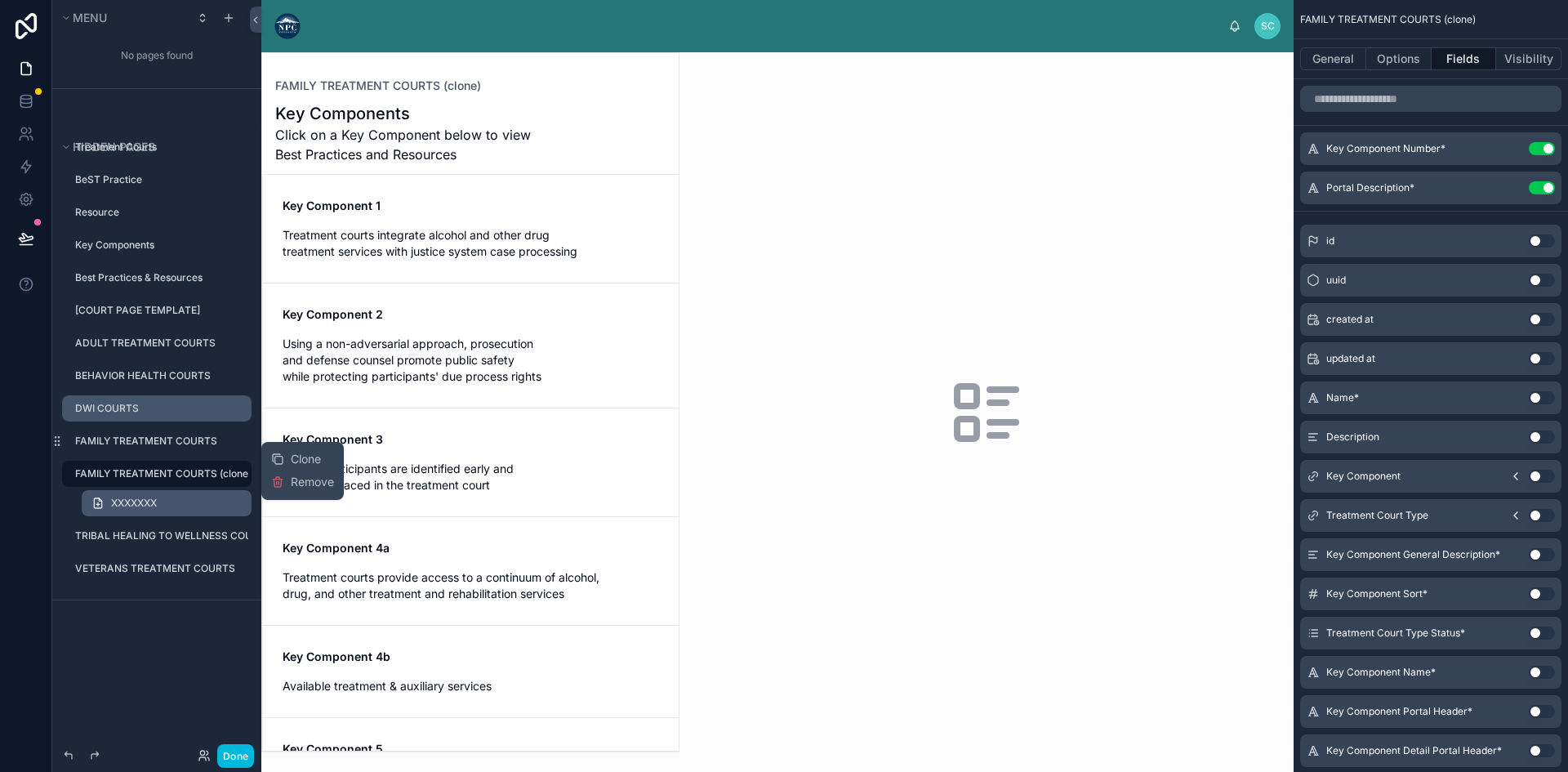
click at [175, 494] on link "XXXXXXX" at bounding box center [167, 504] width 169 height 26
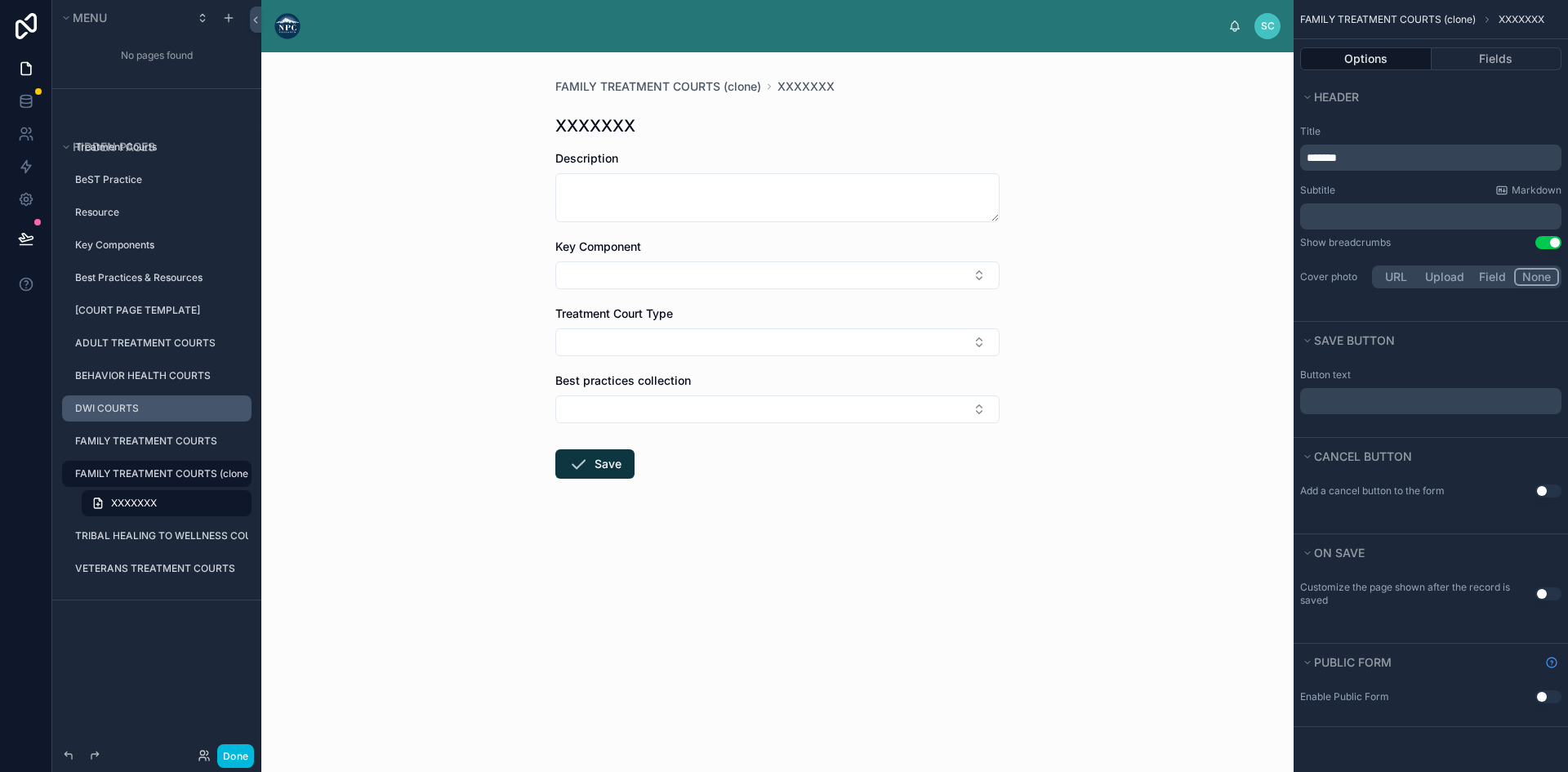
click at [159, 474] on label "FAMILY TREATMENT COURTS (clone)" at bounding box center [162, 474] width 173 height 13
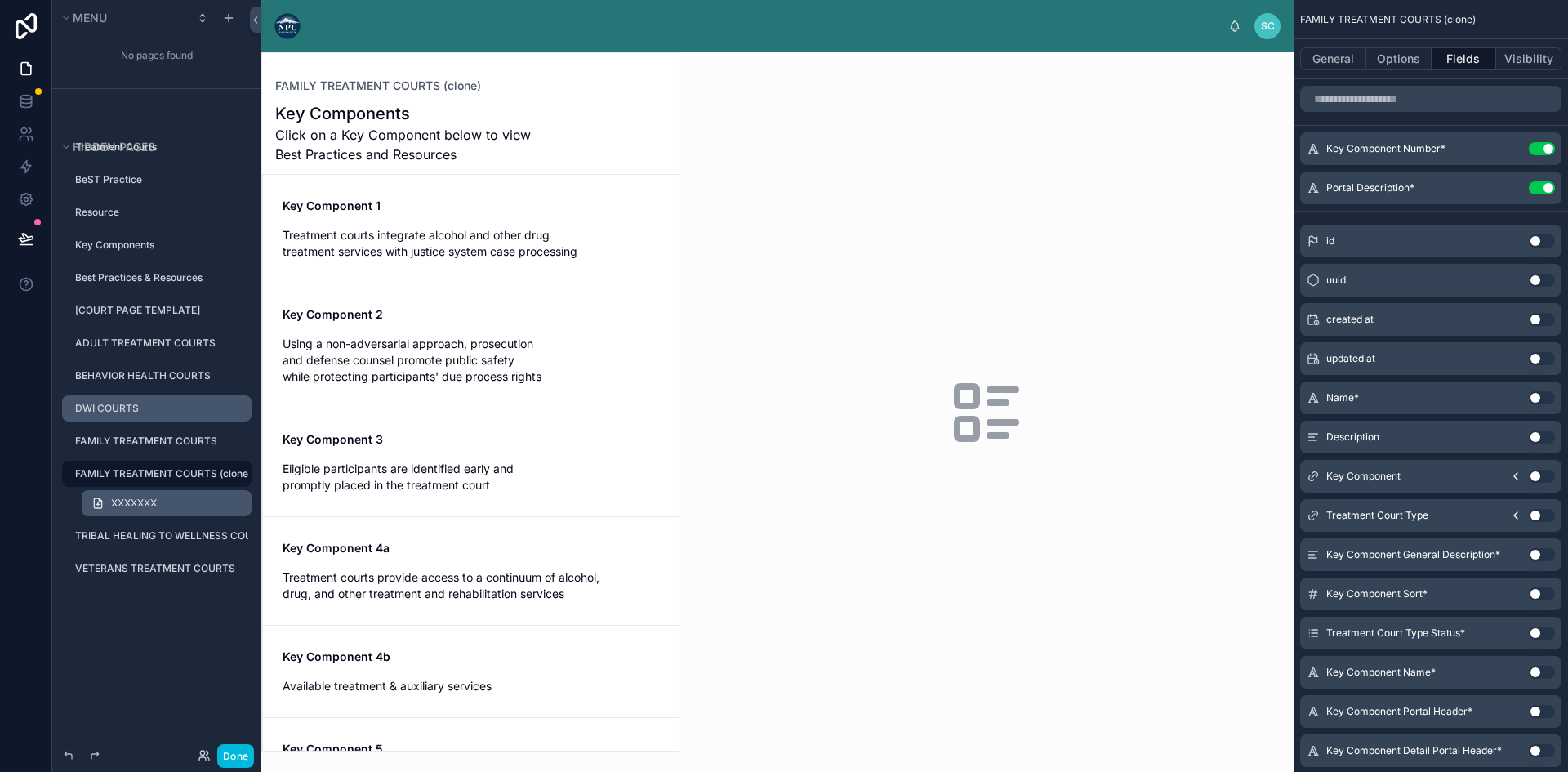
click at [151, 500] on span "XXXXXXX" at bounding box center [134, 504] width 46 height 13
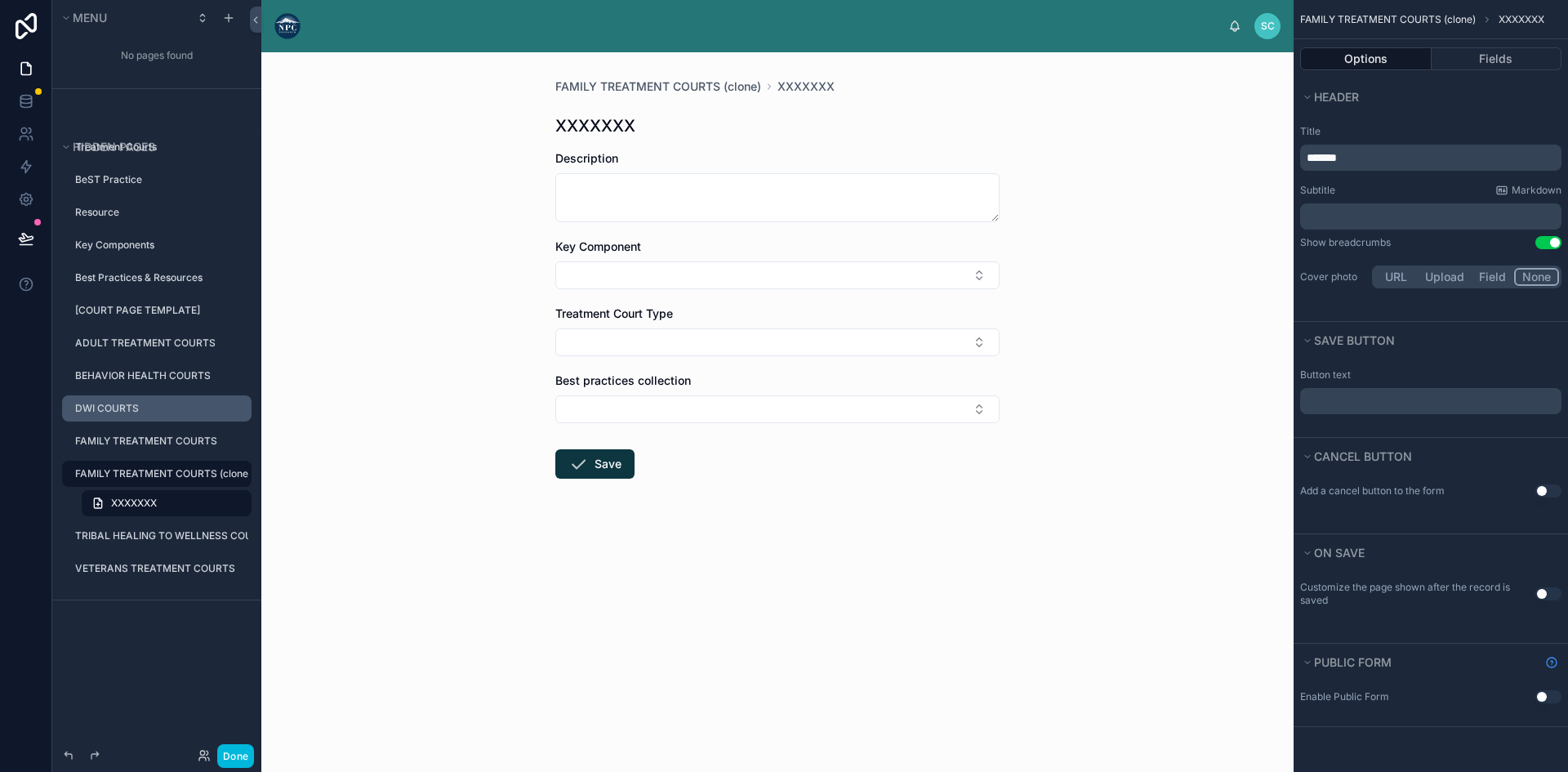
click at [176, 470] on label "FAMILY TREATMENT COURTS (clone)" at bounding box center [162, 474] width 173 height 13
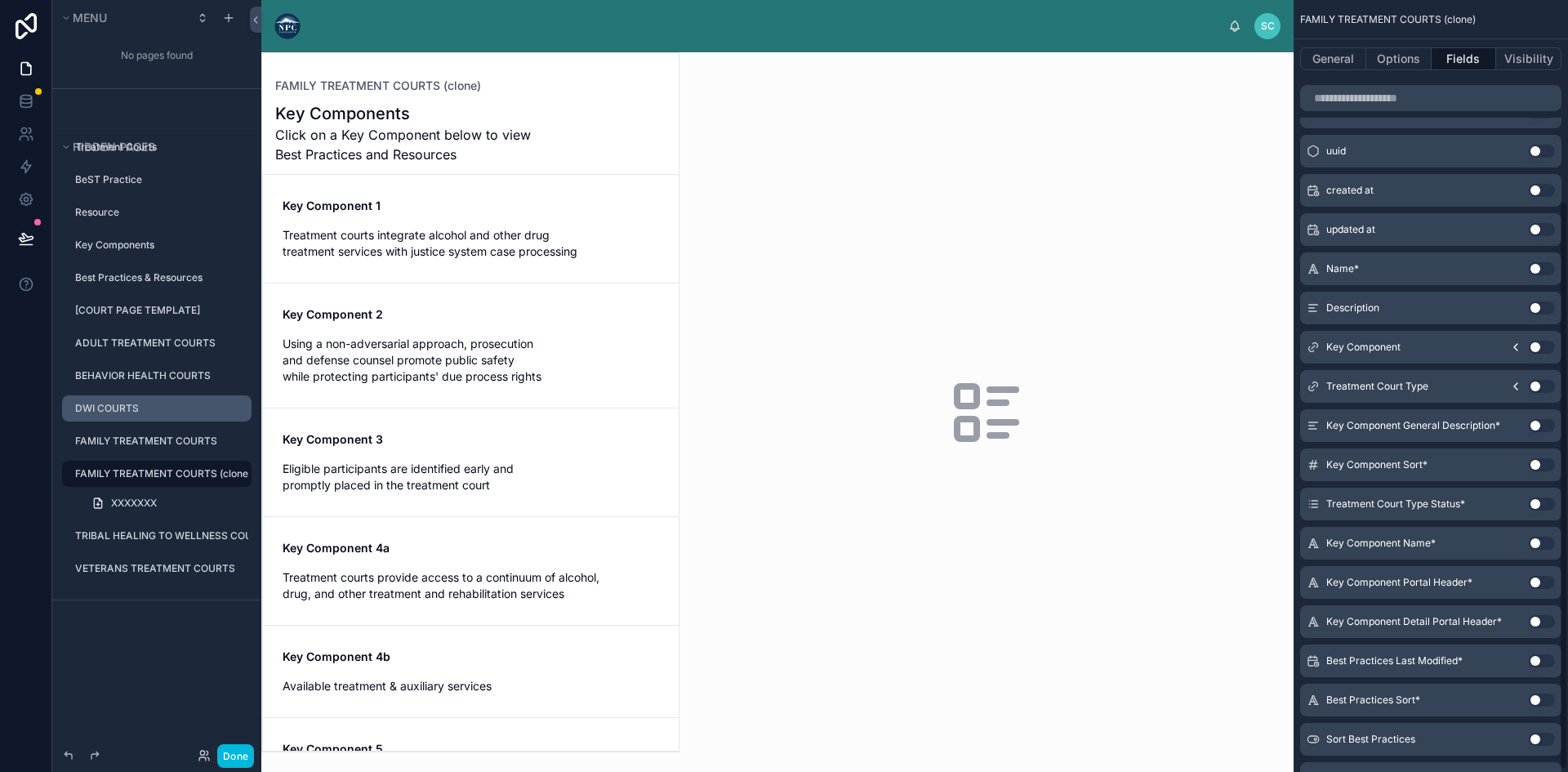
scroll to position [276, 0]
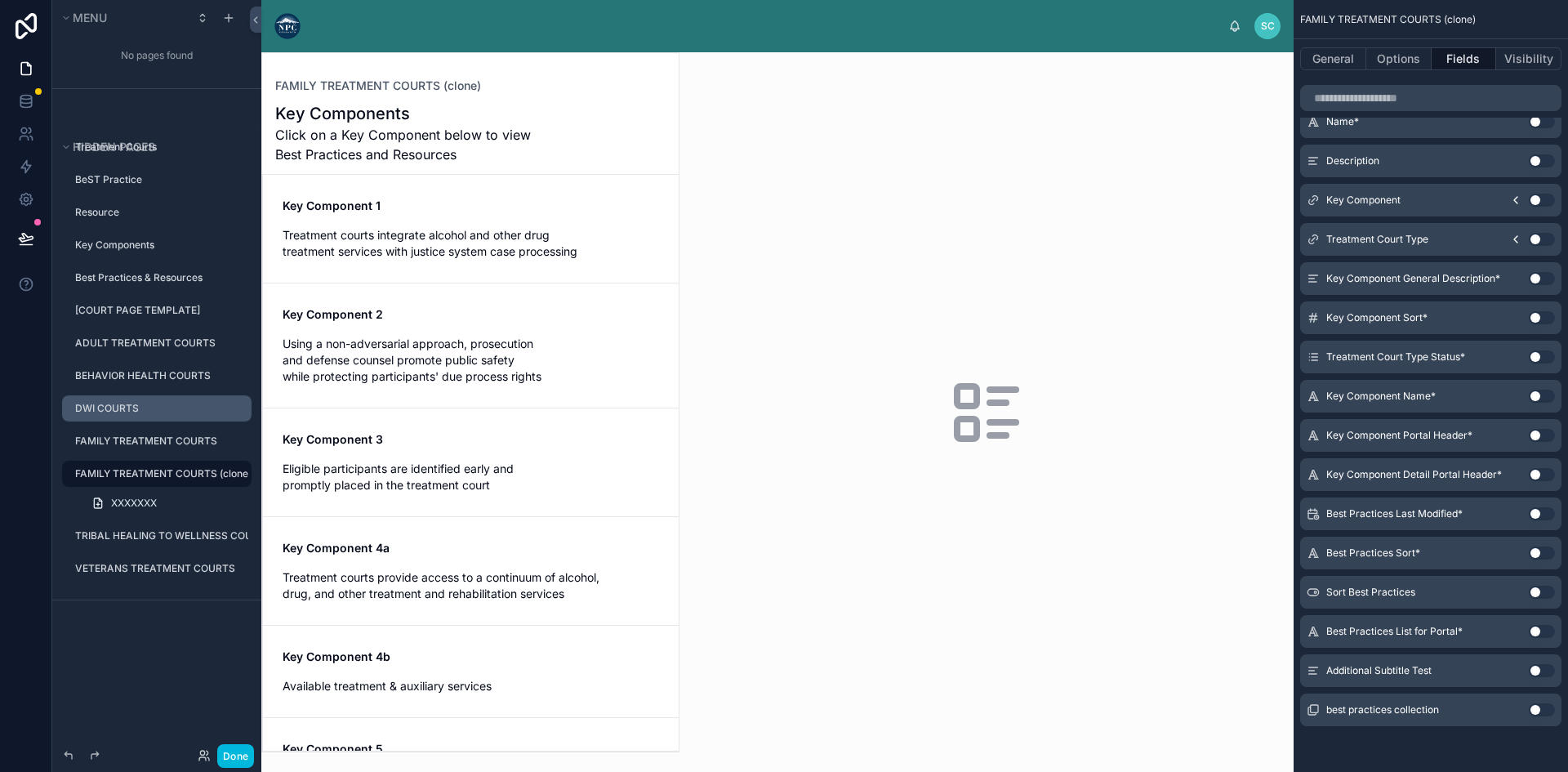
click at [1533, 669] on button "Use setting" at bounding box center [1542, 670] width 26 height 13
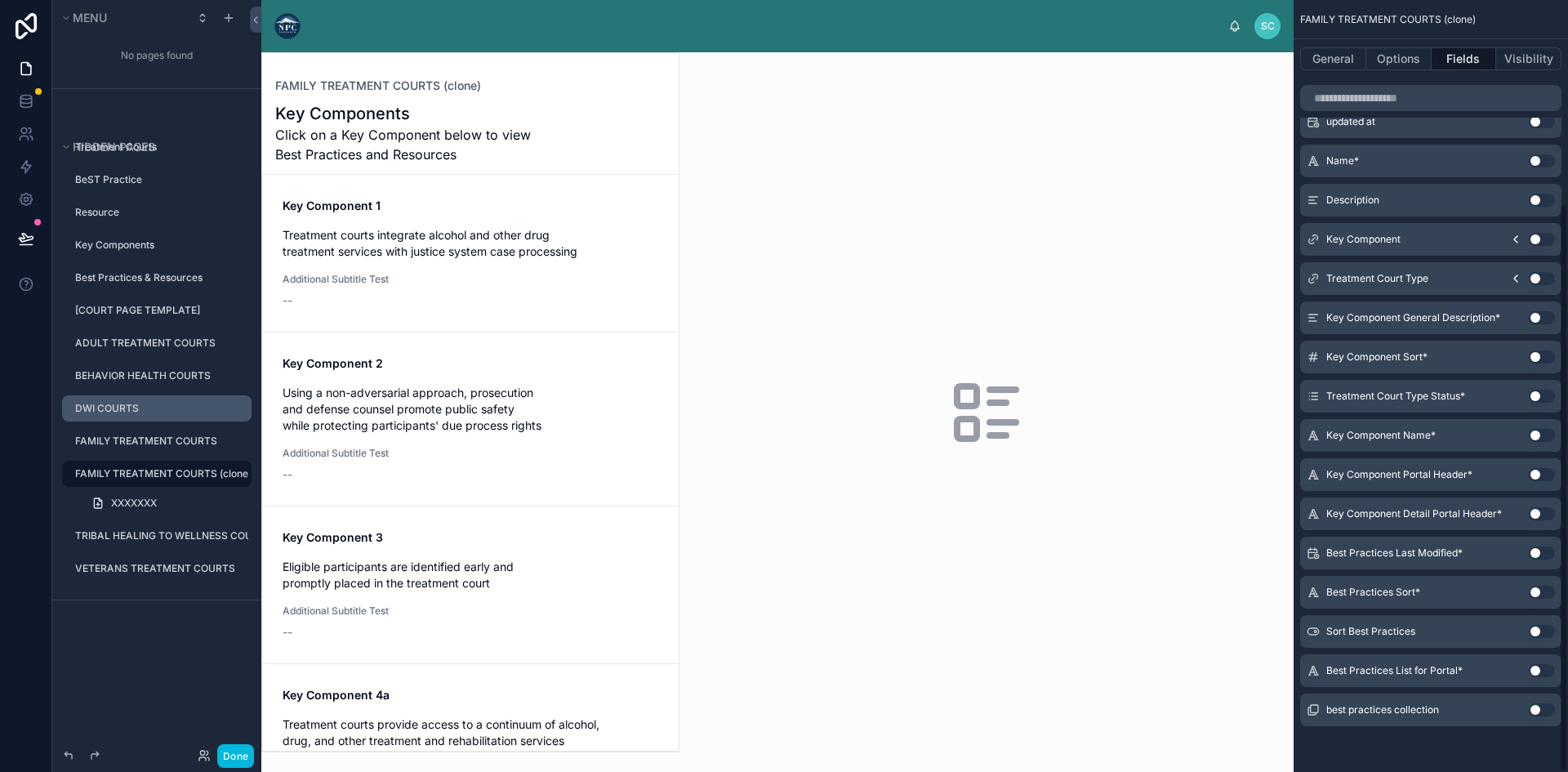
click at [1533, 669] on button "Use setting" at bounding box center [1542, 670] width 26 height 13
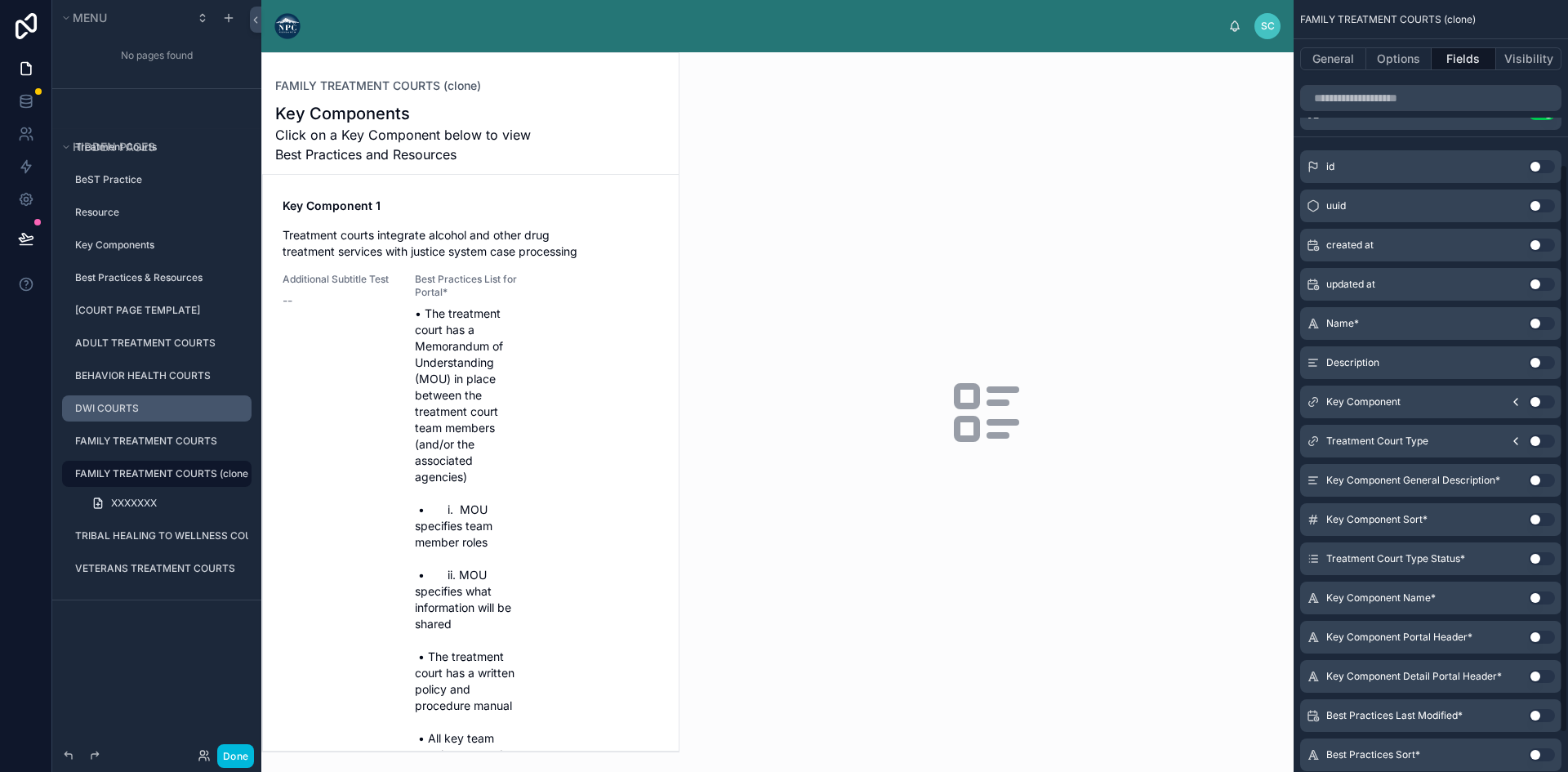
scroll to position [0, 0]
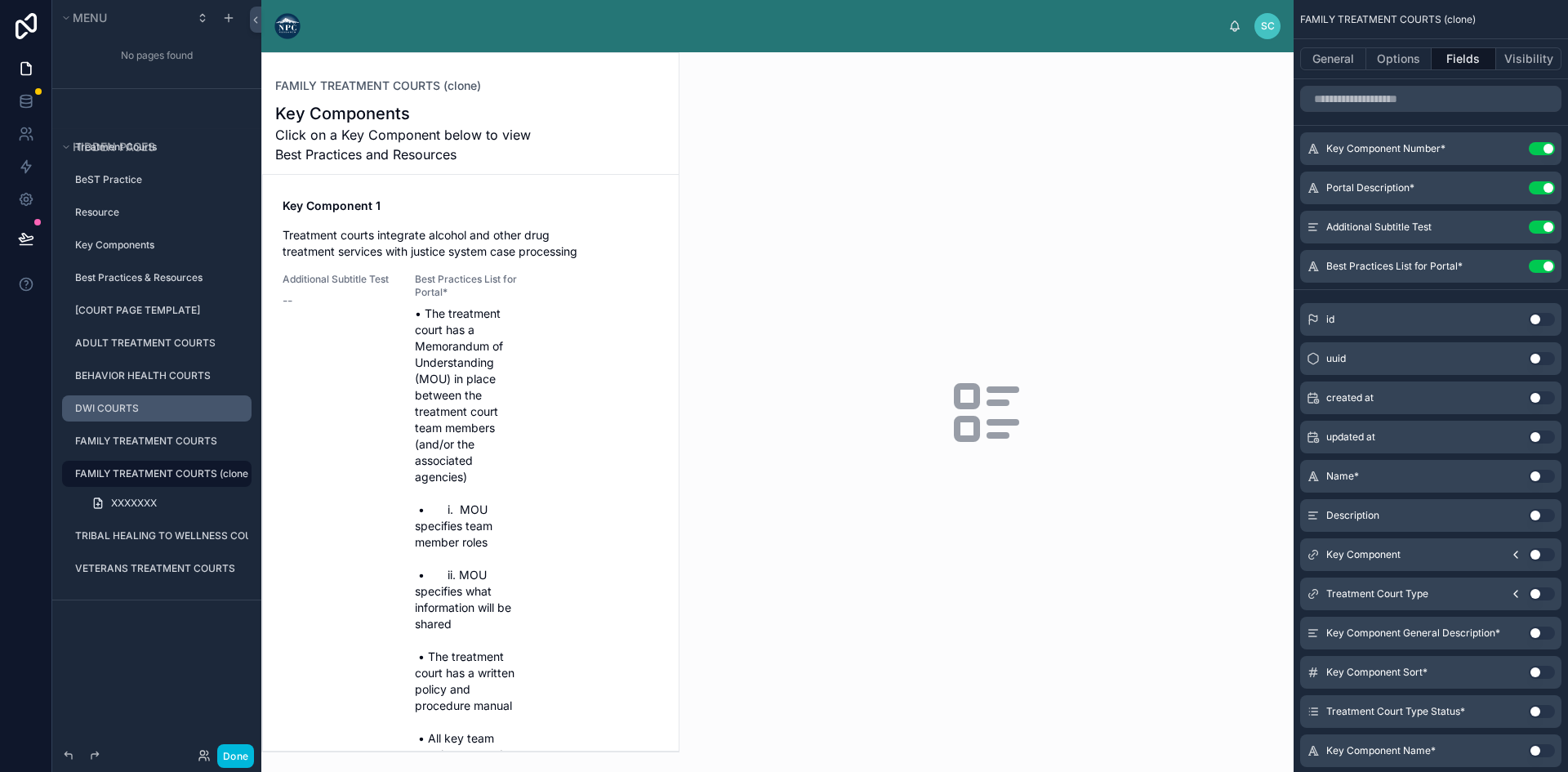
click at [1545, 262] on button "Use setting" at bounding box center [1542, 266] width 26 height 13
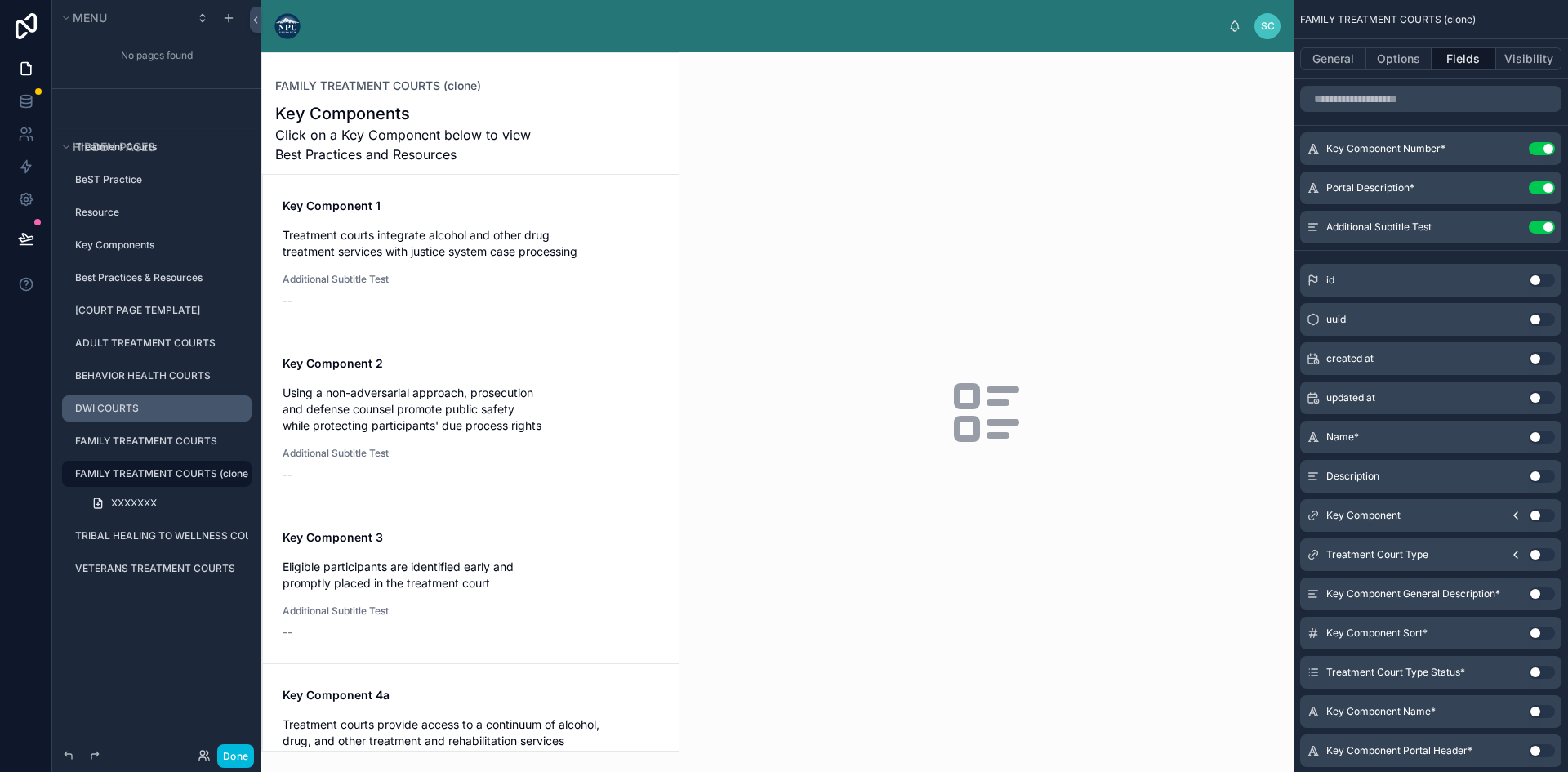
click at [1544, 228] on button "Use setting" at bounding box center [1542, 227] width 26 height 13
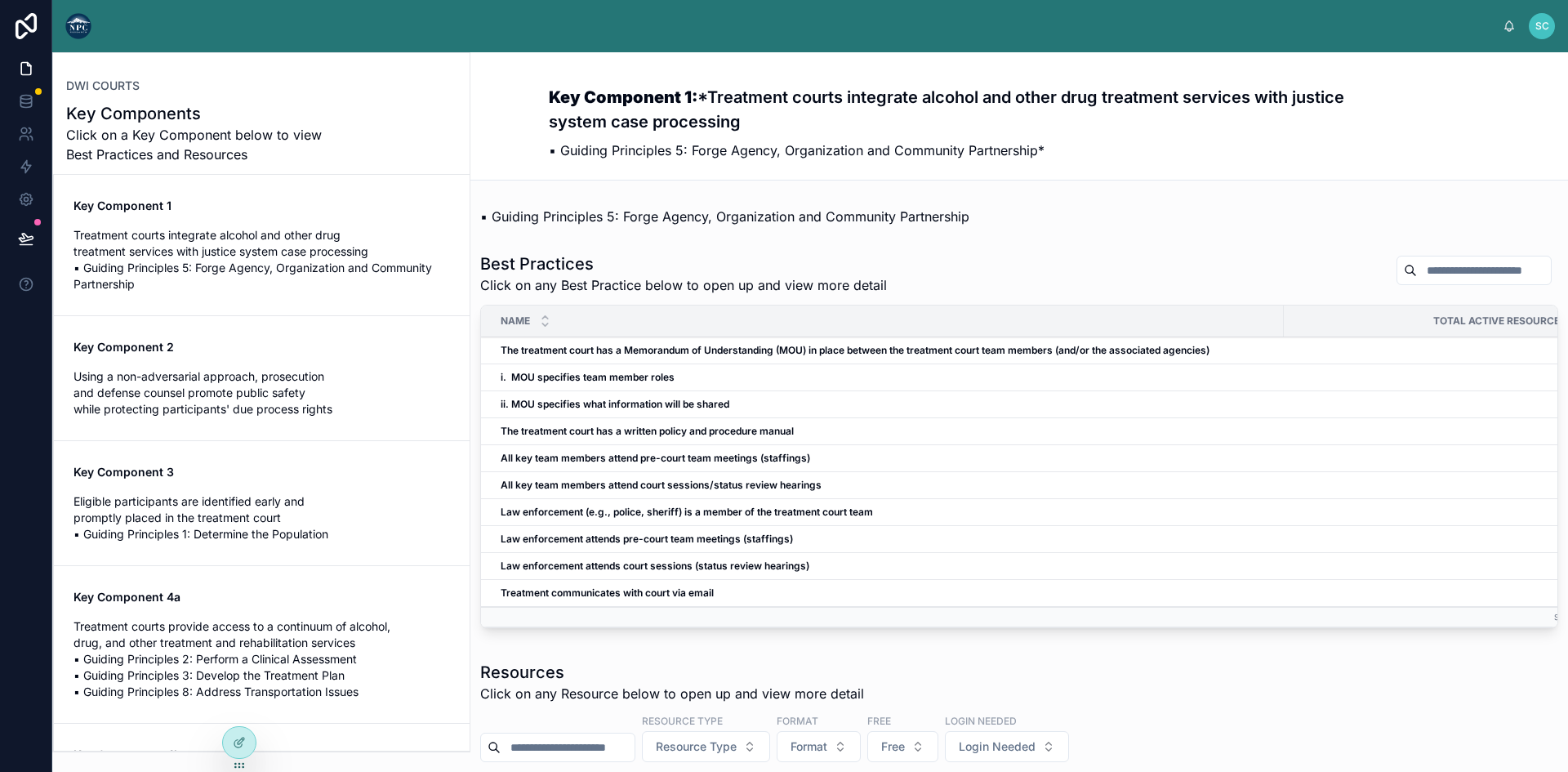
click at [268, 344] on span "Key Component 2" at bounding box center [262, 346] width 376 height 16
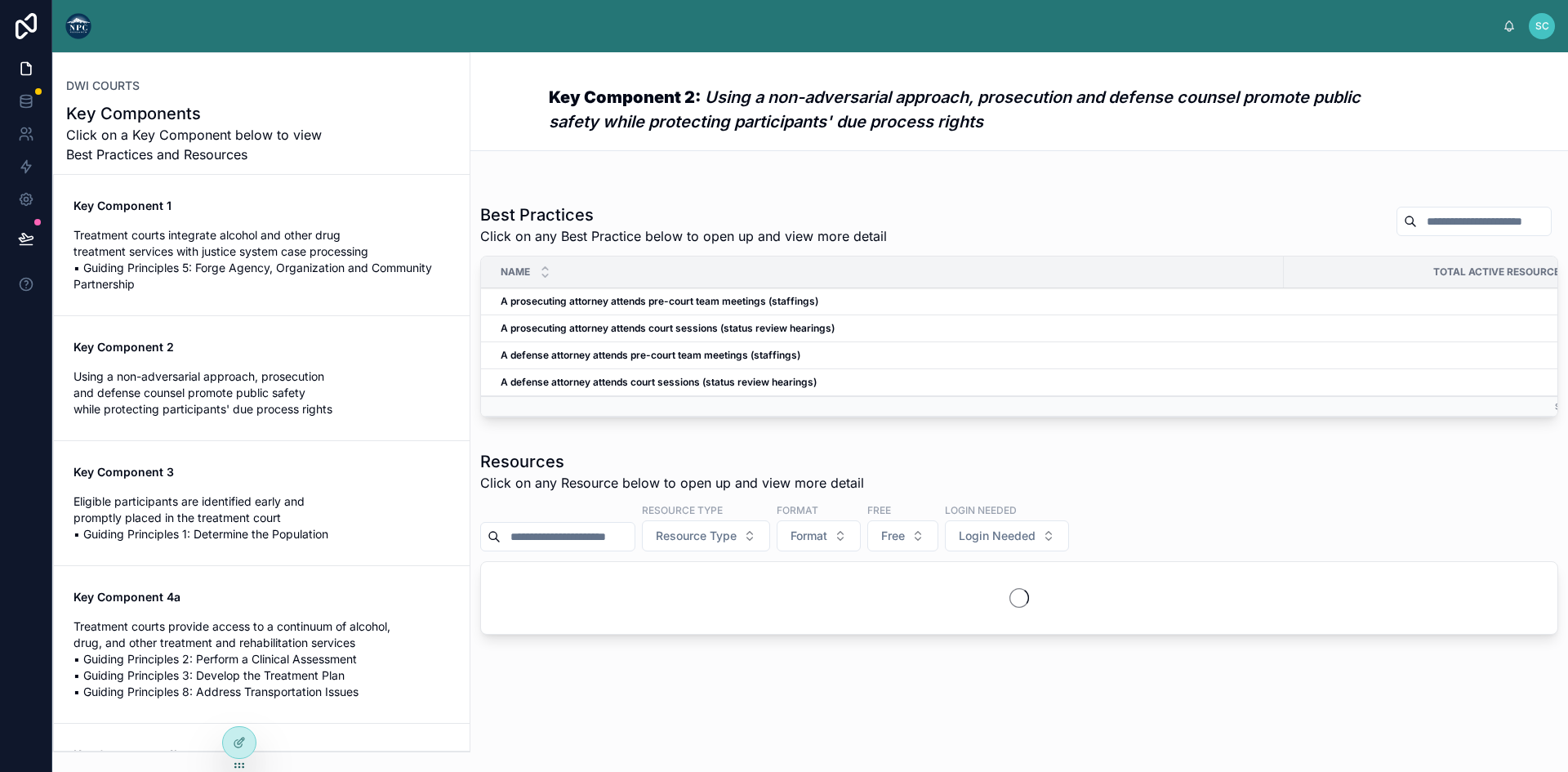
click at [294, 492] on div "Key Component 3 Eligible participants are identified early and promptly placed …" at bounding box center [262, 503] width 376 height 78
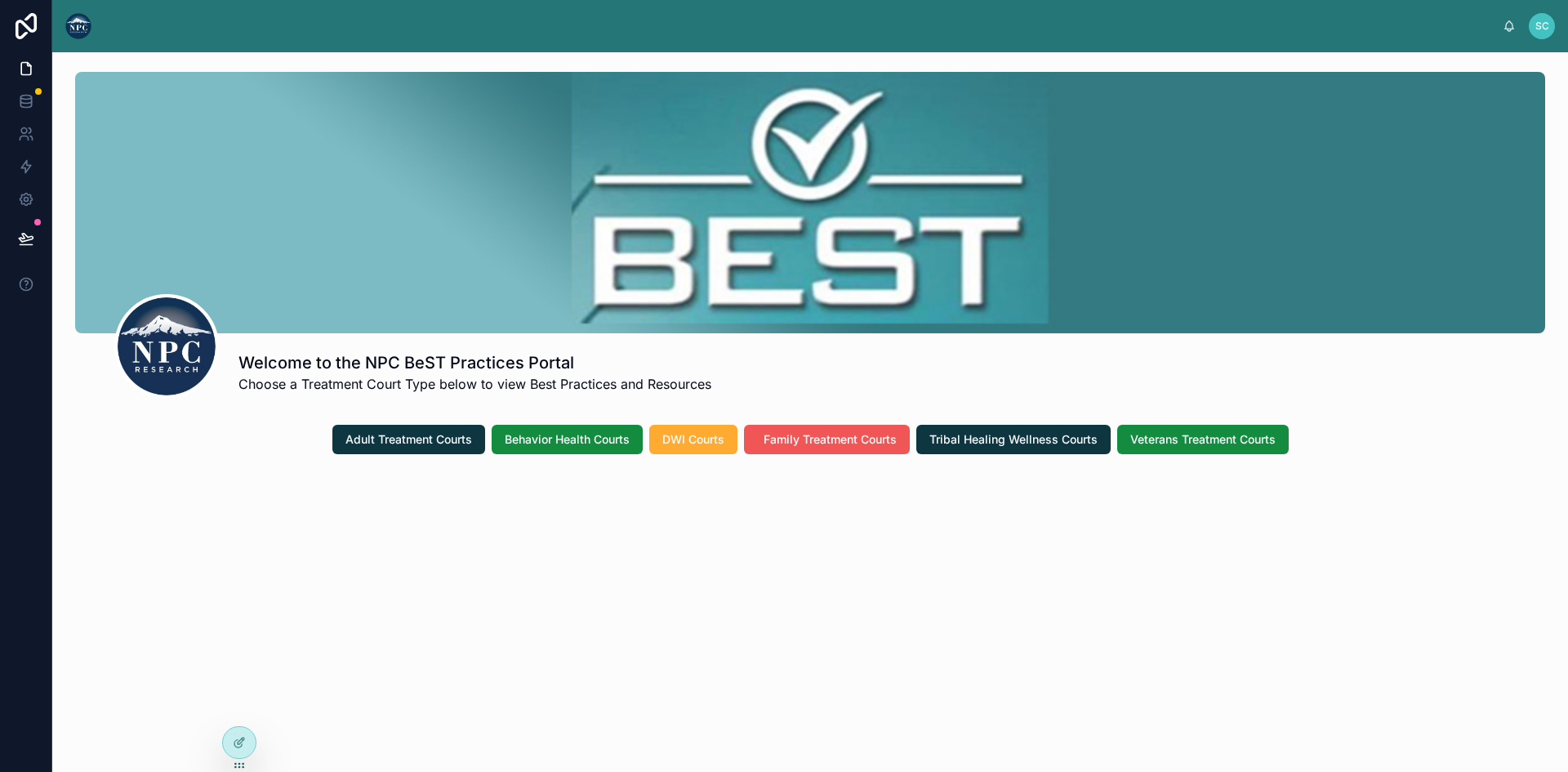
click at [793, 436] on span "Family Treatment Courts" at bounding box center [829, 439] width 133 height 16
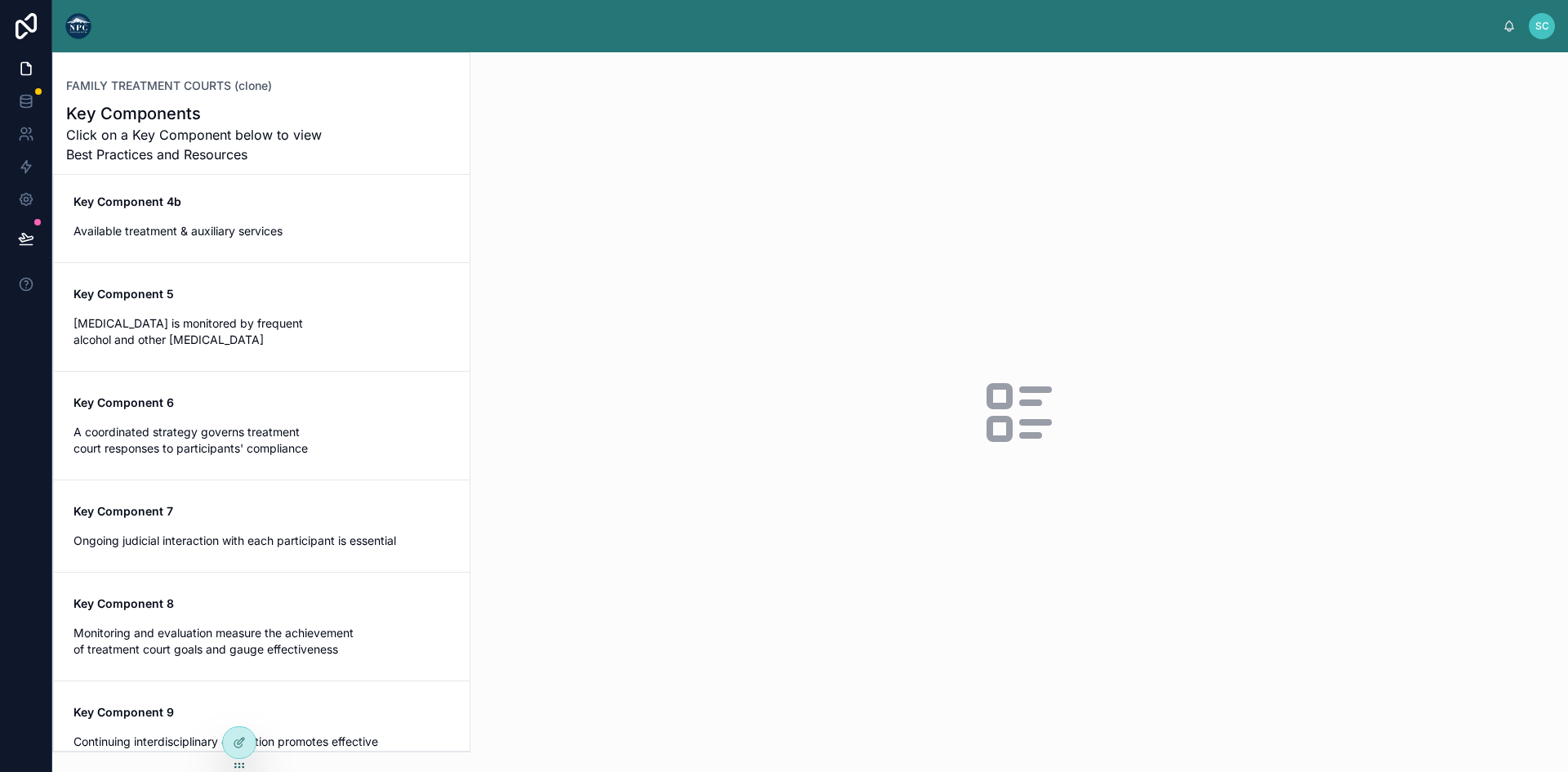
scroll to position [602, 0]
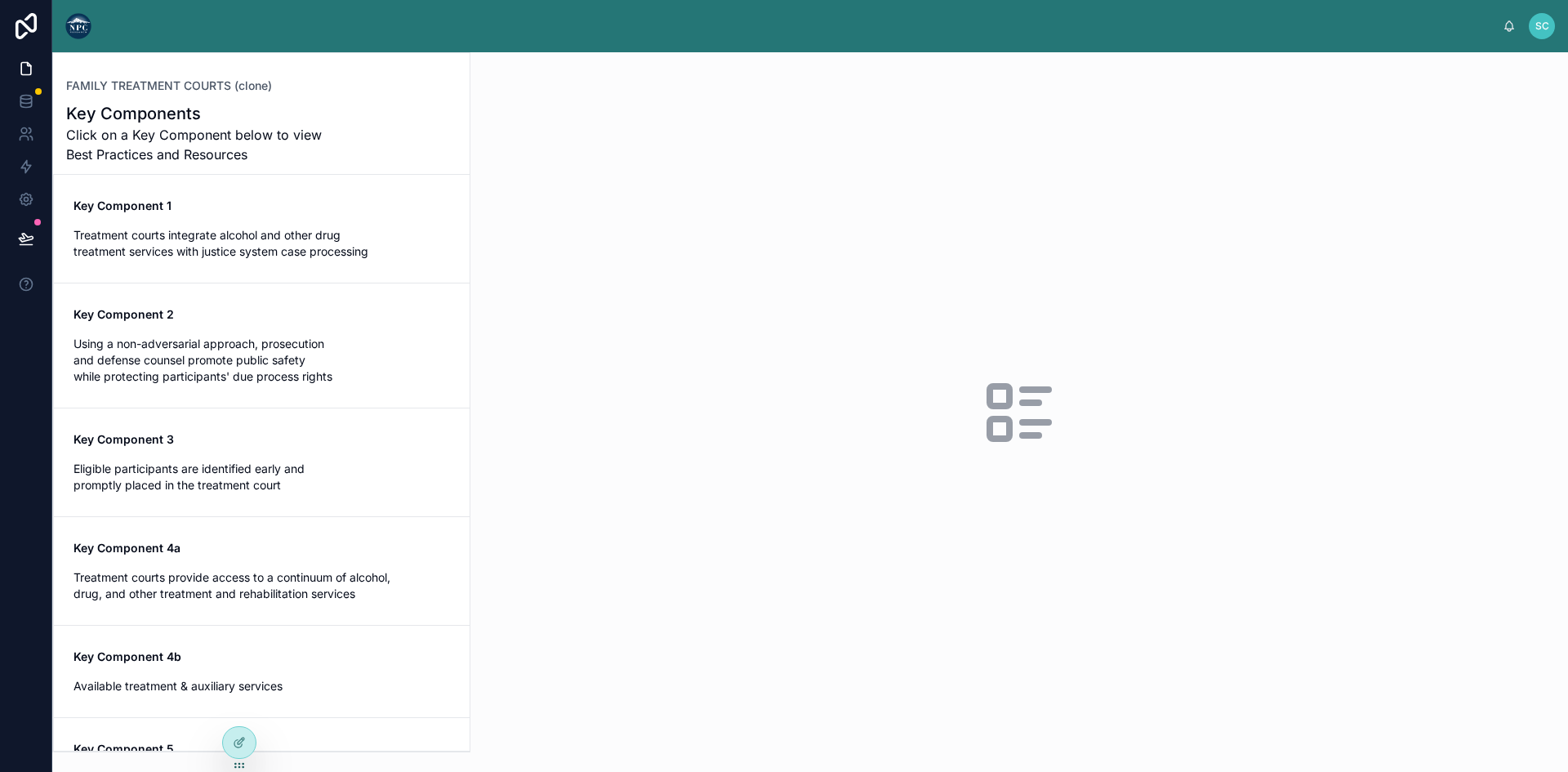
click at [209, 219] on div "Key Component 1 Treatment courts integrate alcohol and other drug treatment ser…" at bounding box center [262, 229] width 376 height 62
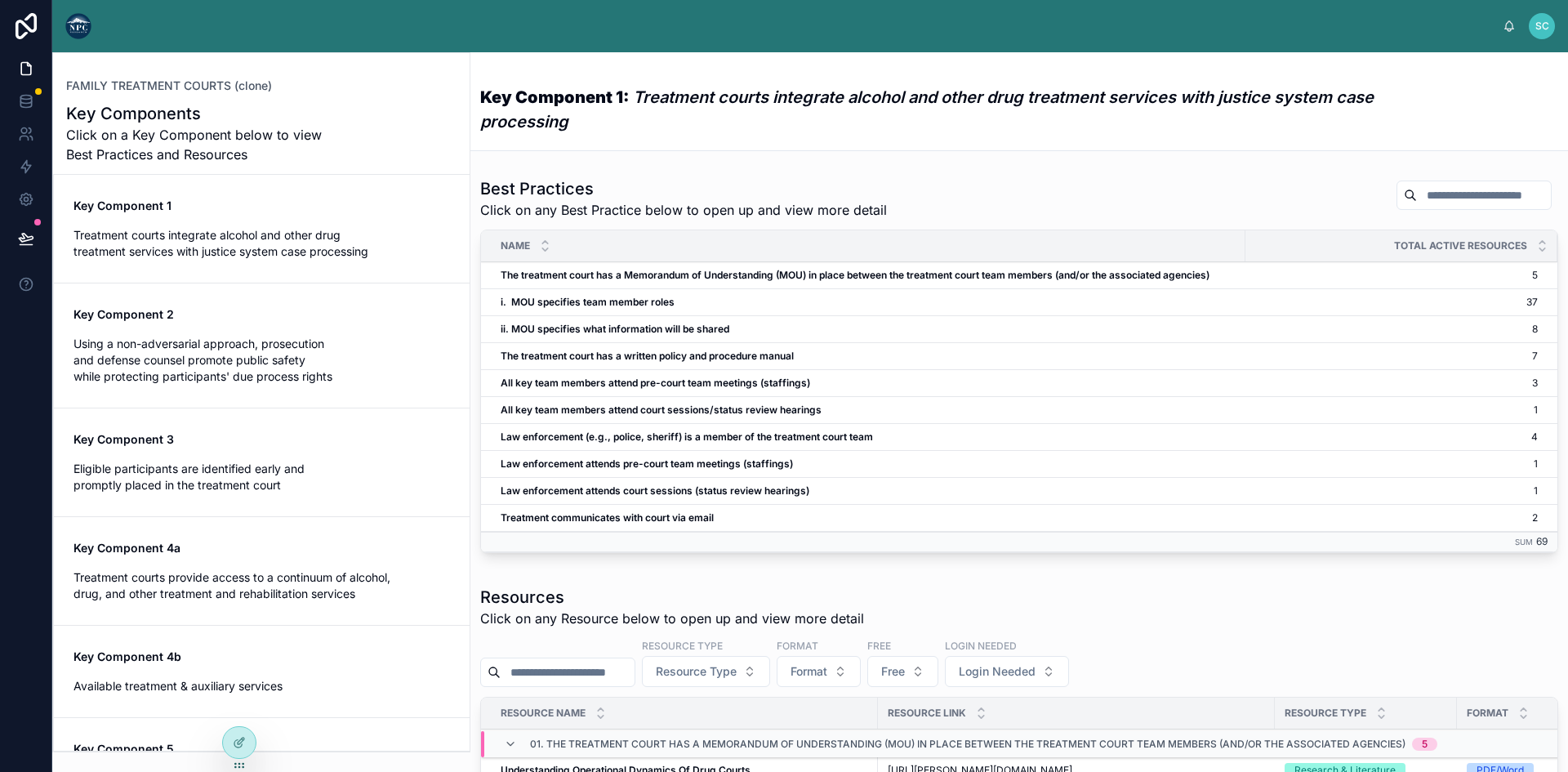
click at [219, 314] on span "Key Component 2" at bounding box center [262, 314] width 376 height 16
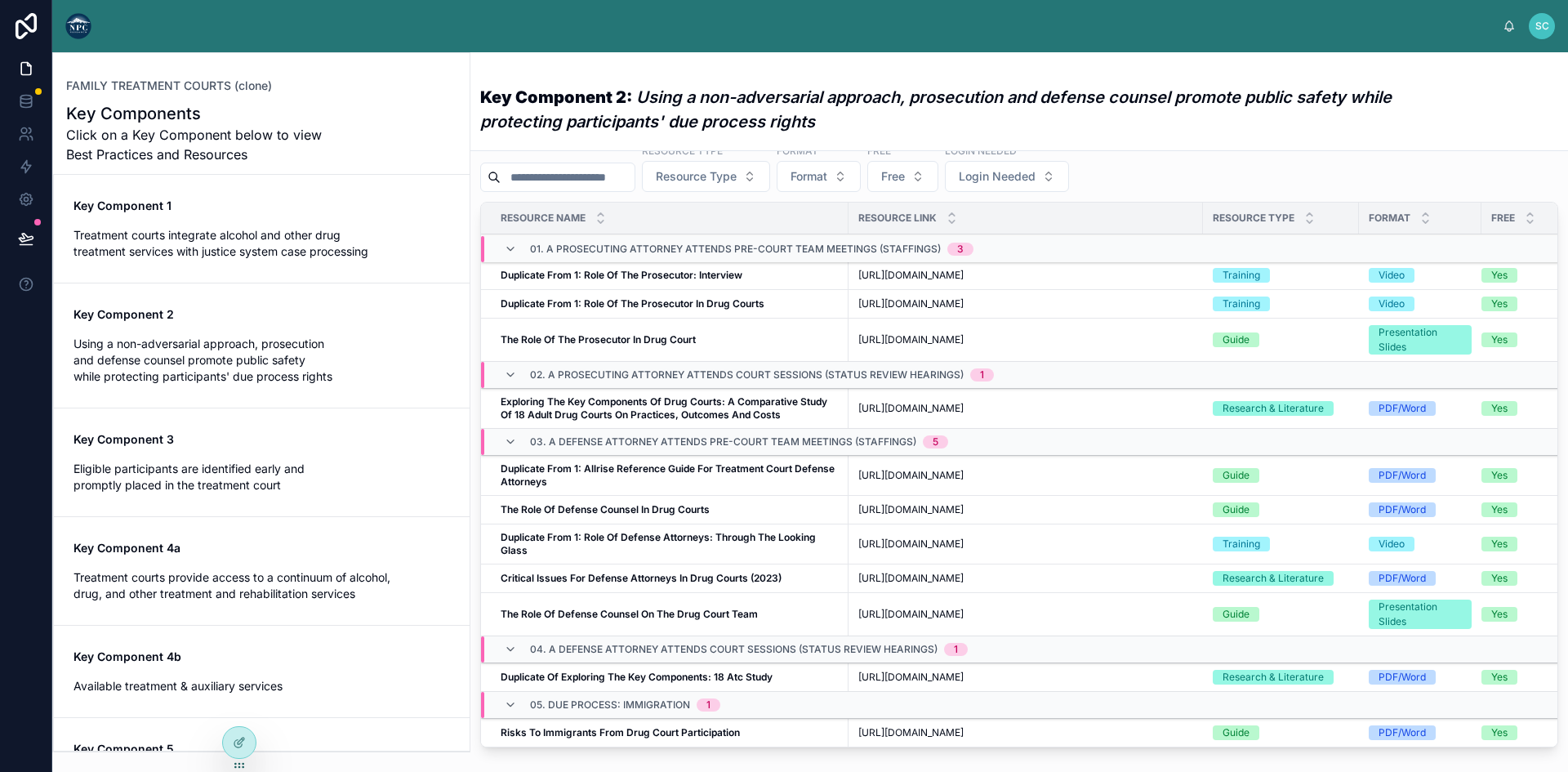
scroll to position [488, 0]
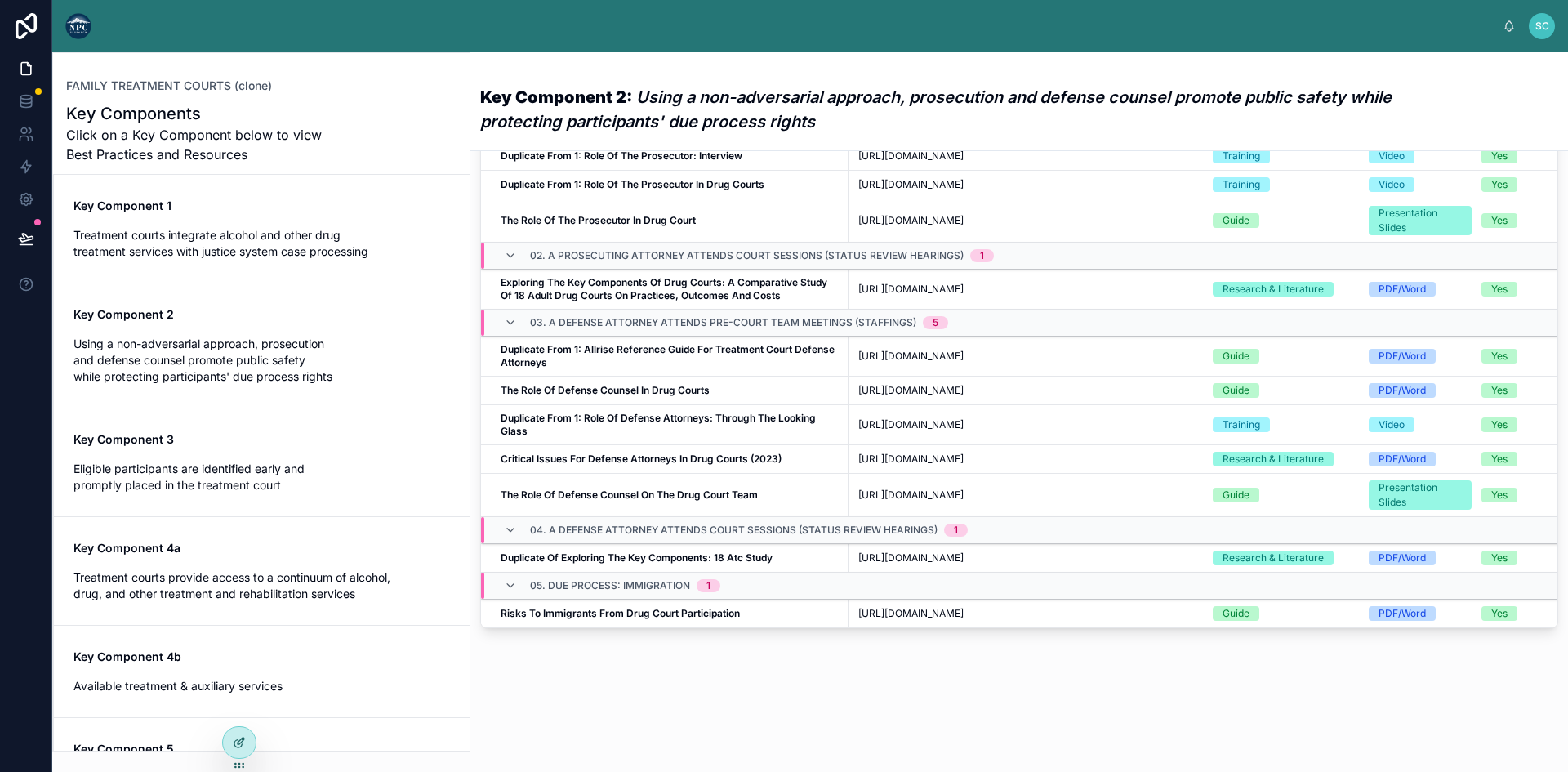
click at [242, 735] on div at bounding box center [239, 742] width 33 height 31
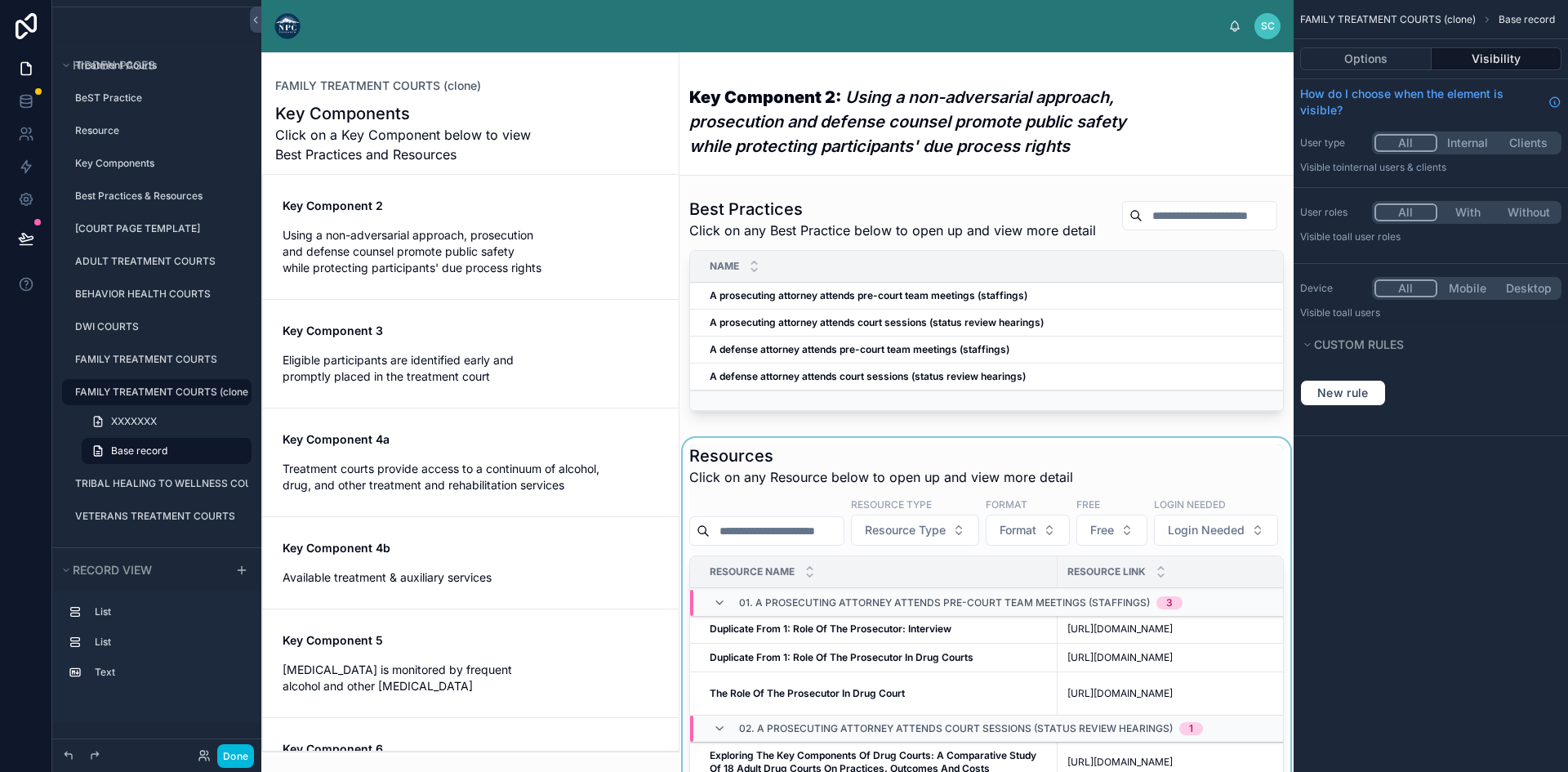
scroll to position [0, 0]
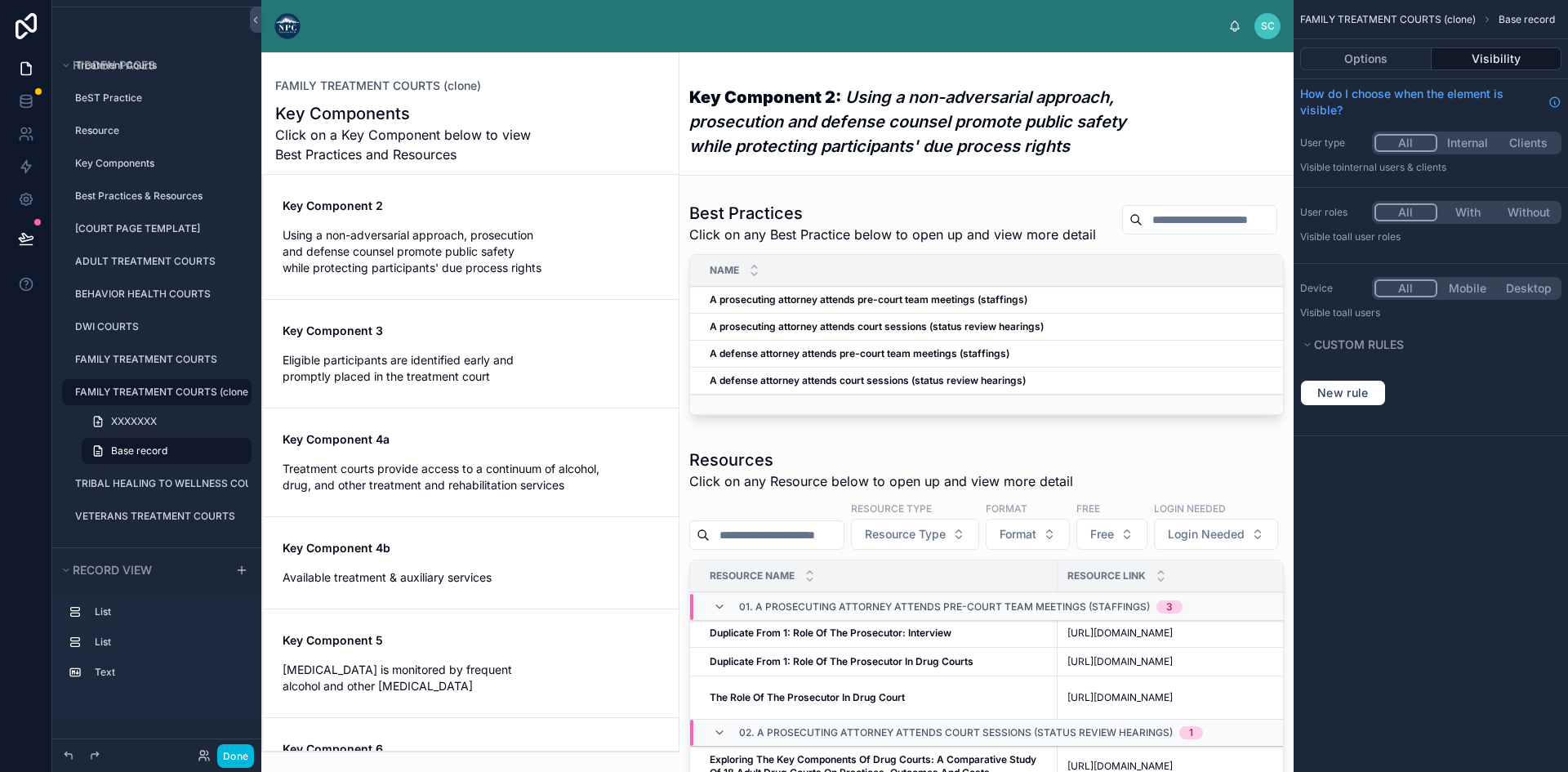
click at [437, 249] on div at bounding box center [471, 402] width 416 height 699
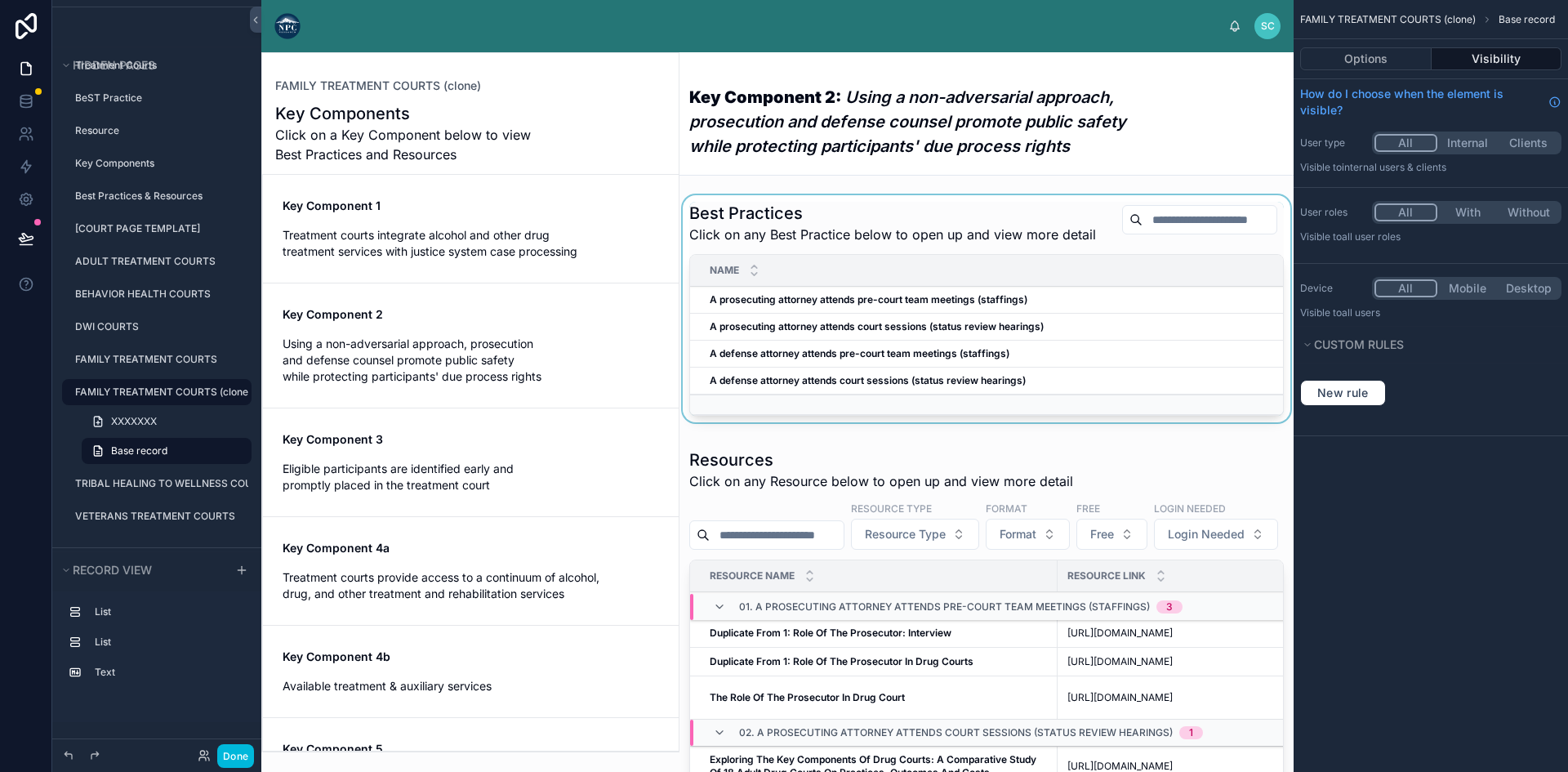
click at [457, 237] on span "Treatment courts integrate alcohol and other drug treatment services with justi…" at bounding box center [471, 243] width 376 height 33
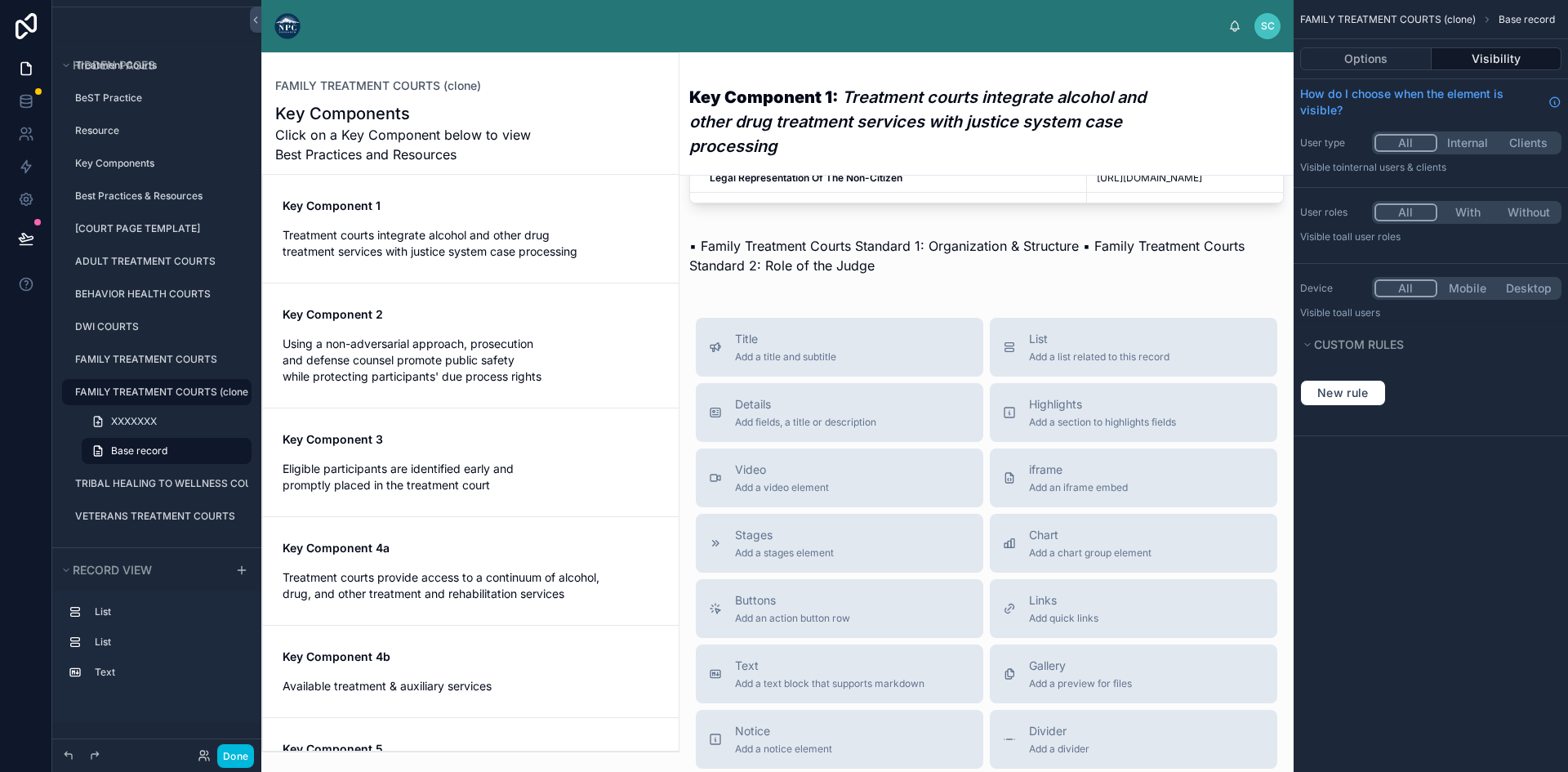
scroll to position [1049, 0]
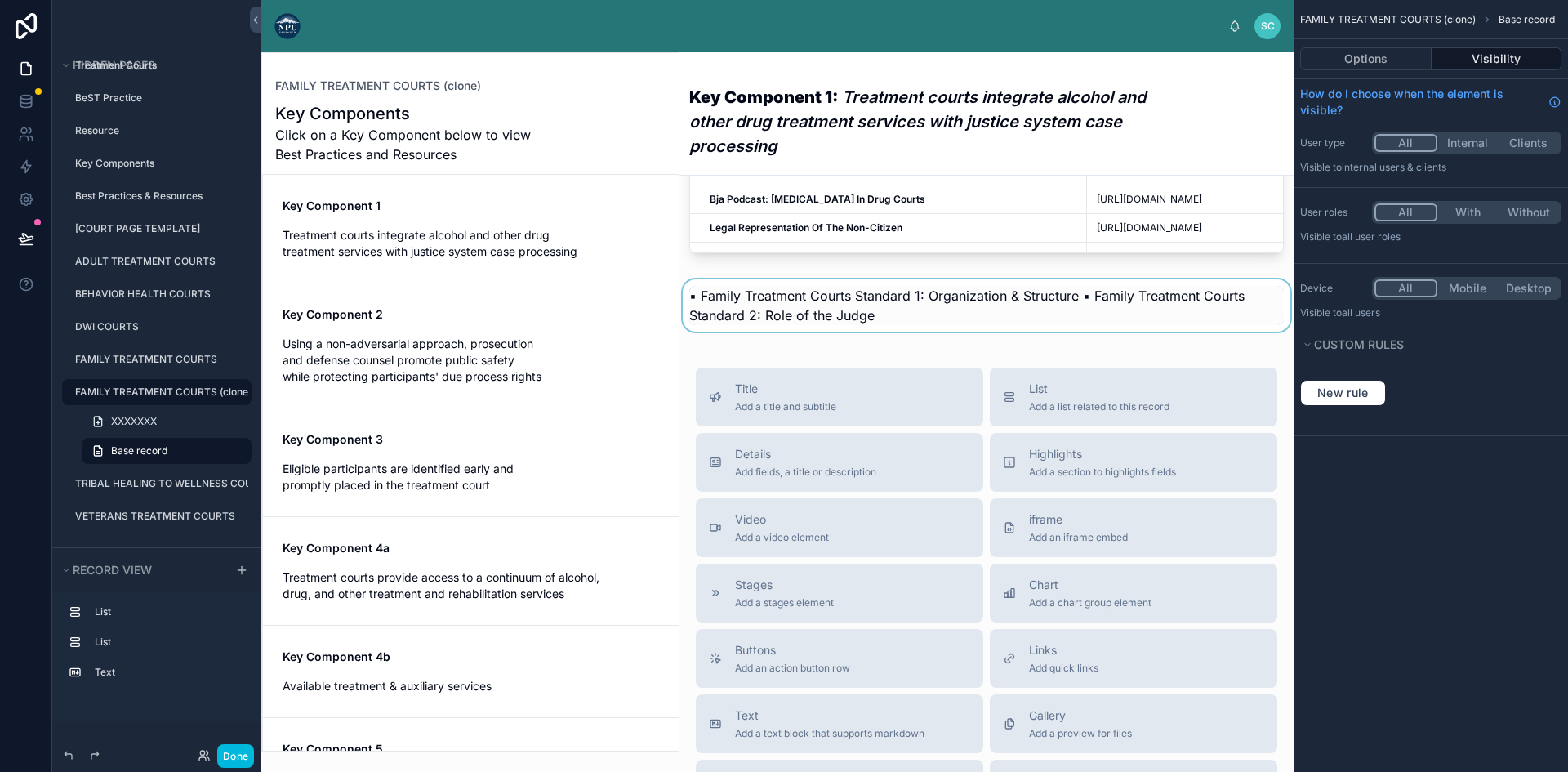
click at [716, 342] on div at bounding box center [986, 311] width 614 height 62
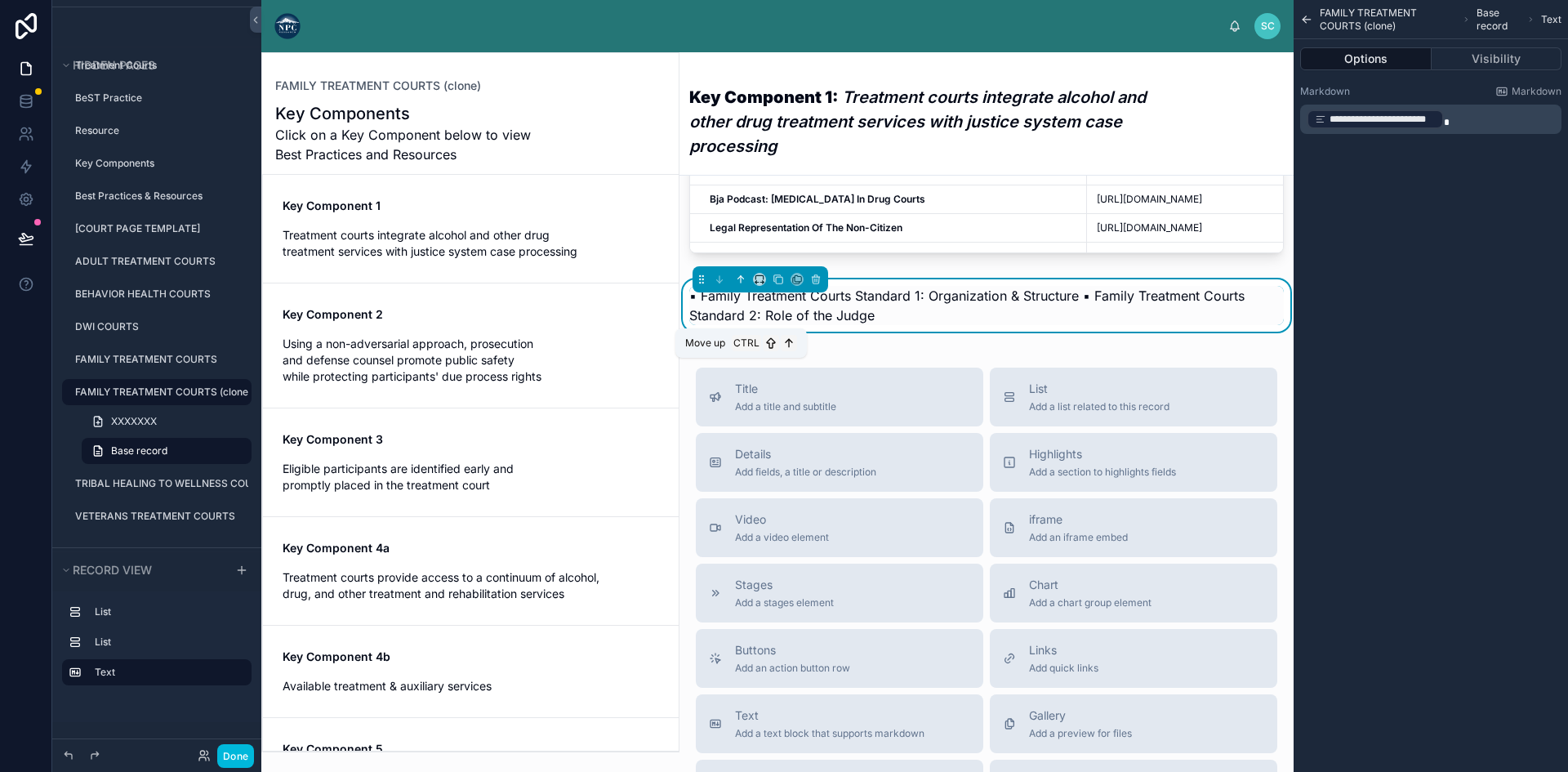
click at [742, 285] on icon at bounding box center [741, 280] width 11 height 11
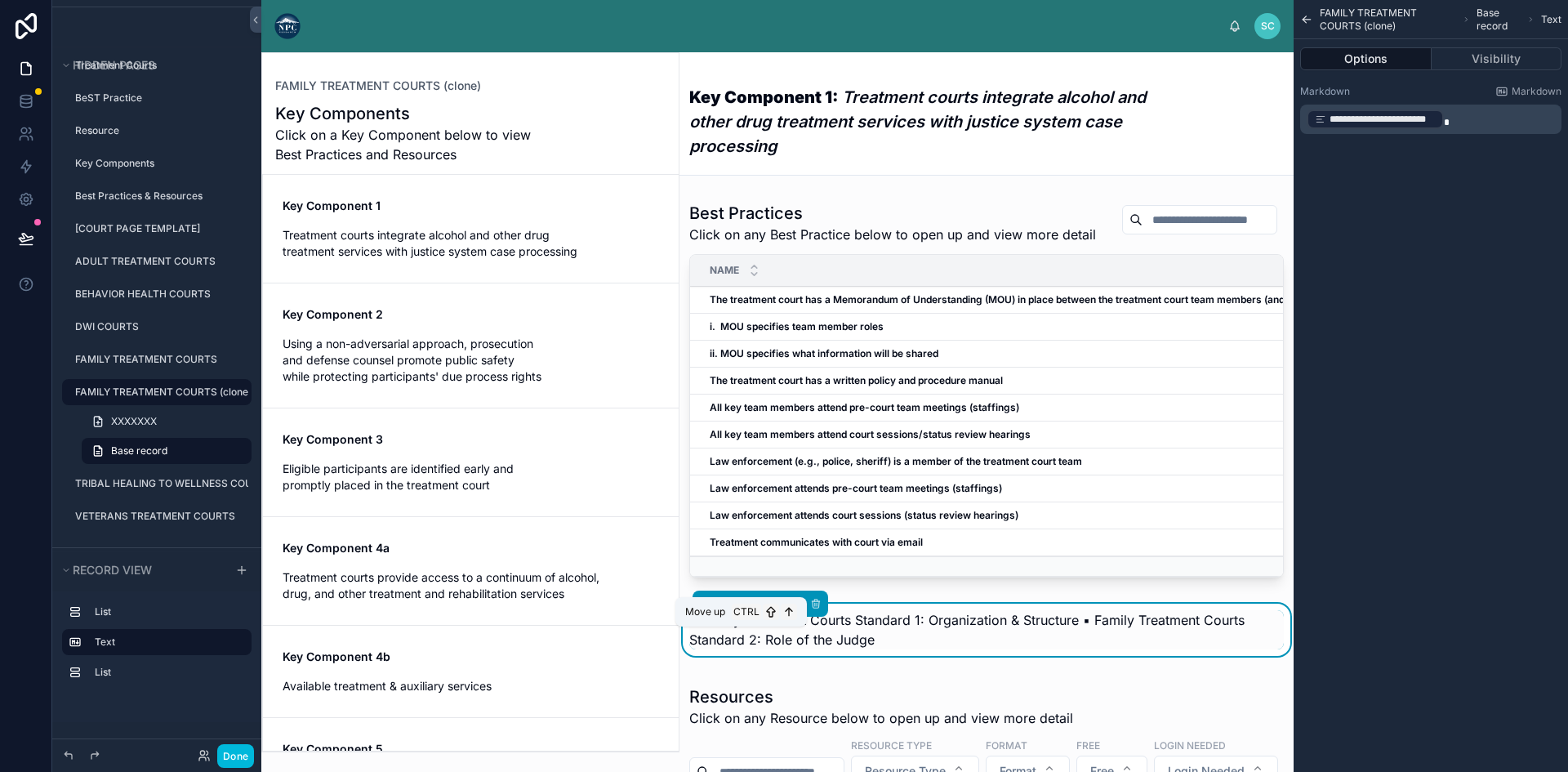
click at [737, 609] on icon at bounding box center [741, 603] width 11 height 11
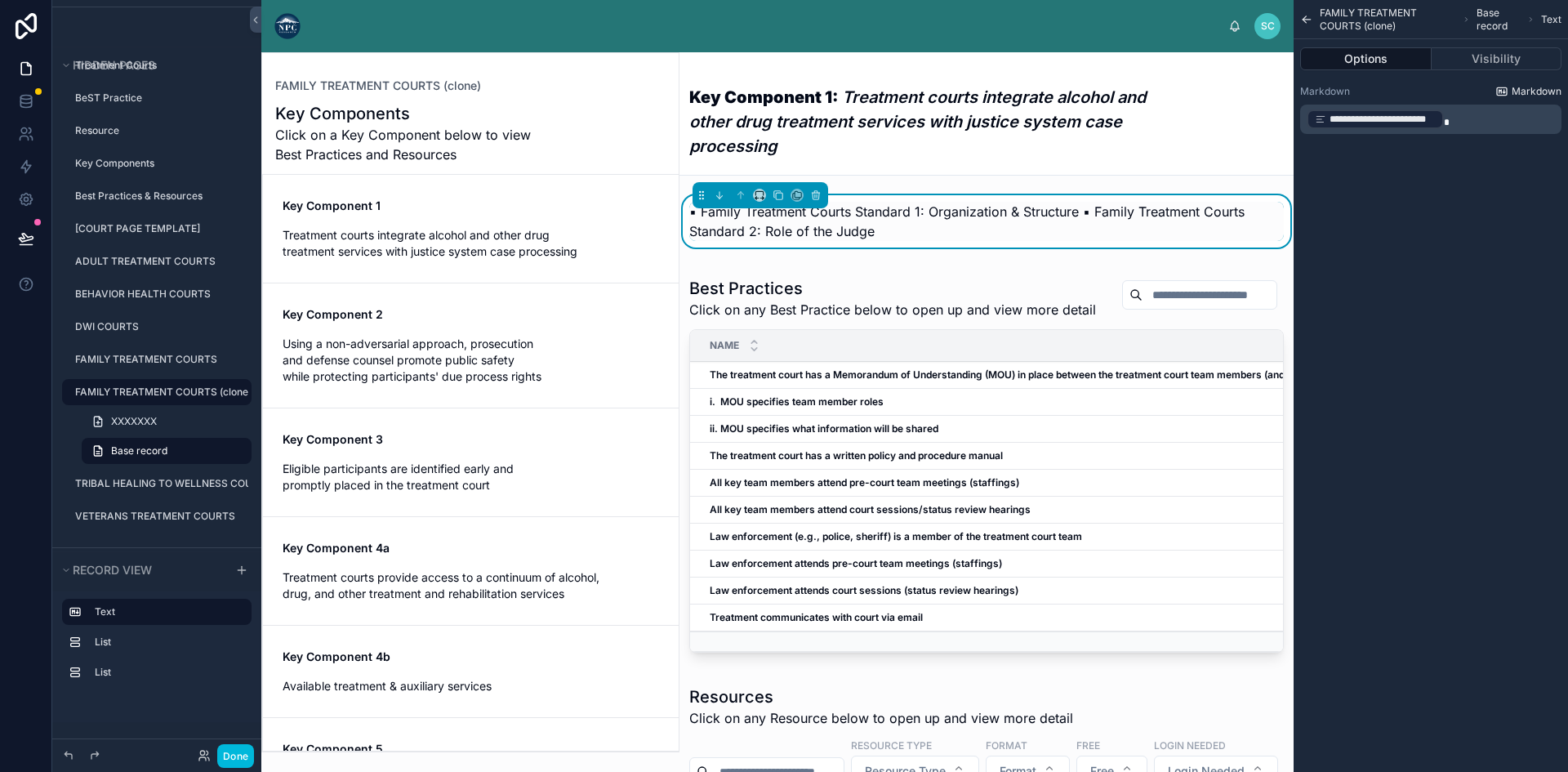
click at [1513, 87] on span "Markdown" at bounding box center [1536, 91] width 50 height 13
click at [1434, 123] on span "**********" at bounding box center [1382, 120] width 106 height 13
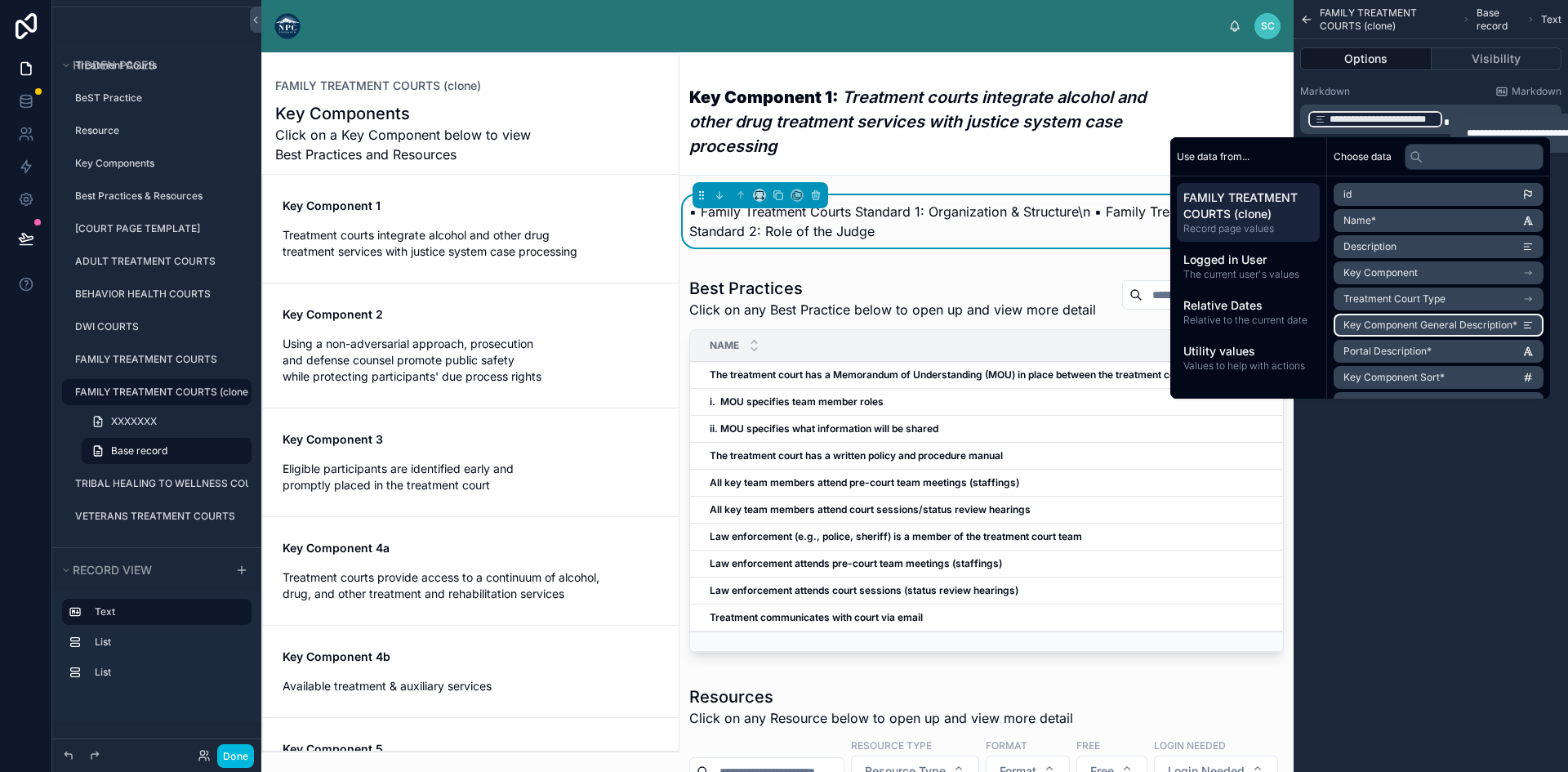
scroll to position [362, 0]
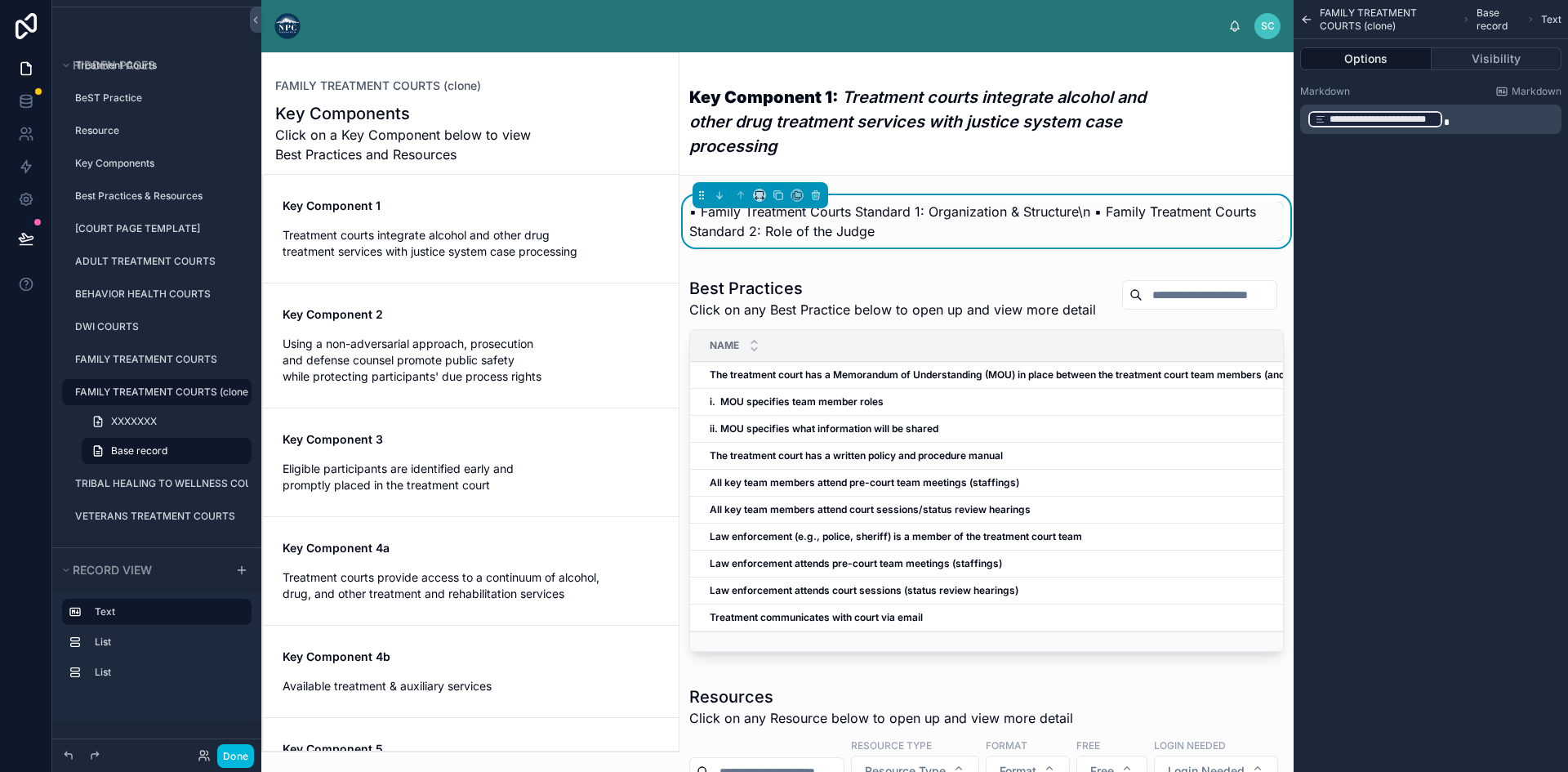
click at [1447, 524] on div "**********" at bounding box center [1431, 386] width 275 height 772
click at [1310, 20] on icon "scrollable content" at bounding box center [1306, 20] width 8 height 0
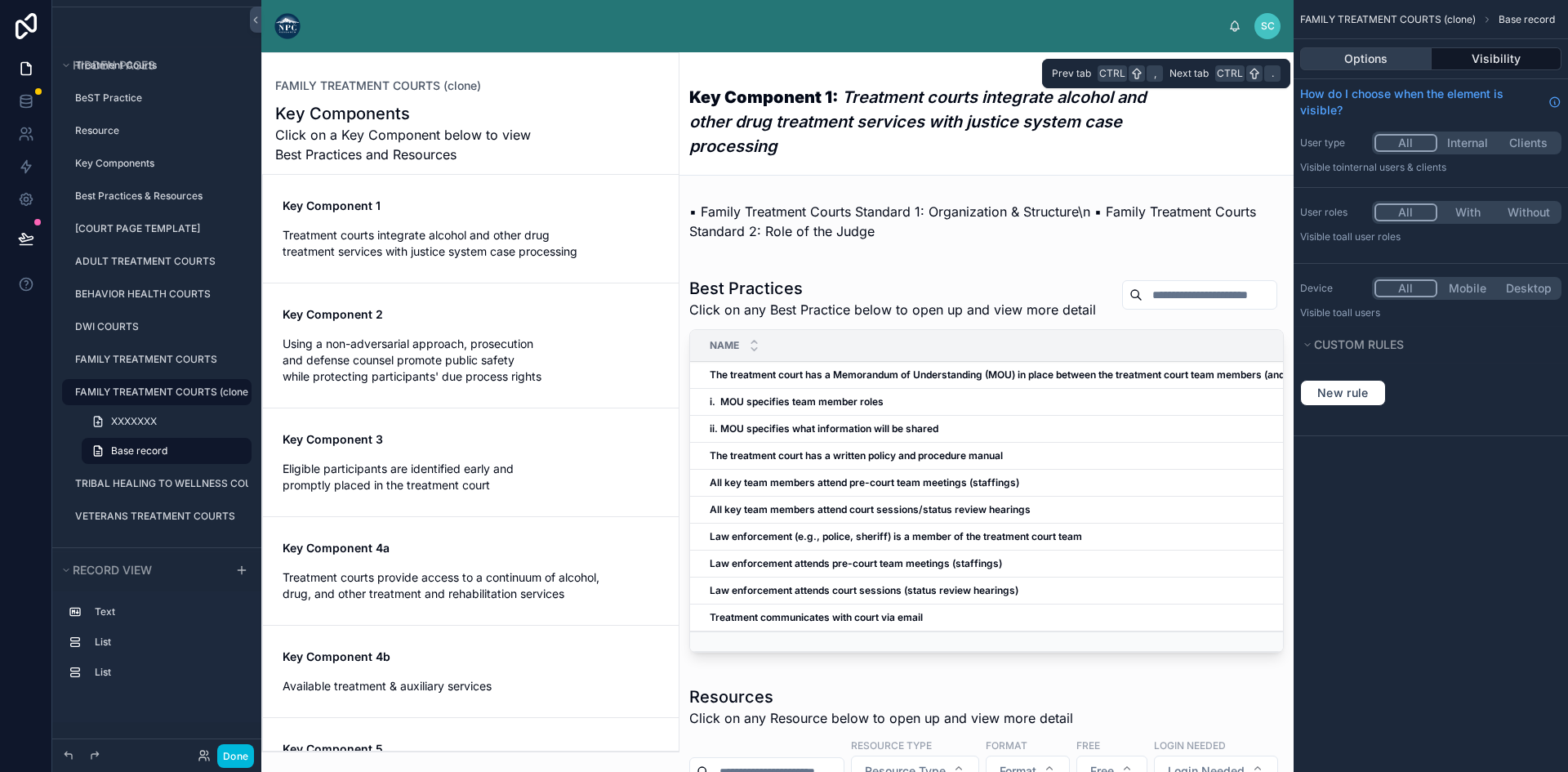
click at [1377, 54] on button "Options" at bounding box center [1366, 58] width 132 height 23
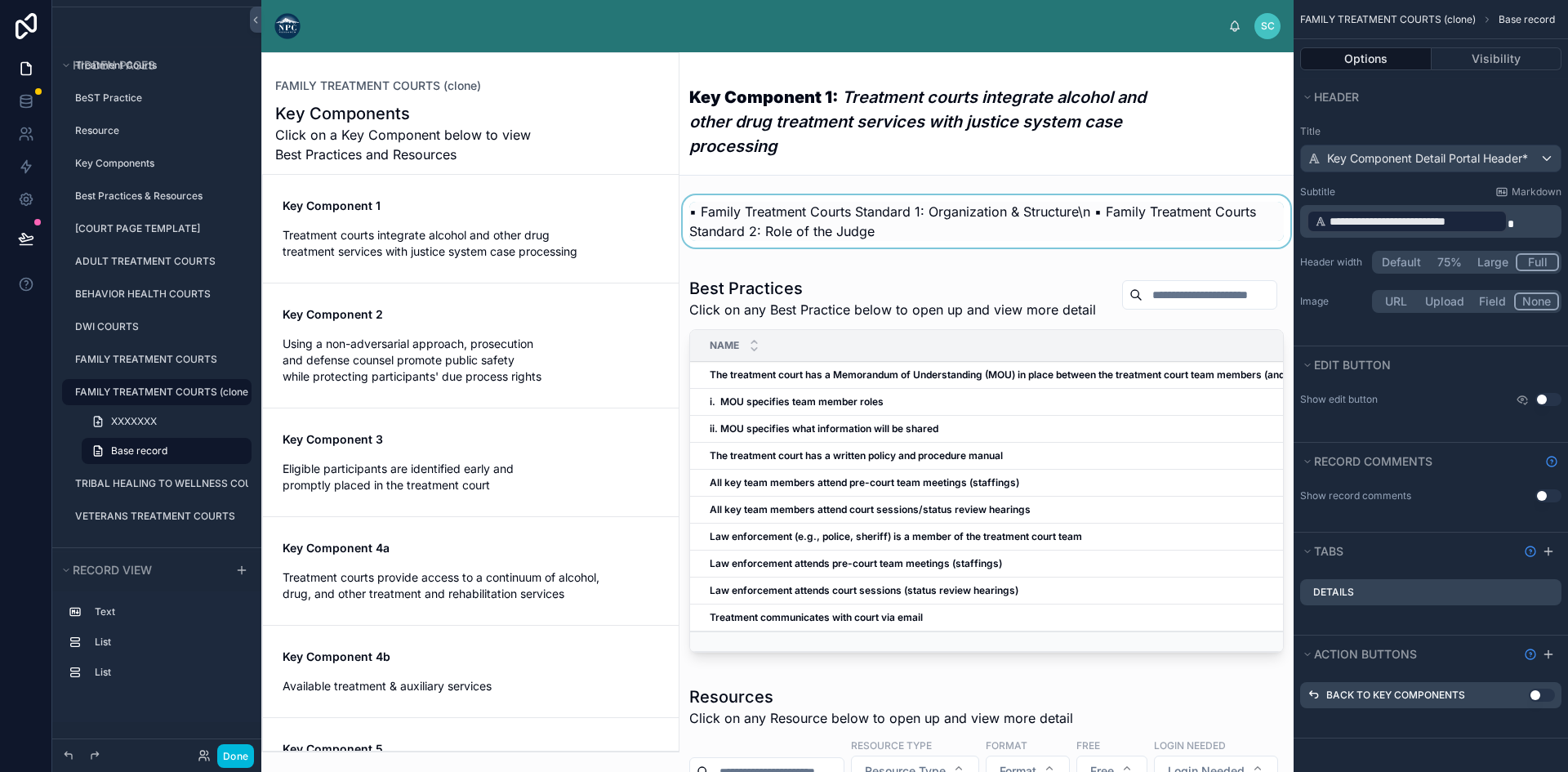
click at [931, 212] on div at bounding box center [986, 226] width 614 height 62
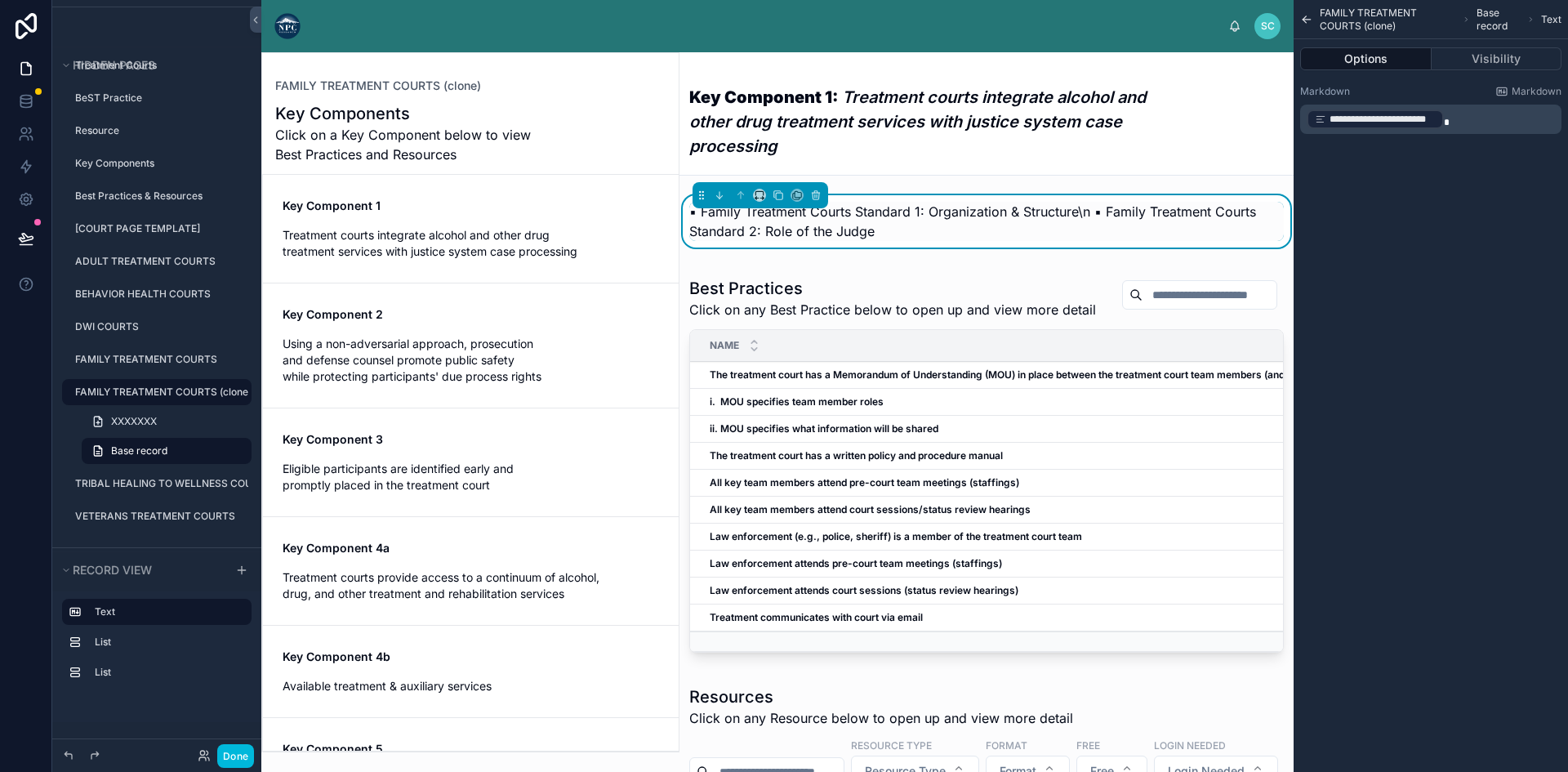
click at [878, 225] on p "▪ Family Treatment Courts Standard 1: Organization & Structure\n ▪ Family Treat…" at bounding box center [986, 221] width 595 height 40
click at [1082, 221] on p "▪ Family Treatment Courts Standard 1: Organization & Structure\n ▪ Family Treat…" at bounding box center [986, 221] width 595 height 40
click at [1411, 121] on span "**********" at bounding box center [1382, 120] width 106 height 13
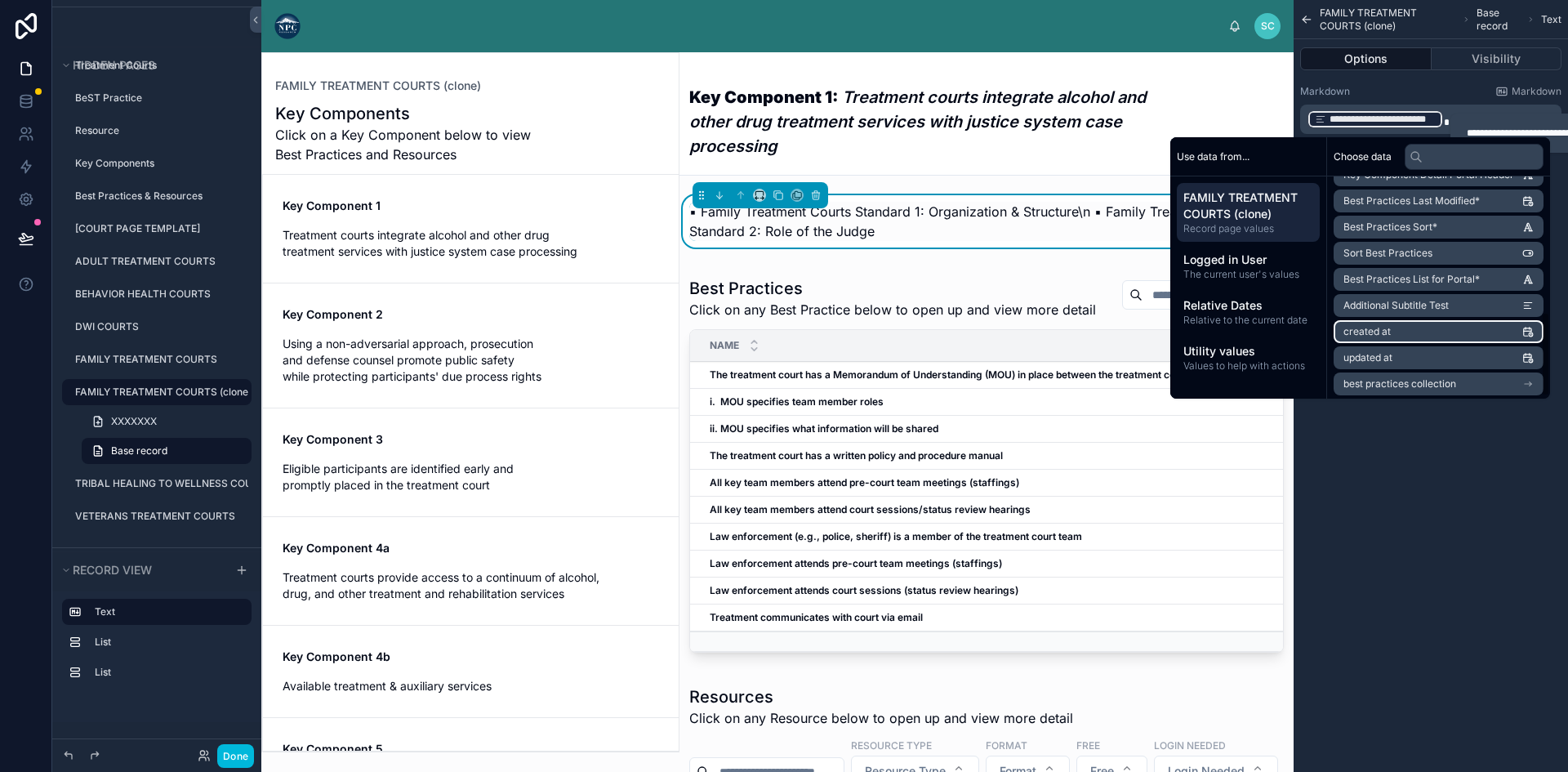
scroll to position [281, 0]
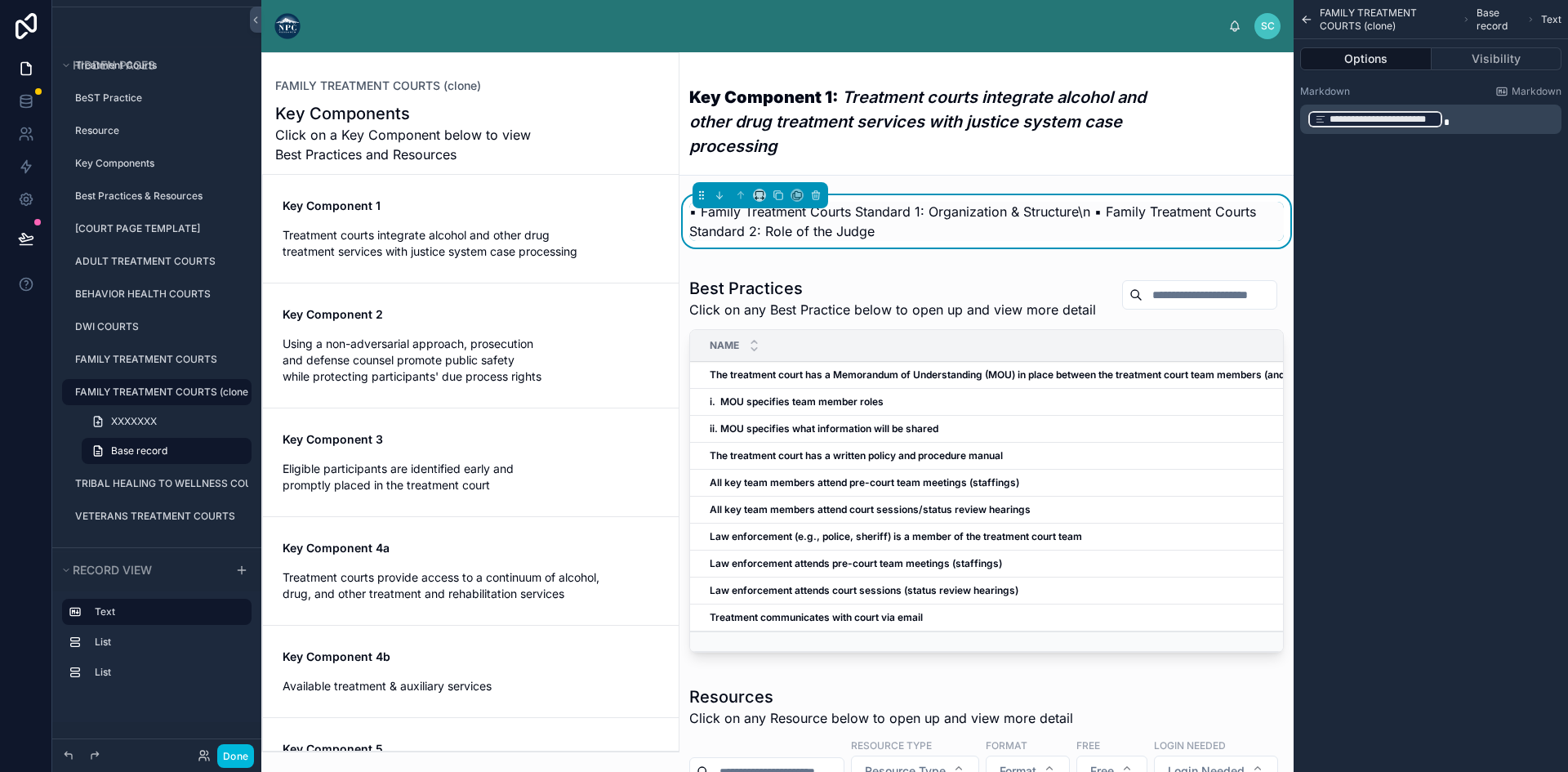
click at [1440, 464] on div "**********" at bounding box center [1431, 386] width 275 height 772
click at [1511, 47] on button "Visibility" at bounding box center [1496, 58] width 131 height 23
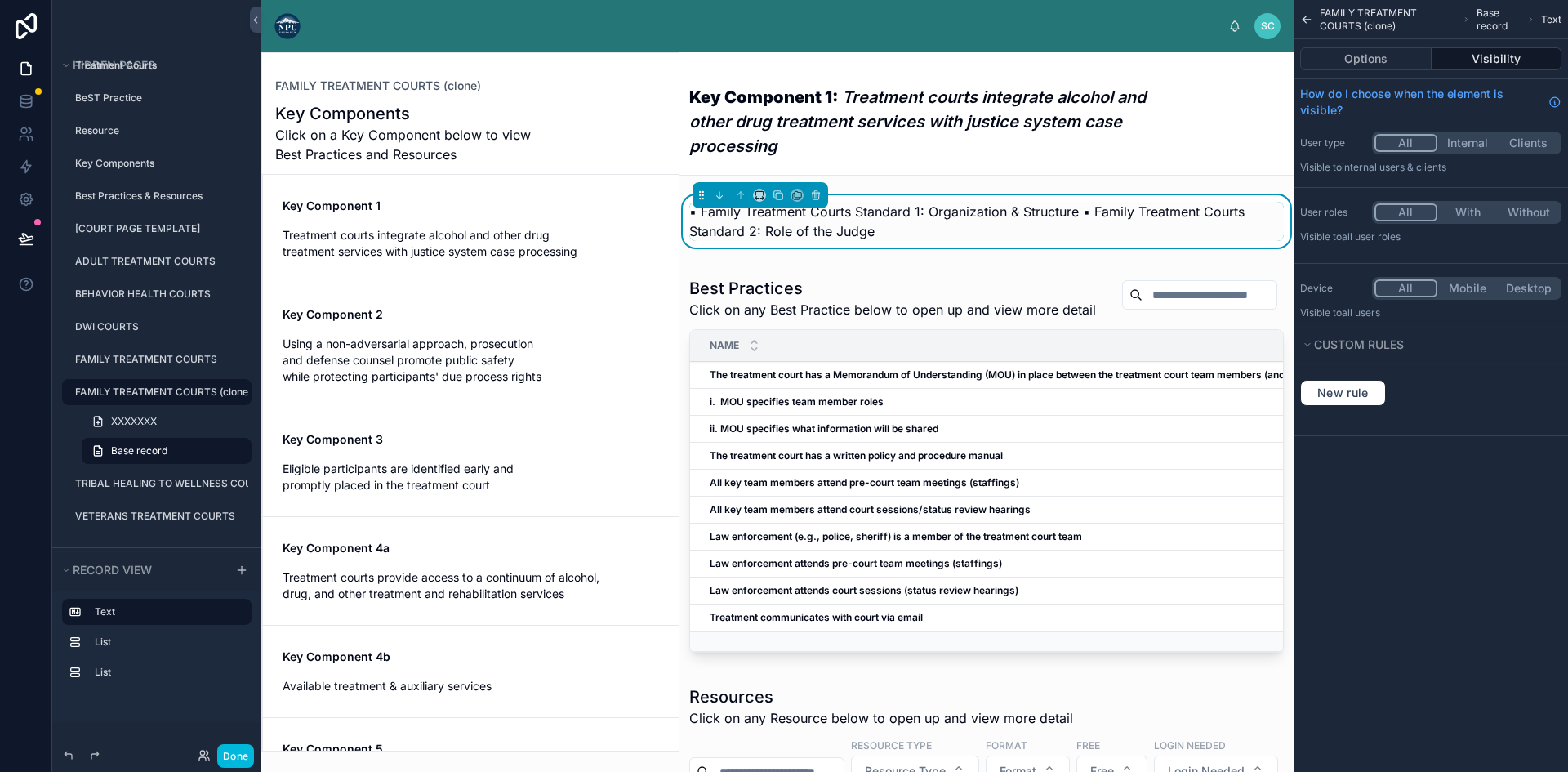
click at [1477, 16] on span "Base record" at bounding box center [1498, 20] width 44 height 26
click at [1467, 16] on icon "scrollable content" at bounding box center [1466, 20] width 8 height 9
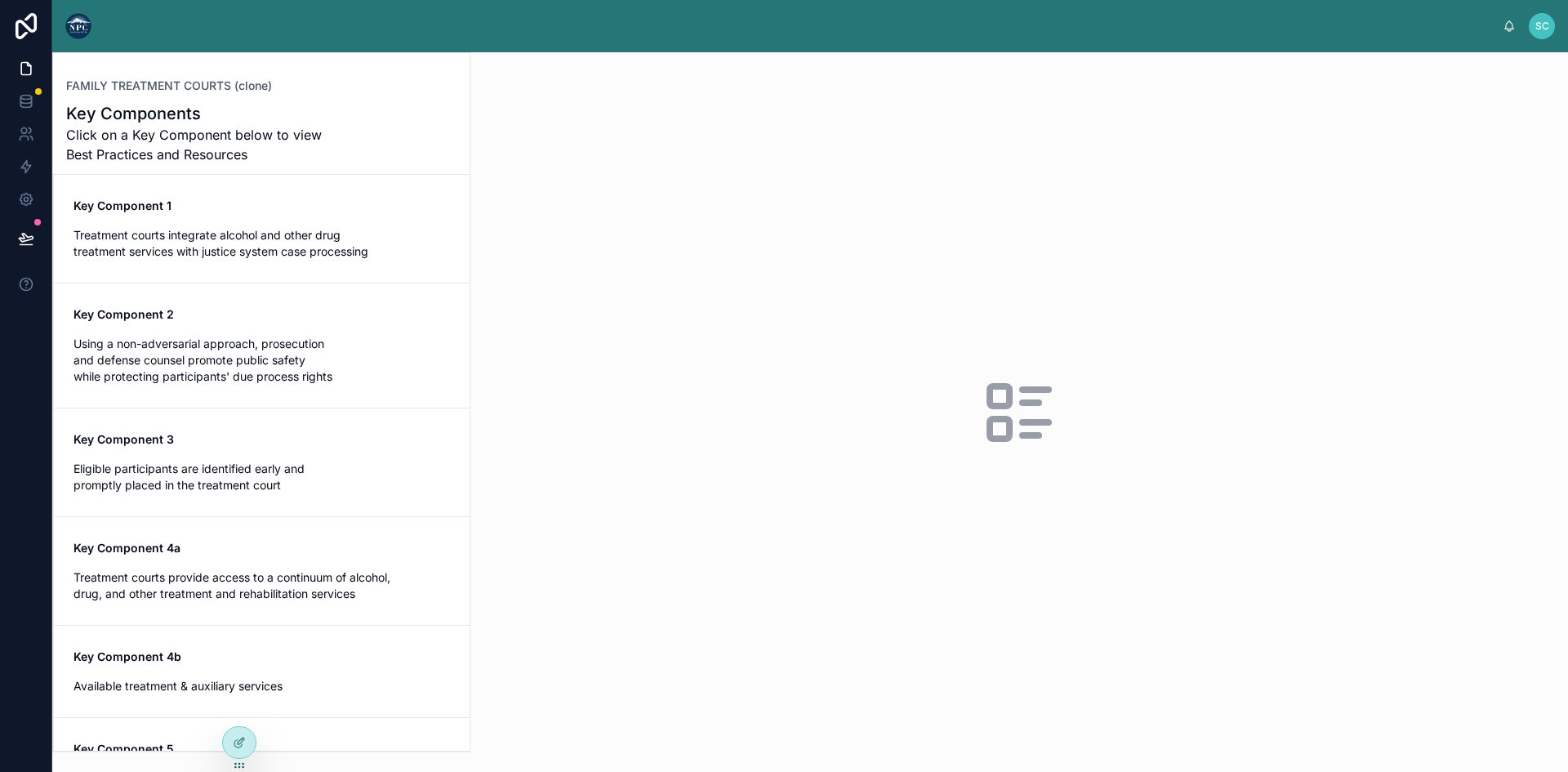
click at [237, 231] on span "Treatment courts integrate alcohol and other drug treatment services with justi…" at bounding box center [262, 243] width 376 height 33
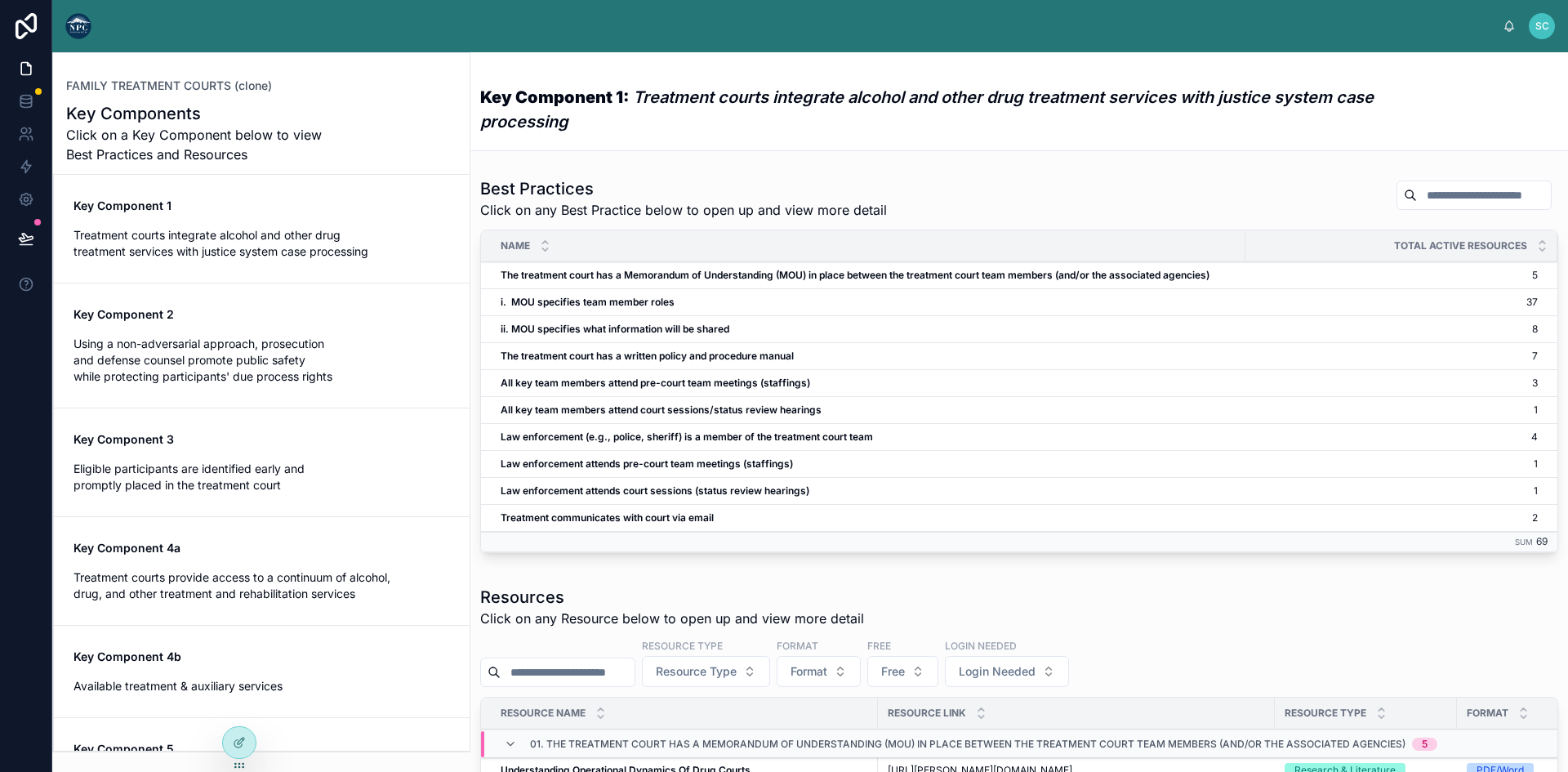
click at [237, 231] on span "Treatment courts integrate alcohol and other drug treatment services with justi…" at bounding box center [262, 243] width 376 height 33
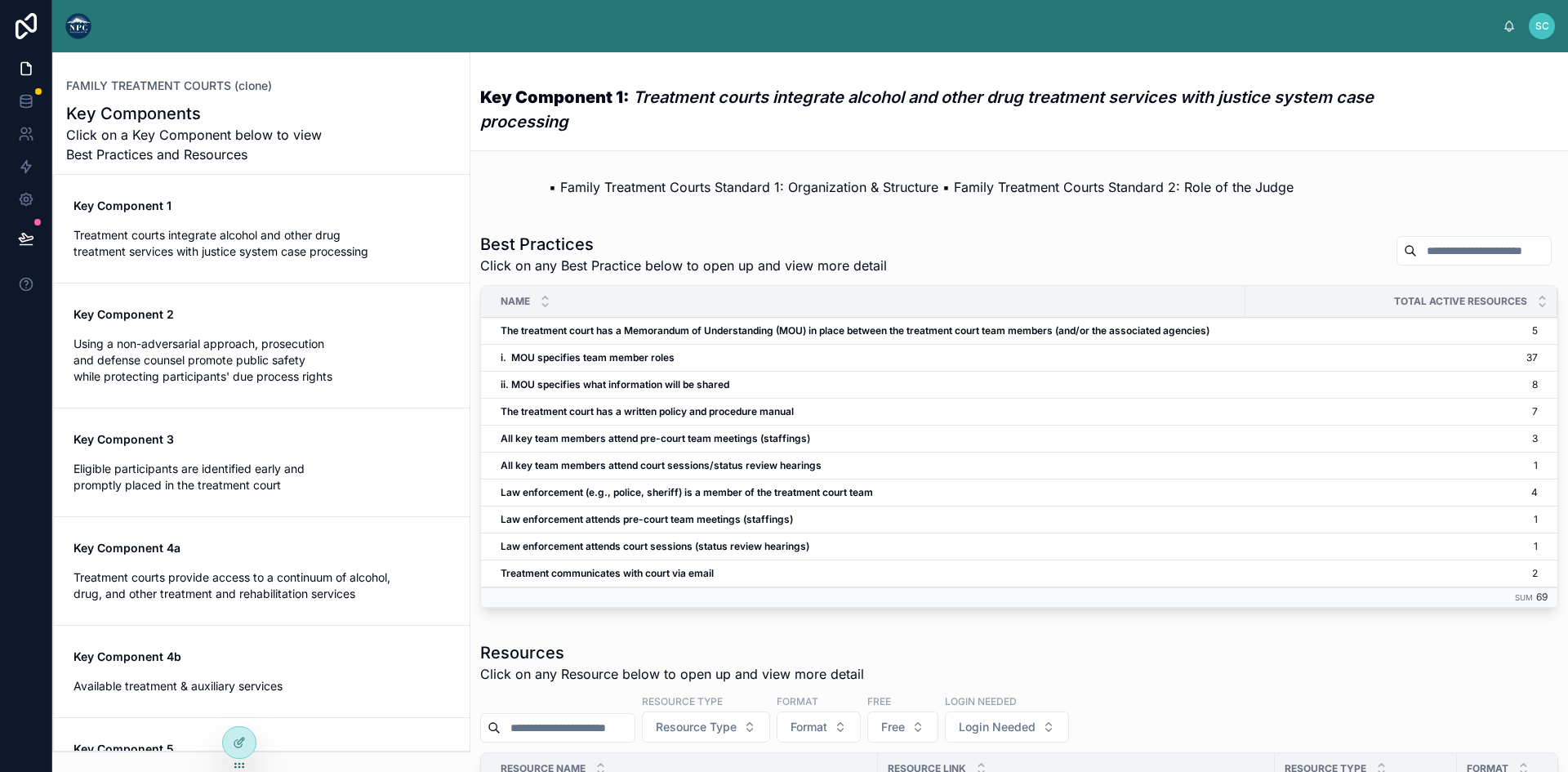
click at [723, 185] on p "▪ Family Treatment Courts Standard 1: Organization & Structure ▪ Family Treatme…" at bounding box center [1018, 186] width 940 height 20
